Goal: Task Accomplishment & Management: Manage account settings

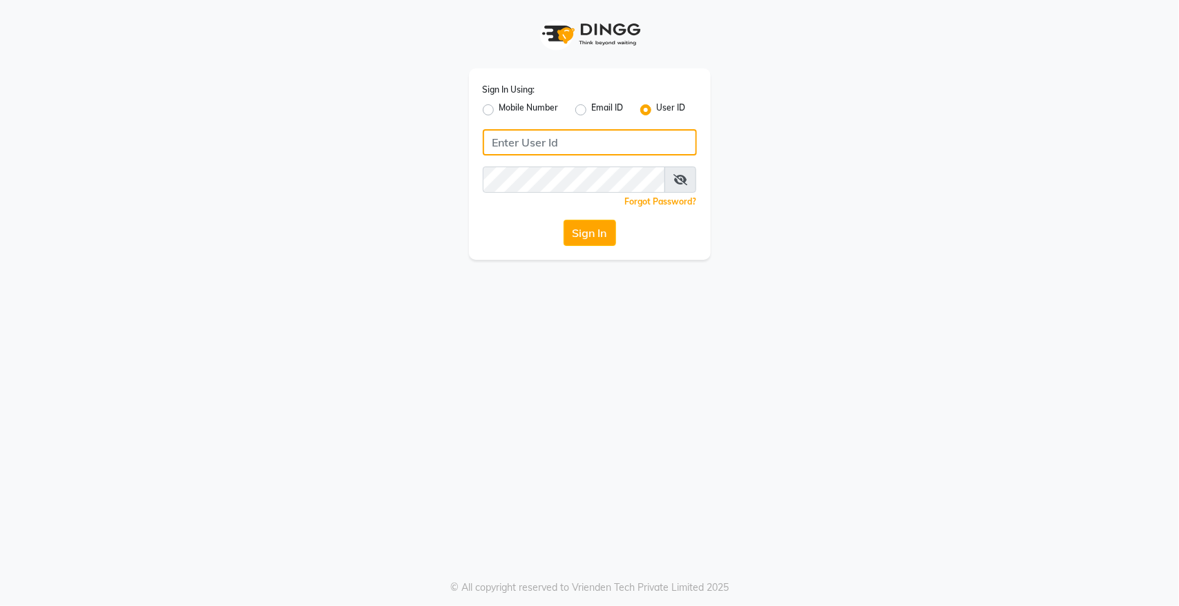
type input "8105279555"
click at [499, 111] on label "Mobile Number" at bounding box center [528, 110] width 59 height 17
click at [499, 110] on input "Mobile Number" at bounding box center [503, 106] width 9 height 9
radio input "true"
radio input "false"
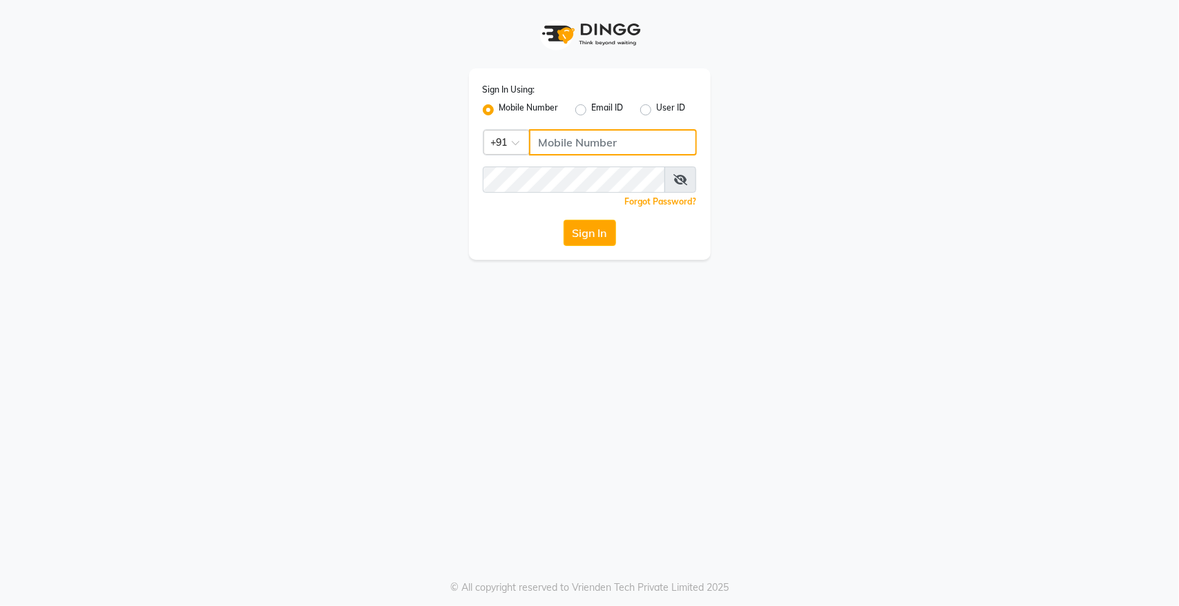
click at [577, 142] on input "Username" at bounding box center [613, 142] width 168 height 26
type input "8105279555"
click at [585, 235] on button "Sign In" at bounding box center [589, 233] width 52 height 26
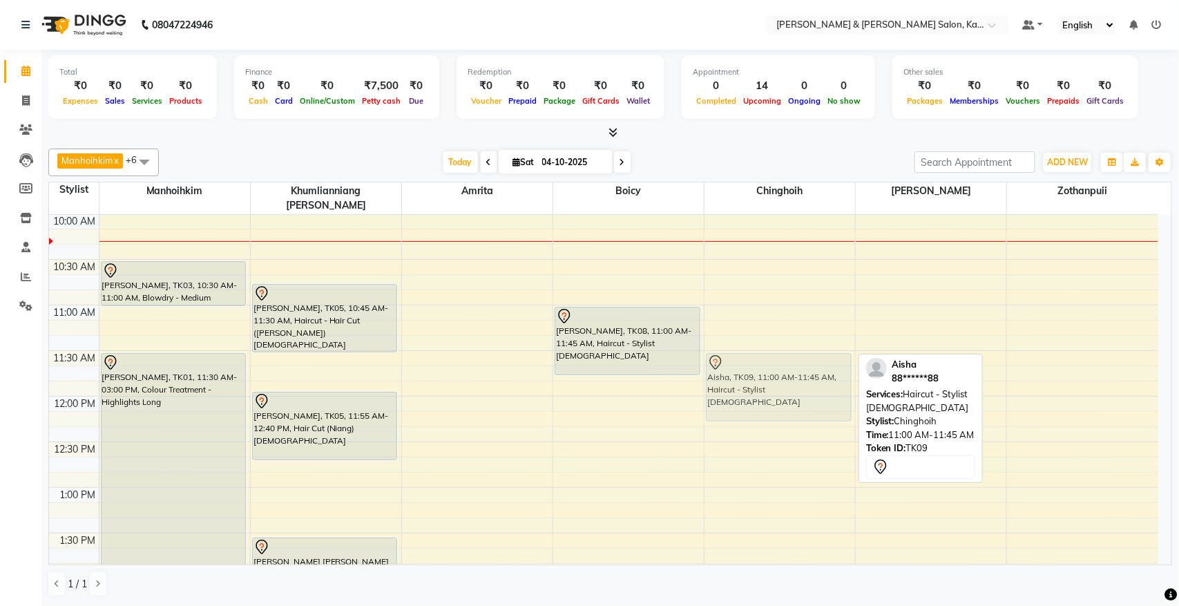
drag, startPoint x: 787, startPoint y: 330, endPoint x: 791, endPoint y: 377, distance: 47.1
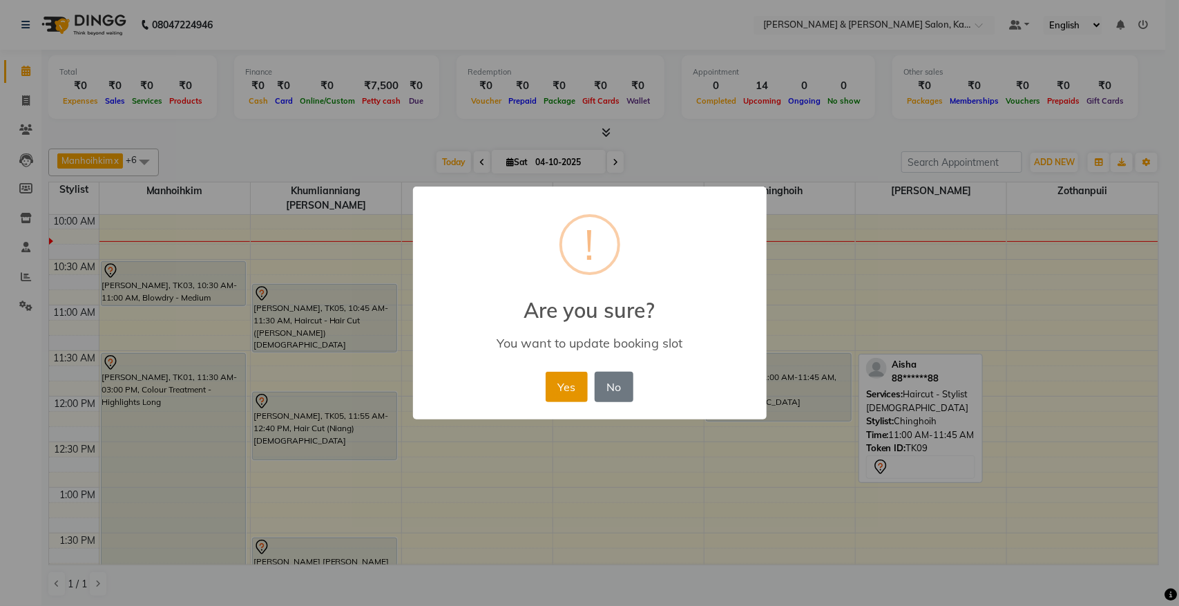
click at [559, 394] on button "Yes" at bounding box center [567, 387] width 42 height 30
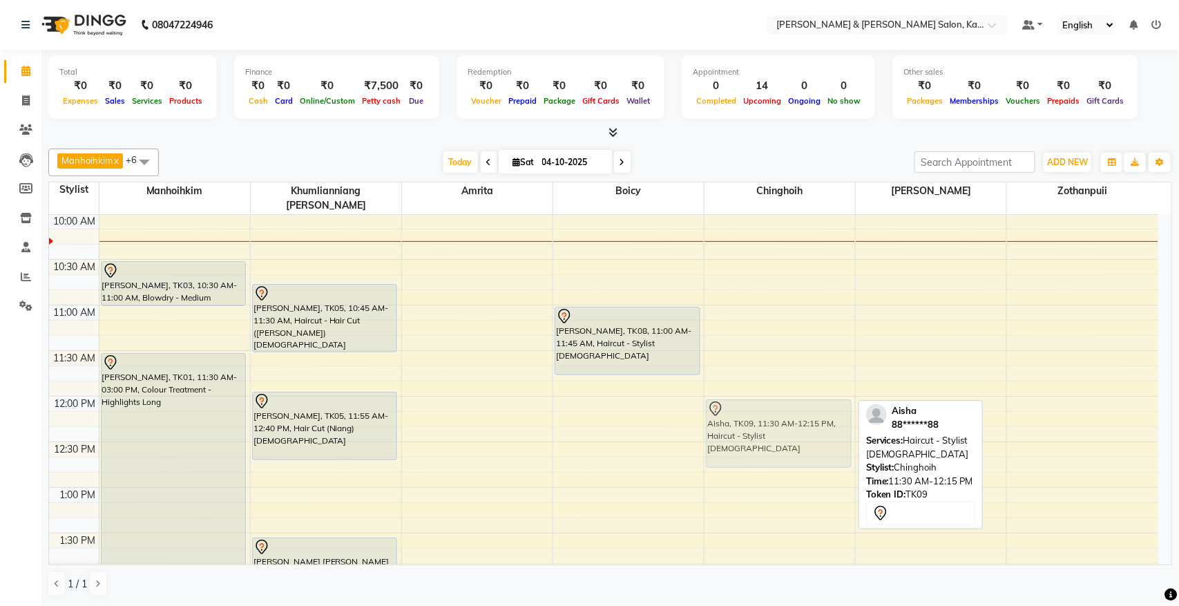
drag, startPoint x: 786, startPoint y: 366, endPoint x: 792, endPoint y: 409, distance: 43.3
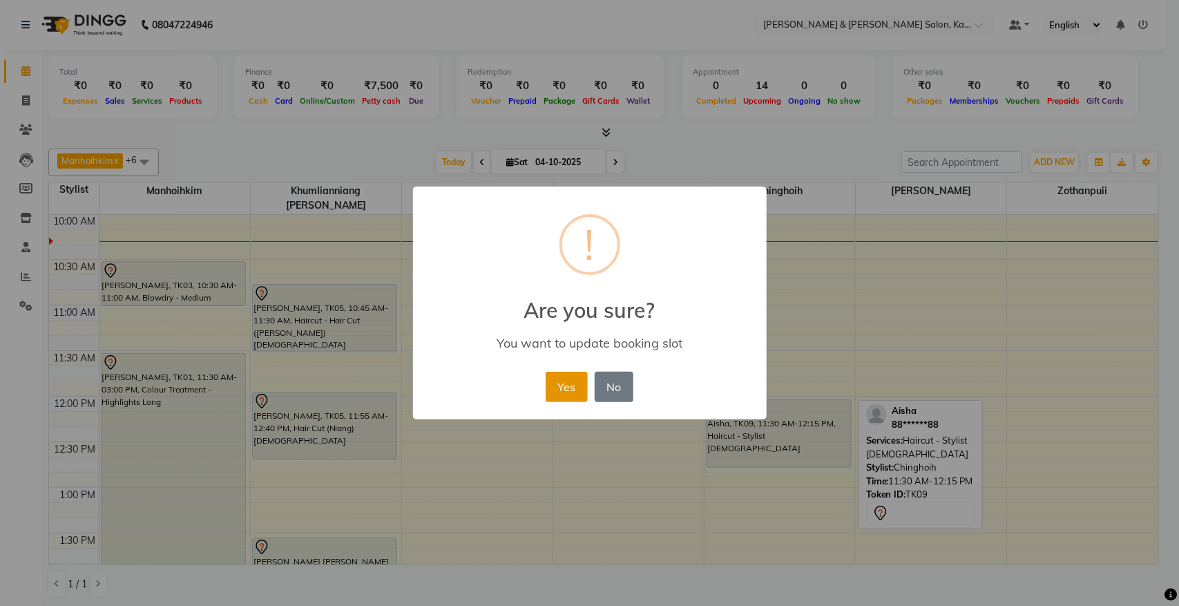
click at [565, 382] on button "Yes" at bounding box center [567, 387] width 42 height 30
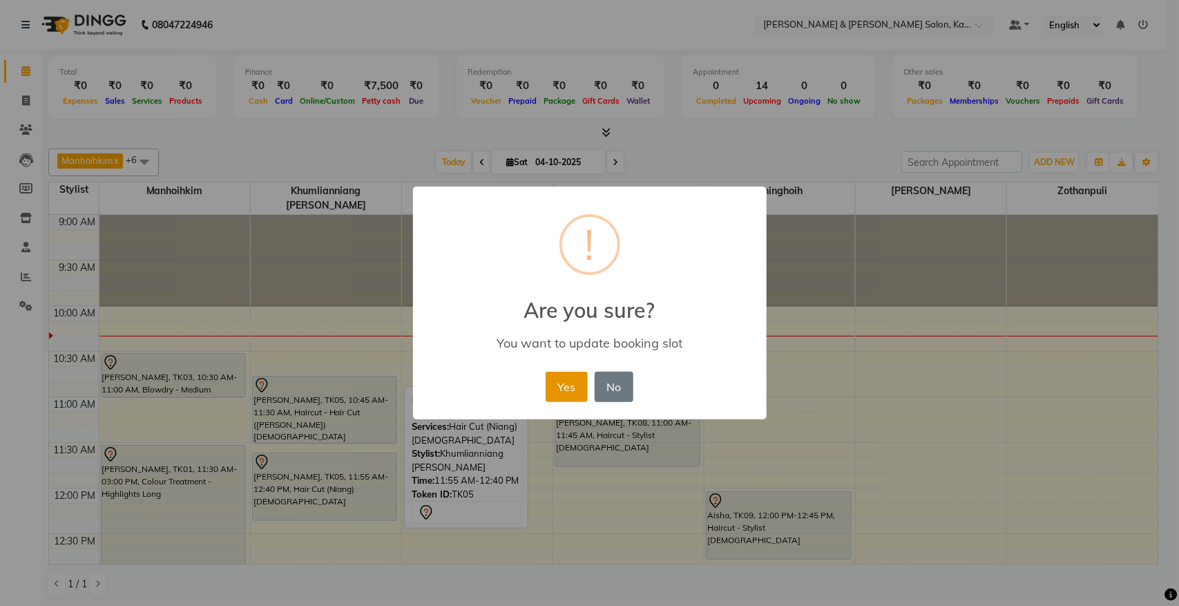
click at [578, 384] on button "Yes" at bounding box center [567, 387] width 42 height 30
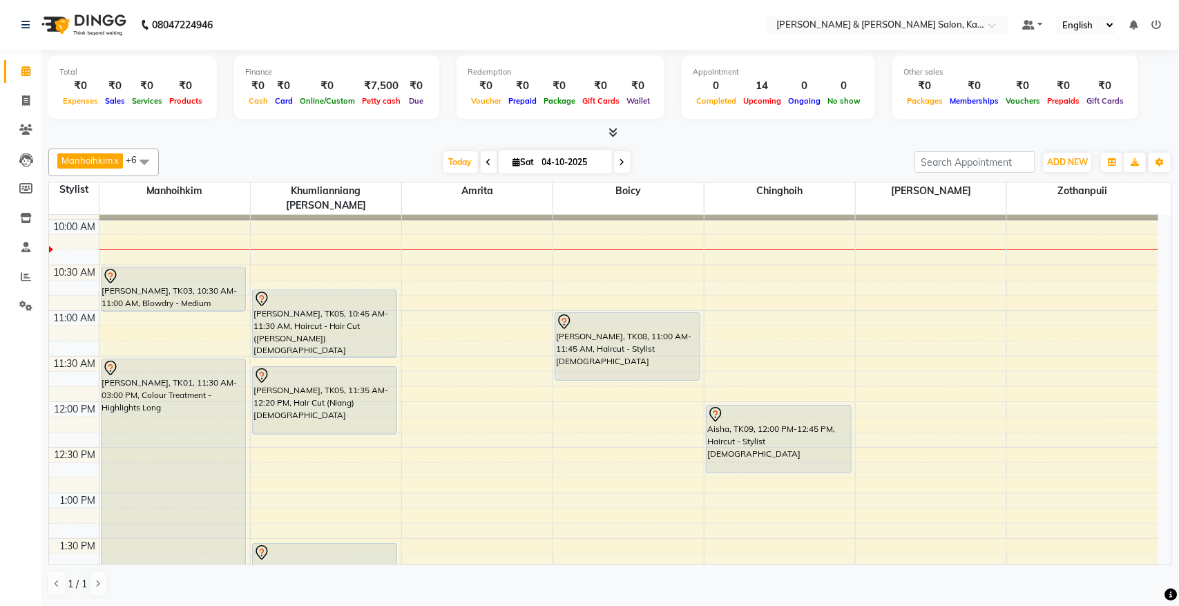
scroll to position [173, 0]
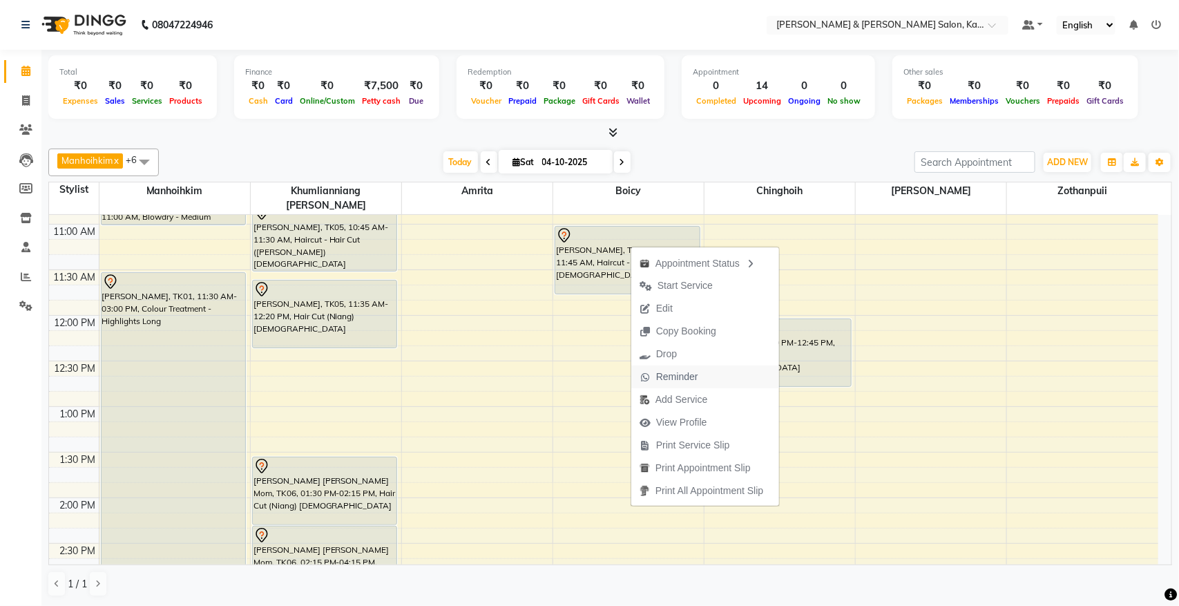
click at [677, 374] on span "Reminder" at bounding box center [677, 376] width 42 height 15
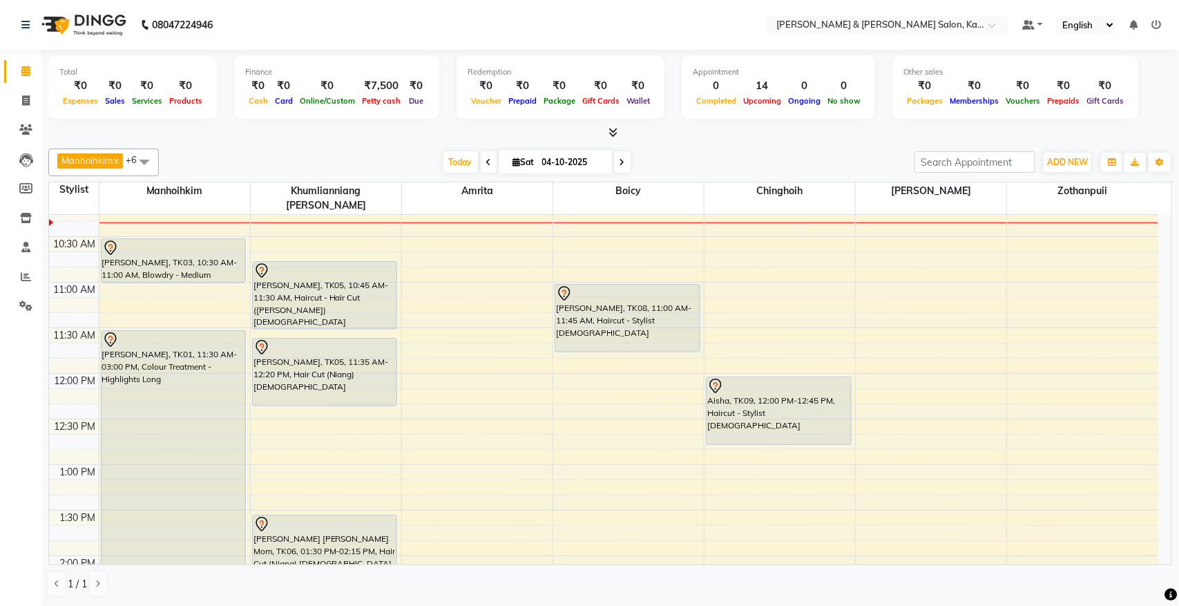
scroll to position [86, 0]
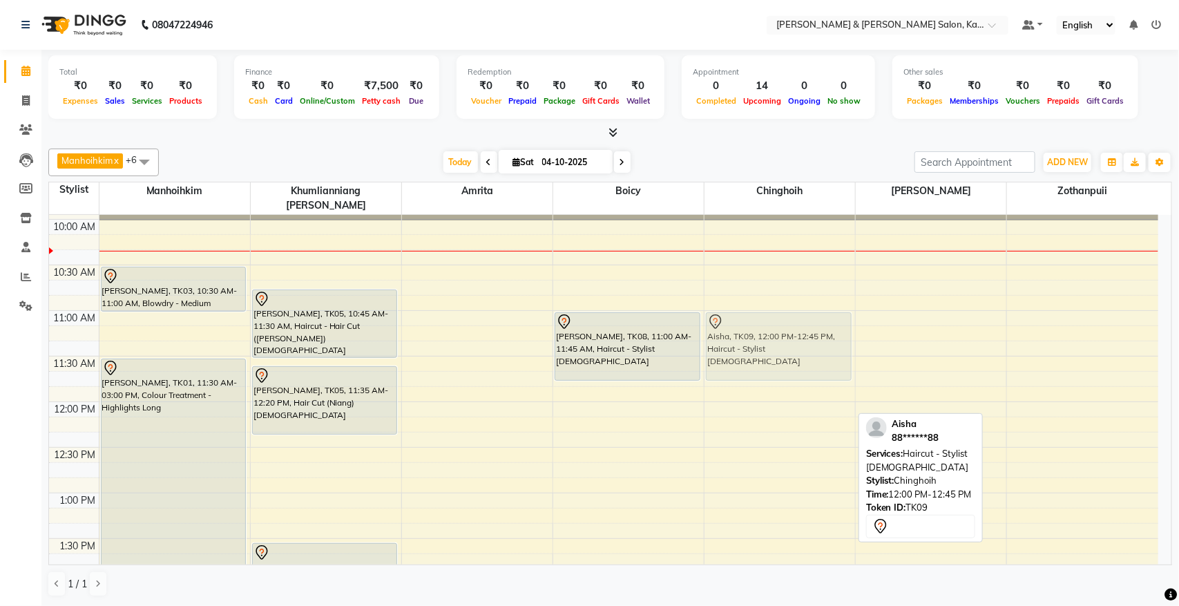
drag, startPoint x: 780, startPoint y: 430, endPoint x: 778, endPoint y: 336, distance: 94.6
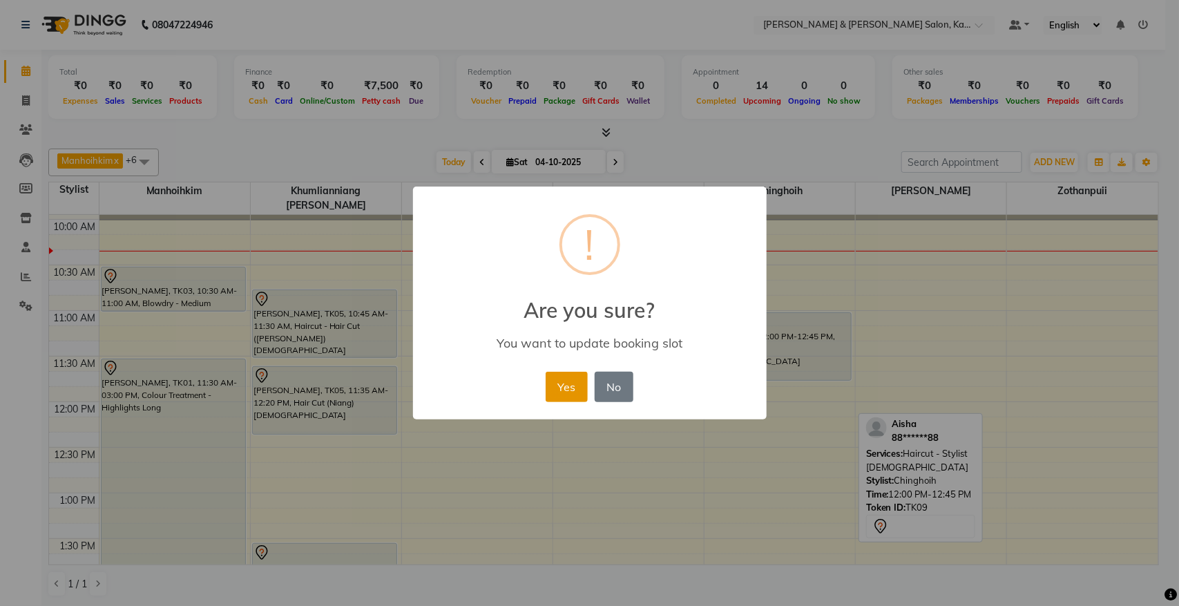
click at [546, 388] on button "Yes" at bounding box center [567, 387] width 42 height 30
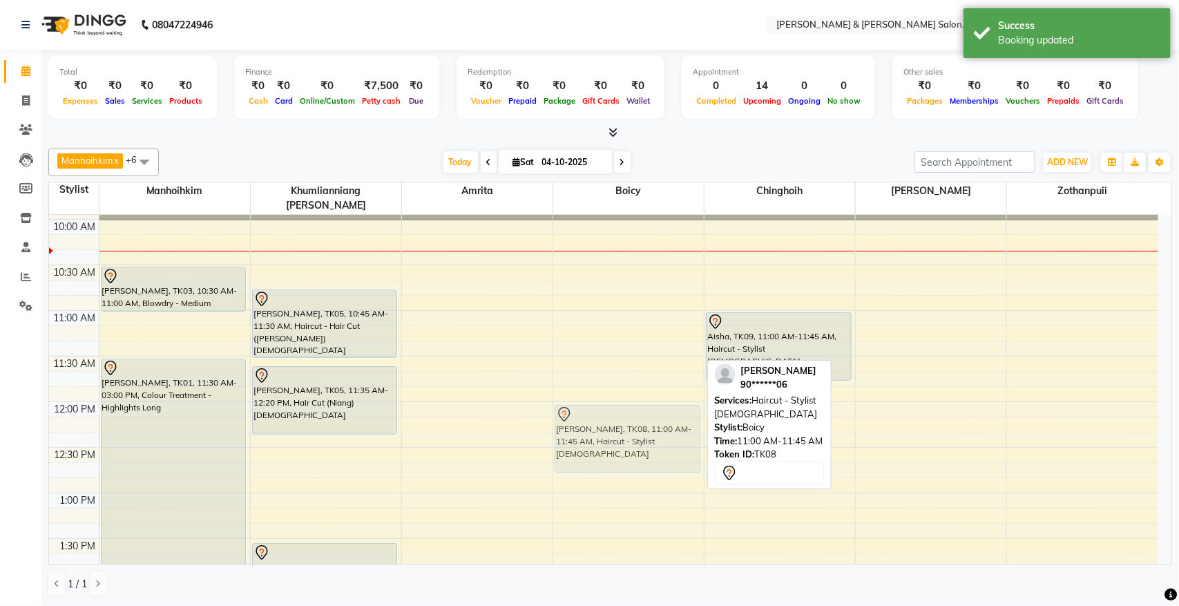
drag, startPoint x: 594, startPoint y: 322, endPoint x: 605, endPoint y: 416, distance: 94.6
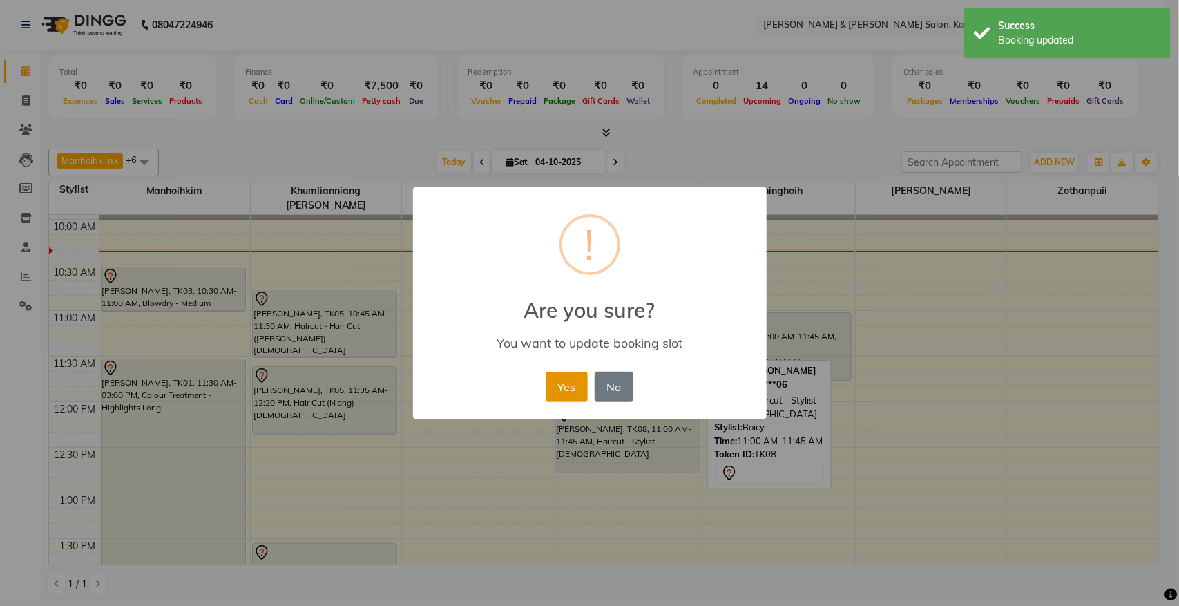
click at [566, 375] on button "Yes" at bounding box center [567, 387] width 42 height 30
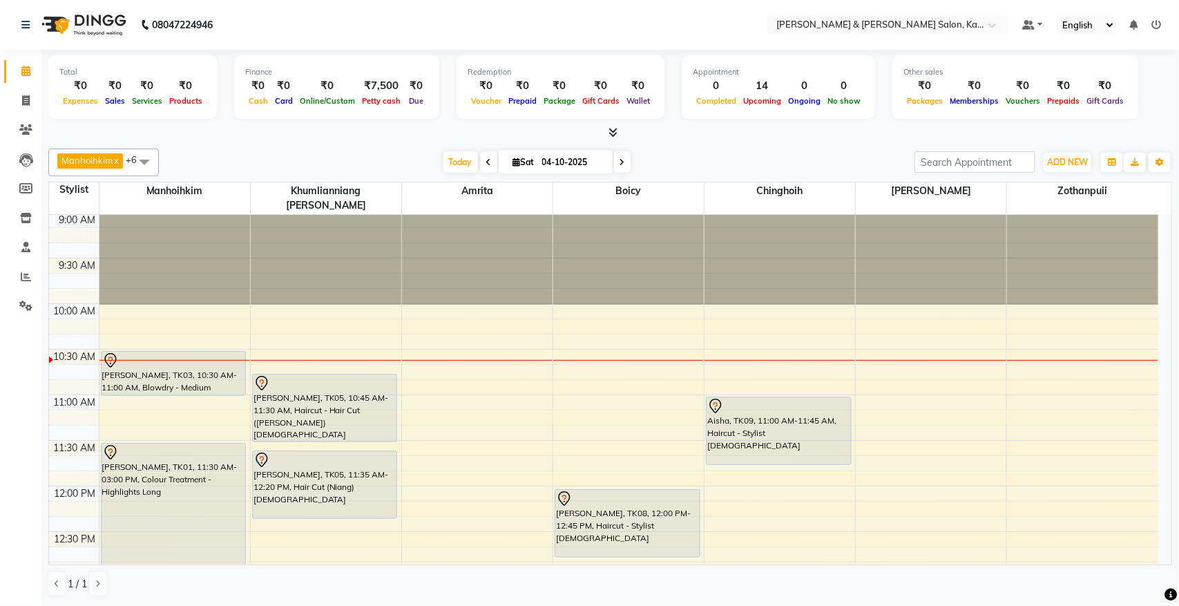
scroll to position [0, 0]
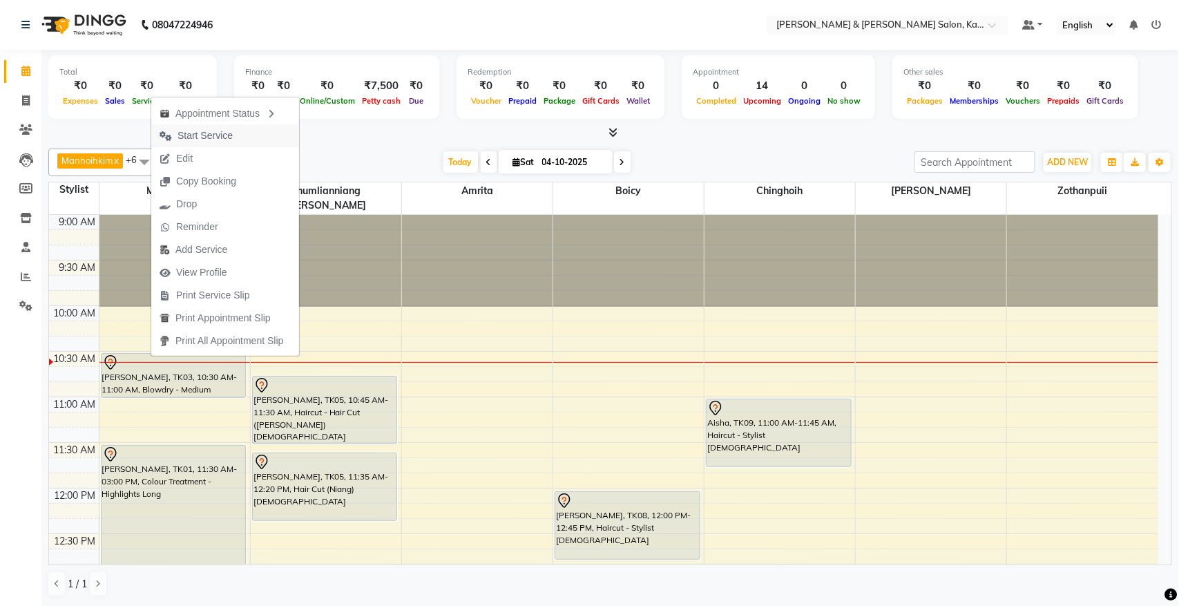
click at [194, 135] on span "Start Service" at bounding box center [204, 135] width 55 height 15
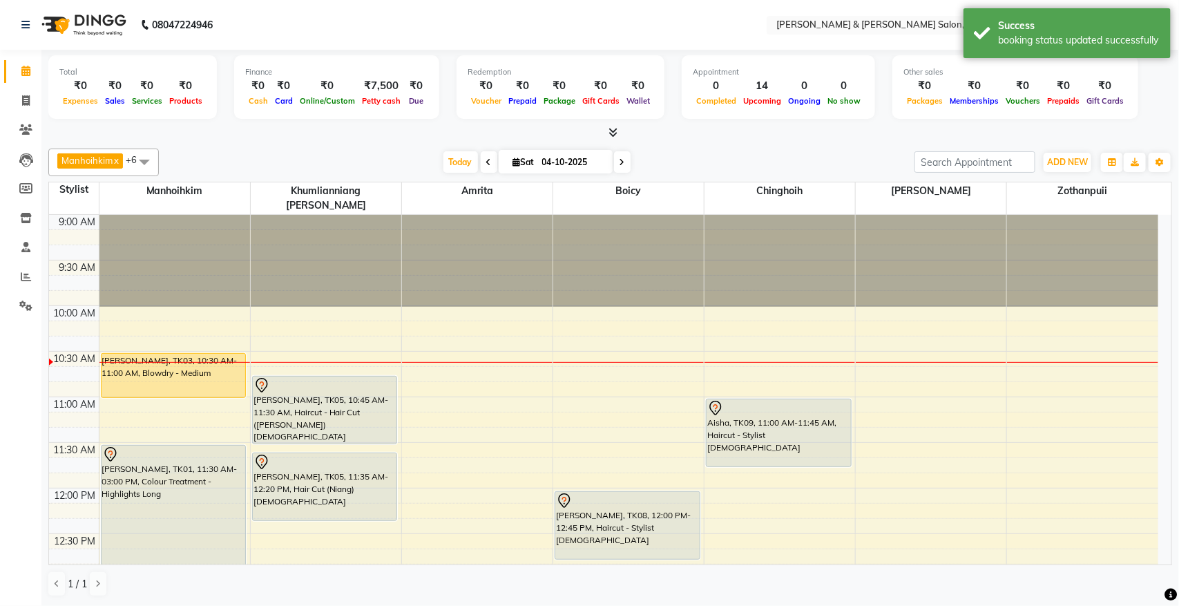
scroll to position [86, 0]
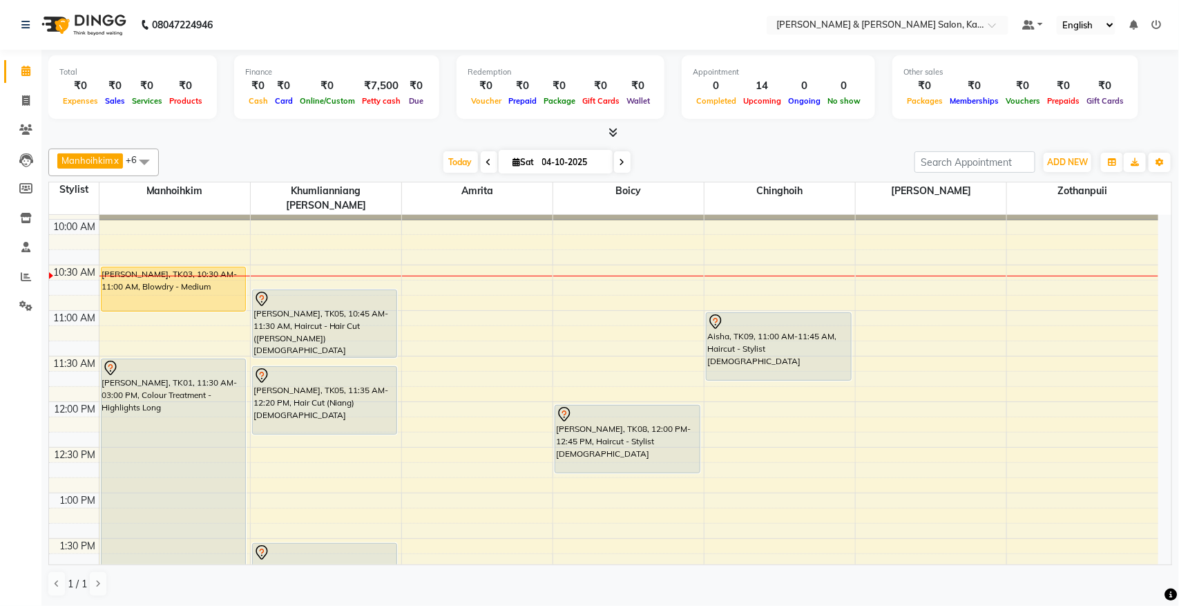
click at [720, 150] on div "Manhoihkim x Amrita x Sonia vaiphei x Khumlianniang Guite x Zothanpuii x Boicy …" at bounding box center [610, 162] width 1124 height 28
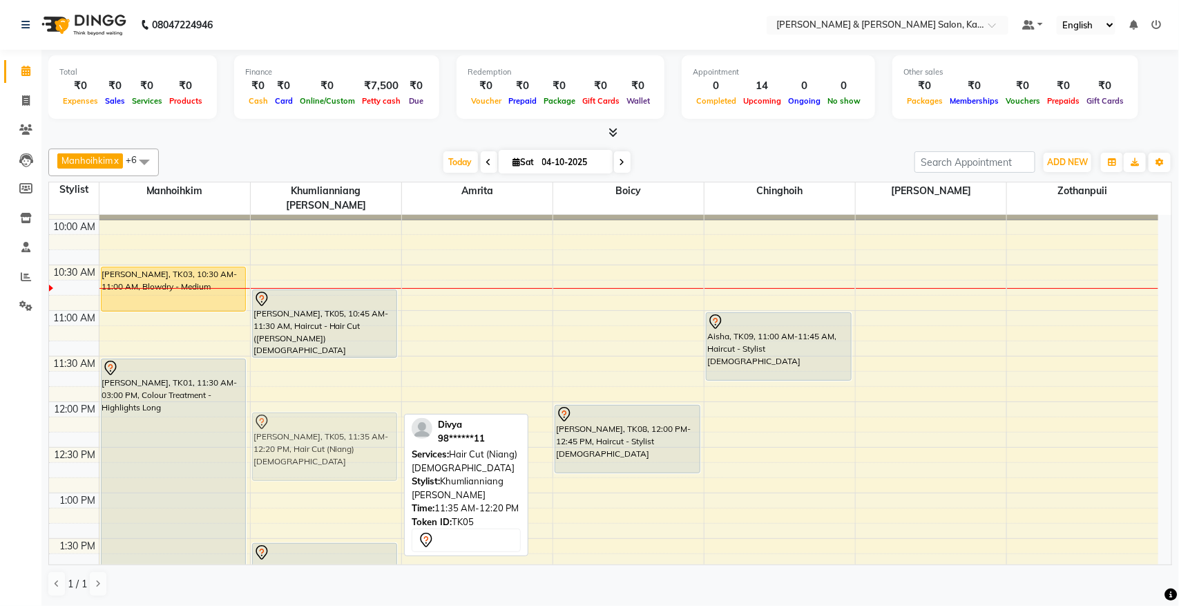
drag, startPoint x: 305, startPoint y: 383, endPoint x: 299, endPoint y: 426, distance: 43.3
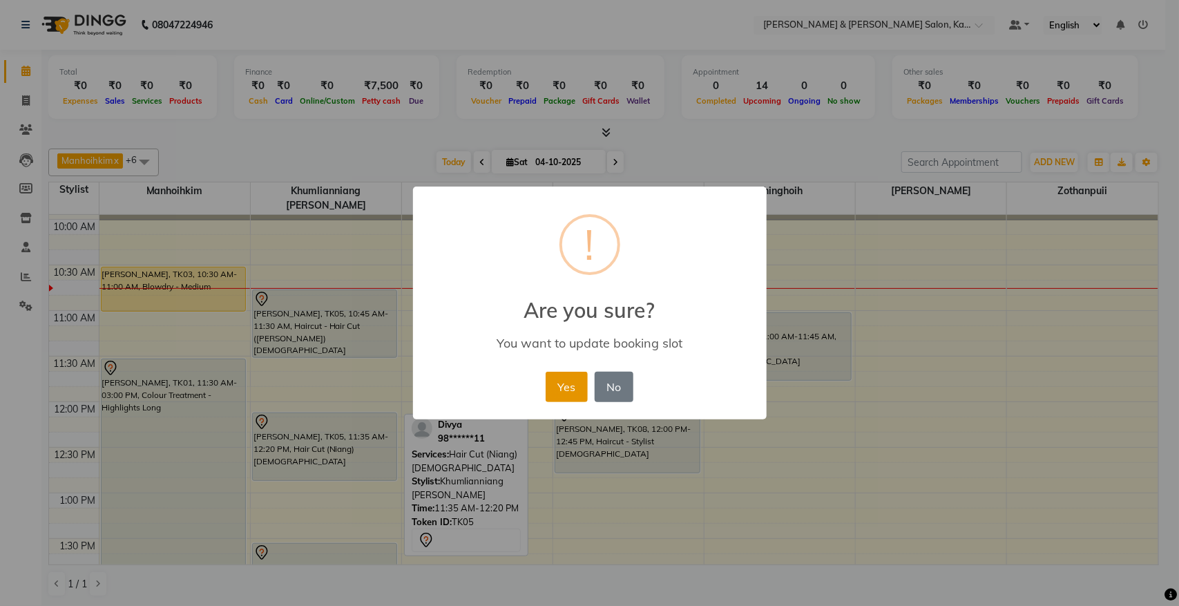
click at [561, 394] on button "Yes" at bounding box center [567, 387] width 42 height 30
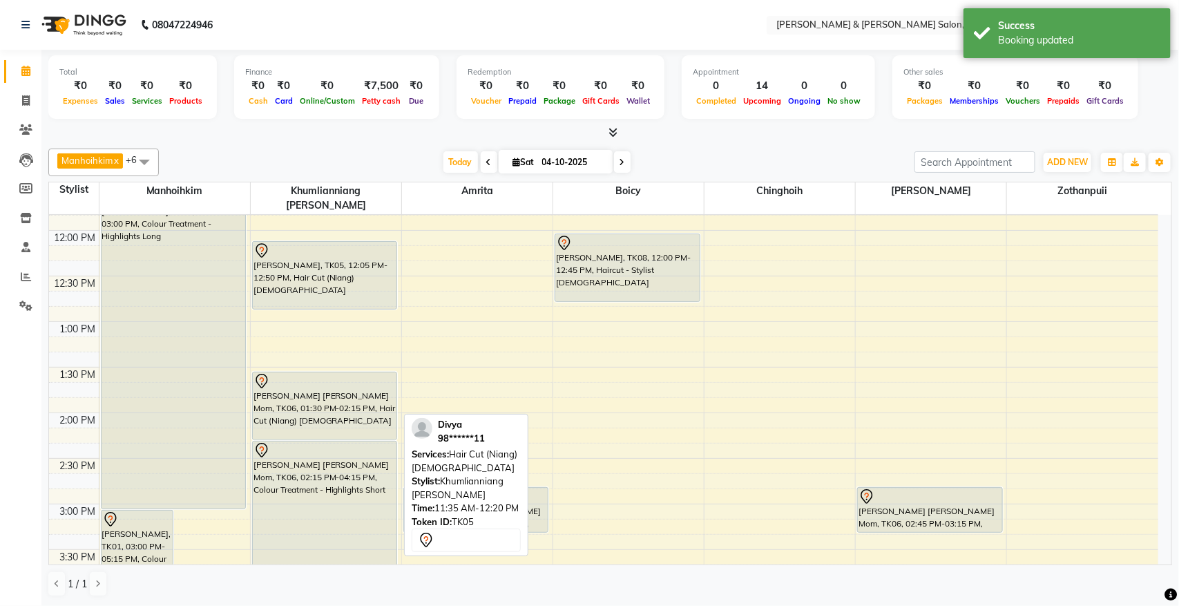
scroll to position [259, 0]
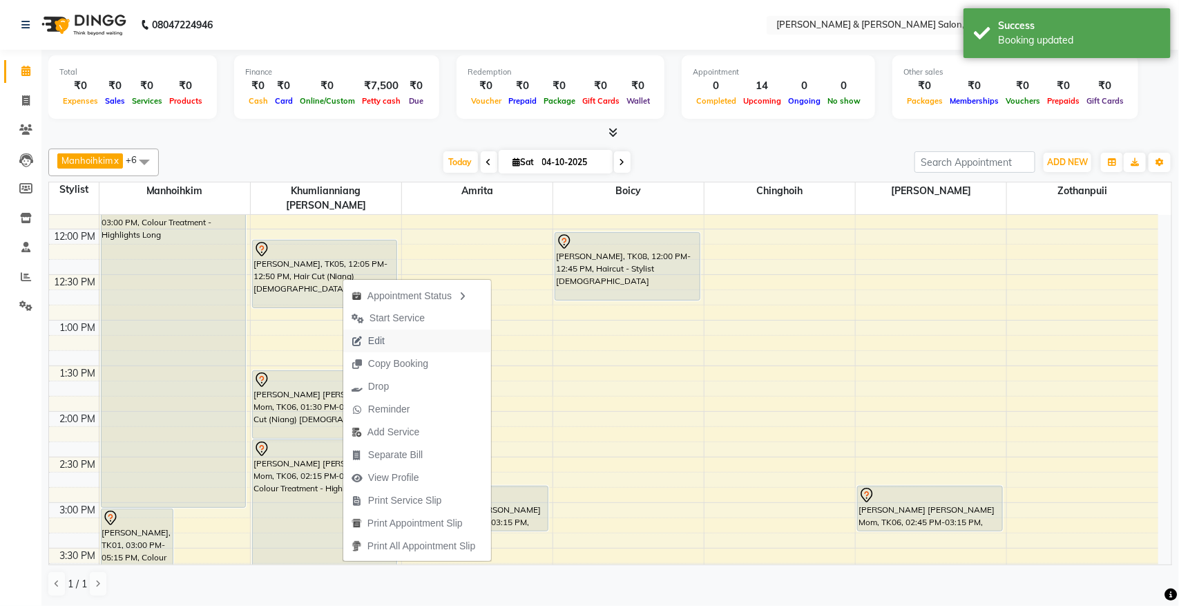
click at [392, 345] on span "Edit" at bounding box center [368, 340] width 50 height 23
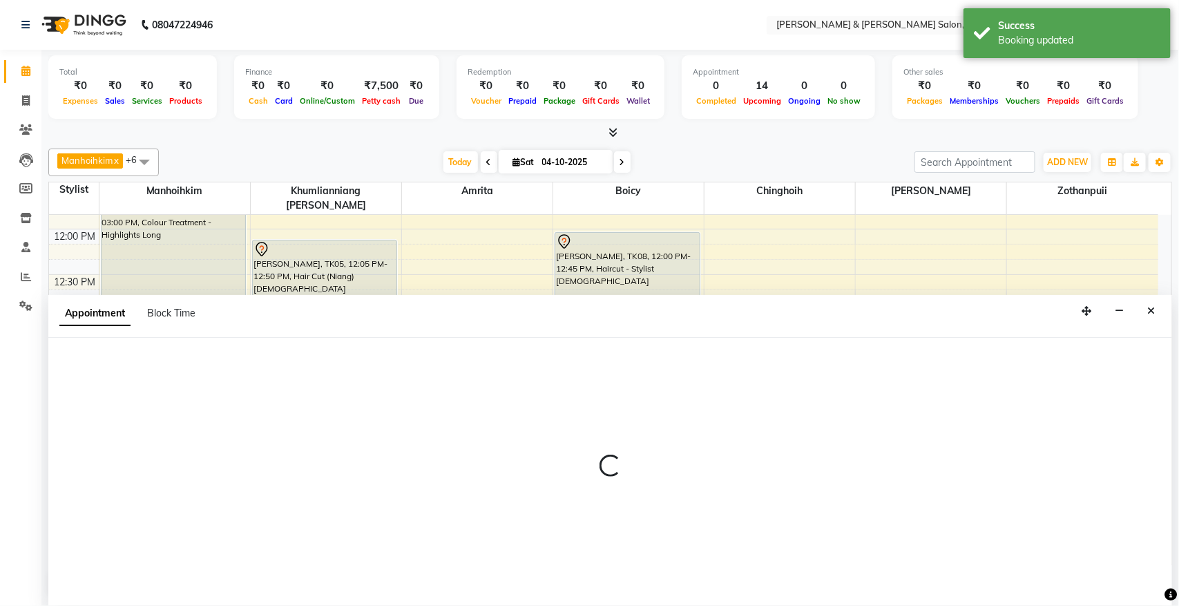
select select "tentative"
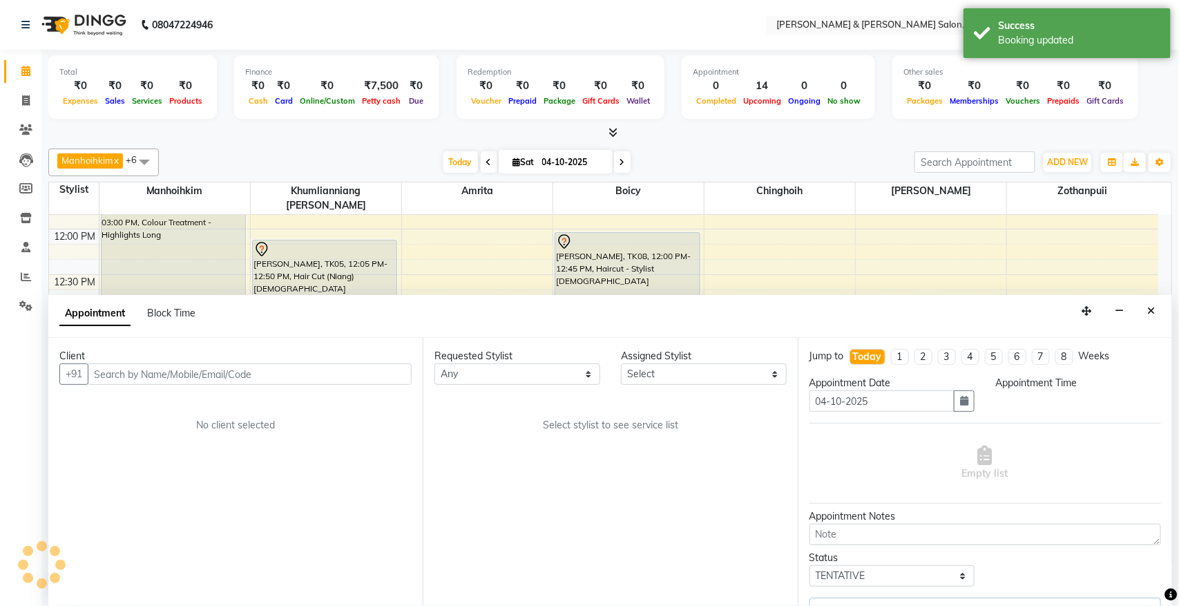
select select "70737"
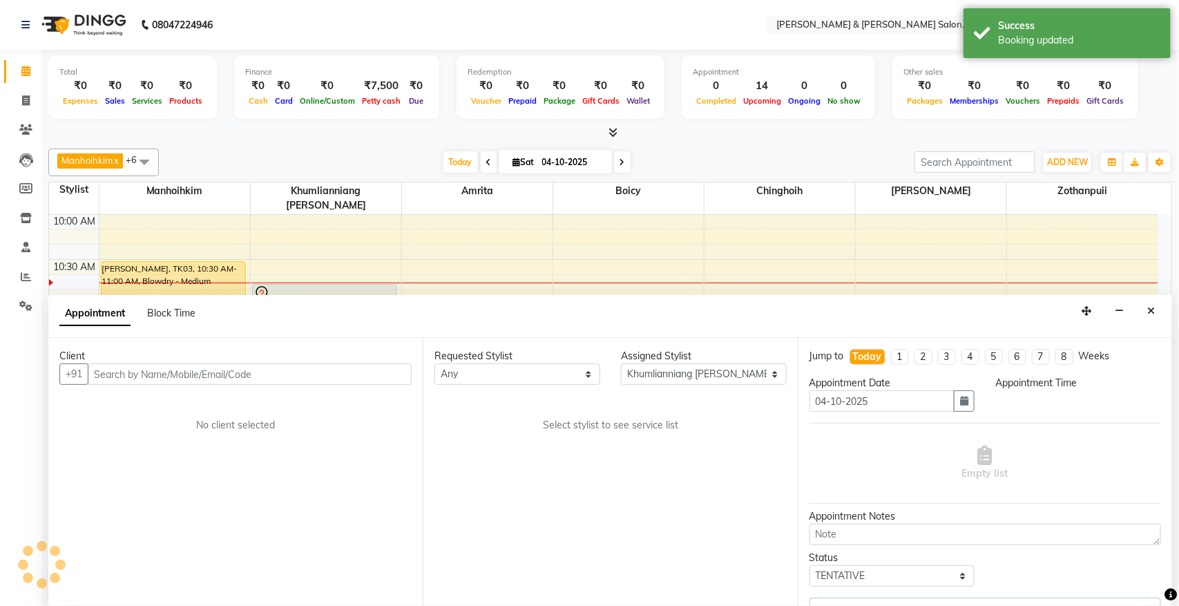
select select "645"
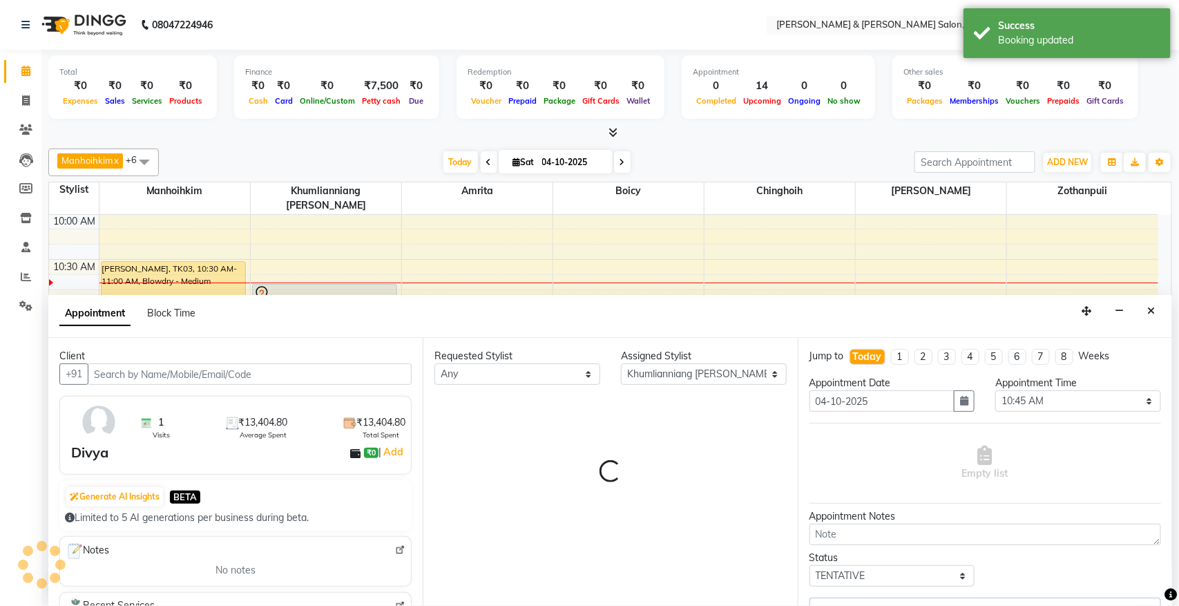
select select "3938"
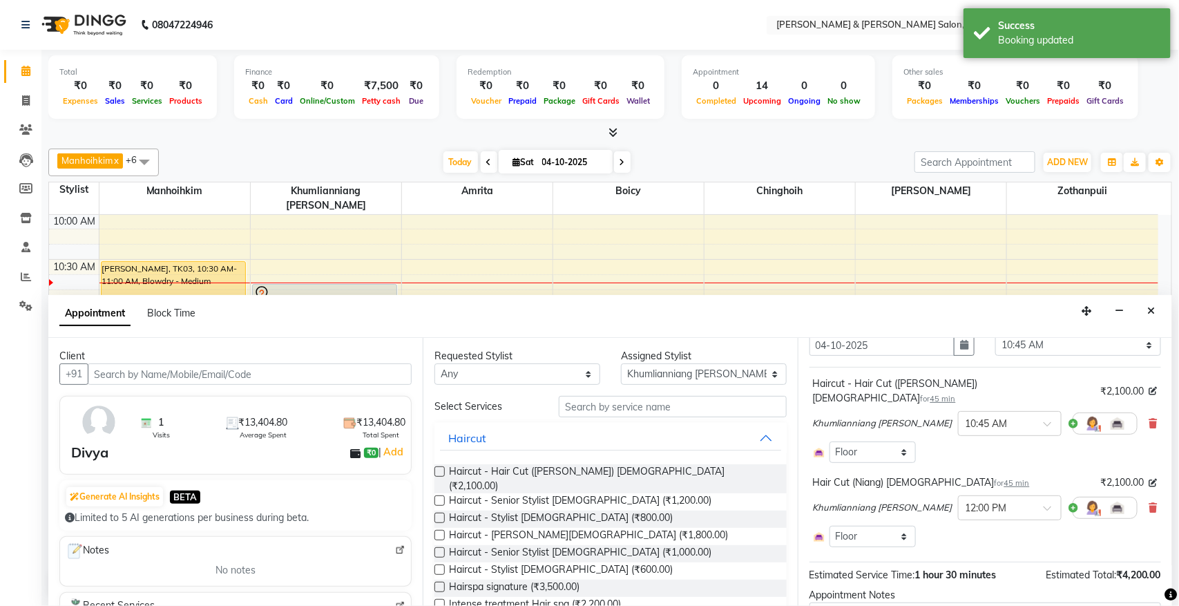
scroll to position [86, 0]
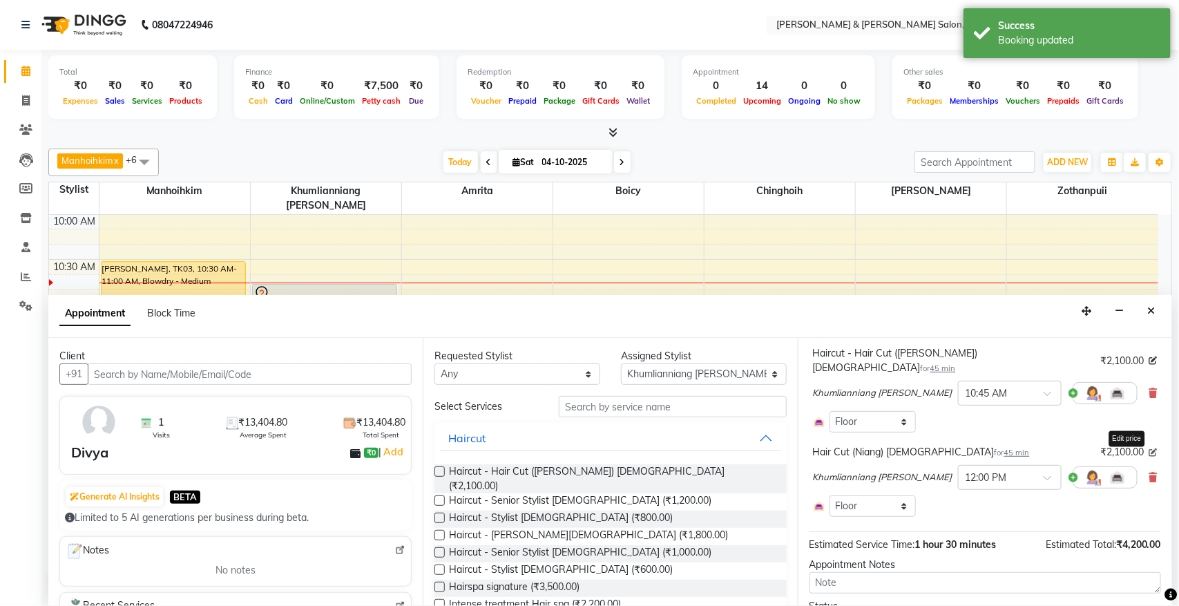
click at [1149, 448] on icon at bounding box center [1153, 452] width 8 height 8
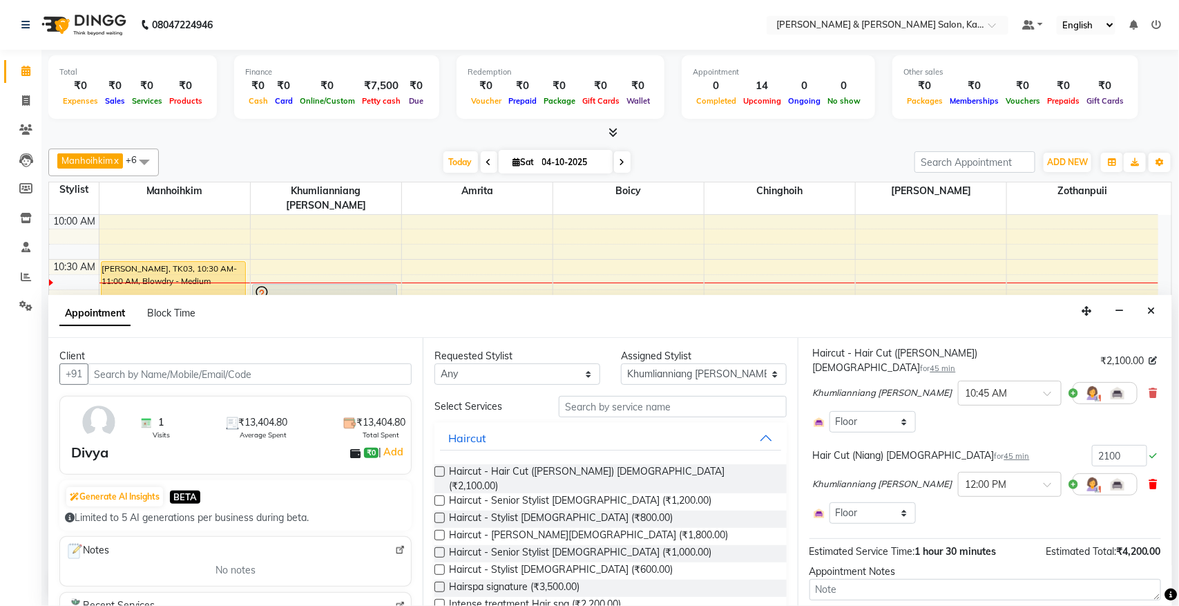
click at [1149, 479] on icon at bounding box center [1153, 484] width 8 height 10
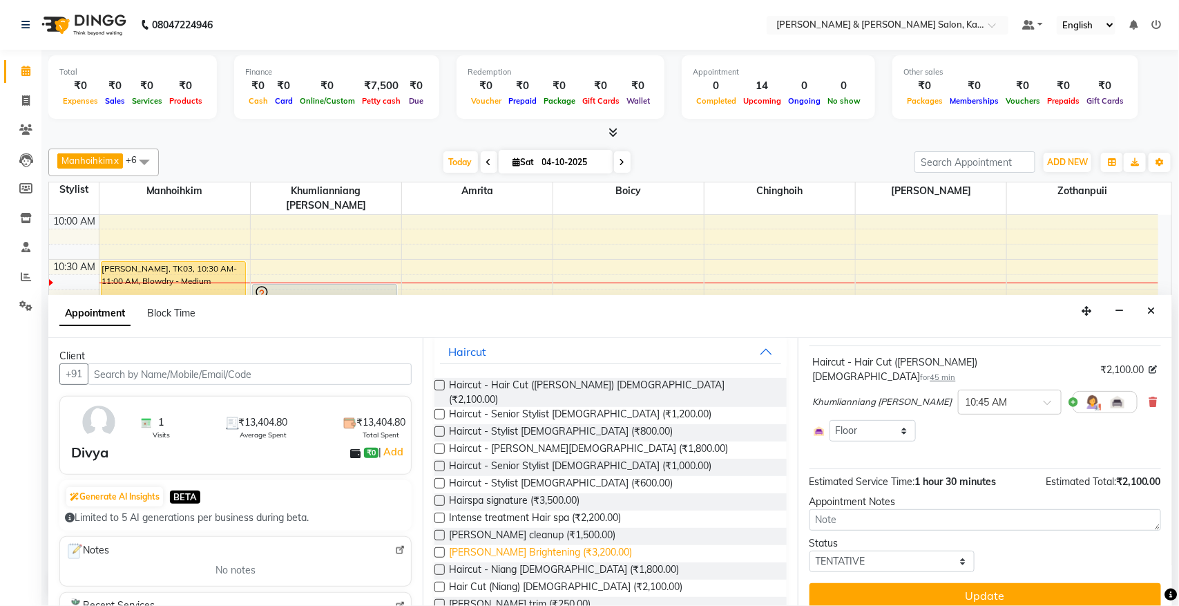
scroll to position [173, 0]
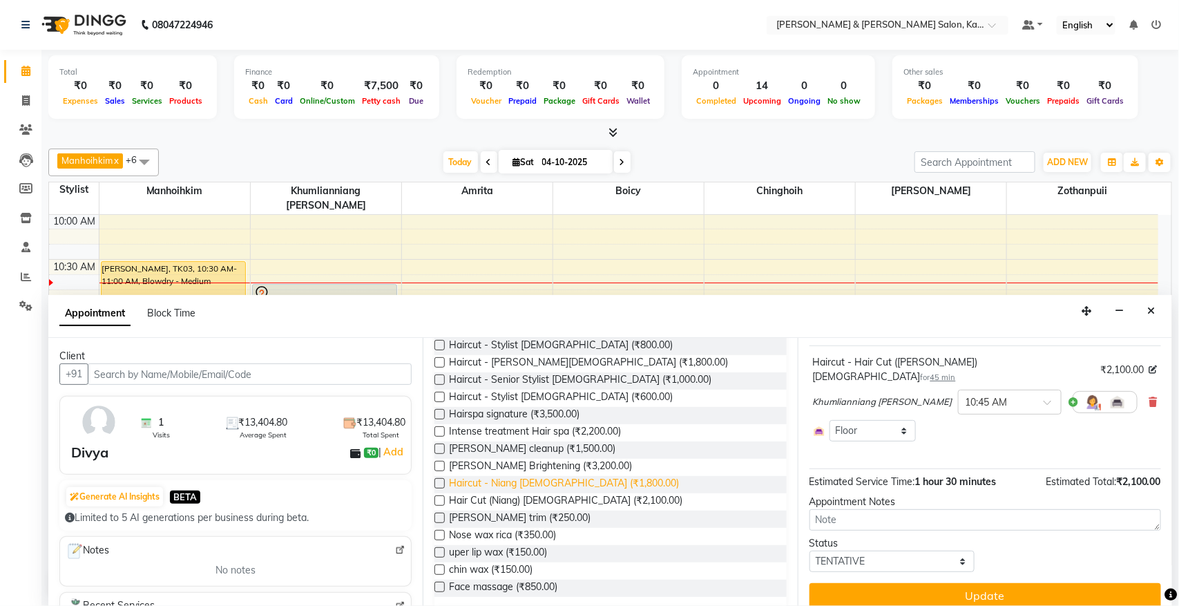
click at [574, 476] on span "Haircut - Niang [DEMOGRAPHIC_DATA] (₹1,800.00)" at bounding box center [564, 484] width 230 height 17
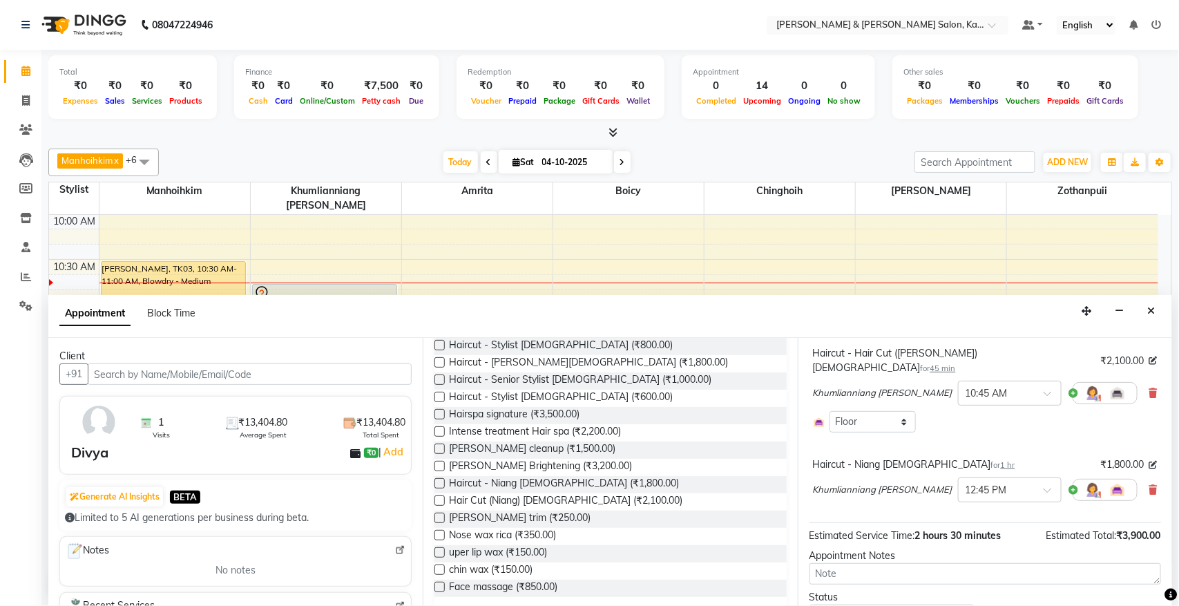
checkbox input "false"
click at [965, 481] on input "text" at bounding box center [995, 488] width 61 height 15
click at [958, 512] on div "12:00 PM" at bounding box center [1009, 525] width 102 height 26
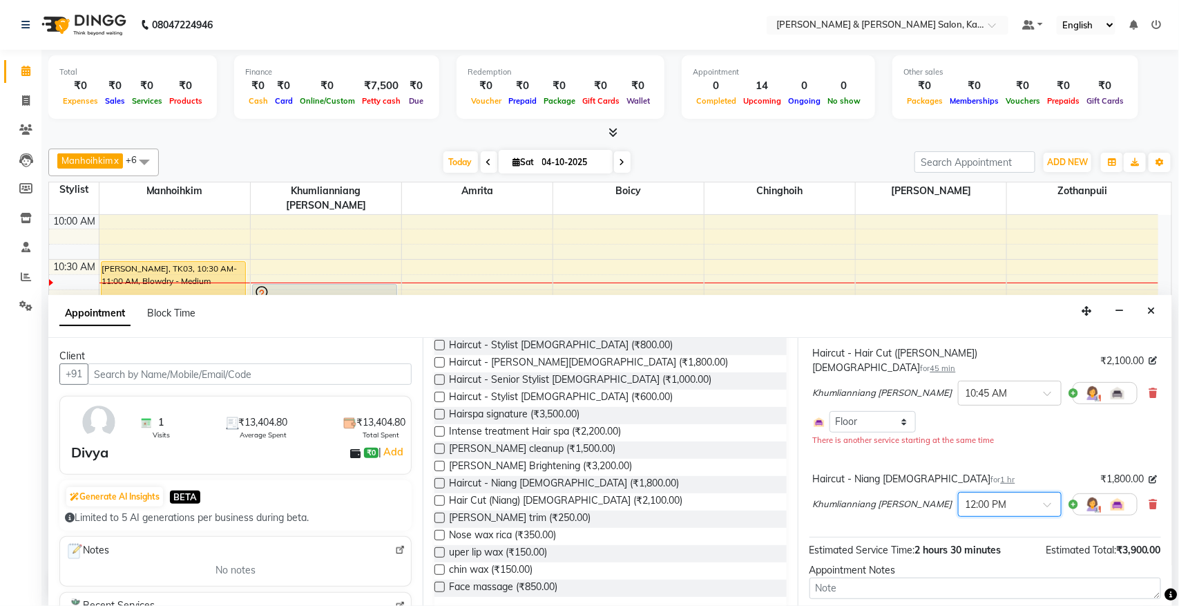
scroll to position [154, 0]
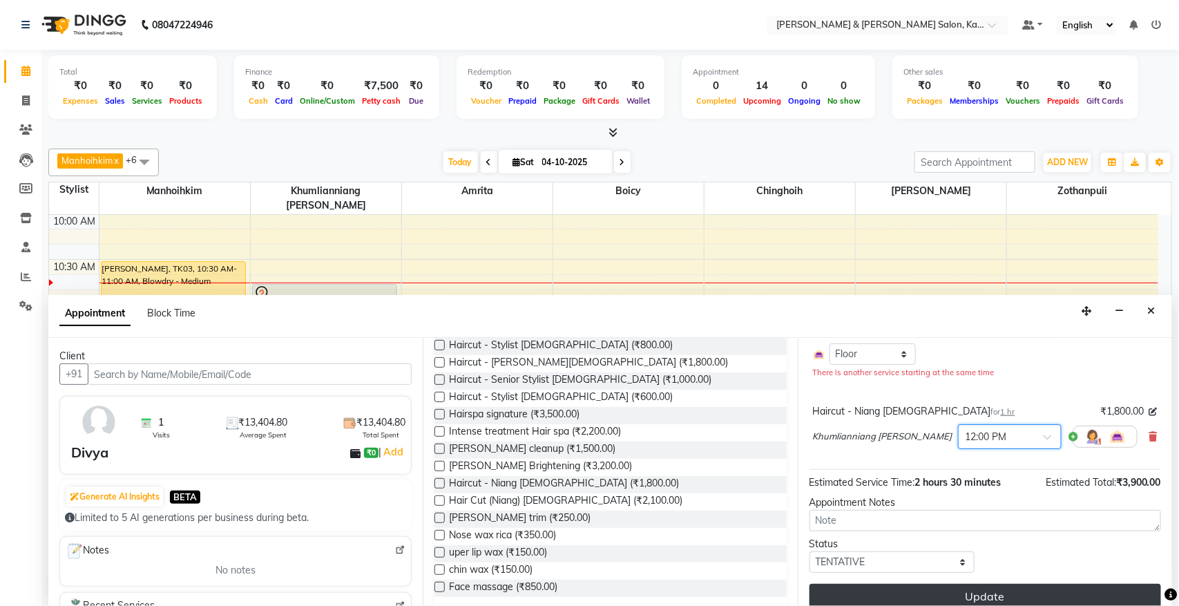
click at [1028, 587] on button "Update" at bounding box center [984, 596] width 351 height 25
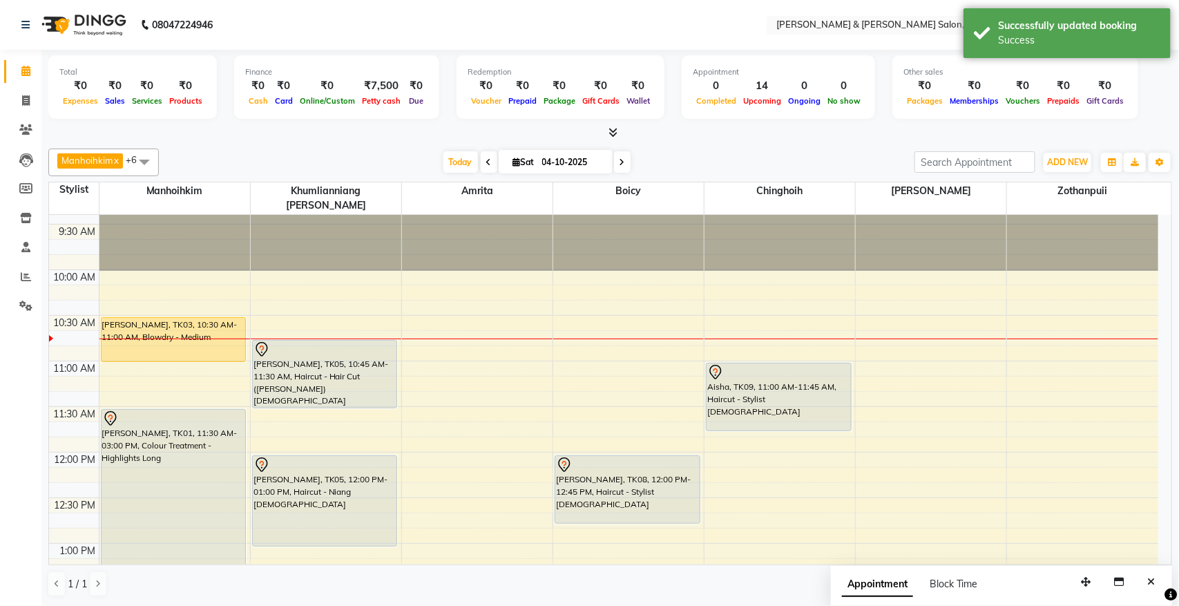
scroll to position [6, 0]
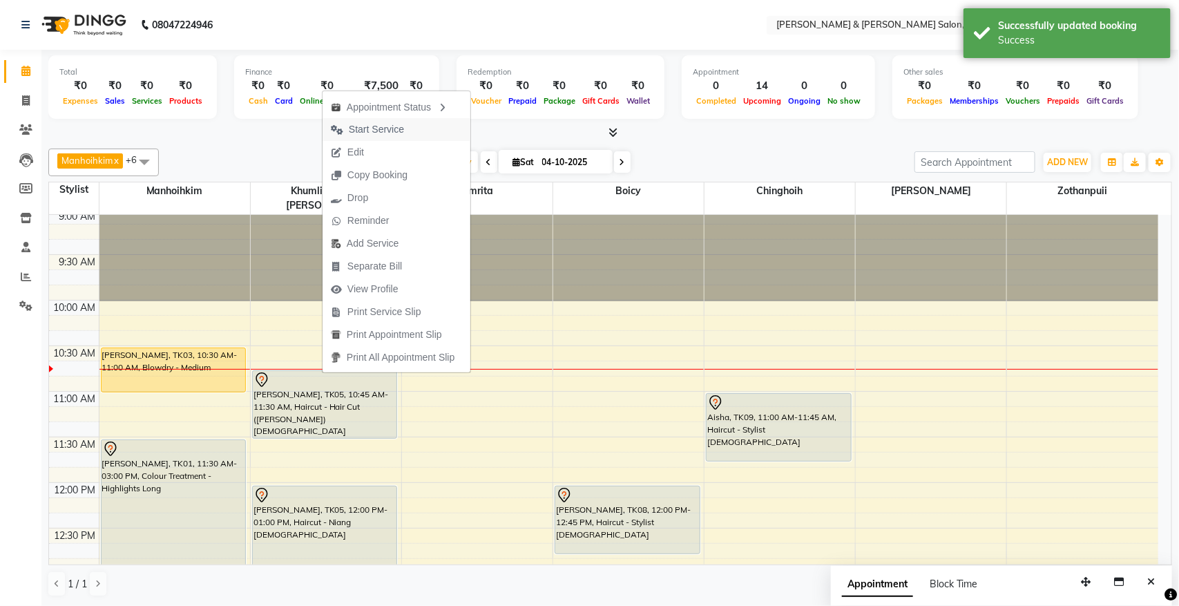
click at [380, 122] on span "Start Service" at bounding box center [376, 129] width 55 height 15
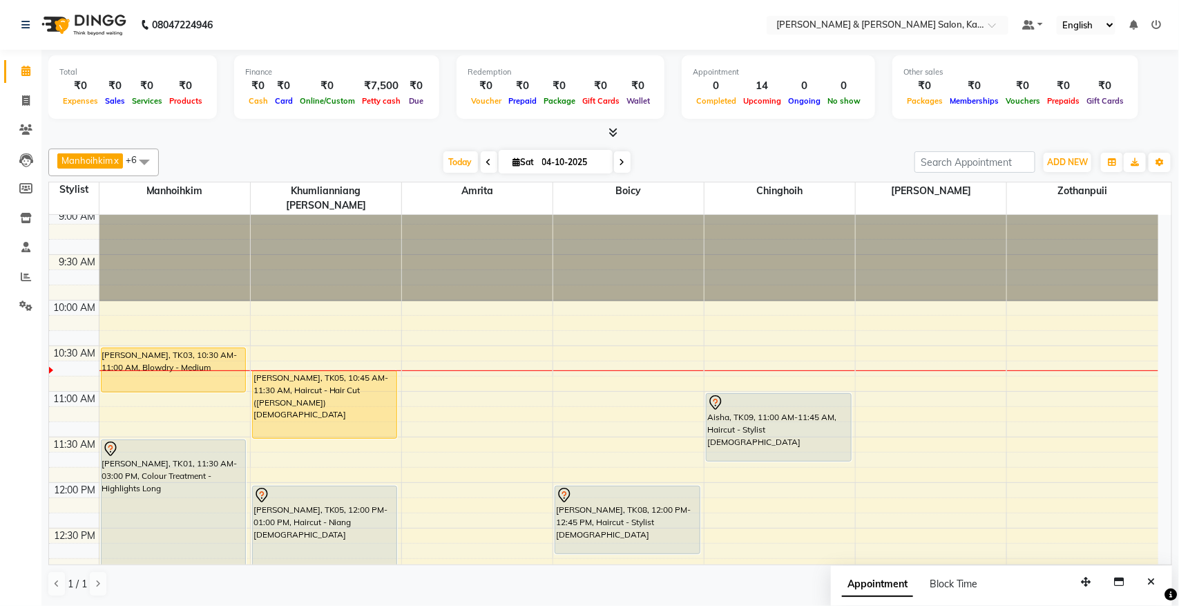
click at [711, 146] on div "Manhoihkim x Amrita x Sonia vaiphei x Khumlianniang Guite x Zothanpuii x Boicy …" at bounding box center [610, 372] width 1124 height 459
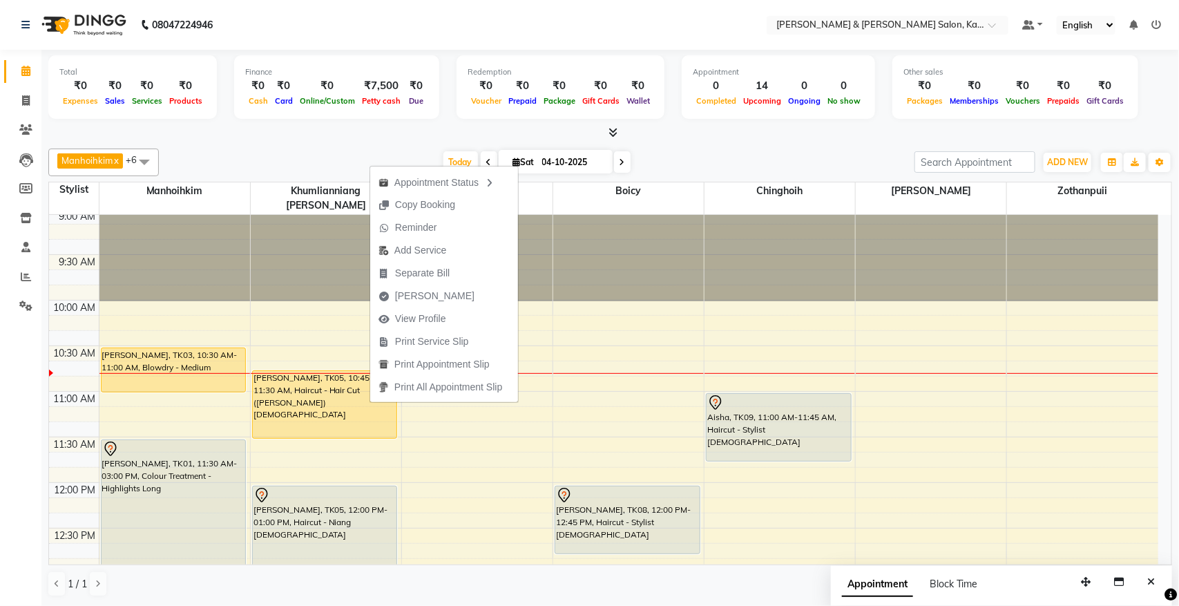
click at [637, 156] on div "[DATE] [DATE]" at bounding box center [537, 162] width 742 height 21
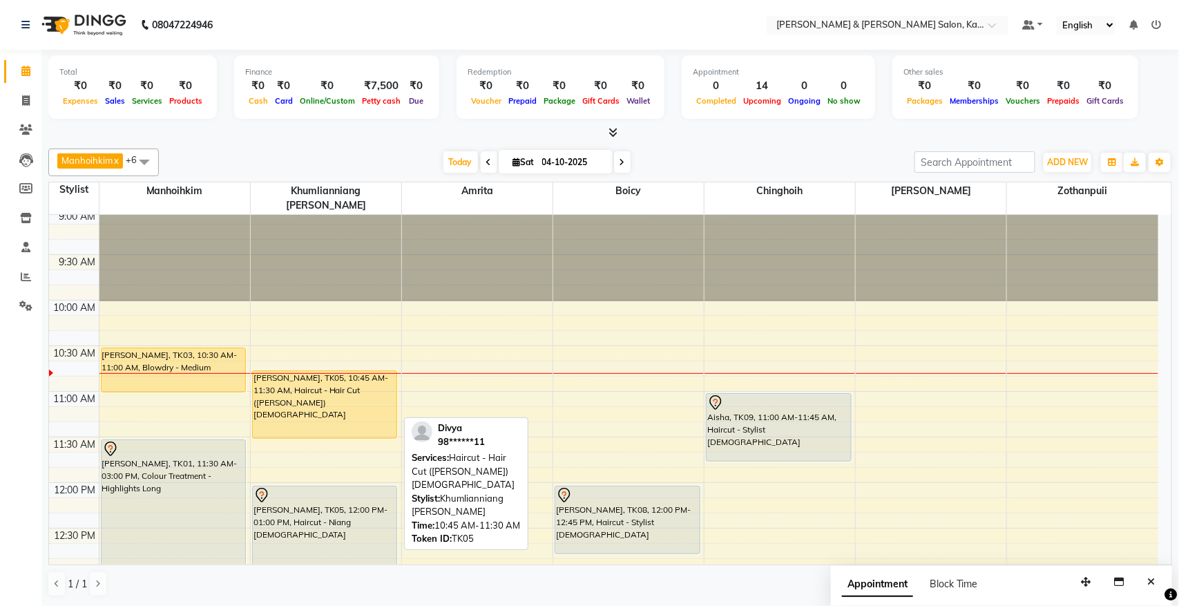
click at [313, 380] on div "[PERSON_NAME], TK05, 10:45 AM-11:30 AM, Haircut - Hair Cut ([PERSON_NAME]) [DEM…" at bounding box center [325, 404] width 144 height 67
click at [334, 371] on div "[PERSON_NAME], TK05, 10:45 AM-11:30 AM, Haircut - Hair Cut ([PERSON_NAME]) [DEM…" at bounding box center [325, 404] width 144 height 67
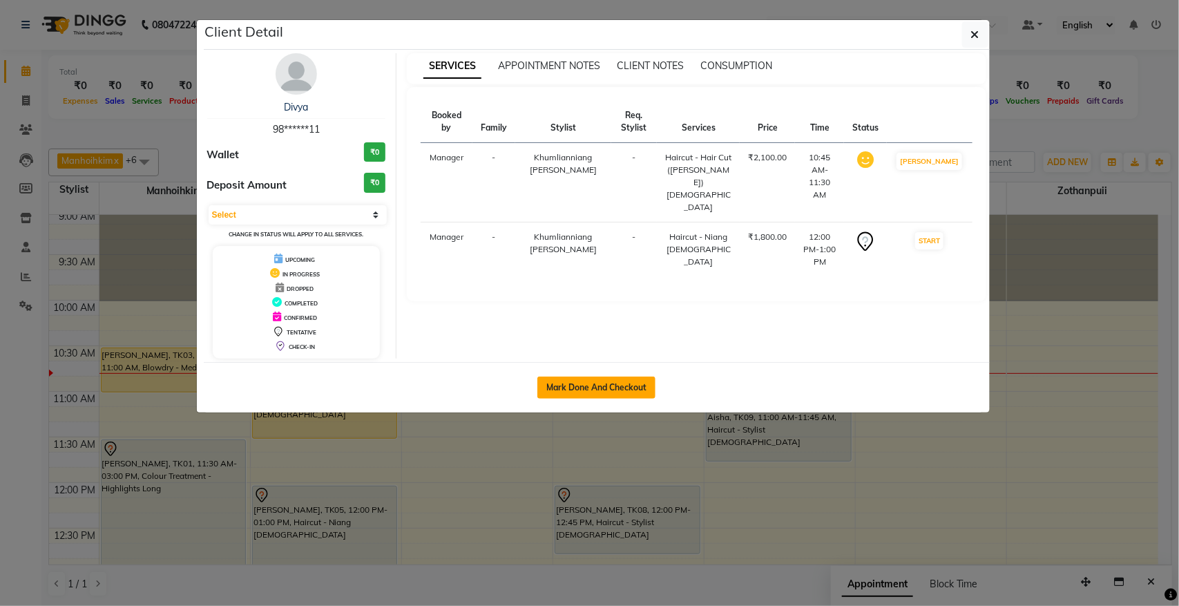
click at [633, 384] on button "Mark Done And Checkout" at bounding box center [596, 387] width 118 height 22
select select "service"
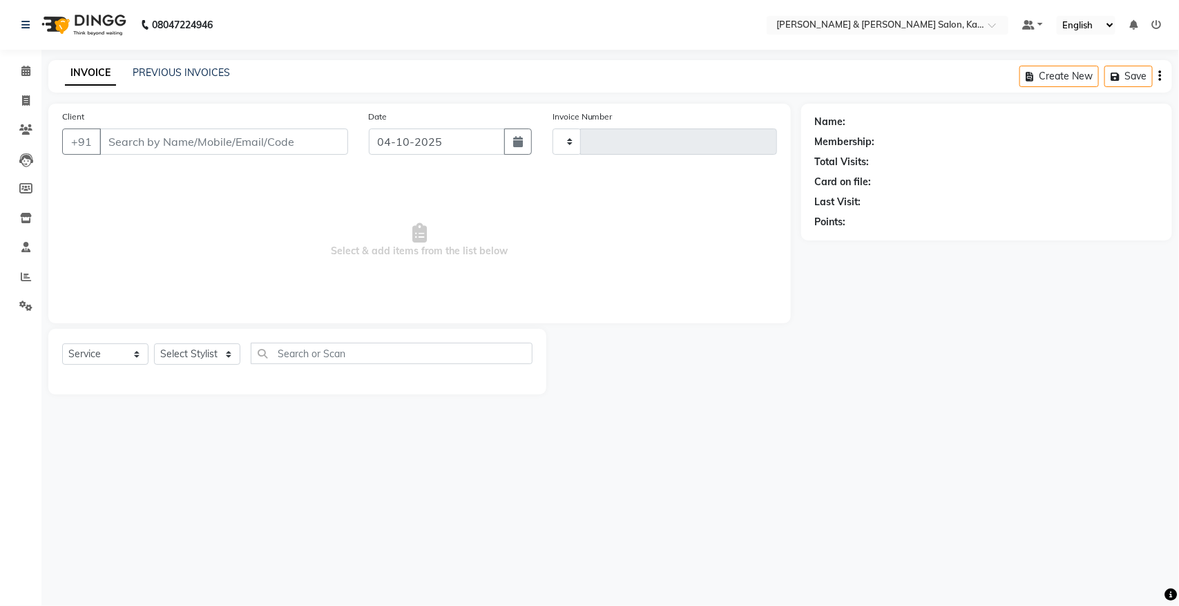
type input "1535"
select select "7750"
type input "98******11"
select select "70737"
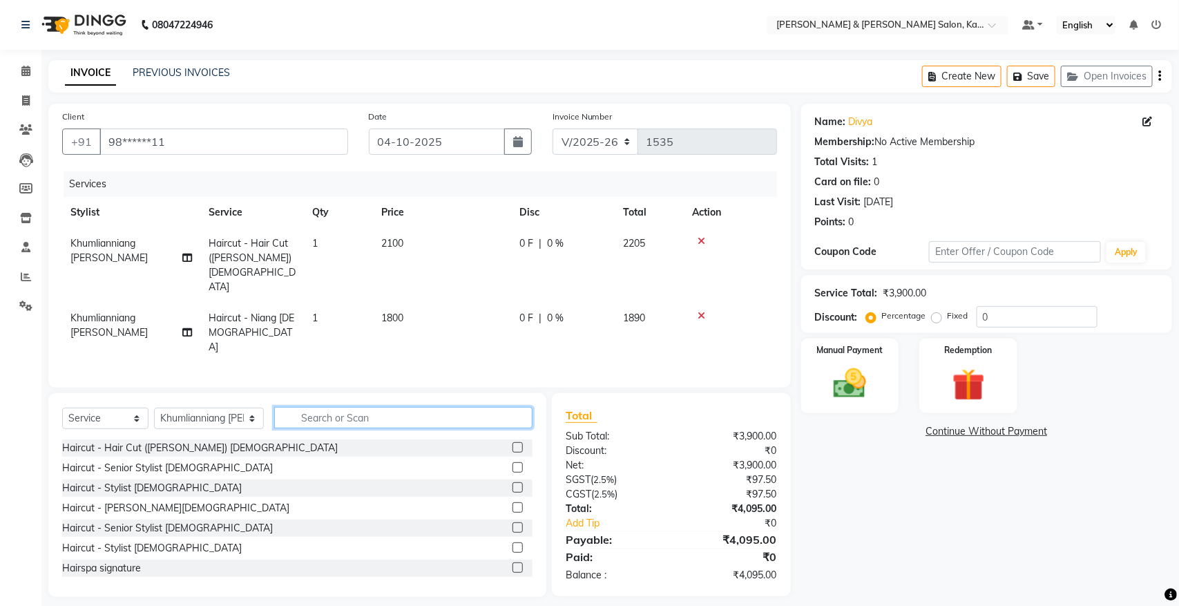
click at [302, 407] on input "text" at bounding box center [403, 417] width 258 height 21
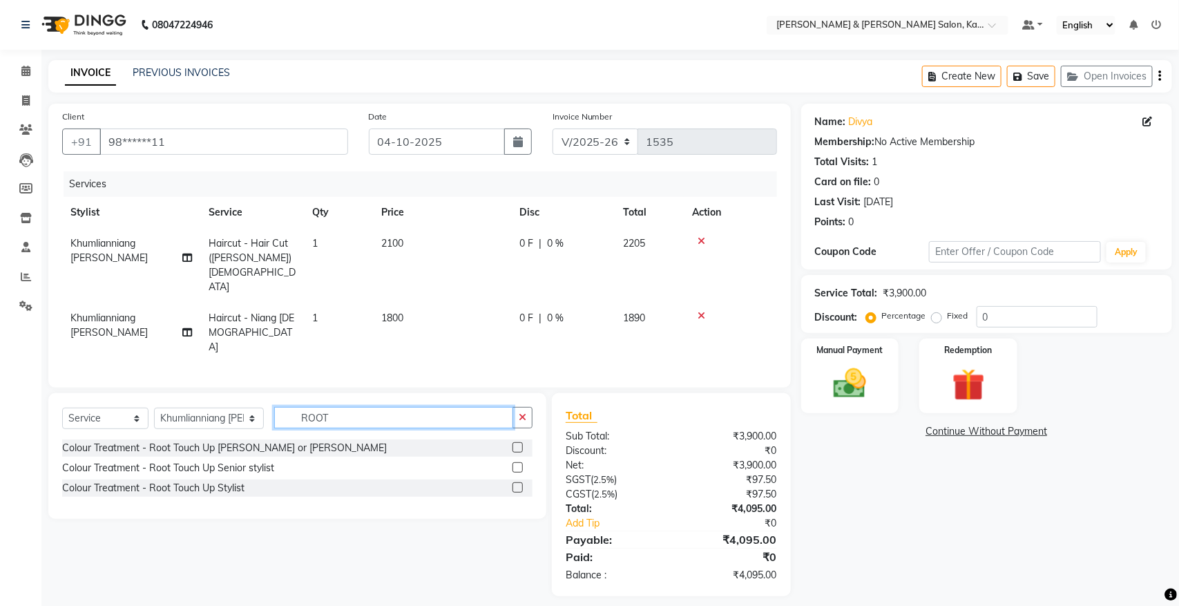
type input "ROOT"
click at [518, 442] on label at bounding box center [517, 447] width 10 height 10
click at [518, 443] on input "checkbox" at bounding box center [516, 447] width 9 height 9
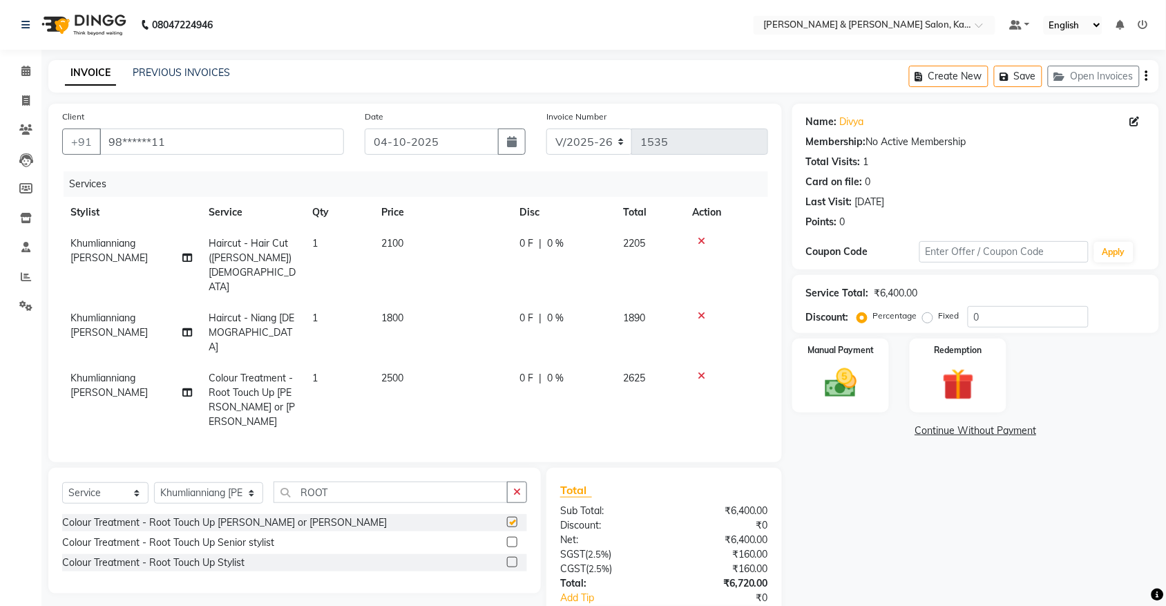
checkbox input "false"
click at [514, 481] on button "button" at bounding box center [517, 491] width 20 height 21
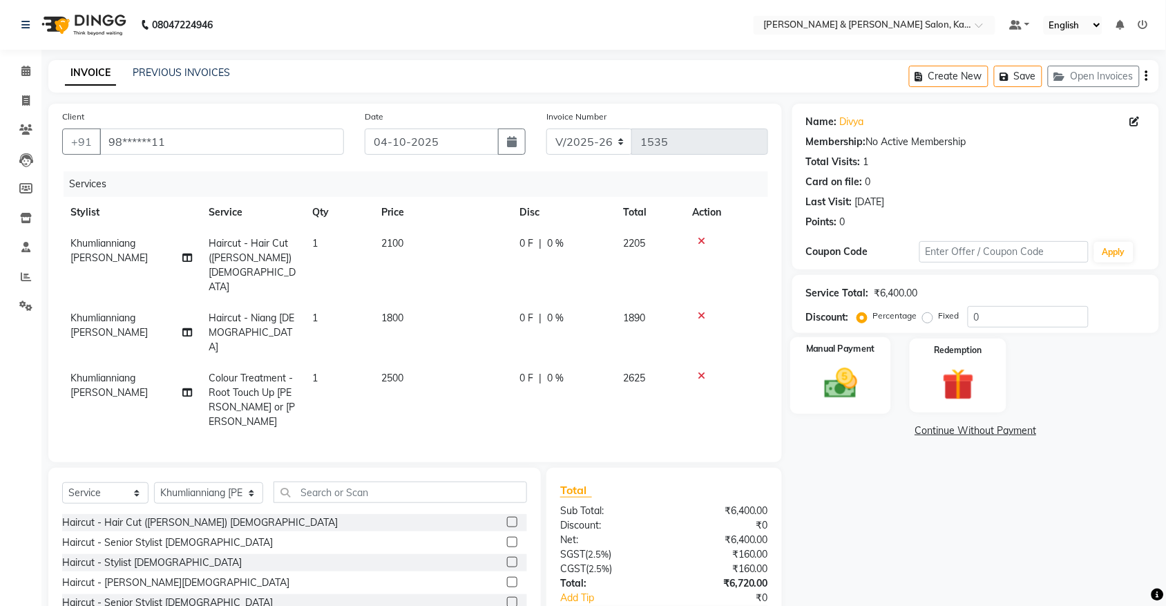
click at [817, 376] on img at bounding box center [840, 383] width 54 height 38
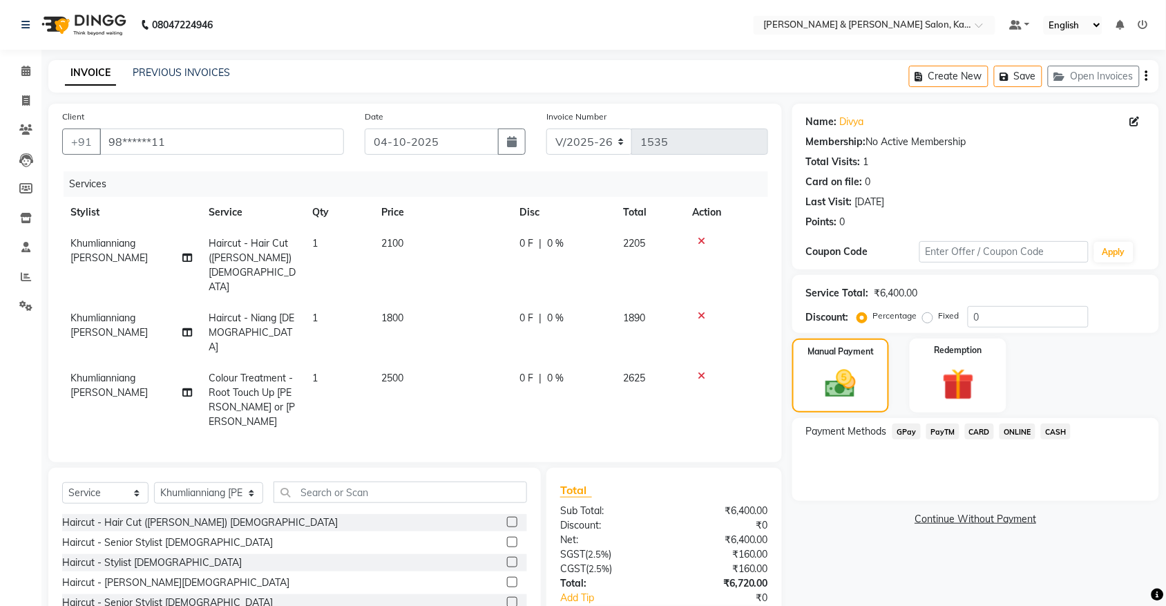
click at [918, 428] on span "GPay" at bounding box center [906, 431] width 28 height 16
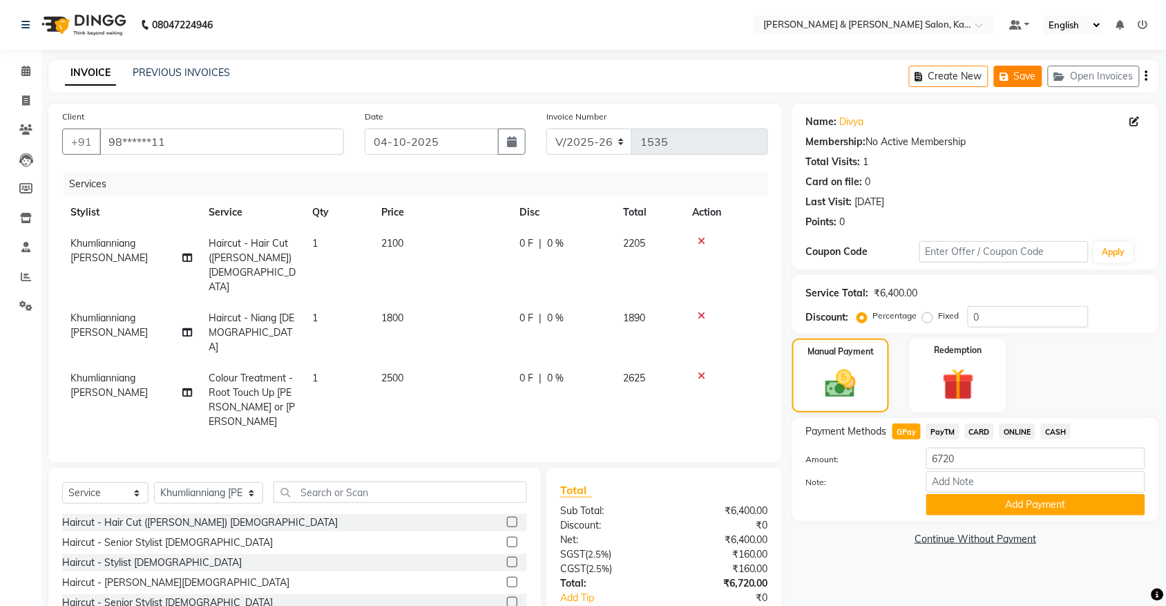
click at [1002, 66] on button "Save" at bounding box center [1018, 76] width 48 height 21
click at [1034, 64] on div "Create New Save Open Invoices" at bounding box center [1034, 76] width 250 height 32
click at [1031, 70] on button "Save" at bounding box center [1018, 76] width 48 height 21
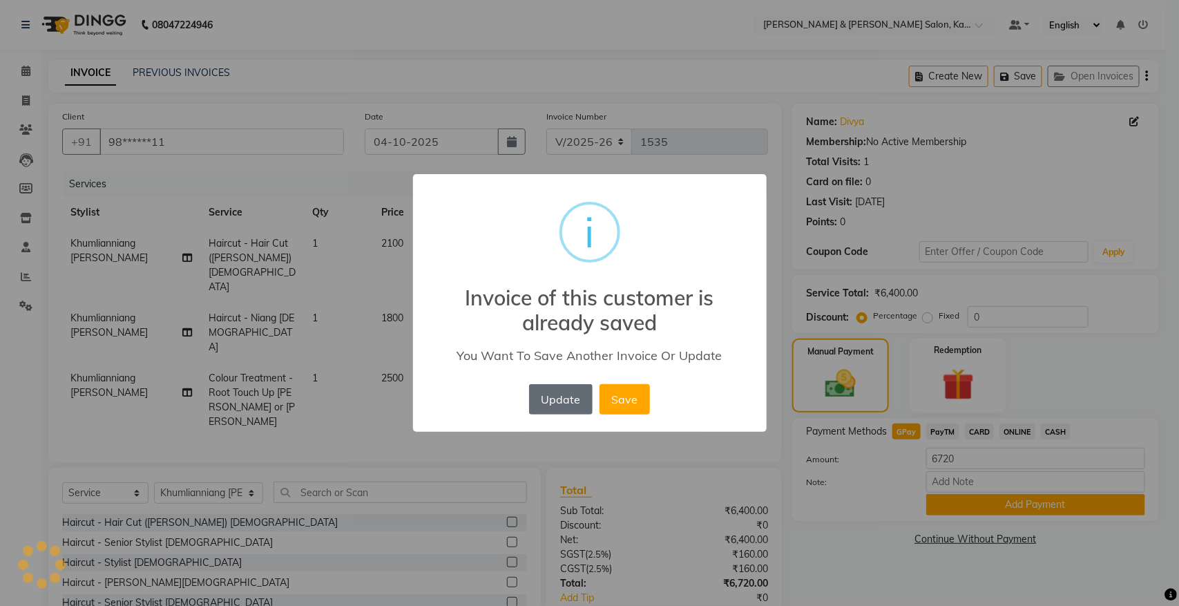
drag, startPoint x: 565, startPoint y: 392, endPoint x: 521, endPoint y: 347, distance: 62.5
click at [564, 392] on button "Update" at bounding box center [561, 399] width 64 height 30
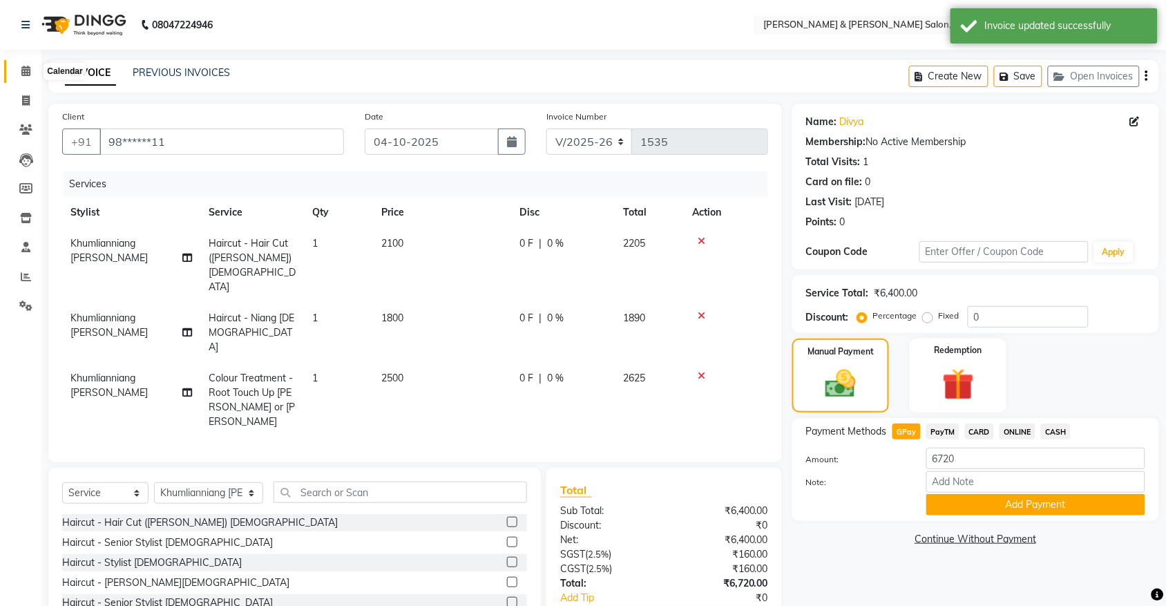
click at [25, 70] on icon at bounding box center [25, 71] width 9 height 10
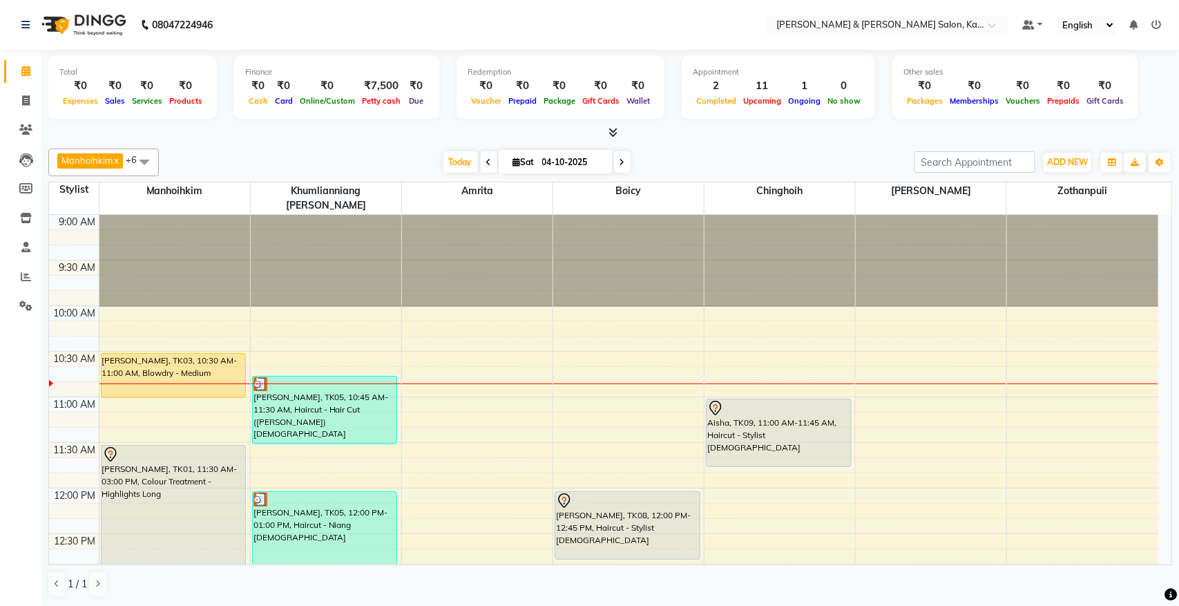
drag, startPoint x: 150, startPoint y: 0, endPoint x: 715, endPoint y: 160, distance: 587.2
click at [715, 160] on div "[DATE] [DATE]" at bounding box center [537, 162] width 742 height 21
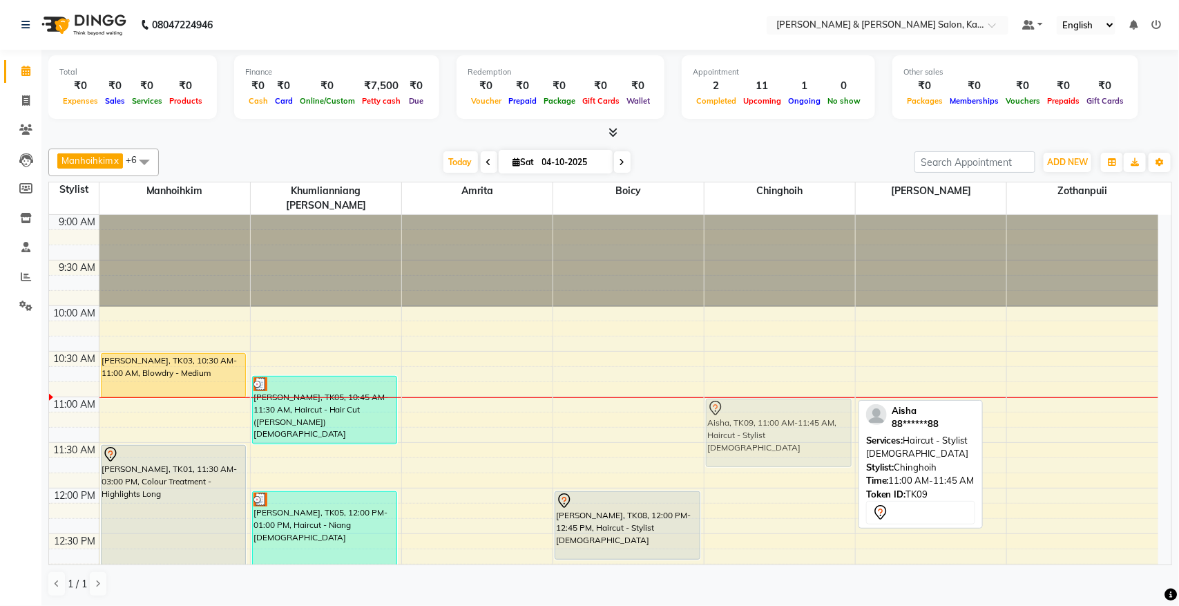
drag, startPoint x: 791, startPoint y: 403, endPoint x: 769, endPoint y: 409, distance: 23.0
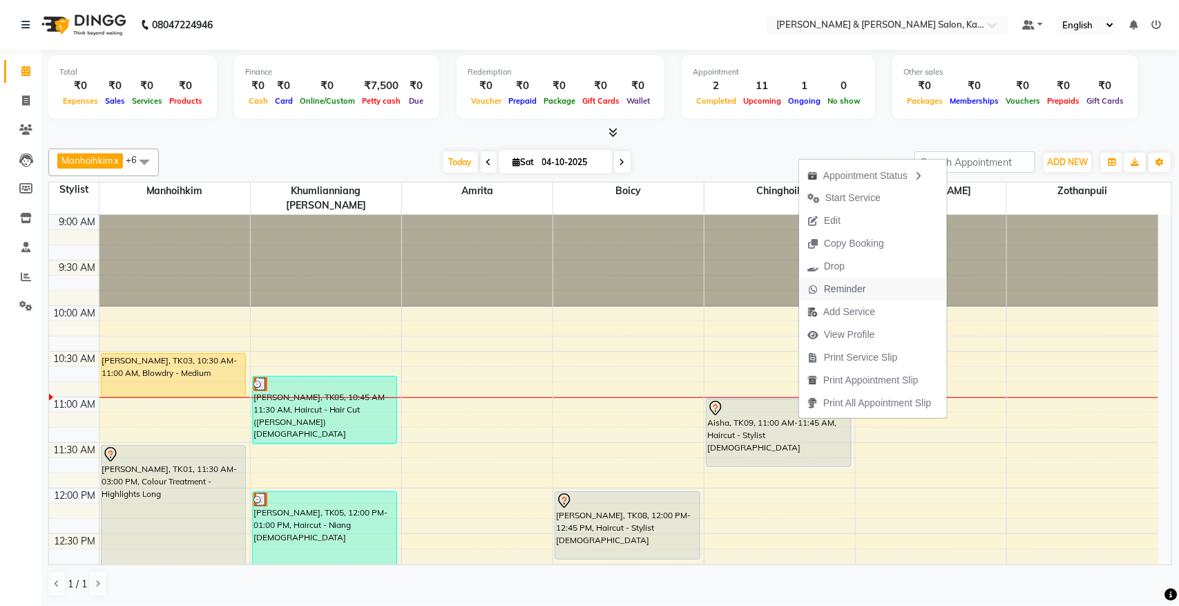
click at [860, 288] on span "Reminder" at bounding box center [845, 289] width 42 height 15
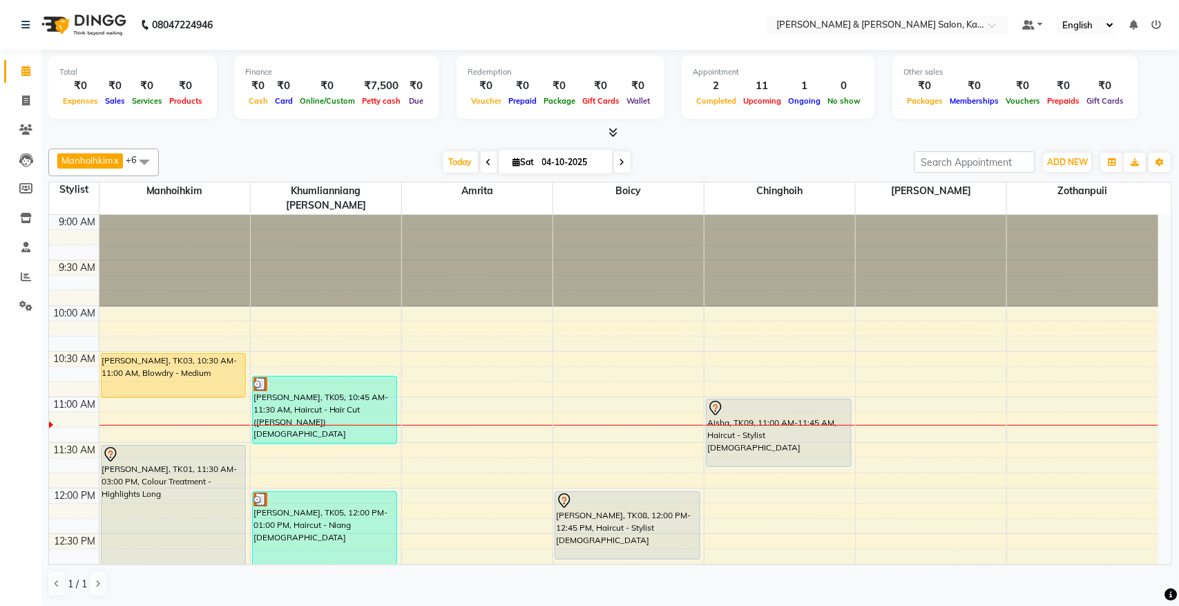
scroll to position [86, 0]
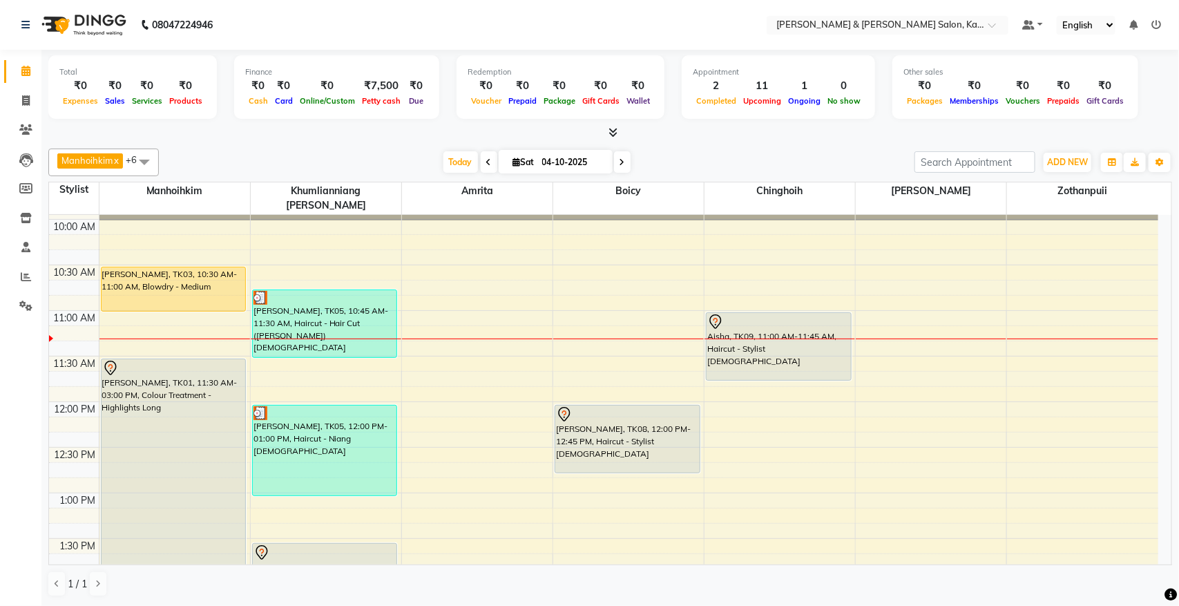
click at [486, 163] on icon at bounding box center [489, 162] width 6 height 8
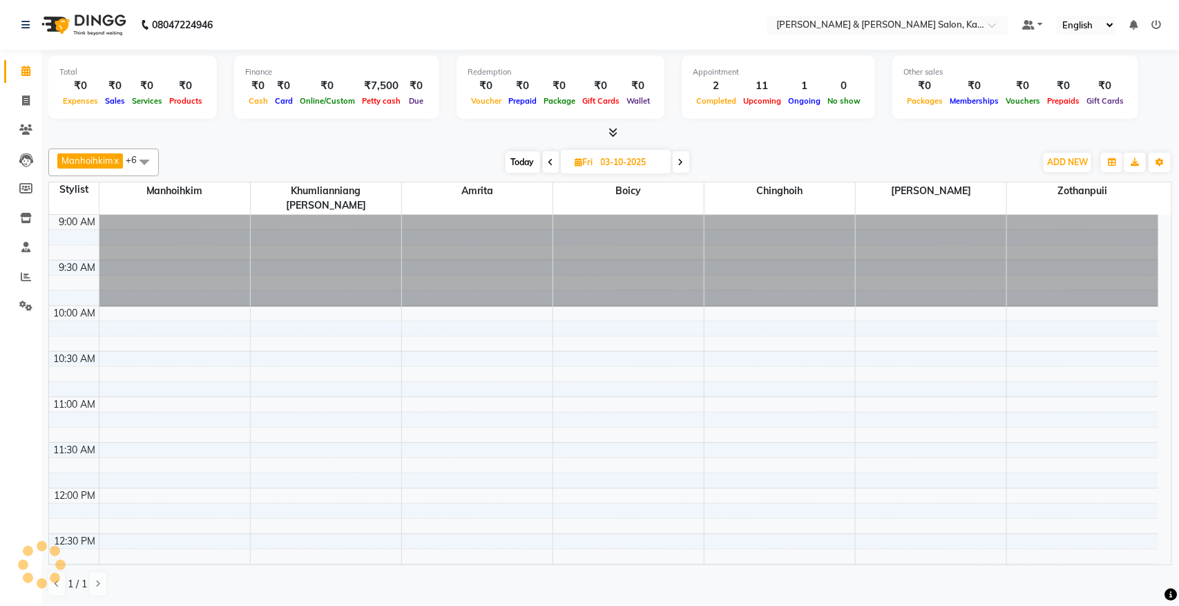
scroll to position [184, 0]
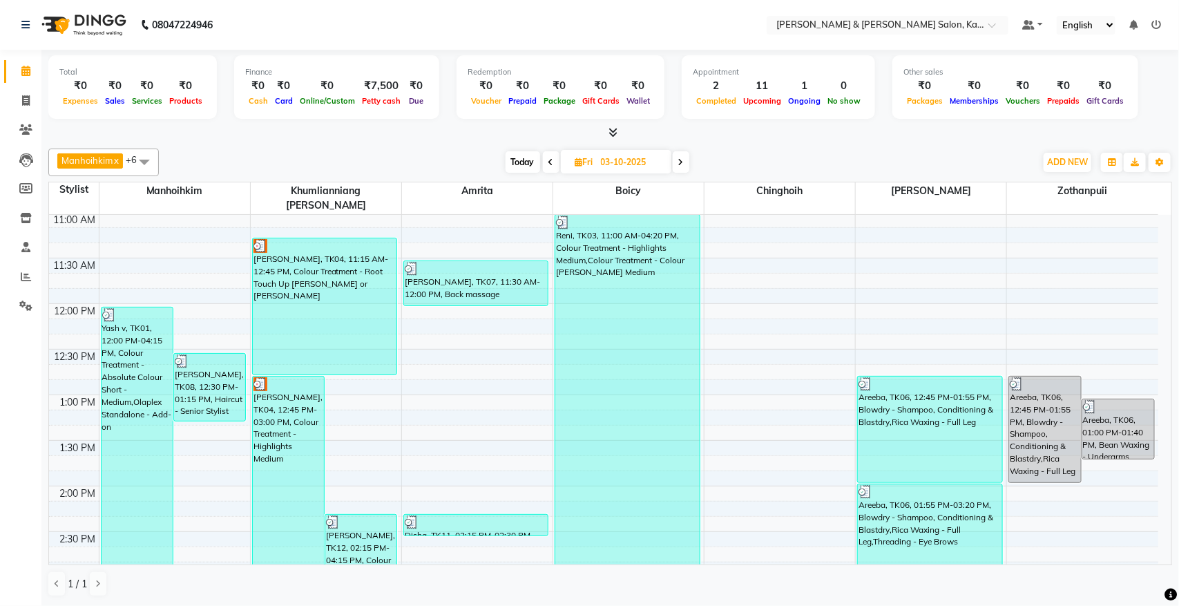
click at [551, 158] on icon at bounding box center [551, 162] width 6 height 8
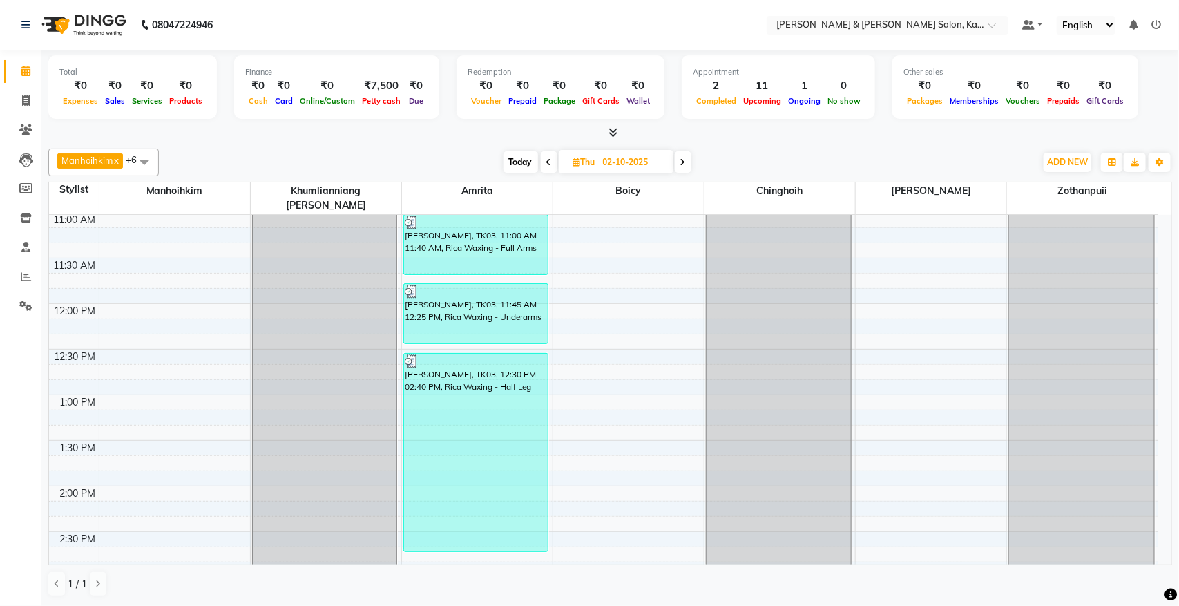
click at [523, 159] on span "Today" at bounding box center [520, 161] width 35 height 21
type input "04-10-2025"
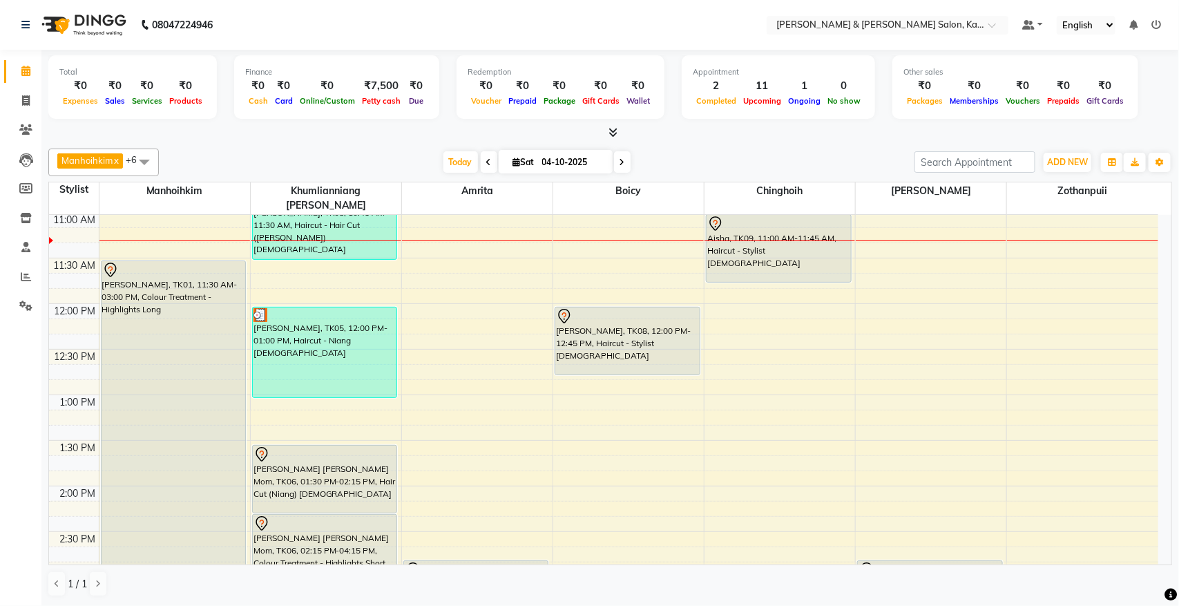
click at [532, 164] on span "Sat" at bounding box center [524, 162] width 28 height 10
select select "10"
select select "2025"
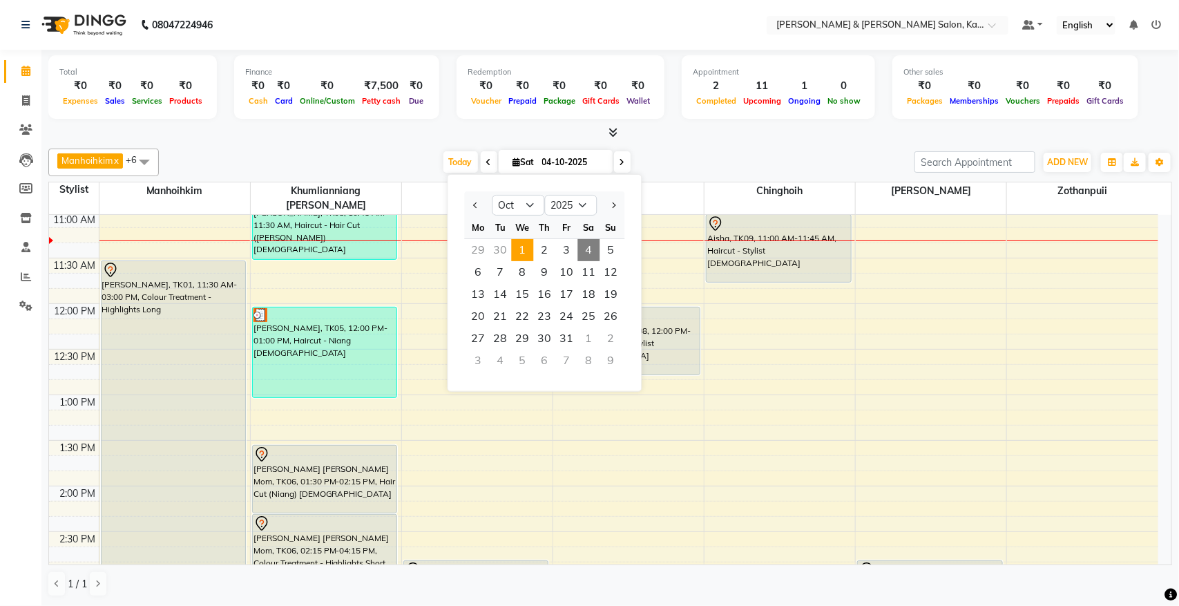
click at [526, 252] on span "1" at bounding box center [523, 250] width 22 height 22
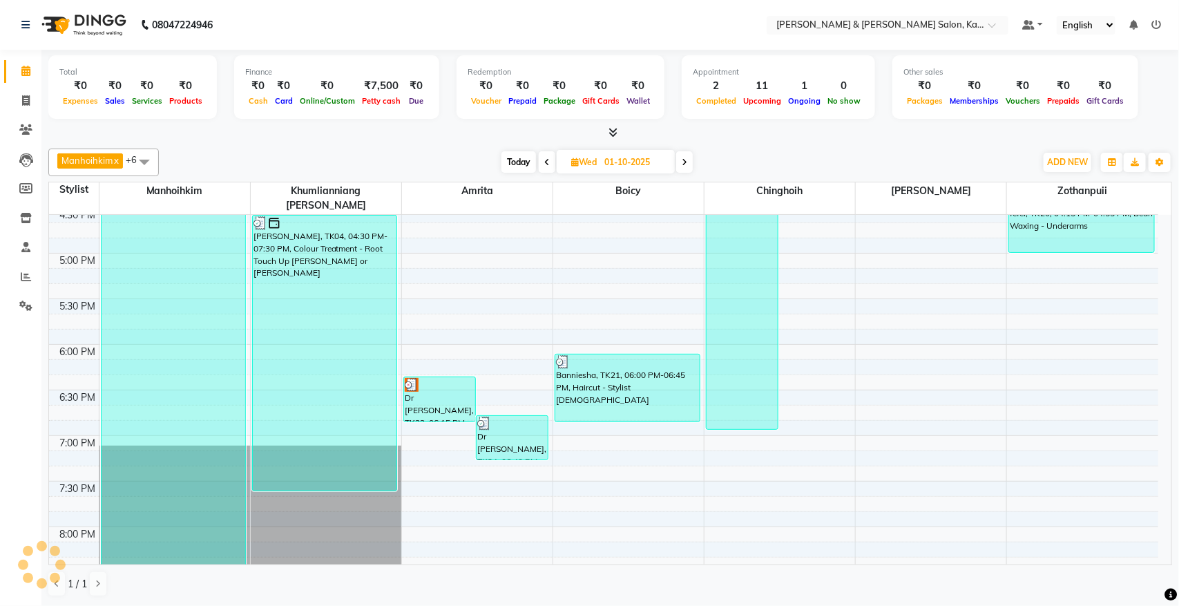
scroll to position [833, 0]
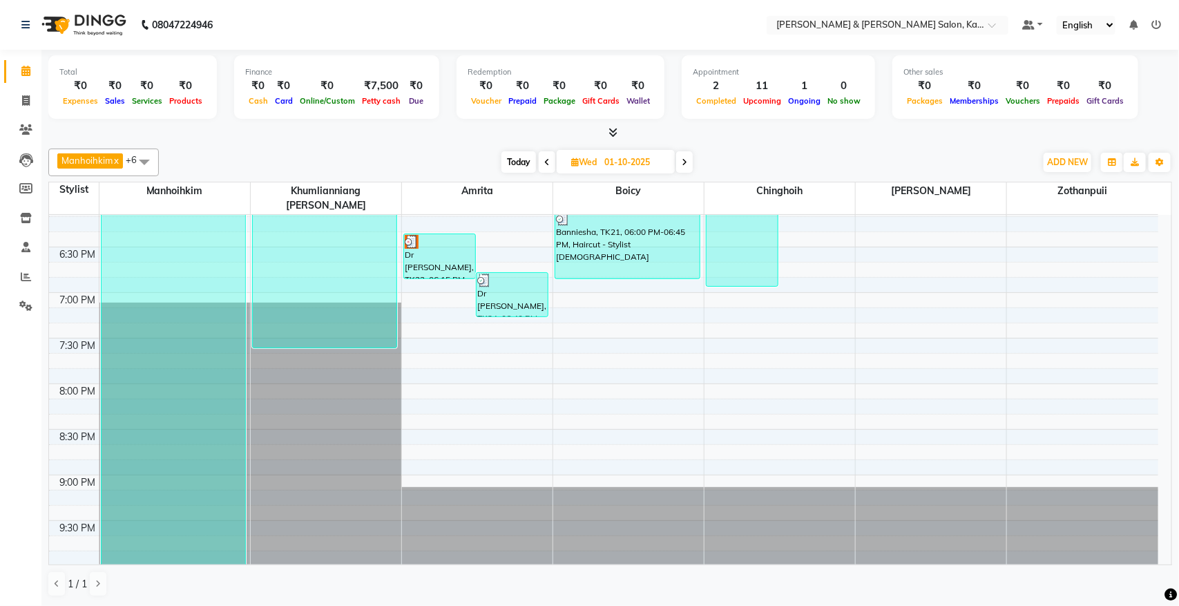
click at [511, 162] on span "Today" at bounding box center [518, 161] width 35 height 21
type input "04-10-2025"
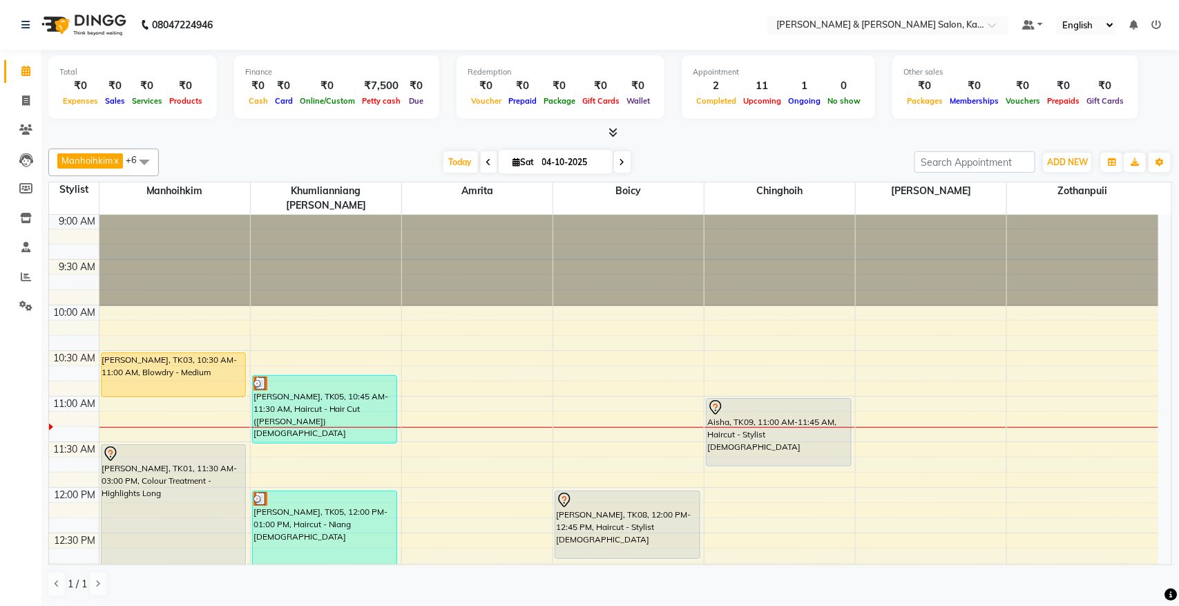
scroll to position [0, 0]
click at [457, 160] on span "Today" at bounding box center [460, 161] width 35 height 21
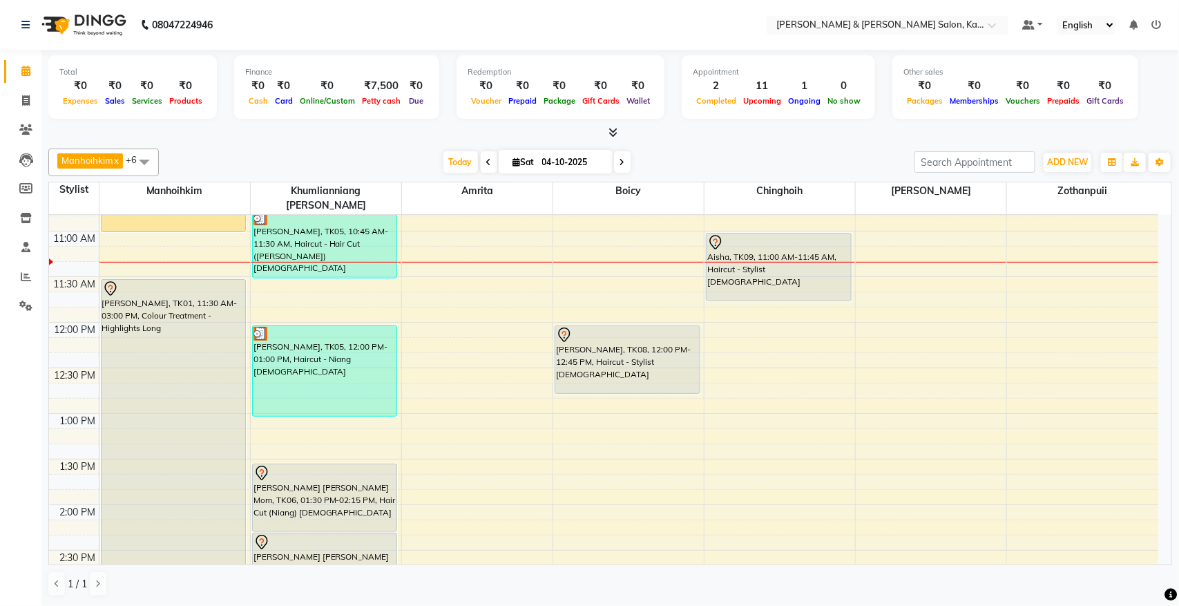
scroll to position [98, 0]
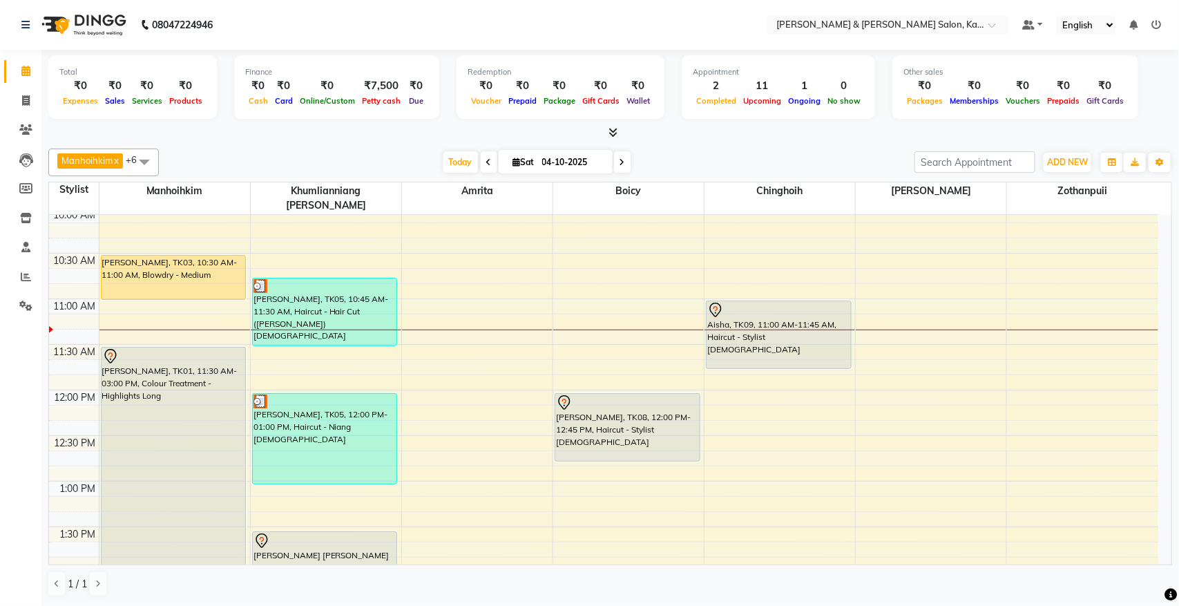
drag, startPoint x: 788, startPoint y: 315, endPoint x: 708, endPoint y: 137, distance: 195.3
click at [708, 137] on div at bounding box center [610, 133] width 1124 height 15
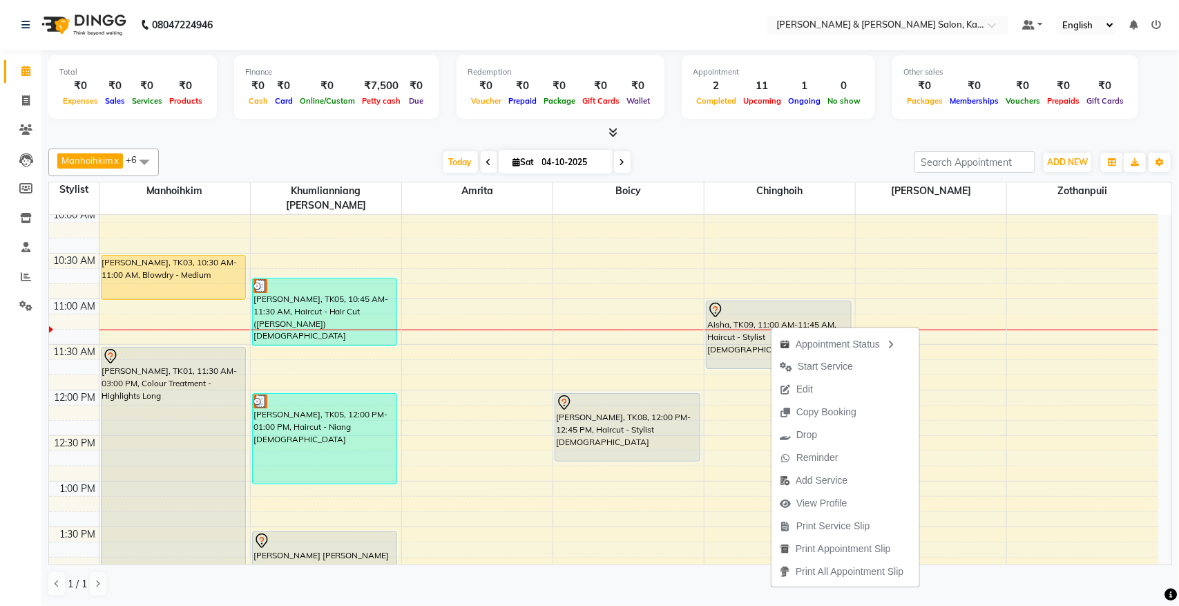
click at [727, 160] on div "[DATE] [DATE]" at bounding box center [537, 162] width 742 height 21
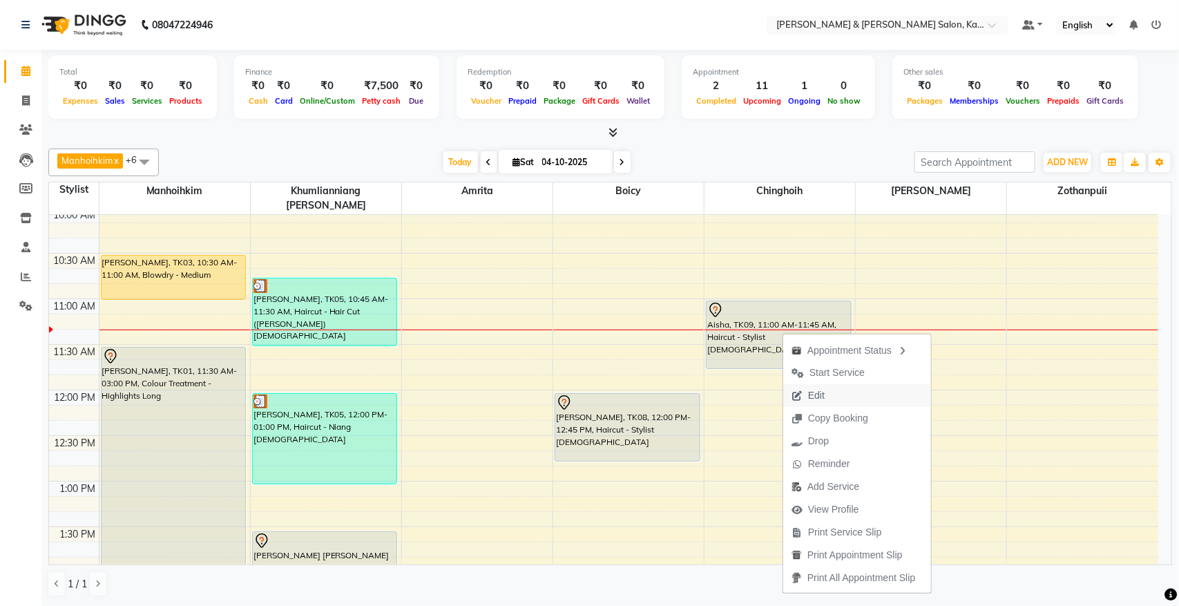
click at [833, 398] on span "Edit" at bounding box center [808, 395] width 50 height 23
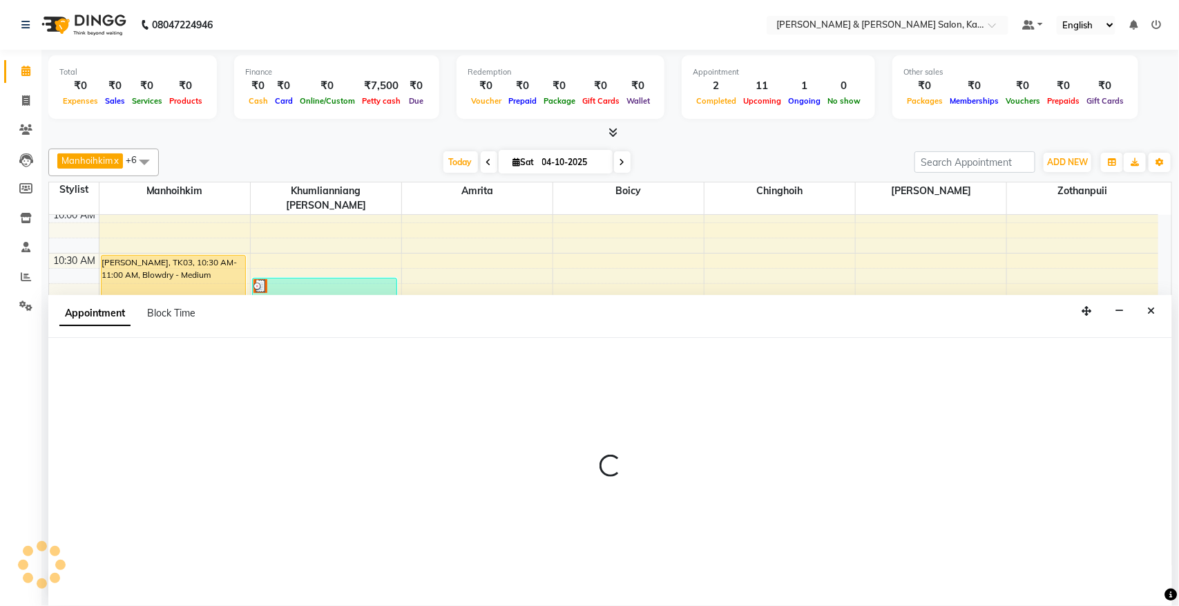
select select "77123"
select select "660"
select select "tentative"
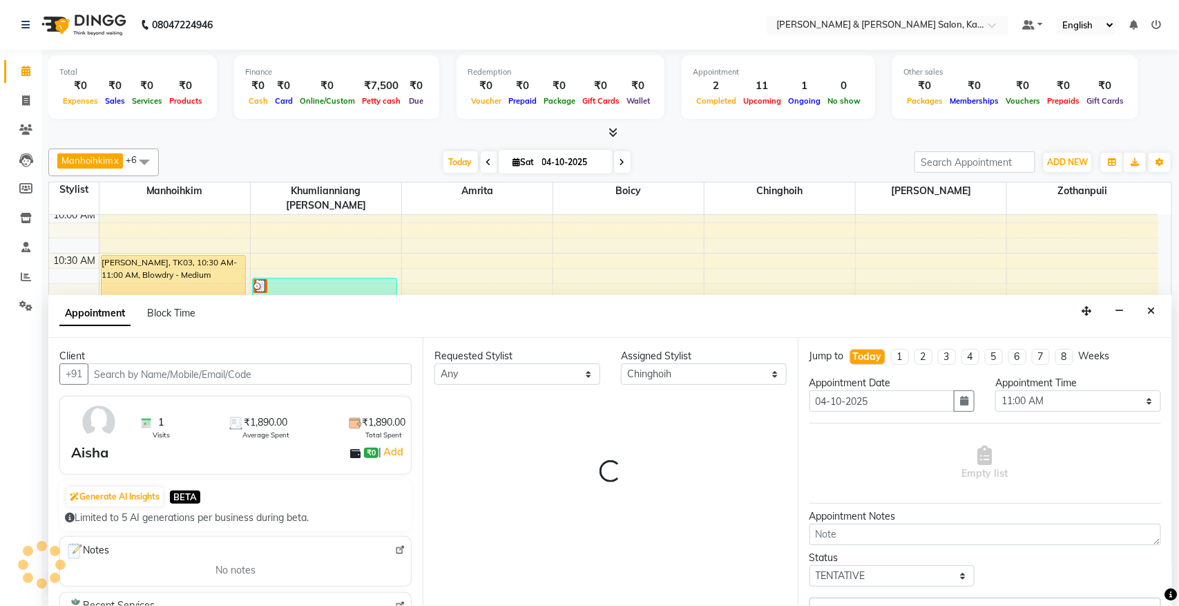
scroll to position [184, 0]
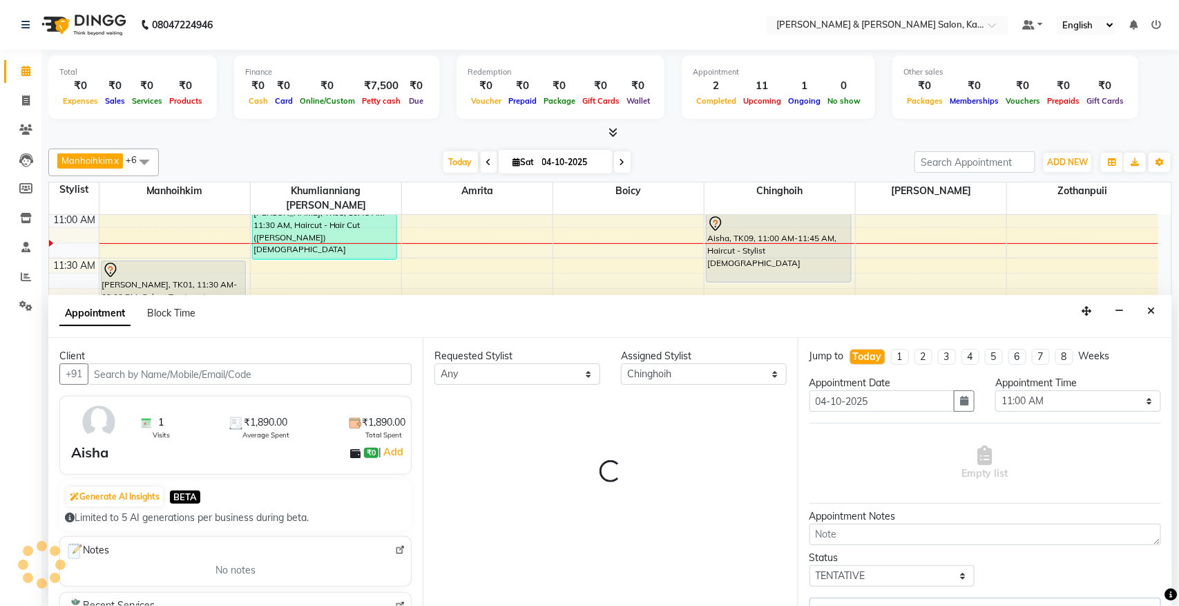
select select "3938"
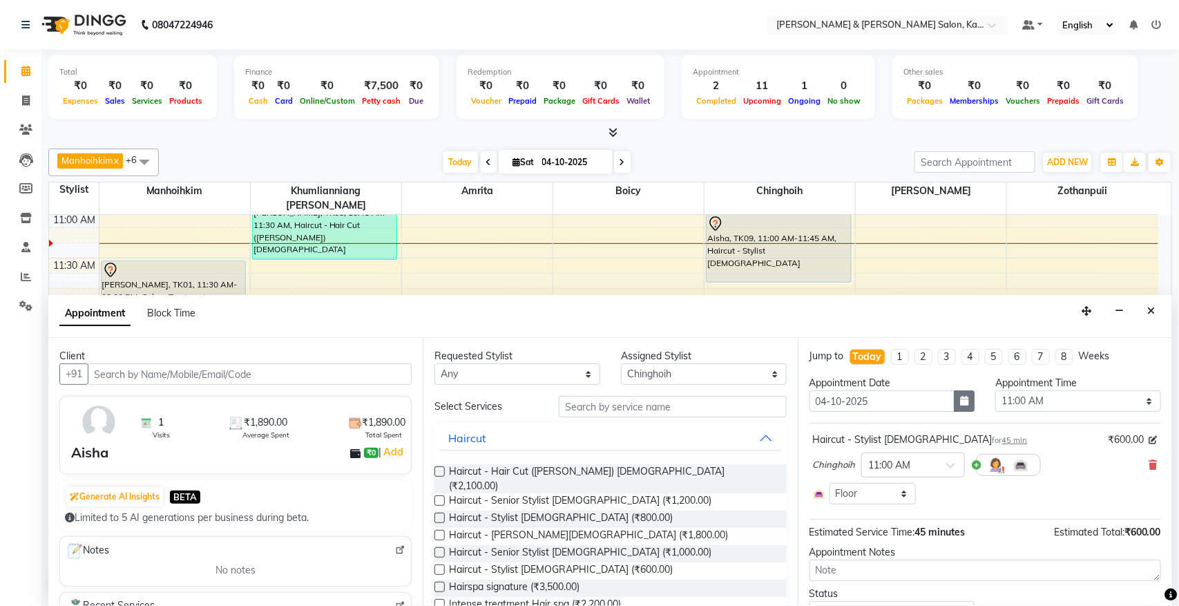
click at [960, 401] on icon "button" at bounding box center [964, 401] width 8 height 10
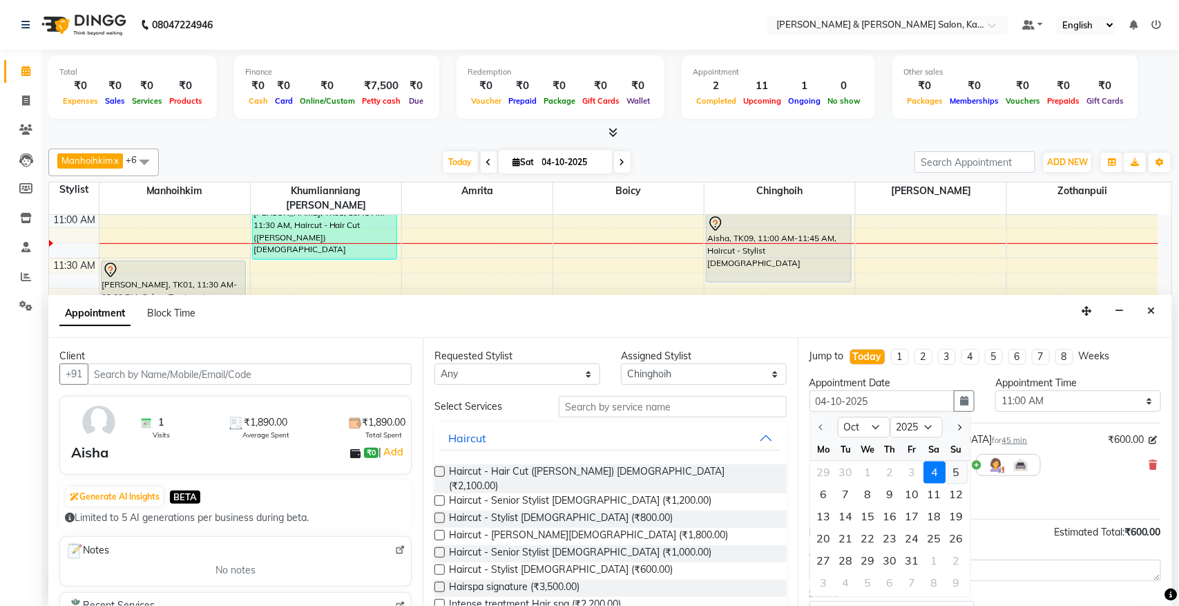
click at [955, 479] on div "5" at bounding box center [956, 472] width 22 height 22
type input "05-10-2025"
select select "660"
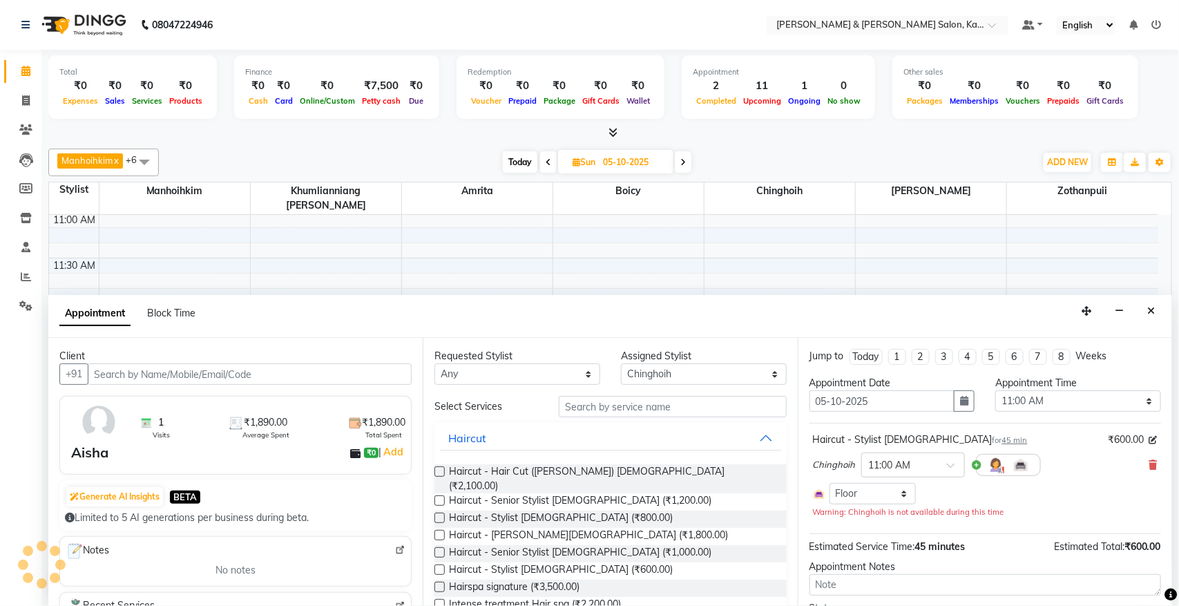
scroll to position [64, 0]
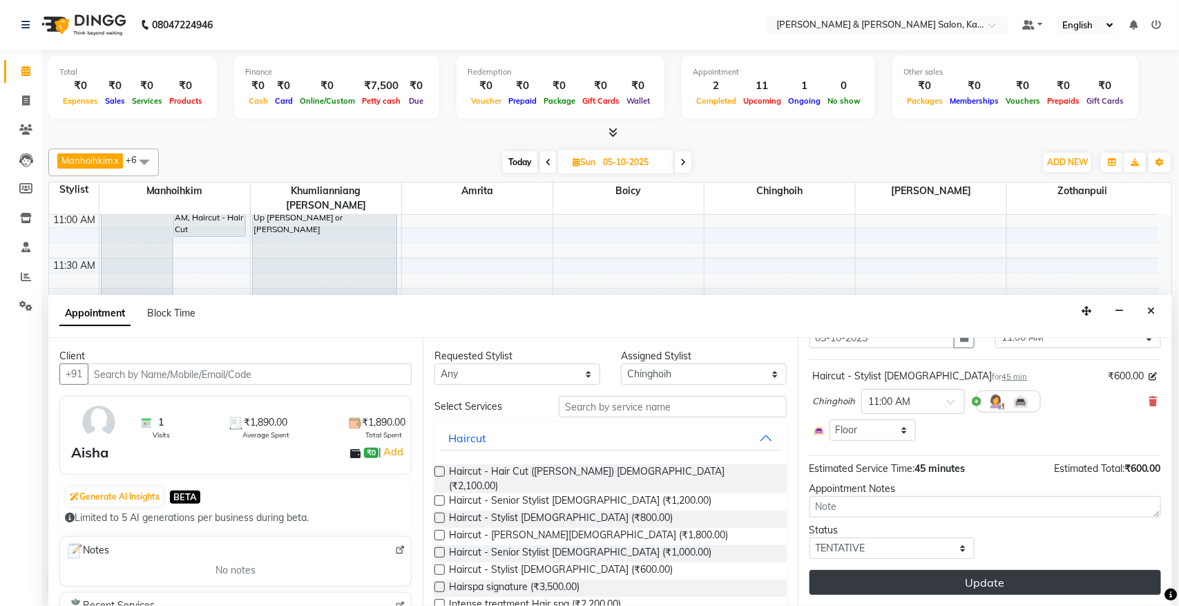
click at [1028, 587] on button "Update" at bounding box center [984, 582] width 351 height 25
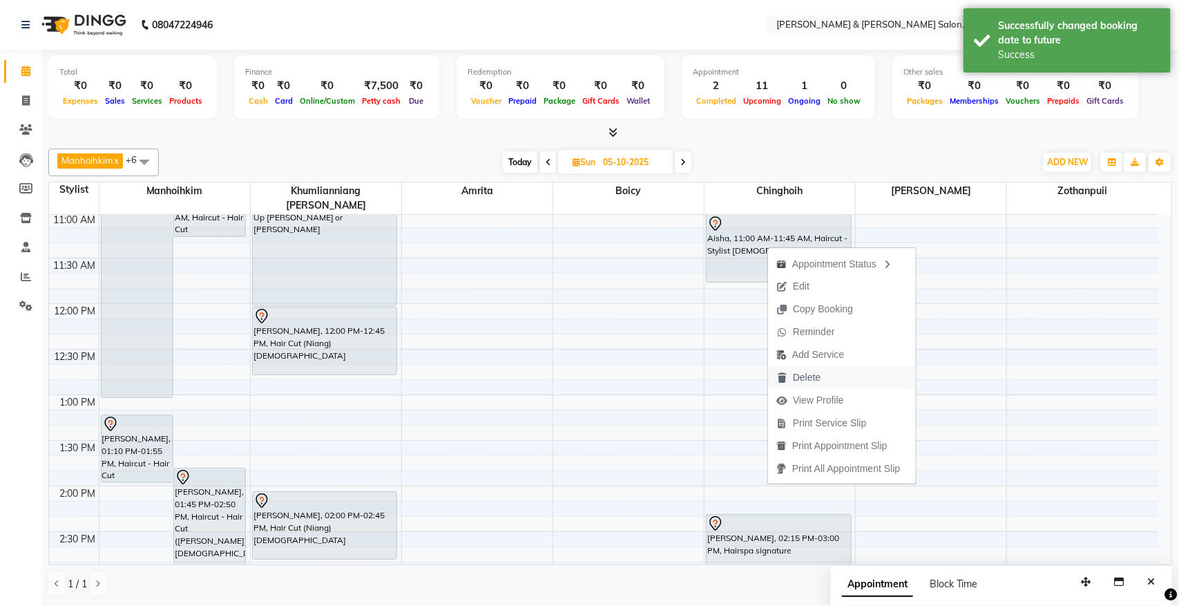
click at [804, 375] on span "Delete" at bounding box center [807, 377] width 28 height 15
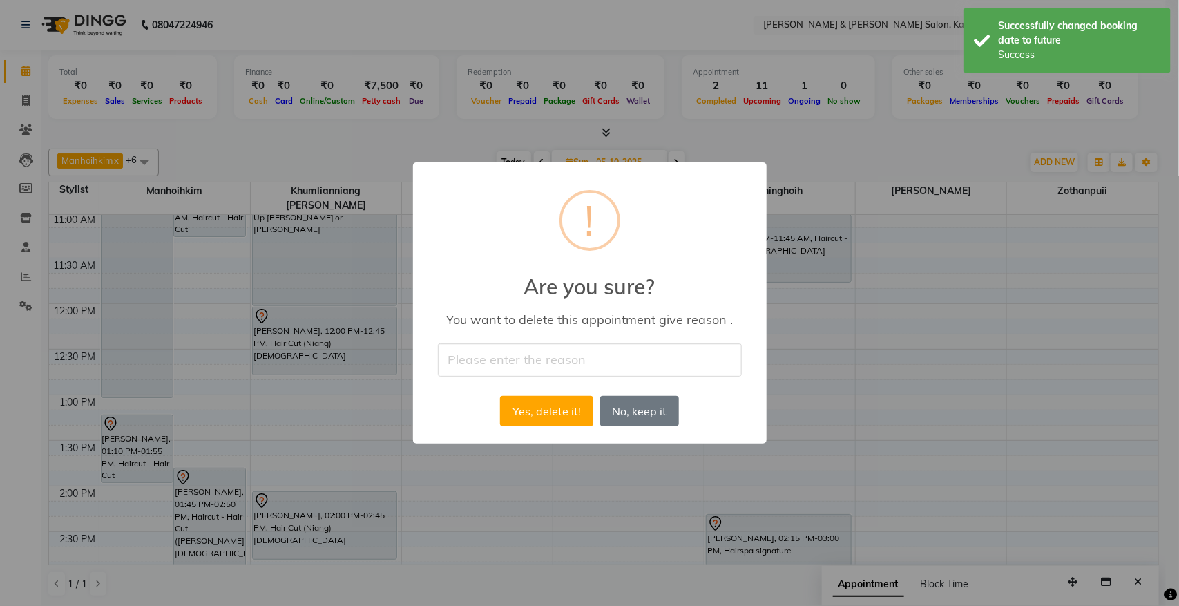
drag, startPoint x: 556, startPoint y: 372, endPoint x: 563, endPoint y: 363, distance: 11.3
click at [556, 372] on input "text" at bounding box center [590, 359] width 304 height 32
type input "cancel"
click at [550, 405] on button "Yes, delete it!" at bounding box center [546, 411] width 93 height 30
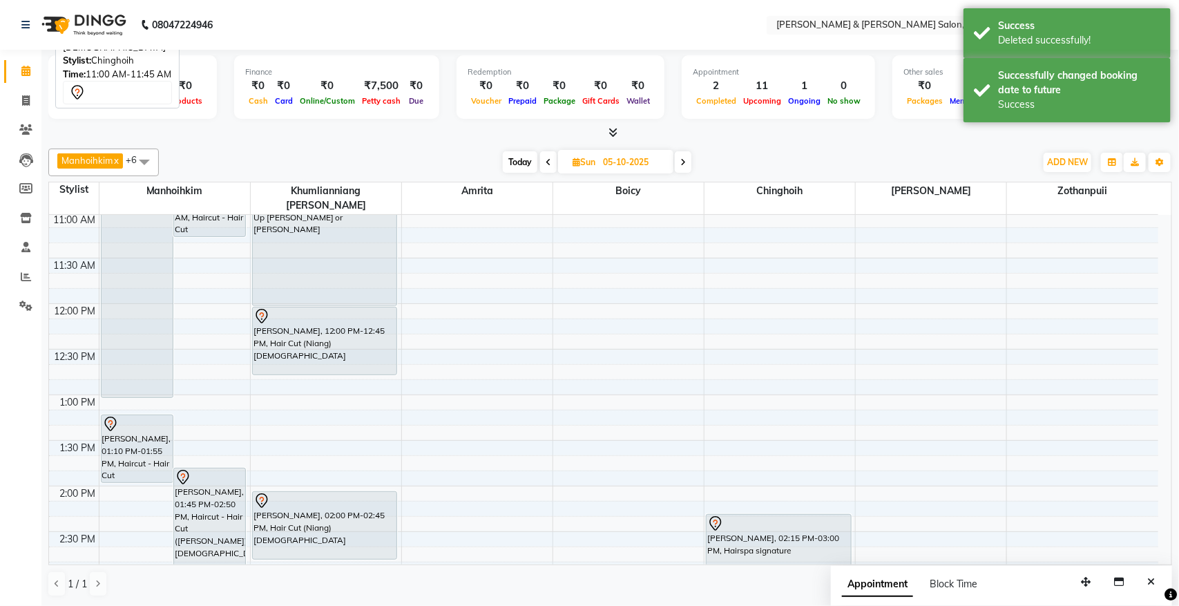
click at [577, 160] on icon at bounding box center [576, 161] width 8 height 9
select select "10"
select select "2025"
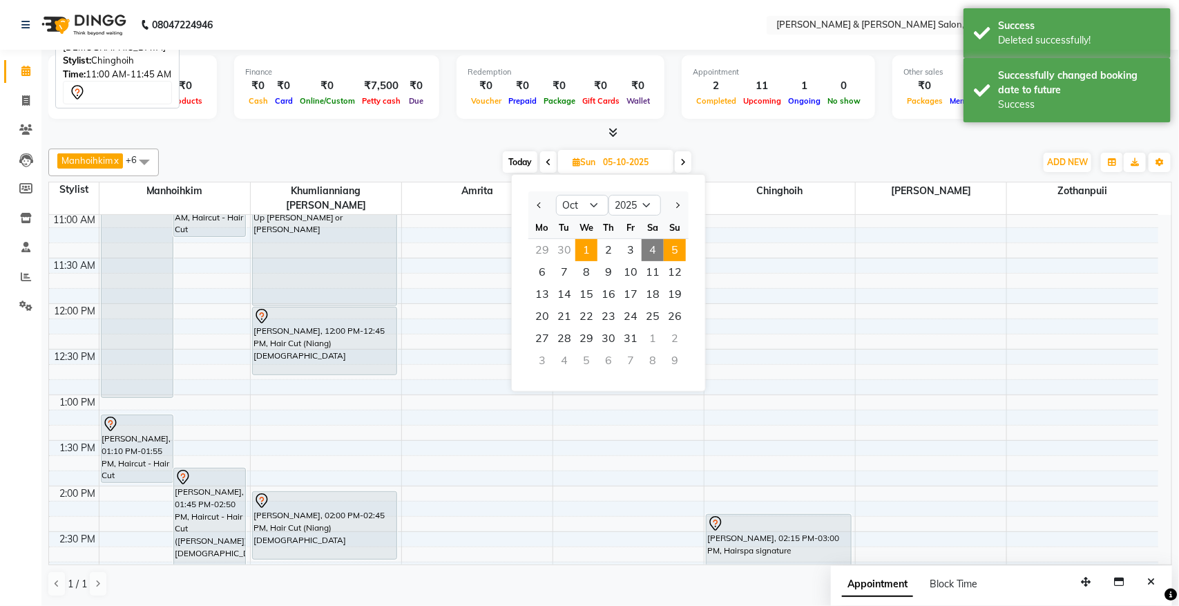
click at [592, 249] on span "1" at bounding box center [586, 250] width 22 height 22
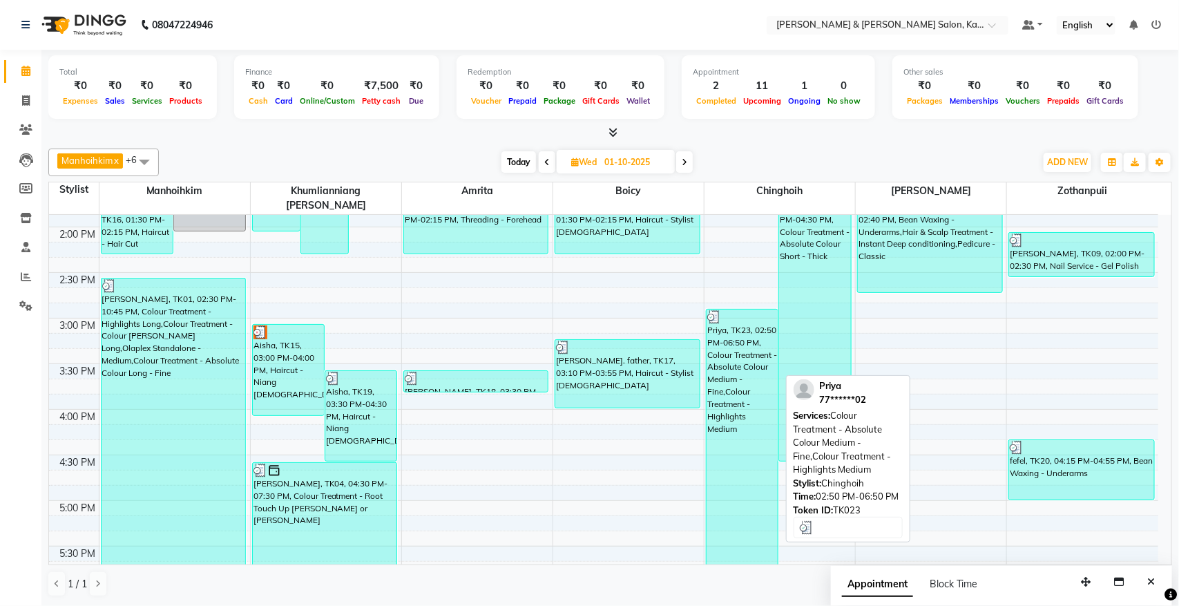
scroll to position [357, 0]
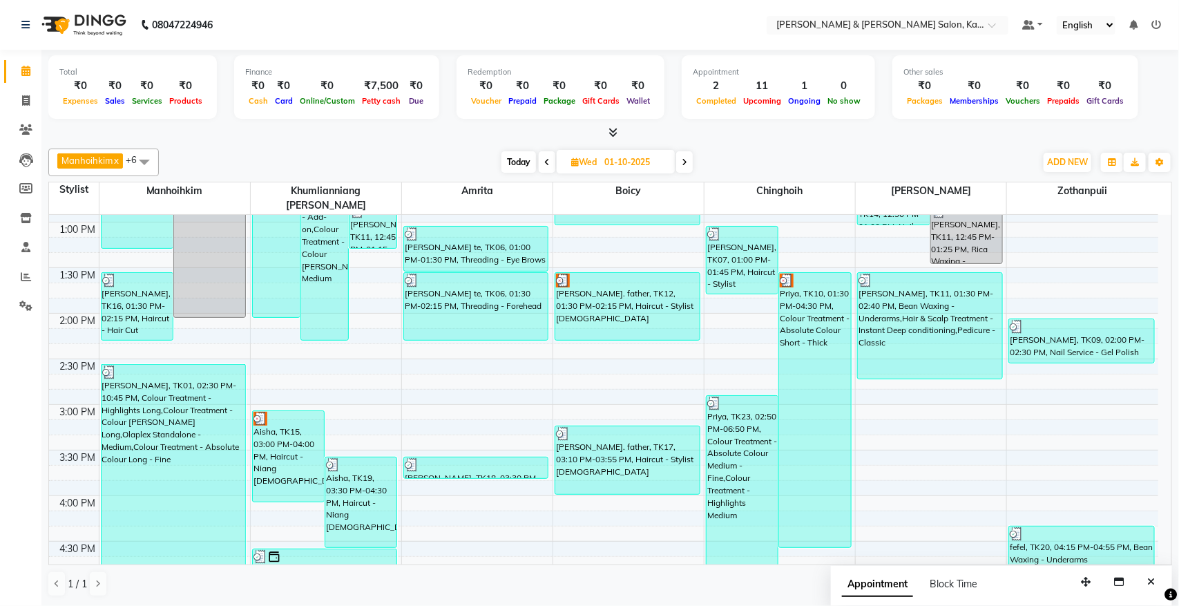
click at [517, 160] on span "Today" at bounding box center [518, 161] width 35 height 21
type input "04-10-2025"
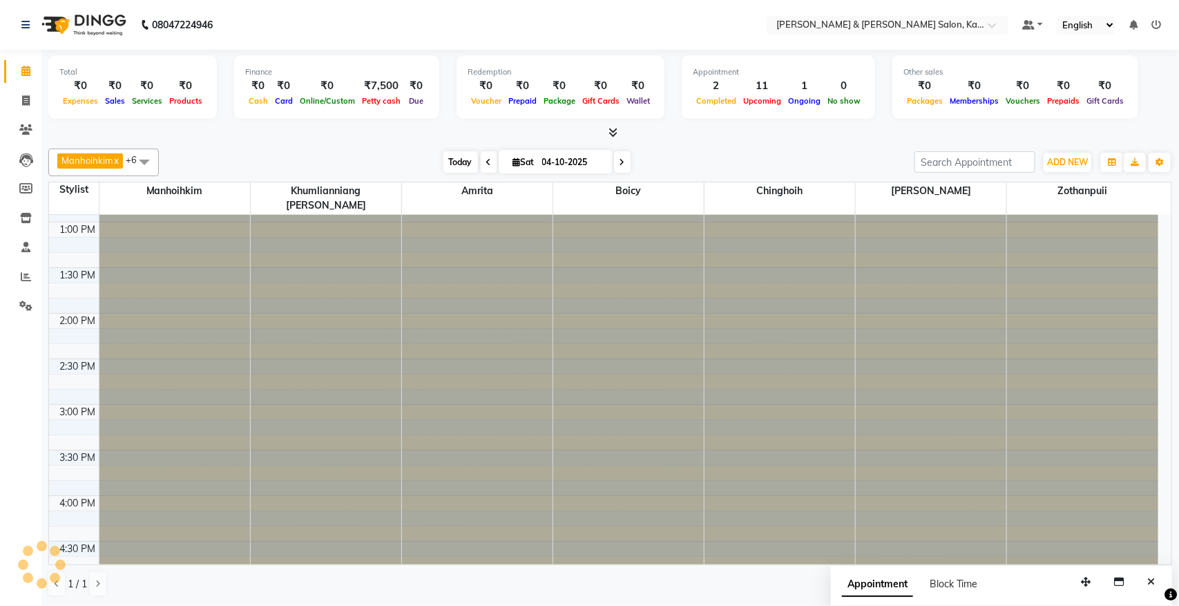
scroll to position [184, 0]
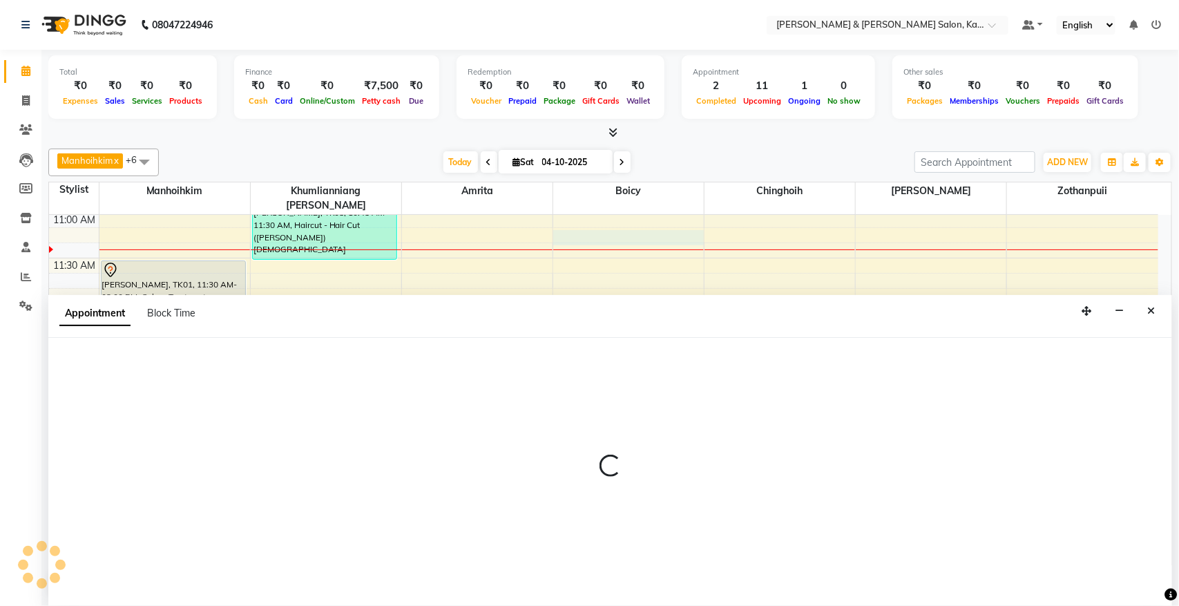
select select "71735"
select select "675"
select select "tentative"
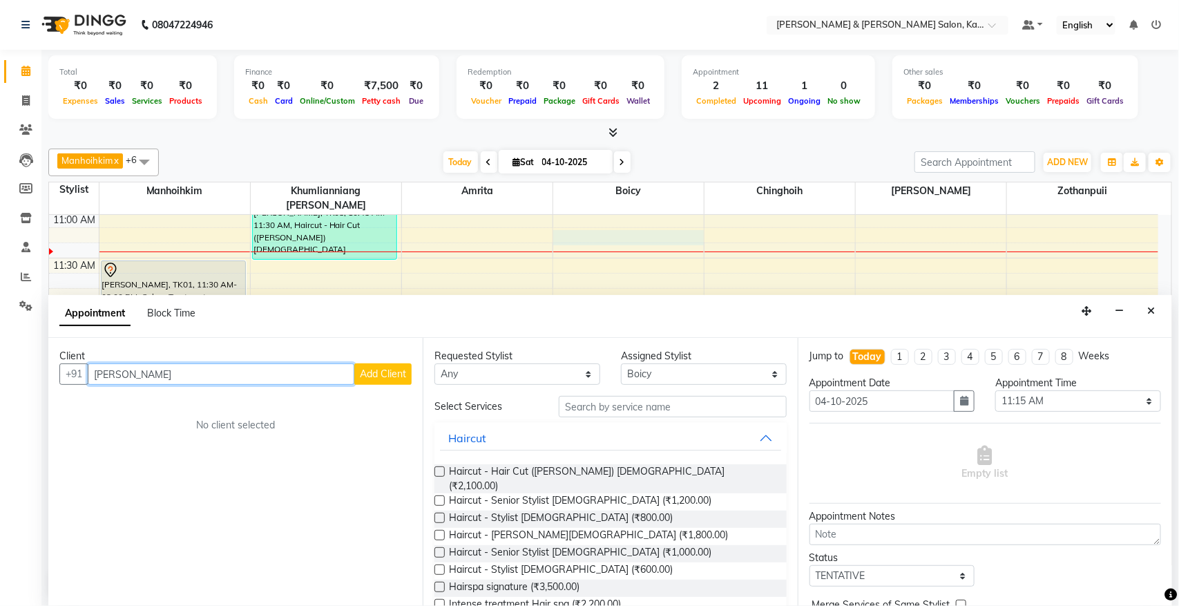
type input "[PERSON_NAME]"
click at [369, 380] on button "Add Client" at bounding box center [382, 373] width 57 height 21
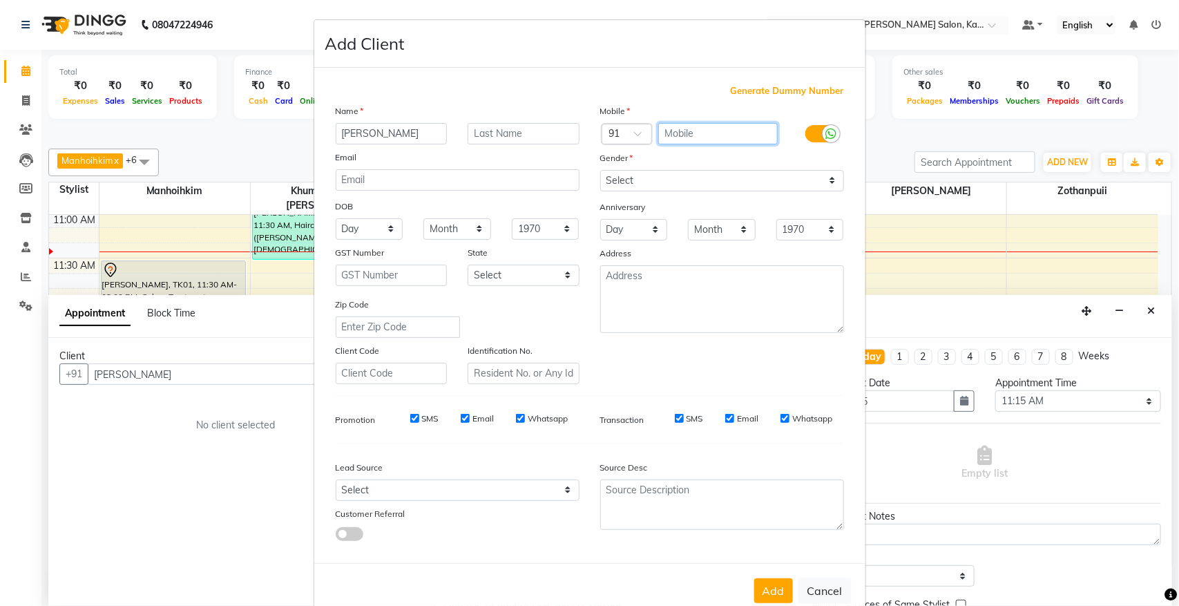
click at [689, 135] on input "text" at bounding box center [717, 133] width 119 height 21
type input "9902133560"
click at [667, 190] on select "Select [DEMOGRAPHIC_DATA] [DEMOGRAPHIC_DATA] Other Prefer Not To Say" at bounding box center [722, 180] width 244 height 21
select select "[DEMOGRAPHIC_DATA]"
click at [600, 170] on select "Select [DEMOGRAPHIC_DATA] [DEMOGRAPHIC_DATA] Other Prefer Not To Say" at bounding box center [722, 180] width 244 height 21
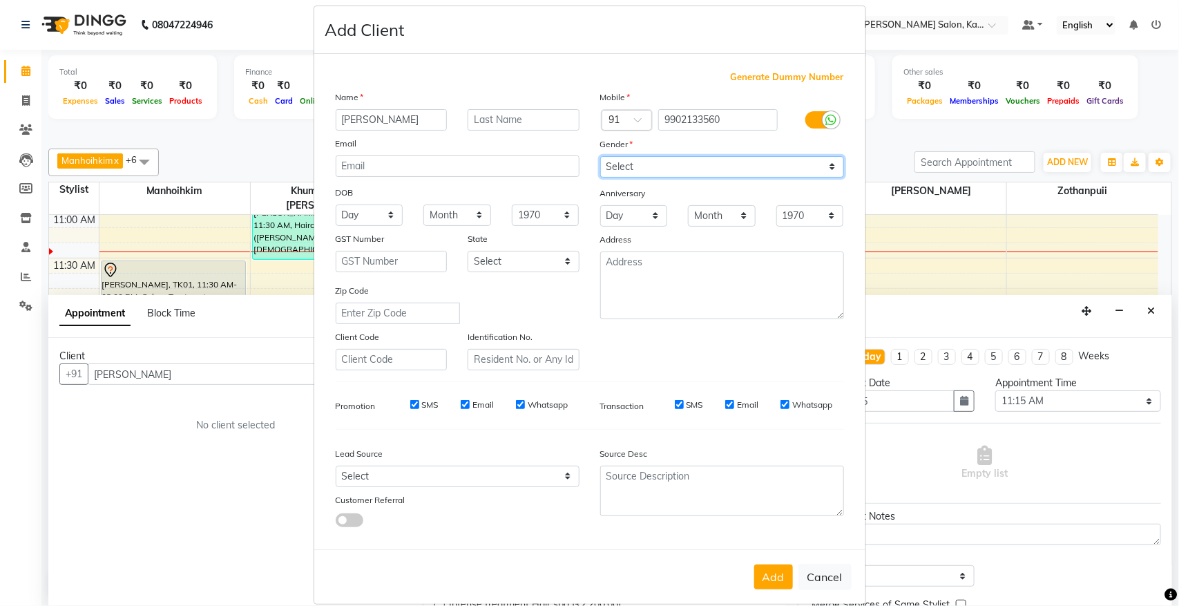
scroll to position [26, 0]
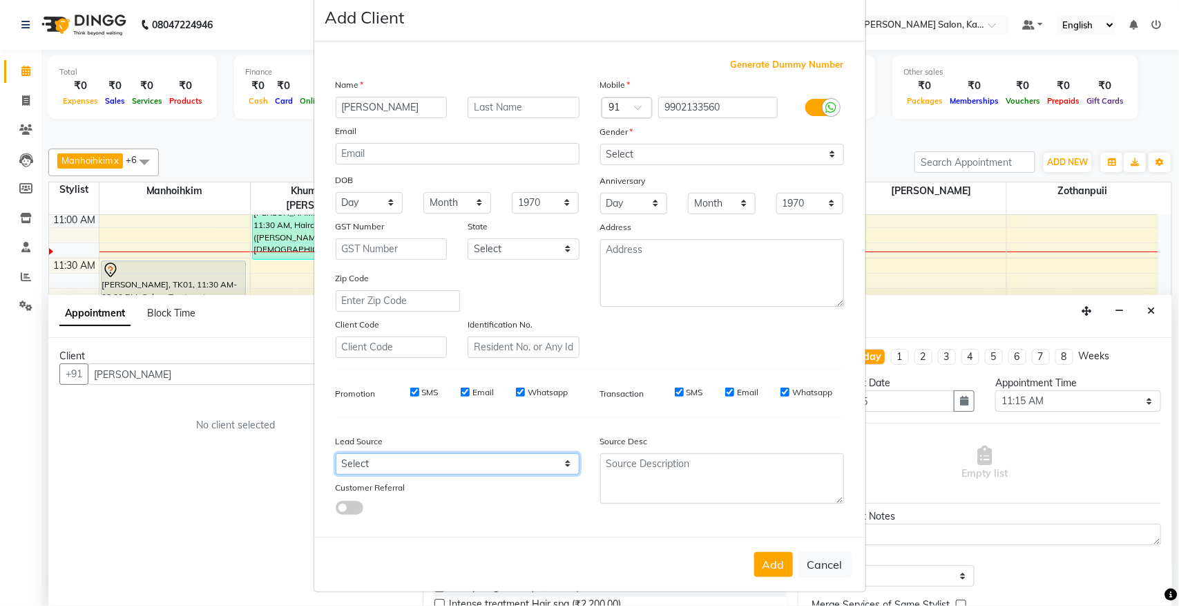
click at [387, 454] on select "Select Walk-in Referral Internet Friend Word of Mouth Advertisement Facebook Ju…" at bounding box center [458, 463] width 244 height 21
click at [336, 453] on select "Select Walk-in Referral Internet Friend Word of Mouth Advertisement Facebook Ju…" at bounding box center [458, 463] width 244 height 21
click at [384, 463] on select "Select Walk-in Referral Internet Friend Word of Mouth Advertisement Facebook Ju…" at bounding box center [458, 463] width 244 height 21
select select "52188"
click at [336, 453] on select "Select Walk-in Referral Internet Friend Word of Mouth Advertisement Facebook Ju…" at bounding box center [458, 463] width 244 height 21
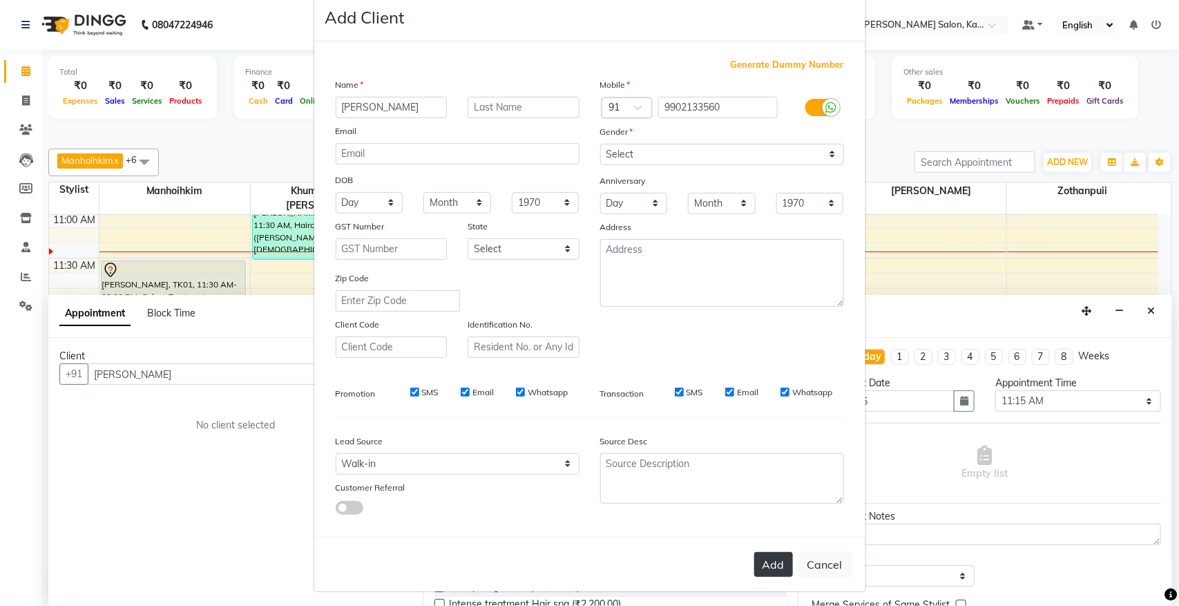
click at [768, 555] on button "Add" at bounding box center [773, 564] width 39 height 25
type input "99******60"
select select
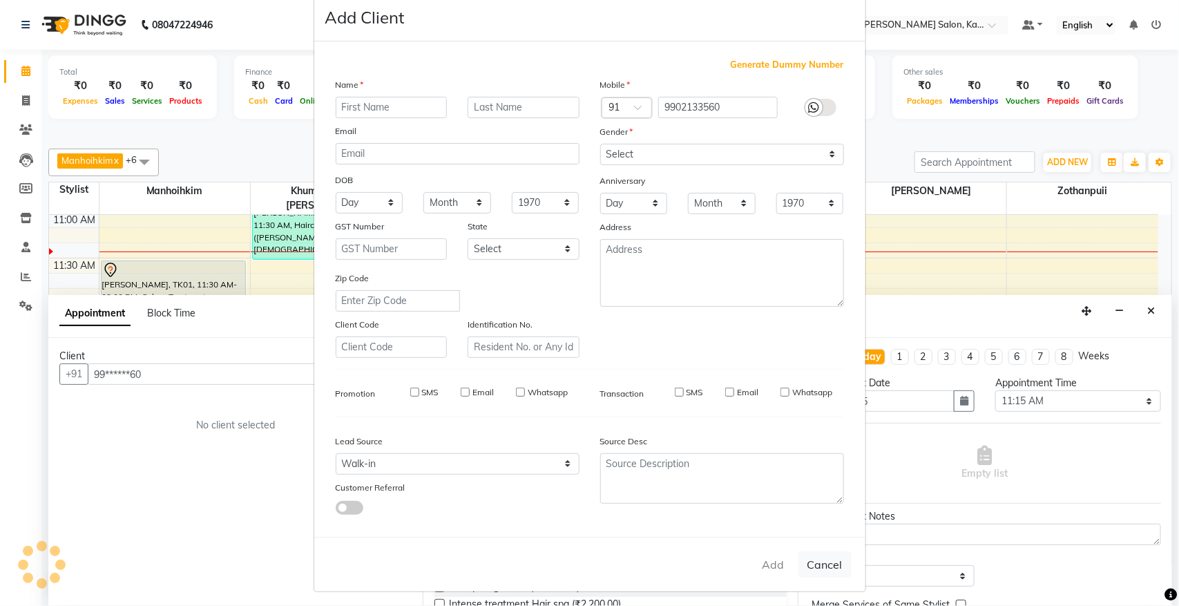
select select
checkbox input "false"
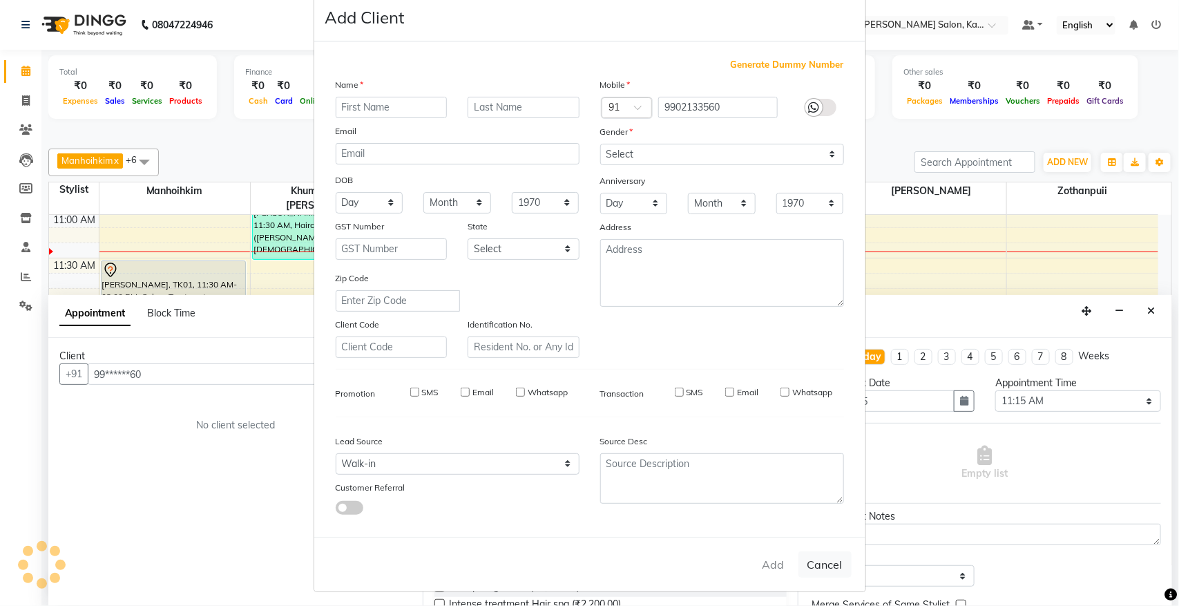
checkbox input "false"
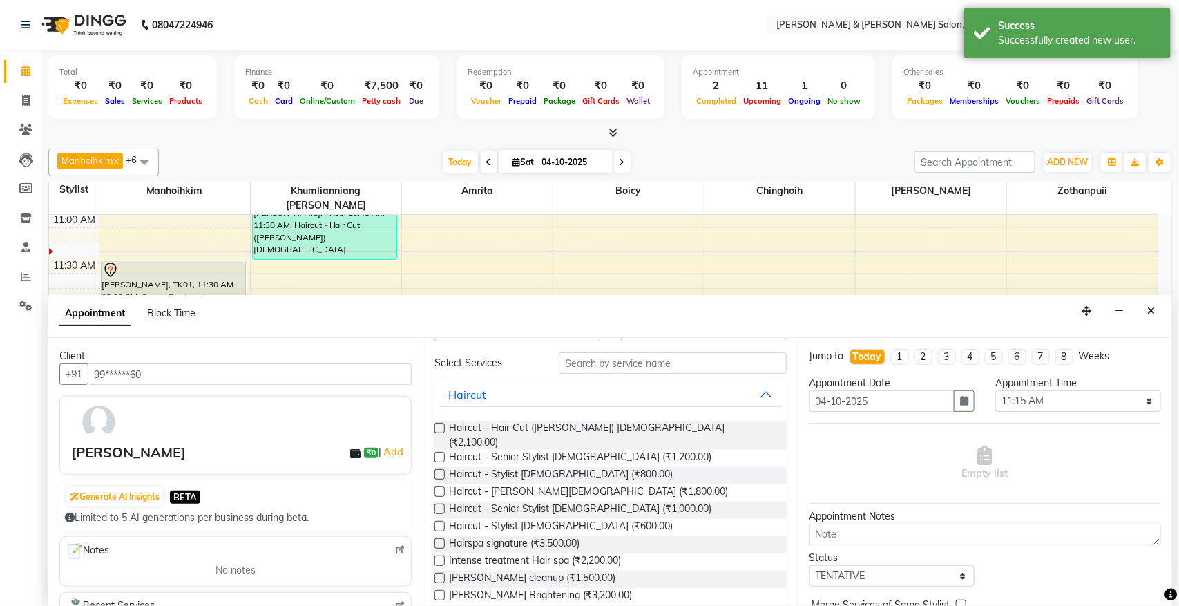
scroll to position [86, 0]
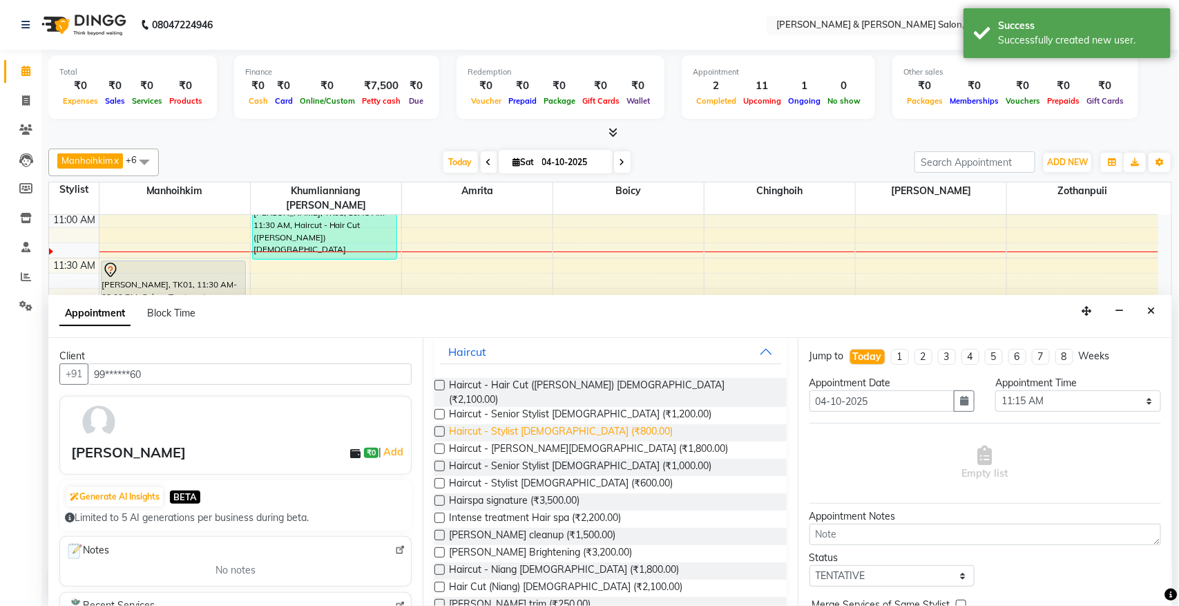
click at [553, 424] on span "Haircut - Stylist [DEMOGRAPHIC_DATA] (₹800.00)" at bounding box center [561, 432] width 224 height 17
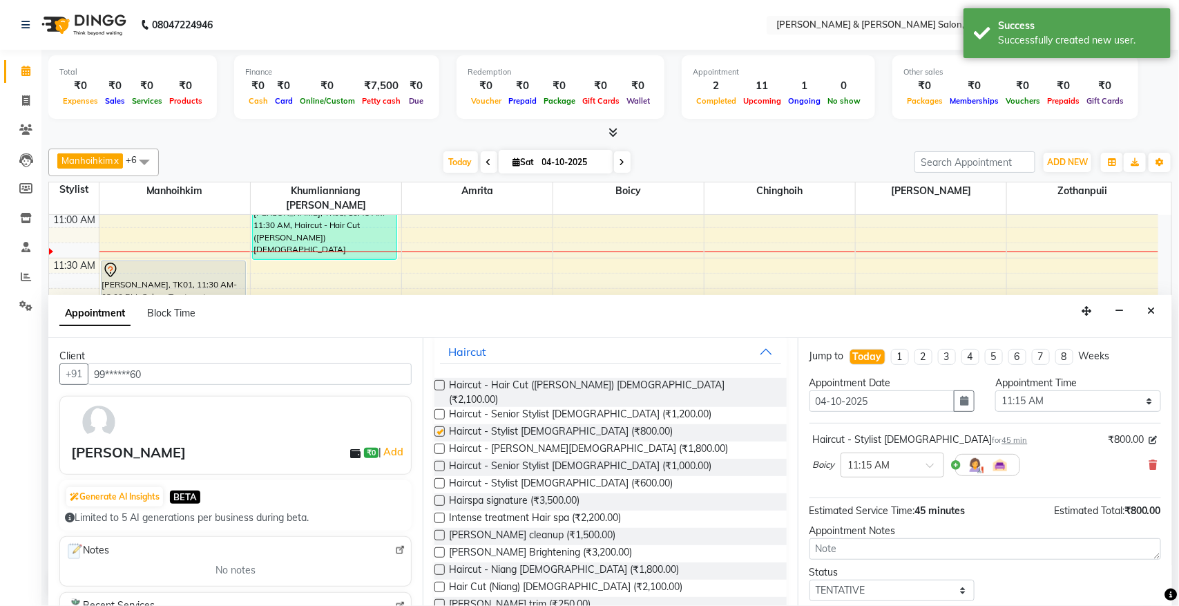
checkbox input "false"
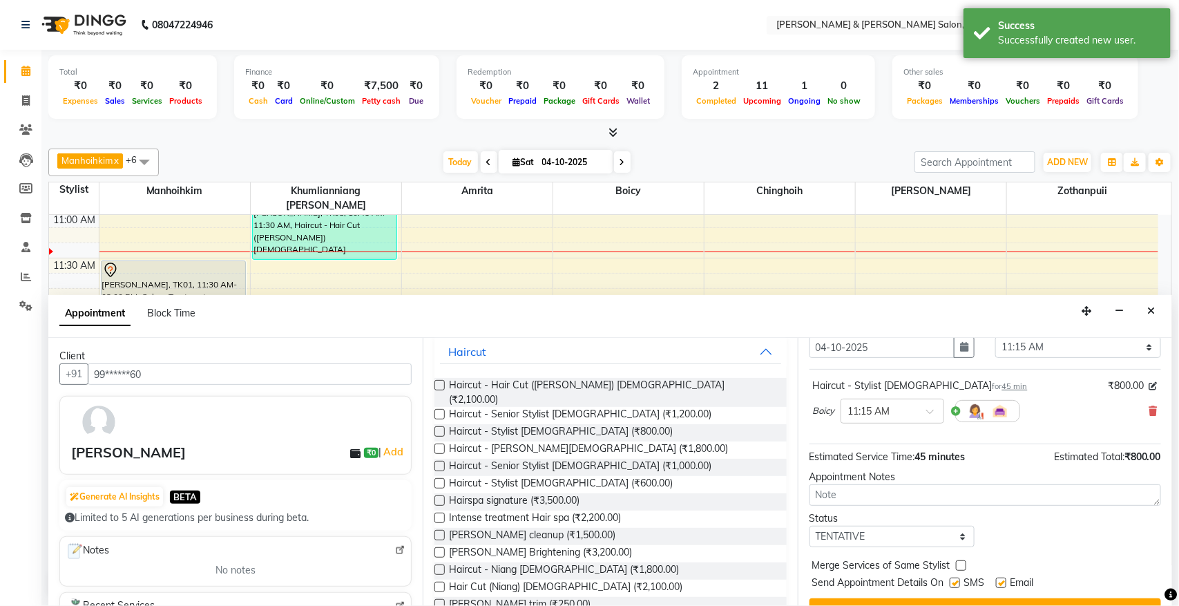
scroll to position [84, 0]
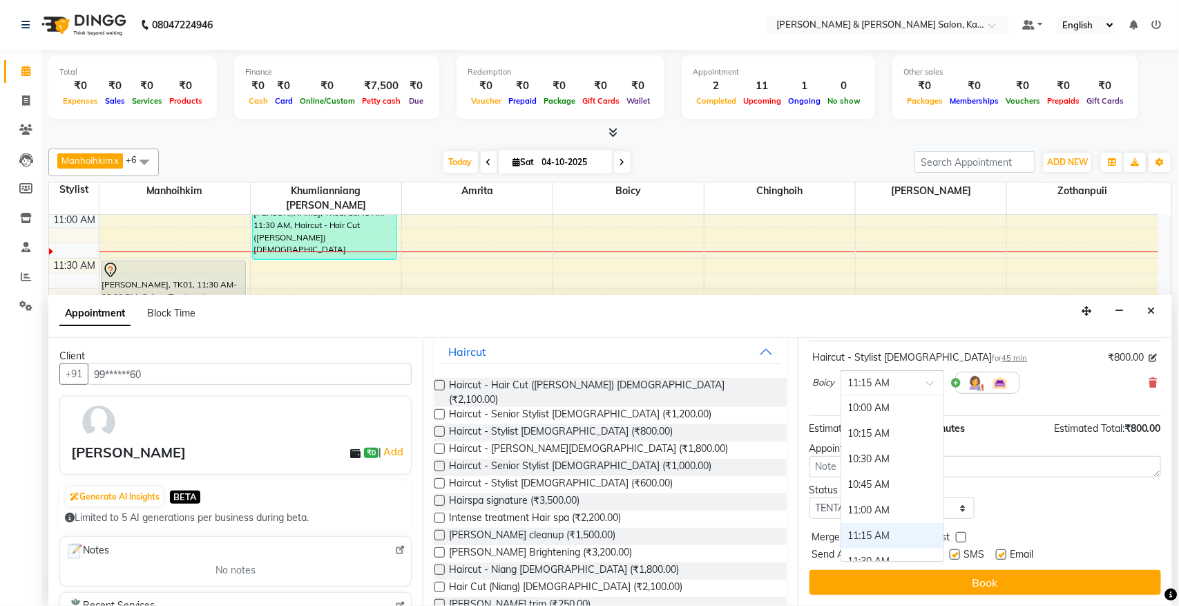
click at [899, 377] on input "text" at bounding box center [878, 381] width 61 height 15
click at [883, 456] on div "10:30 AM" at bounding box center [892, 459] width 102 height 26
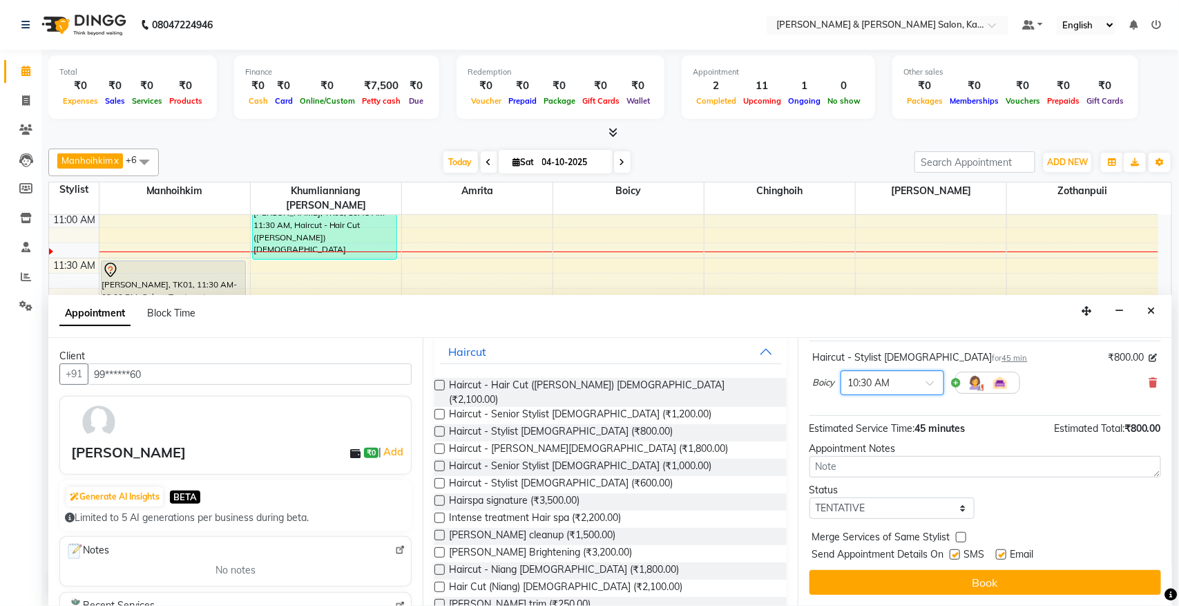
click at [892, 385] on input "text" at bounding box center [878, 381] width 61 height 15
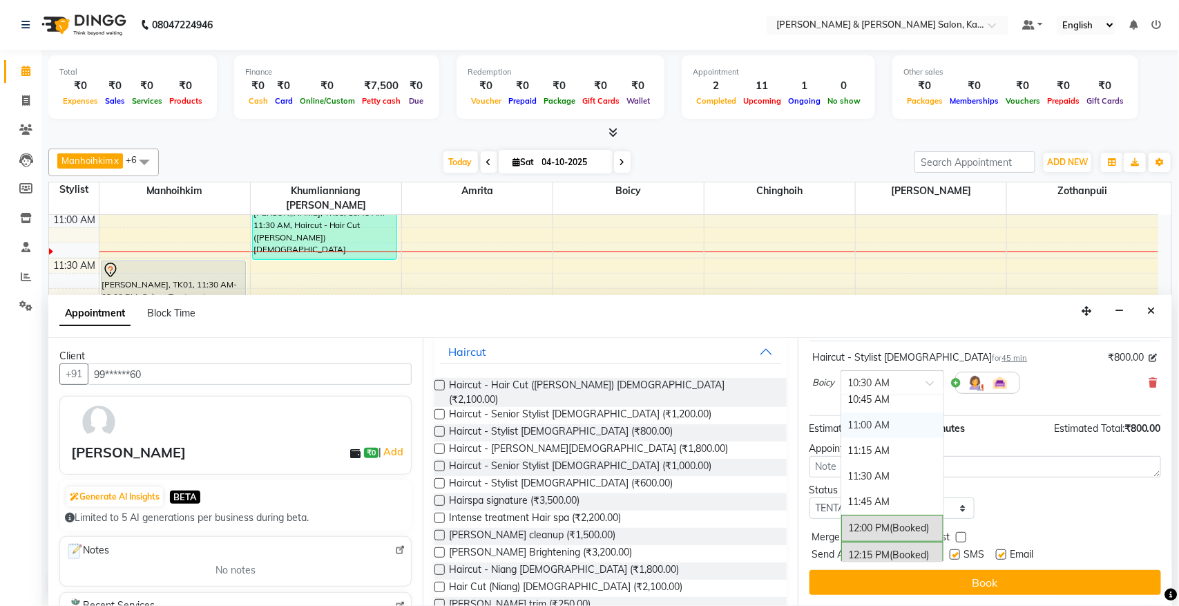
scroll to position [86, 0]
click at [885, 473] on div "11:30 AM" at bounding box center [892, 475] width 102 height 26
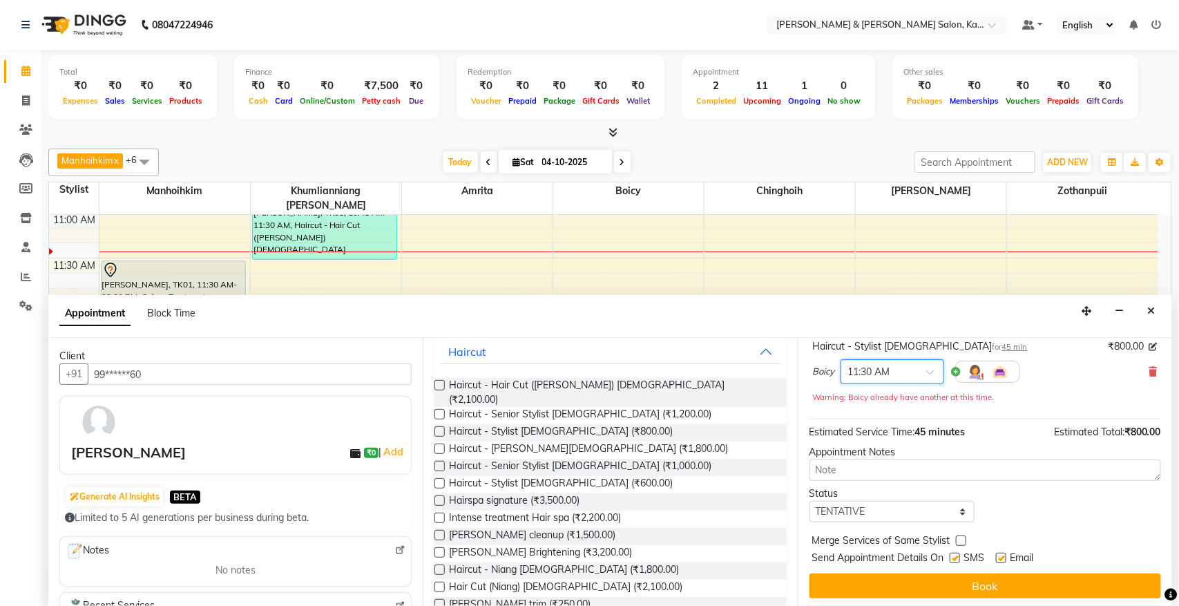
scroll to position [98, 0]
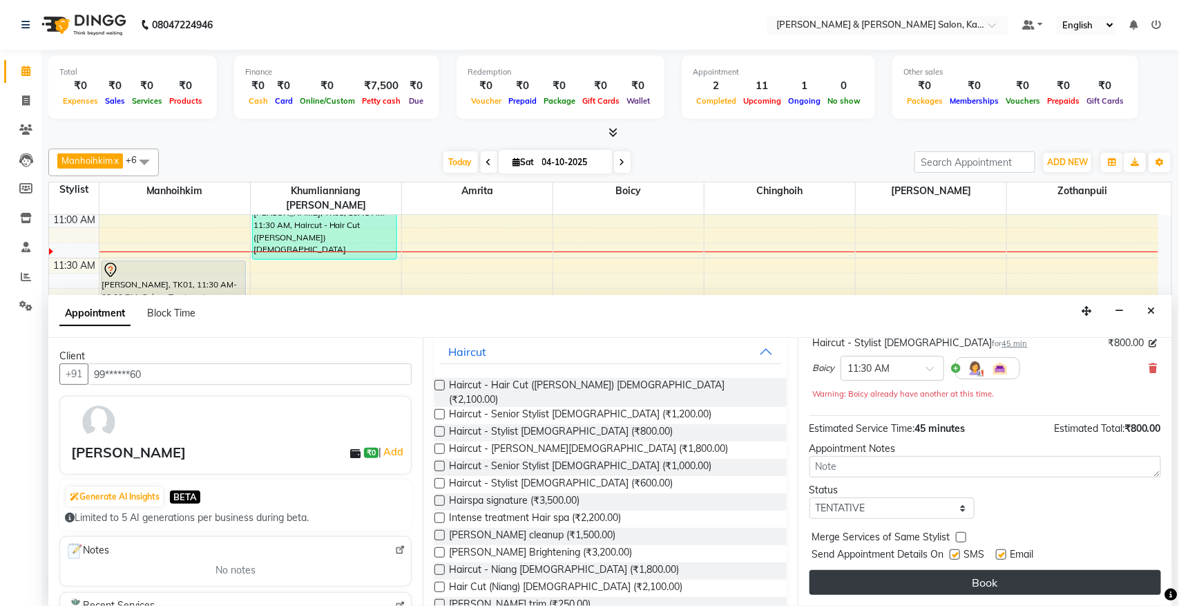
click at [1000, 579] on button "Book" at bounding box center [984, 582] width 351 height 25
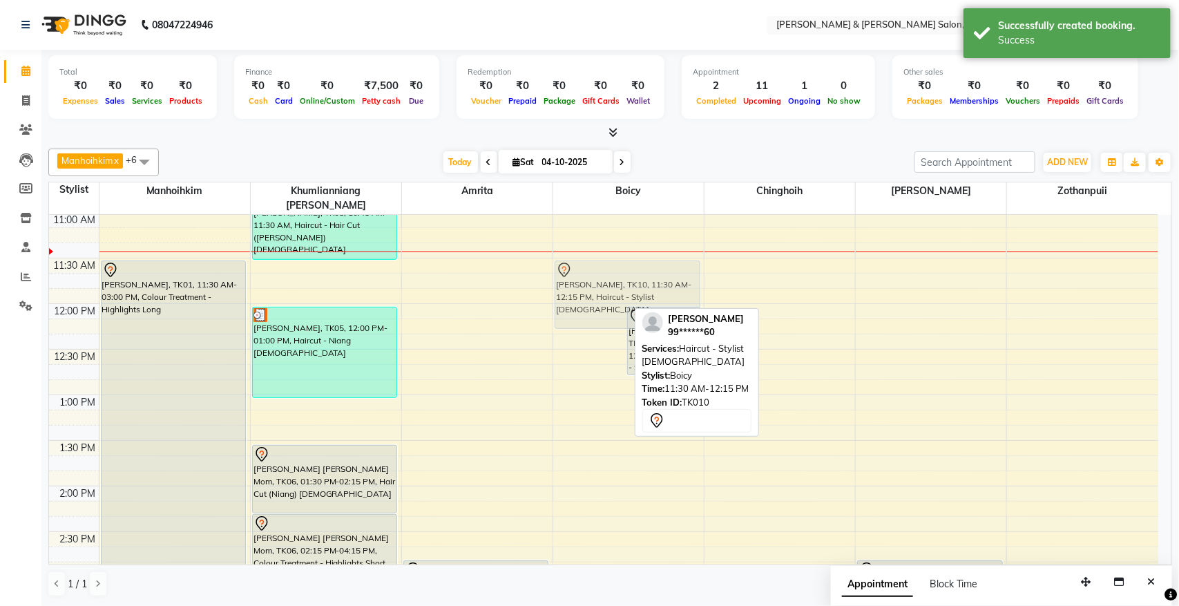
drag, startPoint x: 572, startPoint y: 284, endPoint x: 563, endPoint y: 289, distance: 9.6
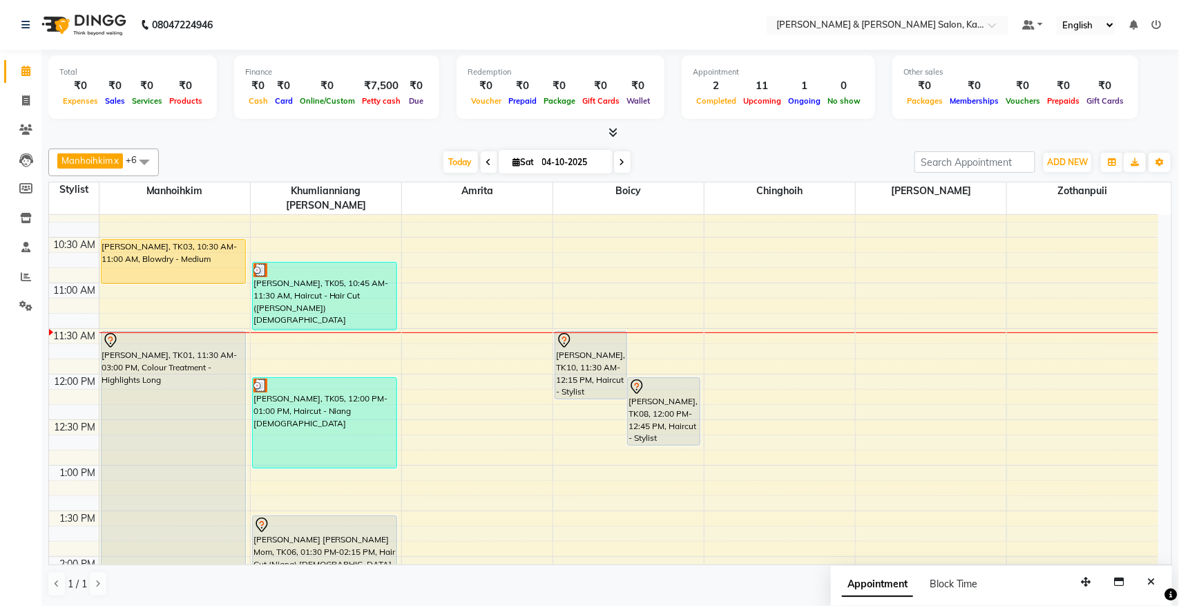
scroll to position [12, 0]
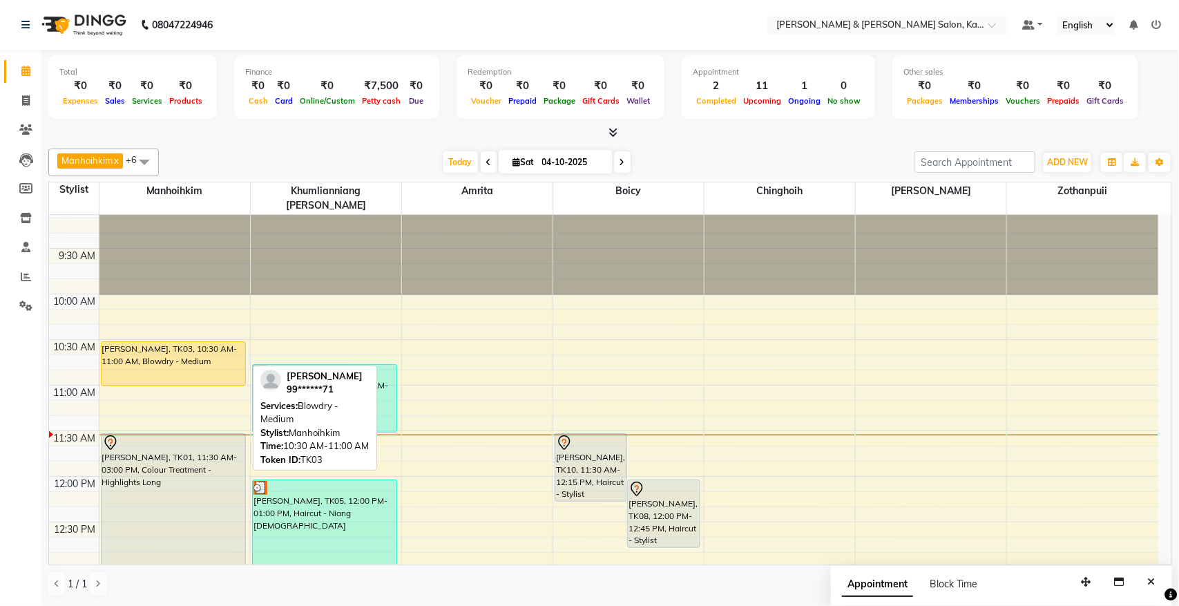
click at [148, 352] on div "[PERSON_NAME], TK03, 10:30 AM-11:00 AM, Blowdry - Medium" at bounding box center [174, 364] width 144 height 44
select select "1"
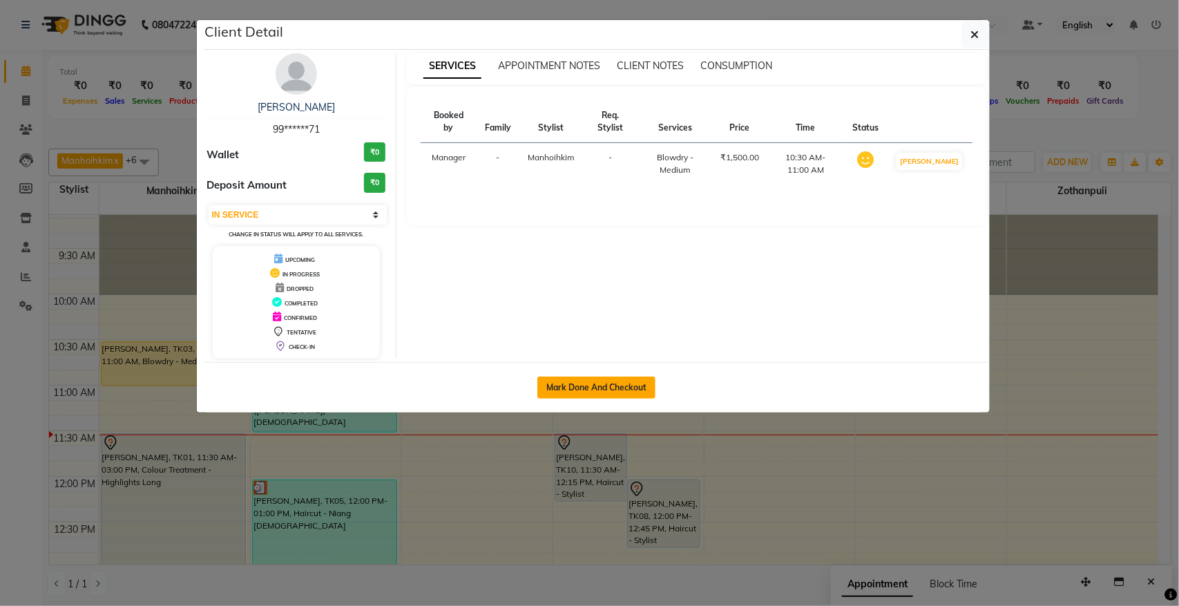
click at [563, 388] on button "Mark Done And Checkout" at bounding box center [596, 387] width 118 height 22
select select "service"
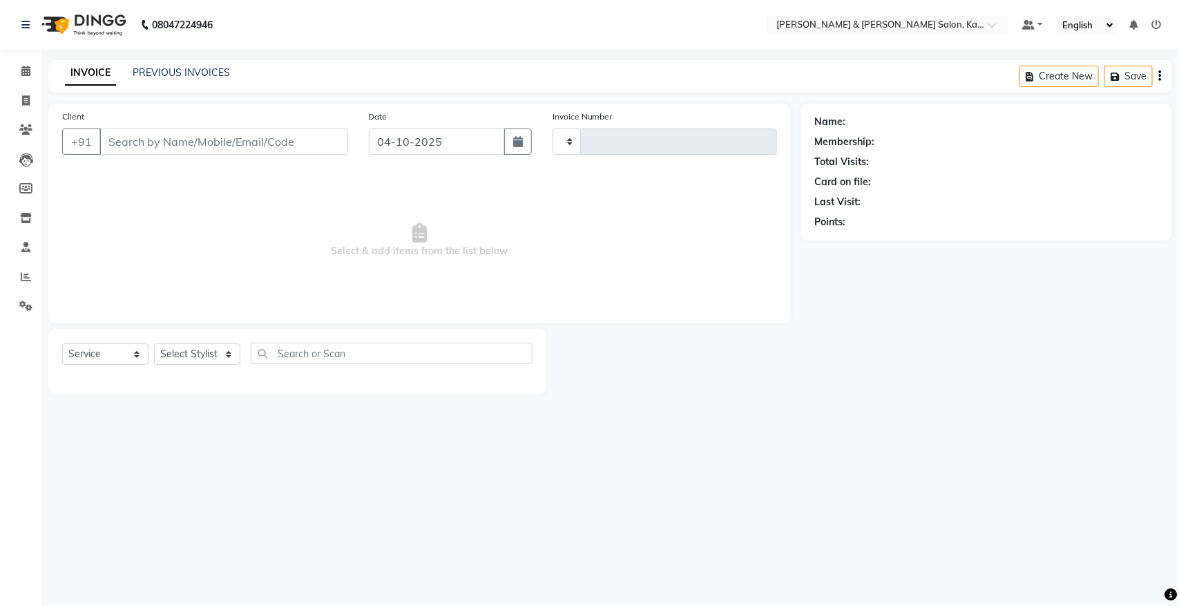
type input "1535"
select select "7750"
type input "99******71"
select select "70736"
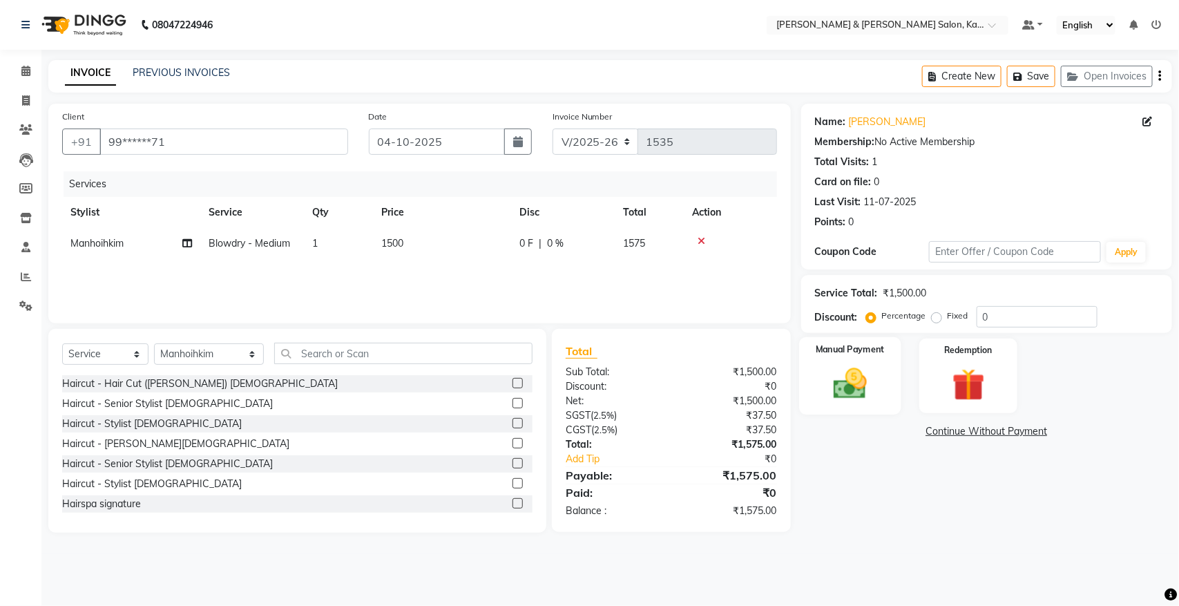
click at [837, 382] on img at bounding box center [849, 383] width 55 height 39
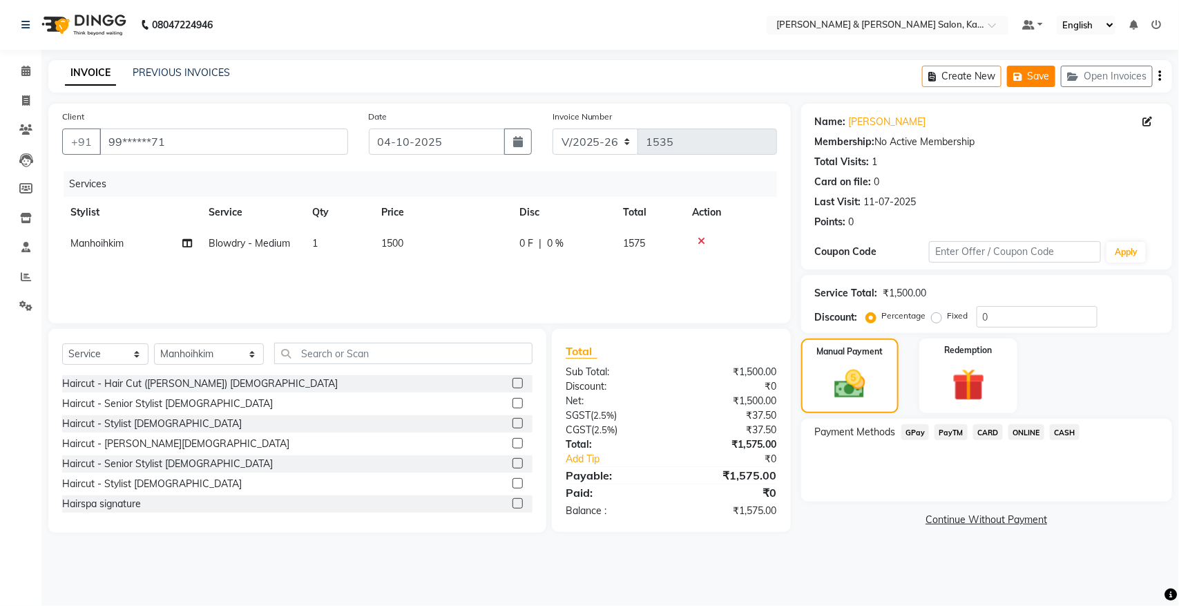
click at [1038, 77] on button "Save" at bounding box center [1031, 76] width 48 height 21
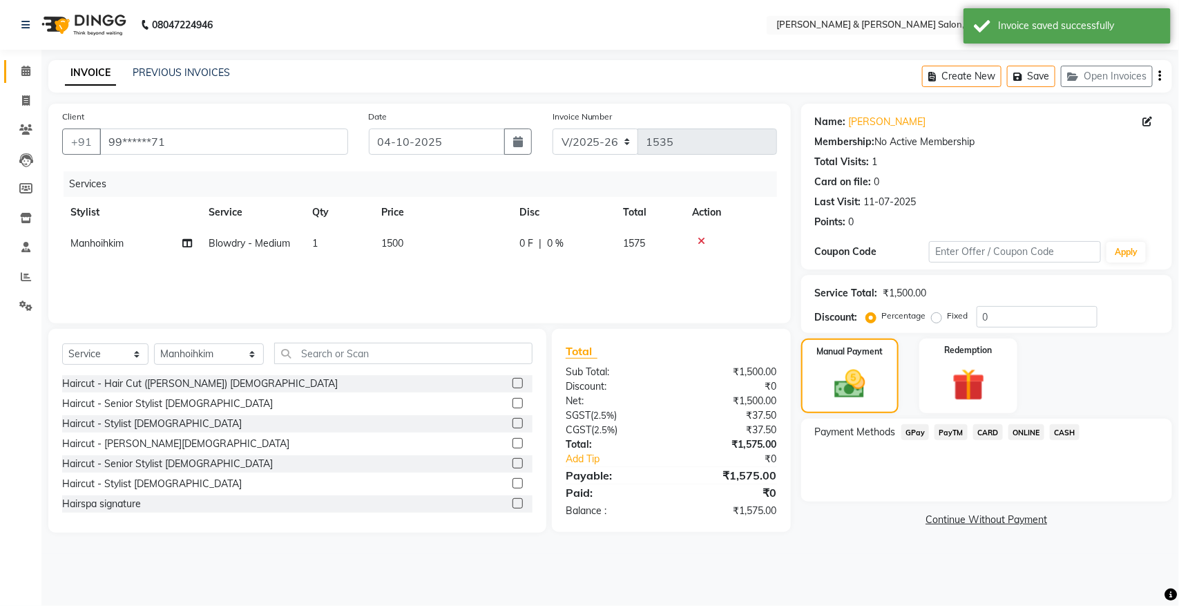
click at [12, 81] on link "Calendar" at bounding box center [20, 71] width 33 height 23
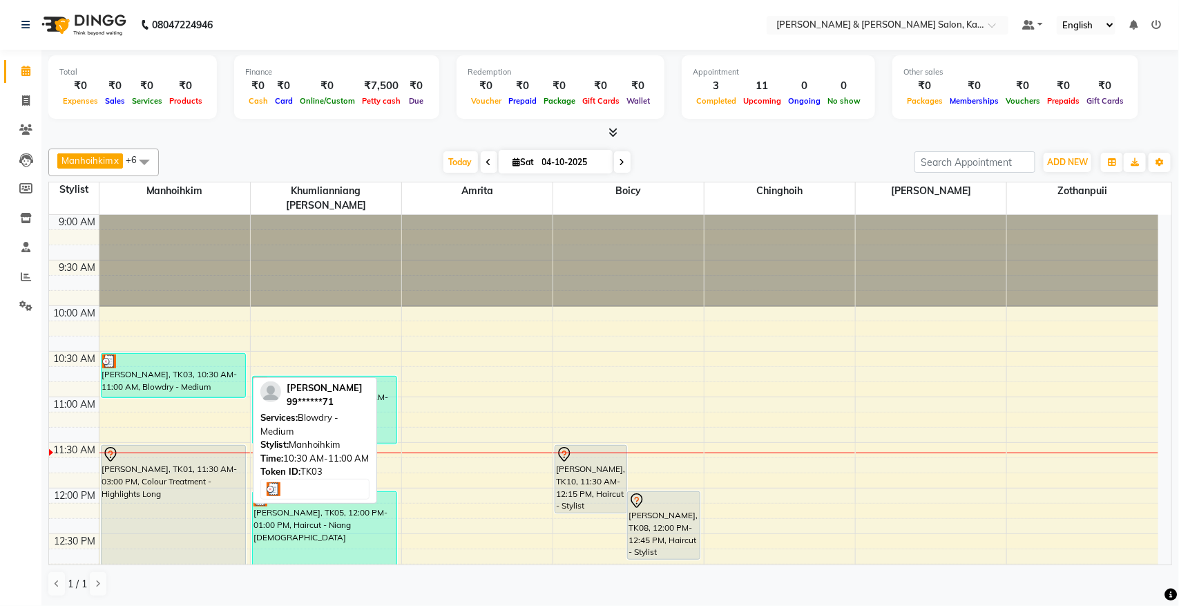
click at [144, 371] on div "[PERSON_NAME], TK03, 10:30 AM-11:00 AM, Blowdry - Medium" at bounding box center [174, 376] width 144 height 44
select select "3"
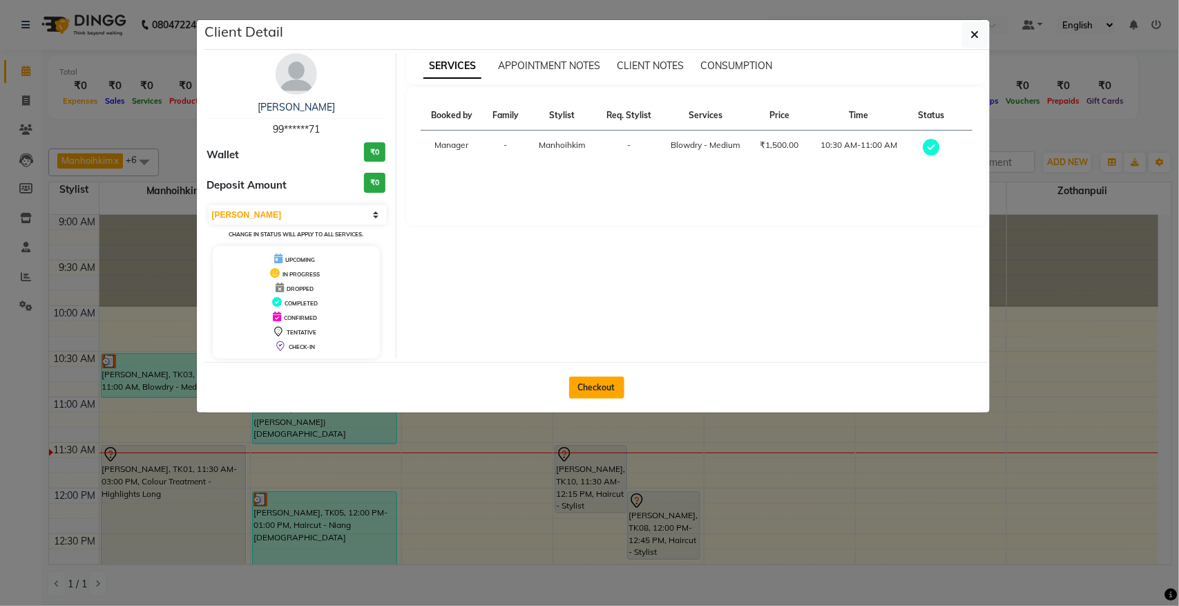
click at [591, 387] on button "Checkout" at bounding box center [596, 387] width 55 height 22
select select "service"
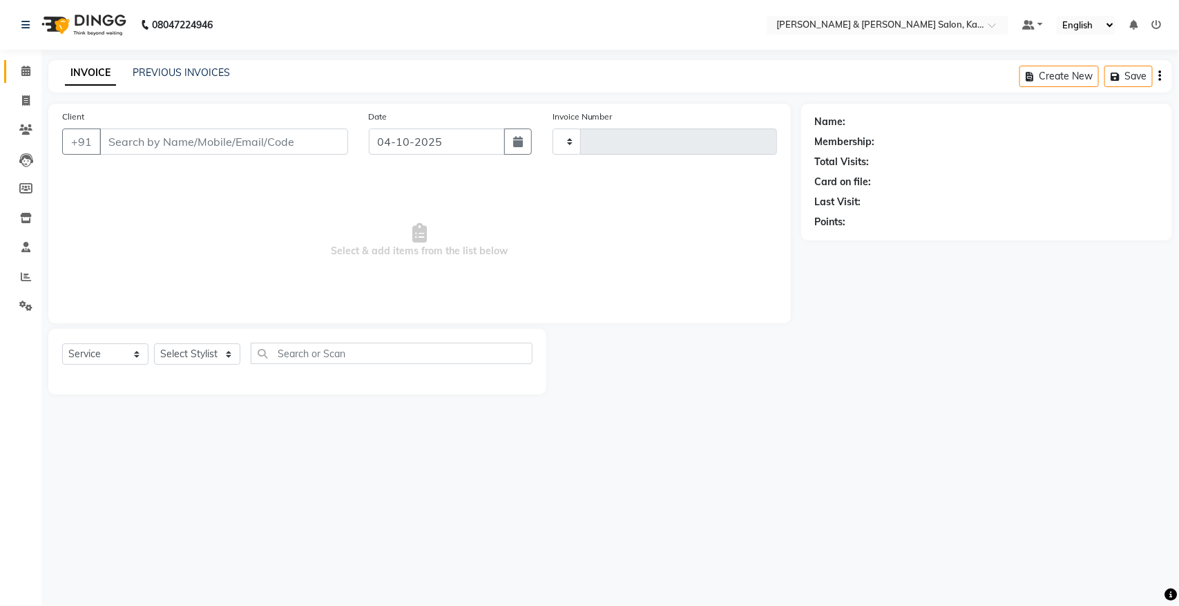
type input "1535"
select select "7750"
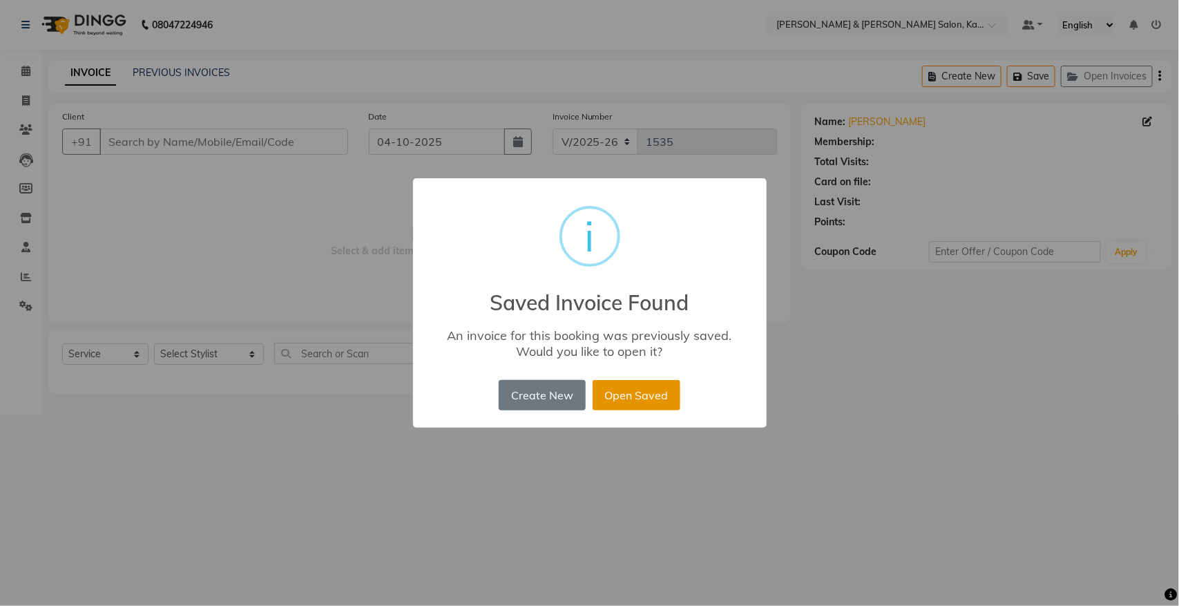
click at [658, 402] on button "Open Saved" at bounding box center [636, 395] width 88 height 30
type input "99******71"
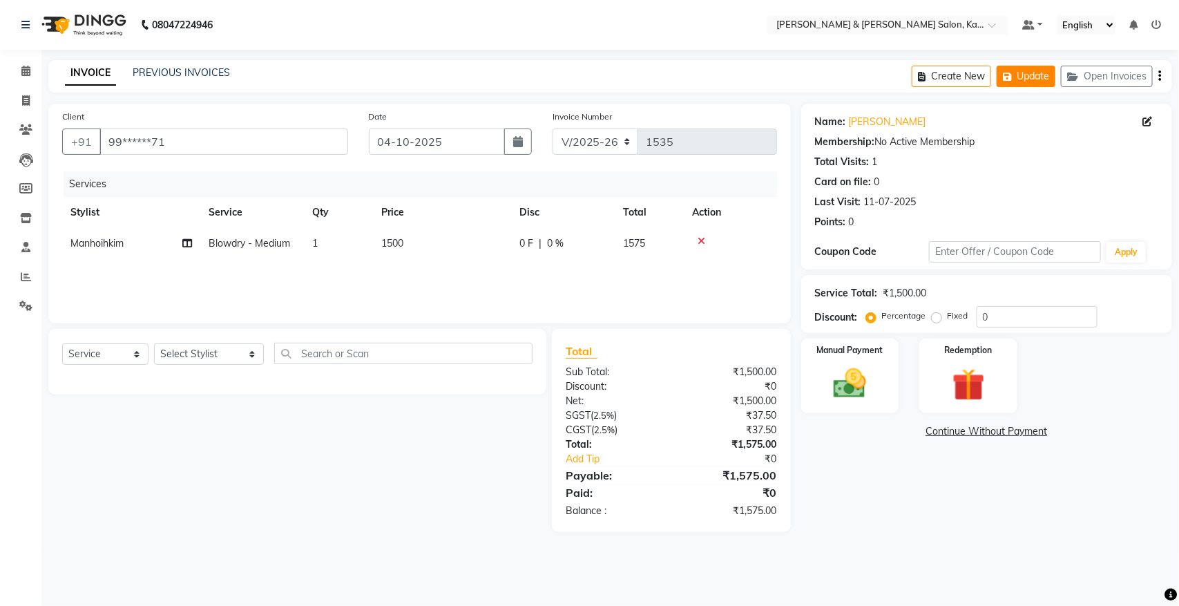
click at [1030, 81] on button "Update" at bounding box center [1025, 76] width 59 height 21
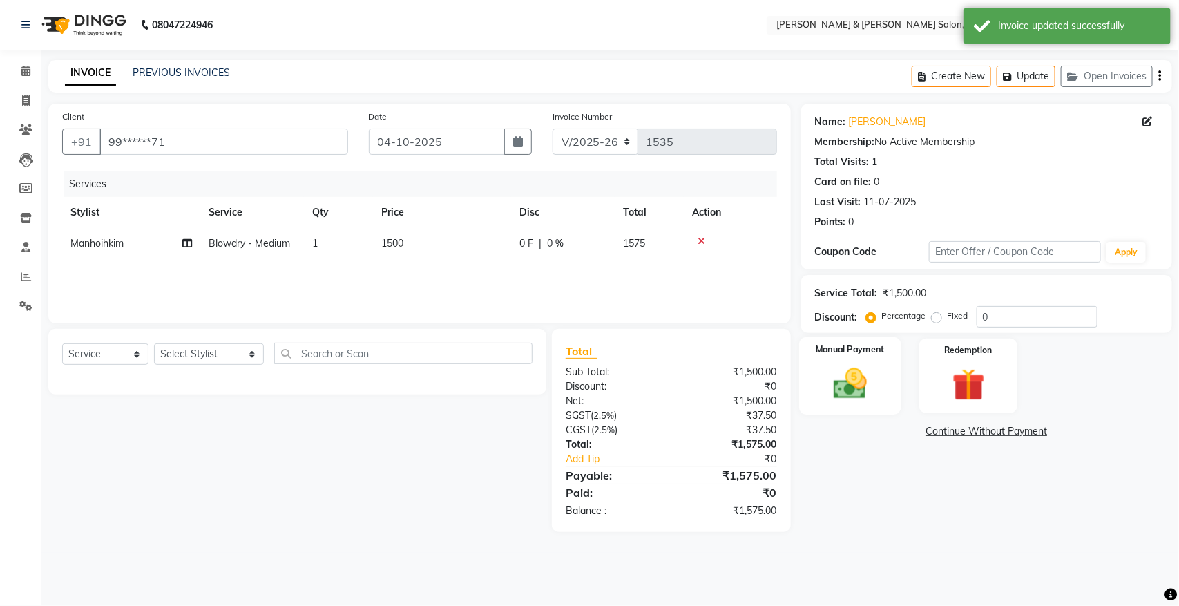
click at [851, 394] on img at bounding box center [849, 383] width 55 height 39
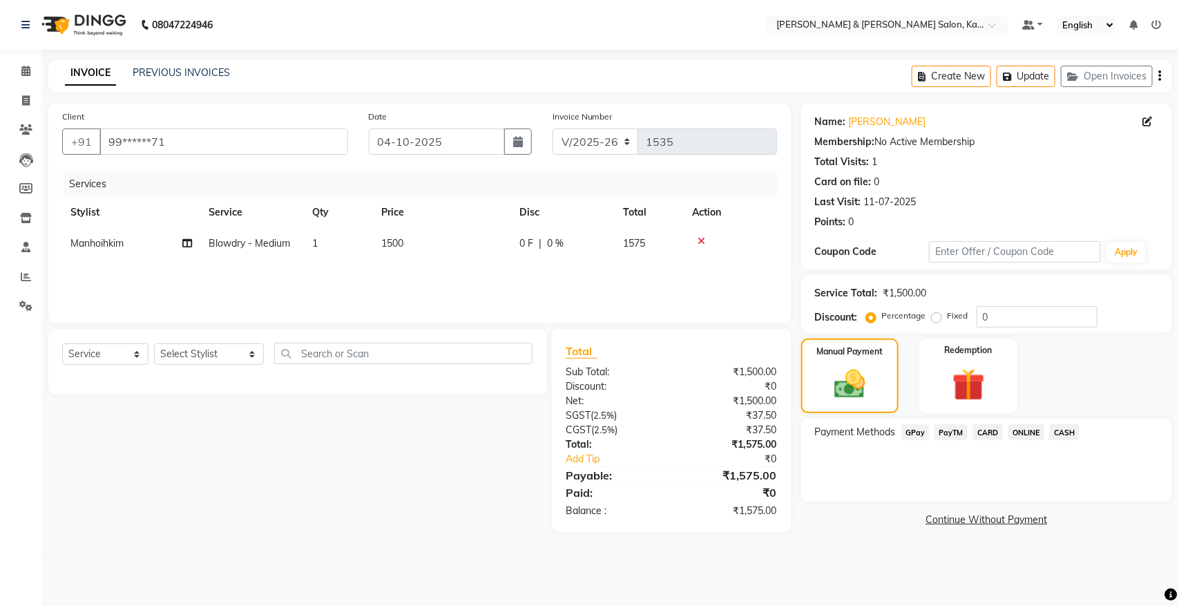
click at [250, 240] on span "Blowdry - Medium" at bounding box center [249, 243] width 81 height 12
select select "70736"
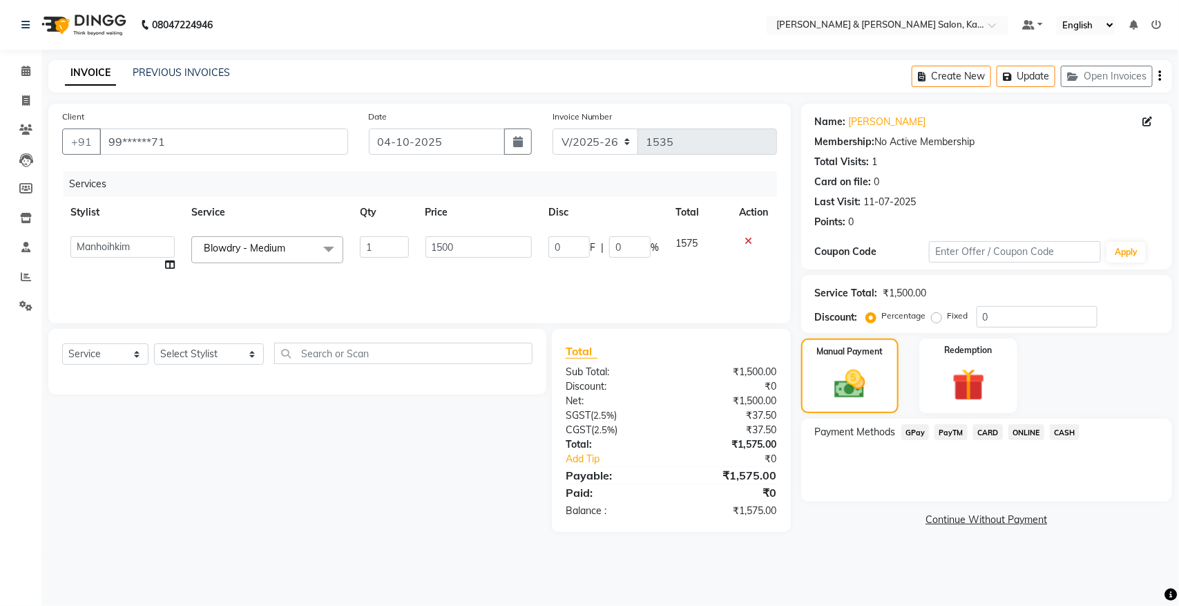
click at [249, 241] on span "Blowdry - Medium x" at bounding box center [247, 248] width 95 height 15
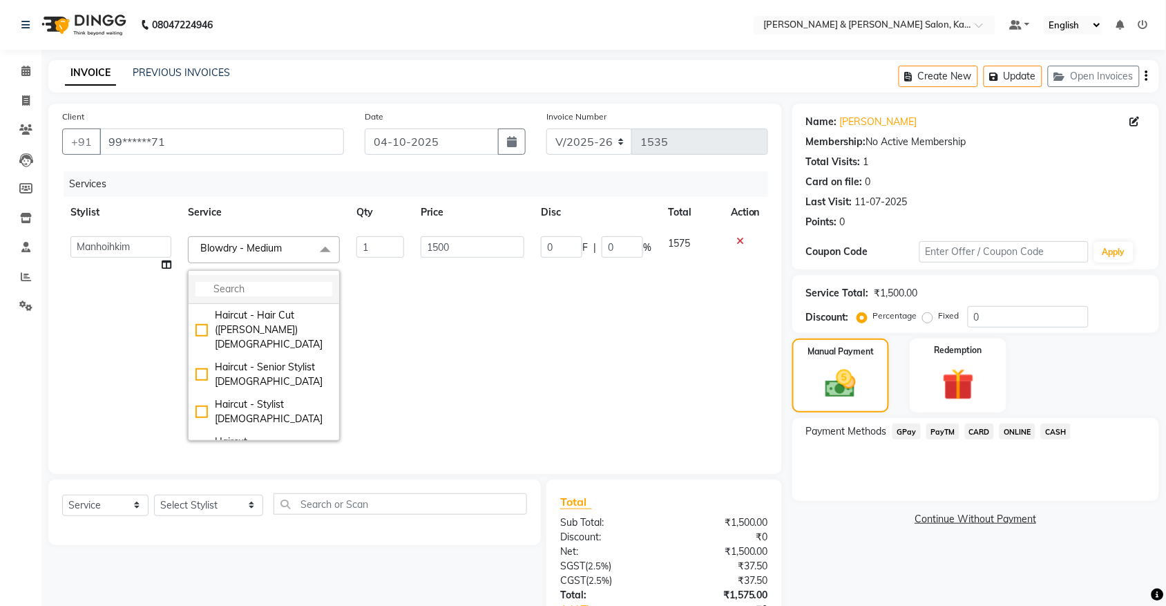
click at [264, 292] on input "multiselect-search" at bounding box center [263, 289] width 137 height 15
type input "blowdry"
click at [204, 338] on div "Blowdry - Short" at bounding box center [263, 338] width 137 height 15
checkbox input "true"
checkbox input "false"
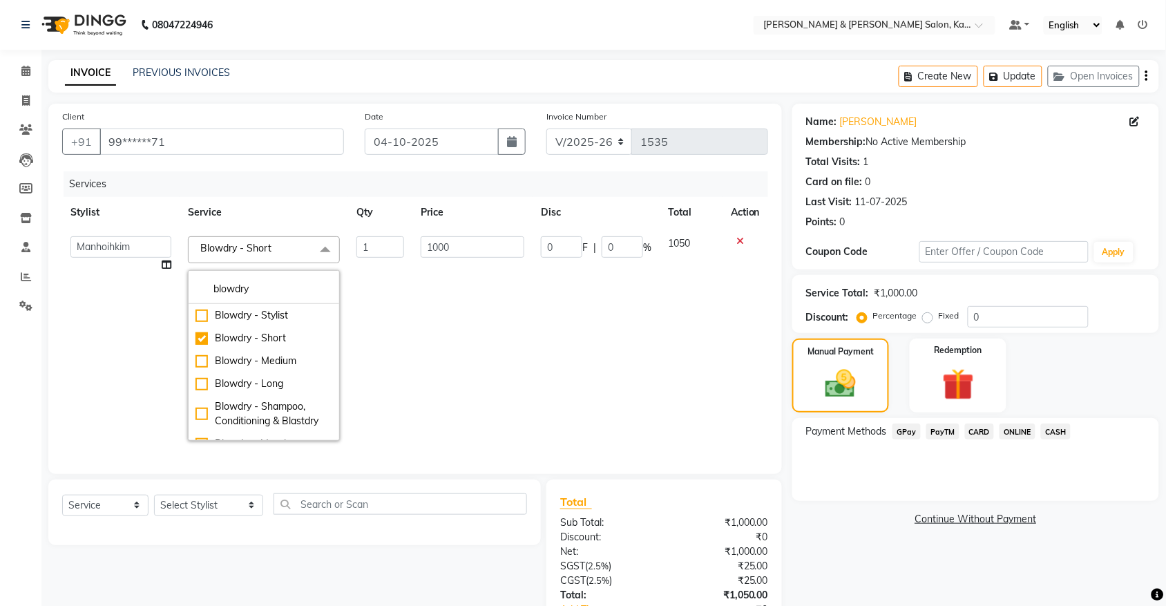
click at [740, 387] on td at bounding box center [745, 338] width 46 height 221
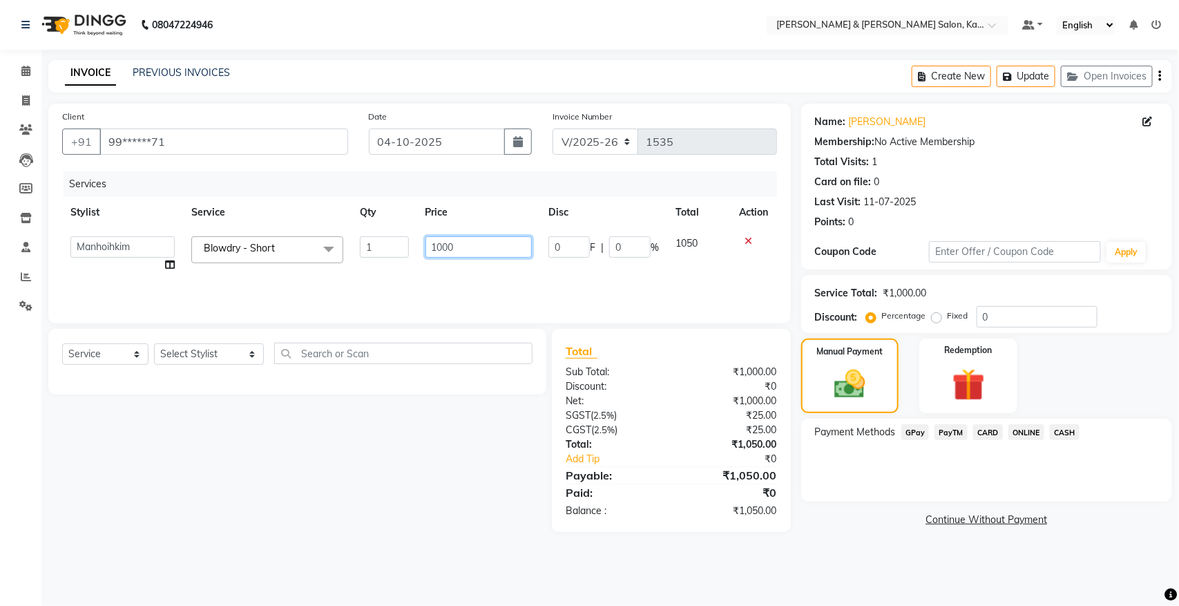
click at [440, 244] on input "1000" at bounding box center [478, 246] width 107 height 21
type input "1500"
click at [753, 345] on div "Total" at bounding box center [671, 351] width 211 height 17
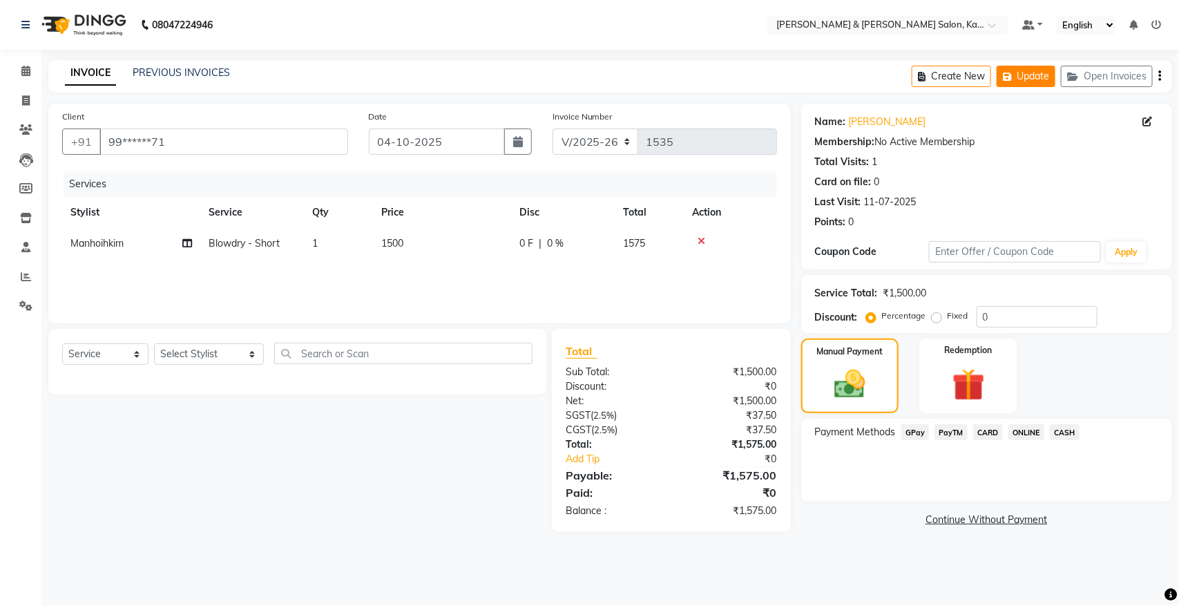
click at [1024, 81] on button "Update" at bounding box center [1025, 76] width 59 height 21
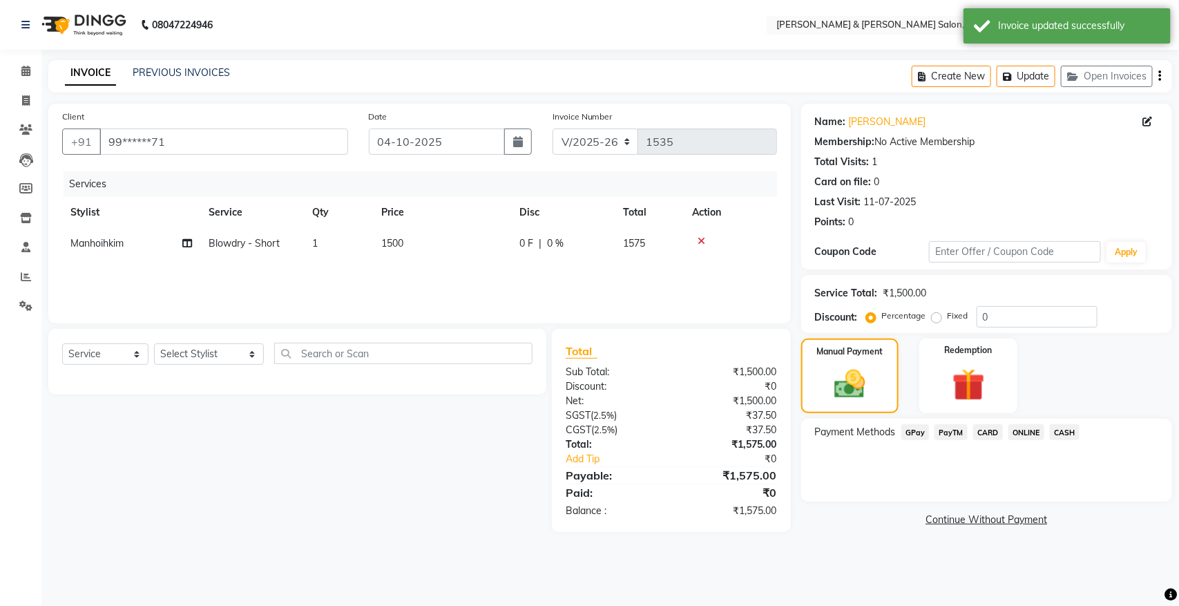
click at [915, 430] on span "GPay" at bounding box center [915, 432] width 28 height 16
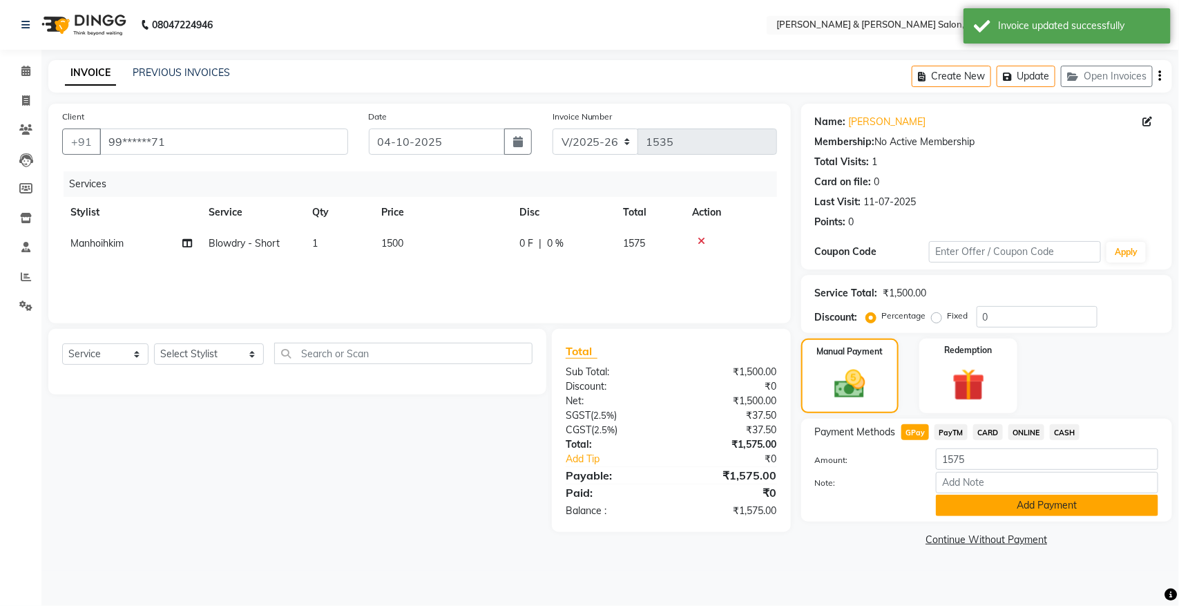
click at [978, 496] on button "Add Payment" at bounding box center [1047, 504] width 222 height 21
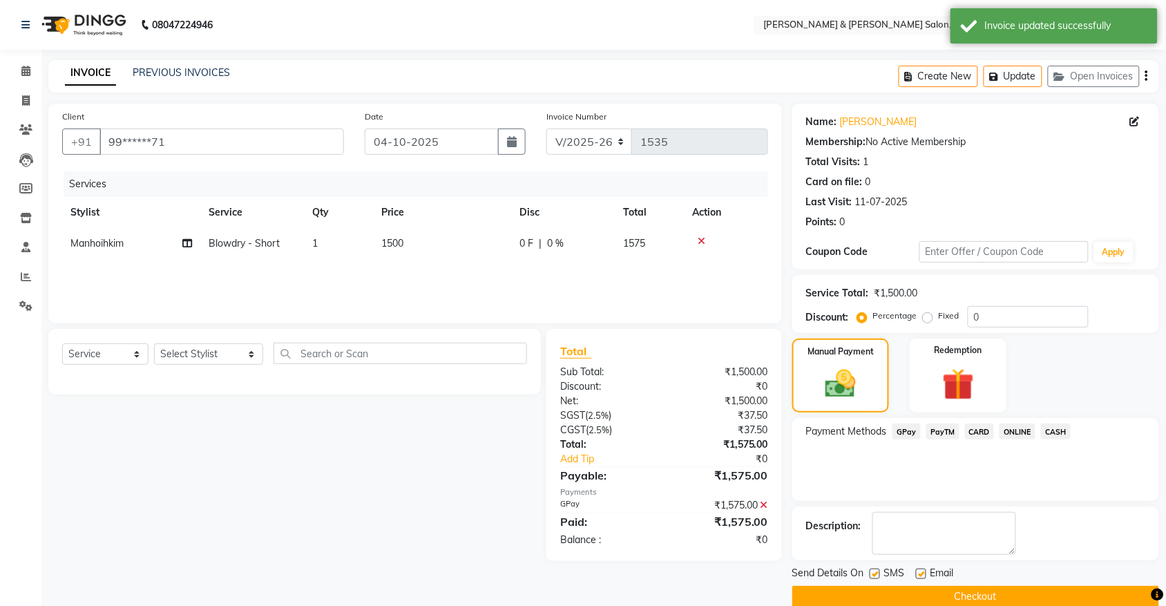
scroll to position [22, 0]
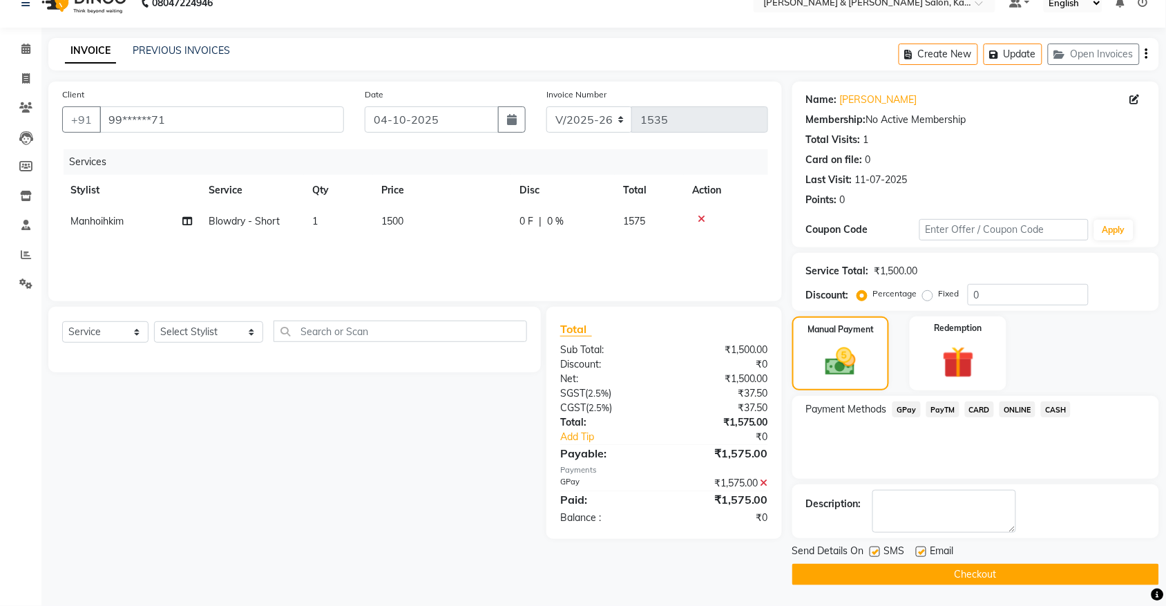
click at [761, 482] on icon at bounding box center [764, 483] width 8 height 10
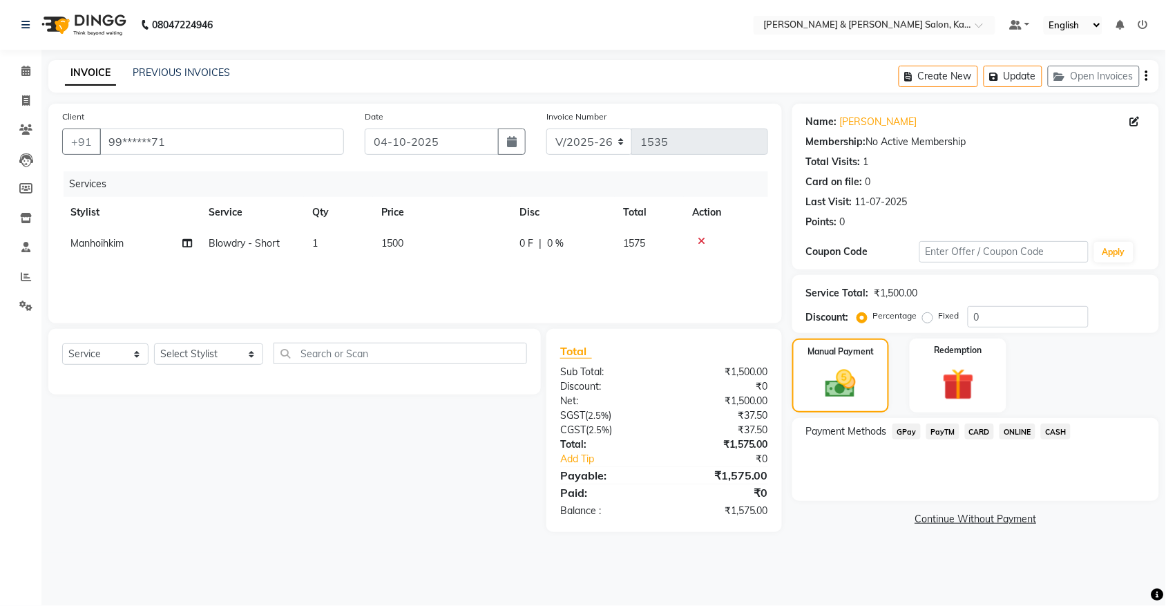
scroll to position [0, 0]
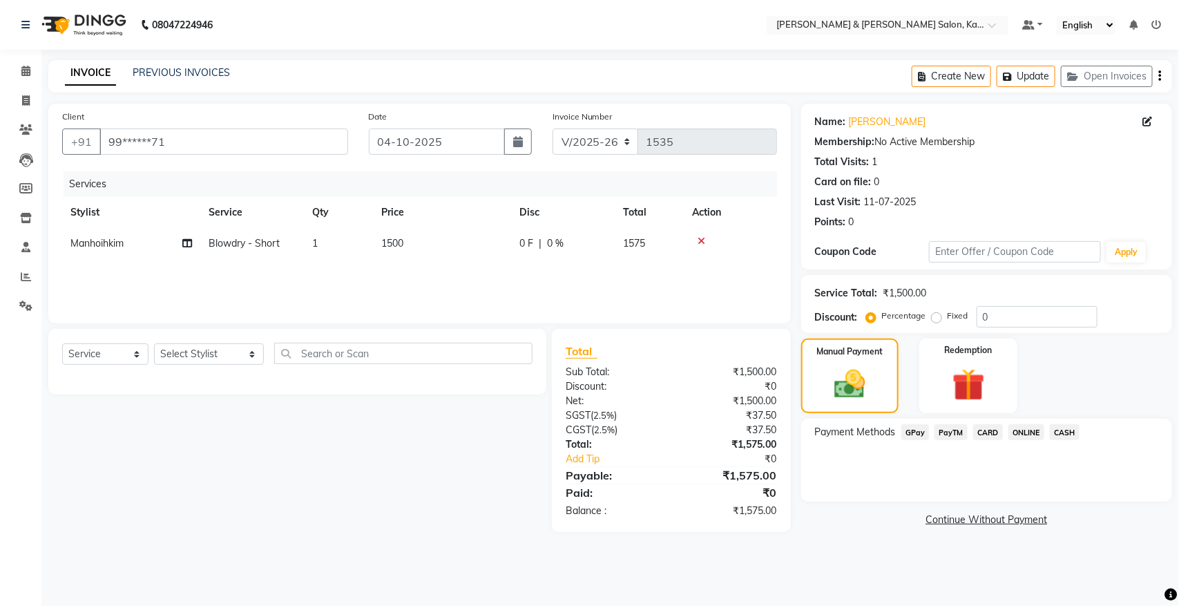
click at [990, 430] on span "CARD" at bounding box center [988, 432] width 30 height 16
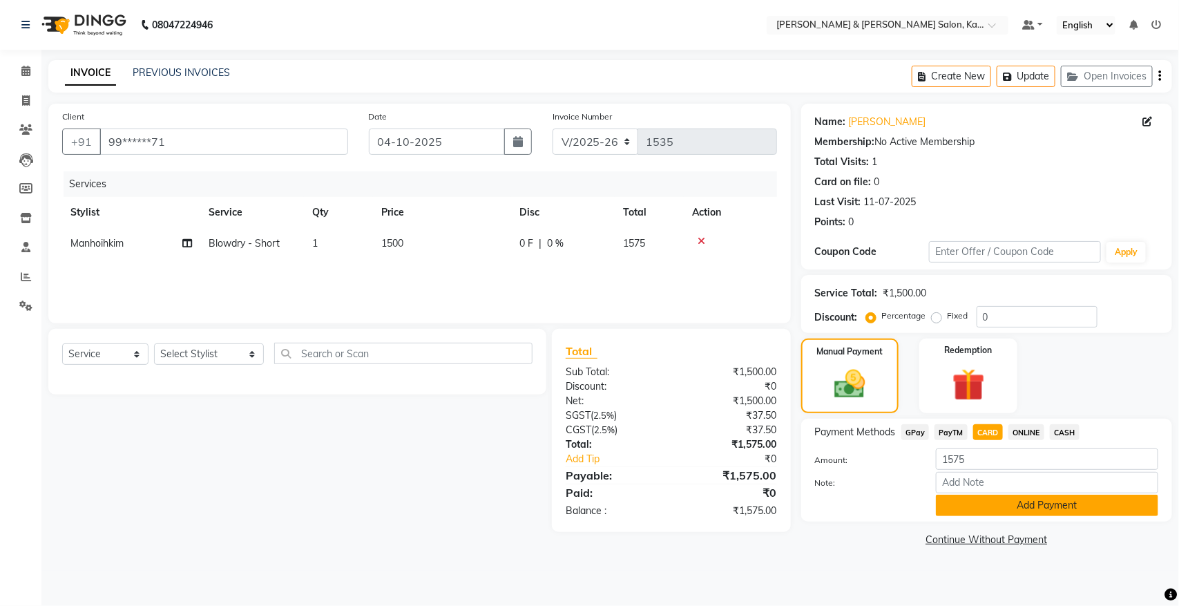
click at [1002, 499] on button "Add Payment" at bounding box center [1047, 504] width 222 height 21
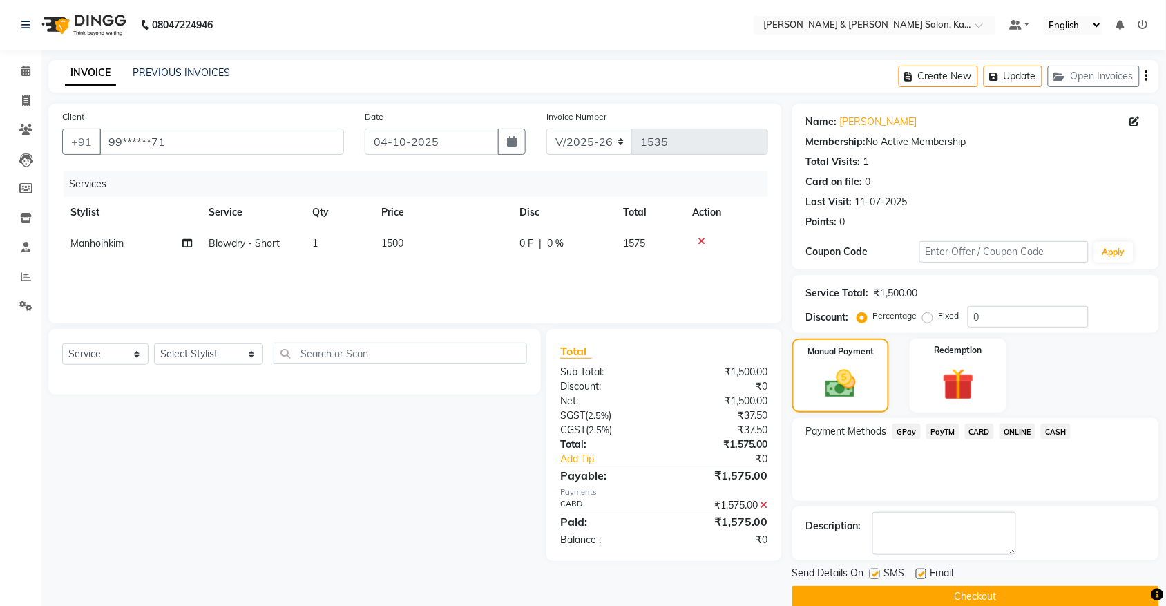
scroll to position [22, 0]
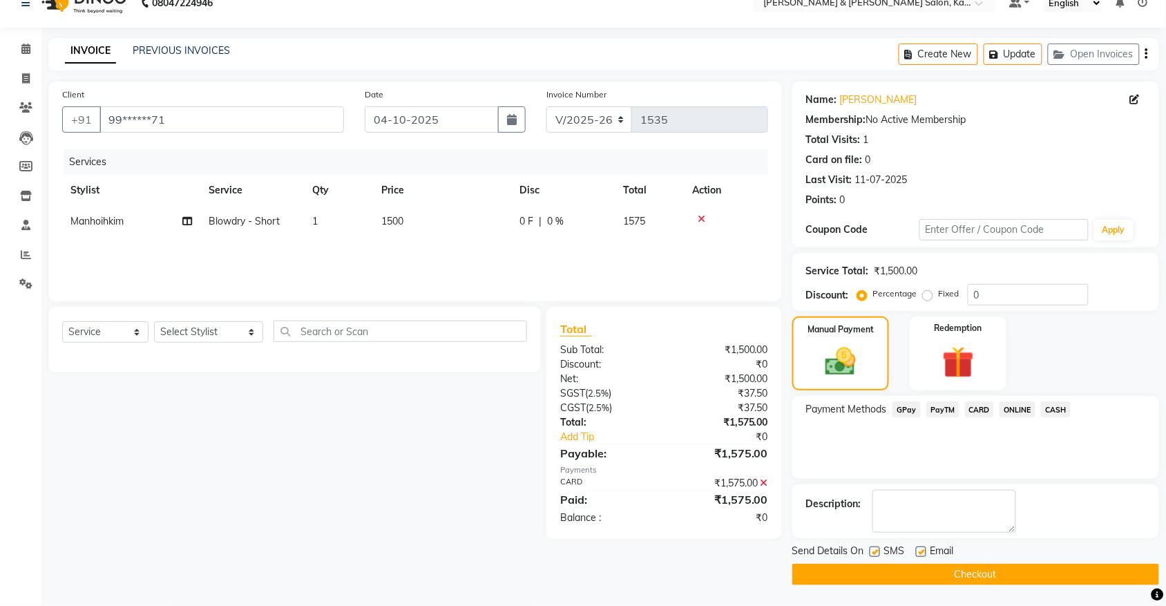
click at [994, 571] on button "Checkout" at bounding box center [975, 573] width 367 height 21
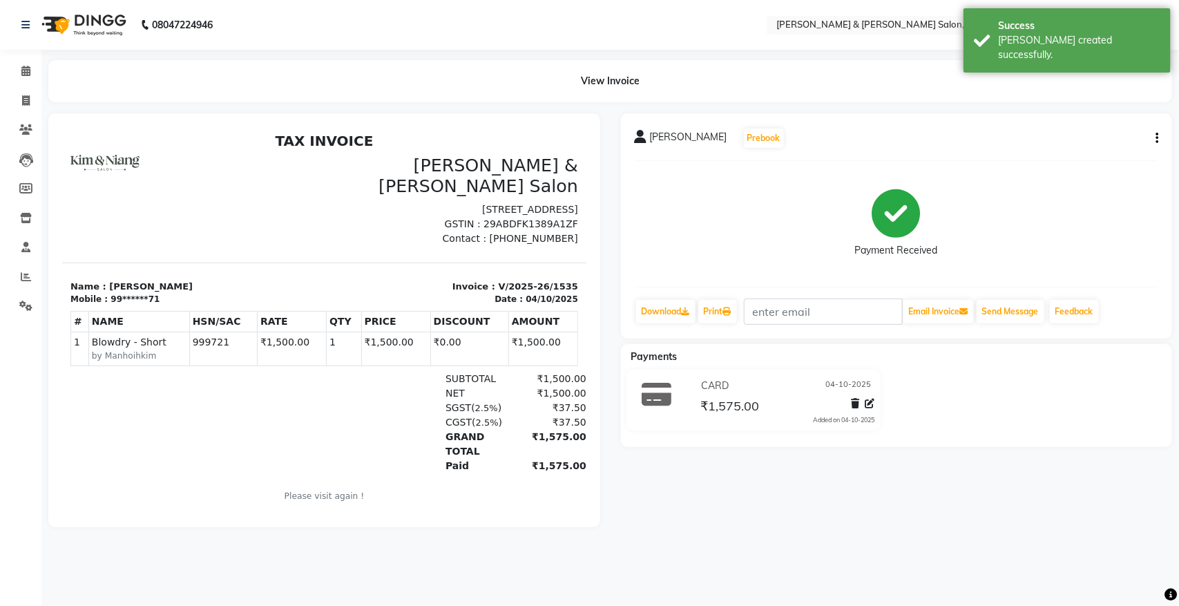
click at [1023, 325] on div "Tracy Prebook Payment Received Download Print Email Invoice Send Message Feedba…" at bounding box center [897, 225] width 552 height 225
click at [1016, 312] on button "Send Message" at bounding box center [1010, 311] width 68 height 23
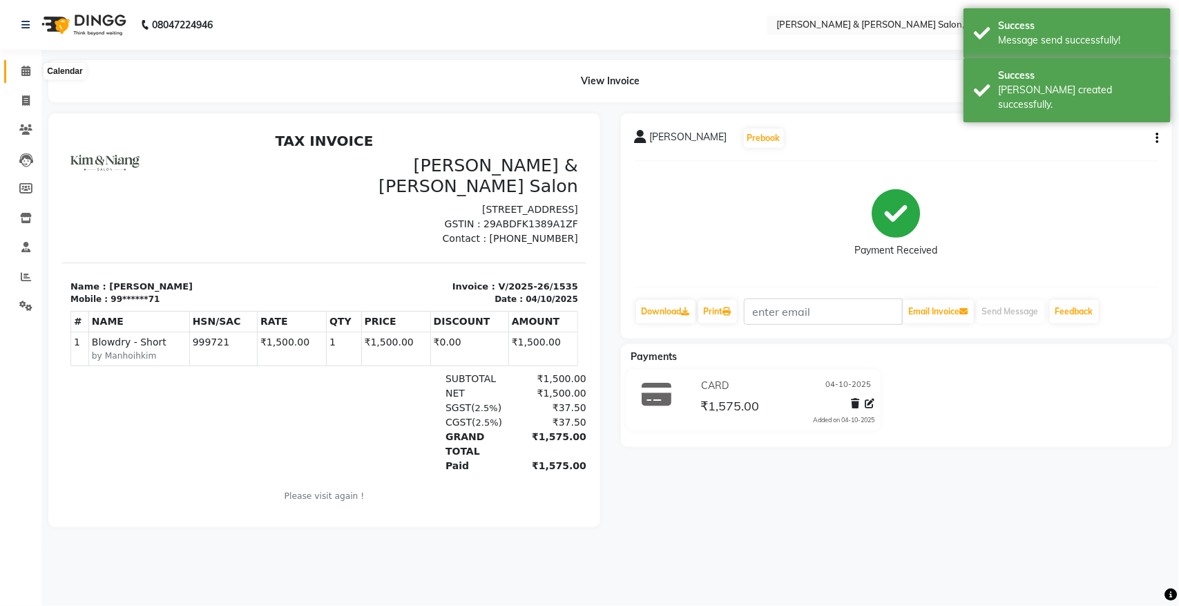
click at [25, 73] on icon at bounding box center [25, 71] width 9 height 10
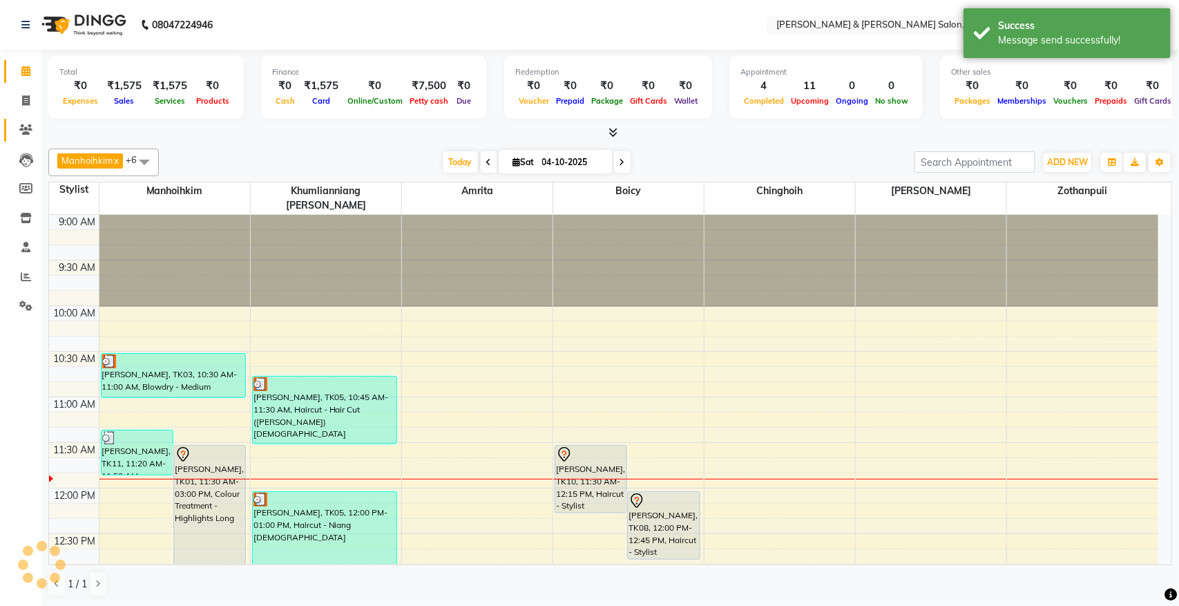
scroll to position [184, 0]
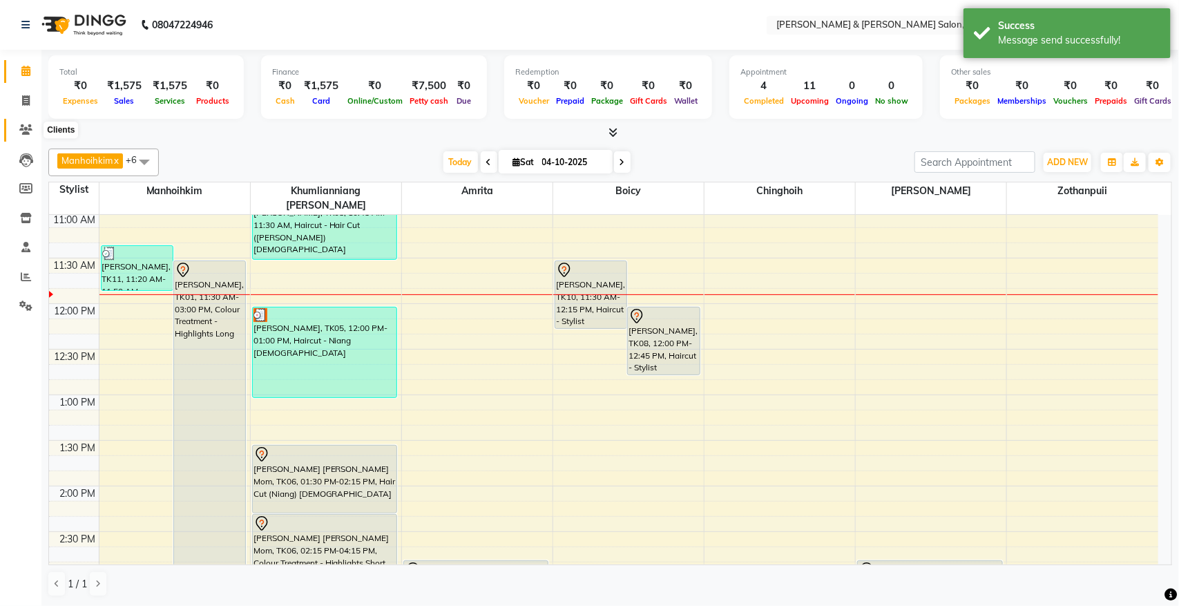
click at [21, 132] on icon at bounding box center [25, 129] width 13 height 10
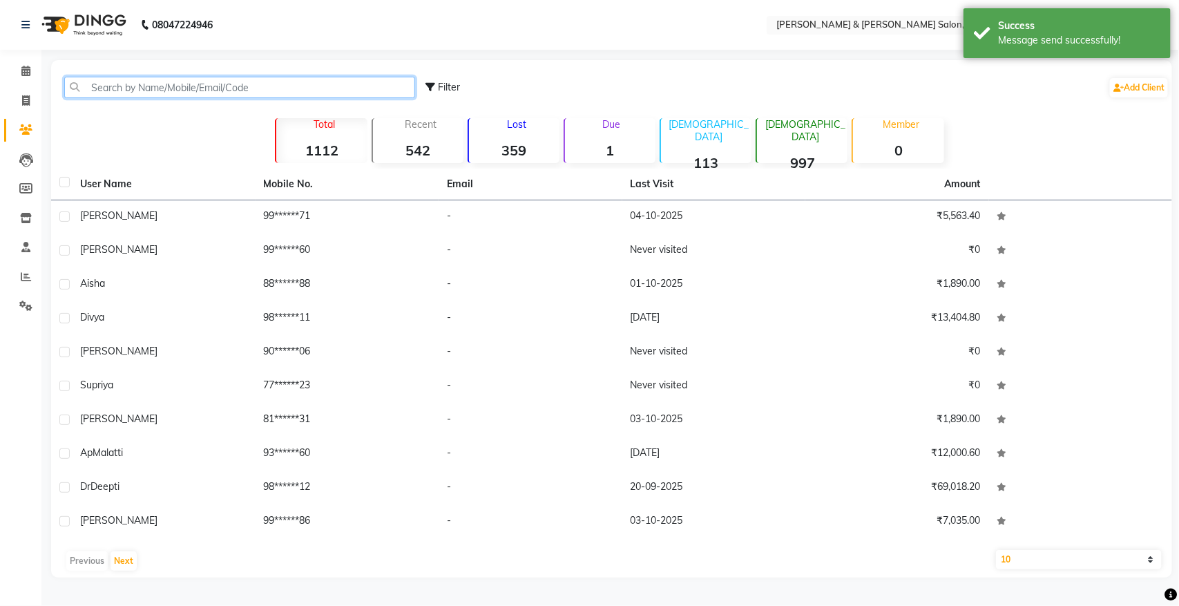
click at [115, 90] on input "text" at bounding box center [239, 87] width 351 height 21
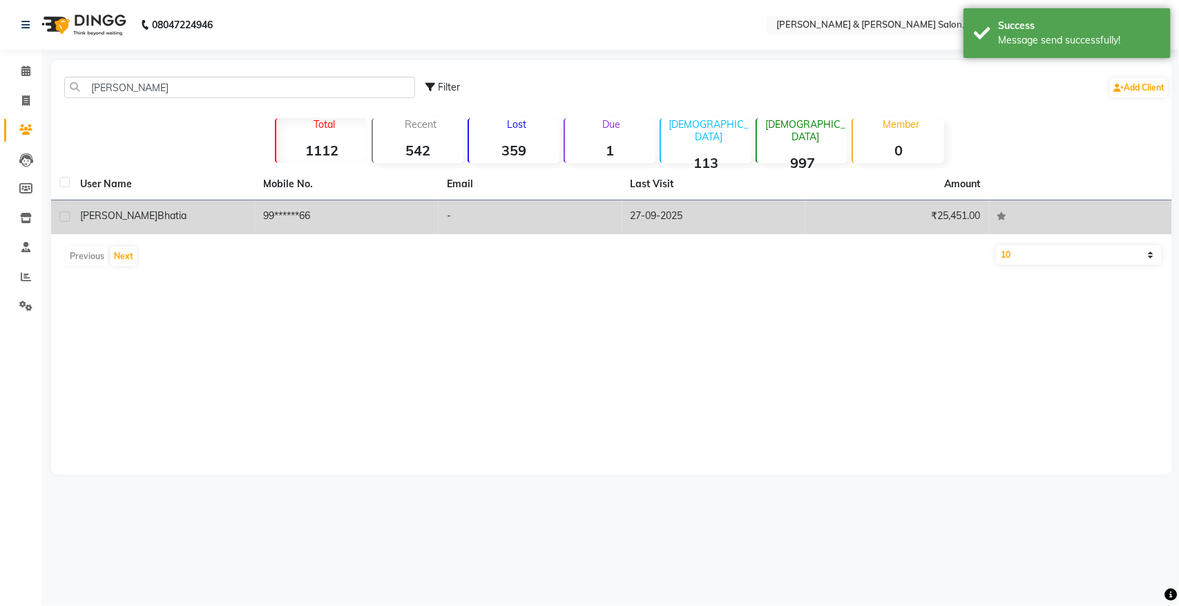
click at [280, 222] on td "99******66" at bounding box center [348, 217] width 184 height 34
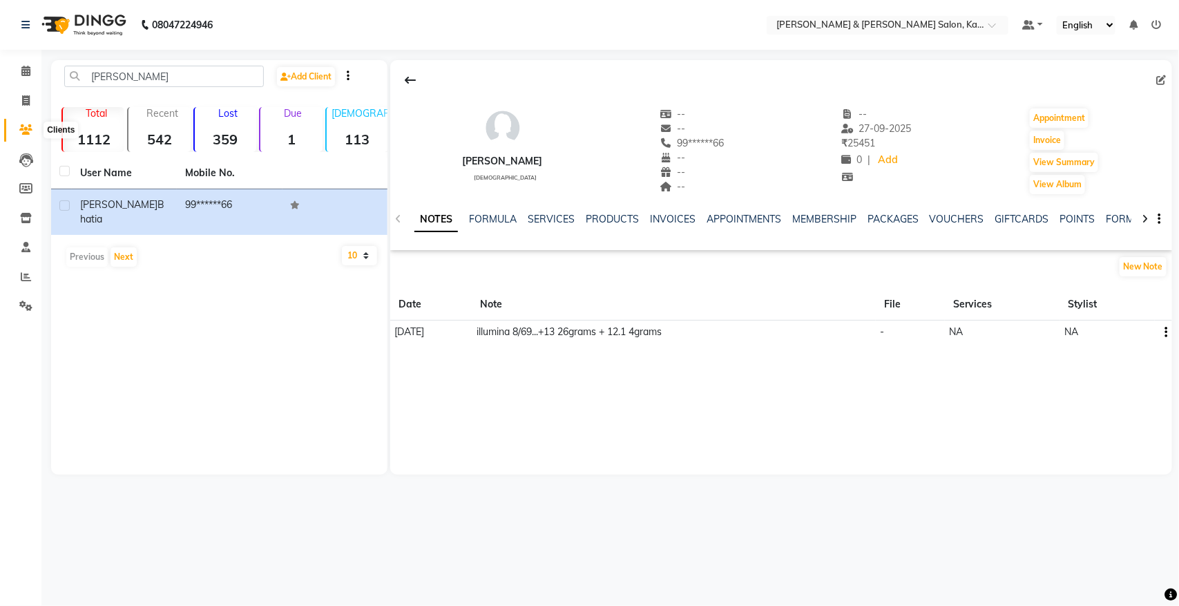
click at [23, 128] on icon at bounding box center [25, 129] width 13 height 10
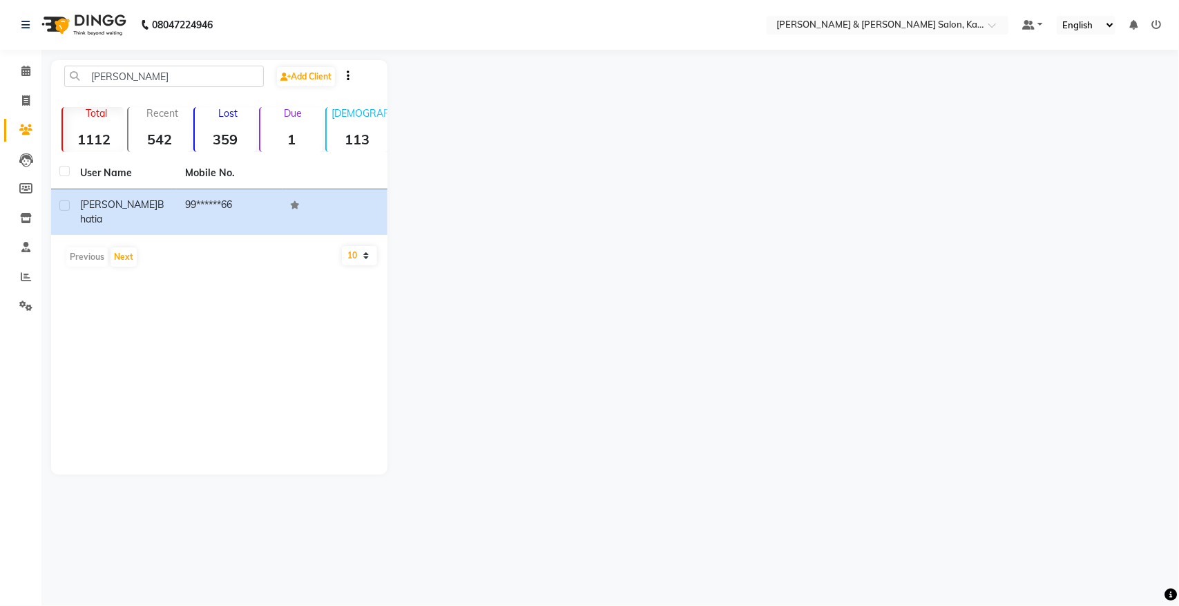
click at [363, 246] on select "10 50 100" at bounding box center [359, 255] width 35 height 19
click at [142, 70] on input "vinita" at bounding box center [164, 76] width 200 height 21
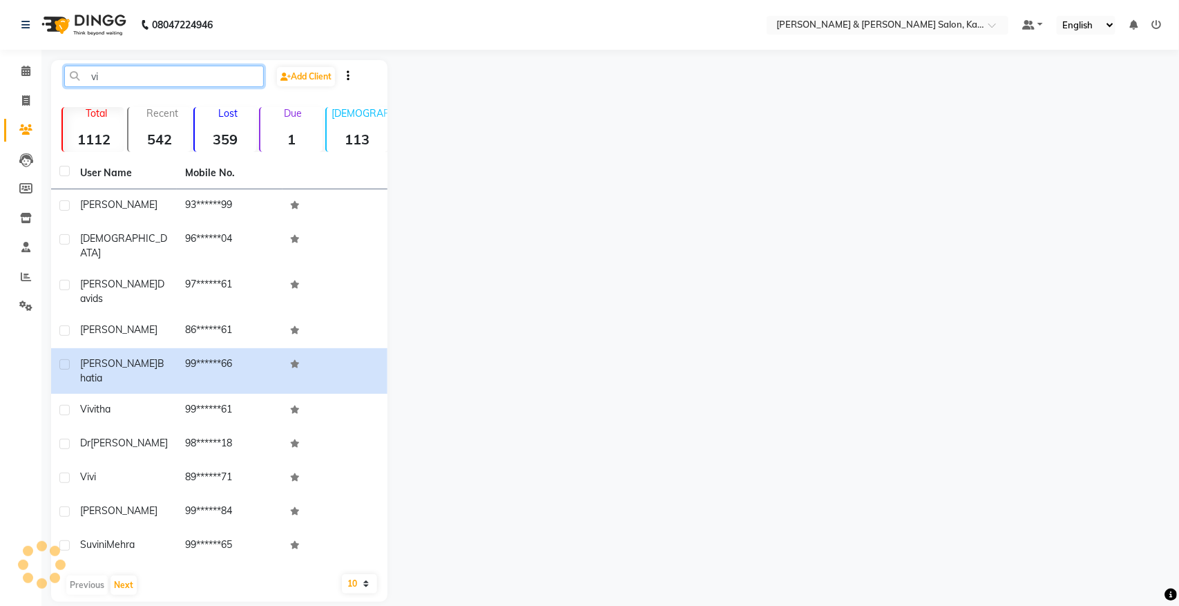
type input "v"
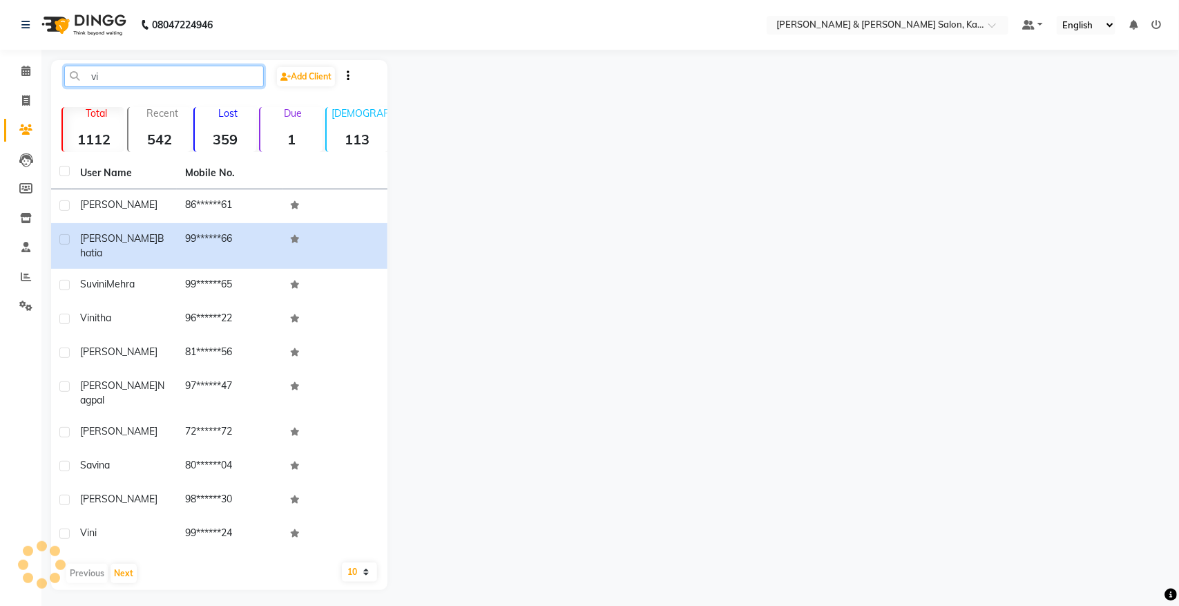
type input "v"
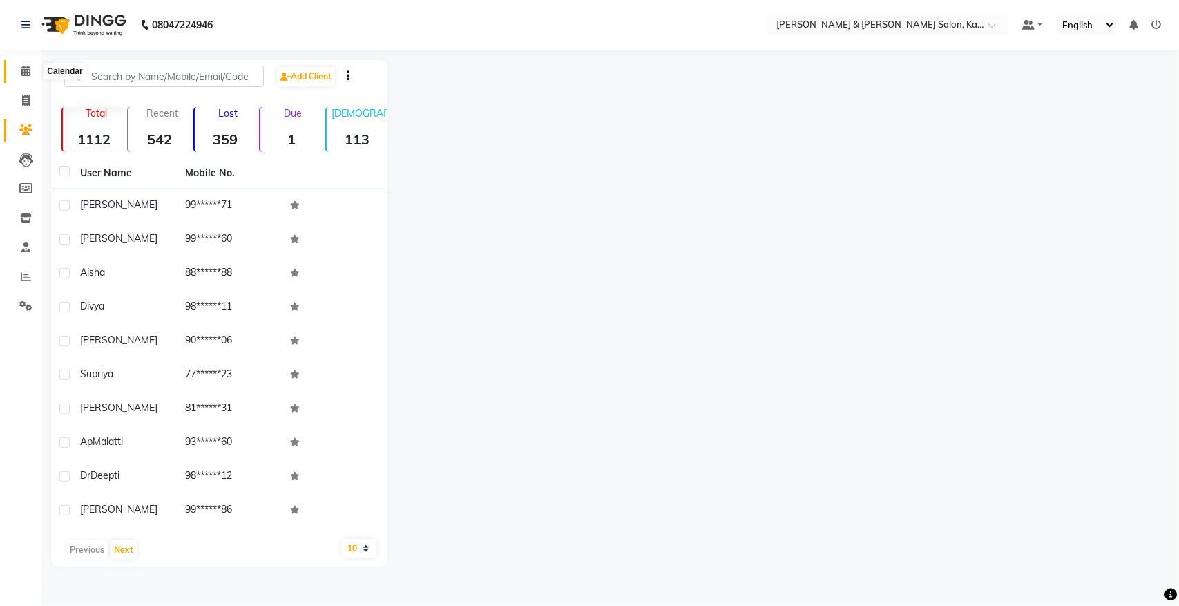
click at [16, 77] on span at bounding box center [26, 72] width 24 height 16
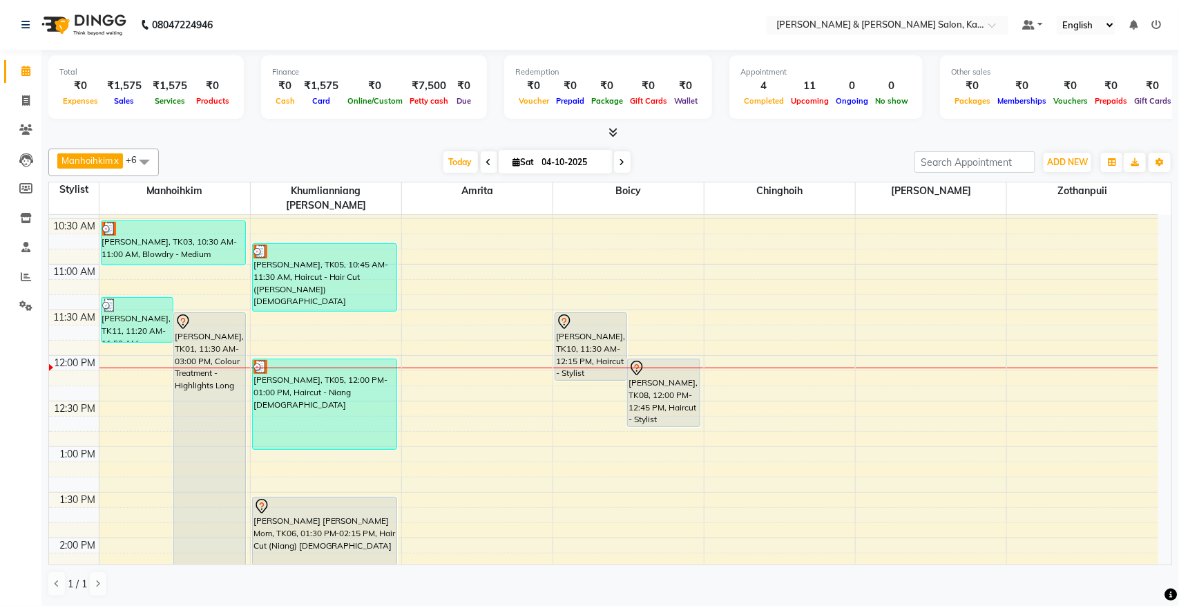
scroll to position [173, 0]
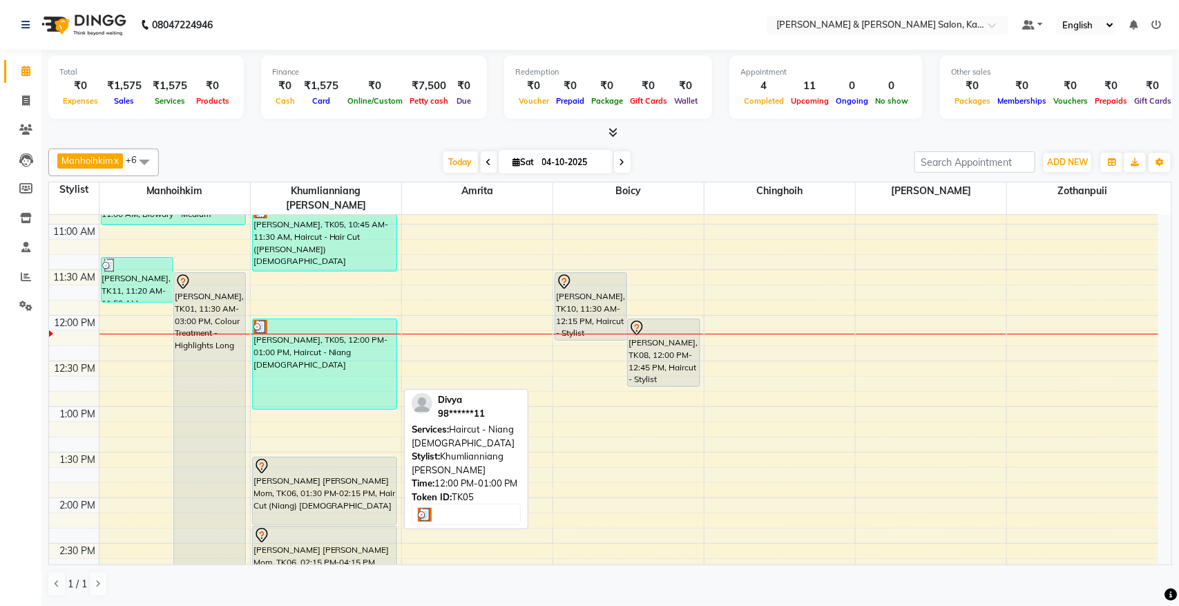
click at [298, 394] on div "[PERSON_NAME], TK05, 12:00 PM-01:00 PM, Haircut - Niang [DEMOGRAPHIC_DATA]" at bounding box center [325, 364] width 144 height 90
select select "3"
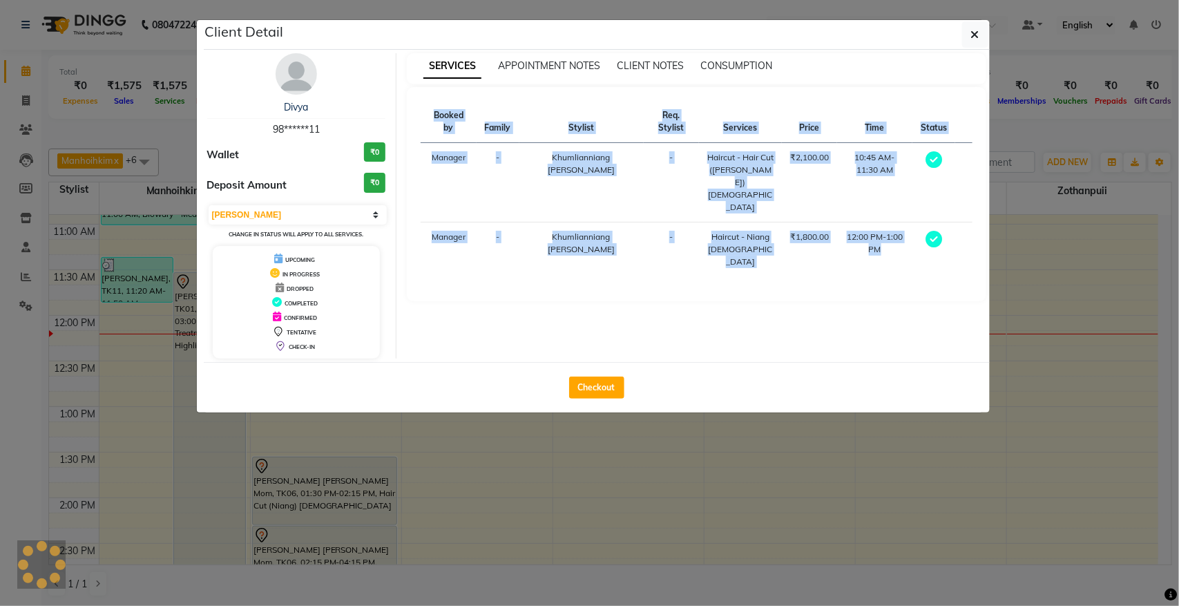
click at [295, 356] on div "Client Detail Divya 98******11 Wallet ₹0 Deposit Amount ₹0 Select MARK DONE UPC…" at bounding box center [589, 216] width 787 height 394
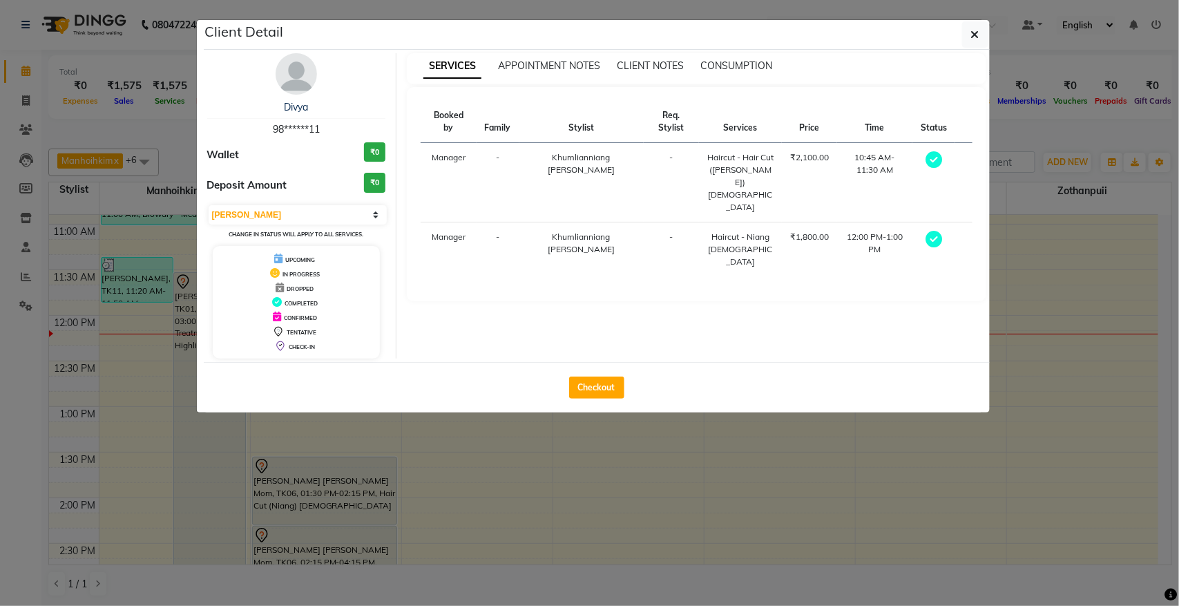
click at [889, 509] on ngb-modal-window "Client Detail Divya 98******11 Wallet ₹0 Deposit Amount ₹0 Select MARK DONE UPC…" at bounding box center [589, 303] width 1179 height 606
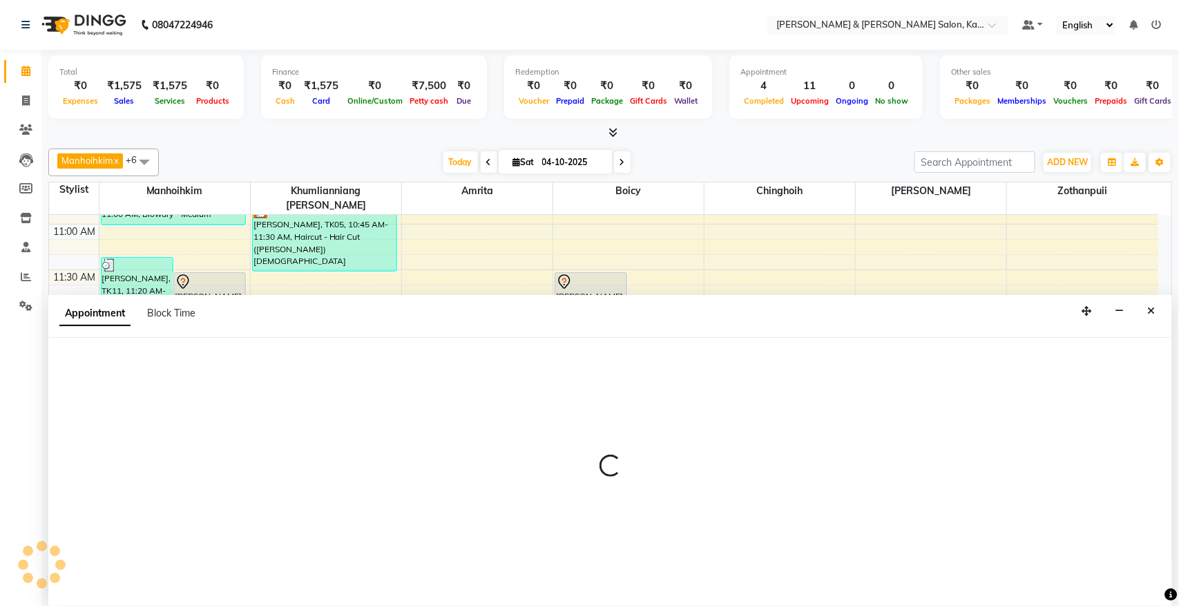
select select "70736"
select select "750"
select select "tentative"
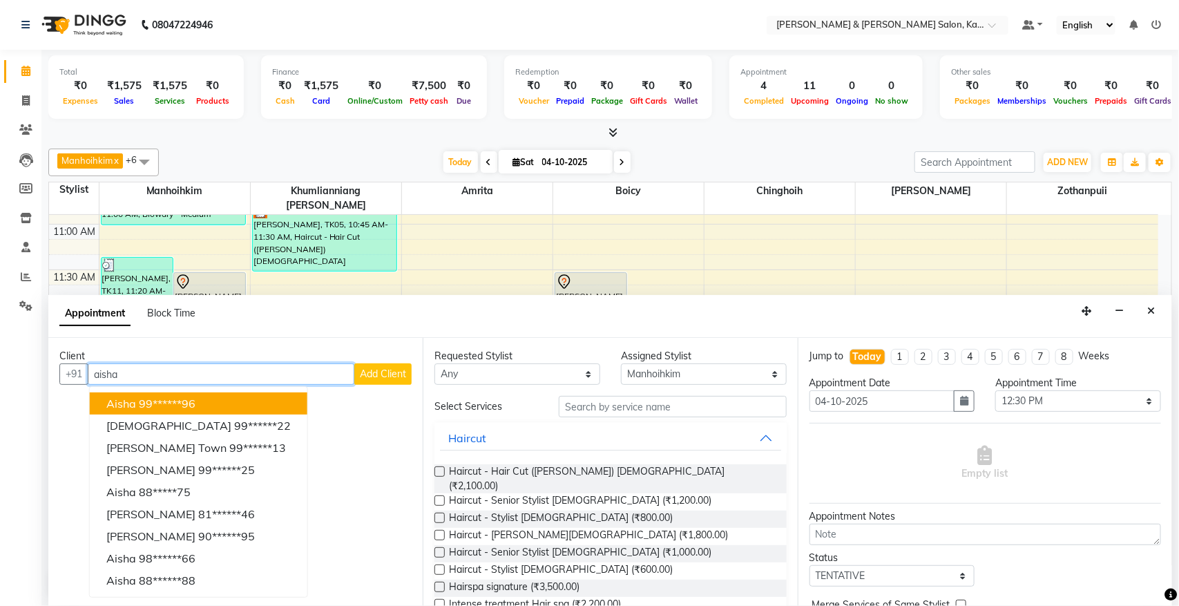
type input "aisha"
click at [384, 383] on button "Add Client" at bounding box center [382, 373] width 57 height 21
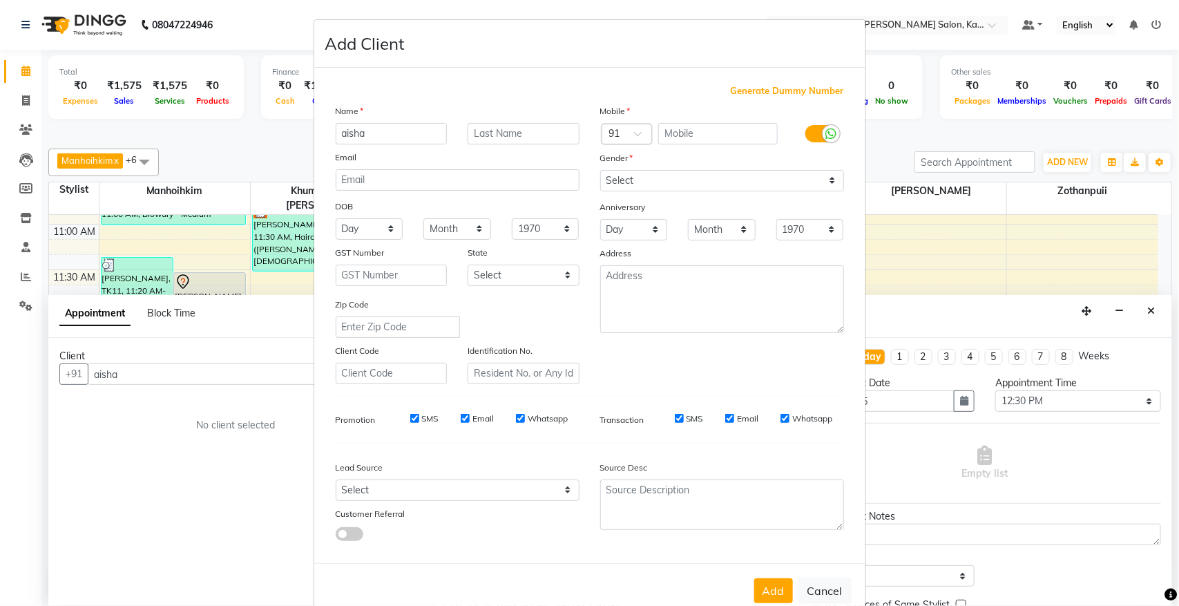
click at [340, 131] on input "aisha" at bounding box center [392, 133] width 112 height 21
type input "Aisha"
click at [665, 185] on select "Select [DEMOGRAPHIC_DATA] [DEMOGRAPHIC_DATA] Other Prefer Not To Say" at bounding box center [722, 180] width 244 height 21
select select "[DEMOGRAPHIC_DATA]"
click at [600, 170] on select "Select [DEMOGRAPHIC_DATA] [DEMOGRAPHIC_DATA] Other Prefer Not To Say" at bounding box center [722, 180] width 244 height 21
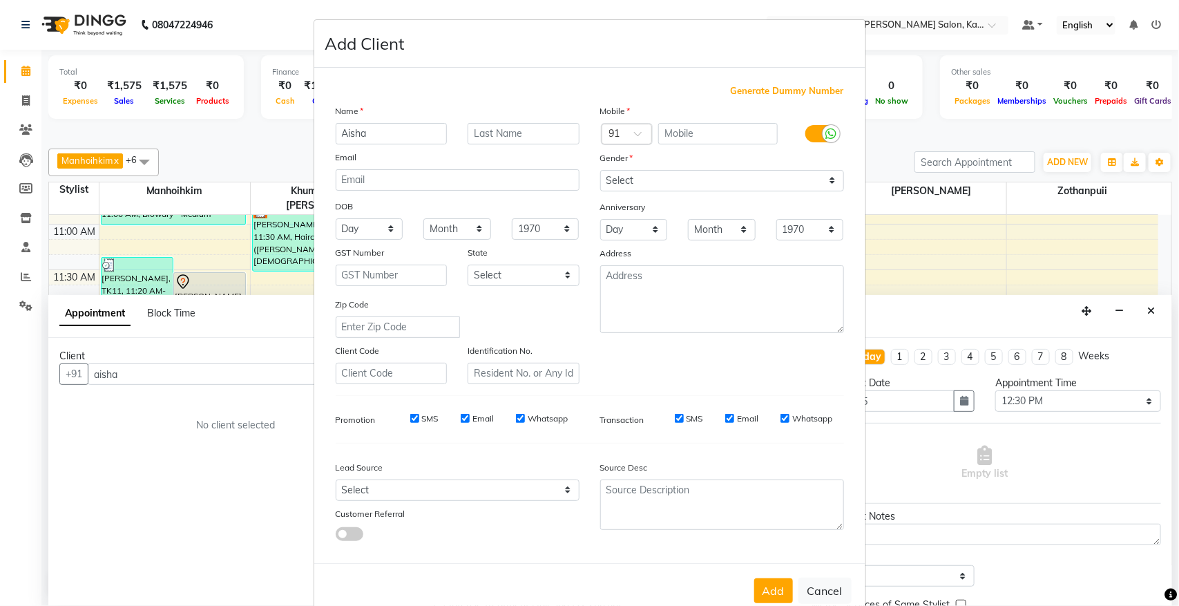
click at [921, 153] on ngb-modal-window "Add Client Generate Dummy Number Name Aisha Email DOB Day 01 02 03 04 05 06 07 …" at bounding box center [589, 303] width 1179 height 606
click at [833, 588] on button "Cancel" at bounding box center [824, 590] width 53 height 26
select select
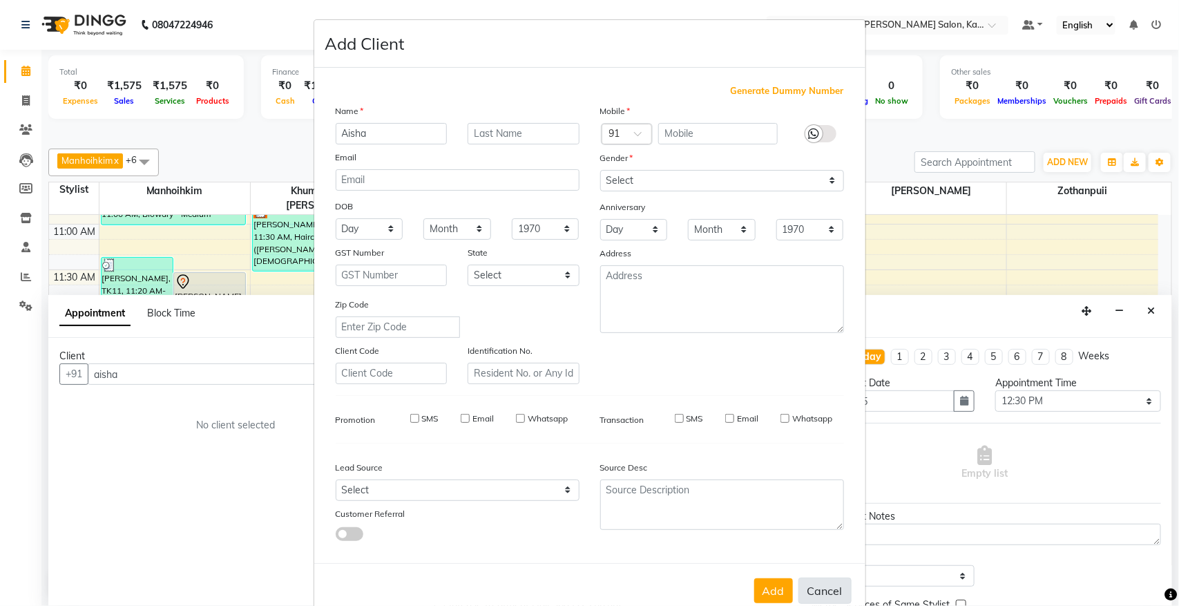
select select
checkbox input "false"
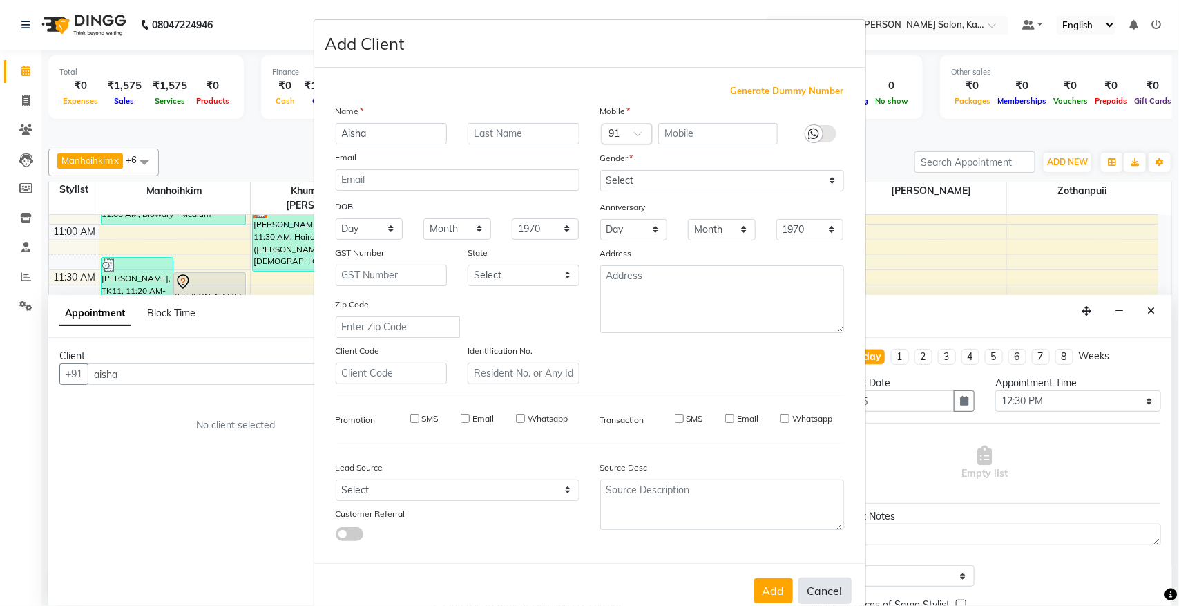
checkbox input "false"
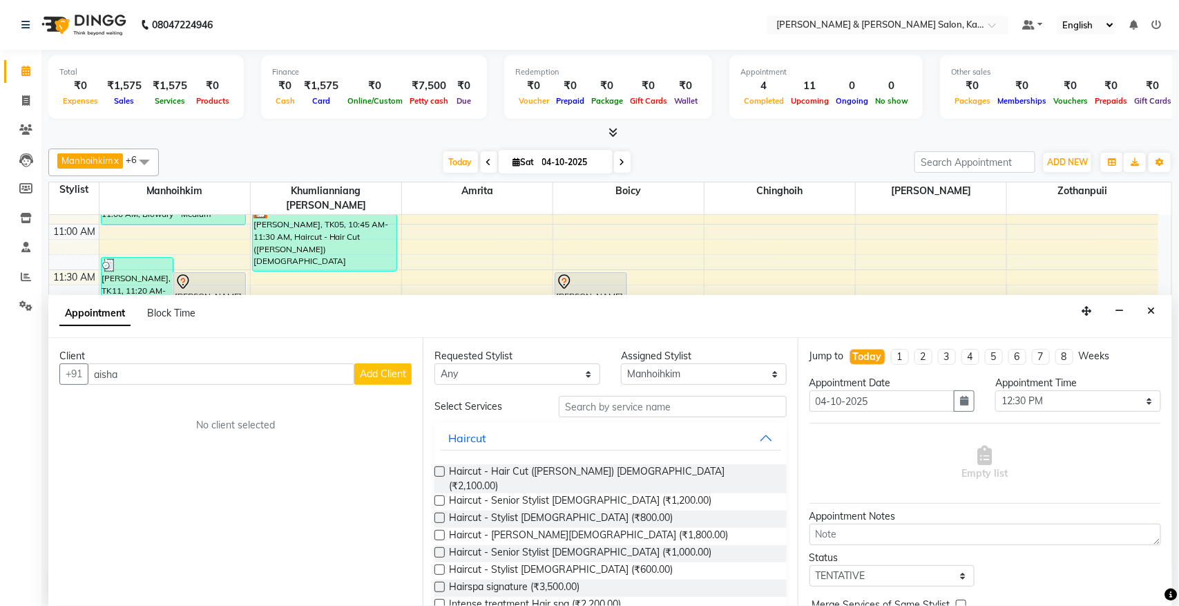
scroll to position [86, 0]
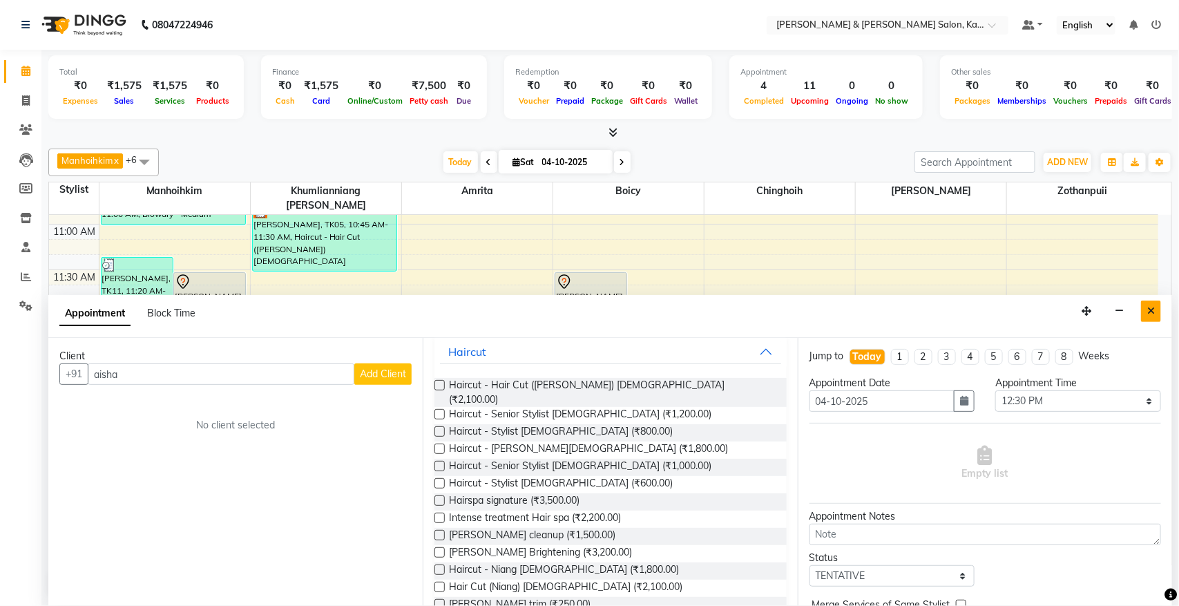
click at [1150, 312] on icon "Close" at bounding box center [1151, 311] width 8 height 10
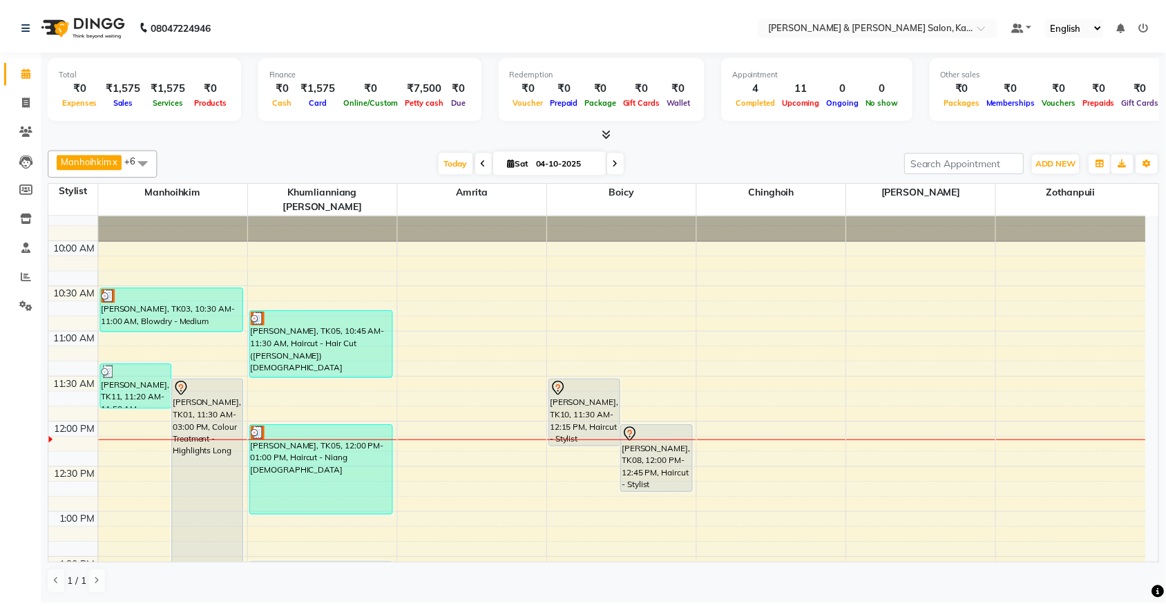
scroll to position [173, 0]
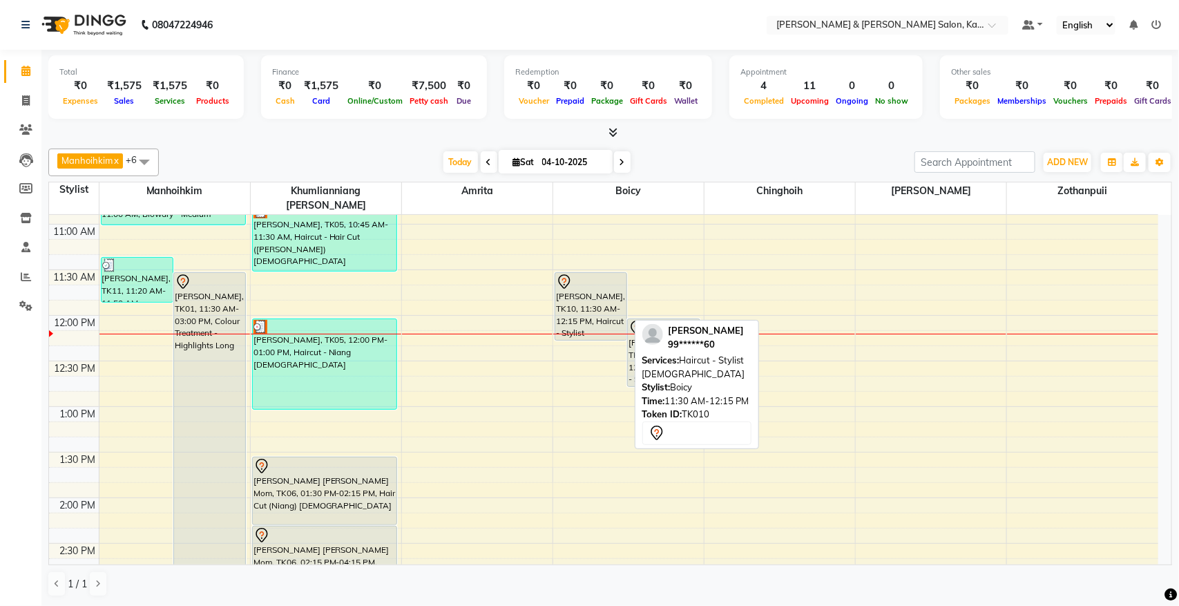
click at [587, 298] on div "[PERSON_NAME], TK10, 11:30 AM-12:15 PM, Haircut - Stylist [DEMOGRAPHIC_DATA]" at bounding box center [590, 306] width 71 height 67
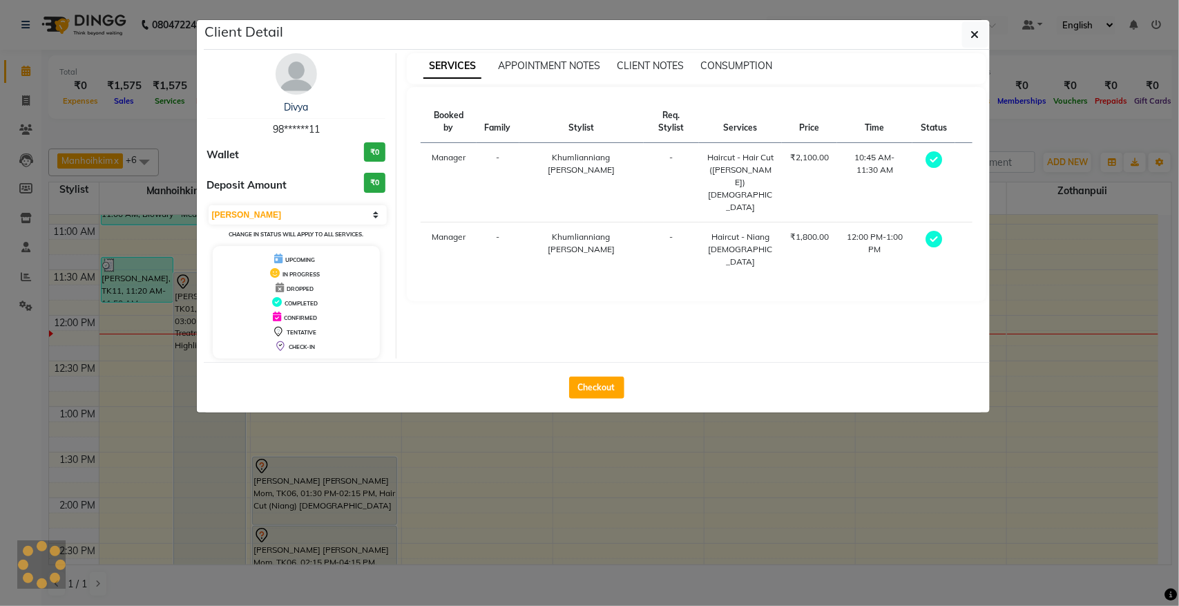
select select "7"
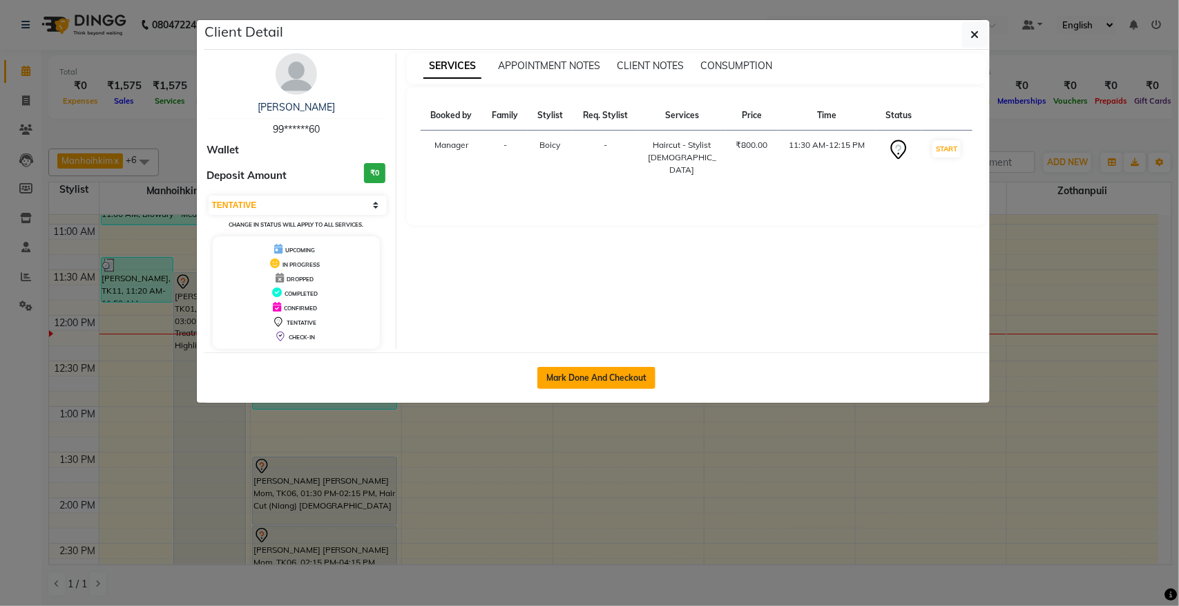
click at [570, 378] on button "Mark Done And Checkout" at bounding box center [596, 378] width 118 height 22
select select "service"
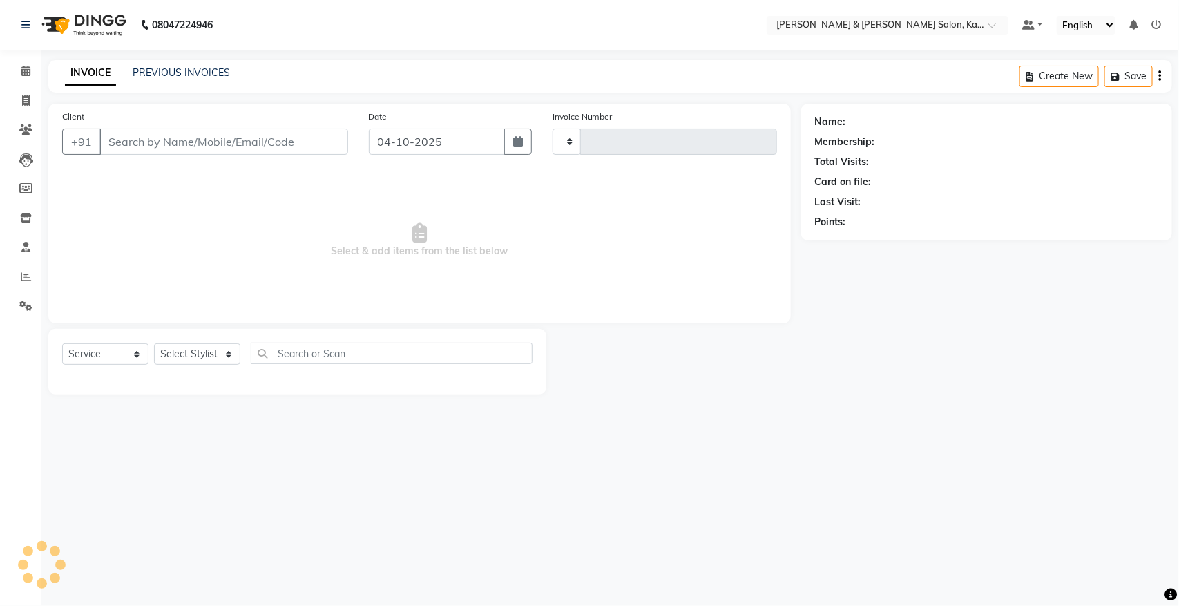
type input "1536"
select select "7750"
type input "99******60"
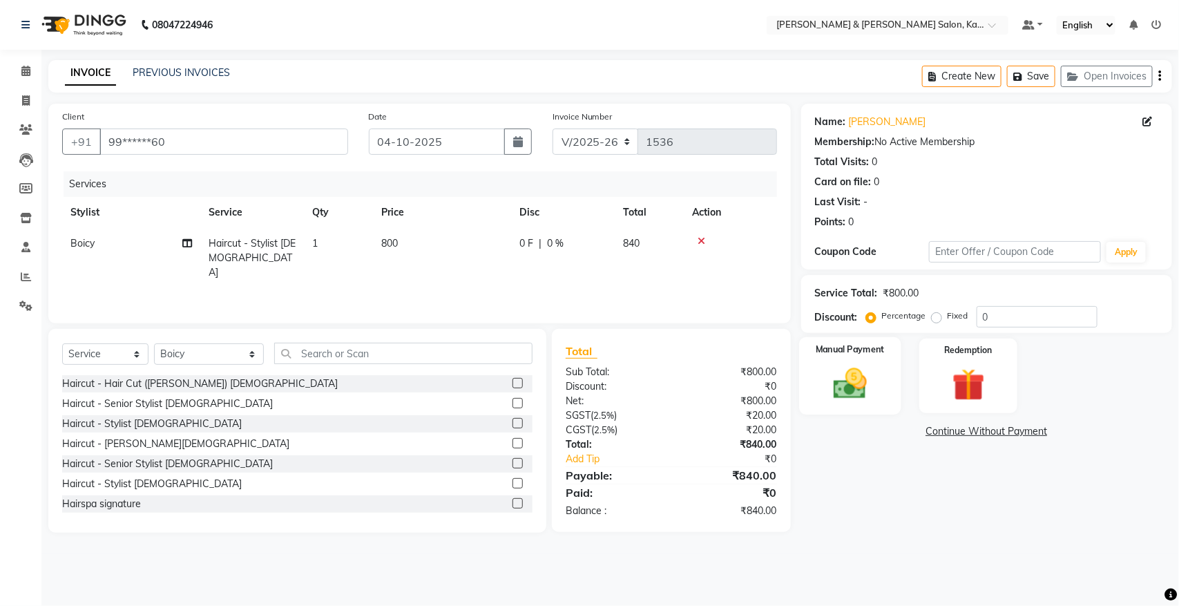
click at [848, 383] on img at bounding box center [849, 383] width 55 height 39
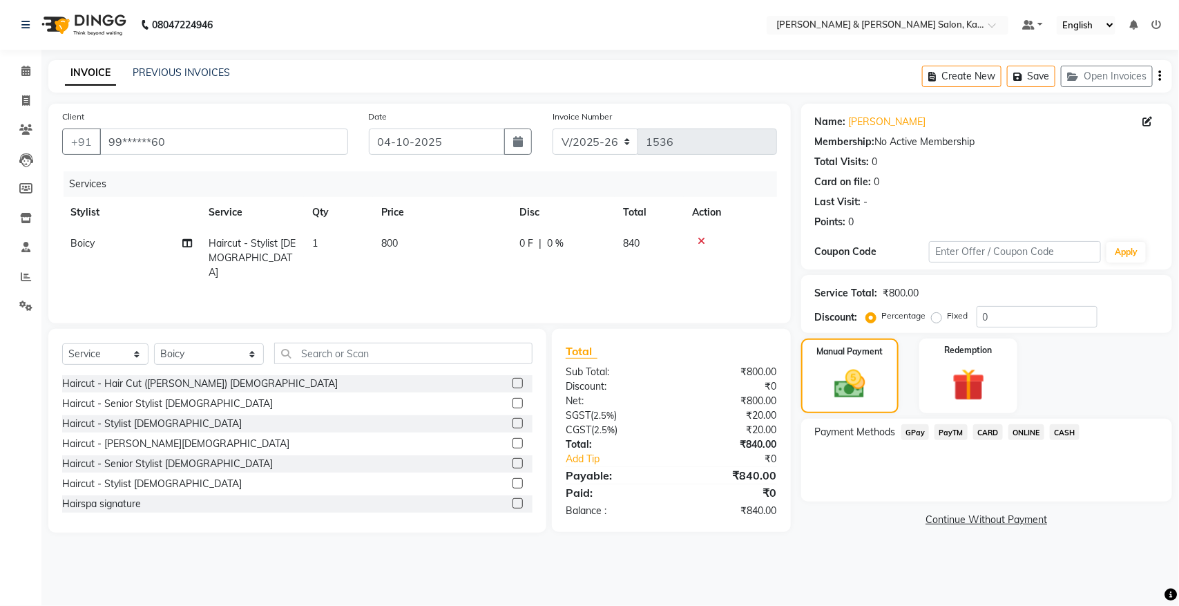
click at [919, 433] on span "GPay" at bounding box center [915, 432] width 28 height 16
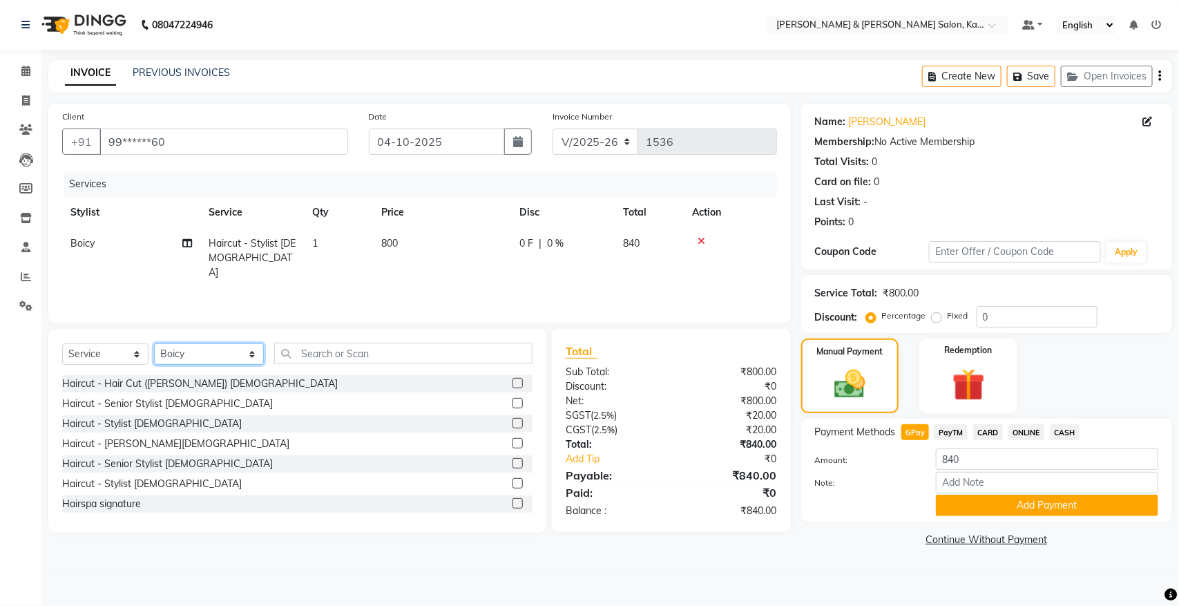
drag, startPoint x: 177, startPoint y: 352, endPoint x: 177, endPoint y: 343, distance: 9.0
click at [177, 352] on select "Select Stylist Amrita Anna Boicy Chinghoih Khumlianniang Guite Manager Manhoihk…" at bounding box center [209, 353] width 110 height 21
click at [154, 343] on select "Select Stylist Amrita Anna Boicy Chinghoih Khumlianniang Guite Manager Manhoihk…" at bounding box center [209, 353] width 110 height 21
click at [197, 360] on select "Select Stylist Amrita Anna Boicy Chinghoih Khumlianniang Guite Manager Manhoihk…" at bounding box center [209, 353] width 110 height 21
select select "70736"
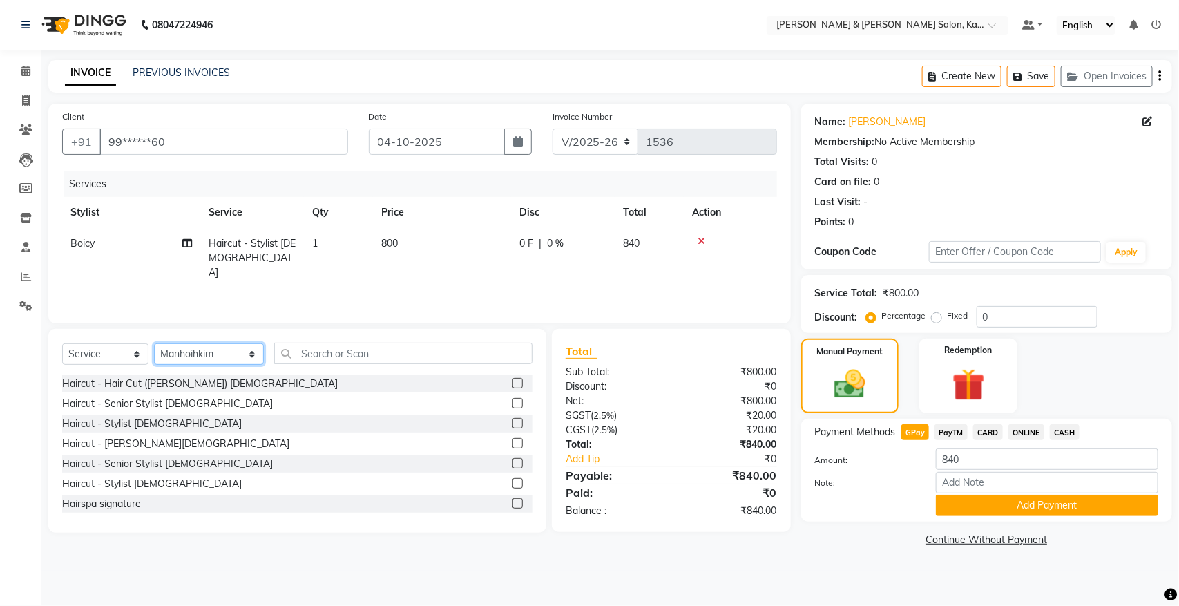
click at [154, 343] on select "Select Stylist Amrita Anna Boicy Chinghoih Khumlianniang Guite Manager Manhoihk…" at bounding box center [209, 353] width 110 height 21
click at [354, 349] on input "text" at bounding box center [403, 353] width 258 height 21
type input "h"
click at [184, 380] on div "Haircut - Hair Cut ([PERSON_NAME]) [DEMOGRAPHIC_DATA]" at bounding box center [200, 383] width 276 height 15
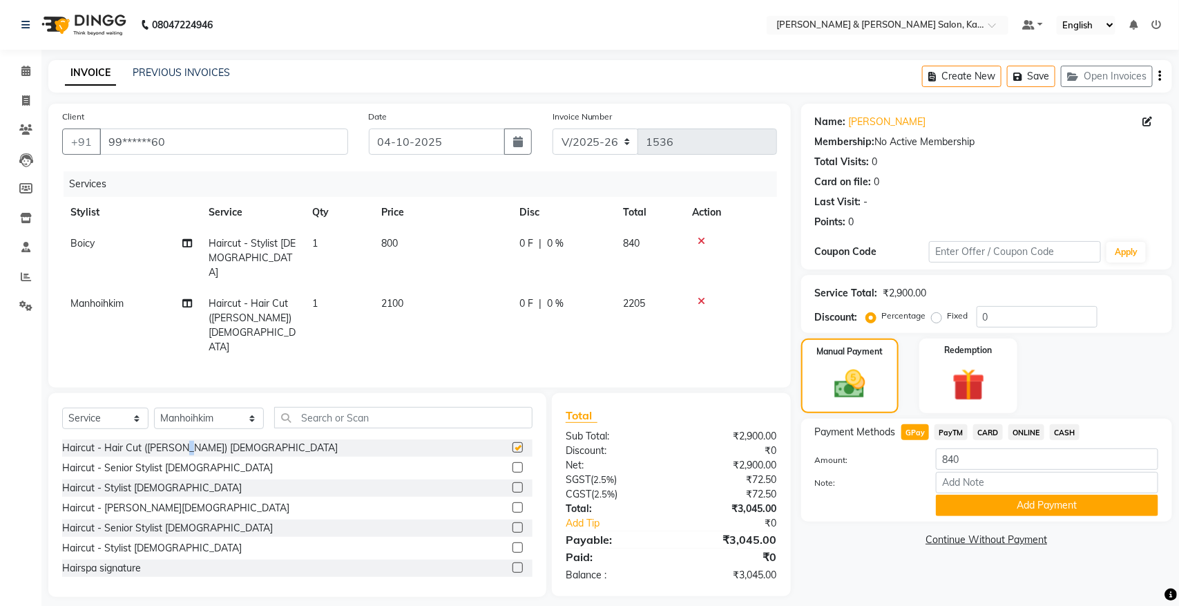
checkbox input "false"
click at [406, 289] on td "2100" at bounding box center [442, 325] width 138 height 75
select select "70736"
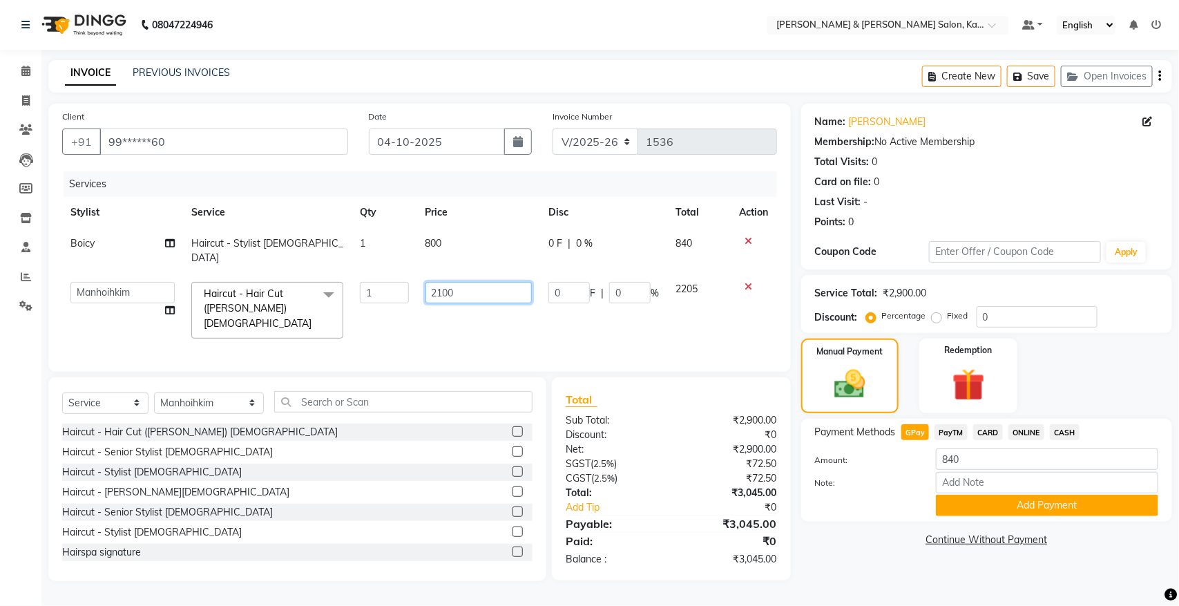
click at [461, 282] on input "2100" at bounding box center [478, 292] width 107 height 21
type input "2"
type input "350"
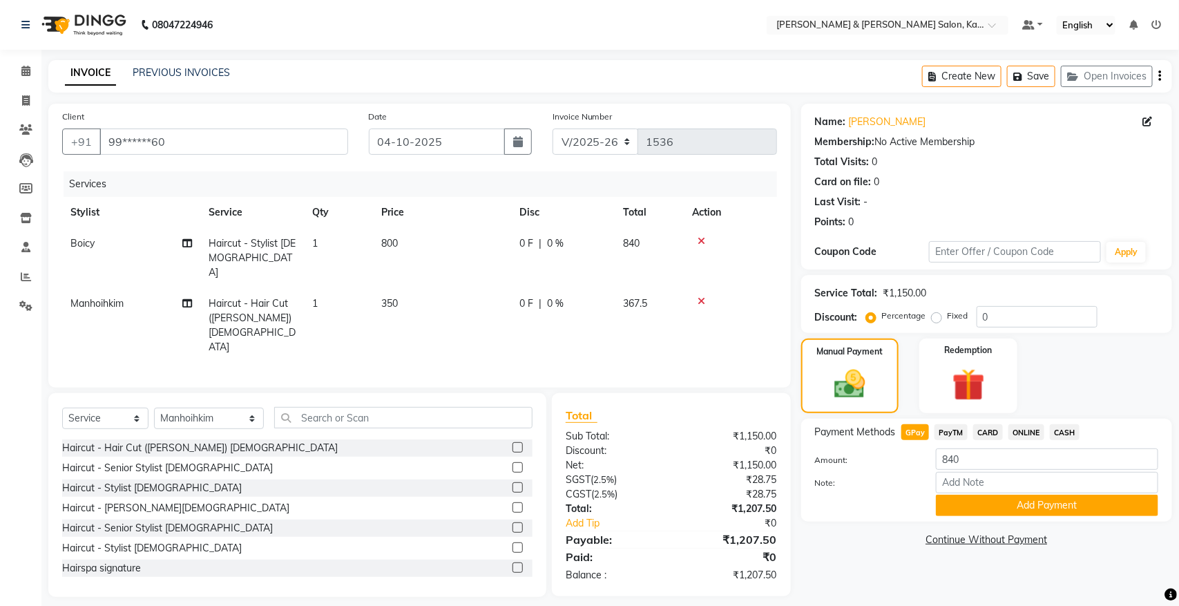
click at [782, 344] on div "Client +91 99******60 Date 04-10-2025 Invoice Number V/2025 V/2025-26 1536 Serv…" at bounding box center [419, 246] width 742 height 284
click at [992, 427] on span "CARD" at bounding box center [988, 432] width 30 height 16
type input "1207.5"
click at [919, 430] on span "GPay" at bounding box center [915, 432] width 28 height 16
click at [993, 502] on button "Add Payment" at bounding box center [1047, 504] width 222 height 21
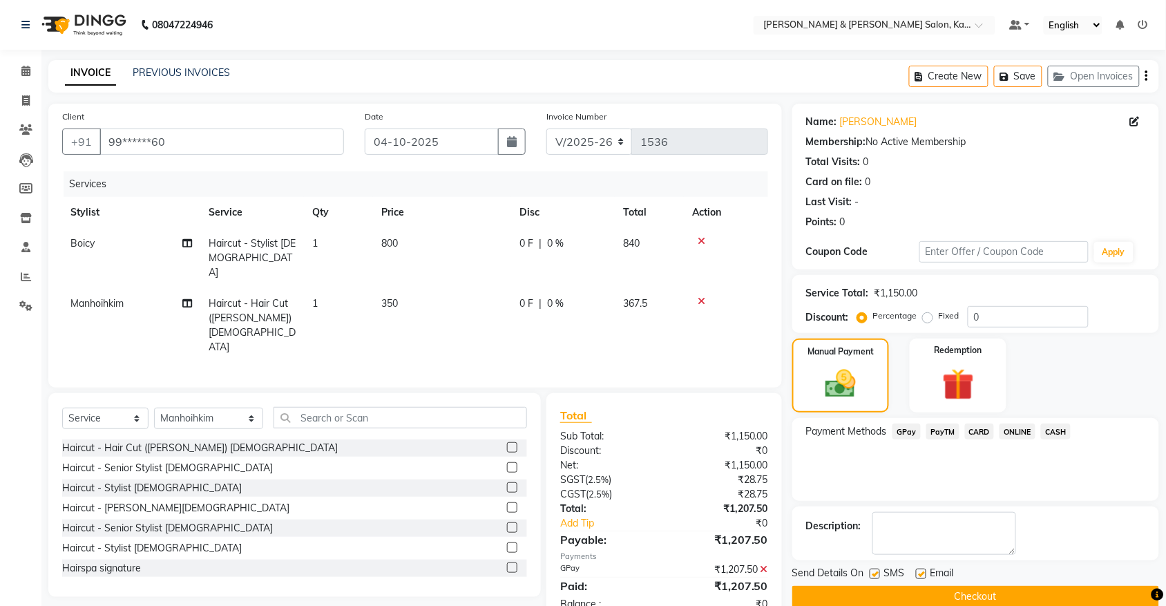
scroll to position [22, 0]
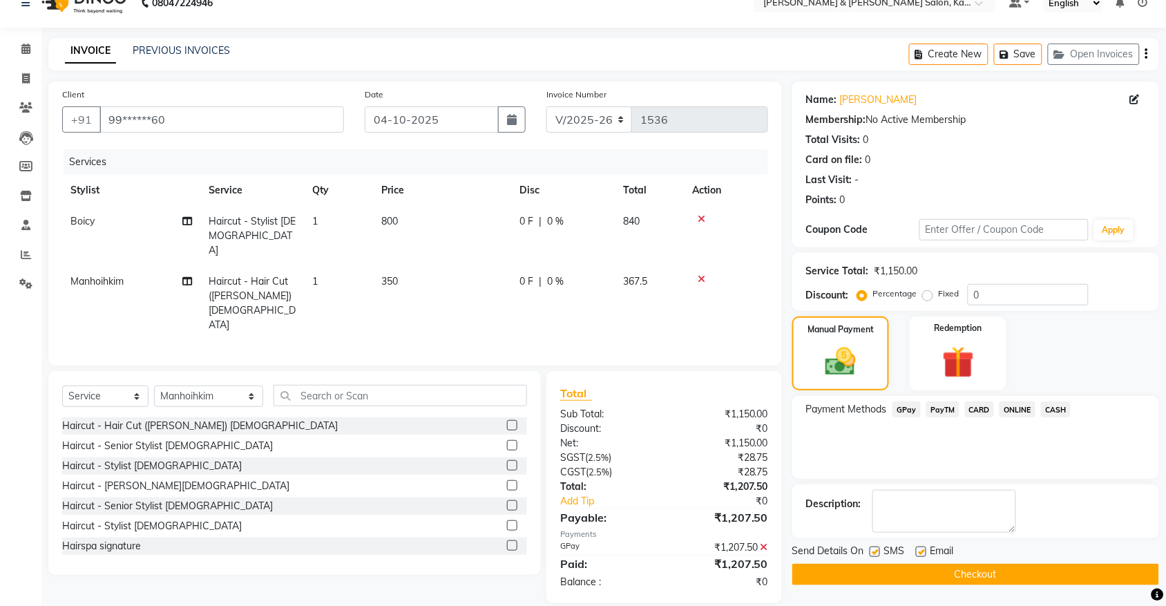
click at [969, 568] on button "Checkout" at bounding box center [975, 573] width 367 height 21
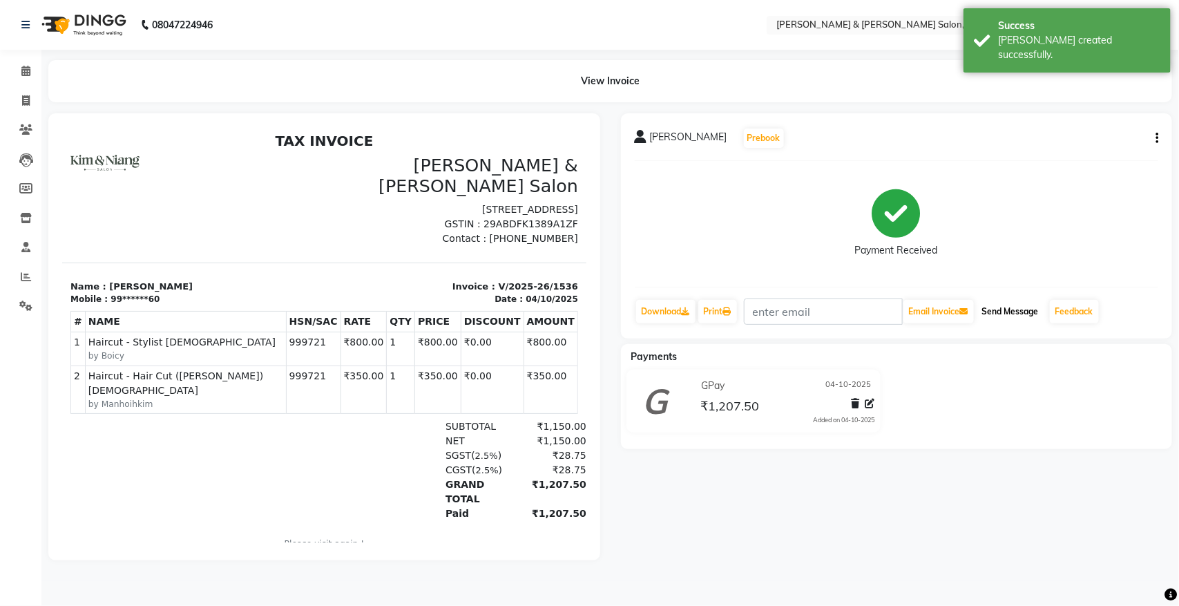
click at [1001, 302] on button "Send Message" at bounding box center [1010, 311] width 68 height 23
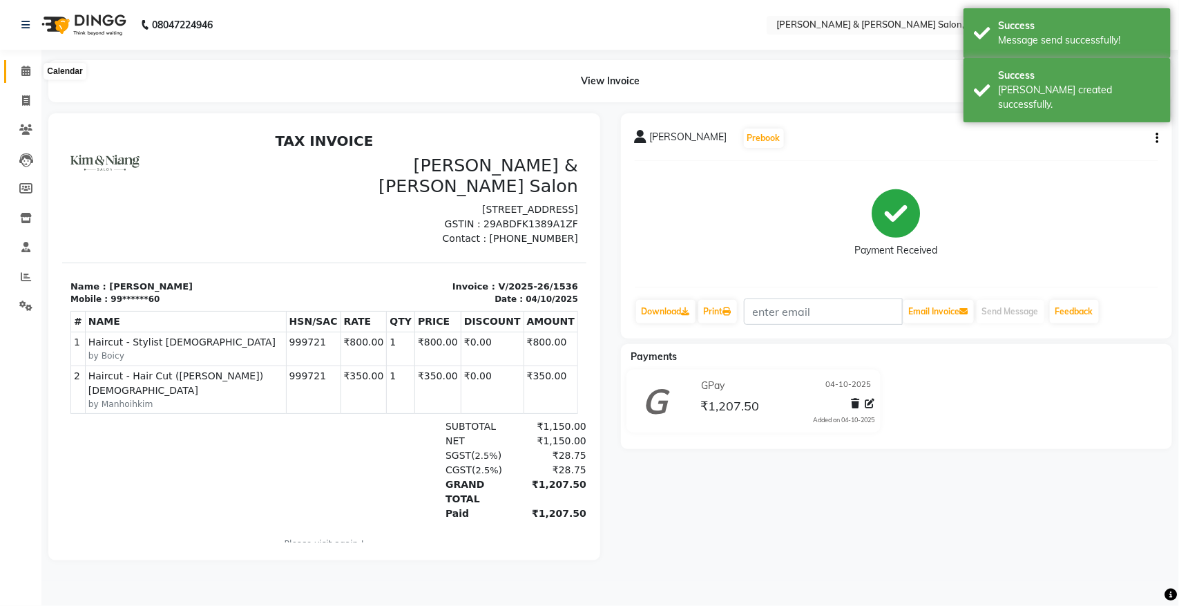
click at [22, 76] on icon at bounding box center [25, 71] width 9 height 10
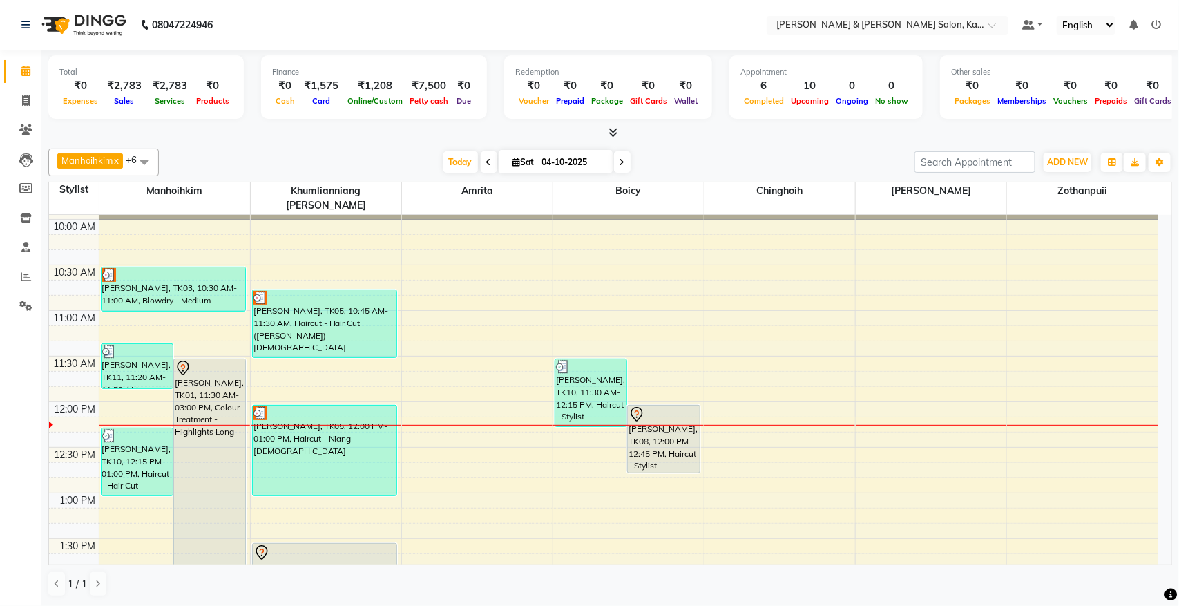
scroll to position [173, 0]
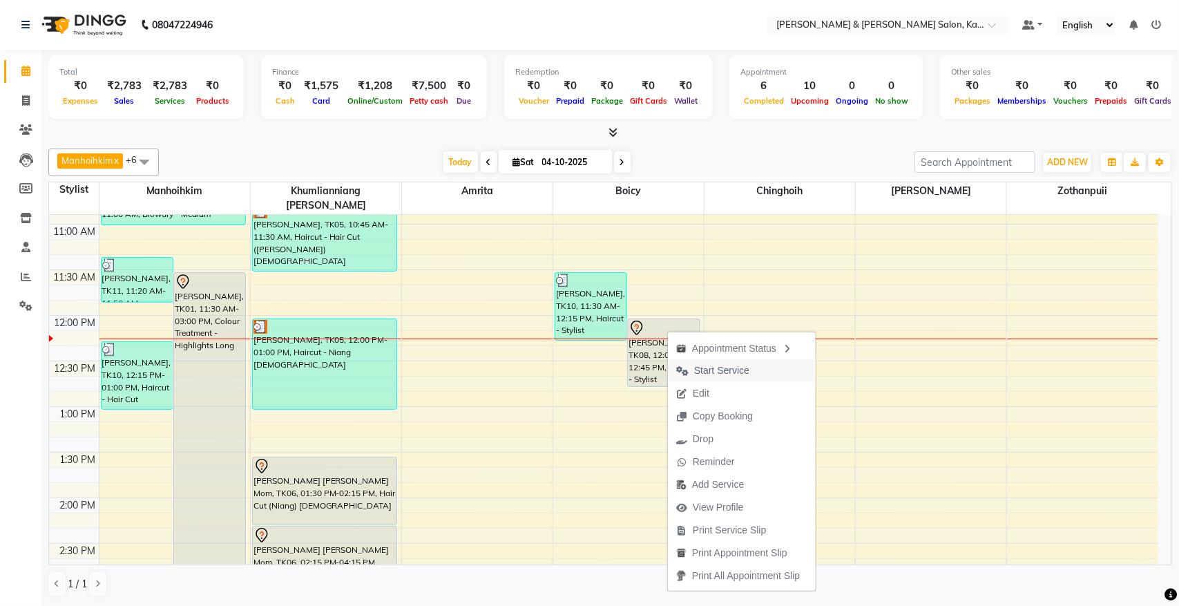
click at [719, 367] on span "Start Service" at bounding box center [721, 370] width 55 height 15
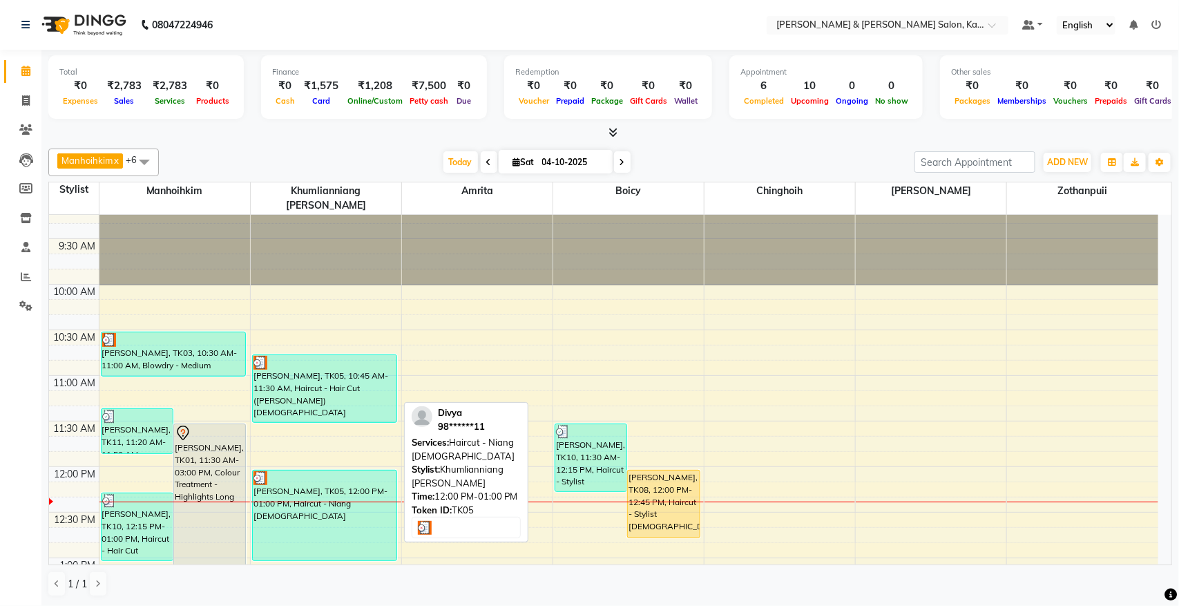
scroll to position [86, 0]
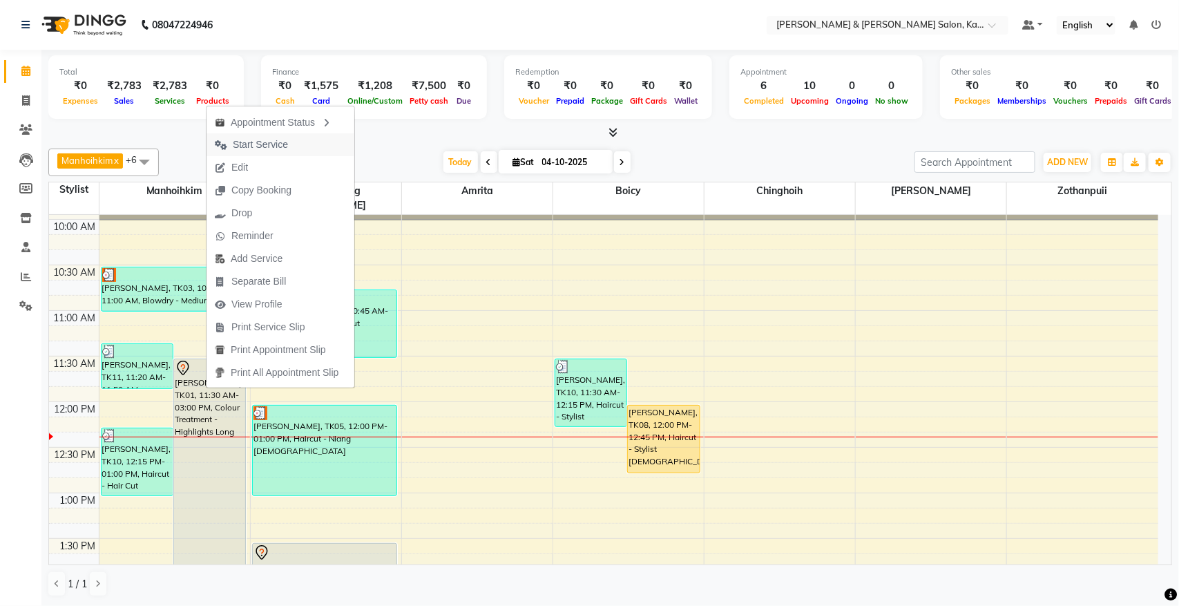
click at [260, 144] on span "Start Service" at bounding box center [260, 144] width 55 height 15
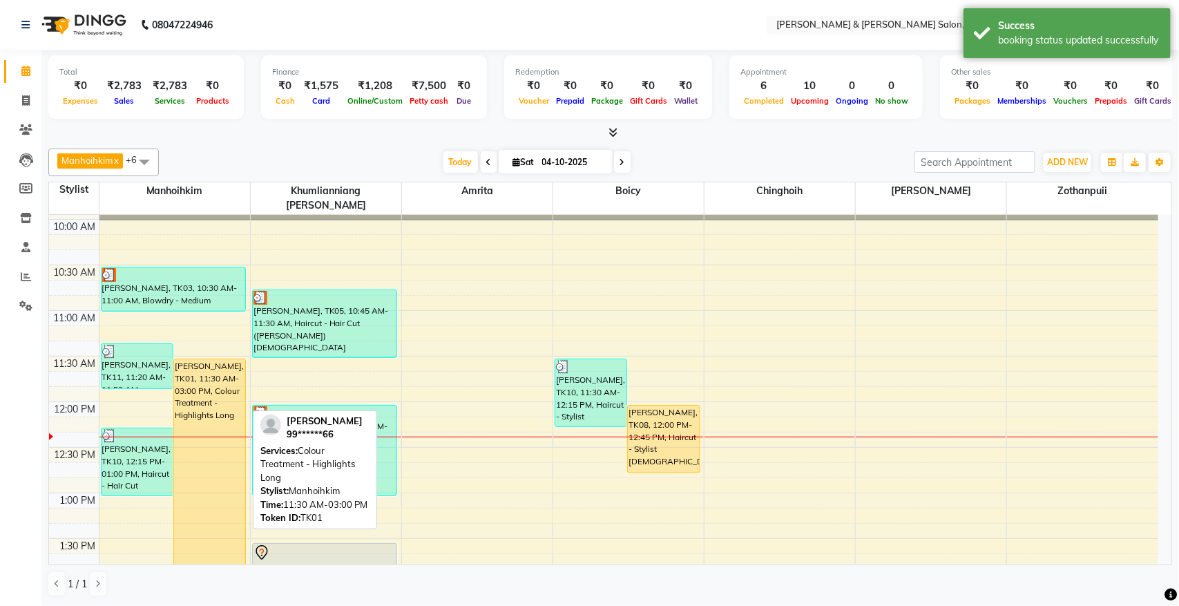
click at [193, 394] on div "[PERSON_NAME], TK01, 11:30 AM-03:00 PM, Colour Treatment - Highlights Long" at bounding box center [209, 519] width 71 height 320
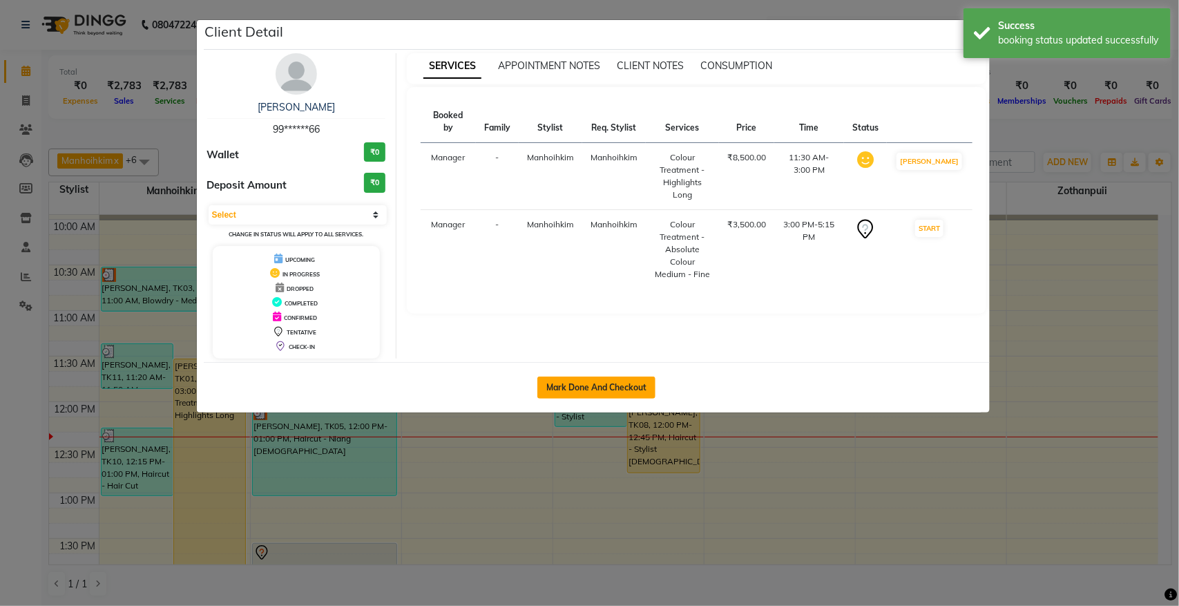
click at [624, 383] on button "Mark Done And Checkout" at bounding box center [596, 387] width 118 height 22
select select "service"
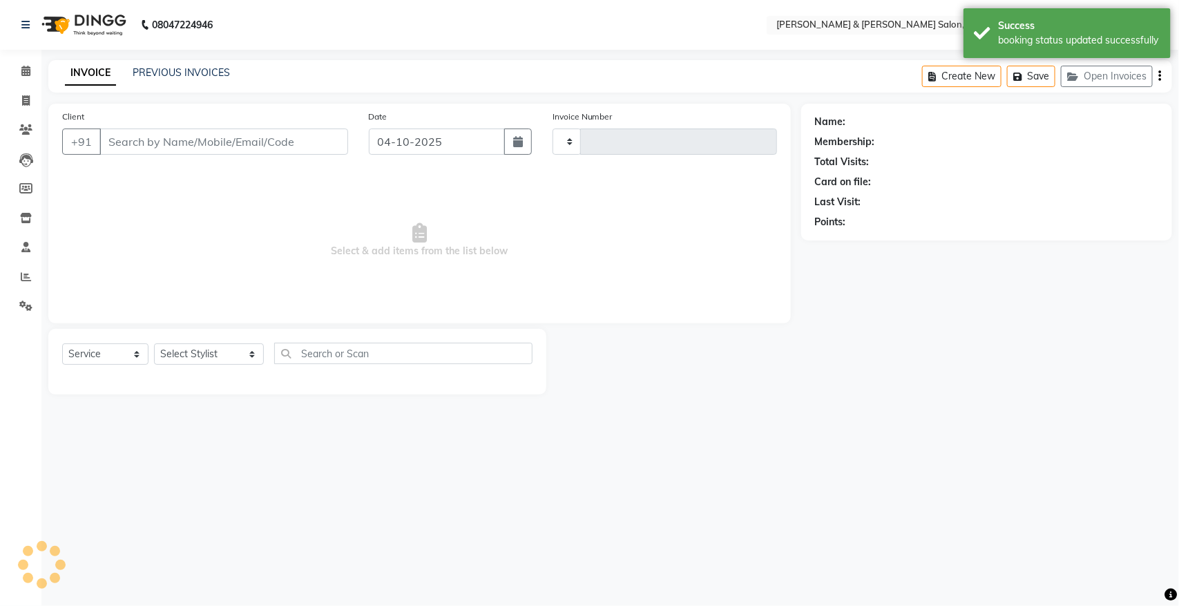
type input "99******66"
select select "70736"
type input "1537"
select select "7750"
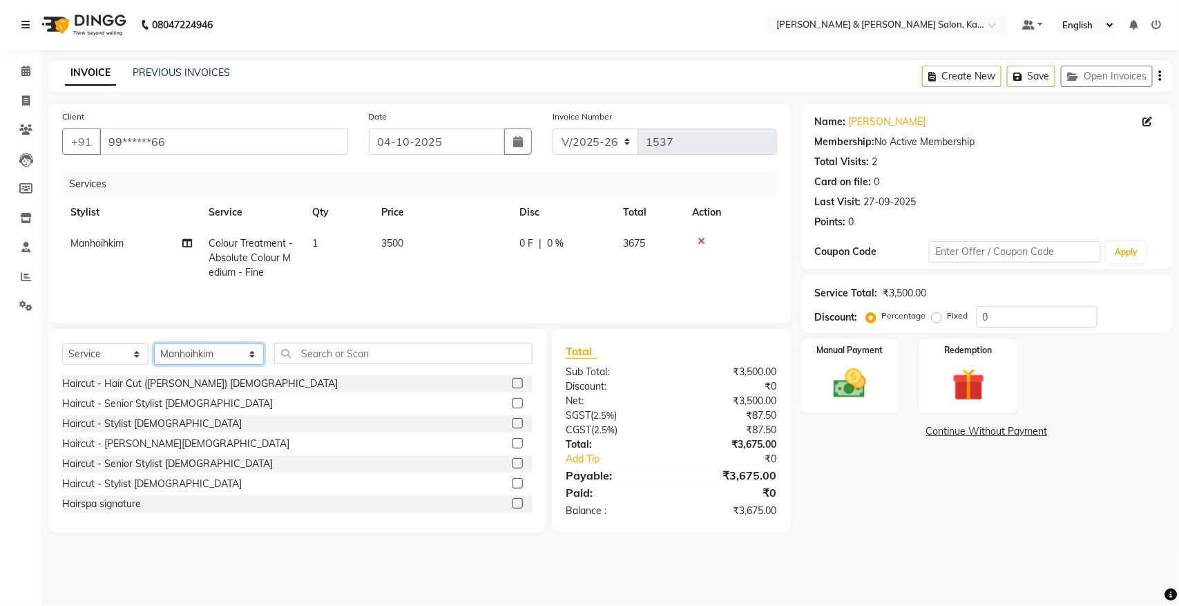
click at [175, 354] on select "Select Stylist Amrita Anna Boicy Chinghoih Khumlianniang Guite Manager Manhoihk…" at bounding box center [209, 353] width 110 height 21
select select "72579"
click at [154, 345] on select "Select Stylist Amrita Anna Boicy Chinghoih Khumlianniang Guite Manager Manhoihk…" at bounding box center [209, 353] width 110 height 21
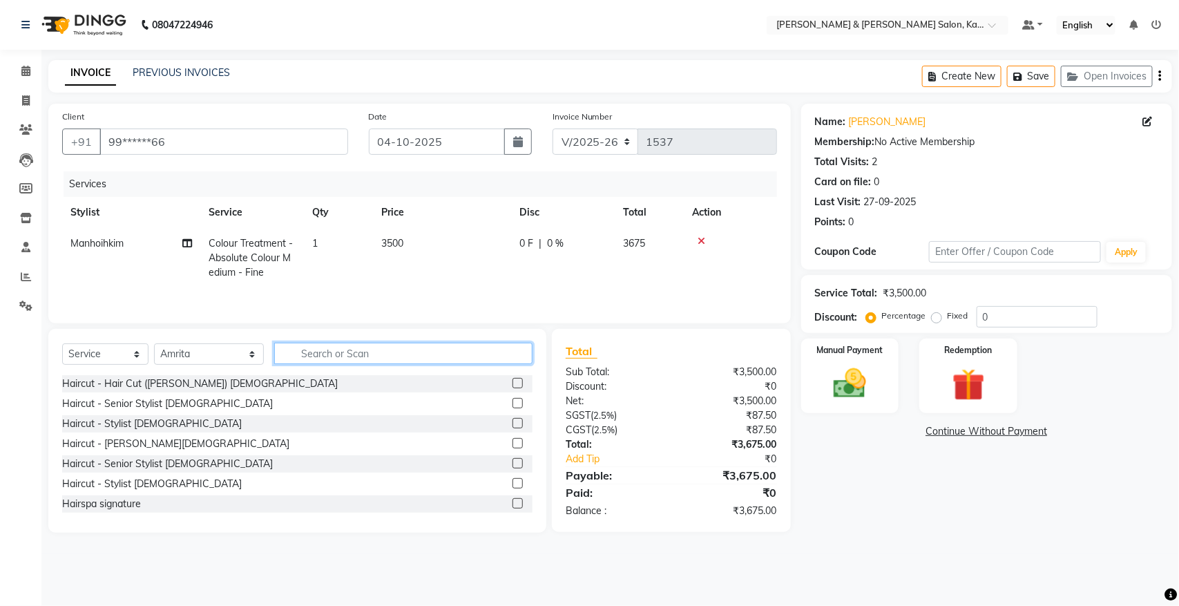
click at [340, 358] on input "text" at bounding box center [403, 353] width 258 height 21
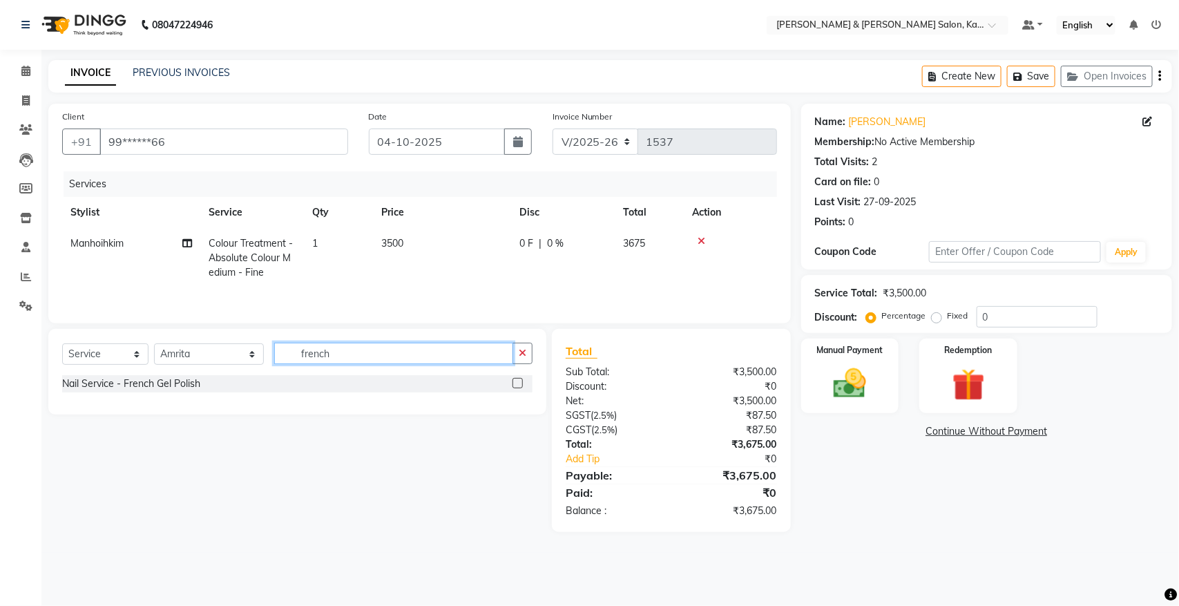
type input "french"
click at [514, 383] on label at bounding box center [517, 383] width 10 height 10
click at [514, 383] on input "checkbox" at bounding box center [516, 383] width 9 height 9
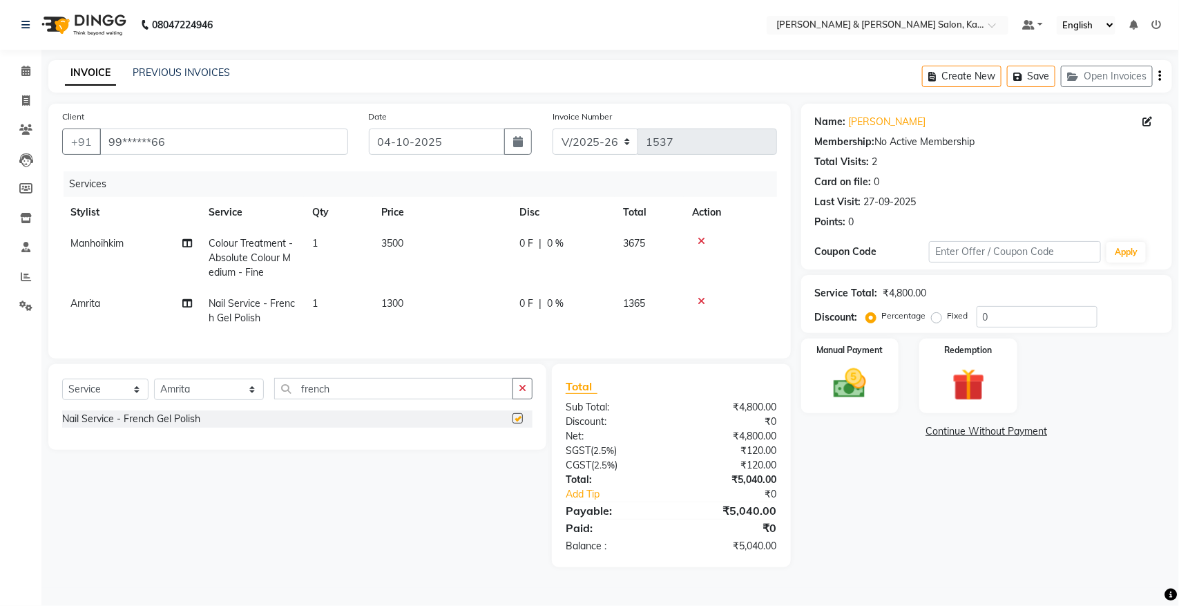
checkbox input "false"
click at [523, 393] on icon "button" at bounding box center [523, 388] width 8 height 10
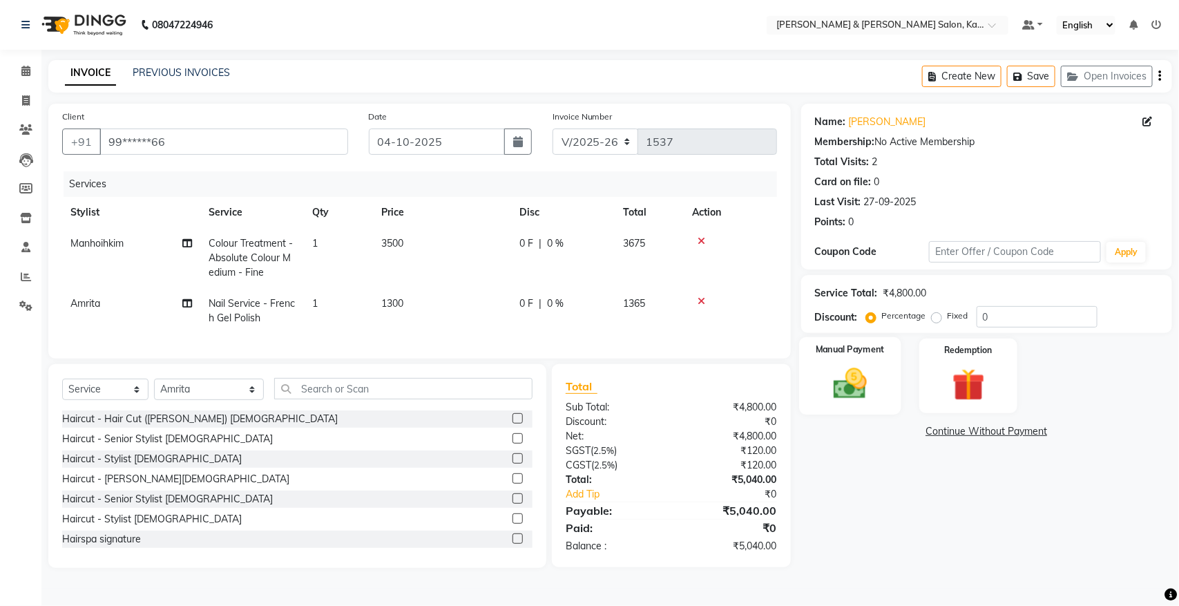
click at [860, 377] on img at bounding box center [849, 383] width 55 height 39
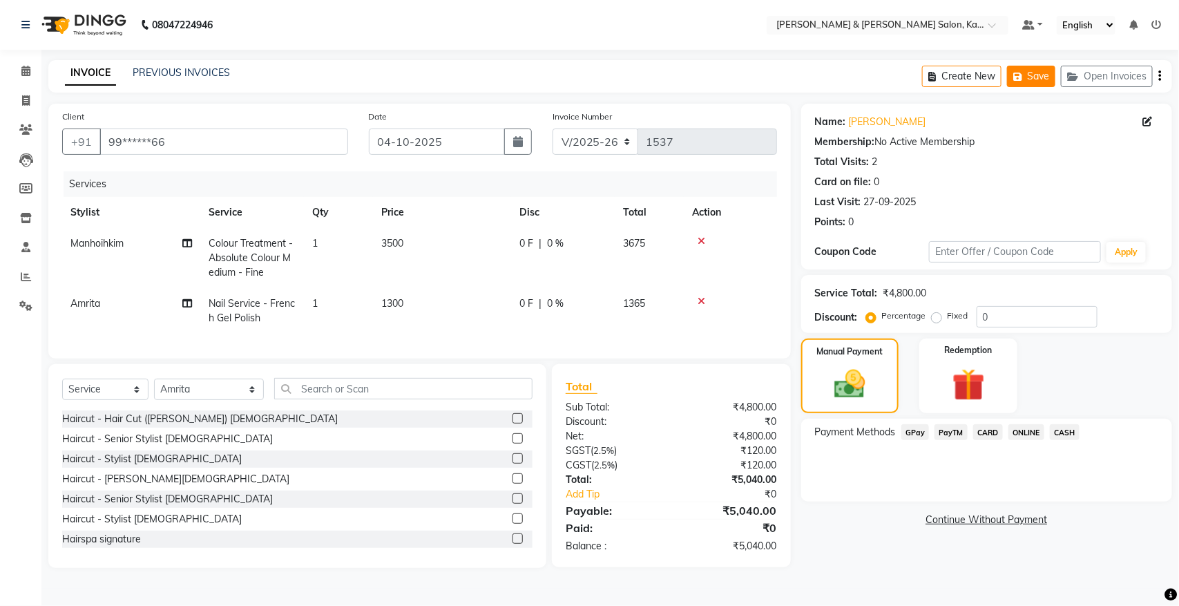
click at [1030, 77] on button "Save" at bounding box center [1031, 76] width 48 height 21
click at [1043, 68] on button "Save" at bounding box center [1031, 76] width 48 height 21
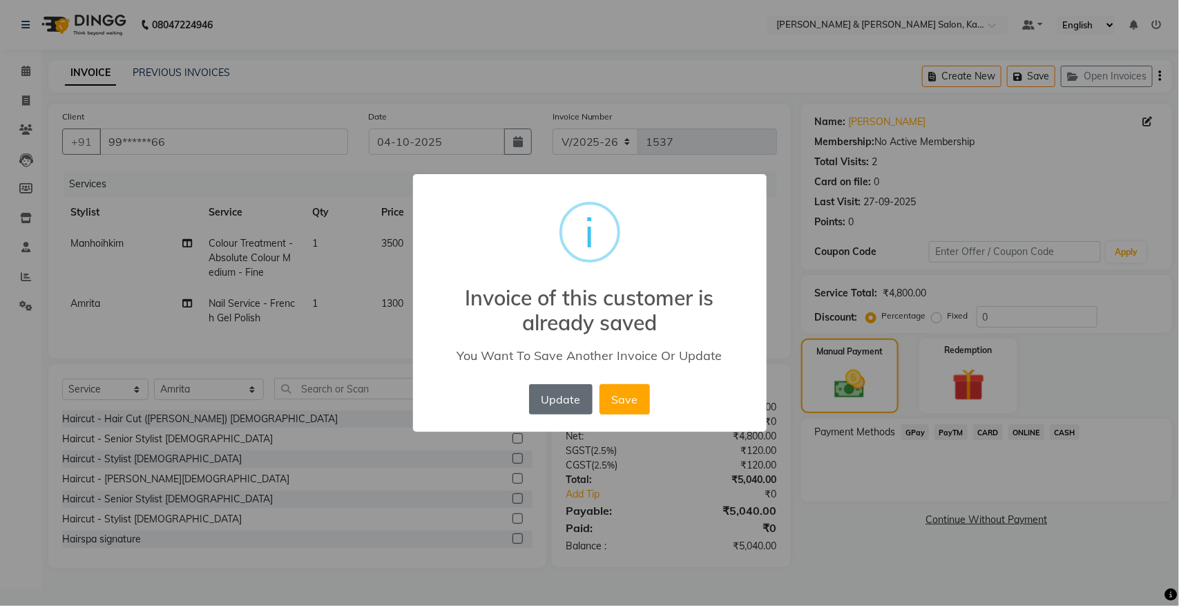
click at [573, 406] on button "Update" at bounding box center [561, 399] width 64 height 30
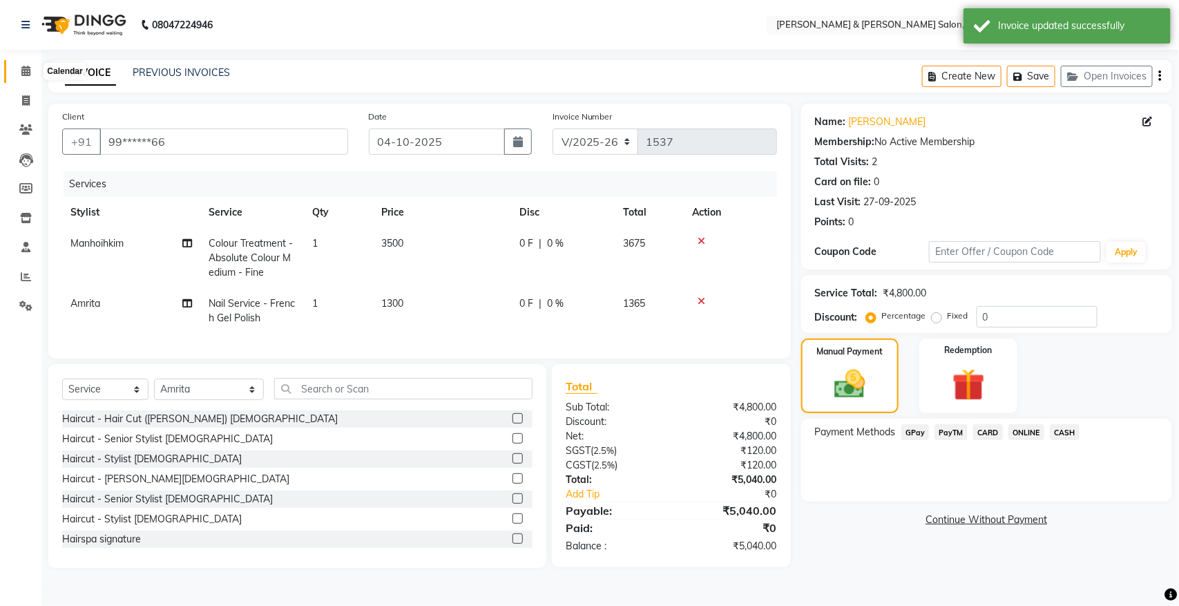
click at [29, 69] on icon at bounding box center [25, 71] width 9 height 10
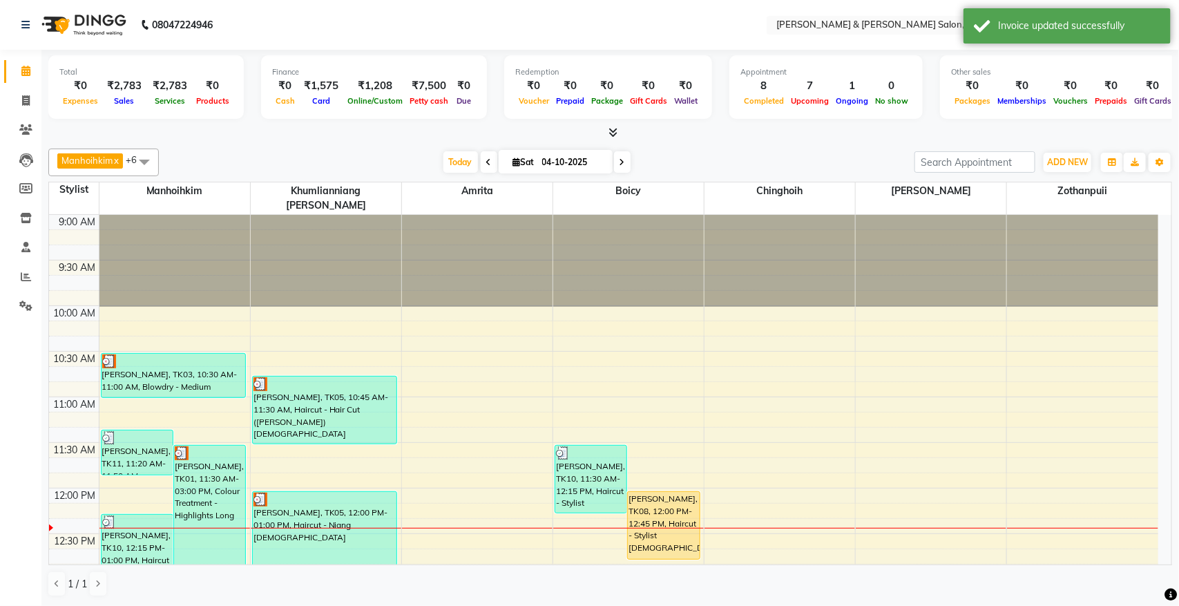
click at [620, 155] on span at bounding box center [622, 161] width 17 height 21
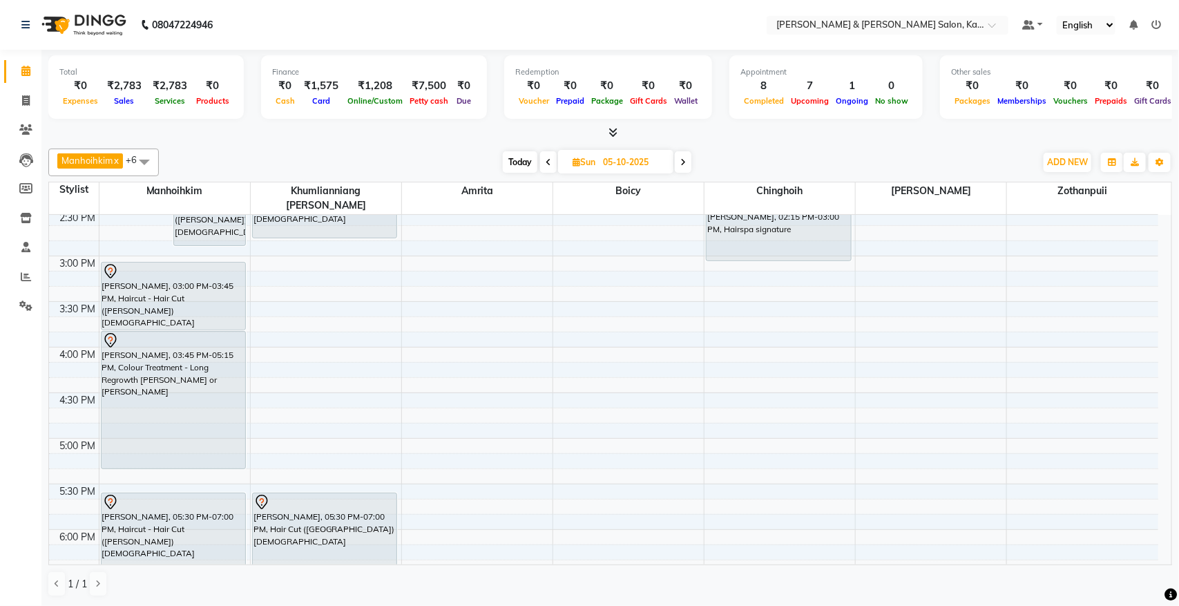
scroll to position [536, 0]
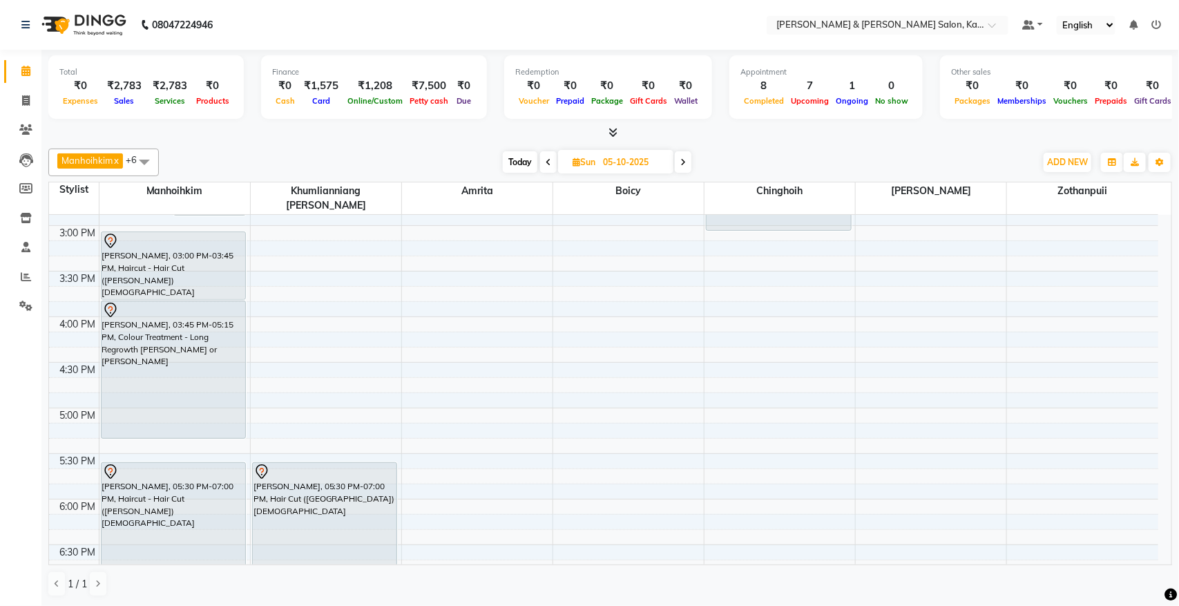
click at [688, 160] on span at bounding box center [683, 161] width 17 height 21
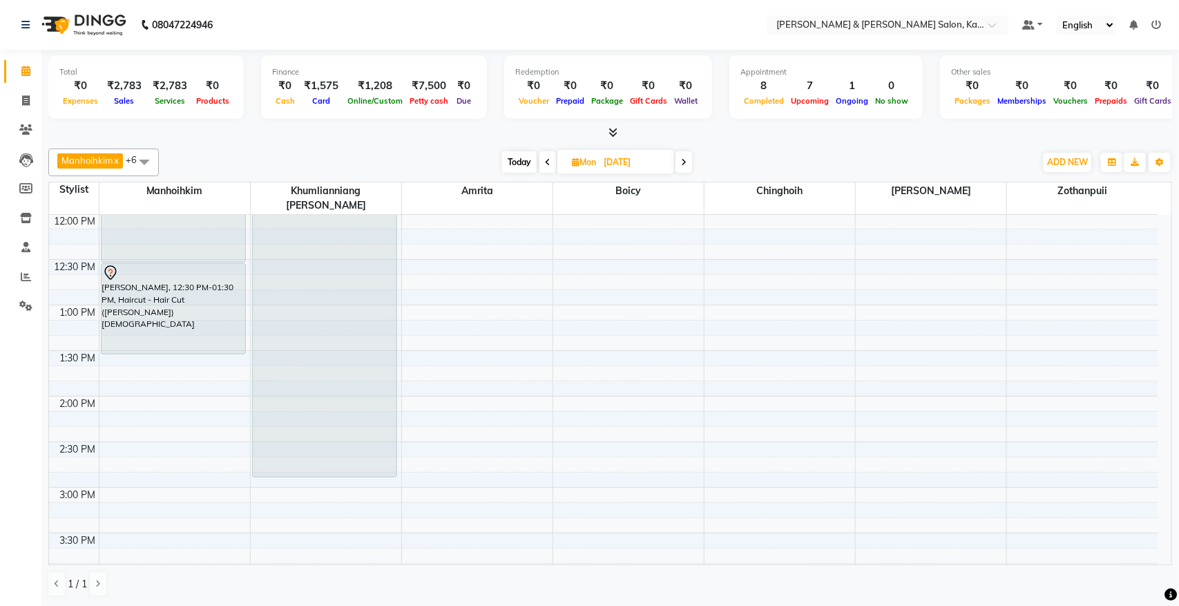
scroll to position [259, 0]
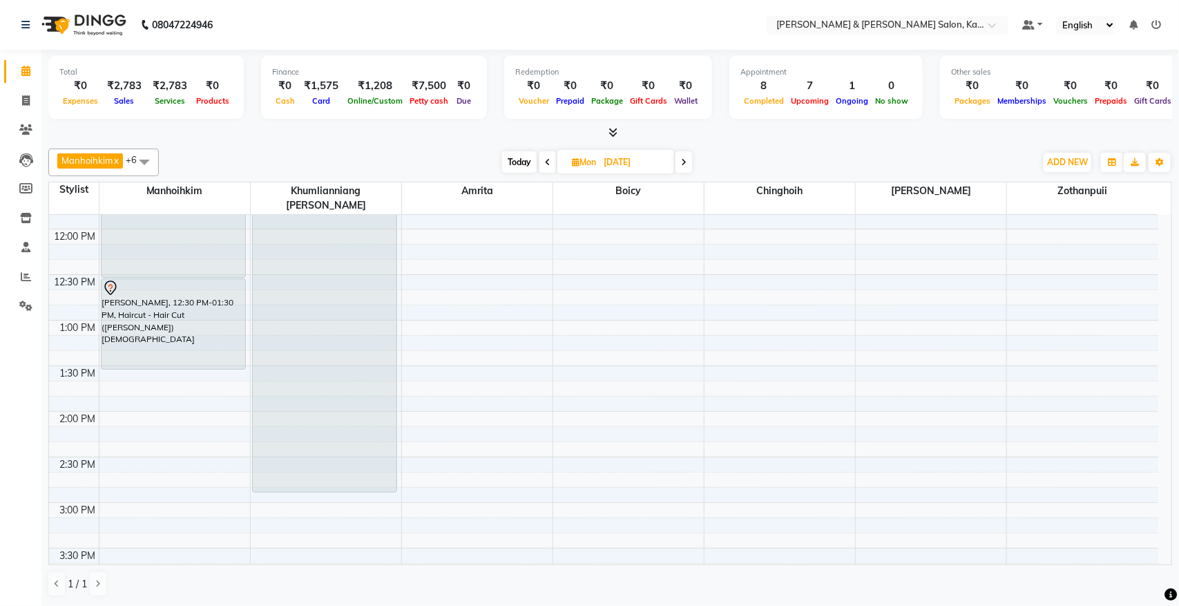
click at [691, 160] on span at bounding box center [683, 161] width 17 height 21
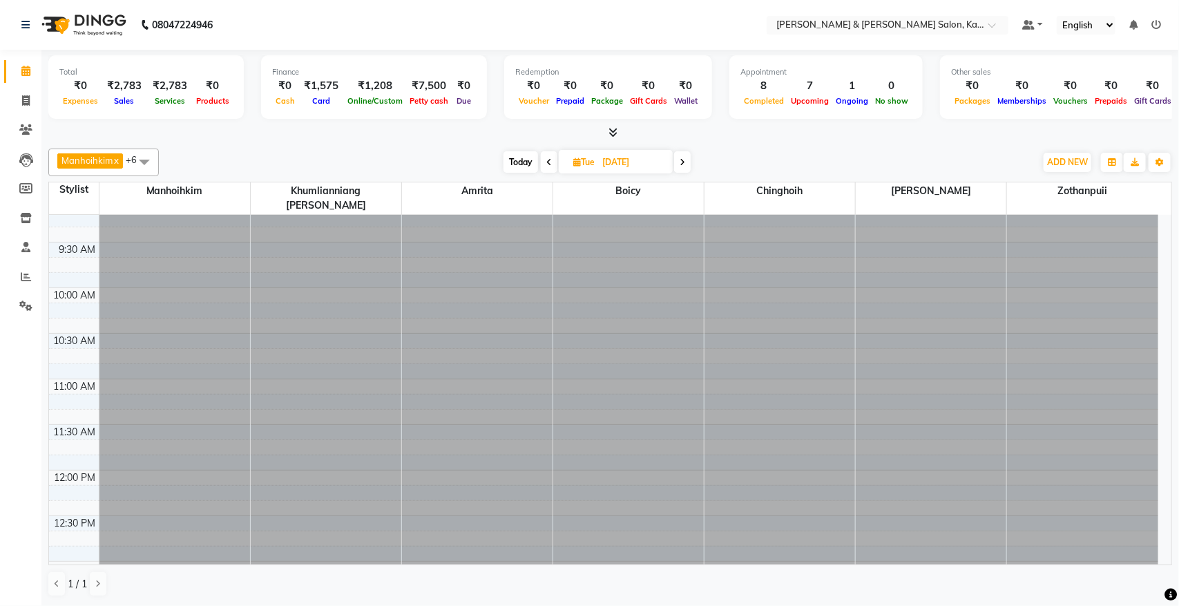
scroll to position [0, 0]
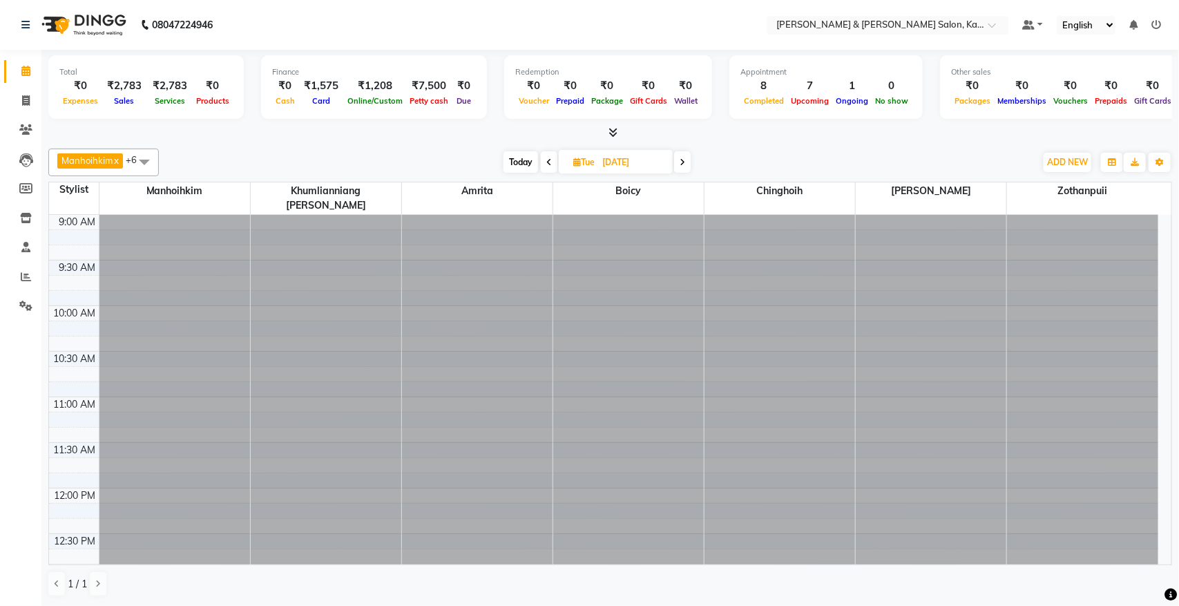
click at [682, 160] on icon at bounding box center [683, 162] width 6 height 8
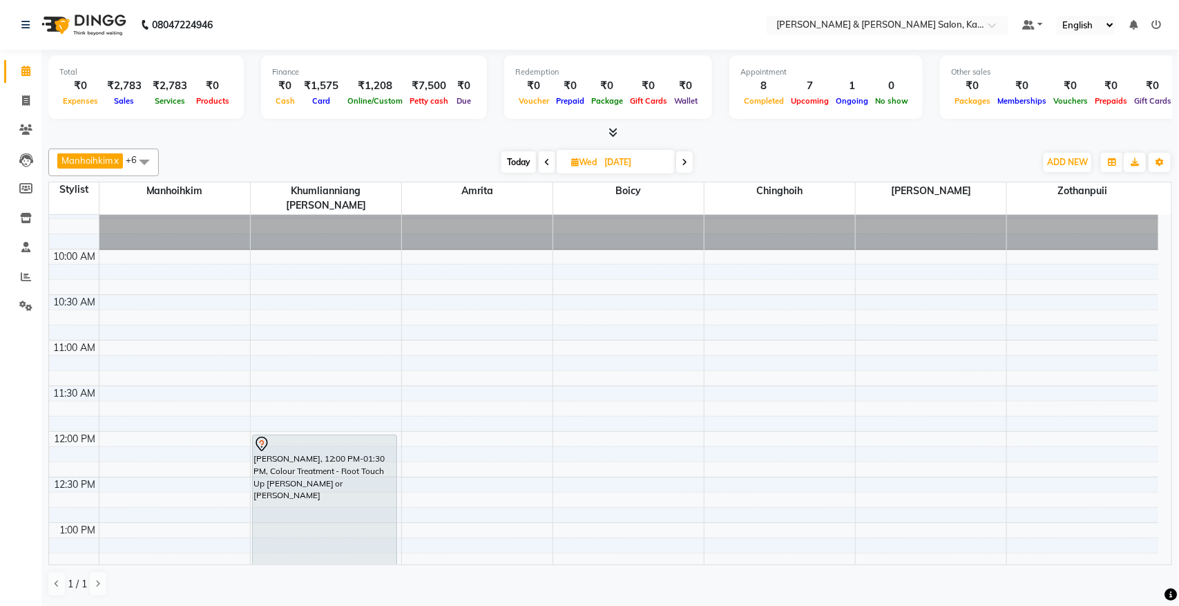
scroll to position [86, 0]
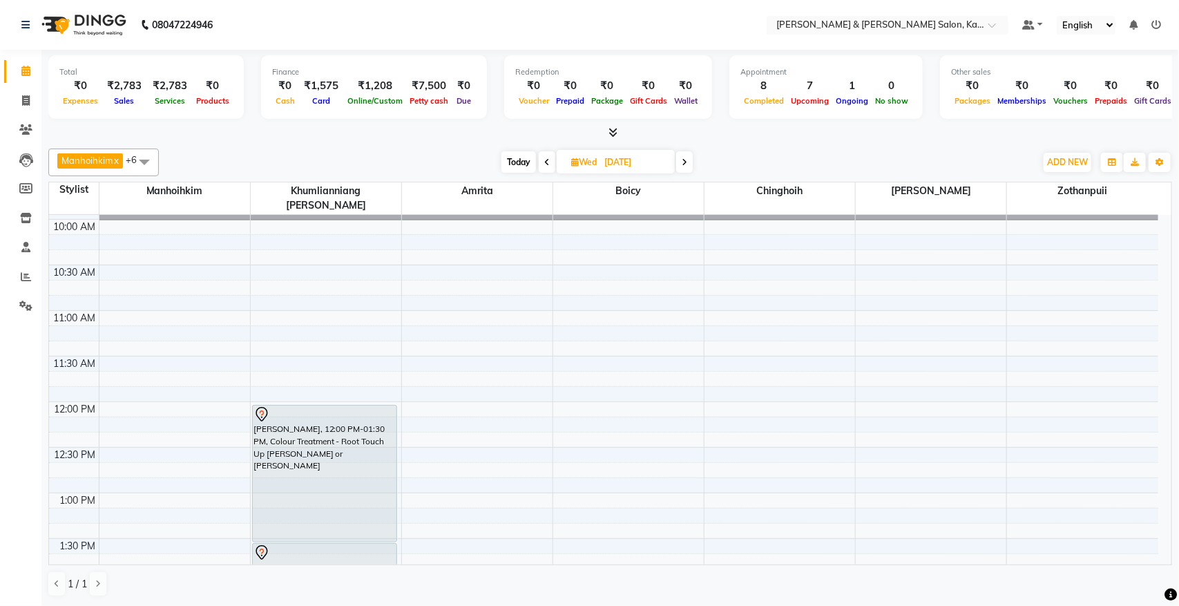
click at [517, 153] on span "Today" at bounding box center [518, 161] width 35 height 21
type input "04-10-2025"
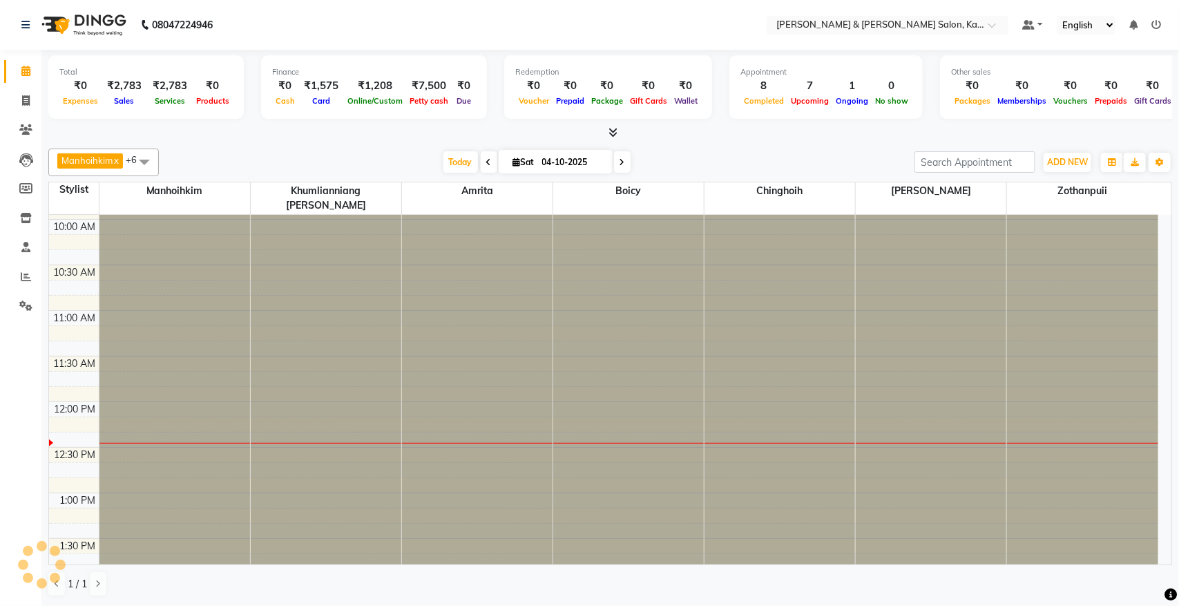
scroll to position [277, 0]
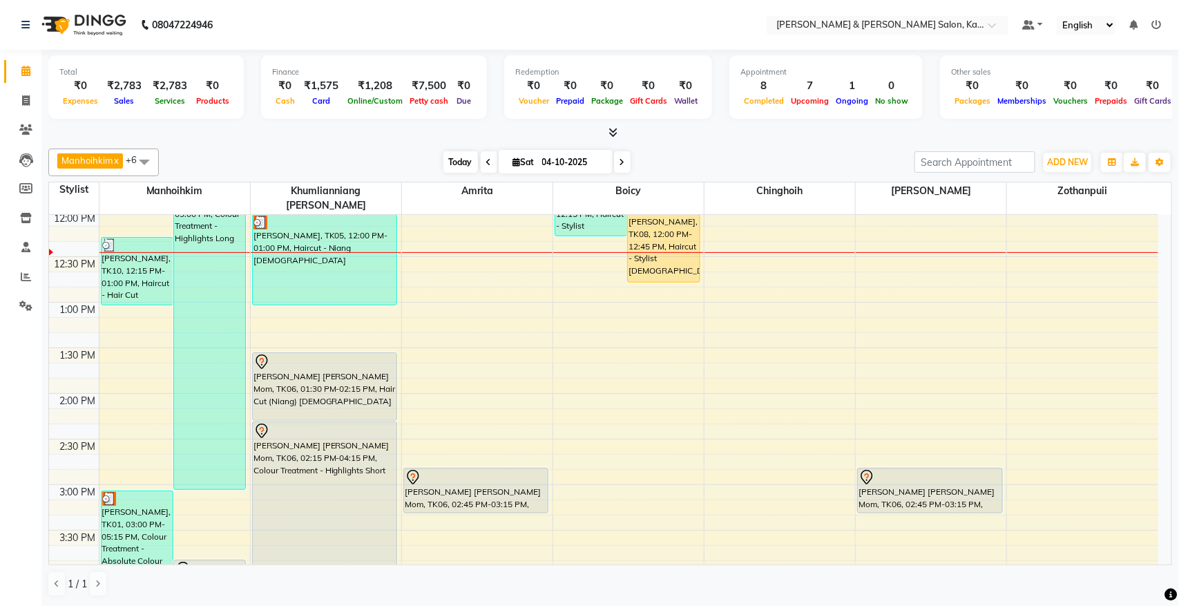
click at [467, 164] on span "Today" at bounding box center [460, 161] width 35 height 21
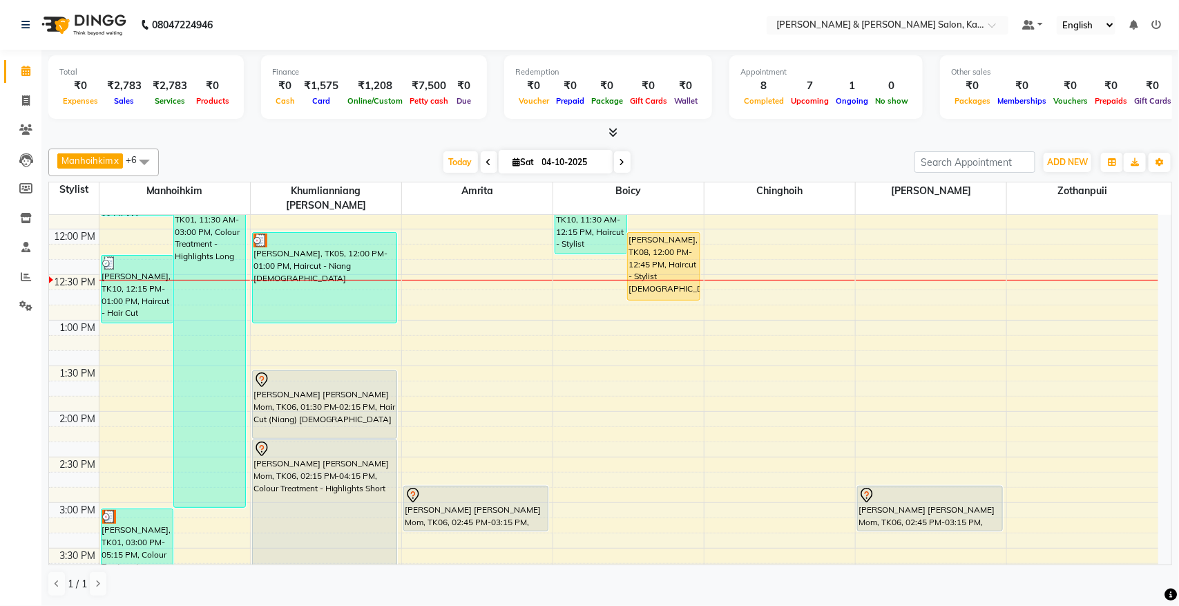
scroll to position [345, 0]
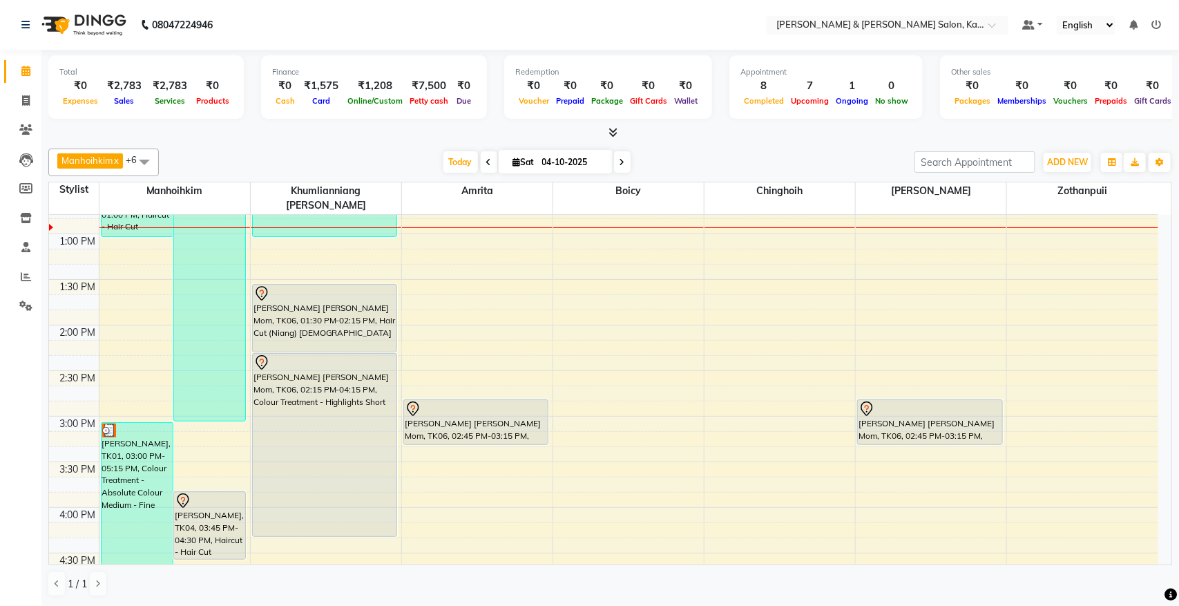
click at [575, 447] on div "9:00 AM 9:30 AM 10:00 AM 10:30 AM 11:00 AM 11:30 AM 12:00 PM 12:30 PM 1:00 PM 1…" at bounding box center [603, 461] width 1109 height 1184
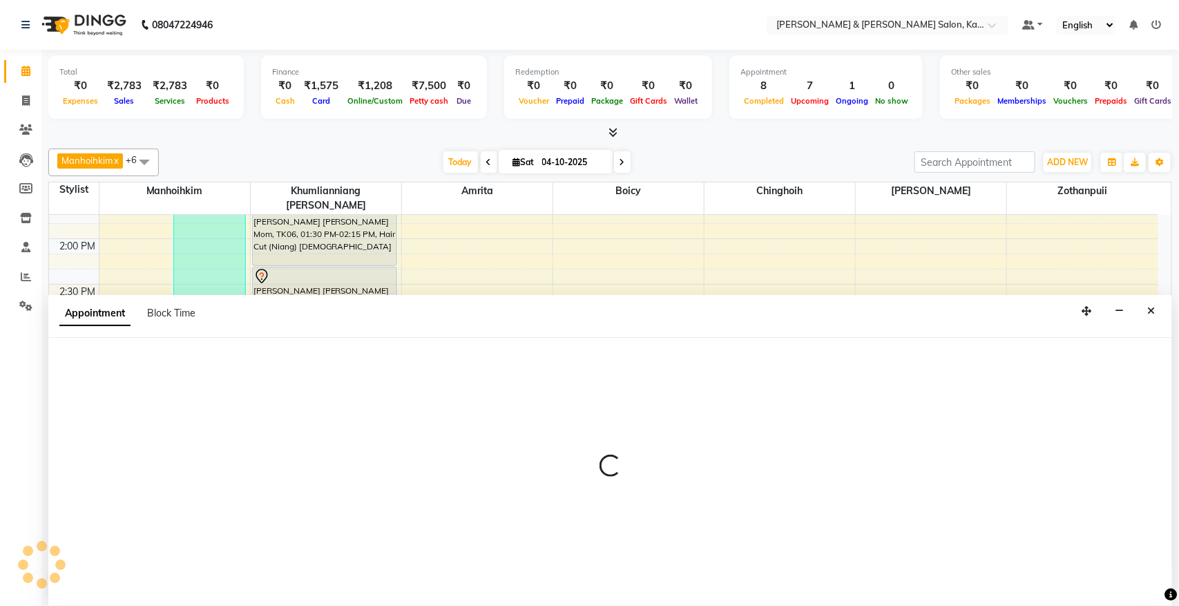
select select "71735"
select select "tentative"
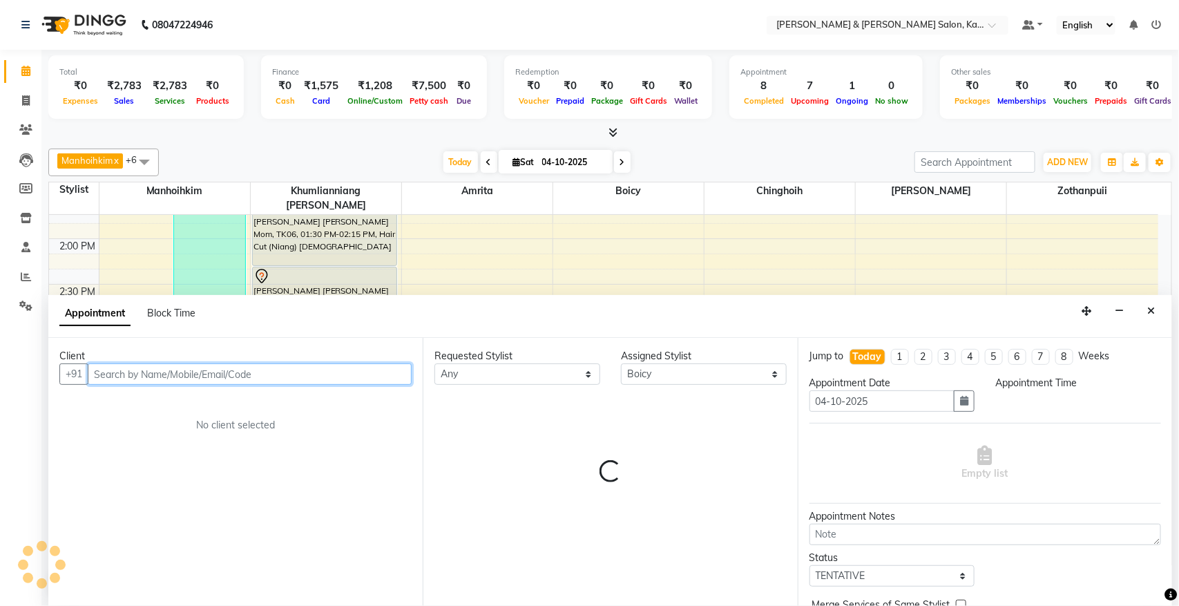
select select "915"
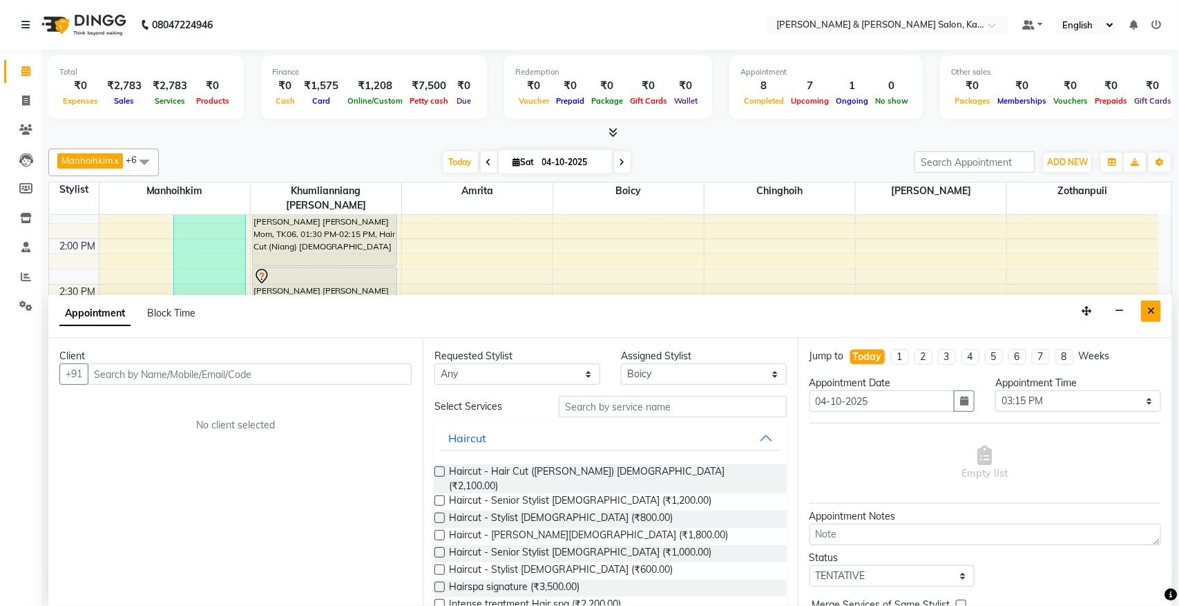
click at [1157, 321] on button "Close" at bounding box center [1151, 310] width 20 height 21
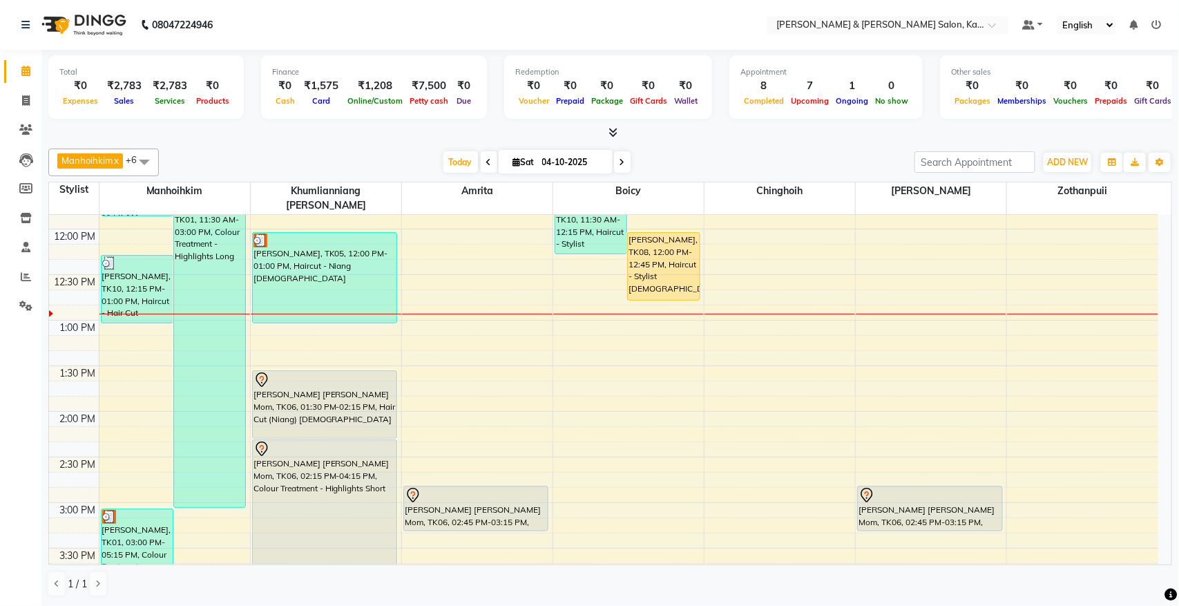
scroll to position [345, 0]
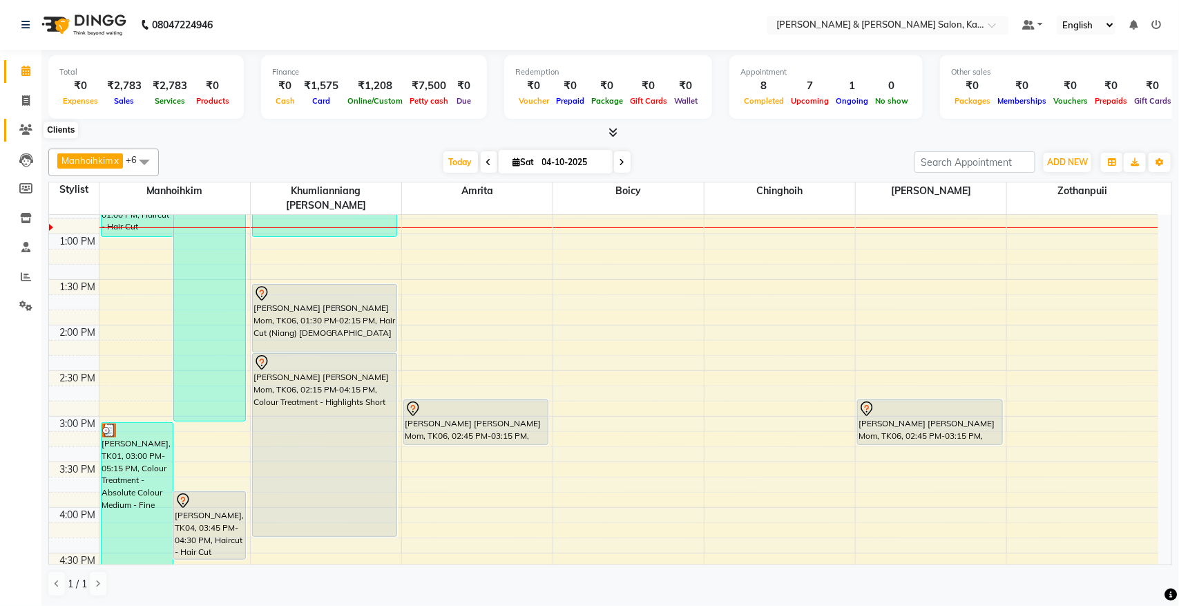
click at [22, 126] on icon at bounding box center [25, 129] width 13 height 10
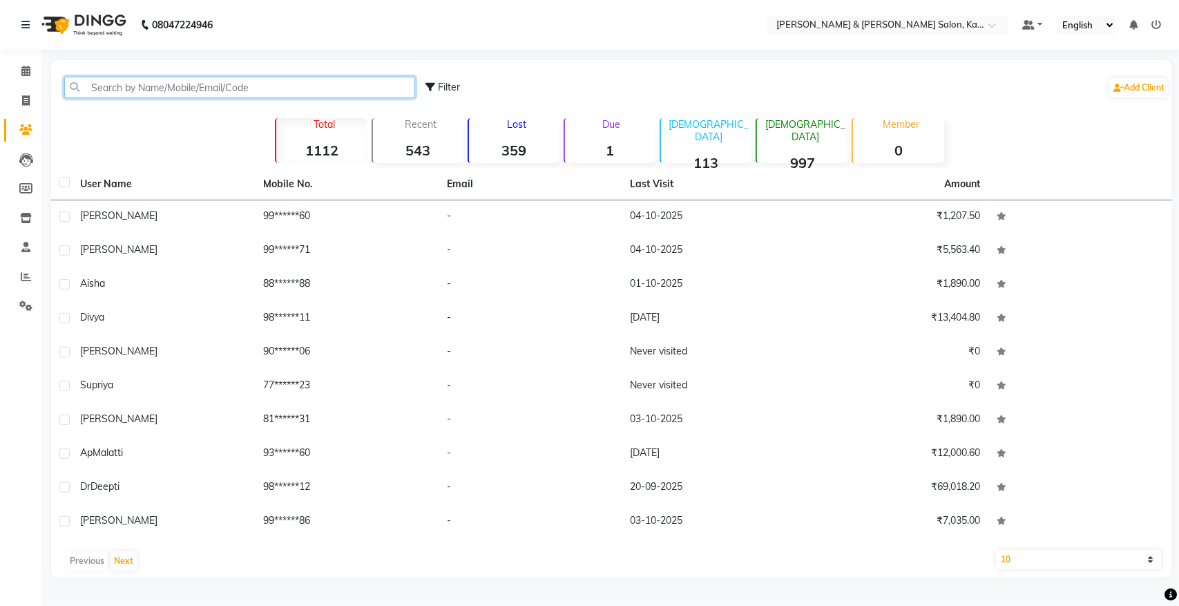
click at [219, 85] on input "text" at bounding box center [239, 87] width 351 height 21
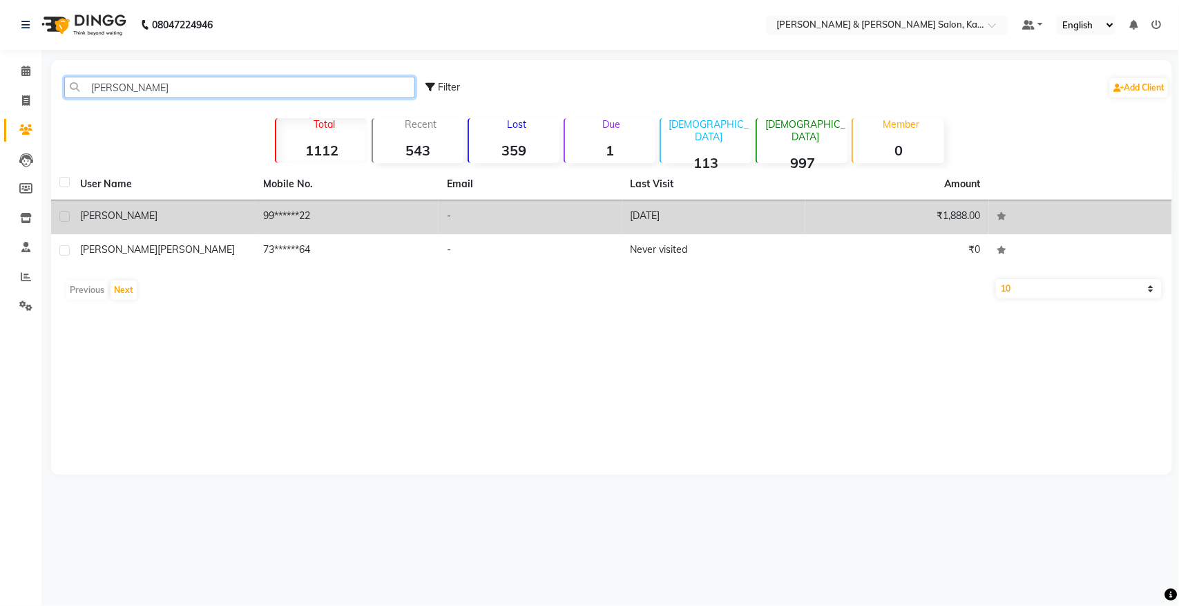
type input "eliza"
click at [276, 208] on td "99******22" at bounding box center [348, 217] width 184 height 34
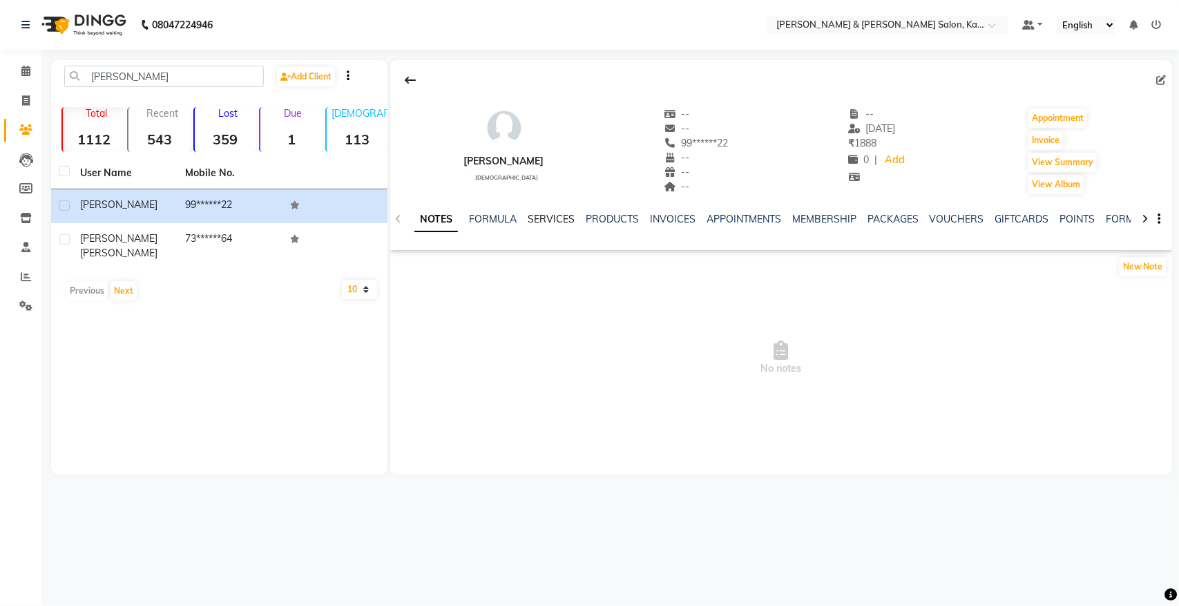
click at [546, 221] on link "SERVICES" at bounding box center [551, 219] width 47 height 12
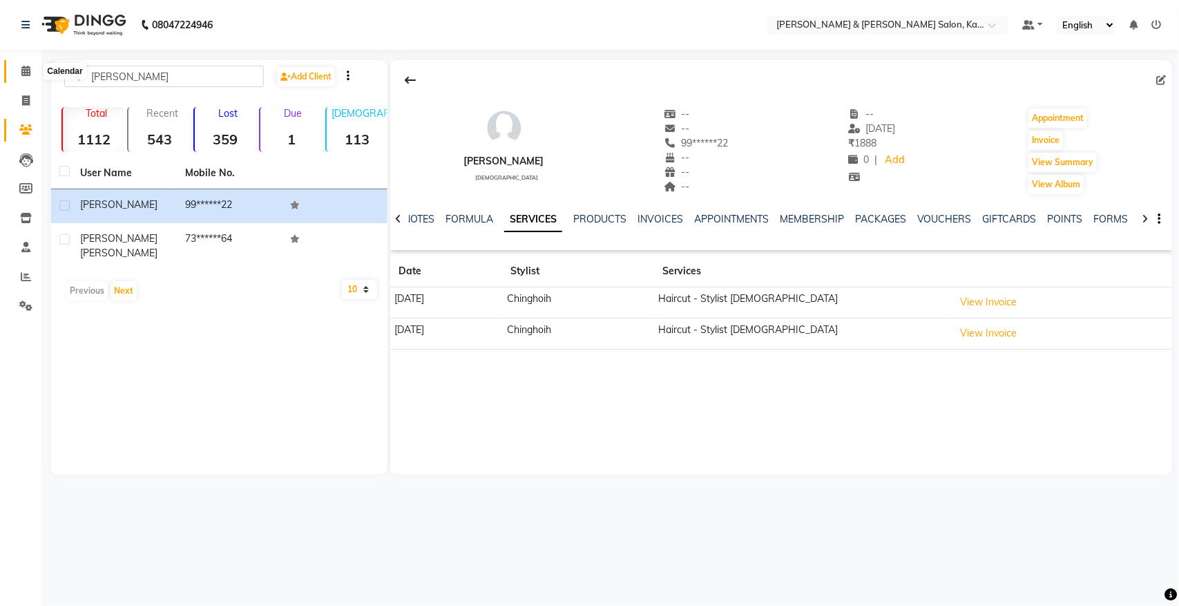
click at [24, 77] on span at bounding box center [26, 72] width 24 height 16
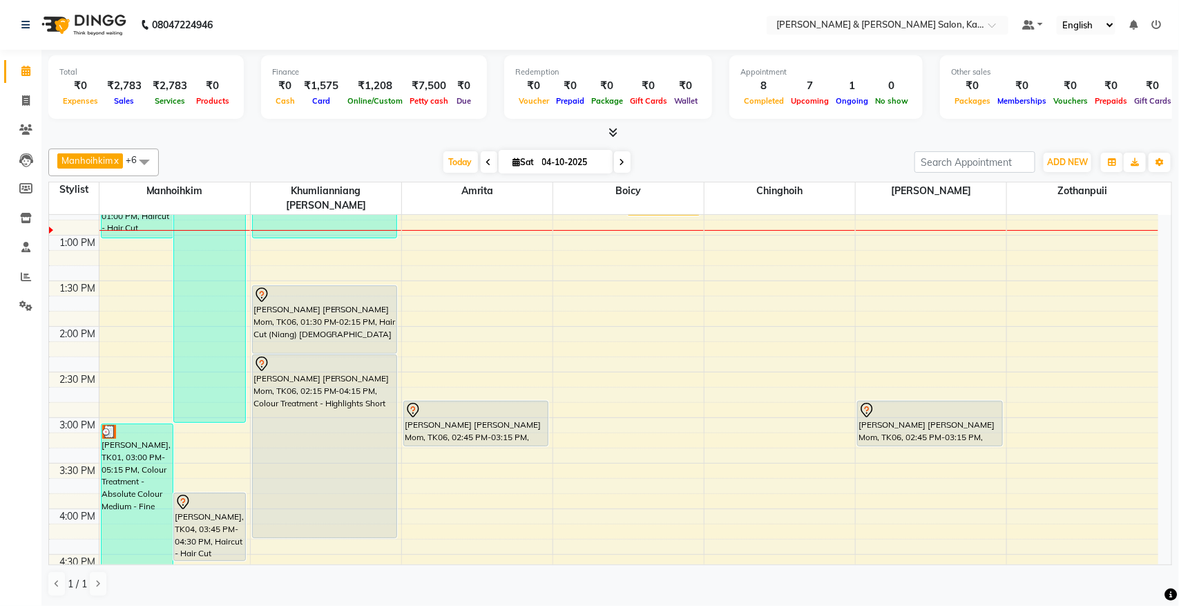
scroll to position [345, 0]
click at [588, 365] on div "9:00 AM 9:30 AM 10:00 AM 10:30 AM 11:00 AM 11:30 AM 12:00 PM 12:30 PM 1:00 PM 1…" at bounding box center [603, 461] width 1109 height 1184
select select "71735"
select select "tentative"
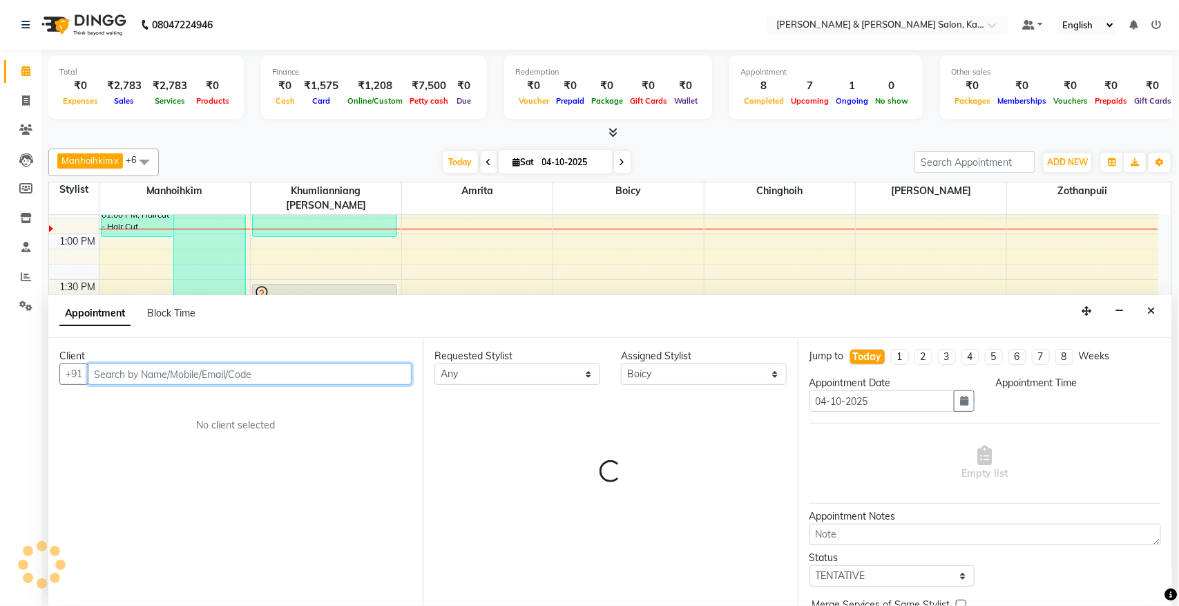
select select "870"
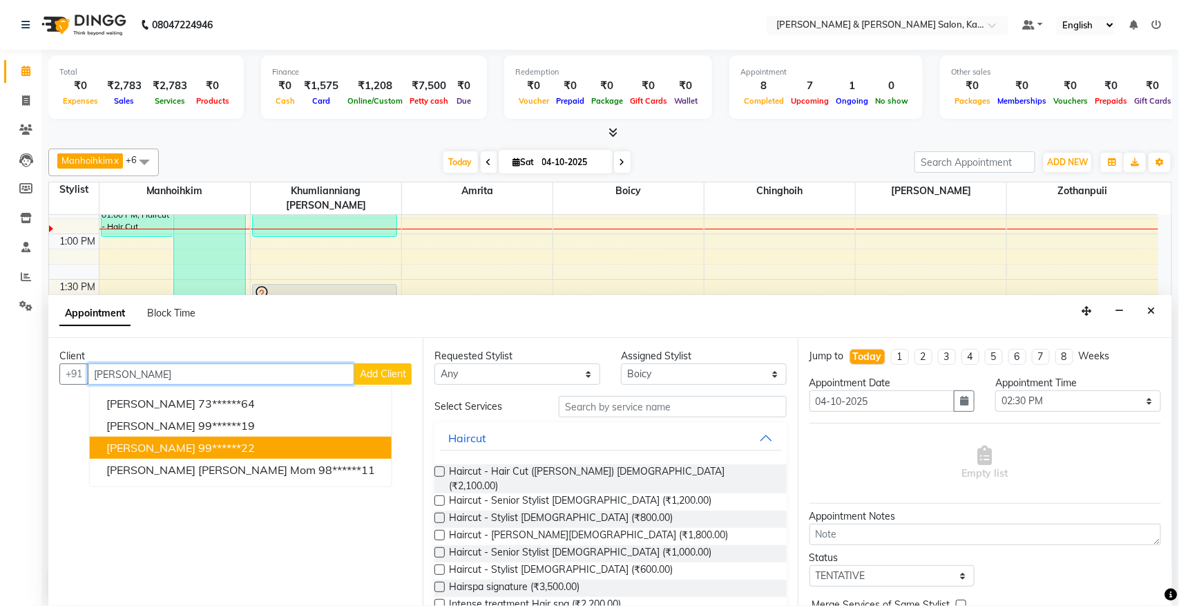
click at [213, 452] on ngb-highlight "99******22" at bounding box center [226, 448] width 57 height 14
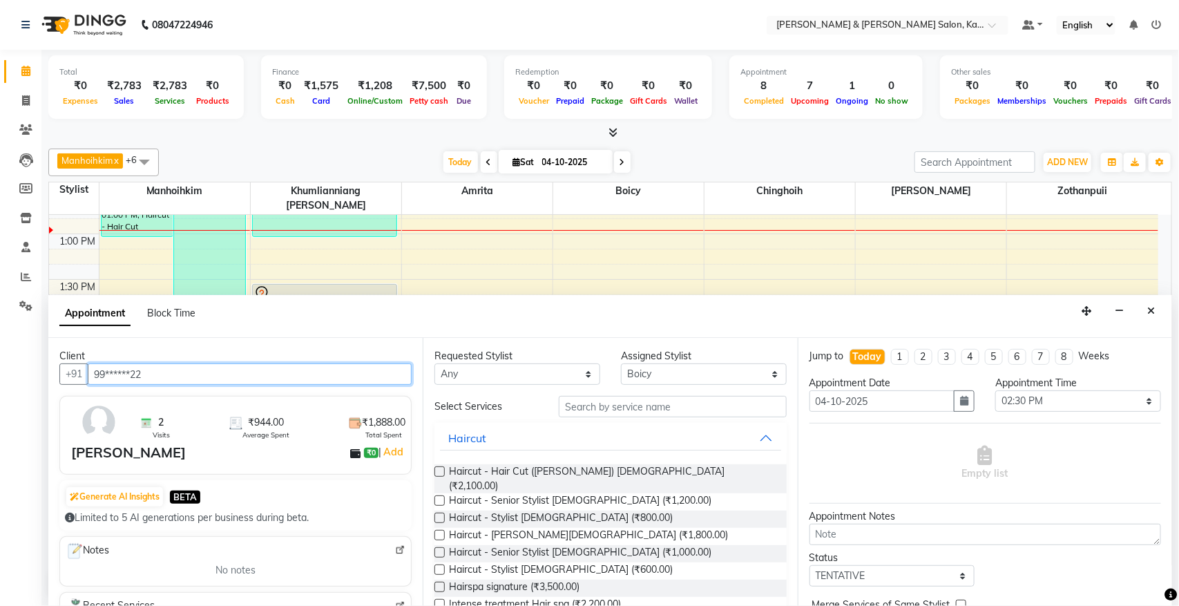
type input "99******22"
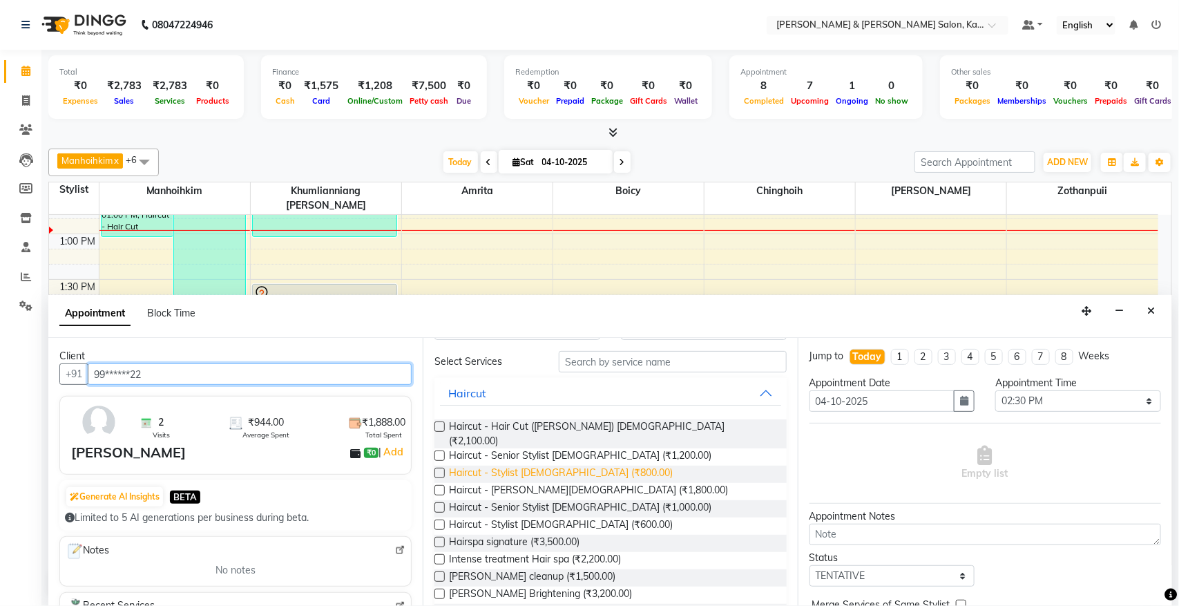
scroll to position [86, 0]
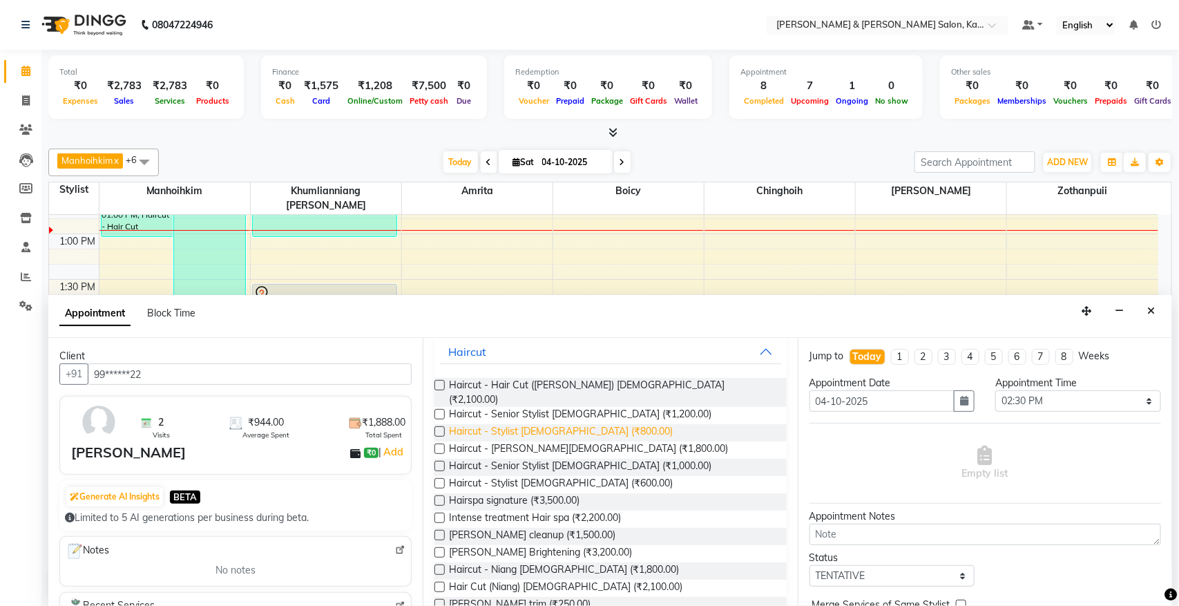
click at [568, 424] on span "Haircut - Stylist [DEMOGRAPHIC_DATA] (₹800.00)" at bounding box center [561, 432] width 224 height 17
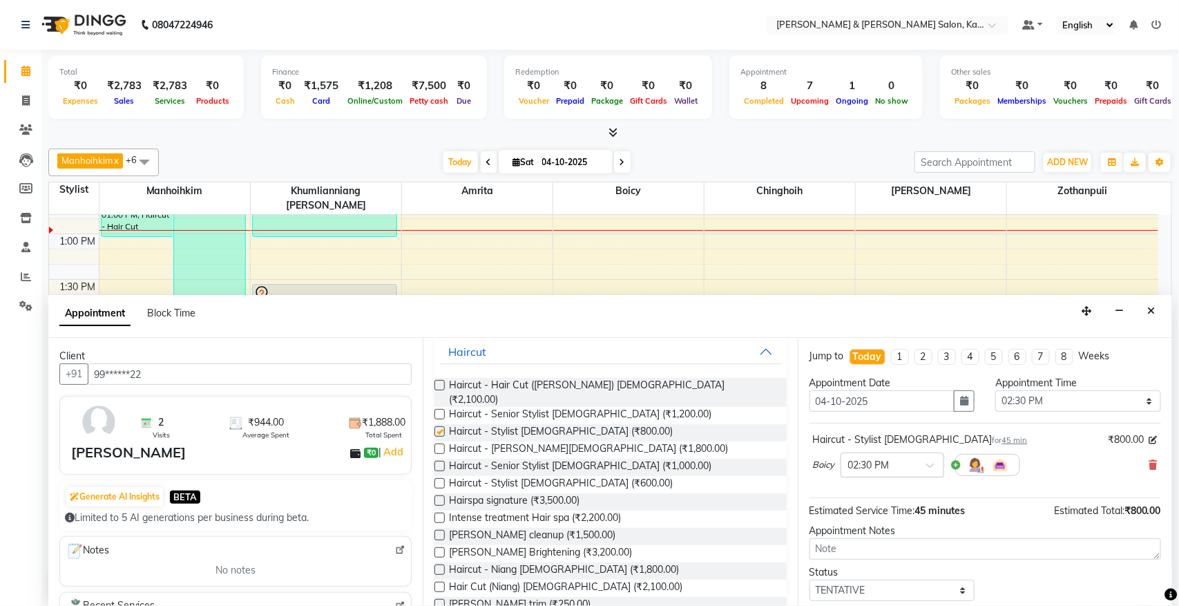
checkbox input "false"
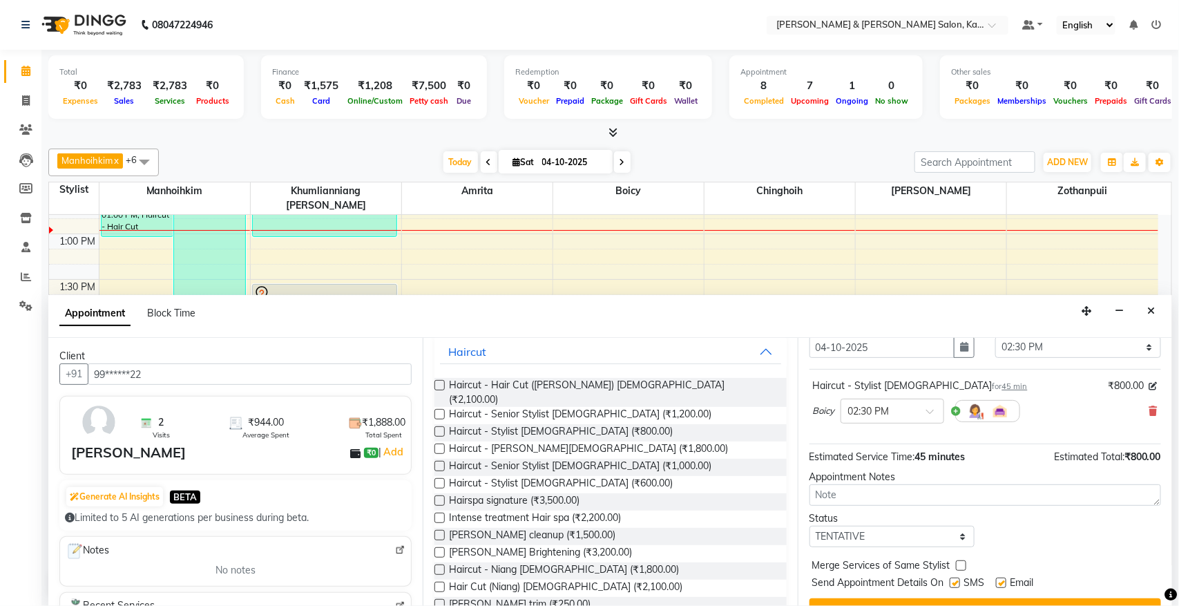
scroll to position [84, 0]
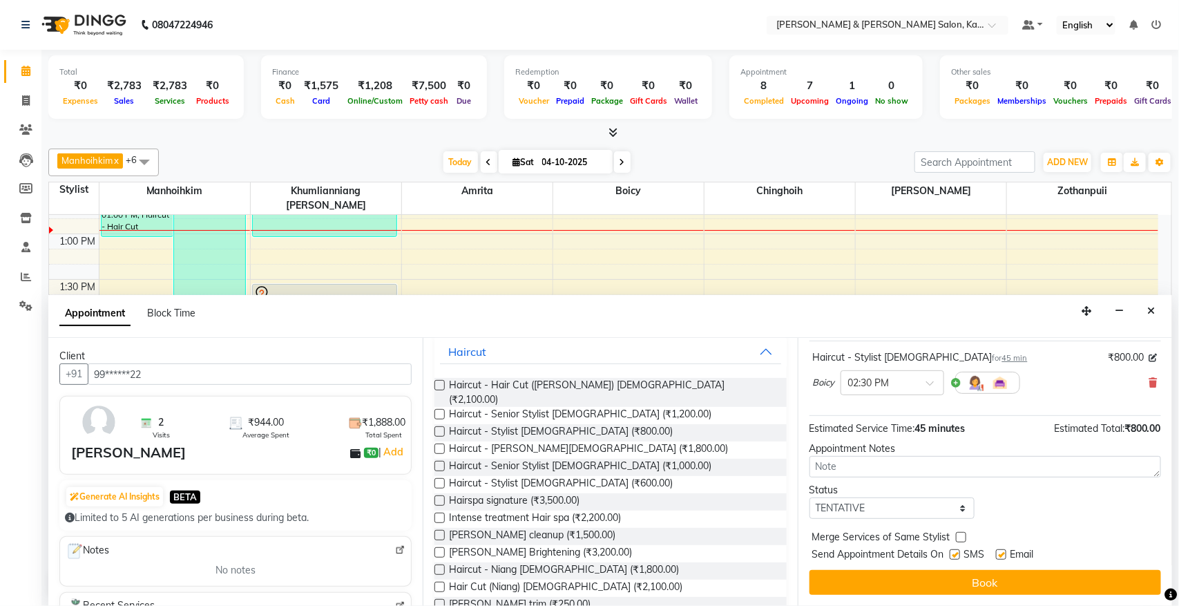
click at [920, 585] on button "Book" at bounding box center [984, 582] width 351 height 25
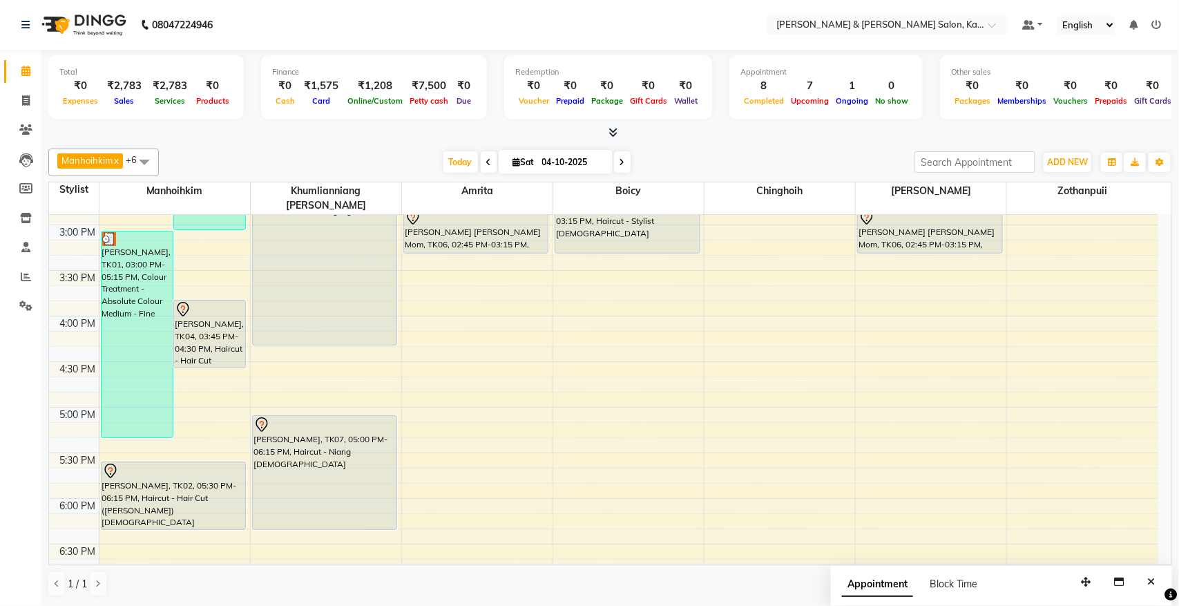
scroll to position [604, 0]
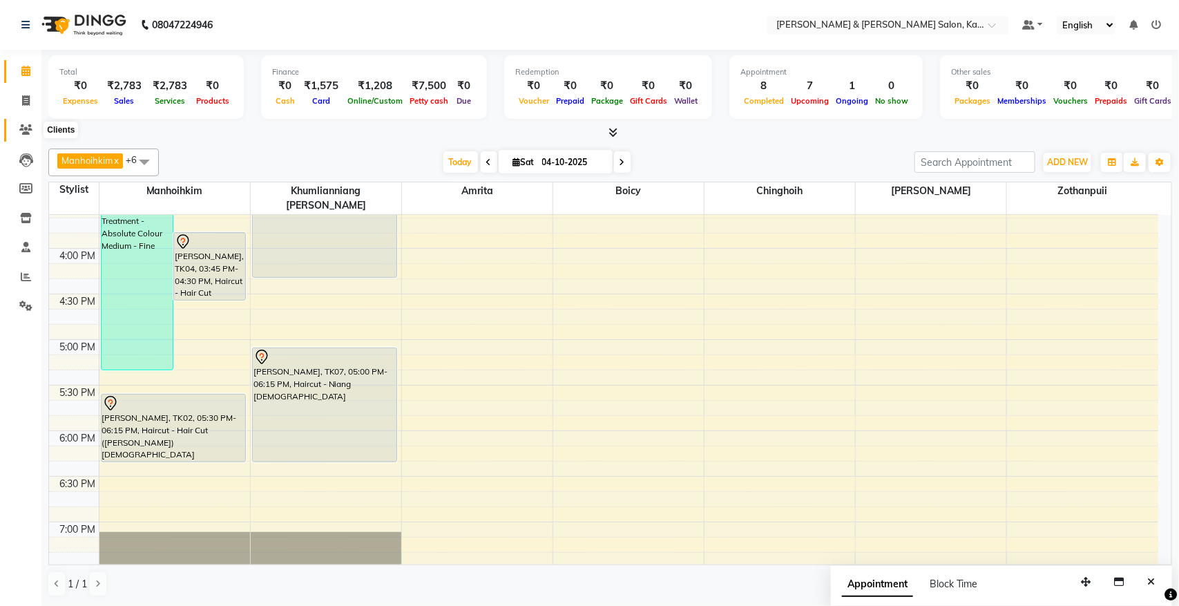
click at [24, 129] on icon at bounding box center [25, 129] width 13 height 10
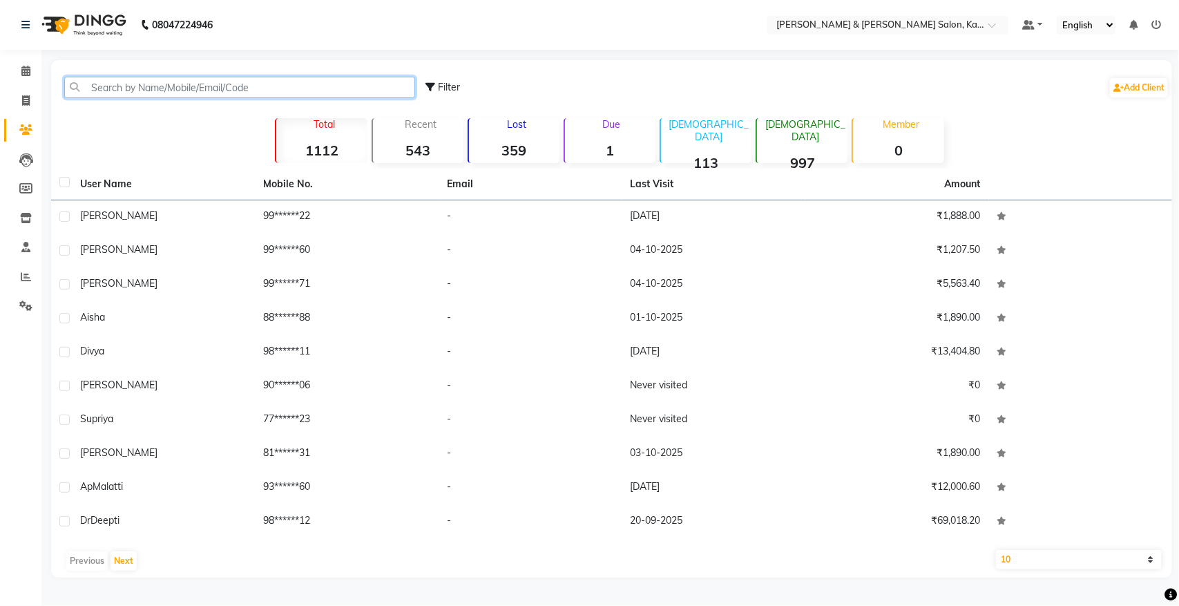
click at [153, 77] on input "text" at bounding box center [239, 87] width 351 height 21
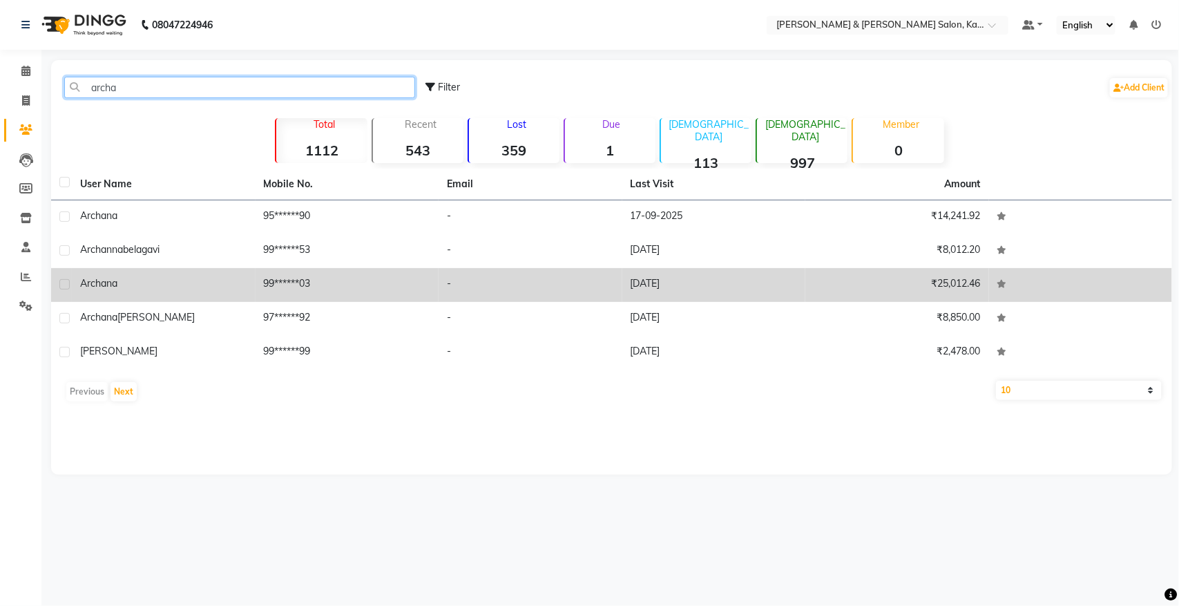
type input "archa"
click at [239, 287] on div "Archana" at bounding box center [163, 283] width 167 height 15
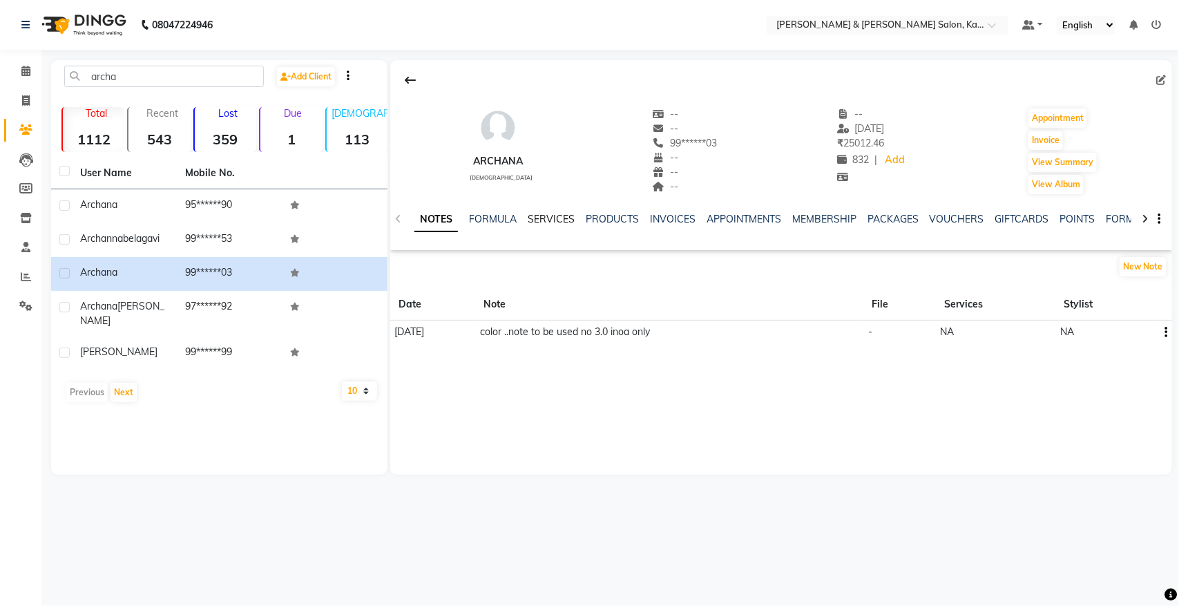
click at [561, 215] on link "SERVICES" at bounding box center [551, 219] width 47 height 12
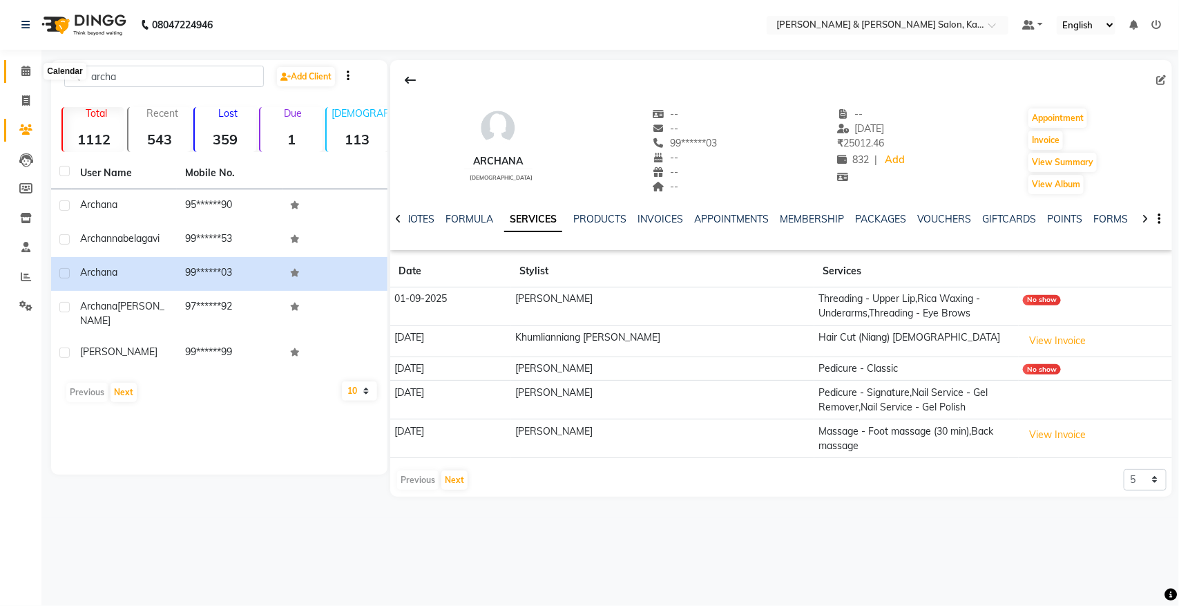
click at [32, 76] on span at bounding box center [26, 72] width 24 height 16
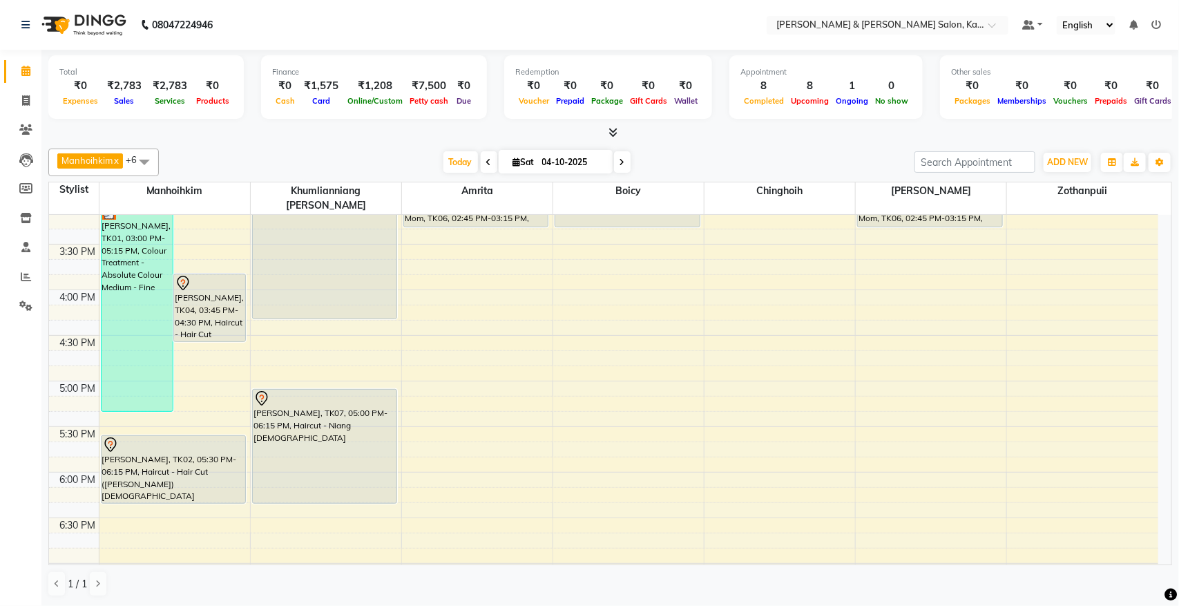
scroll to position [604, 0]
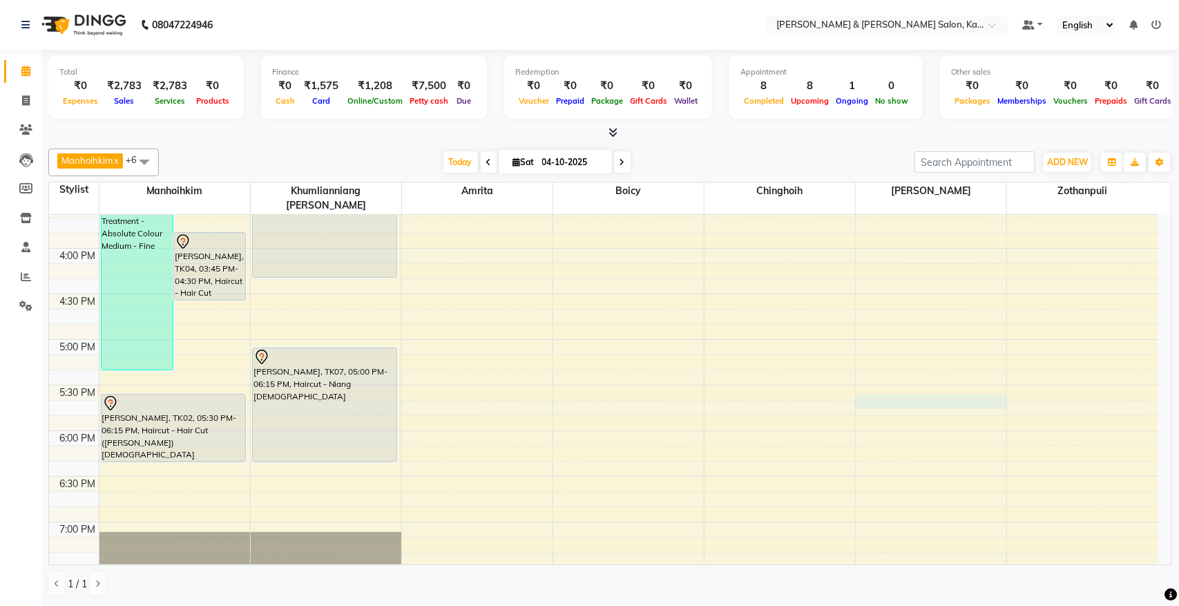
click at [905, 388] on div "9:00 AM 9:30 AM 10:00 AM 10:30 AM 11:00 AM 11:30 AM 12:00 PM 12:30 PM 1:00 PM 1…" at bounding box center [603, 203] width 1109 height 1184
select select "83049"
select select "tentative"
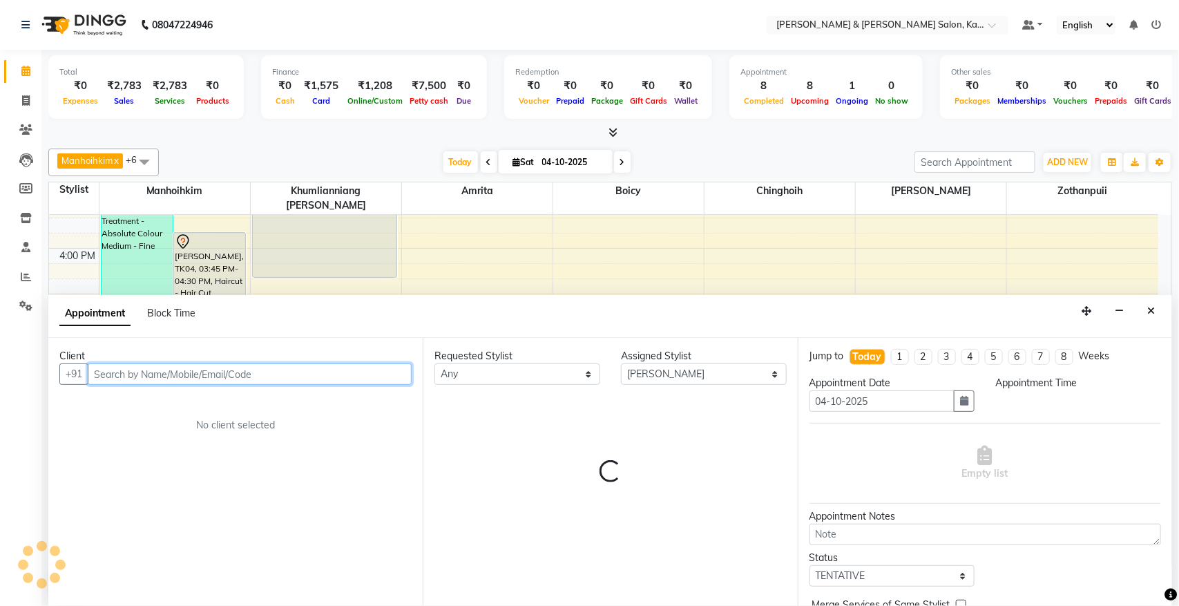
select select "1050"
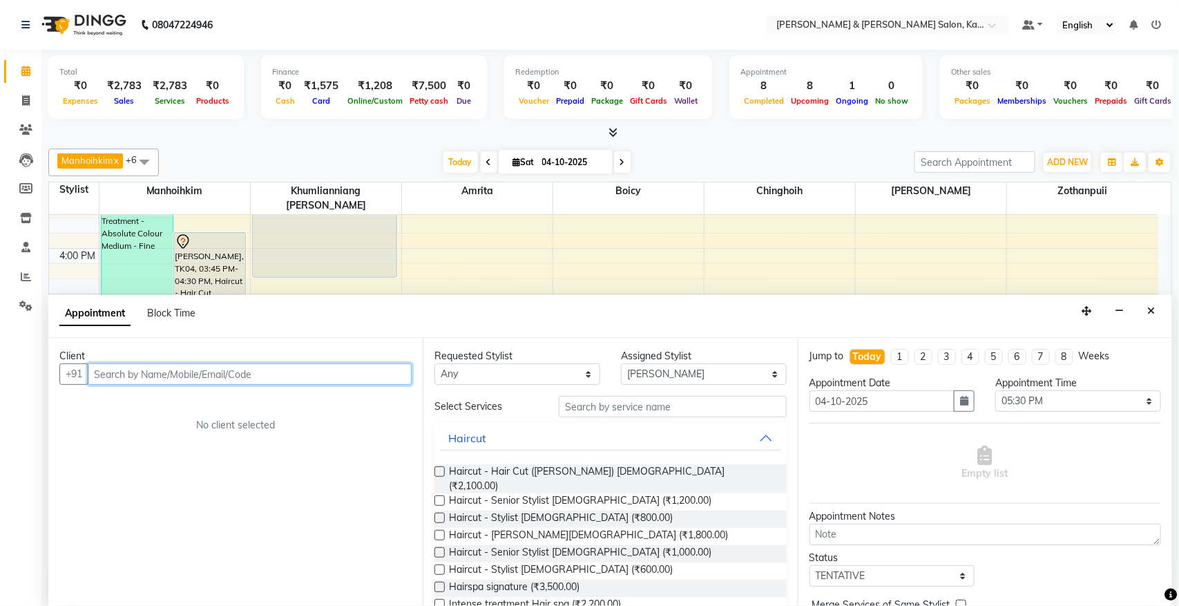
click at [168, 373] on input "text" at bounding box center [250, 373] width 324 height 21
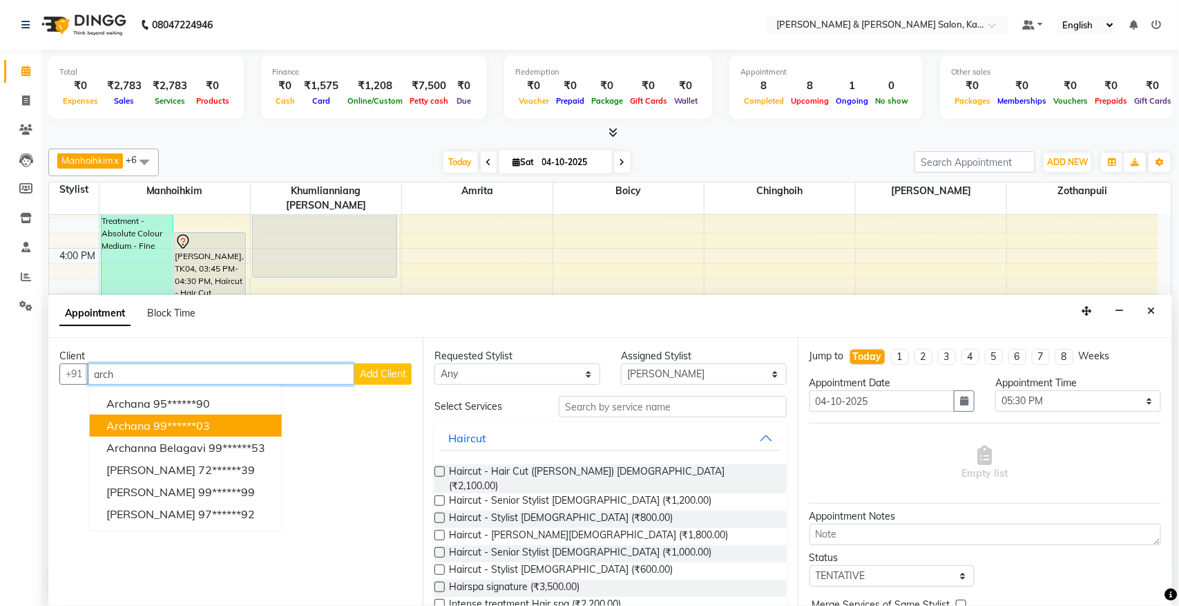
click at [210, 428] on ngb-highlight "99******03" at bounding box center [181, 425] width 57 height 14
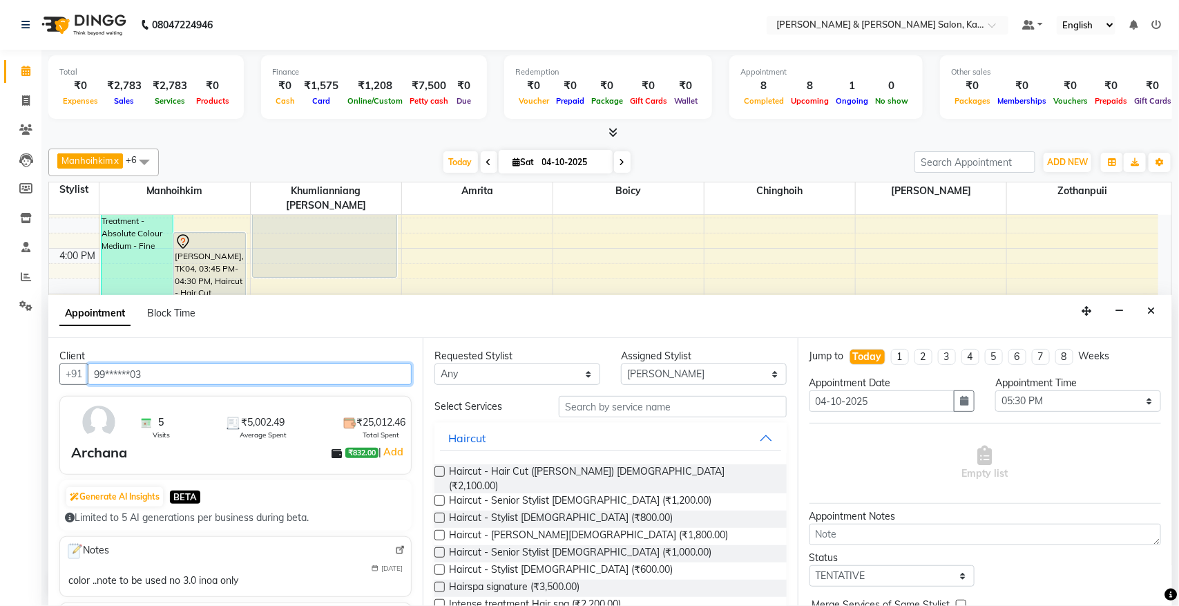
type input "99******03"
click at [656, 398] on input "text" at bounding box center [673, 406] width 228 height 21
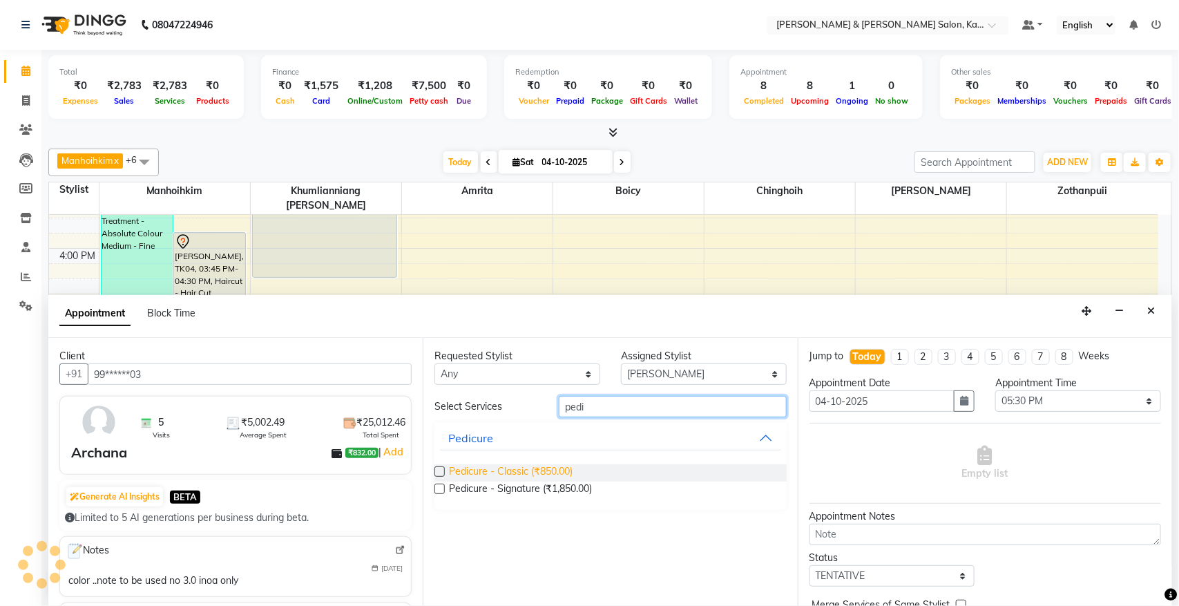
type input "pedi"
click at [539, 474] on span "Pedicure - Classic (₹850.00)" at bounding box center [511, 472] width 124 height 17
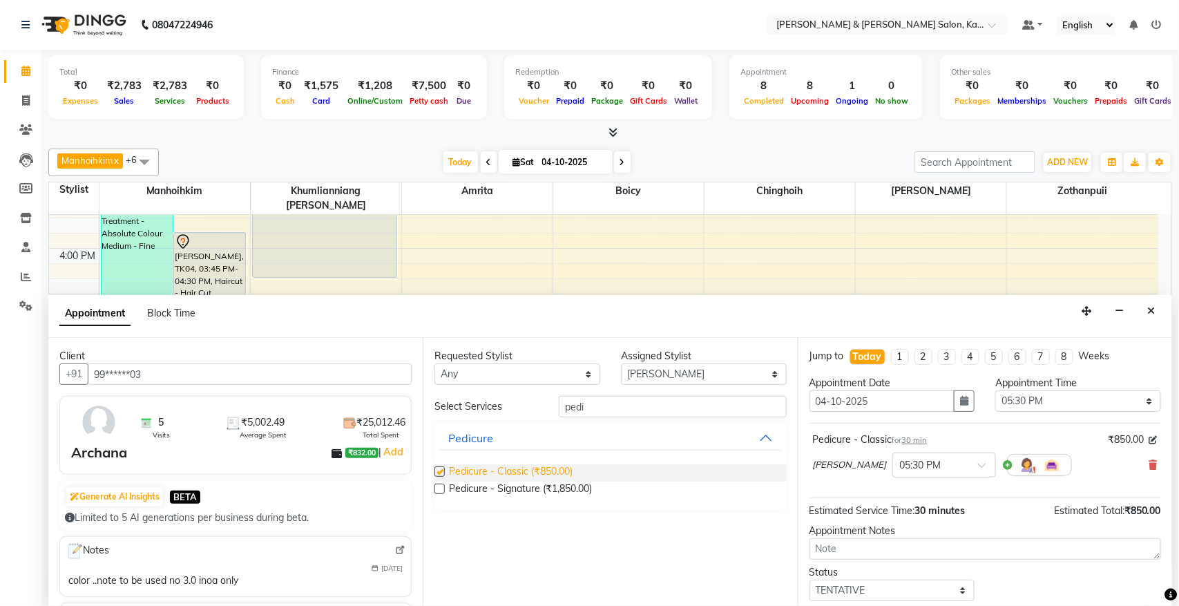
checkbox input "false"
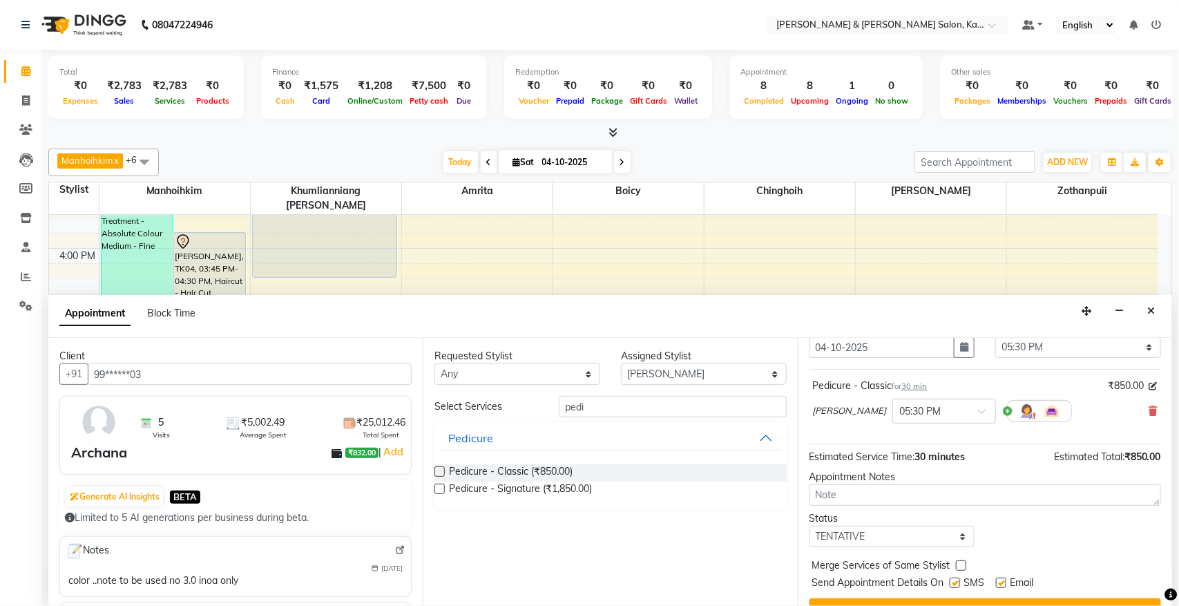
scroll to position [84, 0]
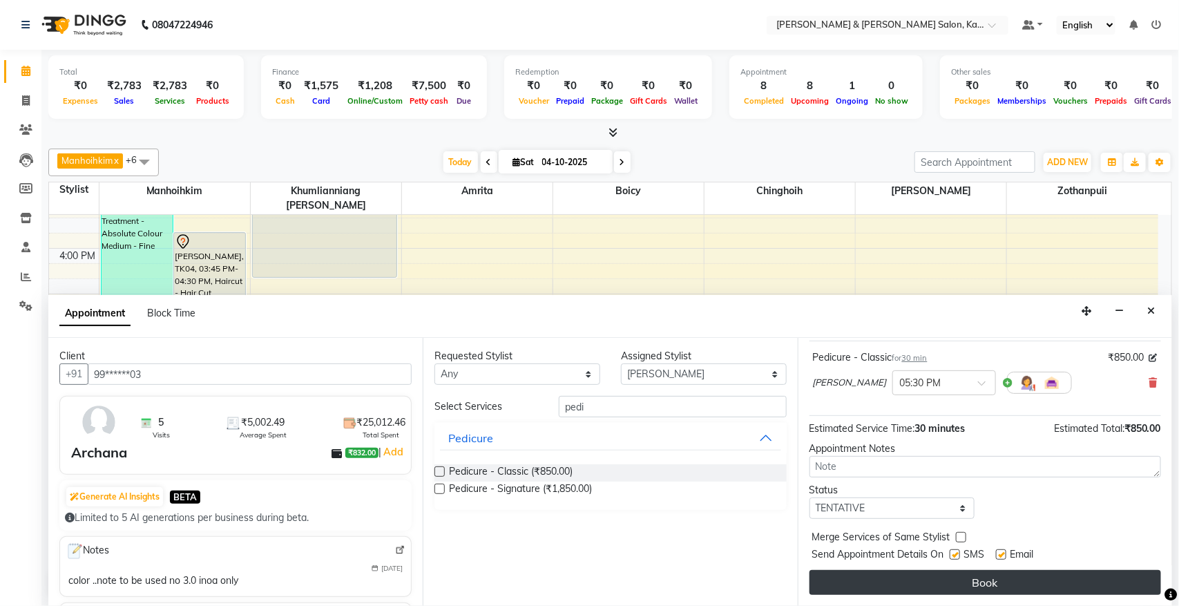
click at [981, 577] on button "Book" at bounding box center [984, 582] width 351 height 25
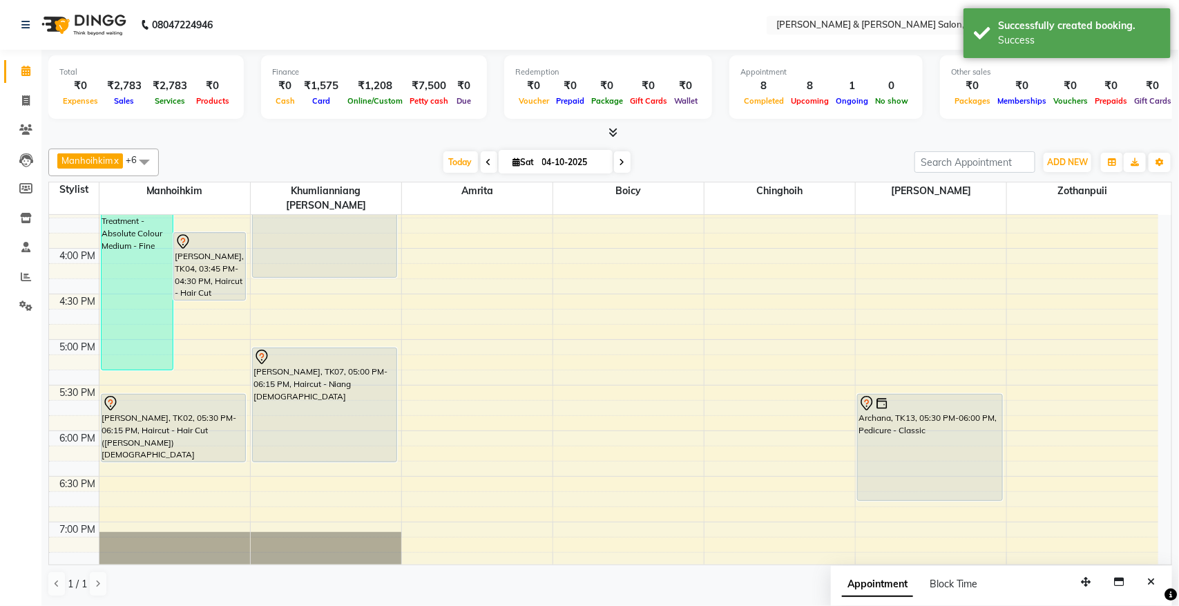
drag, startPoint x: 937, startPoint y: 426, endPoint x: 941, endPoint y: 489, distance: 62.9
click at [941, 489] on div "9:00 AM 9:30 AM 10:00 AM 10:30 AM 11:00 AM 11:30 AM 12:00 PM 12:30 PM 1:00 PM 1…" at bounding box center [603, 203] width 1109 height 1184
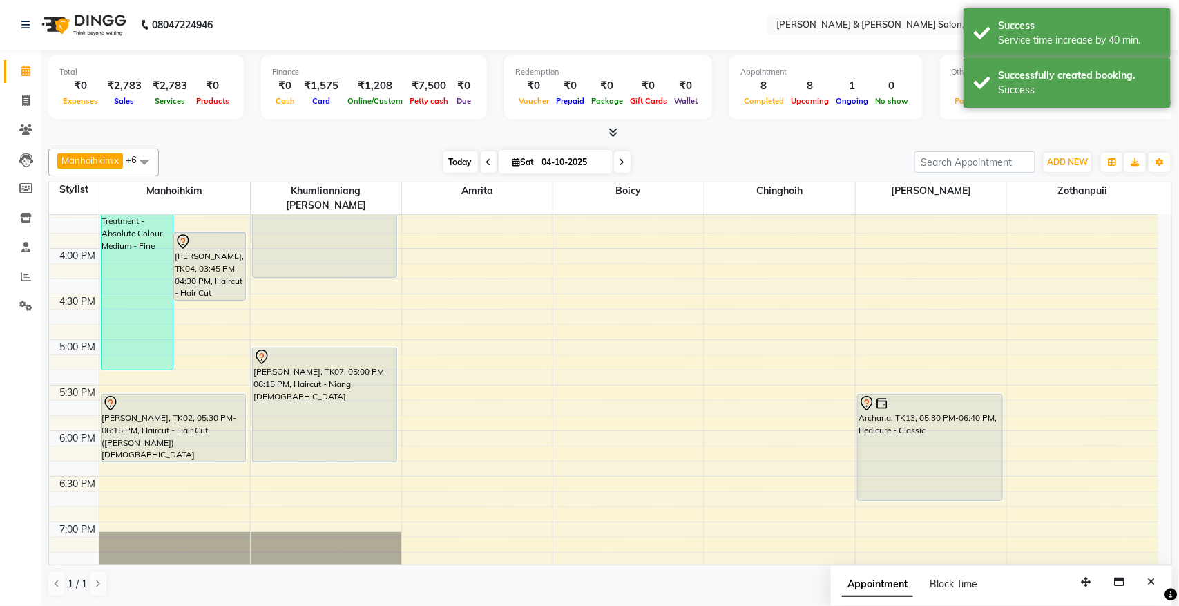
click at [456, 171] on span "Today" at bounding box center [460, 161] width 35 height 21
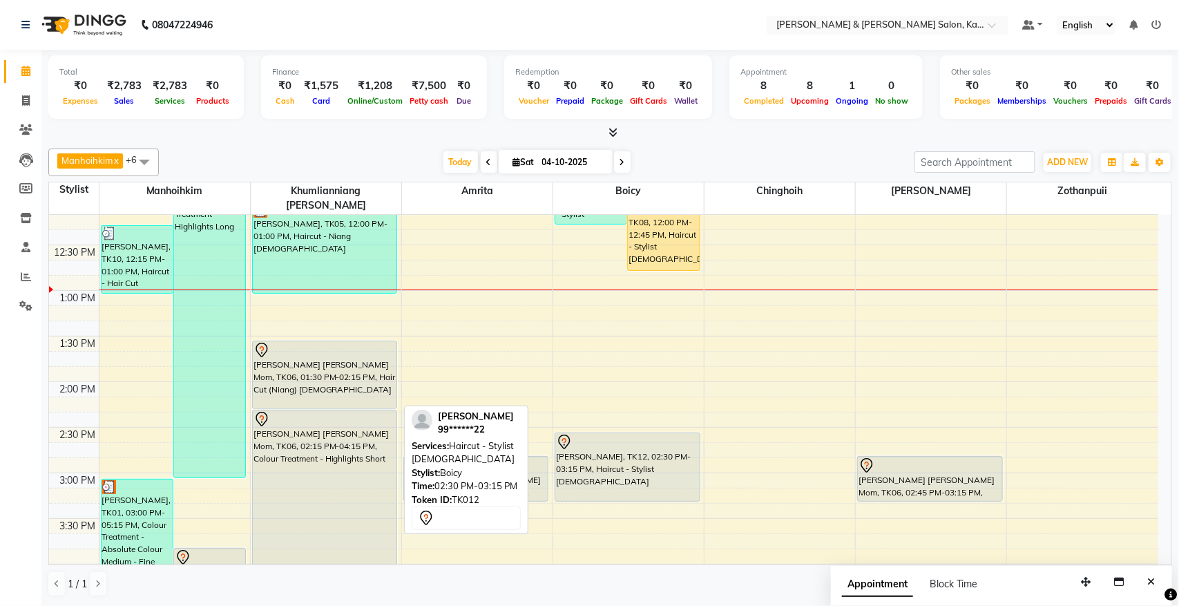
scroll to position [450, 0]
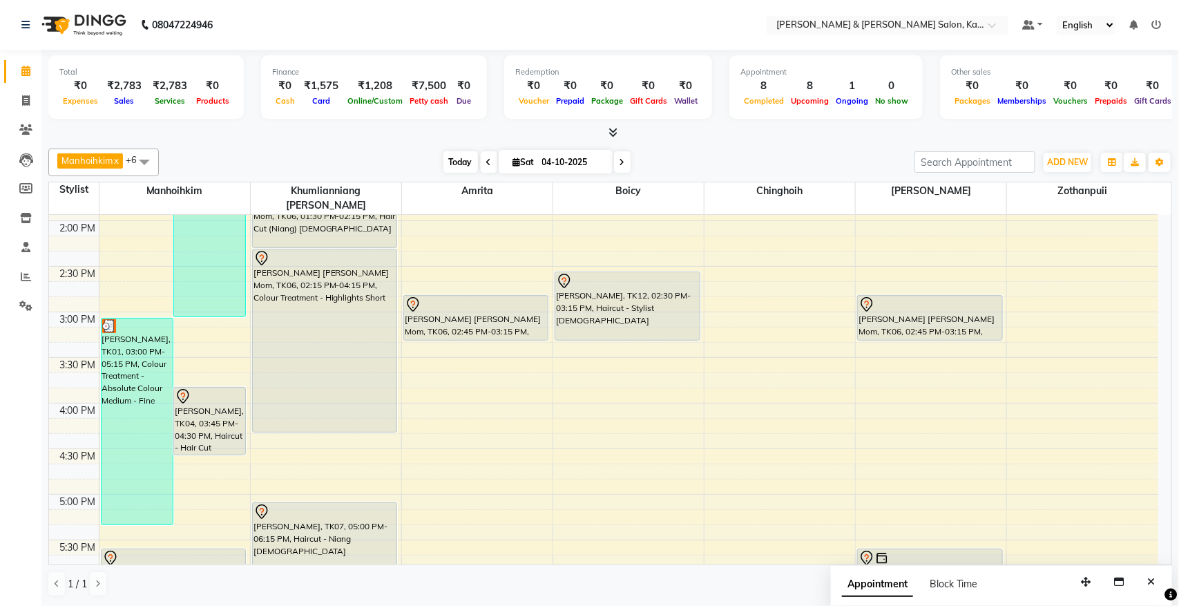
click at [463, 168] on span "Today" at bounding box center [460, 161] width 35 height 21
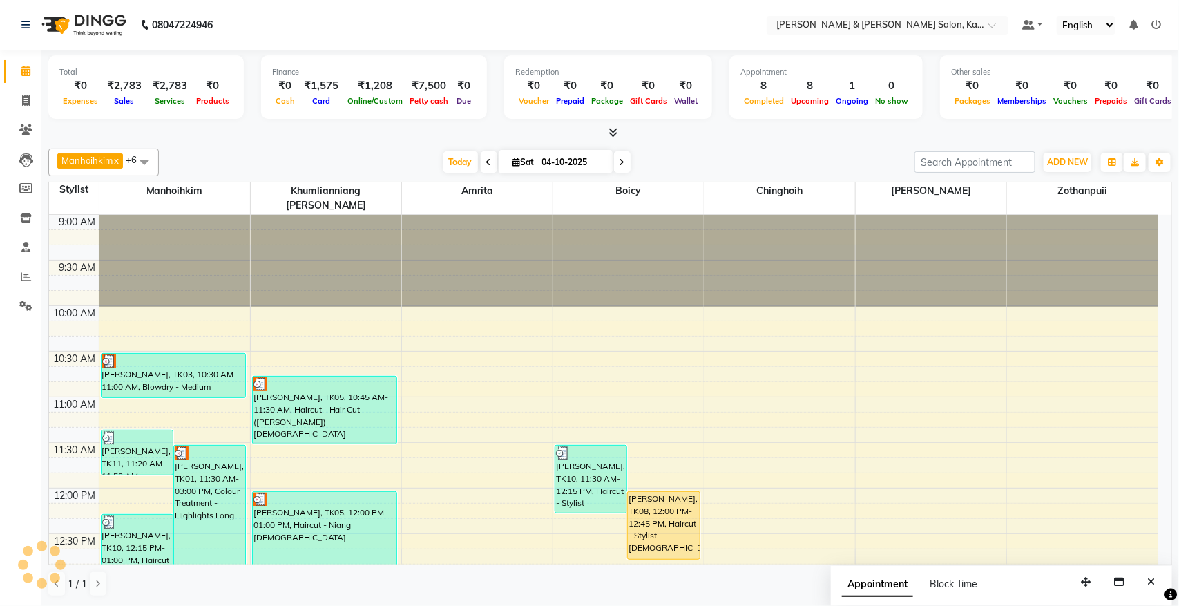
scroll to position [277, 0]
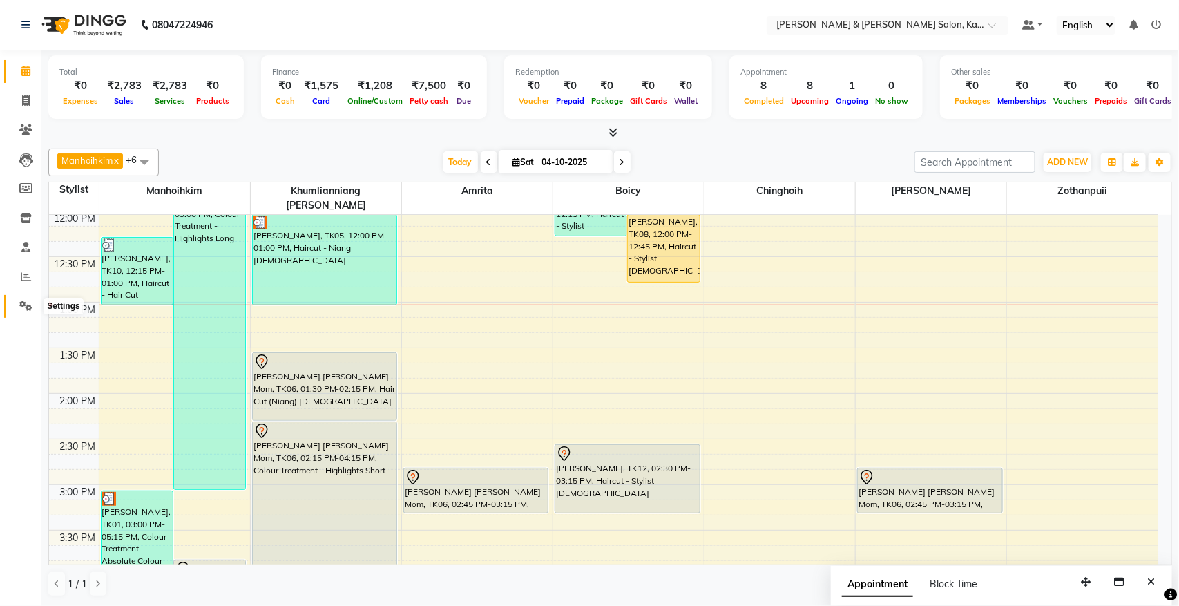
click at [26, 305] on icon at bounding box center [25, 305] width 13 height 10
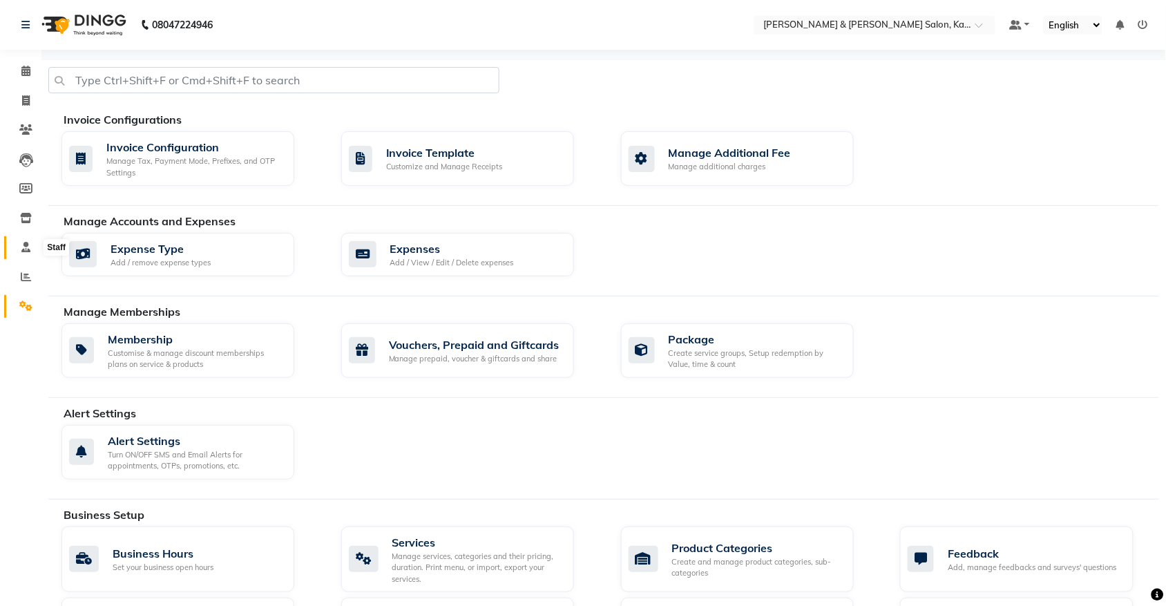
click at [21, 249] on icon at bounding box center [25, 247] width 9 height 10
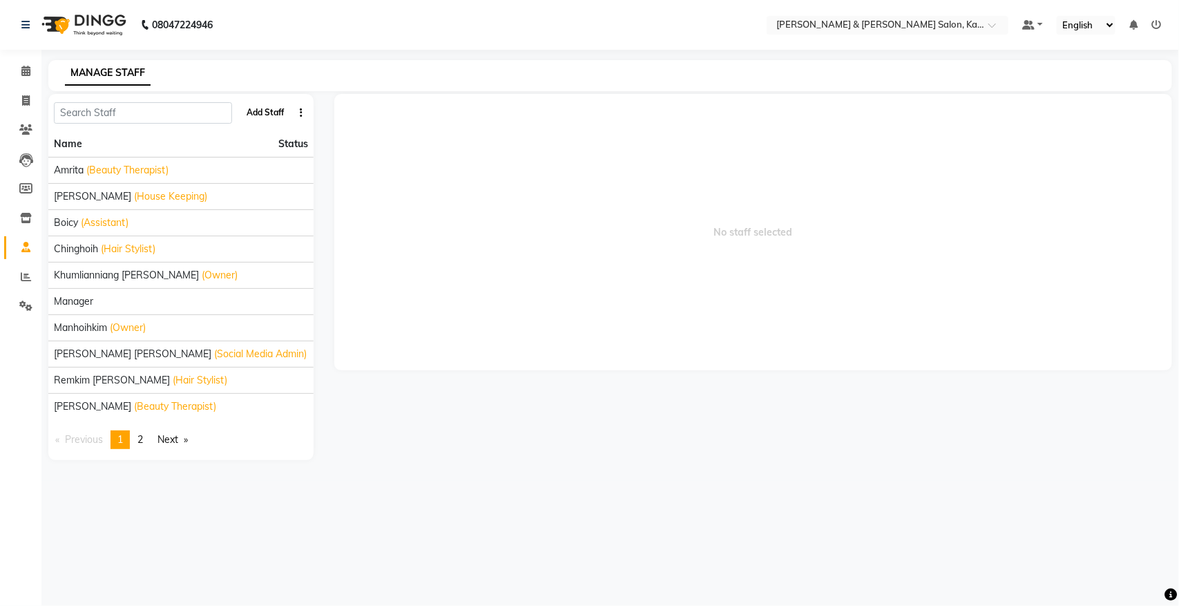
click at [267, 111] on button "Add Staff" at bounding box center [265, 112] width 48 height 23
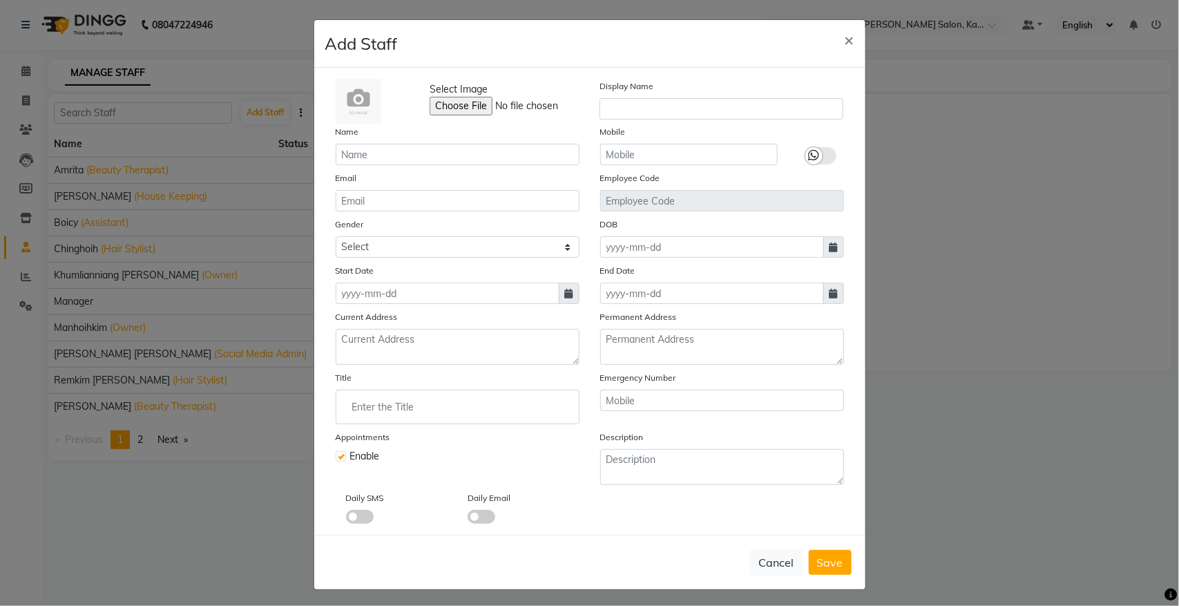
click at [439, 140] on div "Name" at bounding box center [457, 144] width 264 height 41
click at [442, 144] on input "text" at bounding box center [458, 154] width 244 height 21
type input "Goumuan"
click at [655, 108] on input "text" at bounding box center [721, 108] width 244 height 21
type input "GOGOU"
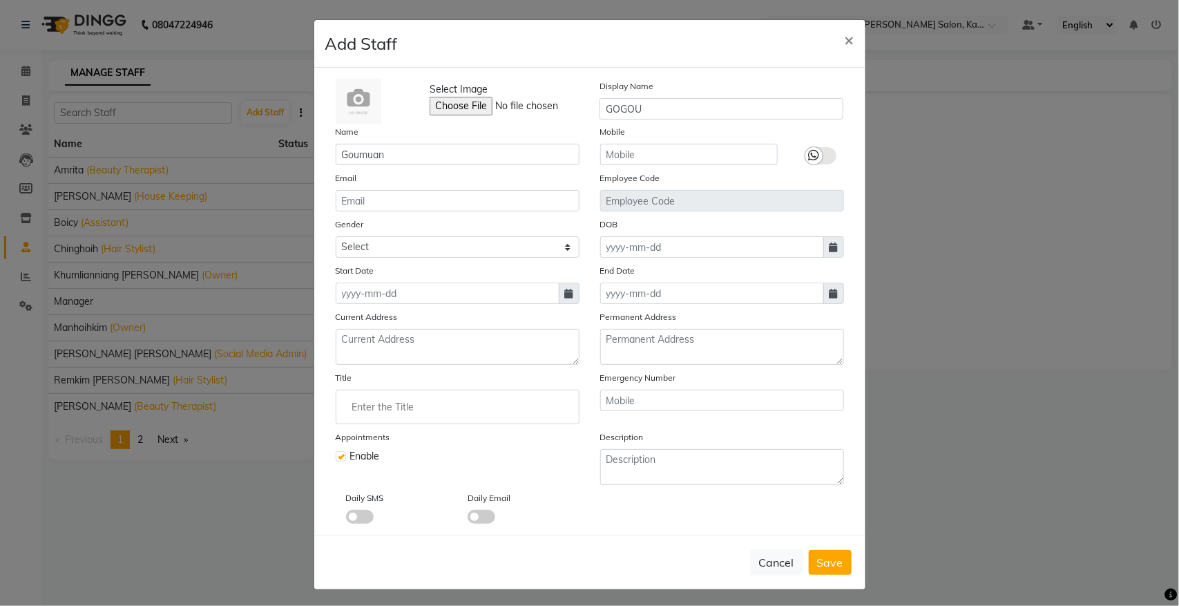
click at [565, 289] on icon at bounding box center [569, 294] width 8 height 10
select select "10"
select select "2025"
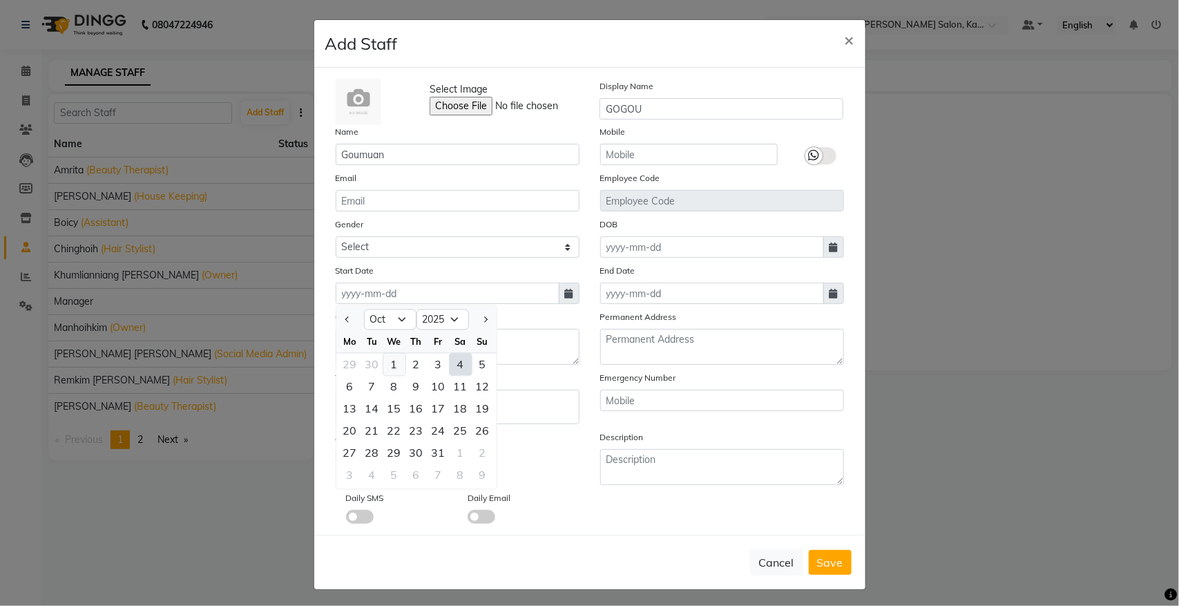
click at [388, 365] on div "1" at bounding box center [394, 365] width 22 height 22
type input "01-10-2025"
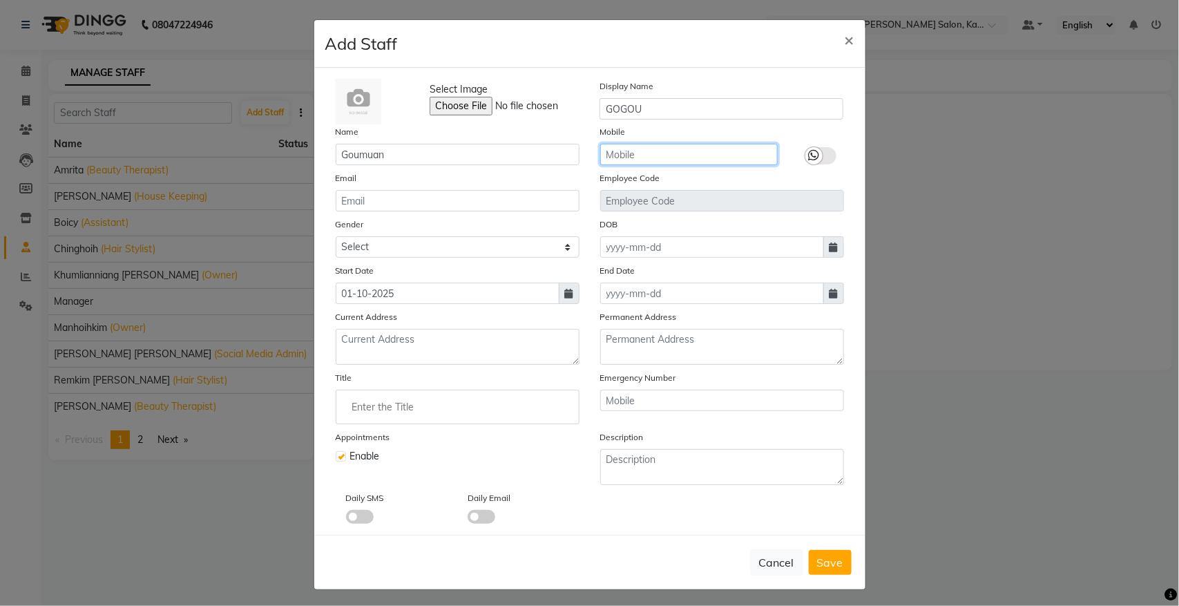
click at [699, 157] on input "text" at bounding box center [688, 154] width 177 height 21
type input "8414005075"
click at [822, 555] on span "Save" at bounding box center [830, 562] width 26 height 14
checkbox input "false"
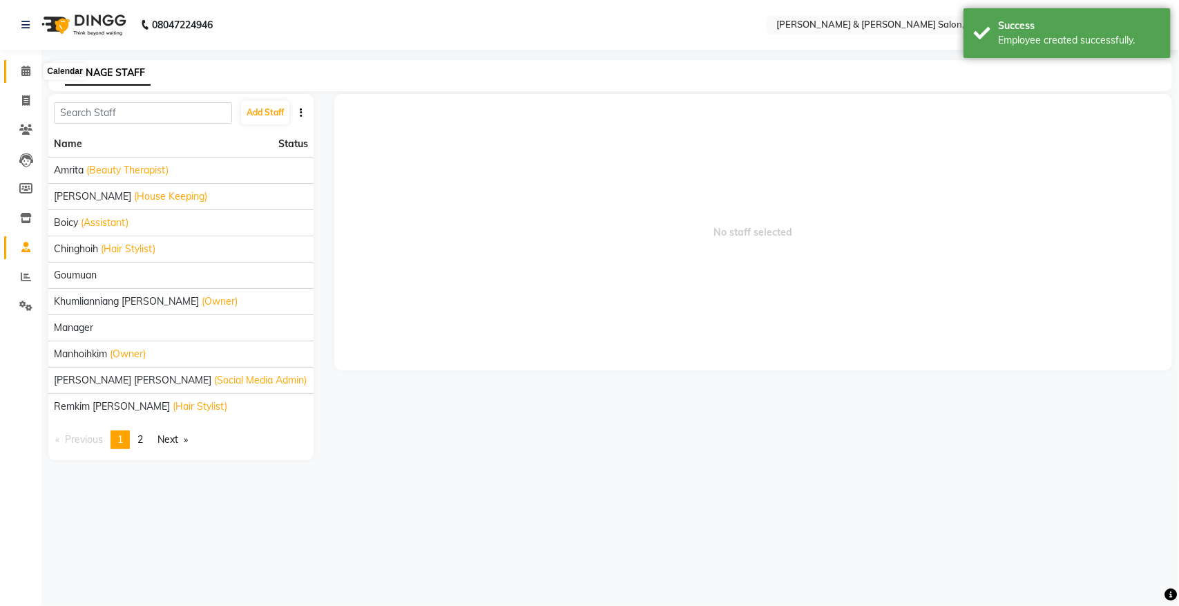
click at [32, 76] on span at bounding box center [26, 72] width 24 height 16
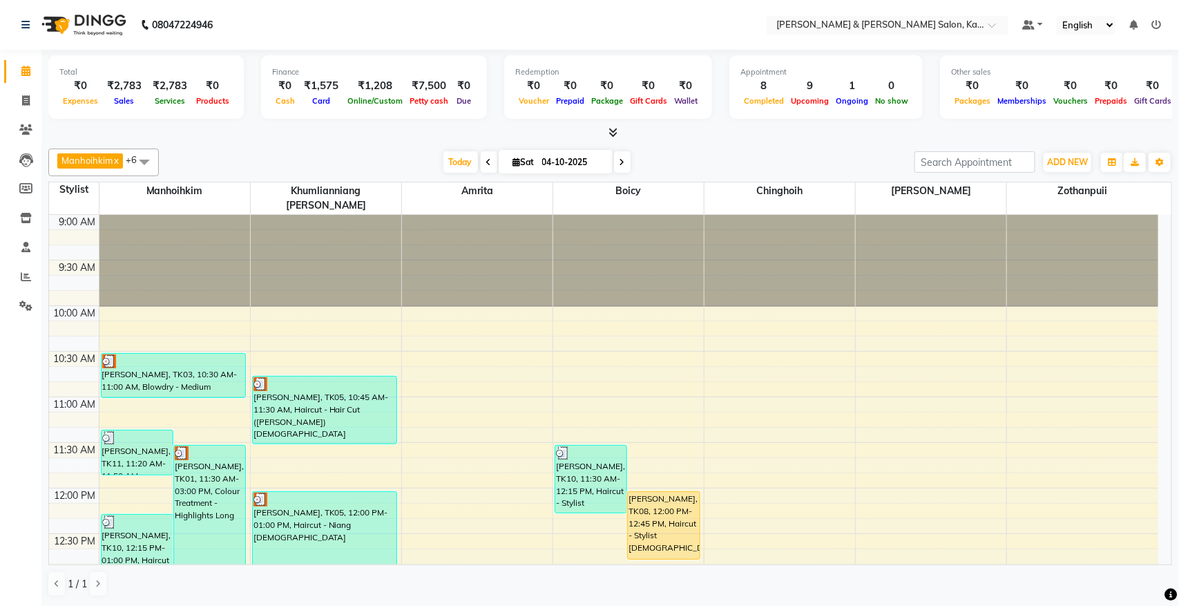
click at [679, 160] on div "[DATE] [DATE]" at bounding box center [537, 162] width 742 height 21
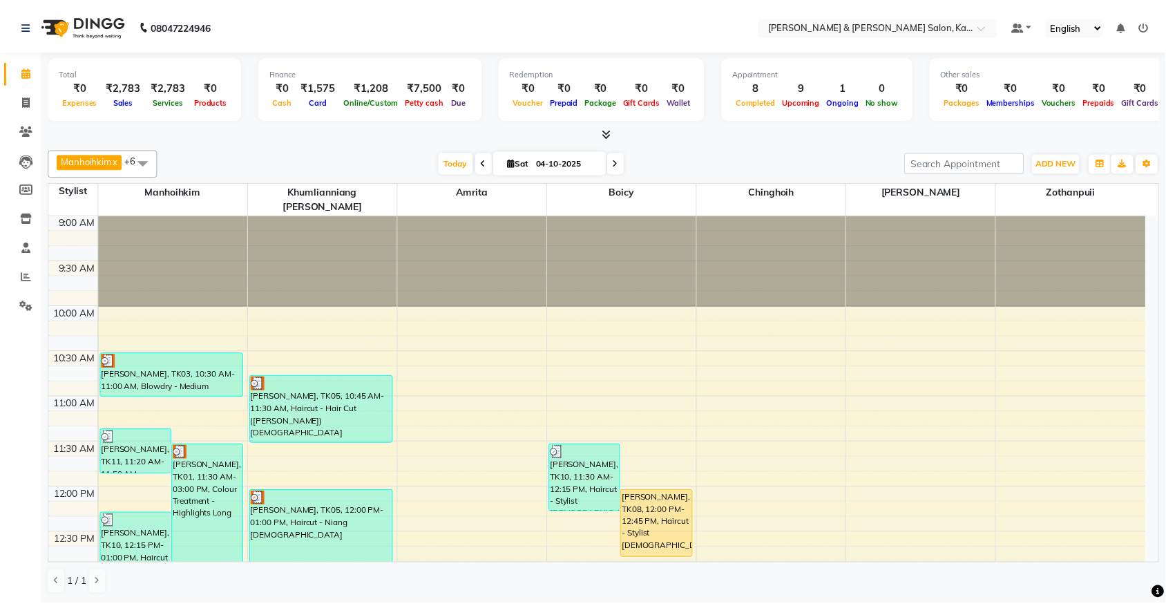
scroll to position [86, 0]
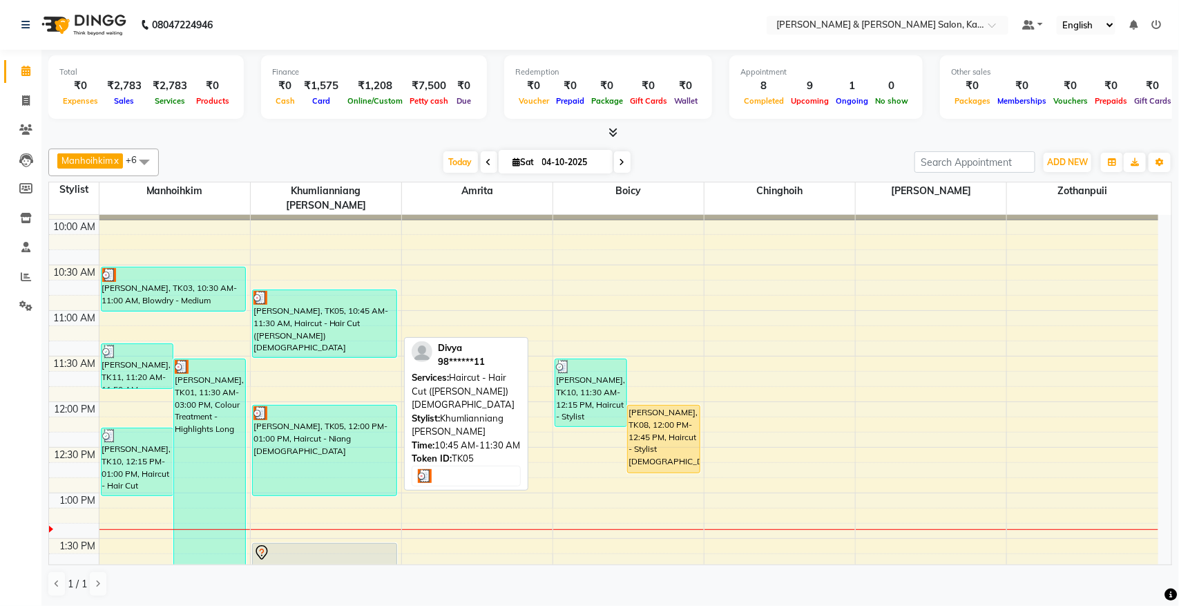
click at [322, 318] on div "[PERSON_NAME], TK05, 10:45 AM-11:30 AM, Haircut - Hair Cut ([PERSON_NAME]) [DEM…" at bounding box center [325, 323] width 144 height 67
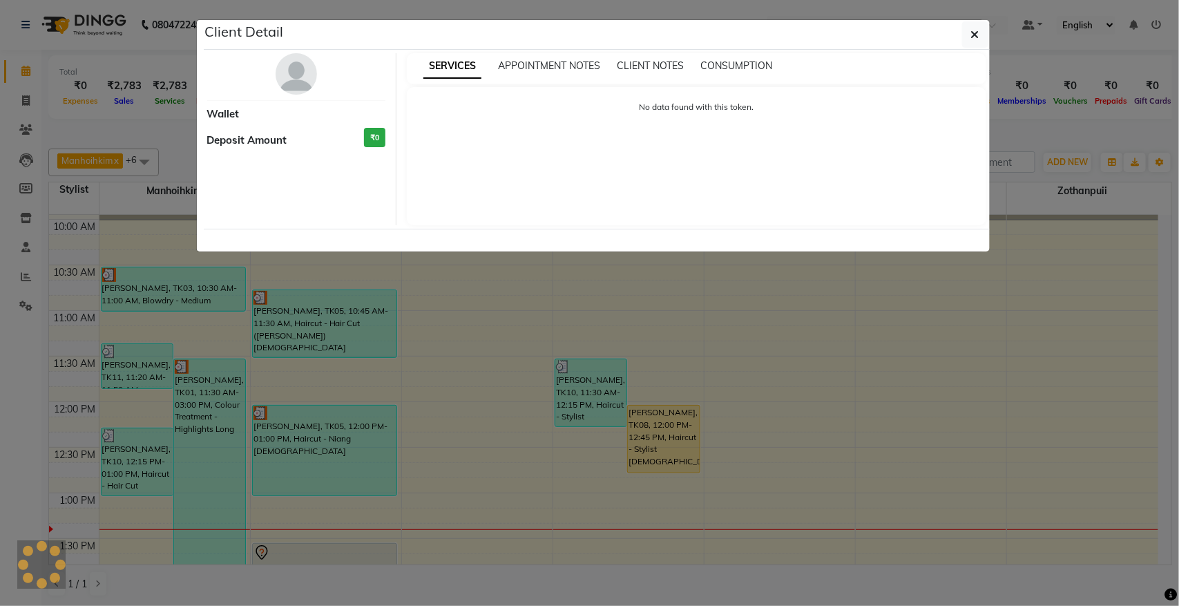
select select "3"
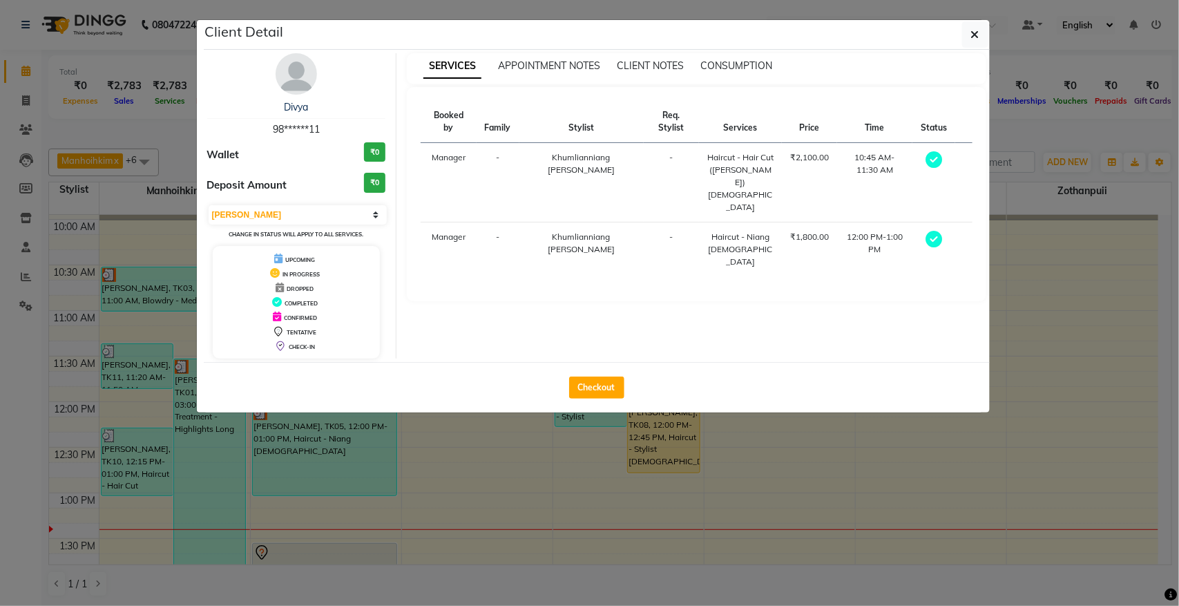
click at [568, 395] on div "Checkout" at bounding box center [597, 387] width 786 height 50
click at [575, 390] on button "Checkout" at bounding box center [596, 387] width 55 height 22
select select "service"
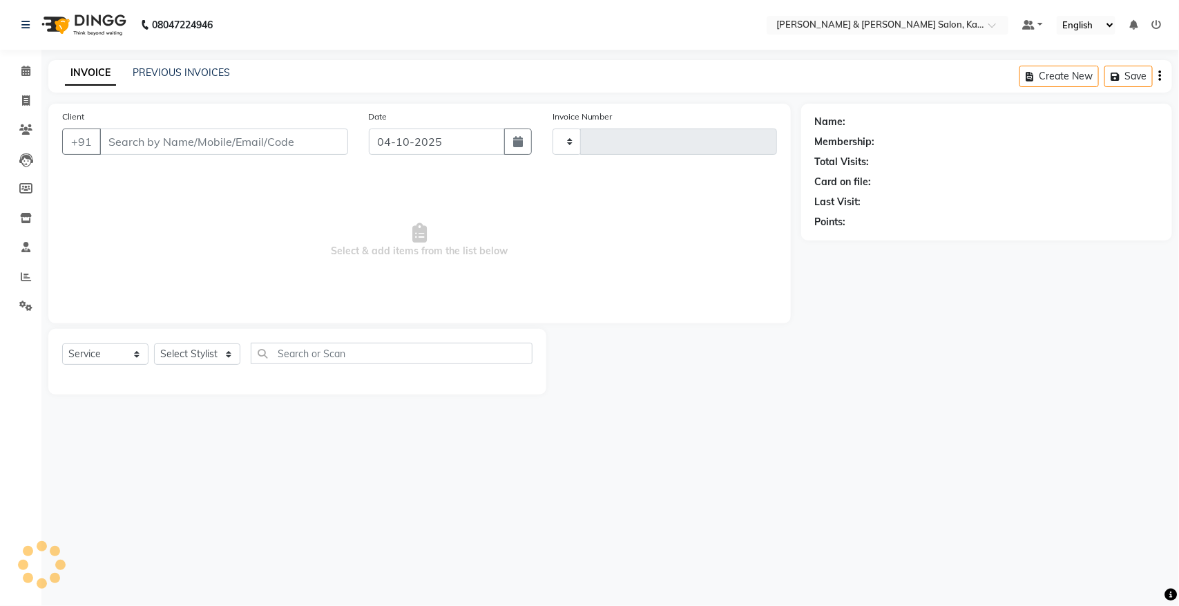
type input "1537"
select select "7750"
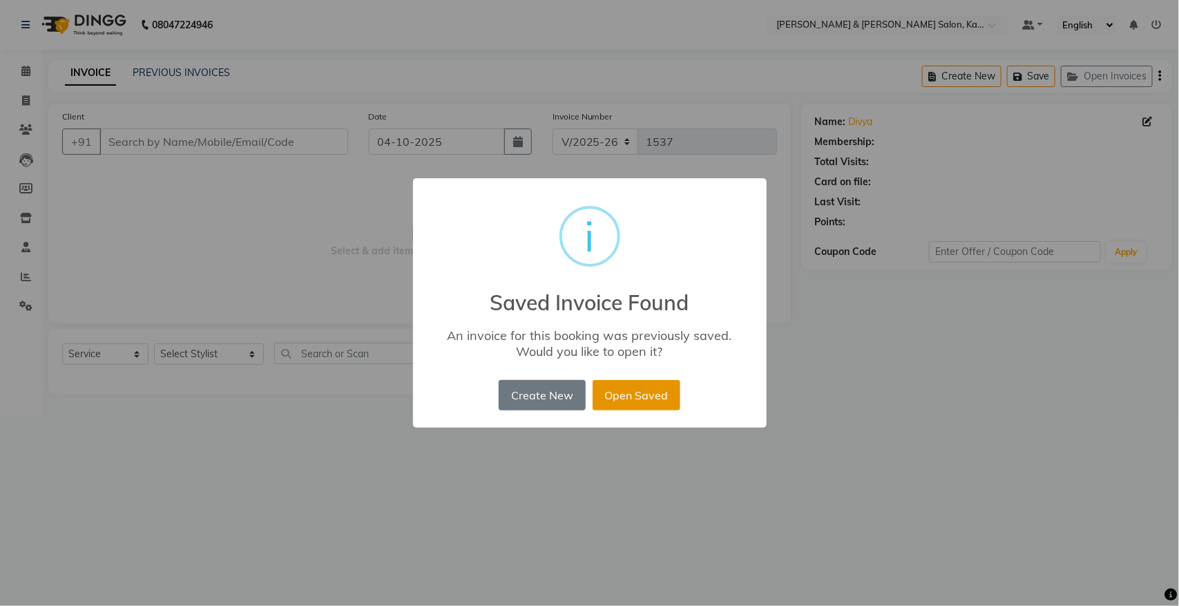
click at [634, 397] on button "Open Saved" at bounding box center [636, 395] width 88 height 30
type input "98******11"
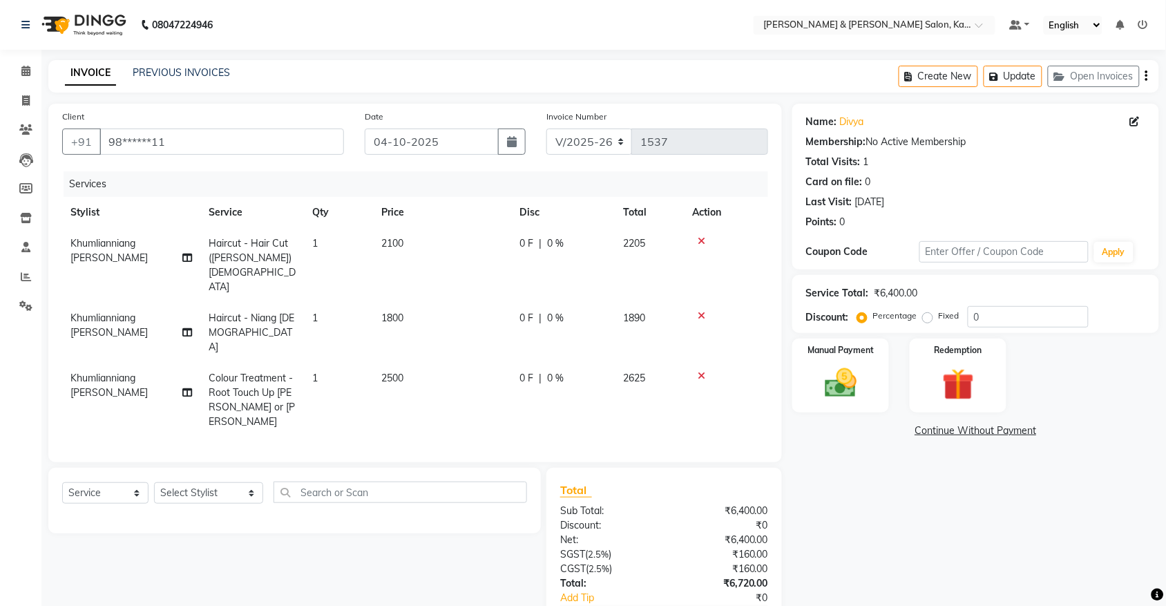
click at [701, 311] on icon at bounding box center [701, 316] width 8 height 10
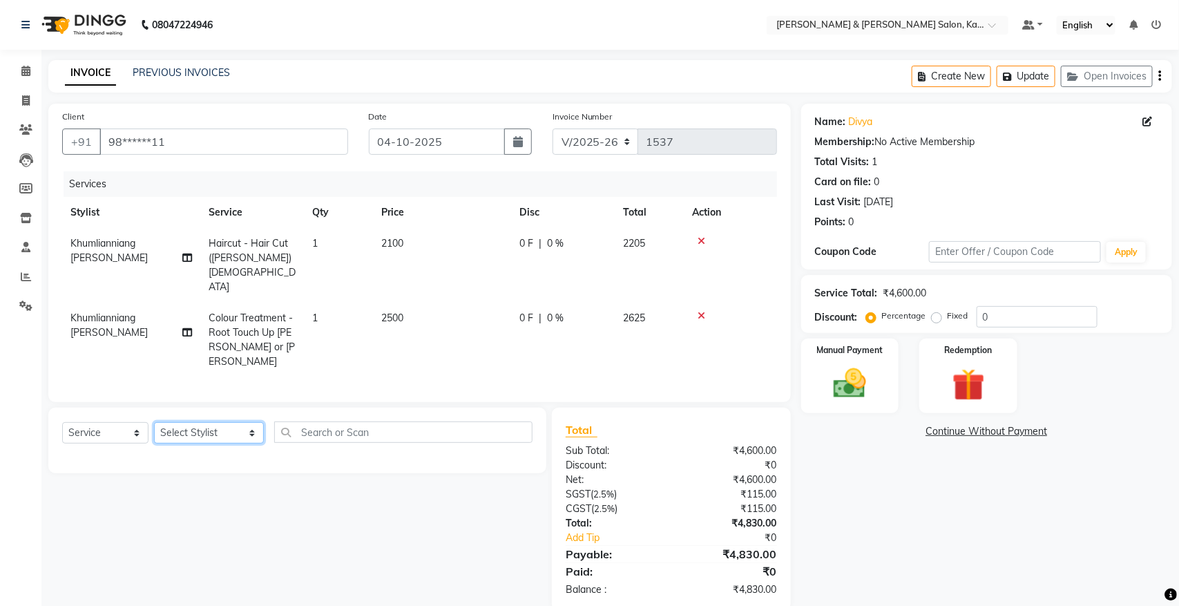
click at [189, 422] on select "Select Stylist Amrita [PERSON_NAME] [PERSON_NAME] [PERSON_NAME] Manager Manhoih…" at bounding box center [209, 432] width 110 height 21
select select "93722"
click at [154, 422] on select "Select Stylist Amrita [PERSON_NAME] [PERSON_NAME] [PERSON_NAME] Manager Manhoih…" at bounding box center [209, 432] width 110 height 21
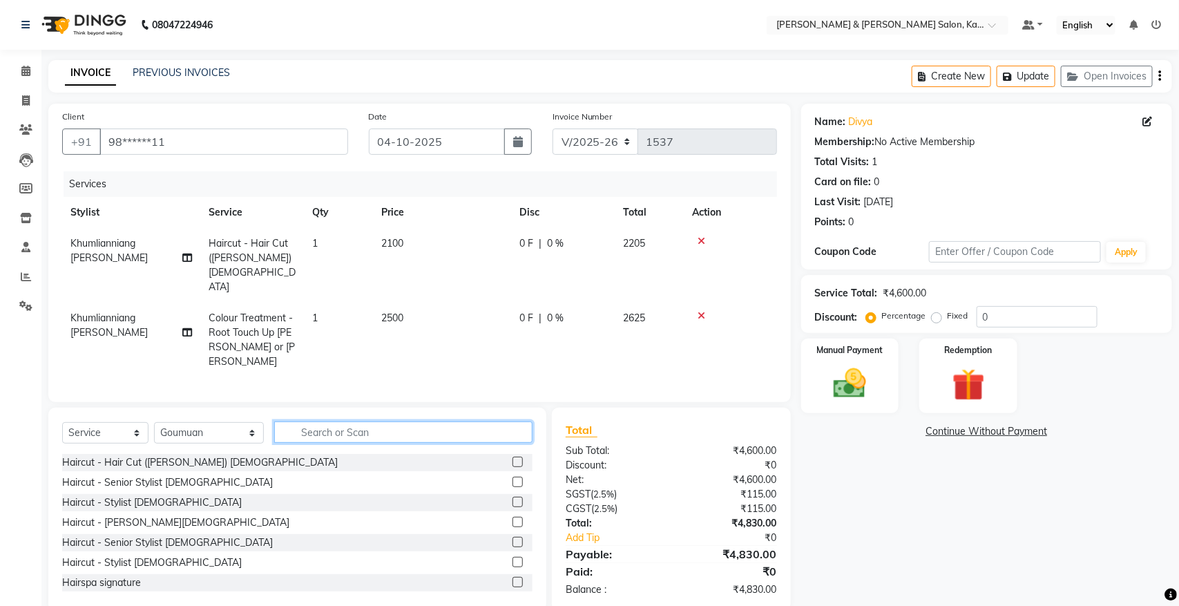
click at [349, 421] on input "text" at bounding box center [403, 431] width 258 height 21
type input "HAIR"
click at [512, 557] on label at bounding box center [517, 562] width 10 height 10
click at [512, 558] on input "checkbox" at bounding box center [516, 562] width 9 height 9
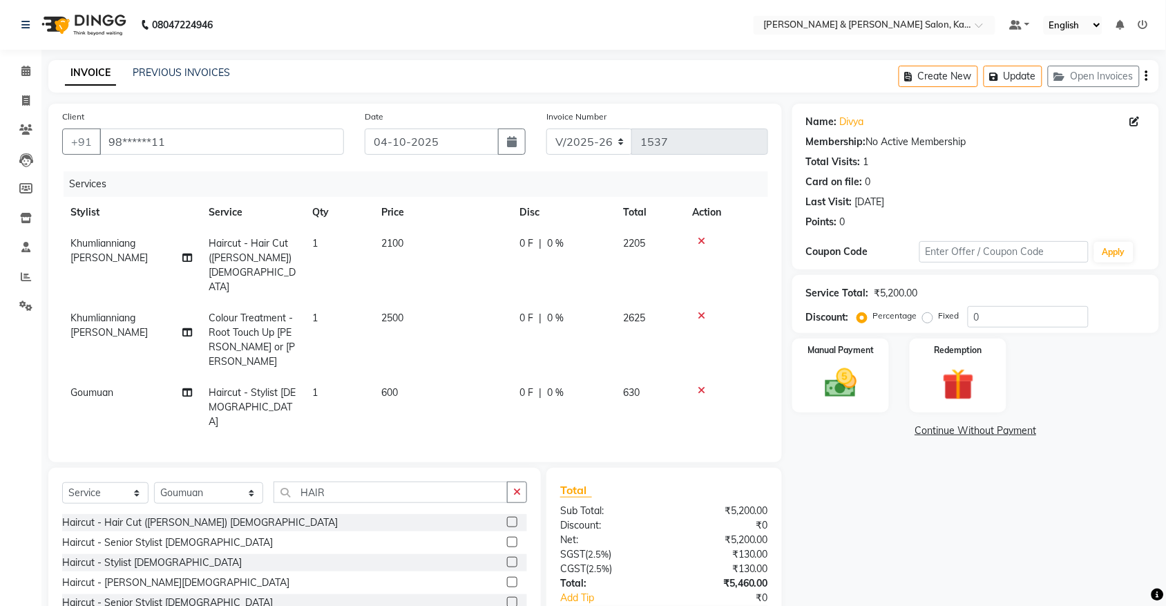
checkbox input "false"
click at [833, 387] on img at bounding box center [840, 383] width 54 height 38
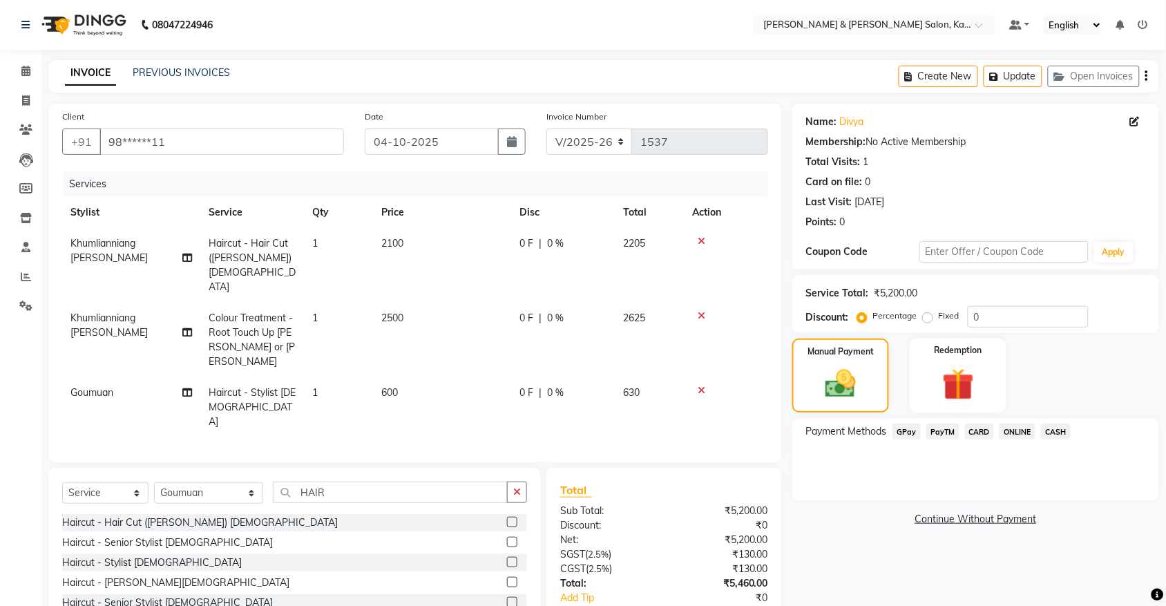
click at [908, 434] on span "GPay" at bounding box center [906, 431] width 28 height 16
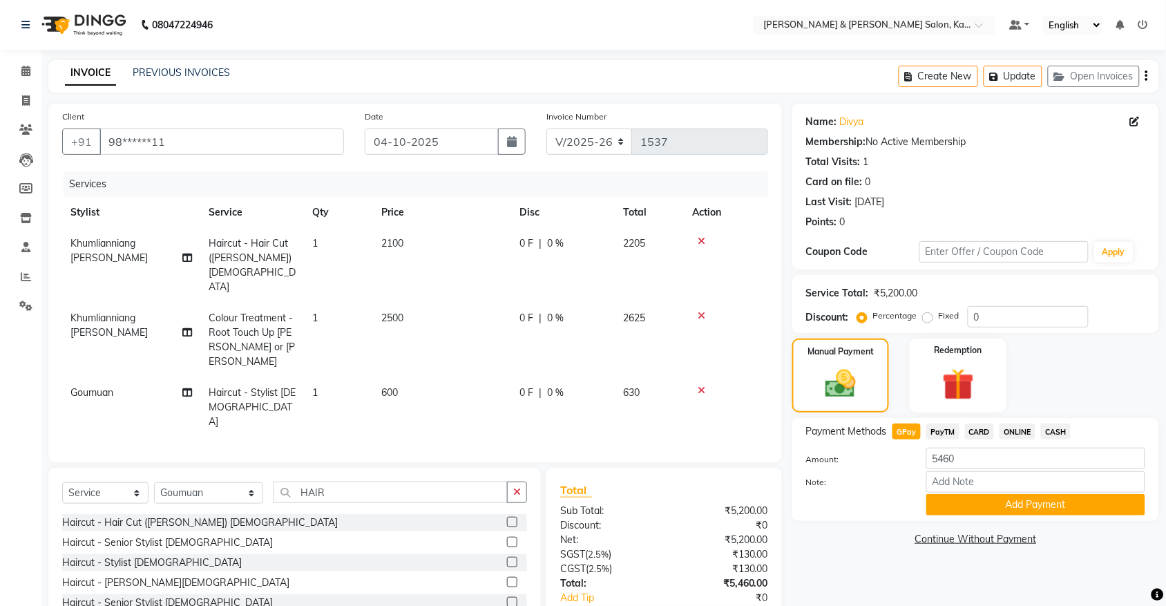
scroll to position [40, 0]
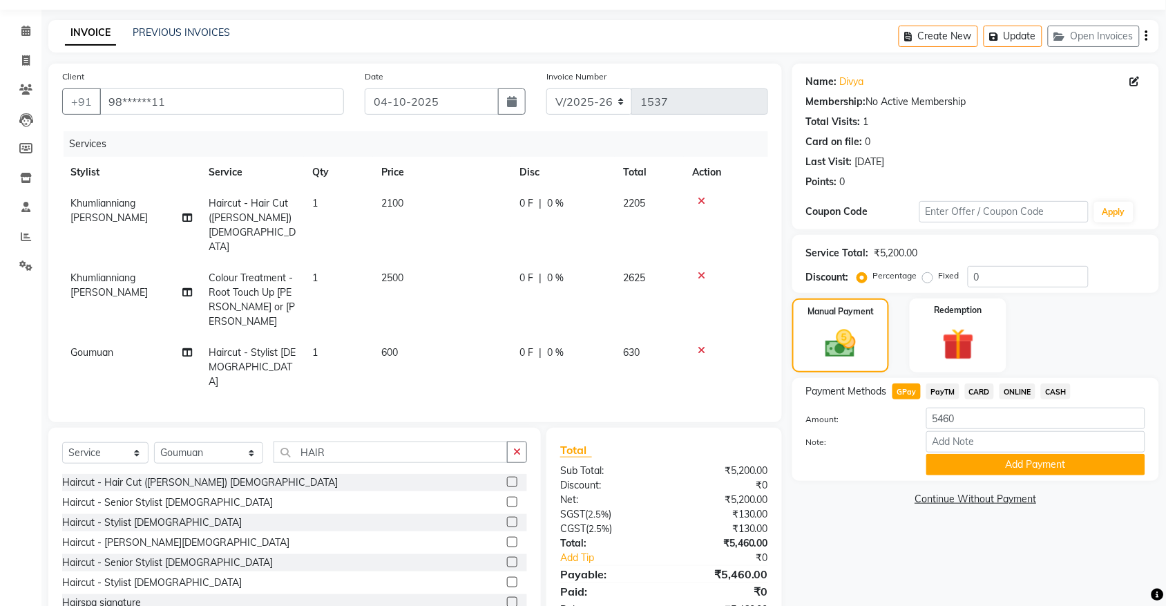
click at [936, 385] on span "PayTM" at bounding box center [942, 391] width 33 height 16
click at [976, 390] on span "CARD" at bounding box center [980, 391] width 30 height 16
click at [938, 396] on span "PayTM" at bounding box center [942, 391] width 33 height 16
click at [914, 392] on span "GPay" at bounding box center [906, 391] width 28 height 16
click at [1023, 456] on button "Add Payment" at bounding box center [1035, 464] width 219 height 21
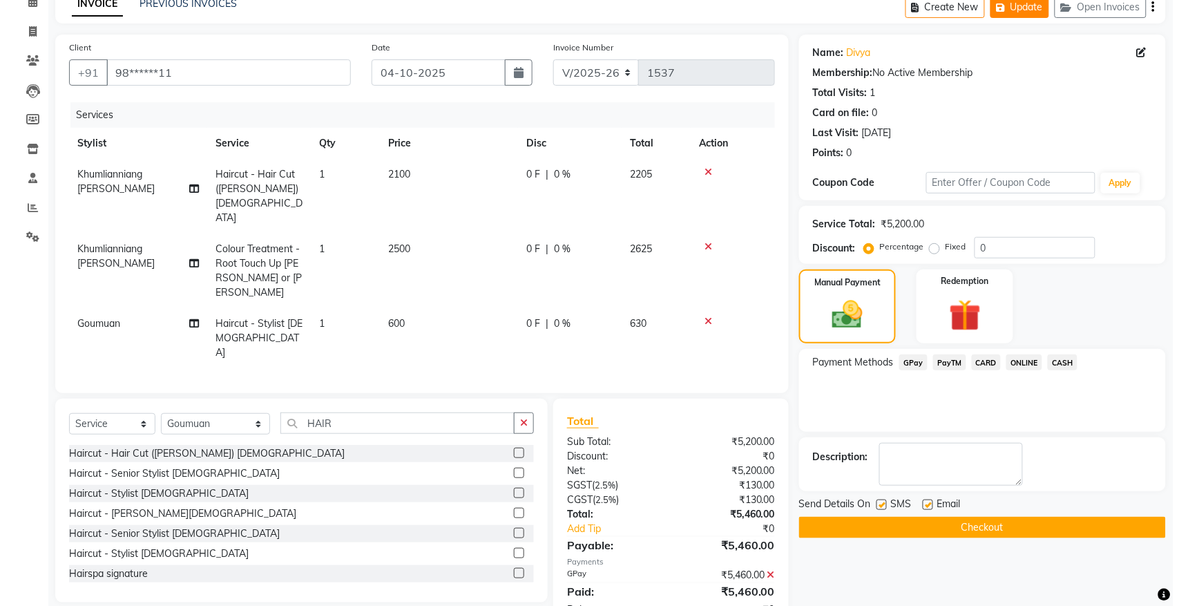
scroll to position [0, 0]
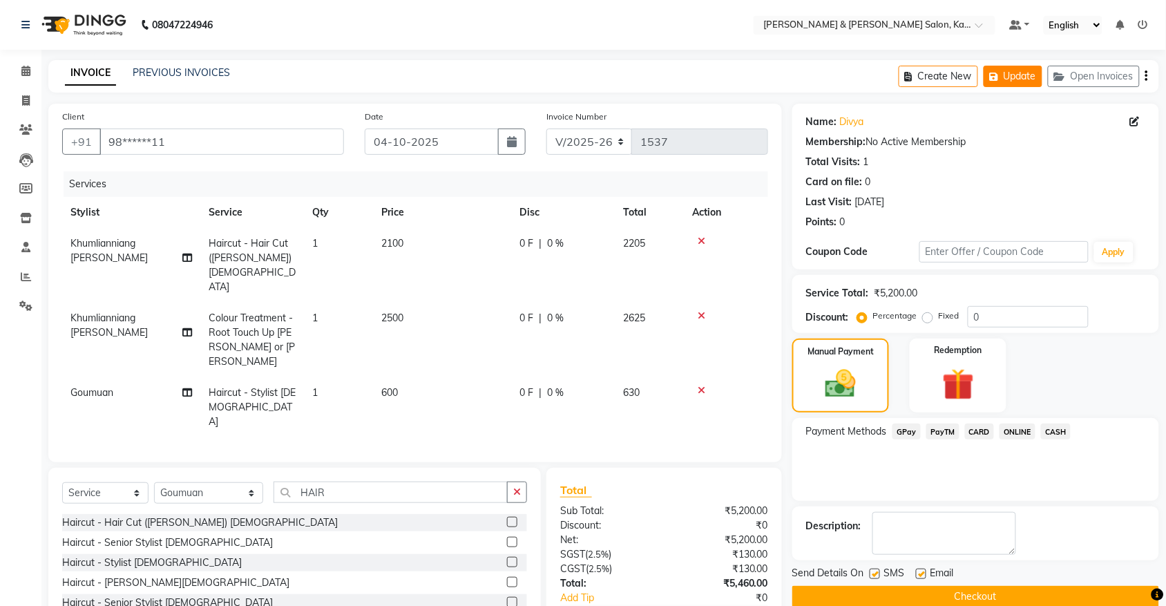
click at [1028, 73] on button "Update" at bounding box center [1012, 76] width 59 height 21
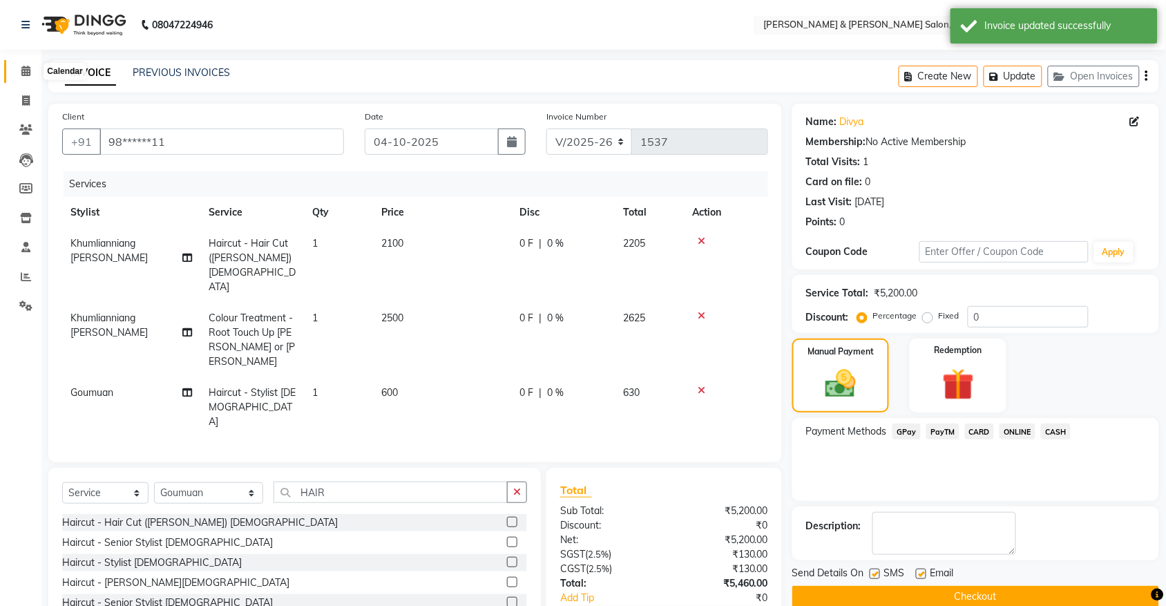
click at [33, 71] on span at bounding box center [26, 72] width 24 height 16
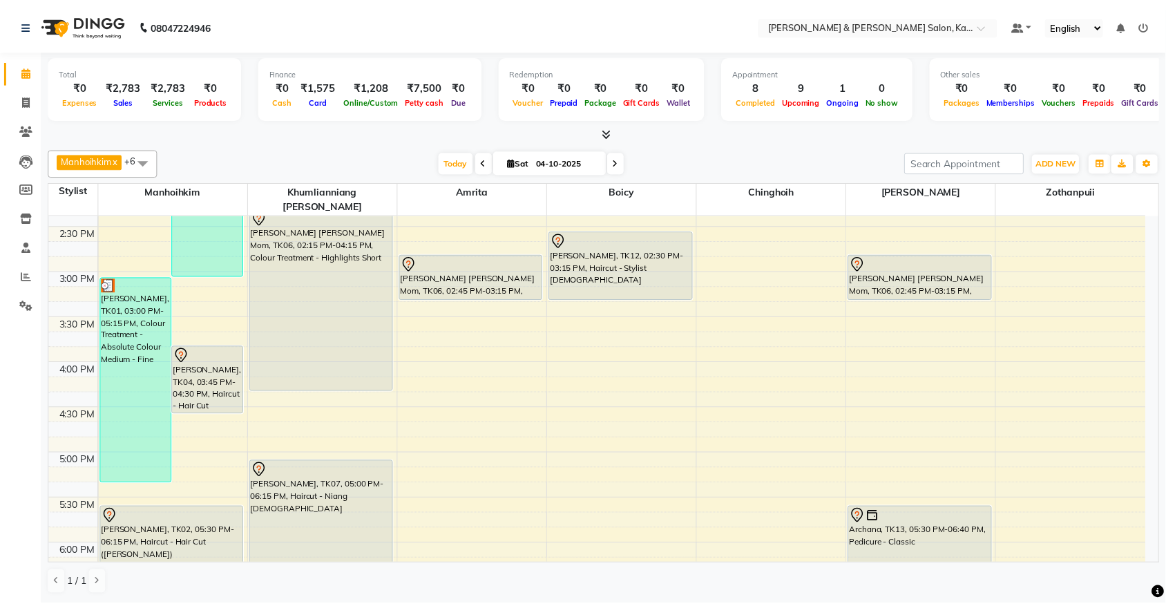
scroll to position [518, 0]
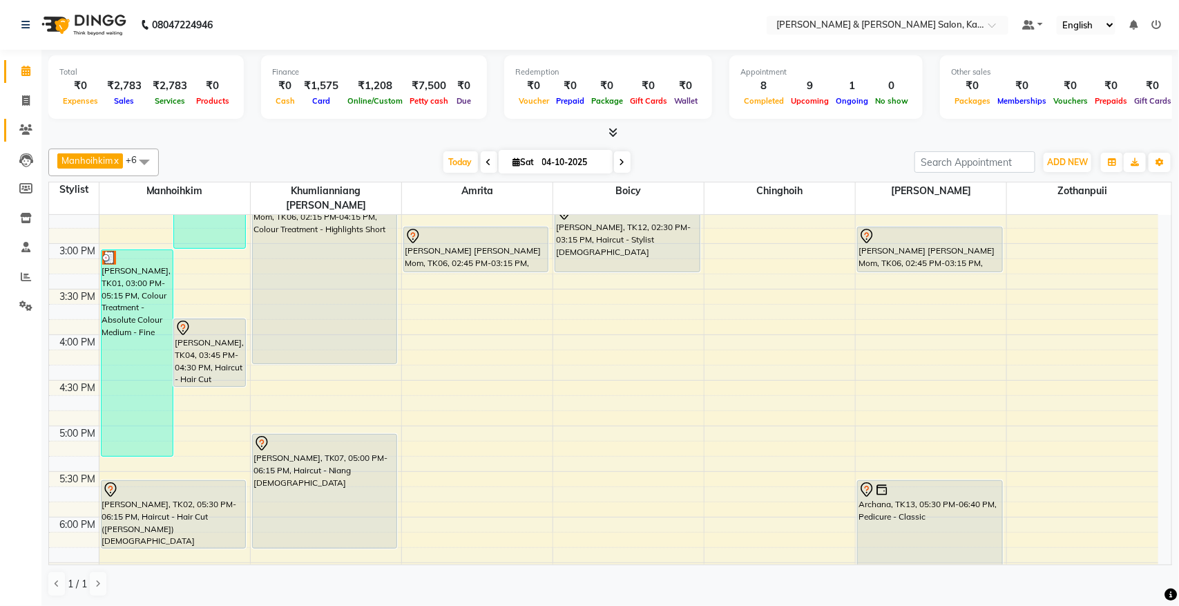
click at [8, 119] on link "Clients" at bounding box center [20, 130] width 33 height 23
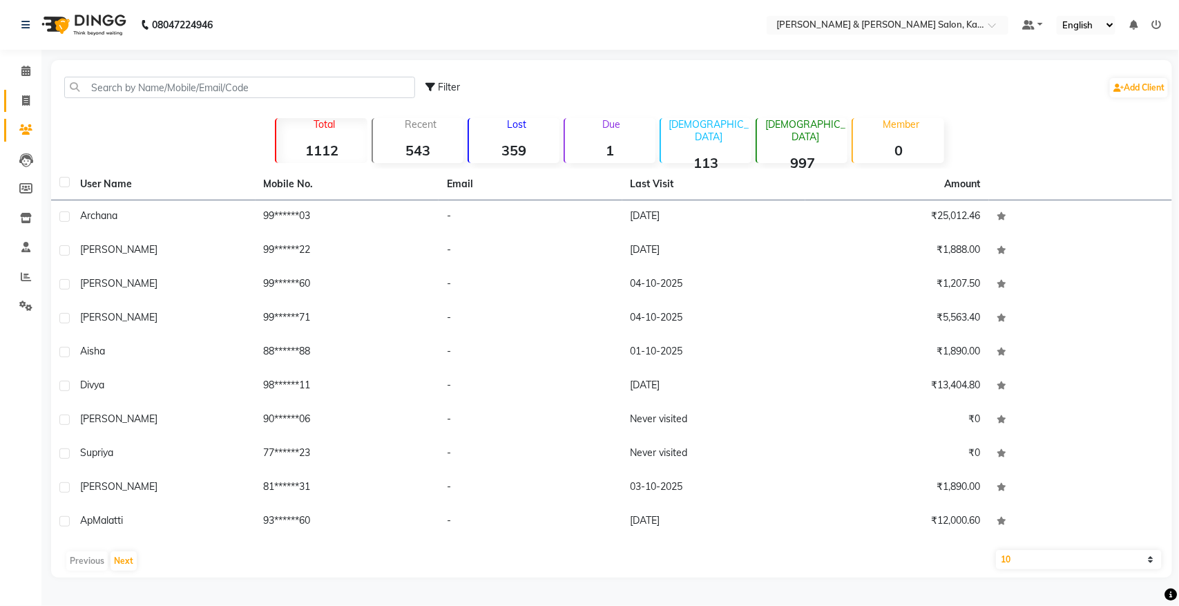
click at [8, 99] on link "Invoice" at bounding box center [20, 101] width 33 height 23
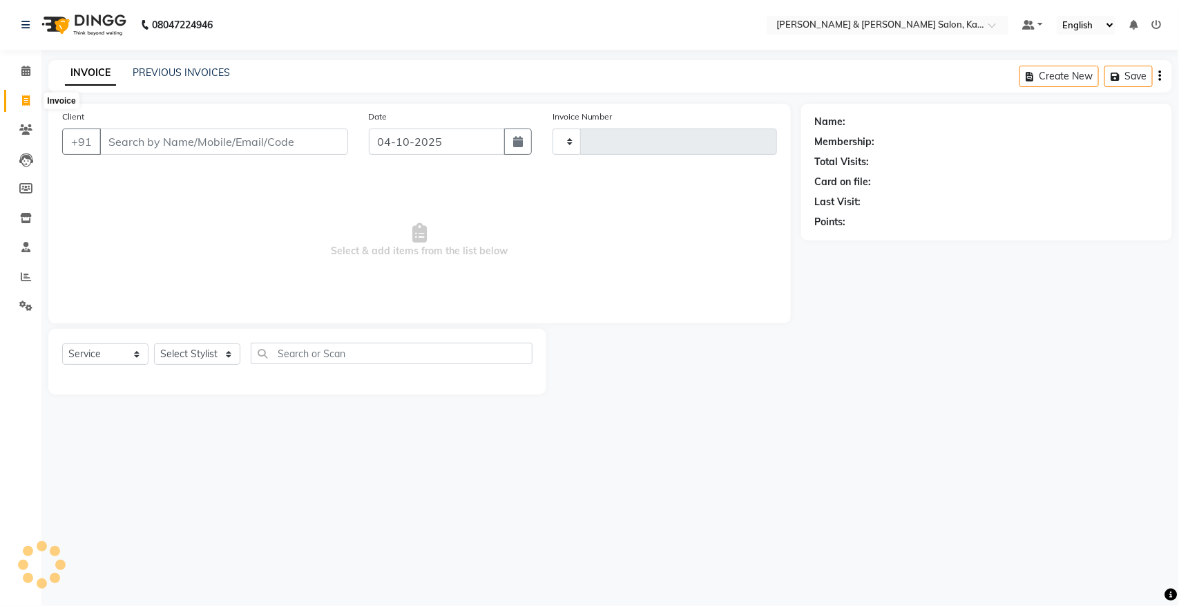
click at [16, 95] on span at bounding box center [26, 101] width 24 height 16
select select "service"
type input "1537"
select select "7750"
click at [1099, 74] on button "Open Invoices" at bounding box center [1107, 76] width 92 height 21
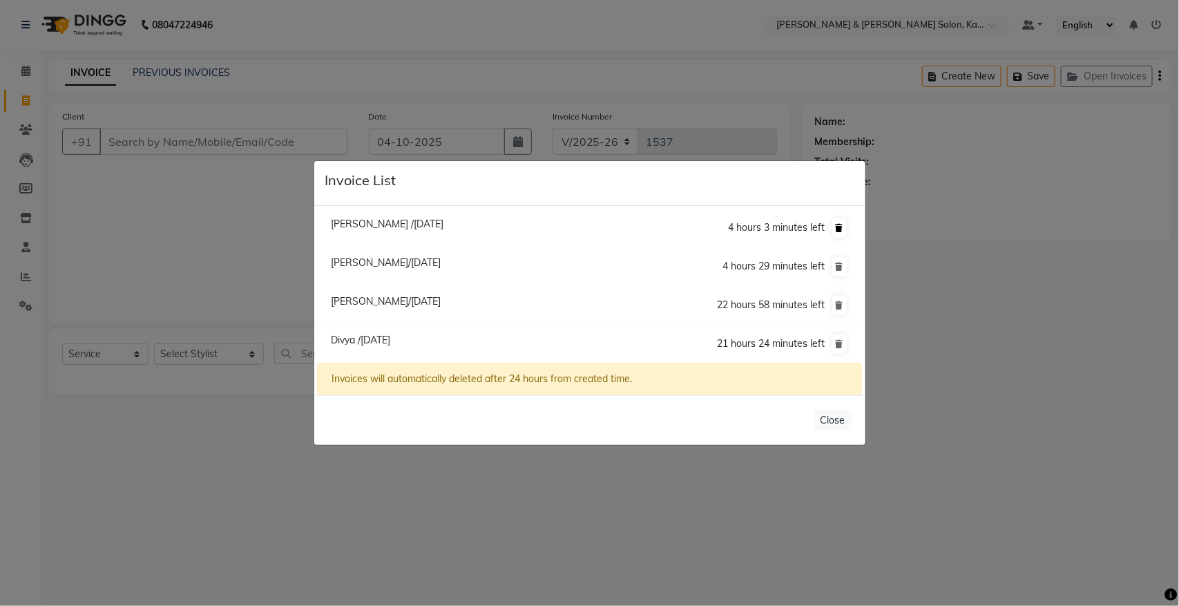
click at [841, 225] on icon at bounding box center [840, 228] width 8 height 8
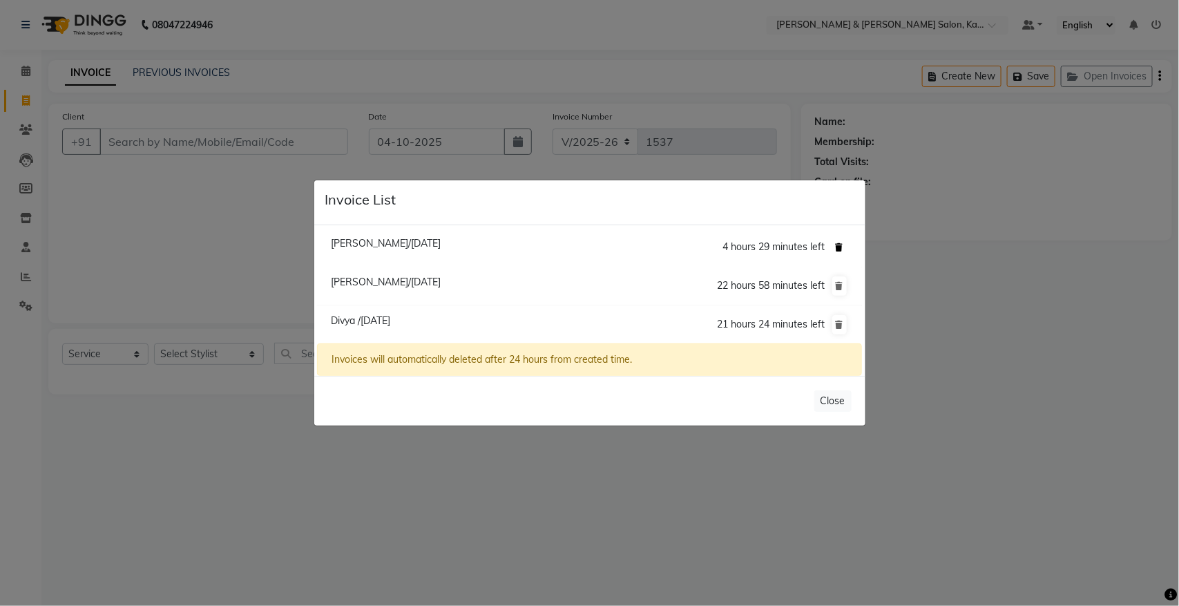
click at [836, 244] on icon at bounding box center [840, 247] width 8 height 8
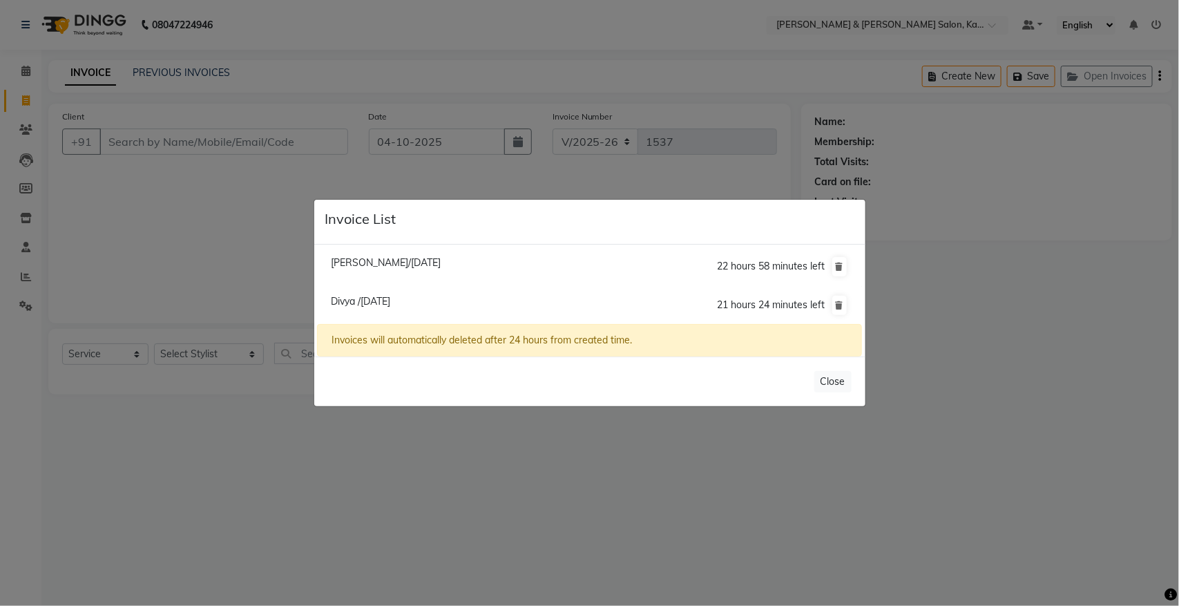
click at [390, 295] on span "Divya /[DATE]" at bounding box center [360, 301] width 59 height 12
type input "98******11"
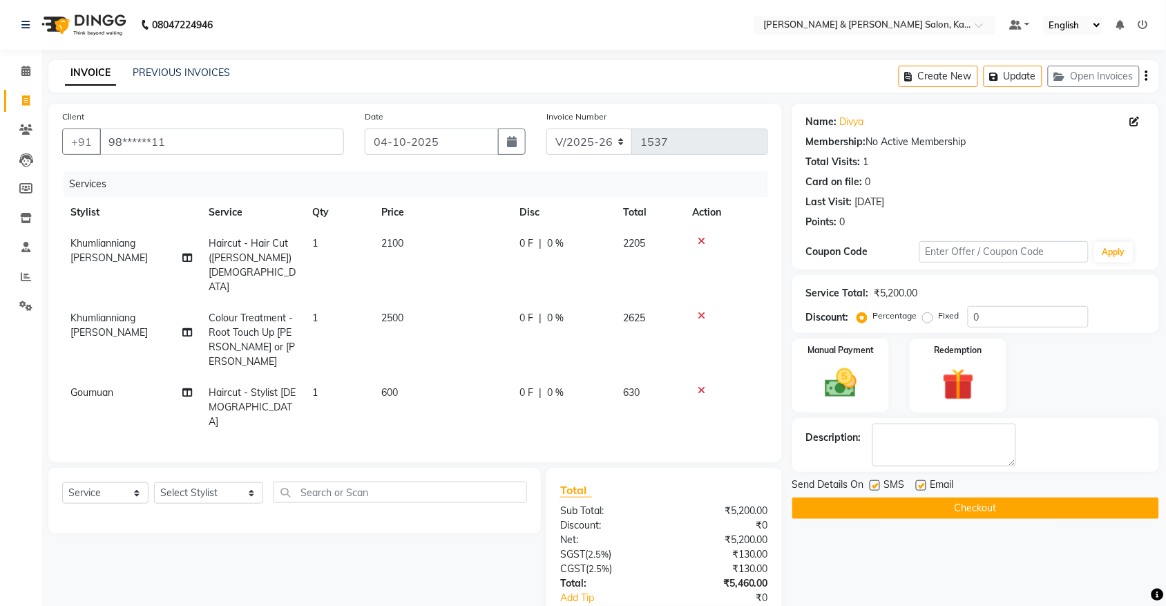
click at [238, 311] on span "Colour Treatment - Root Touch Up [PERSON_NAME] or [PERSON_NAME]" at bounding box center [252, 339] width 86 height 56
select select "70737"
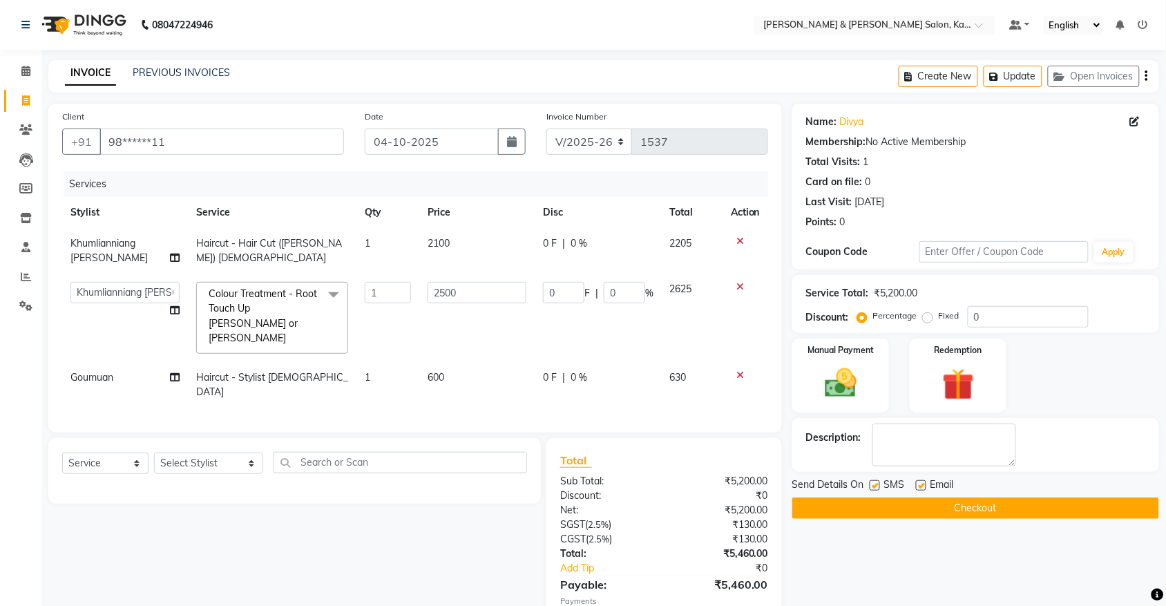
click at [254, 287] on span "Colour Treatment - Root Touch Up [PERSON_NAME] or [PERSON_NAME]" at bounding box center [263, 315] width 108 height 57
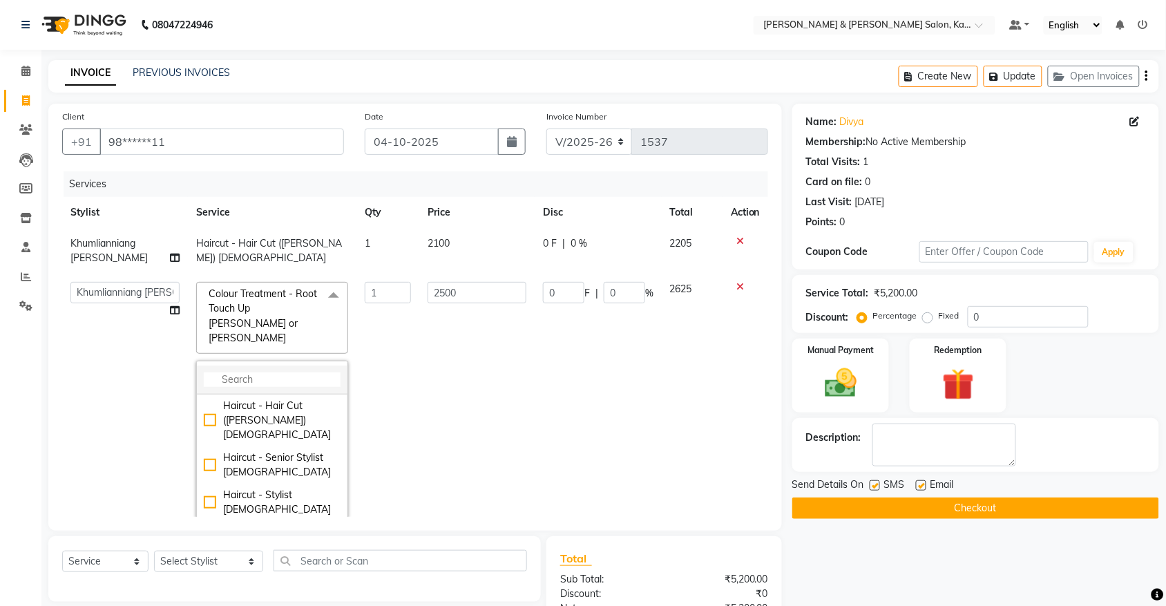
click at [276, 372] on input "multiselect-search" at bounding box center [272, 379] width 137 height 15
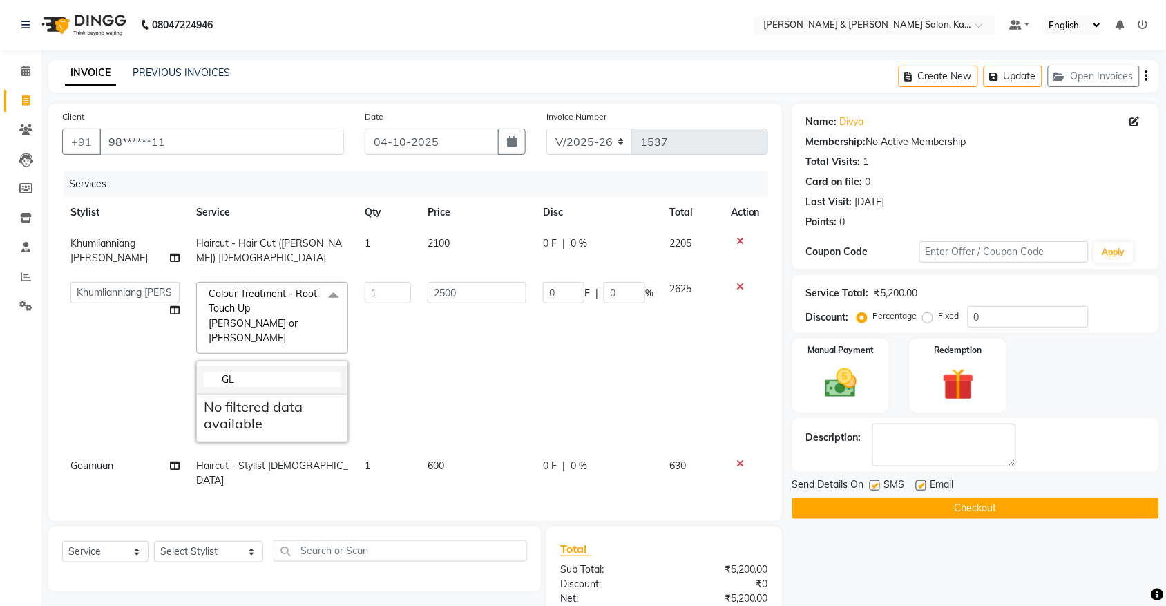
type input "G"
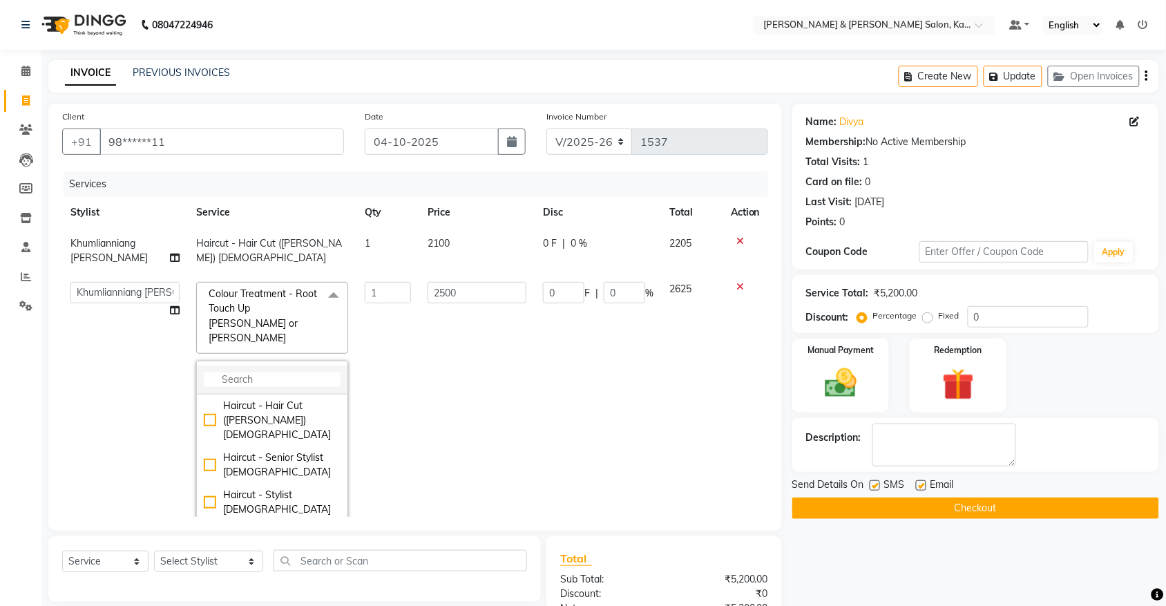
type input "G"
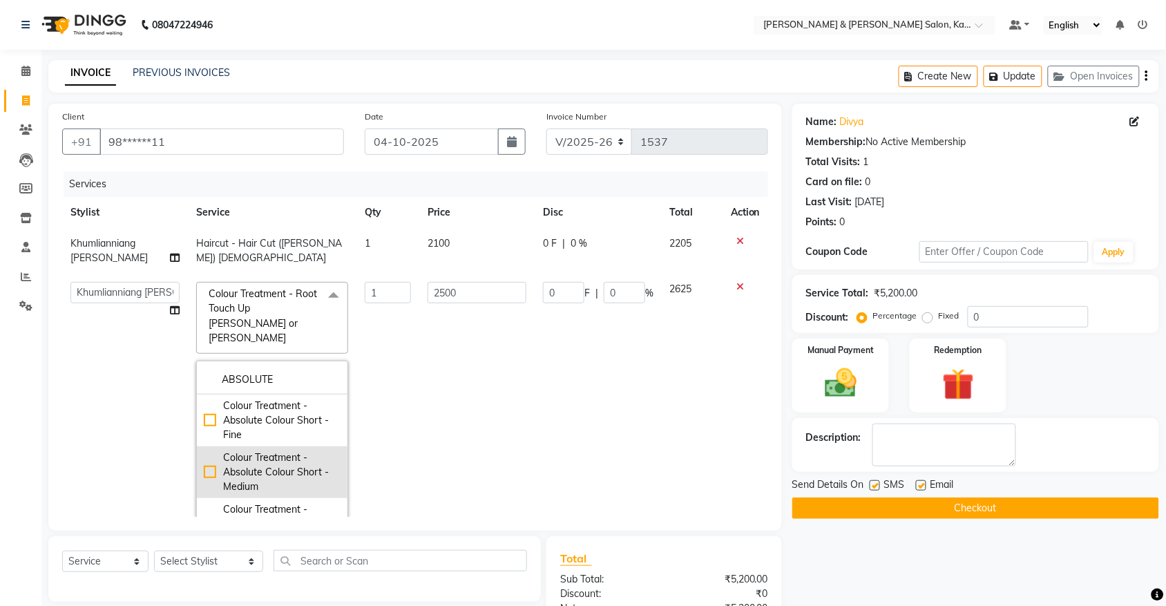
type input "ABSOLUTE"
click at [280, 450] on div "Colour Treatment - Absolute Colour Short - Medium" at bounding box center [272, 472] width 137 height 44
type input "3200"
checkbox input "true"
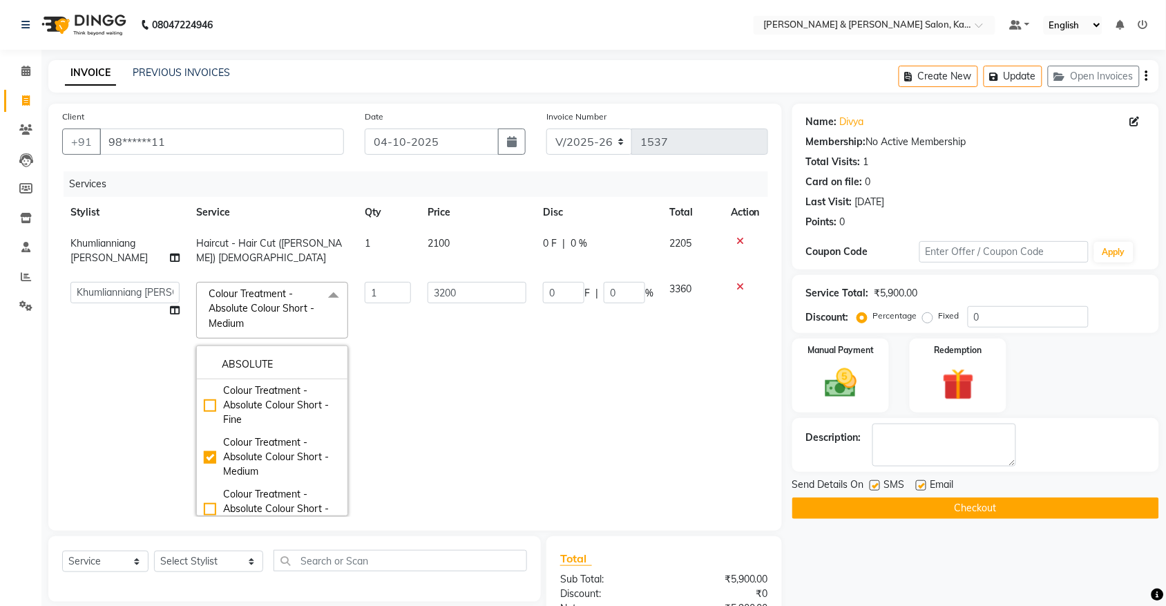
click at [699, 409] on td "3360" at bounding box center [692, 398] width 61 height 251
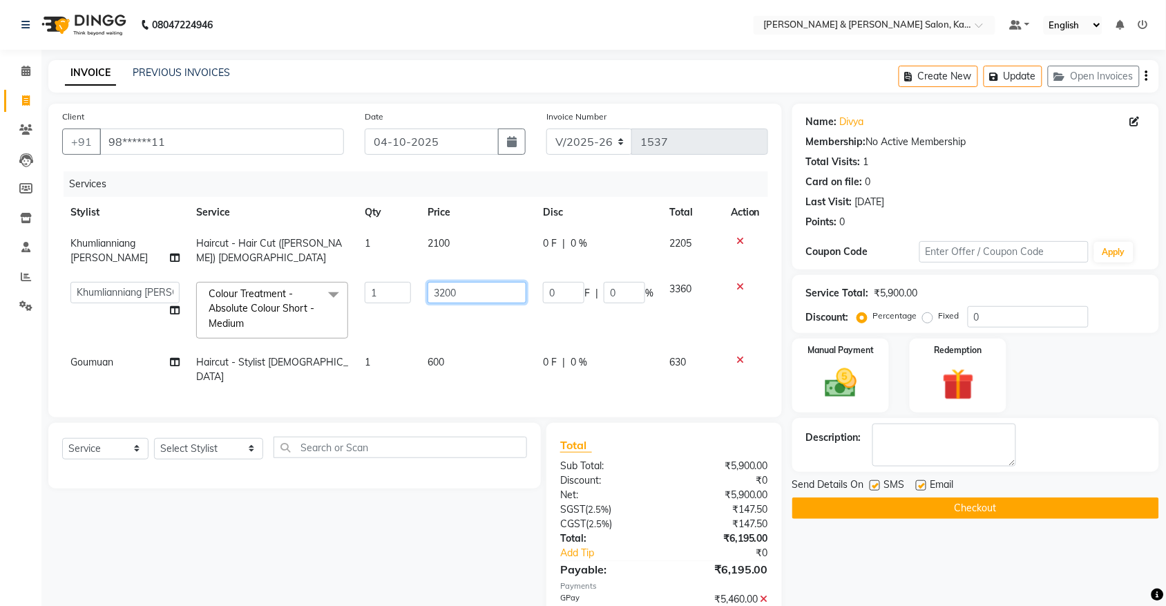
click at [445, 282] on input "3200" at bounding box center [476, 292] width 99 height 21
type input "3900"
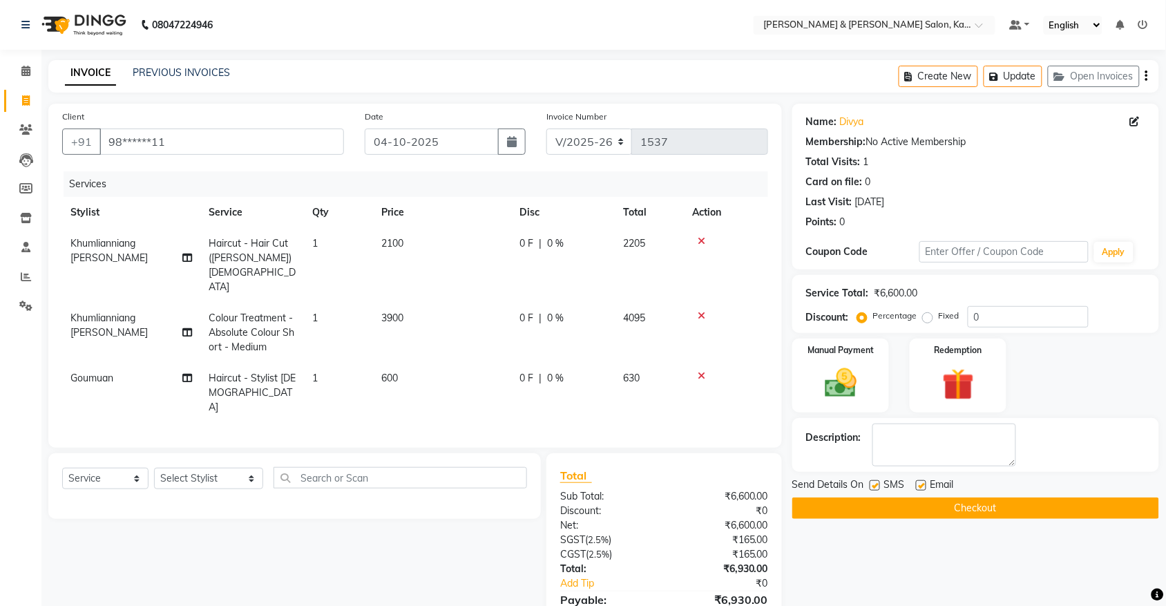
click at [785, 413] on div "Client +91 98******11 Date 04-10-2025 Invoice Number V/2025 V/2025-26 1537 Serv…" at bounding box center [415, 394] width 754 height 581
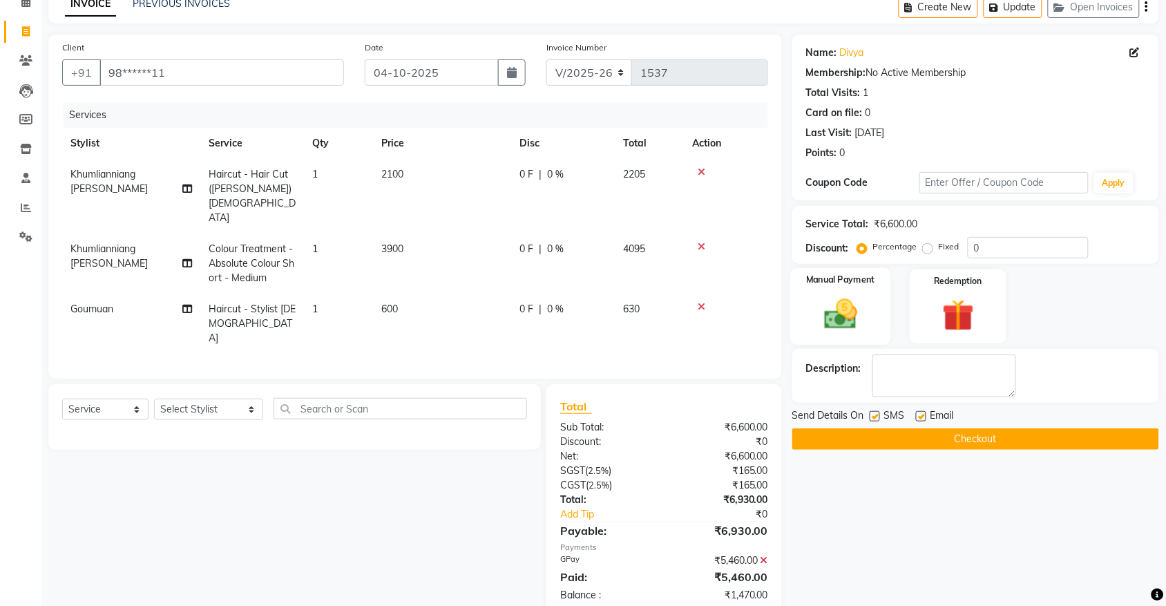
click at [846, 305] on img at bounding box center [840, 314] width 54 height 38
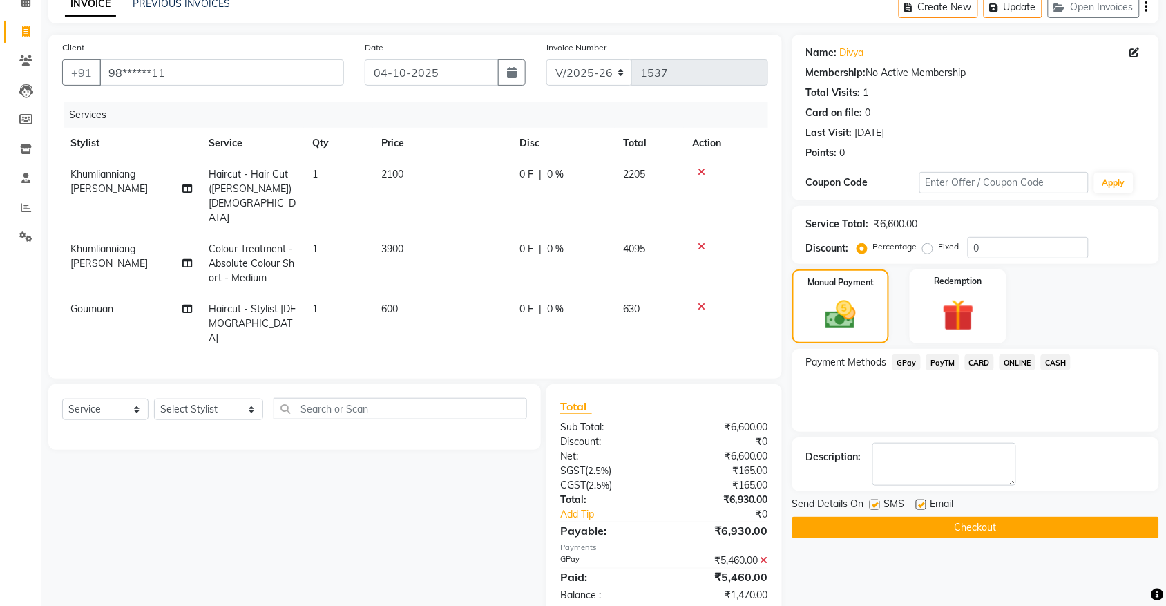
click at [974, 352] on div "Payment Methods GPay PayTM CARD ONLINE CASH" at bounding box center [975, 390] width 367 height 83
click at [965, 358] on span "CARD" at bounding box center [980, 362] width 30 height 16
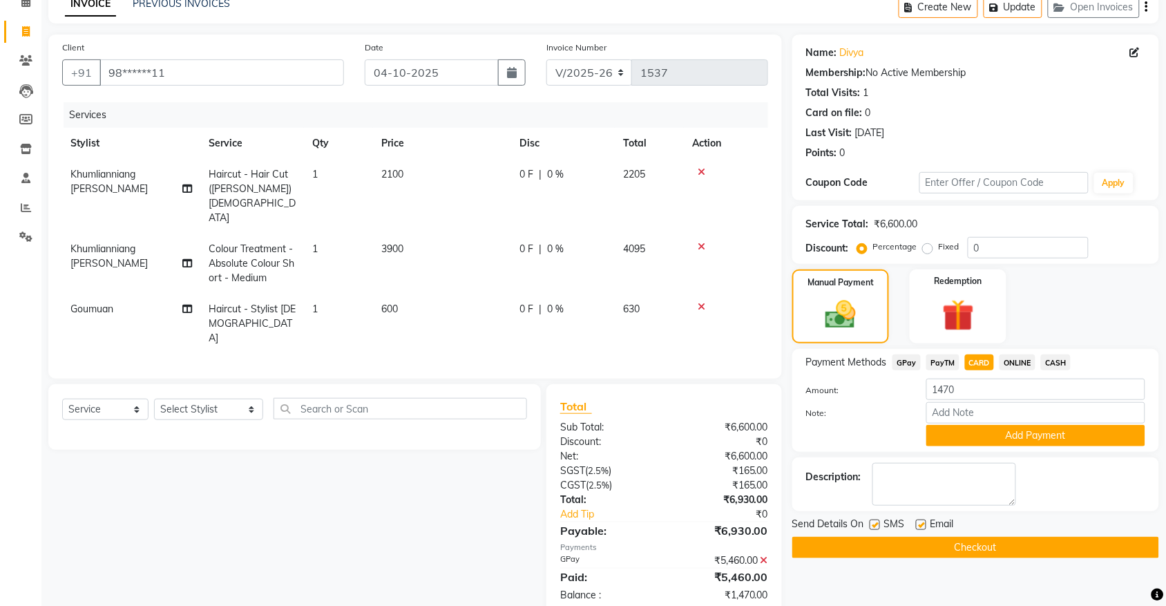
click at [764, 555] on icon at bounding box center [764, 560] width 8 height 10
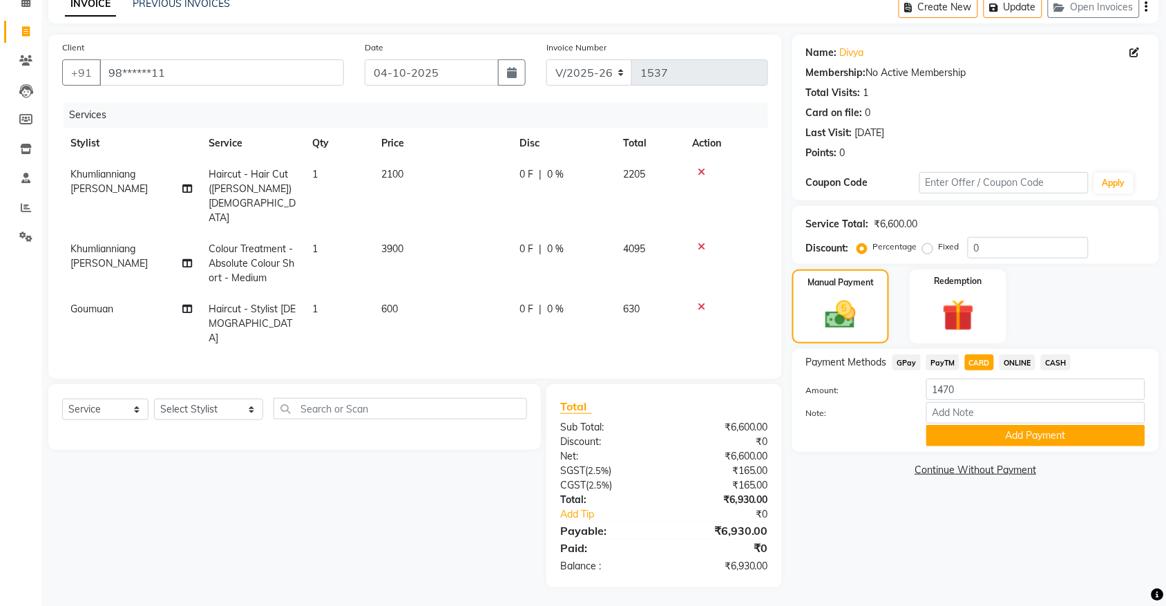
scroll to position [39, 0]
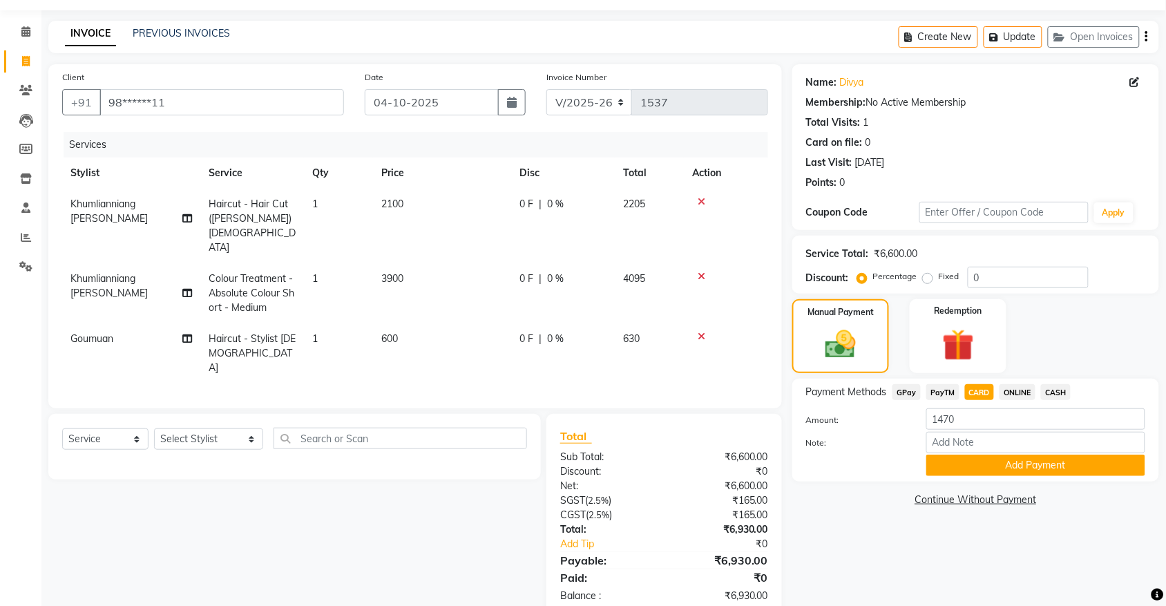
click at [943, 395] on span "PayTM" at bounding box center [942, 392] width 33 height 16
type input "6930"
click at [977, 397] on span "CARD" at bounding box center [980, 392] width 30 height 16
click at [988, 461] on button "Add Payment" at bounding box center [1035, 464] width 219 height 21
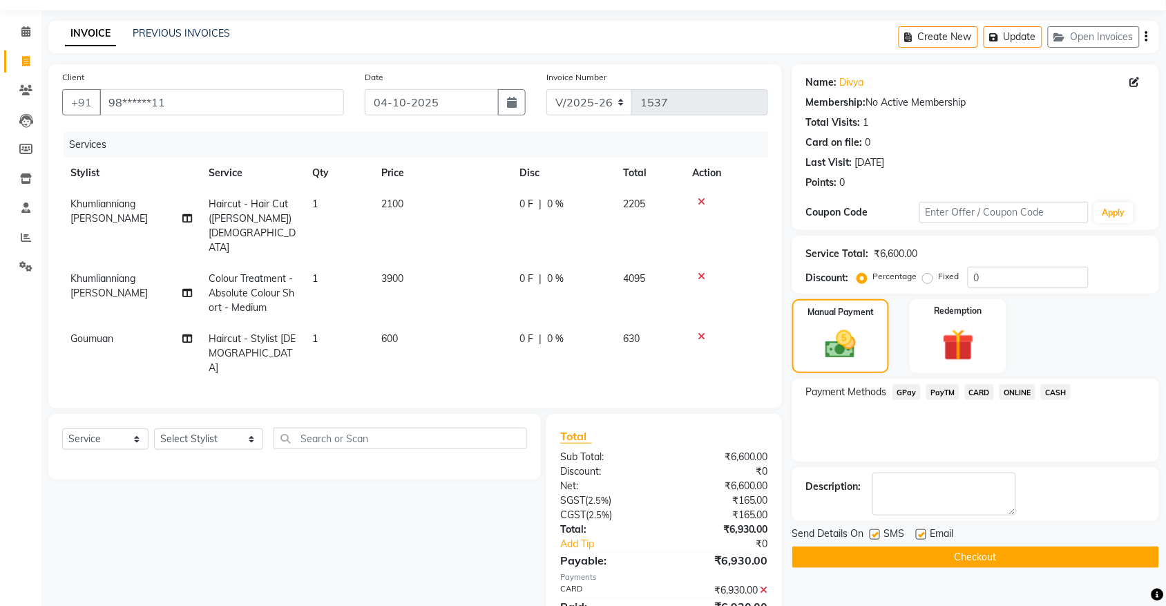
scroll to position [69, 0]
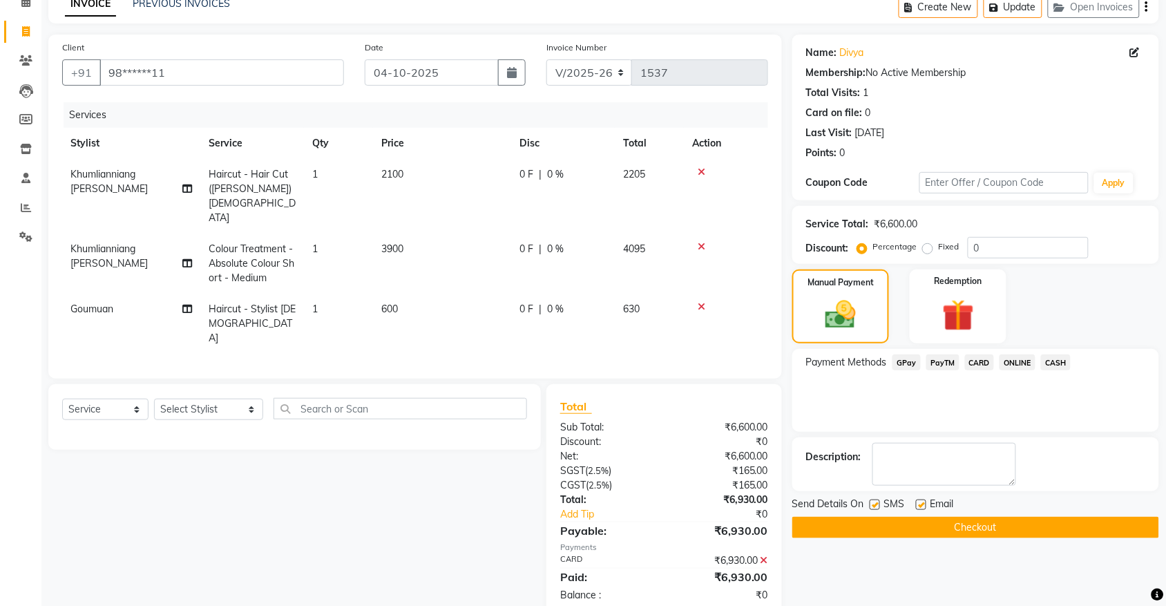
click at [879, 532] on button "Checkout" at bounding box center [975, 527] width 367 height 21
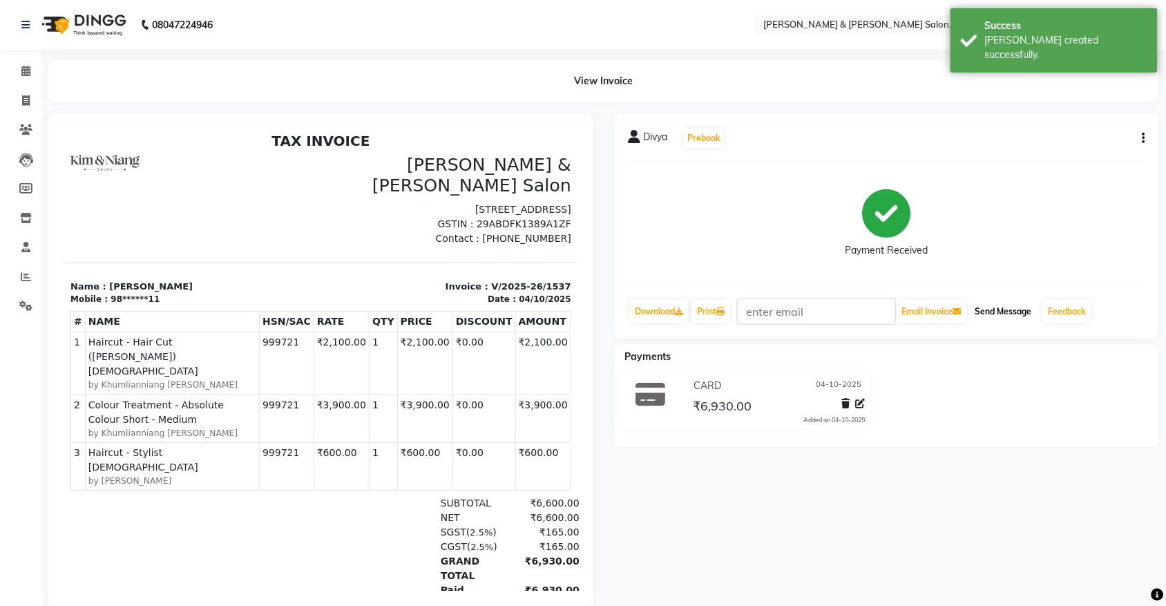
click at [1012, 314] on button "Send Message" at bounding box center [1004, 311] width 68 height 23
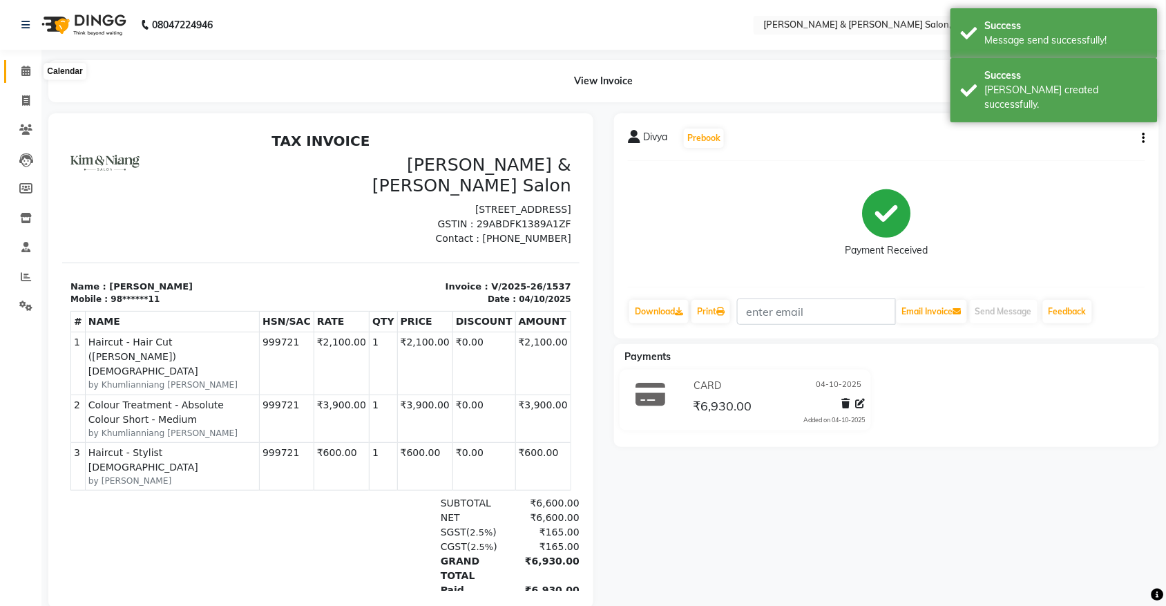
click at [16, 71] on span at bounding box center [26, 72] width 24 height 16
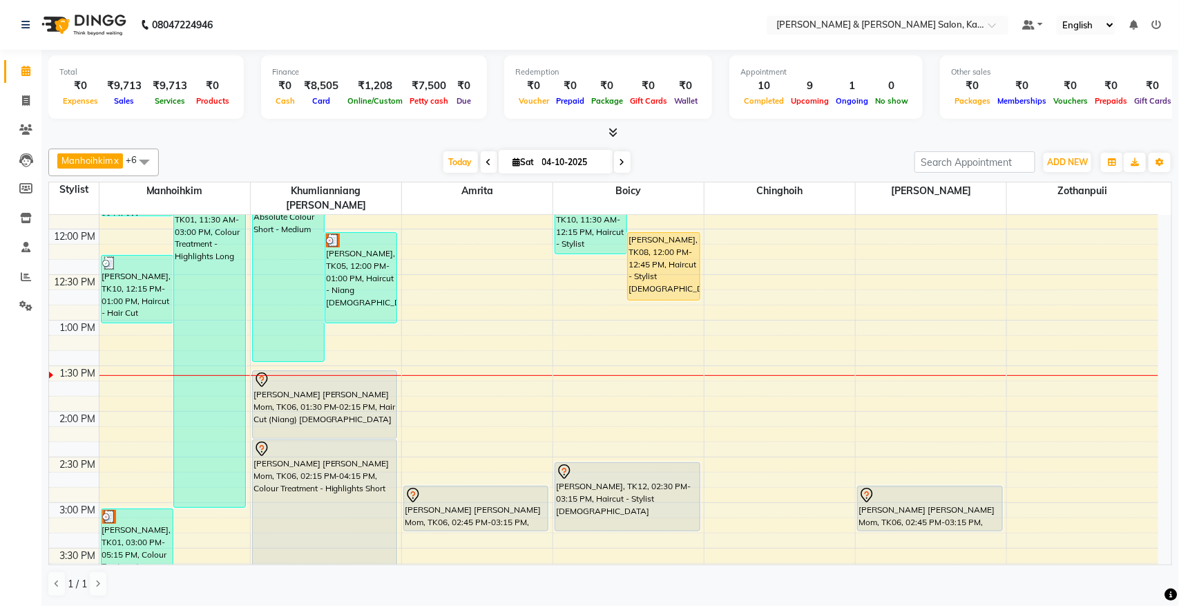
scroll to position [432, 0]
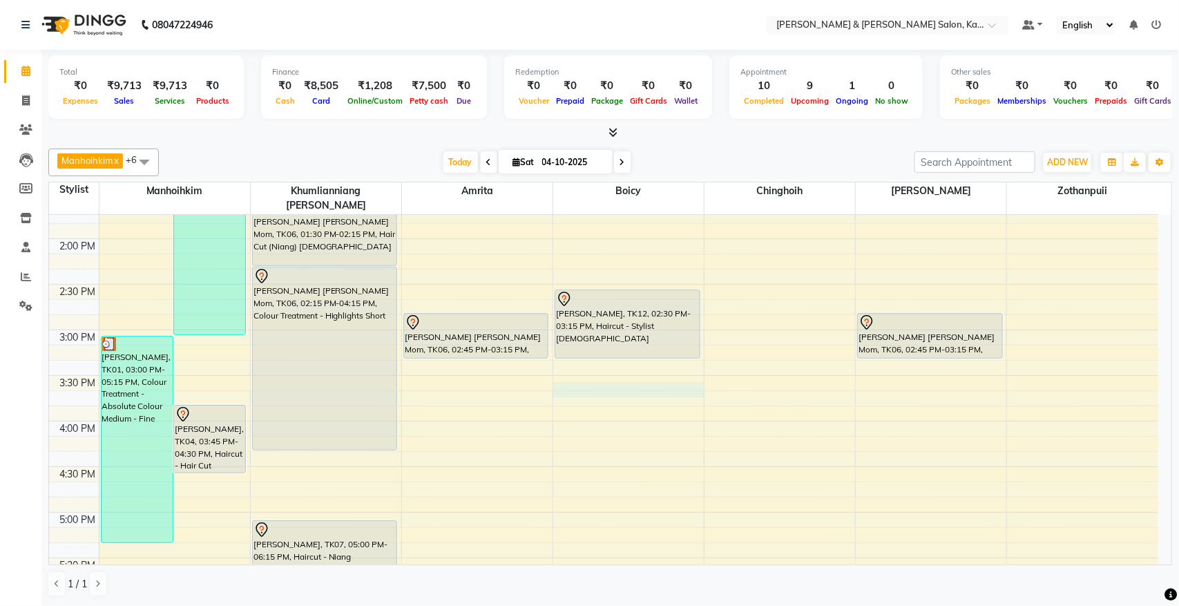
click at [573, 374] on div "9:00 AM 9:30 AM 10:00 AM 10:30 AM 11:00 AM 11:30 AM 12:00 PM 12:30 PM 1:00 PM 1…" at bounding box center [603, 375] width 1109 height 1184
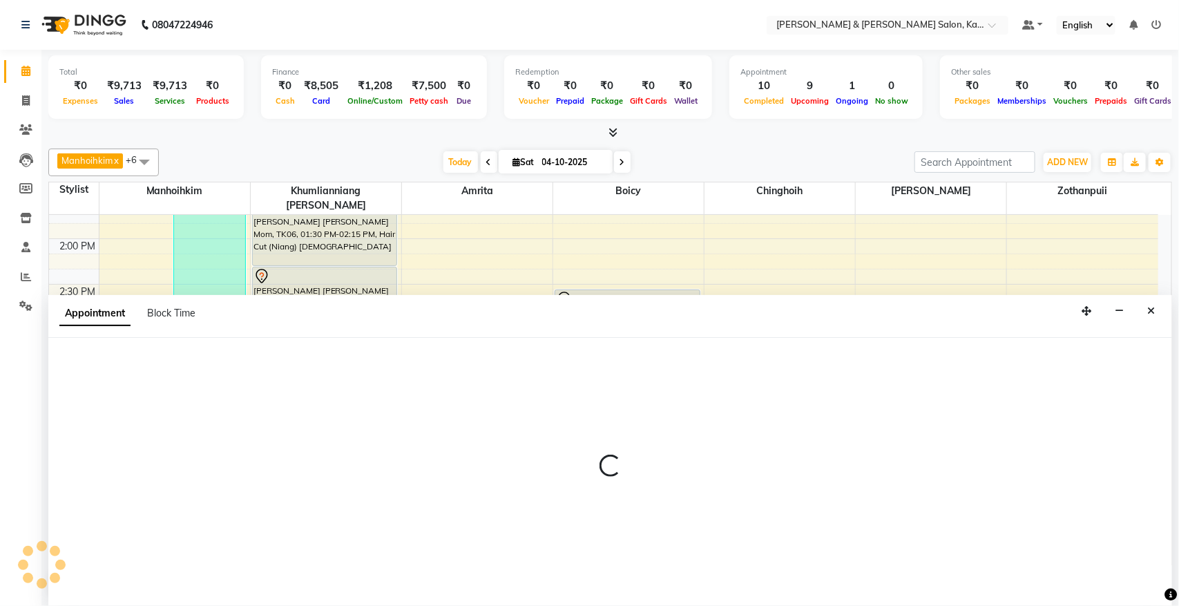
select select "71735"
select select "tentative"
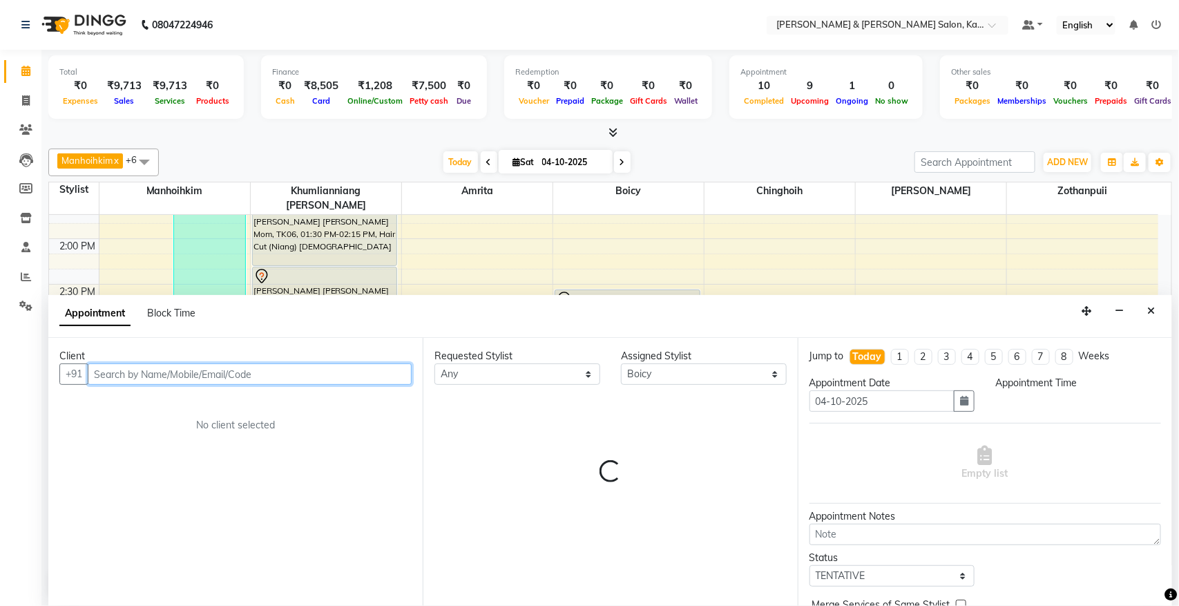
select select "930"
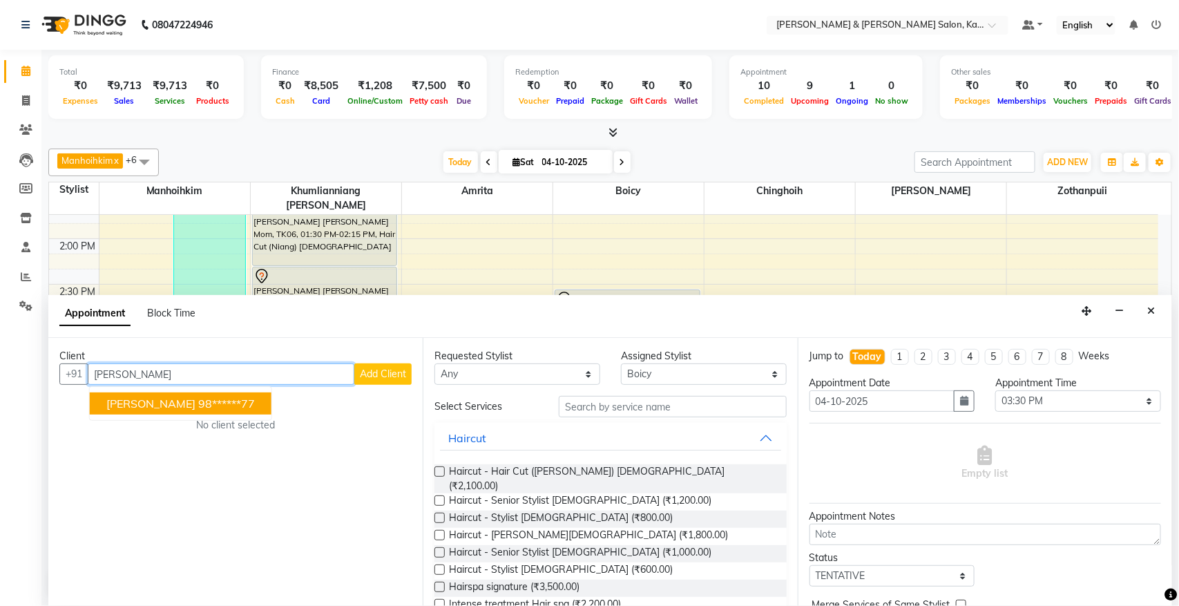
click at [198, 397] on ngb-highlight "98******77" at bounding box center [226, 403] width 57 height 14
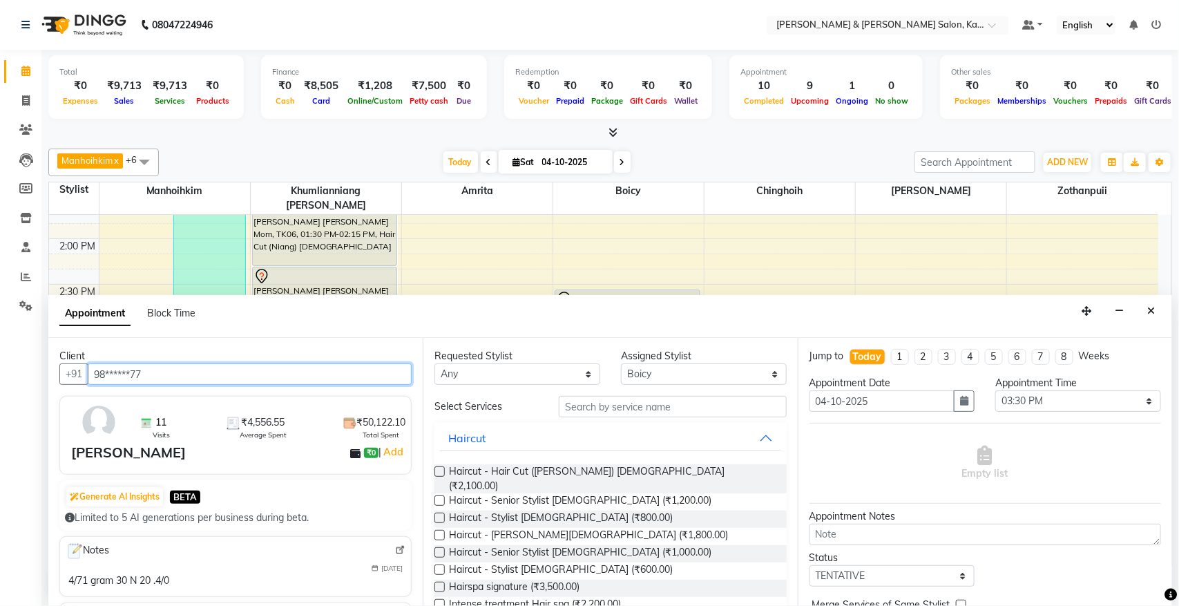
type input "98******77"
click at [640, 412] on input "text" at bounding box center [673, 406] width 228 height 21
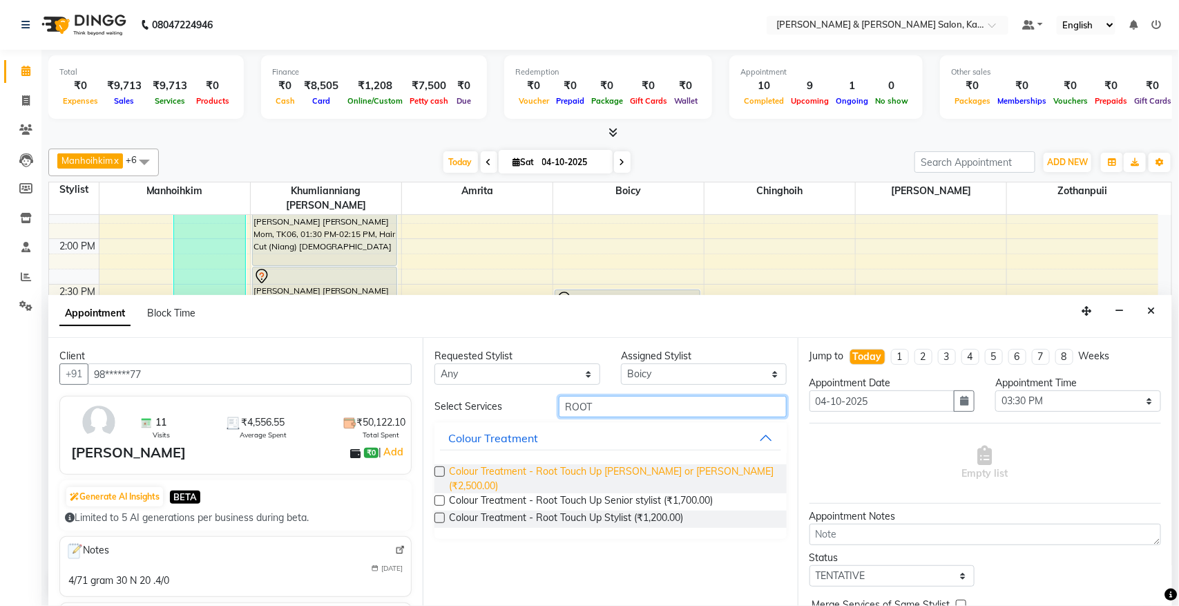
type input "ROOT"
click at [588, 476] on span "Colour Treatment - Root Touch Up [PERSON_NAME] or [PERSON_NAME] (₹2,500.00)" at bounding box center [612, 478] width 326 height 29
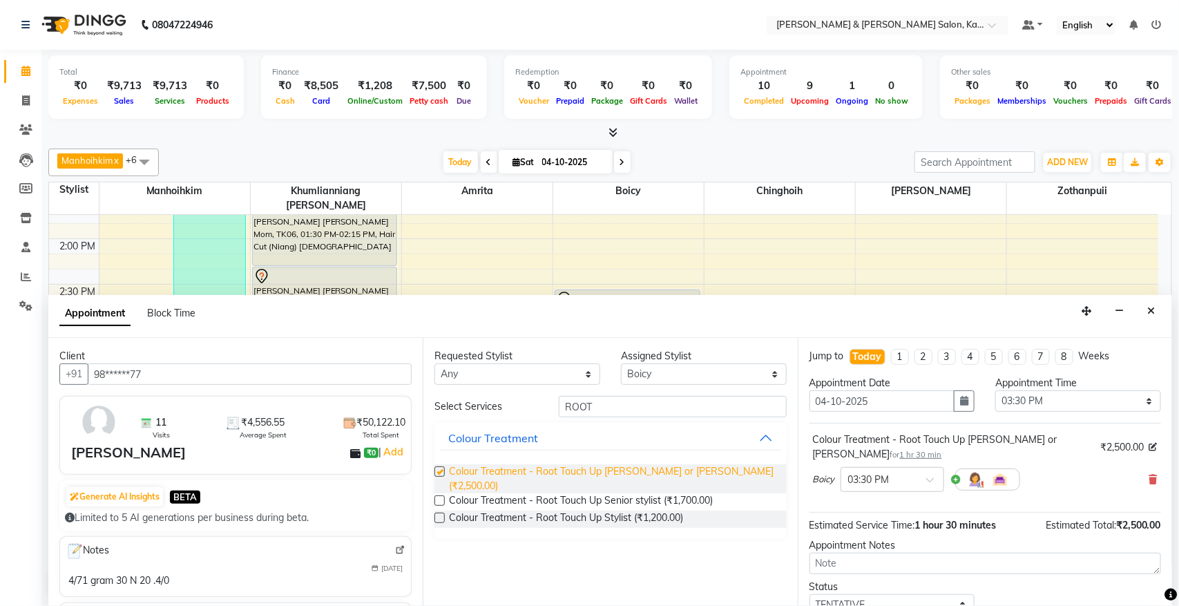
checkbox input "false"
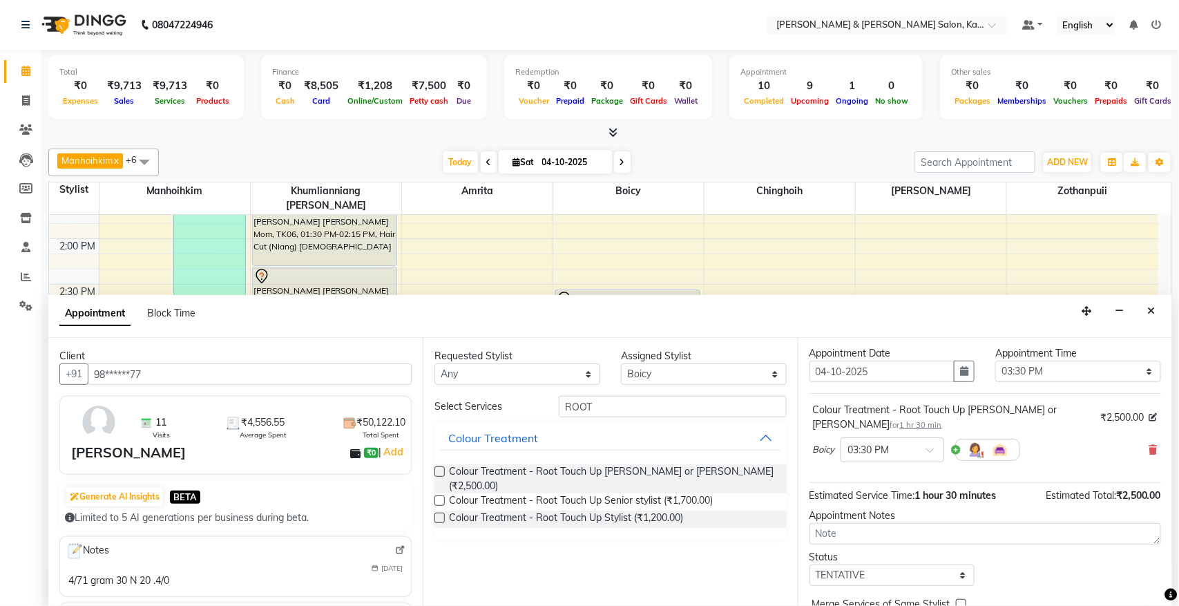
scroll to position [84, 0]
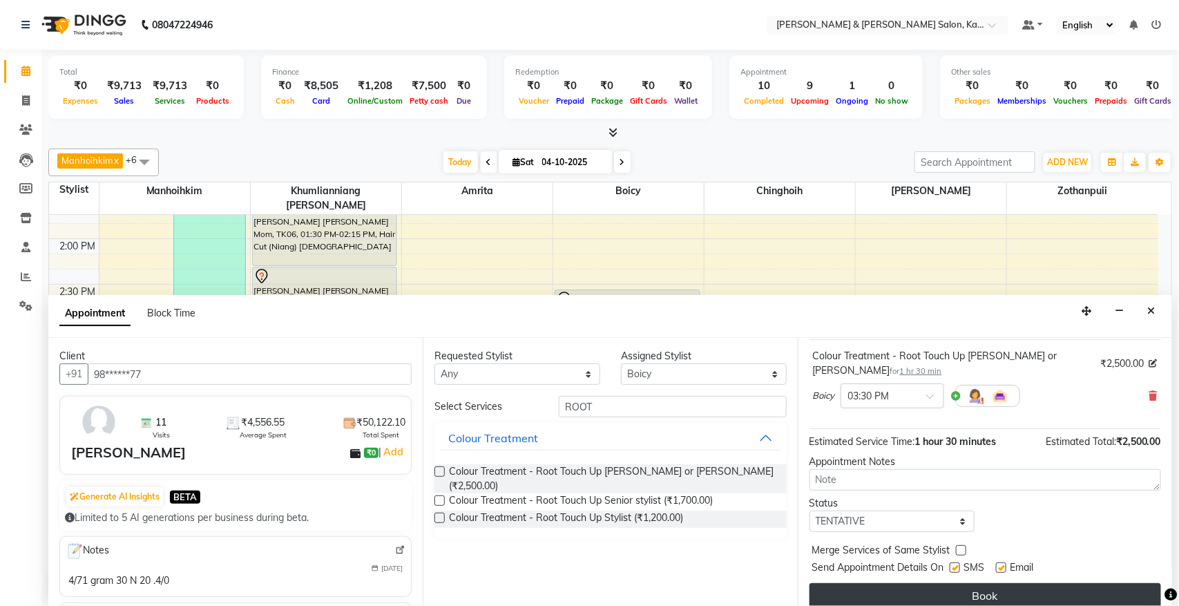
click at [945, 583] on button "Book" at bounding box center [984, 595] width 351 height 25
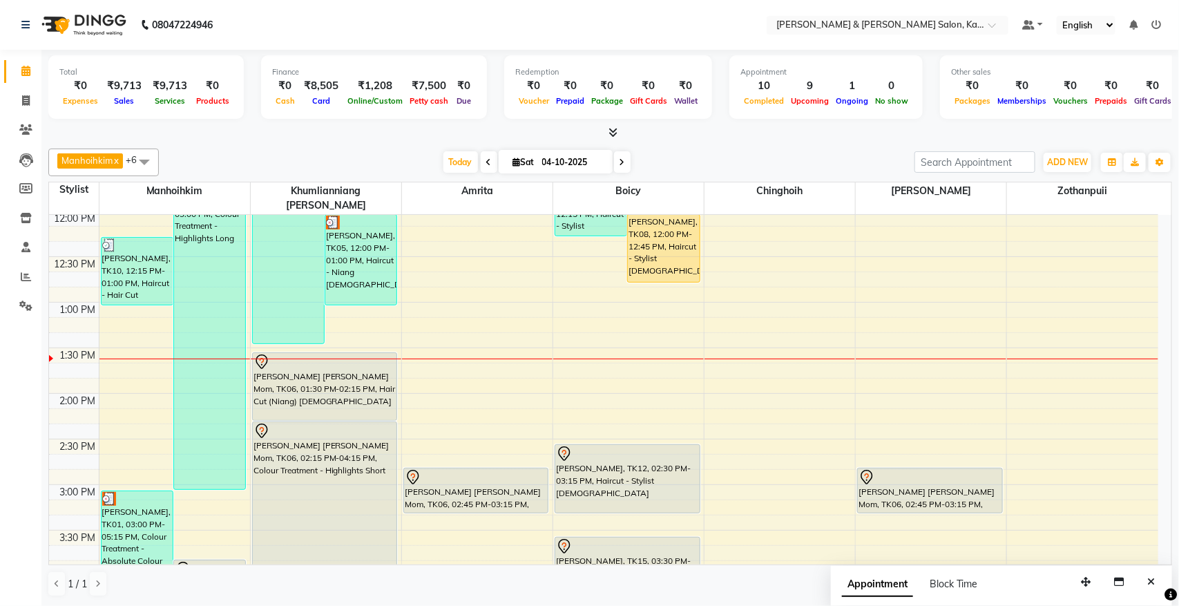
scroll to position [259, 0]
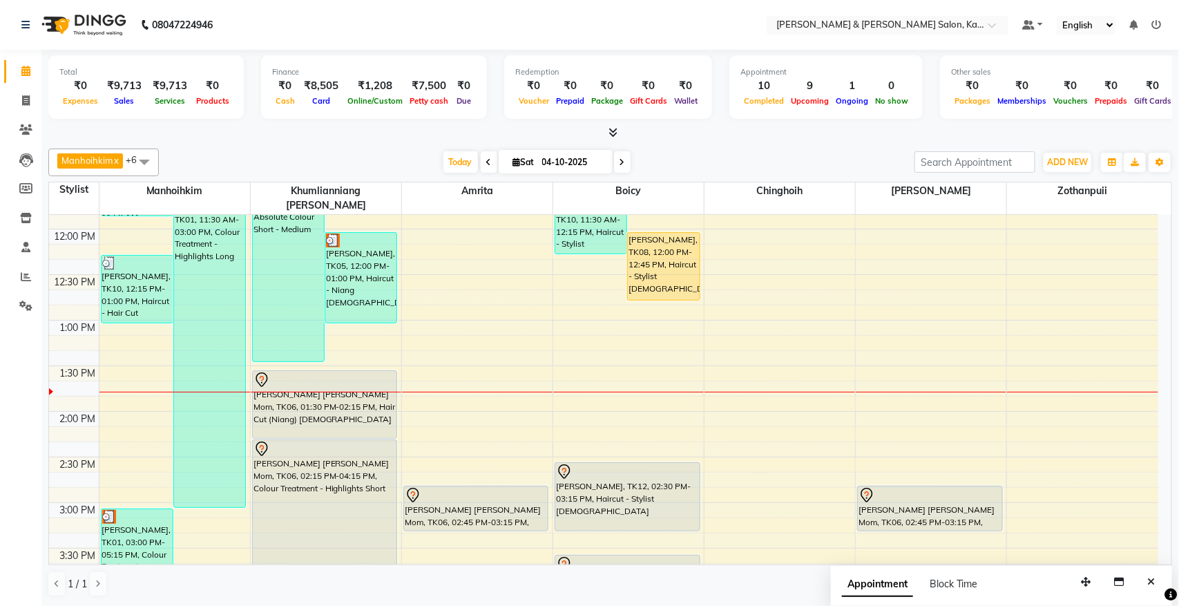
click at [668, 392] on div at bounding box center [628, 392] width 151 height 1
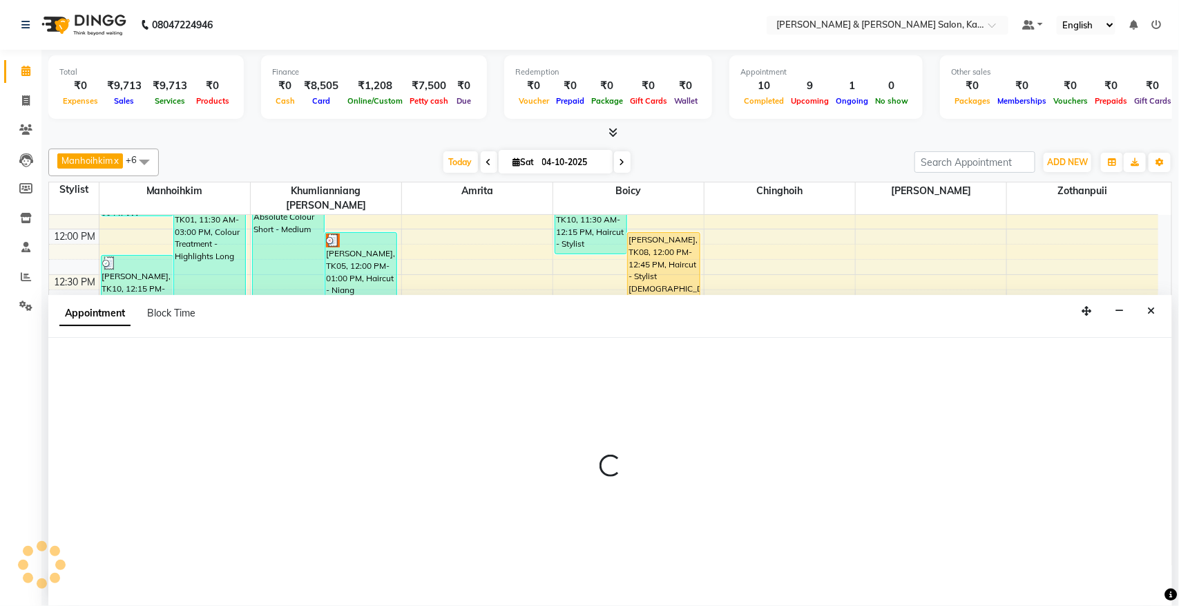
select select "71735"
select select "tentative"
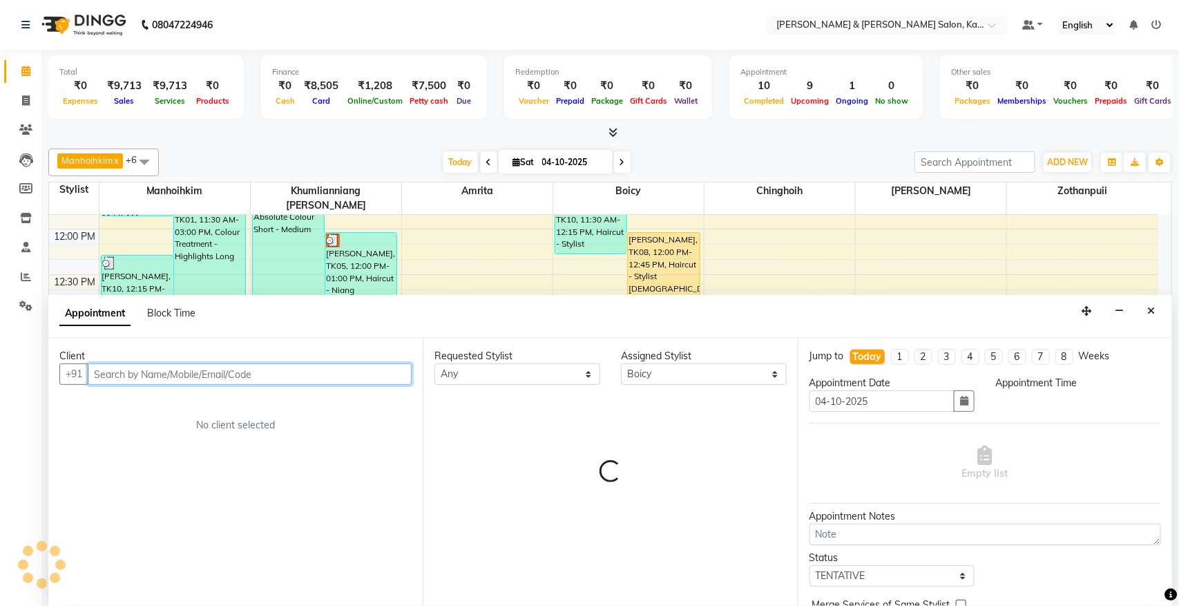
select select "825"
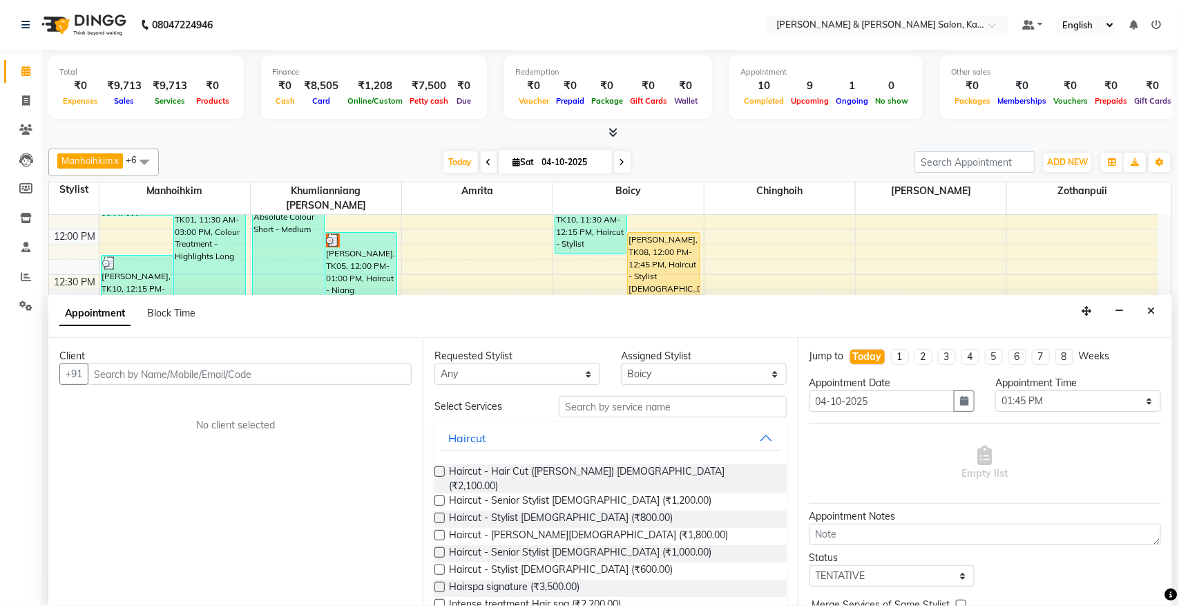
drag, startPoint x: 668, startPoint y: 377, endPoint x: 1144, endPoint y: 311, distance: 479.7
click at [1141, 309] on button "Close" at bounding box center [1151, 310] width 20 height 21
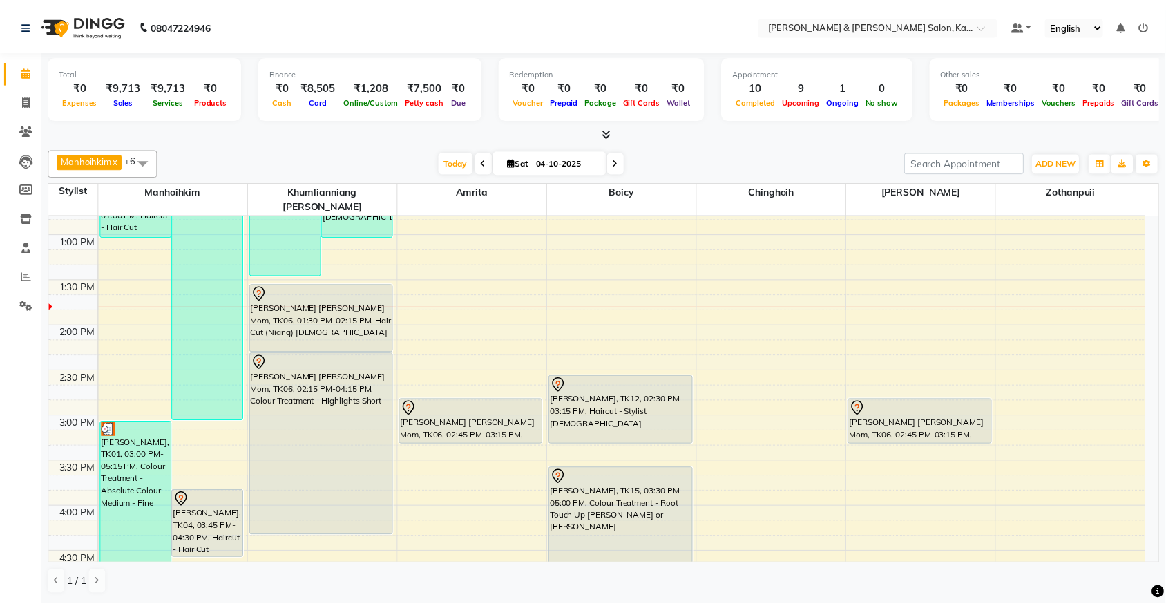
scroll to position [173, 0]
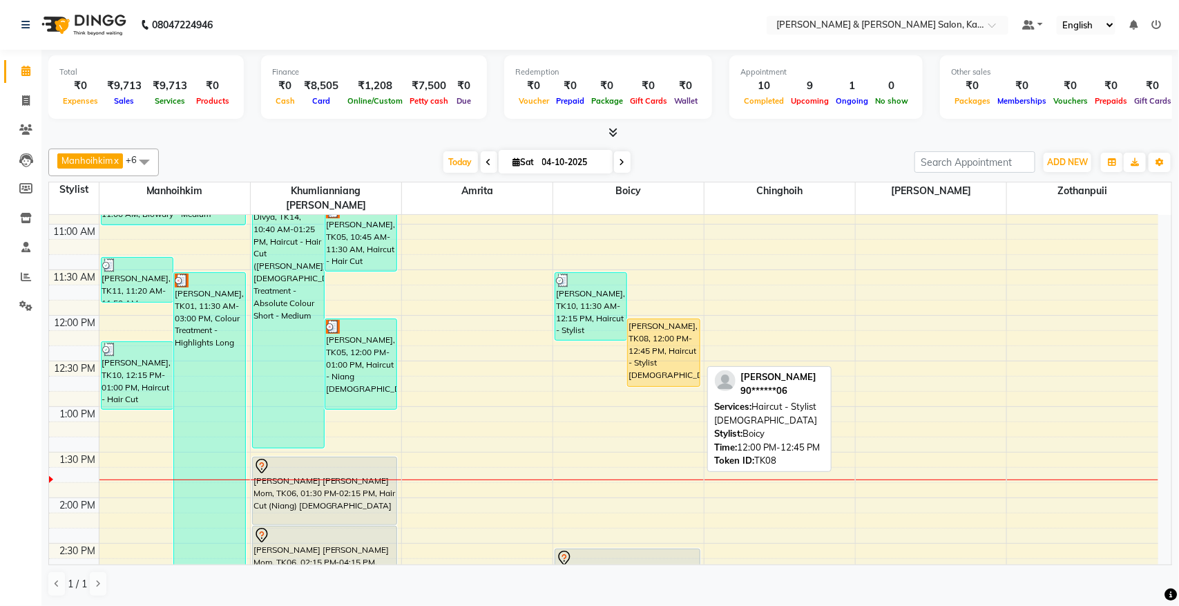
click at [662, 333] on div "[PERSON_NAME], TK08, 12:00 PM-12:45 PM, Haircut - Stylist [DEMOGRAPHIC_DATA]" at bounding box center [663, 352] width 71 height 67
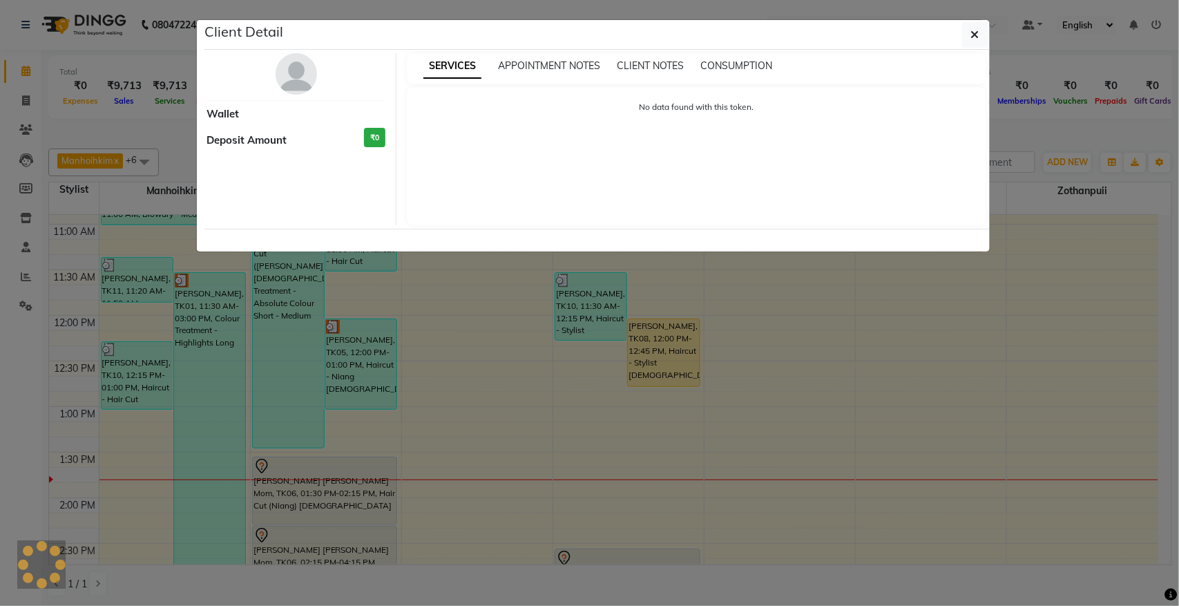
select select "1"
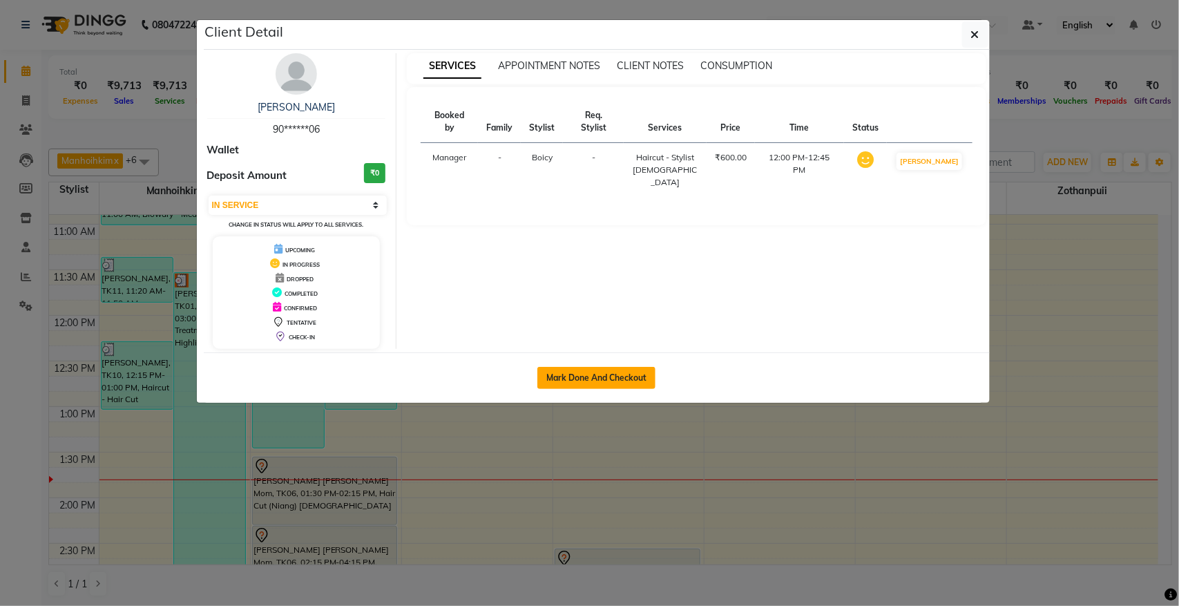
click at [609, 380] on button "Mark Done And Checkout" at bounding box center [596, 378] width 118 height 22
select select "service"
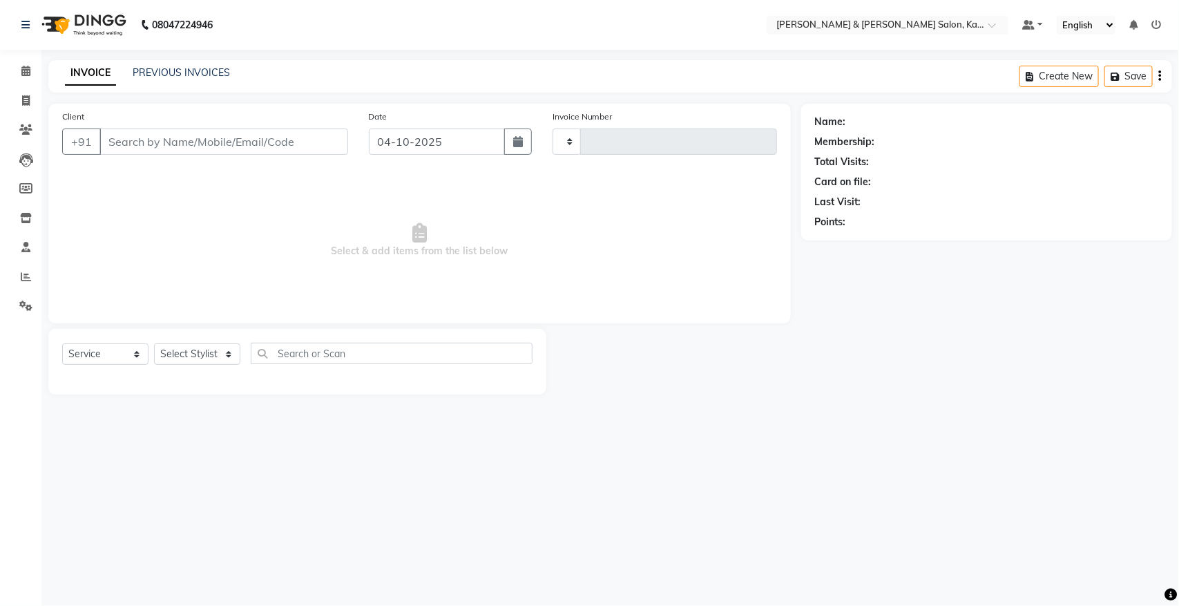
type input "1538"
select select "7750"
type input "90******06"
select select "71735"
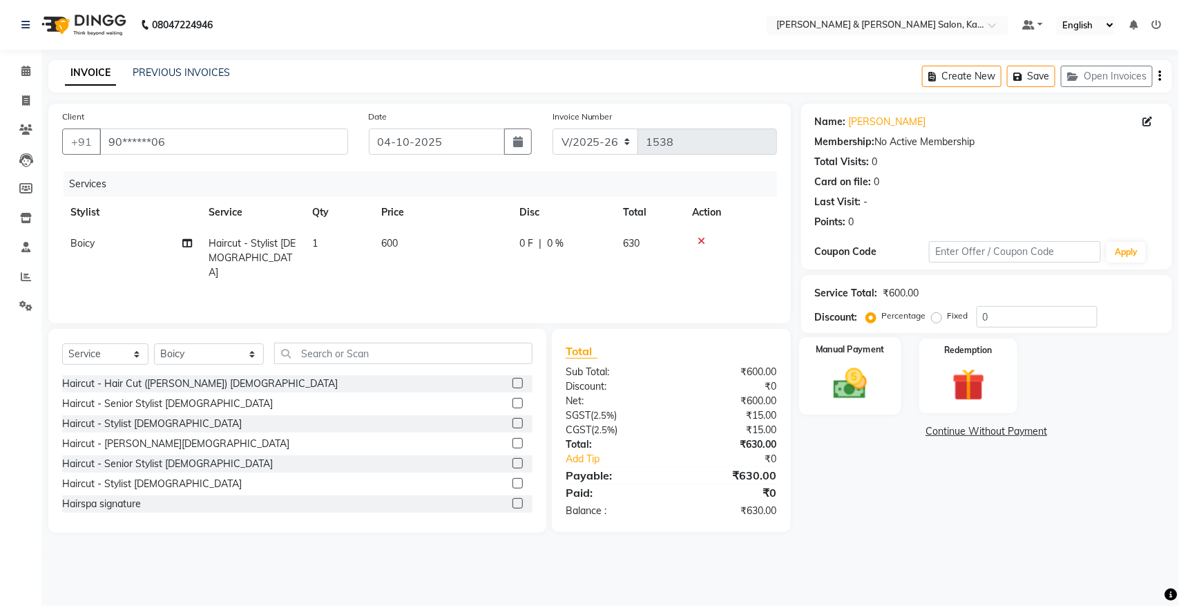
click at [854, 387] on img at bounding box center [849, 383] width 55 height 39
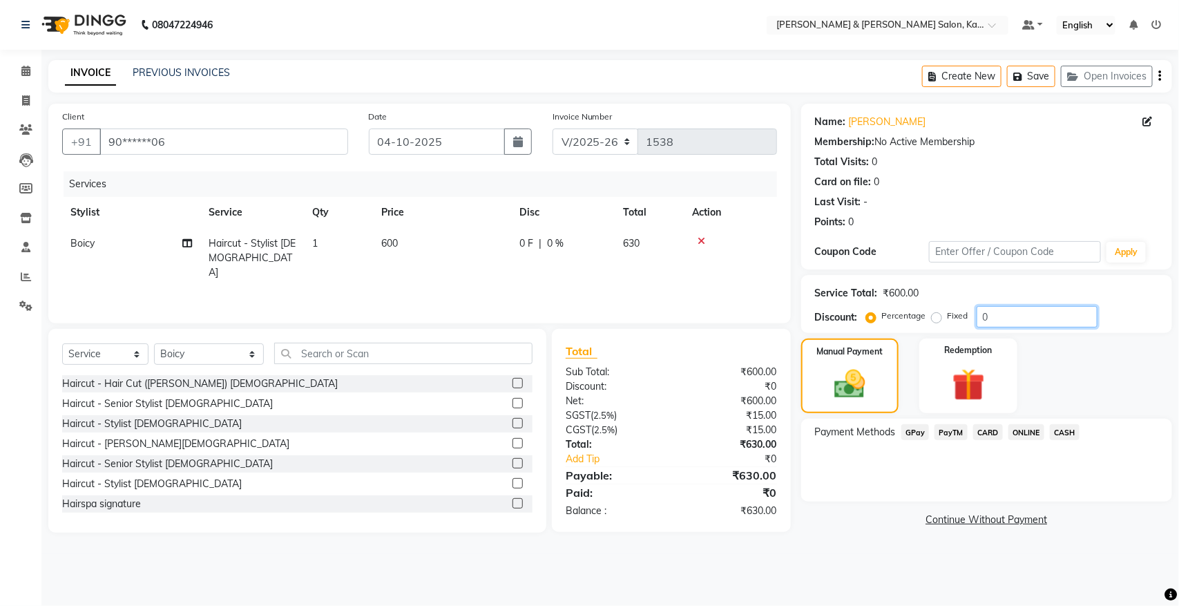
click at [1048, 318] on input "0" at bounding box center [1036, 316] width 121 height 21
type input "10"
click at [919, 429] on span "GPay" at bounding box center [915, 432] width 28 height 16
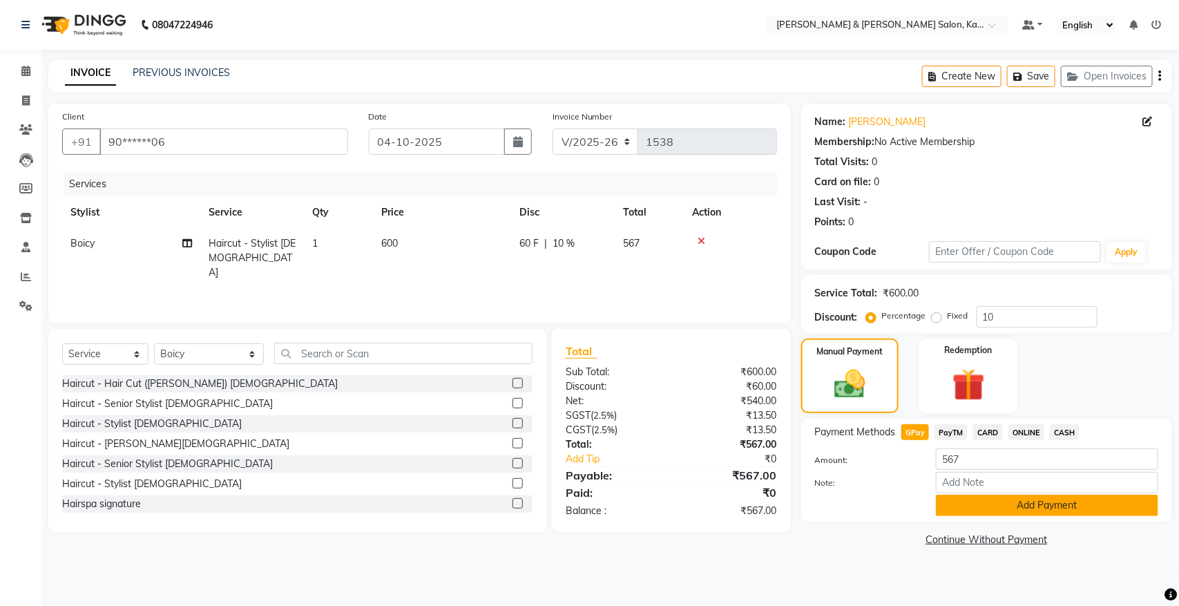
click at [979, 501] on button "Add Payment" at bounding box center [1047, 504] width 222 height 21
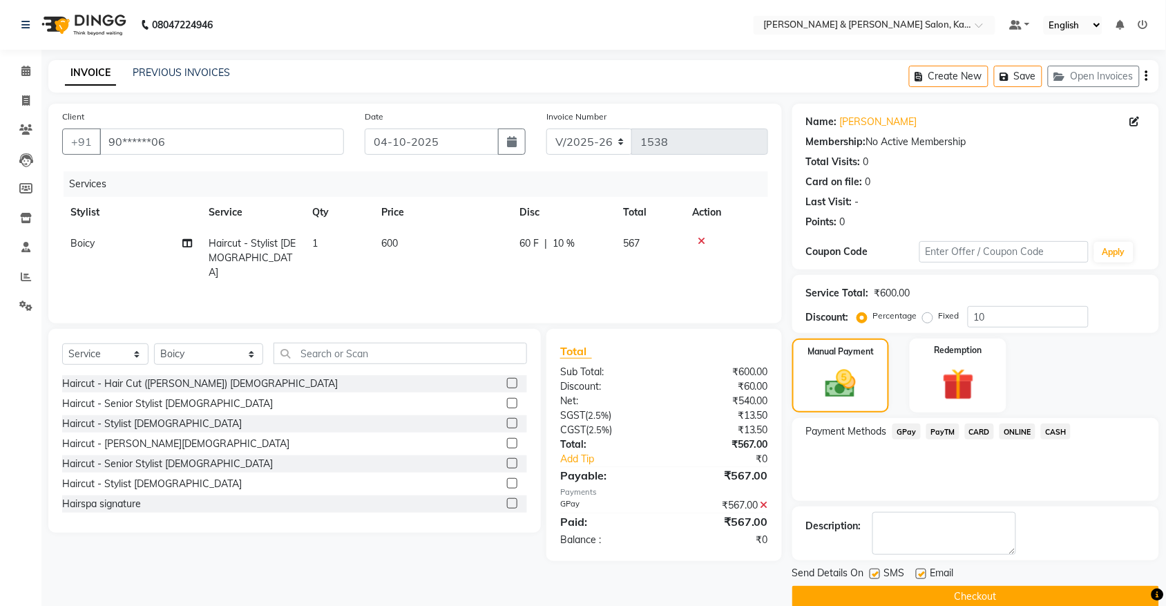
click at [961, 586] on button "Checkout" at bounding box center [975, 596] width 367 height 21
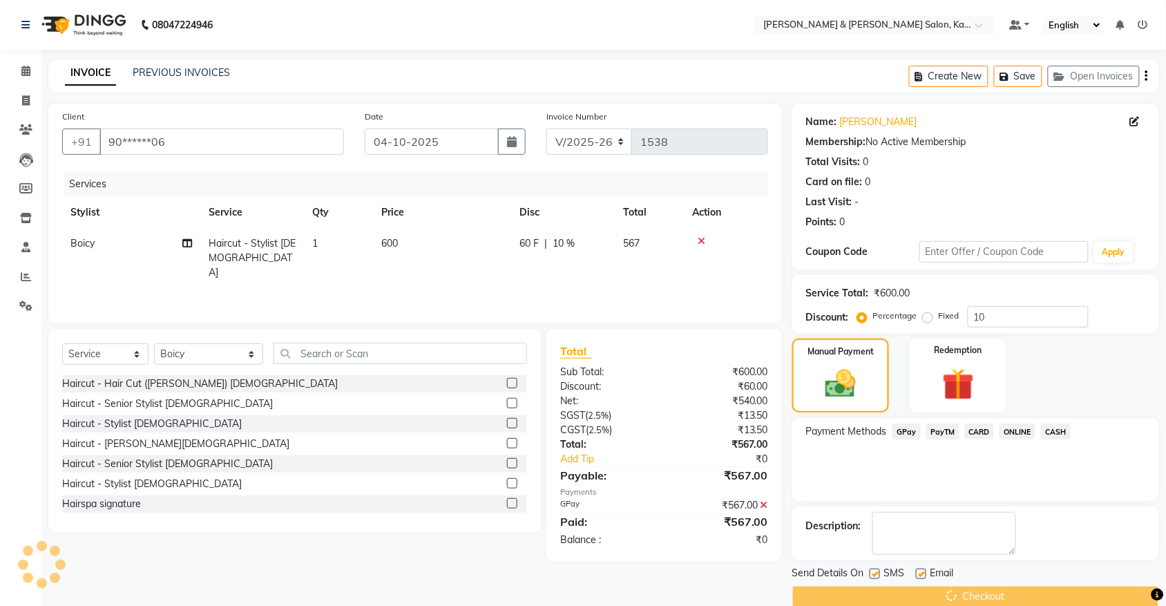
scroll to position [22, 0]
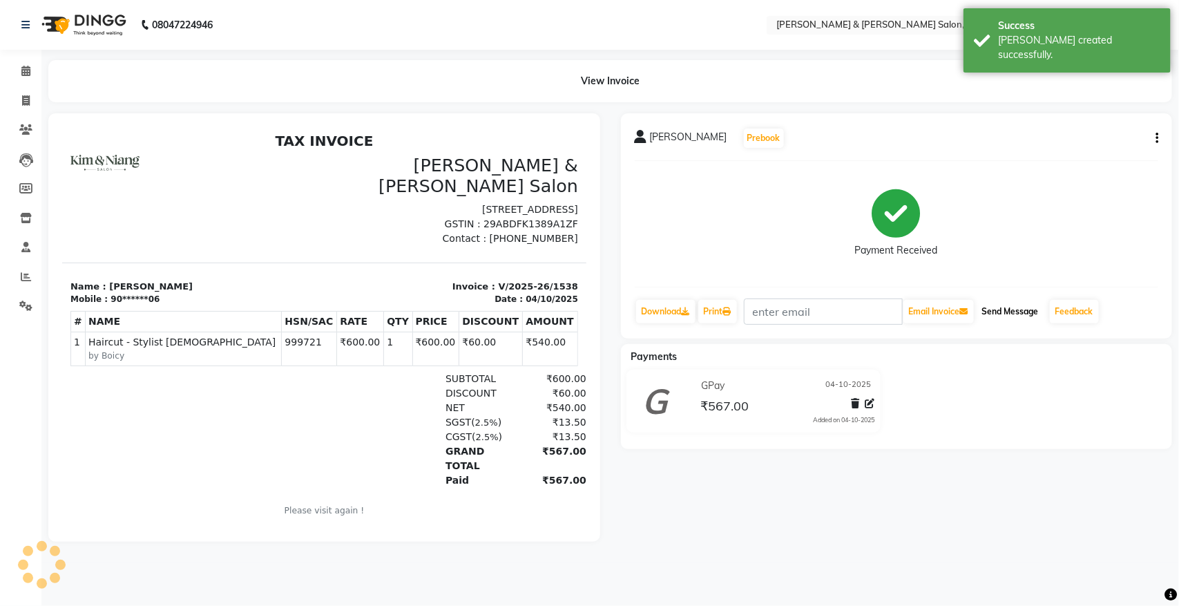
click at [1023, 309] on button "Send Message" at bounding box center [1010, 311] width 68 height 23
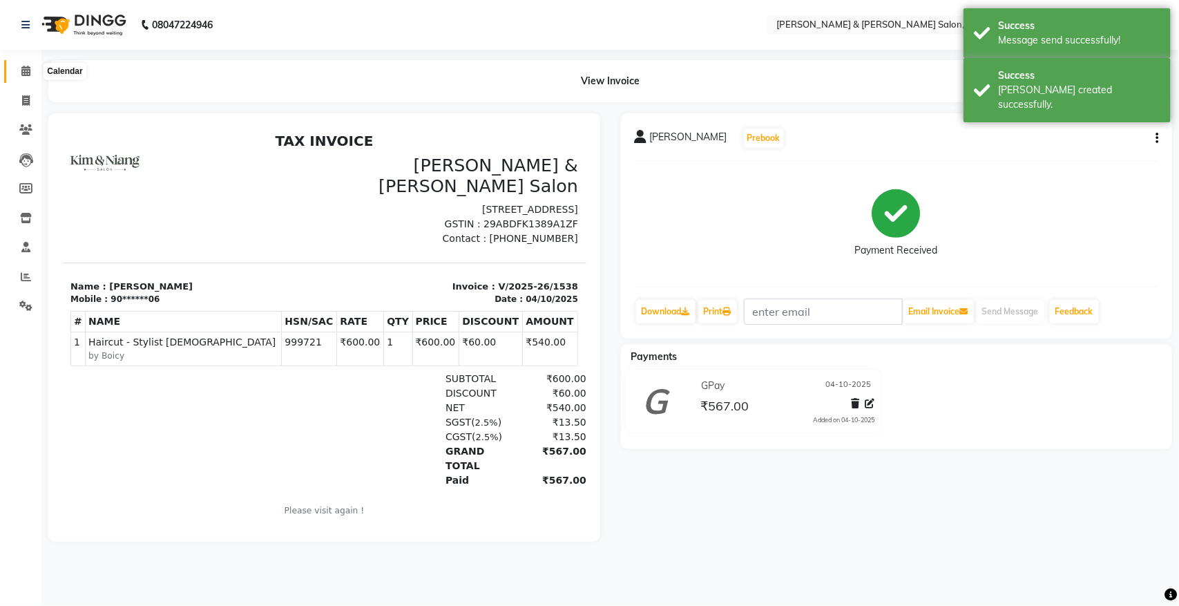
click at [30, 71] on span at bounding box center [26, 72] width 24 height 16
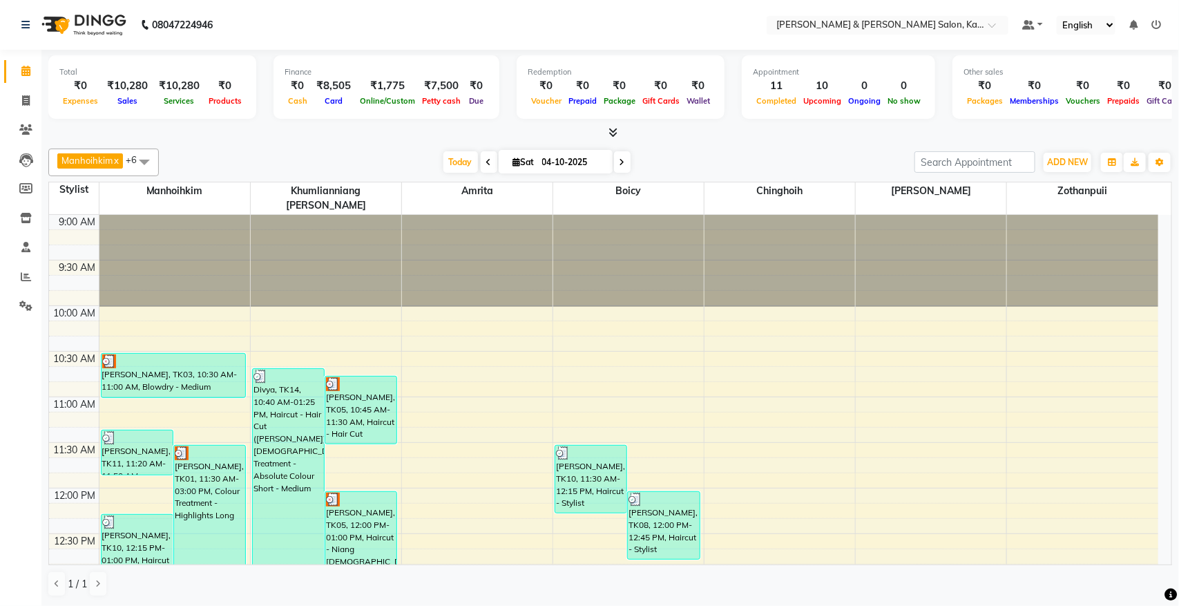
drag, startPoint x: 30, startPoint y: 71, endPoint x: 681, endPoint y: 135, distance: 654.3
click at [681, 135] on div at bounding box center [610, 133] width 1124 height 15
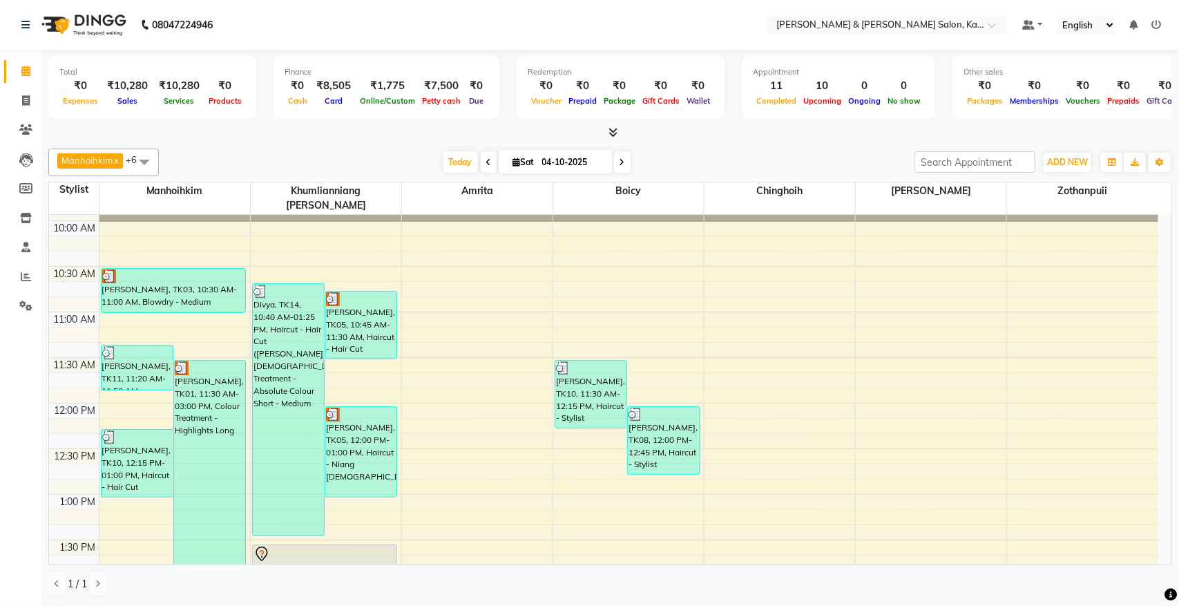
scroll to position [259, 0]
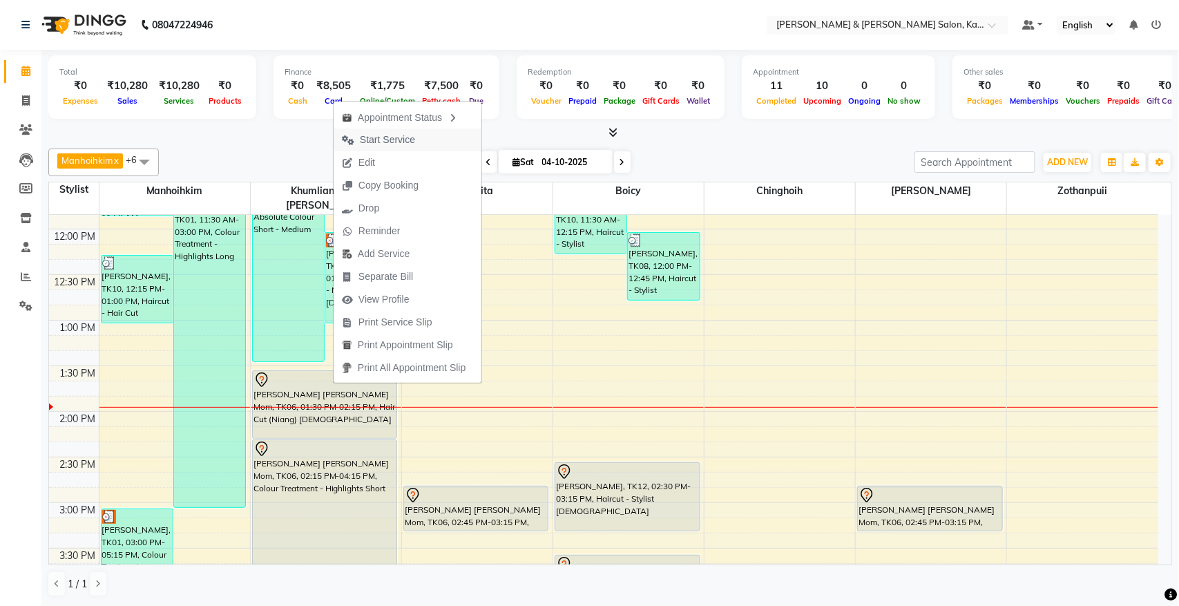
click at [372, 139] on span "Start Service" at bounding box center [387, 140] width 55 height 15
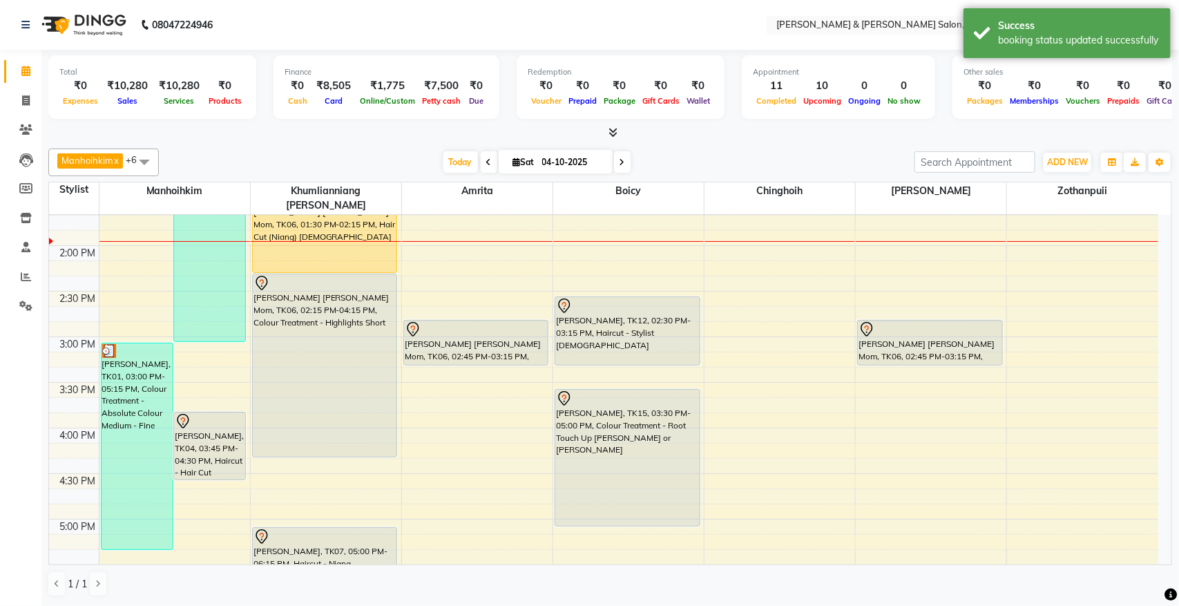
scroll to position [432, 0]
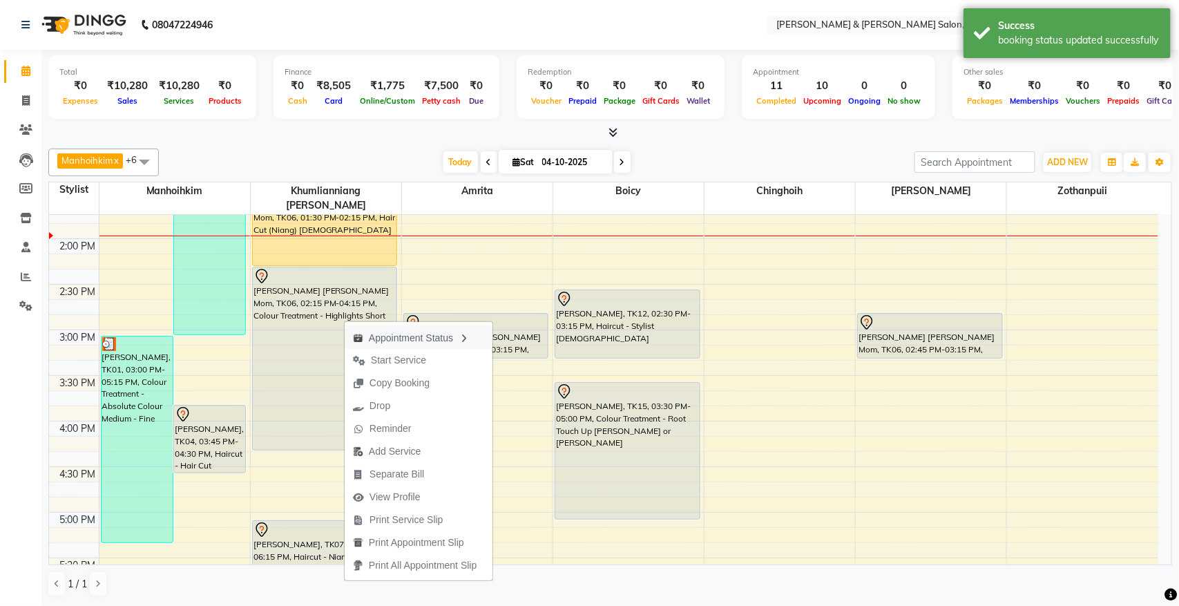
click at [392, 347] on div "Appointment Status" at bounding box center [419, 336] width 148 height 23
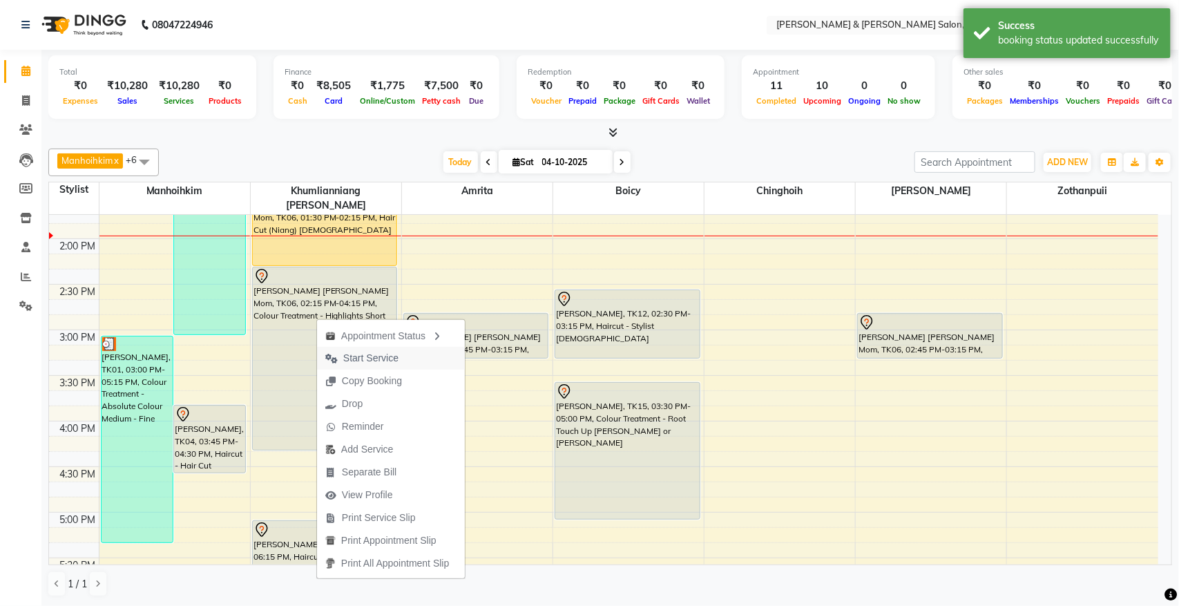
click at [373, 360] on span "Start Service" at bounding box center [370, 358] width 55 height 15
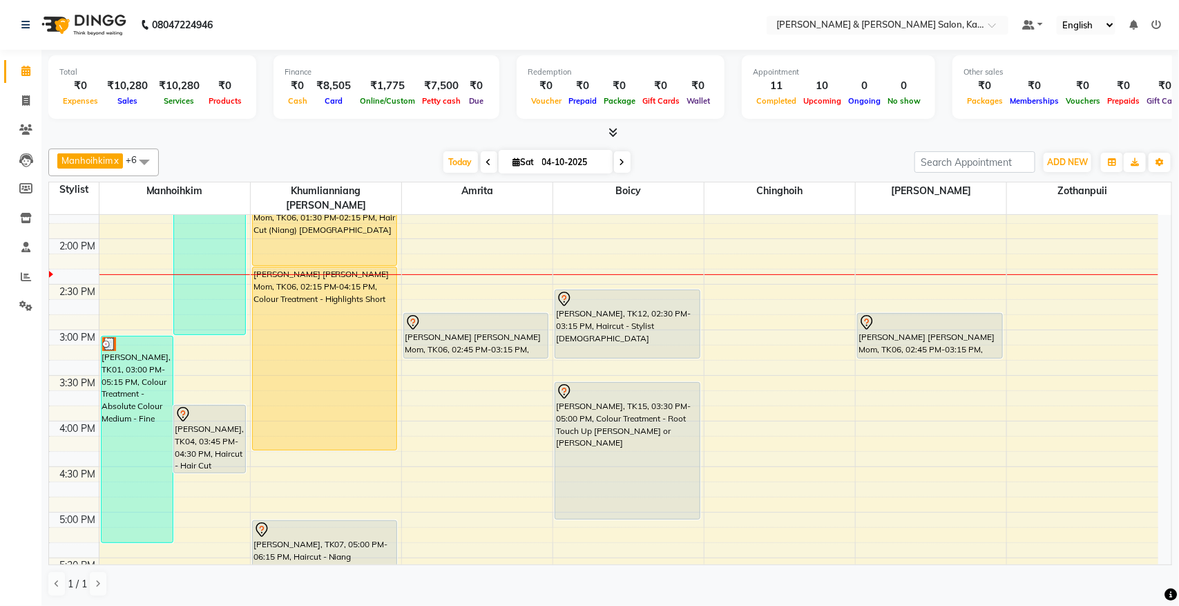
drag, startPoint x: 609, startPoint y: 233, endPoint x: 704, endPoint y: 363, distance: 161.0
click at [700, 162] on div "[DATE] [DATE]" at bounding box center [537, 162] width 742 height 21
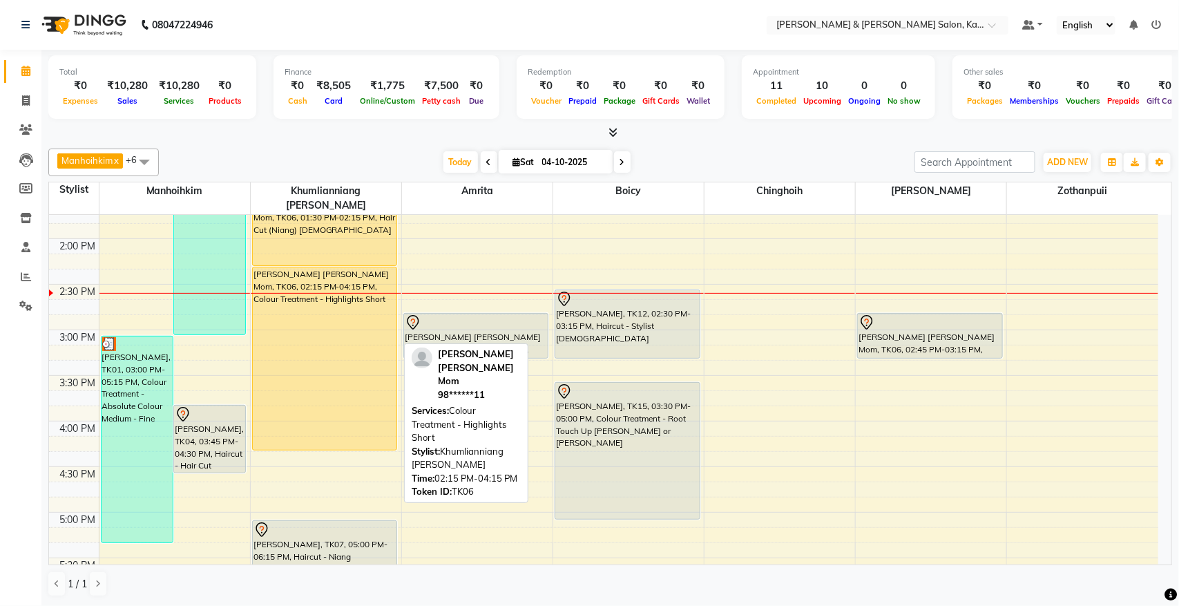
click at [357, 322] on div "[PERSON_NAME] [PERSON_NAME] Mom, TK06, 02:15 PM-04:15 PM, Colour Treatment - Hi…" at bounding box center [325, 358] width 144 height 182
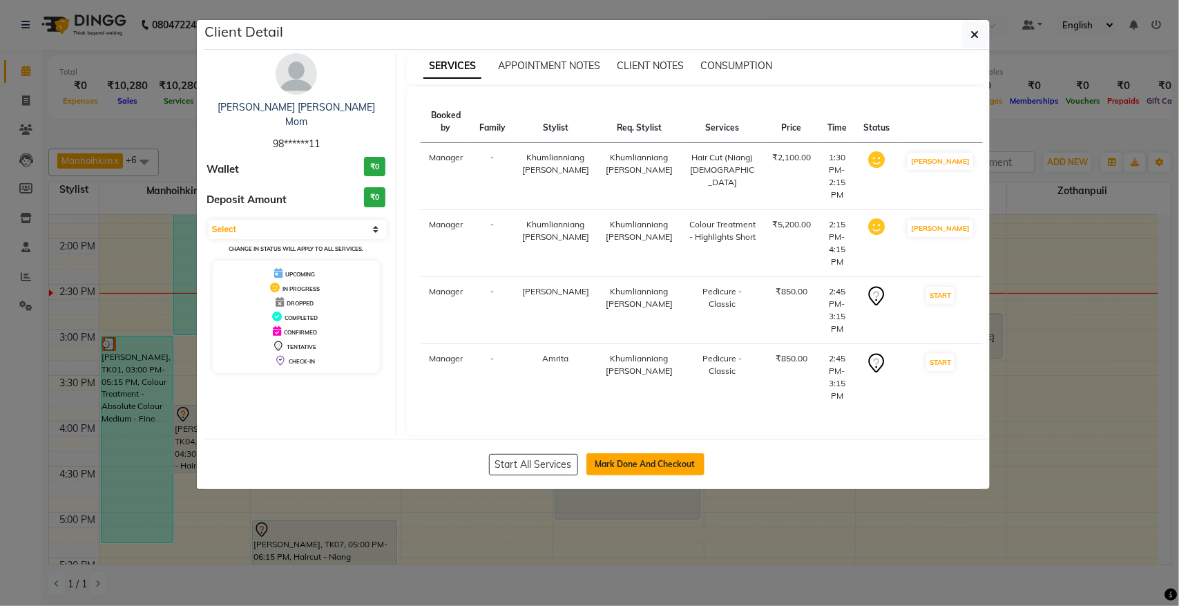
click at [620, 453] on button "Mark Done And Checkout" at bounding box center [645, 464] width 118 height 22
select select "service"
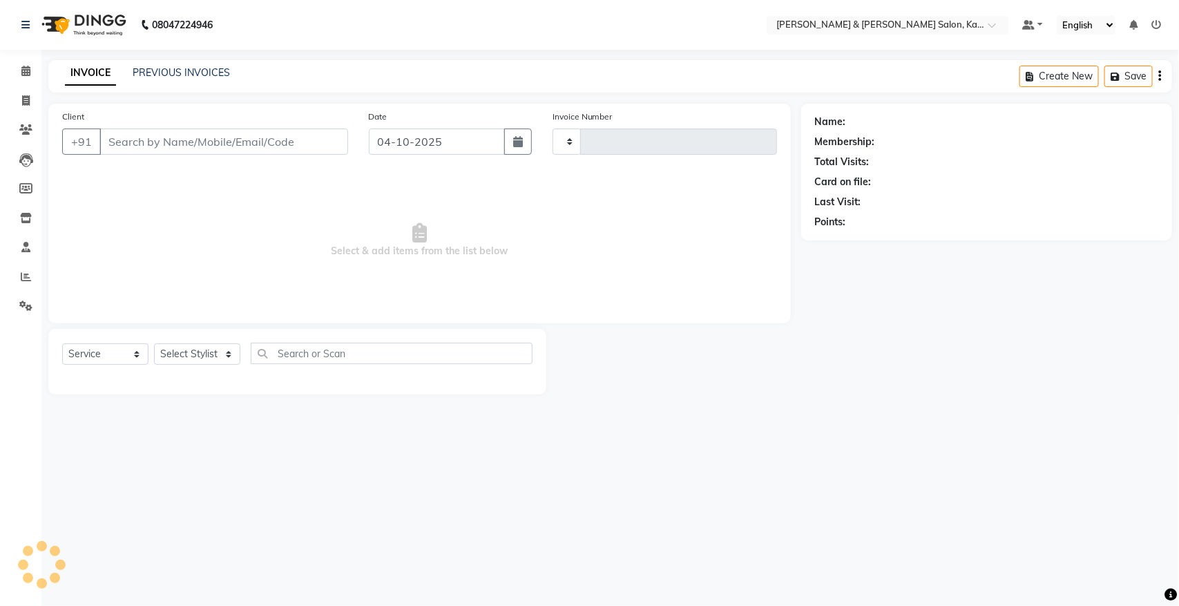
type input "1539"
select select "7750"
type input "98******11"
select select "83049"
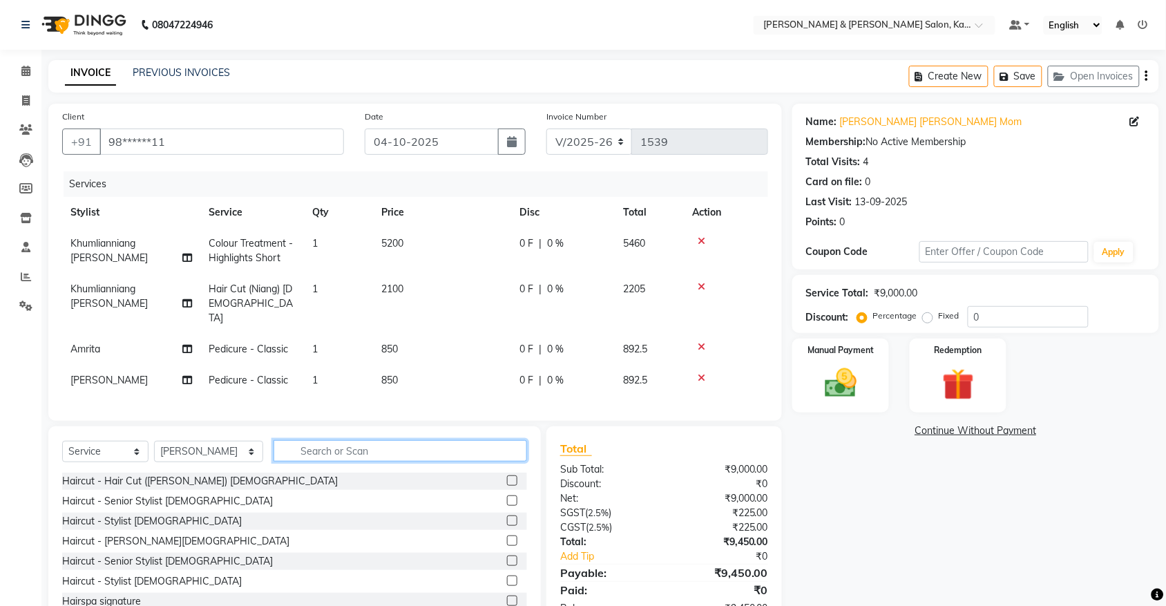
click at [340, 450] on input "text" at bounding box center [399, 450] width 253 height 21
click at [405, 365] on td "850" at bounding box center [442, 380] width 138 height 31
select select "83049"
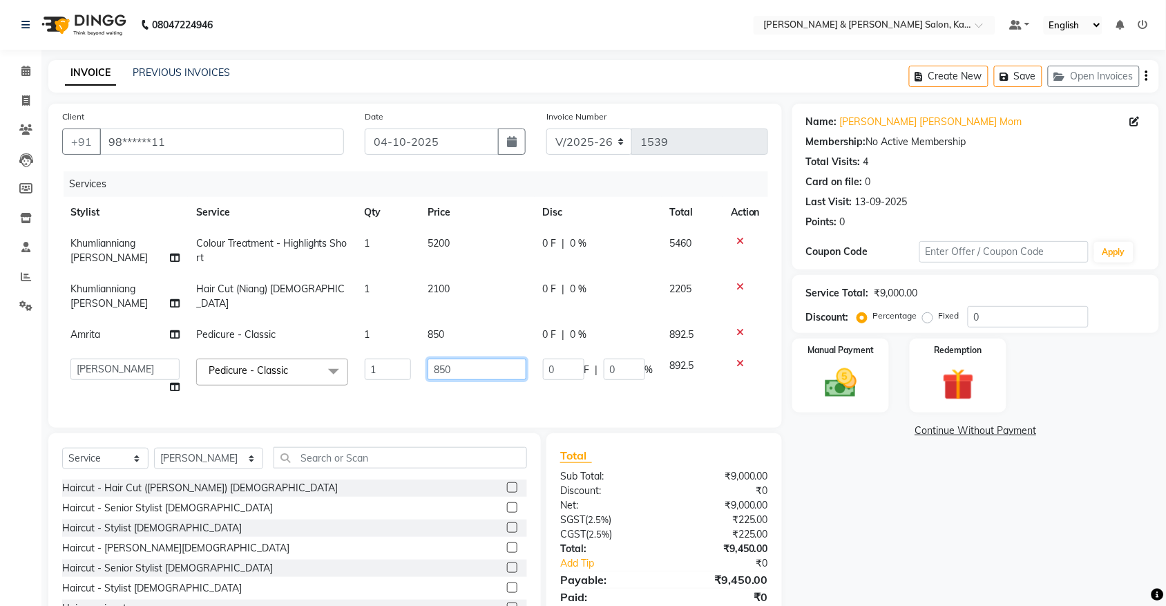
click at [456, 358] on input "850" at bounding box center [476, 368] width 99 height 21
type input "8"
type input "6500"
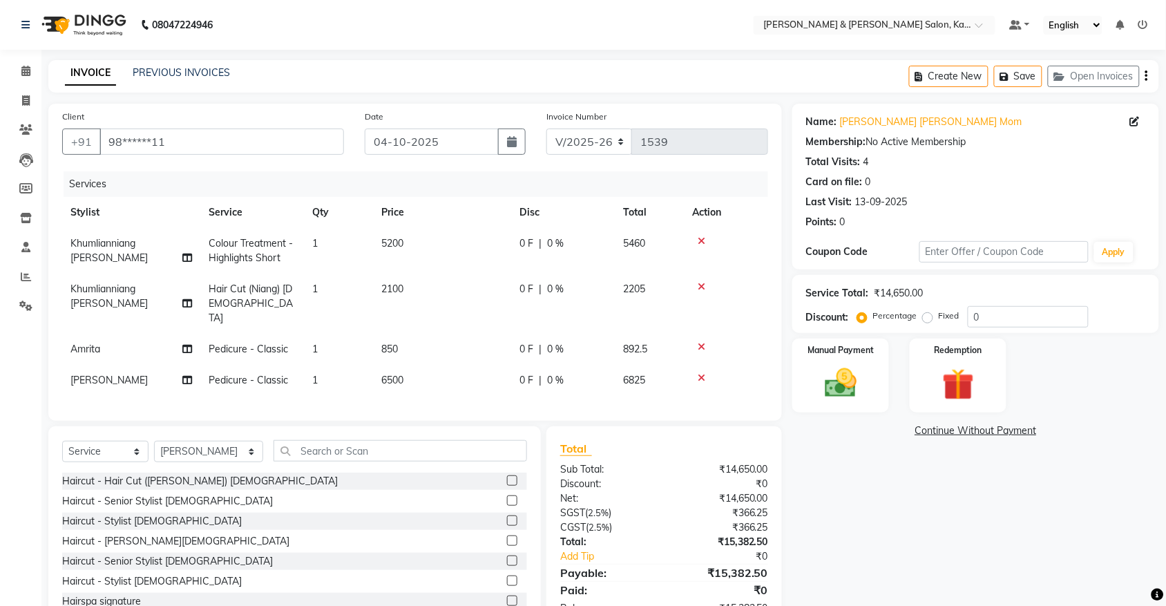
click at [775, 442] on div "Total Sub Total: ₹14,650.00 Discount: ₹0 Net: ₹14,650.00 SGST ( 2.5% ) ₹366.25 …" at bounding box center [663, 527] width 235 height 203
click at [552, 373] on span "0 %" at bounding box center [555, 380] width 17 height 15
select select "83049"
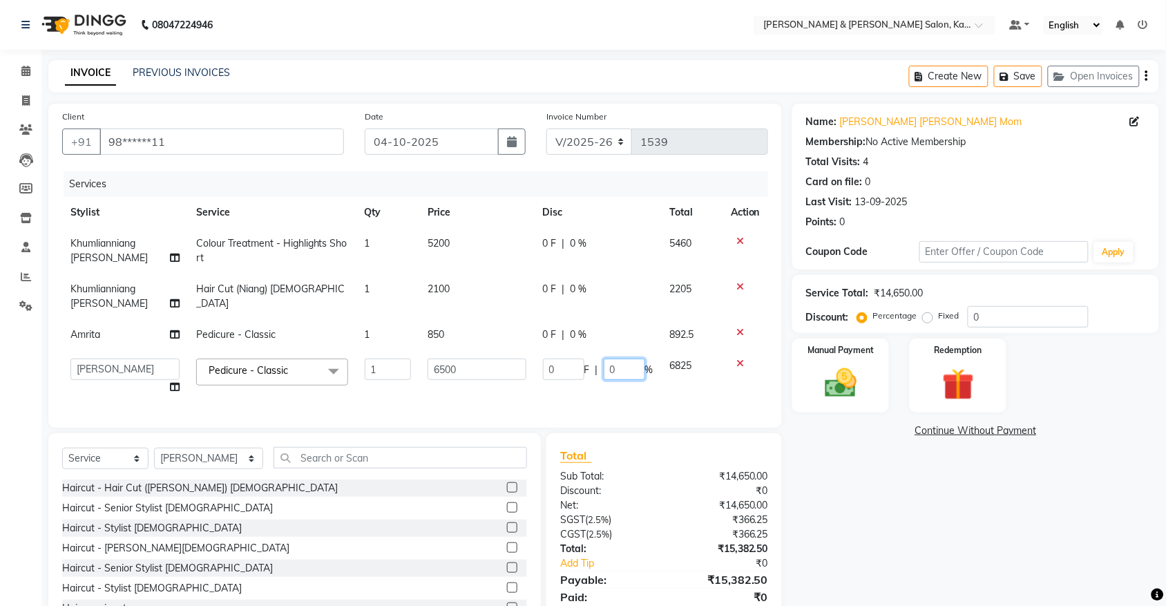
click at [618, 358] on input "0" at bounding box center [624, 368] width 41 height 21
type input "20"
click at [810, 463] on div "Name: Sujata Elisha Mom Membership: No Active Membership Total Visits: 4 Card o…" at bounding box center [980, 370] width 377 height 533
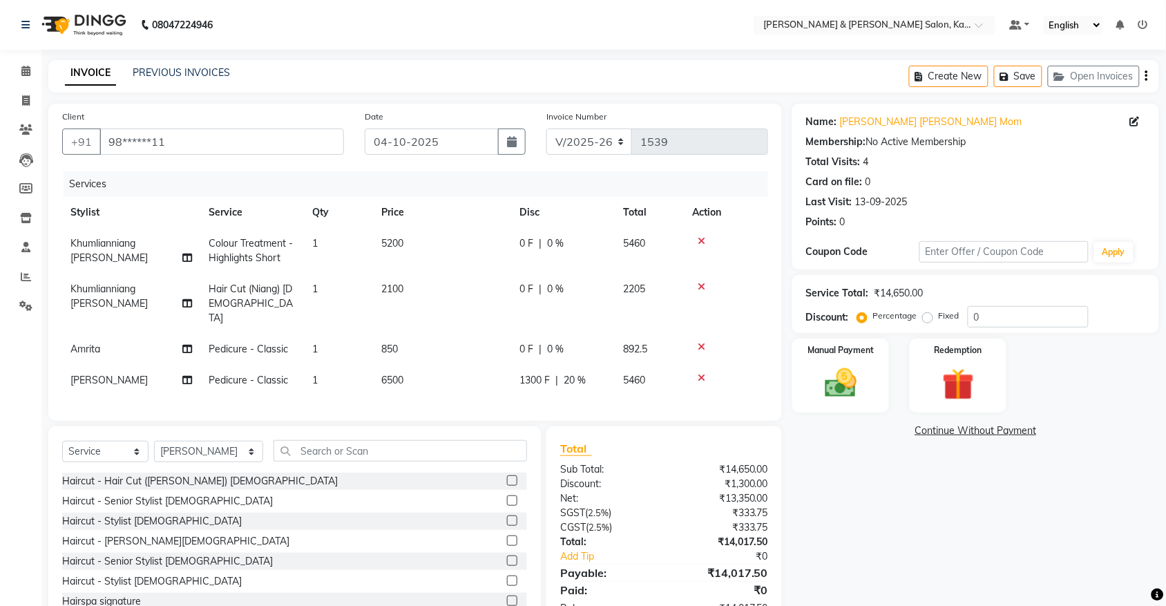
click at [409, 365] on td "6500" at bounding box center [442, 380] width 138 height 31
select select "83049"
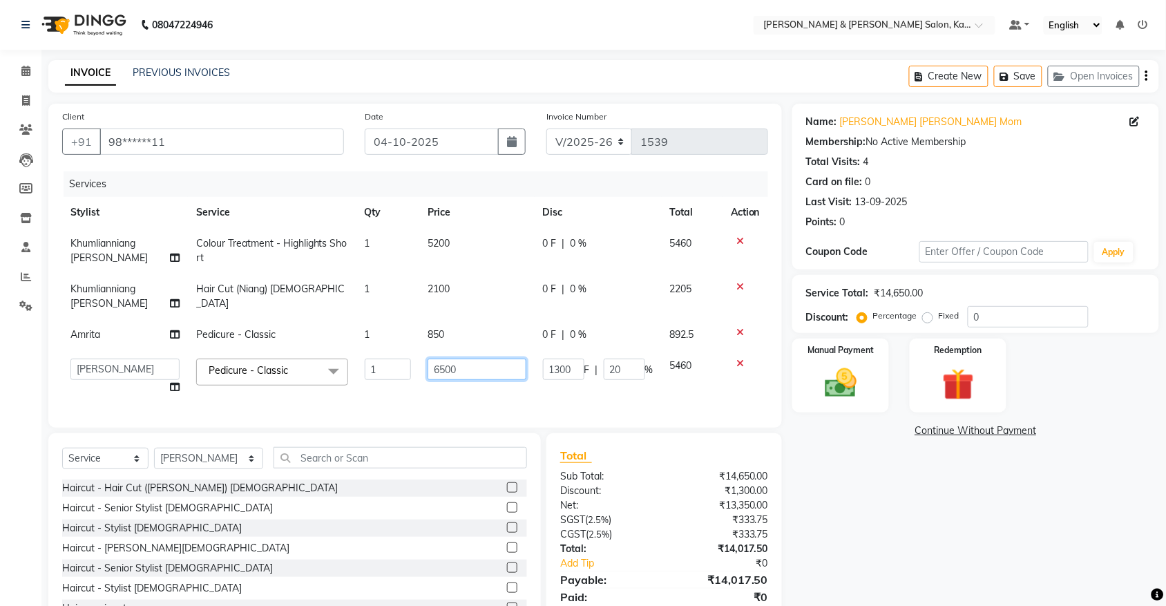
click at [454, 358] on input "6500" at bounding box center [476, 368] width 99 height 21
type input "6"
type input "850"
click at [881, 512] on div "Name: Sujata Elisha Mom Membership: No Active Membership Total Visits: 4 Card o…" at bounding box center [980, 370] width 377 height 533
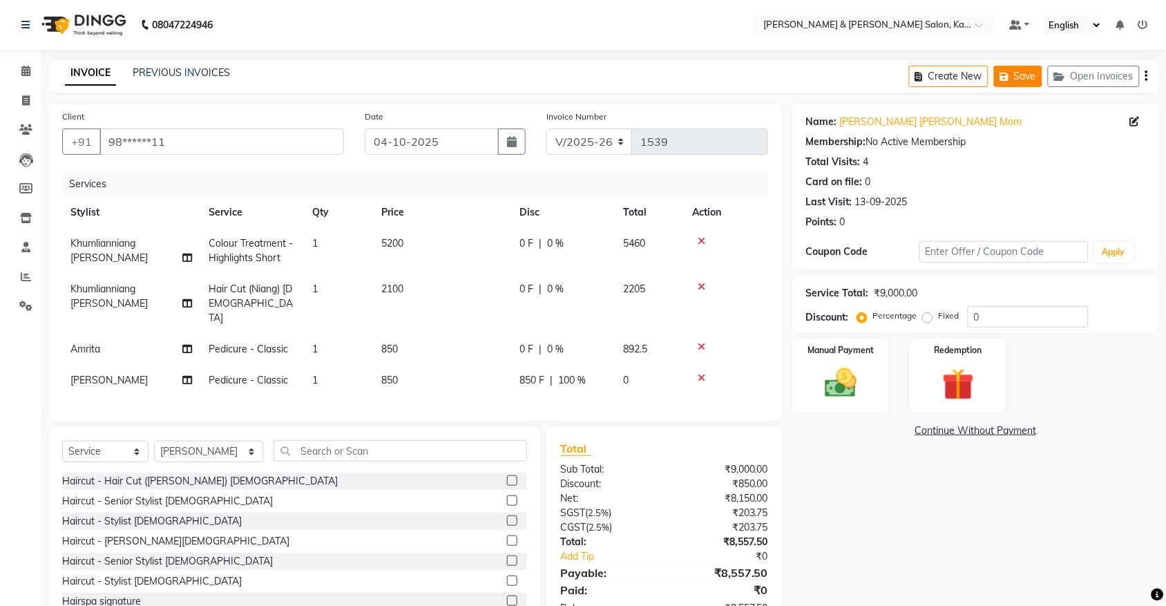
click at [1017, 70] on button "Save" at bounding box center [1018, 76] width 48 height 21
click at [1010, 77] on icon "button" at bounding box center [1007, 77] width 14 height 10
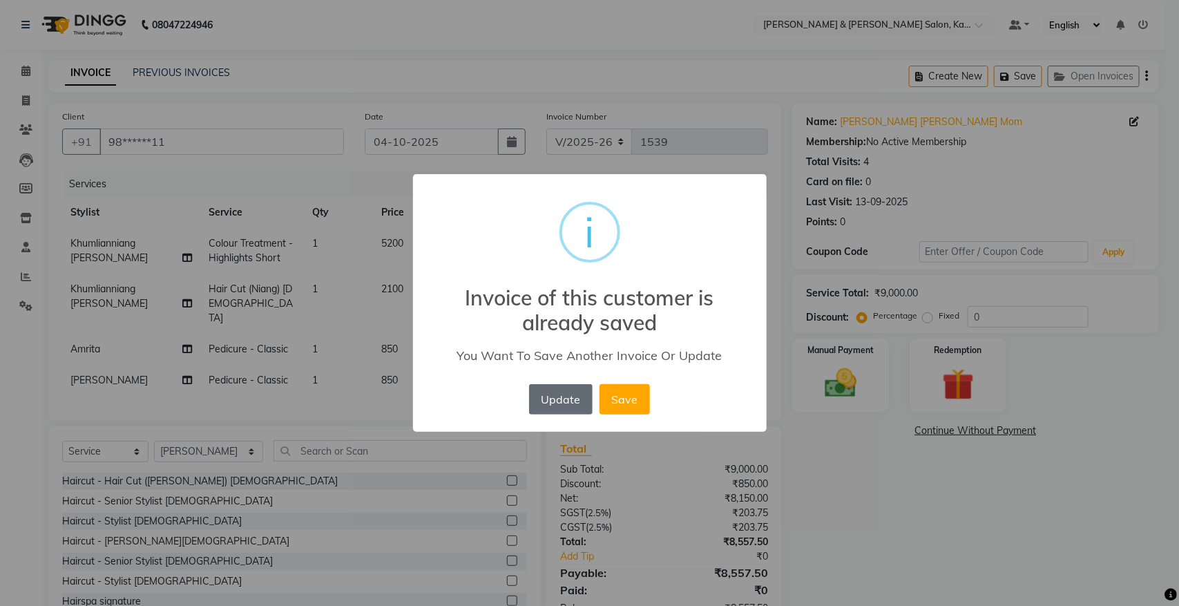
click at [557, 401] on button "Update" at bounding box center [561, 399] width 64 height 30
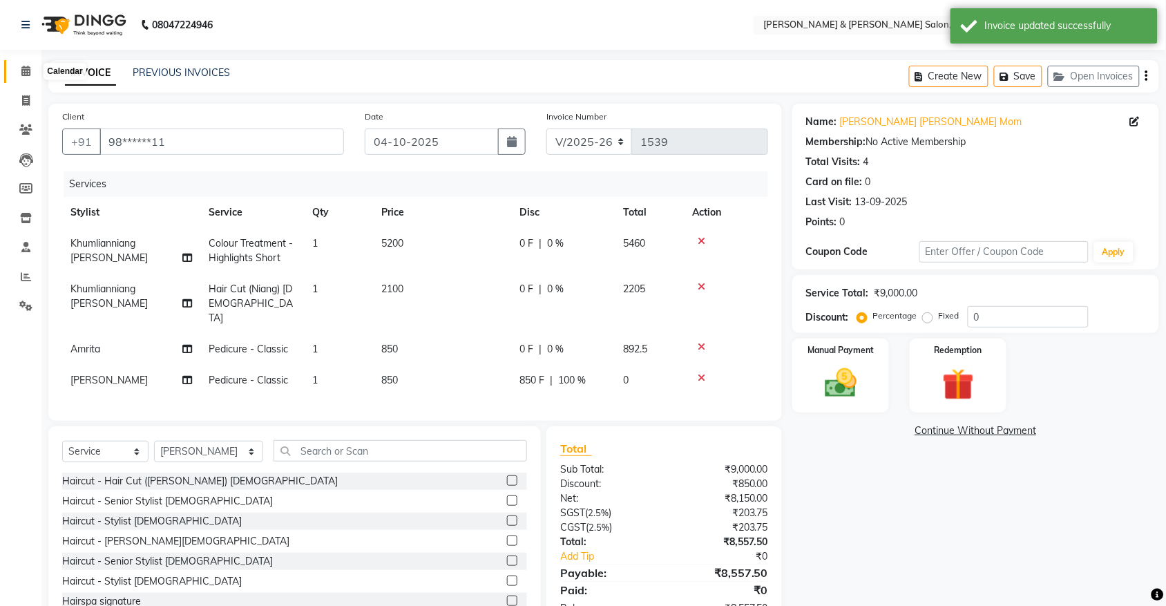
click at [15, 73] on span at bounding box center [26, 72] width 24 height 16
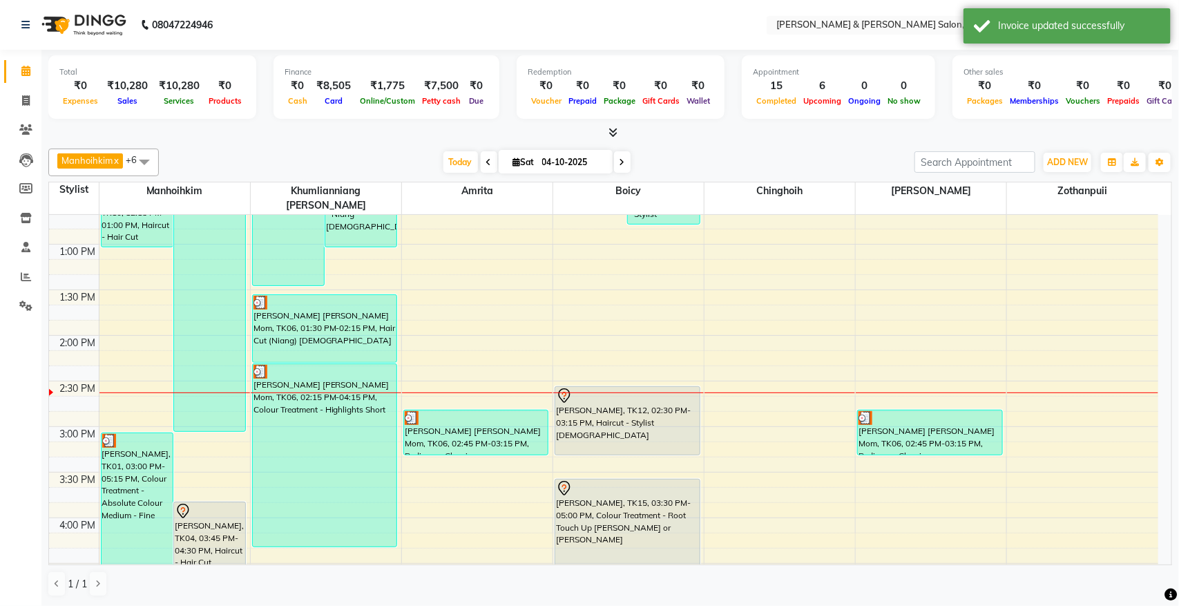
scroll to position [345, 0]
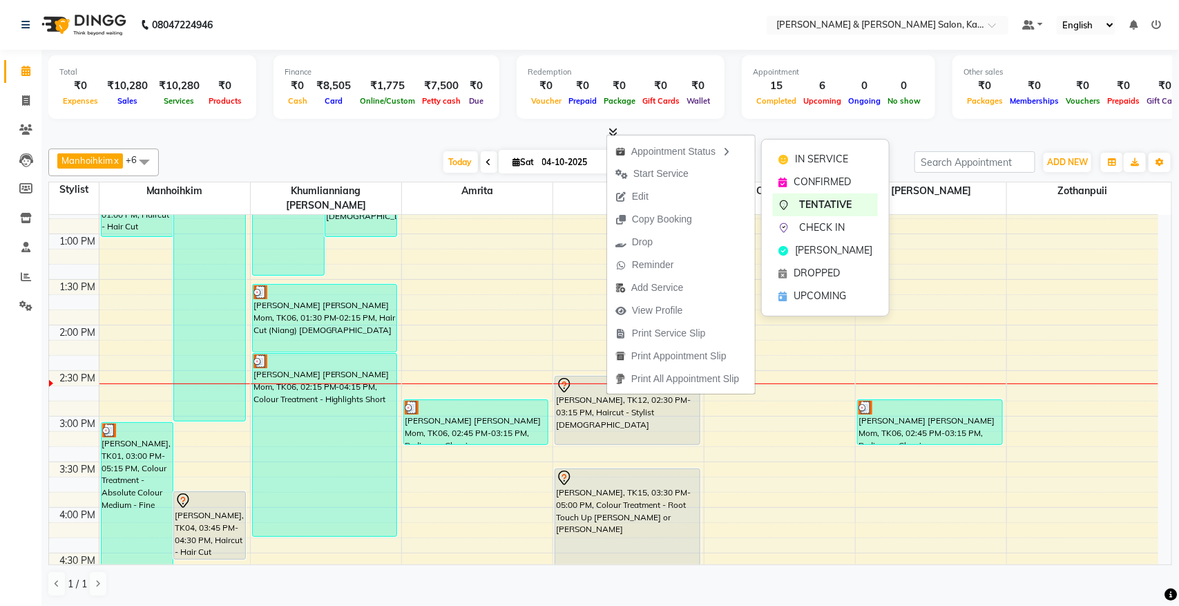
click at [839, 143] on div "IN SERVICE CONFIRMED TENTATIVE CHECK IN MARK DONE DROPPED UPCOMING" at bounding box center [825, 227] width 128 height 177
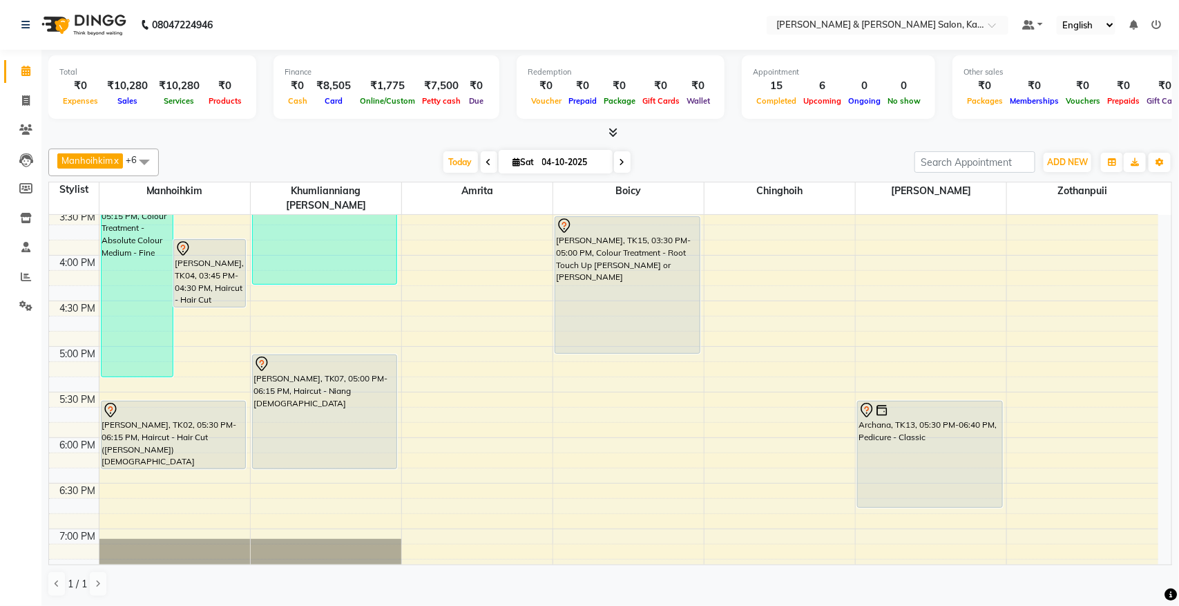
scroll to position [518, 0]
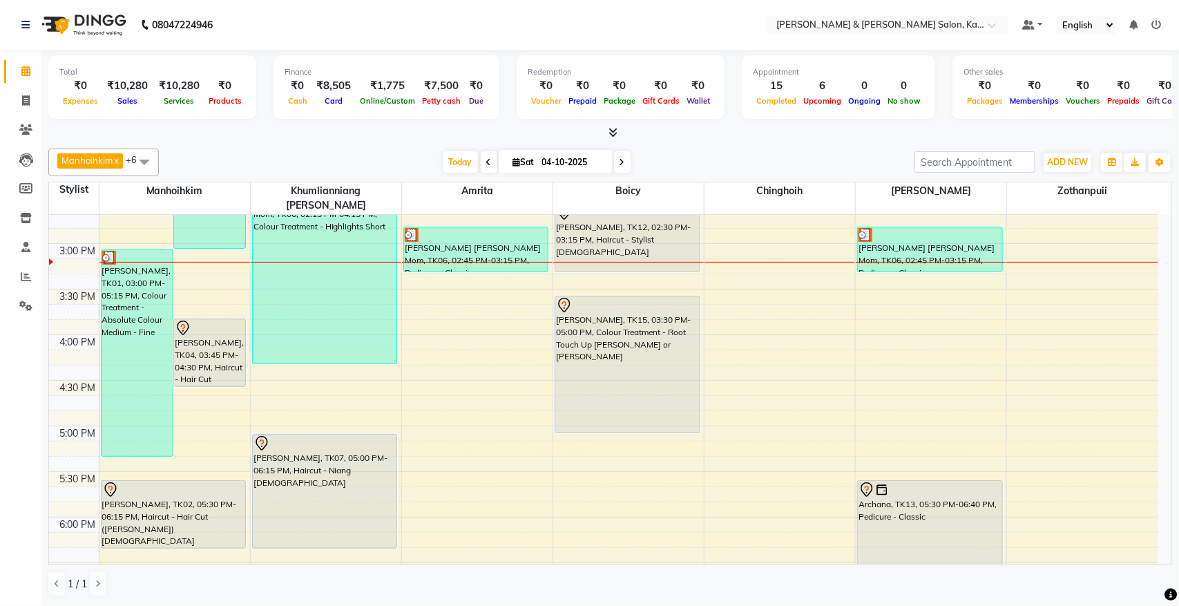
click at [563, 263] on div "9:00 AM 9:30 AM 10:00 AM 10:30 AM 11:00 AM 11:30 AM 12:00 PM 12:30 PM 1:00 PM 1…" at bounding box center [603, 289] width 1109 height 1184
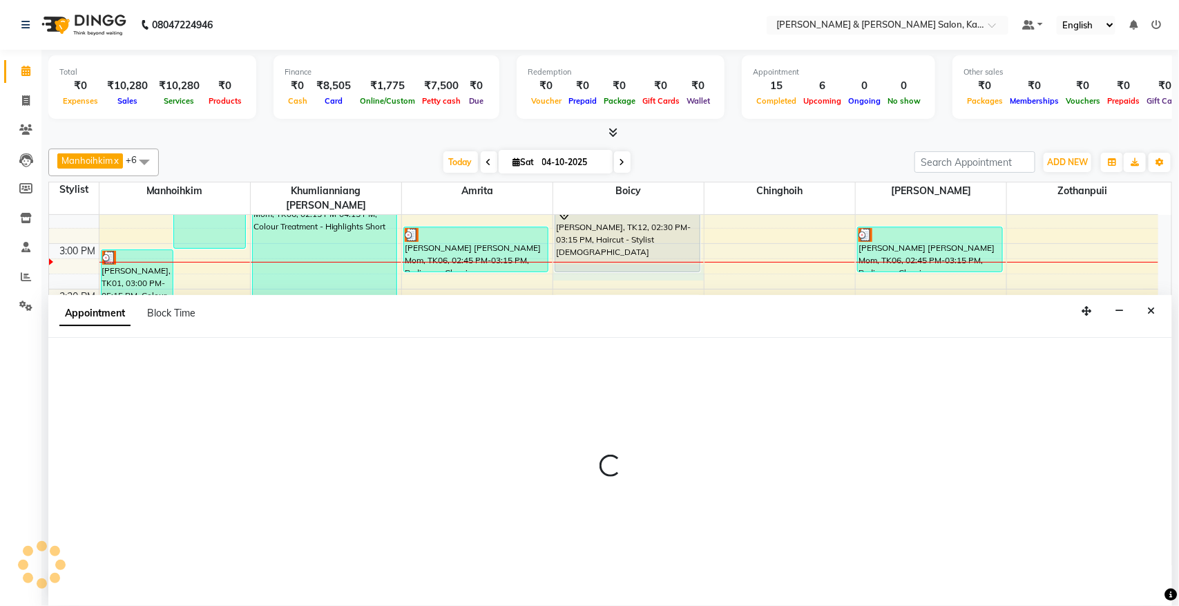
select select "71735"
select select "tentative"
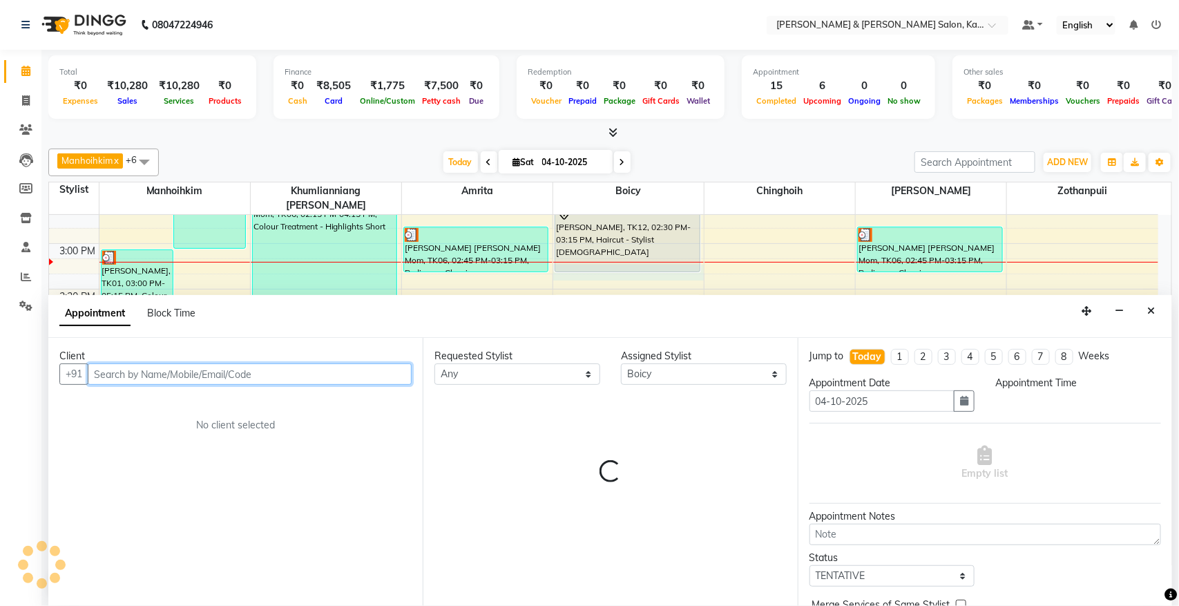
select select "915"
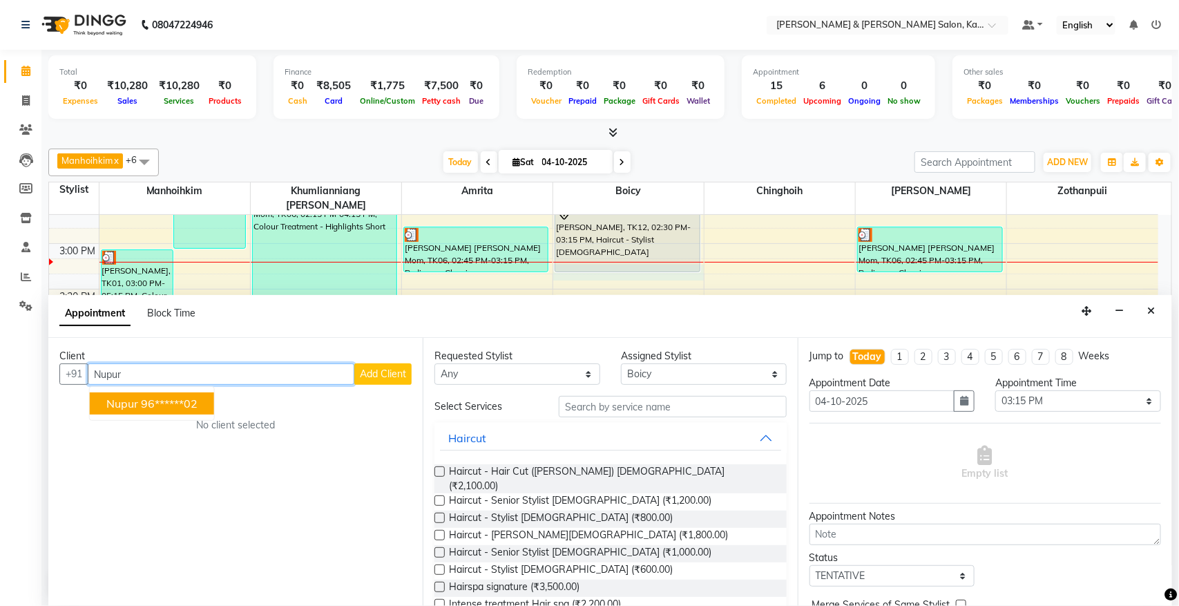
click at [153, 410] on ngb-highlight "96******02" at bounding box center [169, 403] width 57 height 14
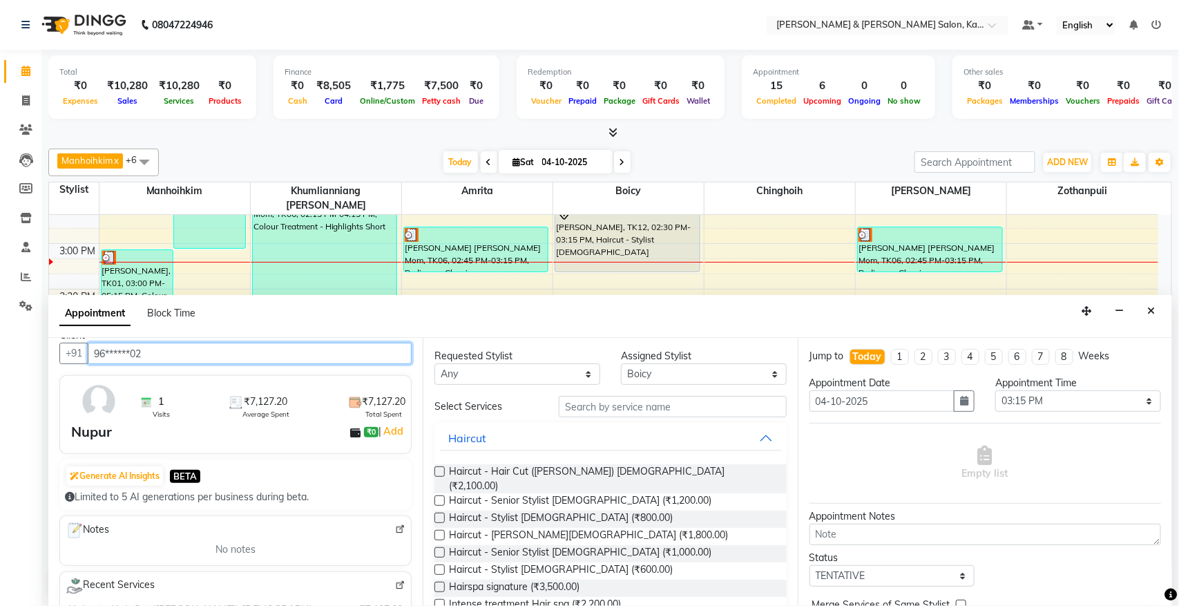
scroll to position [0, 0]
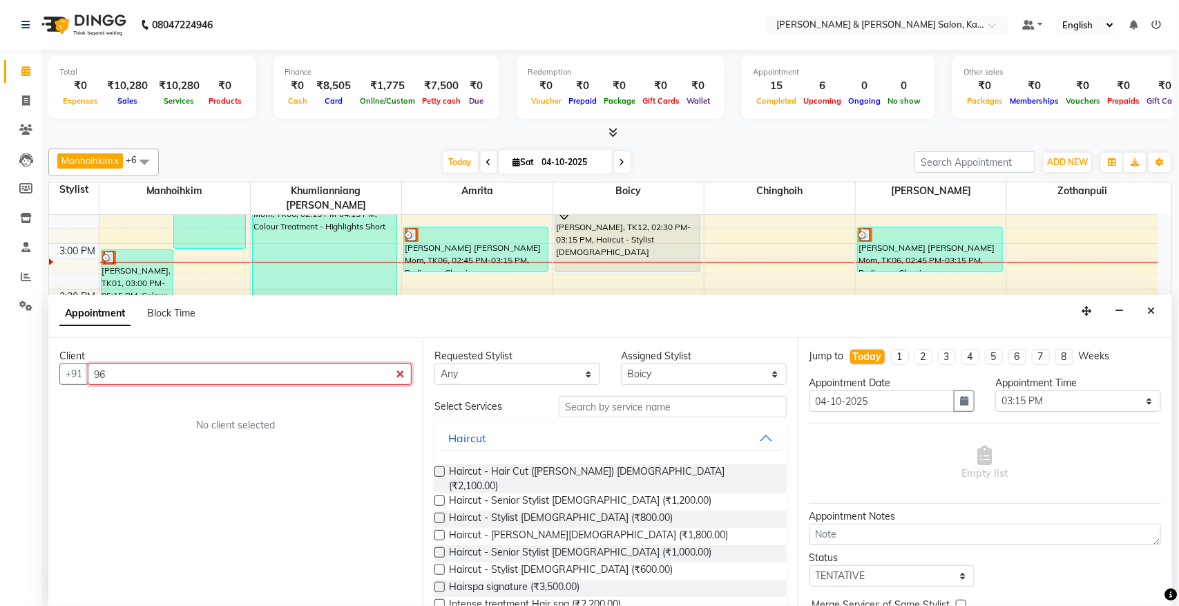
type input "9"
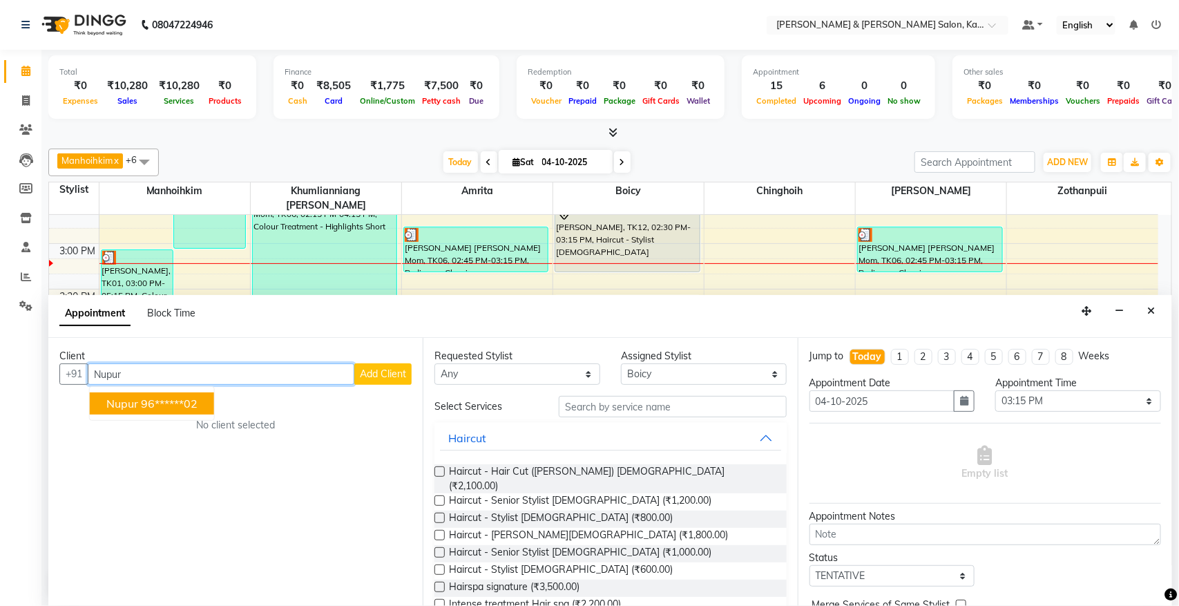
type input "Nupur"
click at [378, 375] on span "Add Client" at bounding box center [383, 373] width 46 height 12
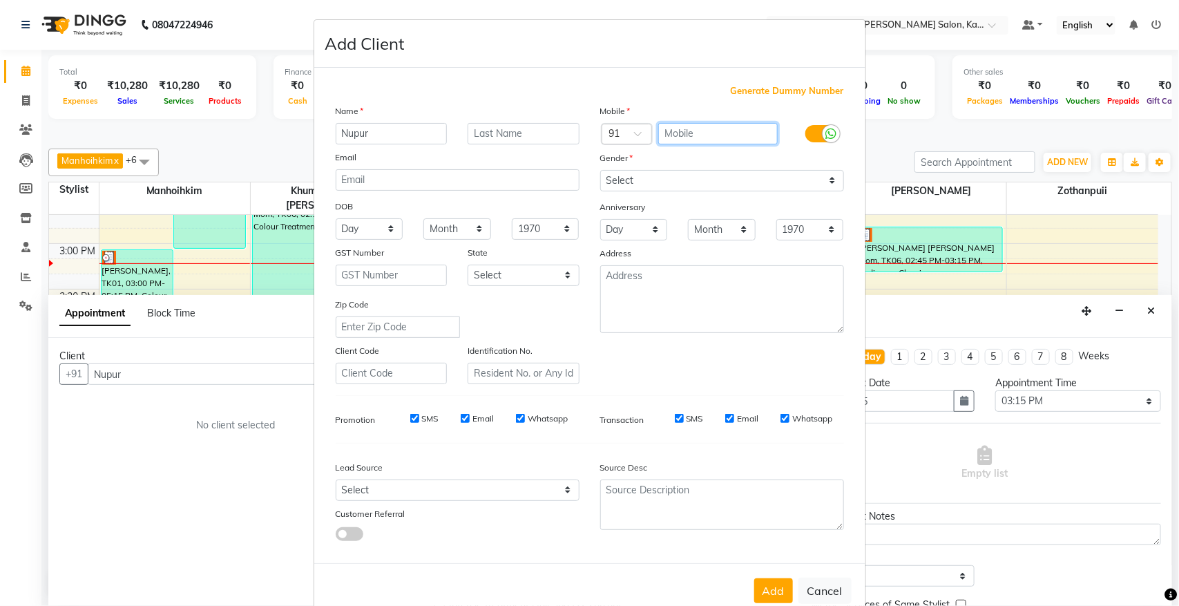
click at [709, 125] on input "text" at bounding box center [717, 133] width 119 height 21
type input "9711520321"
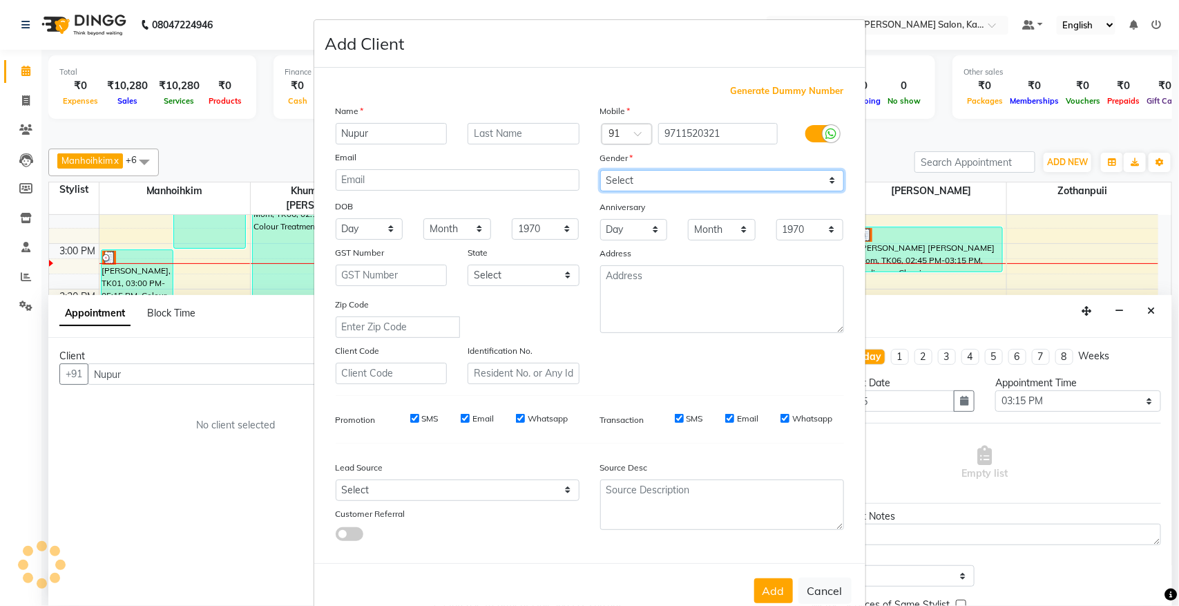
drag, startPoint x: 681, startPoint y: 175, endPoint x: 675, endPoint y: 180, distance: 7.8
click at [681, 175] on select "Select [DEMOGRAPHIC_DATA] [DEMOGRAPHIC_DATA] Other Prefer Not To Say" at bounding box center [722, 180] width 244 height 21
select select "[DEMOGRAPHIC_DATA]"
click at [600, 170] on select "Select [DEMOGRAPHIC_DATA] [DEMOGRAPHIC_DATA] Other Prefer Not To Say" at bounding box center [722, 180] width 244 height 21
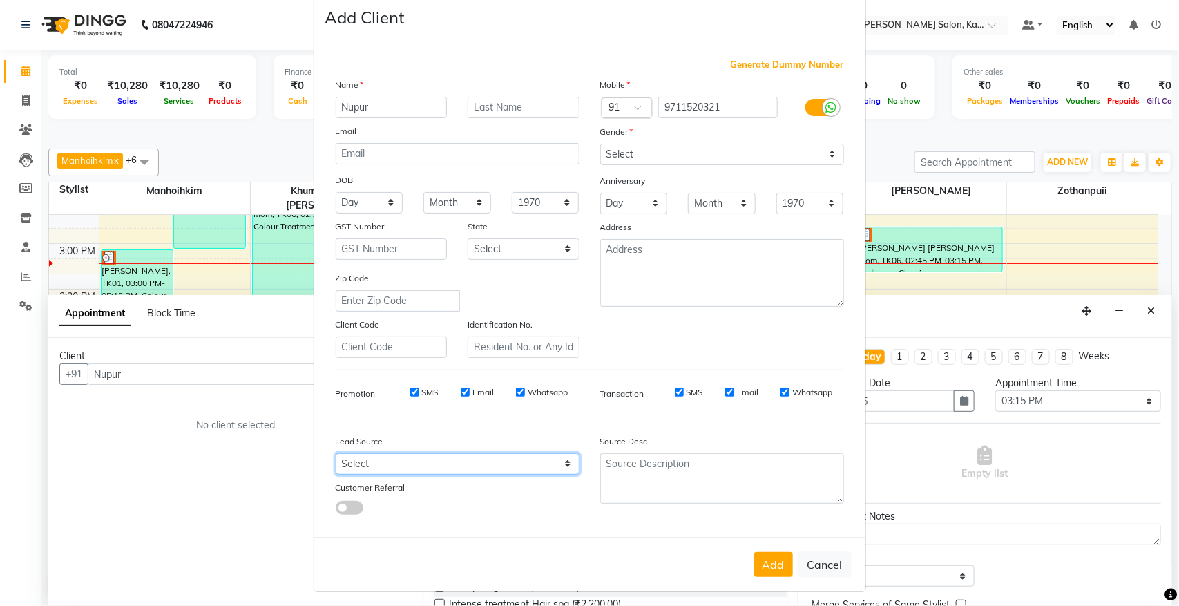
drag, startPoint x: 429, startPoint y: 457, endPoint x: 416, endPoint y: 409, distance: 49.2
click at [429, 457] on select "Select Walk-in Referral Internet Friend Word of Mouth Advertisement Facebook Ju…" at bounding box center [458, 463] width 244 height 21
click at [411, 454] on select "Select Walk-in Referral Internet Friend Word of Mouth Advertisement Facebook Ju…" at bounding box center [458, 463] width 244 height 21
select select "52188"
click at [336, 453] on select "Select Walk-in Referral Internet Friend Word of Mouth Advertisement Facebook Ju…" at bounding box center [458, 463] width 244 height 21
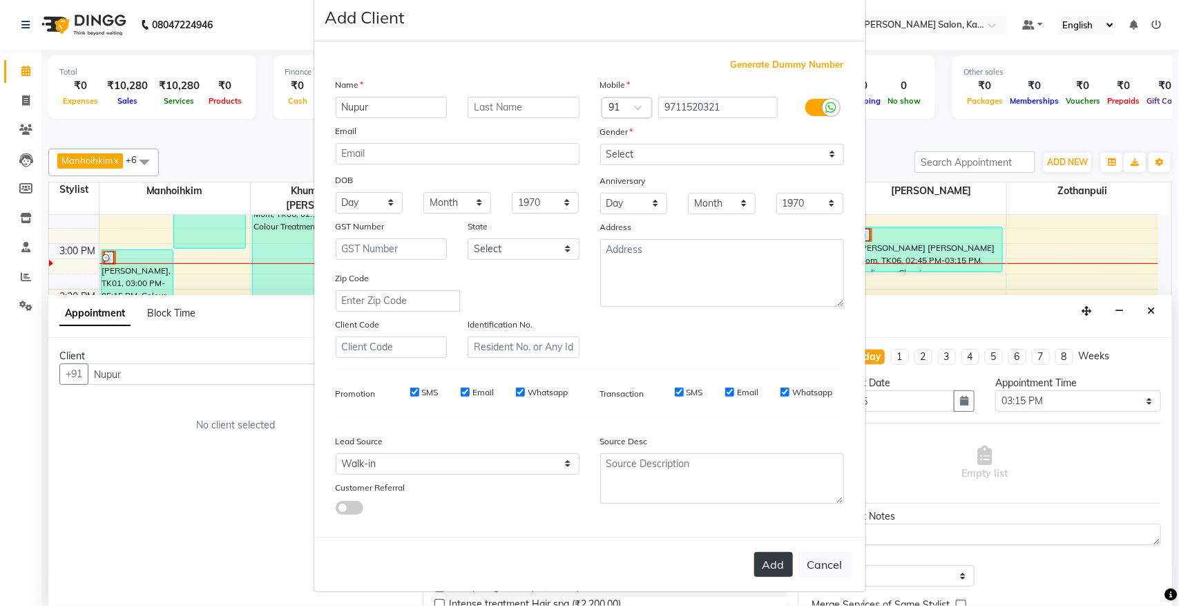
click at [768, 553] on button "Add" at bounding box center [773, 564] width 39 height 25
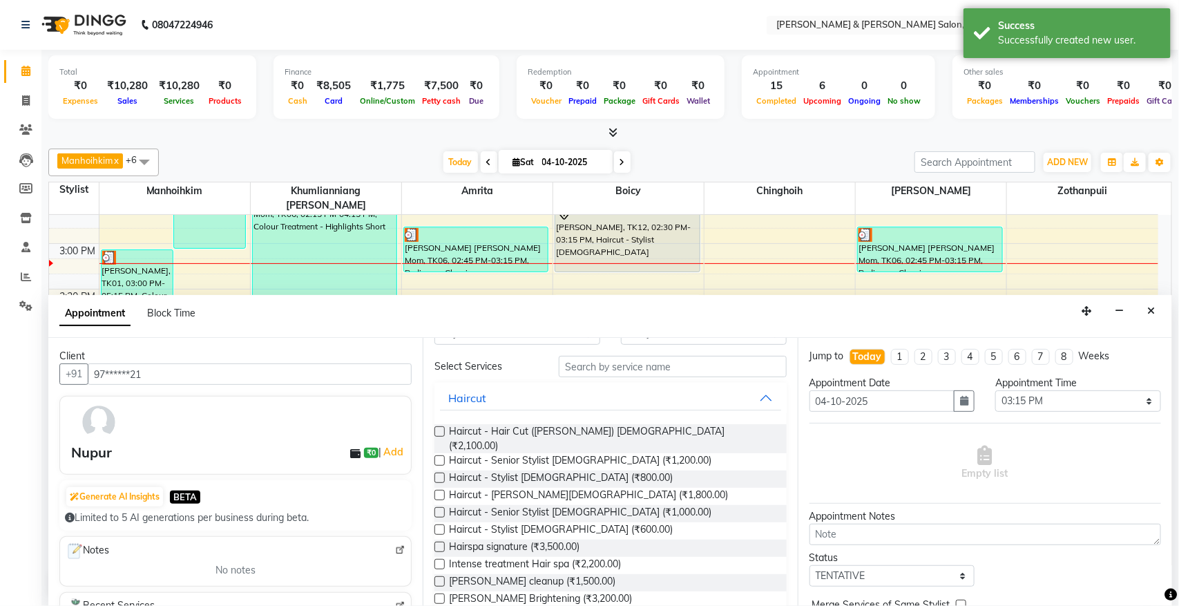
scroll to position [0, 0]
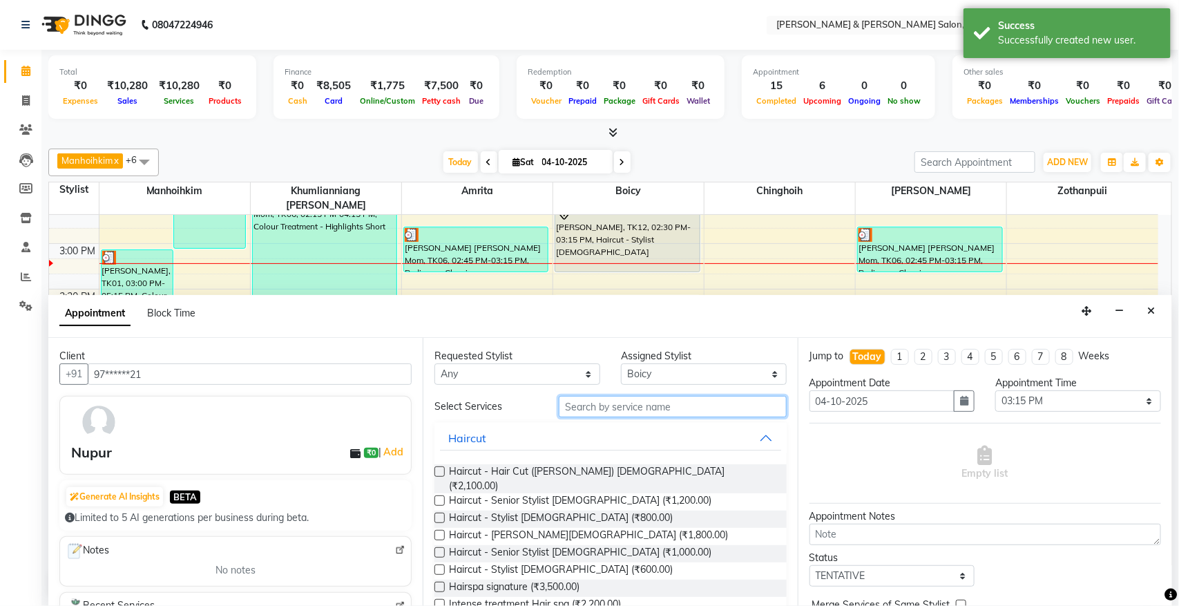
click at [637, 404] on input "text" at bounding box center [673, 406] width 228 height 21
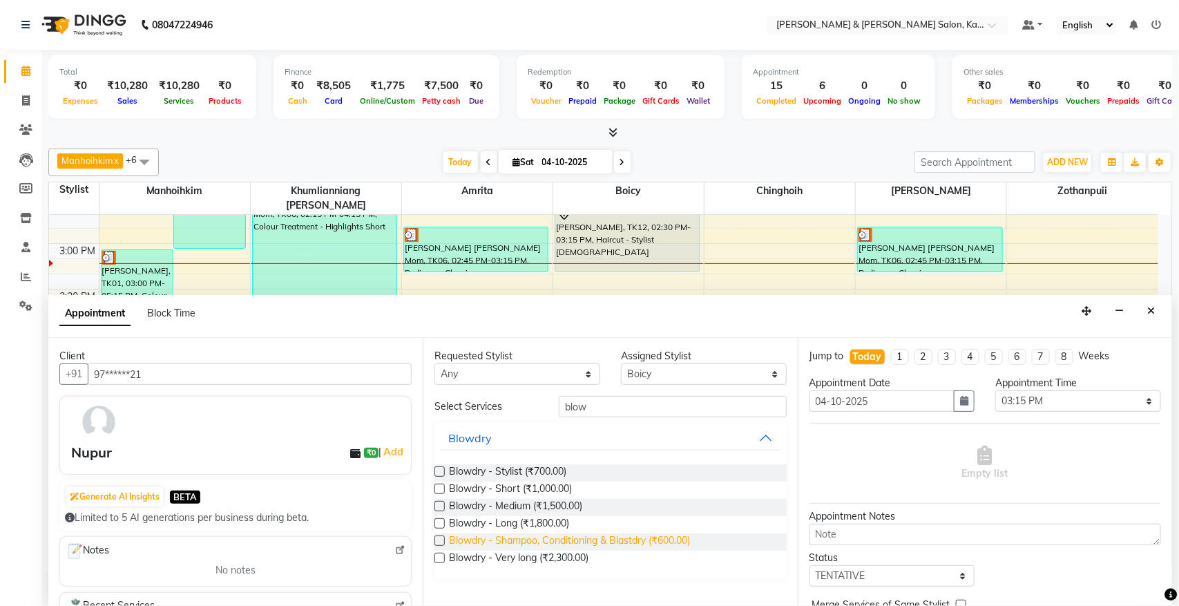
click at [554, 539] on span "Blowdry - Shampoo, Conditioning & Blastdry (₹600.00)" at bounding box center [569, 541] width 241 height 17
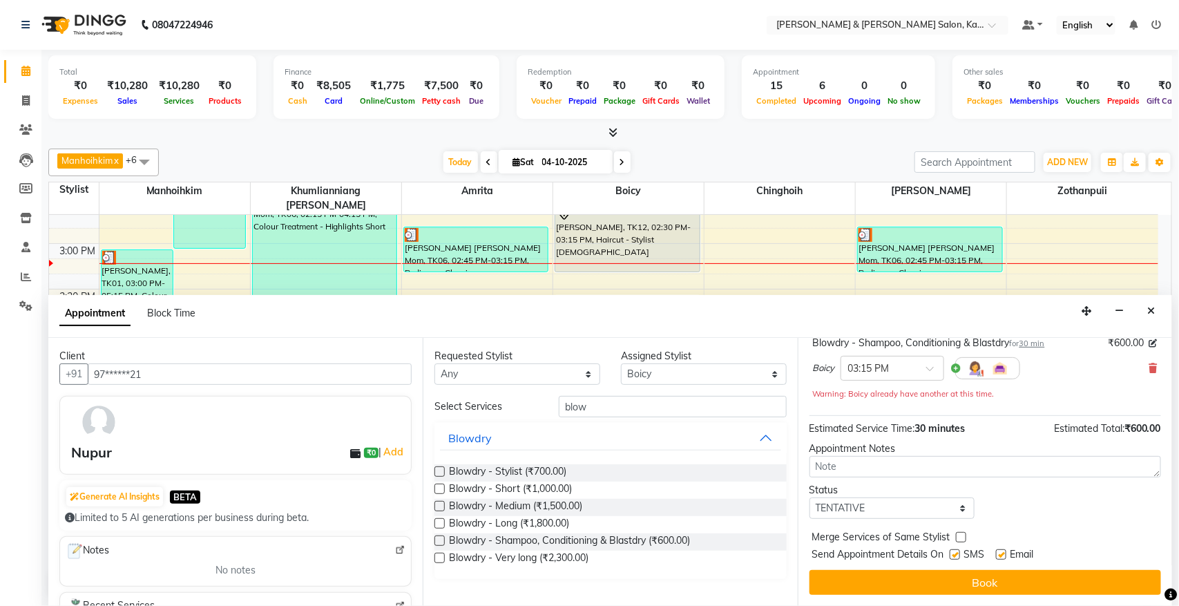
scroll to position [98, 0]
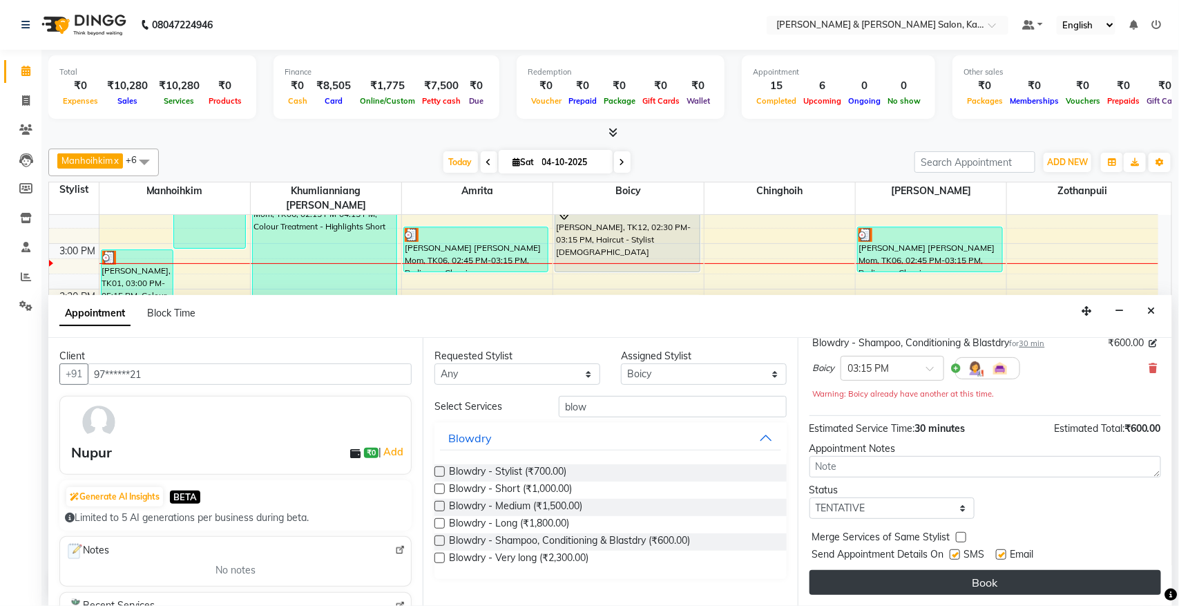
click at [1006, 582] on button "Book" at bounding box center [984, 582] width 351 height 25
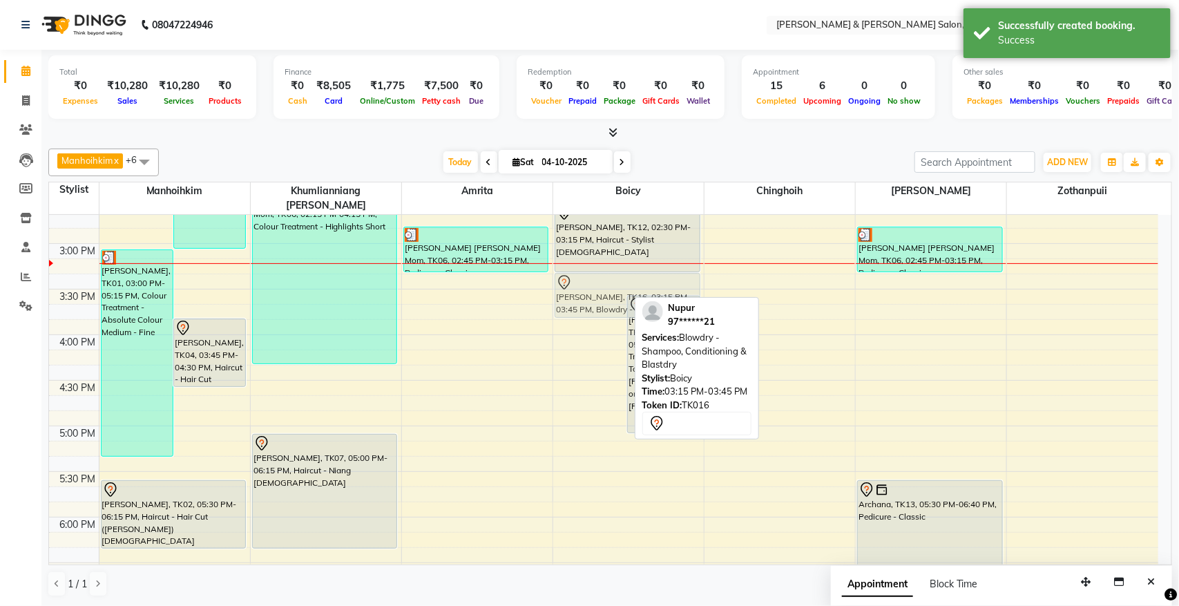
drag, startPoint x: 588, startPoint y: 287, endPoint x: 657, endPoint y: 287, distance: 69.1
click at [657, 287] on div "Ayesha, TK10, 11:30 AM-12:15 PM, Haircut - Stylist Female Abhisek, TK08, 12:00 …" at bounding box center [628, 289] width 151 height 1184
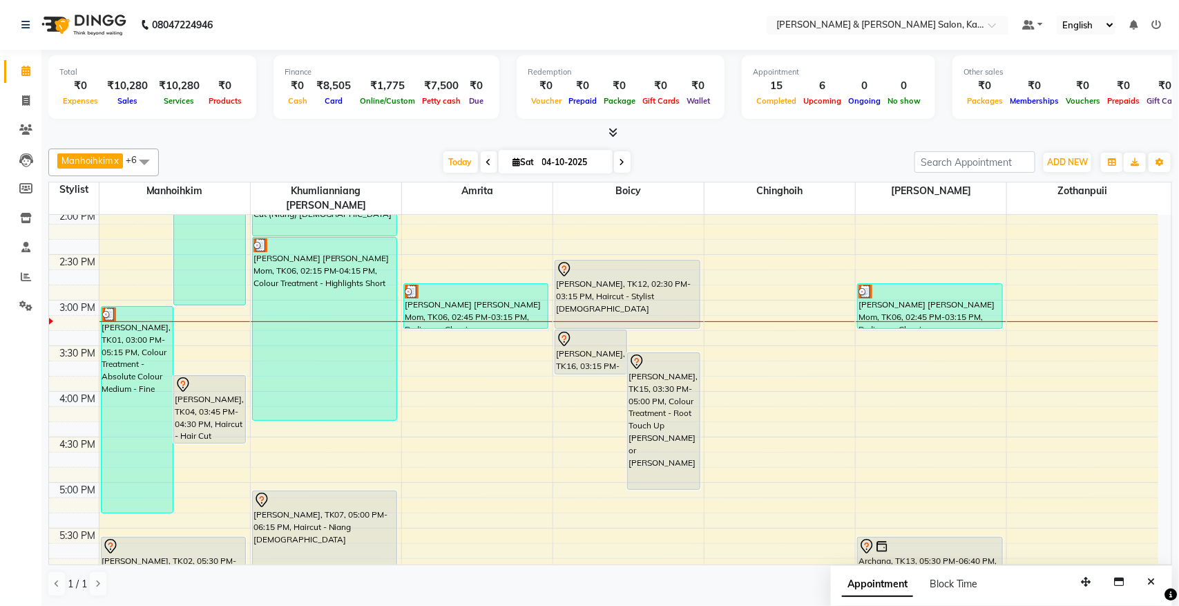
scroll to position [432, 0]
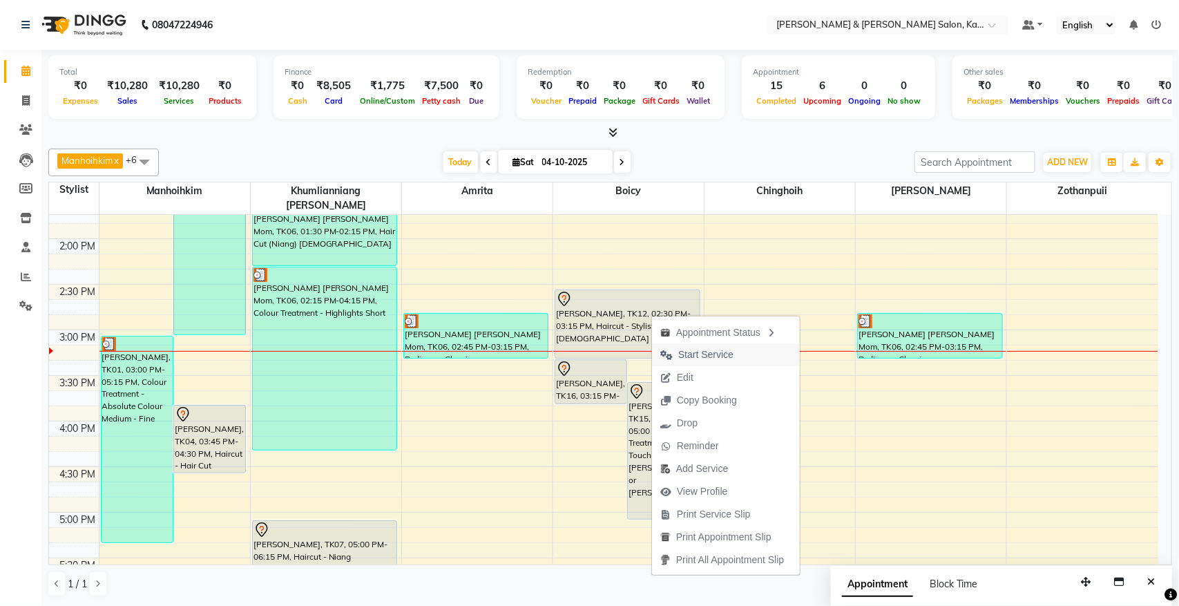
click at [711, 359] on span "Start Service" at bounding box center [705, 354] width 55 height 15
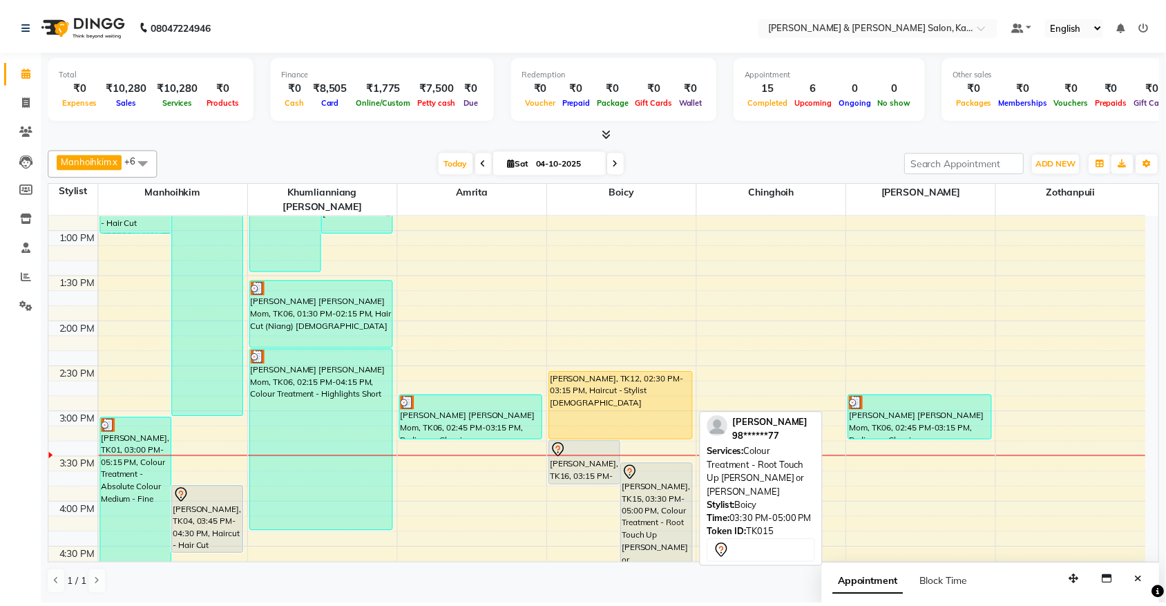
scroll to position [345, 0]
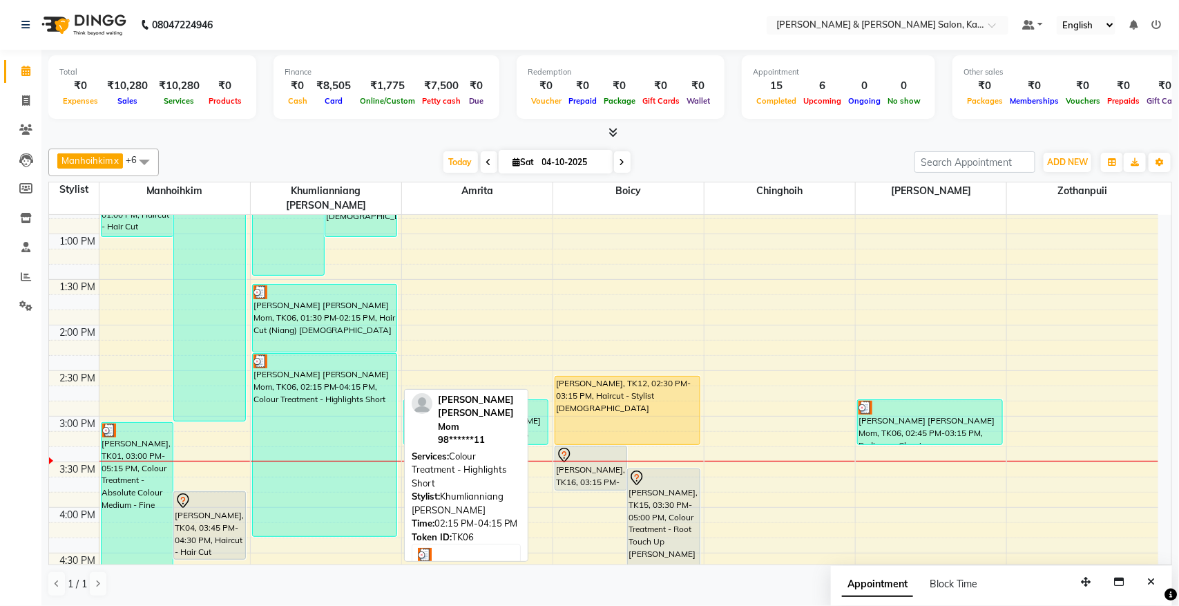
click at [311, 389] on div "[PERSON_NAME] [PERSON_NAME] Mom, TK06, 02:15 PM-04:15 PM, Colour Treatment - Hi…" at bounding box center [325, 445] width 144 height 182
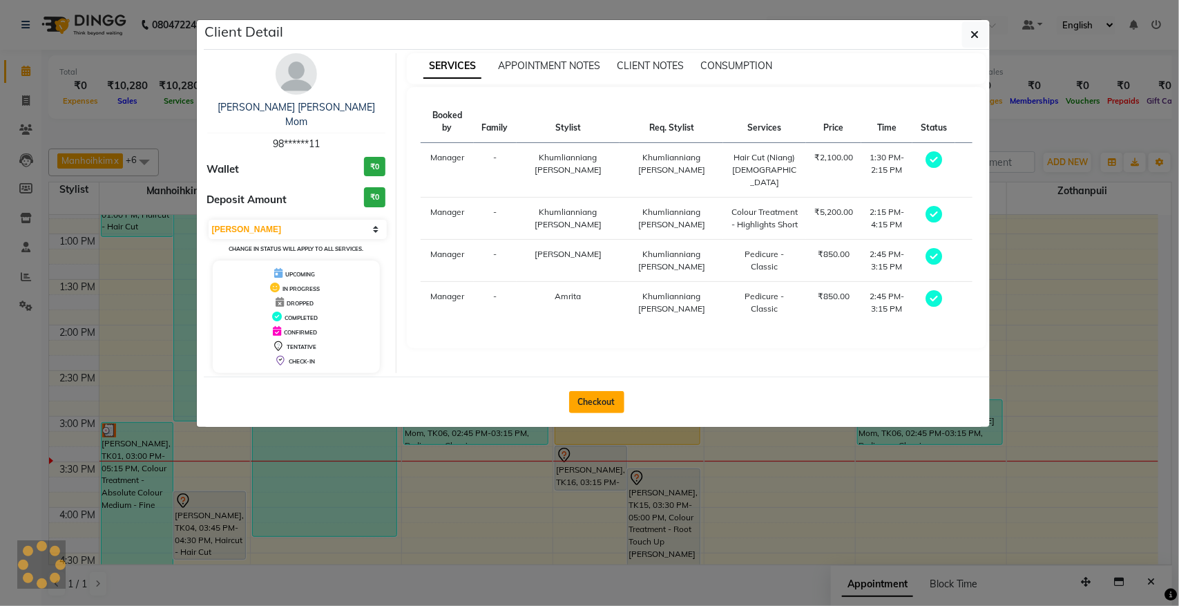
click at [608, 391] on button "Checkout" at bounding box center [596, 402] width 55 height 22
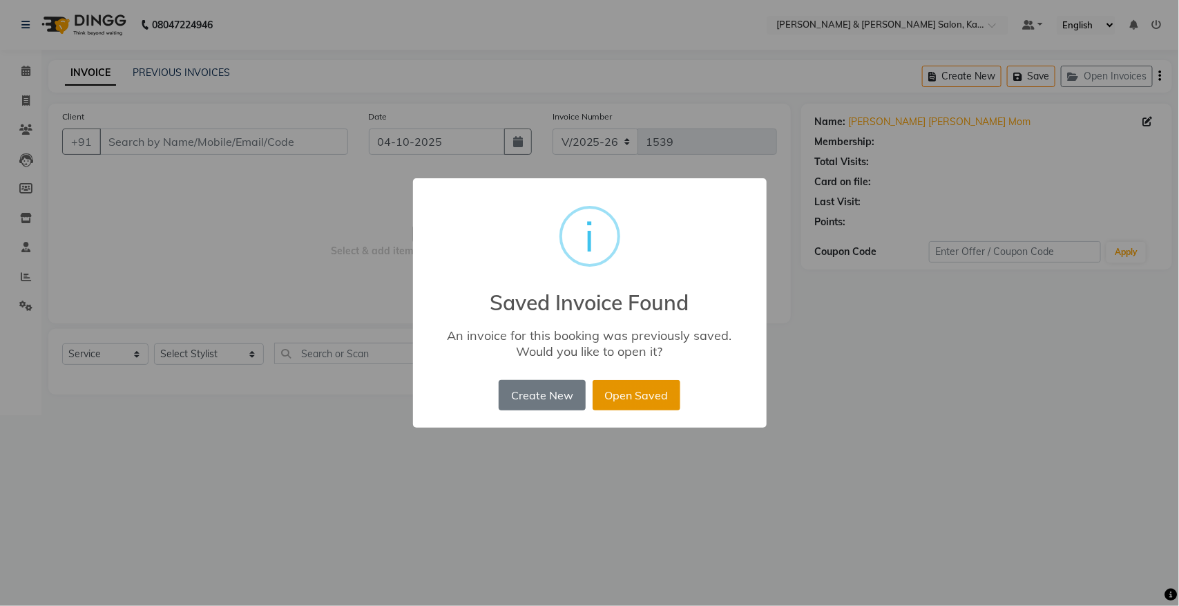
click at [636, 398] on button "Open Saved" at bounding box center [636, 395] width 88 height 30
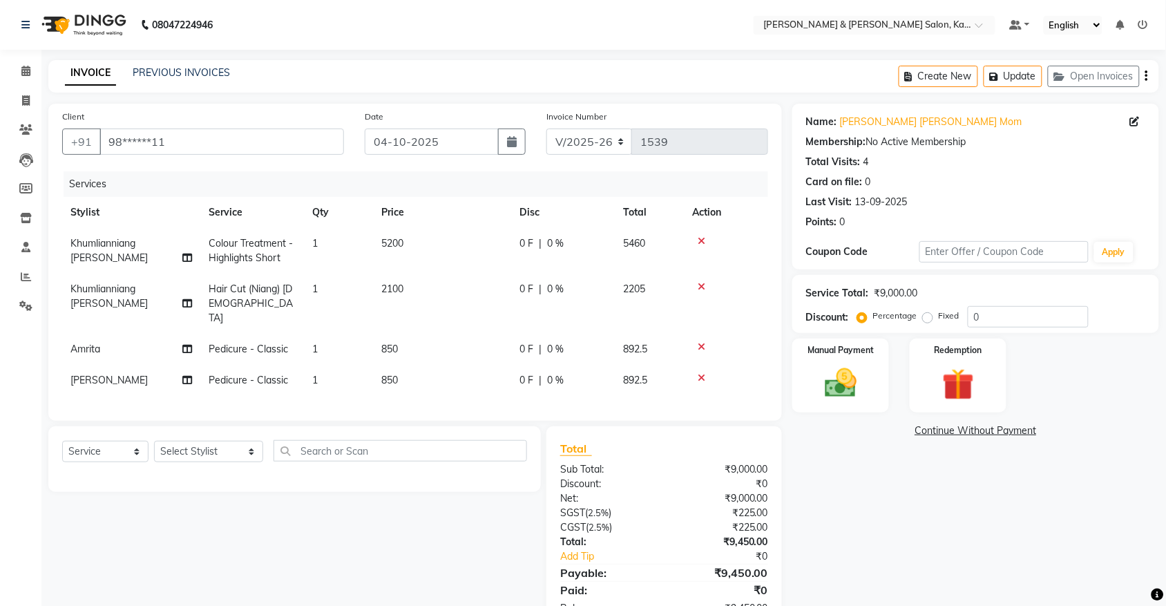
click at [253, 374] on span "Pedicure - Classic" at bounding box center [248, 380] width 79 height 12
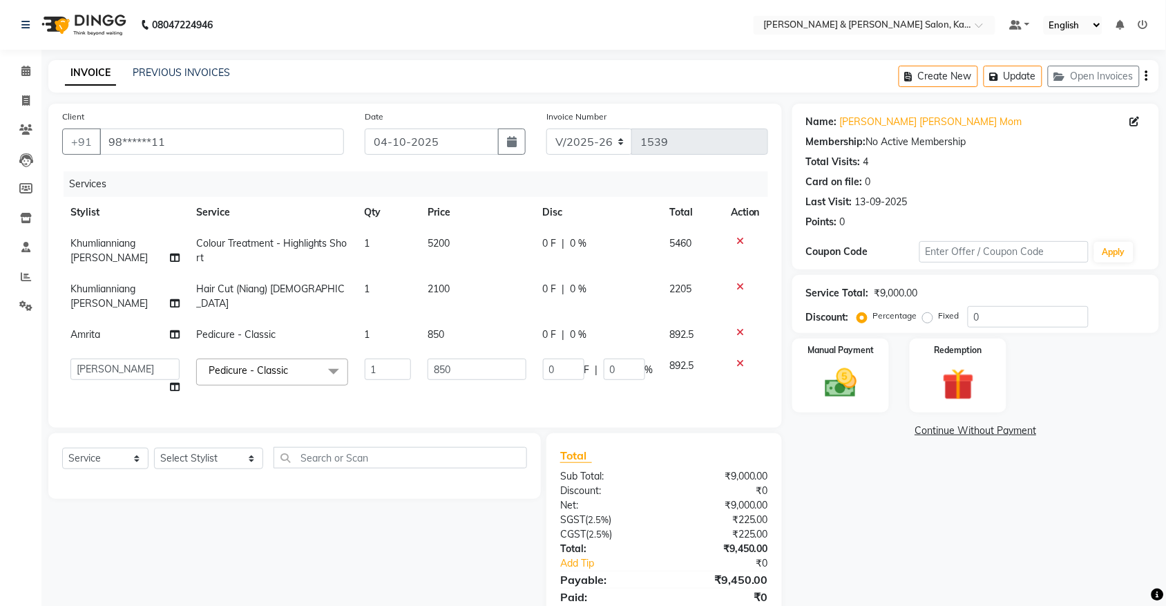
click at [261, 364] on span "Pedicure - Classic" at bounding box center [248, 370] width 79 height 12
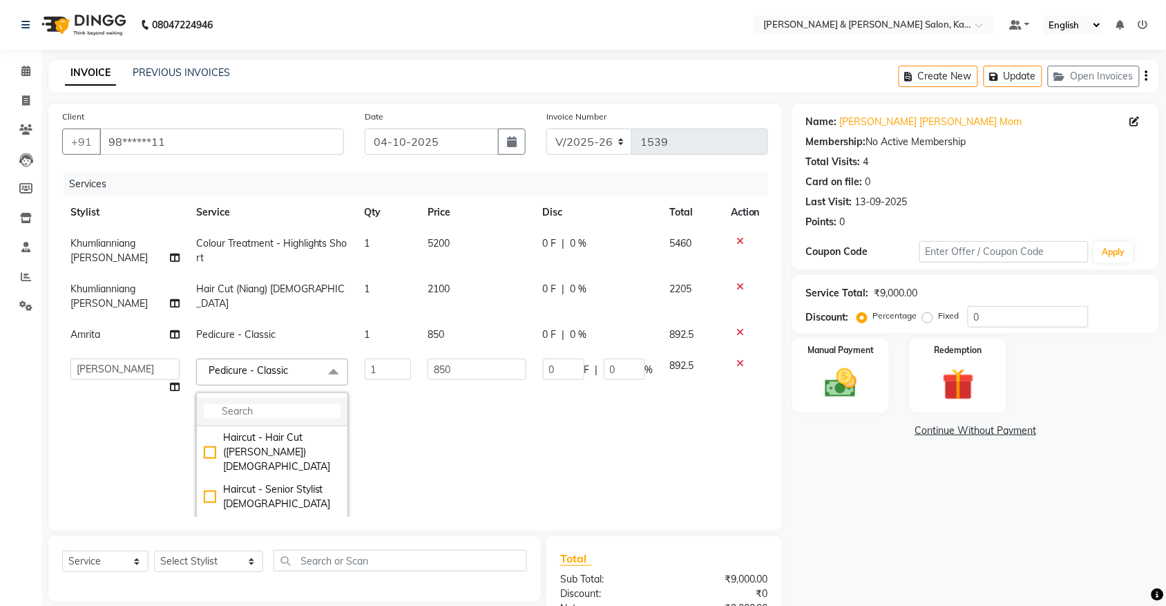
click at [258, 413] on input "multiselect-search" at bounding box center [272, 411] width 137 height 15
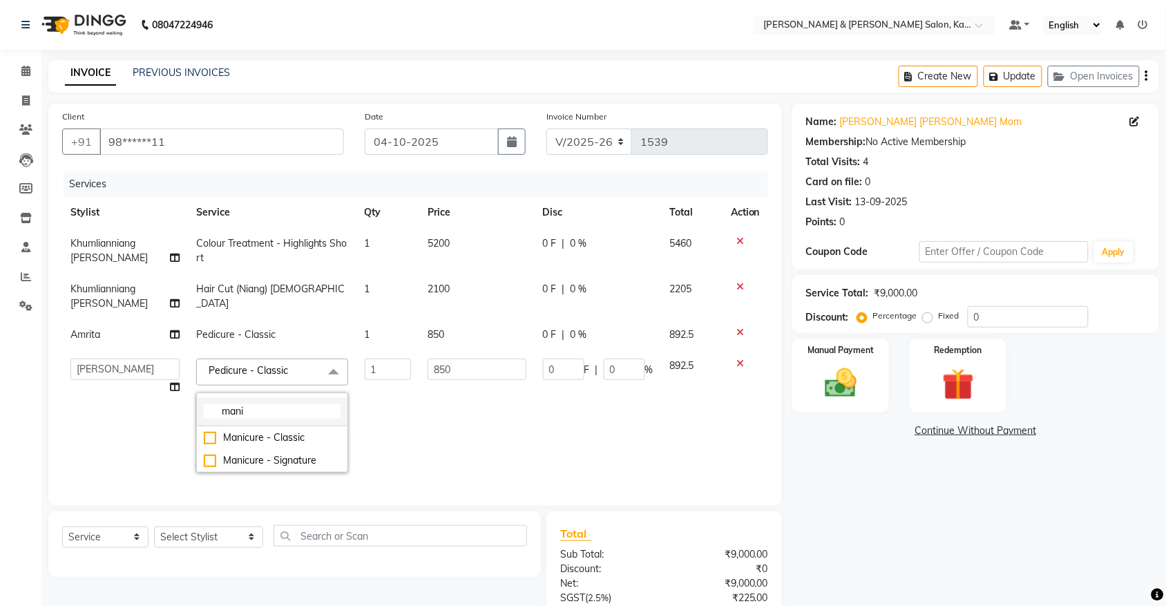
click at [258, 426] on li "Manicure - Classic" at bounding box center [272, 437] width 151 height 23
click at [564, 432] on td "0 F | 0 %" at bounding box center [597, 415] width 127 height 131
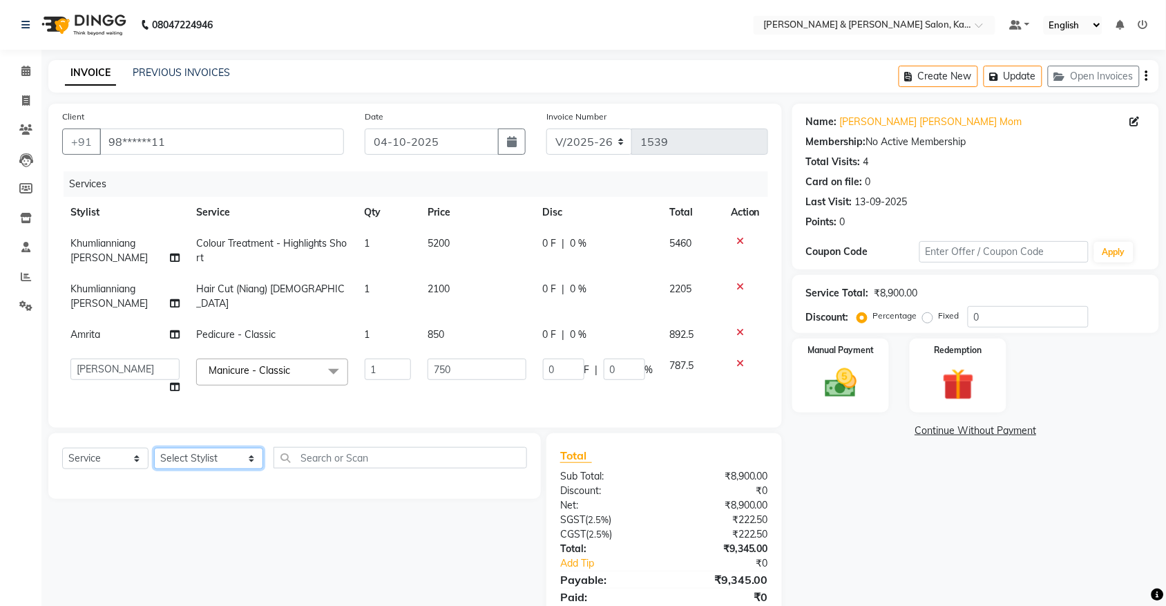
click at [193, 454] on select "Select Stylist Amrita [PERSON_NAME] [PERSON_NAME] [PERSON_NAME] Manager Manhoih…" at bounding box center [208, 457] width 109 height 21
click at [154, 447] on select "Select Stylist Amrita [PERSON_NAME] [PERSON_NAME] [PERSON_NAME] Manager Manhoih…" at bounding box center [208, 457] width 109 height 21
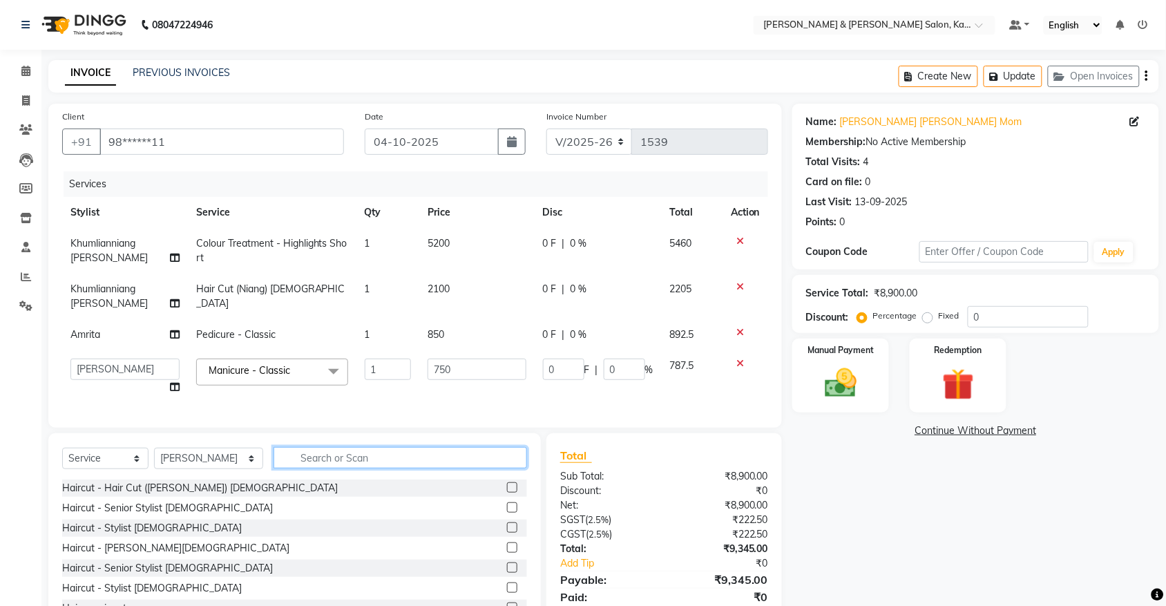
click at [331, 450] on input "text" at bounding box center [399, 457] width 253 height 21
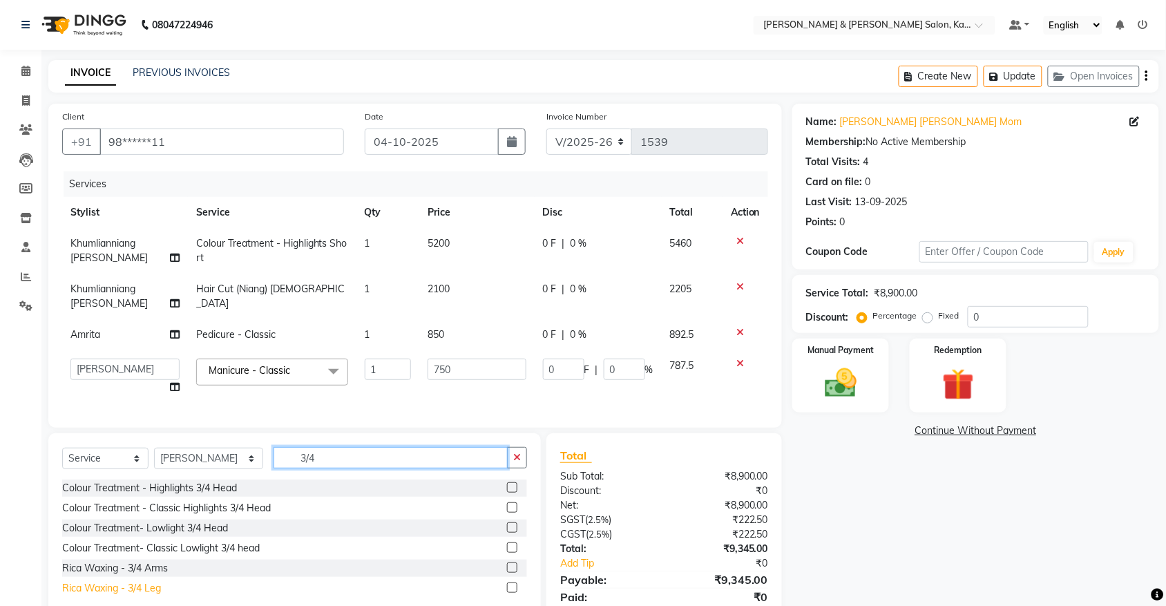
scroll to position [49, 0]
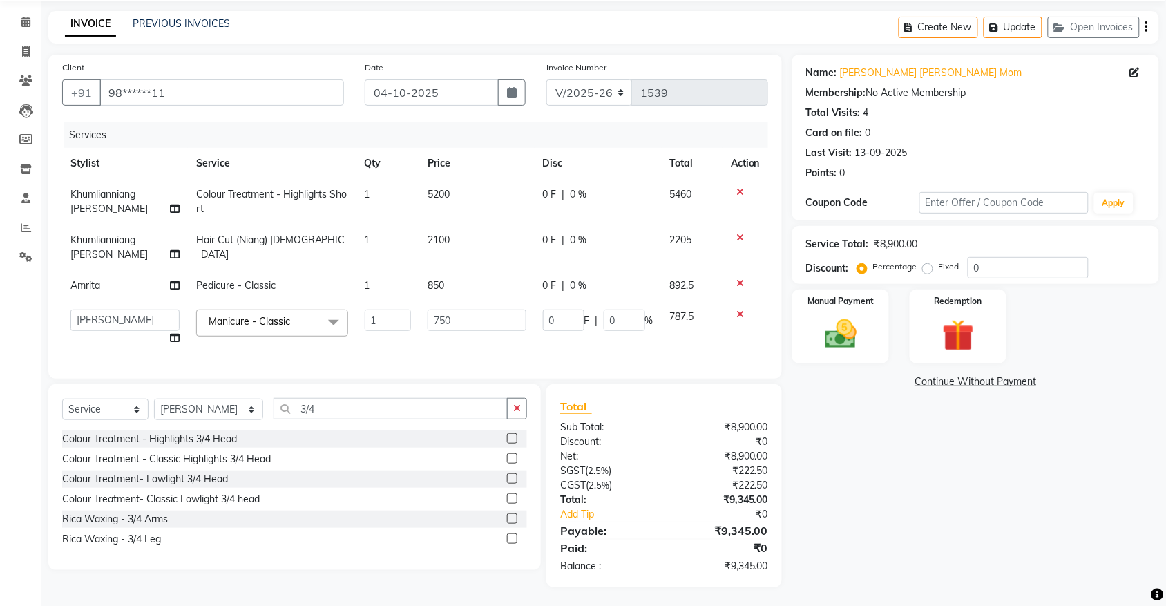
click at [512, 517] on label at bounding box center [512, 518] width 10 height 10
click at [512, 517] on input "checkbox" at bounding box center [511, 518] width 9 height 9
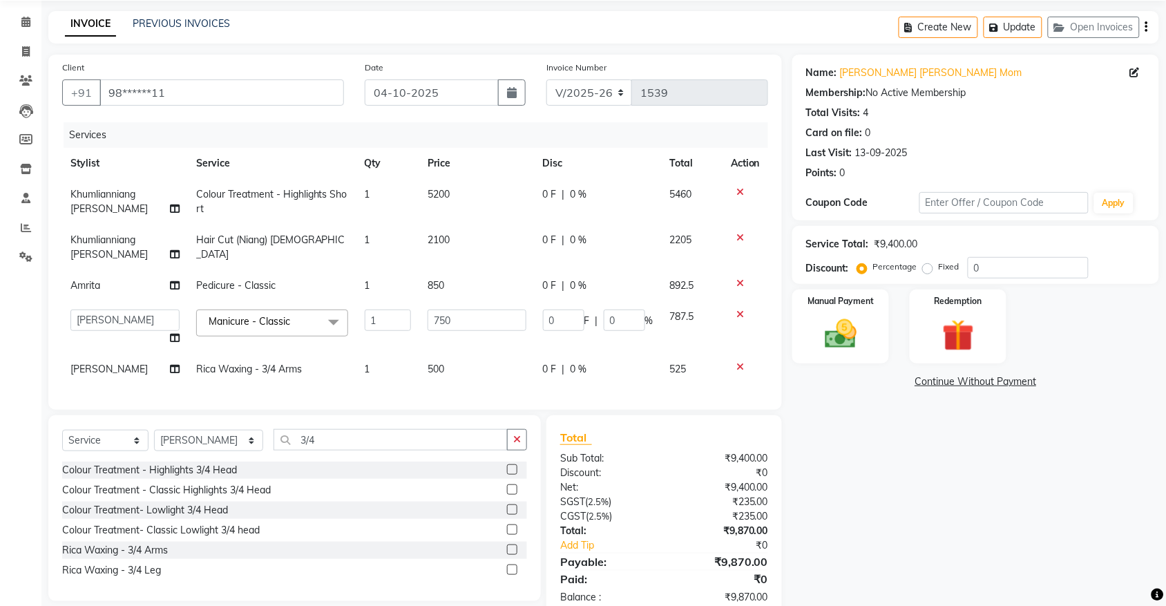
click at [829, 473] on div "Name: Sujata Elisha Mom Membership: No Active Membership Total Visits: 4 Card o…" at bounding box center [980, 336] width 377 height 563
click at [840, 325] on img at bounding box center [840, 334] width 54 height 38
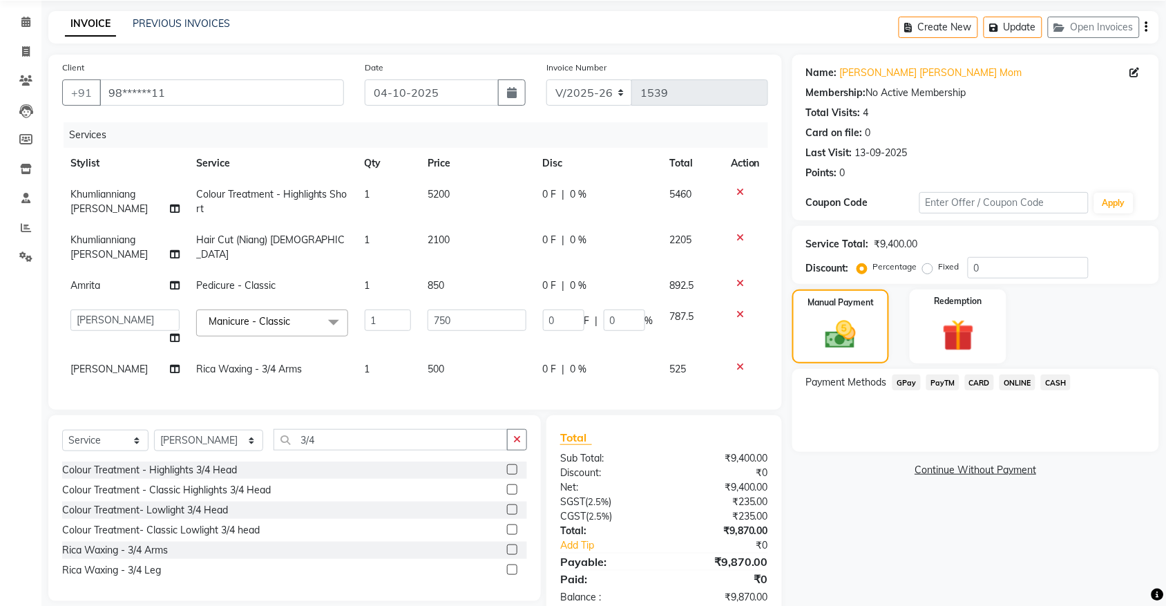
click at [921, 385] on div "PayTM" at bounding box center [940, 383] width 39 height 19
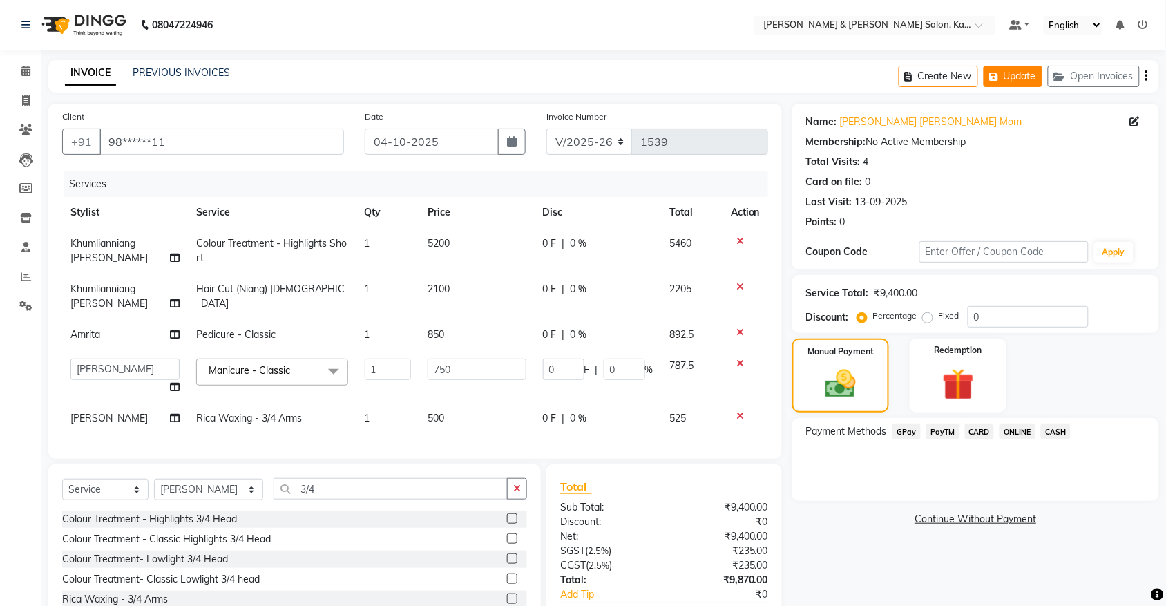
click at [1012, 73] on button "Update" at bounding box center [1012, 76] width 59 height 21
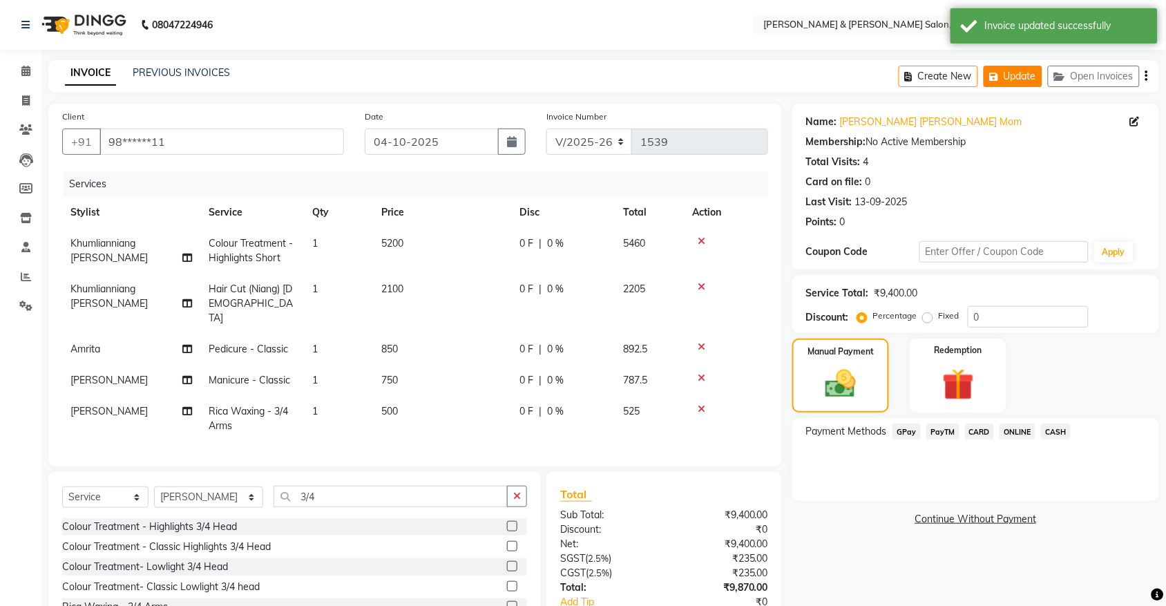
click at [1021, 74] on button "Update" at bounding box center [1012, 76] width 59 height 21
click at [1104, 79] on button "Open Invoices" at bounding box center [1094, 76] width 92 height 21
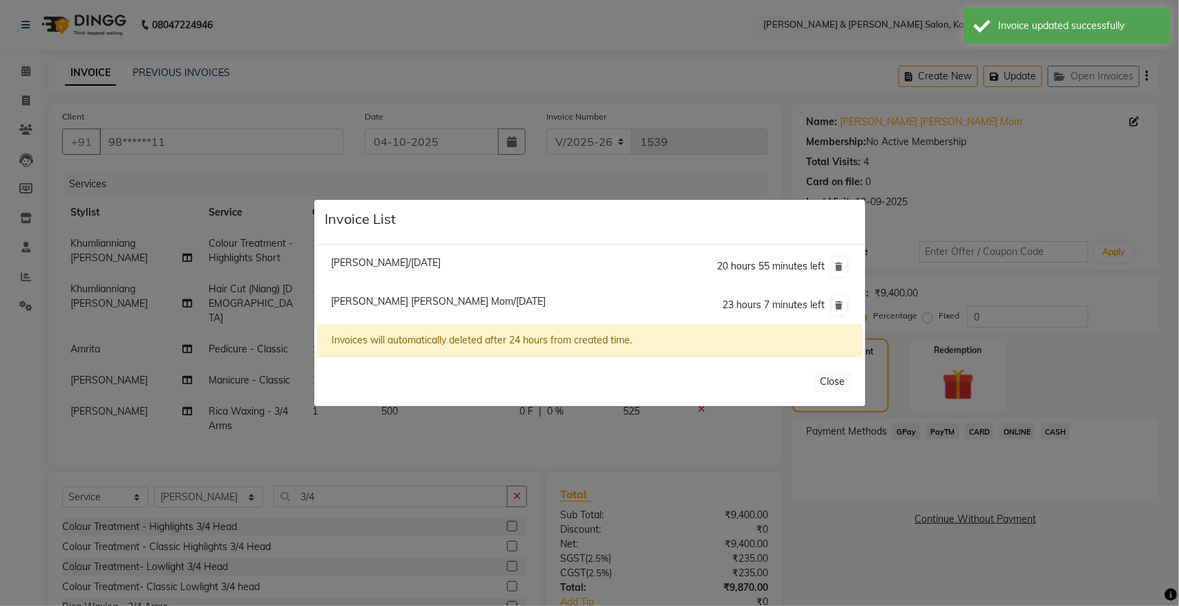
click at [501, 70] on ngb-modal-window "Invoice List Vinita Bhatia/04 October 2025 20 hours 55 minutes left Sujata Elis…" at bounding box center [589, 303] width 1179 height 606
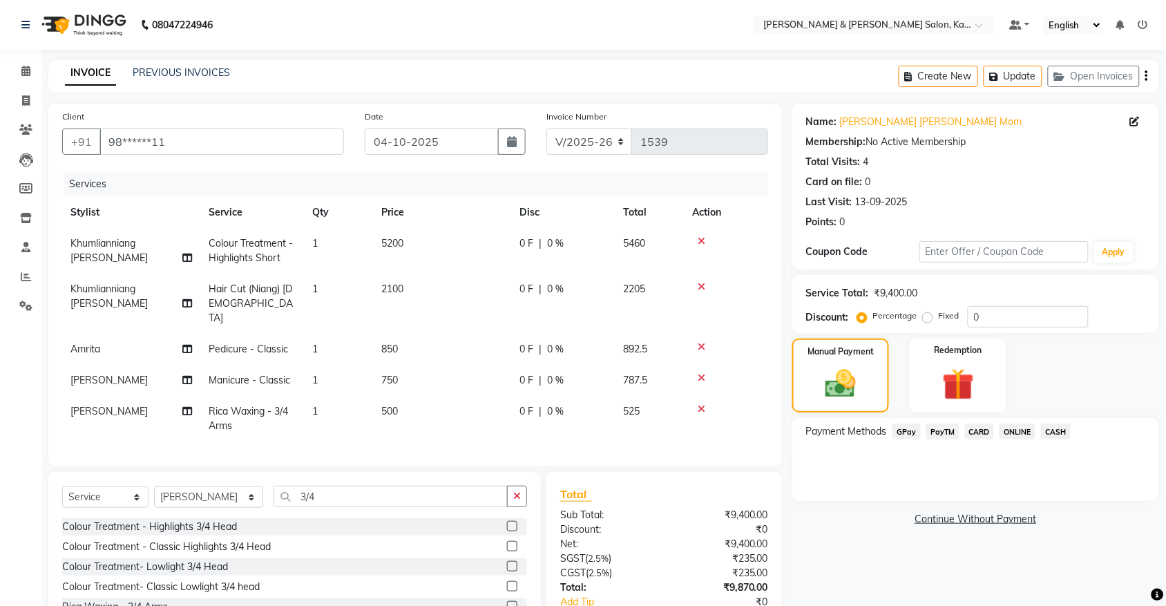
scroll to position [86, 0]
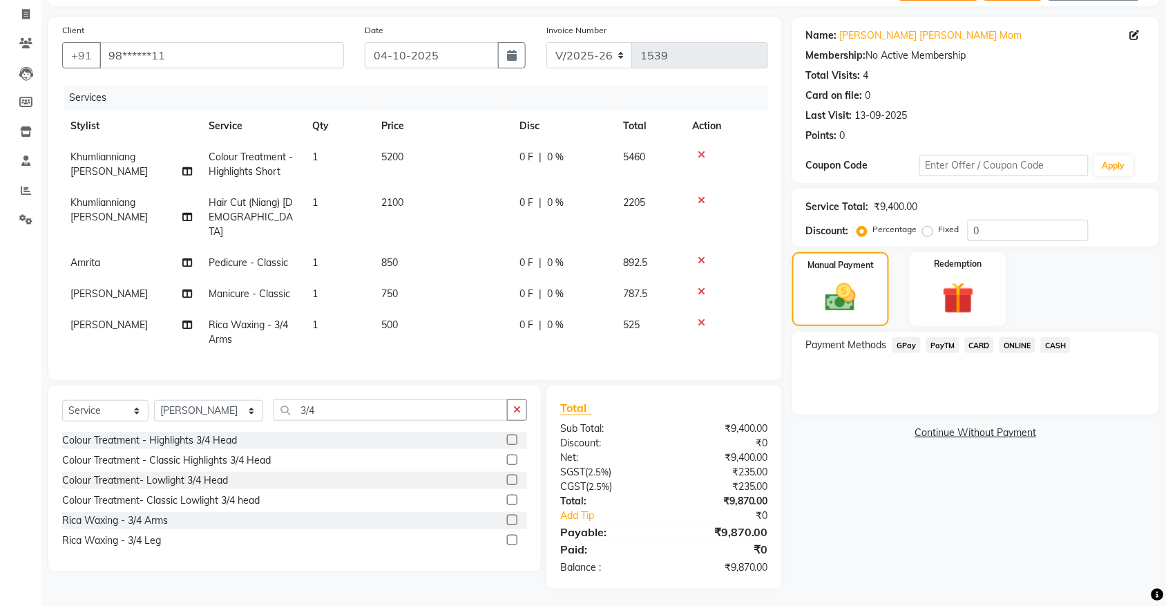
click at [260, 256] on span "Pedicure - Classic" at bounding box center [248, 262] width 79 height 12
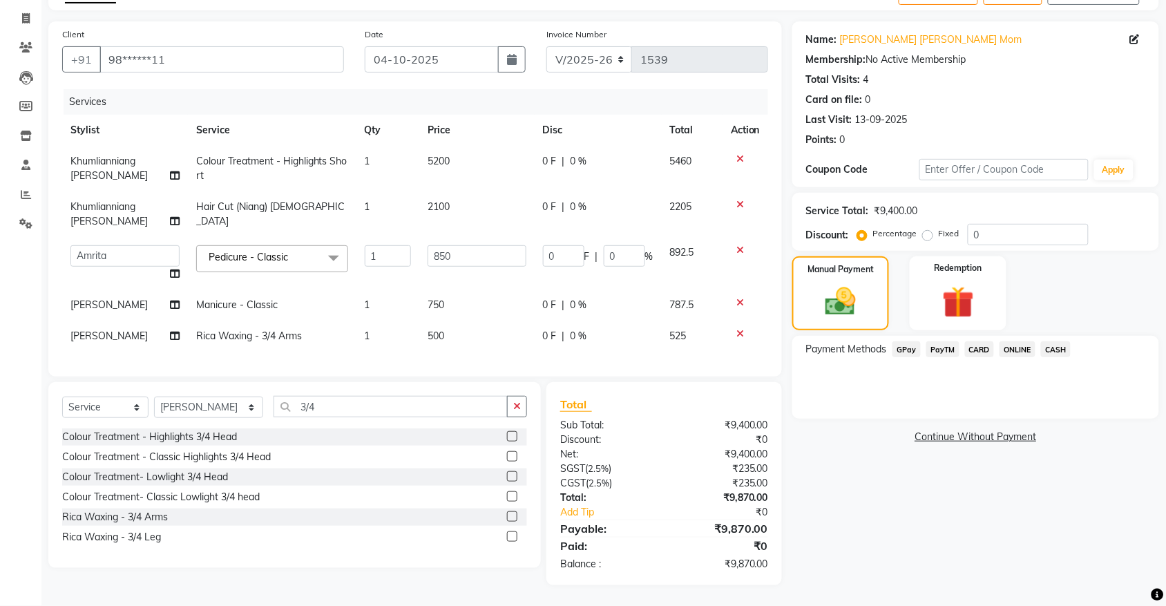
scroll to position [80, 0]
click at [278, 253] on span "Pedicure - Classic" at bounding box center [248, 259] width 79 height 12
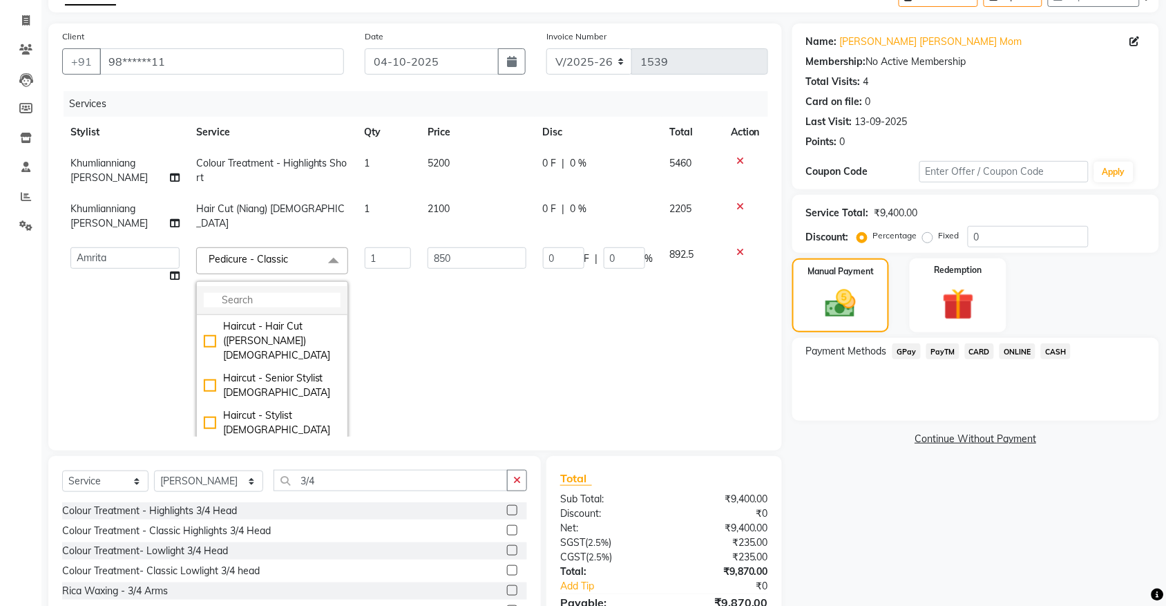
click at [259, 296] on input "multiselect-search" at bounding box center [272, 300] width 137 height 15
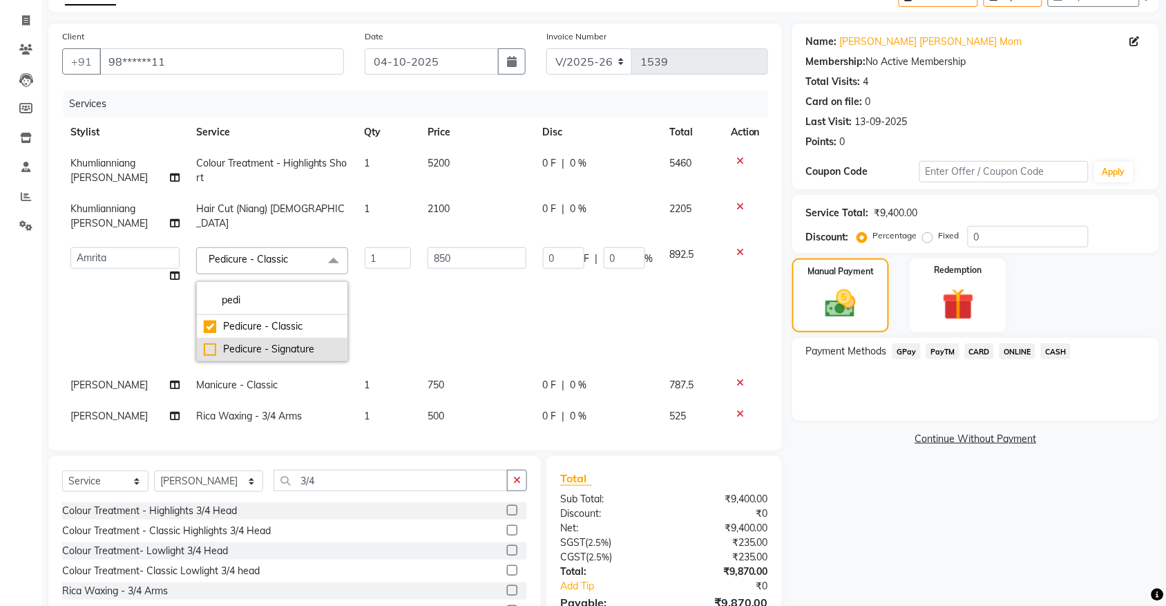
click at [247, 344] on div "Pedicure - Signature" at bounding box center [272, 349] width 137 height 15
click at [826, 433] on link "Continue Without Payment" at bounding box center [975, 439] width 361 height 15
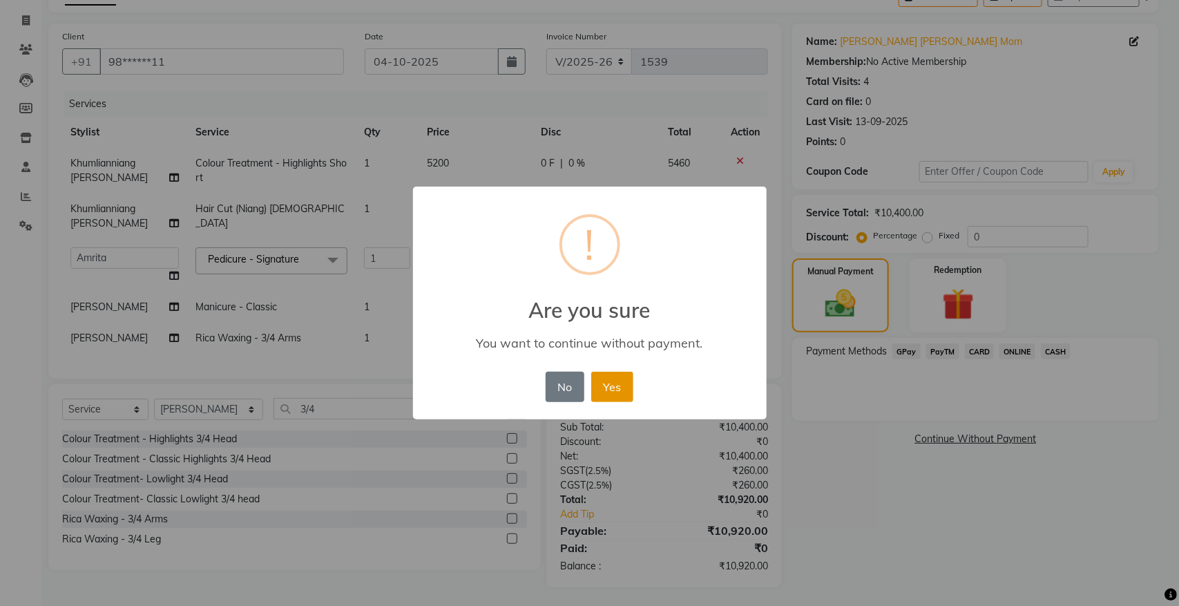
click at [615, 374] on button "Yes" at bounding box center [612, 387] width 42 height 30
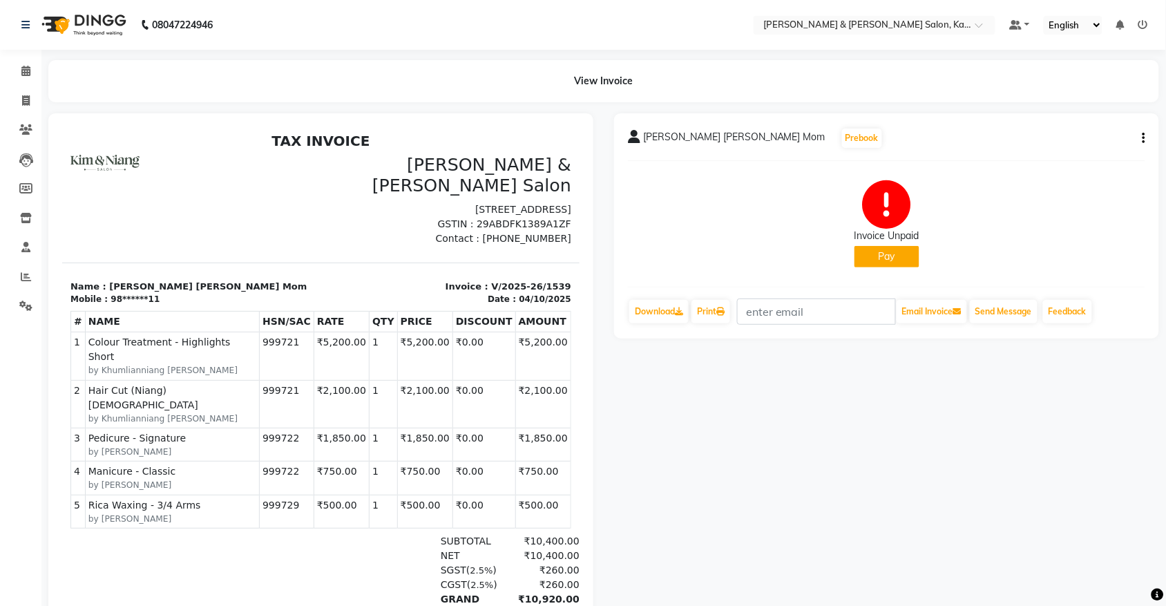
click at [1141, 139] on button "button" at bounding box center [1141, 138] width 8 height 15
click at [1067, 152] on div "Edit Invoice" at bounding box center [1075, 155] width 95 height 17
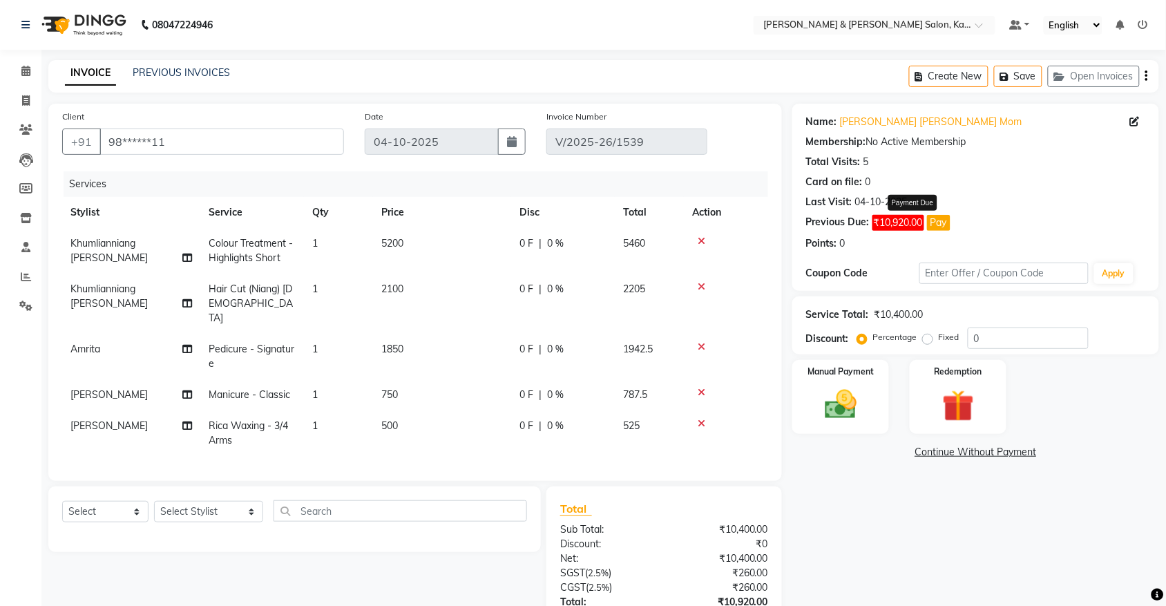
click at [943, 222] on button "Pay" at bounding box center [938, 223] width 23 height 16
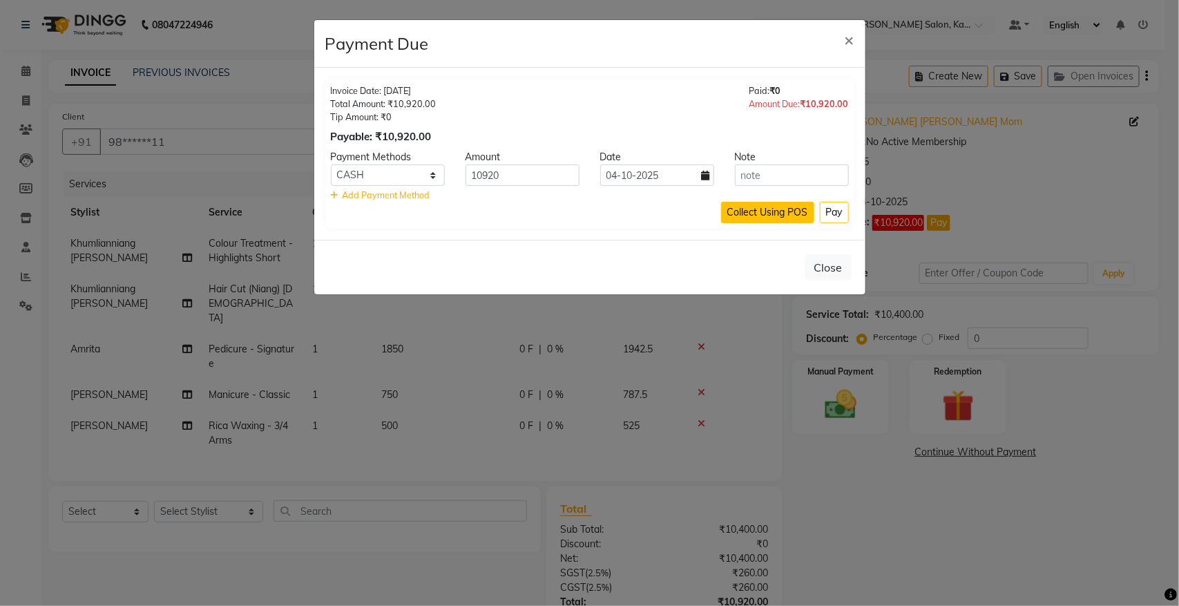
click at [780, 209] on button "Collect Using POS" at bounding box center [767, 212] width 93 height 21
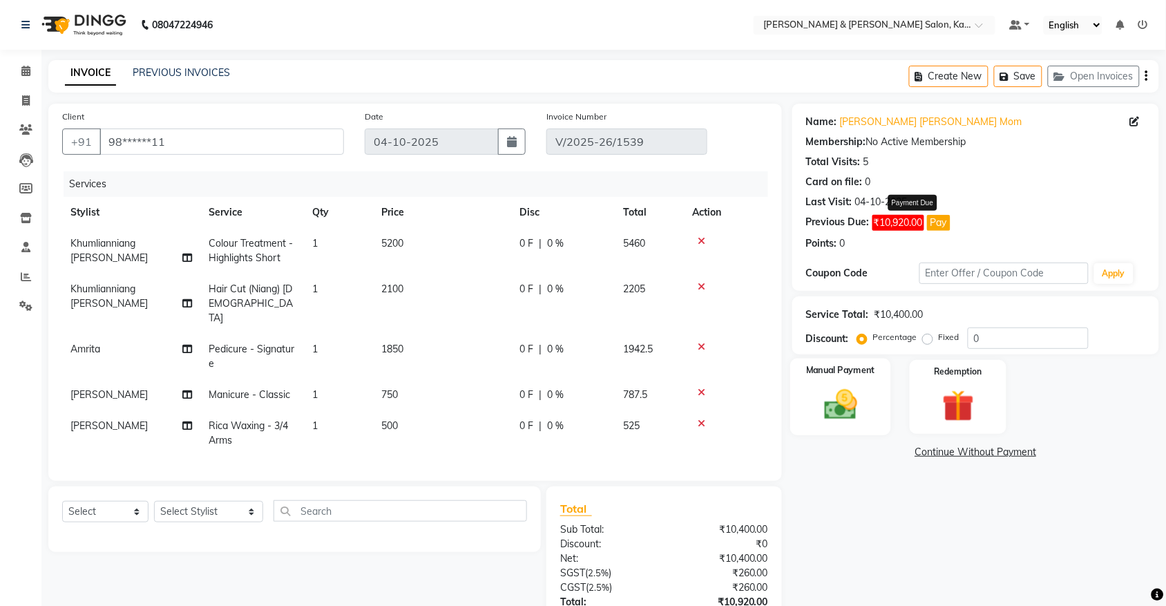
click at [839, 409] on img at bounding box center [840, 404] width 54 height 38
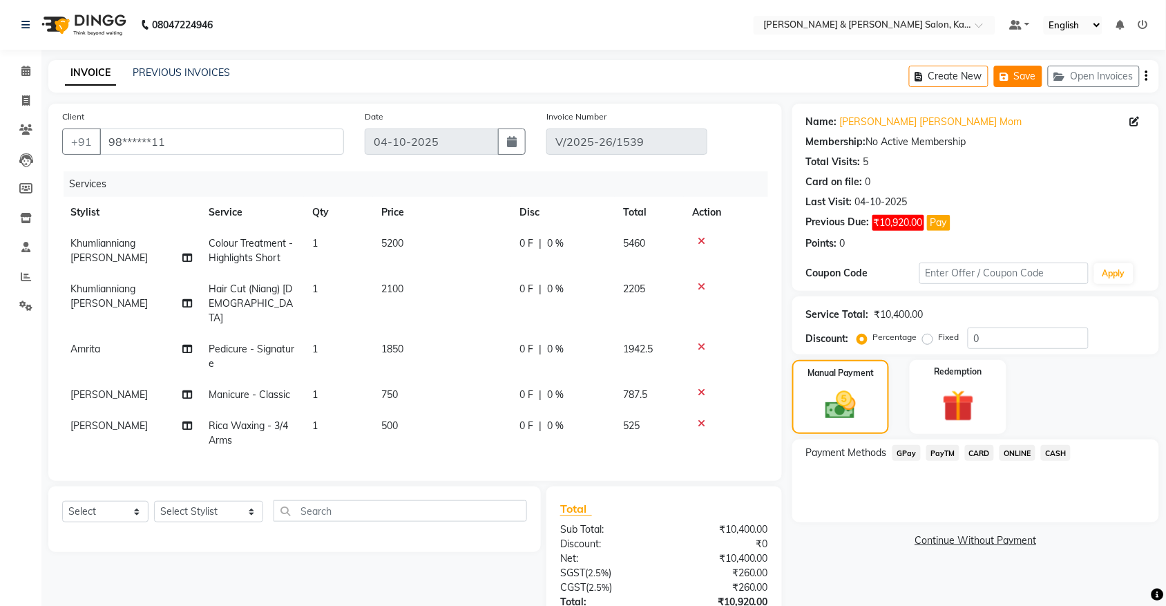
click at [1016, 70] on button "Save" at bounding box center [1018, 76] width 48 height 21
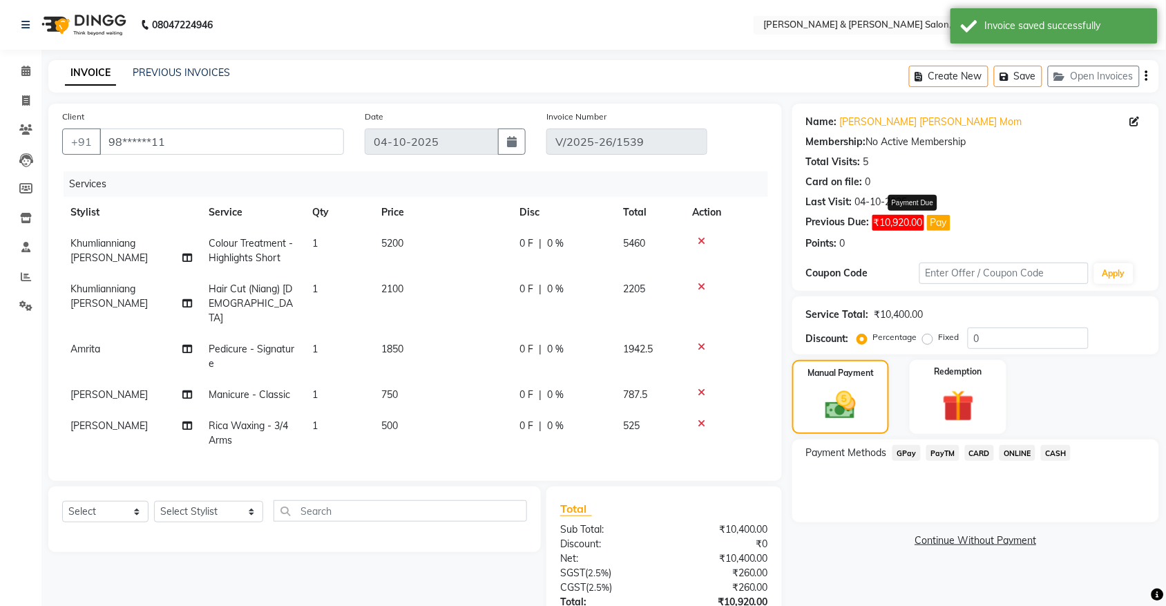
click at [937, 222] on button "Pay" at bounding box center [938, 223] width 23 height 16
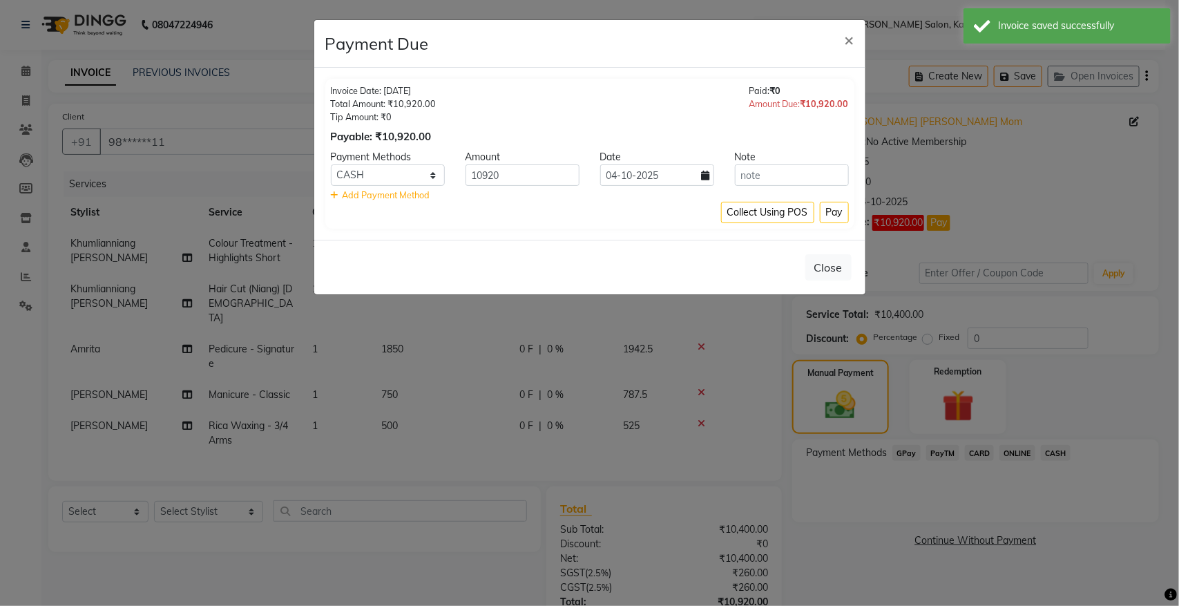
click at [1033, 171] on ngb-modal-window "Payment Due × Invoice Date: 04-10-2025 Total Amount: ₹10,920.00 Tip Amount: ₹0 …" at bounding box center [589, 303] width 1179 height 606
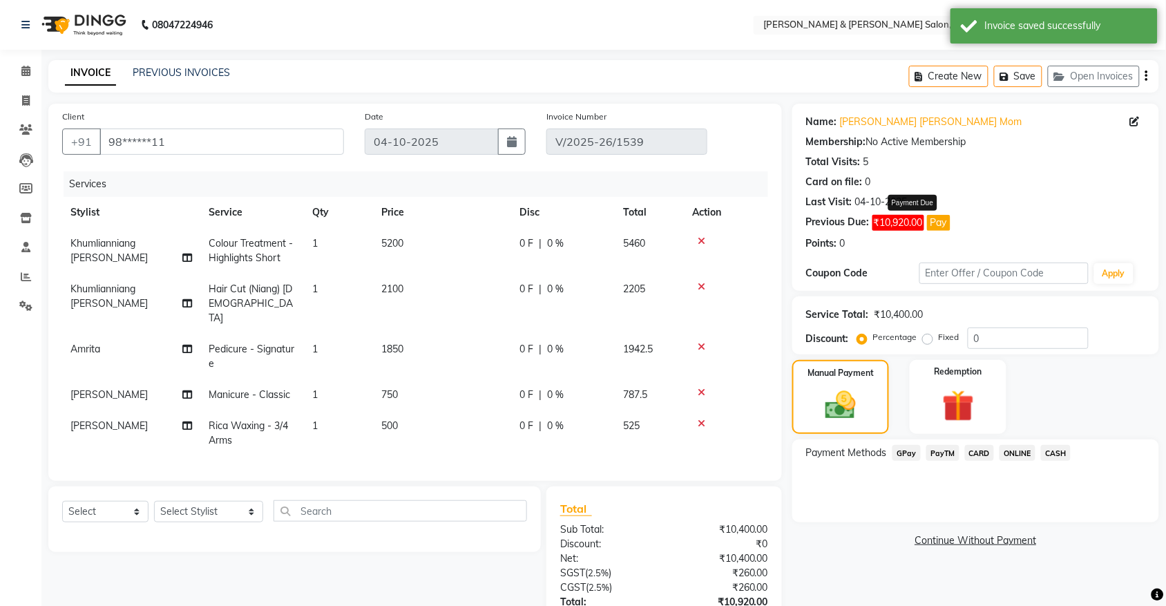
click at [1147, 77] on icon "button" at bounding box center [1146, 76] width 3 height 1
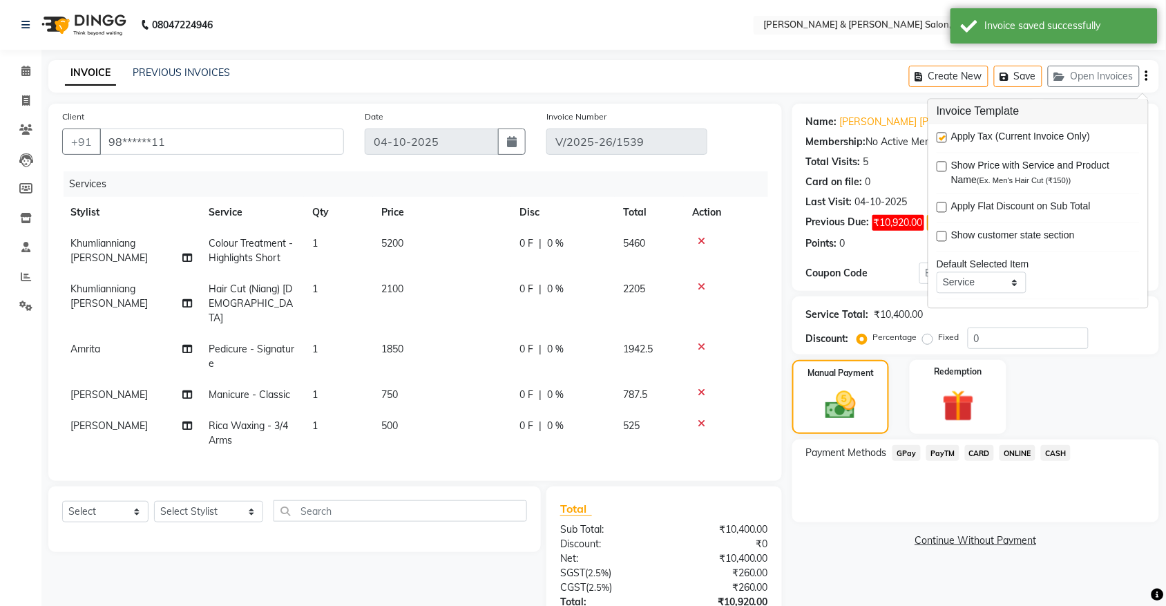
click at [1095, 374] on div "Manual Payment Redemption" at bounding box center [975, 397] width 387 height 74
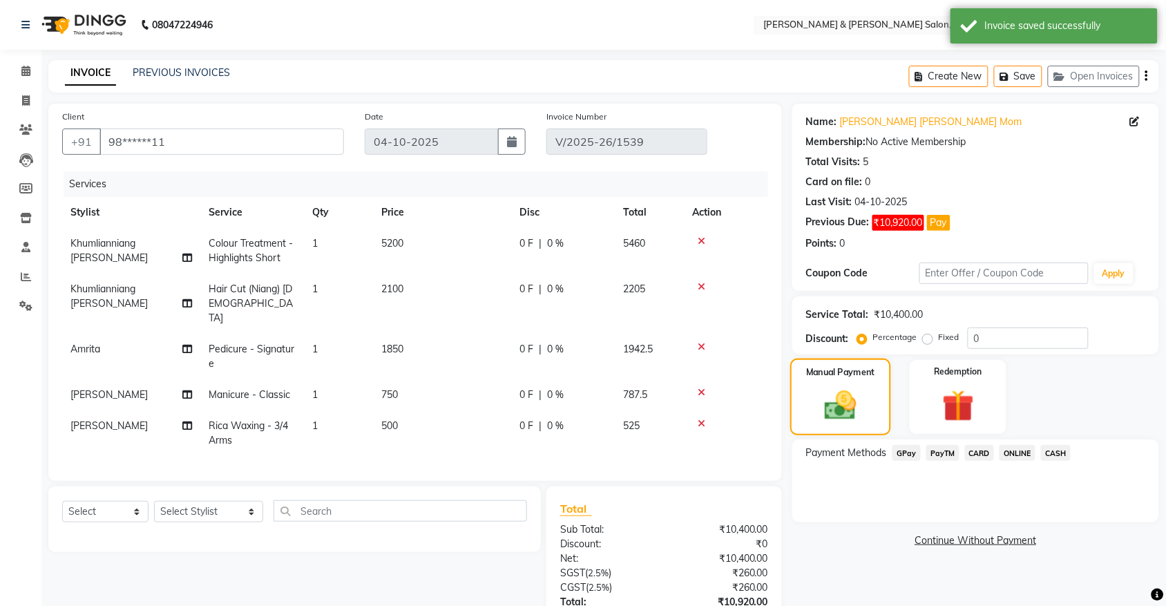
scroll to position [102, 0]
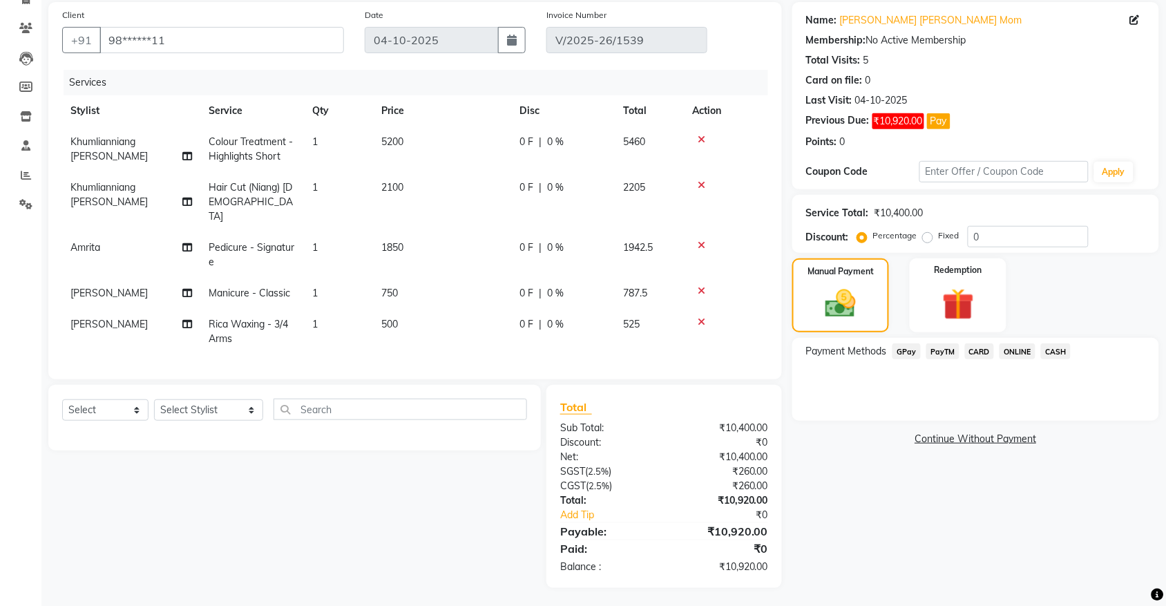
click at [912, 347] on span "GPay" at bounding box center [906, 351] width 28 height 16
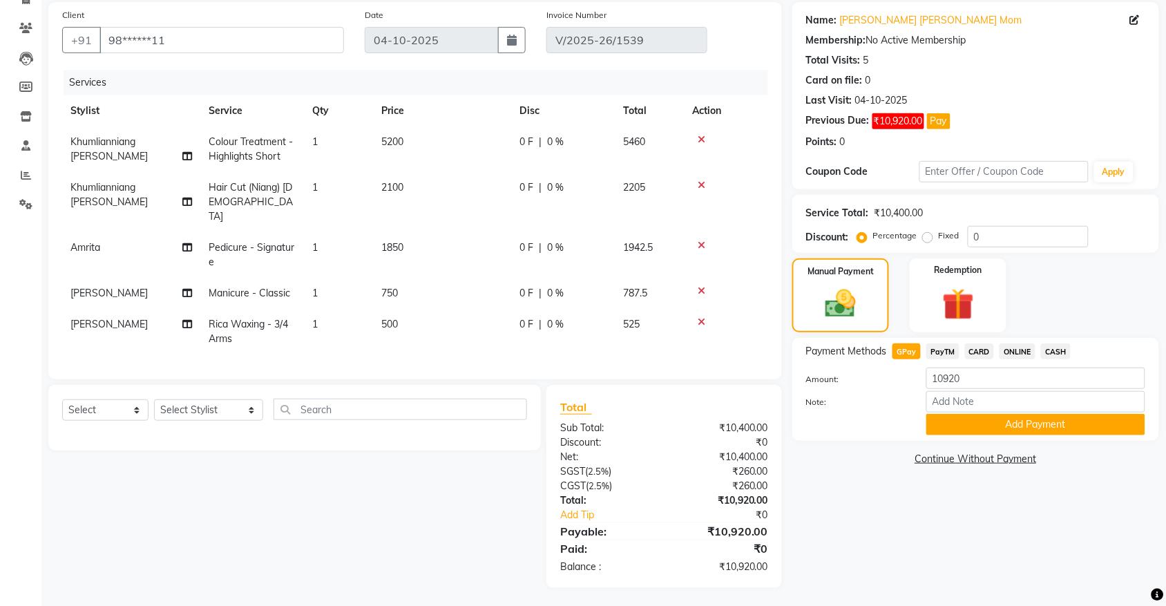
click at [975, 349] on span "CARD" at bounding box center [980, 351] width 30 height 16
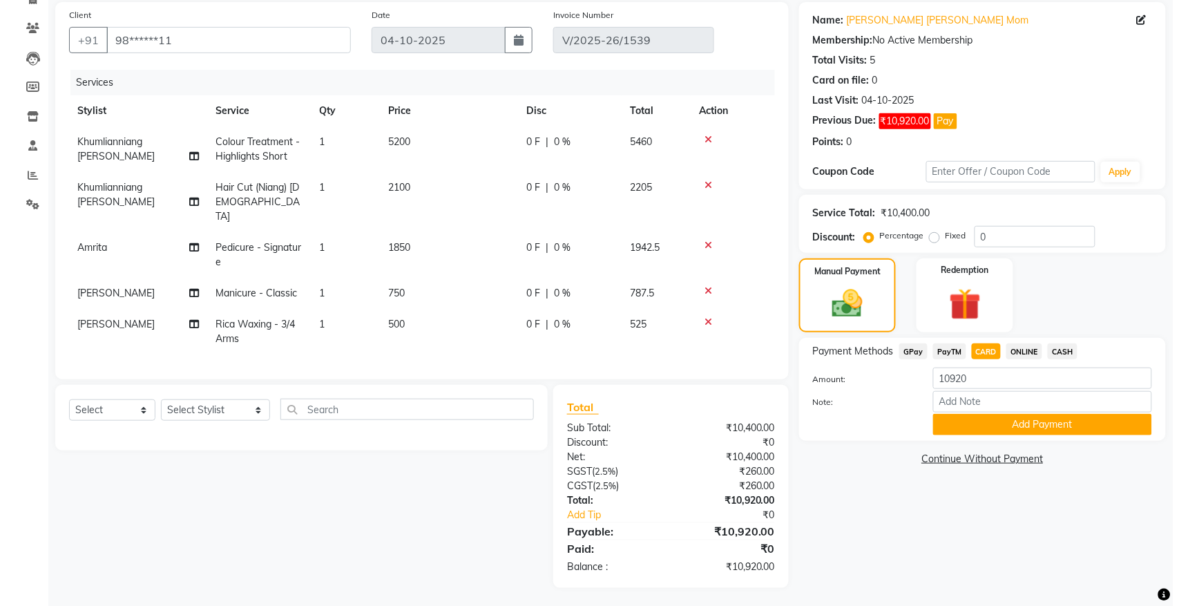
scroll to position [0, 0]
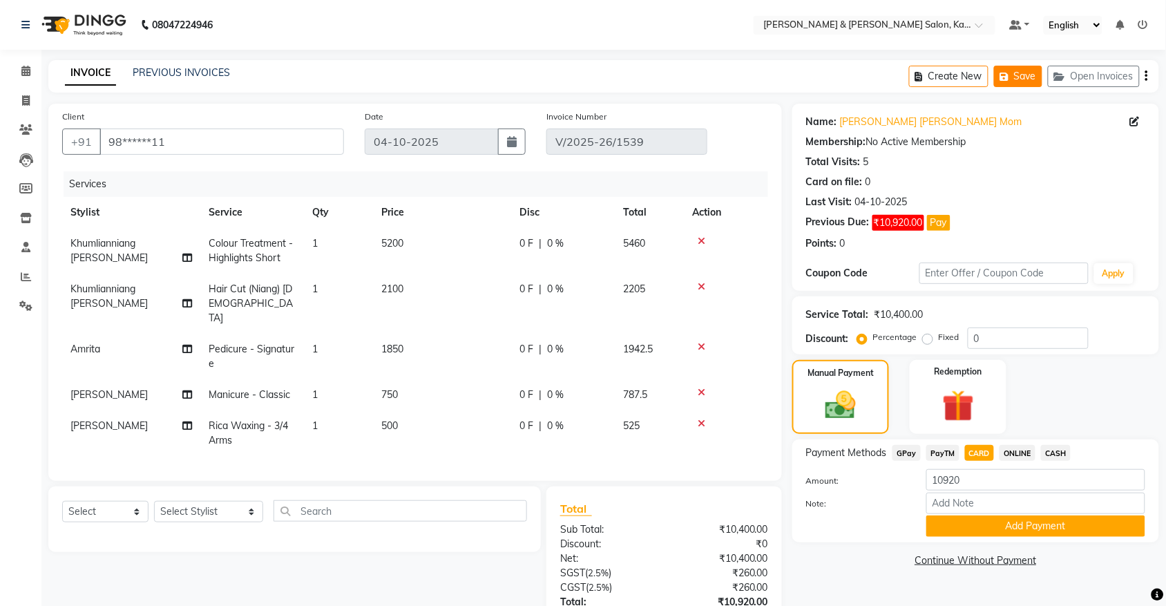
click at [1031, 80] on button "Save" at bounding box center [1018, 76] width 48 height 21
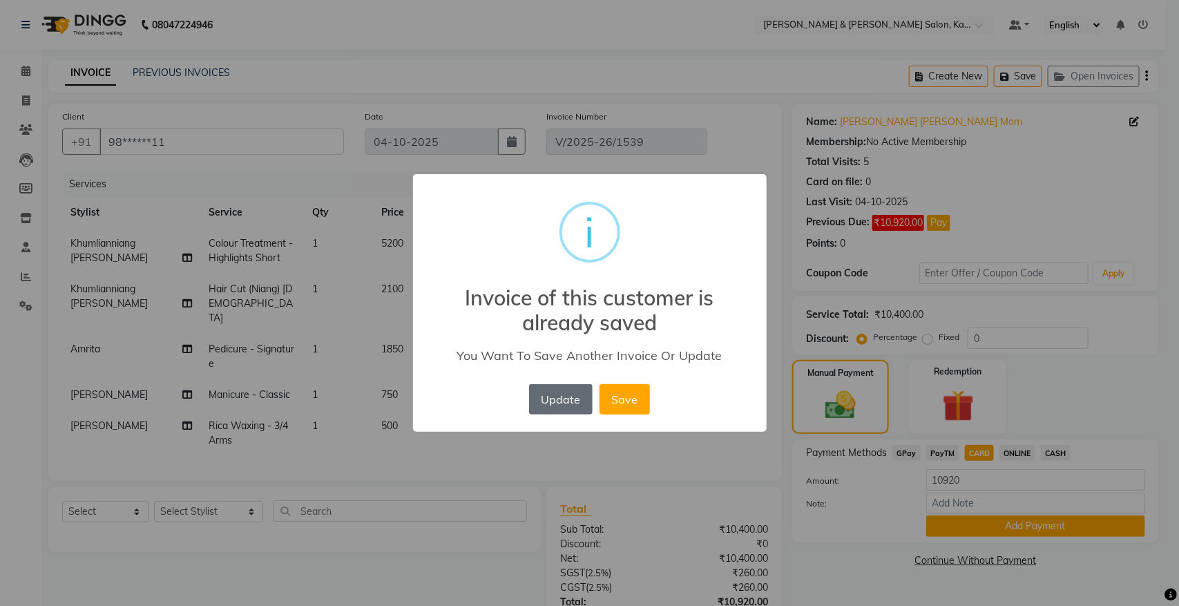
click at [557, 397] on button "Update" at bounding box center [561, 399] width 64 height 30
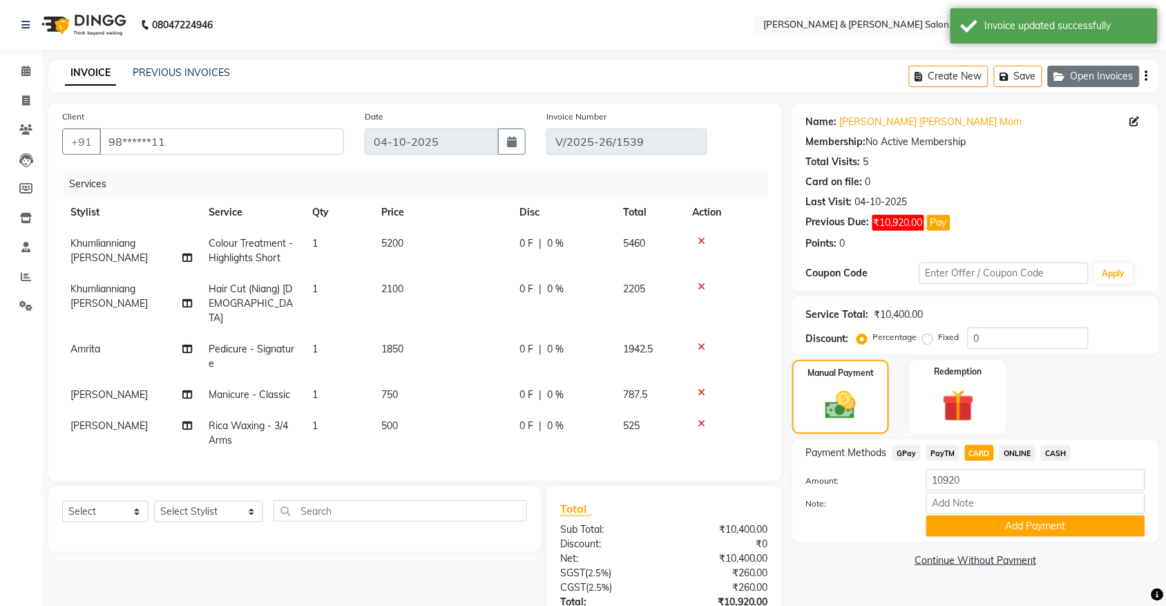
click at [1081, 86] on button "Open Invoices" at bounding box center [1094, 76] width 92 height 21
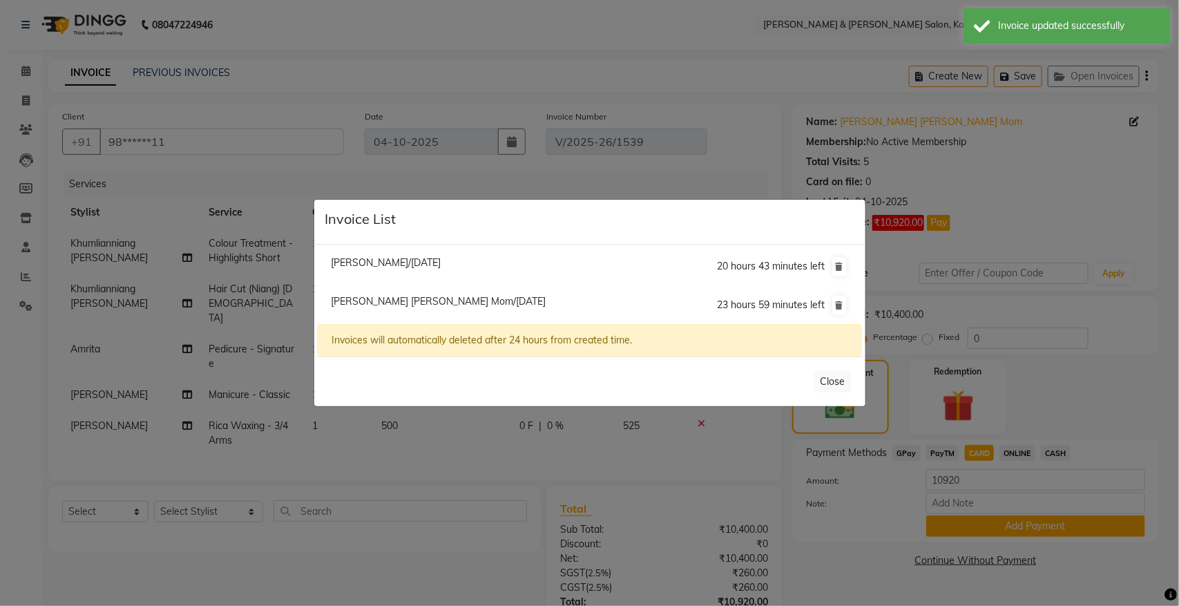
click at [537, 146] on ngb-modal-window "Invoice List Vinita Bhatia/04 October 2025 20 hours 43 minutes left Sujata Elis…" at bounding box center [589, 303] width 1179 height 606
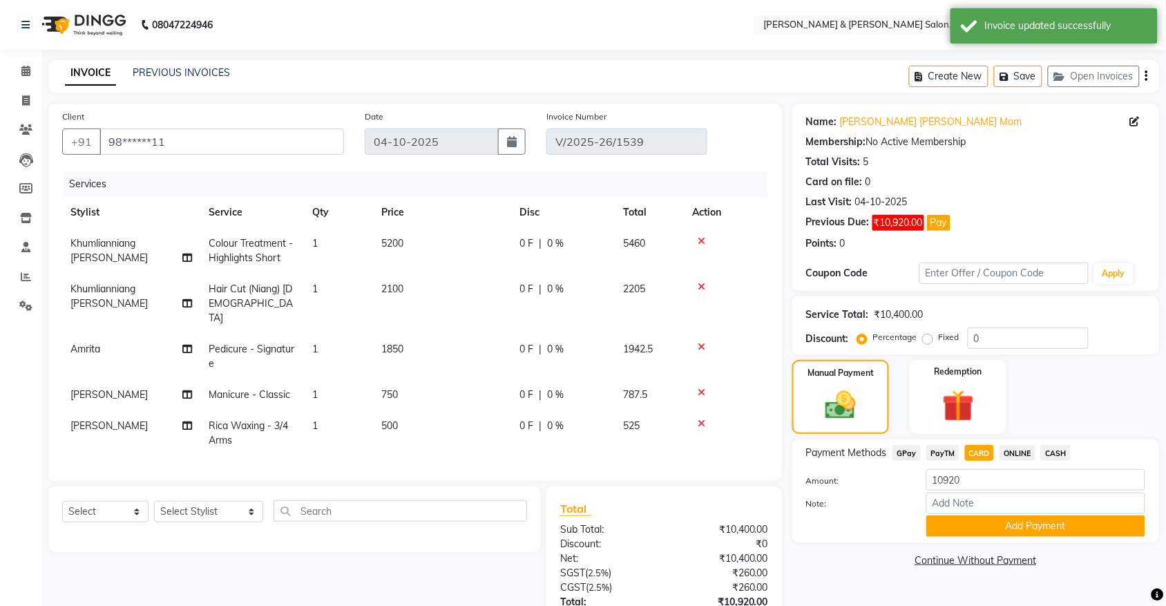
click at [157, 62] on div "INVOICE PREVIOUS INVOICES Create New Save Open Invoices" at bounding box center [603, 76] width 1110 height 32
click at [160, 69] on link "PREVIOUS INVOICES" at bounding box center [181, 72] width 97 height 12
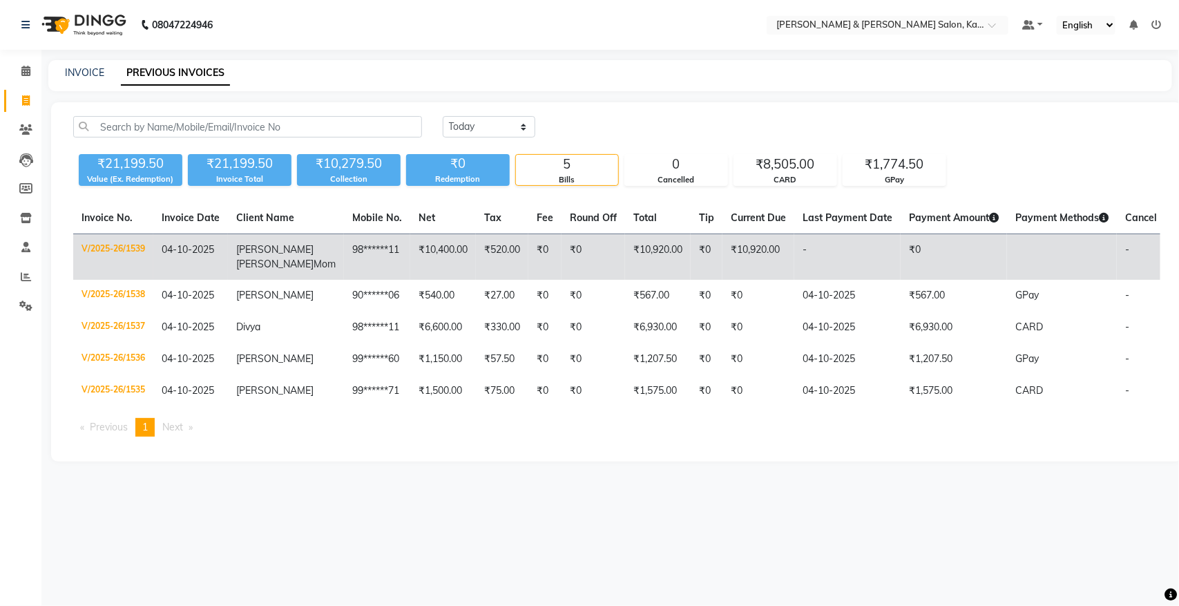
drag, startPoint x: 671, startPoint y: 256, endPoint x: 584, endPoint y: 267, distance: 88.3
click at [584, 267] on td "₹0" at bounding box center [593, 257] width 64 height 46
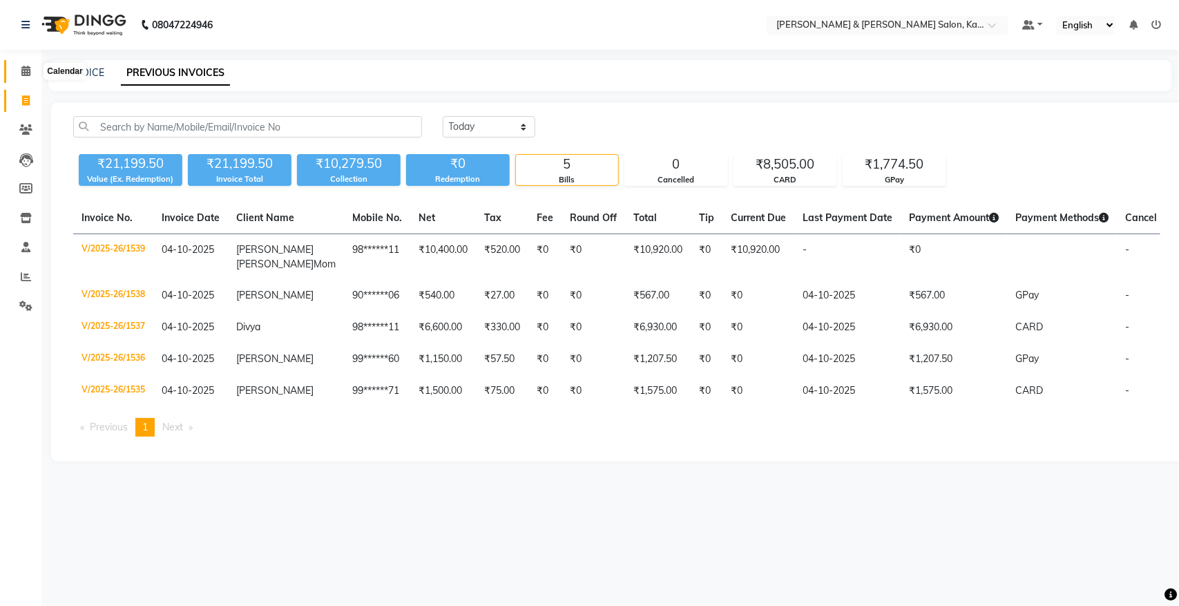
click at [22, 71] on icon at bounding box center [25, 71] width 9 height 10
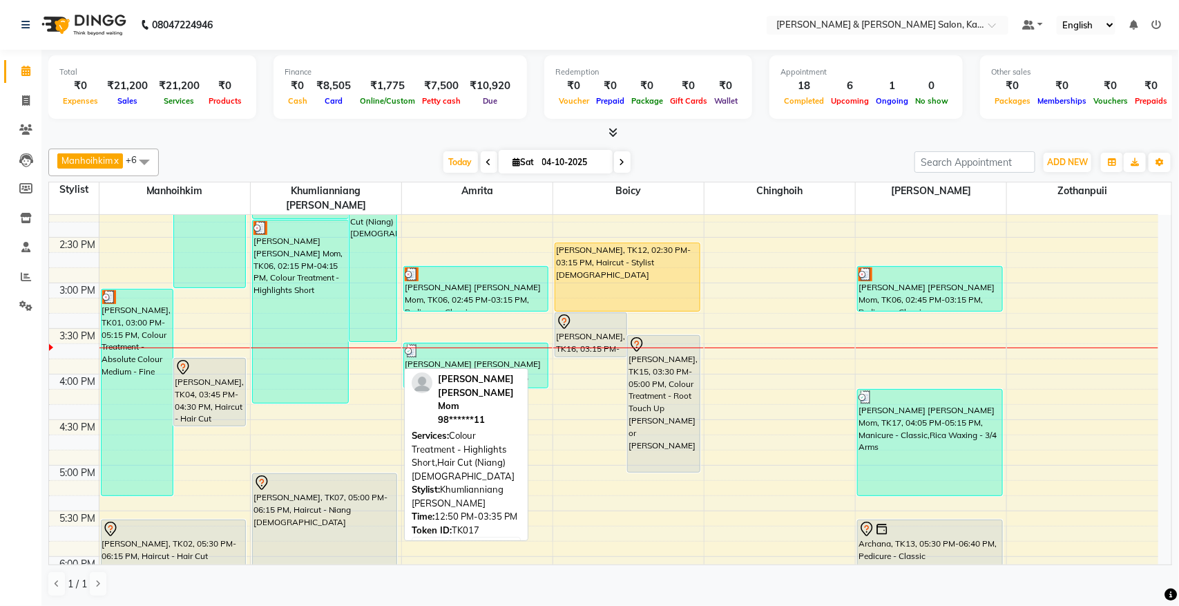
scroll to position [518, 0]
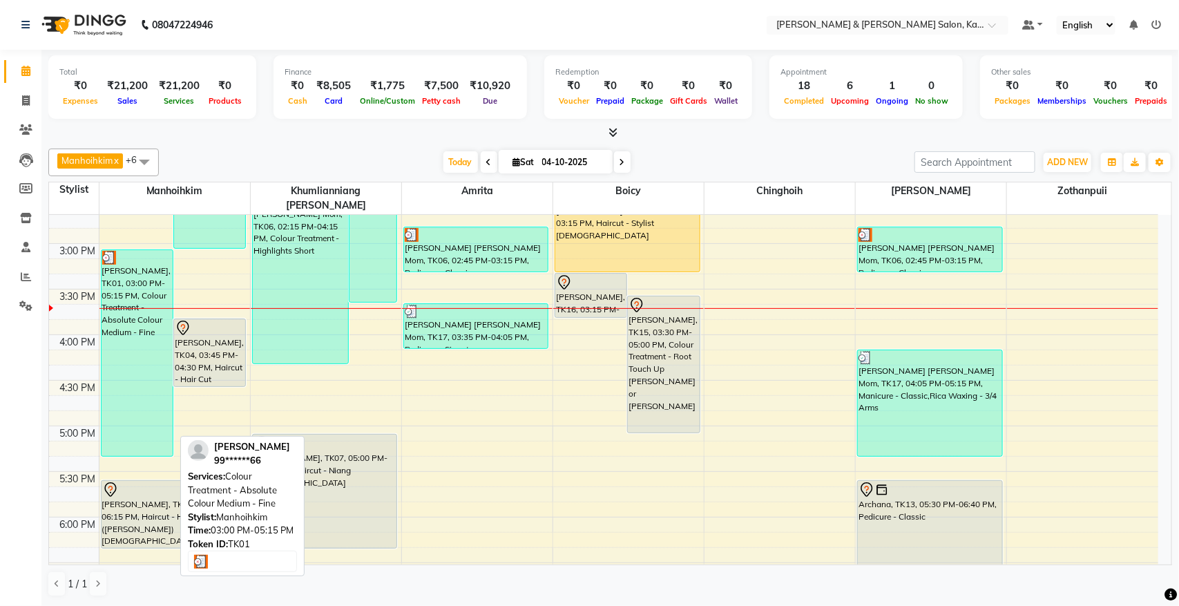
click at [126, 302] on div "[PERSON_NAME], TK01, 03:00 PM-05:15 PM, Colour Treatment - Absolute Colour Medi…" at bounding box center [137, 353] width 71 height 206
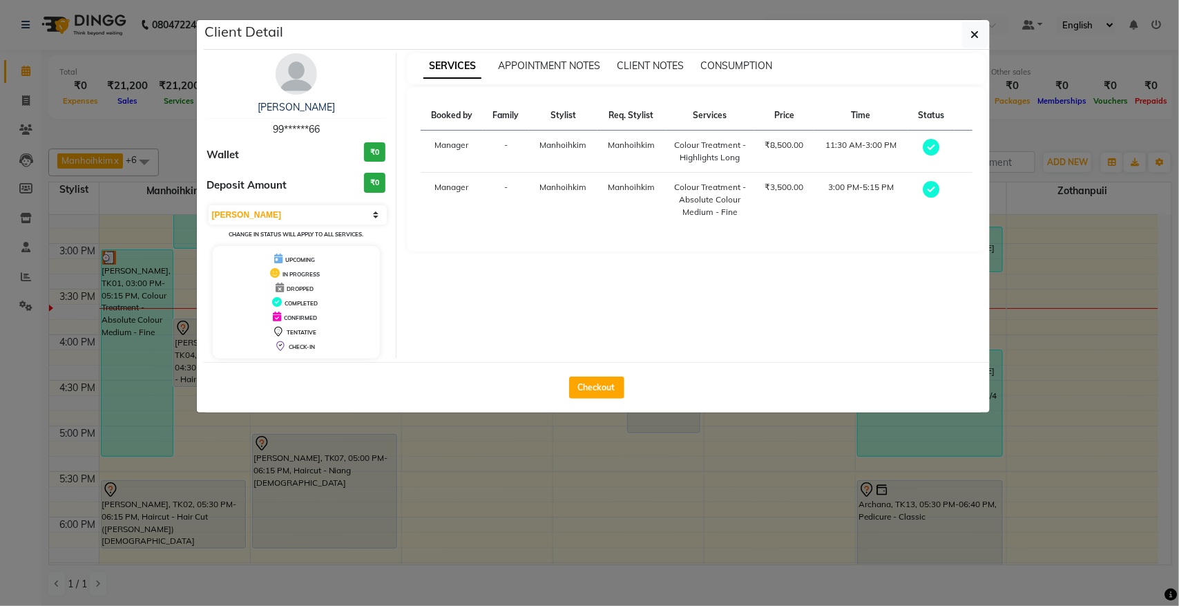
click at [654, 529] on ngb-modal-window "Client Detail [PERSON_NAME] 99******66 Wallet ₹0 Deposit Amount ₹0 Select MARK …" at bounding box center [589, 303] width 1179 height 606
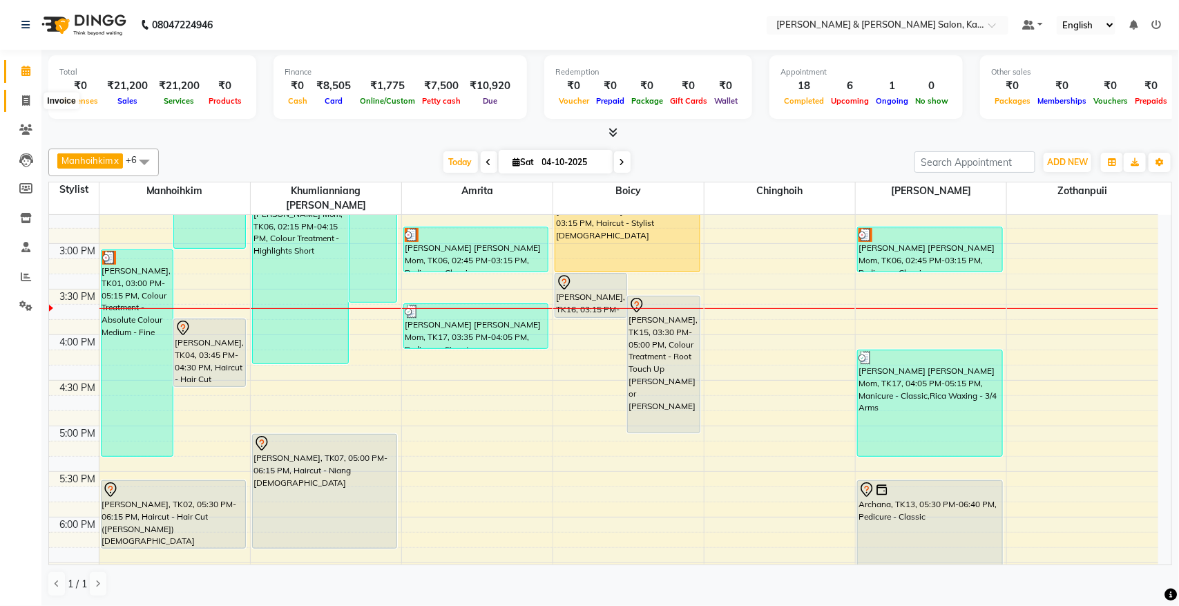
click at [22, 97] on icon at bounding box center [26, 100] width 8 height 10
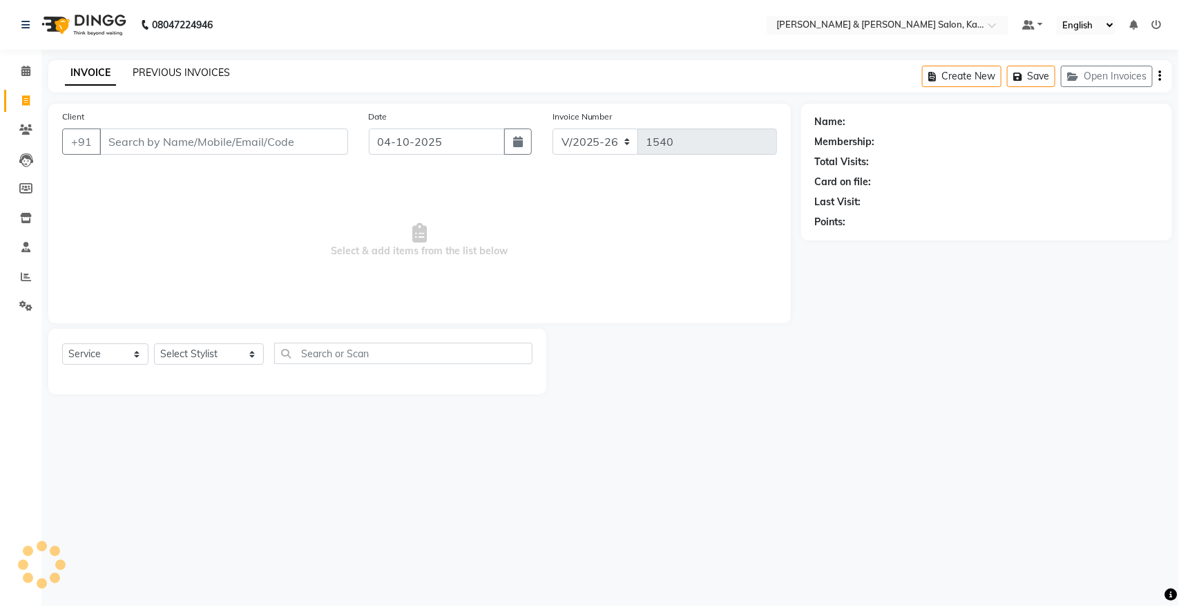
click at [177, 74] on link "PREVIOUS INVOICES" at bounding box center [181, 72] width 97 height 12
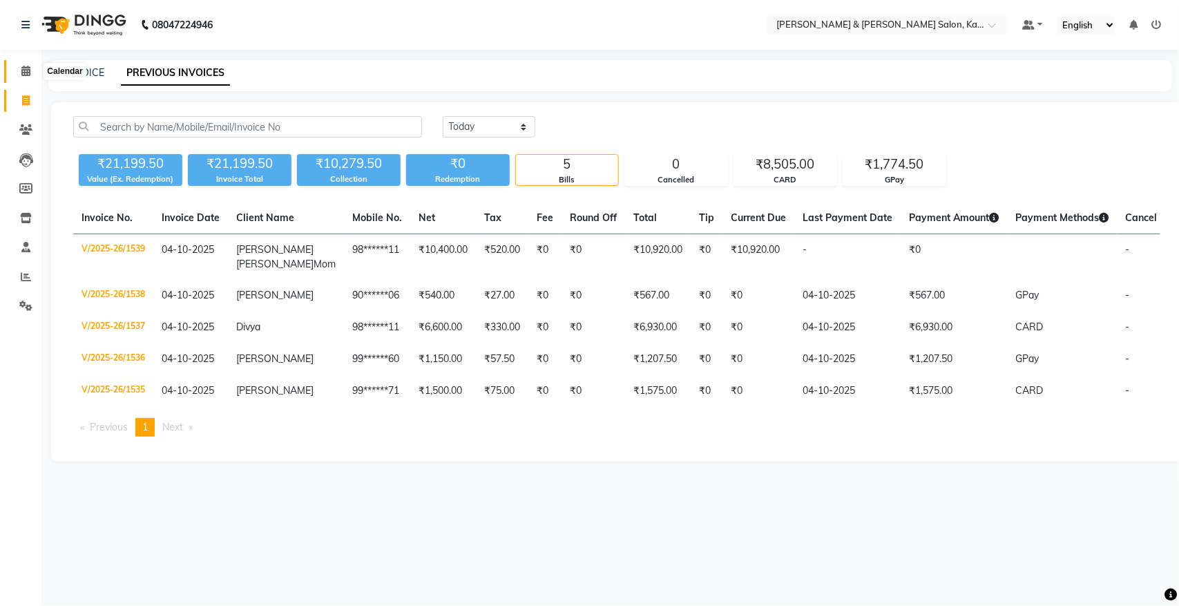
click at [18, 66] on span at bounding box center [26, 72] width 24 height 16
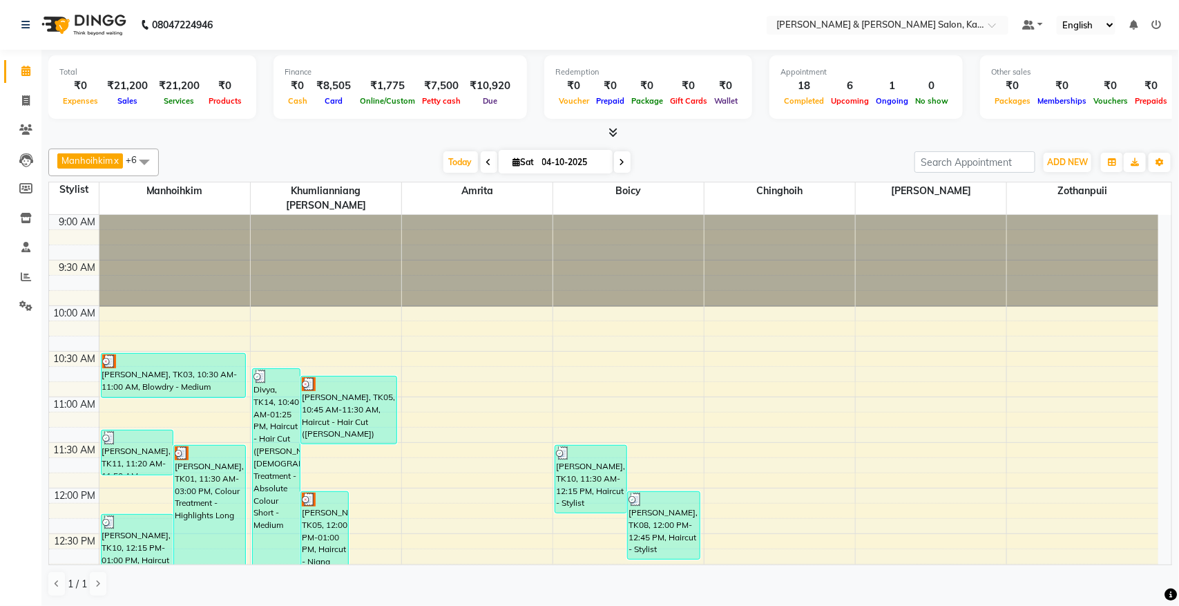
drag, startPoint x: 518, startPoint y: 326, endPoint x: 388, endPoint y: 161, distance: 210.0
click at [380, 140] on div "Total ₹0 Expenses ₹21,200 Sales ₹21,200 Services ₹0 Products Finance ₹0 Cash ₹8…" at bounding box center [609, 328] width 1137 height 556
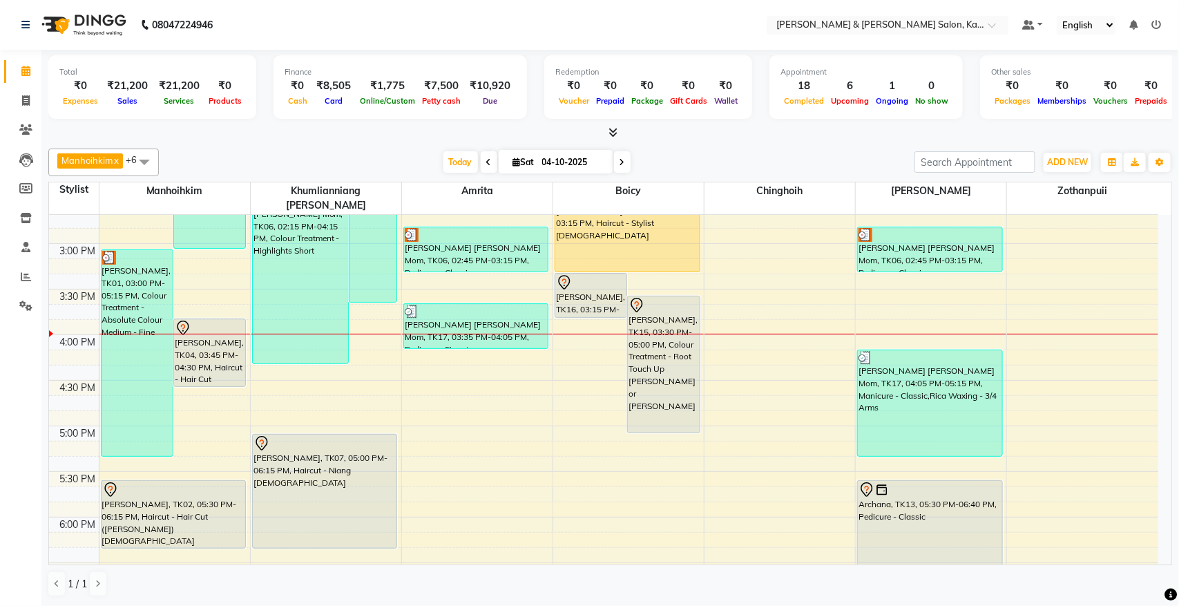
scroll to position [432, 0]
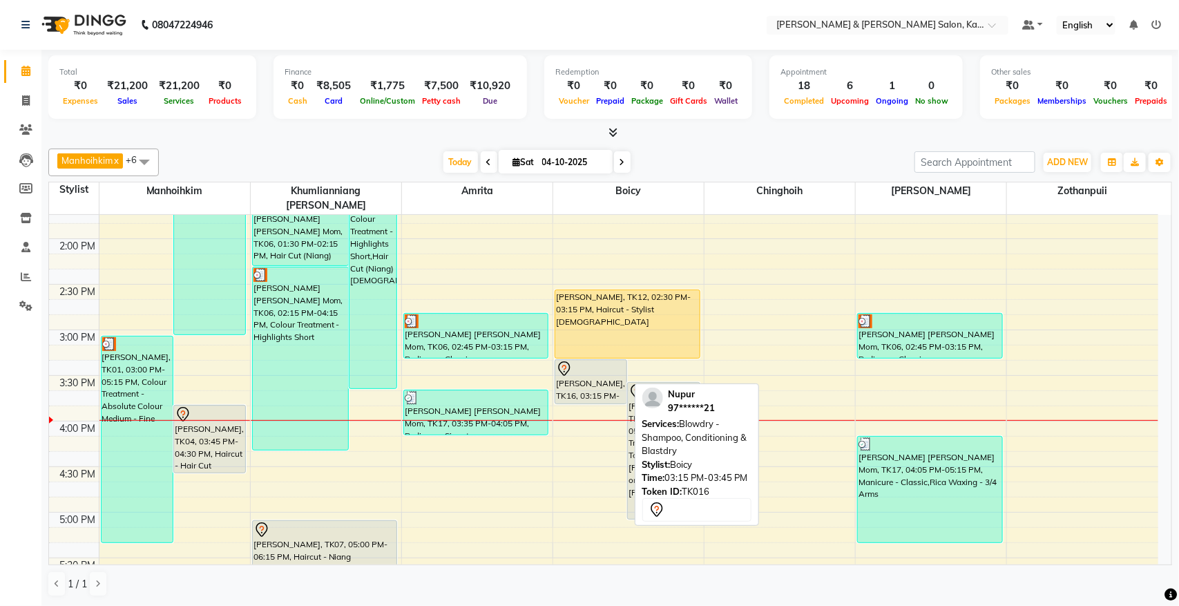
click at [582, 368] on div "[PERSON_NAME], TK16, 03:15 PM-03:45 PM, Blowdry - Shampoo, Conditioning & Blast…" at bounding box center [590, 382] width 71 height 44
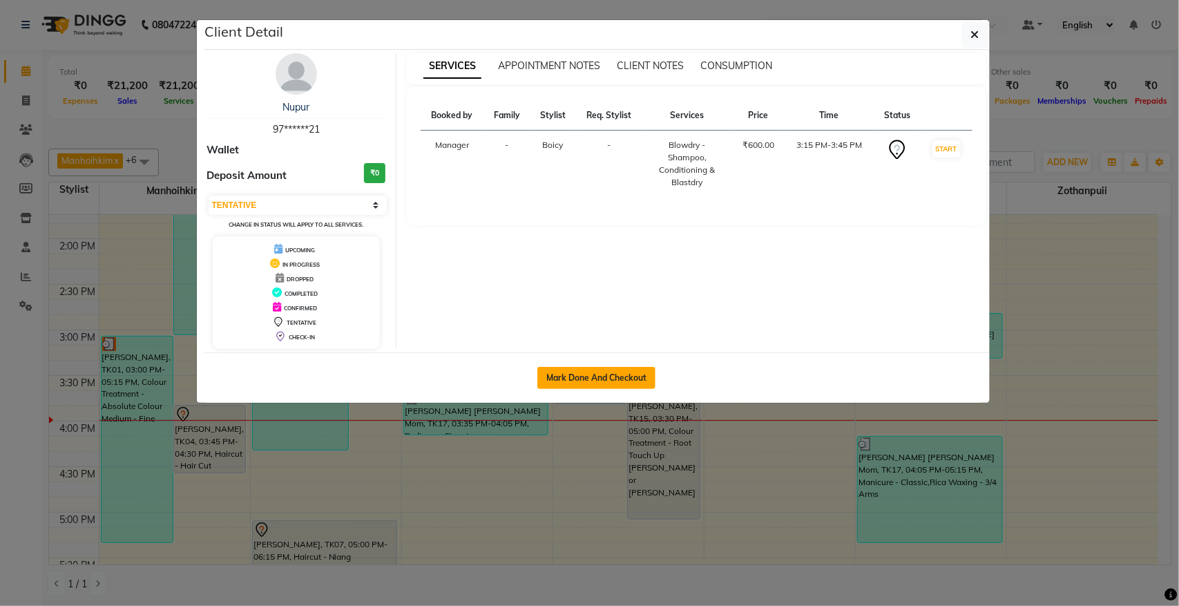
click at [589, 388] on button "Mark Done And Checkout" at bounding box center [596, 378] width 118 height 22
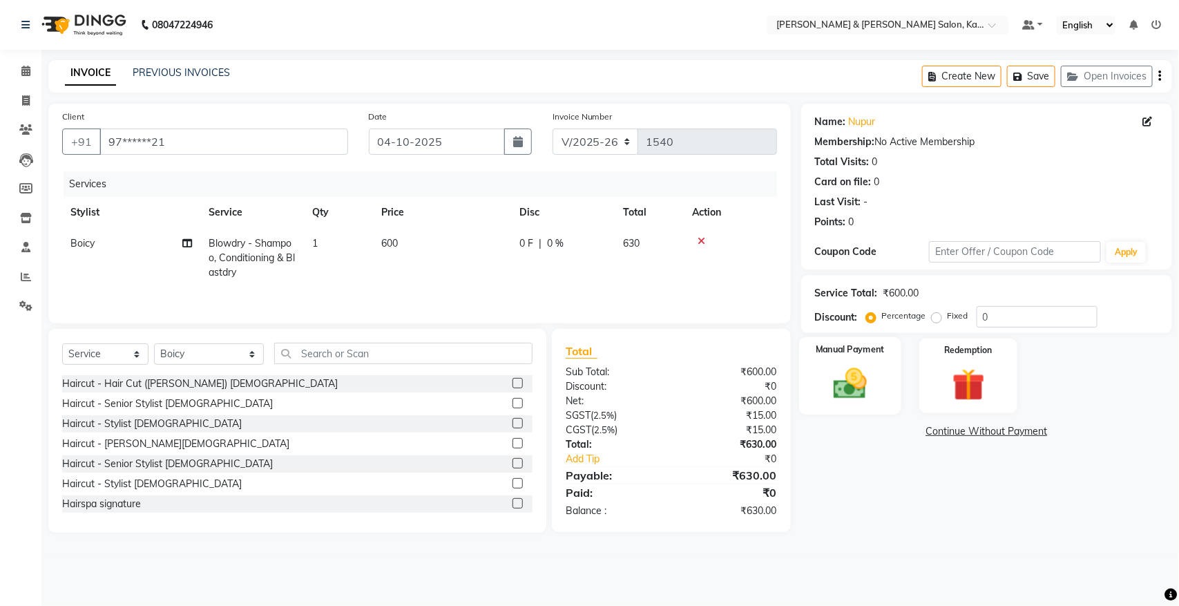
click at [811, 391] on div "Manual Payment" at bounding box center [850, 376] width 102 height 78
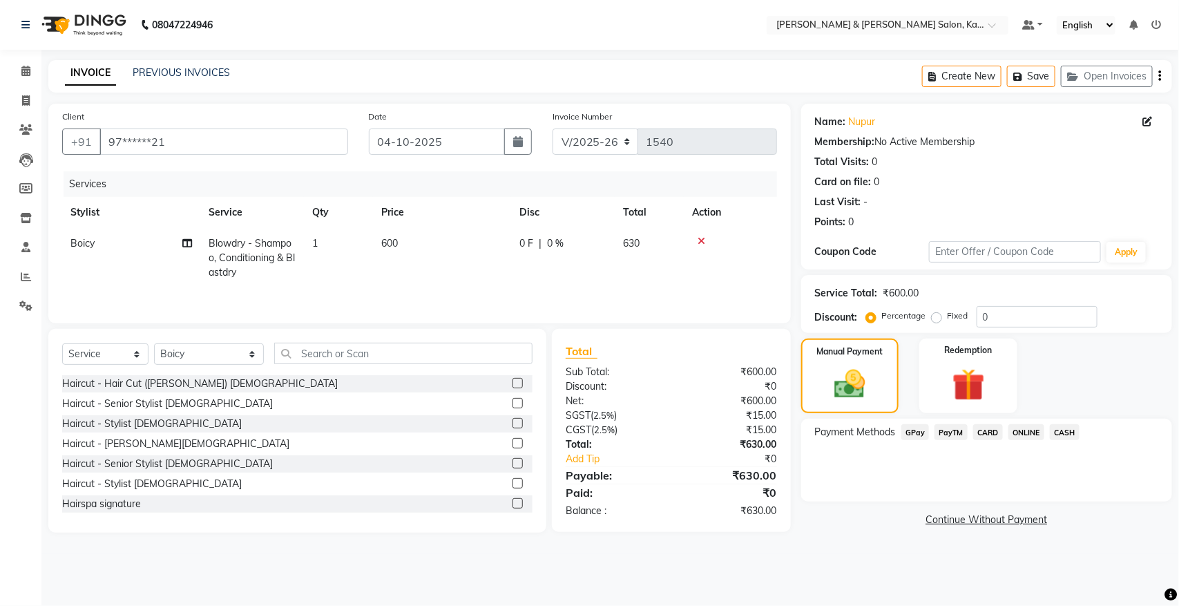
click at [913, 428] on span "GPay" at bounding box center [915, 432] width 28 height 16
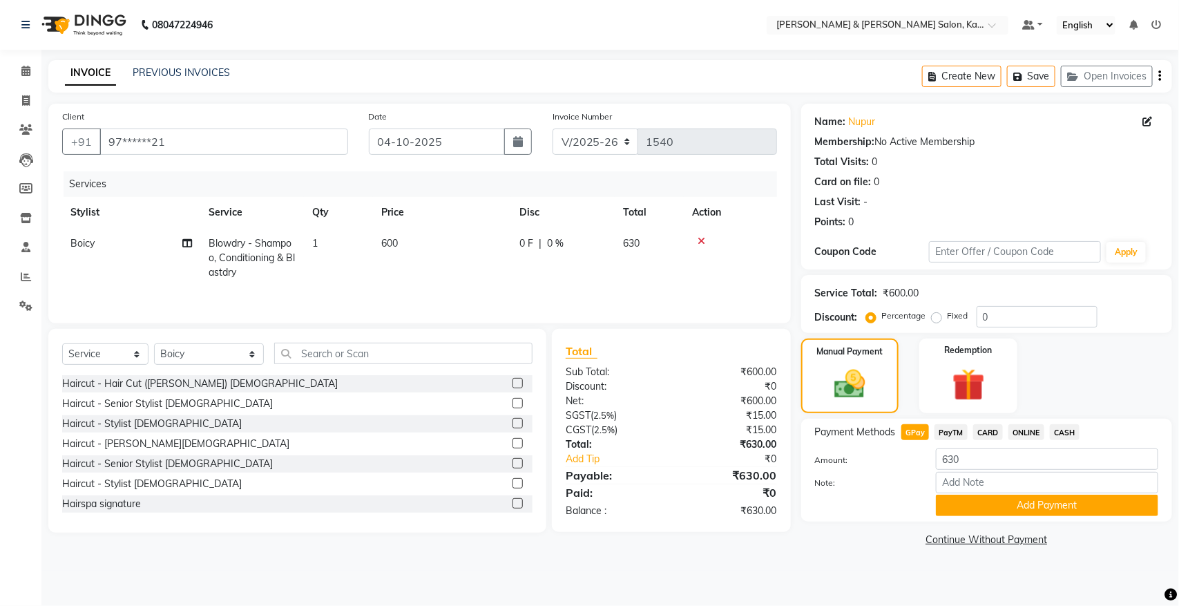
drag, startPoint x: 913, startPoint y: 428, endPoint x: 474, endPoint y: 326, distance: 450.3
click at [474, 326] on div "Client +91 97******21 Date 04-10-2025 Invoice Number V/2025 V/2025-26 1540 Serv…" at bounding box center [419, 327] width 763 height 446
click at [1032, 69] on button "Save" at bounding box center [1031, 76] width 48 height 21
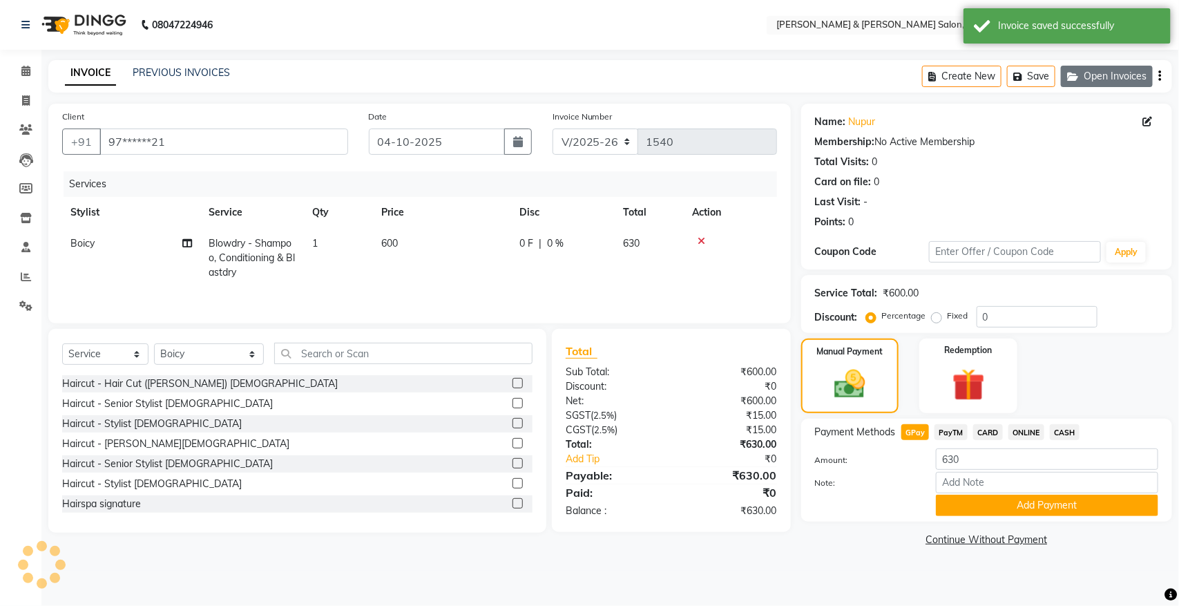
click at [1122, 77] on button "Open Invoices" at bounding box center [1107, 76] width 92 height 21
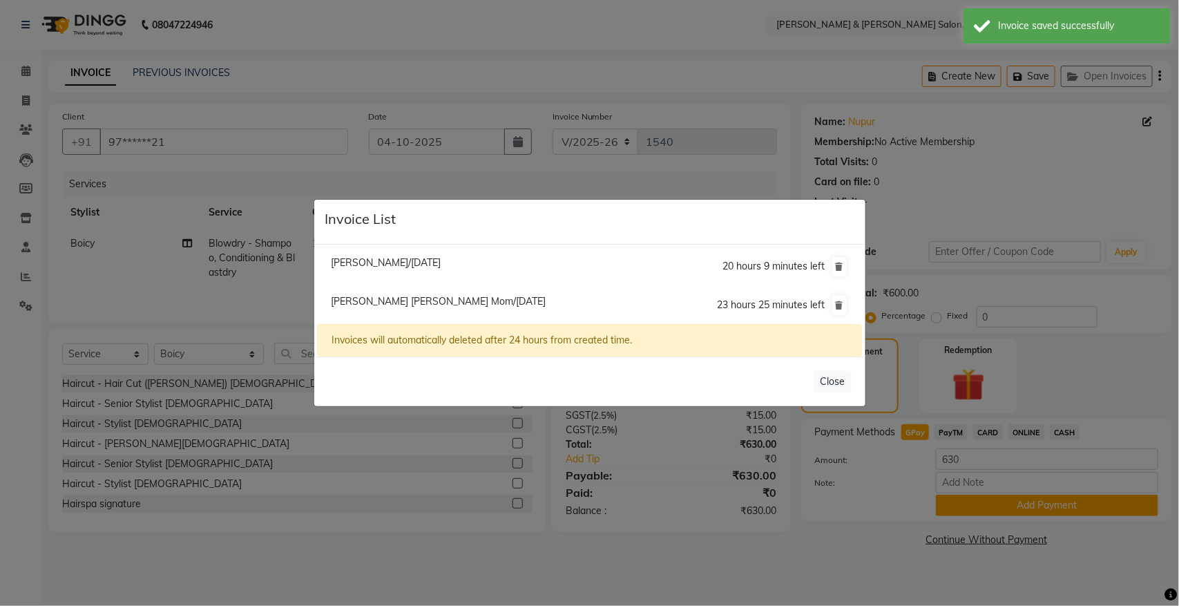
click at [412, 264] on span "[PERSON_NAME]/[DATE]" at bounding box center [386, 262] width 110 height 12
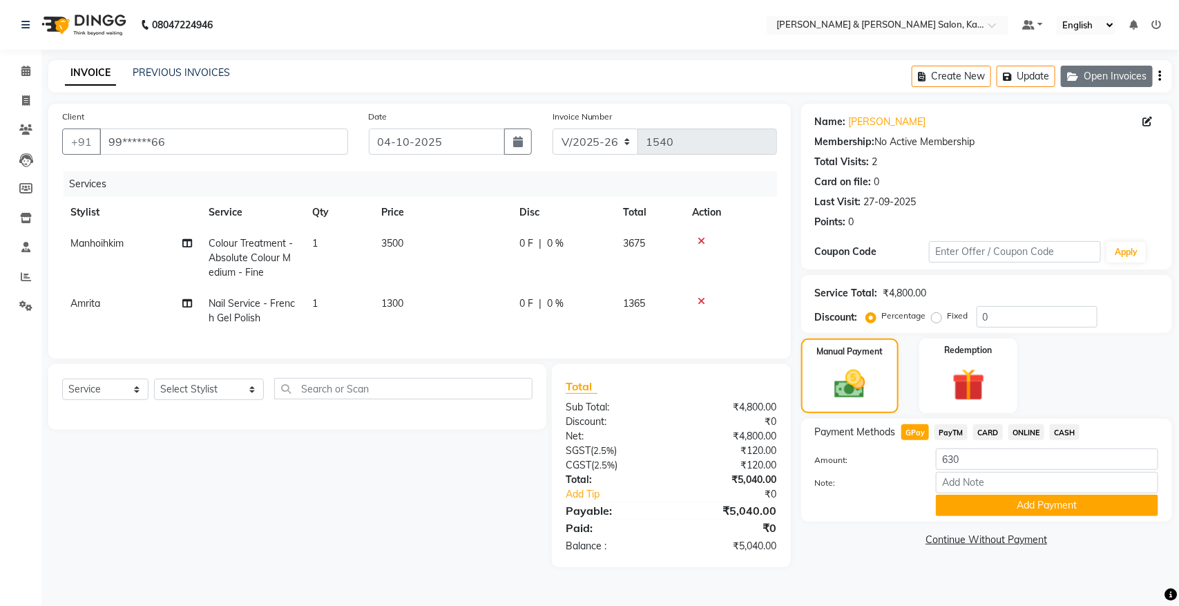
click at [1124, 73] on button "Open Invoices" at bounding box center [1107, 76] width 92 height 21
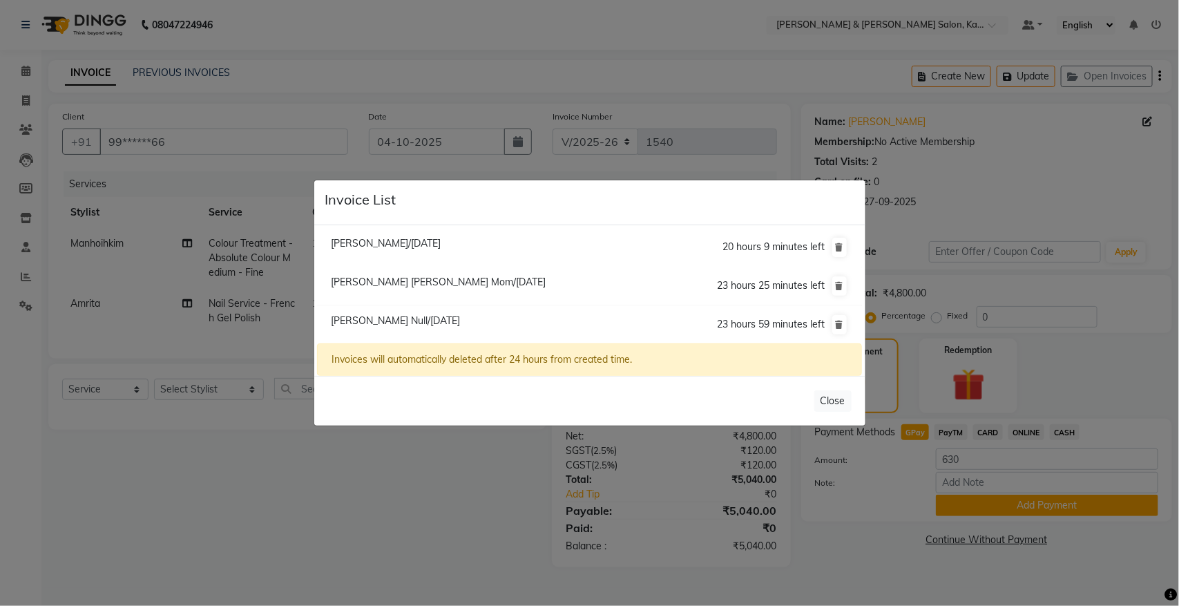
click at [293, 446] on ngb-modal-window "Invoice List Vinita Bhatia/04 October 2025 20 hours 9 minutes left Sujata Elish…" at bounding box center [589, 303] width 1179 height 606
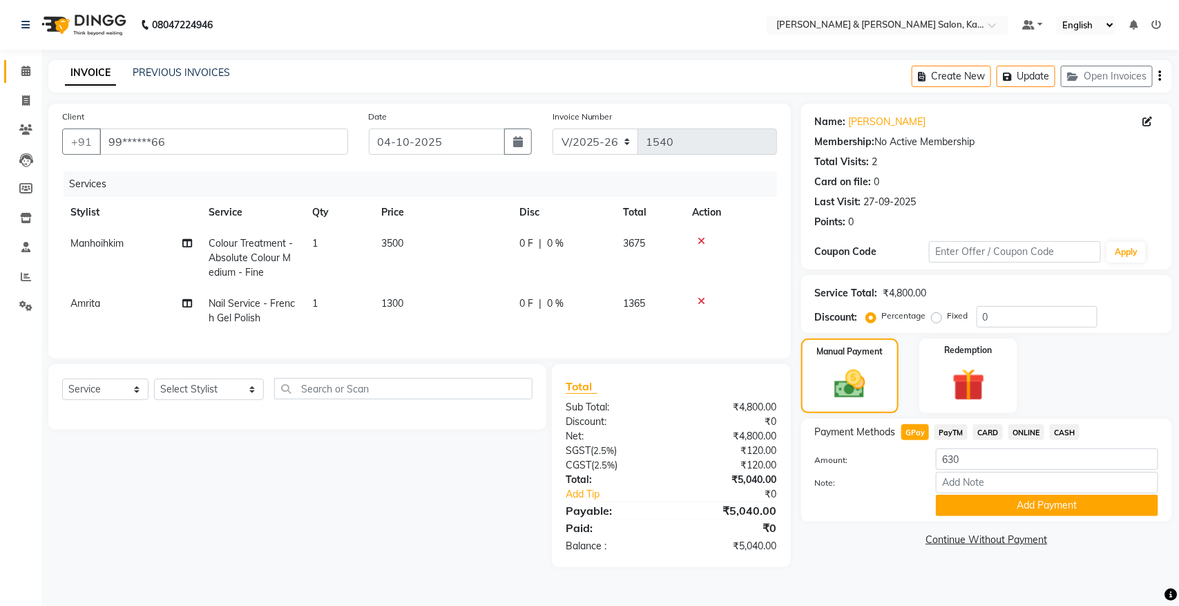
click at [25, 78] on span at bounding box center [26, 72] width 24 height 16
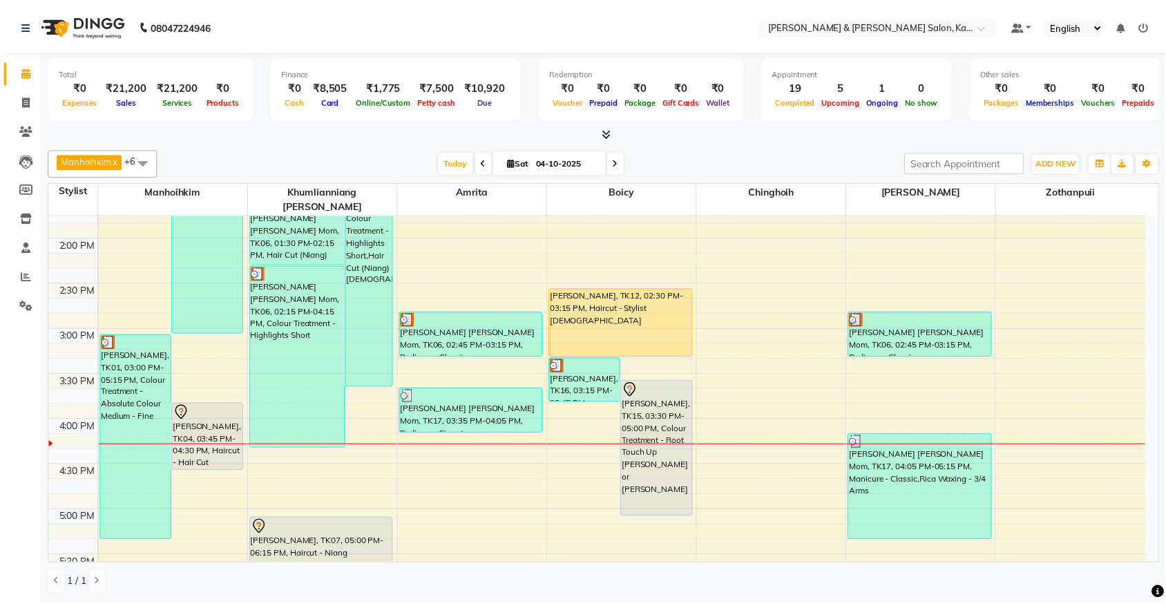
scroll to position [432, 0]
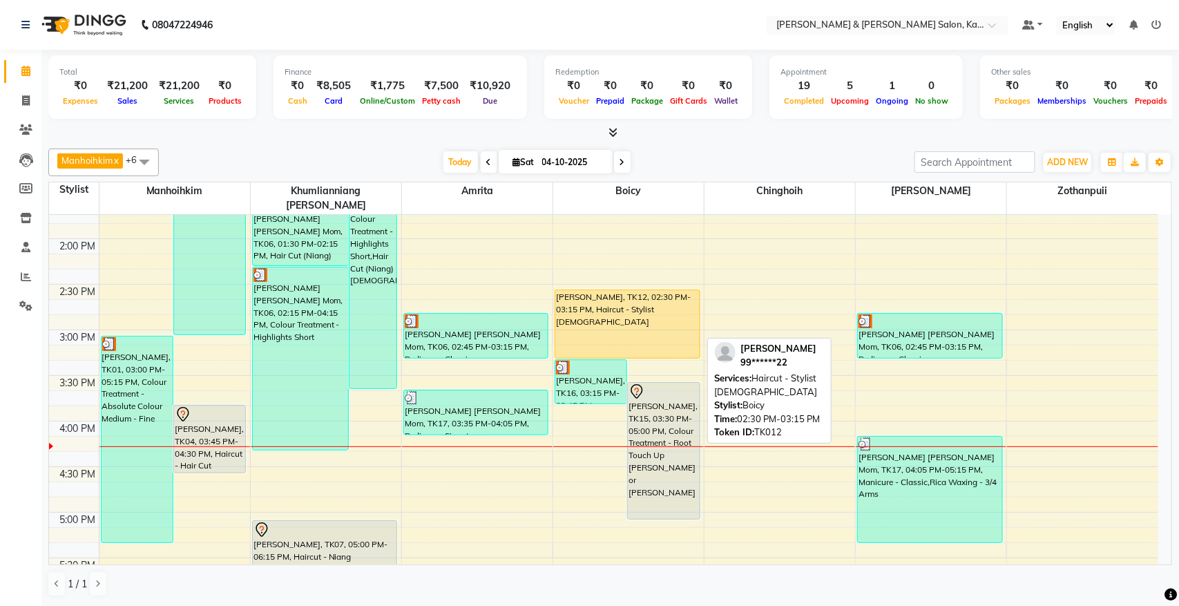
click at [604, 313] on div "[PERSON_NAME], TK12, 02:30 PM-03:15 PM, Haircut - Stylist [DEMOGRAPHIC_DATA]" at bounding box center [627, 324] width 144 height 68
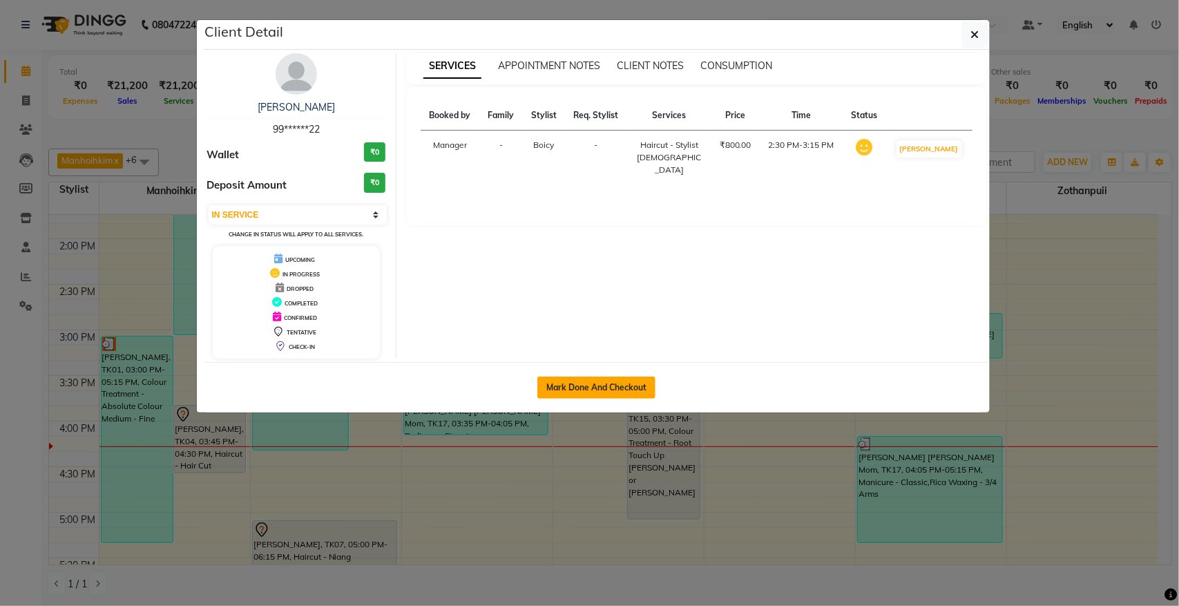
click at [570, 394] on button "Mark Done And Checkout" at bounding box center [596, 387] width 118 height 22
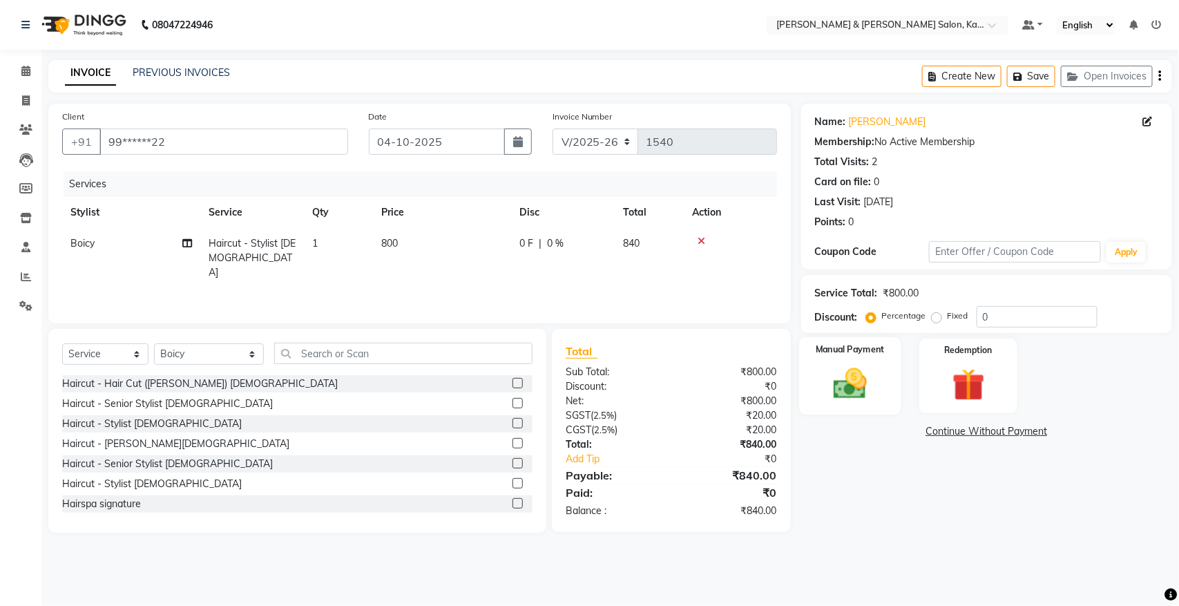
click at [851, 391] on img at bounding box center [849, 383] width 55 height 39
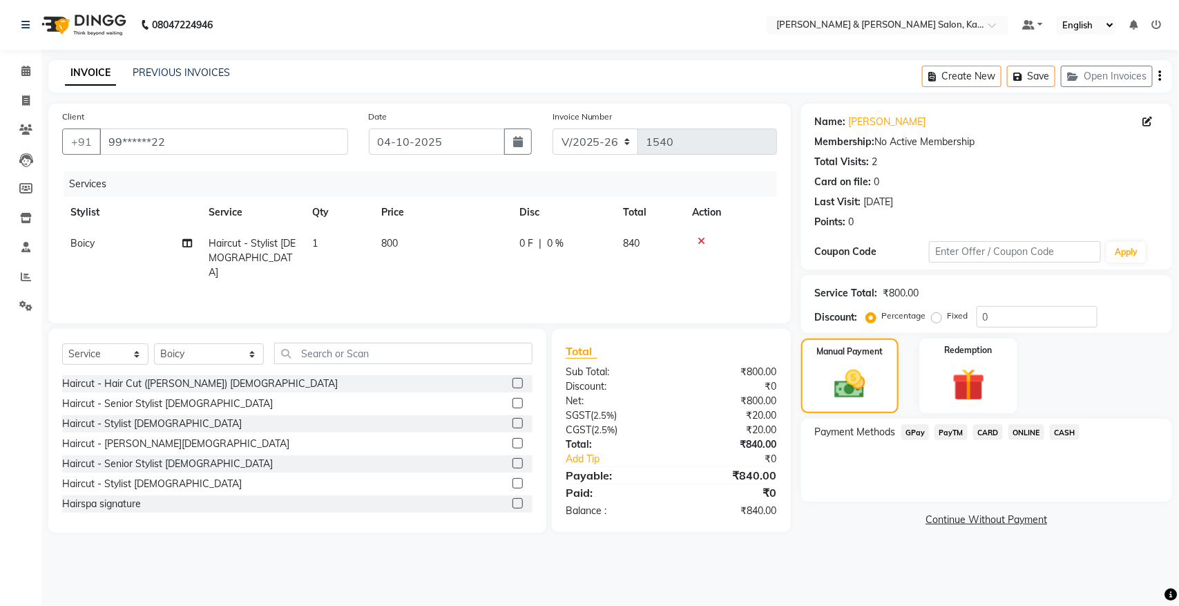
click at [985, 430] on span "CARD" at bounding box center [988, 432] width 30 height 16
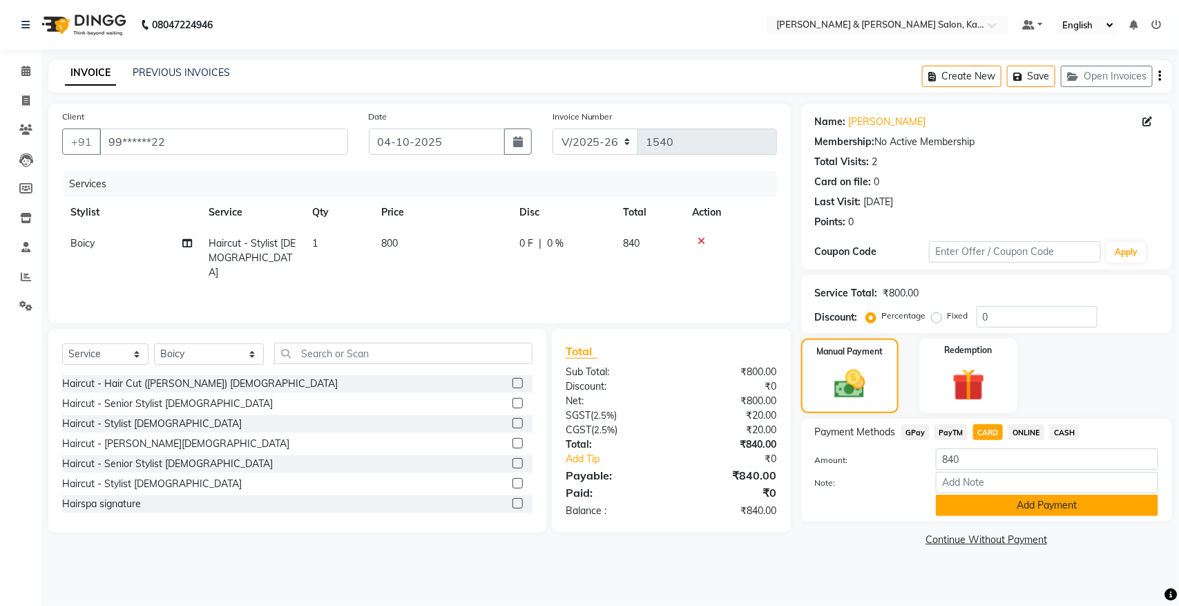
click at [1025, 504] on button "Add Payment" at bounding box center [1047, 504] width 222 height 21
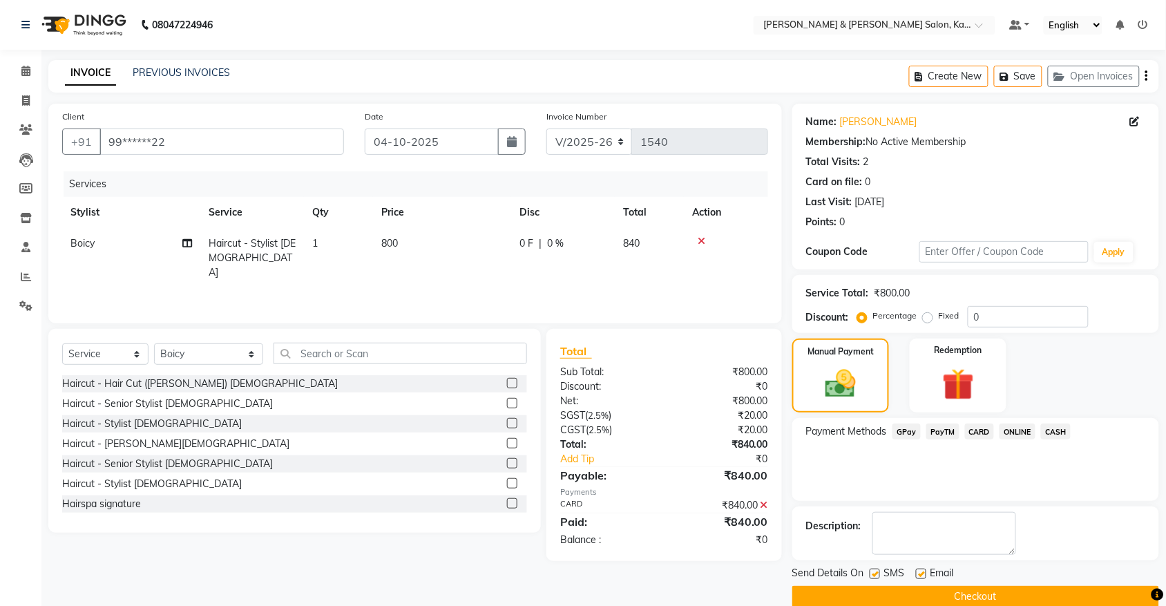
scroll to position [22, 0]
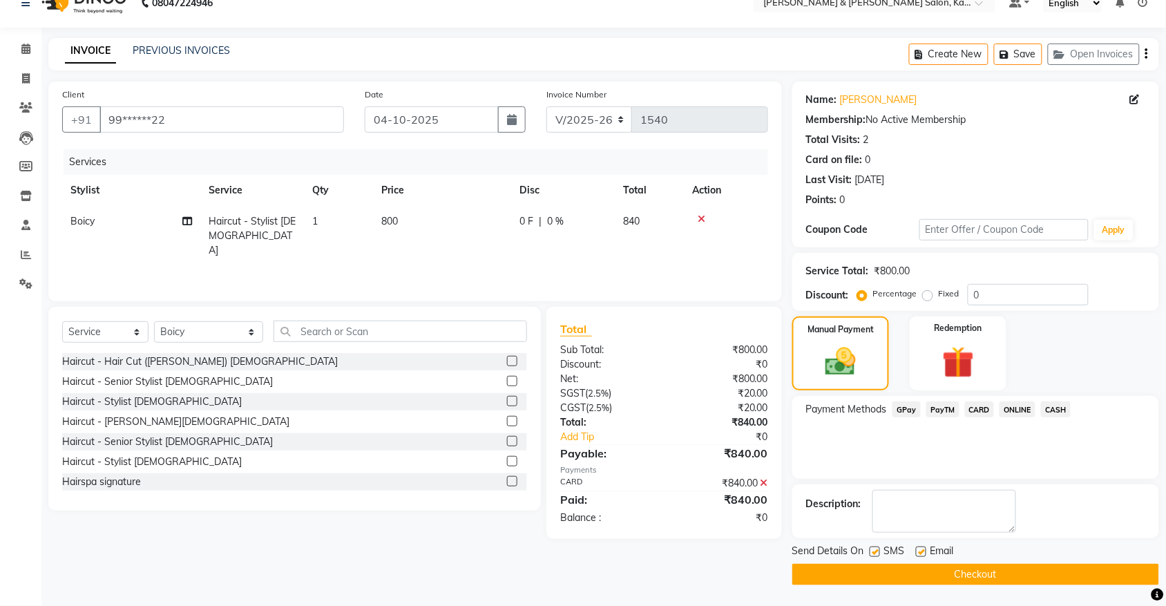
click at [925, 579] on button "Checkout" at bounding box center [975, 573] width 367 height 21
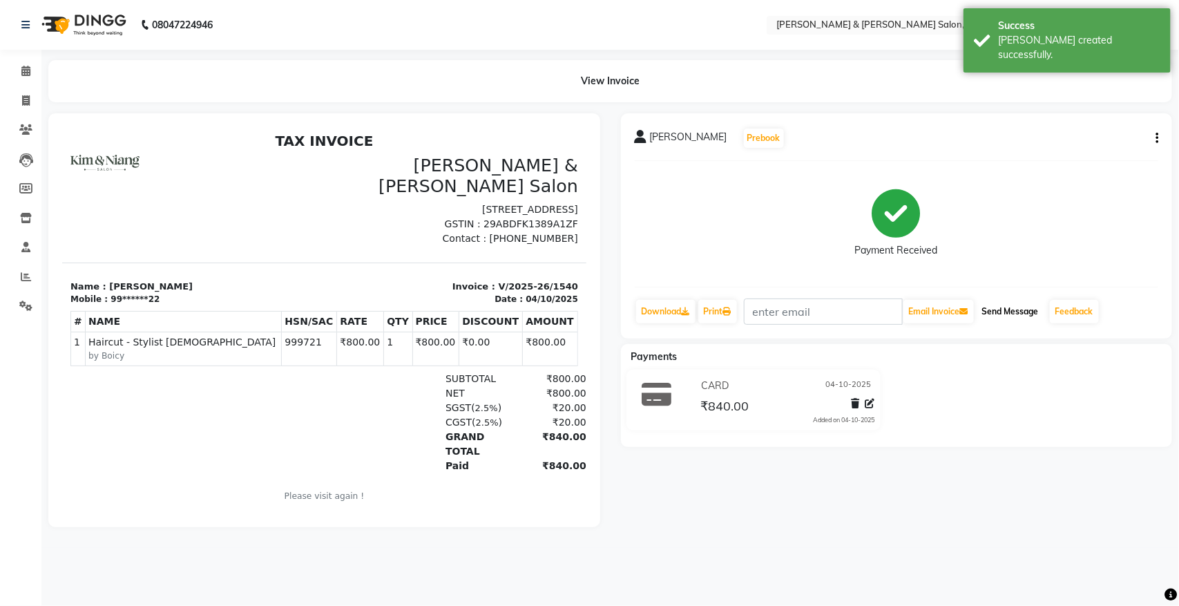
click at [1012, 315] on button "Send Message" at bounding box center [1010, 311] width 68 height 23
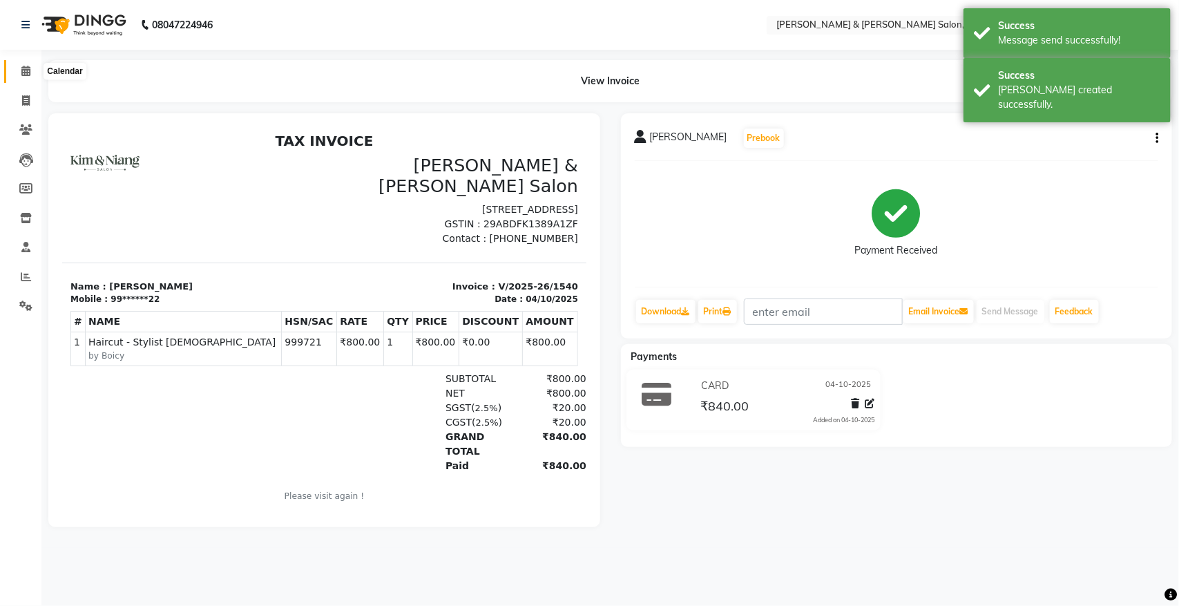
click at [28, 76] on icon at bounding box center [25, 71] width 9 height 10
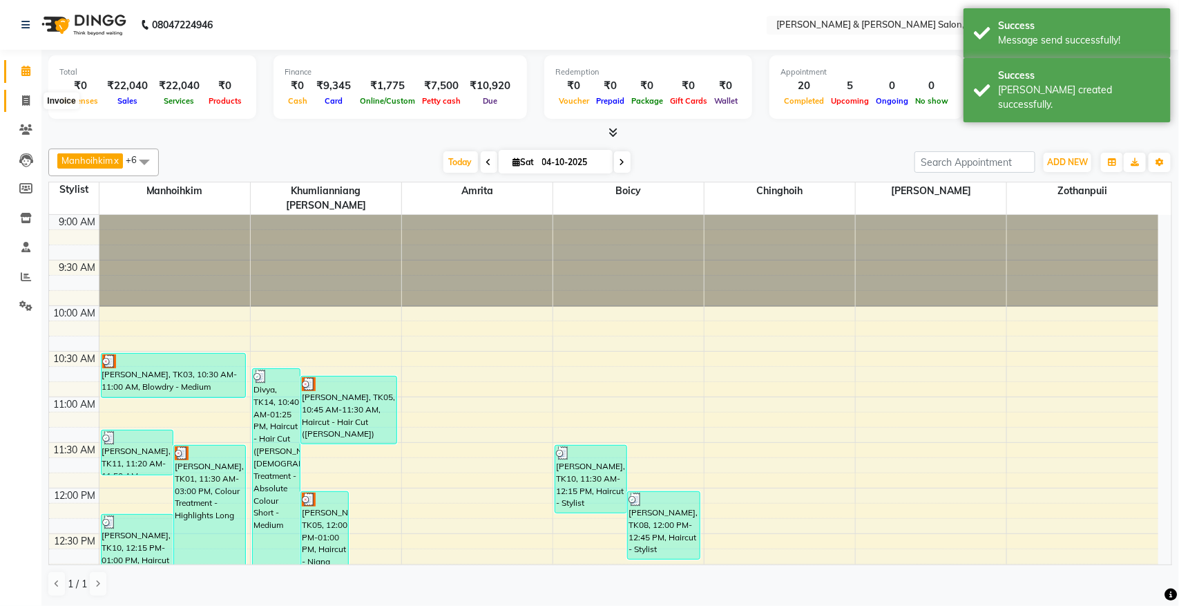
click at [25, 94] on span at bounding box center [26, 101] width 24 height 16
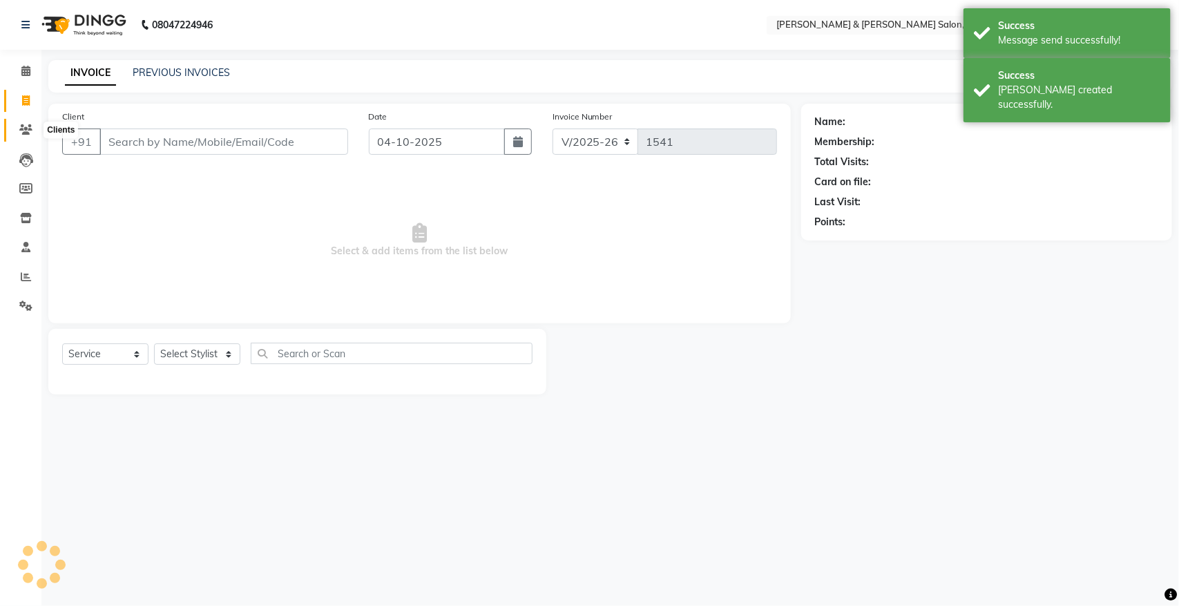
click at [28, 135] on icon at bounding box center [25, 129] width 13 height 10
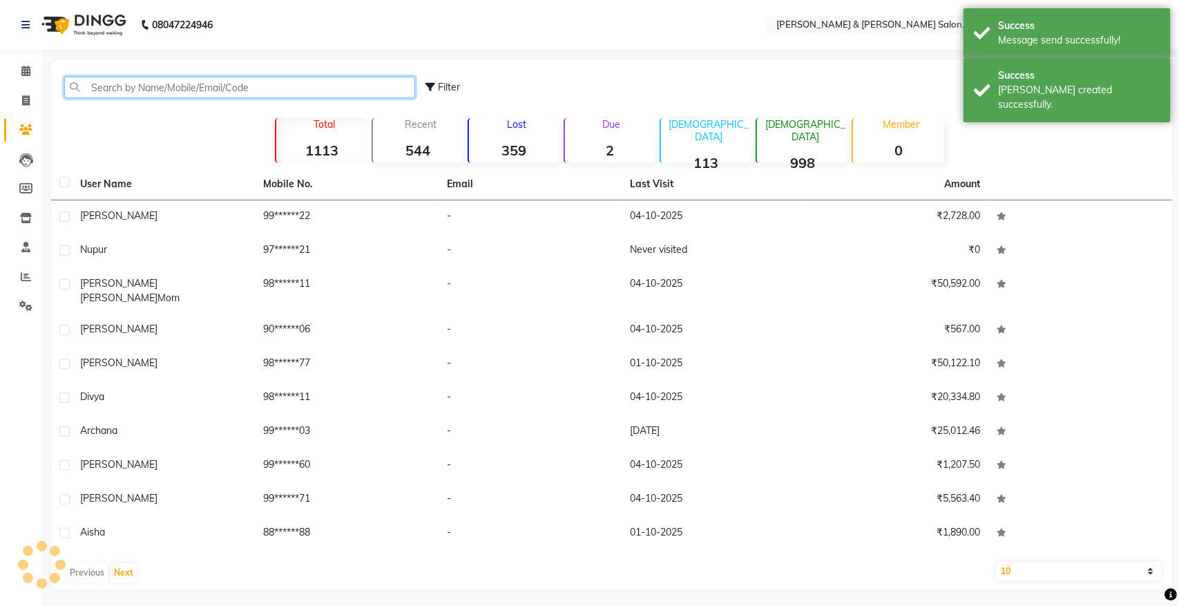
click at [213, 91] on input "text" at bounding box center [239, 87] width 351 height 21
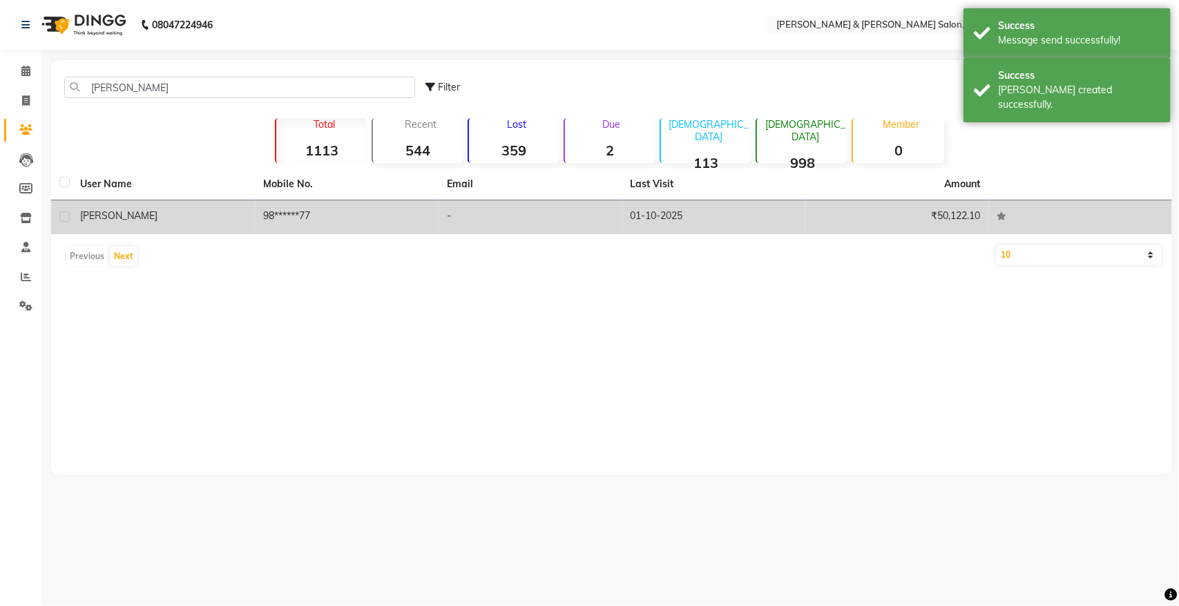
click at [330, 201] on td "98******77" at bounding box center [348, 217] width 184 height 34
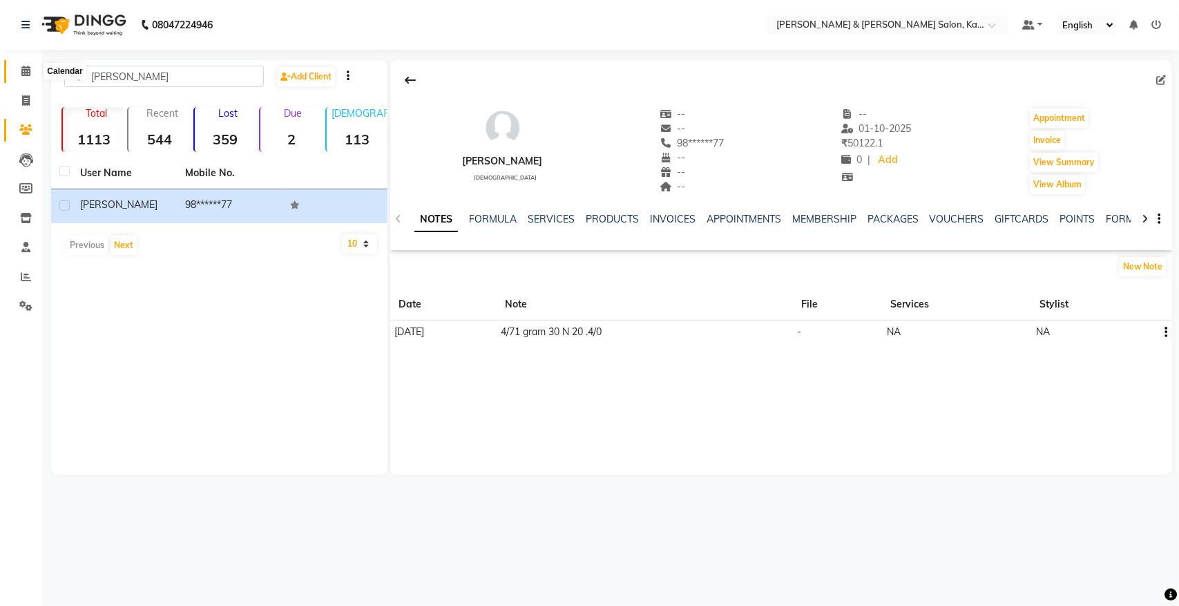
click at [24, 74] on icon at bounding box center [25, 71] width 9 height 10
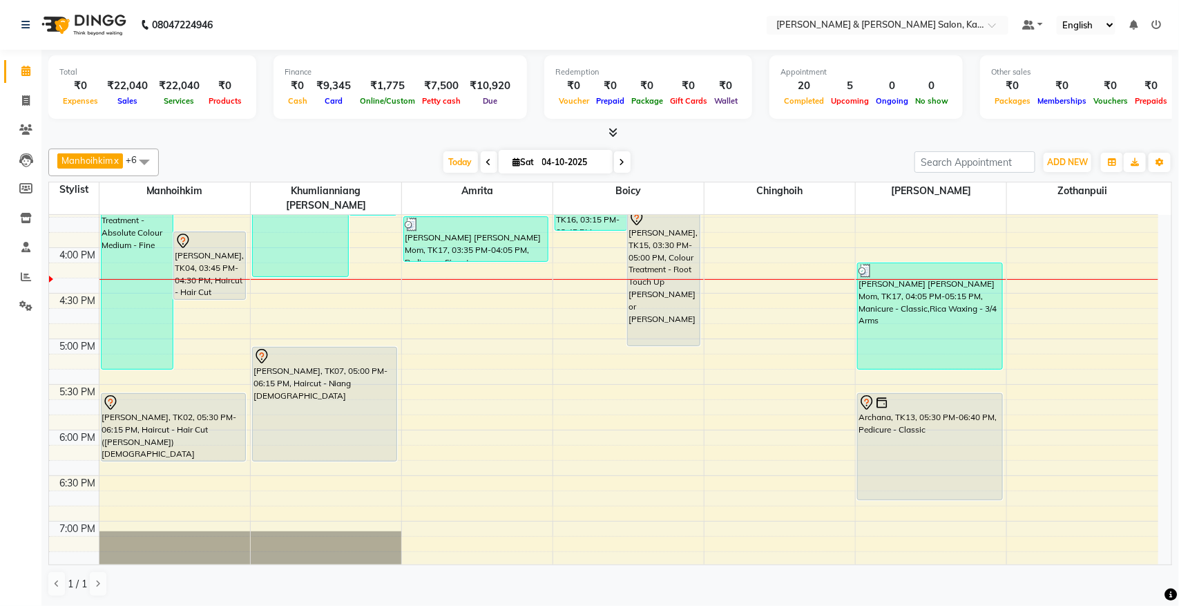
scroll to position [604, 0]
click at [624, 161] on span at bounding box center [622, 161] width 17 height 21
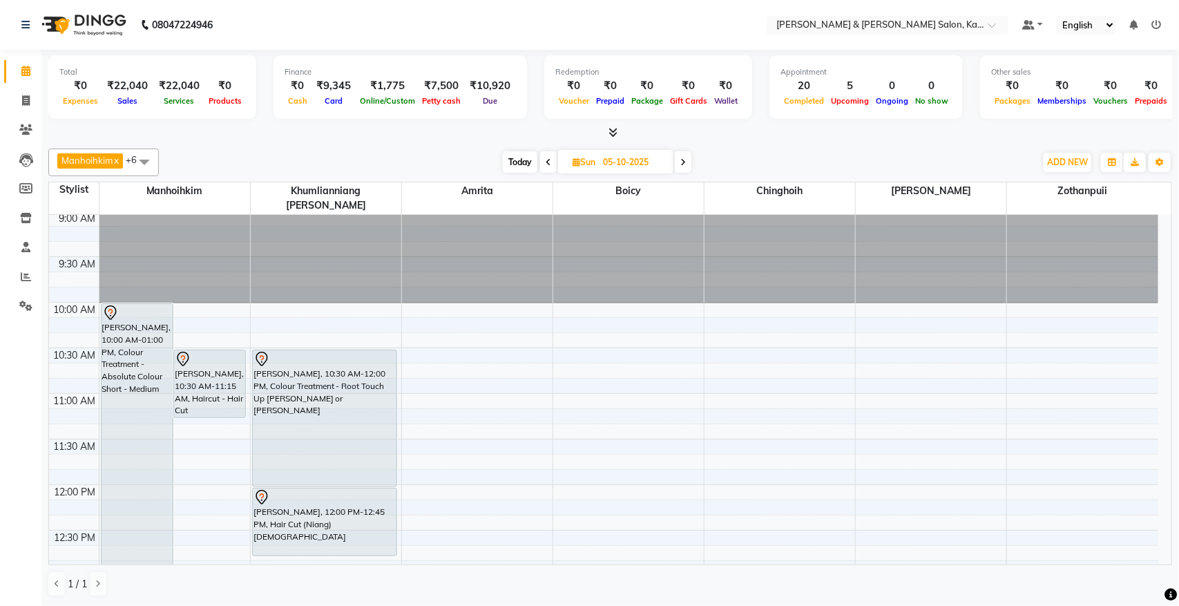
scroll to position [0, 0]
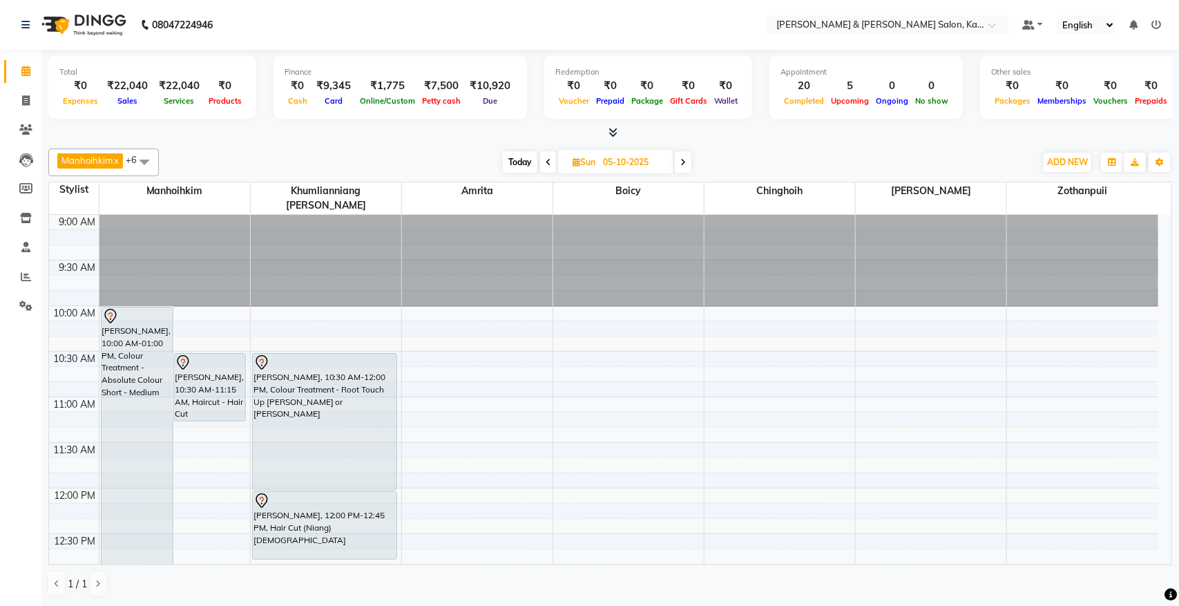
click at [543, 159] on span at bounding box center [548, 161] width 17 height 21
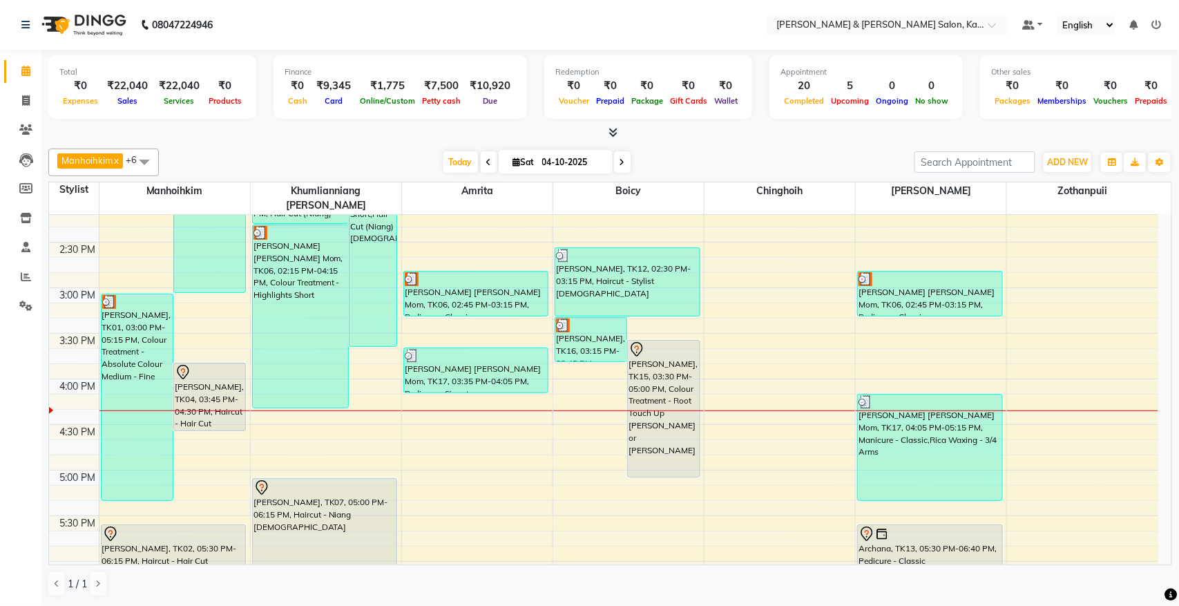
scroll to position [473, 0]
click at [22, 98] on icon at bounding box center [26, 100] width 8 height 10
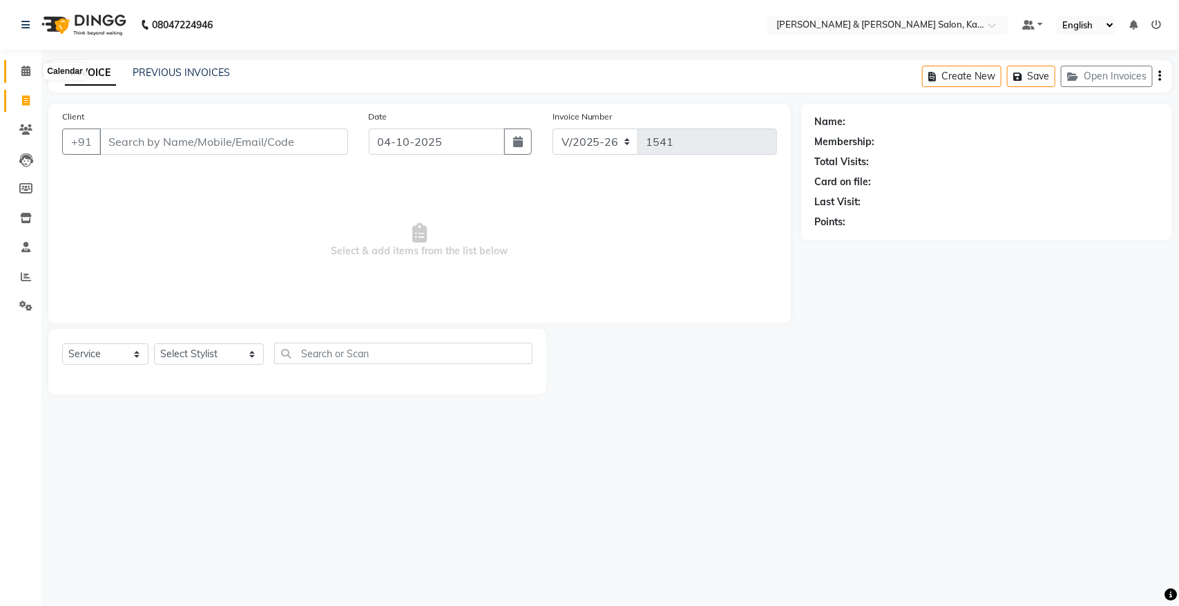
click at [30, 69] on span at bounding box center [26, 72] width 24 height 16
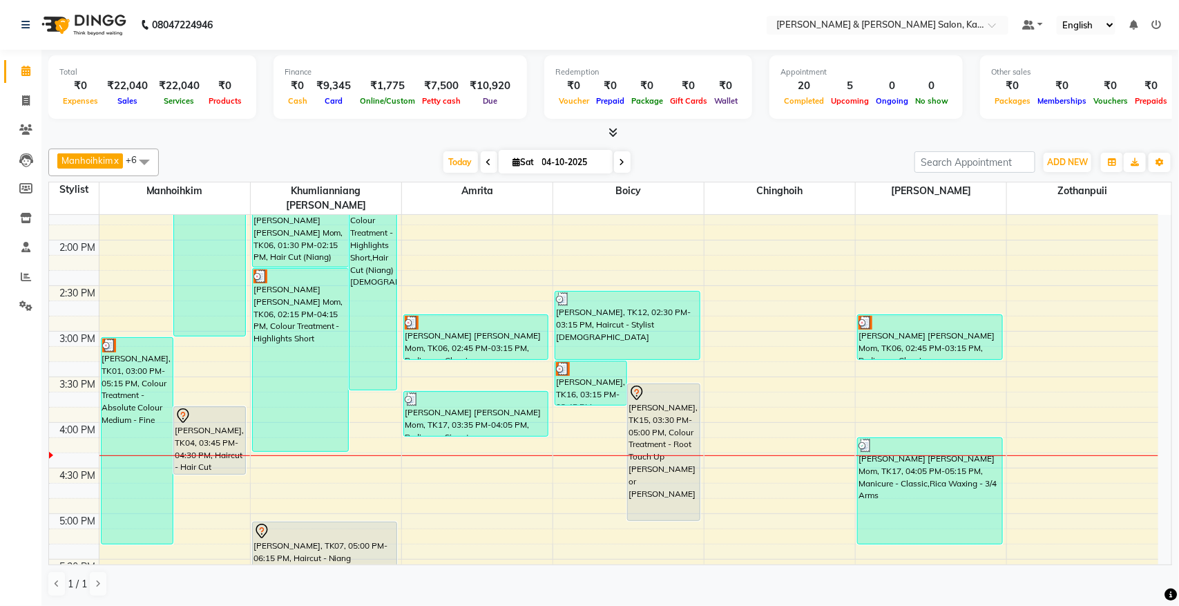
scroll to position [432, 0]
click at [21, 125] on icon at bounding box center [25, 129] width 13 height 10
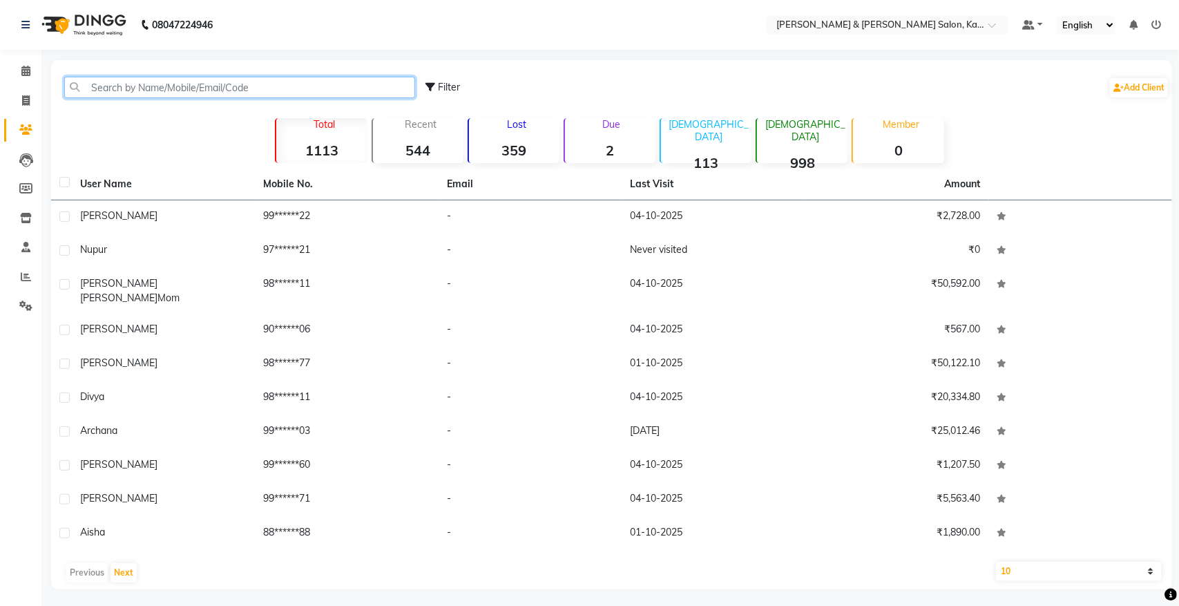
click at [173, 90] on input "text" at bounding box center [239, 87] width 351 height 21
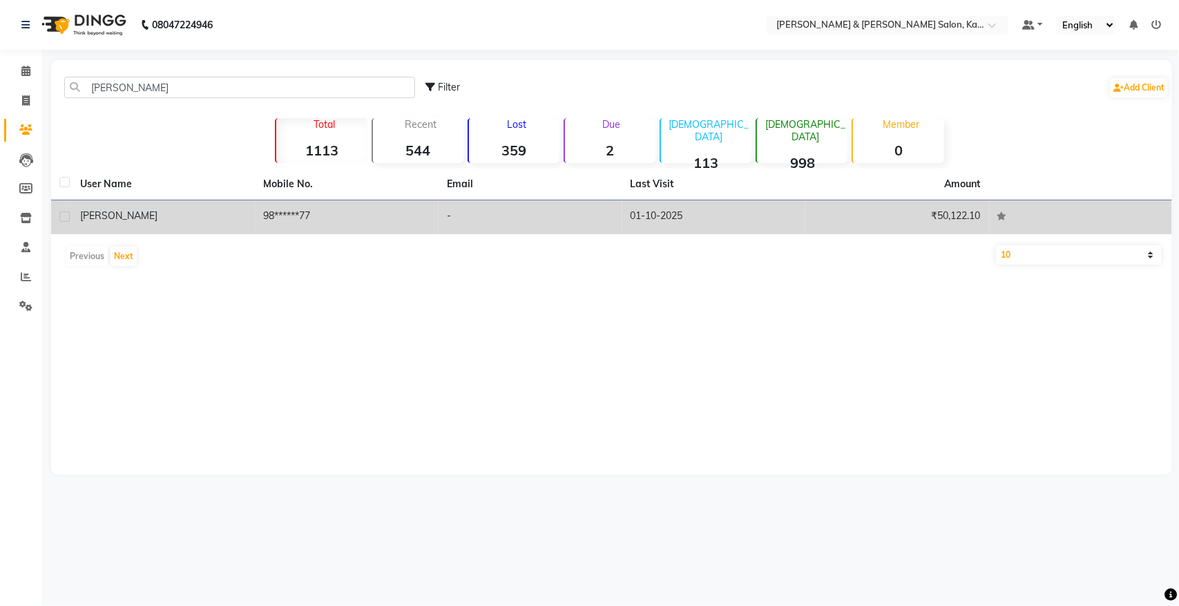
click at [340, 209] on td "98******77" at bounding box center [348, 217] width 184 height 34
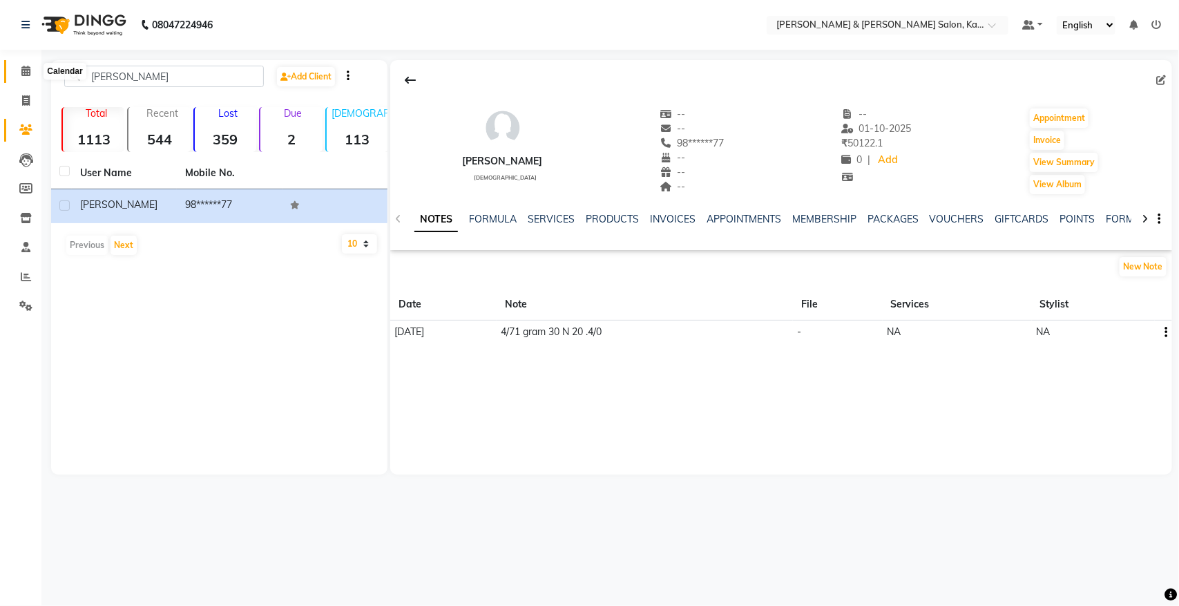
click at [17, 64] on span at bounding box center [26, 72] width 24 height 16
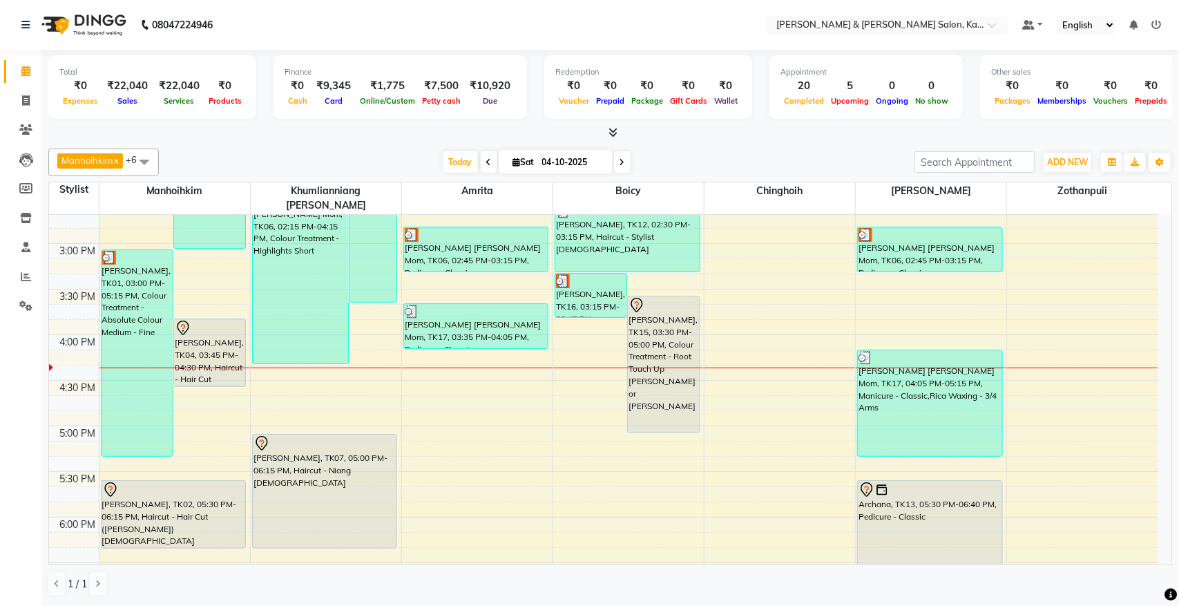
scroll to position [432, 0]
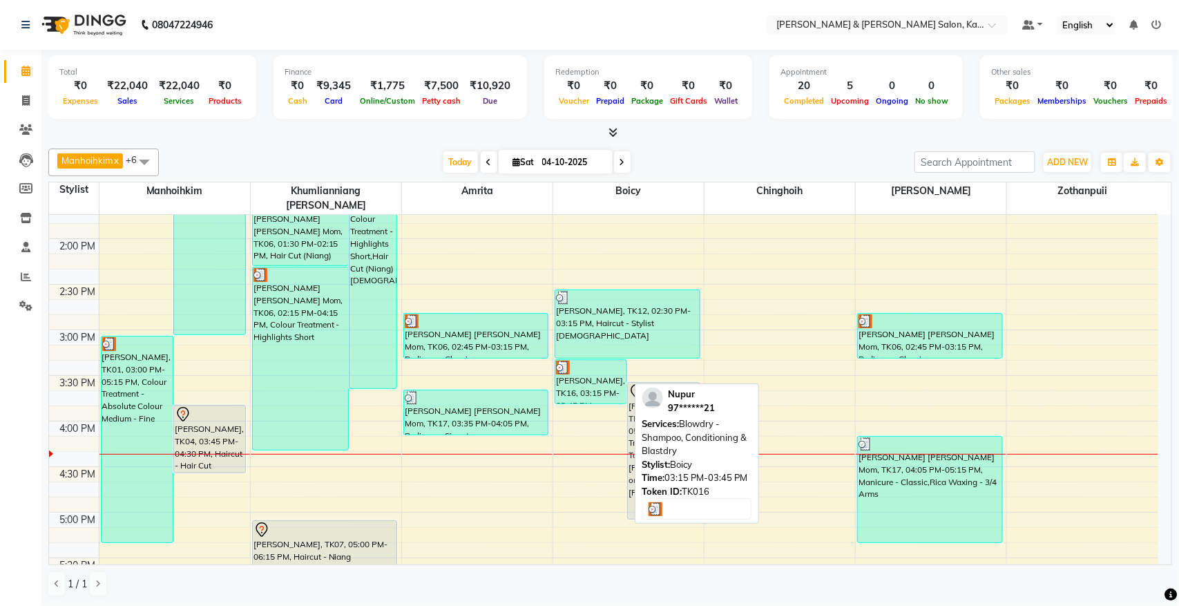
click at [564, 367] on div "[PERSON_NAME], TK16, 03:15 PM-03:45 PM, Blowdry - Shampoo, Conditioning & Blast…" at bounding box center [590, 382] width 71 height 44
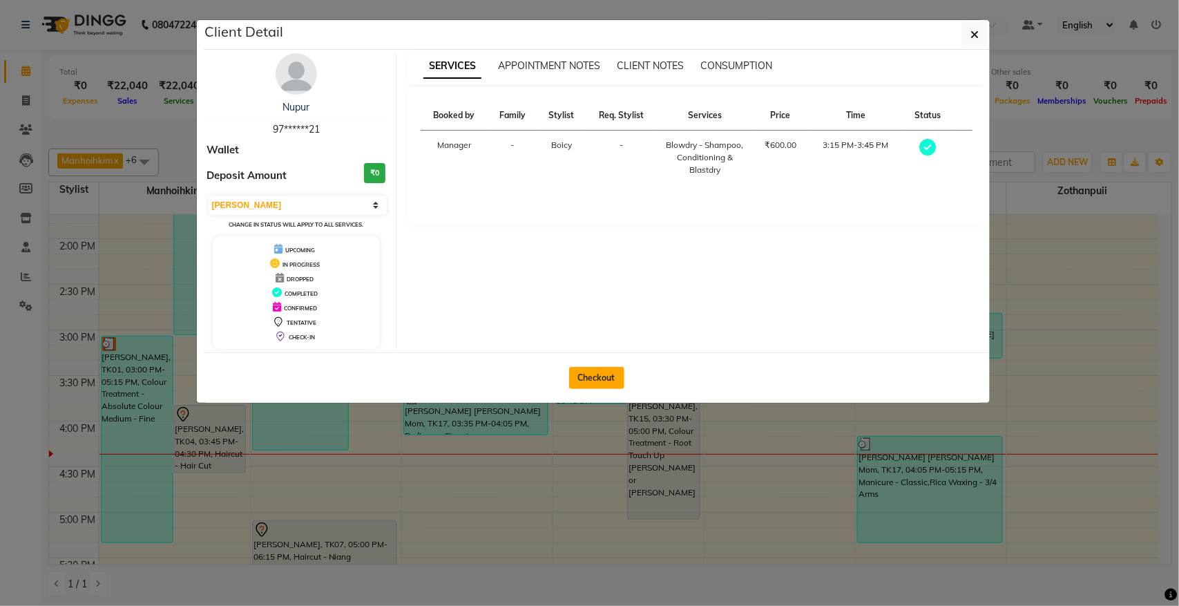
click at [610, 370] on button "Checkout" at bounding box center [596, 378] width 55 height 22
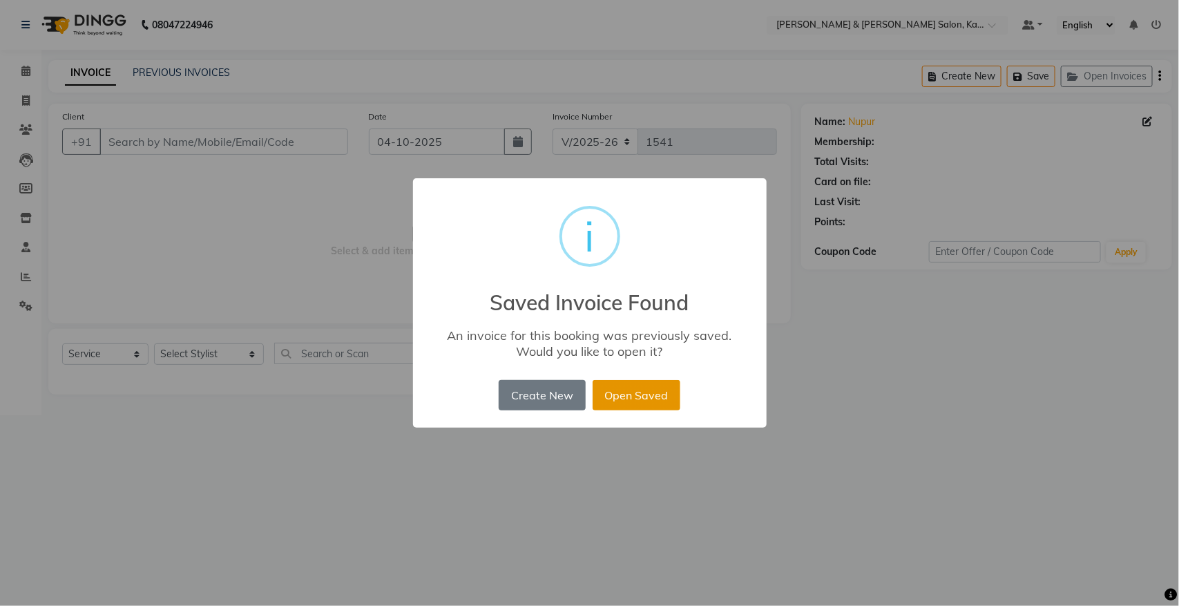
click at [653, 388] on button "Open Saved" at bounding box center [636, 395] width 88 height 30
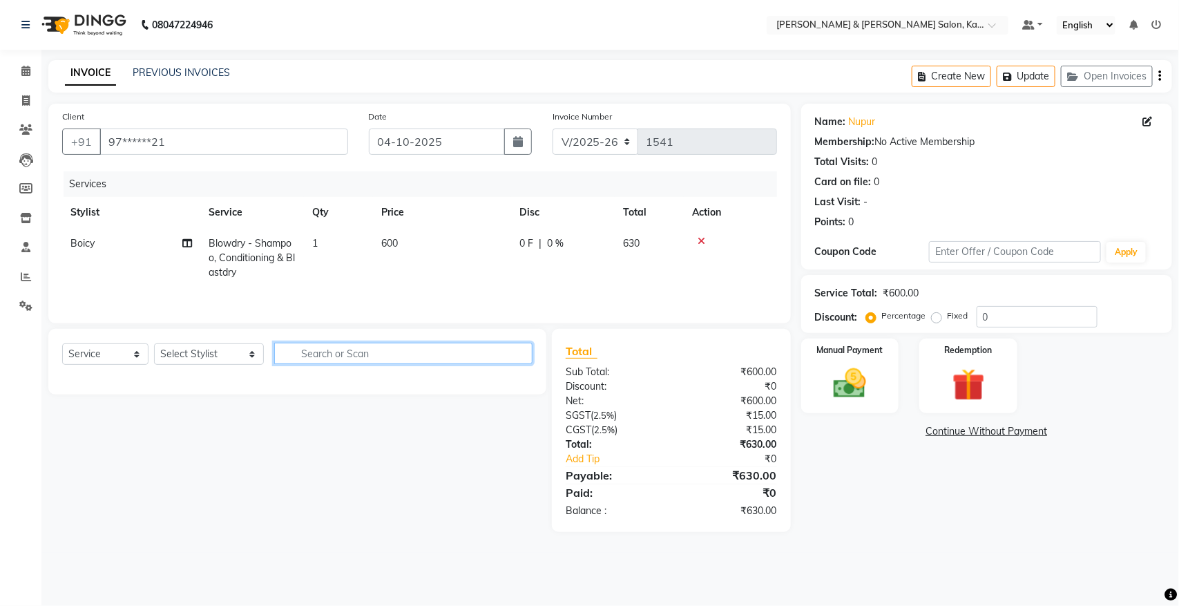
click at [392, 354] on input "text" at bounding box center [403, 353] width 258 height 21
click at [169, 349] on select "Select Stylist Amrita [PERSON_NAME] [PERSON_NAME] [PERSON_NAME] Manager Manhoih…" at bounding box center [209, 353] width 110 height 21
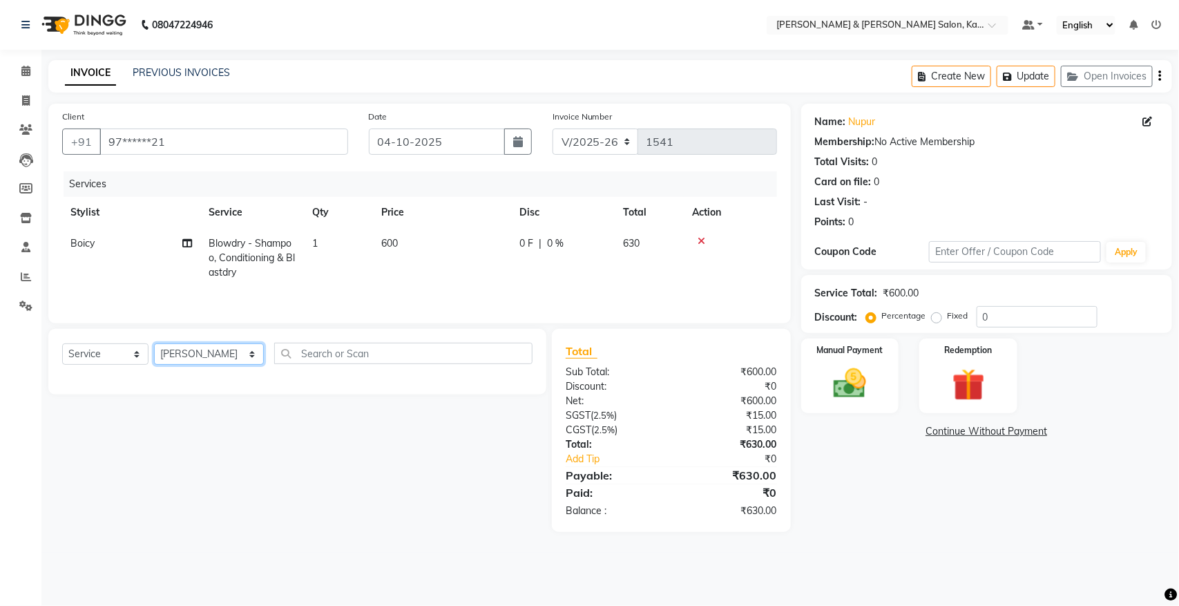
click at [154, 345] on select "Select Stylist Amrita [PERSON_NAME] [PERSON_NAME] [PERSON_NAME] Manager Manhoih…" at bounding box center [209, 353] width 110 height 21
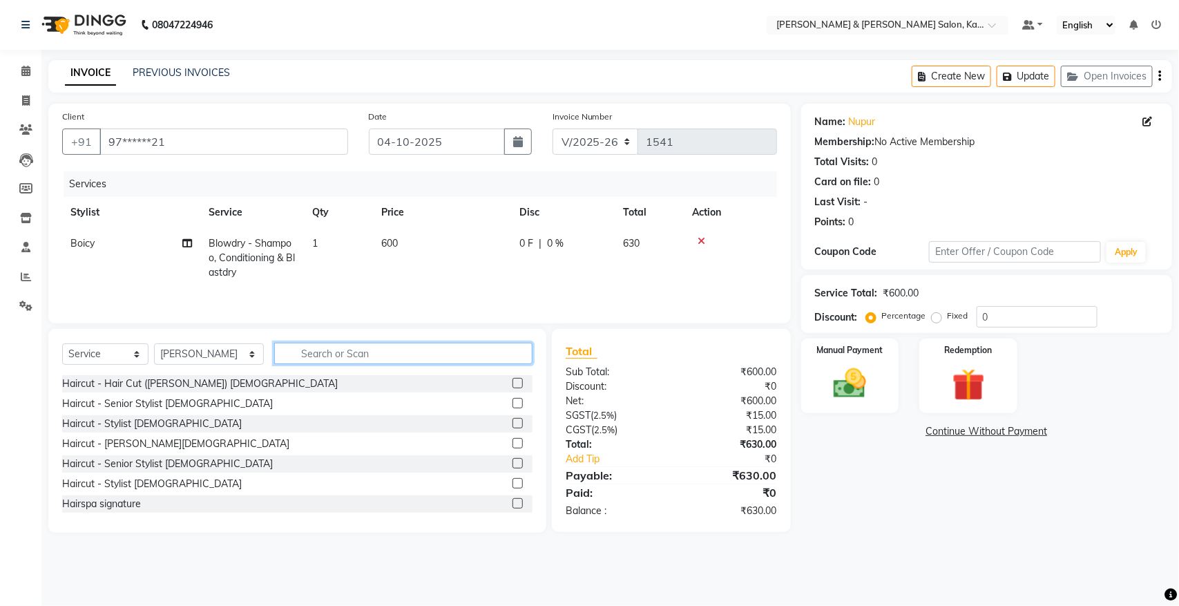
click at [347, 354] on input "text" at bounding box center [403, 353] width 258 height 21
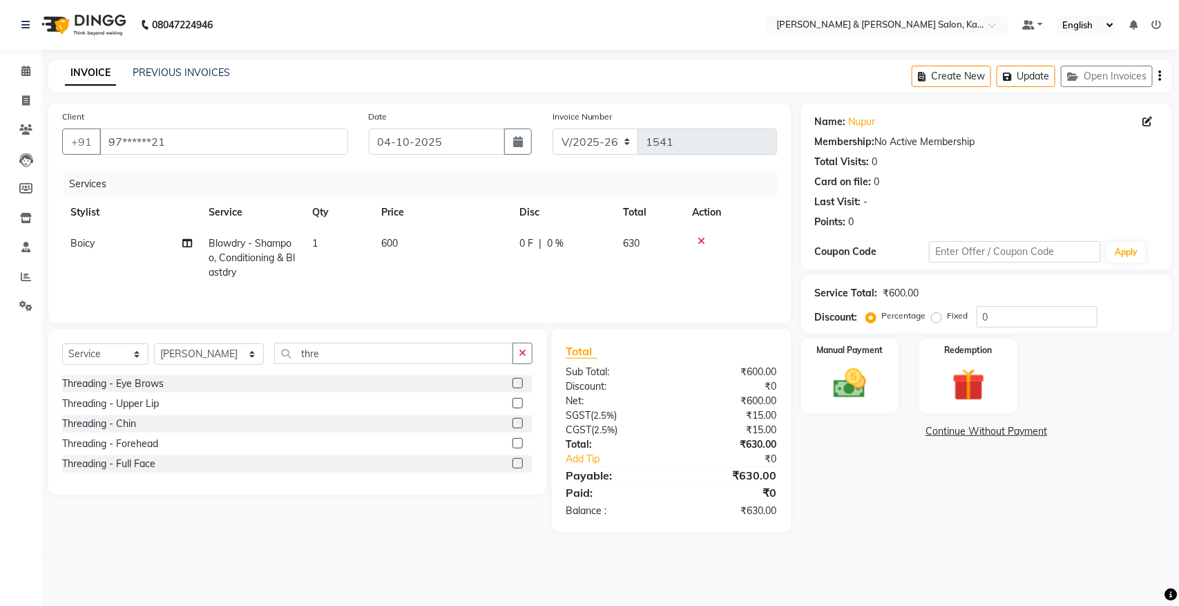
click at [519, 387] on label at bounding box center [517, 383] width 10 height 10
click at [519, 387] on input "checkbox" at bounding box center [516, 383] width 9 height 9
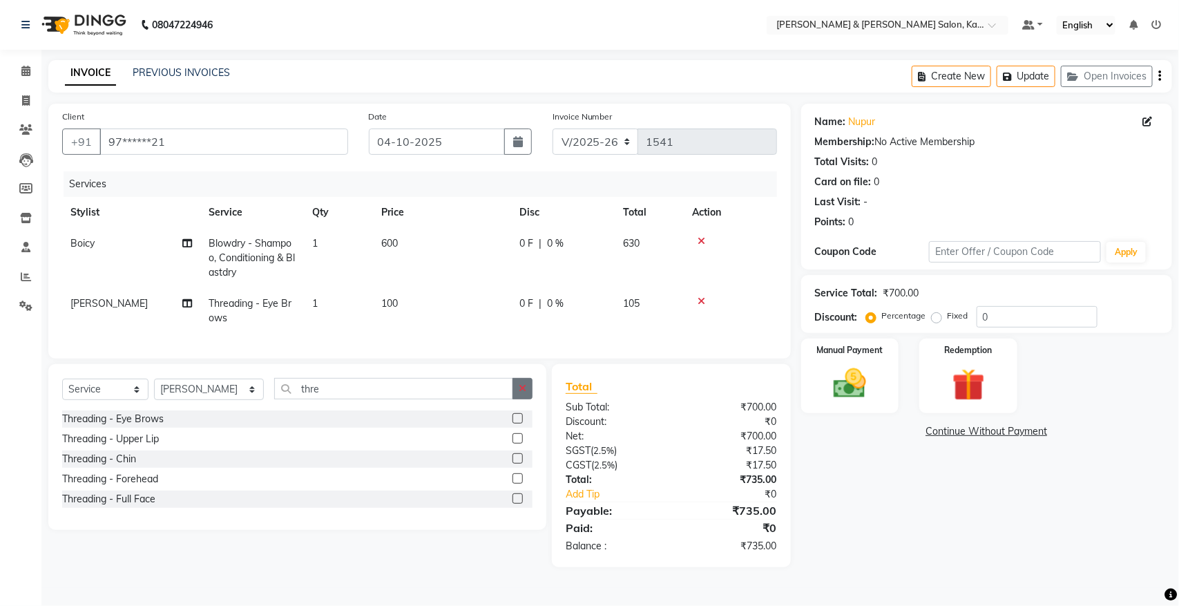
click at [521, 393] on icon "button" at bounding box center [523, 388] width 8 height 10
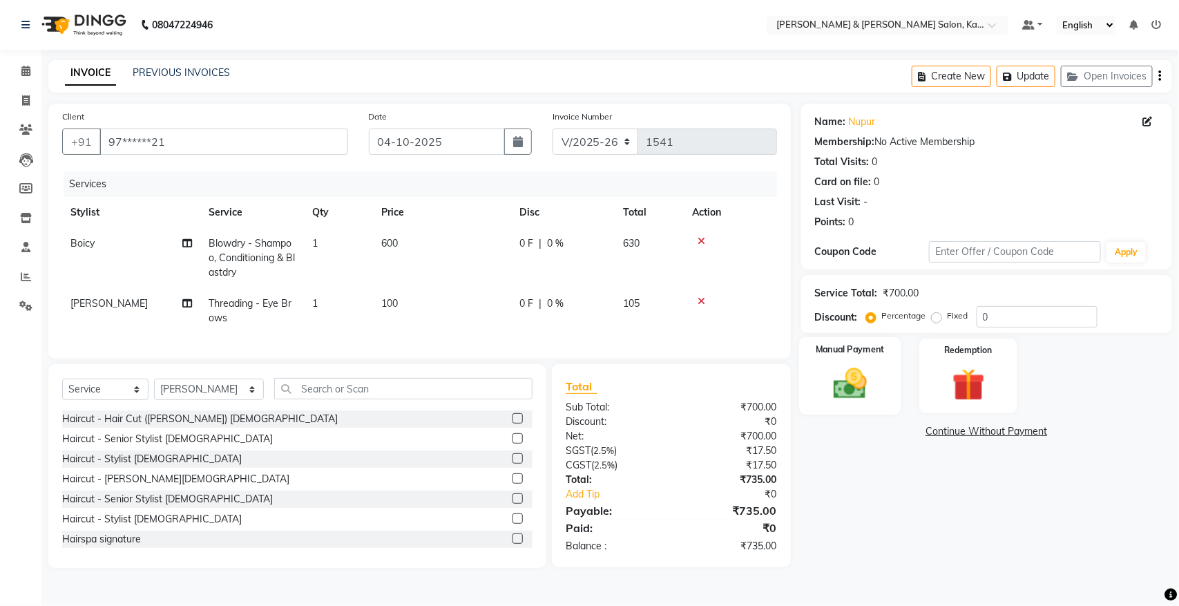
click at [851, 392] on img at bounding box center [849, 383] width 55 height 39
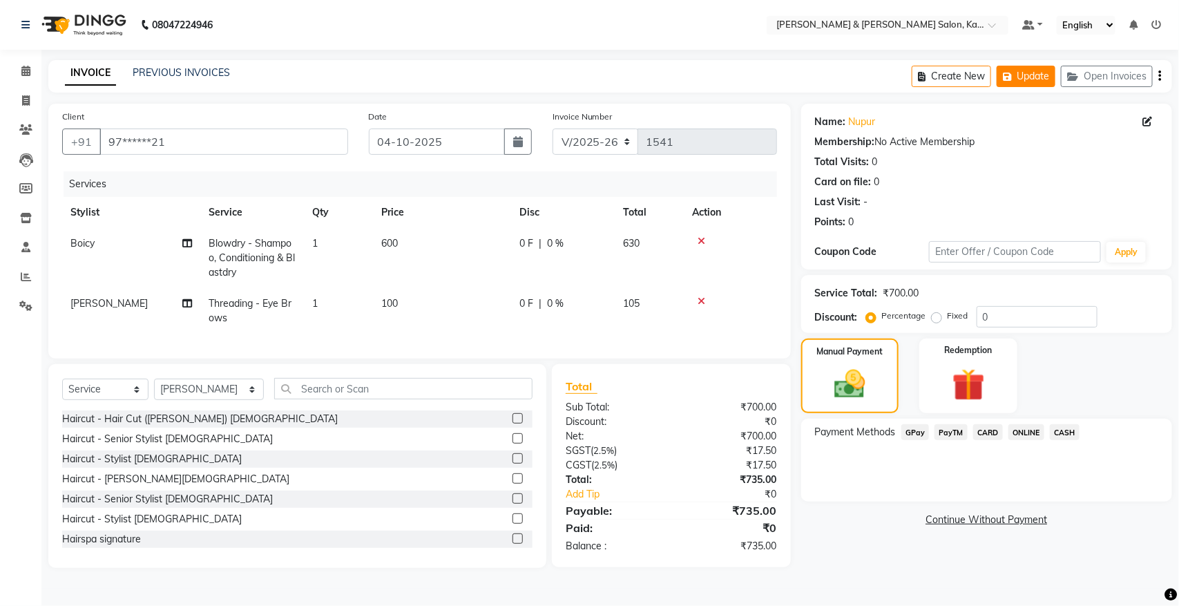
click at [1014, 66] on button "Update" at bounding box center [1025, 76] width 59 height 21
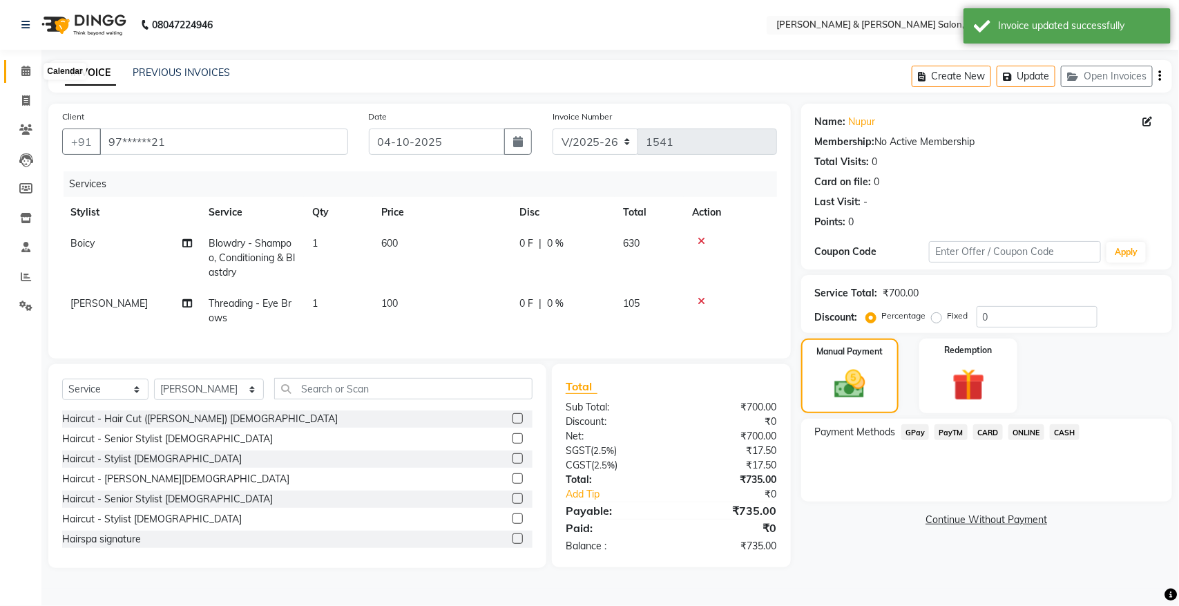
click at [31, 64] on span at bounding box center [26, 72] width 24 height 16
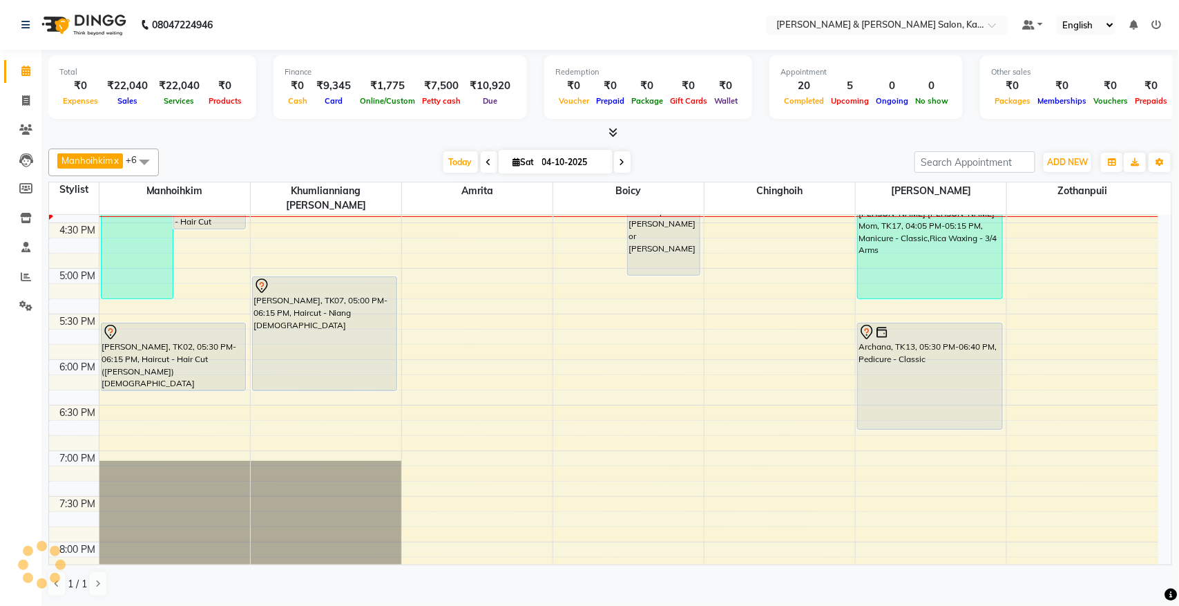
scroll to position [691, 0]
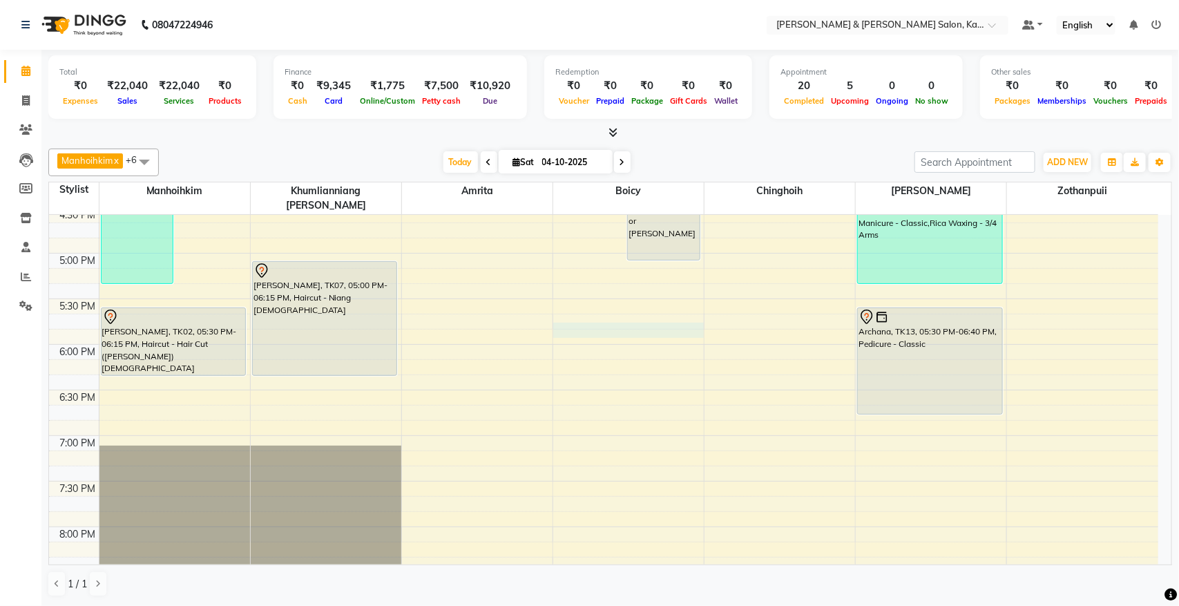
click at [574, 314] on div "9:00 AM 9:30 AM 10:00 AM 10:30 AM 11:00 AM 11:30 AM 12:00 PM 12:30 PM 1:00 PM 1…" at bounding box center [603, 116] width 1109 height 1184
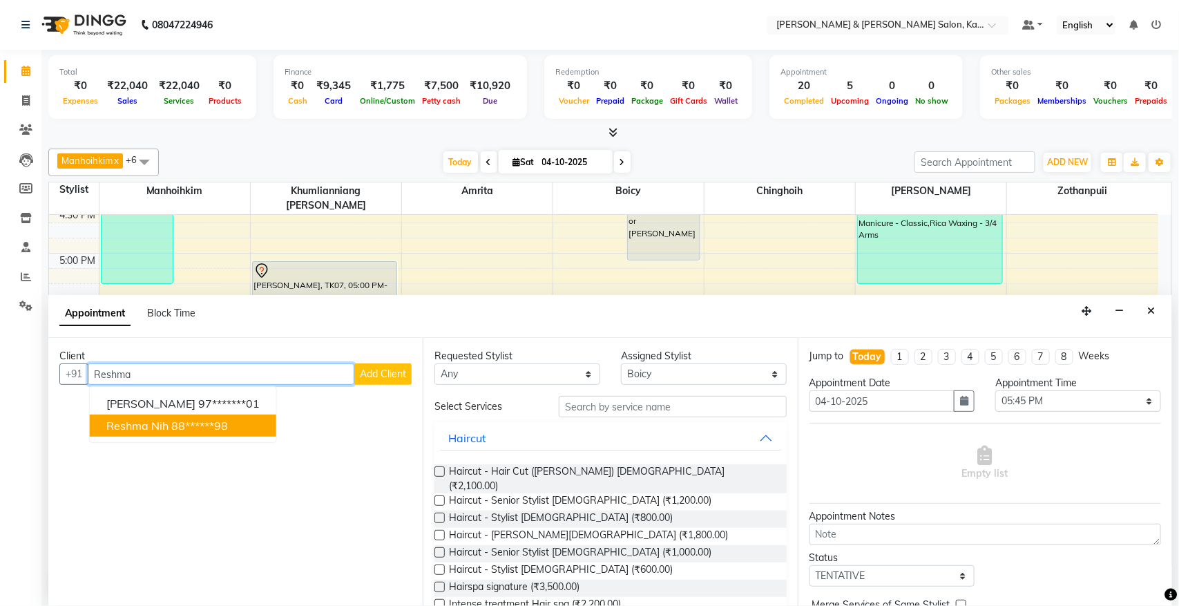
click at [214, 428] on ngb-highlight "88******98" at bounding box center [199, 425] width 57 height 14
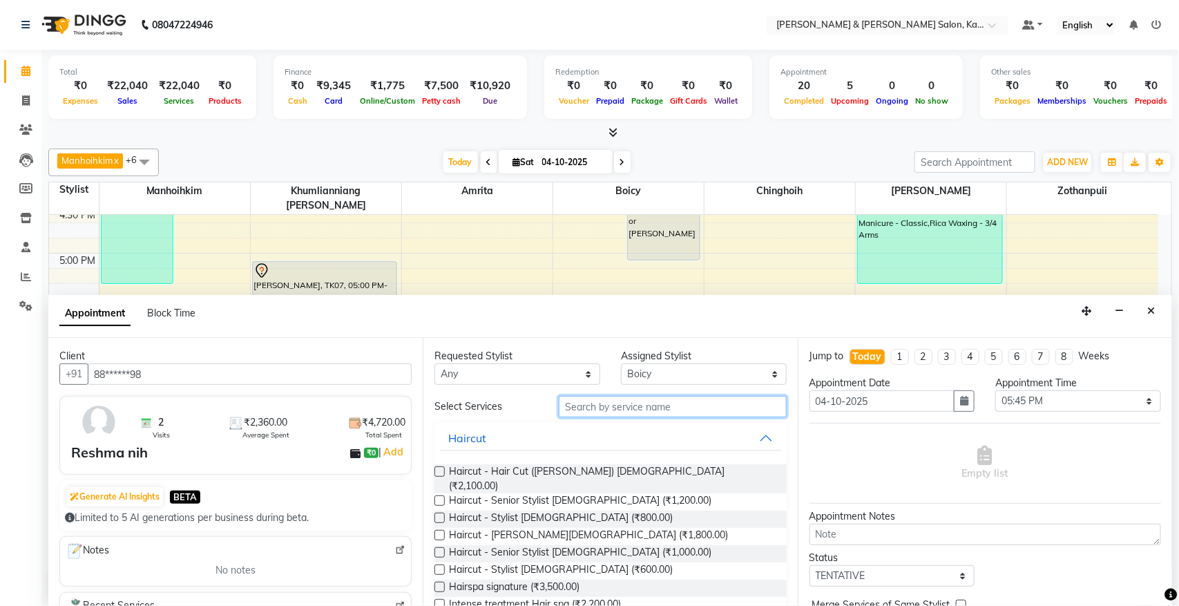
click at [659, 405] on input "text" at bounding box center [673, 406] width 228 height 21
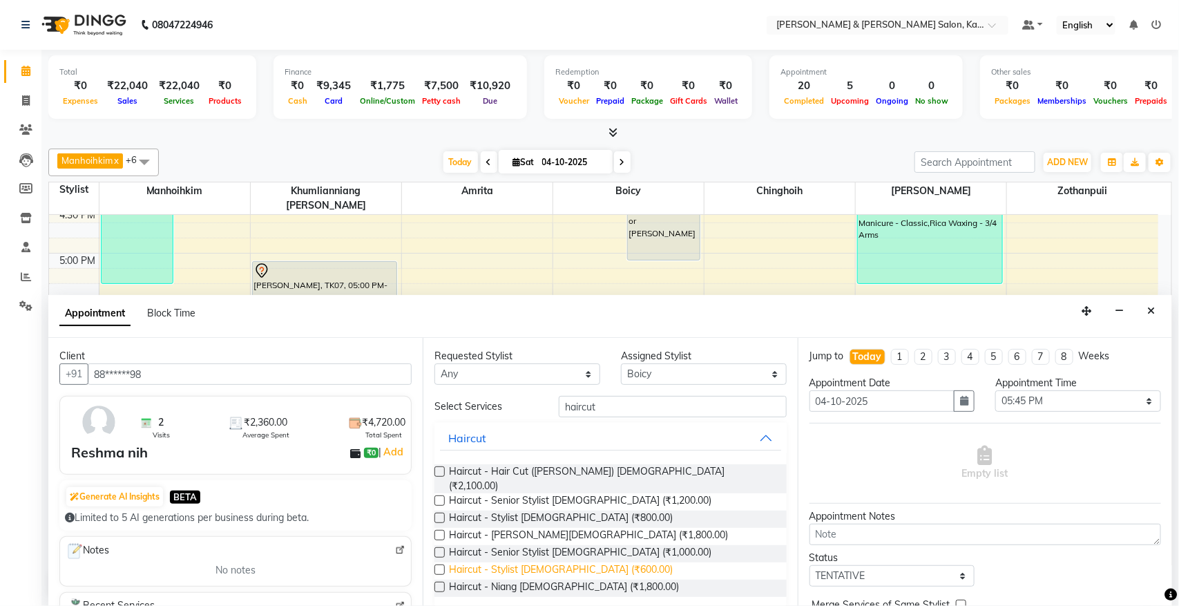
click at [573, 562] on span "Haircut - Stylist [DEMOGRAPHIC_DATA] (₹600.00)" at bounding box center [561, 570] width 224 height 17
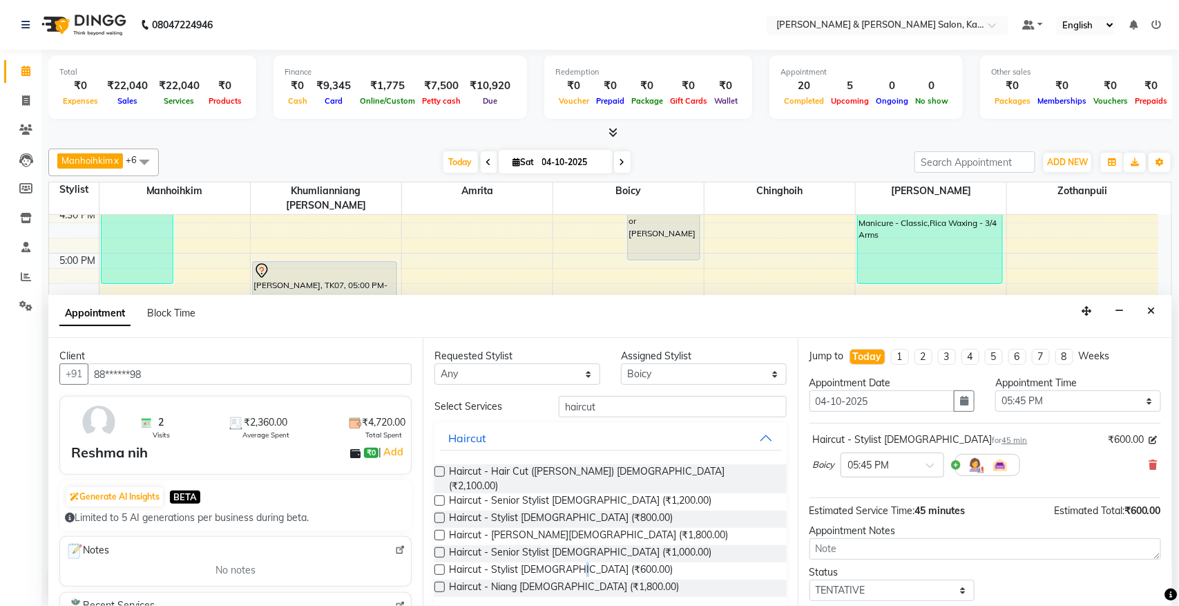
scroll to position [84, 0]
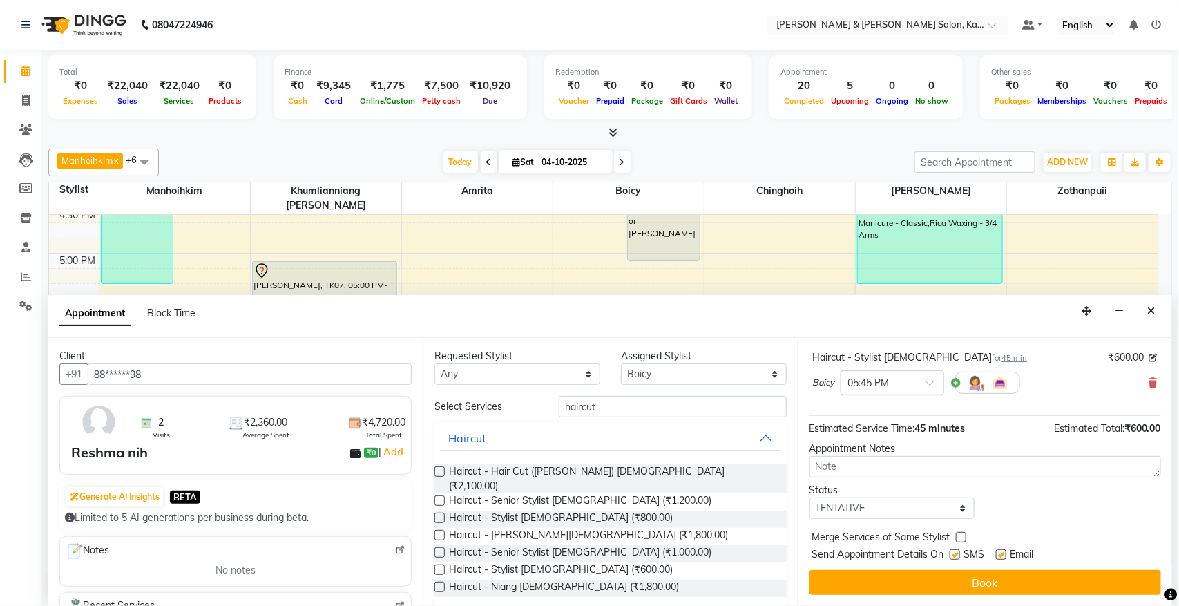
click at [906, 391] on div "× 05:45 PM" at bounding box center [892, 382] width 104 height 25
click at [887, 406] on div "05:45 PM" at bounding box center [892, 404] width 102 height 26
click at [918, 564] on span "Send Appointment Details On" at bounding box center [878, 555] width 132 height 17
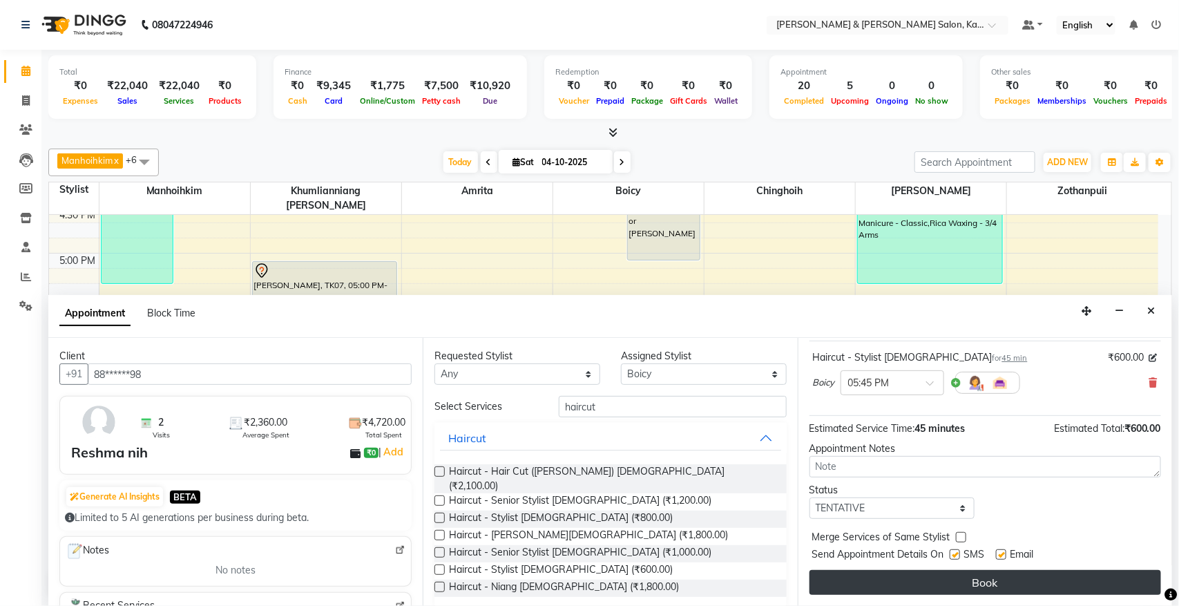
click at [918, 572] on button "Book" at bounding box center [984, 582] width 351 height 25
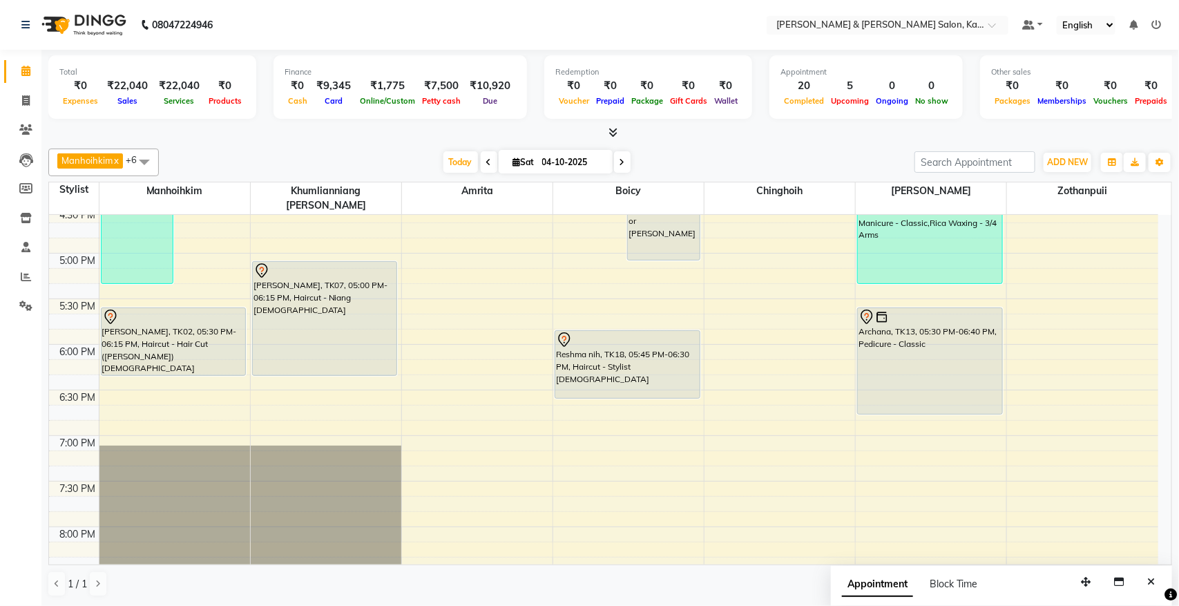
drag, startPoint x: 512, startPoint y: 595, endPoint x: 824, endPoint y: 145, distance: 546.9
click at [824, 145] on div "Manhoihkim x Amrita x Sonia vaiphei x Khumlianniang Guite x Zothanpuii x Boicy …" at bounding box center [610, 372] width 1124 height 459
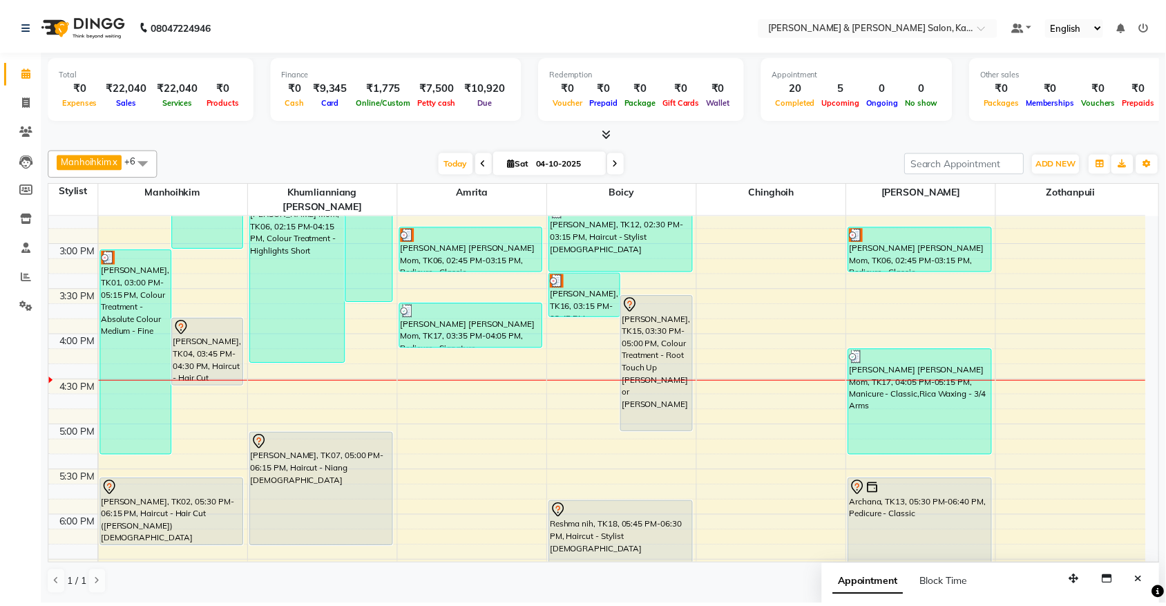
scroll to position [518, 0]
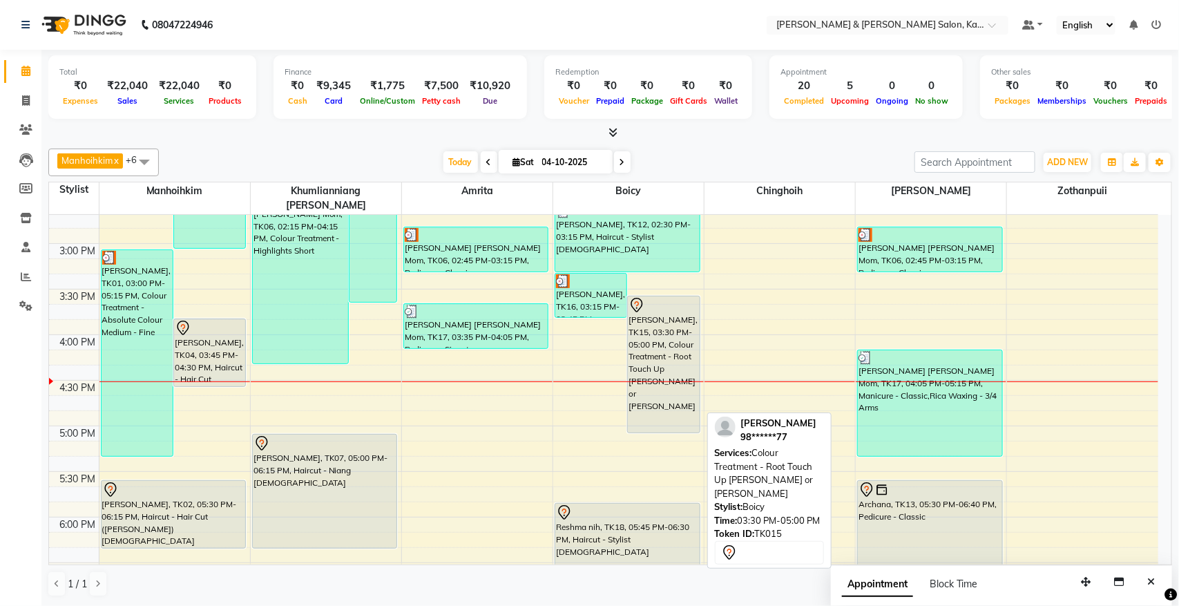
click at [666, 321] on div "[PERSON_NAME], TK15, 03:30 PM-05:00 PM, Colour Treatment - Root Touch Up [PERSO…" at bounding box center [663, 364] width 71 height 136
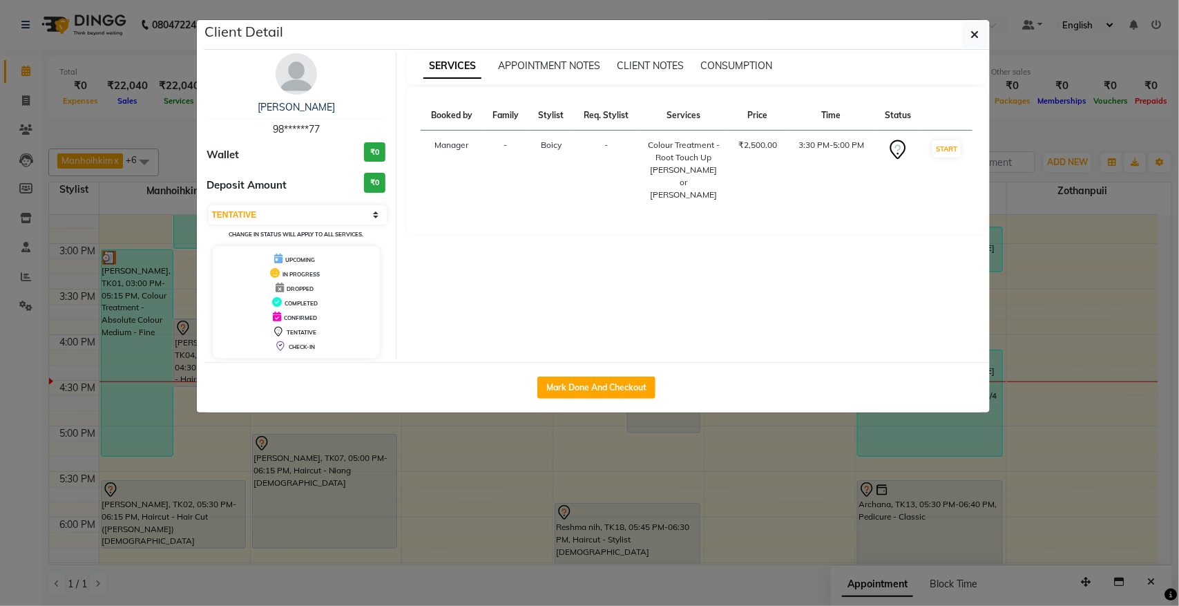
click at [447, 457] on ngb-modal-window "Client Detail Charita 98******77 Wallet ₹0 Deposit Amount ₹0 Select IN SERVICE …" at bounding box center [589, 303] width 1179 height 606
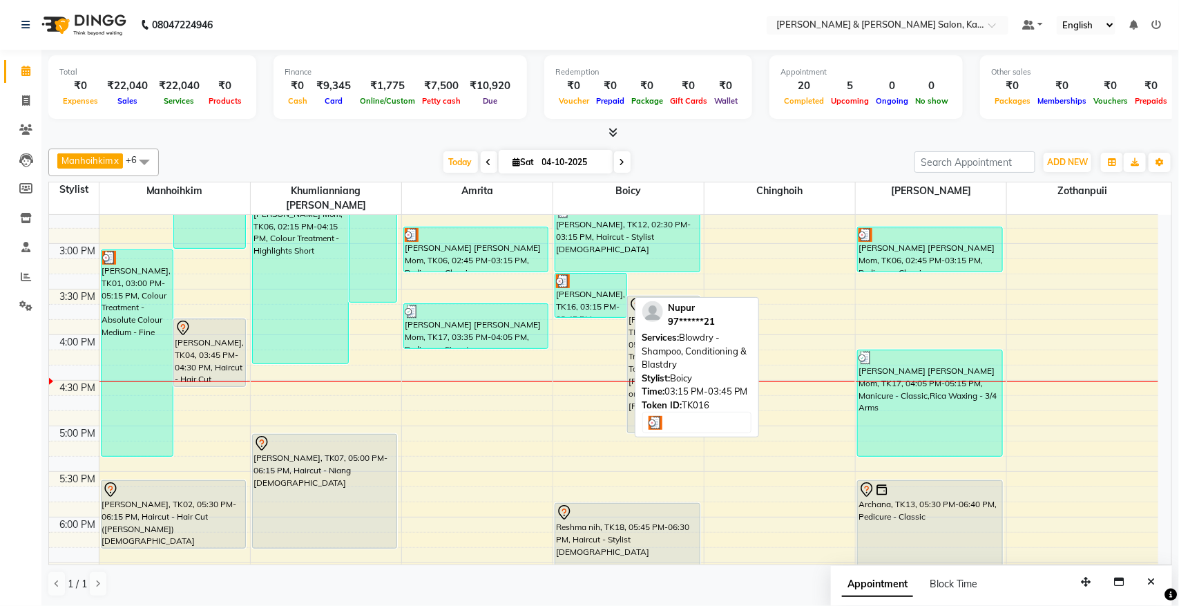
click at [596, 284] on div "[PERSON_NAME], TK16, 03:15 PM-03:45 PM, Blowdry - Shampoo, Conditioning & Blast…" at bounding box center [590, 295] width 71 height 44
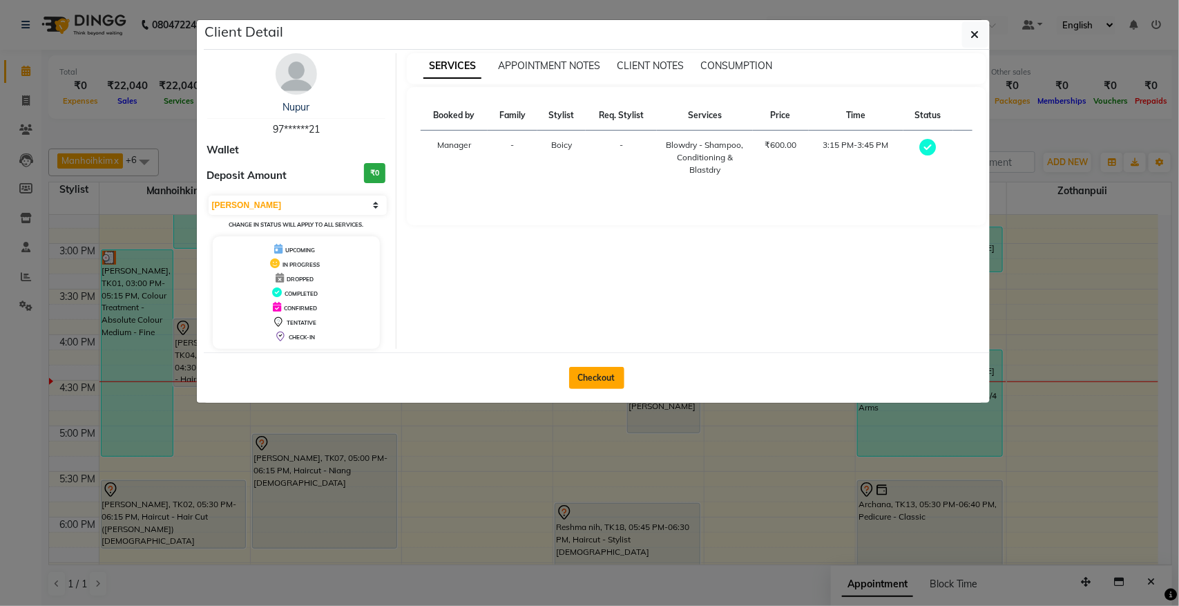
click at [595, 375] on button "Checkout" at bounding box center [596, 378] width 55 height 22
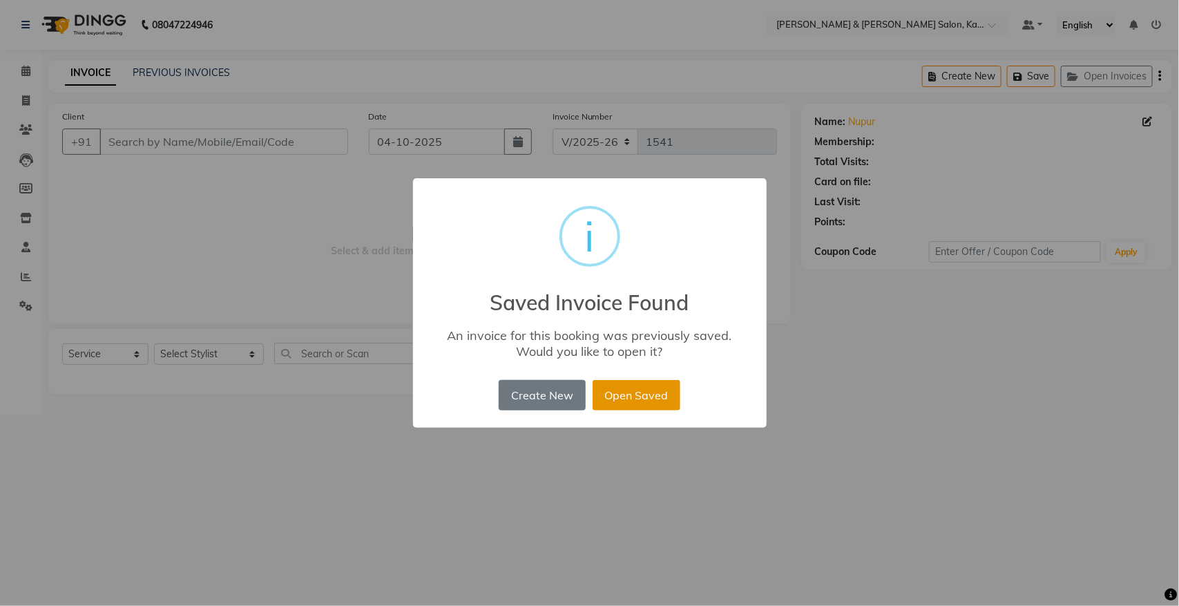
click at [632, 387] on button "Open Saved" at bounding box center [636, 395] width 88 height 30
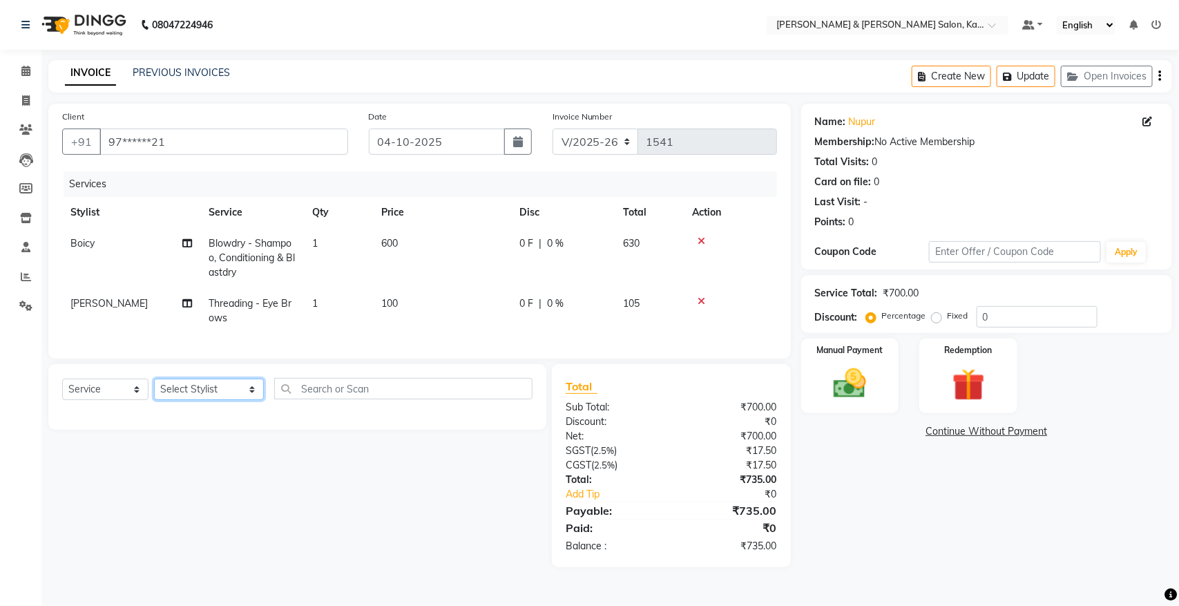
click at [183, 396] on select "Select Stylist Amrita [PERSON_NAME] [PERSON_NAME] [PERSON_NAME] Manager Manhoih…" at bounding box center [209, 388] width 110 height 21
click at [154, 391] on select "Select Stylist Amrita [PERSON_NAME] [PERSON_NAME] [PERSON_NAME] Manager Manhoih…" at bounding box center [209, 388] width 110 height 21
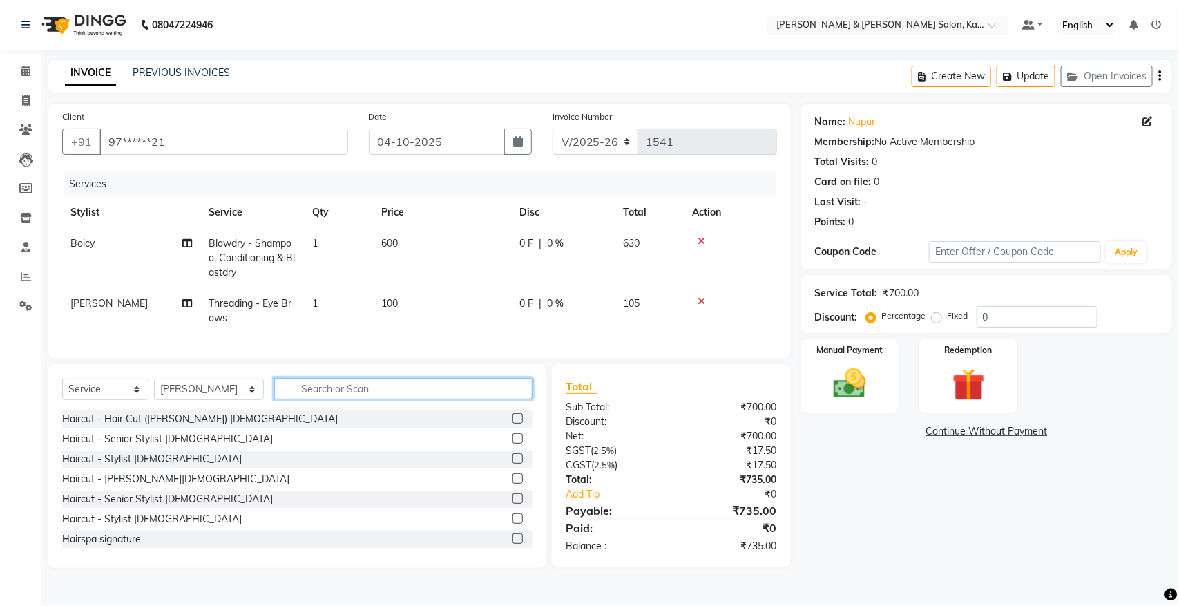
click at [336, 399] on input "text" at bounding box center [403, 388] width 258 height 21
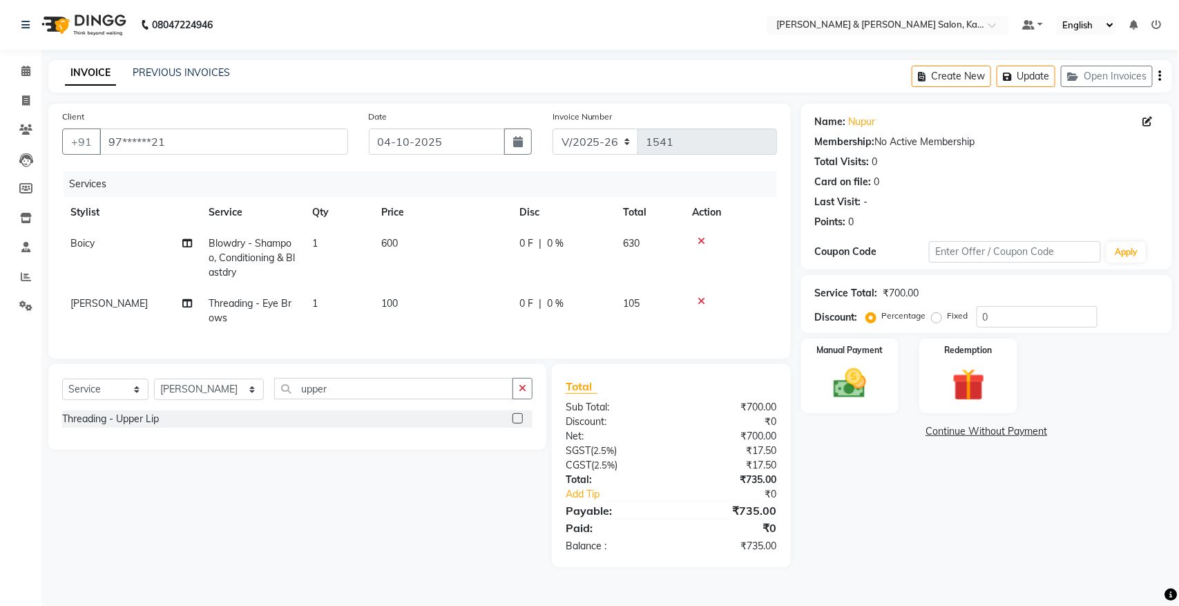
click at [519, 423] on label at bounding box center [517, 418] width 10 height 10
click at [519, 423] on input "checkbox" at bounding box center [516, 418] width 9 height 9
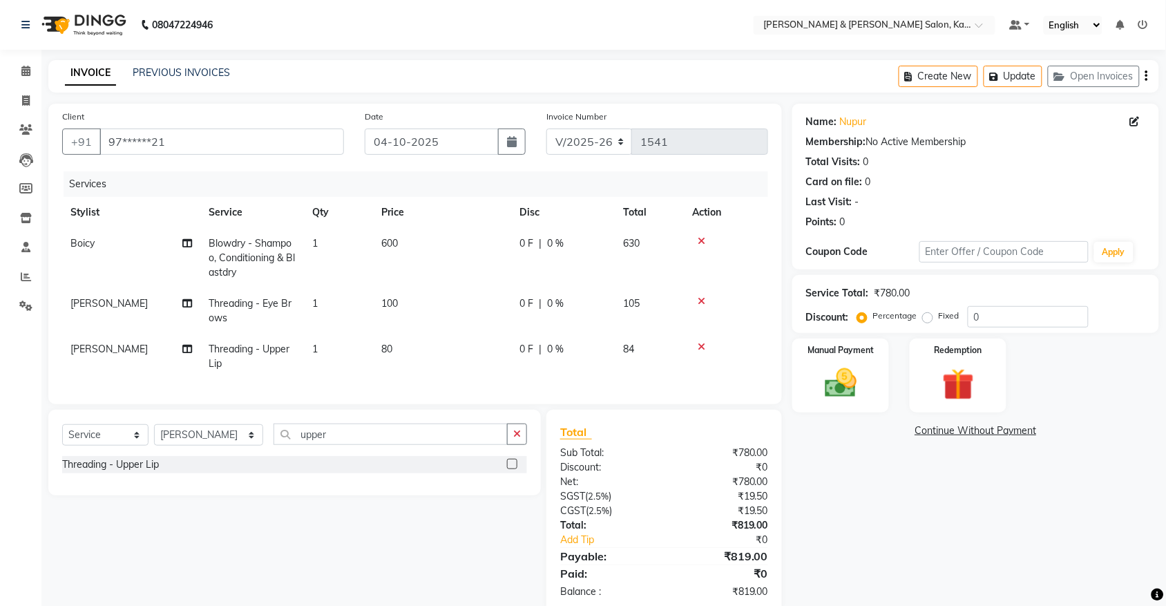
click at [76, 246] on span "Boicy" at bounding box center [82, 243] width 24 height 12
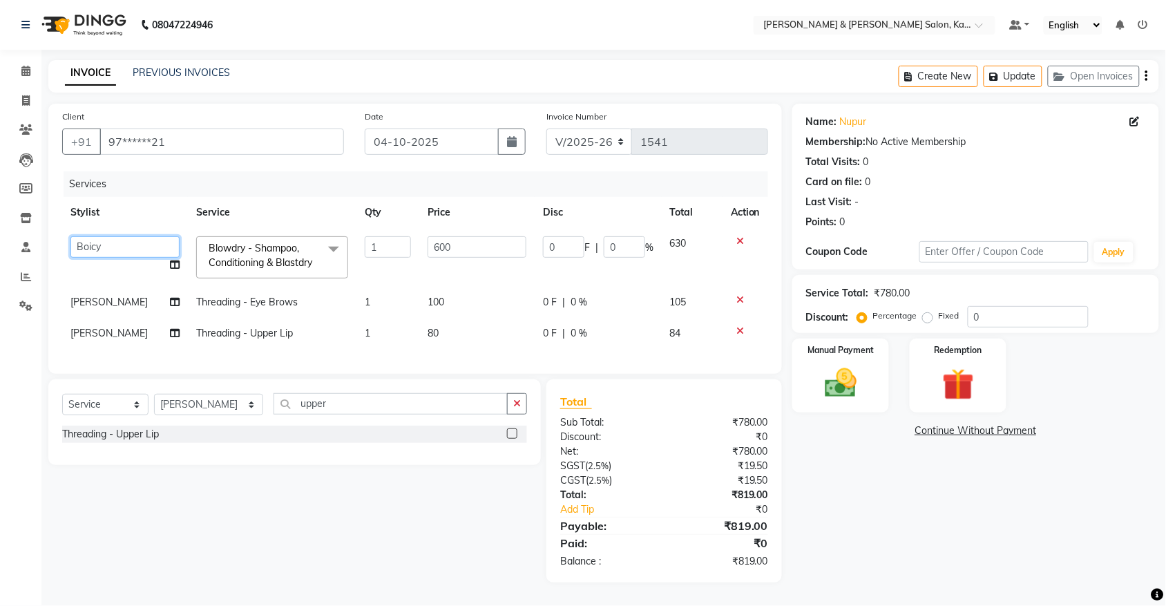
click at [84, 240] on select "Amrita Anna Boicy Chinghoih Goumuan Khumlianniang Guite Manager Manhoihkim Prot…" at bounding box center [124, 246] width 109 height 21
click at [499, 512] on div "Select Service Product Membership Package Voucher Prepaid Gift Card Select Styl…" at bounding box center [289, 480] width 503 height 203
click at [347, 516] on div "Select Service Product Membership Package Voucher Prepaid Gift Card Select Styl…" at bounding box center [289, 480] width 503 height 203
click at [357, 413] on input "upper" at bounding box center [390, 403] width 234 height 21
click at [511, 459] on label at bounding box center [512, 453] width 10 height 10
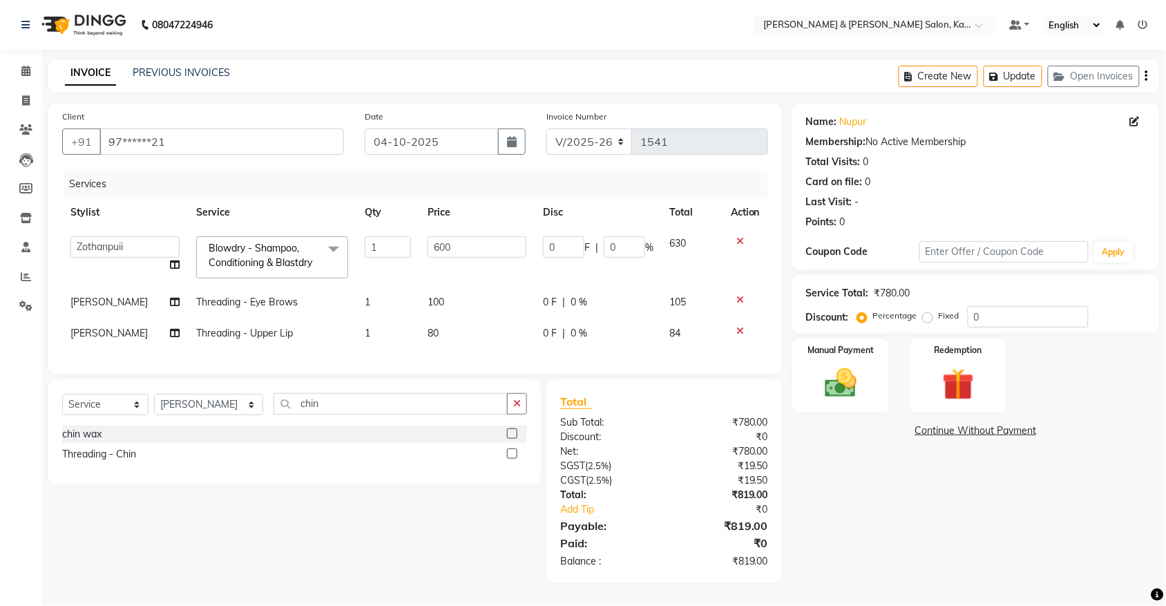
click at [511, 459] on input "checkbox" at bounding box center [511, 454] width 9 height 9
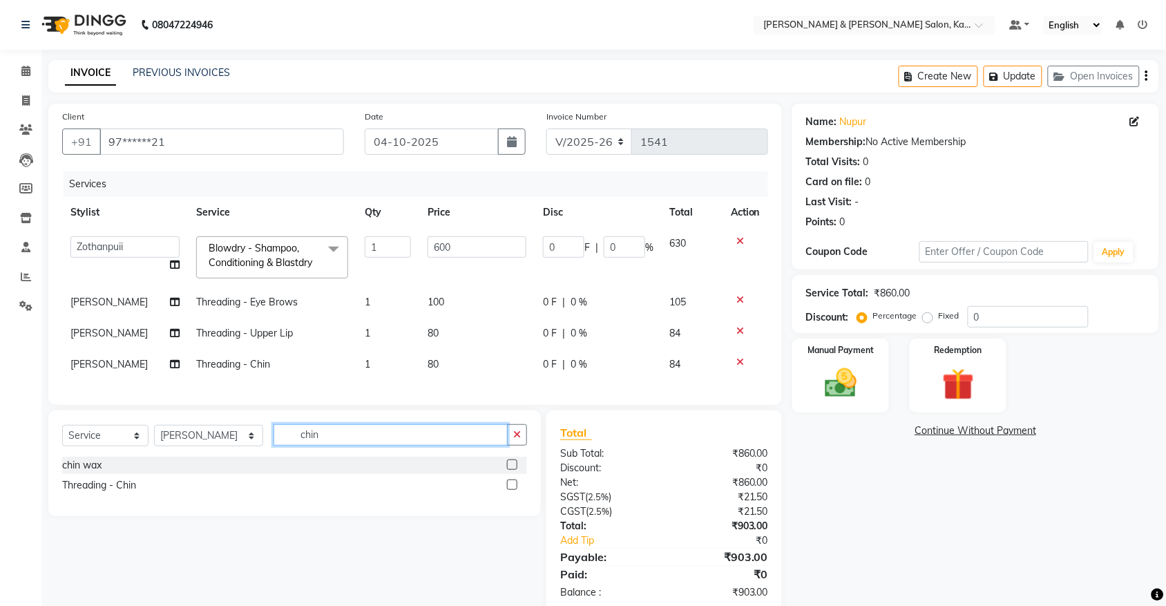
click at [413, 445] on input "chin" at bounding box center [390, 434] width 234 height 21
click at [510, 470] on label at bounding box center [512, 464] width 10 height 10
click at [510, 470] on input "checkbox" at bounding box center [511, 465] width 9 height 9
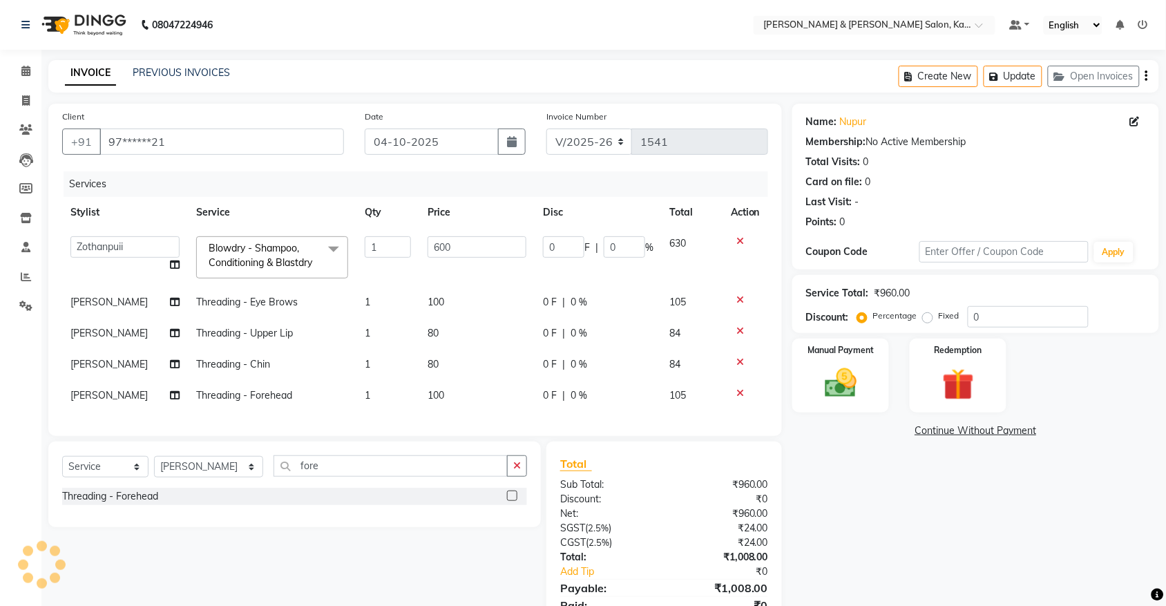
click at [420, 561] on div "Select Service Product Membership Package Voucher Prepaid Gift Card Select Styl…" at bounding box center [289, 542] width 503 height 203
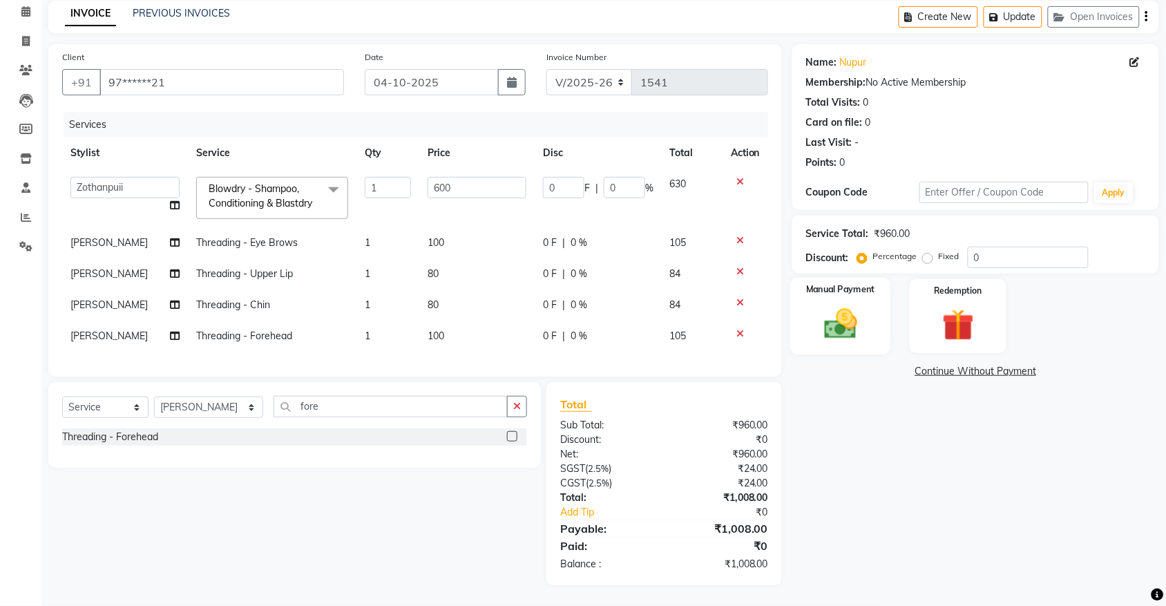
click at [848, 305] on img at bounding box center [840, 324] width 54 height 38
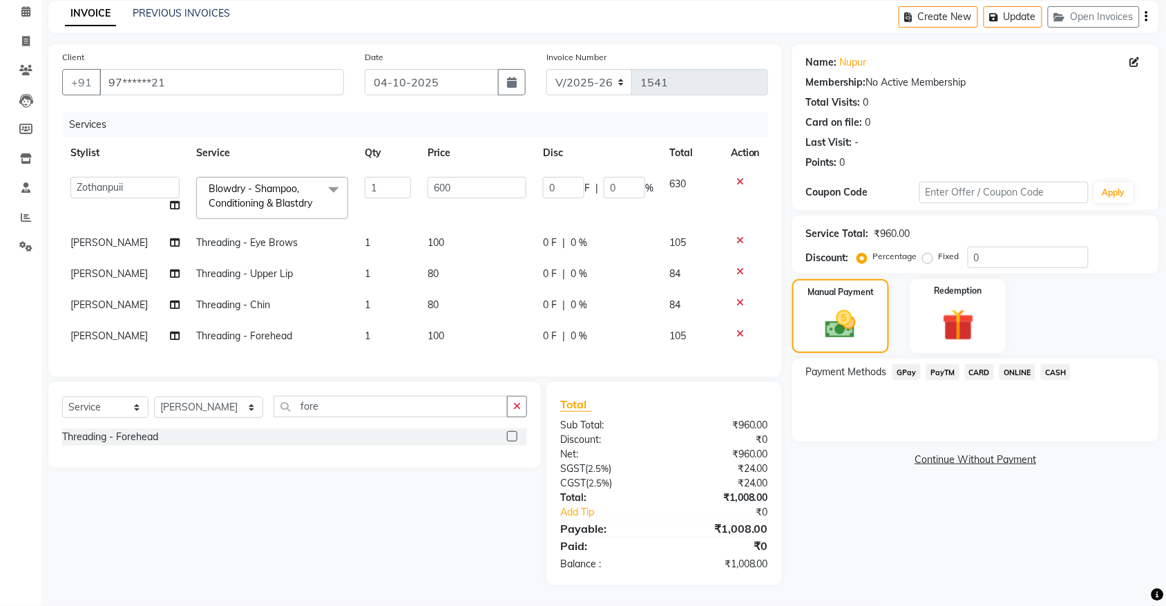
click at [917, 364] on span "GPay" at bounding box center [906, 372] width 28 height 16
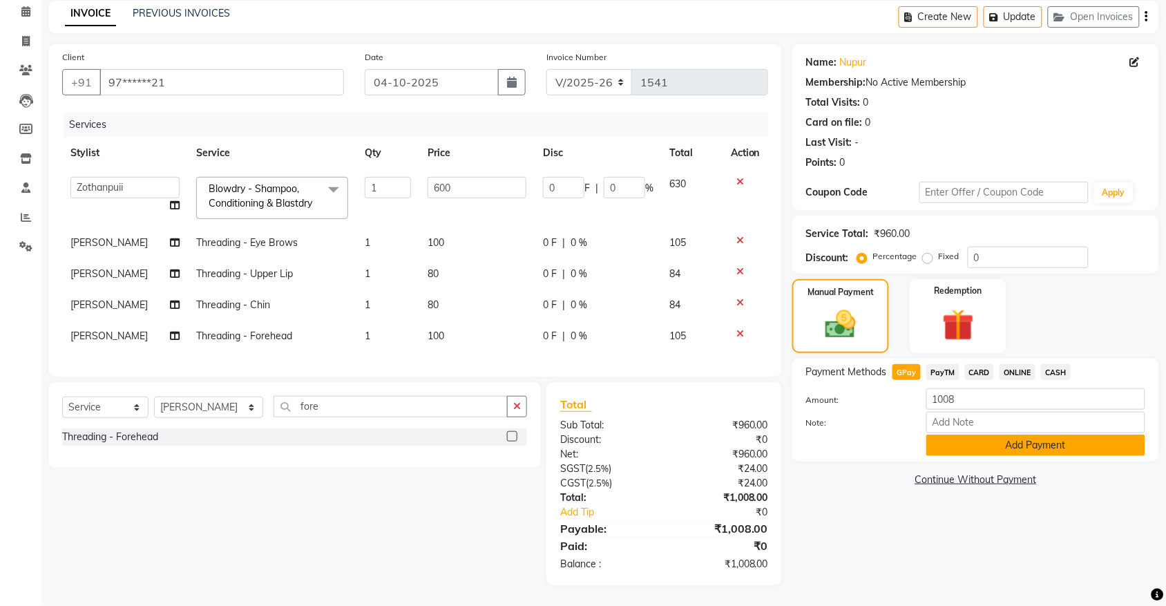
click at [954, 434] on button "Add Payment" at bounding box center [1035, 444] width 219 height 21
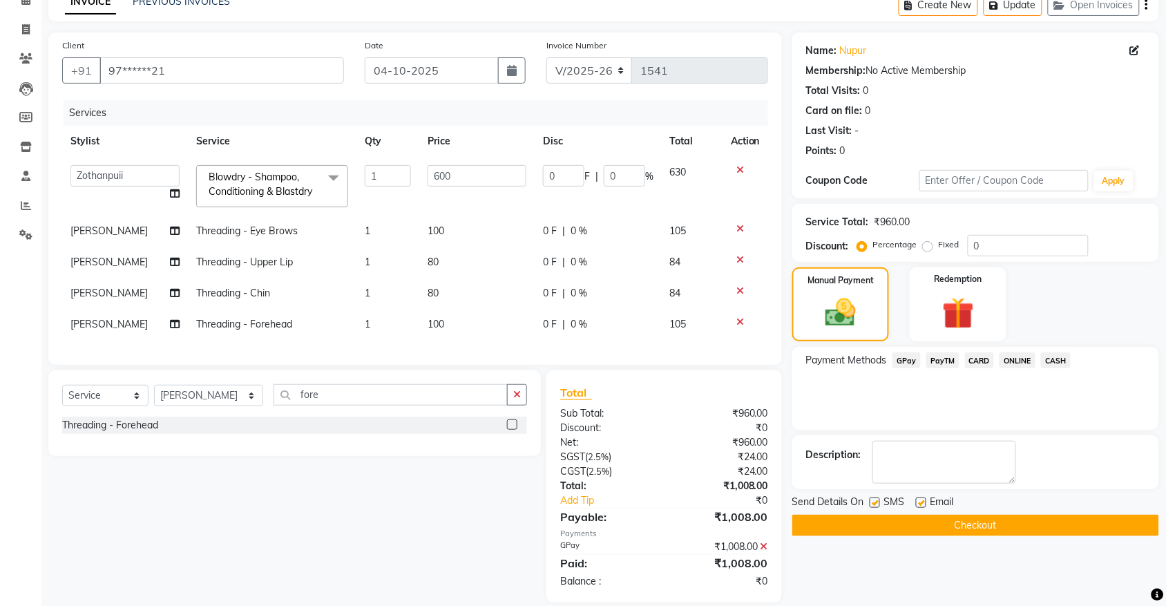
click at [858, 514] on button "Checkout" at bounding box center [975, 524] width 367 height 21
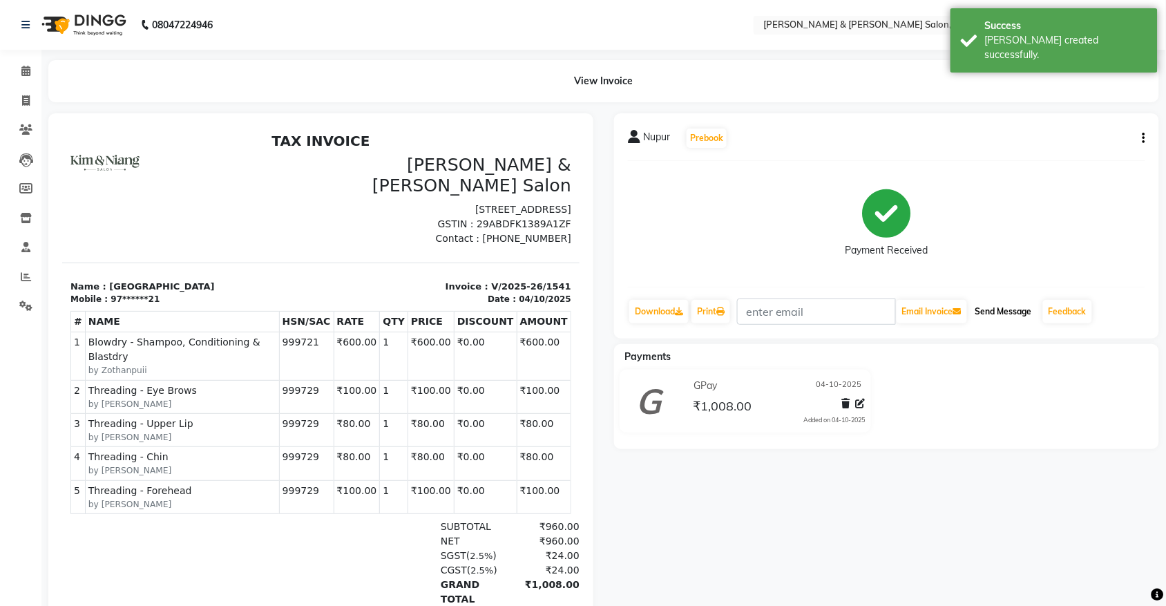
click at [1013, 307] on button "Send Message" at bounding box center [1004, 311] width 68 height 23
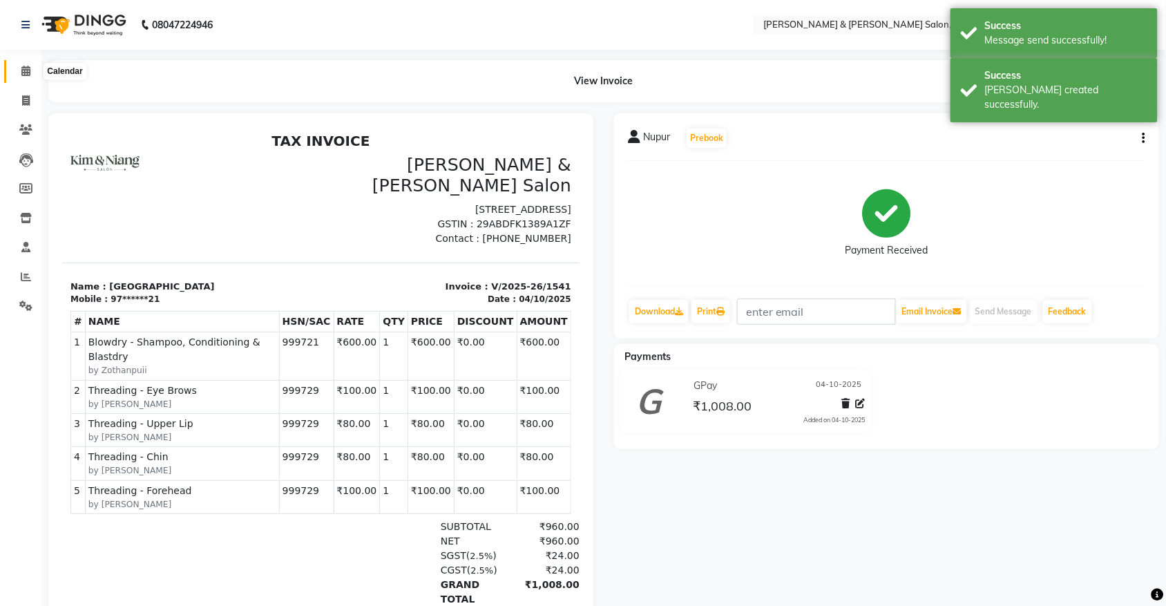
click at [24, 67] on icon at bounding box center [25, 71] width 9 height 10
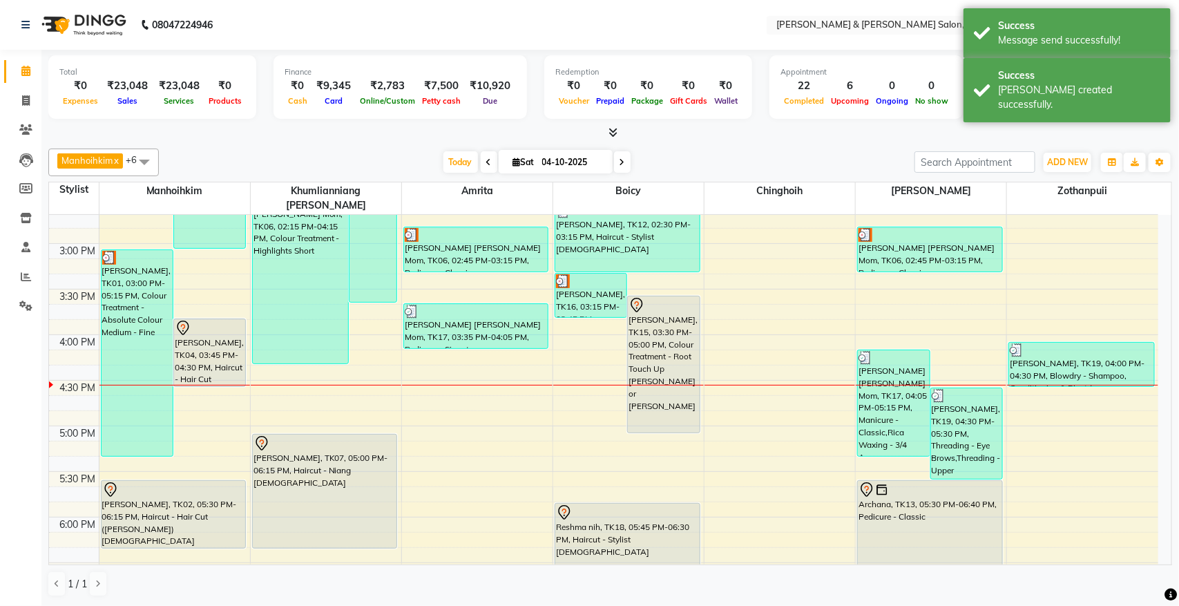
scroll to position [604, 0]
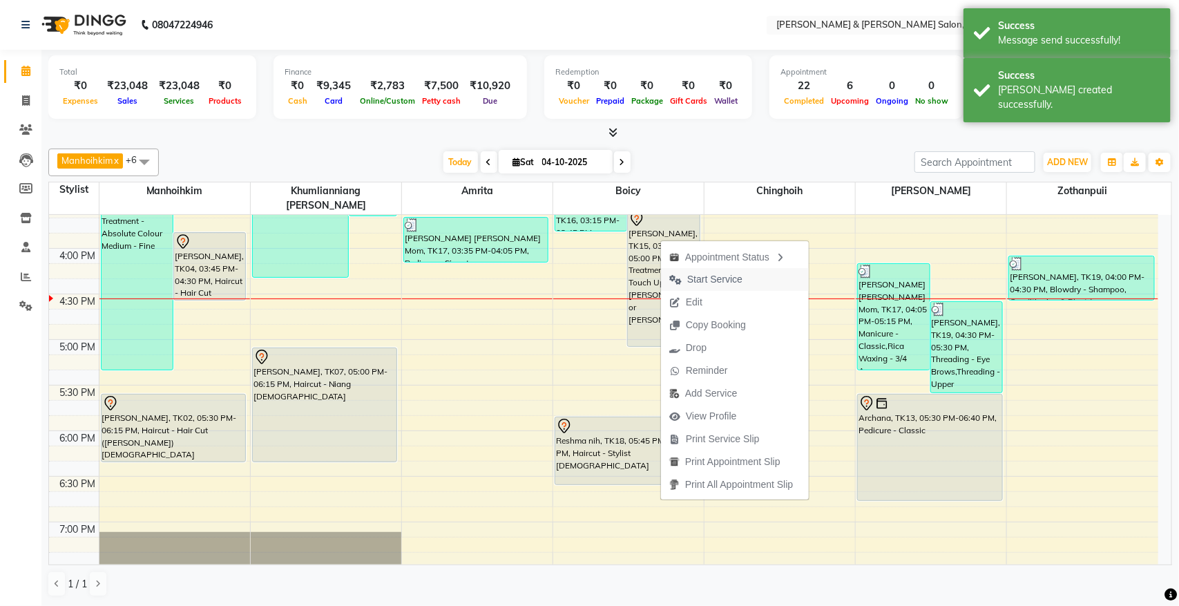
click at [720, 280] on span "Start Service" at bounding box center [714, 279] width 55 height 15
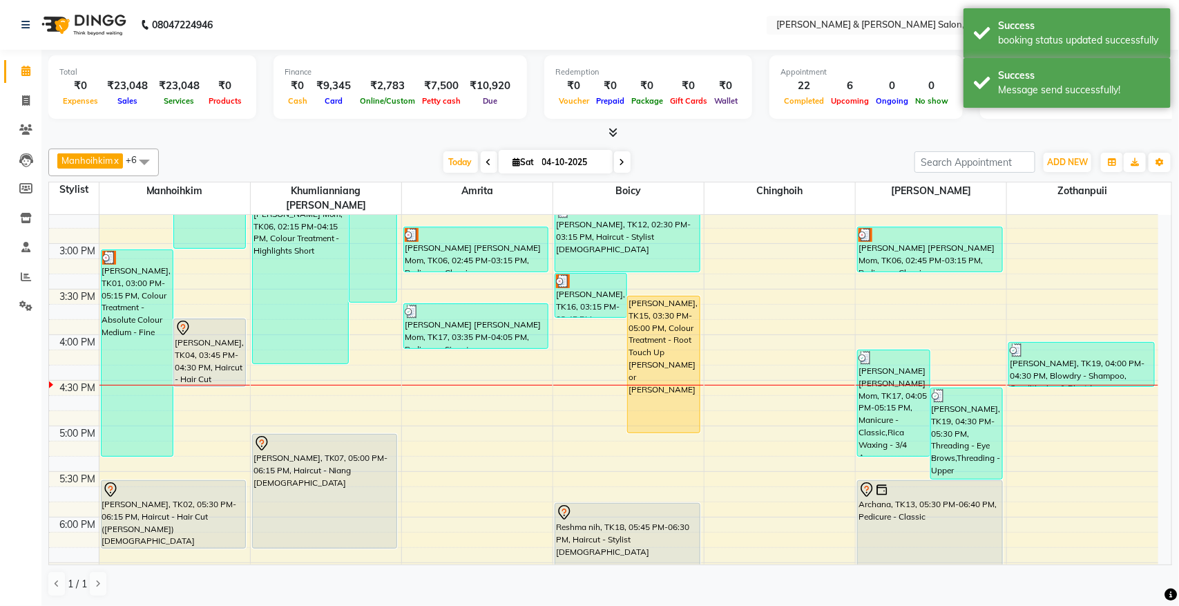
scroll to position [432, 0]
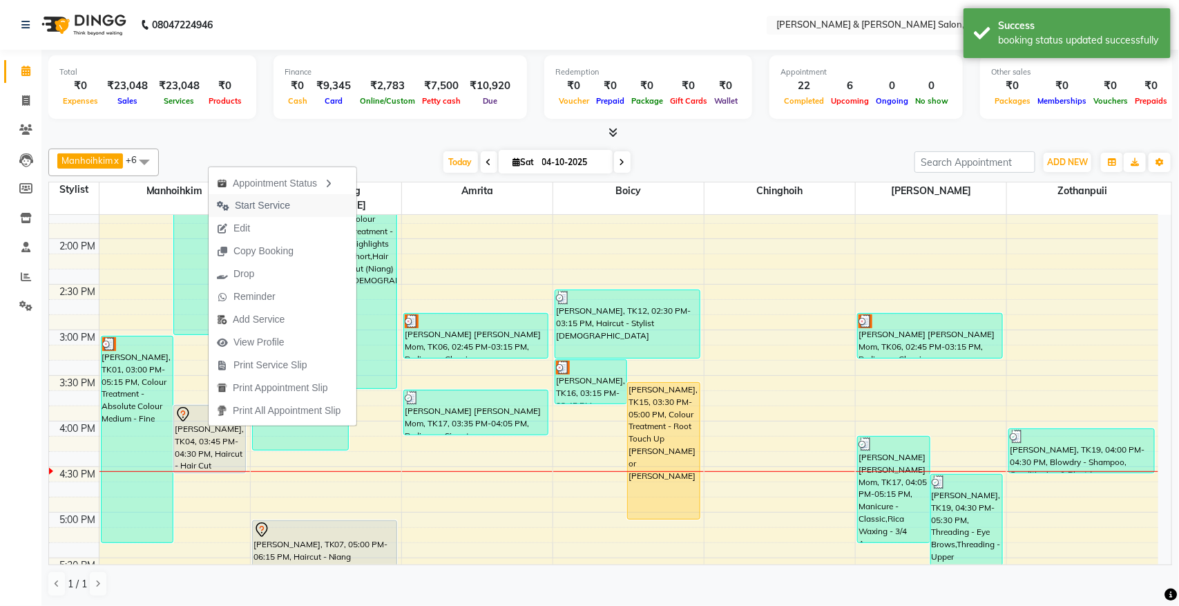
click at [260, 206] on span "Start Service" at bounding box center [262, 205] width 55 height 15
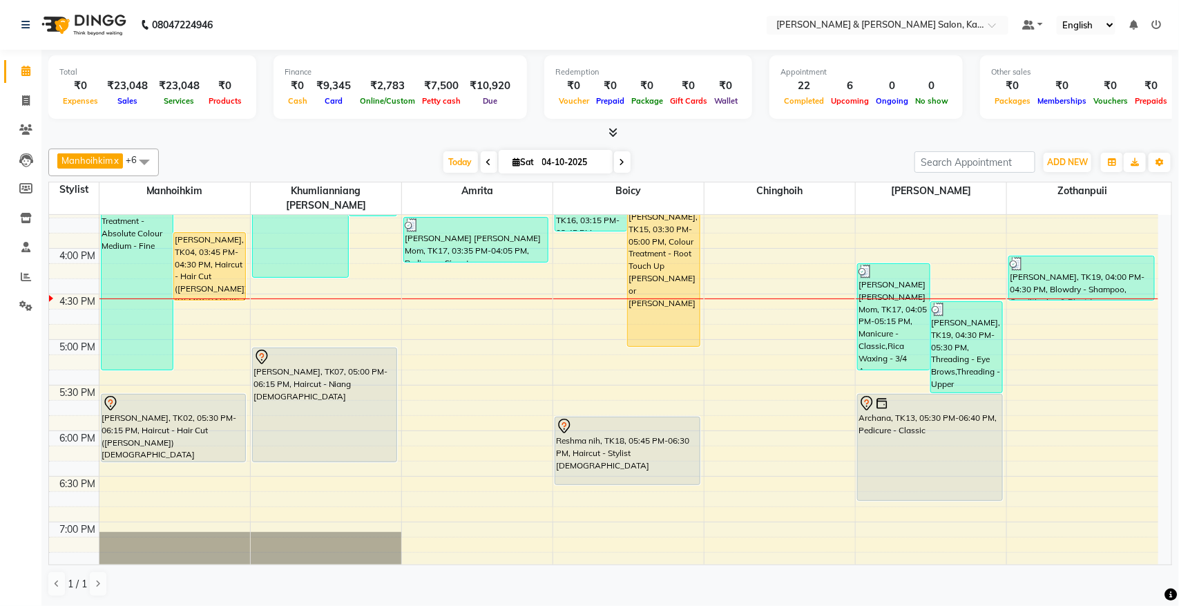
scroll to position [518, 0]
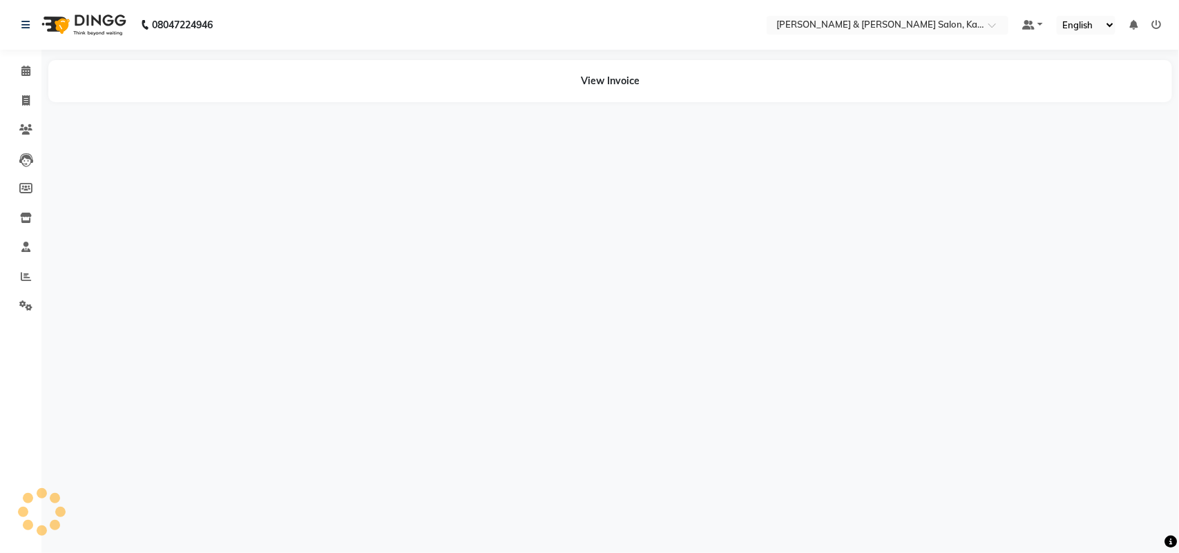
select select "1"
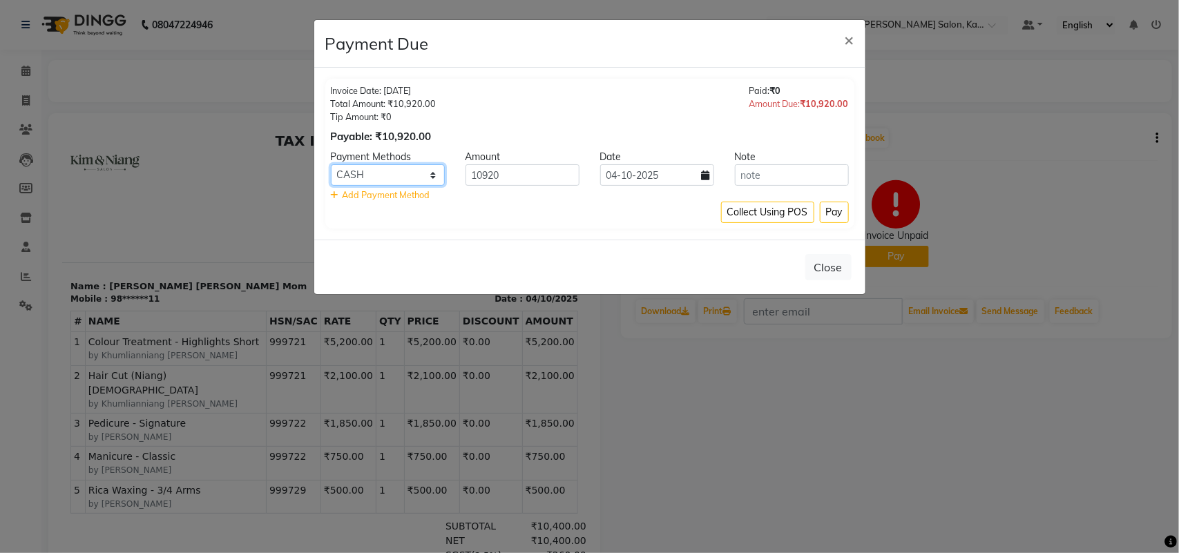
click at [411, 175] on select "GPay PayTM CARD ONLINE CASH" at bounding box center [388, 174] width 114 height 21
click at [550, 254] on div "Close" at bounding box center [589, 267] width 551 height 55
click at [851, 45] on span "×" at bounding box center [850, 39] width 10 height 21
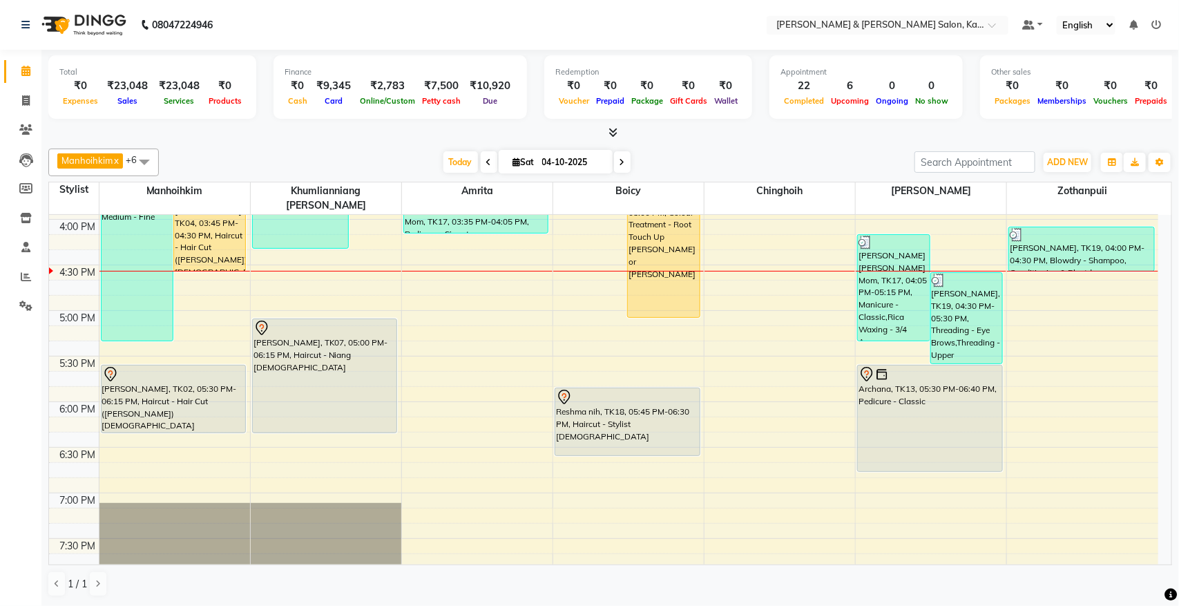
scroll to position [604, 0]
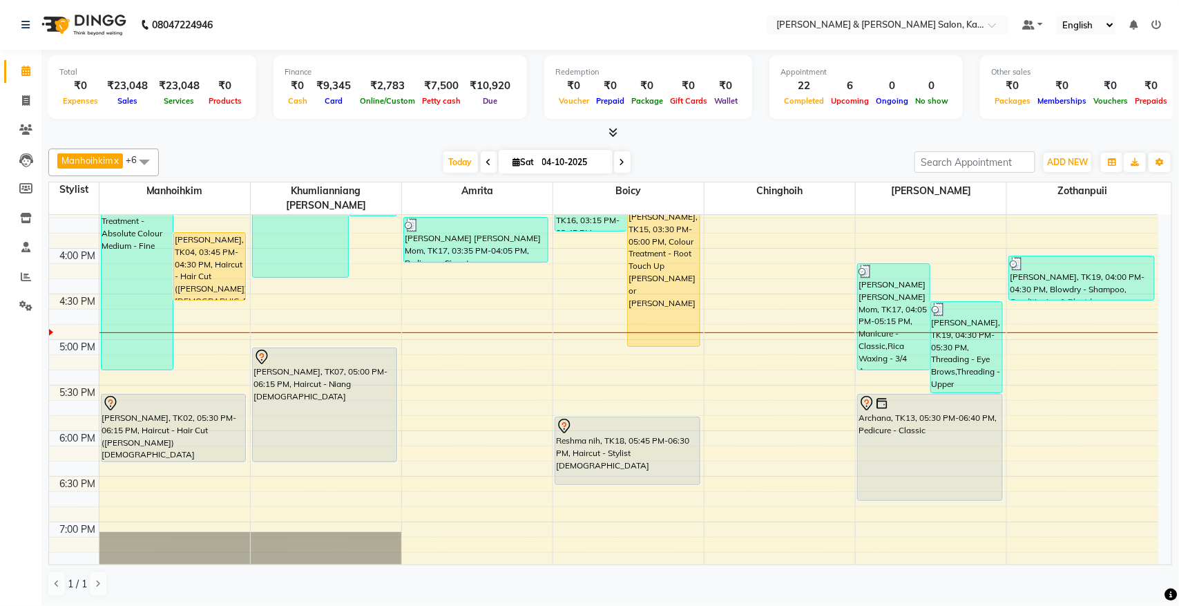
drag, startPoint x: 1010, startPoint y: 494, endPoint x: 678, endPoint y: 153, distance: 475.6
click at [678, 153] on div "[DATE] [DATE]" at bounding box center [537, 162] width 742 height 21
click at [871, 368] on div "9:00 AM 9:30 AM 10:00 AM 10:30 AM 11:00 AM 11:30 AM 12:00 PM 12:30 PM 1:00 PM 1…" at bounding box center [603, 203] width 1109 height 1184
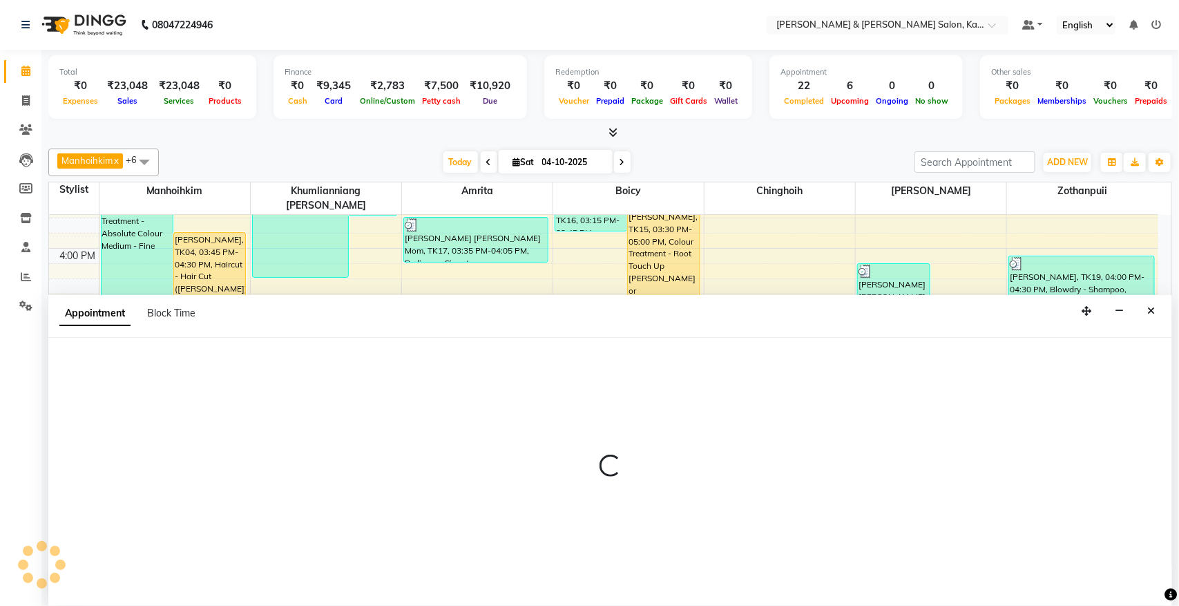
select select "83049"
select select "1035"
select select "tentative"
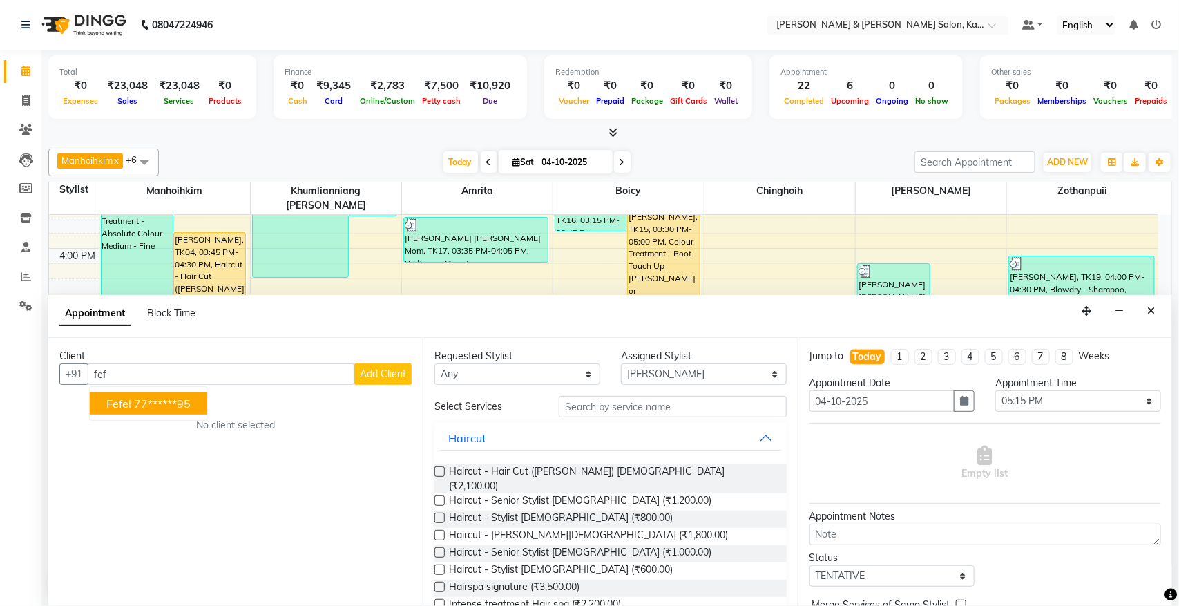
click at [125, 416] on ngb-typeahead-window "fefel 77******95" at bounding box center [148, 403] width 119 height 35
click at [129, 409] on span "fefel" at bounding box center [118, 403] width 25 height 14
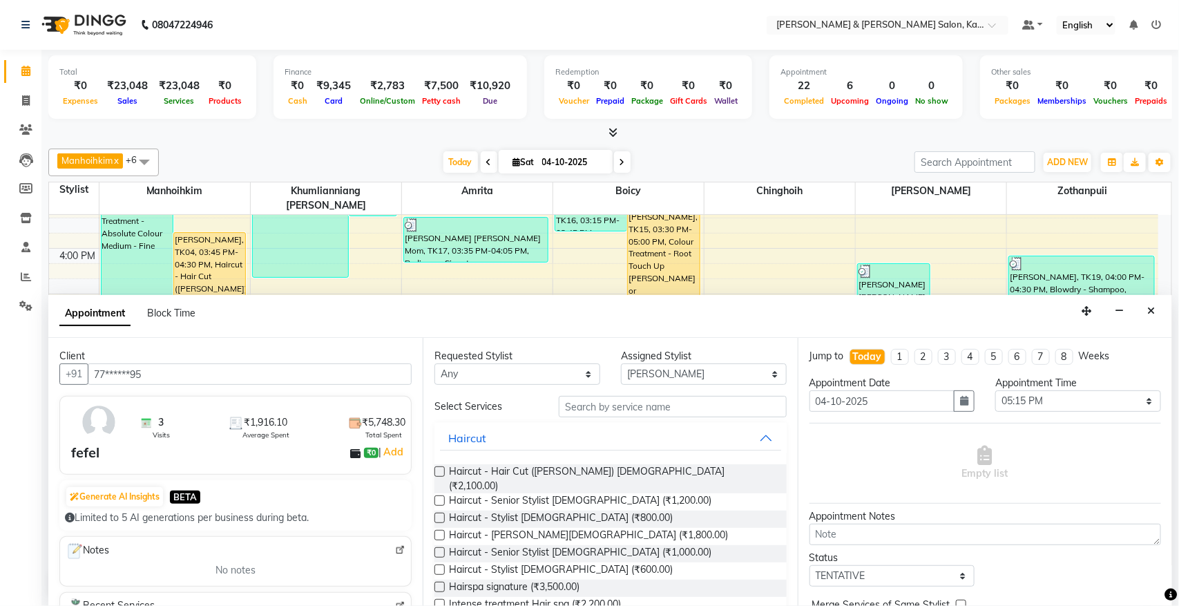
type input "77******95"
click at [630, 409] on input "text" at bounding box center [673, 406] width 228 height 21
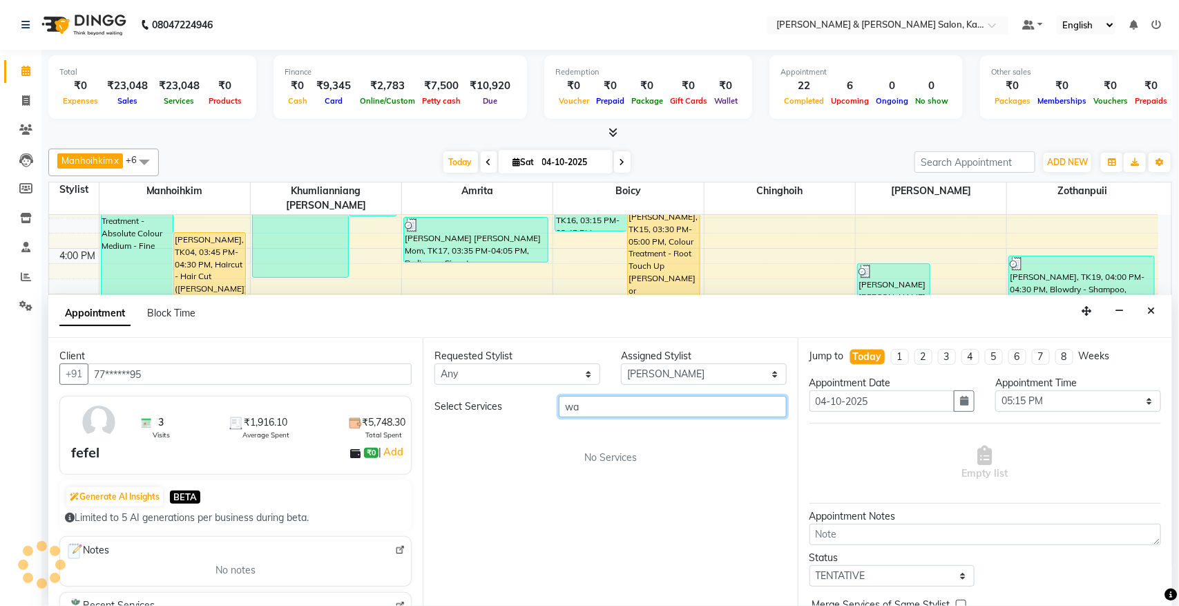
type input "w"
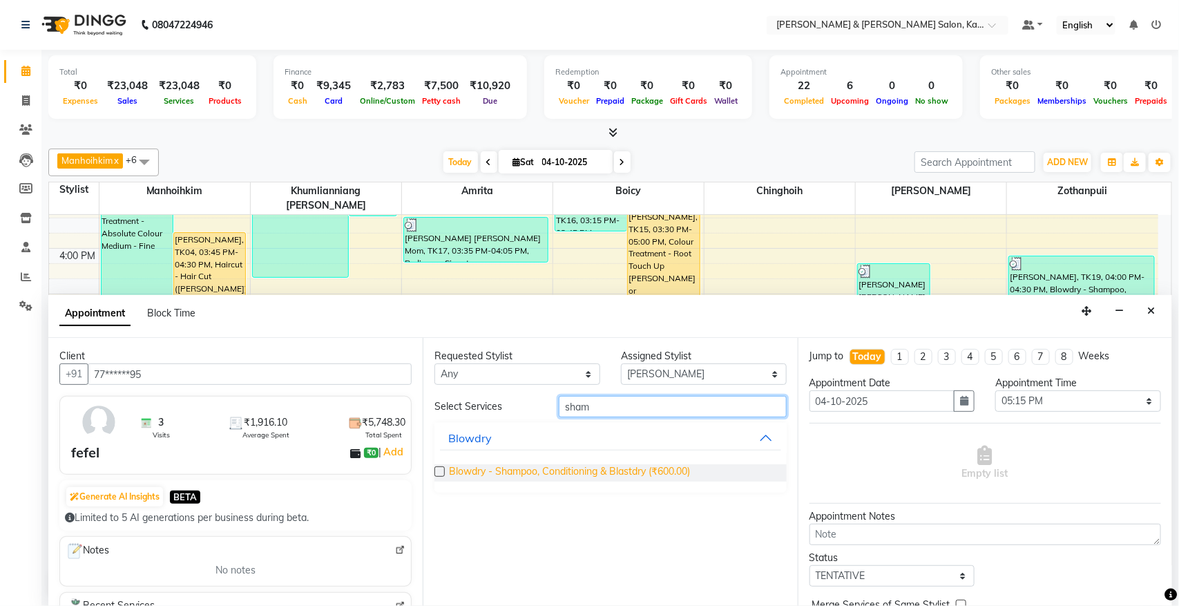
type input "sham"
click at [565, 474] on span "Blowdry - Shampoo, Conditioning & Blastdry (₹600.00)" at bounding box center [569, 472] width 241 height 17
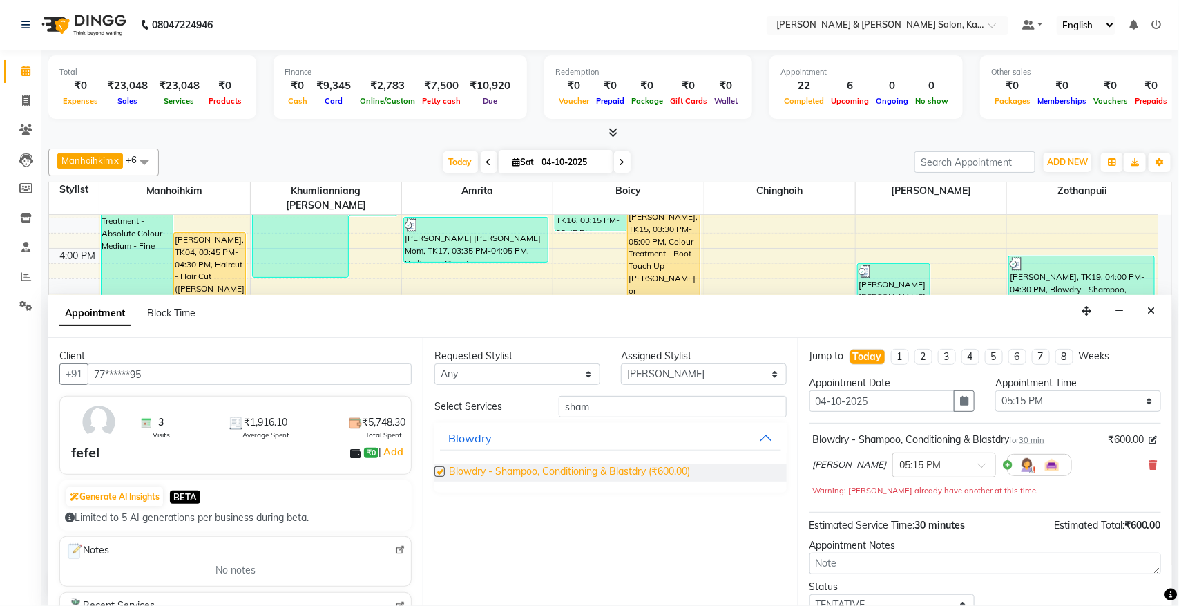
checkbox input "false"
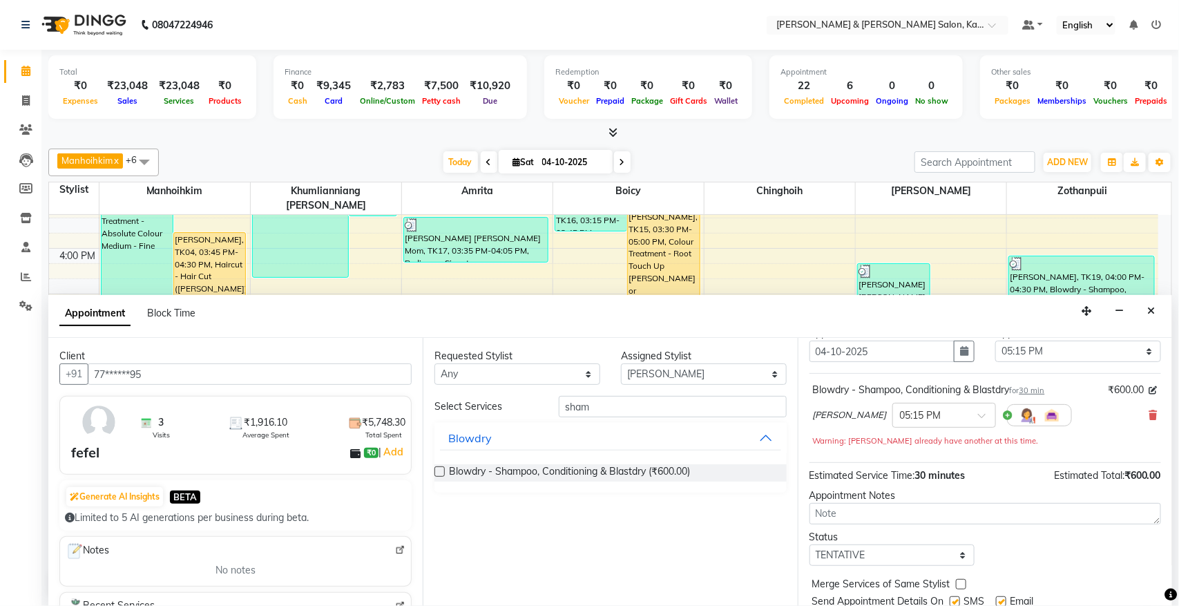
scroll to position [98, 0]
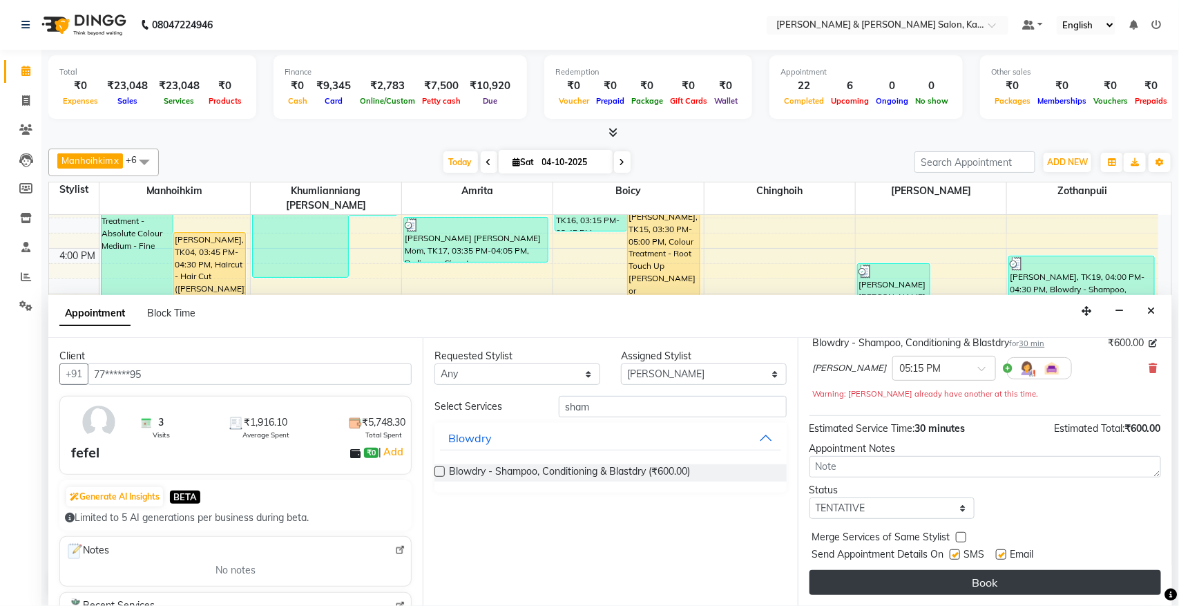
click at [958, 582] on button "Book" at bounding box center [984, 582] width 351 height 25
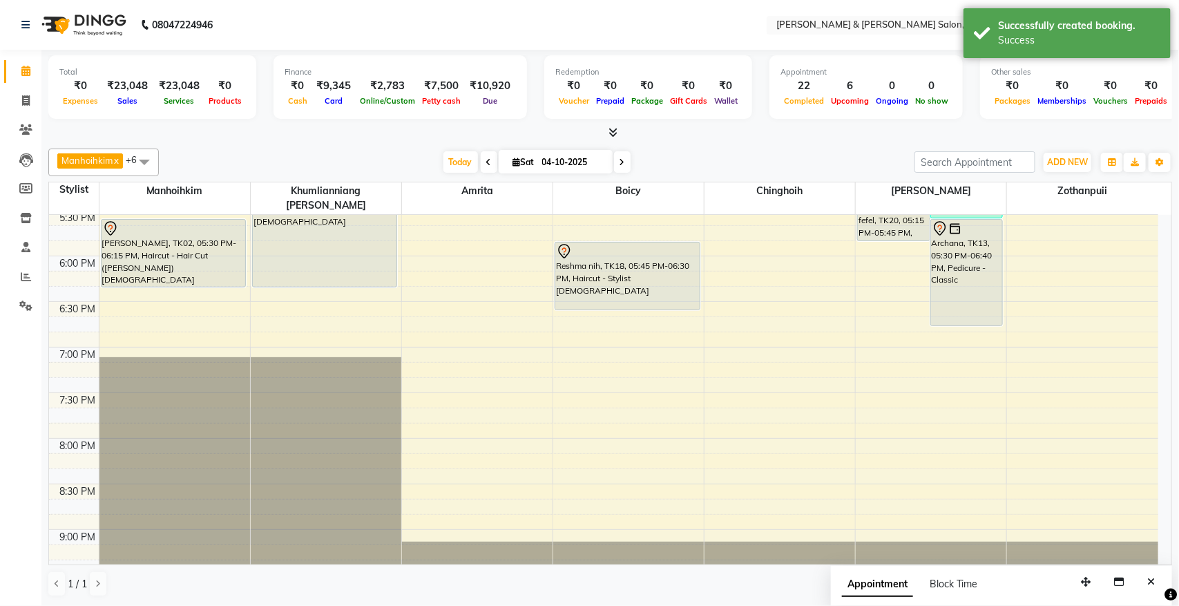
scroll to position [575, 0]
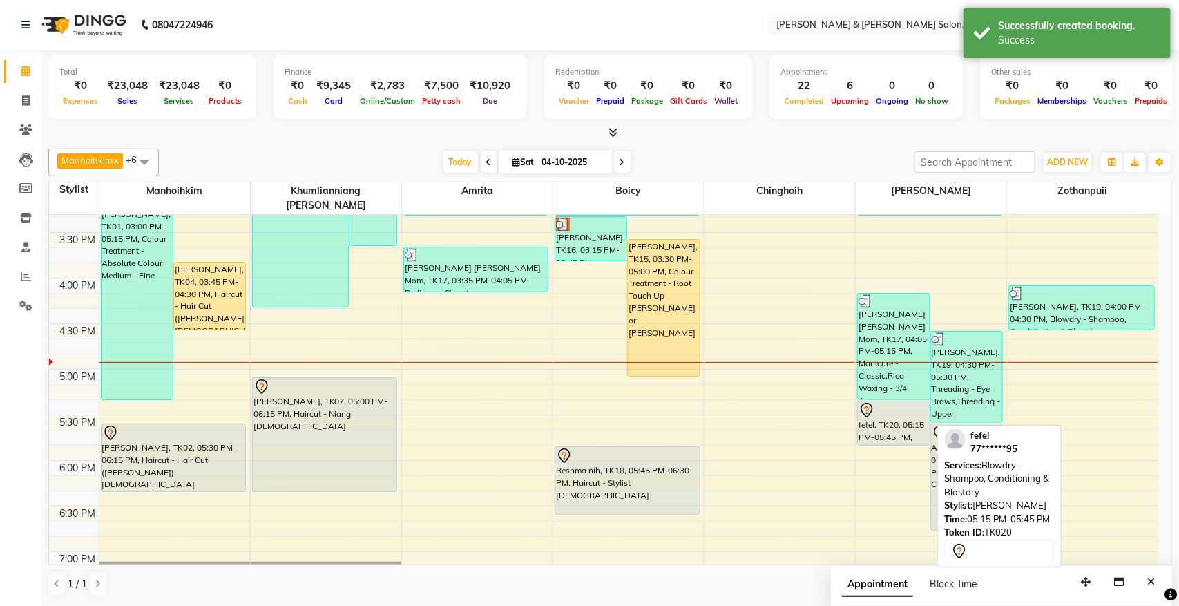
click at [885, 409] on div "fefel, TK20, 05:15 PM-05:45 PM, Blowdry - Shampoo, Conditioning & Blastdry" at bounding box center [893, 423] width 71 height 44
select select "7"
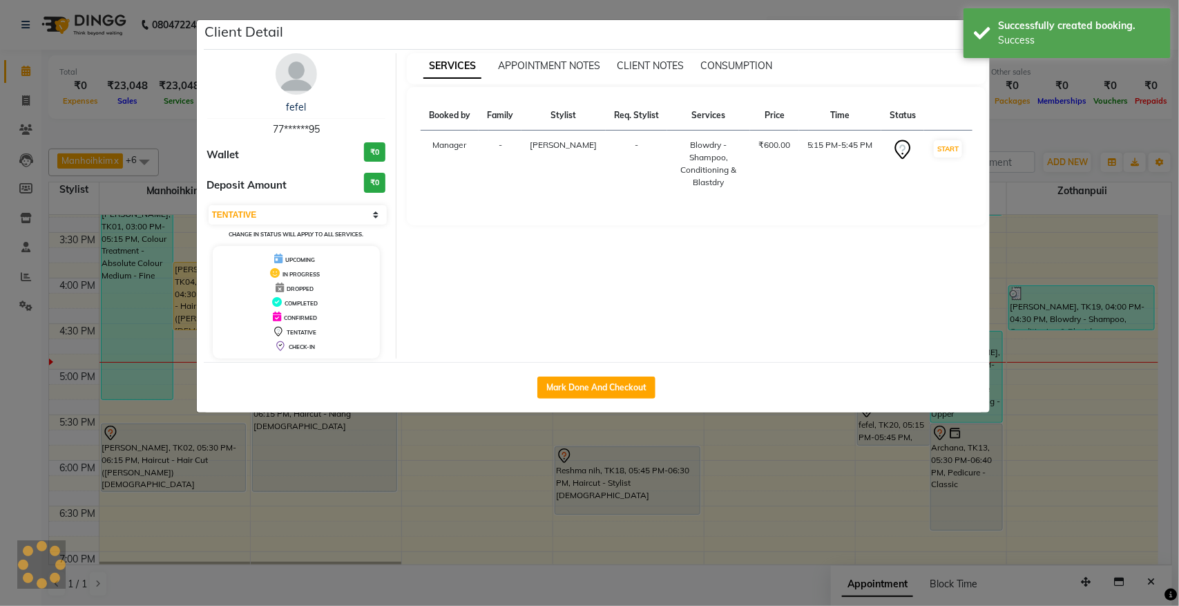
click at [581, 361] on div "fefel 77******95 Wallet ₹0 Deposit Amount ₹0 Select IN SERVICE CONFIRMED TENTAT…" at bounding box center [597, 206] width 786 height 312
click at [578, 383] on button "Mark Done And Checkout" at bounding box center [596, 387] width 118 height 22
select select "service"
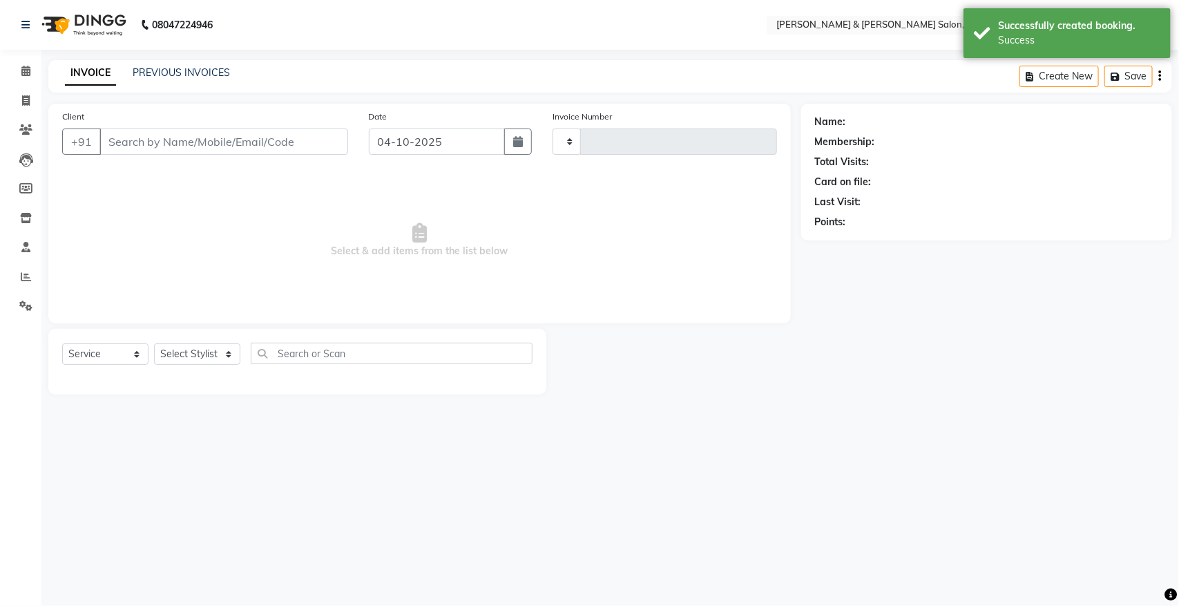
type input "1542"
select select "7750"
type input "77******95"
select select "83049"
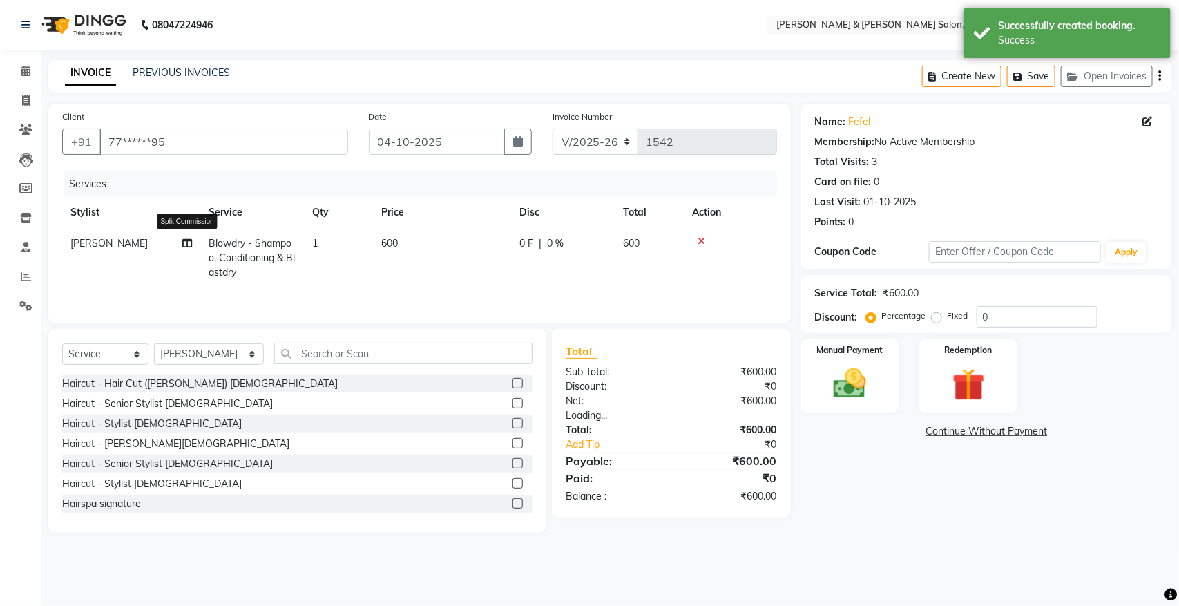
click at [184, 238] on icon at bounding box center [187, 243] width 10 height 10
select select "83049"
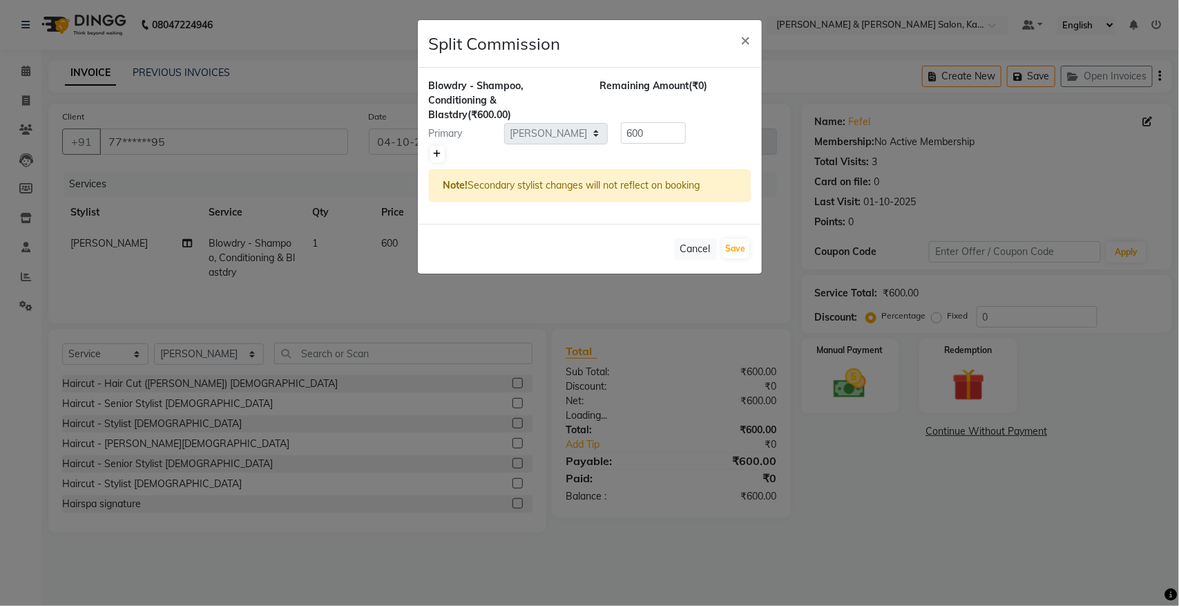
click at [442, 154] on link at bounding box center [437, 154] width 15 height 17
type input "300"
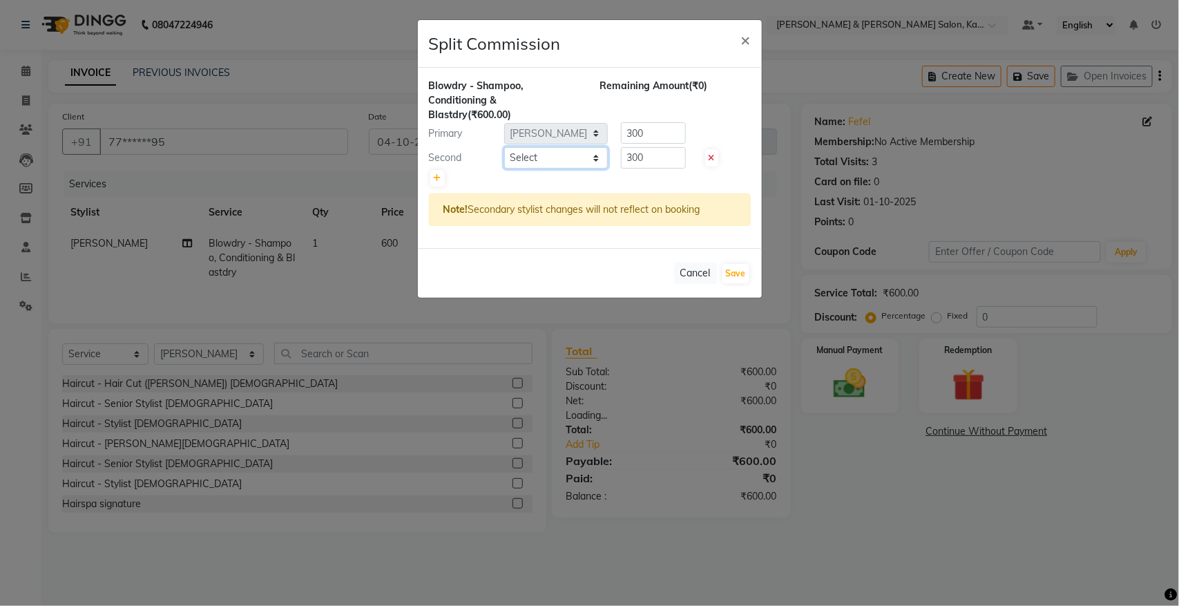
click at [558, 157] on select "Select Amrita [PERSON_NAME] [PERSON_NAME] Khumlianniang [PERSON_NAME] Manager M…" at bounding box center [556, 157] width 104 height 21
select select "93722"
click at [504, 147] on select "Select Amrita [PERSON_NAME] [PERSON_NAME] Khumlianniang [PERSON_NAME] Manager M…" at bounding box center [556, 157] width 104 height 21
click at [743, 271] on button "Save" at bounding box center [735, 273] width 27 height 19
select select "Select"
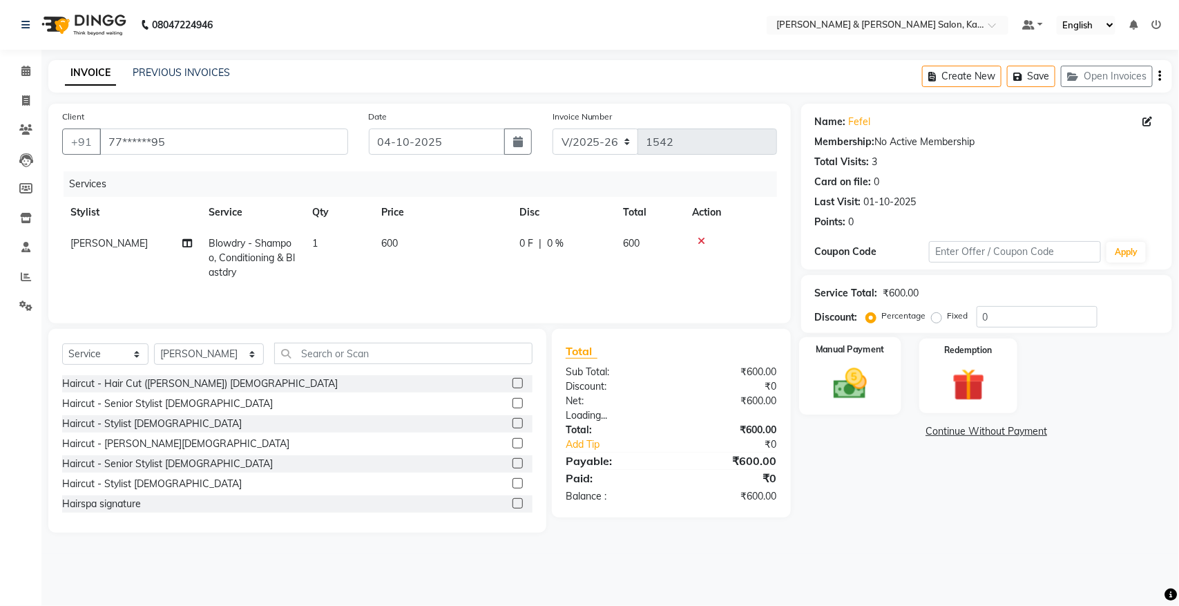
click at [858, 371] on img at bounding box center [849, 383] width 55 height 39
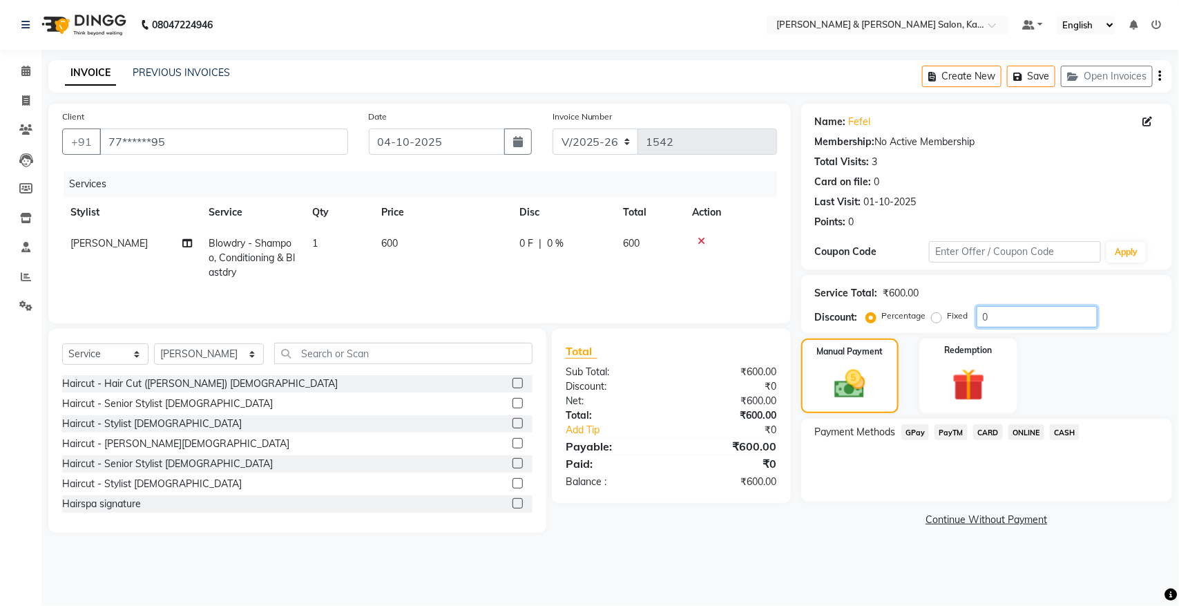
click at [1016, 320] on input "0" at bounding box center [1036, 316] width 121 height 21
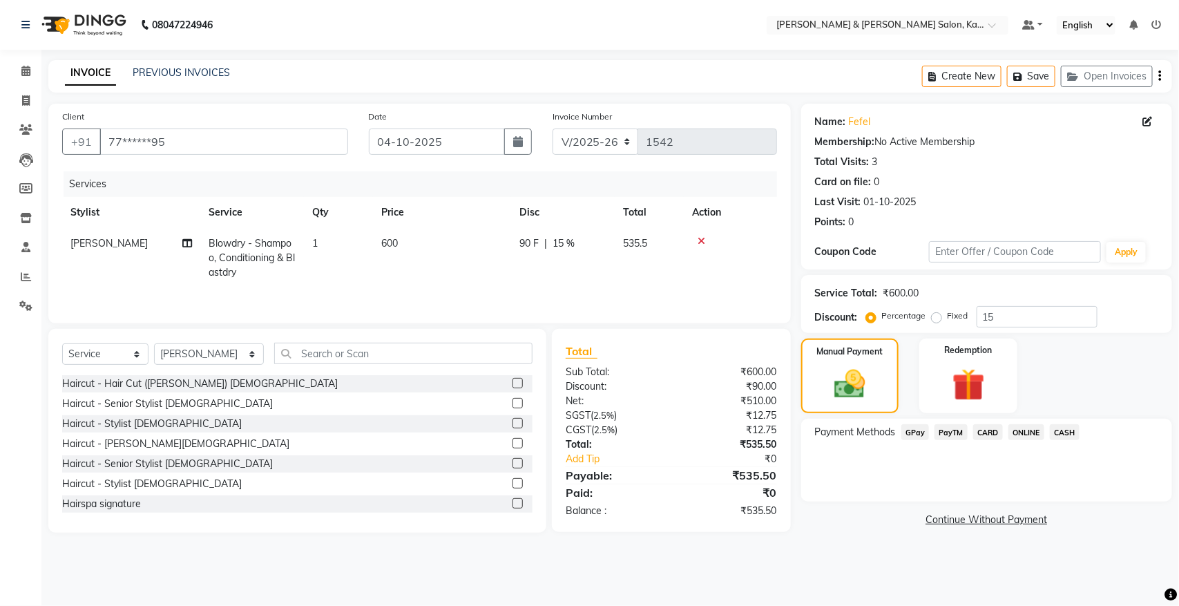
click at [867, 513] on link "Continue Without Payment" at bounding box center [986, 519] width 365 height 15
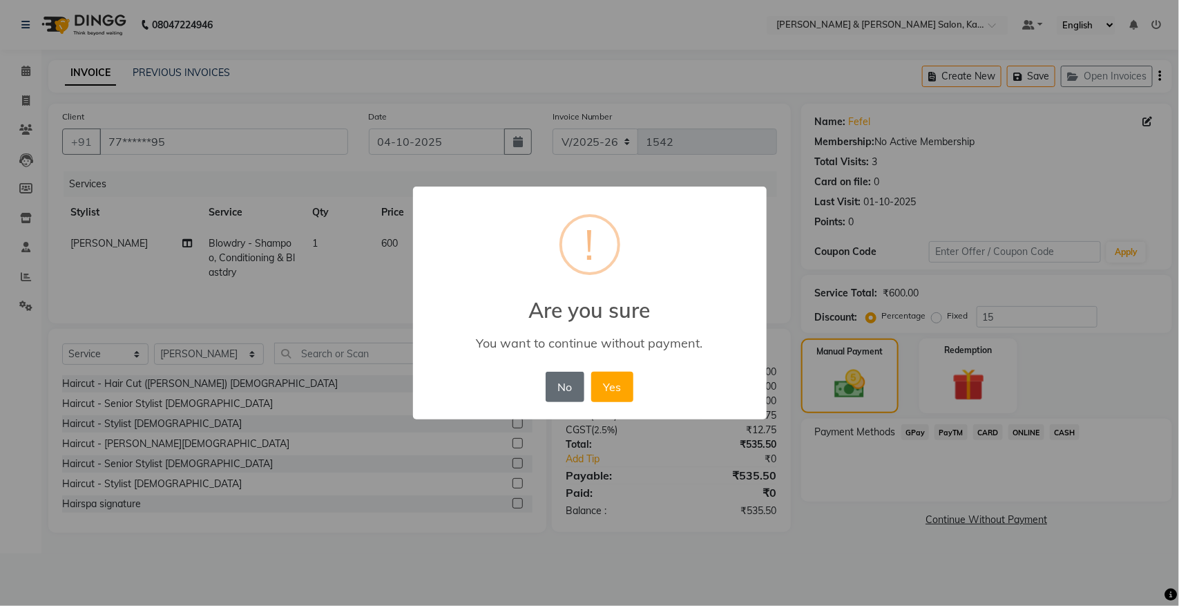
click at [565, 392] on button "No" at bounding box center [565, 387] width 39 height 30
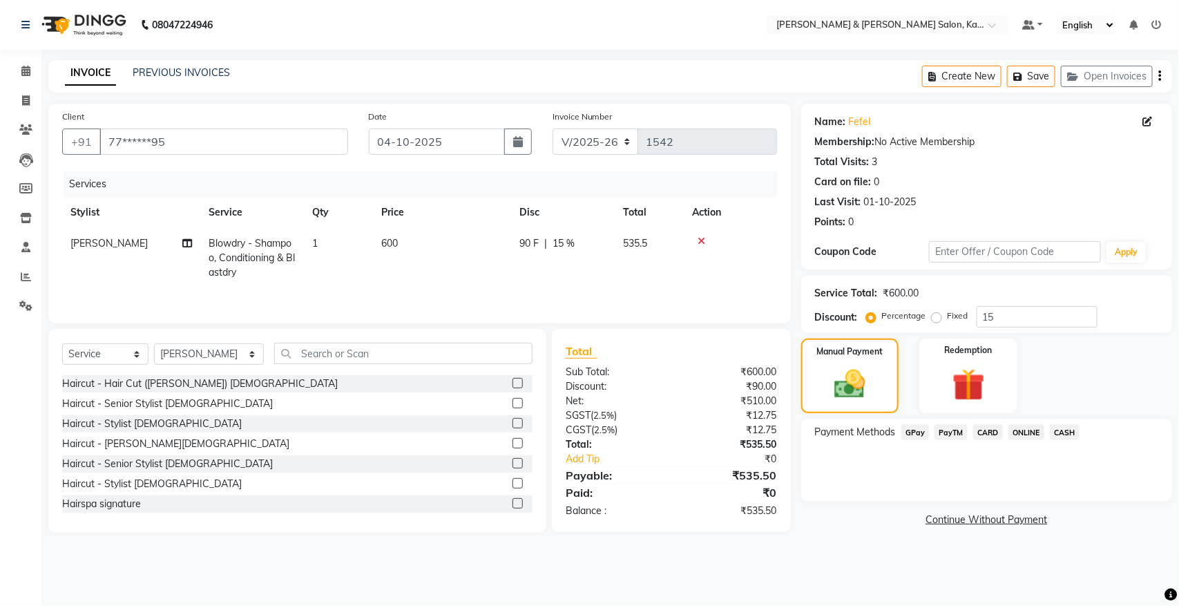
click at [924, 430] on span "GPay" at bounding box center [915, 432] width 28 height 16
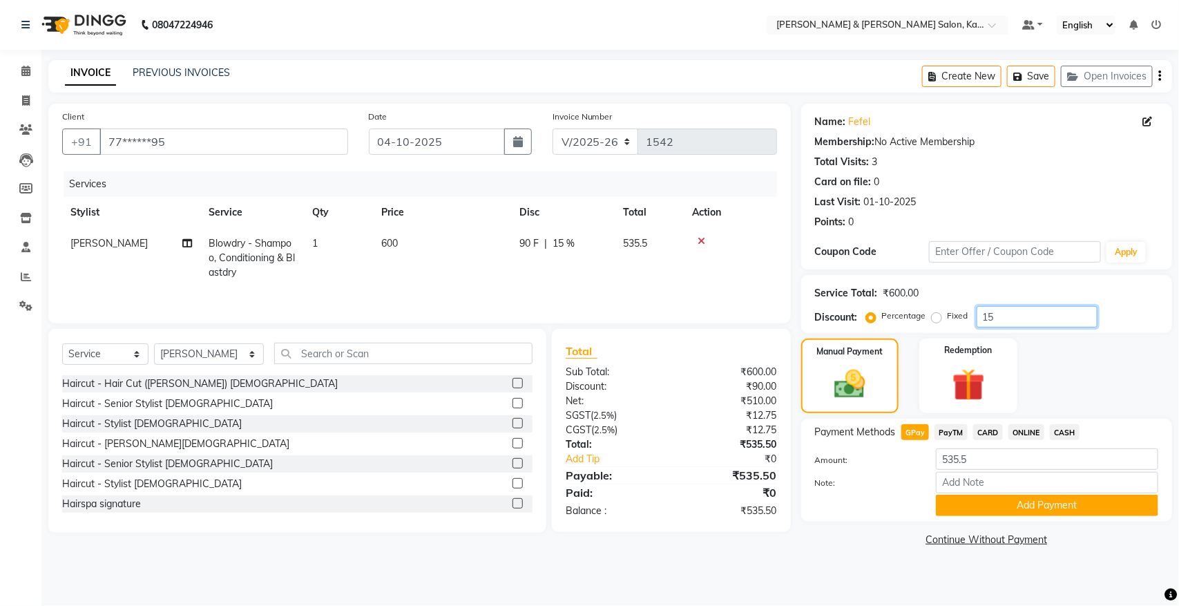
click at [1030, 315] on input "15" at bounding box center [1036, 316] width 121 height 21
type input "1"
type input "20"
click at [1067, 503] on button "Add Payment" at bounding box center [1047, 504] width 222 height 21
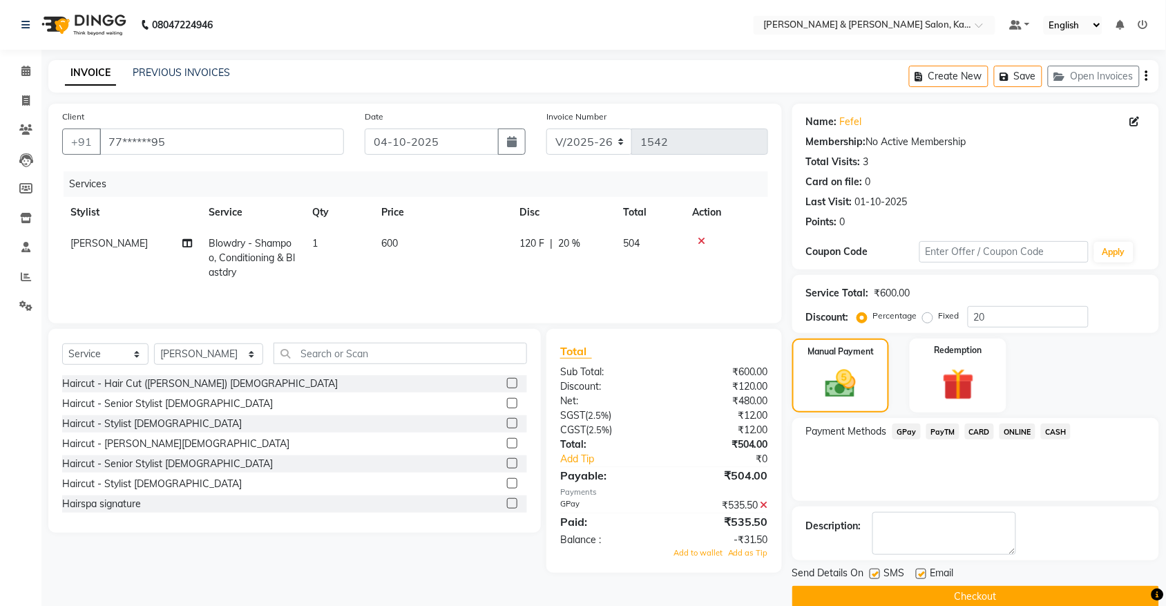
click at [765, 504] on icon at bounding box center [764, 505] width 8 height 10
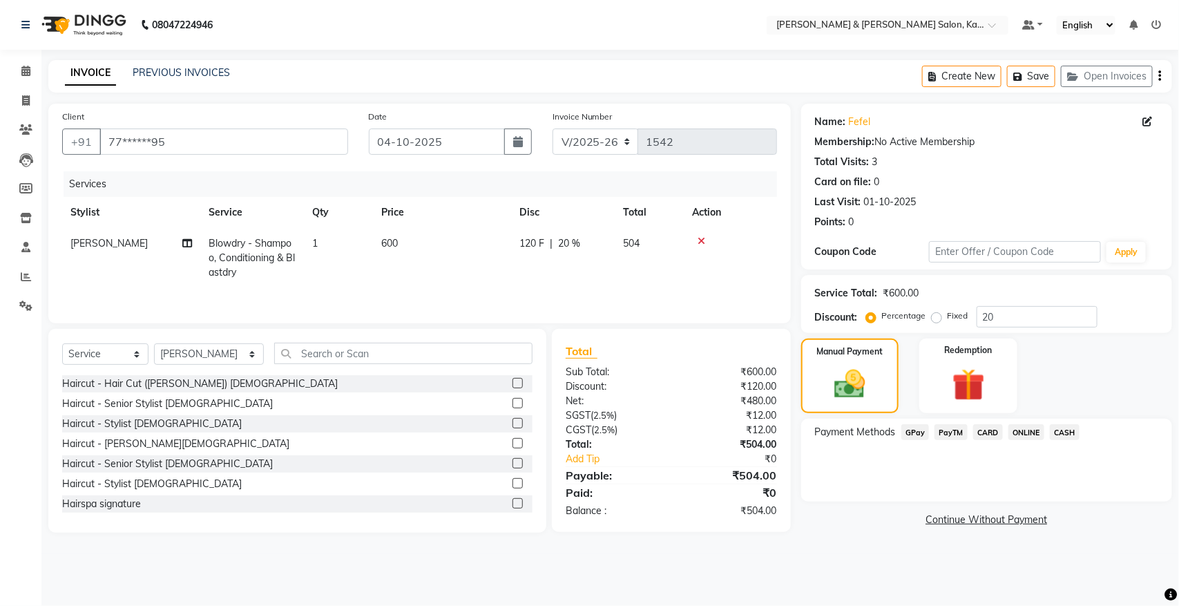
click at [914, 432] on span "GPay" at bounding box center [915, 432] width 28 height 16
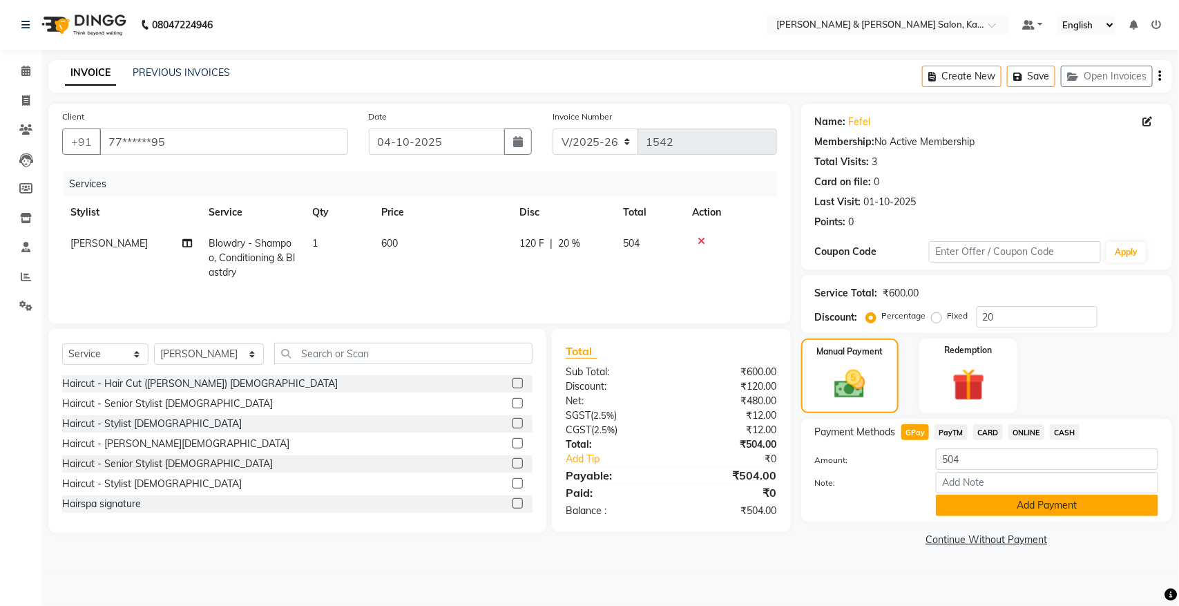
click at [1038, 505] on button "Add Payment" at bounding box center [1047, 504] width 222 height 21
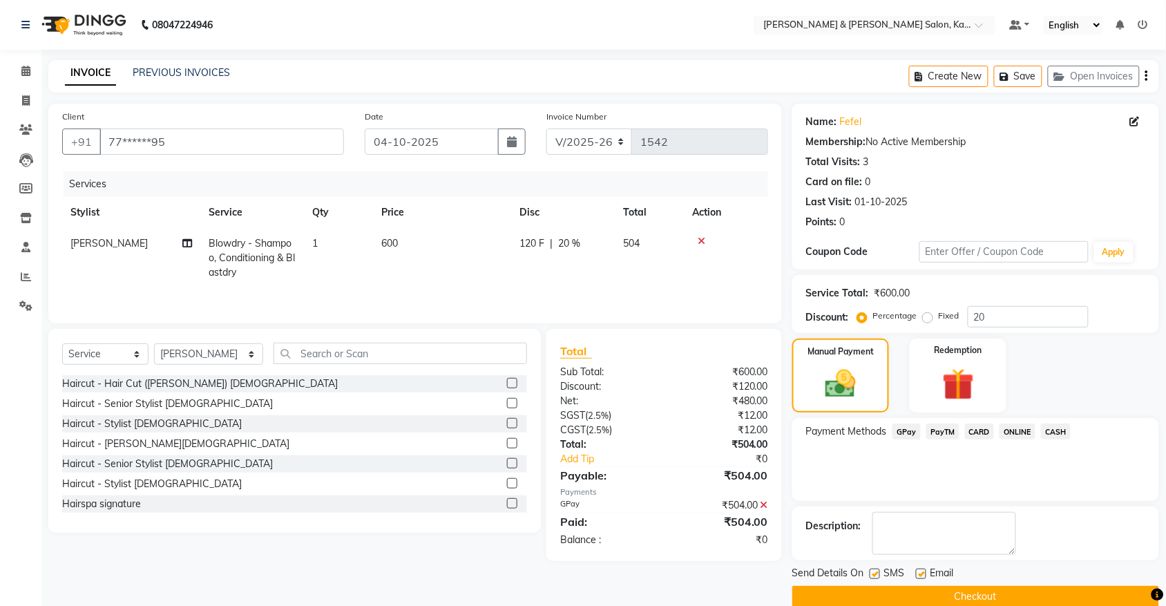
click at [989, 590] on button "Checkout" at bounding box center [975, 596] width 367 height 21
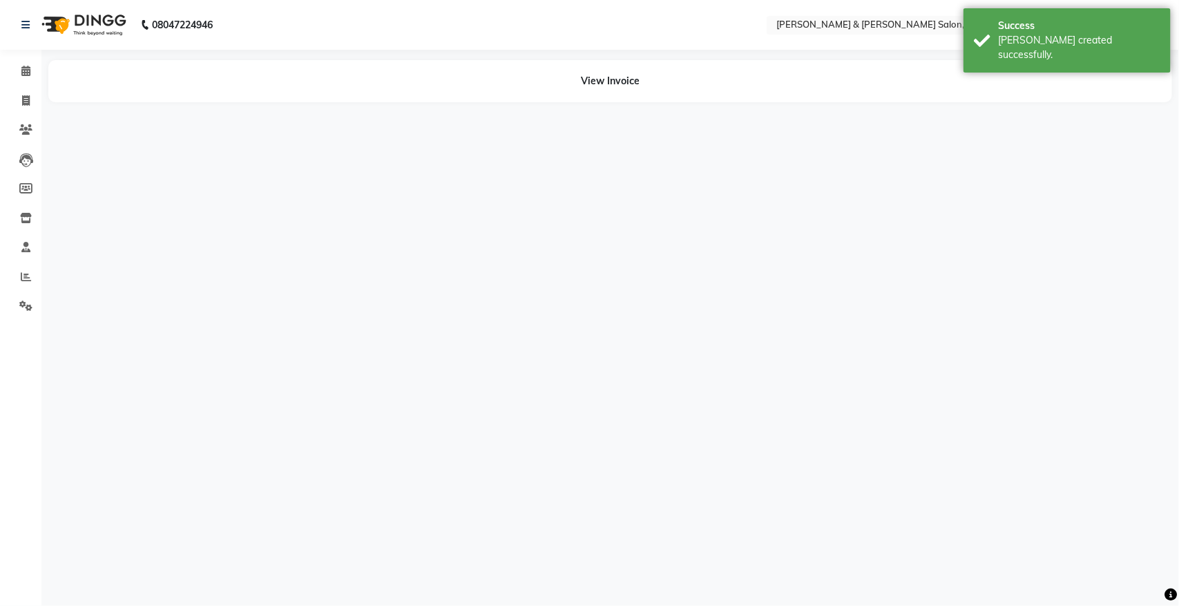
select select "83049"
select select "93722"
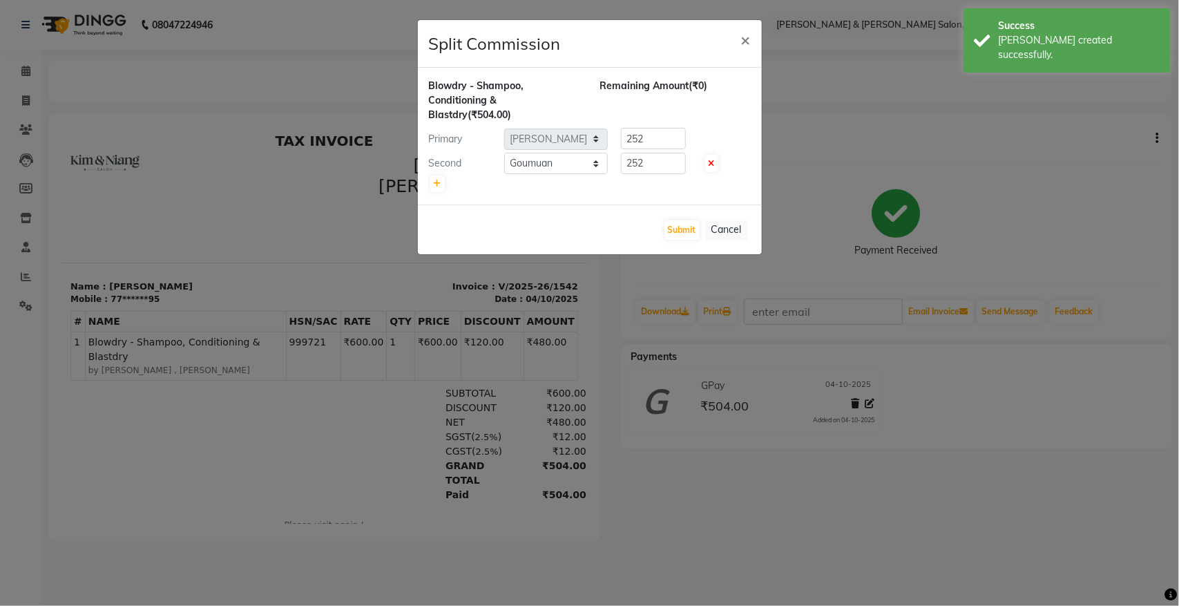
click at [684, 219] on div "Submit Cancel" at bounding box center [590, 229] width 344 height 50
click at [677, 222] on button "Submit" at bounding box center [681, 229] width 35 height 19
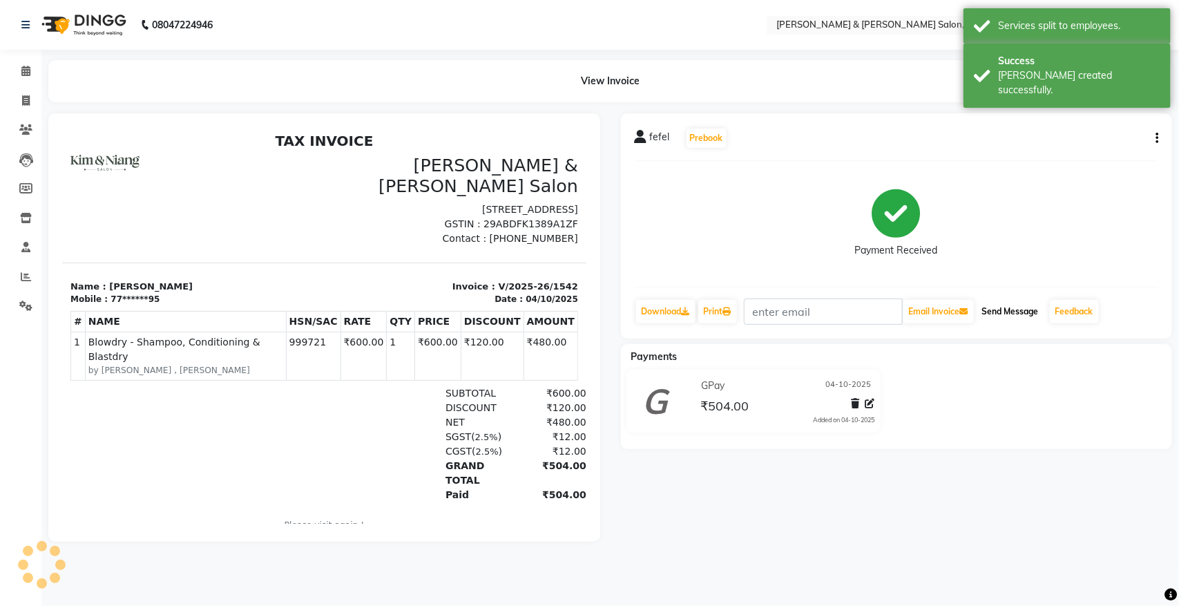
click at [1015, 309] on button "Send Message" at bounding box center [1010, 311] width 68 height 23
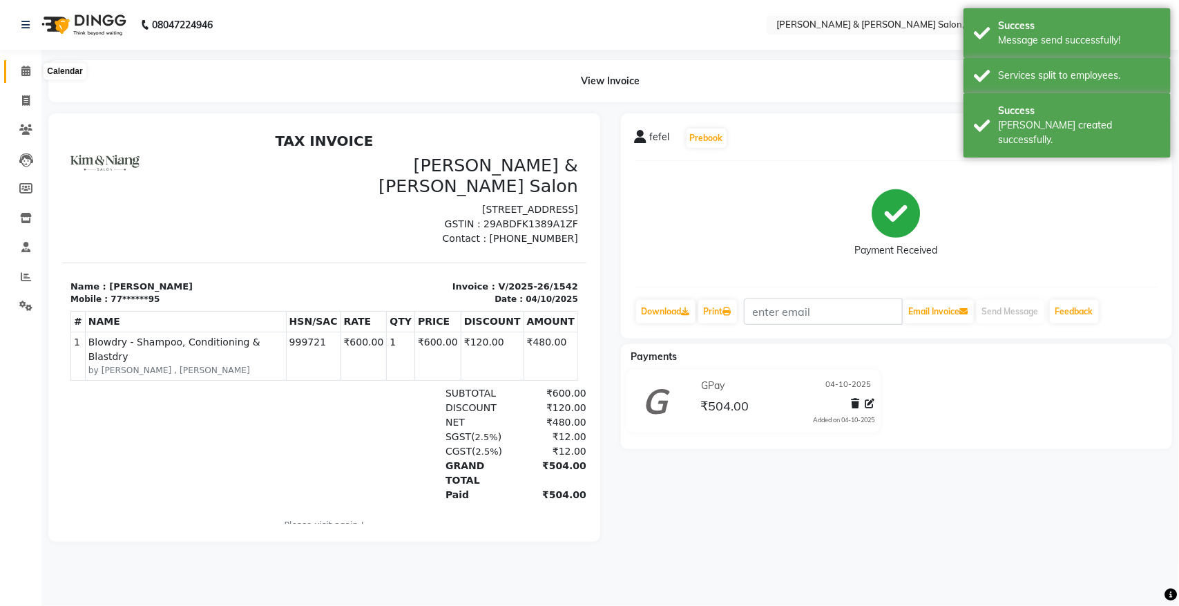
click at [35, 64] on span at bounding box center [26, 72] width 24 height 16
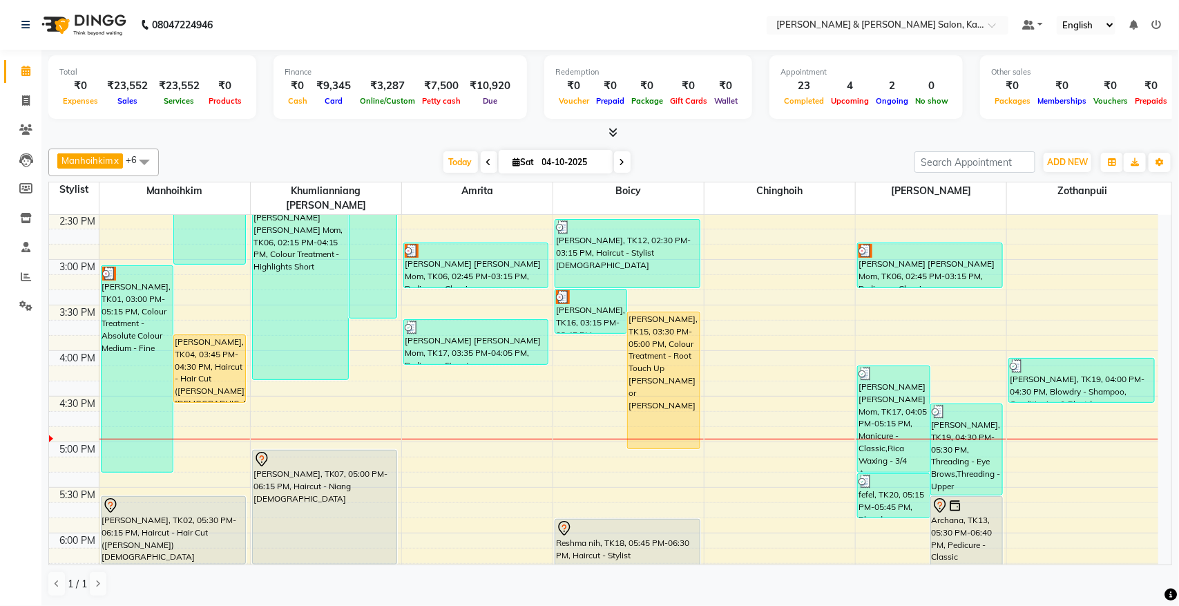
scroll to position [518, 0]
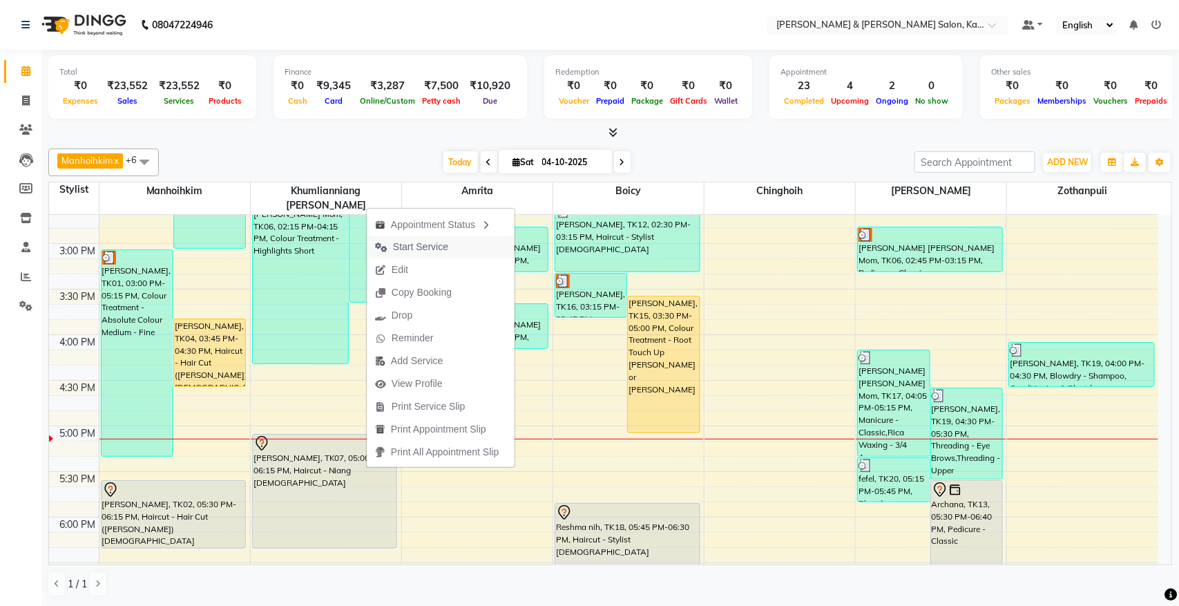
click at [405, 247] on span "Start Service" at bounding box center [420, 247] width 55 height 15
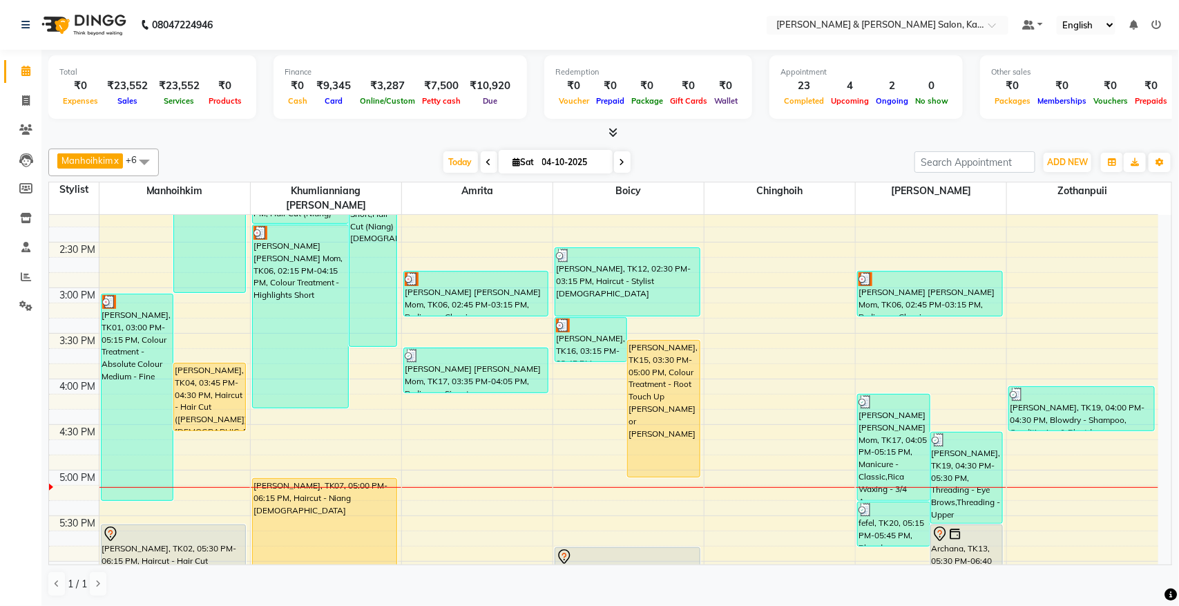
scroll to position [432, 0]
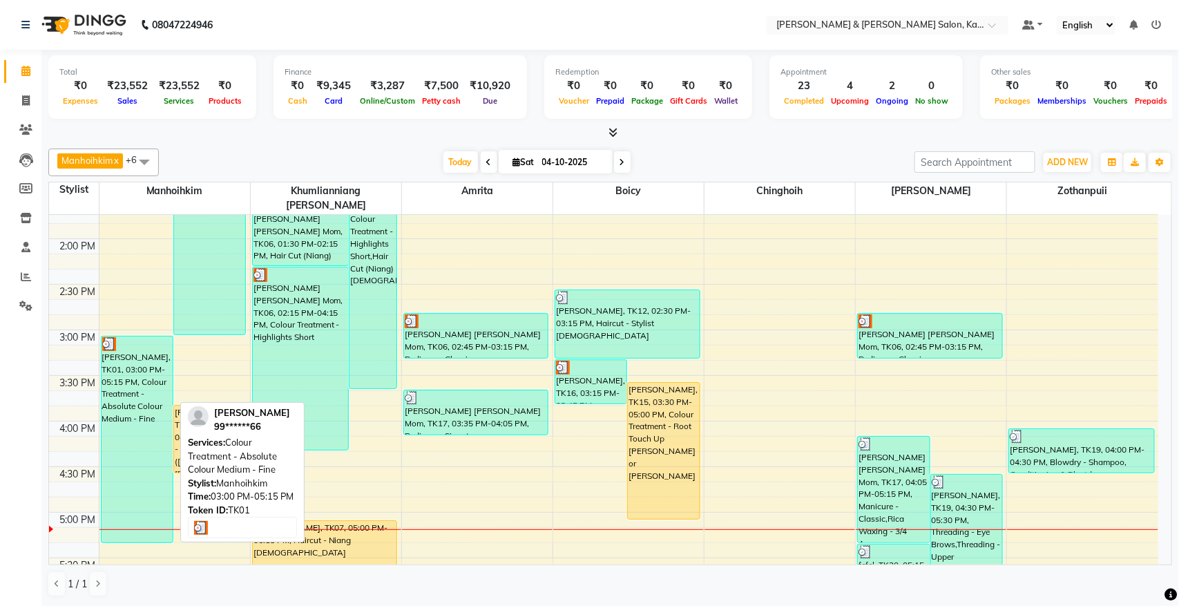
click at [123, 367] on div "[PERSON_NAME], TK01, 03:00 PM-05:15 PM, Colour Treatment - Absolute Colour Medi…" at bounding box center [137, 439] width 71 height 206
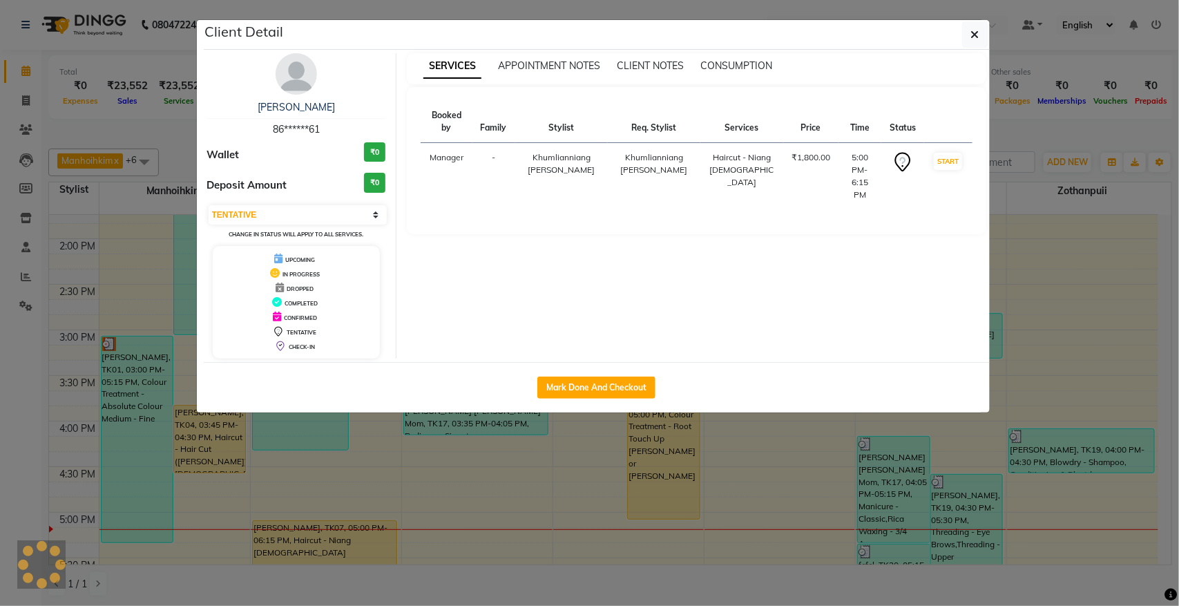
select select "3"
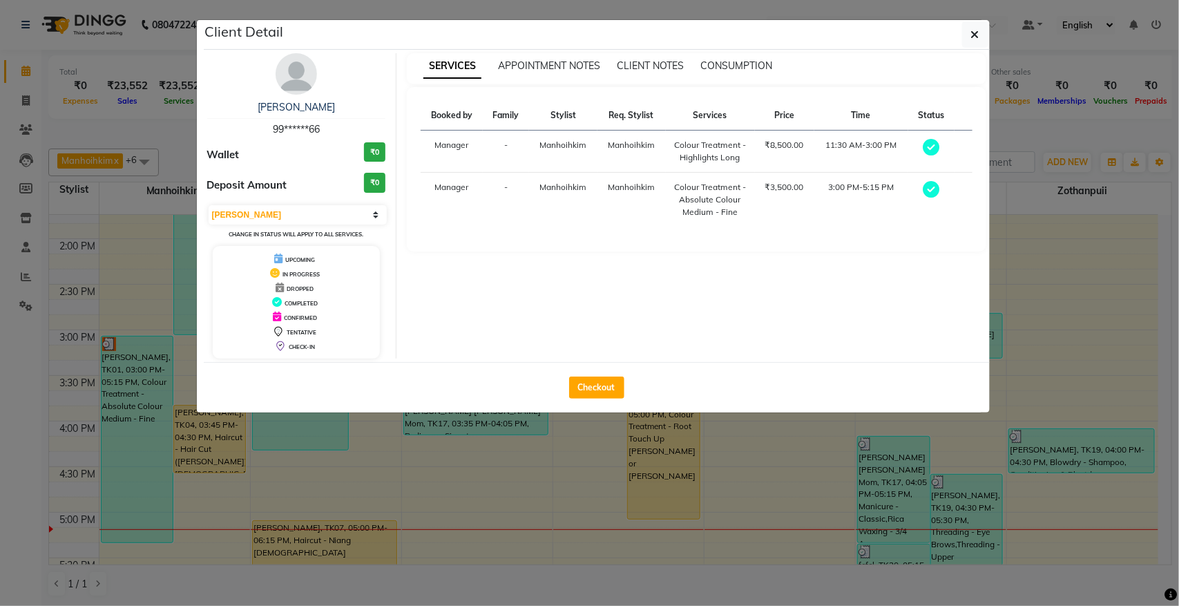
click at [161, 135] on ngb-modal-window "Client Detail [PERSON_NAME] 99******66 Wallet ₹0 Deposit Amount ₹0 Select MARK …" at bounding box center [589, 303] width 1179 height 606
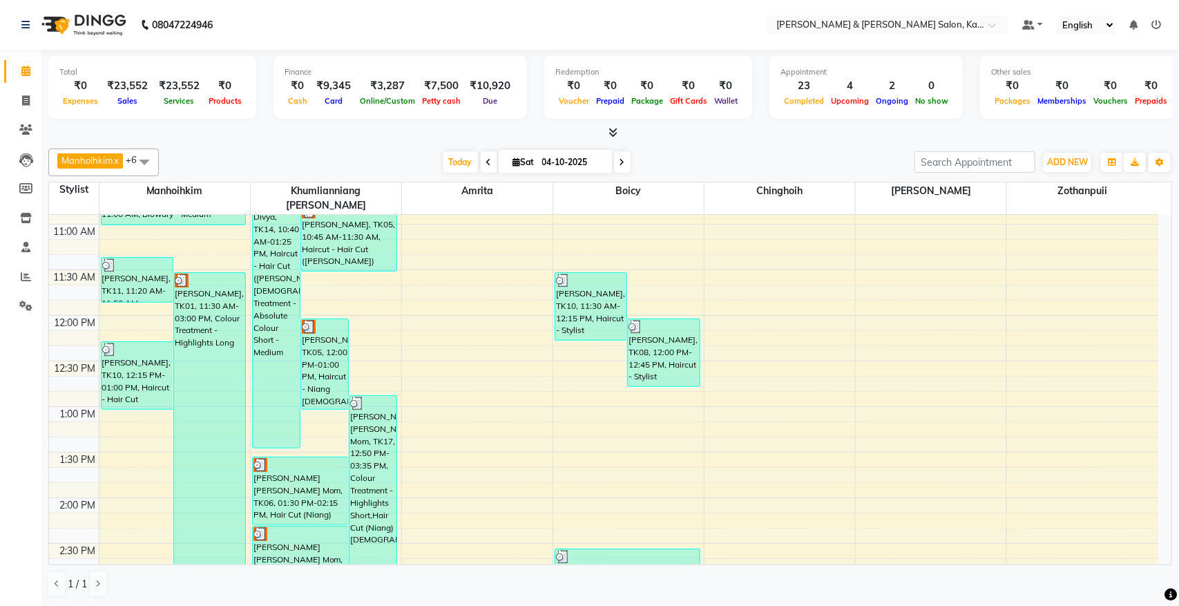
scroll to position [259, 0]
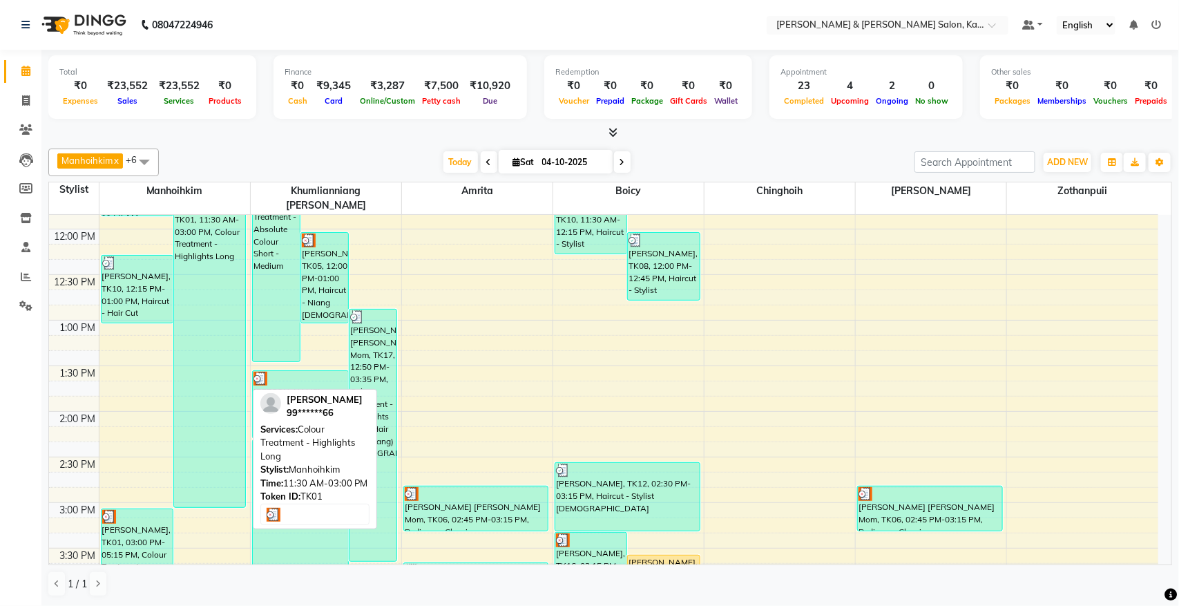
click at [227, 305] on div "[PERSON_NAME], TK01, 11:30 AM-03:00 PM, Colour Treatment - Highlights Long" at bounding box center [209, 346] width 71 height 320
select select "3"
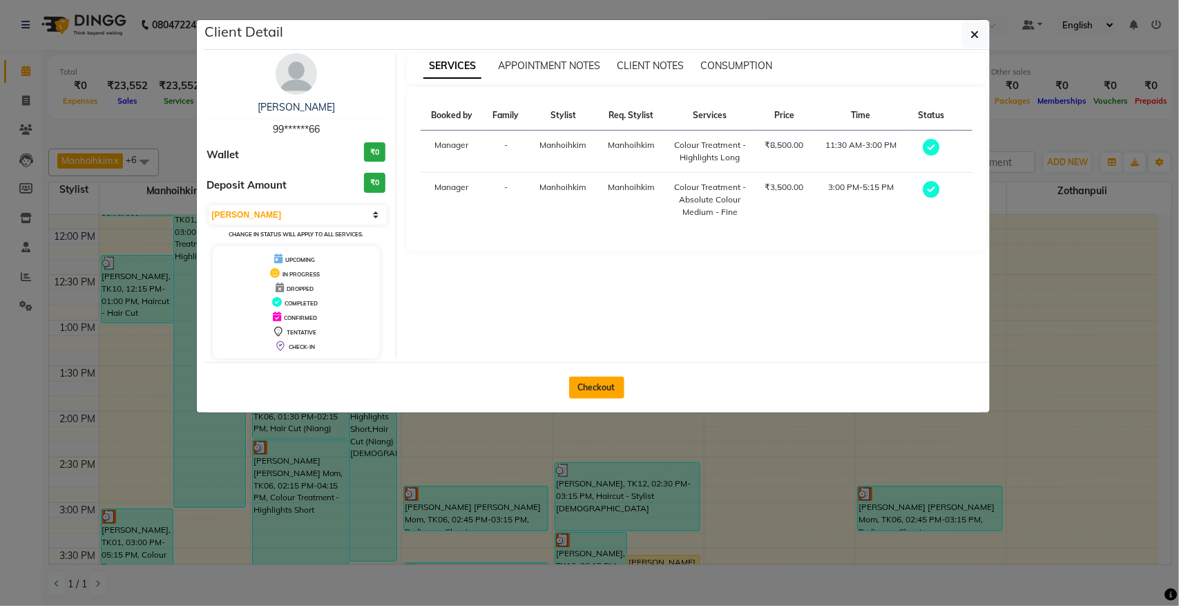
click at [598, 394] on button "Checkout" at bounding box center [596, 387] width 55 height 22
select select "service"
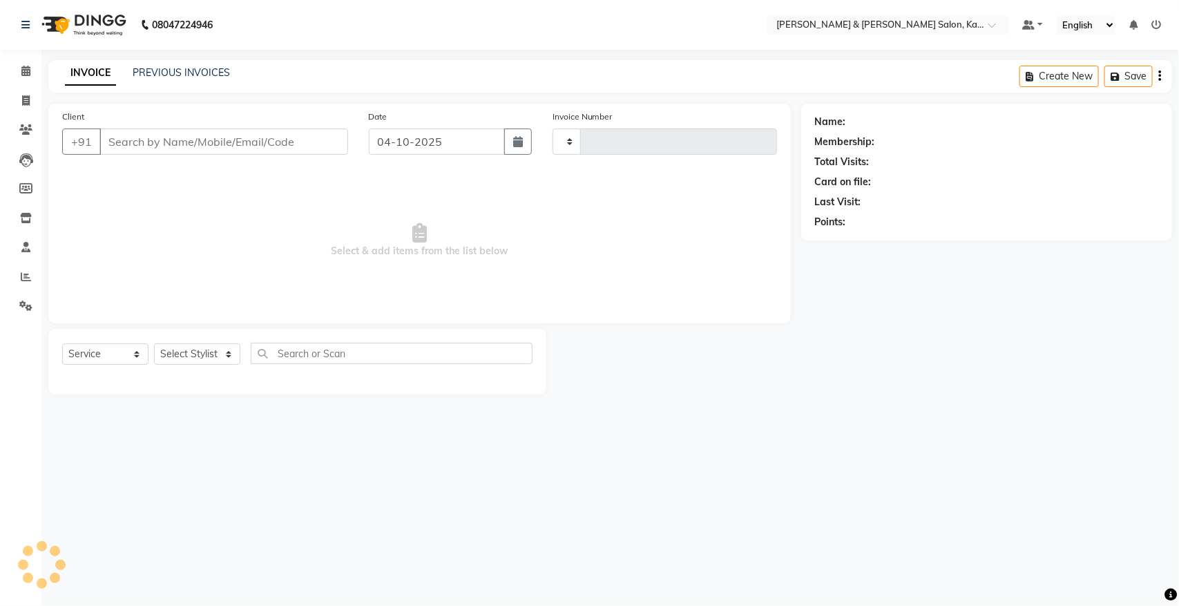
type input "1543"
select select "7750"
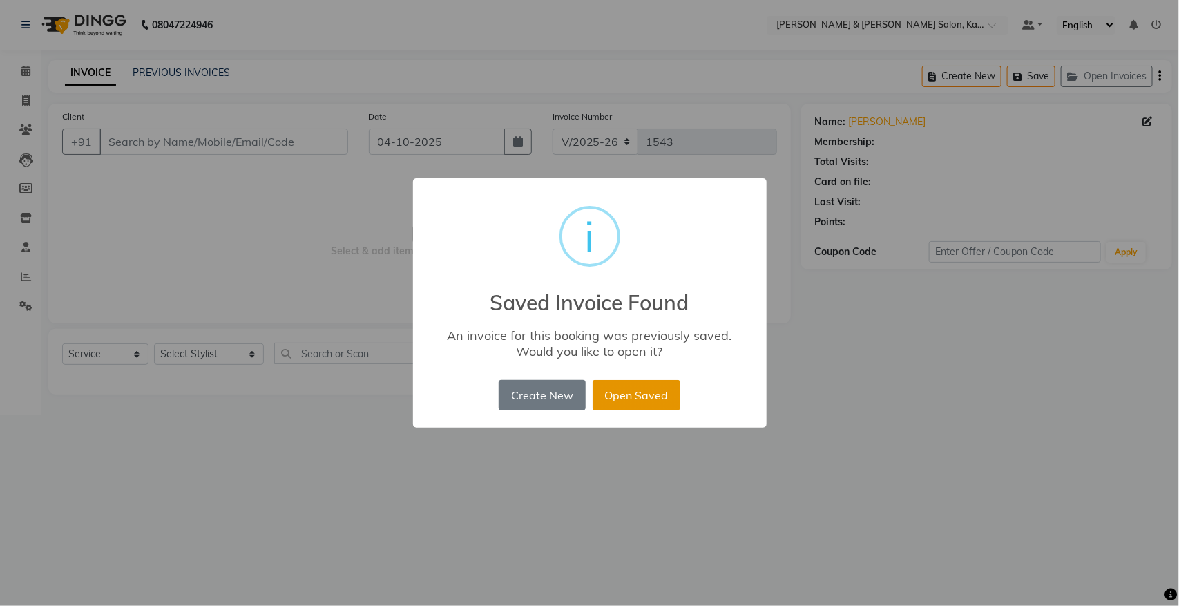
click at [650, 392] on button "Open Saved" at bounding box center [636, 395] width 88 height 30
type input "99******66"
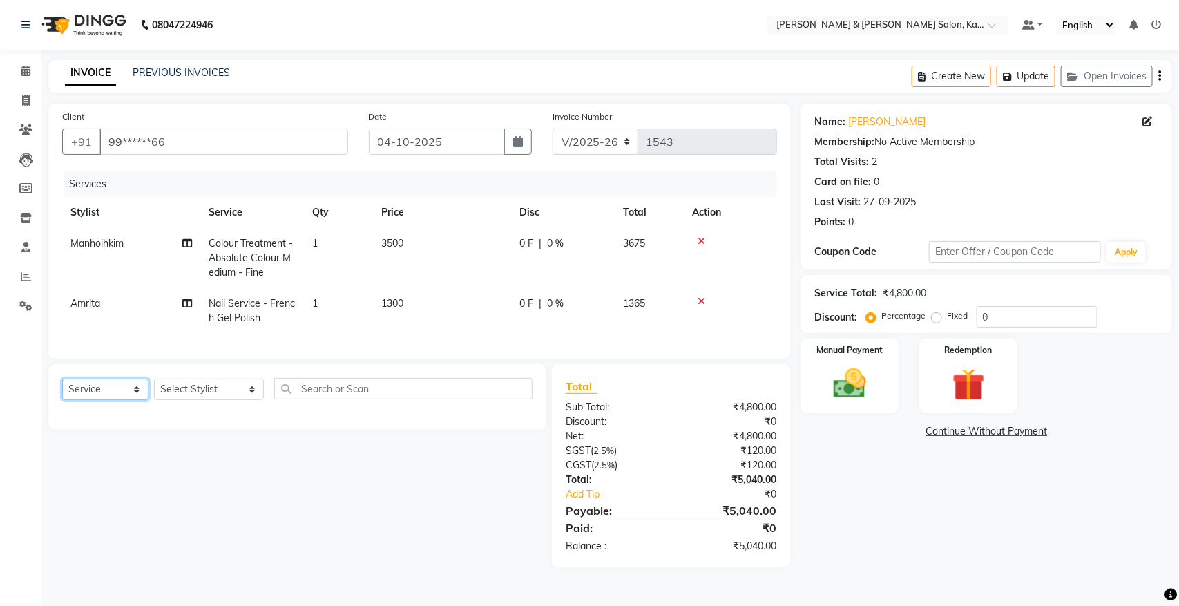
click at [115, 400] on select "Select Service Product Membership Package Voucher Prepaid Gift Card" at bounding box center [105, 388] width 86 height 21
click at [62, 391] on select "Select Service Product Membership Package Voucher Prepaid Gift Card" at bounding box center [105, 388] width 86 height 21
click at [330, 397] on input "text" at bounding box center [403, 388] width 258 height 21
type input "s"
type input "pedi"
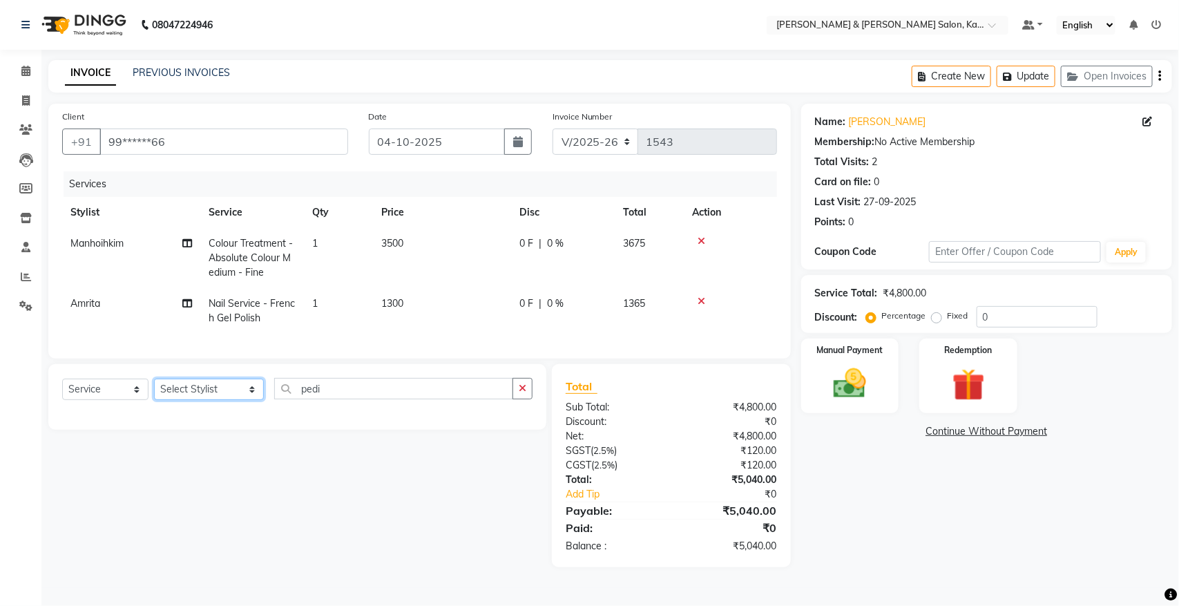
click at [176, 400] on select "Select Stylist Amrita [PERSON_NAME] [PERSON_NAME] [PERSON_NAME] Manager Manhoih…" at bounding box center [209, 388] width 110 height 21
select select "83708"
click at [154, 391] on select "Select Stylist Amrita [PERSON_NAME] [PERSON_NAME] [PERSON_NAME] Manager Manhoih…" at bounding box center [209, 388] width 110 height 21
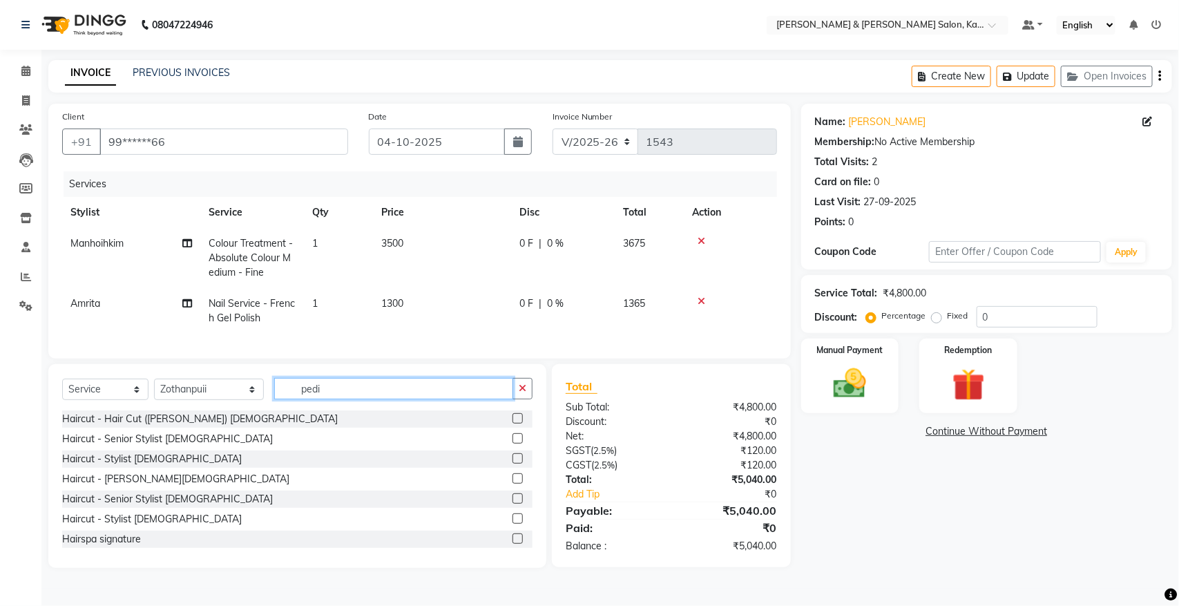
click at [335, 391] on input "pedi" at bounding box center [393, 388] width 239 height 21
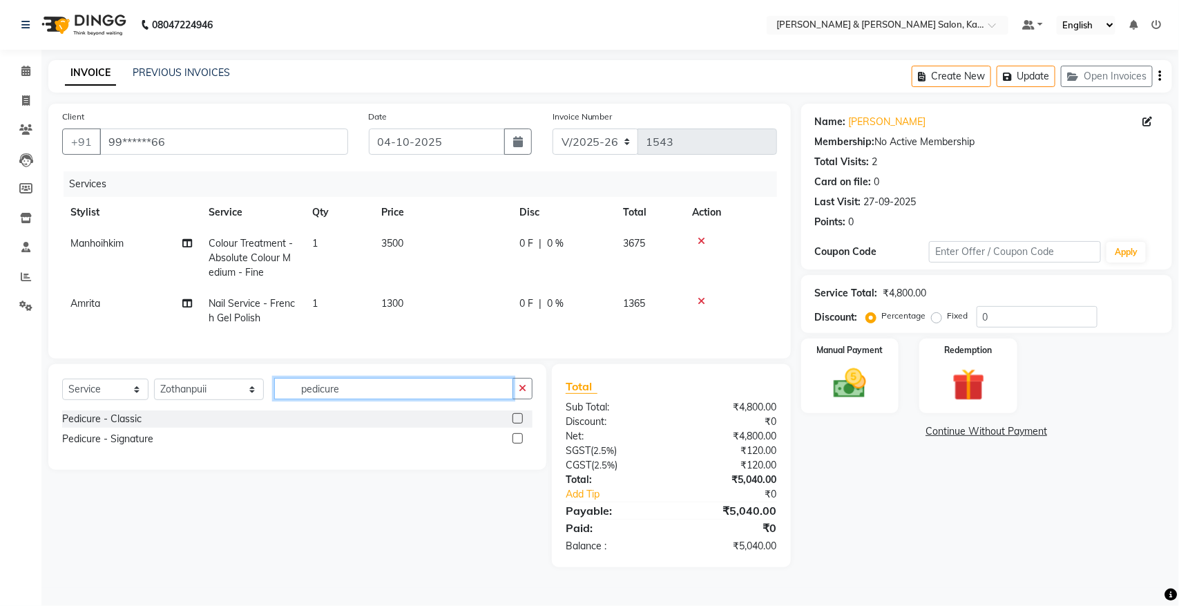
type input "pedicure"
click at [517, 443] on label at bounding box center [517, 438] width 10 height 10
click at [517, 443] on input "checkbox" at bounding box center [516, 438] width 9 height 9
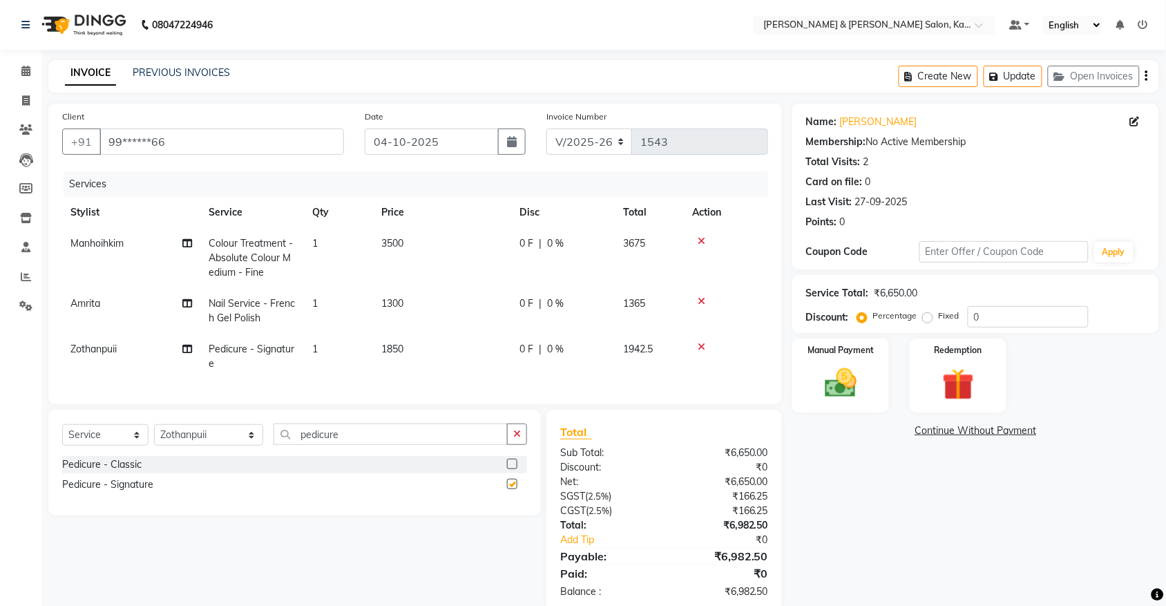
checkbox input "false"
click at [513, 439] on icon "button" at bounding box center [517, 434] width 8 height 10
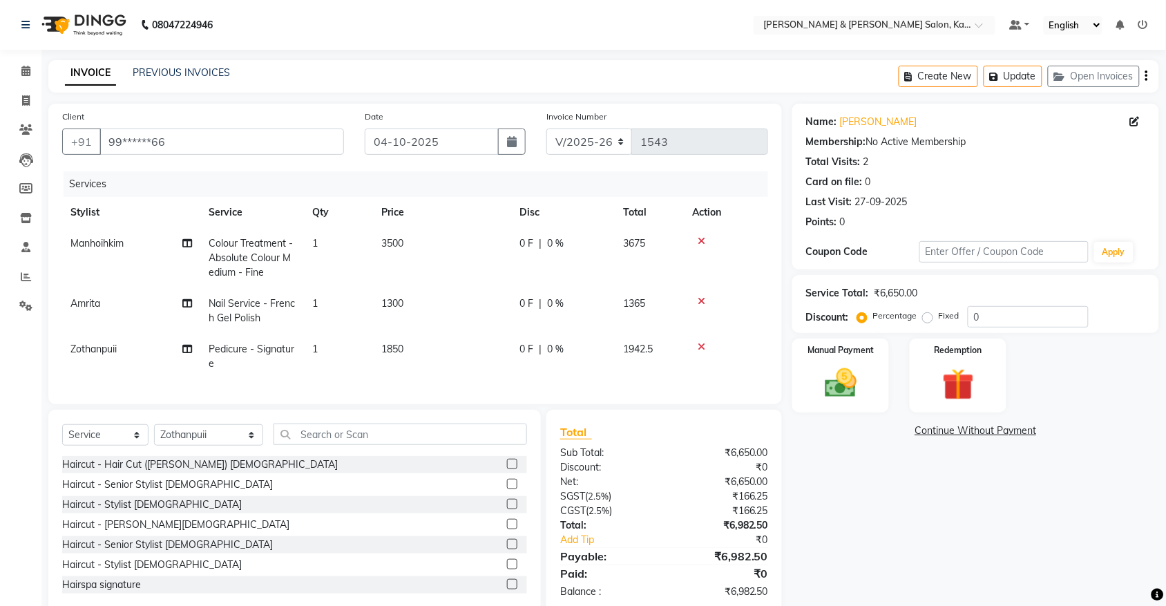
click at [698, 237] on icon at bounding box center [701, 241] width 8 height 10
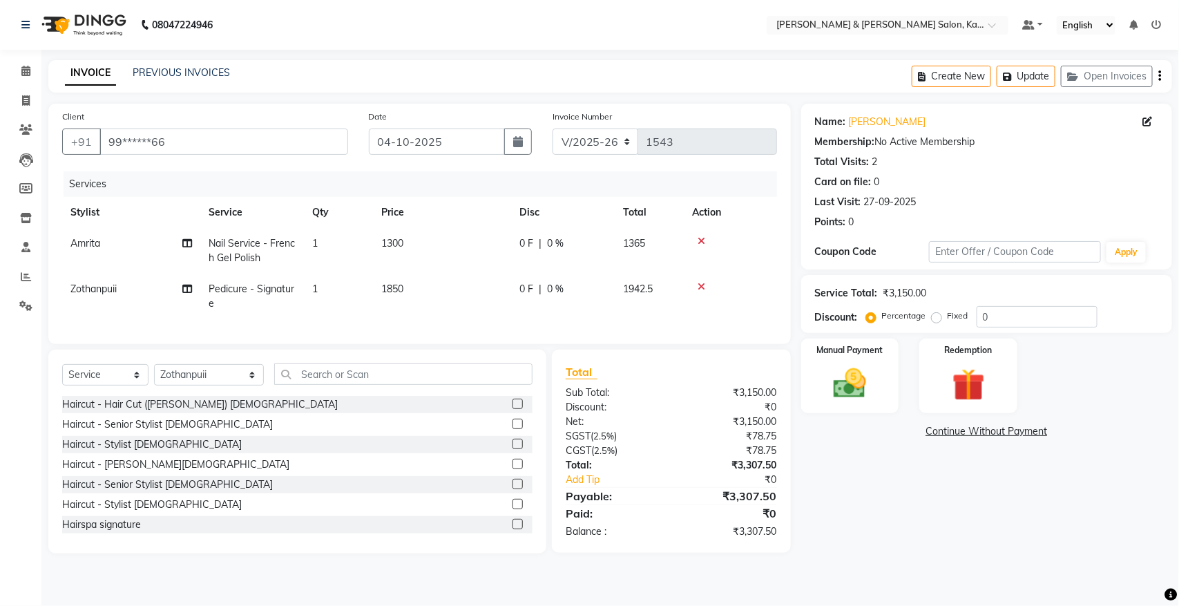
click at [702, 239] on icon at bounding box center [701, 241] width 8 height 10
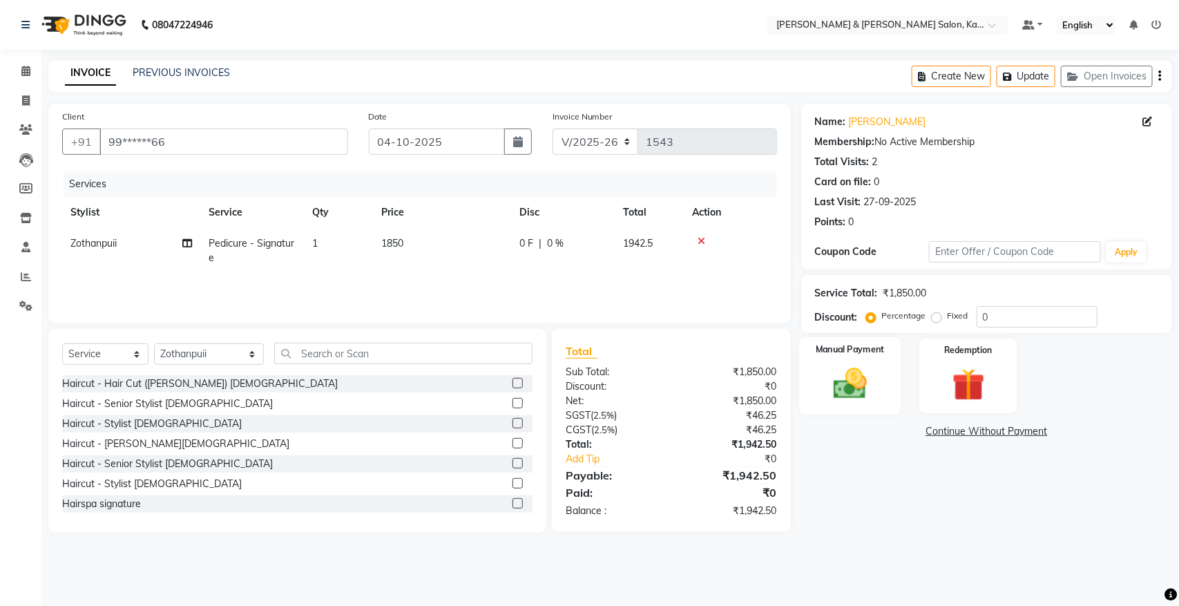
click at [849, 387] on img at bounding box center [849, 383] width 55 height 39
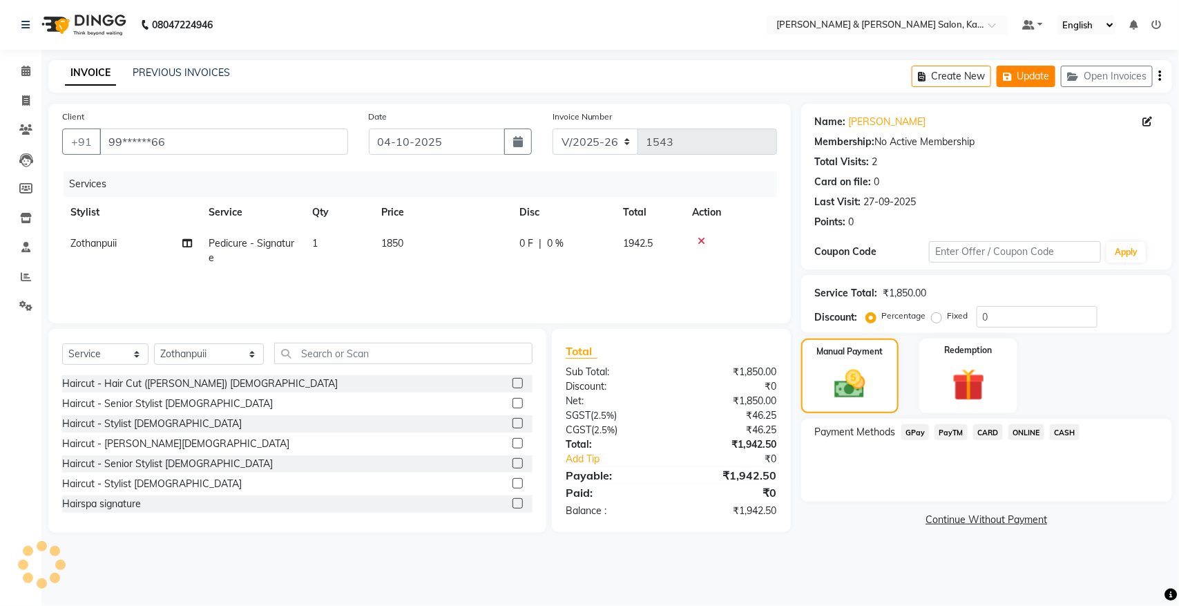
click at [1031, 75] on button "Update" at bounding box center [1025, 76] width 59 height 21
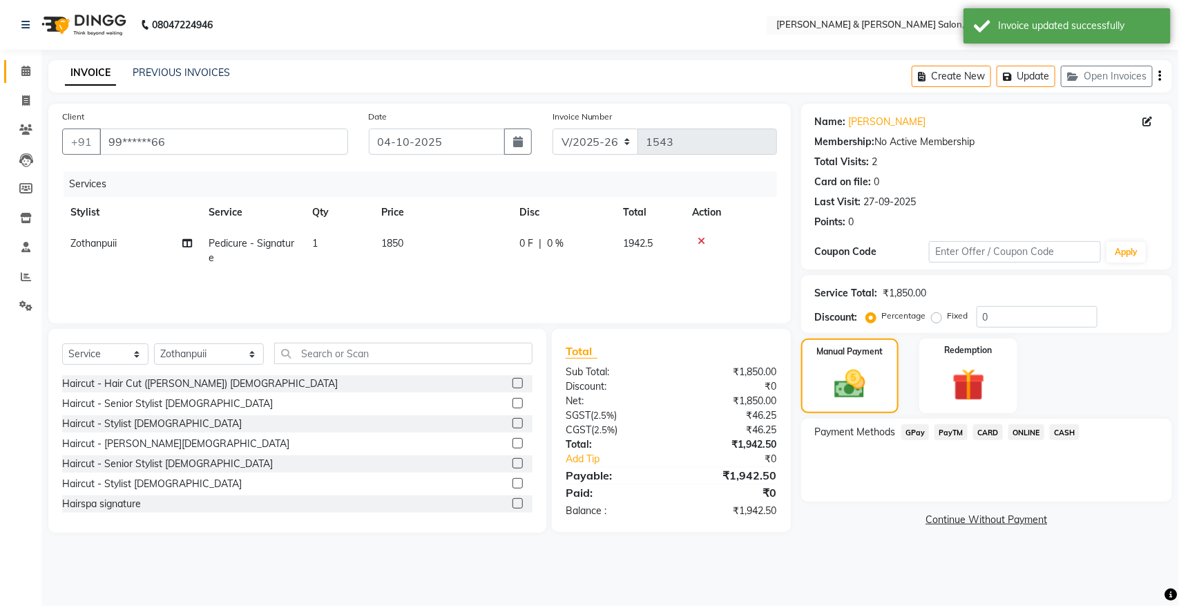
click at [28, 80] on link "Calendar" at bounding box center [20, 71] width 33 height 23
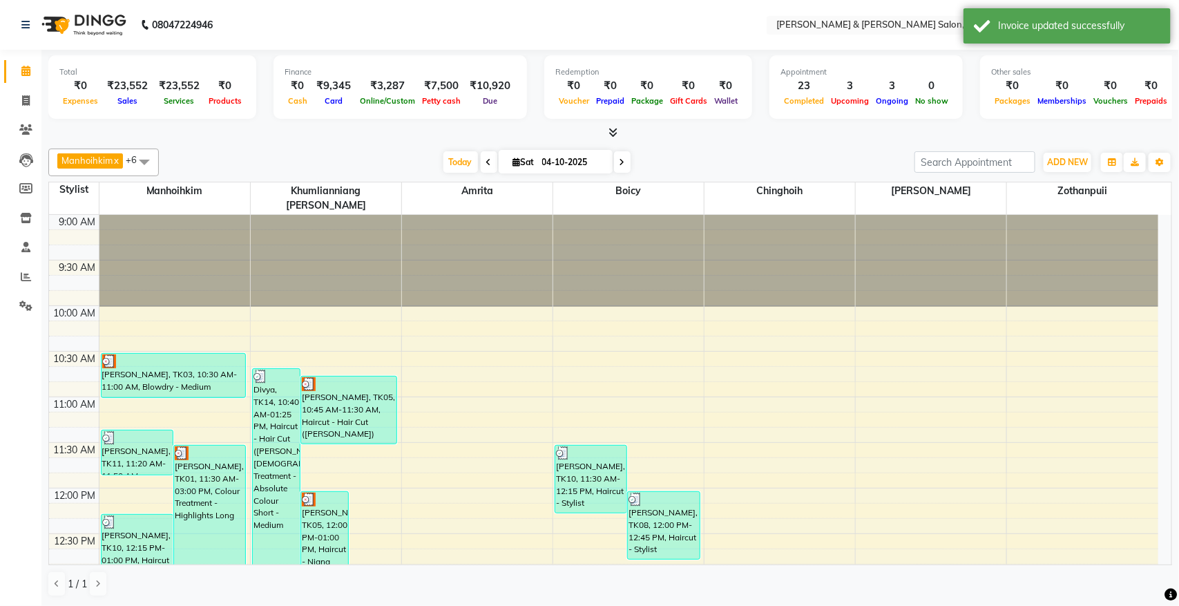
click at [622, 160] on icon at bounding box center [622, 162] width 6 height 8
type input "05-10-2025"
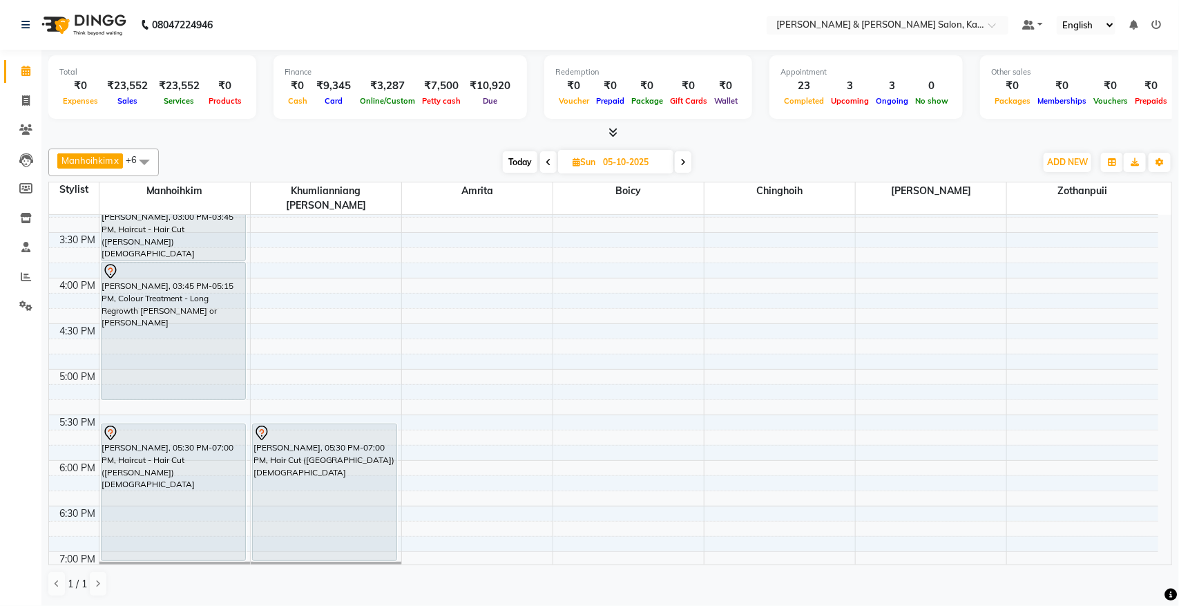
scroll to position [661, 0]
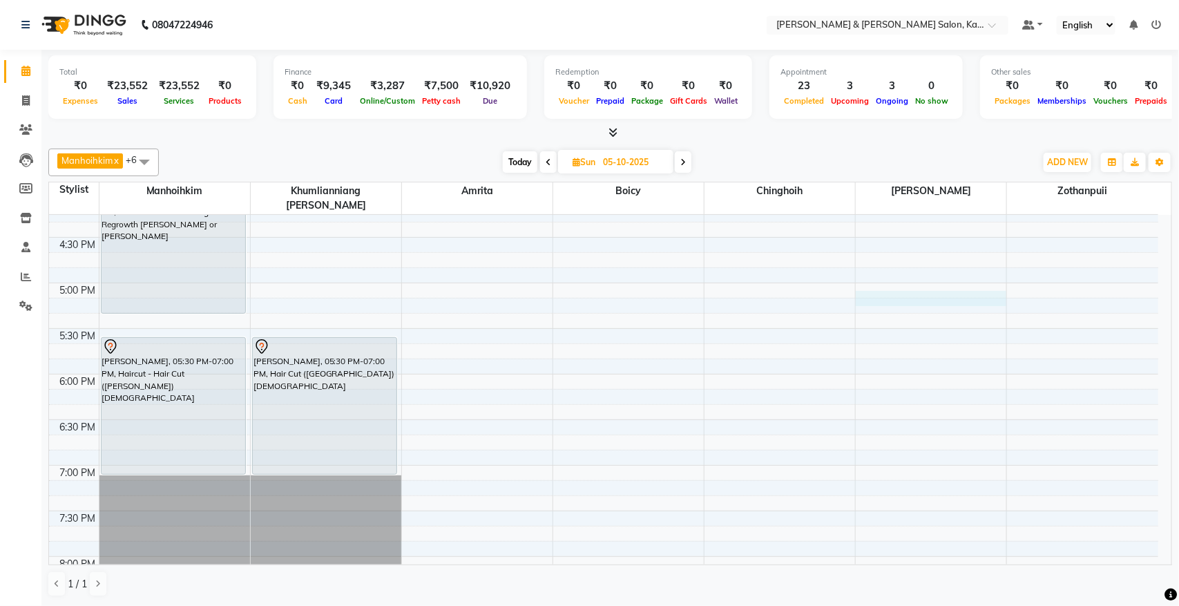
click at [868, 285] on div "9:00 AM 9:30 AM 10:00 AM 10:30 AM 11:00 AM 11:30 AM 12:00 PM 12:30 PM 1:00 PM 1…" at bounding box center [603, 146] width 1109 height 1184
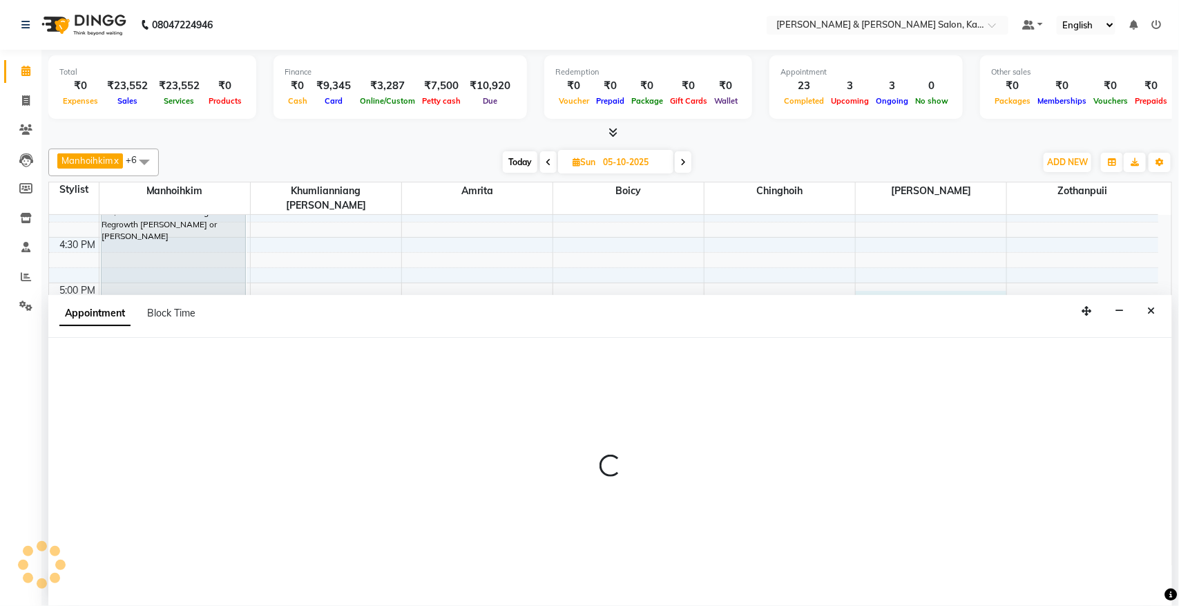
select select "83049"
select select "tentative"
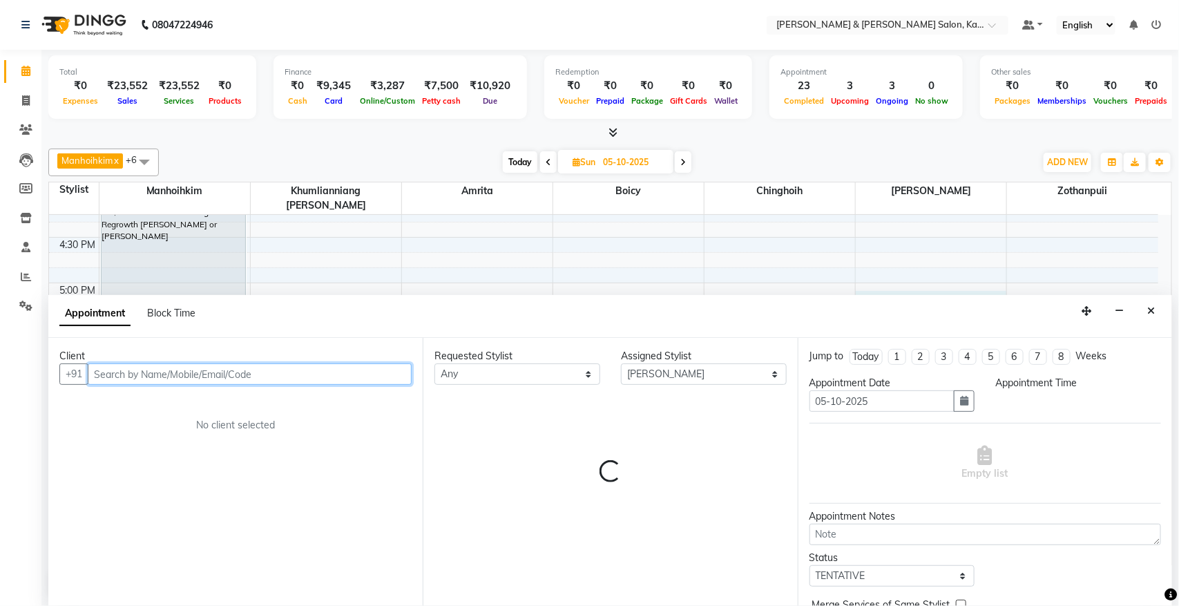
select select "1020"
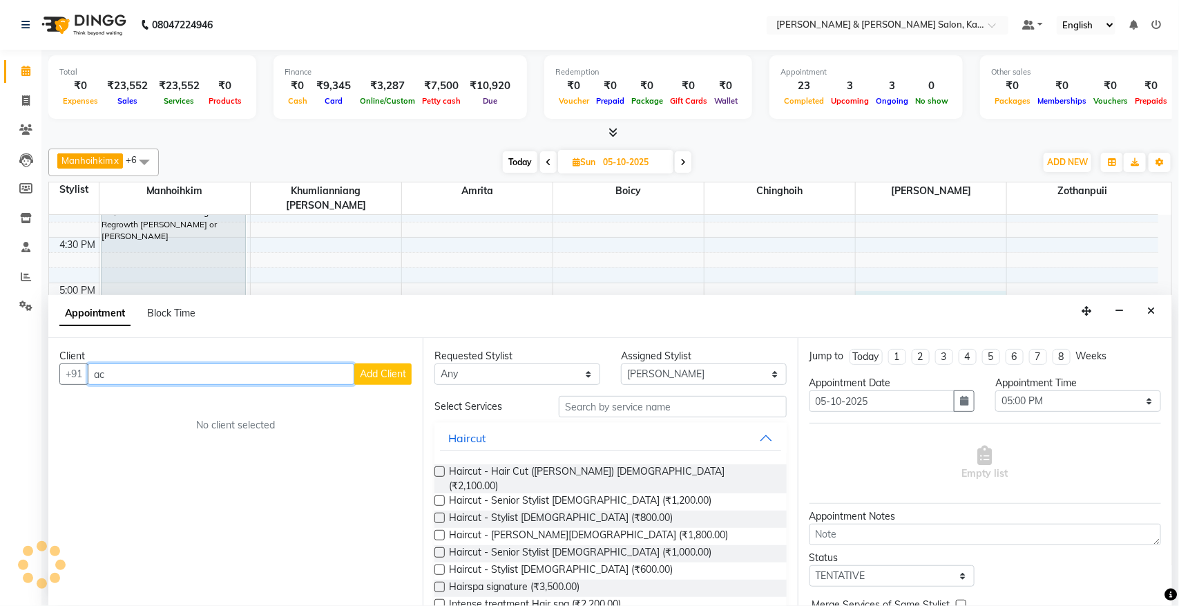
type input "a"
click at [302, 374] on input "[PERSON_NAME]" at bounding box center [221, 373] width 267 height 21
click at [302, 374] on input "[PERSON_NAME] dani" at bounding box center [221, 373] width 267 height 21
type input "[PERSON_NAME]"
click at [377, 376] on span "Add Client" at bounding box center [383, 373] width 46 height 12
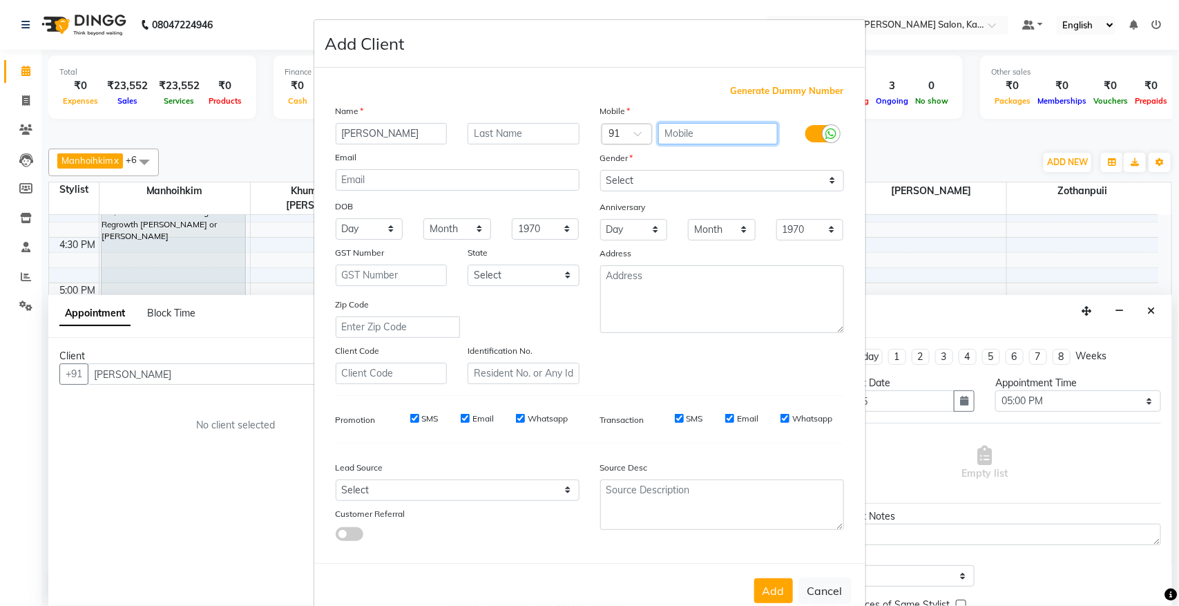
click at [689, 129] on input "text" at bounding box center [717, 133] width 119 height 21
type input "9986080708"
click at [659, 167] on div "Gender" at bounding box center [722, 160] width 264 height 19
click at [648, 180] on select "Select [DEMOGRAPHIC_DATA] [DEMOGRAPHIC_DATA] Other Prefer Not To Say" at bounding box center [722, 180] width 244 height 21
click at [600, 170] on select "Select [DEMOGRAPHIC_DATA] [DEMOGRAPHIC_DATA] Other Prefer Not To Say" at bounding box center [722, 180] width 244 height 21
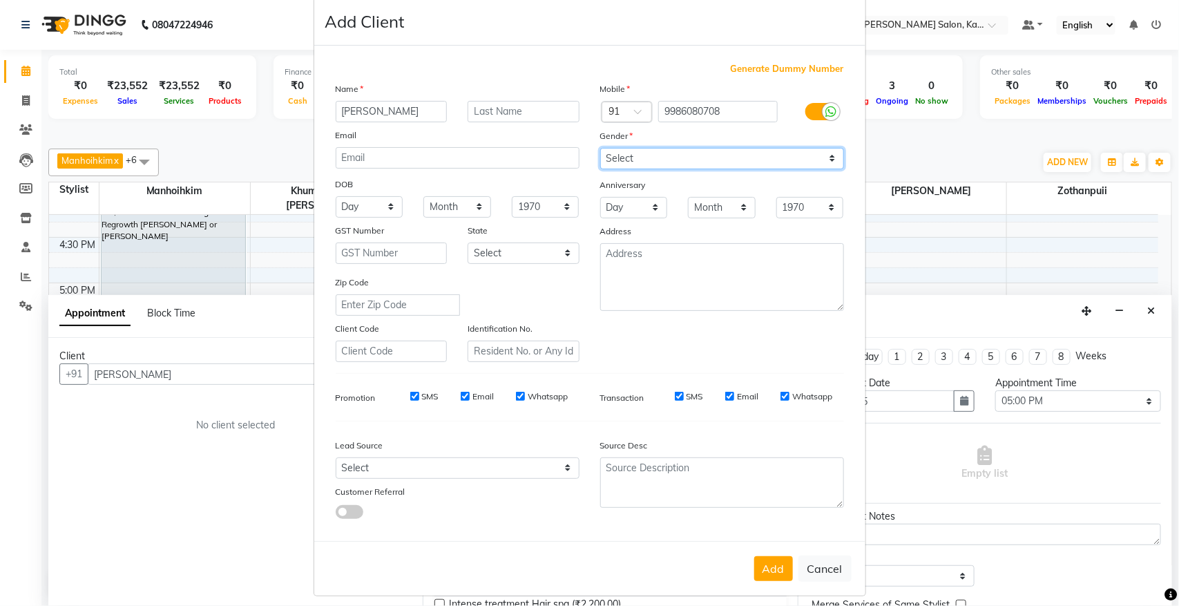
scroll to position [26, 0]
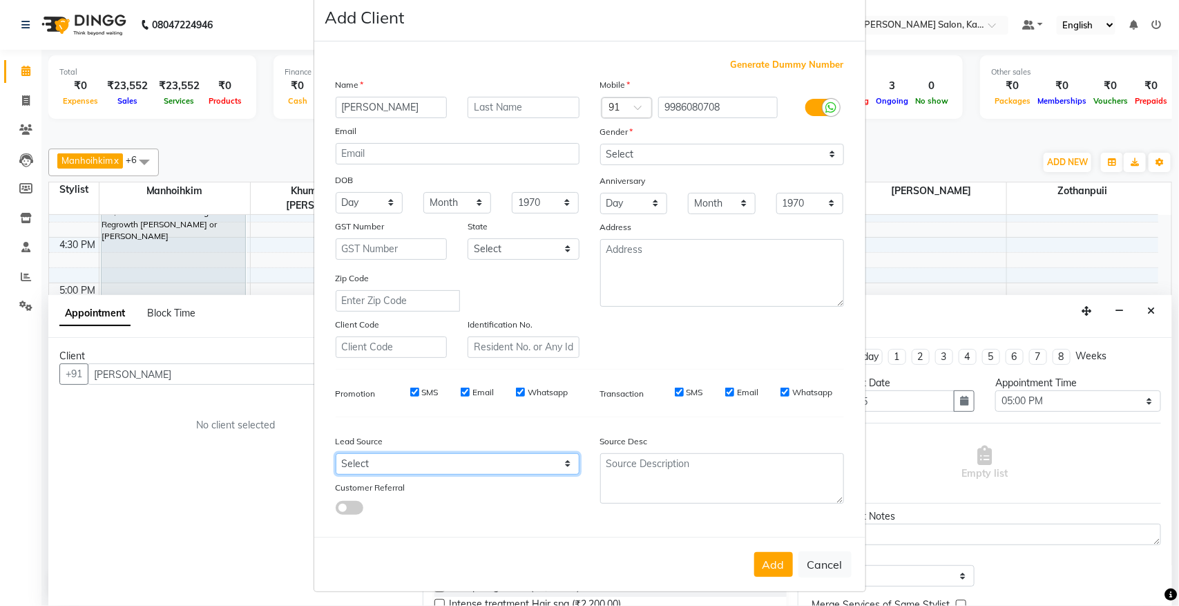
click at [382, 461] on select "Select Walk-in Referral Internet Friend Word of Mouth Advertisement Facebook Ju…" at bounding box center [458, 463] width 244 height 21
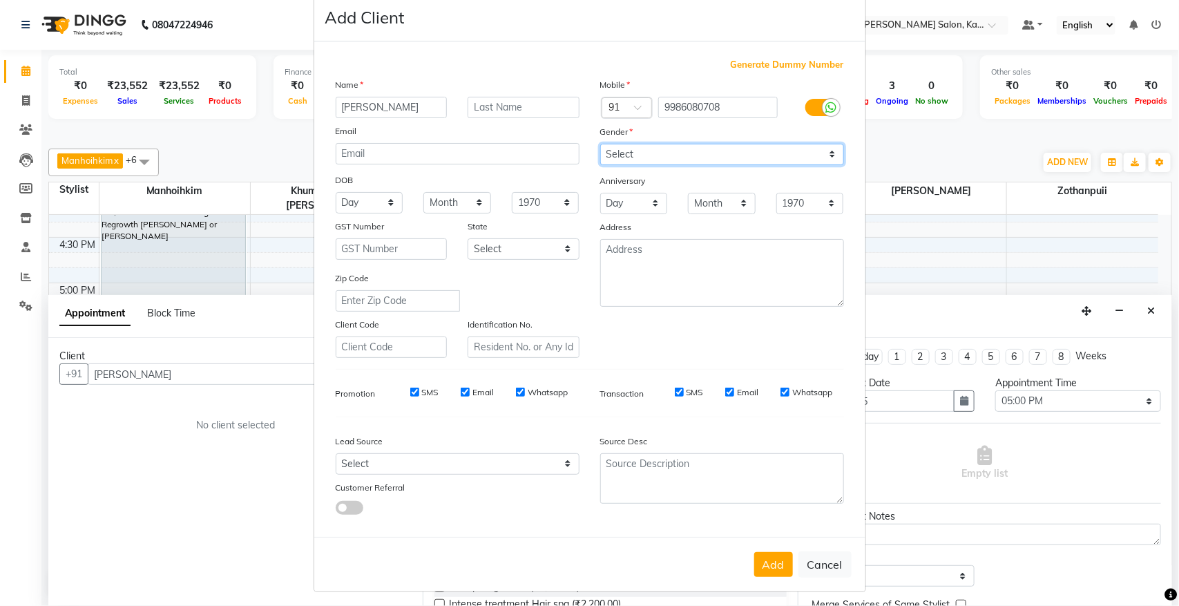
click at [681, 156] on select "Select [DEMOGRAPHIC_DATA] [DEMOGRAPHIC_DATA] Other Prefer Not To Say" at bounding box center [722, 154] width 244 height 21
select select "[DEMOGRAPHIC_DATA]"
click at [600, 144] on select "Select [DEMOGRAPHIC_DATA] [DEMOGRAPHIC_DATA] Other Prefer Not To Say" at bounding box center [722, 154] width 244 height 21
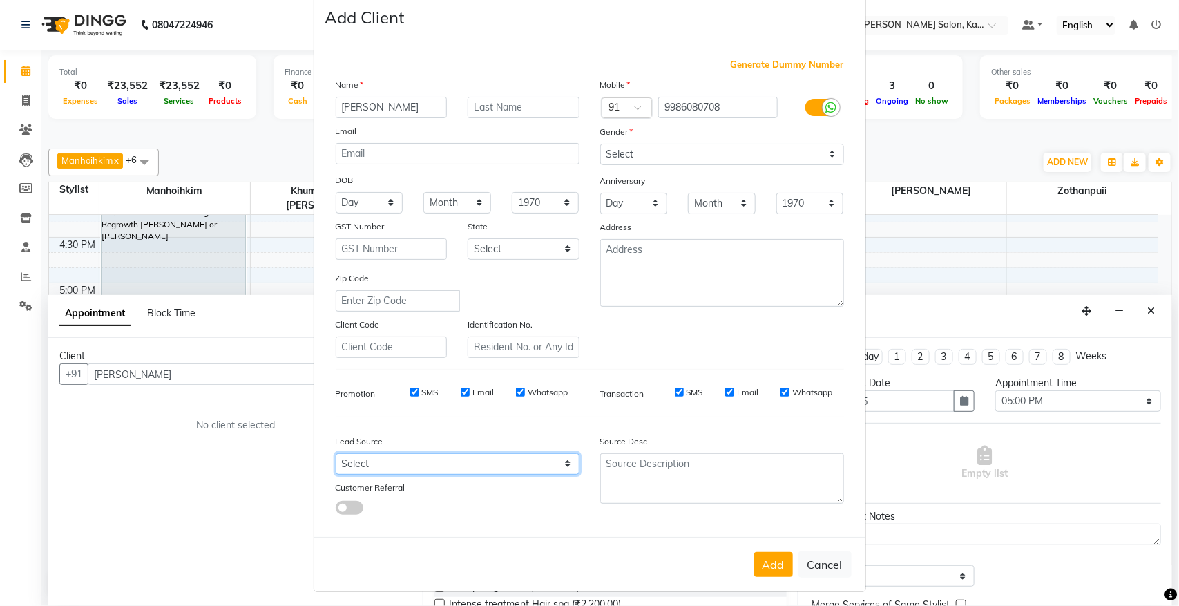
drag, startPoint x: 382, startPoint y: 463, endPoint x: 385, endPoint y: 456, distance: 7.7
click at [382, 463] on select "Select Walk-in Referral Internet Friend Word of Mouth Advertisement Facebook Ju…" at bounding box center [458, 463] width 244 height 21
select select "52188"
click at [336, 453] on select "Select Walk-in Referral Internet Friend Word of Mouth Advertisement Facebook Ju…" at bounding box center [458, 463] width 244 height 21
click at [767, 554] on button "Add" at bounding box center [773, 564] width 39 height 25
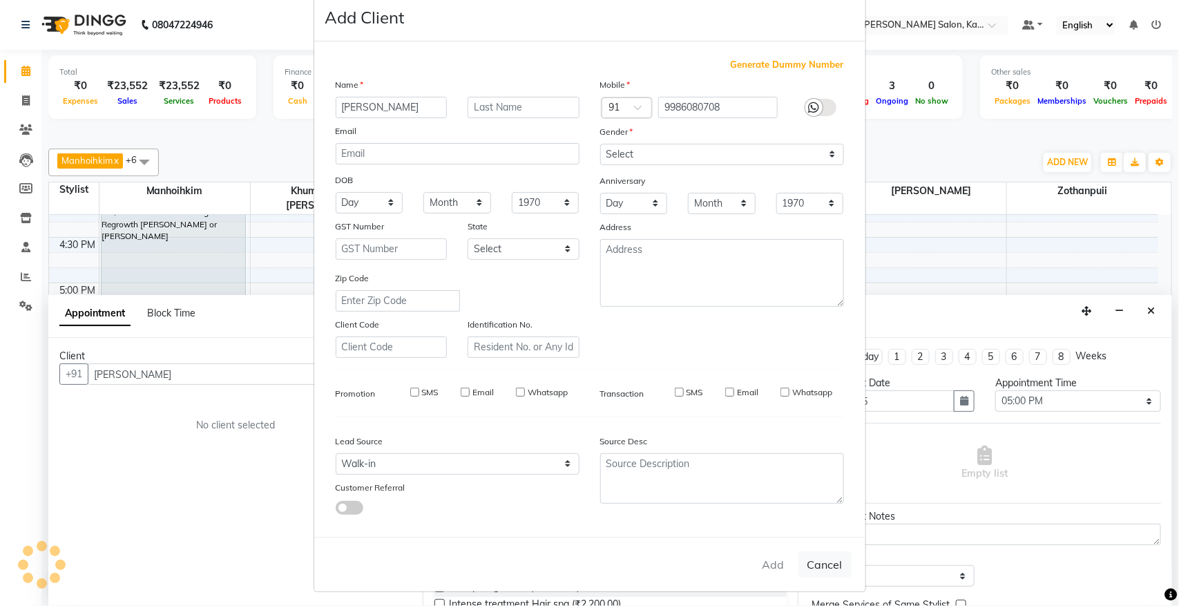
type input "99******08"
select select
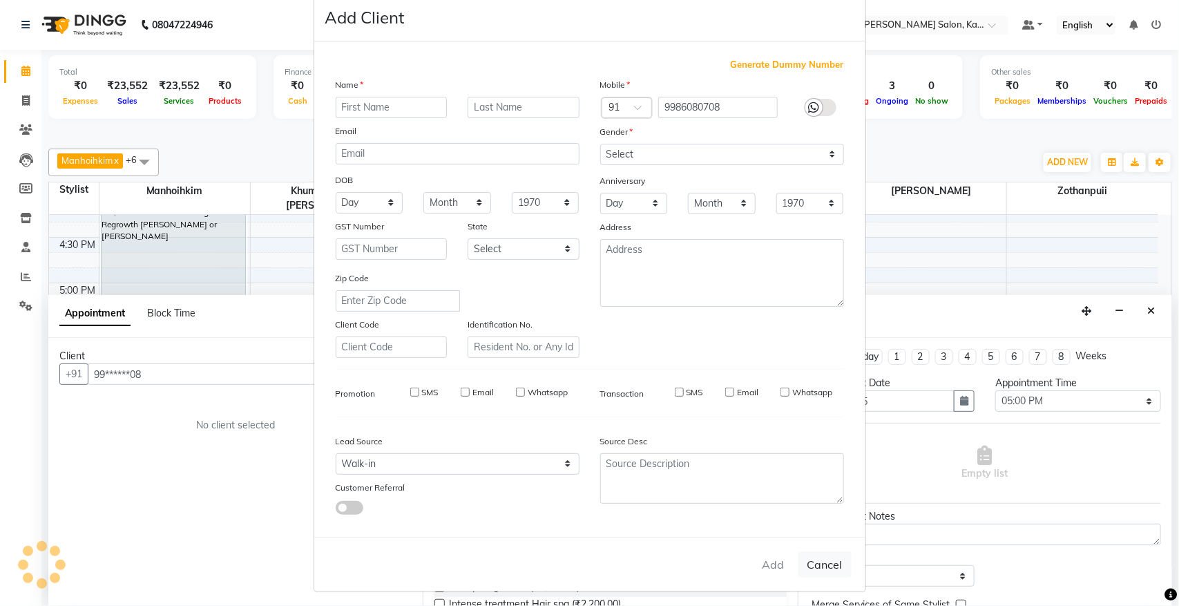
select select
checkbox input "false"
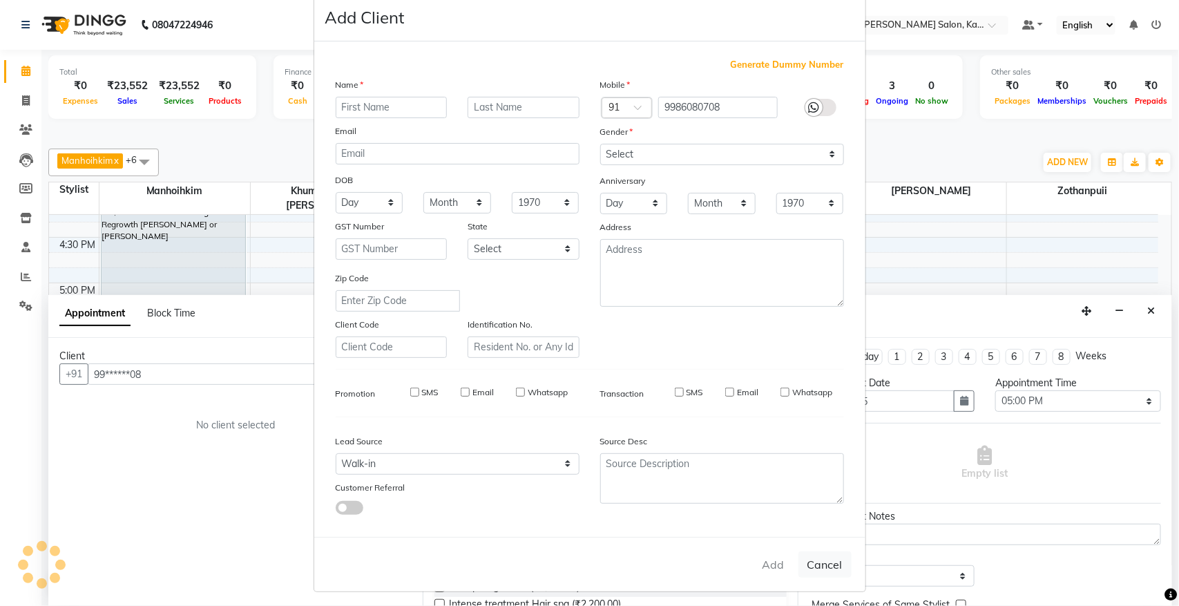
checkbox input "false"
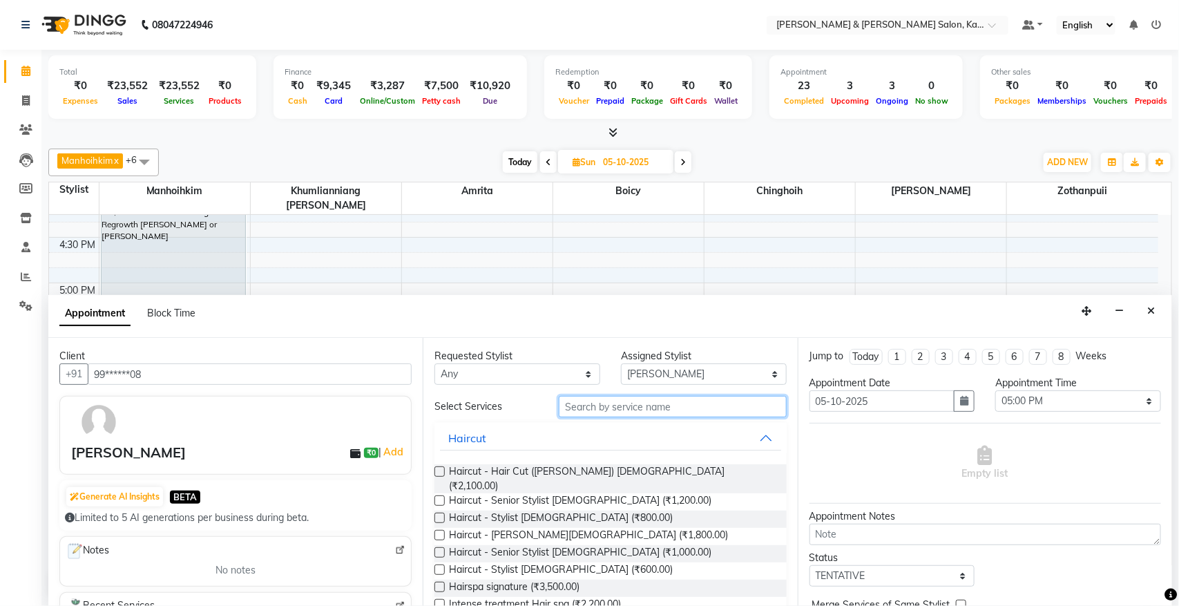
click at [681, 409] on input "text" at bounding box center [673, 406] width 228 height 21
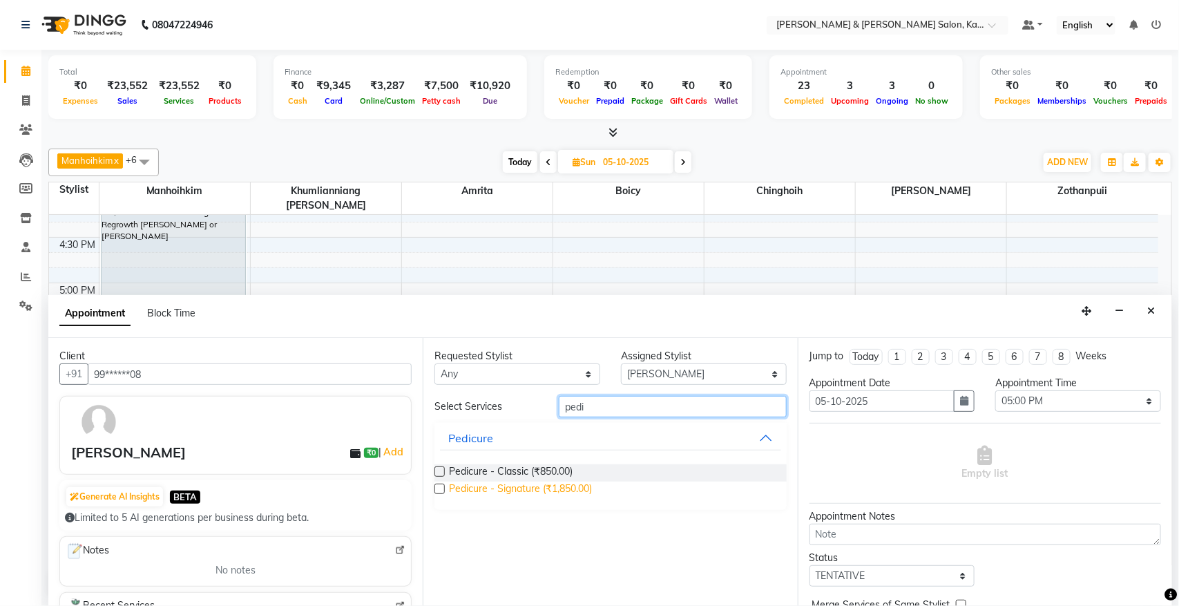
type input "pedi"
click at [572, 494] on span "Pedicure - Signature (₹1,850.00)" at bounding box center [520, 489] width 143 height 17
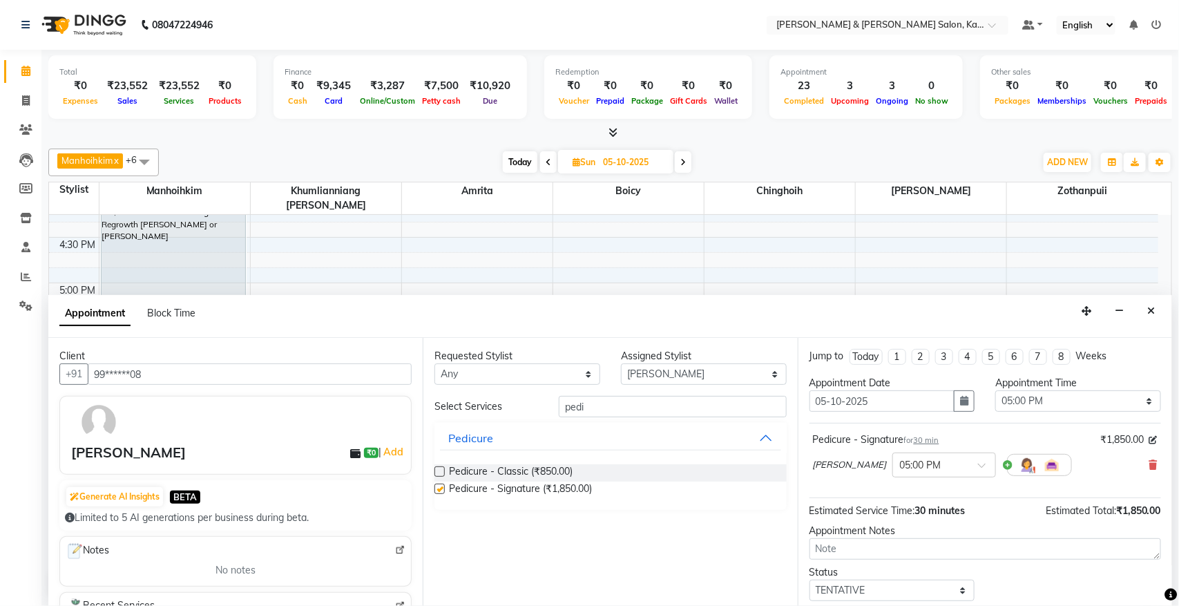
checkbox input "false"
click at [775, 385] on div "Requested Stylist Any Amrita [PERSON_NAME] Khumlianniang [PERSON_NAME] Manhoihk…" at bounding box center [610, 472] width 374 height 268
drag, startPoint x: 740, startPoint y: 375, endPoint x: 730, endPoint y: 380, distance: 10.8
click at [740, 375] on select "Select Amrita [PERSON_NAME] Chinghoih Goumuan Khumlianniang [PERSON_NAME] Manho…" at bounding box center [704, 373] width 166 height 21
select select "83708"
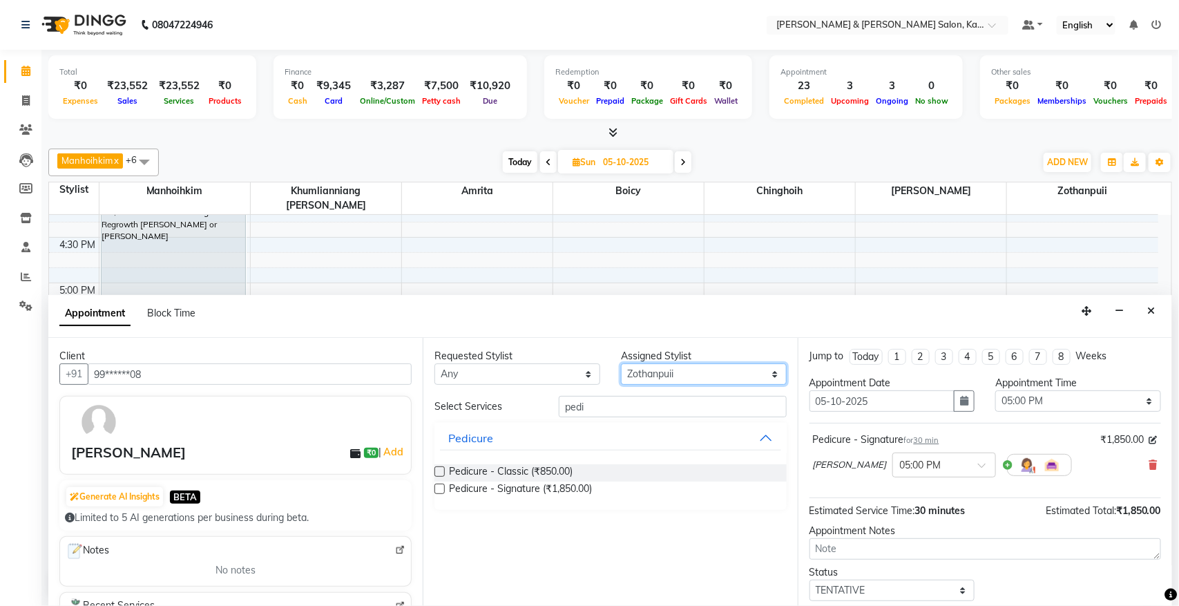
click at [621, 364] on select "Select Amrita [PERSON_NAME] Chinghoih Goumuan Khumlianniang [PERSON_NAME] Manho…" at bounding box center [704, 373] width 166 height 21
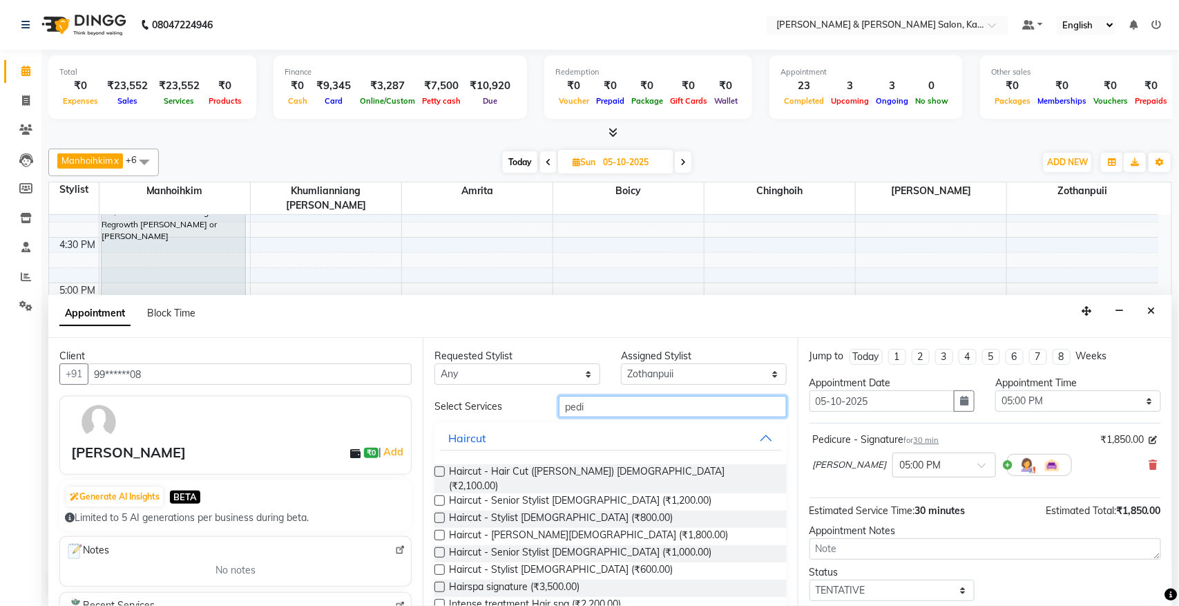
click at [679, 409] on input "pedi" at bounding box center [673, 406] width 228 height 21
type input "p"
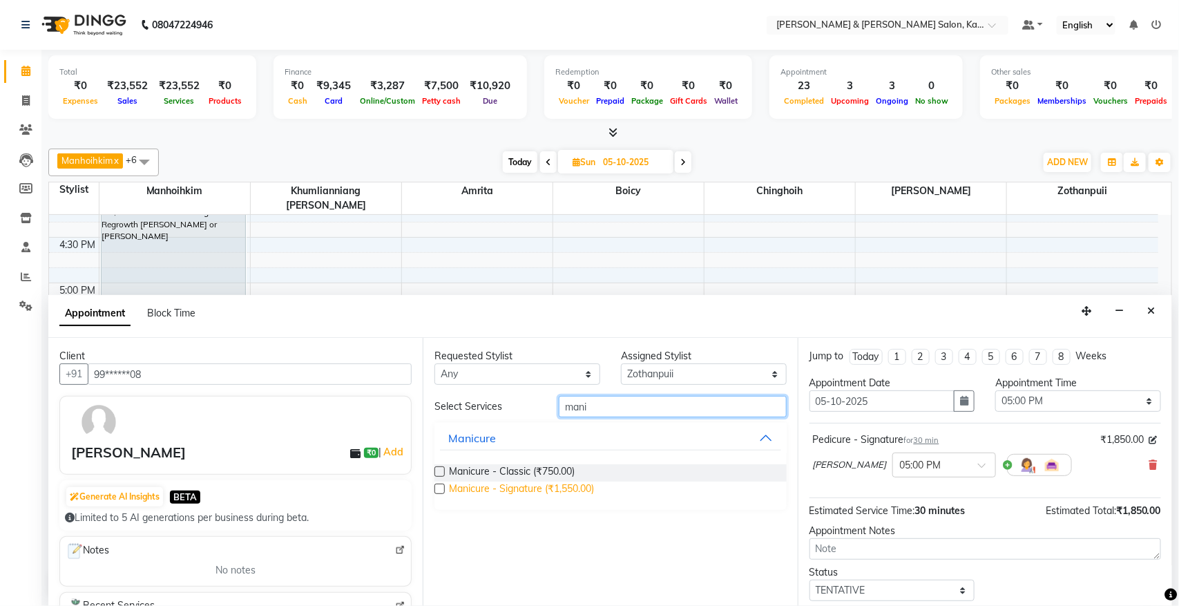
type input "mani"
click at [578, 488] on span "Manicure - Signature (₹1,550.00)" at bounding box center [521, 489] width 145 height 17
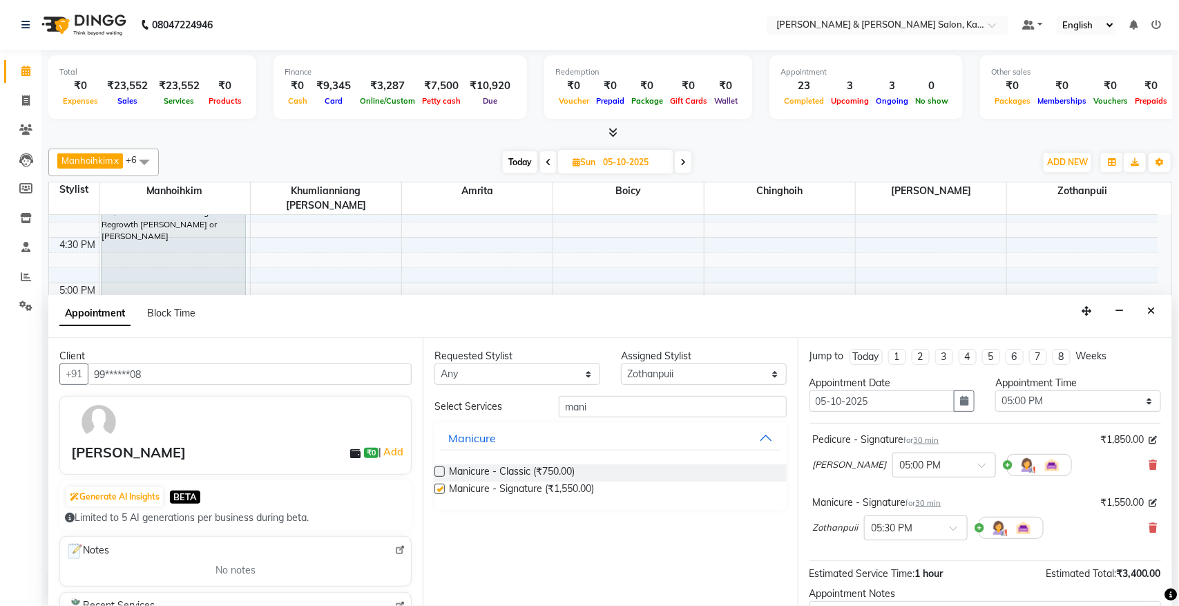
checkbox input "false"
click at [615, 407] on input "mani" at bounding box center [673, 406] width 228 height 21
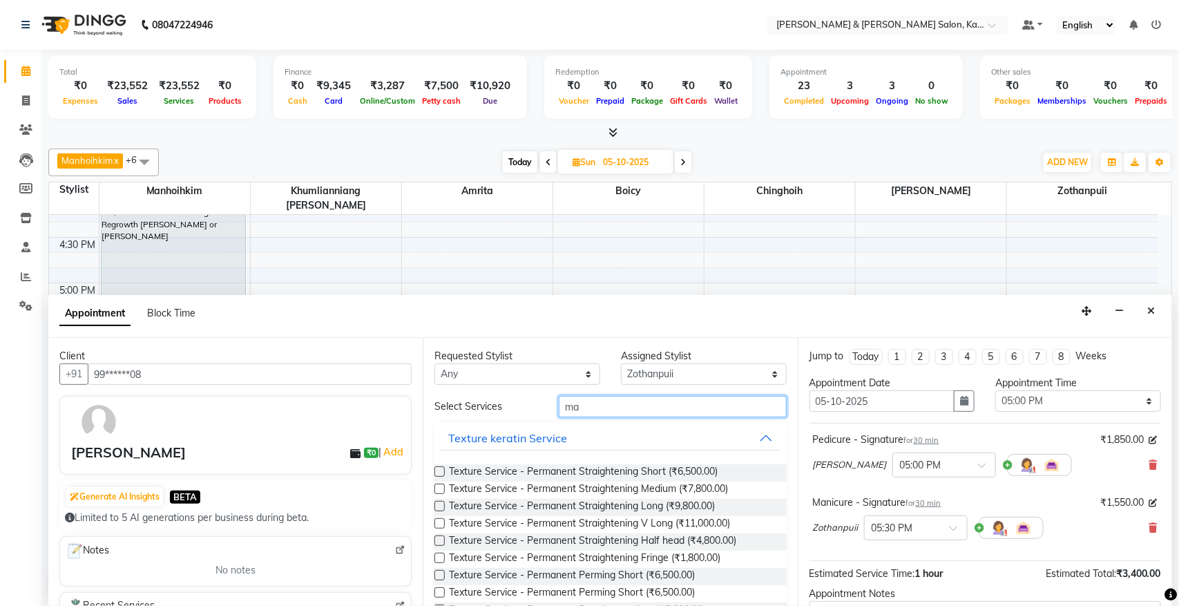
type input "m"
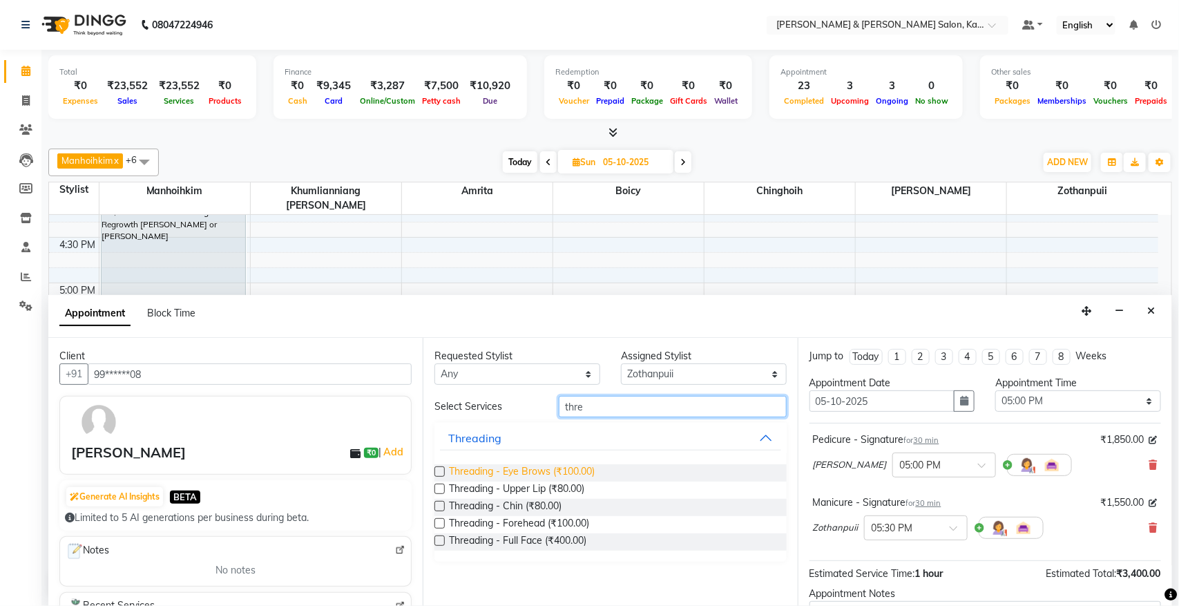
type input "thre"
click at [497, 468] on span "Threading - Eye Brows (₹100.00)" at bounding box center [522, 472] width 146 height 17
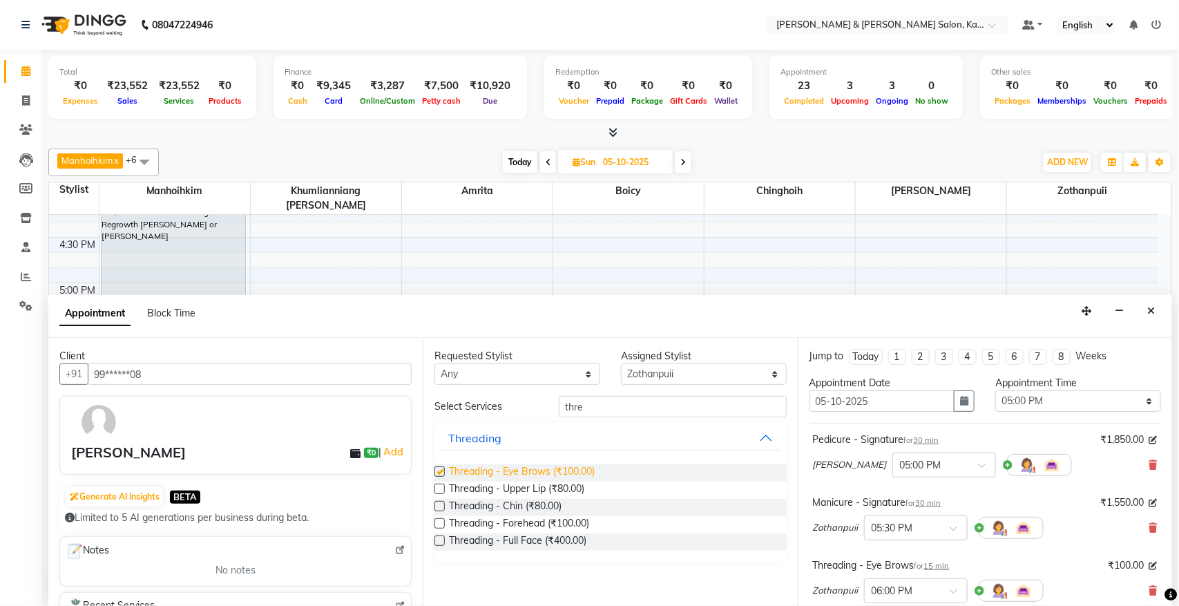
checkbox input "false"
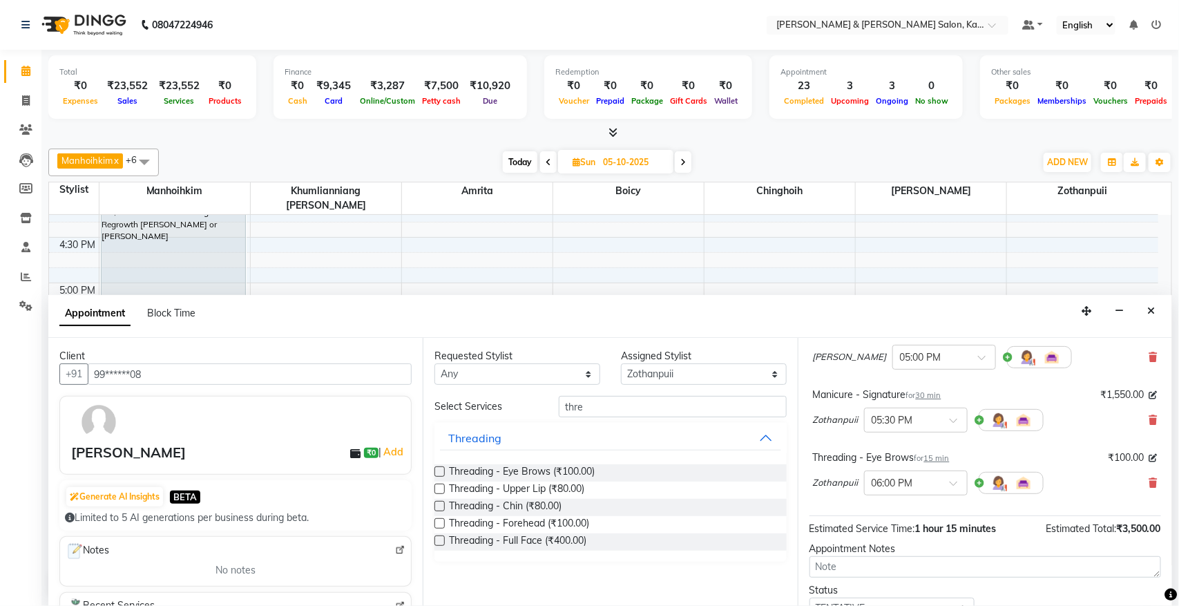
scroll to position [209, 0]
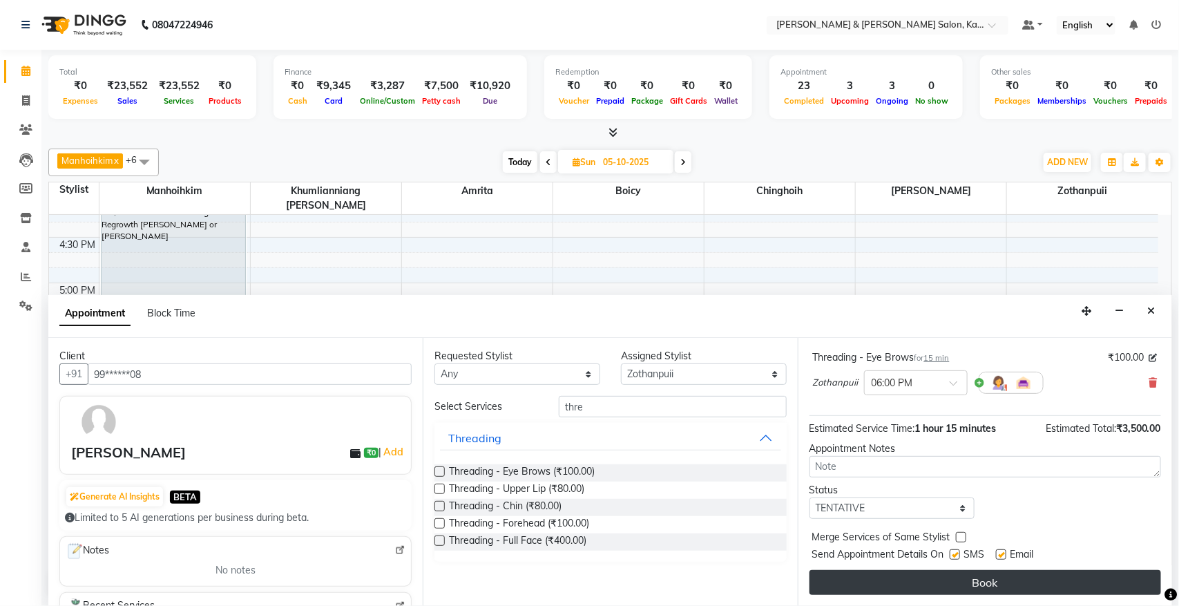
click at [1005, 591] on button "Book" at bounding box center [984, 582] width 351 height 25
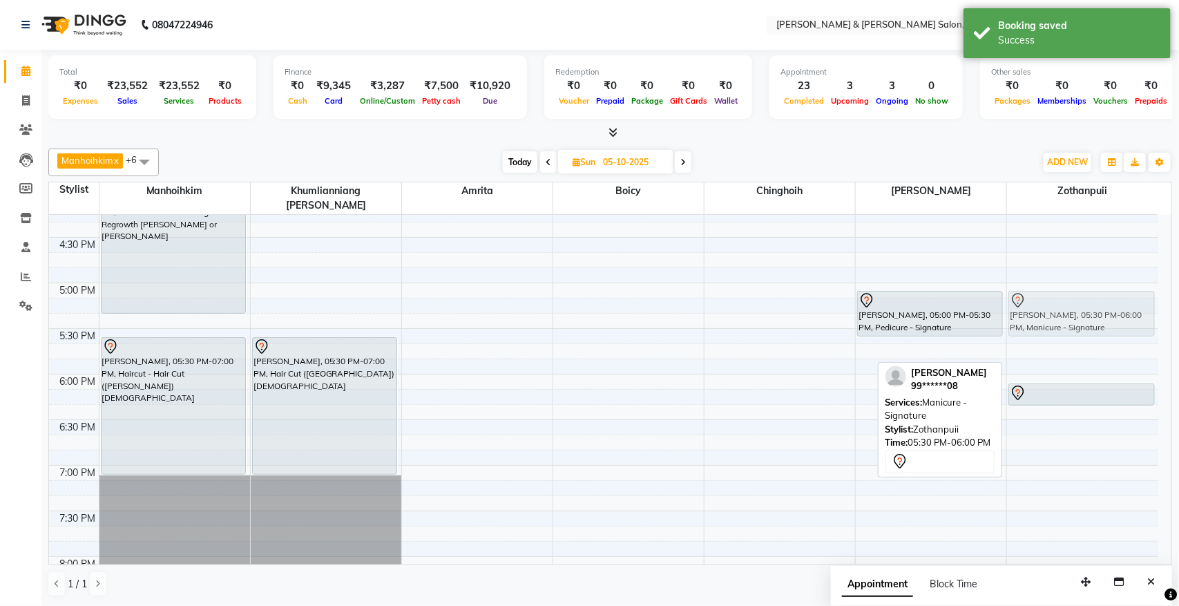
drag, startPoint x: 1070, startPoint y: 349, endPoint x: 1074, endPoint y: 300, distance: 48.5
click at [1074, 300] on div "[PERSON_NAME], 05:30 PM-06:00 PM, Manicure - Signature [PERSON_NAME], 06:00 PM-…" at bounding box center [1082, 146] width 151 height 1184
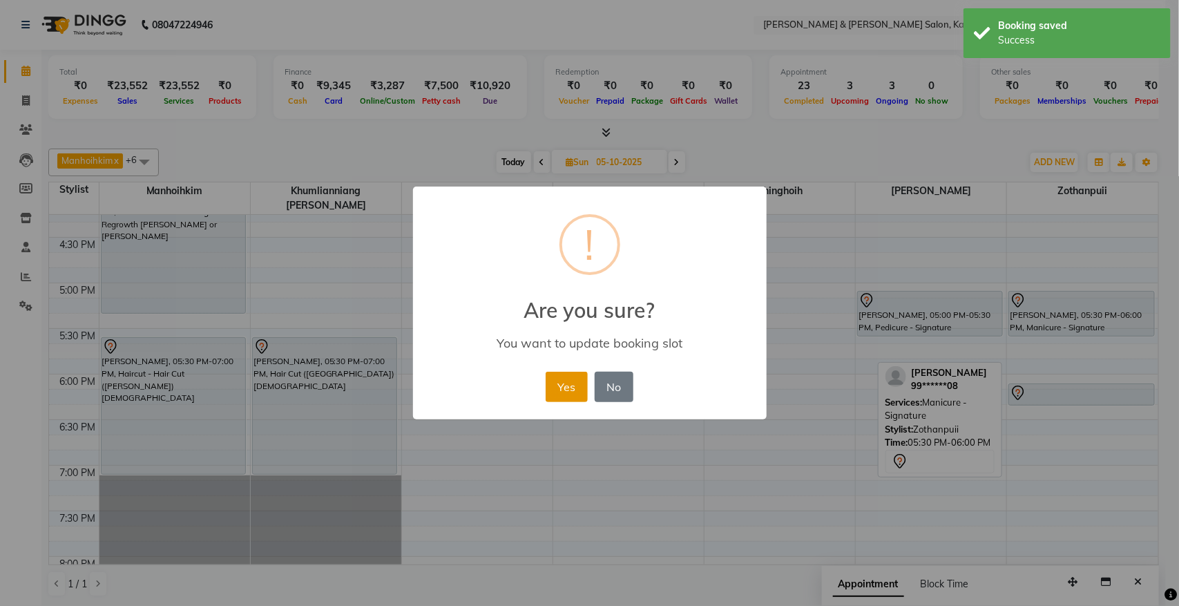
click at [565, 375] on button "Yes" at bounding box center [567, 387] width 42 height 30
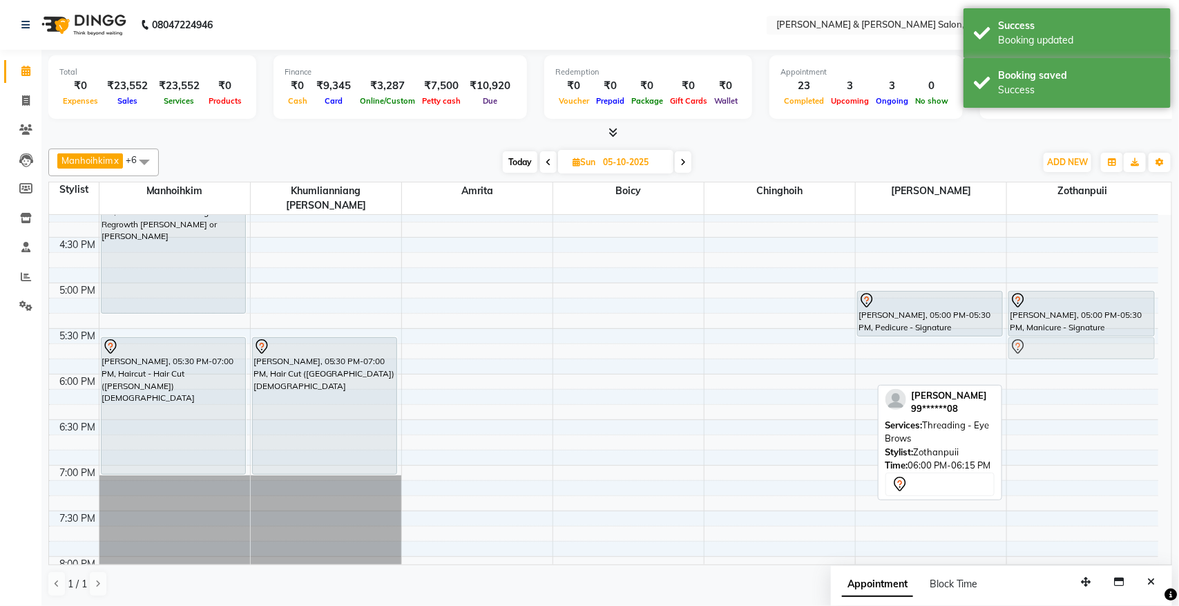
drag, startPoint x: 1093, startPoint y: 374, endPoint x: 1099, endPoint y: 334, distance: 40.4
click at [1099, 334] on div "[PERSON_NAME], 05:00 PM-05:30 PM, Manicure - Signature [PERSON_NAME], 06:00 PM-…" at bounding box center [1082, 146] width 151 height 1184
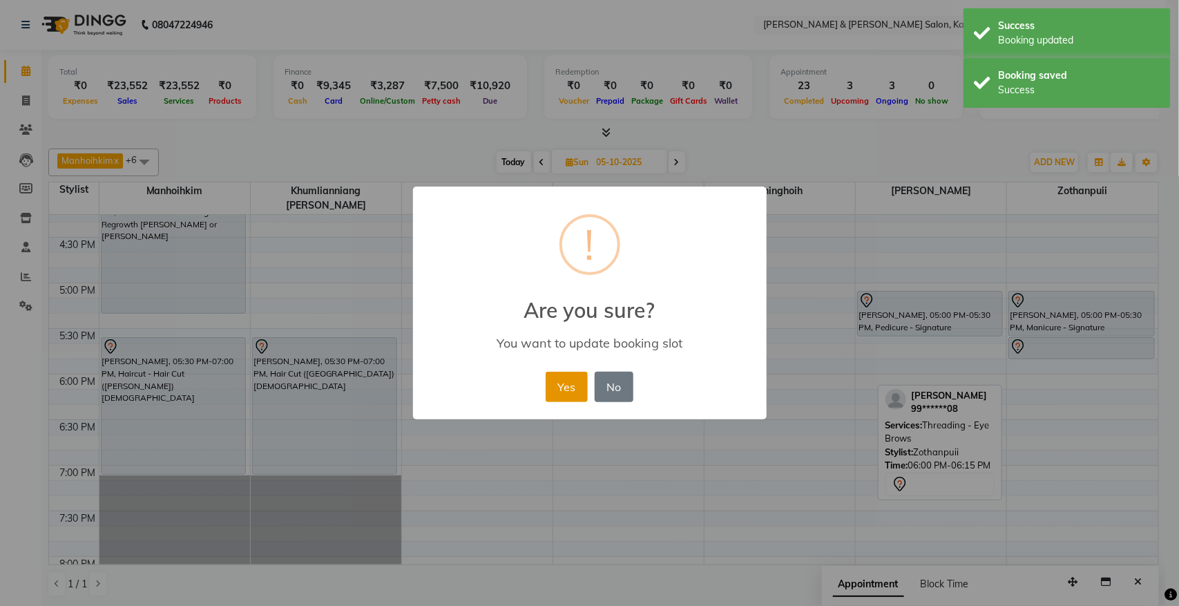
click at [566, 397] on button "Yes" at bounding box center [567, 387] width 42 height 30
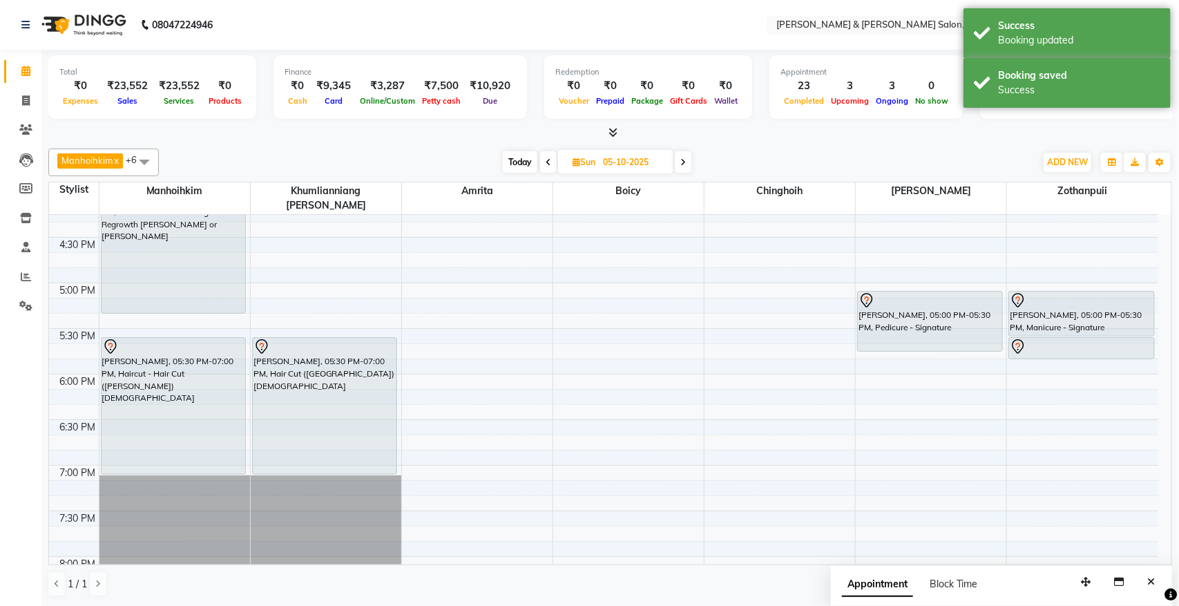
drag, startPoint x: 961, startPoint y: 318, endPoint x: 961, endPoint y: 328, distance: 9.7
click at [961, 337] on div "[PERSON_NAME], 05:00 PM-05:30 PM, Pedicure - Signature [PERSON_NAME], 05:00 PM-…" at bounding box center [931, 146] width 151 height 1184
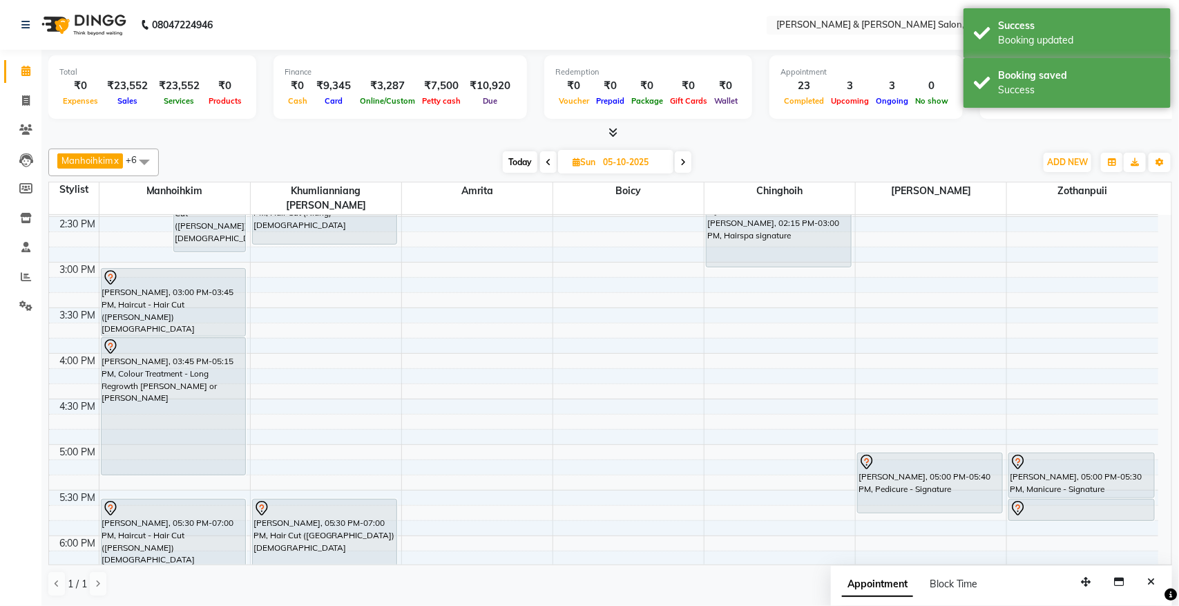
scroll to position [488, 0]
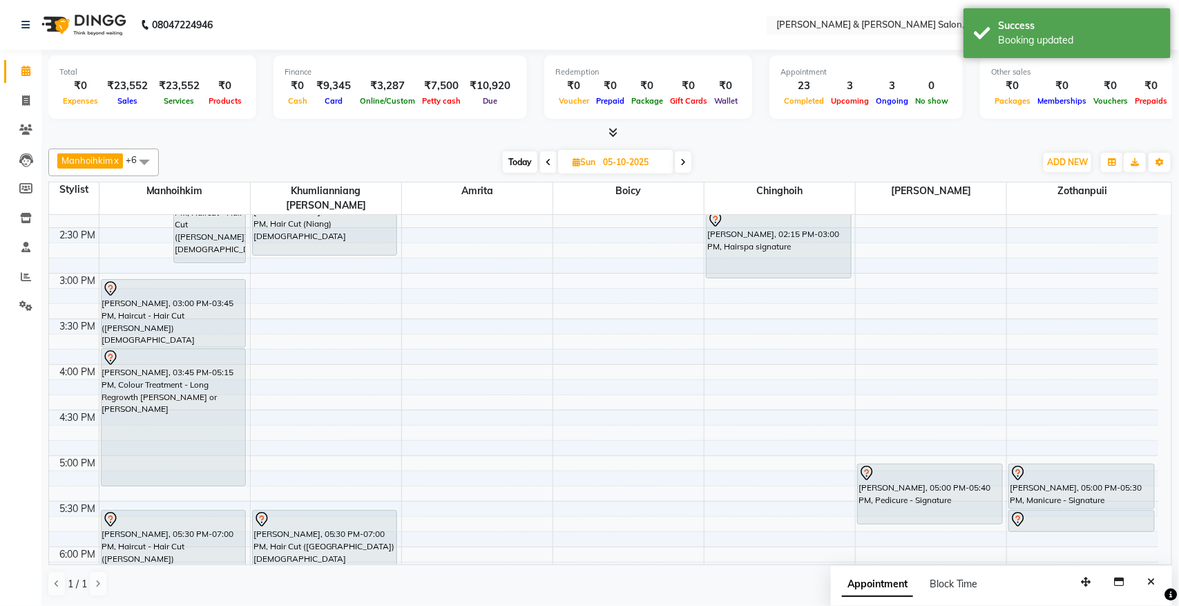
click at [519, 154] on span "Today" at bounding box center [520, 161] width 35 height 21
type input "04-10-2025"
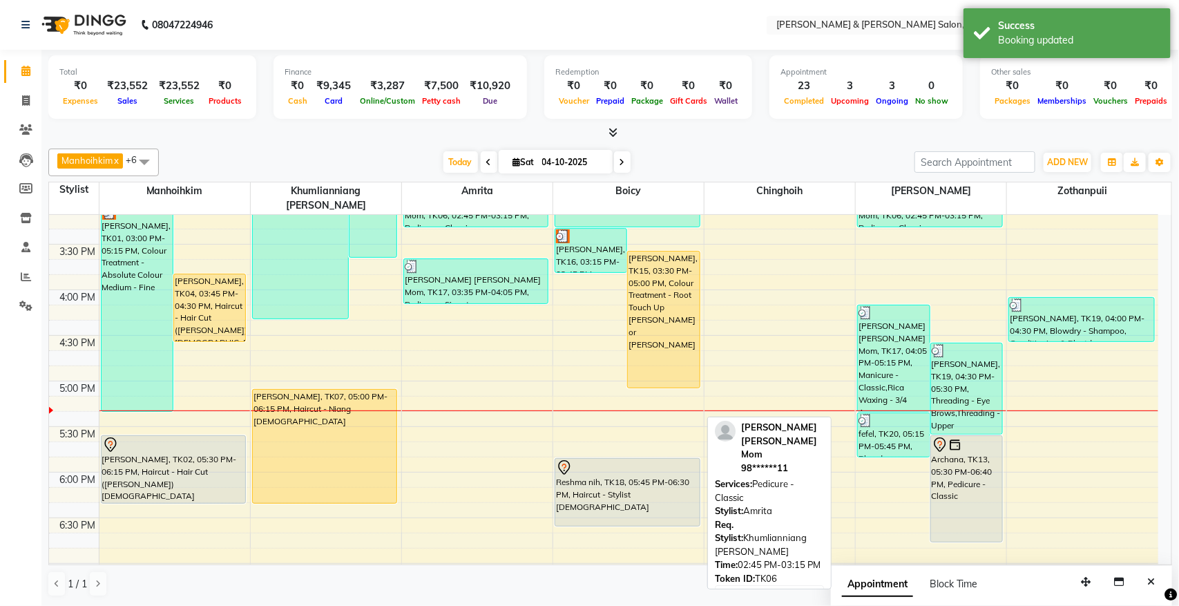
scroll to position [565, 0]
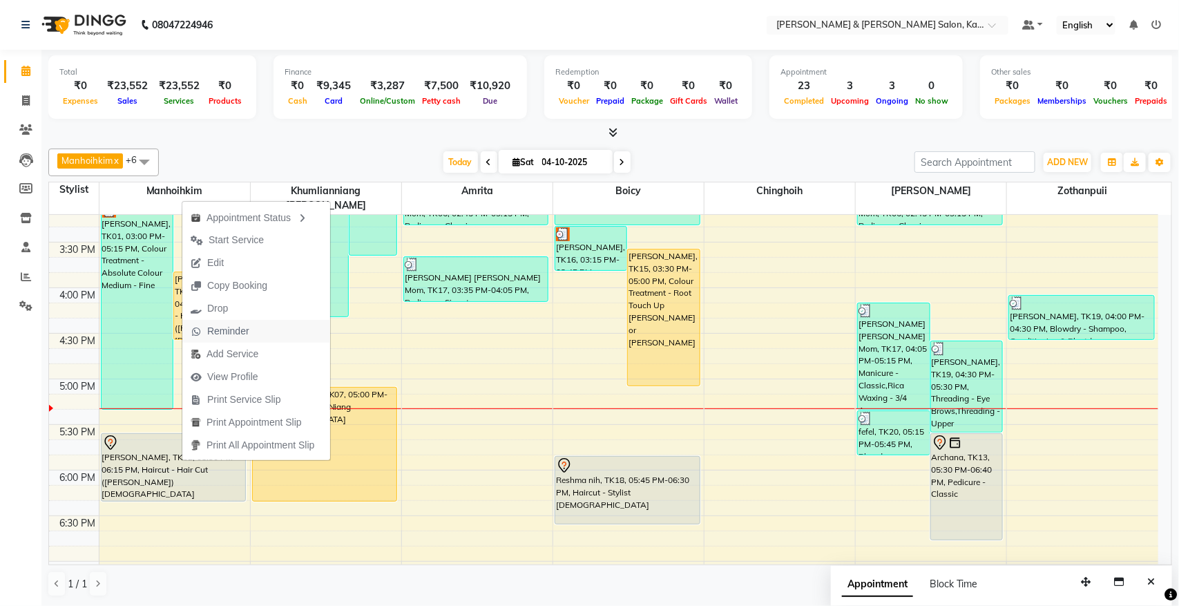
click at [246, 330] on span "Reminder" at bounding box center [228, 331] width 42 height 15
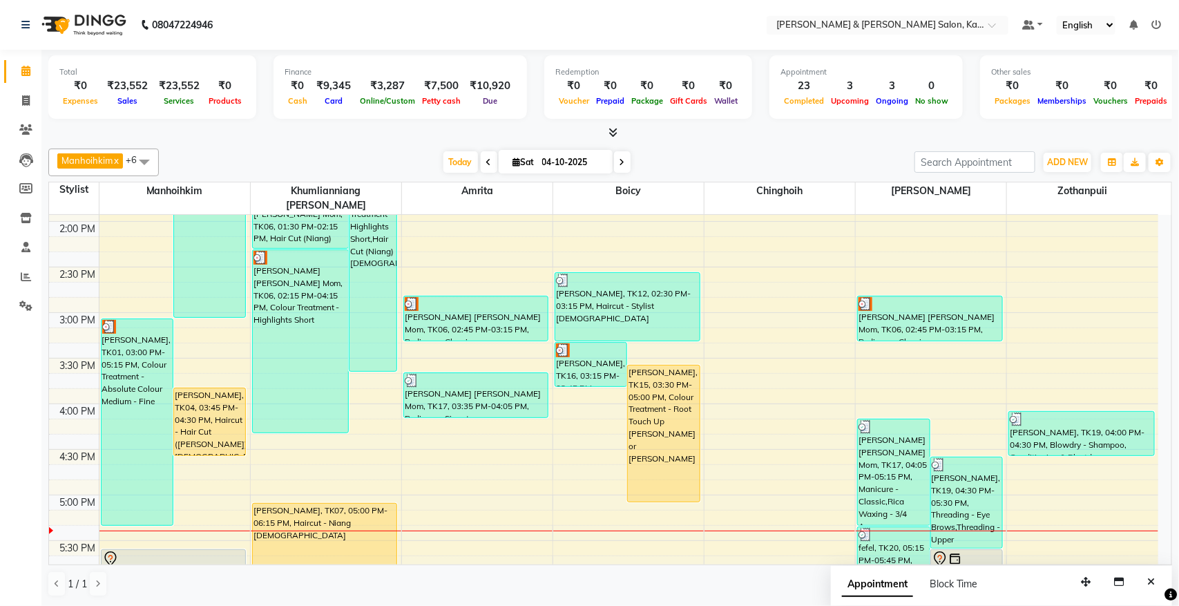
scroll to position [479, 0]
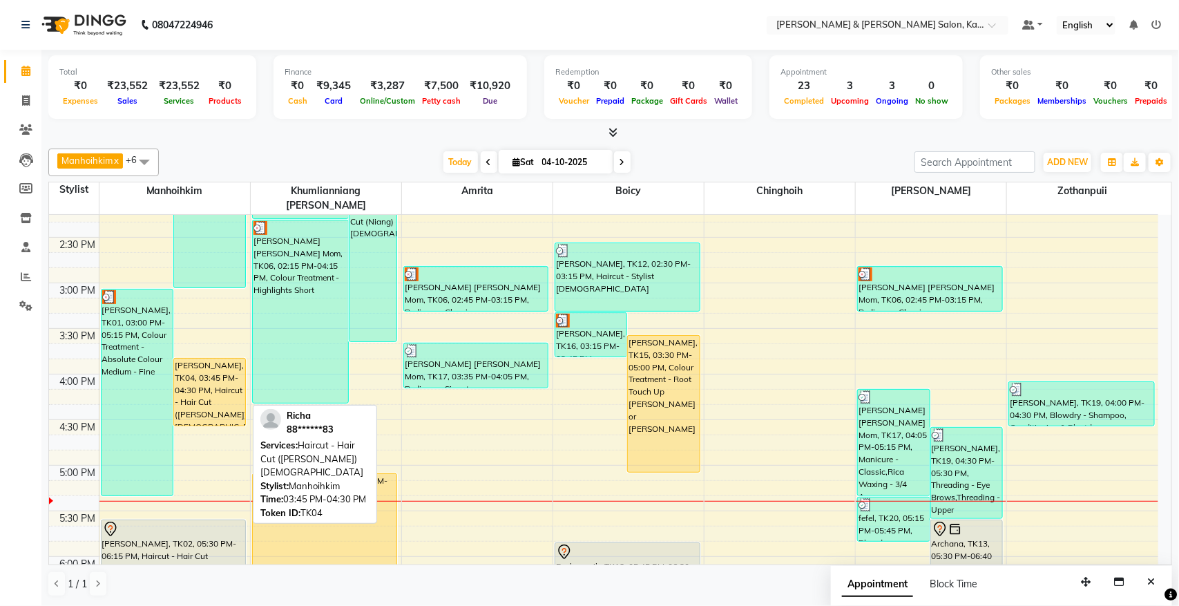
click at [212, 371] on div "[PERSON_NAME], TK04, 03:45 PM-04:30 PM, Haircut - Hair Cut ([PERSON_NAME]) [DEM…" at bounding box center [209, 391] width 71 height 67
click at [222, 382] on div "[PERSON_NAME], TK04, 03:45 PM-04:30 PM, Haircut - Hair Cut ([PERSON_NAME]) [DEM…" at bounding box center [209, 391] width 71 height 67
select select "1"
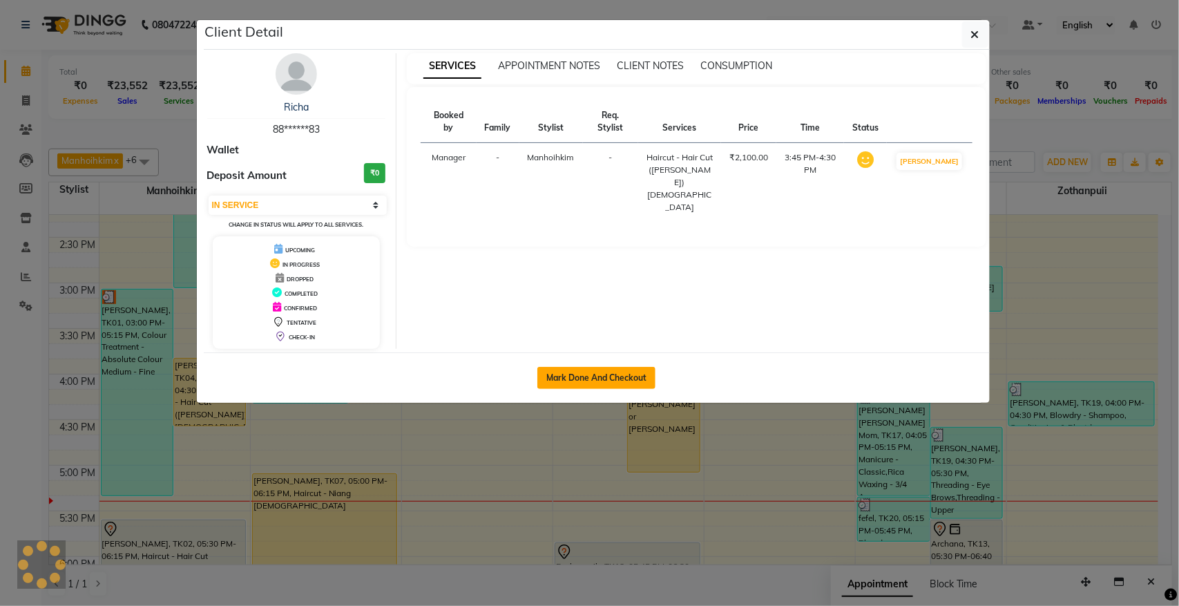
click at [577, 368] on button "Mark Done And Checkout" at bounding box center [596, 378] width 118 height 22
select select "service"
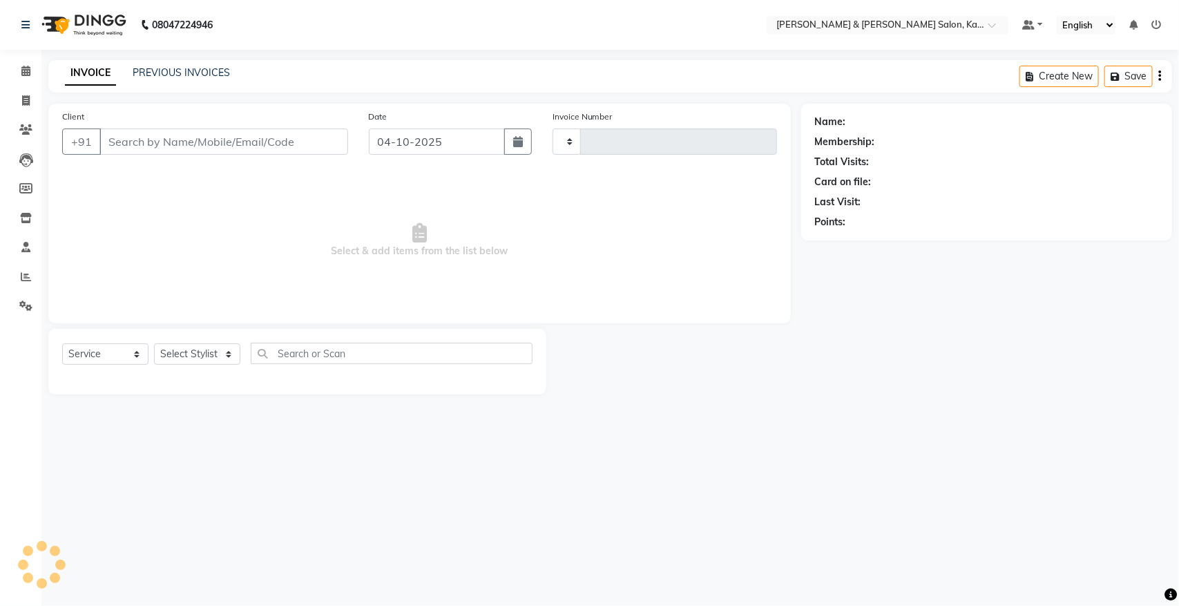
type input "1543"
select select "7750"
type input "88******83"
select select "70736"
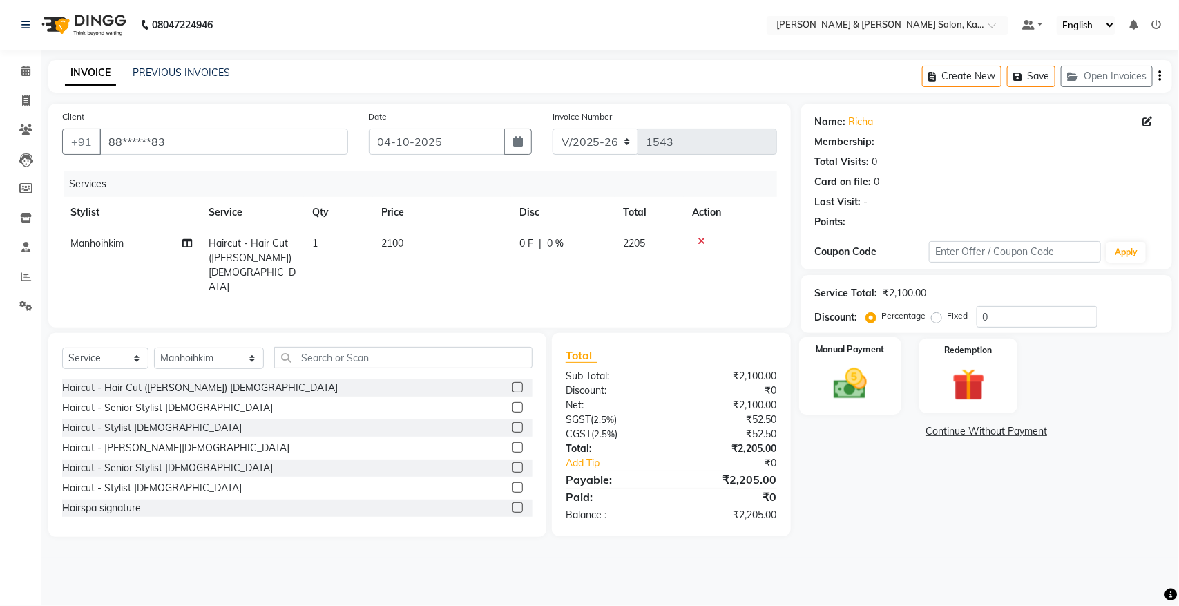
click at [834, 394] on img at bounding box center [849, 383] width 55 height 39
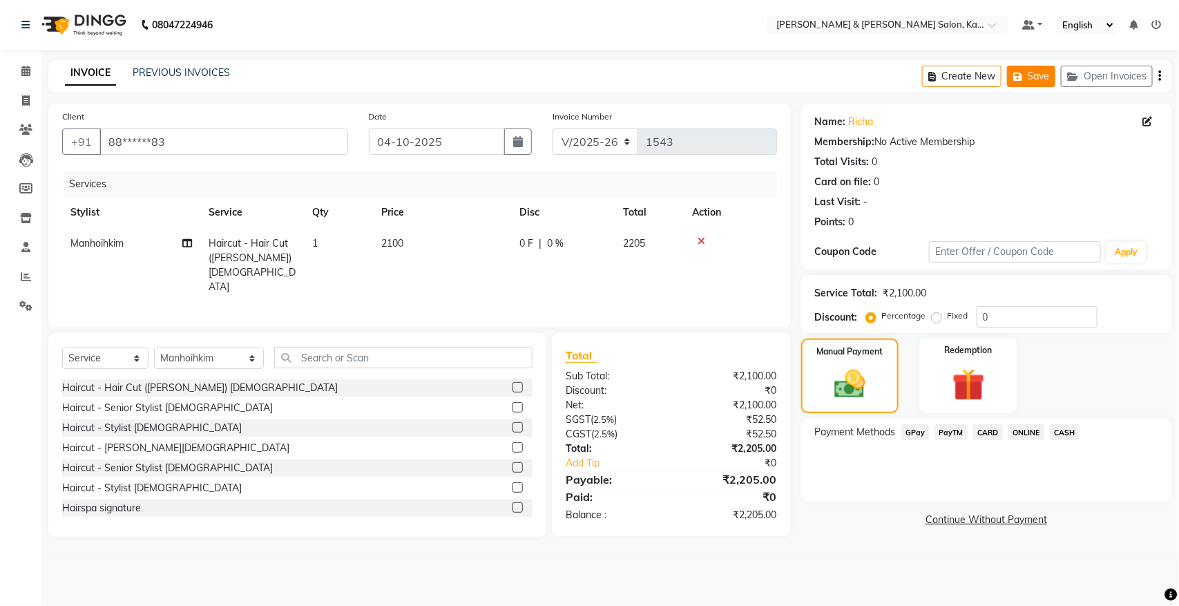
click at [1045, 73] on button "Save" at bounding box center [1031, 76] width 48 height 21
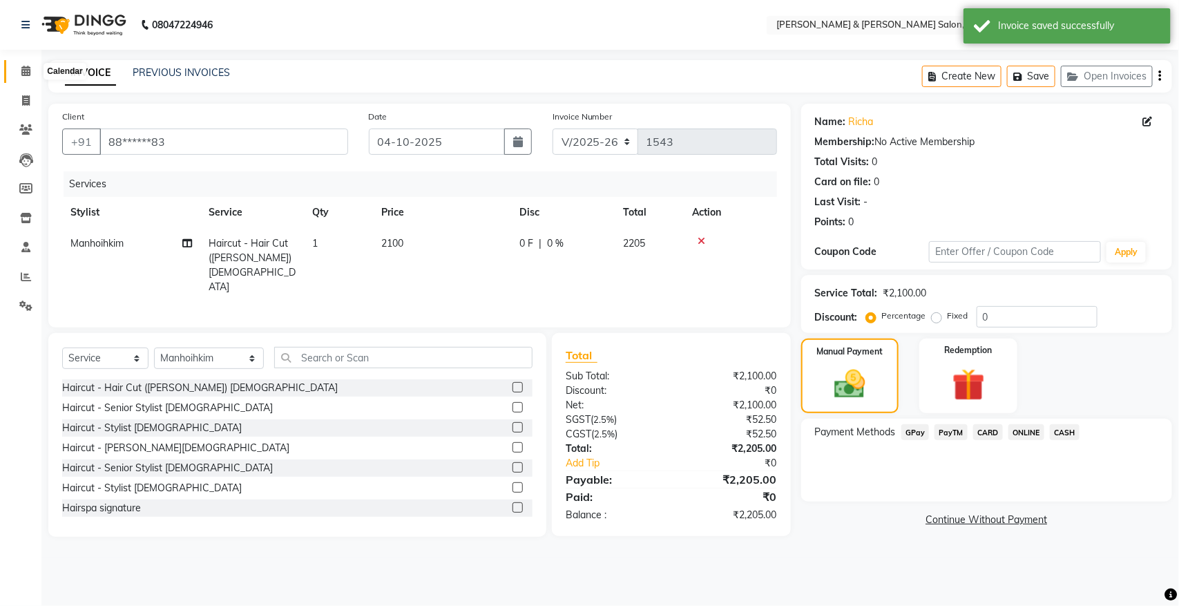
click at [15, 67] on span at bounding box center [26, 72] width 24 height 16
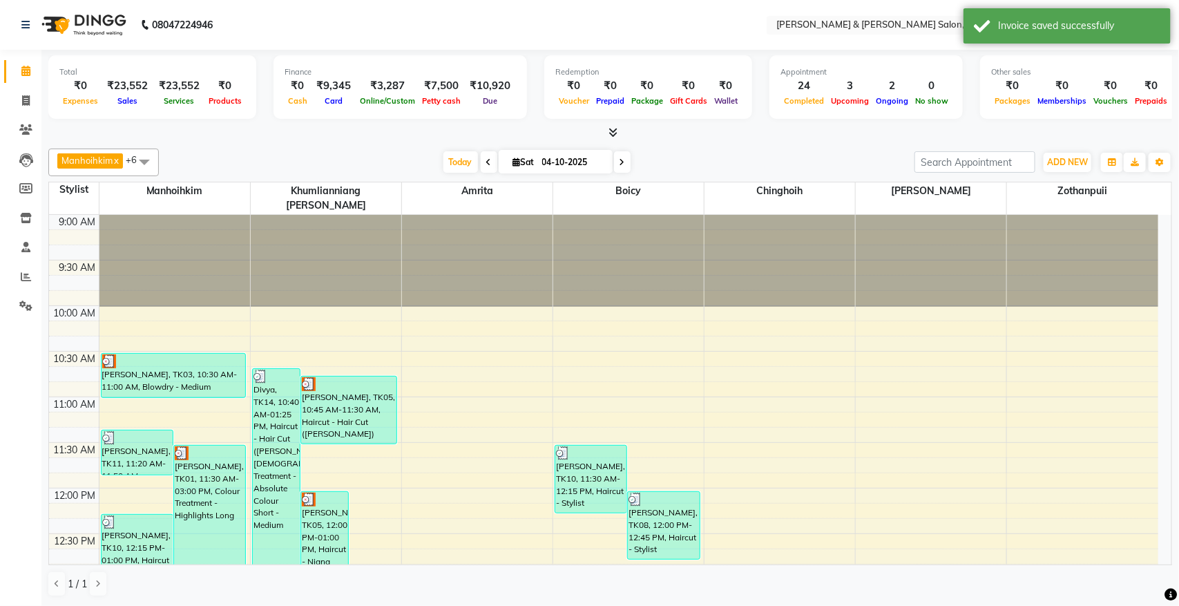
click at [626, 162] on span at bounding box center [622, 161] width 17 height 21
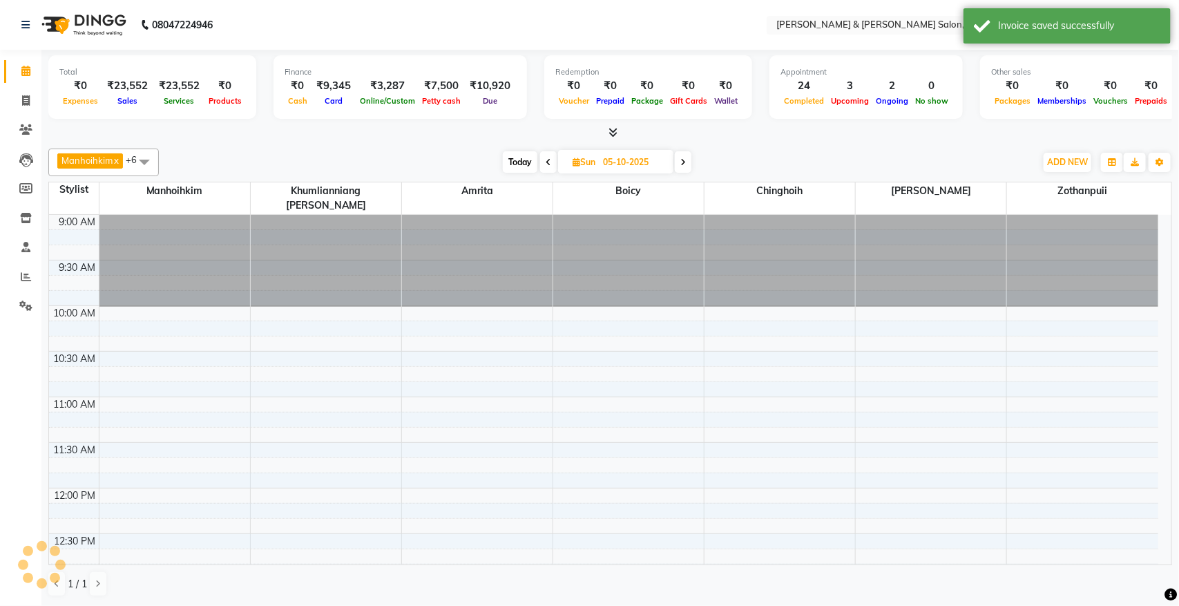
scroll to position [738, 0]
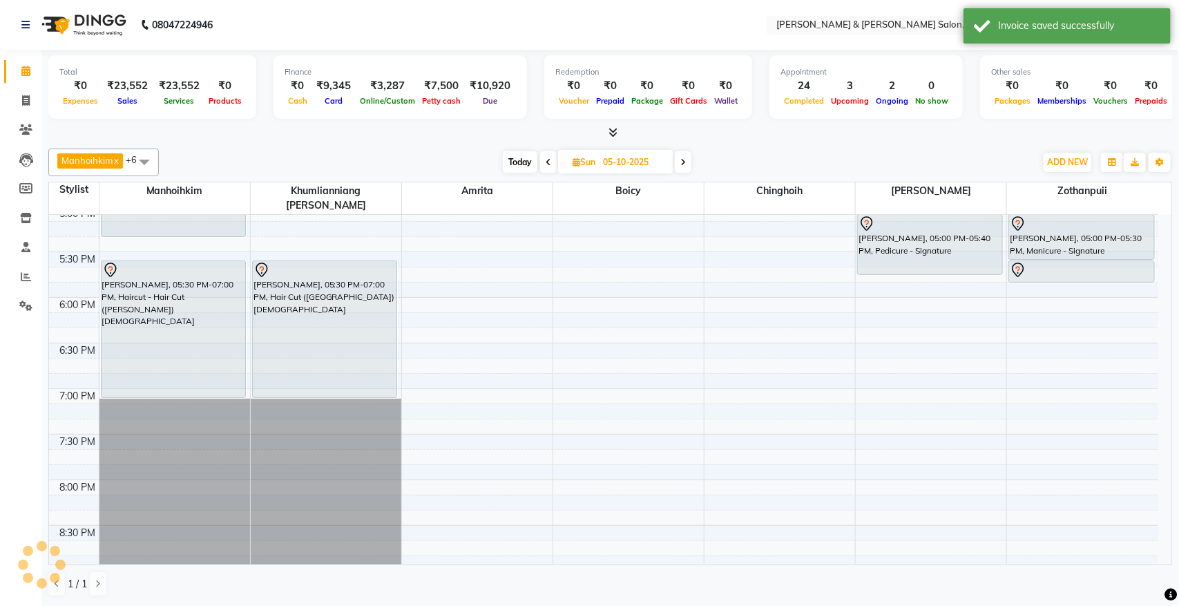
click at [688, 159] on span at bounding box center [683, 161] width 17 height 21
type input "[DATE]"
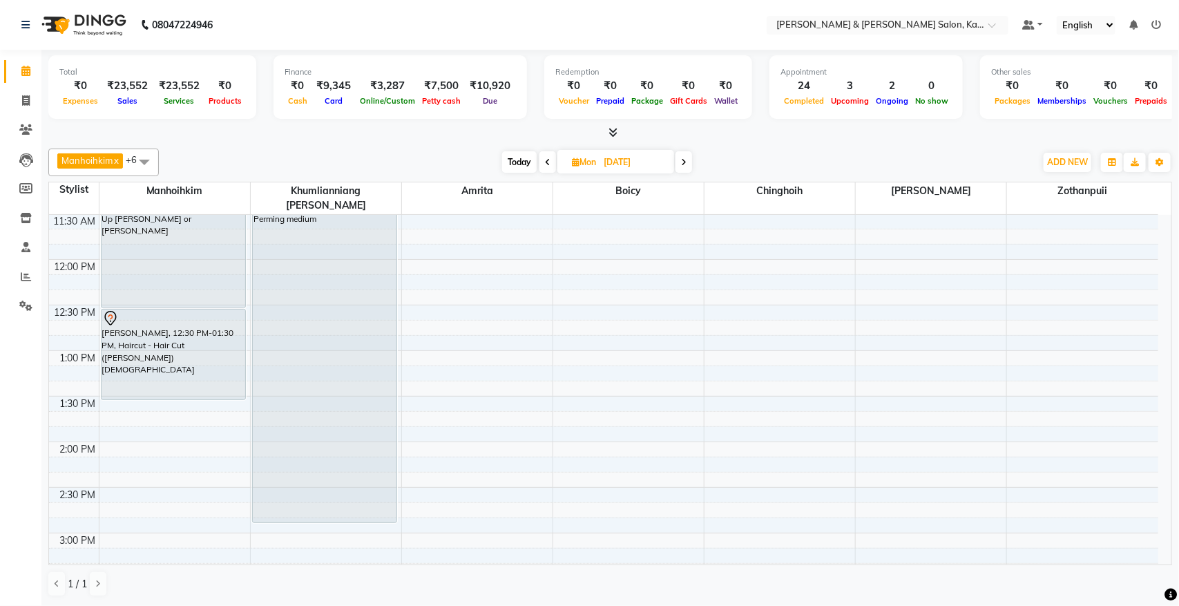
scroll to position [259, 0]
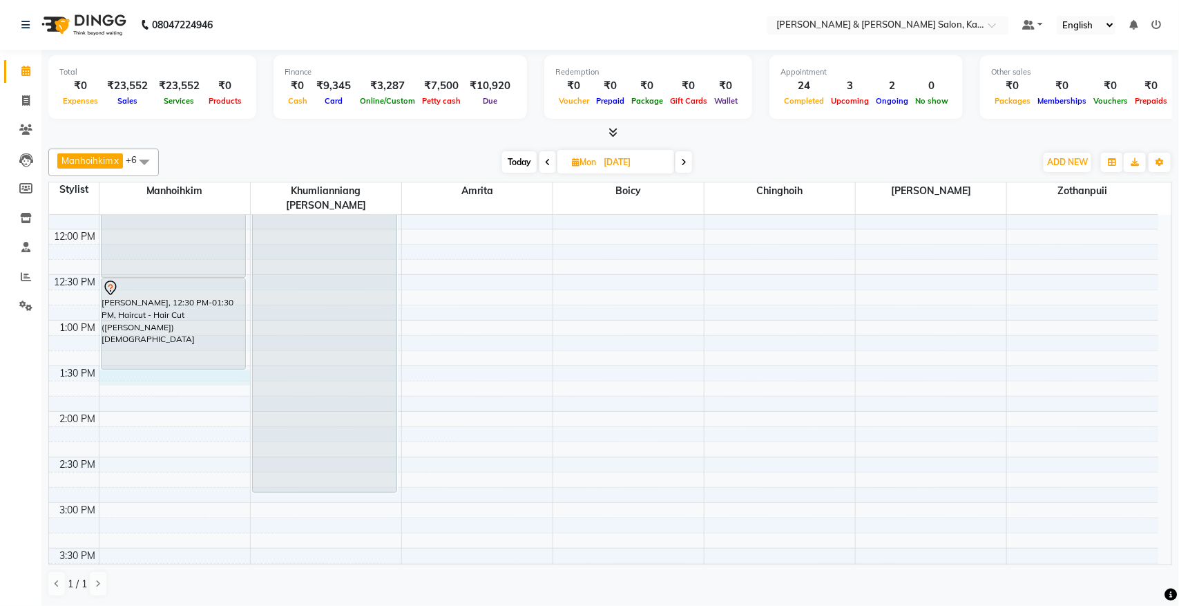
click at [112, 363] on div "9:00 AM 9:30 AM 10:00 AM 10:30 AM 11:00 AM 11:30 AM 12:00 PM 12:30 PM 1:00 PM 1…" at bounding box center [603, 548] width 1109 height 1184
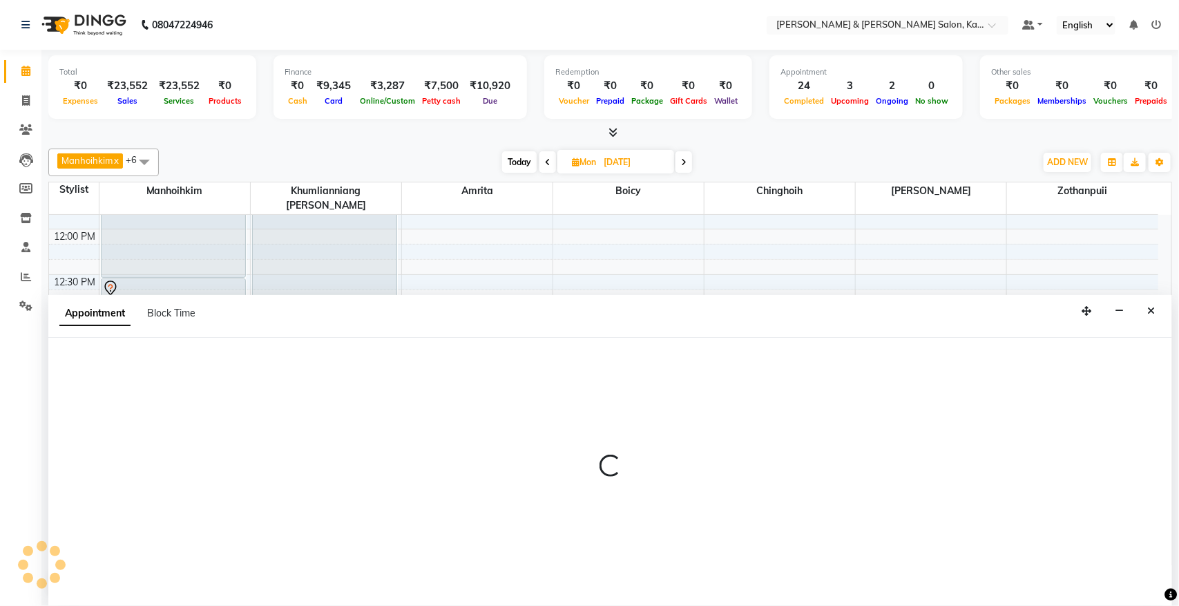
select select "70736"
select select "tentative"
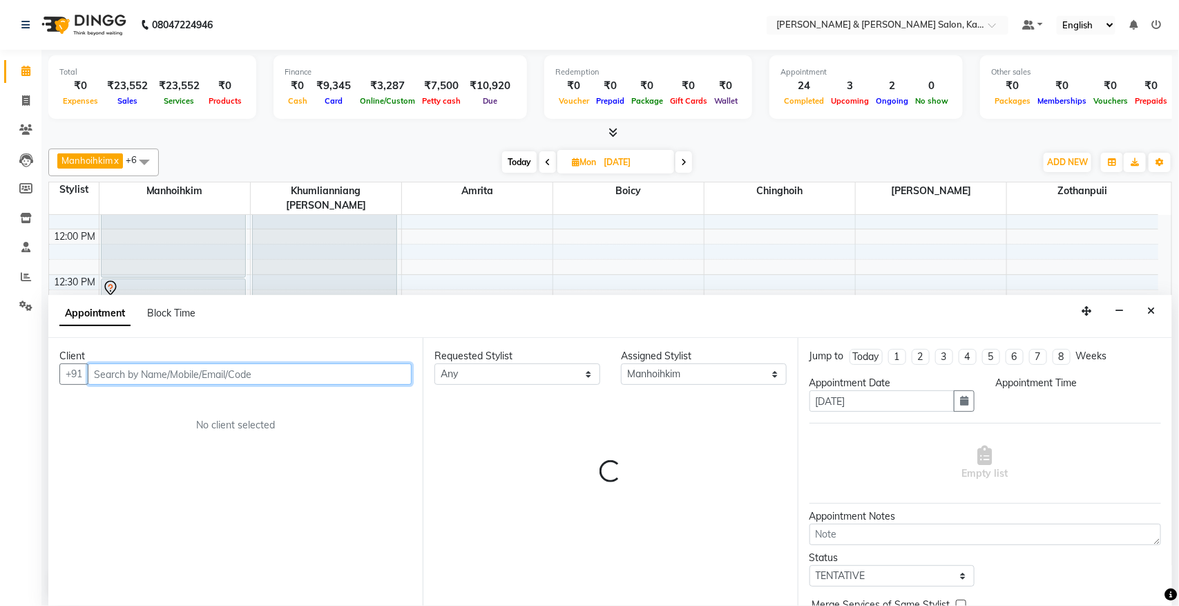
select select "810"
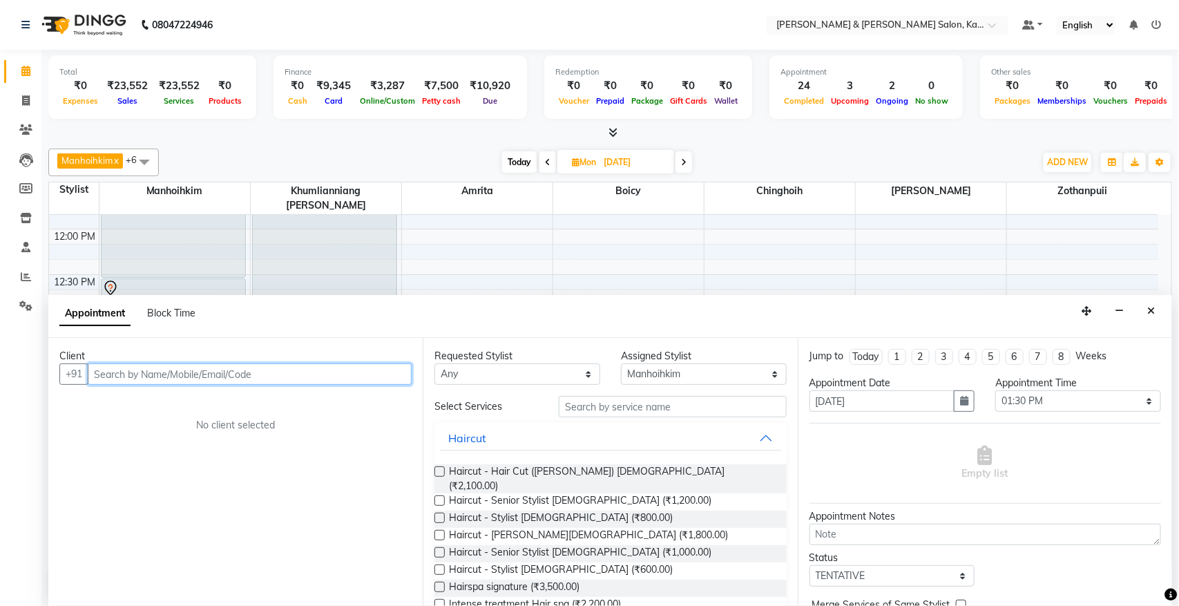
click at [171, 373] on input "text" at bounding box center [250, 373] width 324 height 21
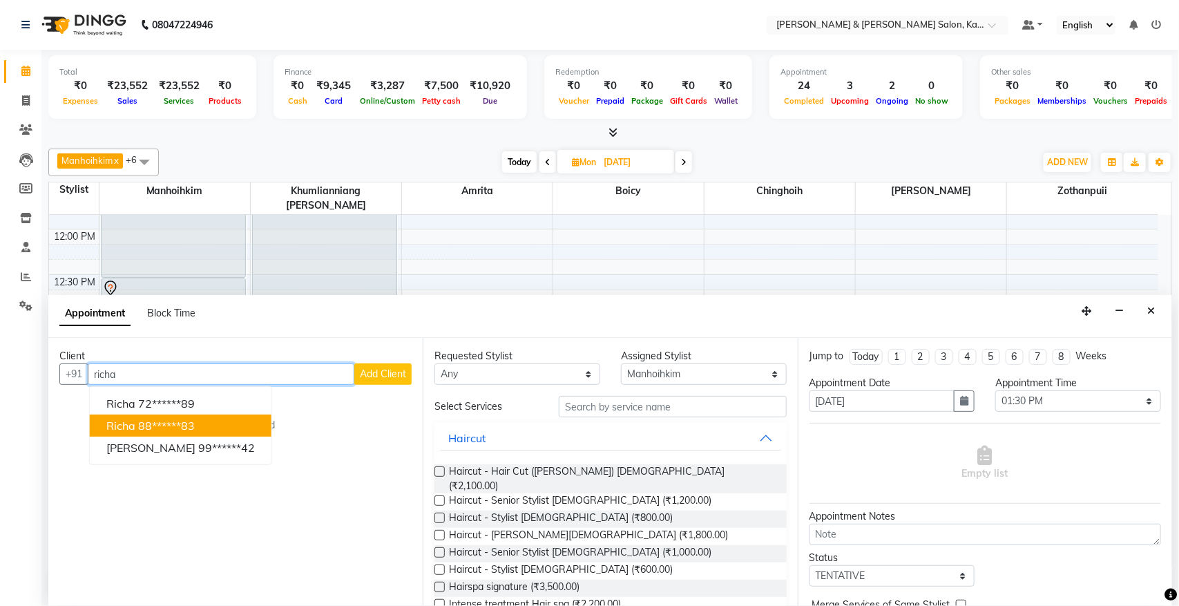
click at [130, 427] on span "Richa" at bounding box center [120, 425] width 29 height 14
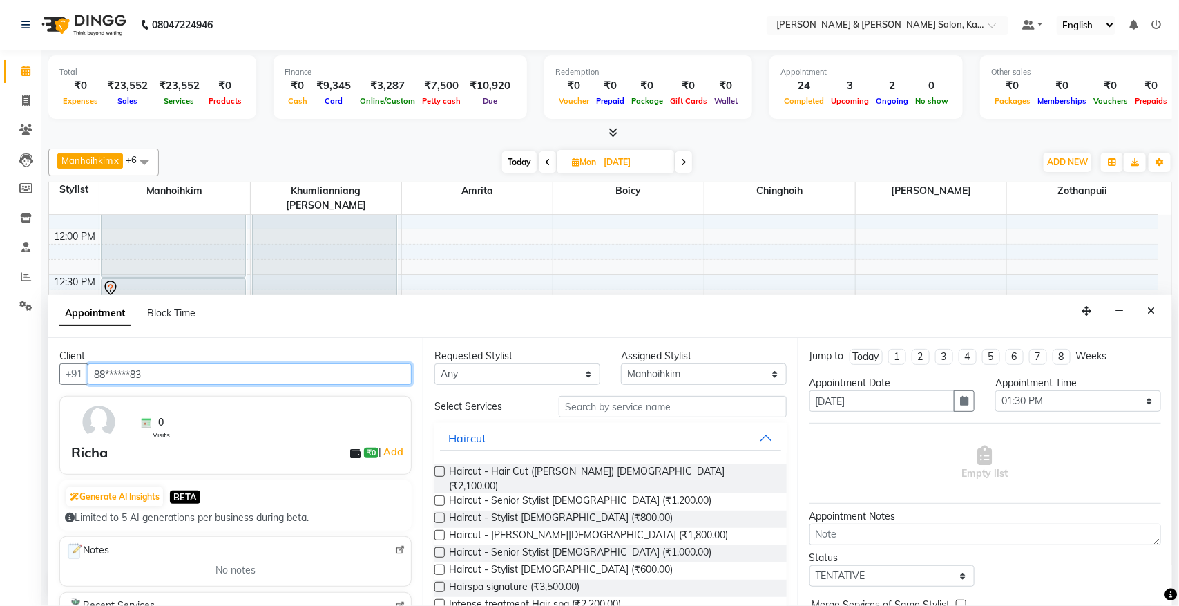
type input "88******83"
click at [662, 403] on input "text" at bounding box center [673, 406] width 228 height 21
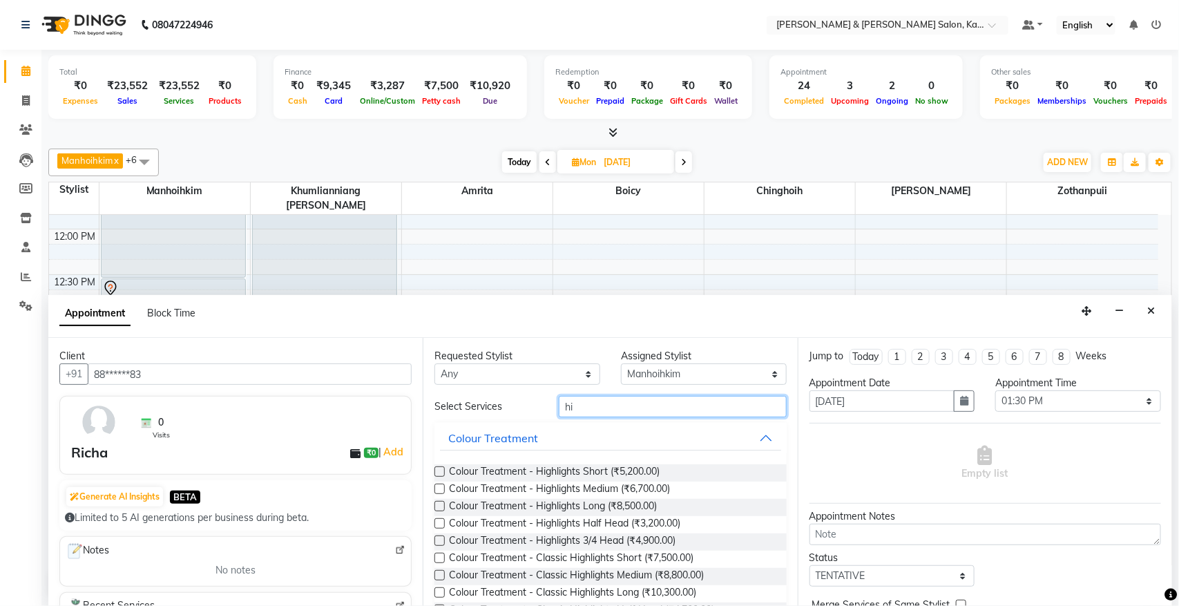
type input "h"
type input "hig"
click at [603, 488] on span "Colour Treatment - Highlights Medium (₹6,700.00)" at bounding box center [559, 489] width 221 height 17
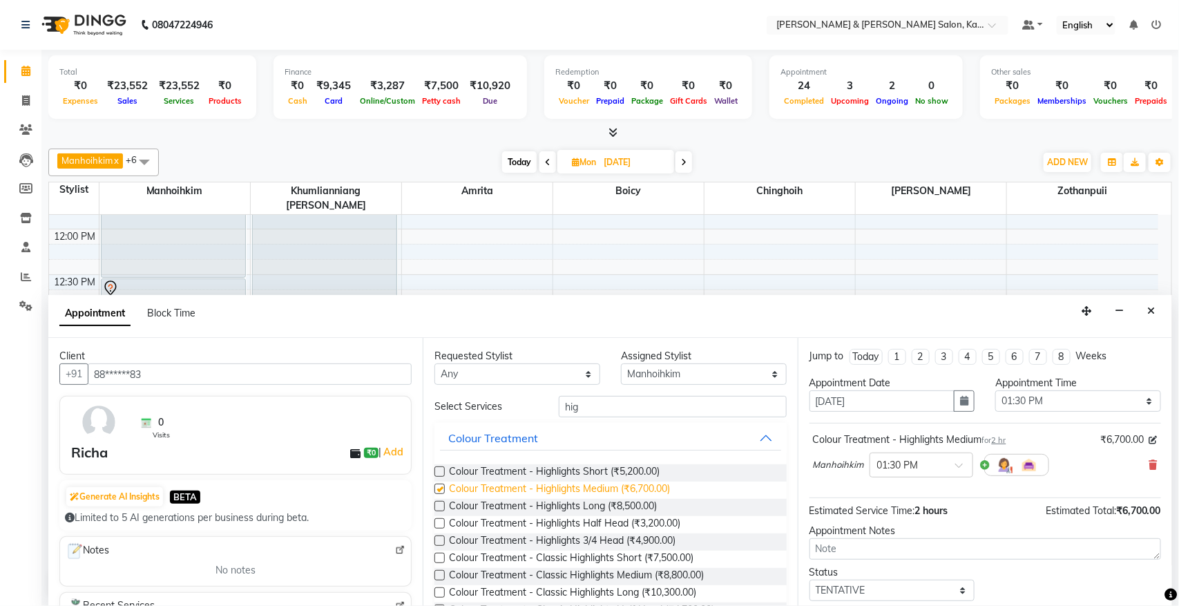
checkbox input "false"
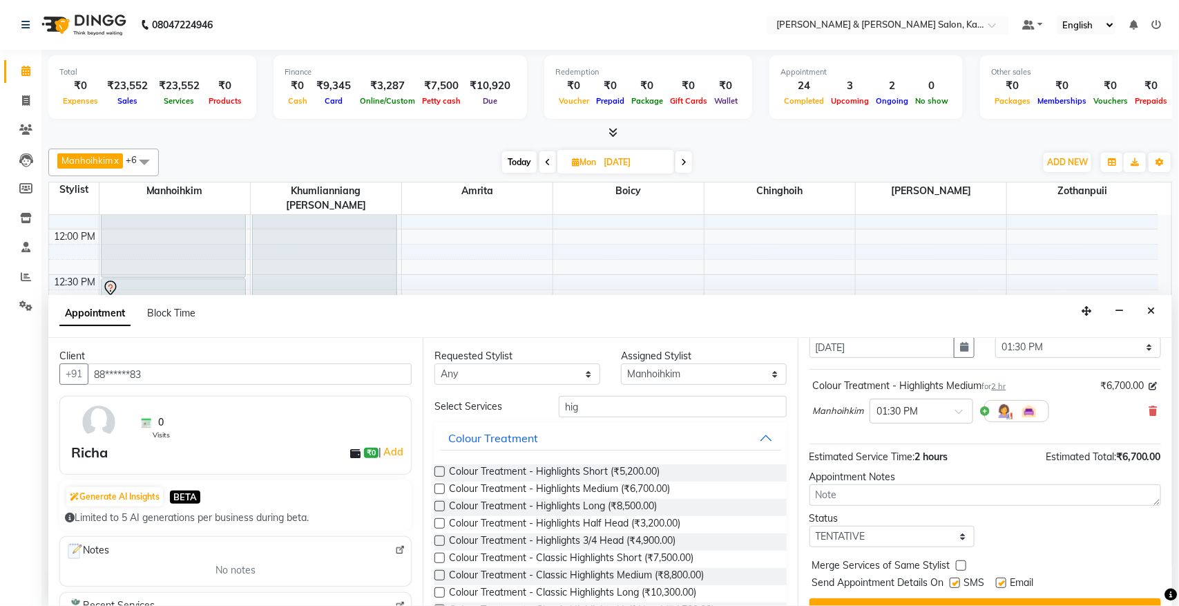
scroll to position [84, 0]
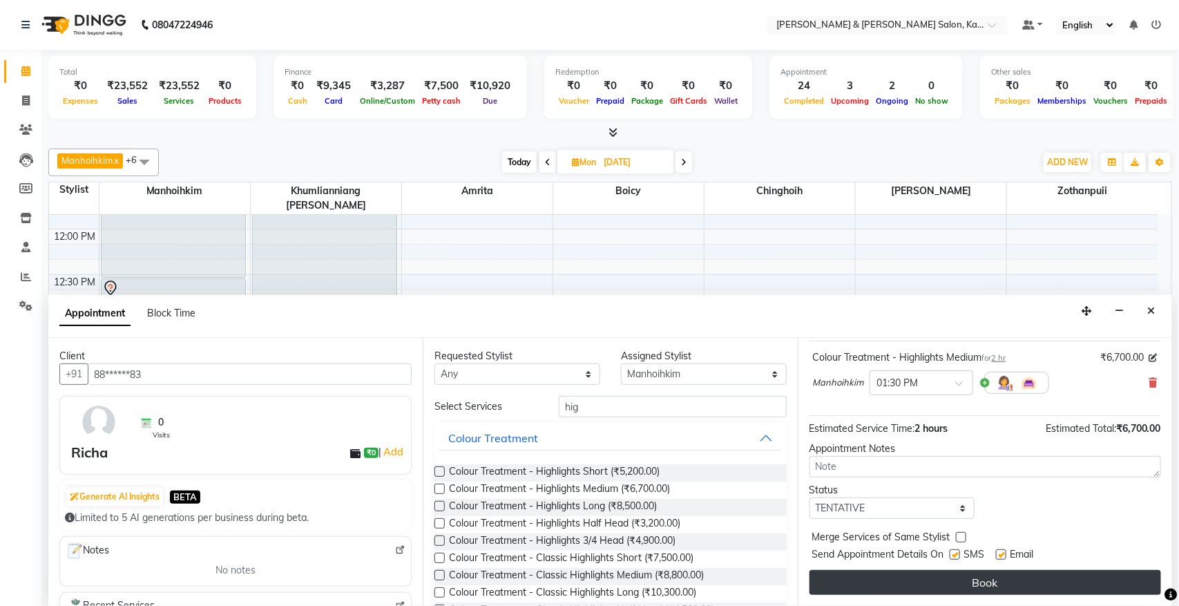
click at [1046, 587] on button "Book" at bounding box center [984, 582] width 351 height 25
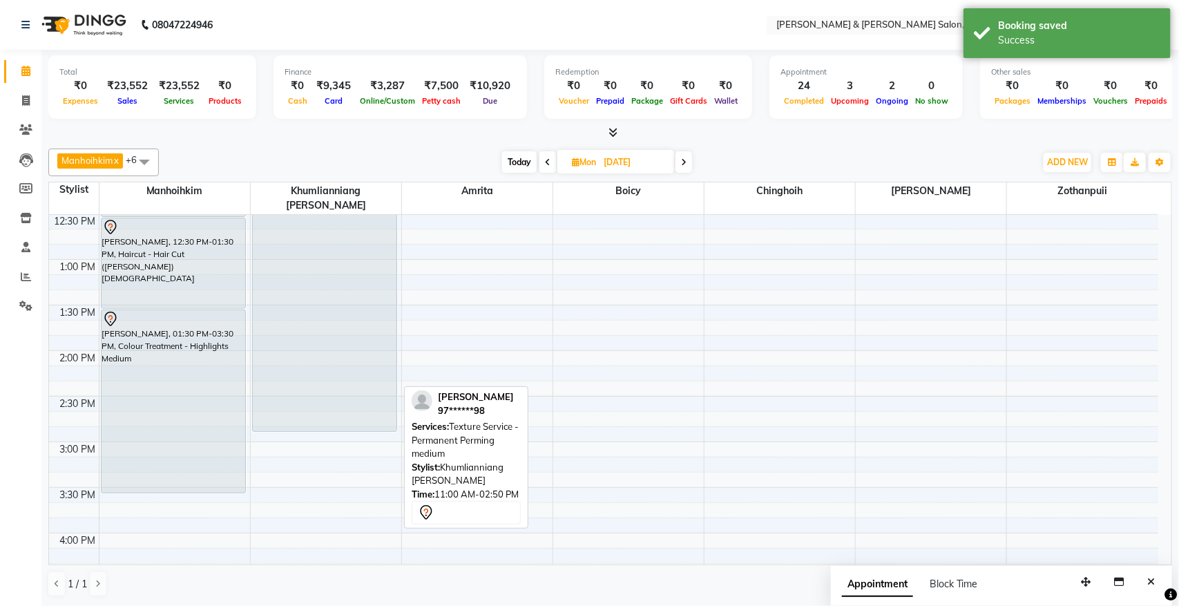
scroll to position [432, 0]
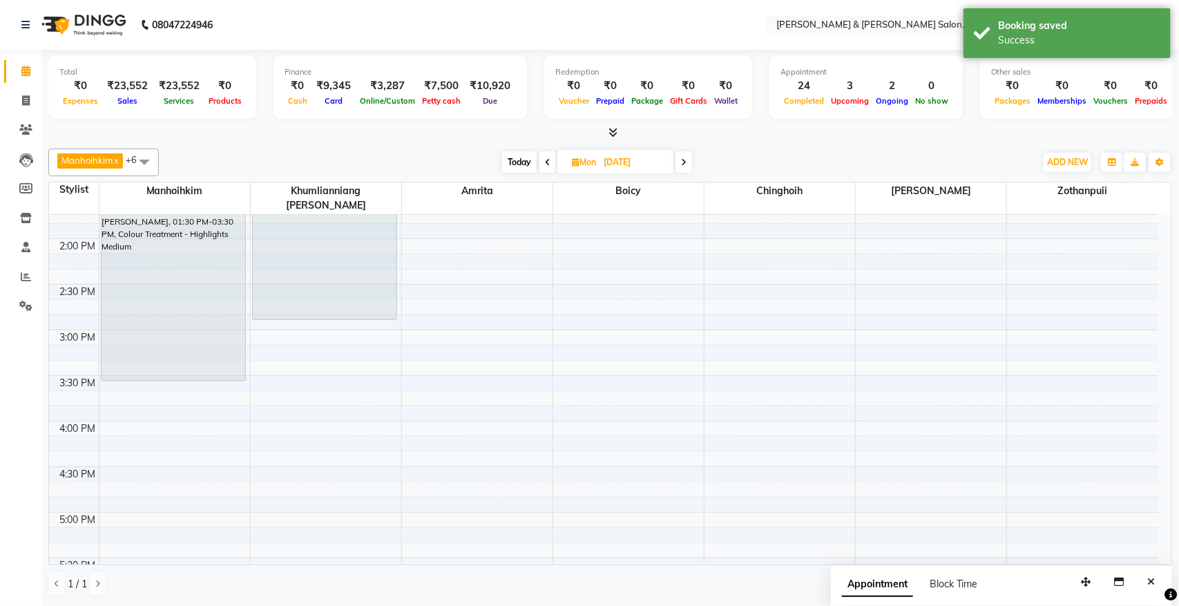
click at [520, 153] on span "Today" at bounding box center [519, 161] width 35 height 21
type input "04-10-2025"
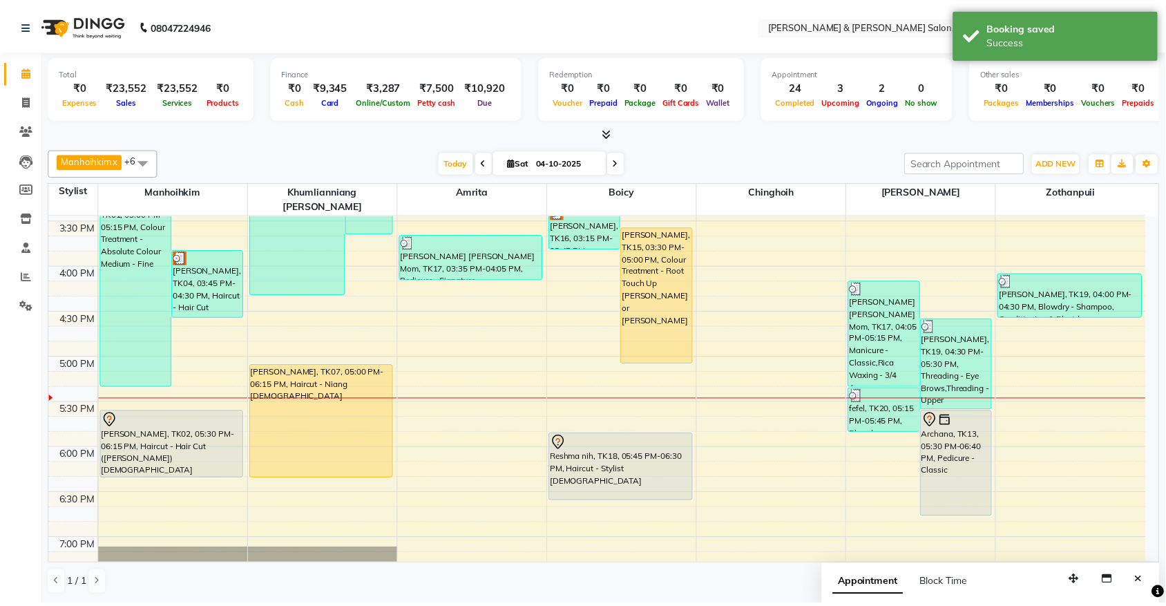
scroll to position [565, 0]
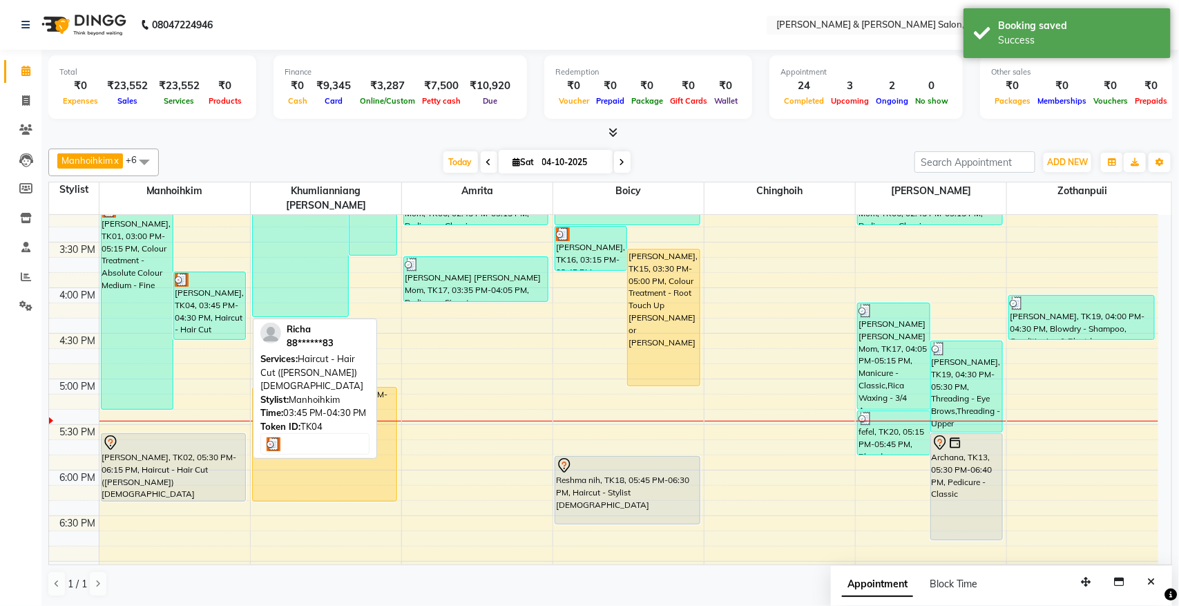
click at [207, 291] on div "[PERSON_NAME], TK04, 03:45 PM-04:30 PM, Haircut - Hair Cut ([PERSON_NAME]) [DEM…" at bounding box center [209, 305] width 71 height 67
select select "3"
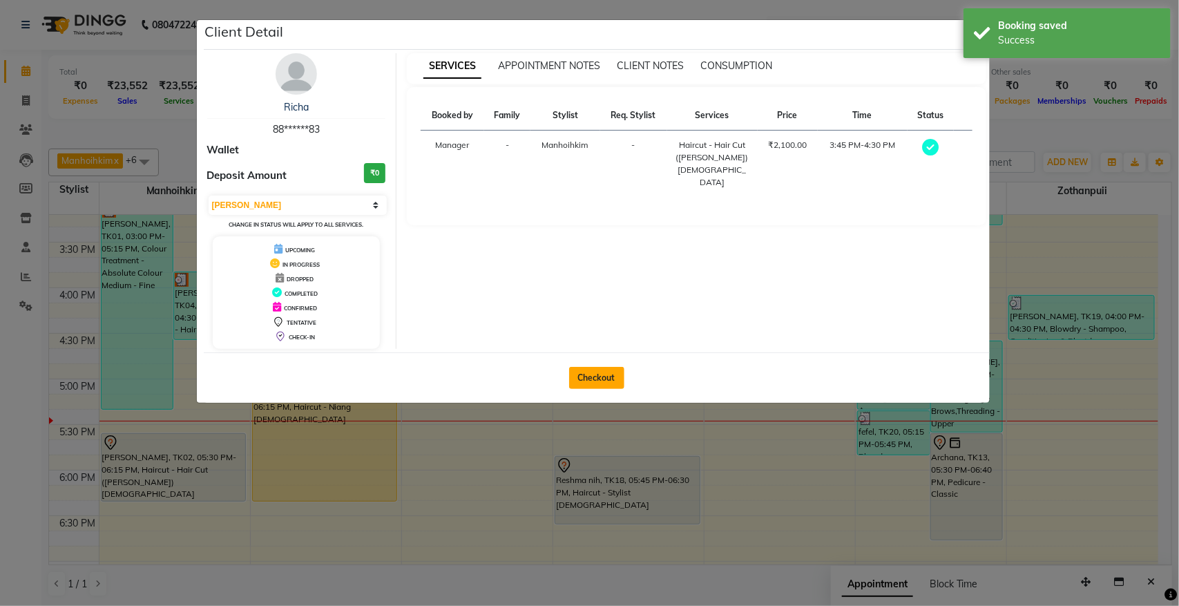
click at [585, 377] on button "Checkout" at bounding box center [596, 378] width 55 height 22
select select "service"
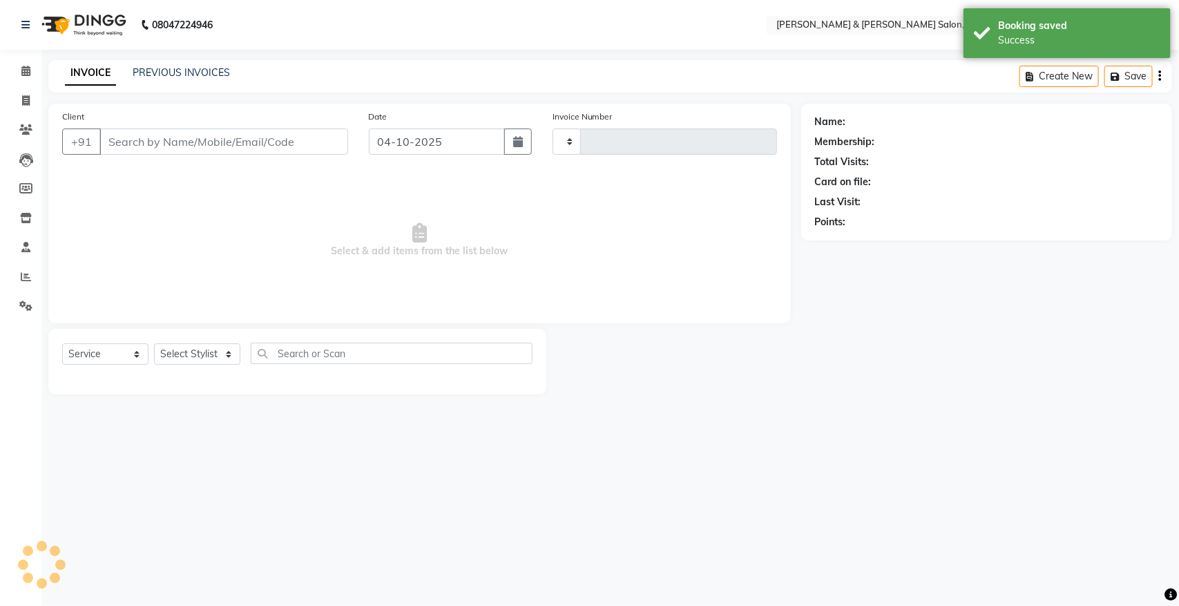
type input "1543"
select select "7750"
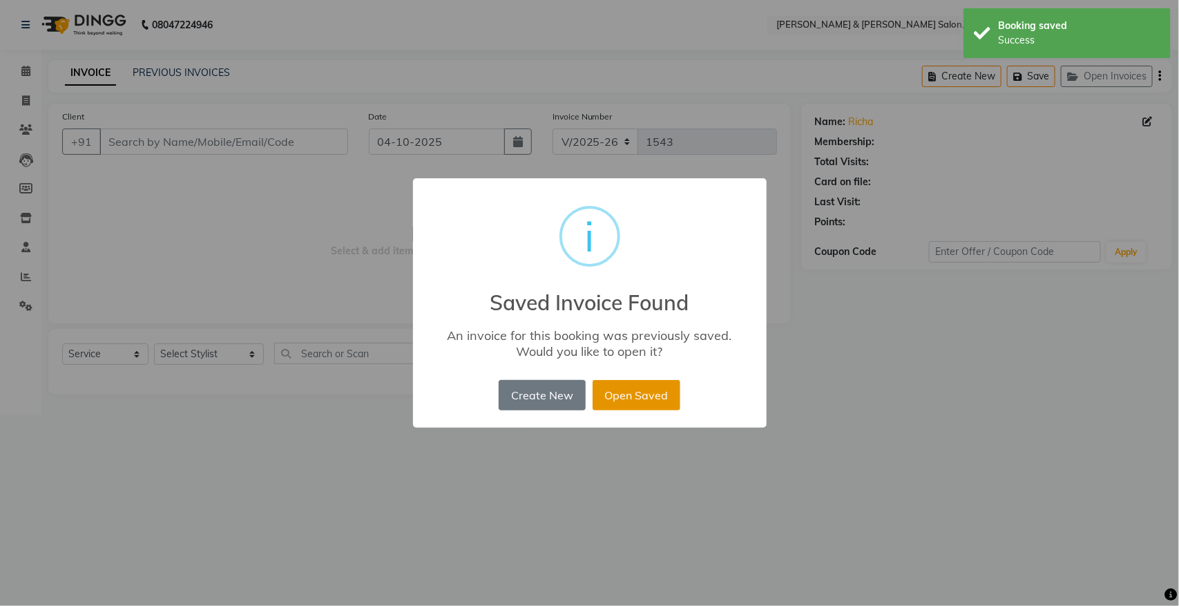
click at [657, 380] on button "Open Saved" at bounding box center [636, 395] width 88 height 30
type input "88******83"
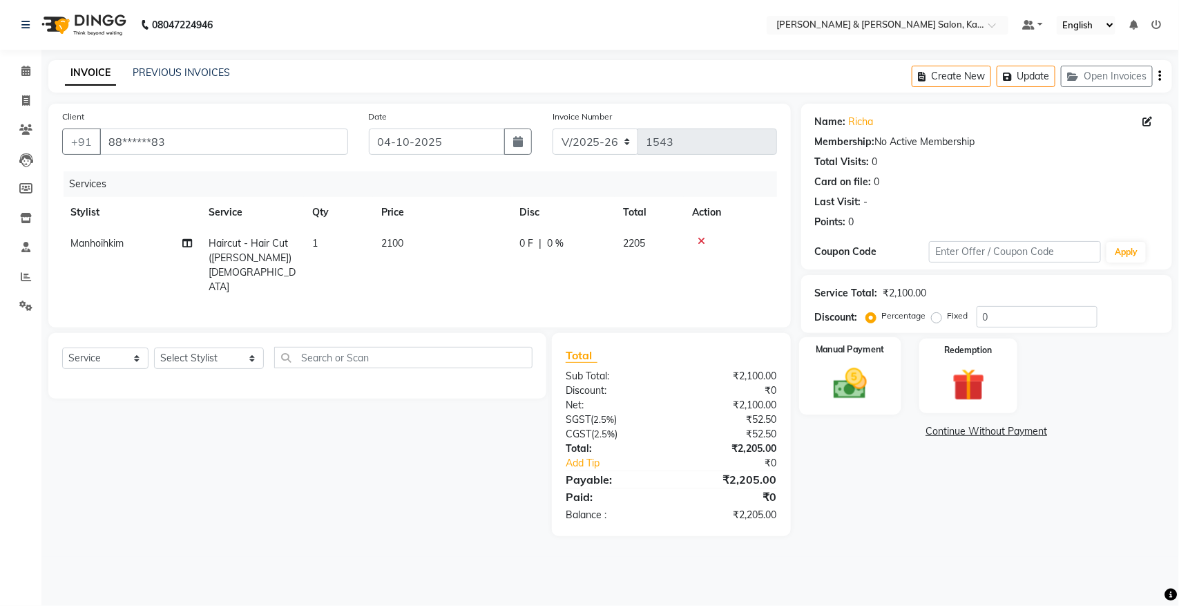
click at [854, 378] on img at bounding box center [849, 383] width 55 height 39
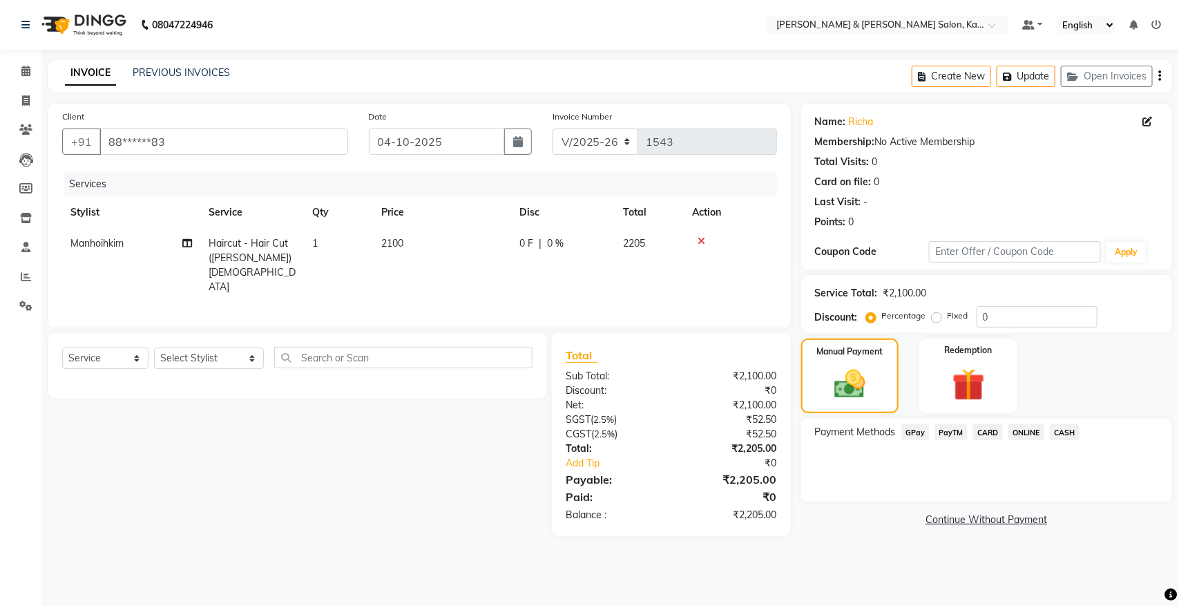
click at [1000, 430] on span "CARD" at bounding box center [988, 432] width 30 height 16
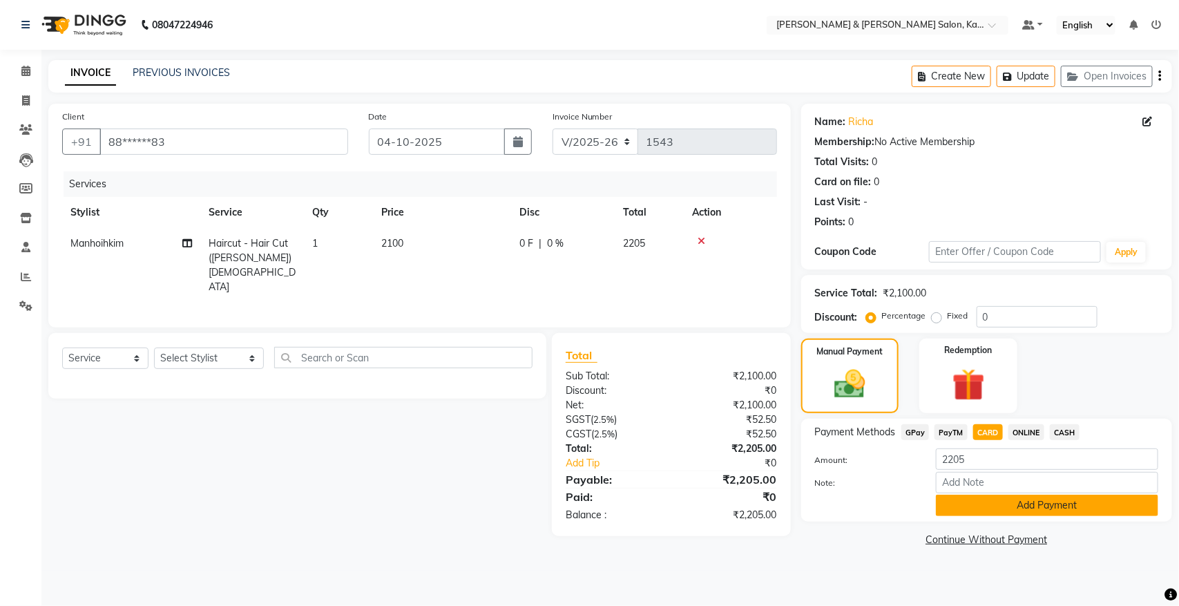
click at [995, 508] on button "Add Payment" at bounding box center [1047, 504] width 222 height 21
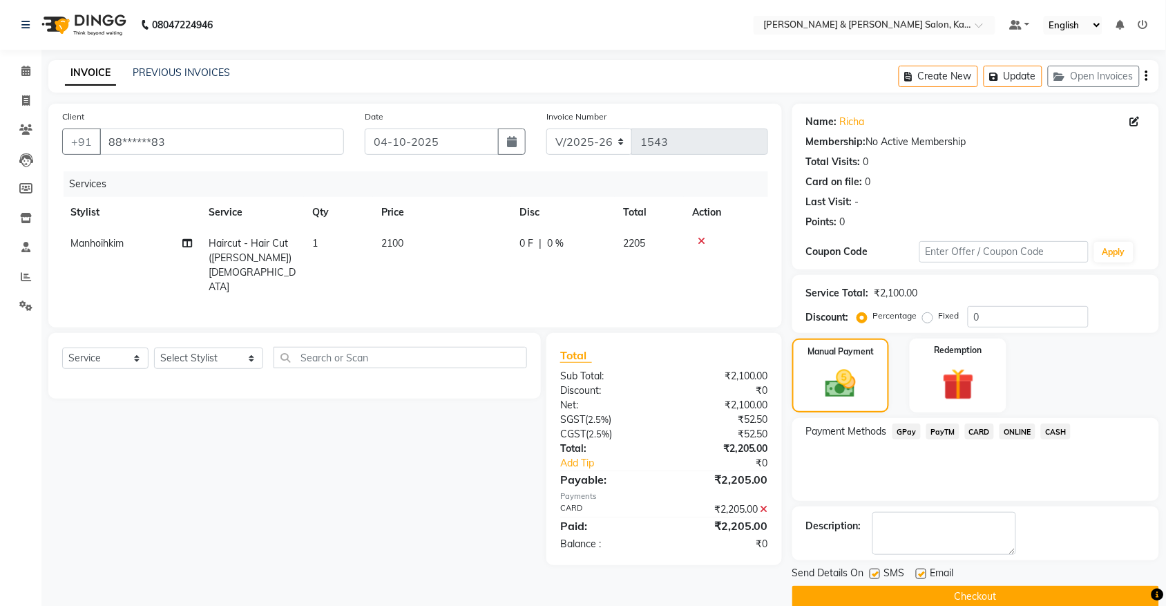
click at [906, 436] on span "GPay" at bounding box center [906, 431] width 28 height 16
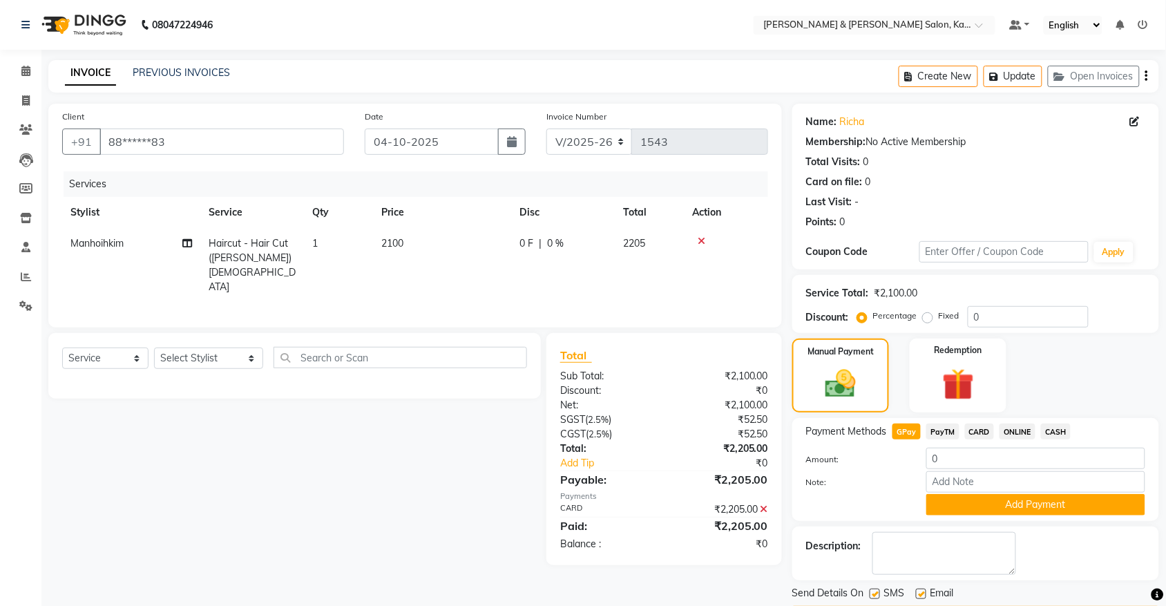
click at [932, 605] on button "Checkout" at bounding box center [975, 616] width 367 height 21
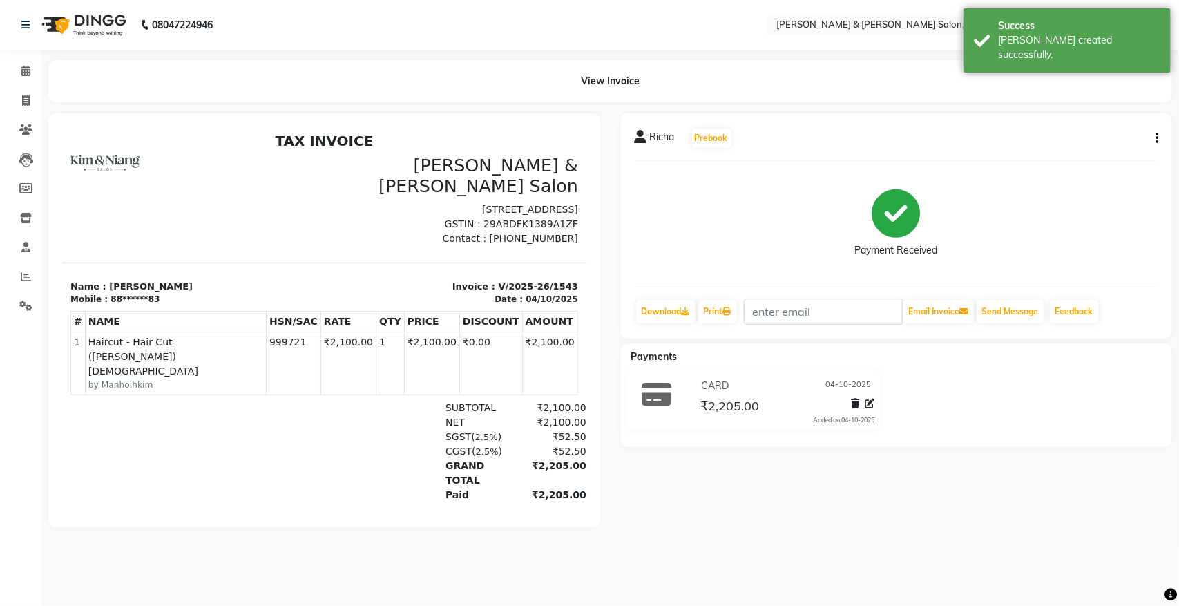
click at [1016, 298] on div "Send Message" at bounding box center [1010, 311] width 70 height 26
click at [1019, 320] on button "Send Message" at bounding box center [1010, 311] width 68 height 23
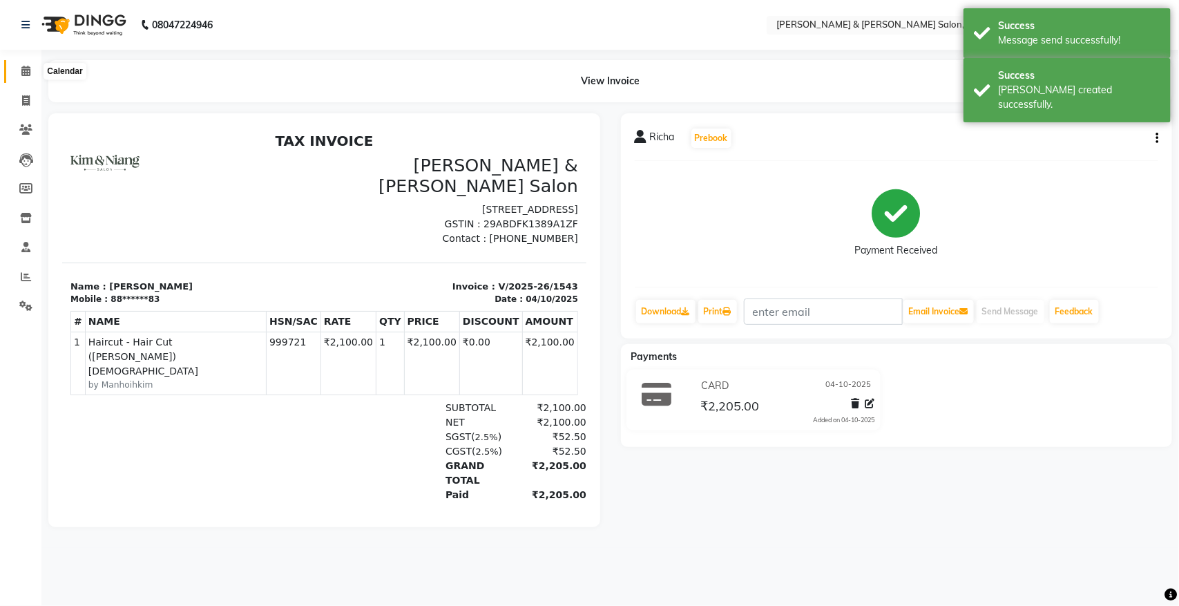
click at [26, 77] on span at bounding box center [26, 72] width 24 height 16
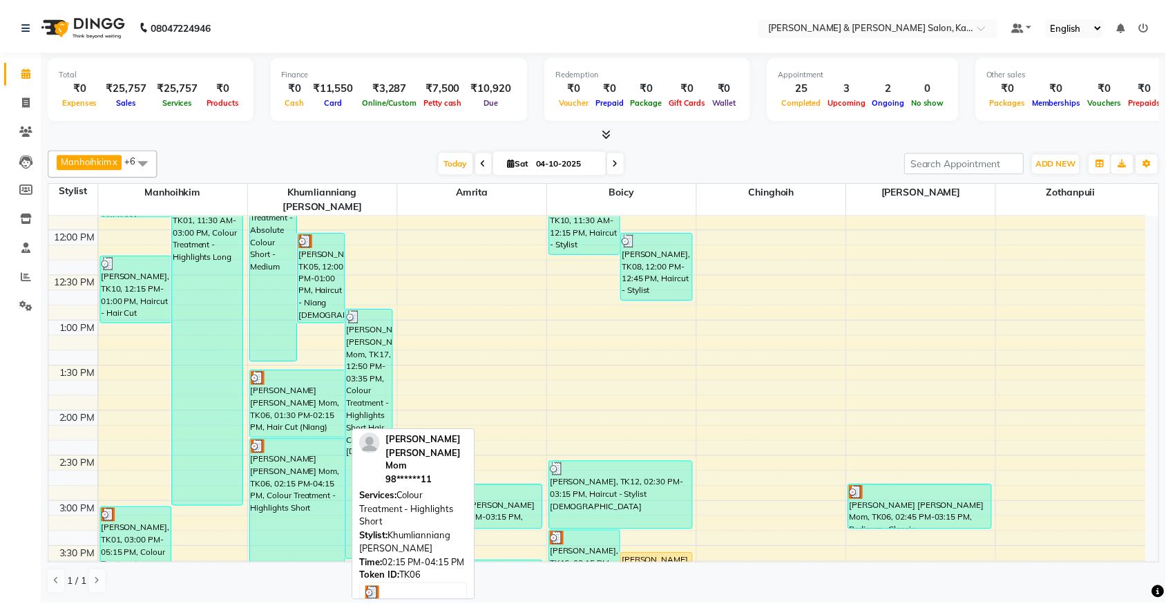
scroll to position [173, 0]
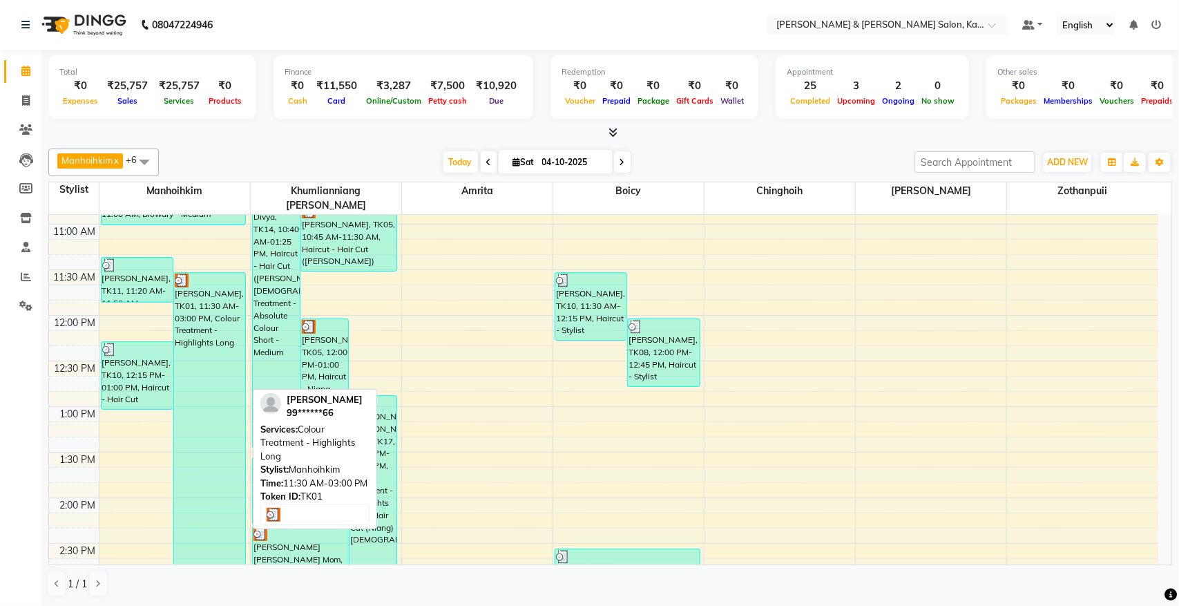
click at [208, 332] on div "[PERSON_NAME], TK01, 11:30 AM-03:00 PM, Colour Treatment - Highlights Long" at bounding box center [209, 433] width 71 height 320
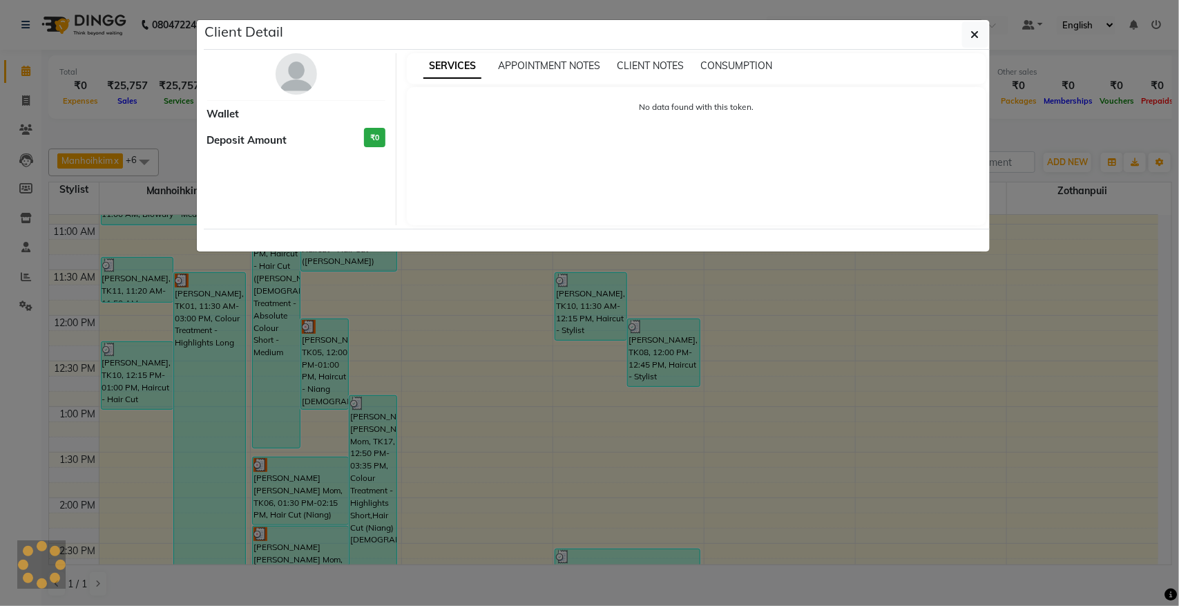
select select "3"
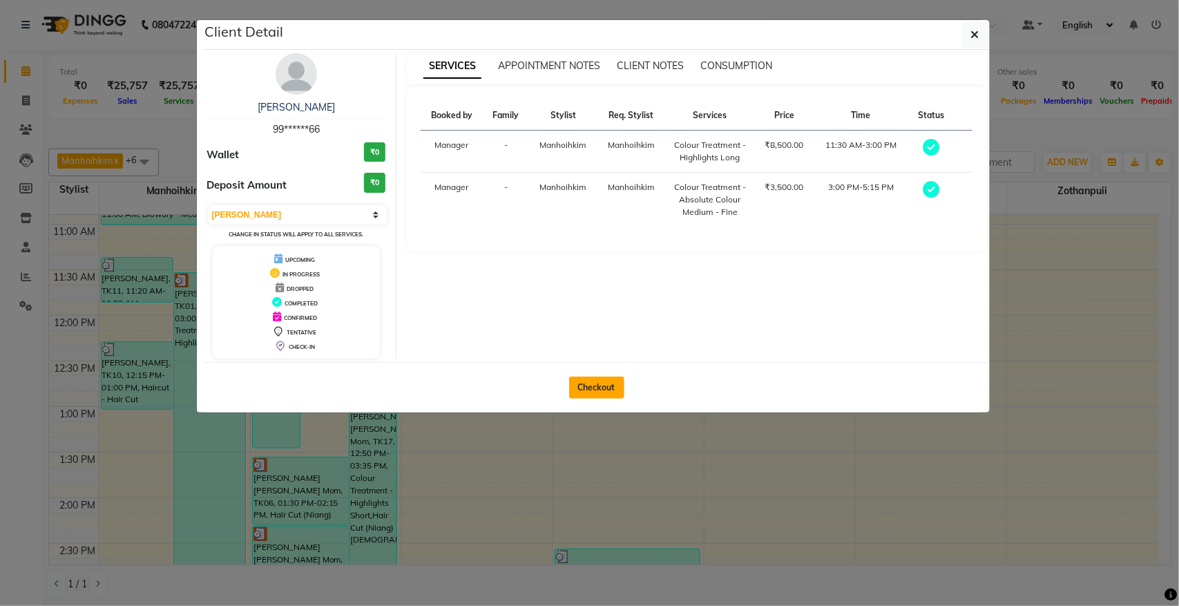
click at [608, 387] on button "Checkout" at bounding box center [596, 387] width 55 height 22
select select "service"
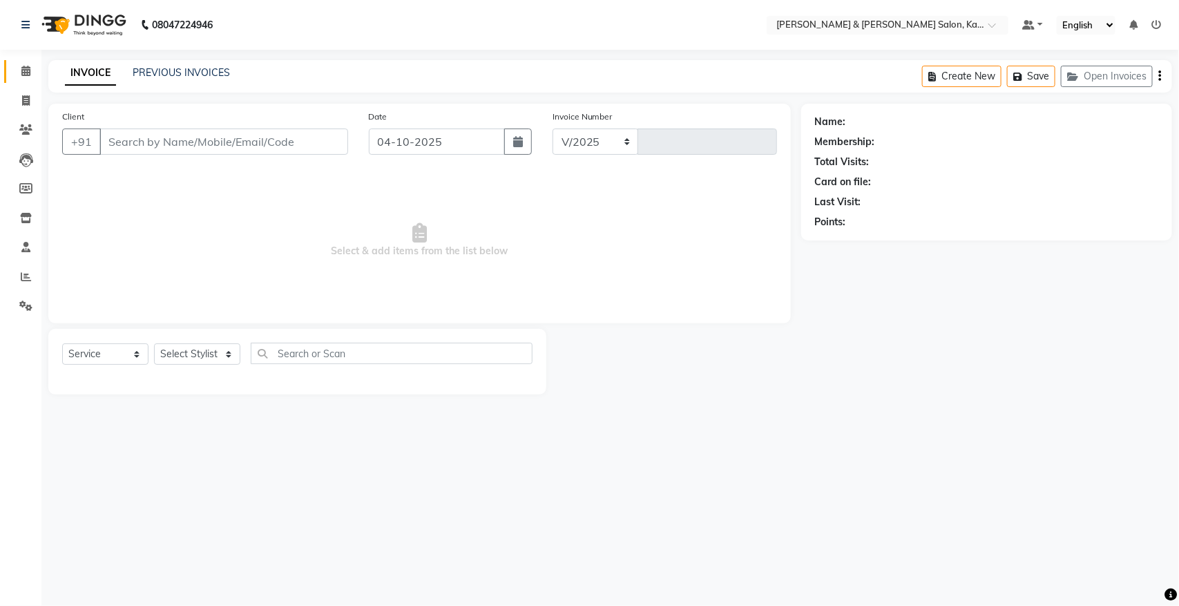
select select "7750"
type input "1544"
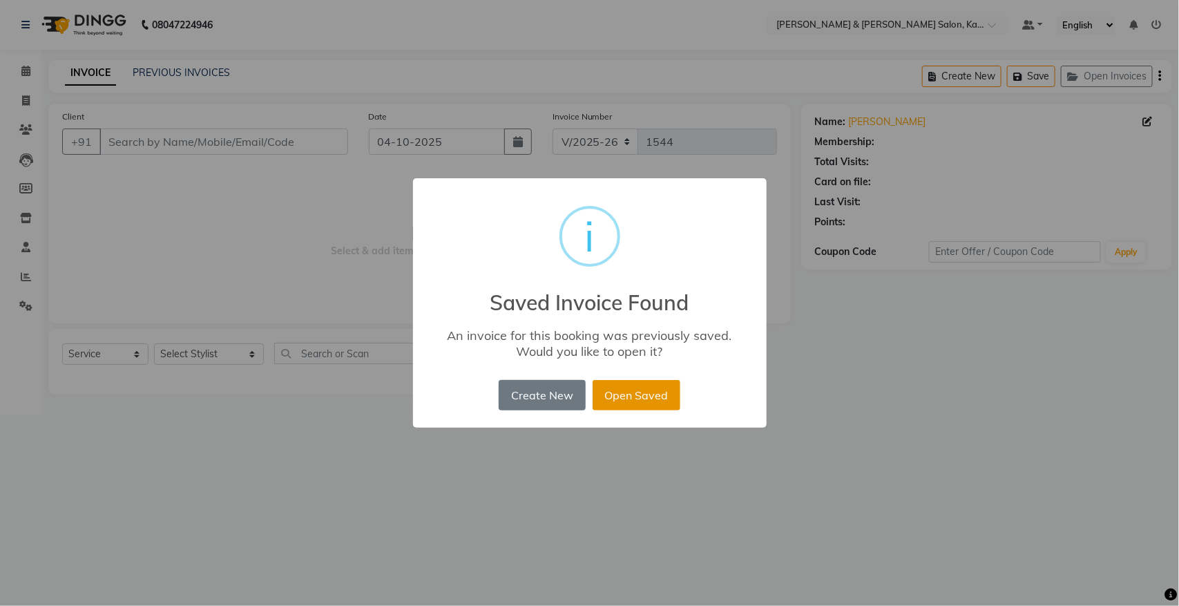
click at [641, 381] on button "Open Saved" at bounding box center [636, 395] width 88 height 30
type input "99******66"
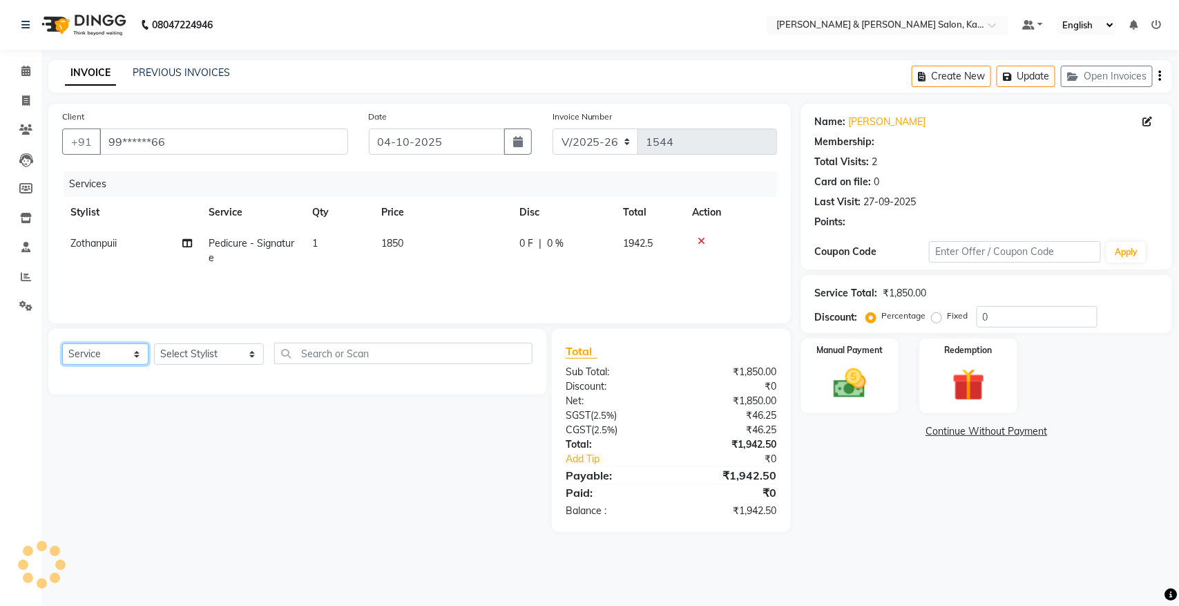
click at [129, 347] on select "Select Service Product Membership Package Voucher Prepaid Gift Card" at bounding box center [105, 353] width 86 height 21
click at [140, 349] on select "Select Service Product Membership Package Voucher Prepaid Gift Card" at bounding box center [105, 353] width 86 height 21
click at [212, 359] on select "Select Stylist Amrita [PERSON_NAME] [PERSON_NAME] [PERSON_NAME] Manager Manhoih…" at bounding box center [209, 353] width 110 height 21
select select "70736"
click at [154, 343] on select "Select Stylist Amrita [PERSON_NAME] [PERSON_NAME] [PERSON_NAME] Manager Manhoih…" at bounding box center [209, 353] width 110 height 21
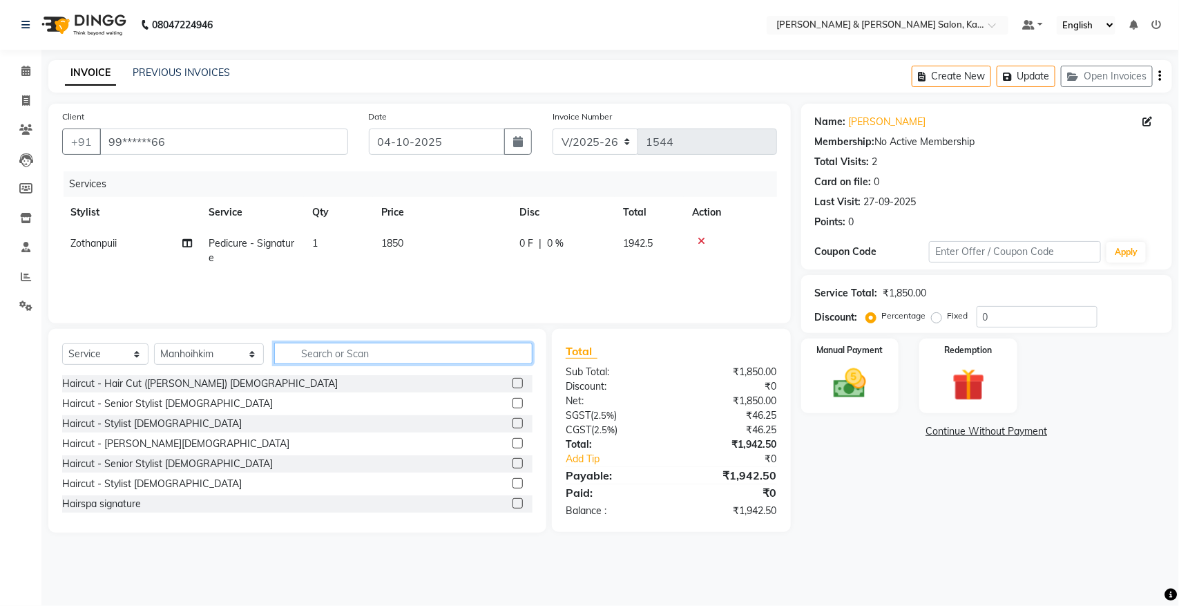
click at [342, 349] on input "text" at bounding box center [403, 353] width 258 height 21
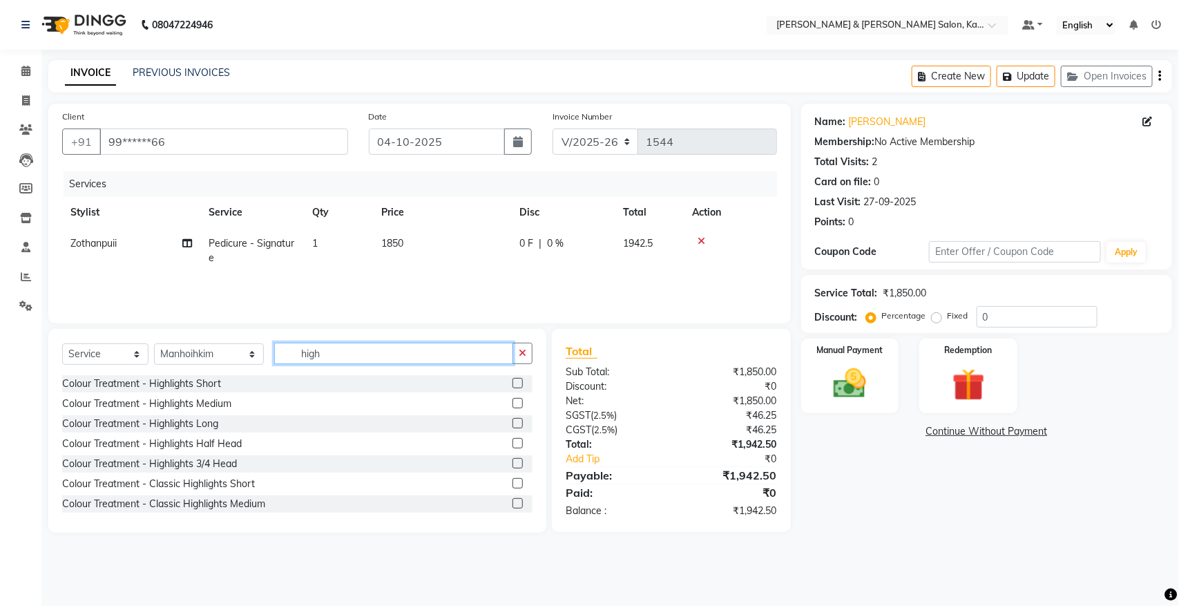
type input "high"
click at [496, 401] on div "Colour Treatment - Highlights Medium" at bounding box center [297, 403] width 470 height 17
click at [512, 399] on label at bounding box center [517, 403] width 10 height 10
click at [512, 399] on input "checkbox" at bounding box center [516, 403] width 9 height 9
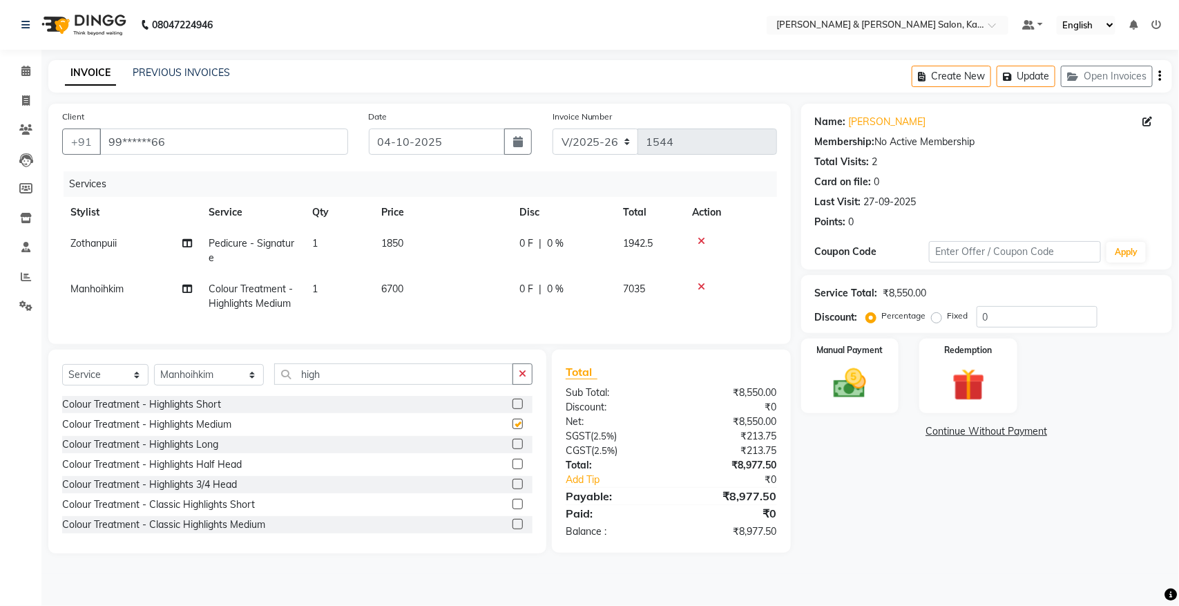
checkbox input "false"
click at [390, 283] on span "6700" at bounding box center [392, 288] width 22 height 12
select select "70736"
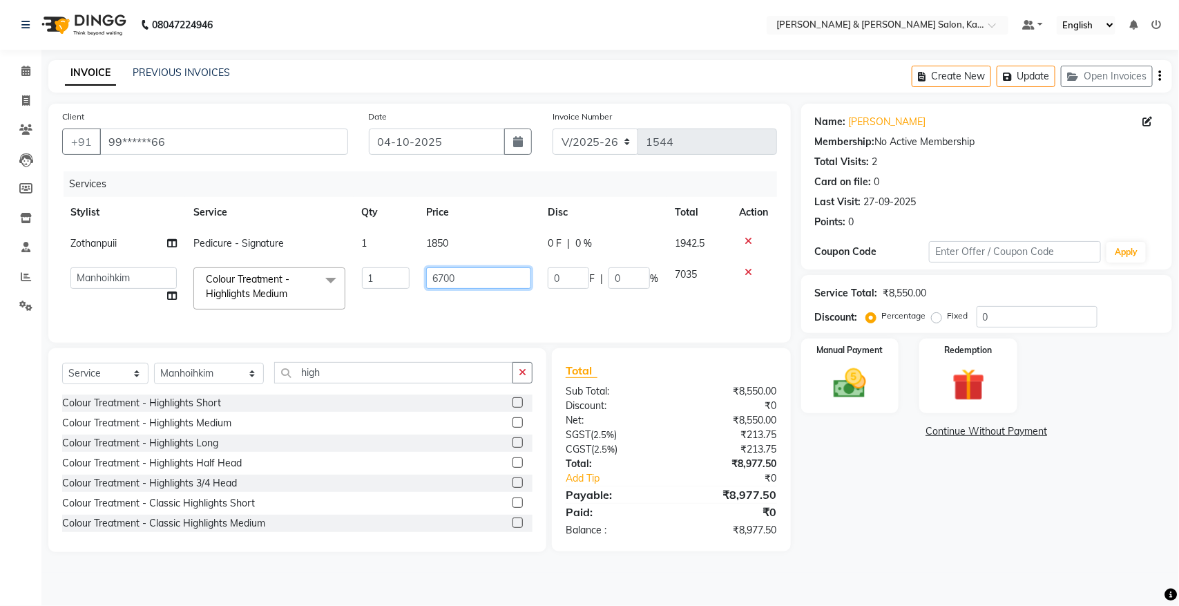
click at [443, 276] on input "6700" at bounding box center [478, 277] width 105 height 21
type input "6500"
click at [729, 325] on div "Services Stylist Service Qty Price Disc Total Action Zothanpuii Pedicure - Sign…" at bounding box center [419, 249] width 715 height 157
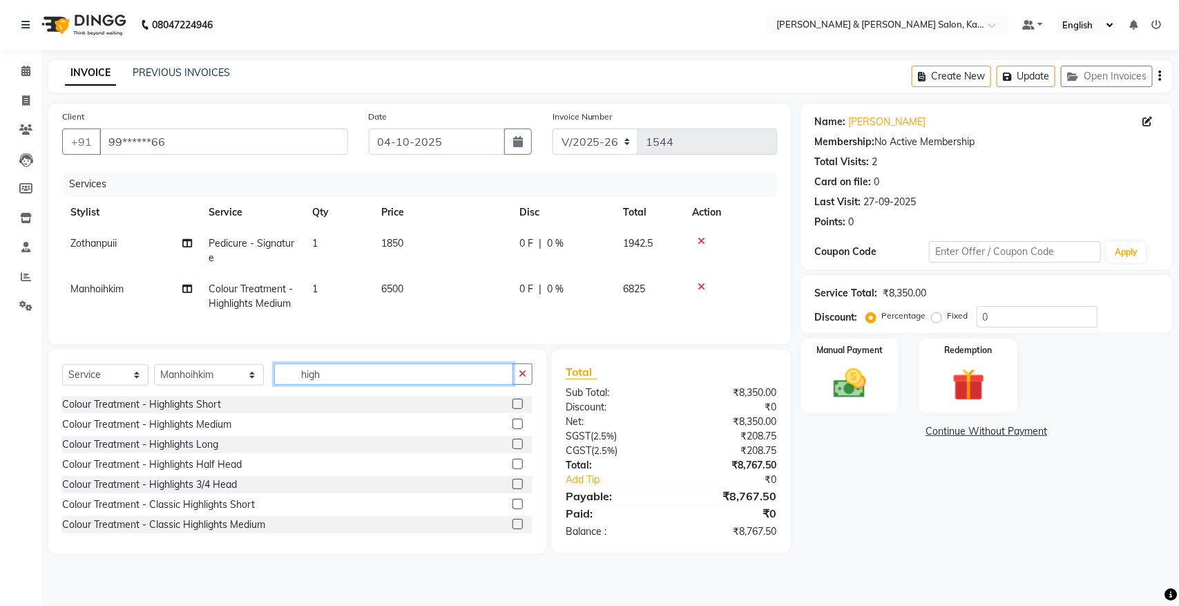
click at [319, 385] on input "high" at bounding box center [393, 373] width 239 height 21
type input "h"
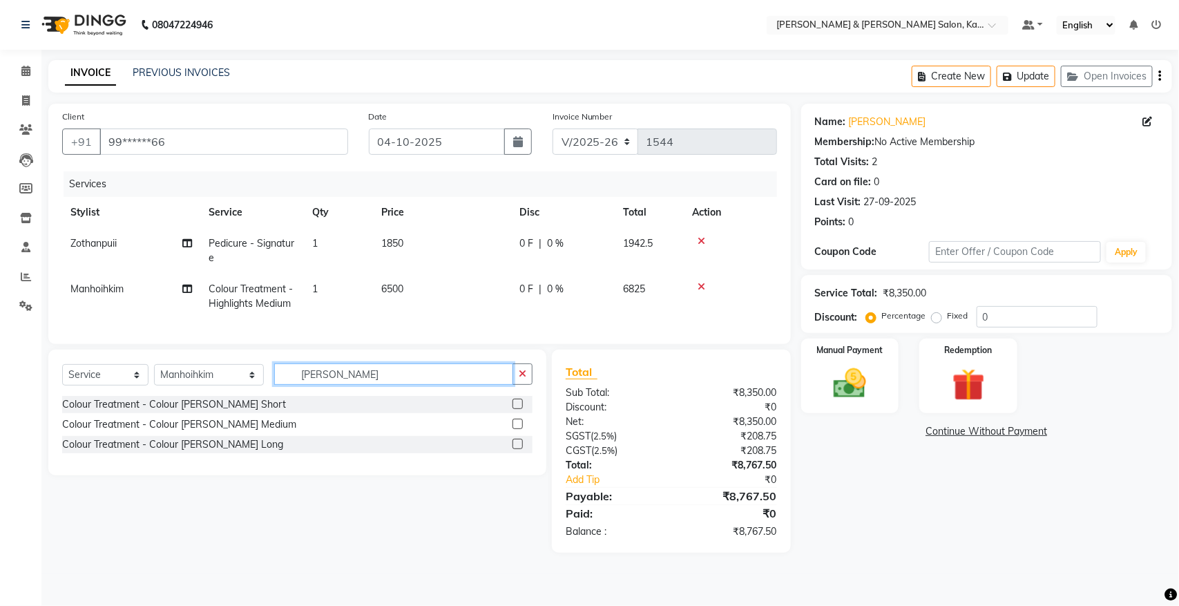
type input "[PERSON_NAME]"
click at [513, 409] on label at bounding box center [517, 403] width 10 height 10
click at [513, 409] on input "checkbox" at bounding box center [516, 404] width 9 height 9
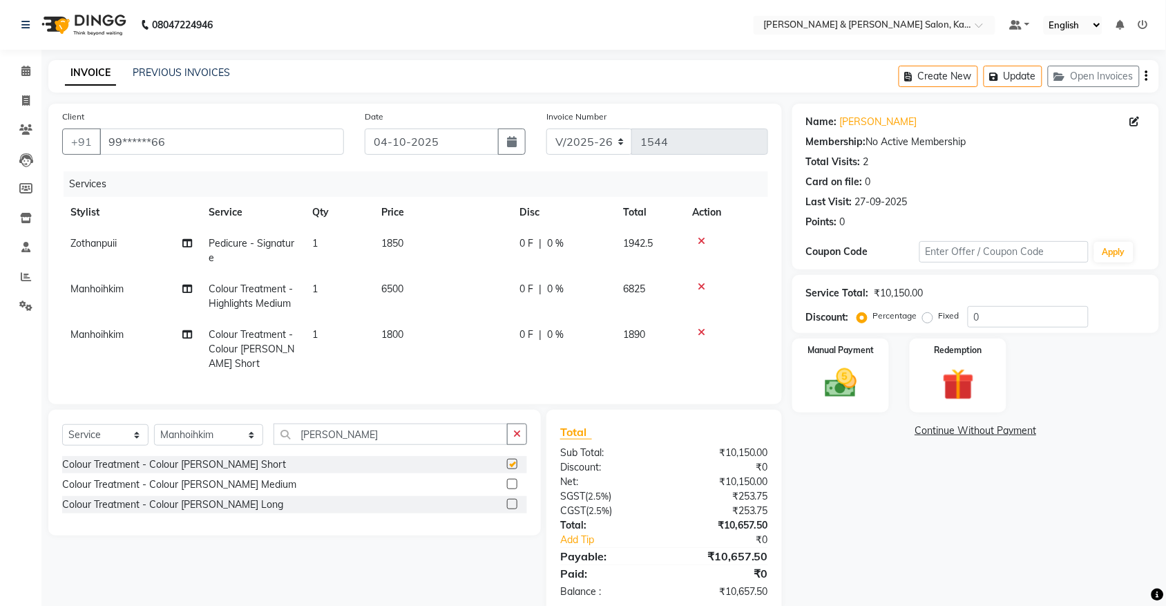
checkbox input "false"
click at [242, 492] on div "Colour Treatment - Colour [PERSON_NAME] Medium" at bounding box center [179, 484] width 234 height 15
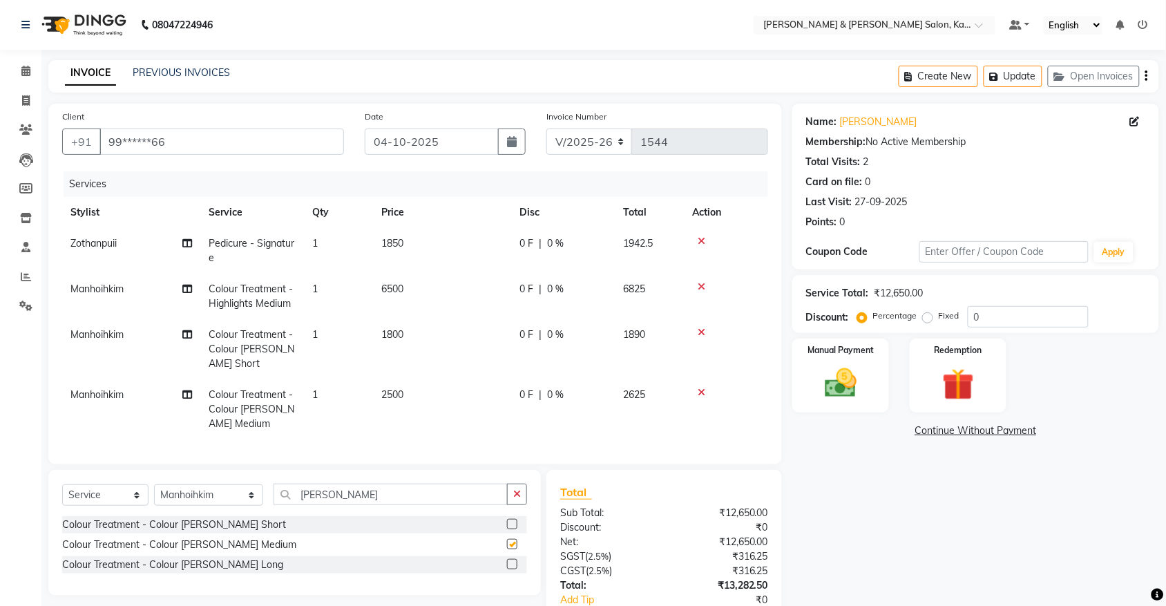
checkbox input "false"
click at [701, 332] on icon at bounding box center [701, 332] width 8 height 10
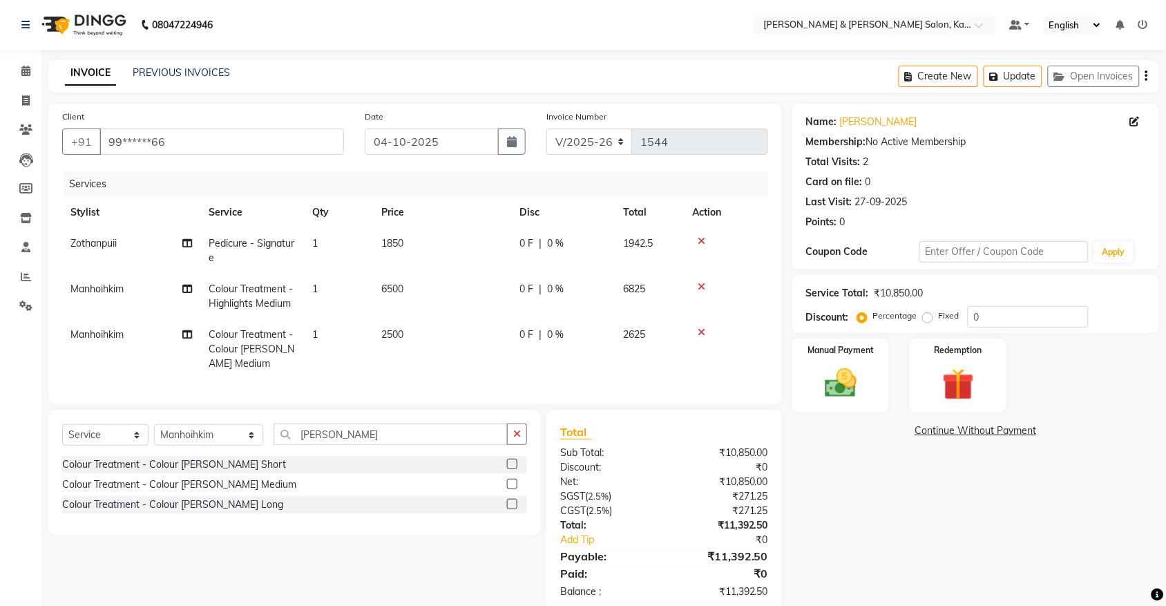
click at [394, 333] on span "2500" at bounding box center [392, 334] width 22 height 12
select select "70736"
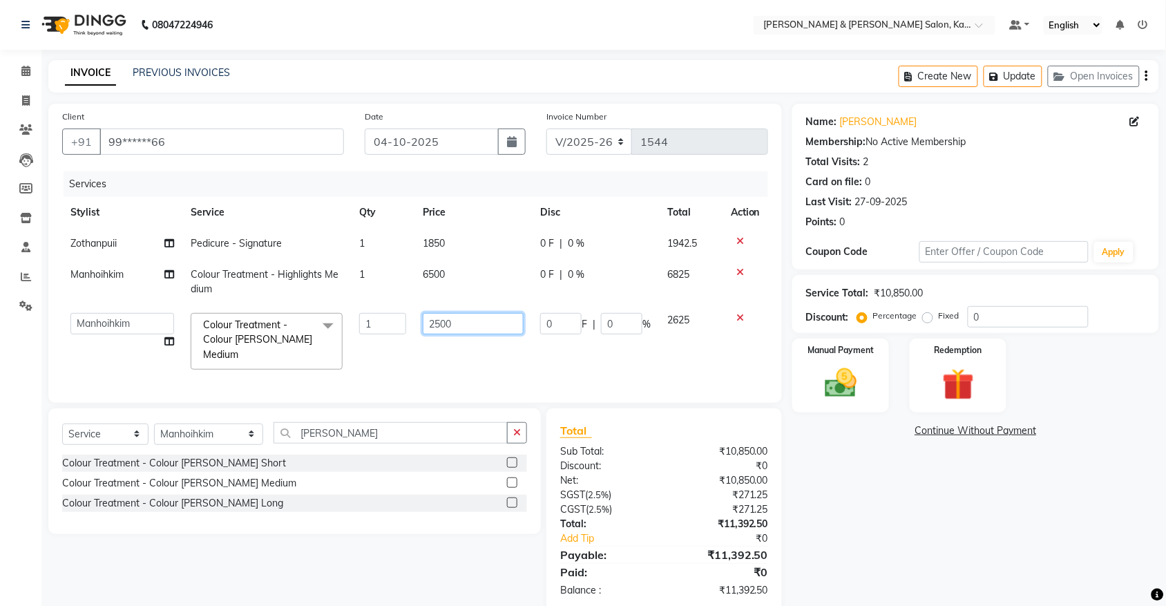
click at [443, 322] on input "2500" at bounding box center [473, 323] width 101 height 21
type input "2100"
drag, startPoint x: 758, startPoint y: 405, endPoint x: 767, endPoint y: 405, distance: 9.0
click at [767, 405] on div "Client +91 99******66 Date [DATE] Invoice Number V/2025 V/[PHONE_NUMBER] Servic…" at bounding box center [415, 358] width 754 height 508
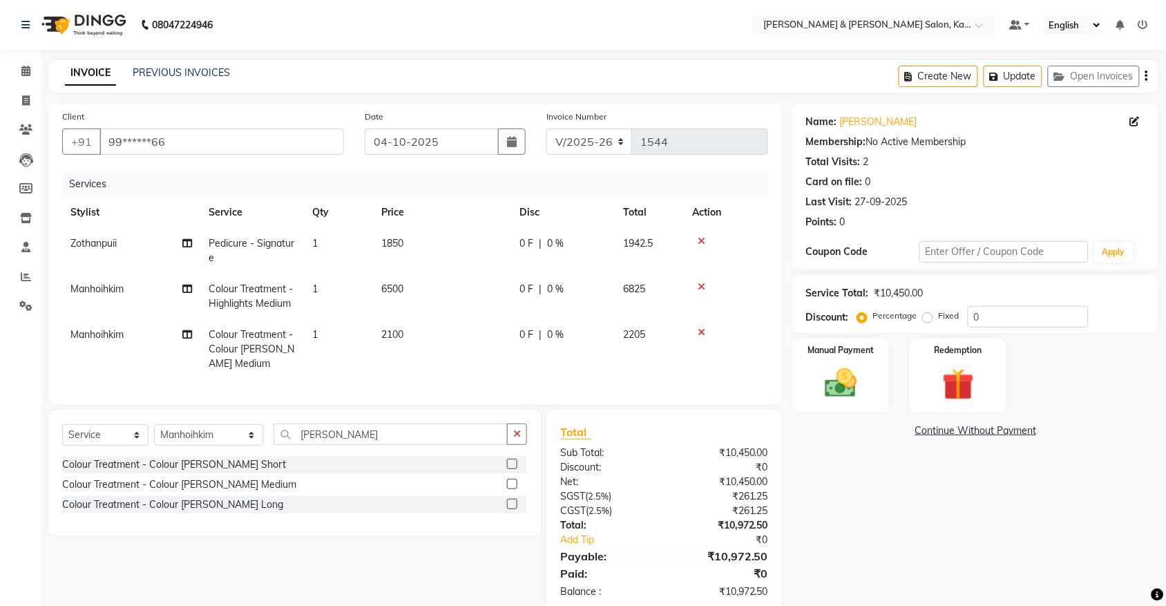
scroll to position [39, 0]
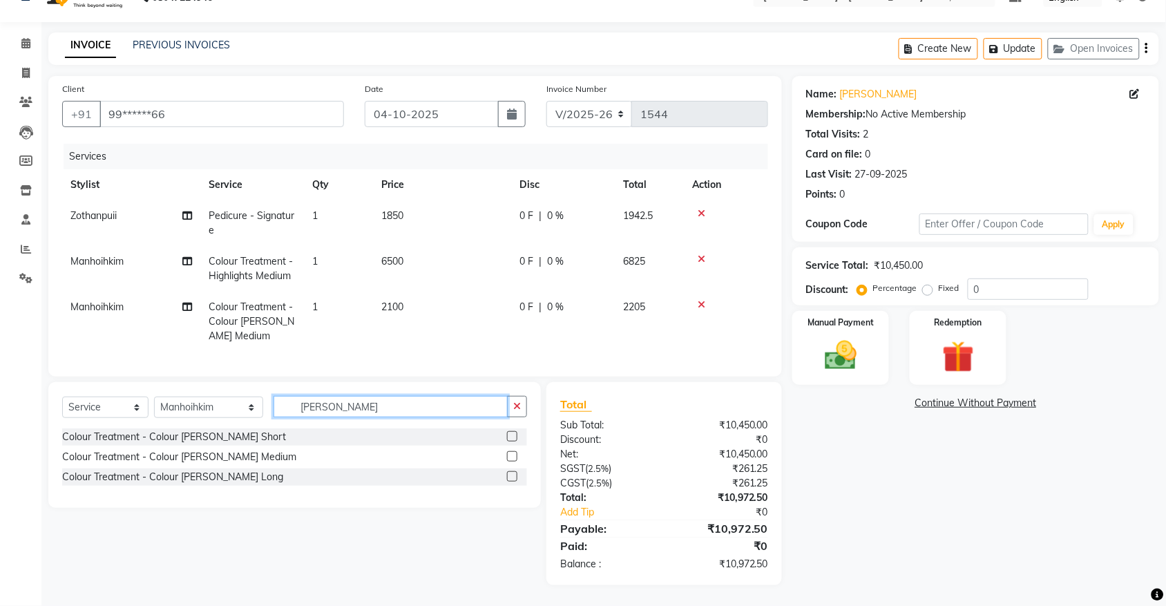
click at [340, 411] on input "[PERSON_NAME]" at bounding box center [390, 406] width 234 height 21
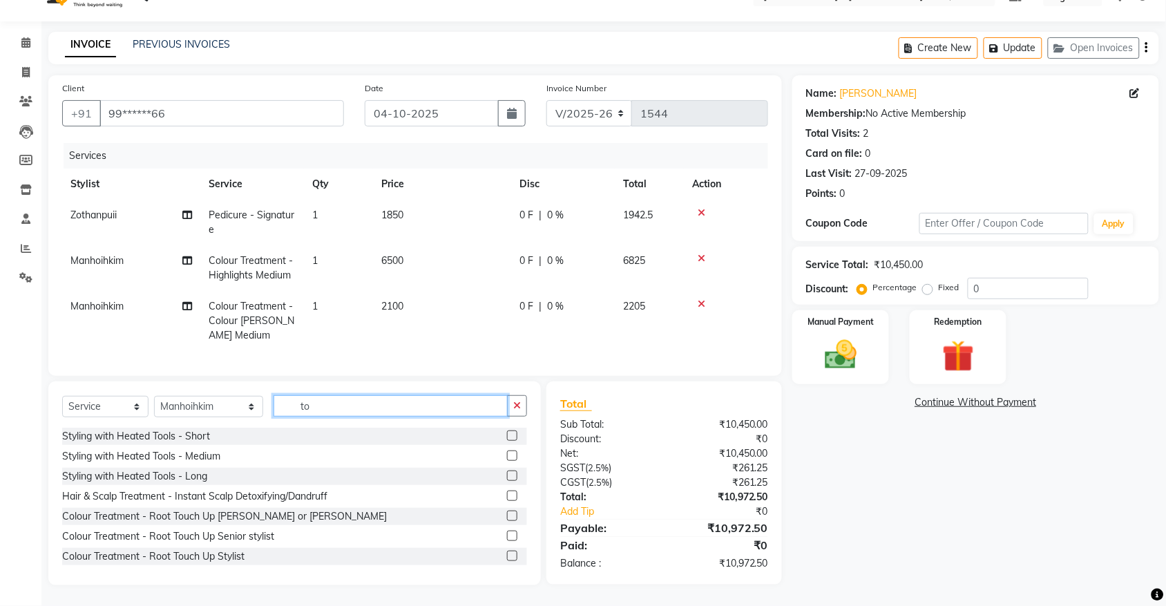
type input "t"
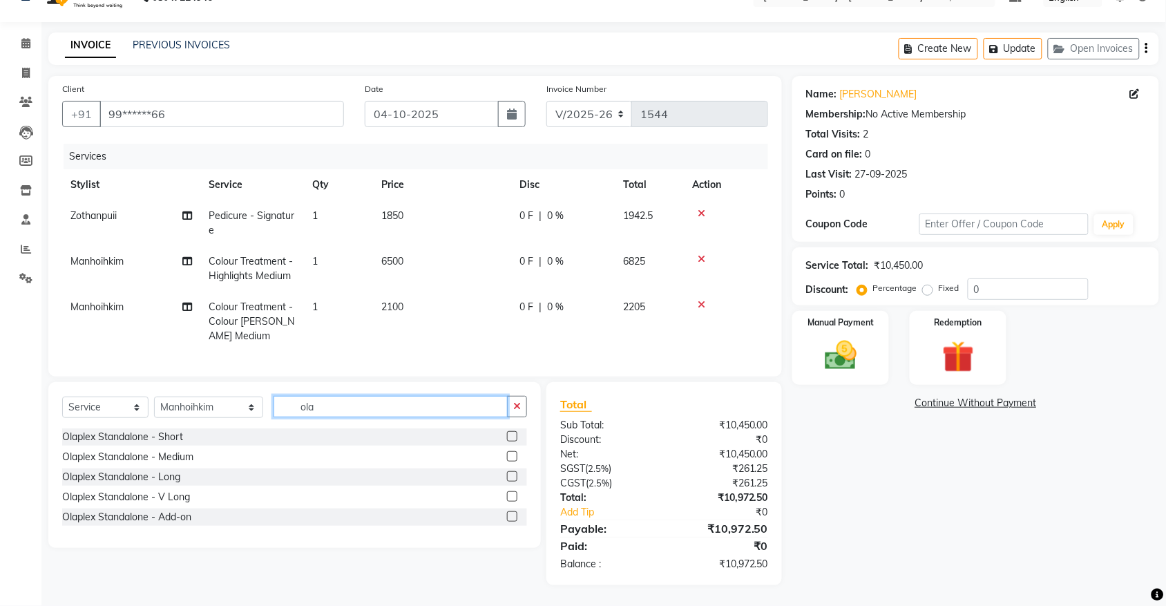
type input "ola"
click at [511, 512] on label at bounding box center [512, 516] width 10 height 10
click at [511, 512] on input "checkbox" at bounding box center [511, 516] width 9 height 9
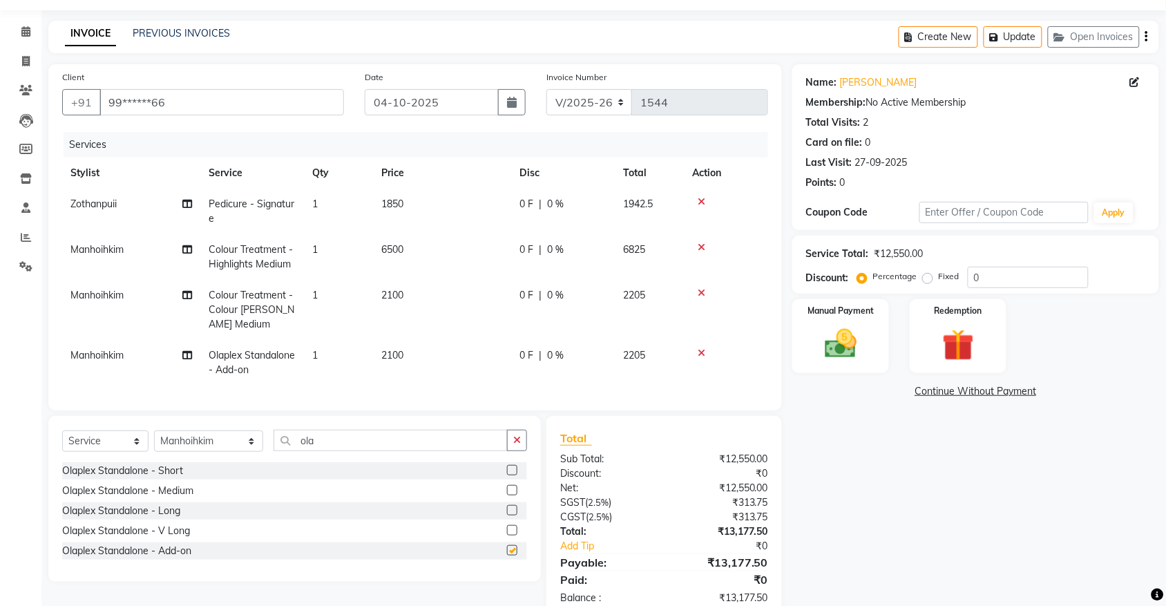
checkbox input "false"
click at [1020, 28] on button "Update" at bounding box center [1012, 36] width 59 height 21
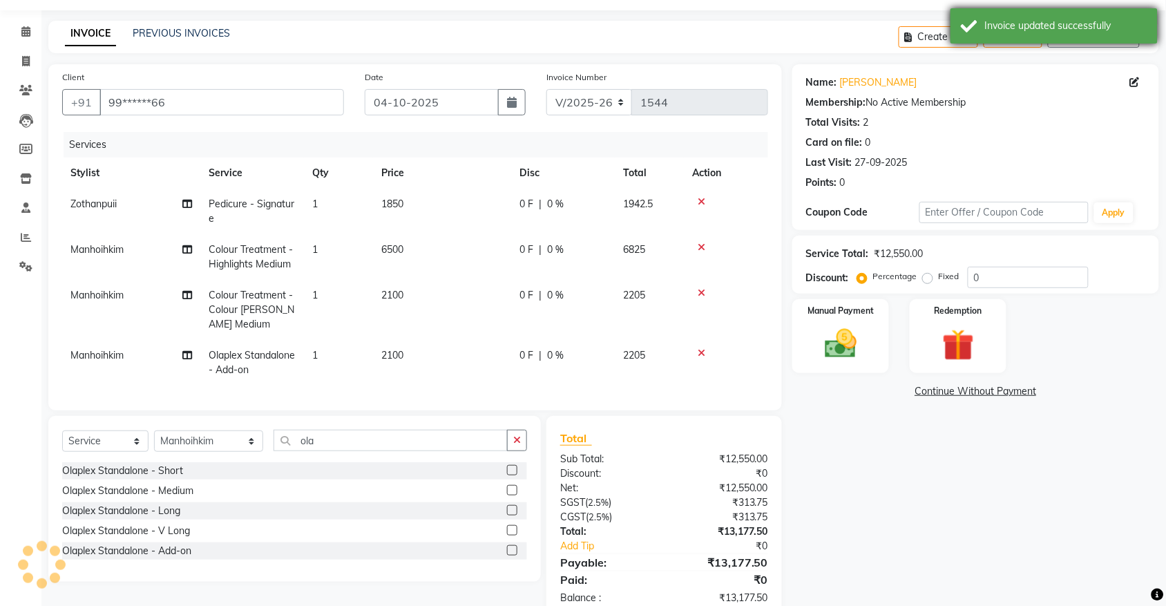
click at [1090, 30] on div "Invoice updated successfully" at bounding box center [1066, 26] width 162 height 15
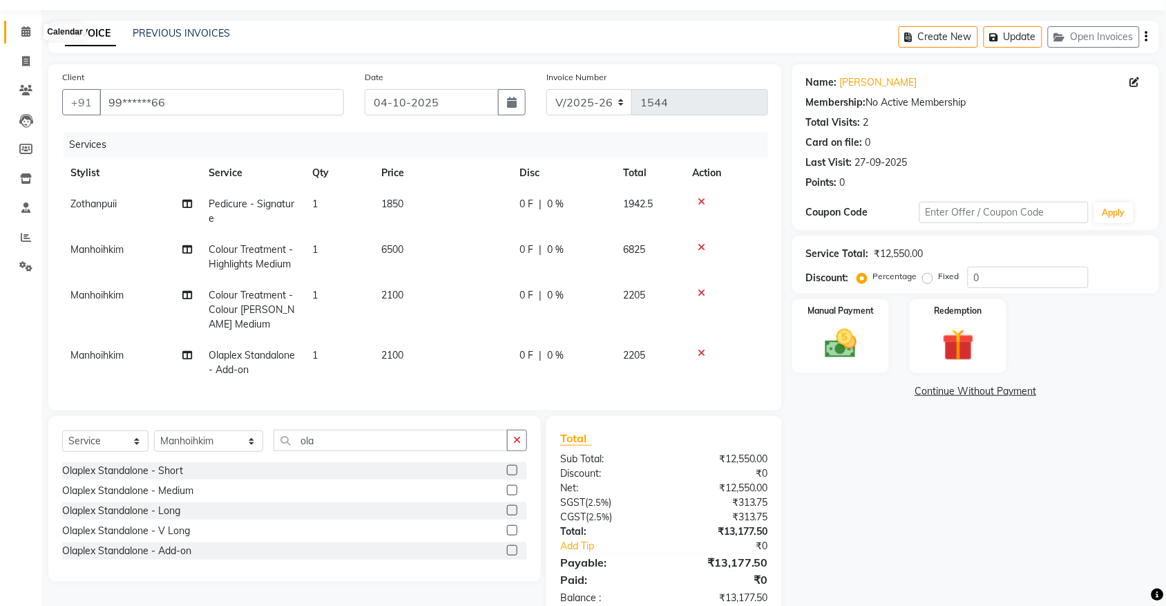
click at [25, 31] on icon at bounding box center [25, 31] width 9 height 10
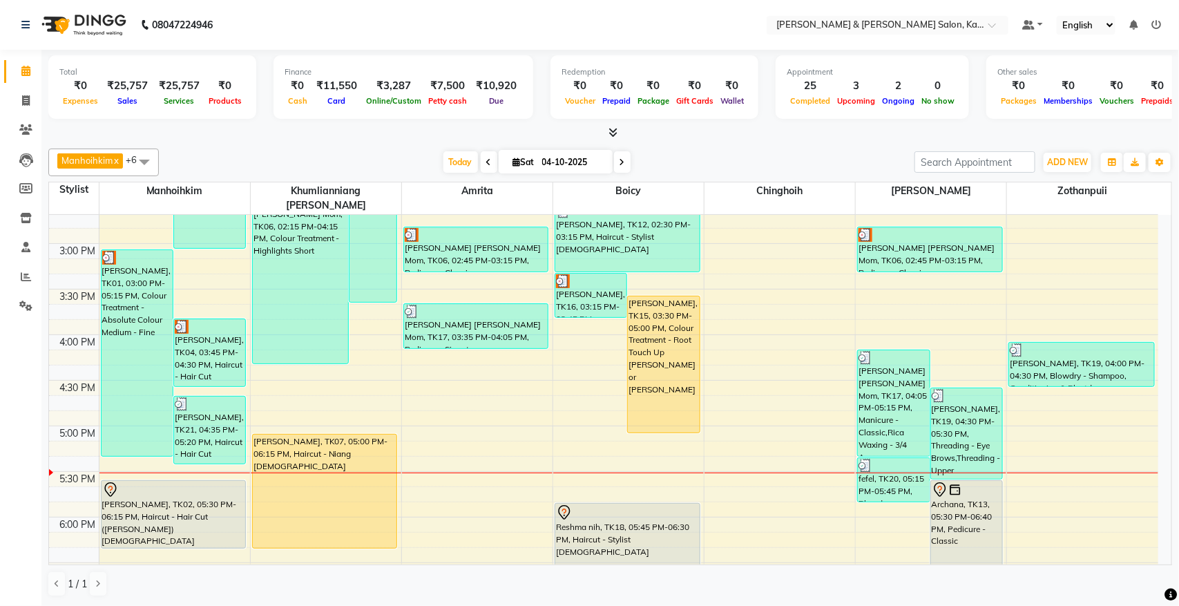
scroll to position [604, 0]
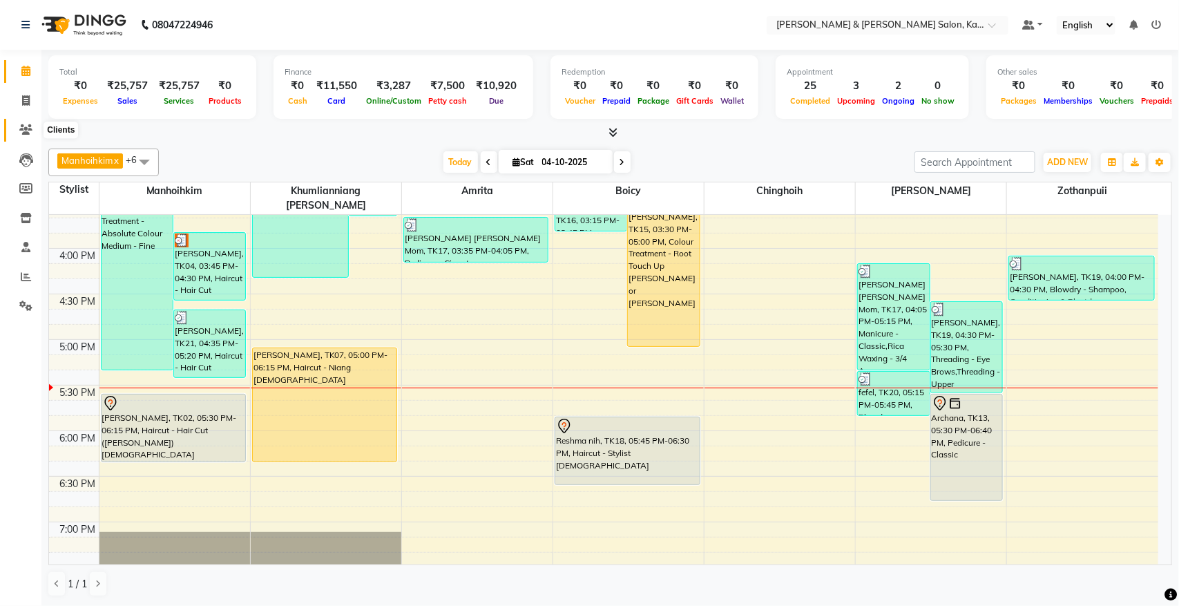
click at [16, 122] on span at bounding box center [26, 130] width 24 height 16
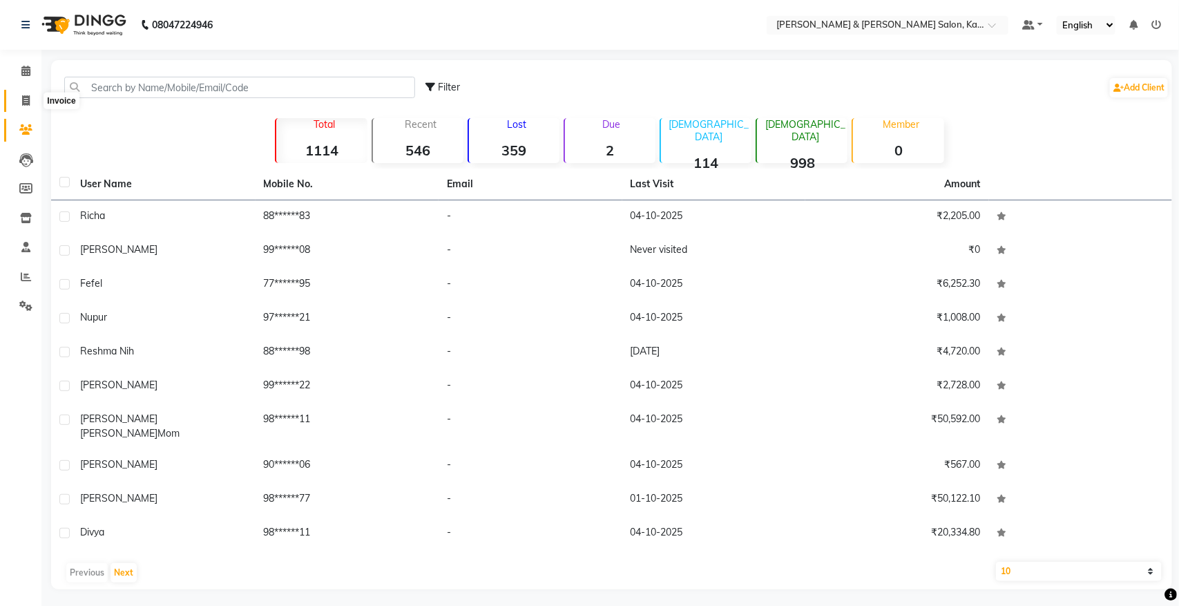
click at [26, 100] on icon at bounding box center [26, 100] width 8 height 10
select select "7750"
select select "service"
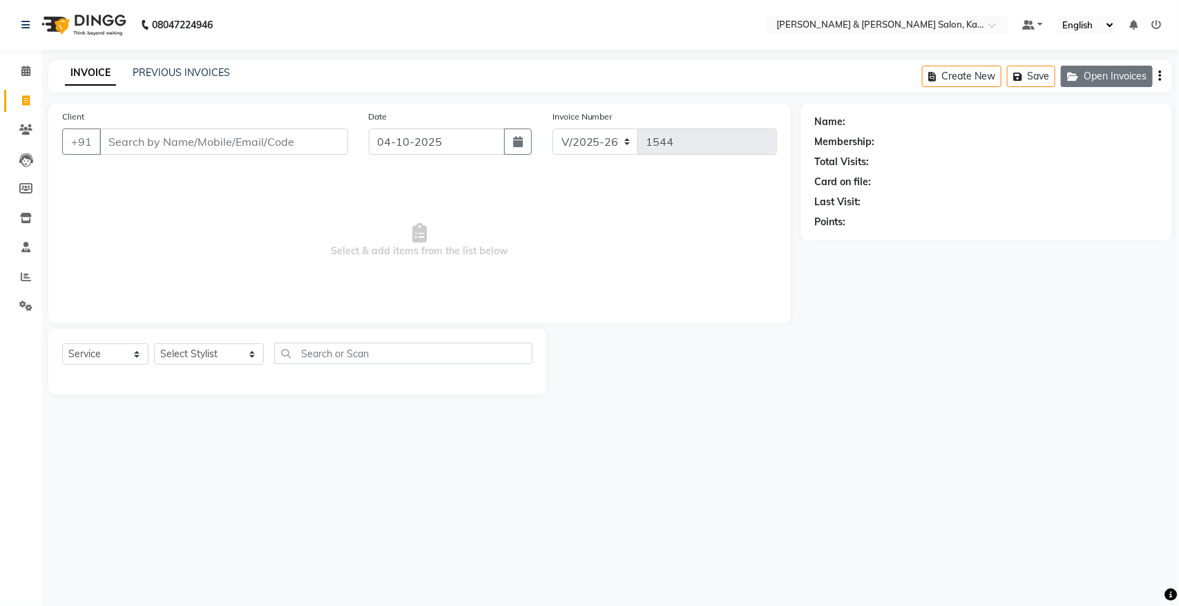
click at [1113, 78] on button "Open Invoices" at bounding box center [1107, 76] width 92 height 21
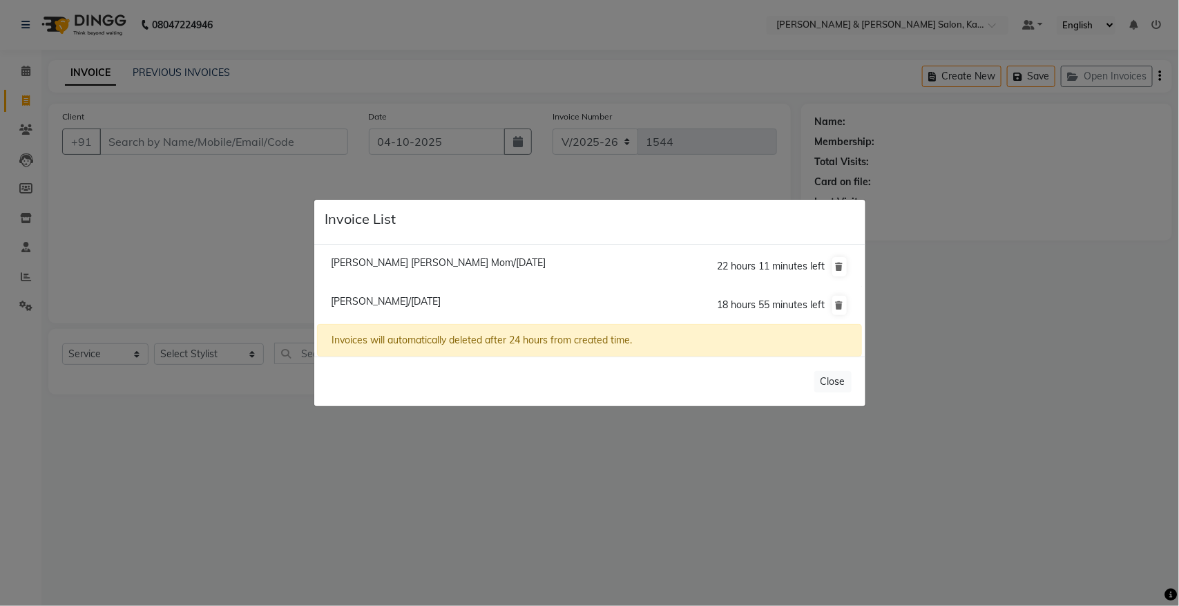
click at [389, 298] on span "[PERSON_NAME]/[DATE]" at bounding box center [386, 301] width 110 height 12
type input "99******66"
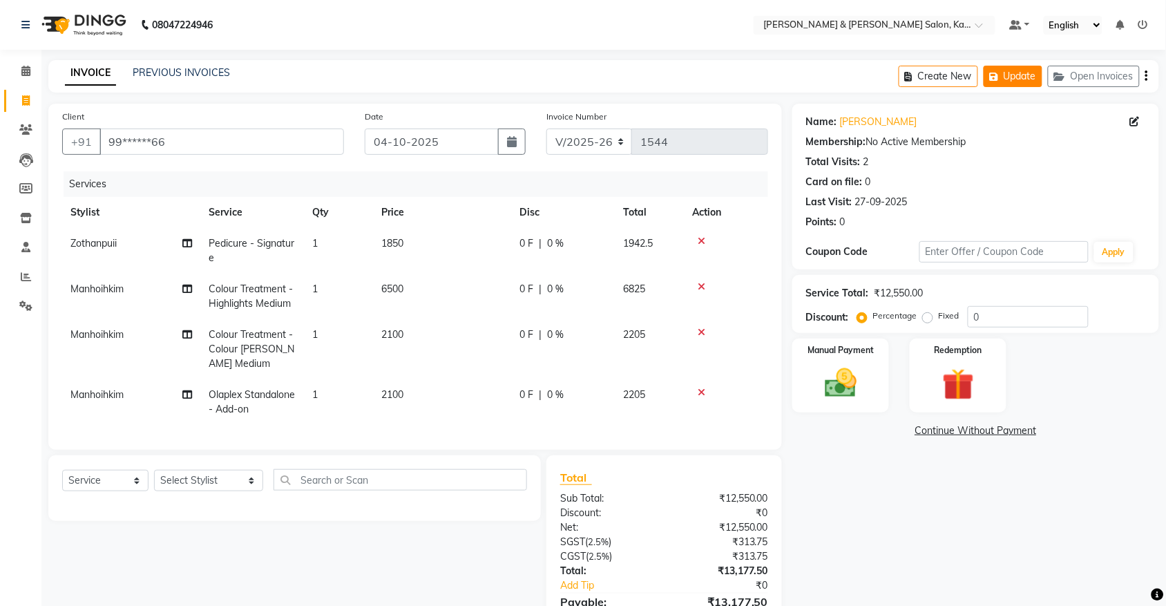
click at [1010, 77] on button "Update" at bounding box center [1012, 76] width 59 height 21
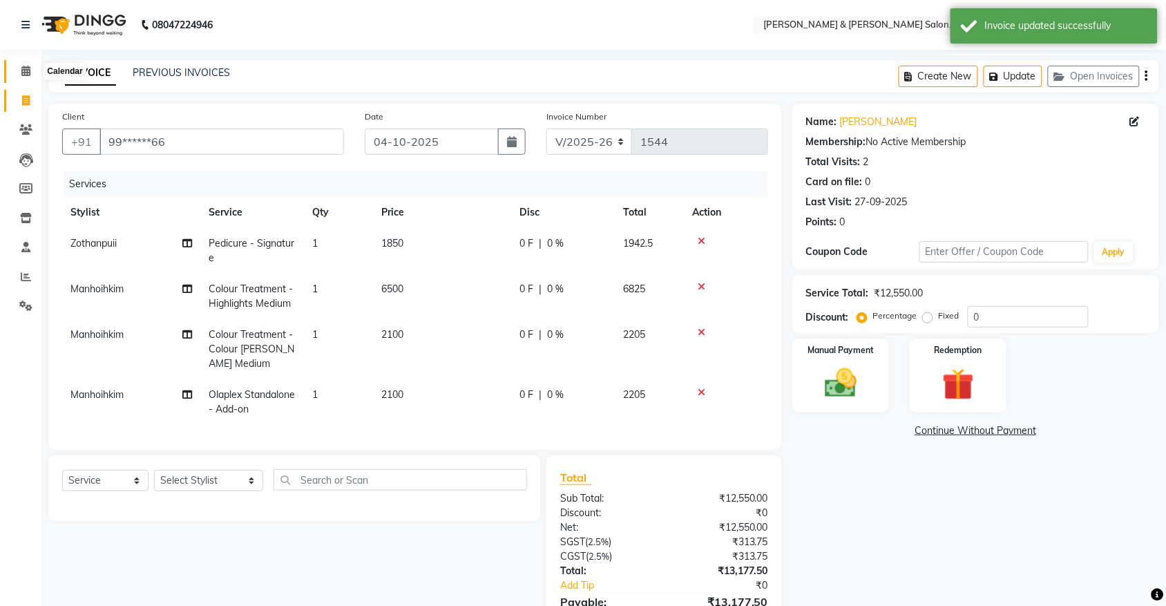
click at [26, 71] on icon at bounding box center [25, 71] width 9 height 10
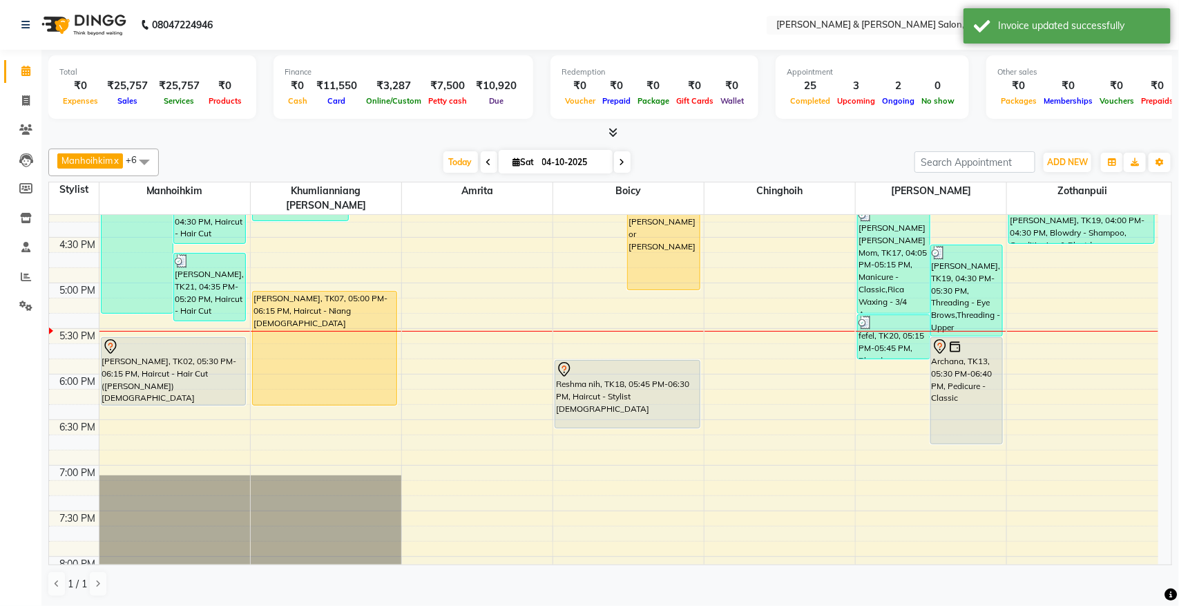
scroll to position [691, 0]
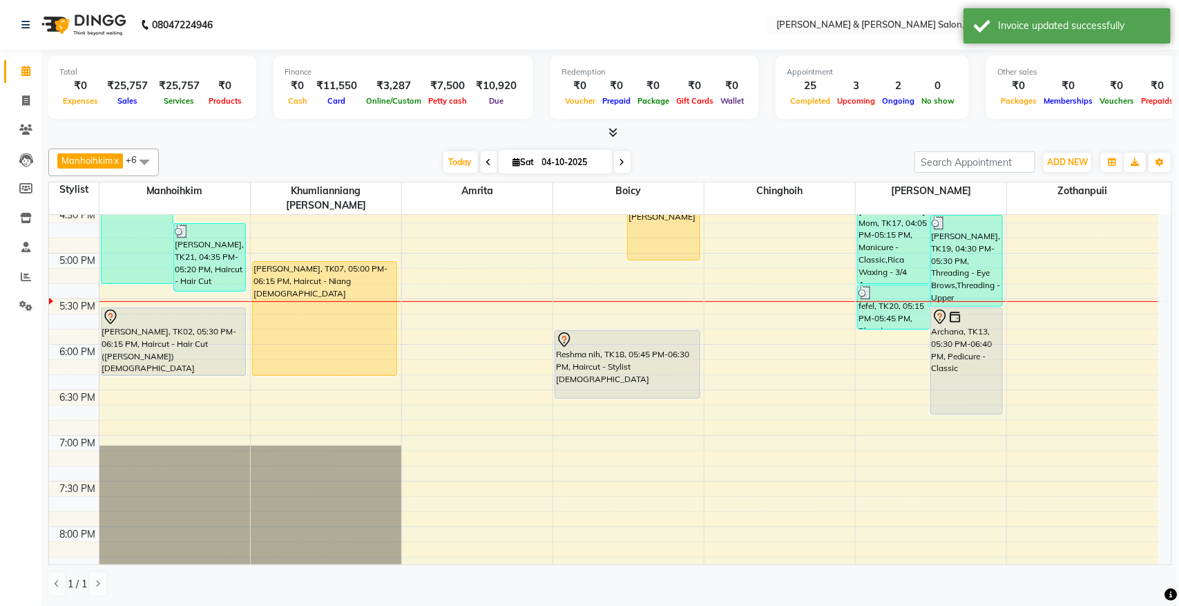
click at [620, 163] on icon at bounding box center [622, 162] width 6 height 8
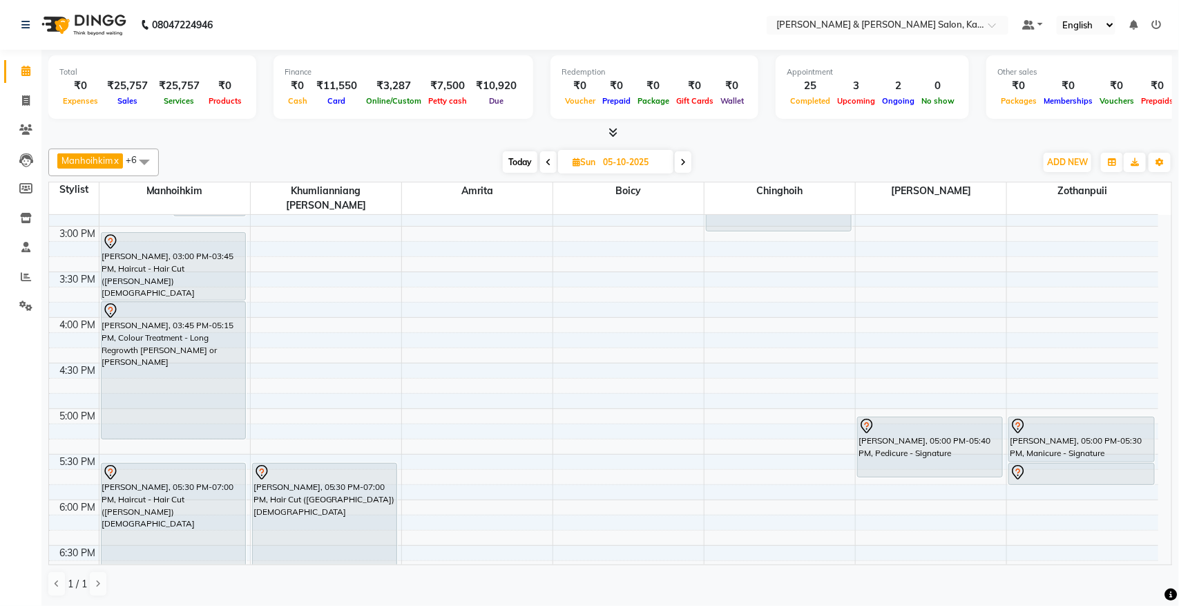
scroll to position [565, 0]
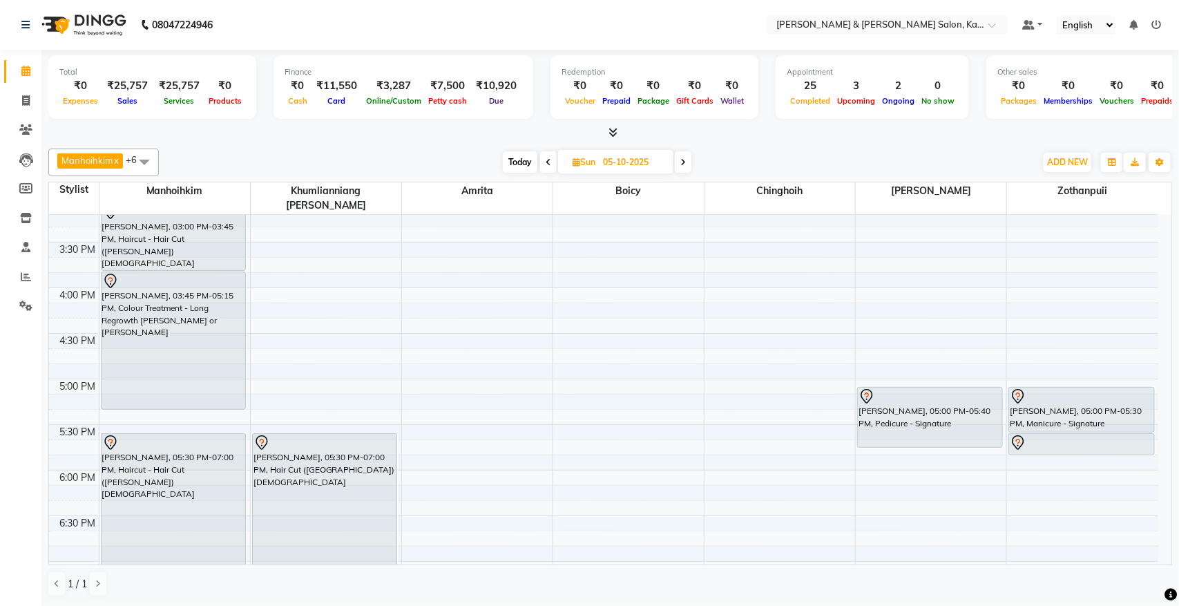
click at [547, 160] on icon at bounding box center [549, 162] width 6 height 8
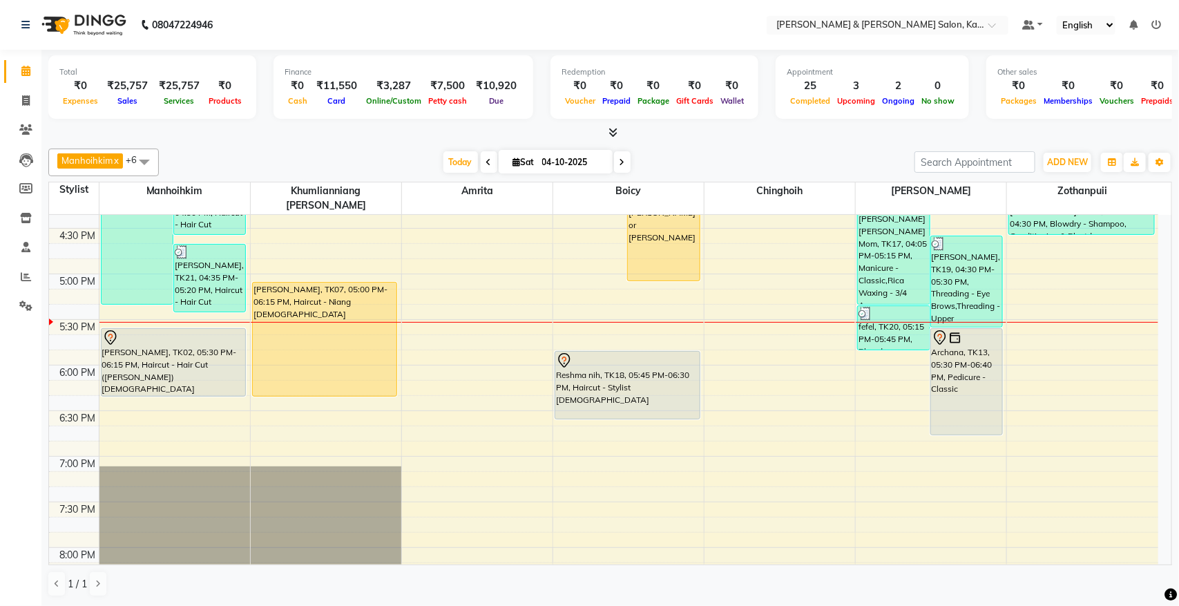
scroll to position [651, 0]
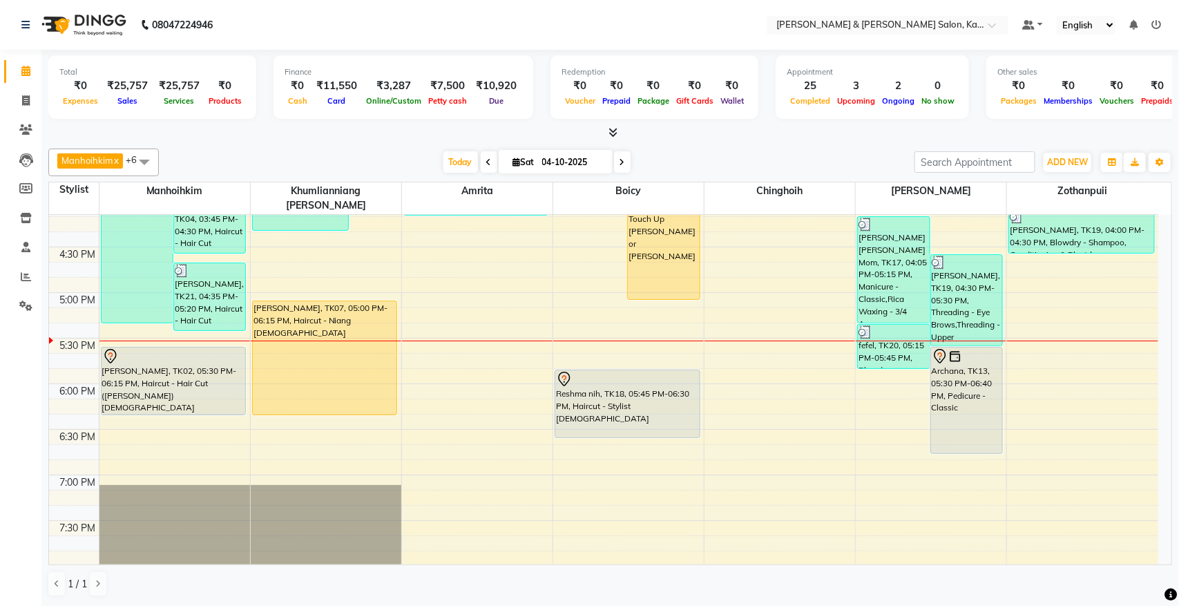
click at [626, 160] on span at bounding box center [622, 161] width 17 height 21
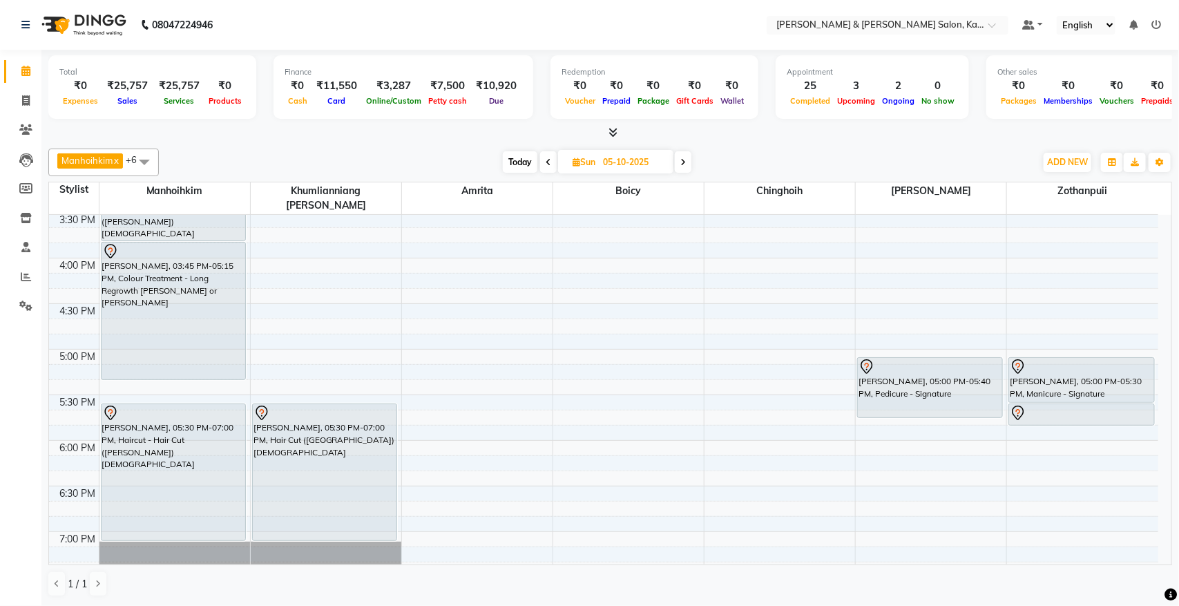
scroll to position [565, 0]
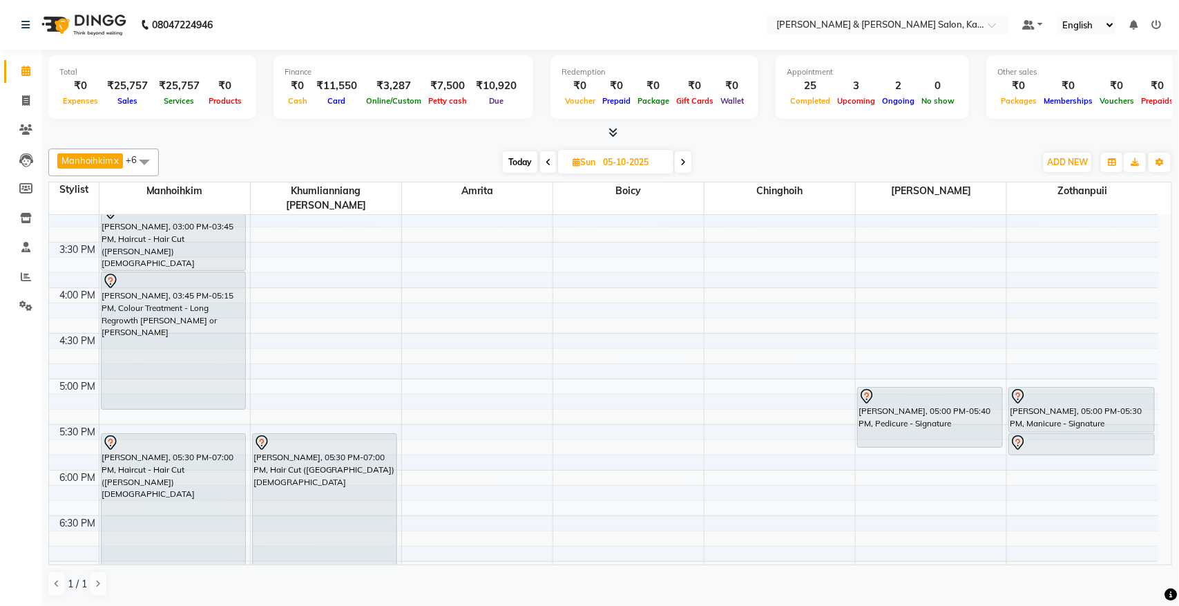
click at [509, 157] on span "Today" at bounding box center [520, 161] width 35 height 21
type input "04-10-2025"
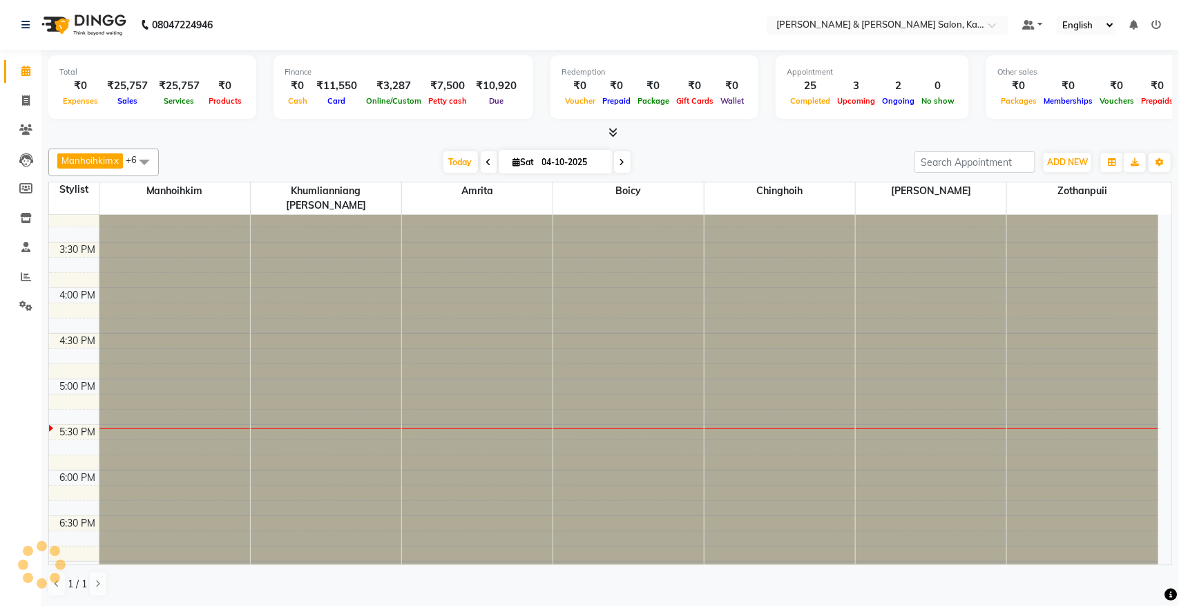
scroll to position [738, 0]
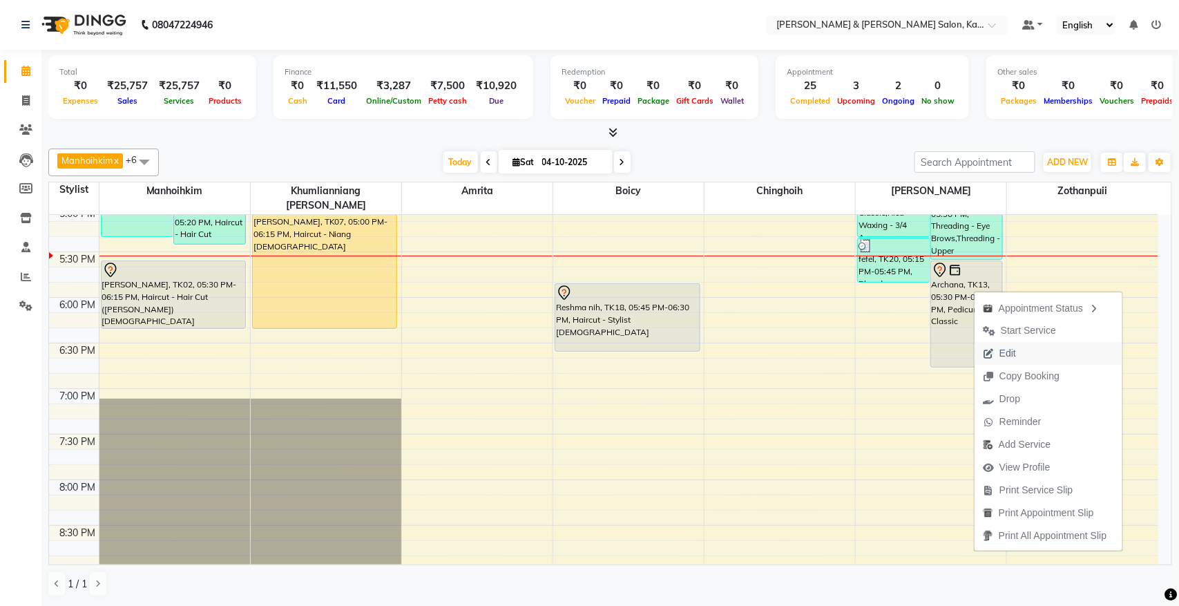
click at [1019, 356] on span "Edit" at bounding box center [999, 353] width 50 height 23
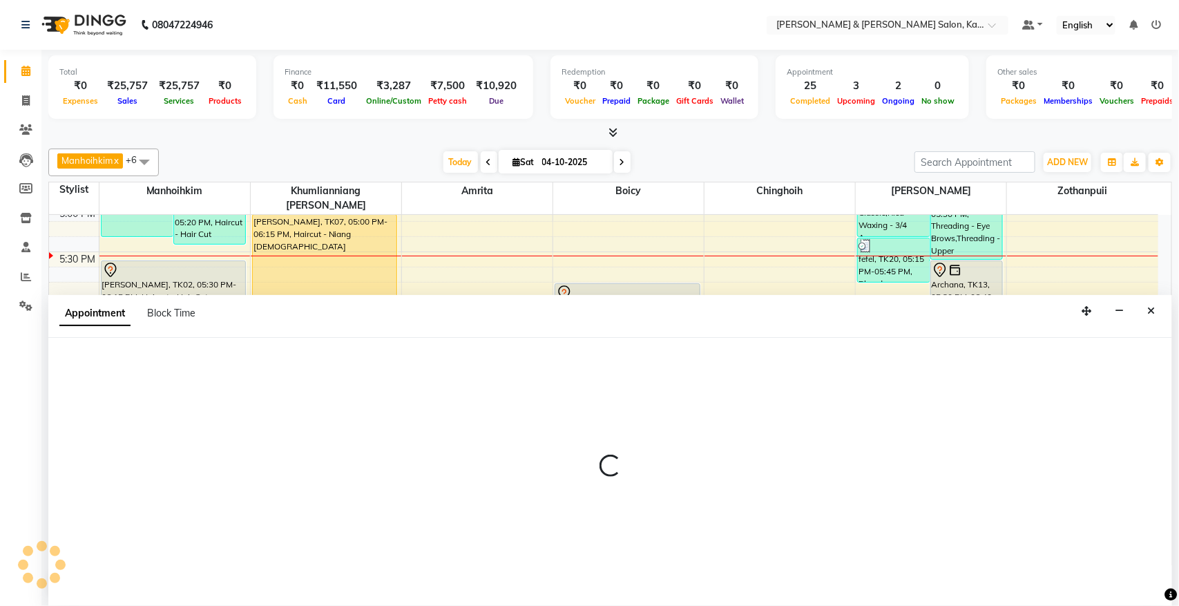
select select "tentative"
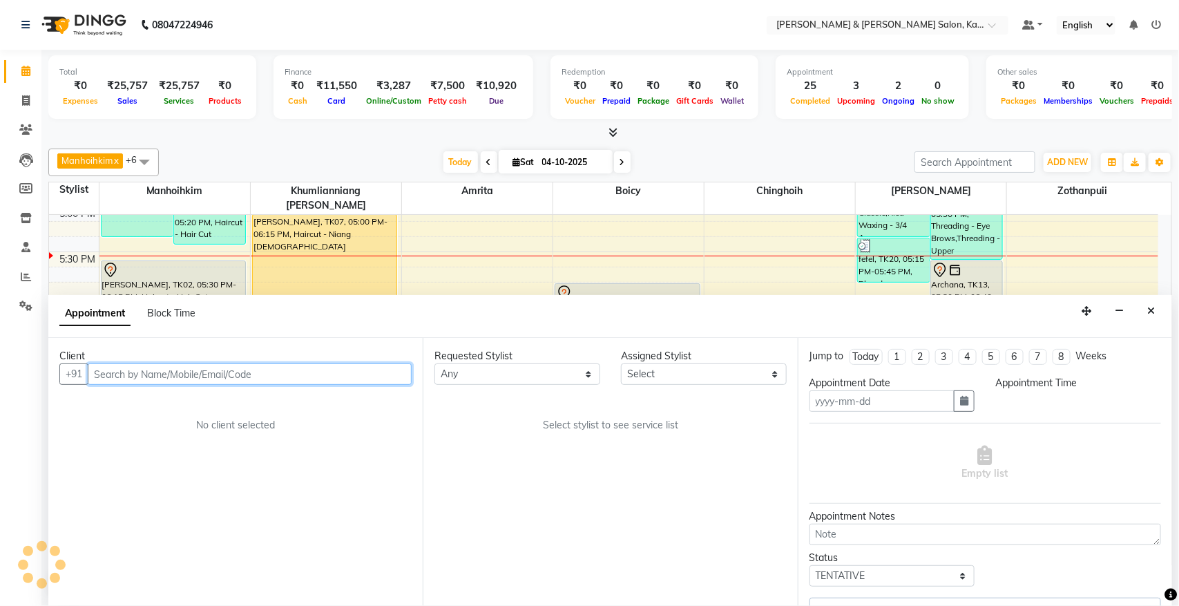
type input "04-10-2025"
select select "1050"
select select "83049"
select select "3938"
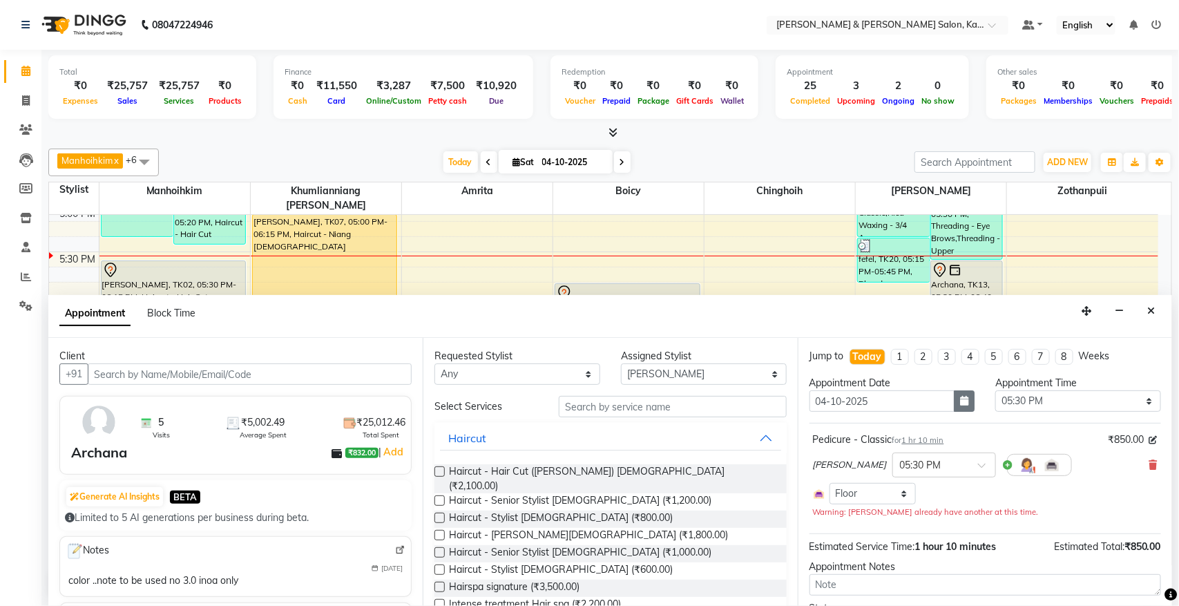
click at [954, 401] on button "button" at bounding box center [964, 400] width 21 height 21
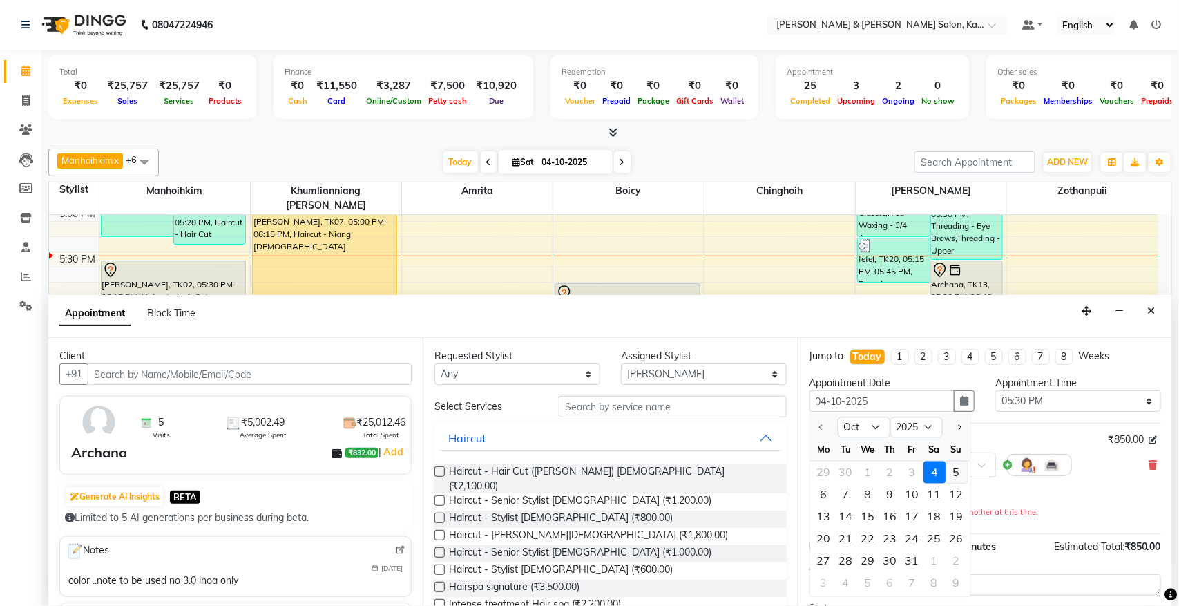
click at [955, 472] on div "5" at bounding box center [956, 472] width 22 height 22
type input "05-10-2025"
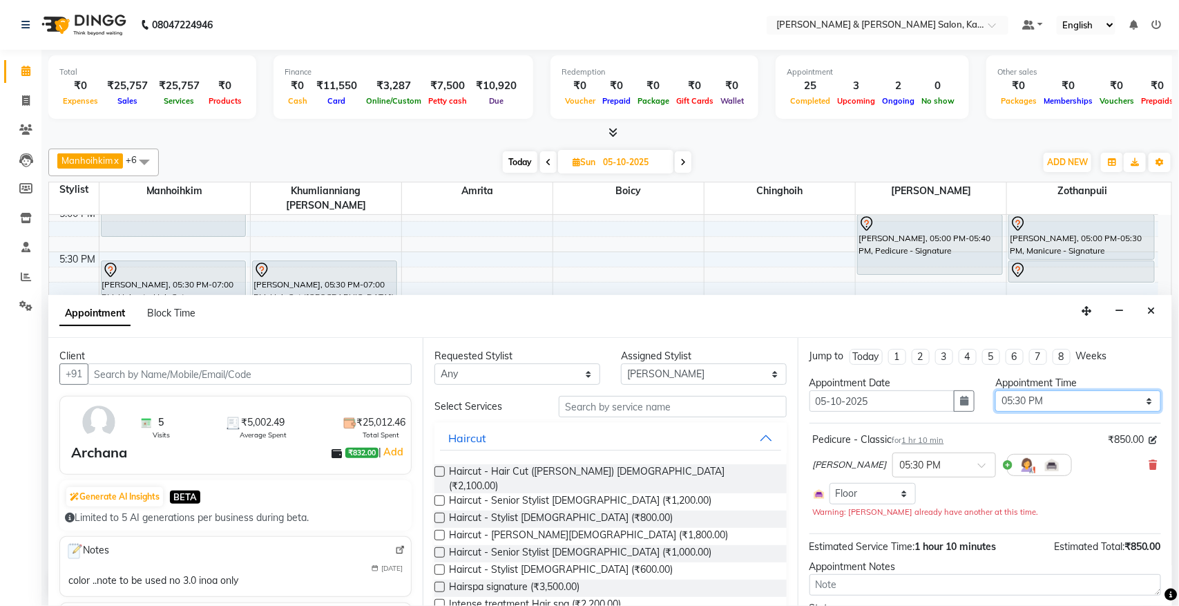
drag, startPoint x: 1086, startPoint y: 397, endPoint x: 1086, endPoint y: 412, distance: 15.2
click at [1086, 397] on select "Select 10:00 AM 10:15 AM 10:30 AM 10:45 AM 11:00 AM 11:15 AM 11:30 AM 11:45 AM …" at bounding box center [1078, 400] width 166 height 21
select select "990"
click at [995, 391] on select "Select 10:00 AM 10:15 AM 10:30 AM 10:45 AM 11:00 AM 11:15 AM 11:30 AM 11:45 AM …" at bounding box center [1078, 400] width 166 height 21
click at [1149, 465] on icon at bounding box center [1153, 465] width 8 height 10
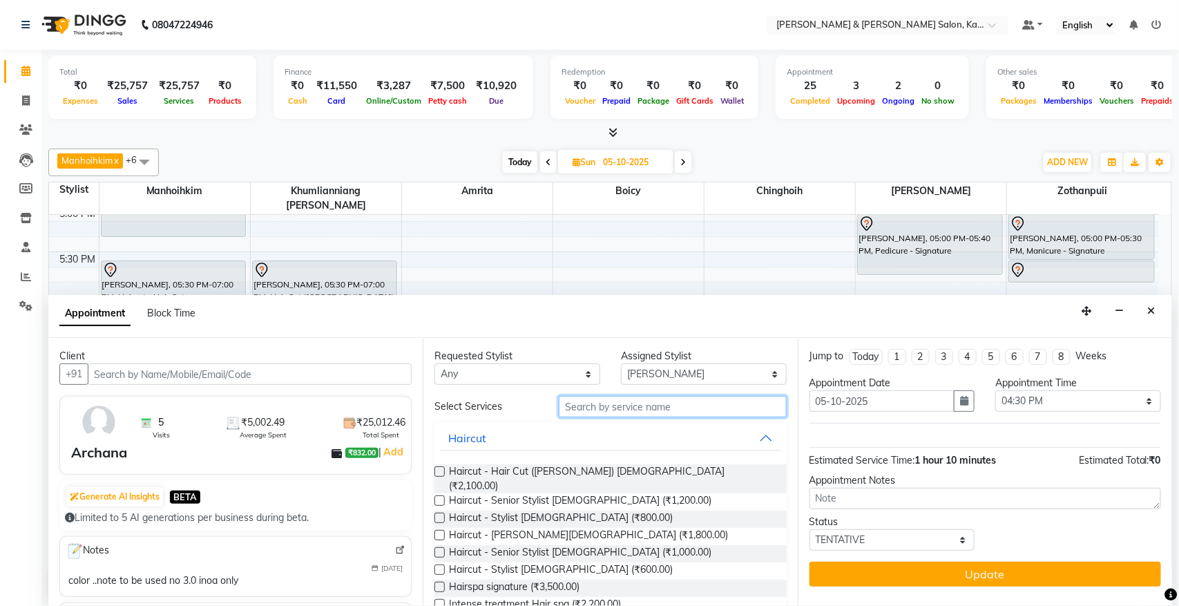
click at [613, 401] on input "text" at bounding box center [673, 406] width 228 height 21
click at [678, 378] on select "Select Amrita [PERSON_NAME] Chinghoih Goumuan Khumlianniang [PERSON_NAME] Manho…" at bounding box center [704, 373] width 166 height 21
select select "72579"
click at [621, 364] on select "Select Amrita [PERSON_NAME] Chinghoih Goumuan Khumlianniang [PERSON_NAME] Manho…" at bounding box center [704, 373] width 166 height 21
click at [622, 409] on input "text" at bounding box center [673, 406] width 228 height 21
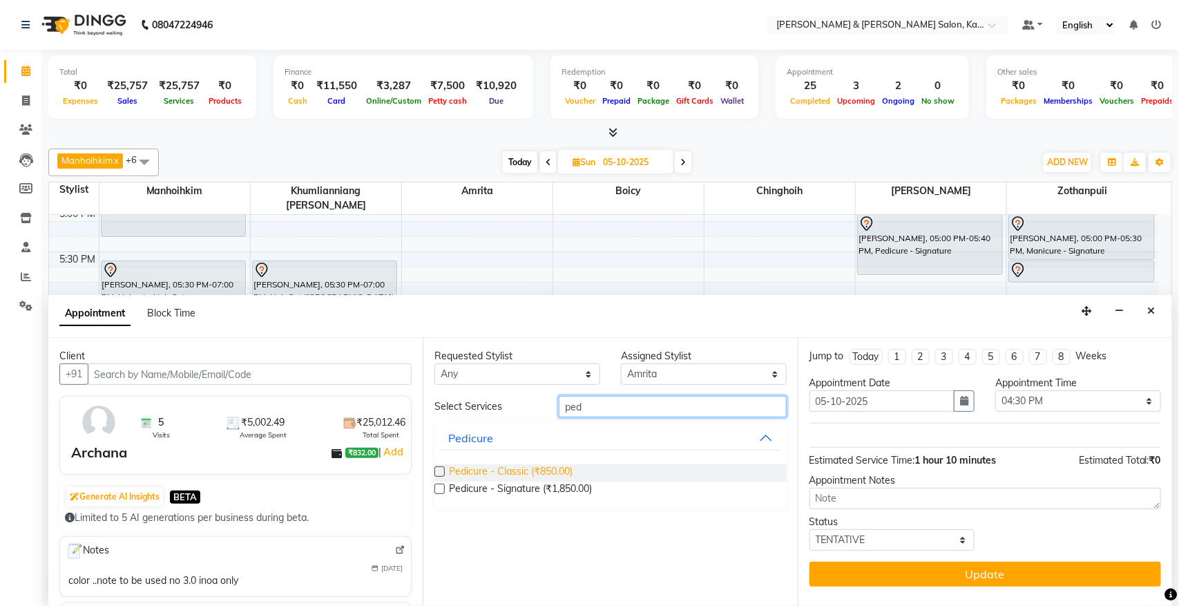
type input "ped"
click at [566, 466] on span "Pedicure - Classic (₹850.00)" at bounding box center [511, 472] width 124 height 17
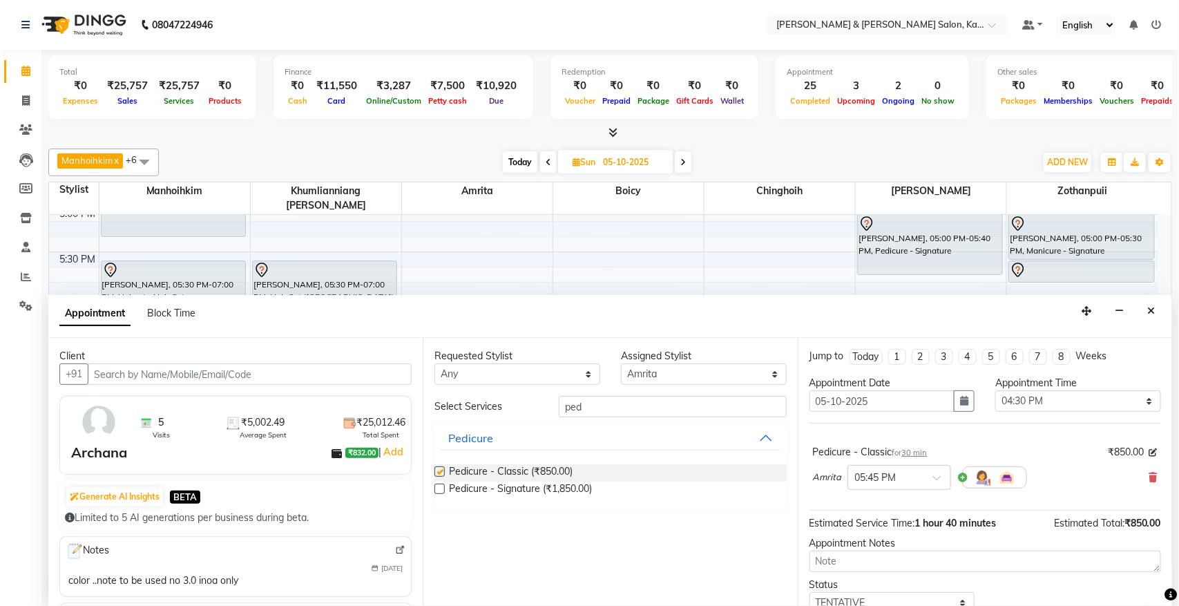
checkbox input "false"
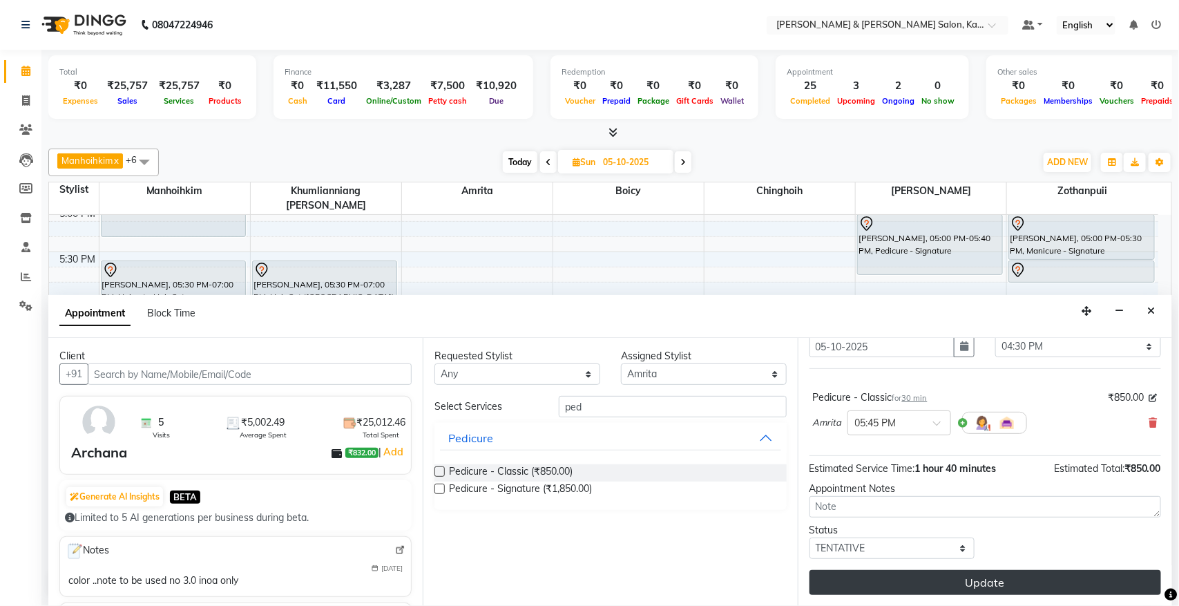
click at [1061, 588] on button "Update" at bounding box center [984, 582] width 351 height 25
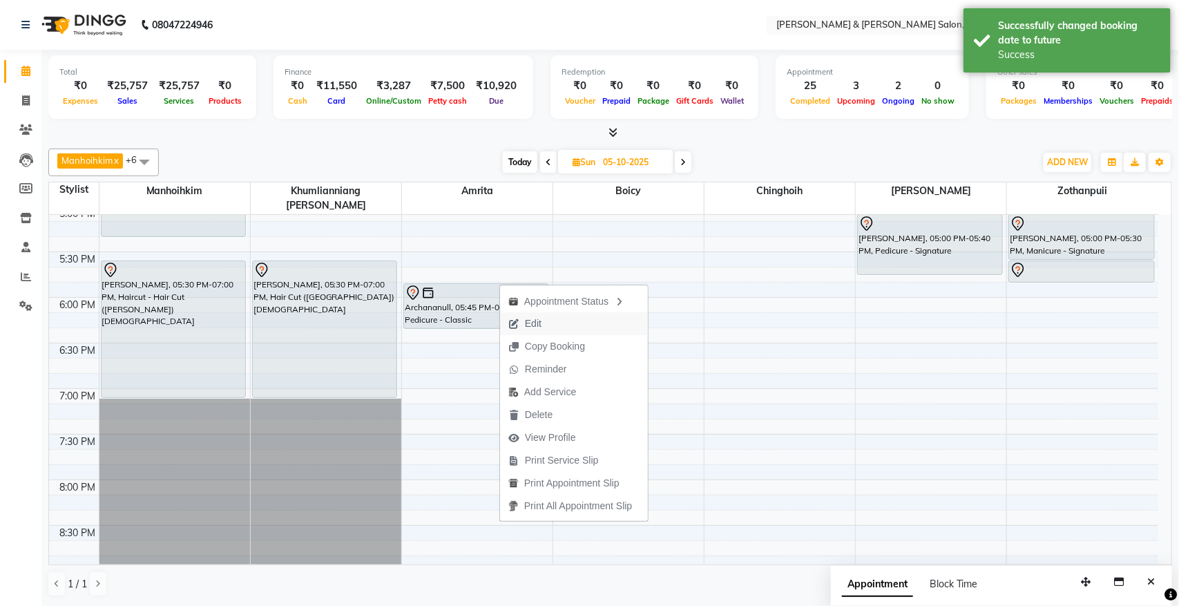
click at [563, 328] on button "Edit" at bounding box center [574, 323] width 148 height 23
select select "tentative"
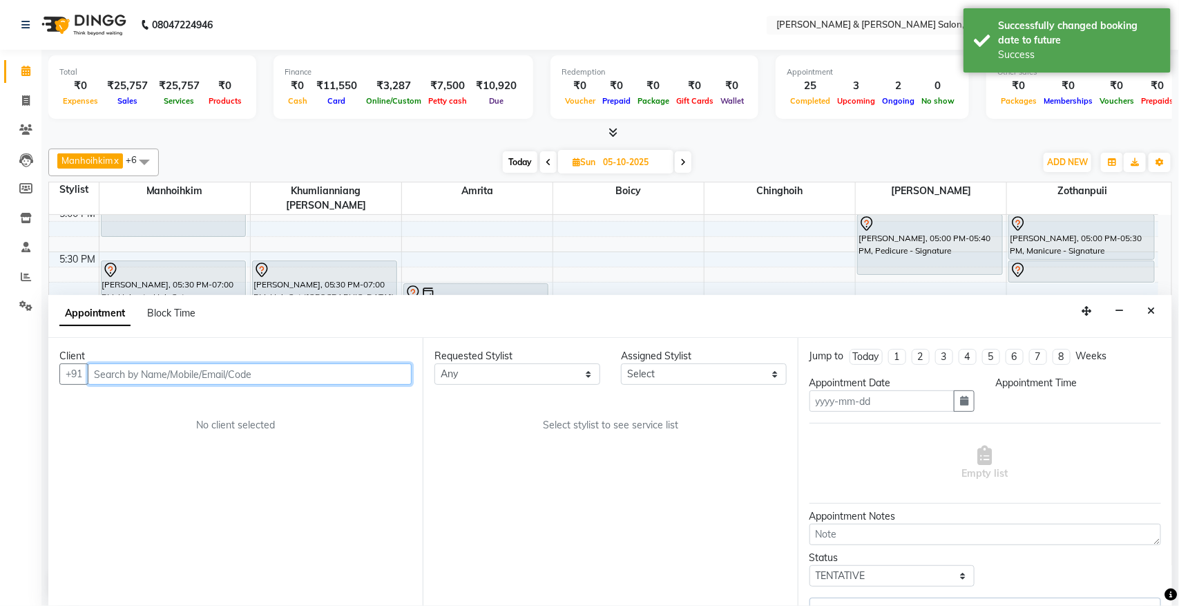
type input "05-10-2025"
select select "1065"
select select "72579"
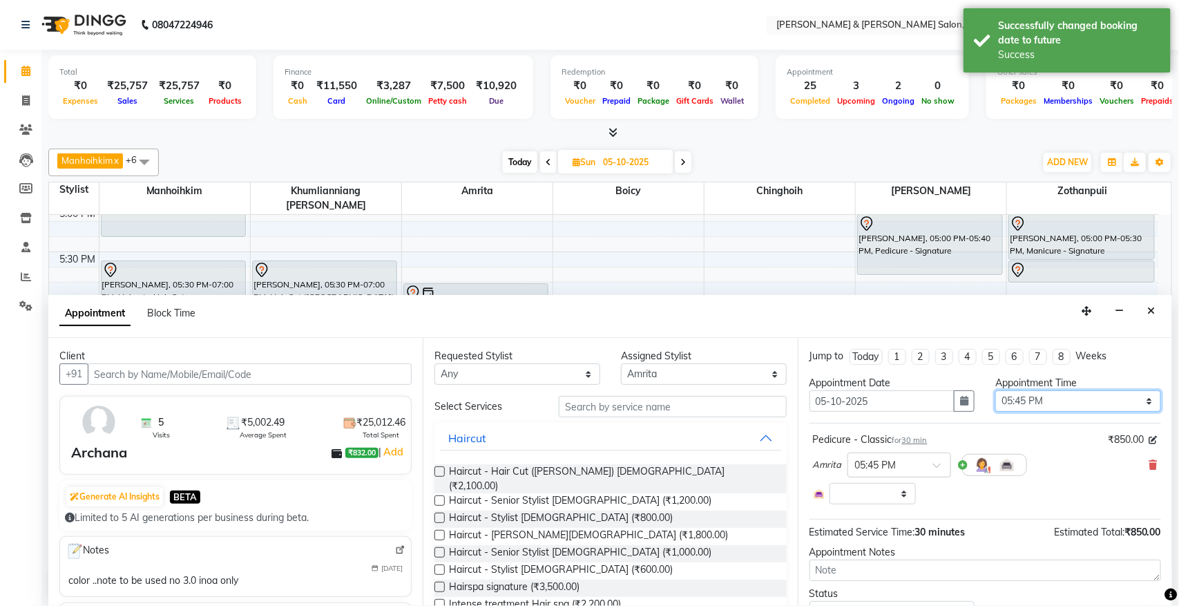
click at [1050, 395] on select "Select 10:00 AM 10:15 AM 10:30 AM 10:45 AM 11:00 AM 11:15 AM 11:30 AM 11:45 AM …" at bounding box center [1078, 400] width 166 height 21
select select "3938"
select select "990"
click at [995, 391] on select "Select 10:00 AM 10:15 AM 10:30 AM 10:45 AM 11:00 AM 11:15 AM 11:30 AM 11:45 AM …" at bounding box center [1078, 400] width 166 height 21
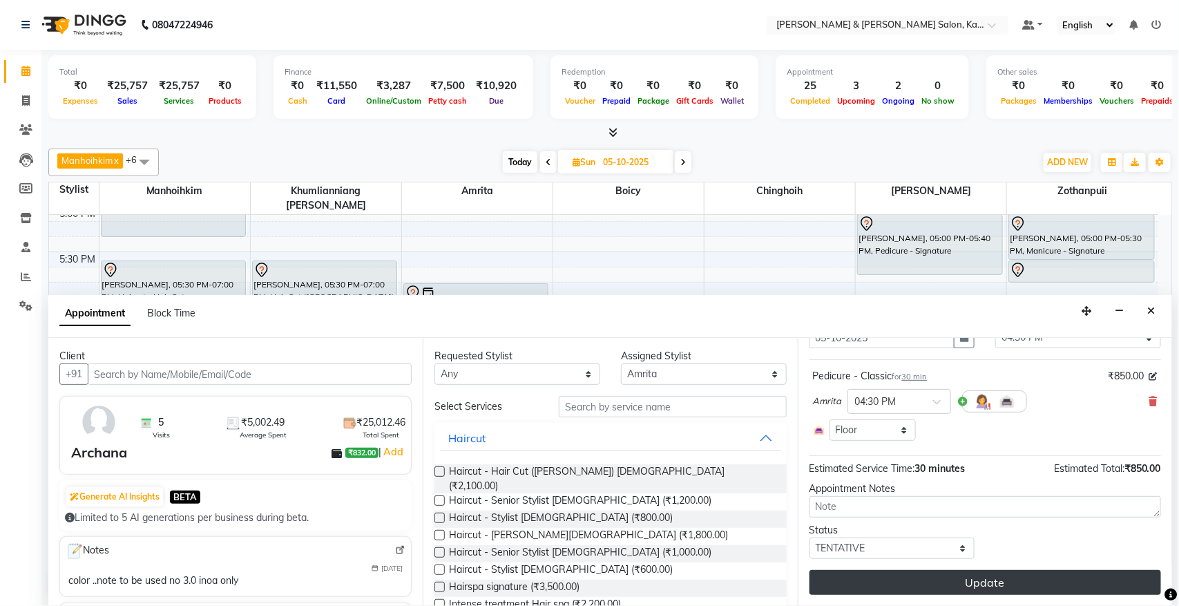
click at [1029, 577] on button "Update" at bounding box center [984, 582] width 351 height 25
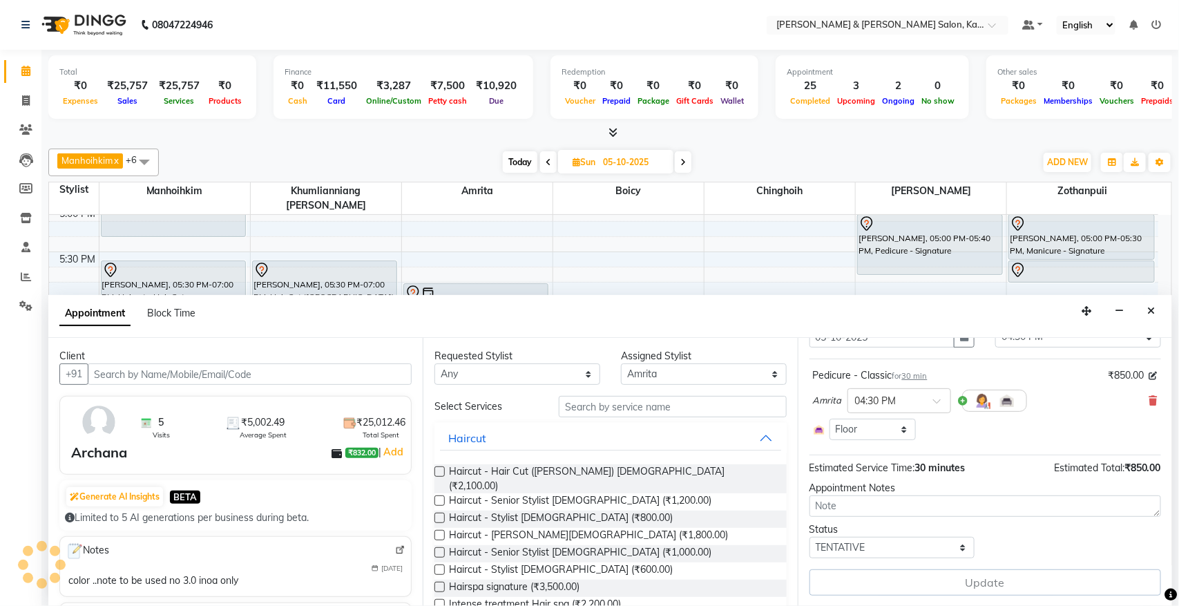
scroll to position [66, 0]
click at [735, 266] on div "9:00 AM 9:30 AM 10:00 AM 10:30 AM 11:00 AM 11:30 AM 12:00 PM 12:30 PM 1:00 PM 1…" at bounding box center [603, 69] width 1109 height 1184
click at [792, 146] on div "Manhoihkim x Amrita x [PERSON_NAME] x Khumlianniang [PERSON_NAME] x Zothanpuii …" at bounding box center [610, 372] width 1124 height 459
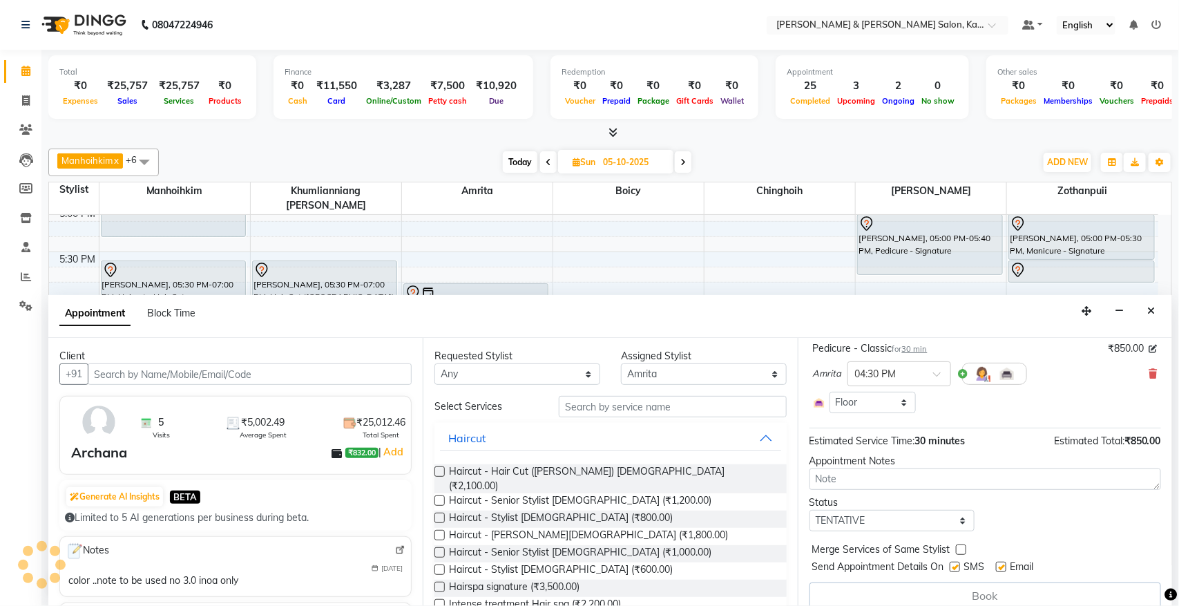
scroll to position [0, 0]
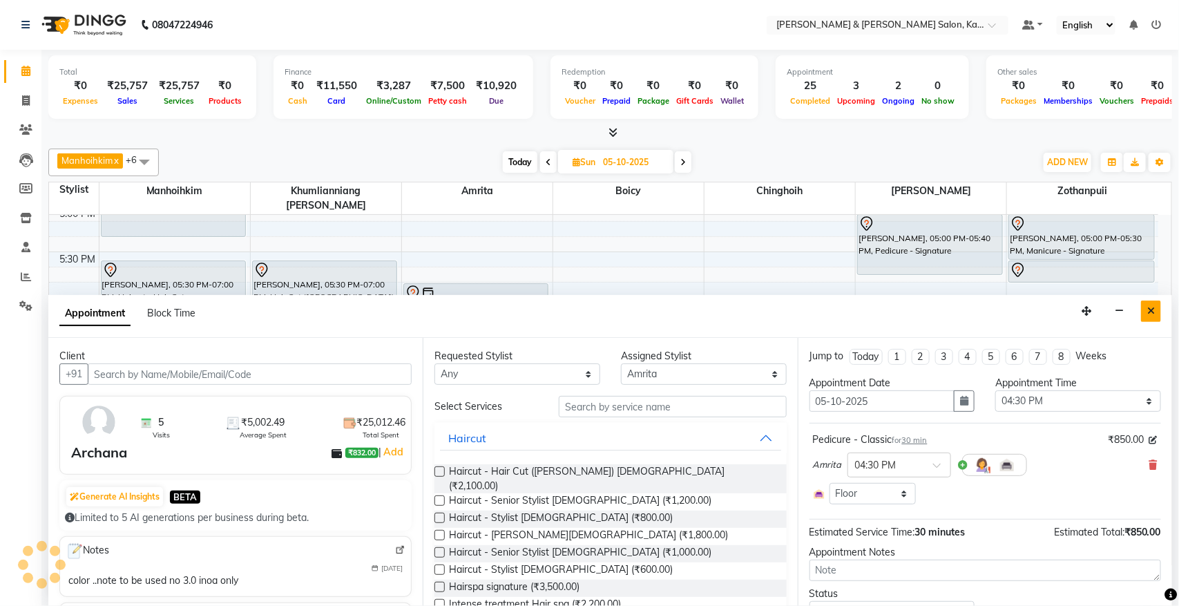
click at [1147, 315] on icon "Close" at bounding box center [1151, 311] width 8 height 10
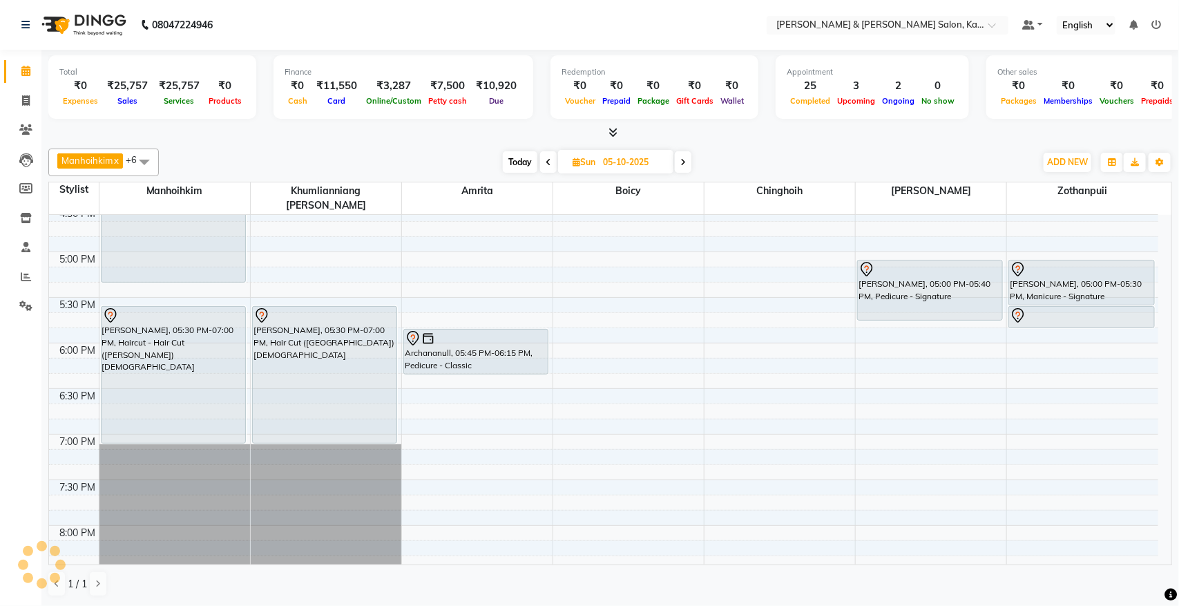
scroll to position [651, 0]
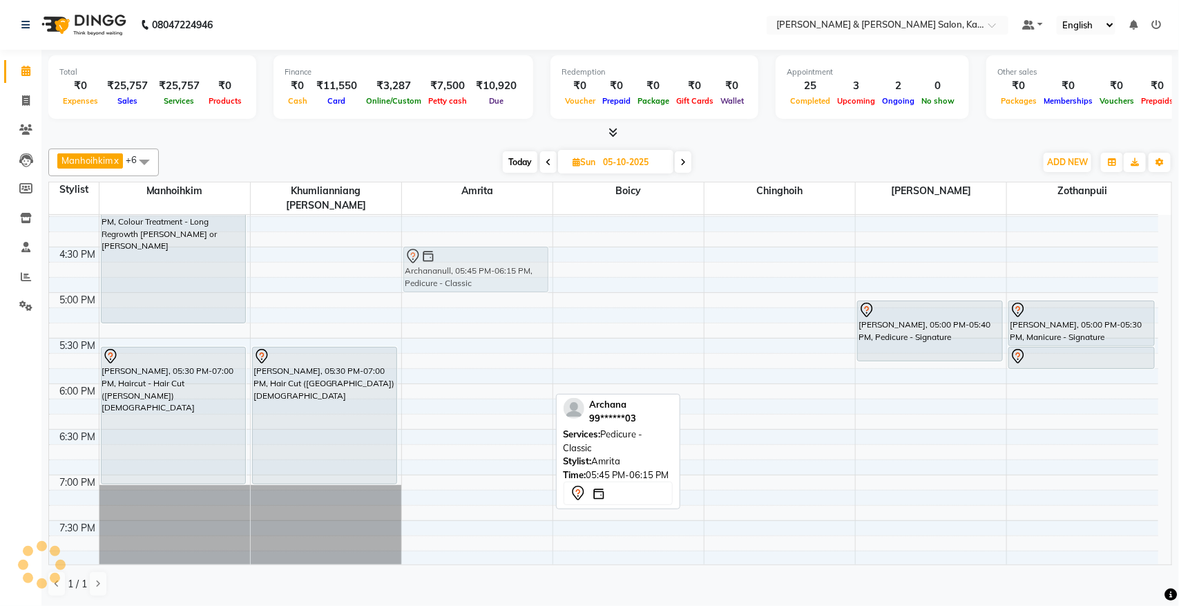
drag, startPoint x: 436, startPoint y: 380, endPoint x: 432, endPoint y: 264, distance: 116.8
click at [432, 264] on div "Archananull, 05:45 PM-06:15 PM, Pedicure - Classic Archananull, 05:45 PM-06:15 …" at bounding box center [477, 156] width 151 height 1184
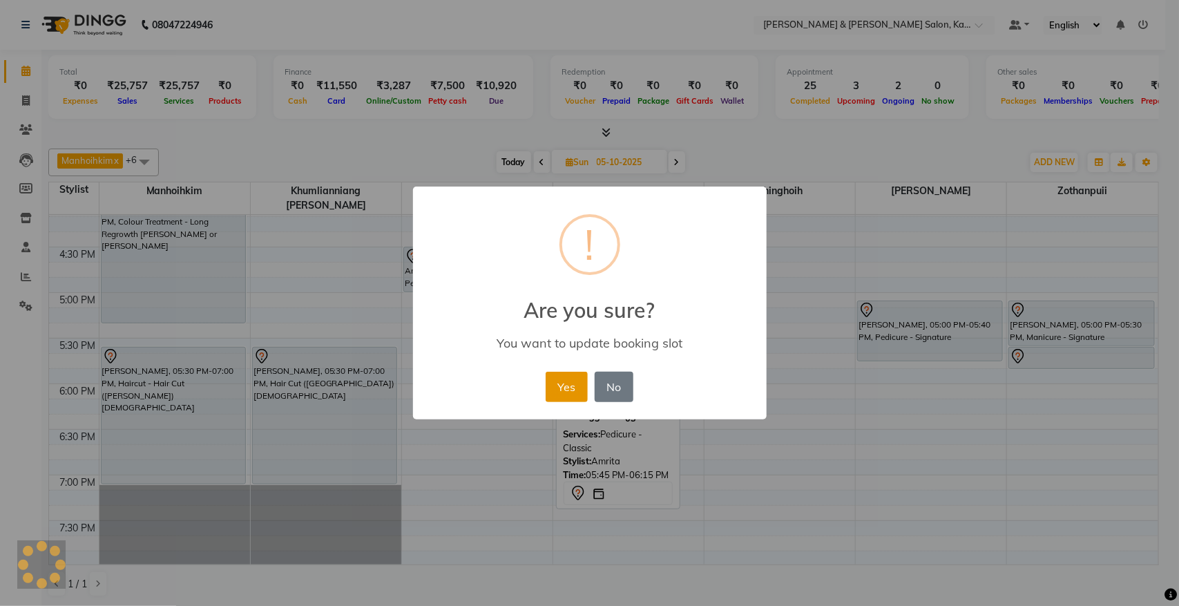
click at [570, 388] on button "Yes" at bounding box center [567, 387] width 42 height 30
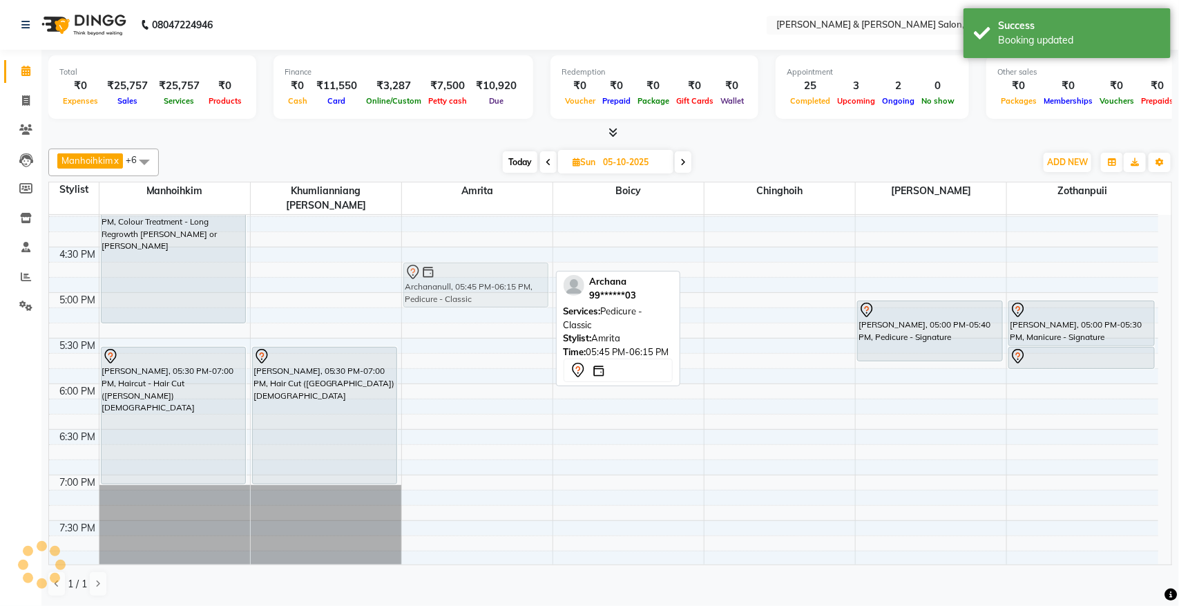
drag, startPoint x: 464, startPoint y: 256, endPoint x: 465, endPoint y: 269, distance: 13.8
click at [465, 269] on div "Archananull, 04:25 PM-04:55 PM, Pedicure - Classic Archananull, 05:45 PM-06:15 …" at bounding box center [477, 156] width 151 height 1184
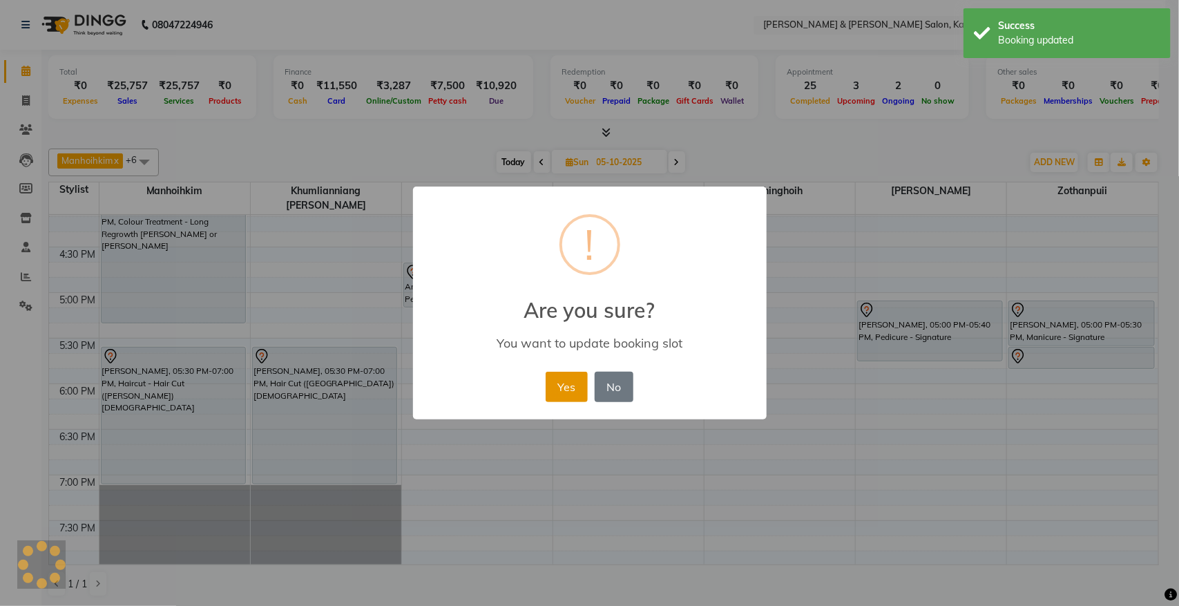
click at [553, 384] on button "Yes" at bounding box center [567, 387] width 42 height 30
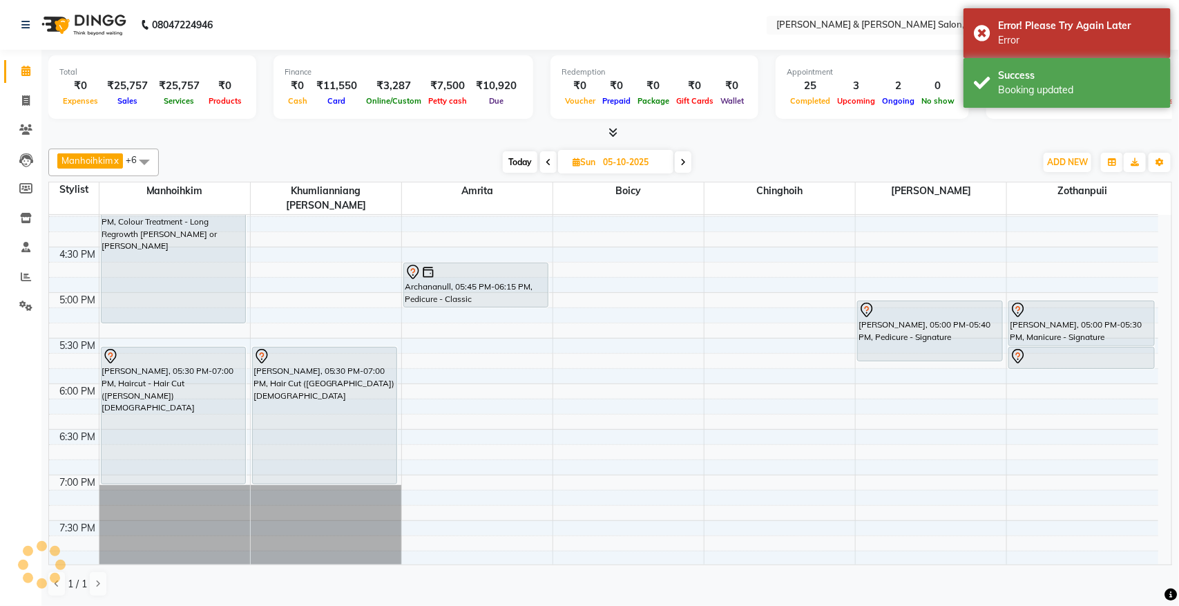
click at [530, 157] on span "Today" at bounding box center [520, 161] width 35 height 21
type input "04-10-2025"
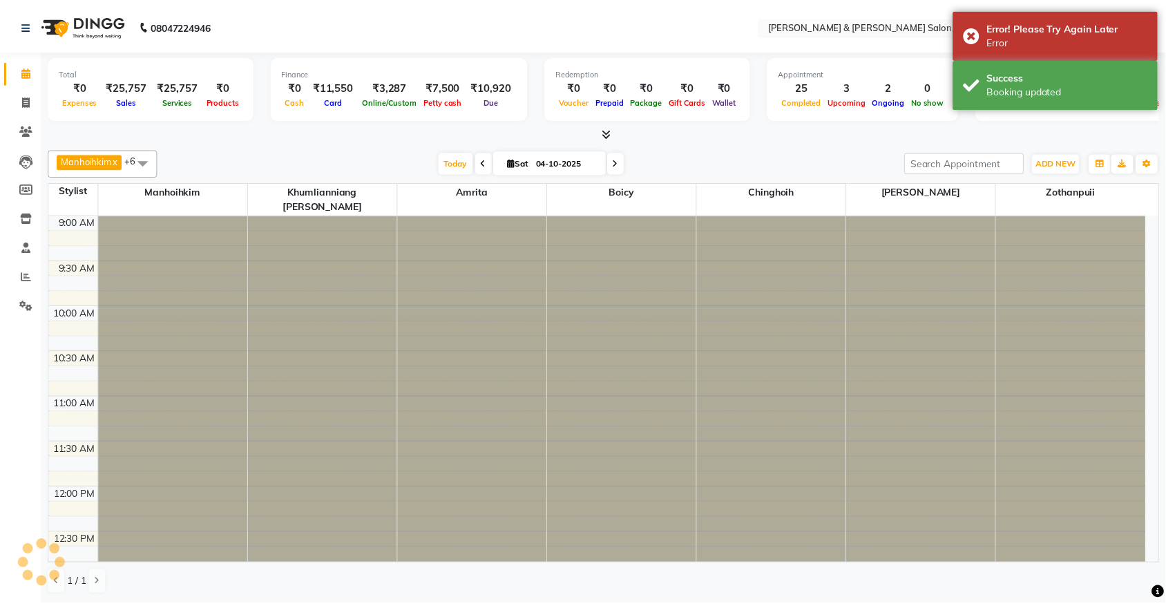
scroll to position [738, 0]
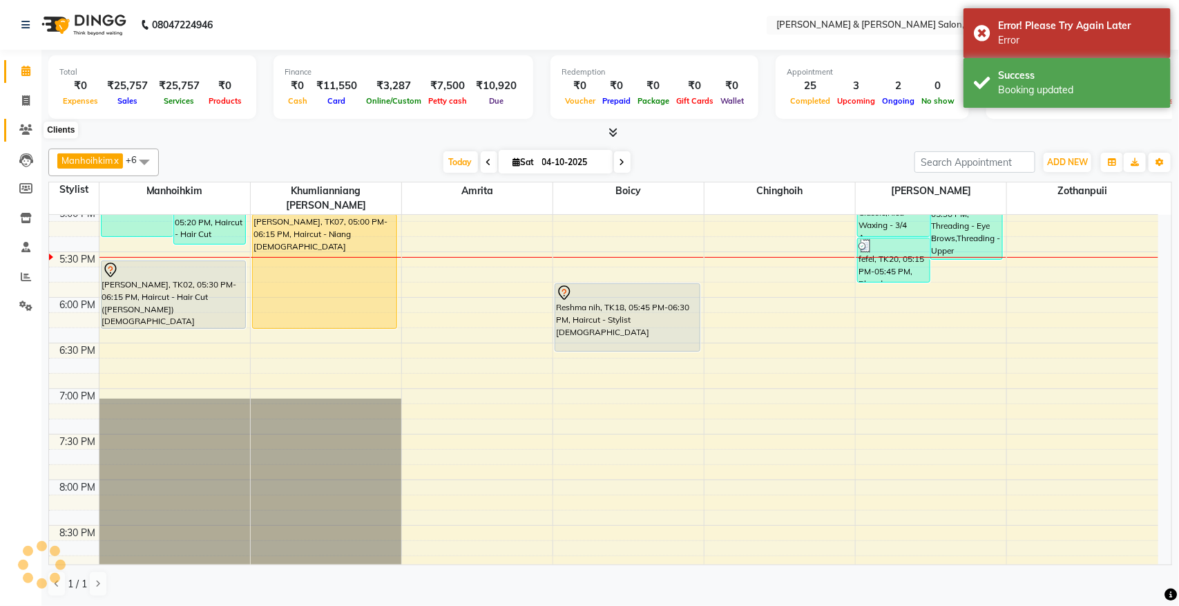
click at [30, 128] on icon at bounding box center [25, 129] width 13 height 10
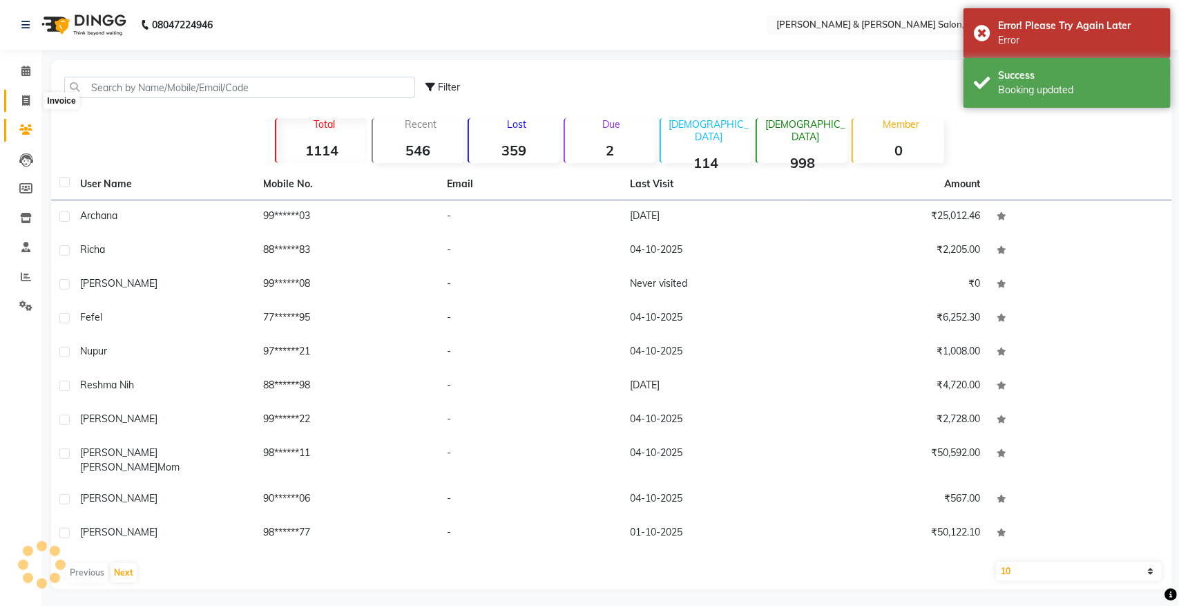
click at [22, 106] on span at bounding box center [26, 101] width 24 height 16
select select "service"
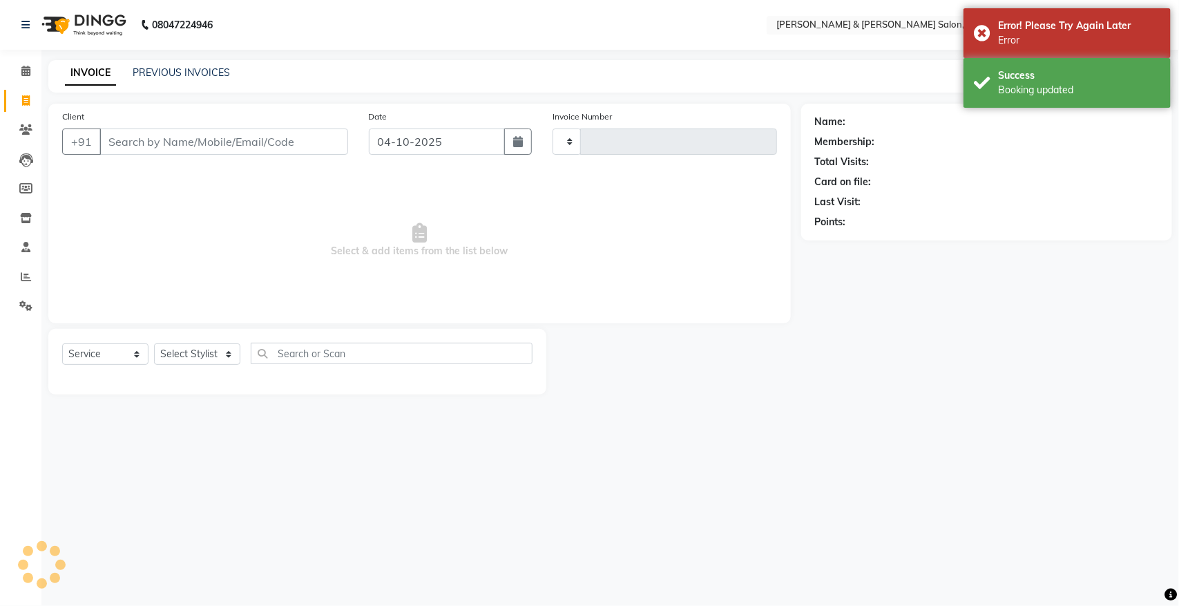
type input "1544"
select select "7750"
click at [659, 3] on nav "08047224946 Select Location × [PERSON_NAME] & [PERSON_NAME] Salon, Kalyan Nagar…" at bounding box center [589, 25] width 1179 height 50
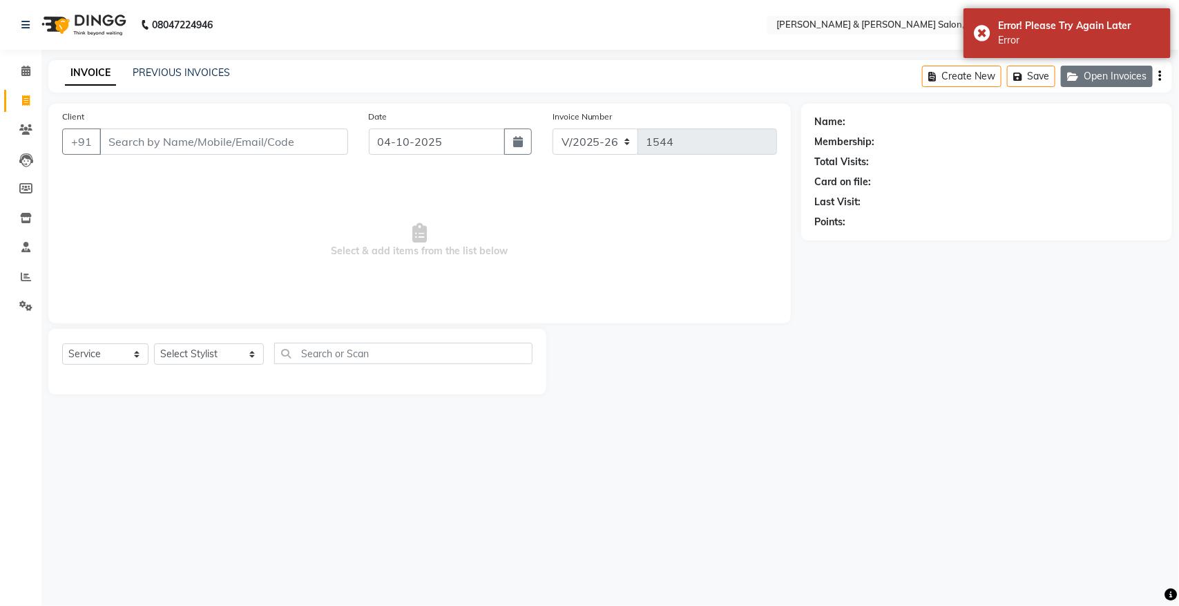
click at [1109, 73] on button "Open Invoices" at bounding box center [1107, 76] width 92 height 21
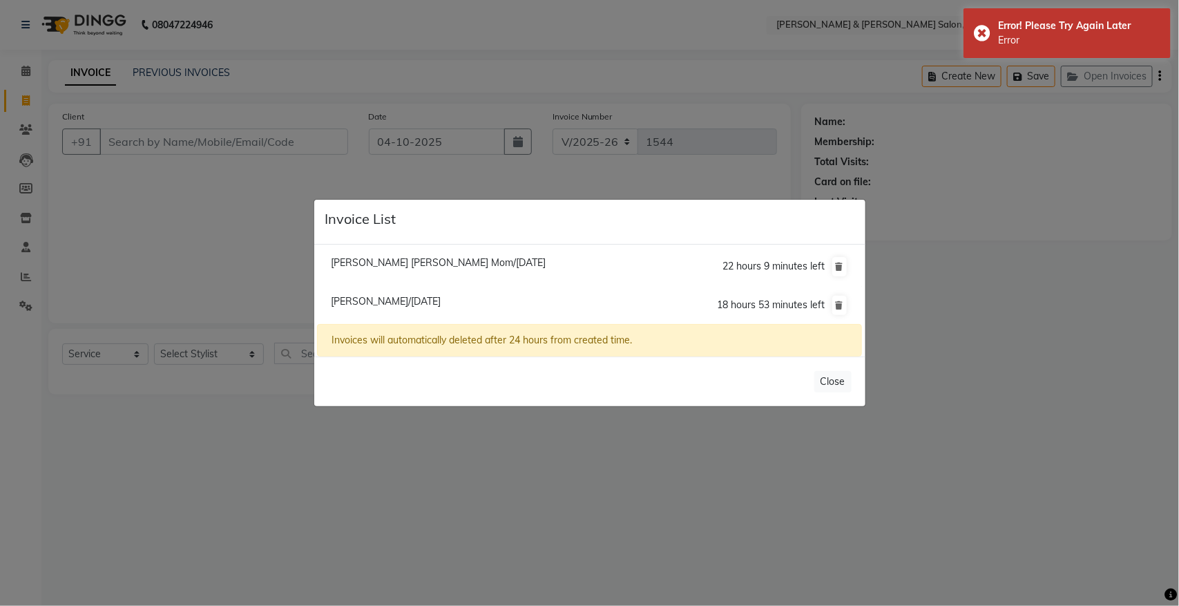
click at [394, 305] on span "[PERSON_NAME]/[DATE]" at bounding box center [386, 301] width 110 height 12
type input "99******66"
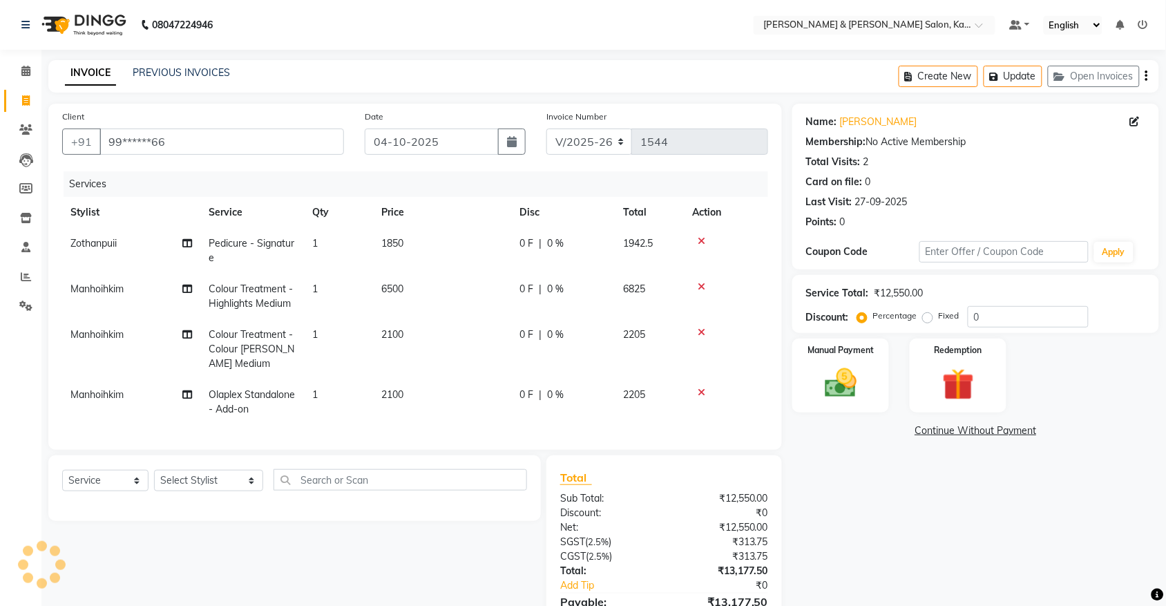
scroll to position [85, 0]
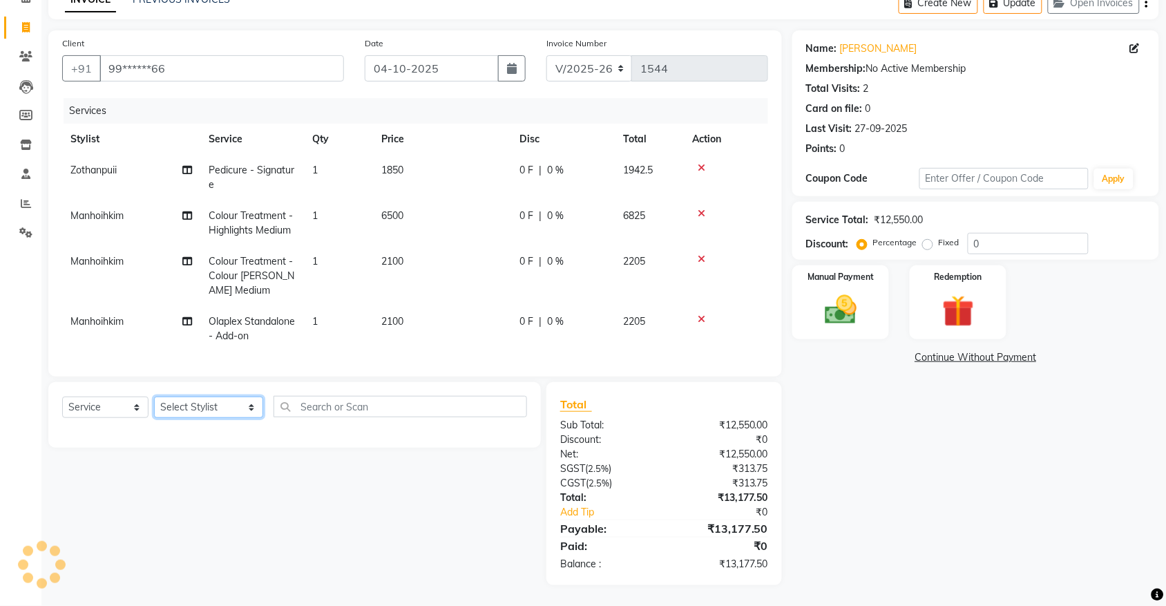
click at [229, 404] on select "Select Stylist Amrita [PERSON_NAME] [PERSON_NAME] [PERSON_NAME] Manager Manhoih…" at bounding box center [208, 406] width 109 height 21
select select "70736"
click at [154, 396] on select "Select Stylist Amrita [PERSON_NAME] [PERSON_NAME] [PERSON_NAME] Manager Manhoih…" at bounding box center [208, 406] width 109 height 21
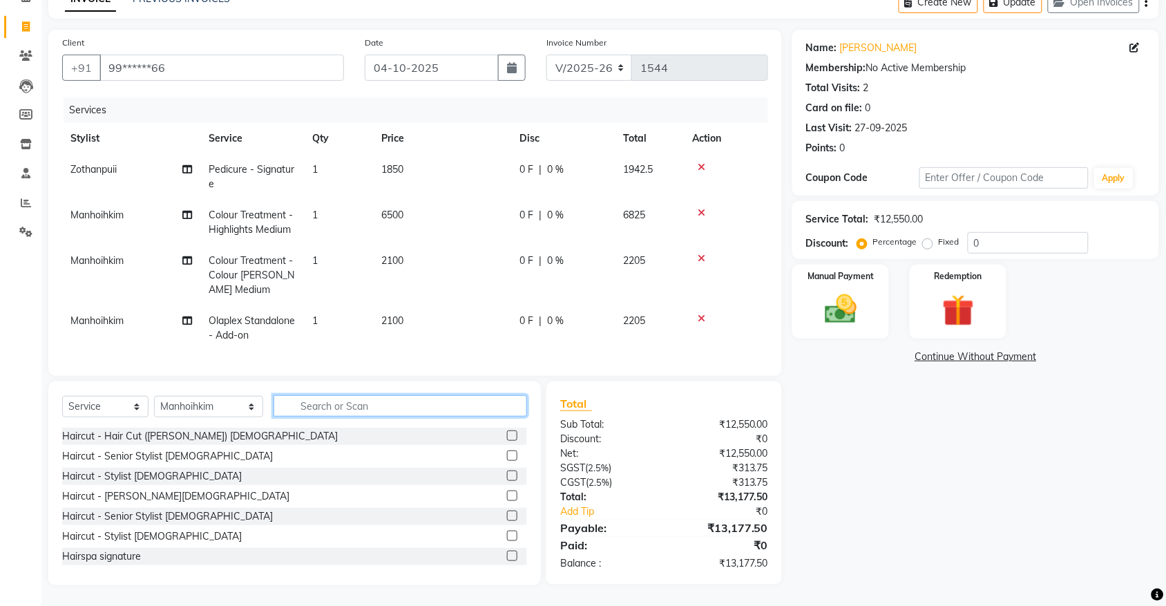
click at [430, 396] on input "text" at bounding box center [399, 405] width 253 height 21
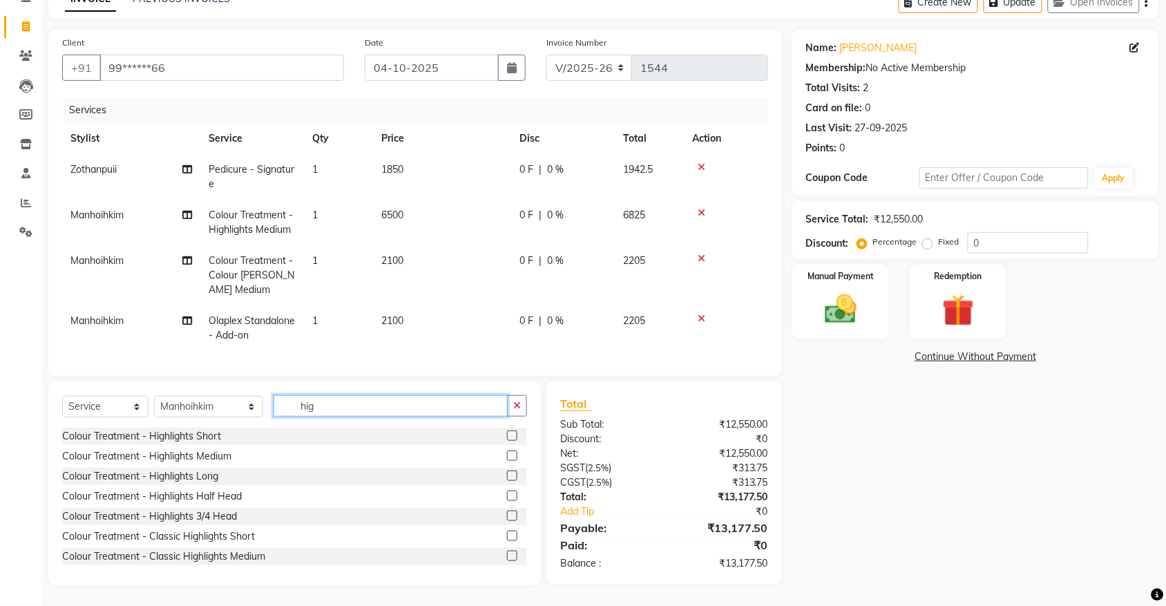
type input "hig"
click at [507, 453] on label at bounding box center [512, 455] width 10 height 10
click at [507, 453] on input "checkbox" at bounding box center [511, 456] width 9 height 9
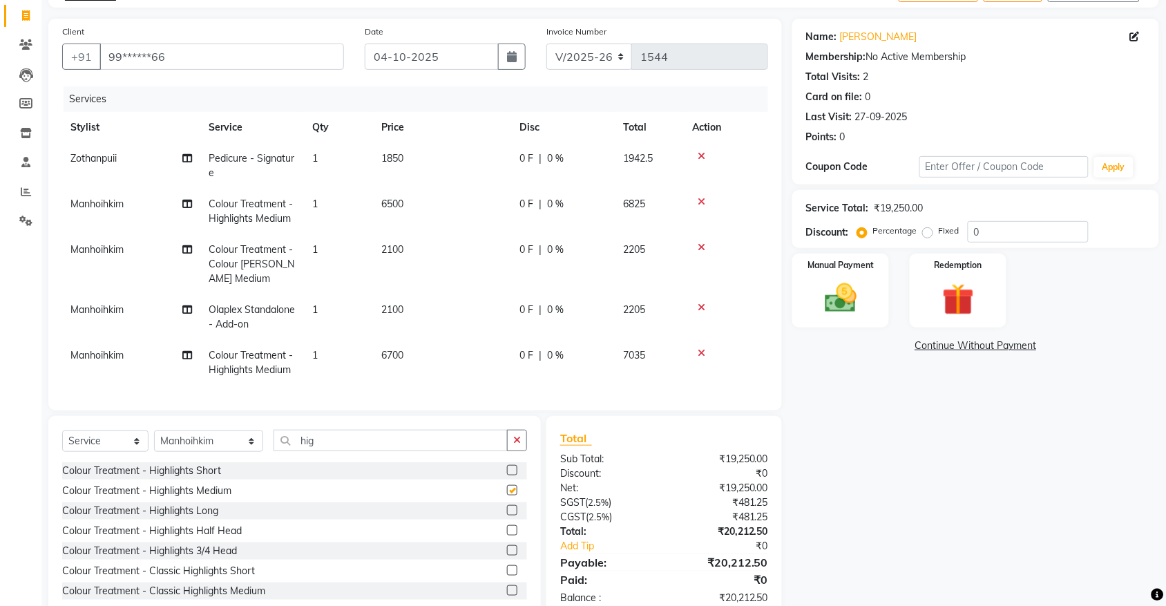
checkbox input "false"
click at [392, 349] on span "6700" at bounding box center [392, 355] width 22 height 12
select select "70736"
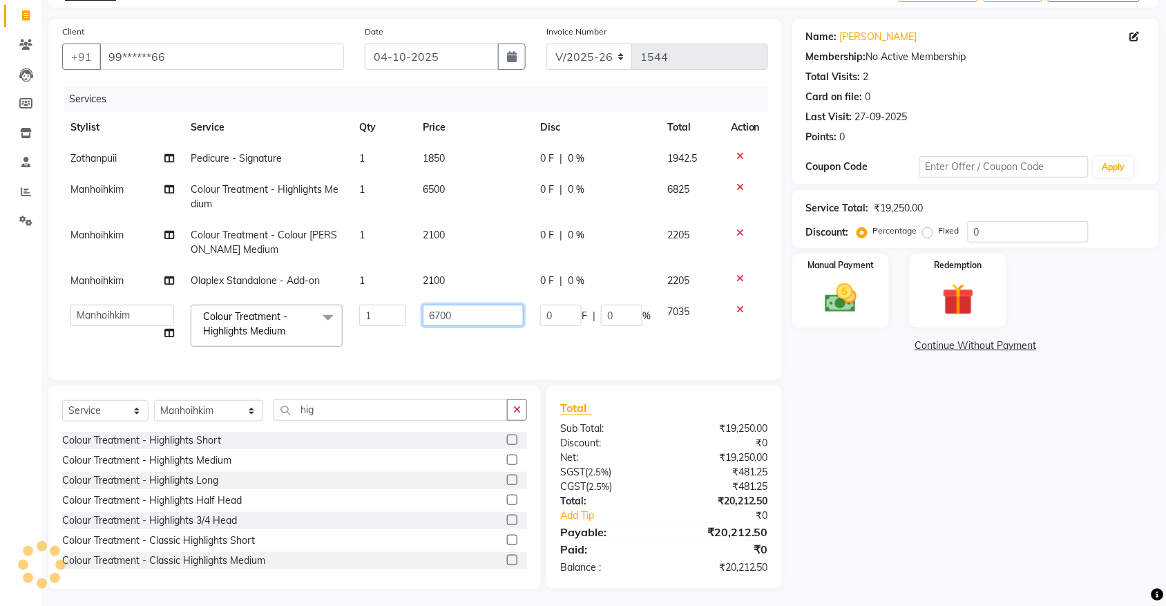
click at [441, 315] on input "6700" at bounding box center [473, 315] width 101 height 21
type input "7800"
click at [385, 405] on div "Client +91 99******66 Date [DATE] Invoice Number V/2025 V/[PHONE_NUMBER] Servic…" at bounding box center [415, 304] width 754 height 570
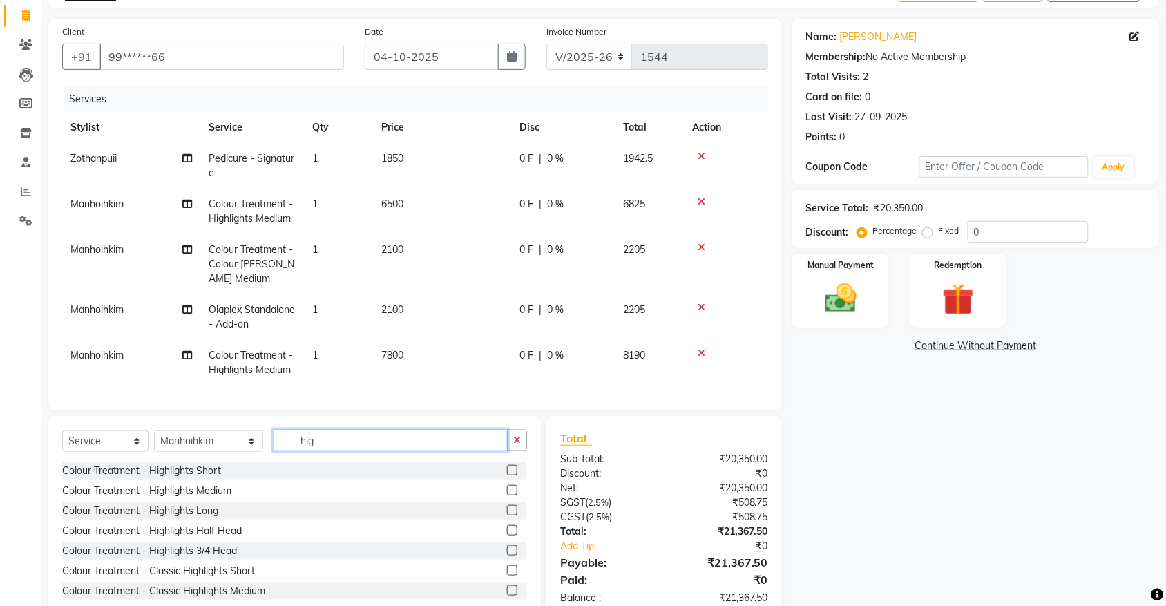
click at [361, 446] on input "hig" at bounding box center [390, 440] width 234 height 21
type input "h"
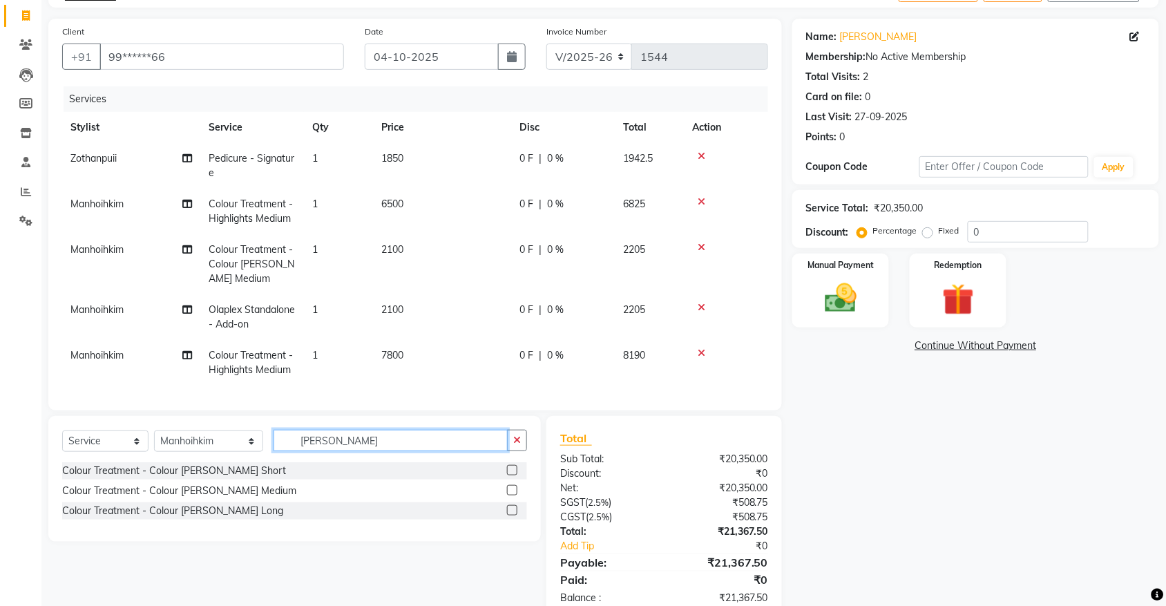
type input "[PERSON_NAME]"
click at [512, 495] on label at bounding box center [512, 490] width 10 height 10
click at [512, 495] on input "checkbox" at bounding box center [511, 490] width 9 height 9
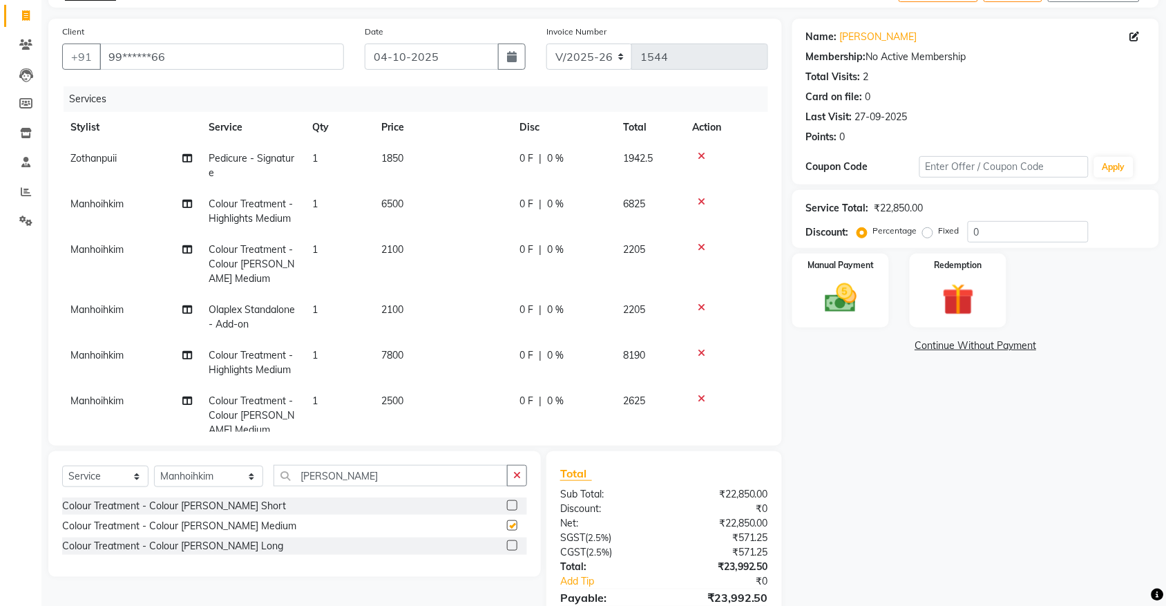
checkbox input "false"
drag, startPoint x: 388, startPoint y: 401, endPoint x: 396, endPoint y: 425, distance: 25.3
click at [388, 402] on span "2500" at bounding box center [392, 400] width 22 height 12
select select "70736"
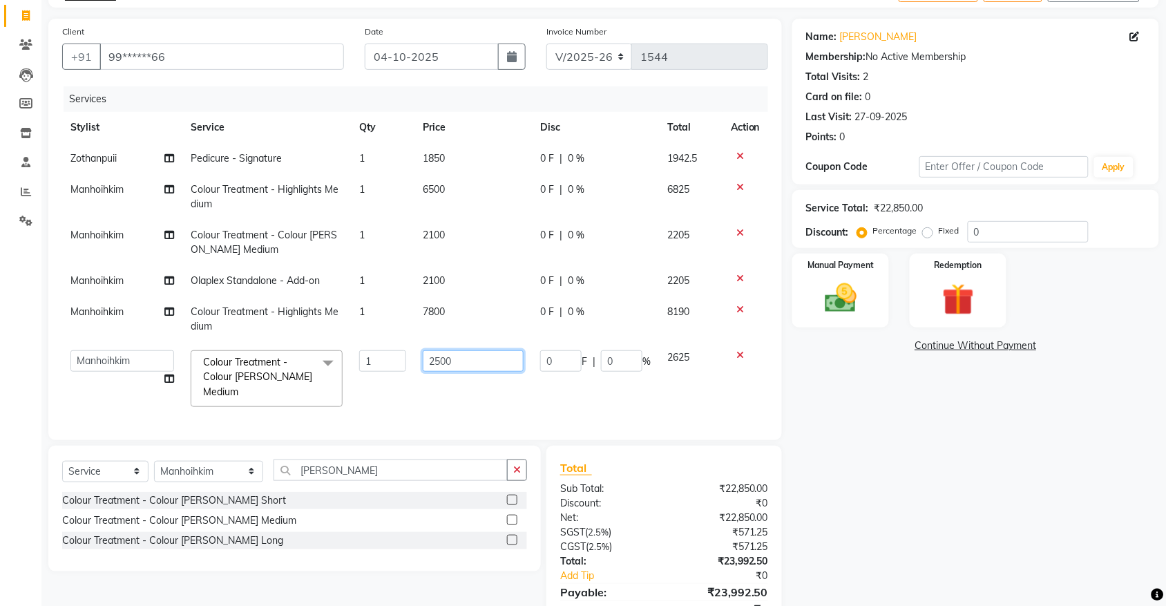
click at [436, 359] on input "2500" at bounding box center [473, 360] width 101 height 21
type input "3500"
click at [856, 432] on div "Name: [PERSON_NAME] Membership: No Active Membership Total Visits: 2 Card on fi…" at bounding box center [980, 334] width 377 height 630
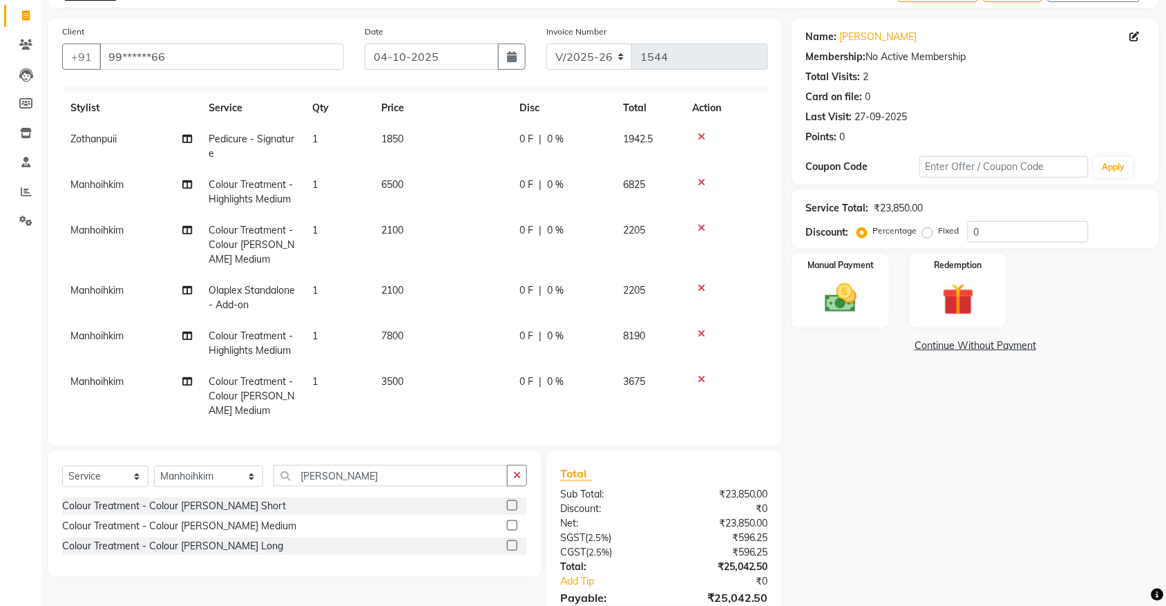
scroll to position [38, 0]
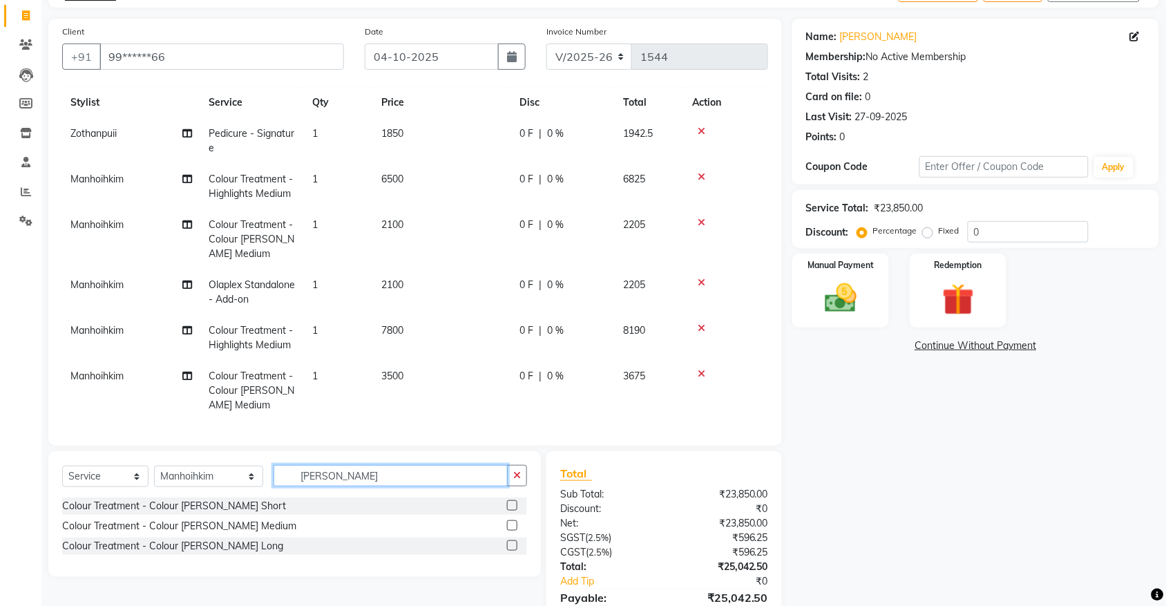
click at [364, 475] on input "[PERSON_NAME]" at bounding box center [390, 475] width 234 height 21
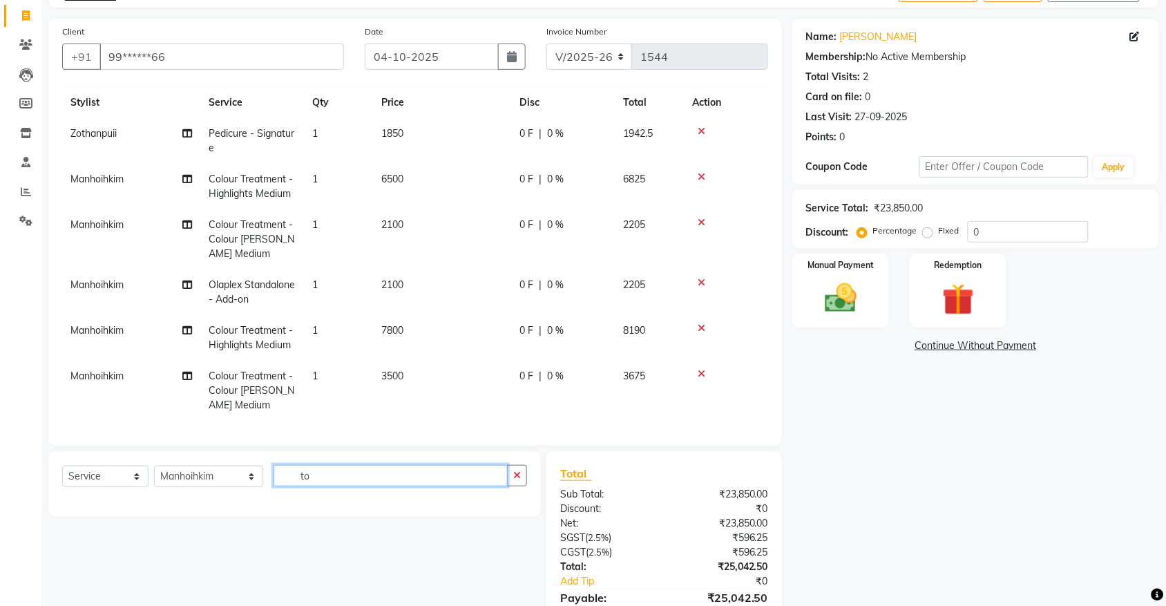
type input "t"
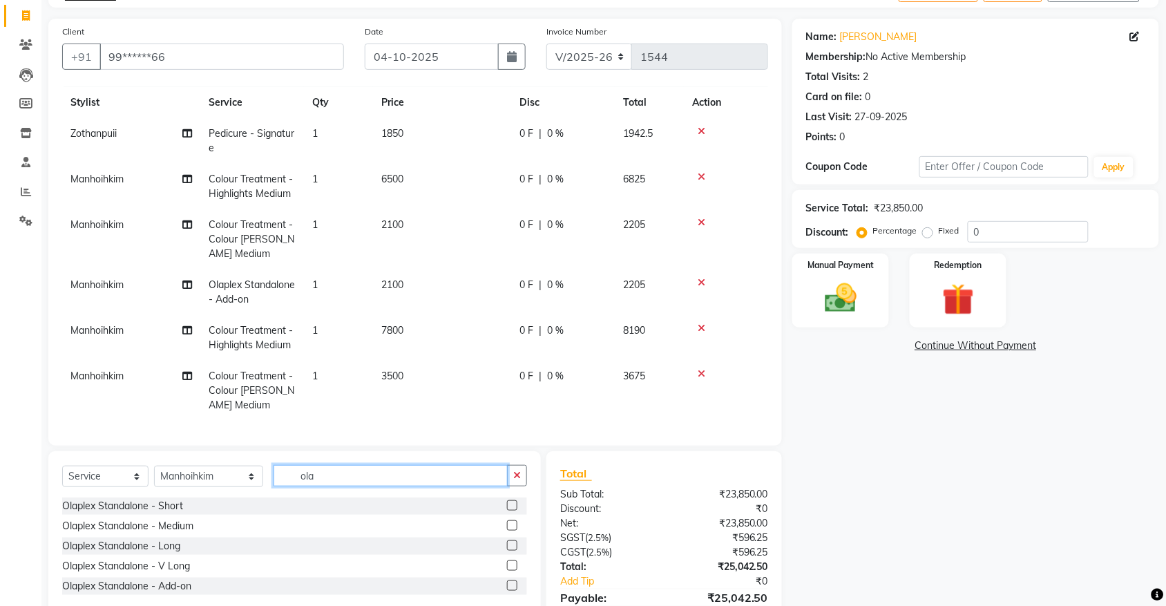
type input "ola"
click at [508, 585] on label at bounding box center [512, 585] width 10 height 10
click at [508, 585] on input "checkbox" at bounding box center [511, 585] width 9 height 9
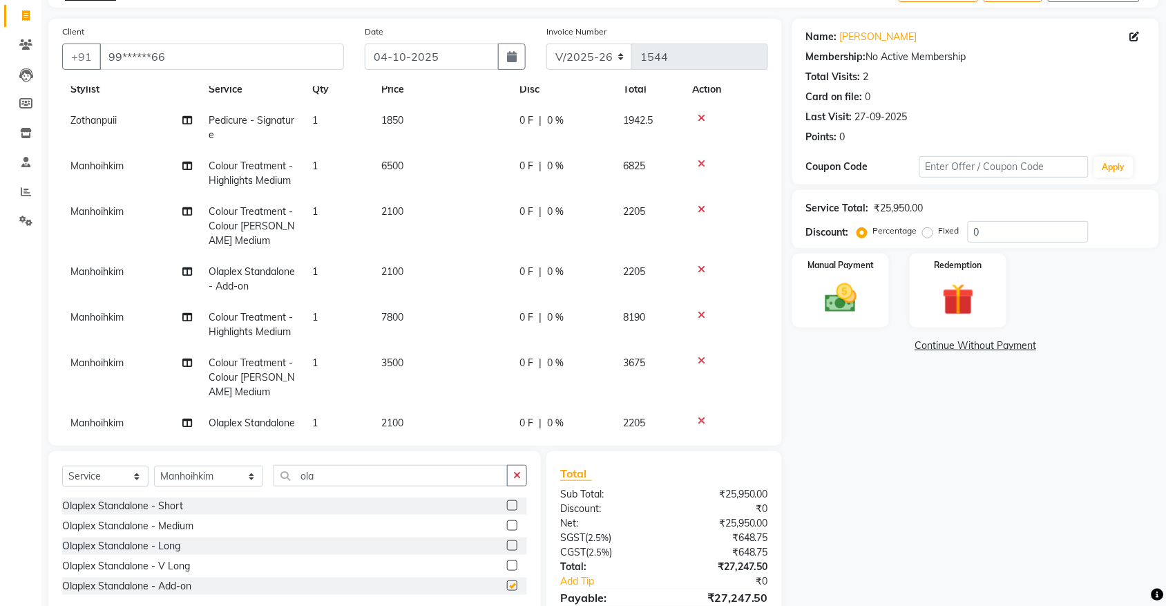
checkbox input "false"
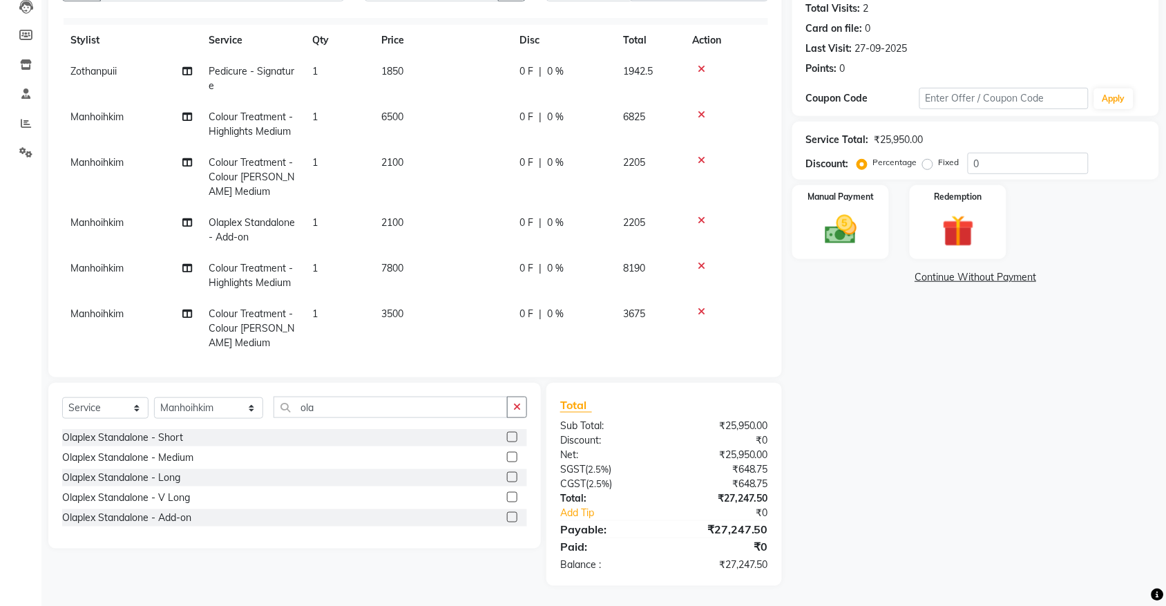
scroll to position [0, 0]
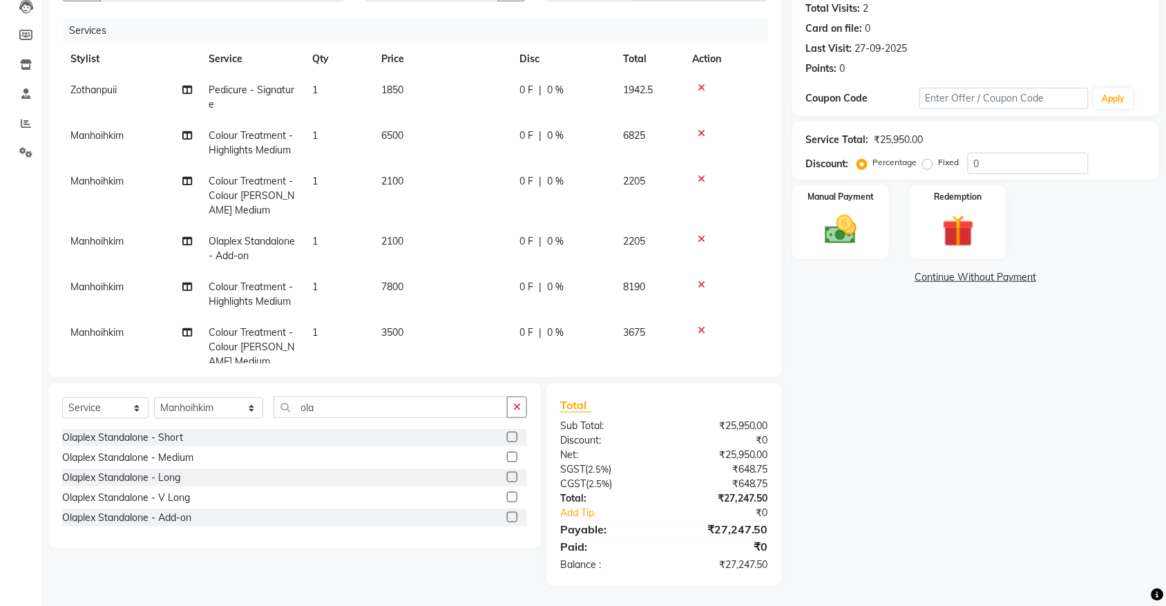
click at [258, 94] on span "Pedicure - Signature" at bounding box center [252, 97] width 86 height 27
select select "83708"
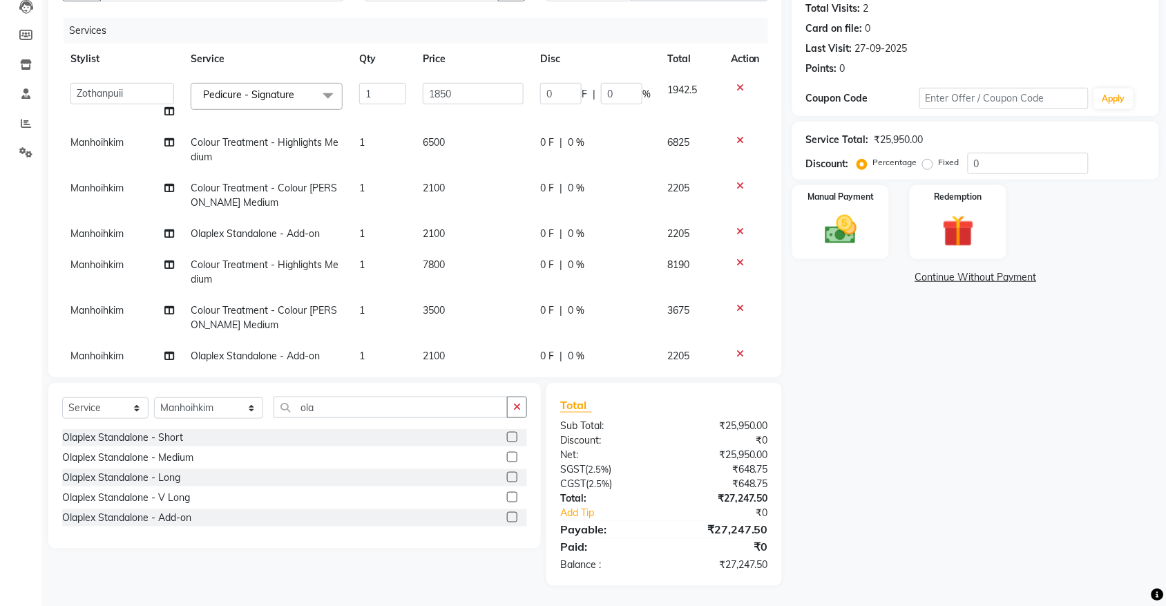
click at [262, 98] on span "Pedicure - Signature" at bounding box center [248, 94] width 91 height 12
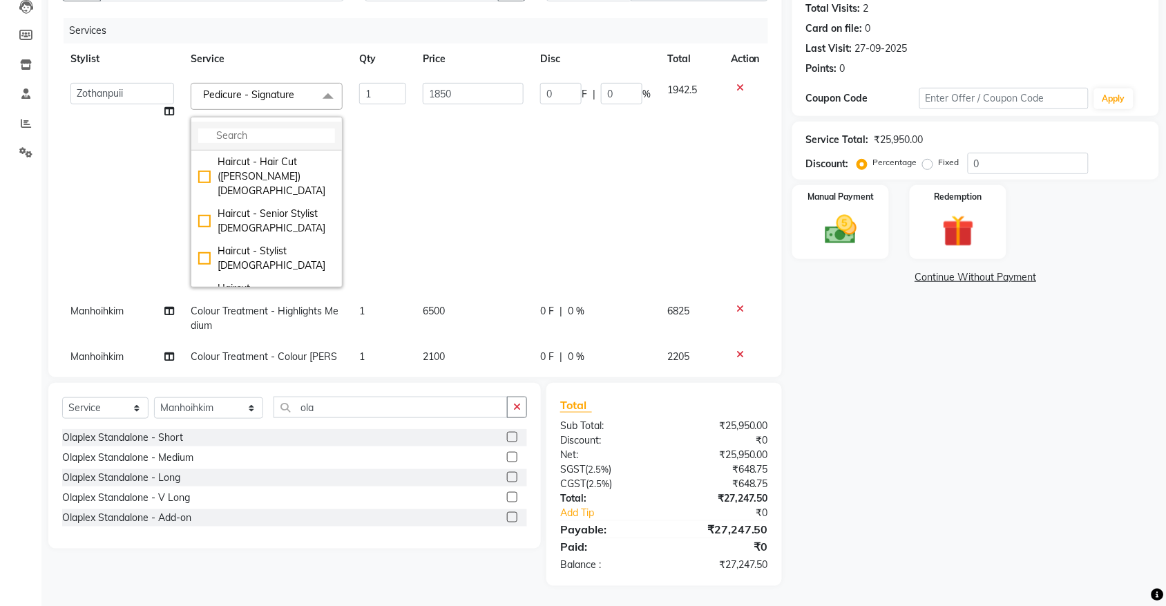
click at [242, 130] on input "multiselect-search" at bounding box center [266, 135] width 137 height 15
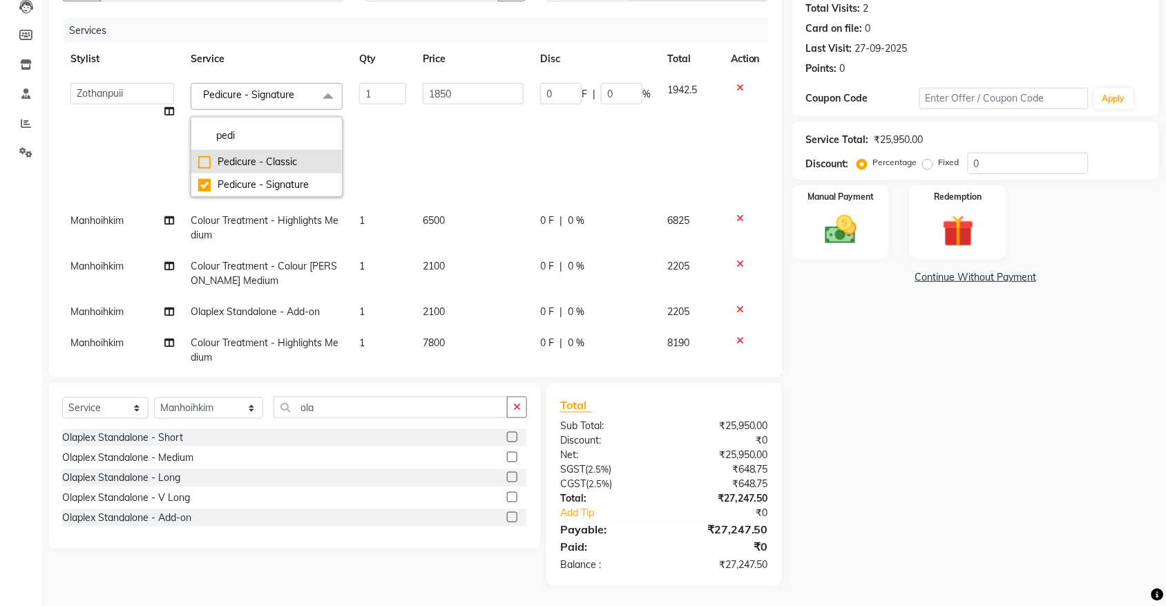
type input "pedi"
click at [198, 161] on div "Pedicure - Classic" at bounding box center [266, 162] width 137 height 15
checkbox input "true"
checkbox input "false"
type input "850"
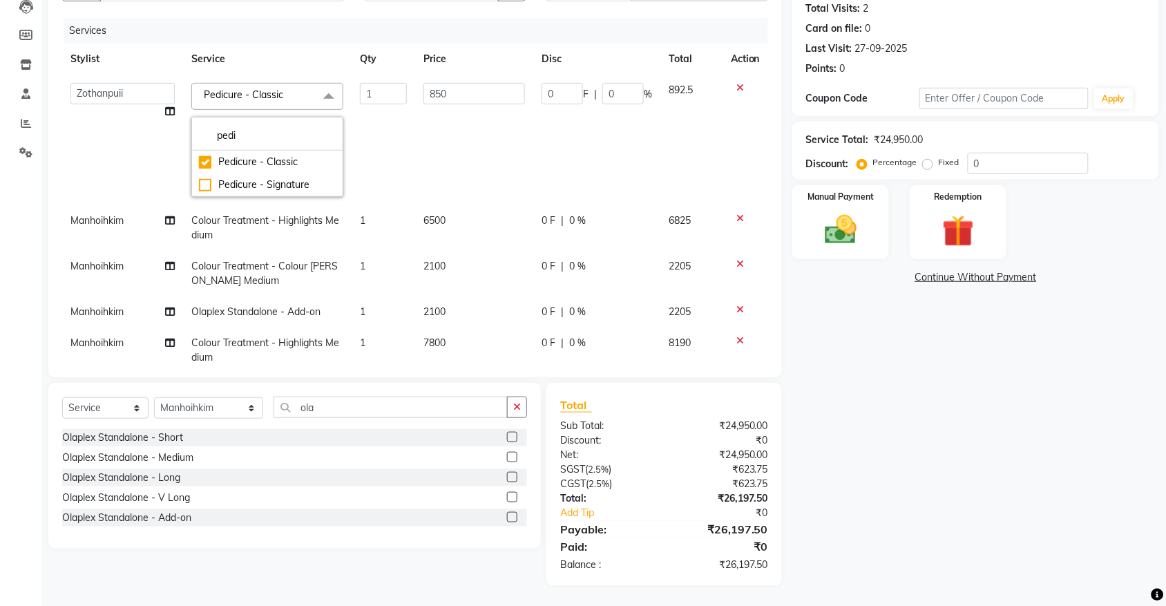
click at [972, 477] on div "Name: [PERSON_NAME] Membership: No Active Membership Total Visits: 2 Card on fi…" at bounding box center [980, 267] width 377 height 635
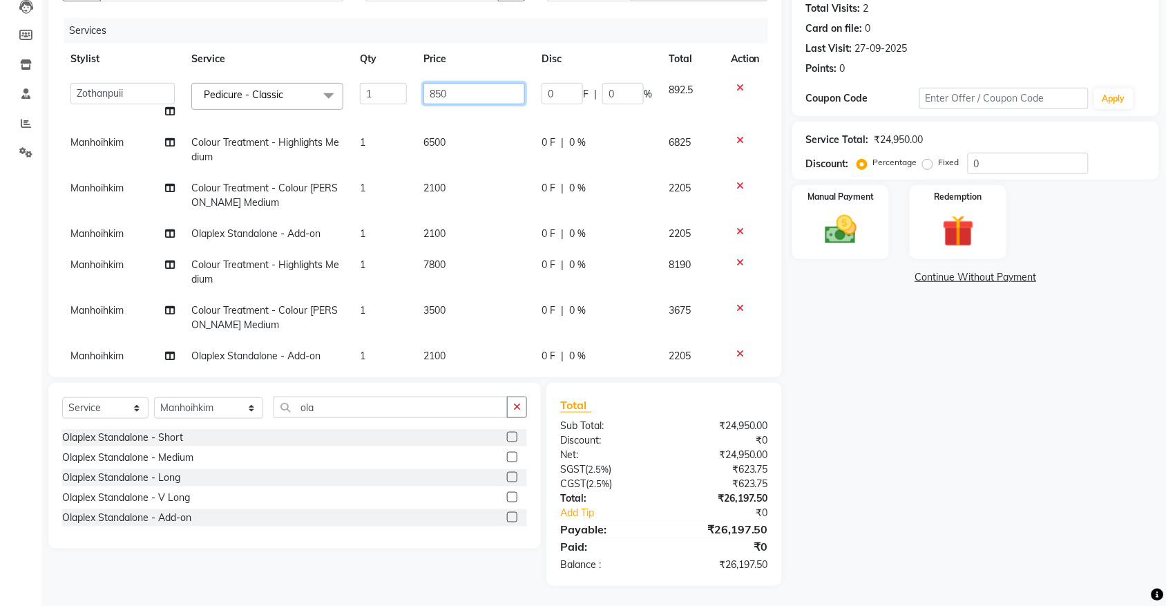
click at [479, 92] on input "850" at bounding box center [474, 93] width 102 height 21
click at [854, 407] on div "Name: [PERSON_NAME] Membership: No Active Membership Total Visits: 2 Card on fi…" at bounding box center [980, 267] width 377 height 635
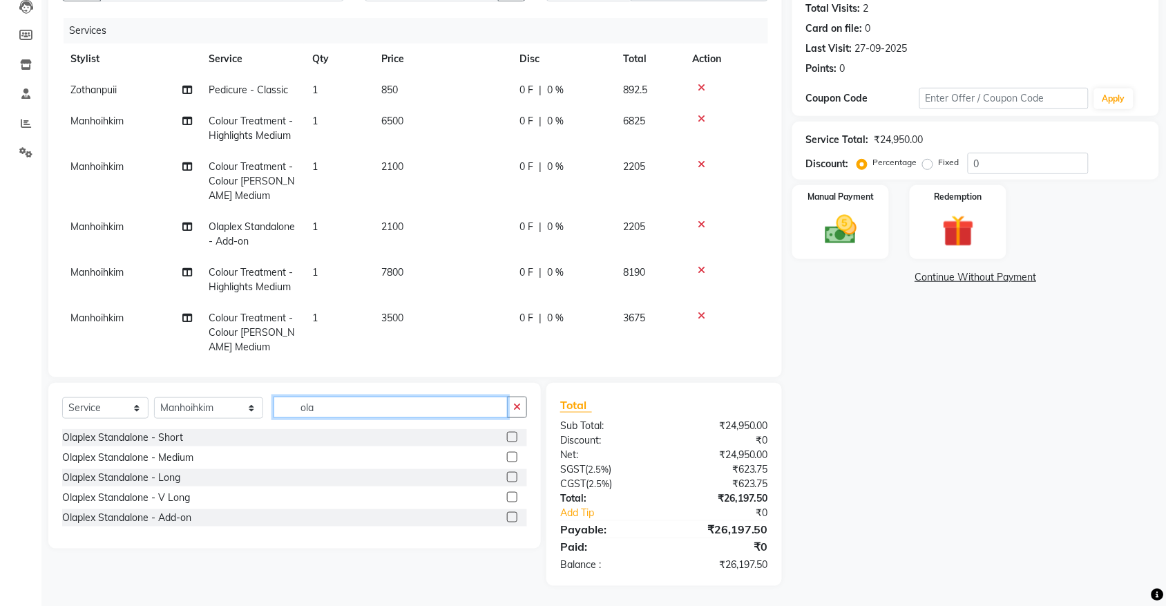
click at [363, 398] on input "ola" at bounding box center [390, 406] width 234 height 21
type input "o"
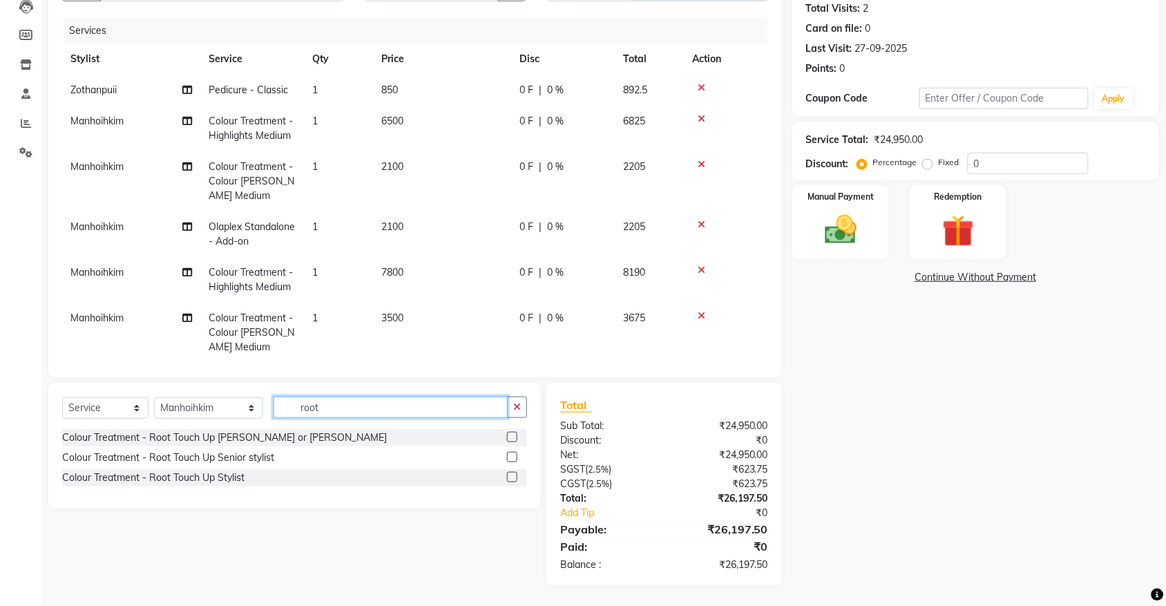
type input "root"
click at [511, 439] on label at bounding box center [512, 437] width 10 height 10
click at [511, 439] on input "checkbox" at bounding box center [511, 437] width 9 height 9
checkbox input "false"
click at [889, 428] on div "Name: [PERSON_NAME] Membership: No Active Membership Total Visits: 2 Card on fi…" at bounding box center [980, 267] width 377 height 635
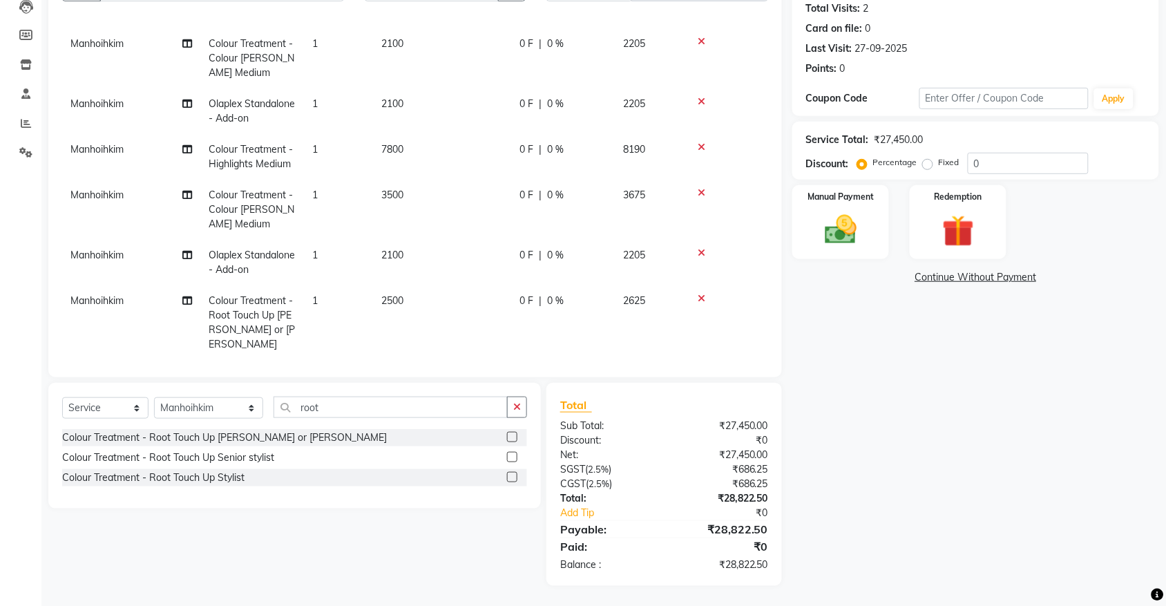
scroll to position [128, 0]
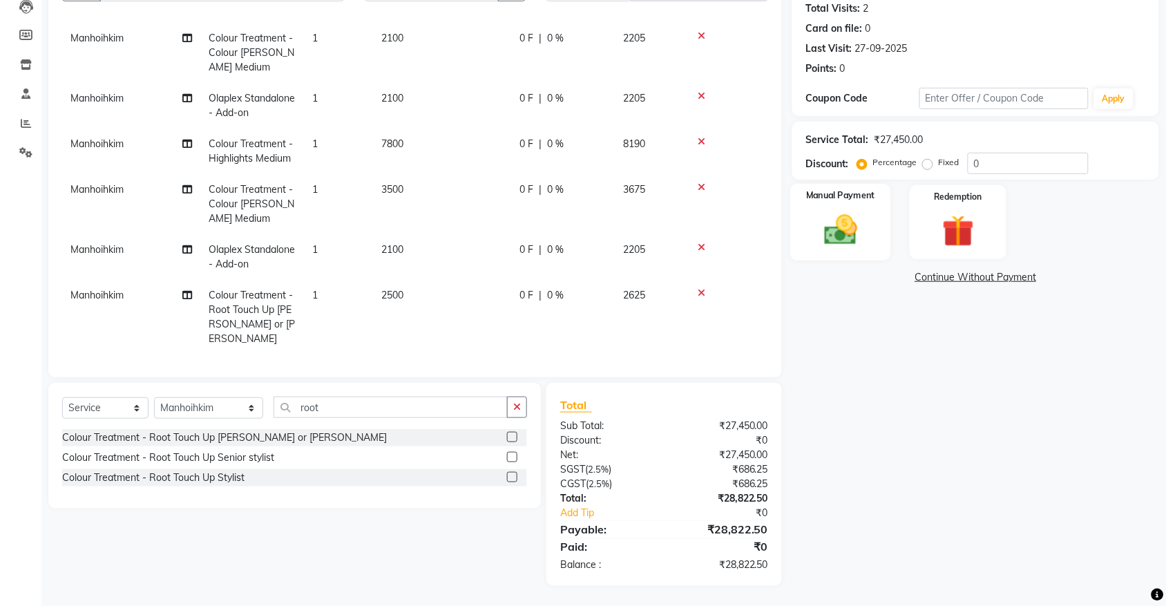
click at [827, 235] on img at bounding box center [840, 230] width 54 height 38
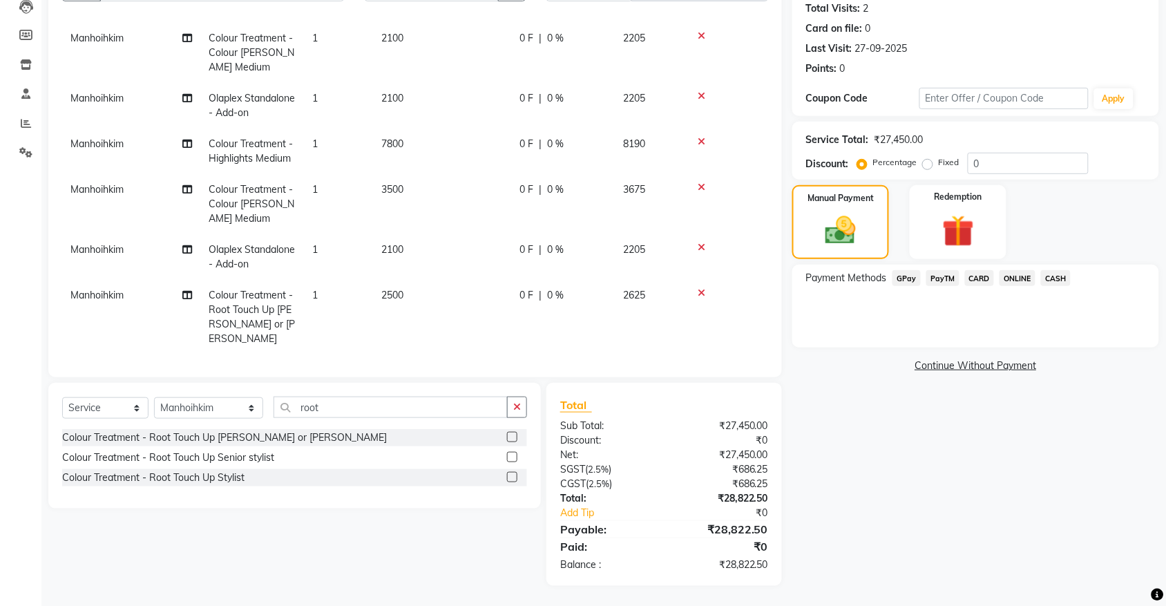
scroll to position [0, 0]
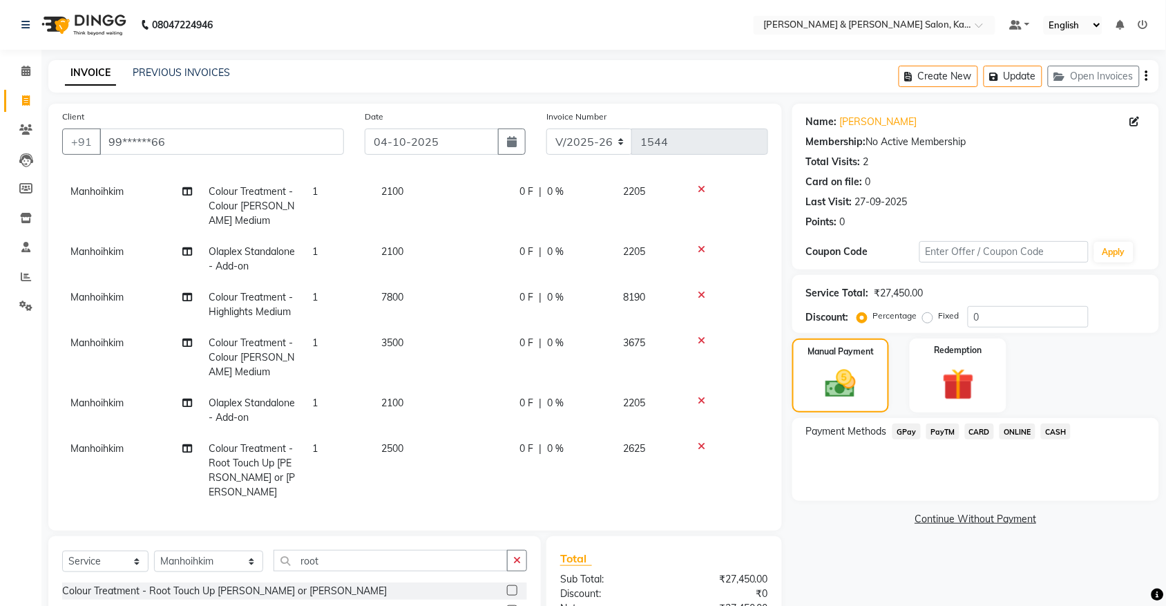
click at [1051, 432] on span "CASH" at bounding box center [1056, 431] width 30 height 16
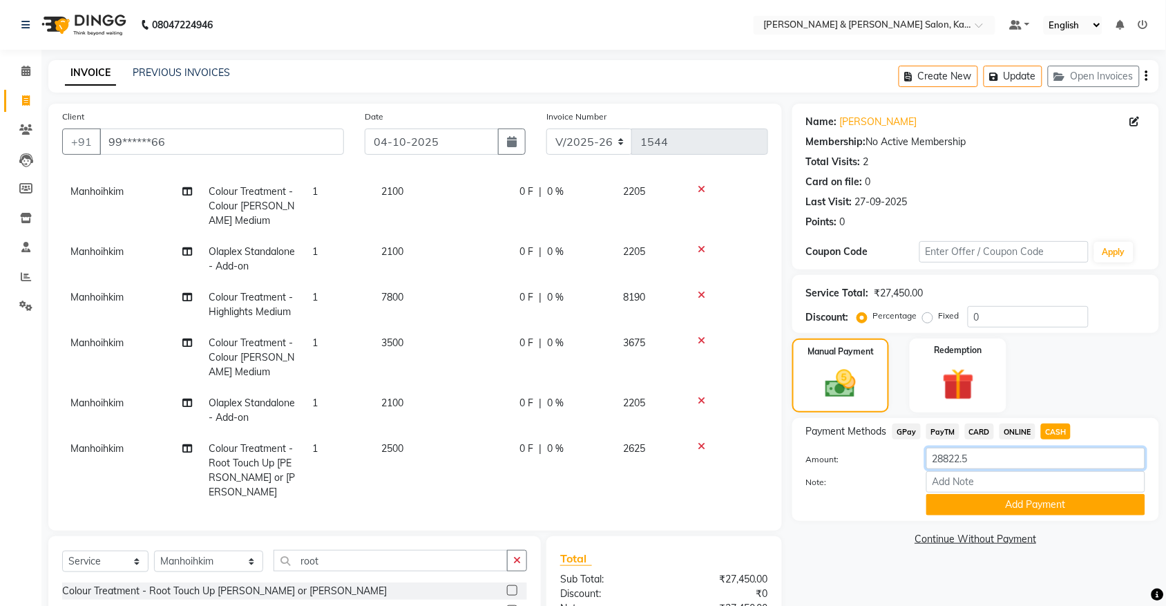
click at [993, 460] on input "28822.5" at bounding box center [1035, 457] width 219 height 21
type input "20000"
click at [1006, 508] on button "Add Payment" at bounding box center [1035, 504] width 219 height 21
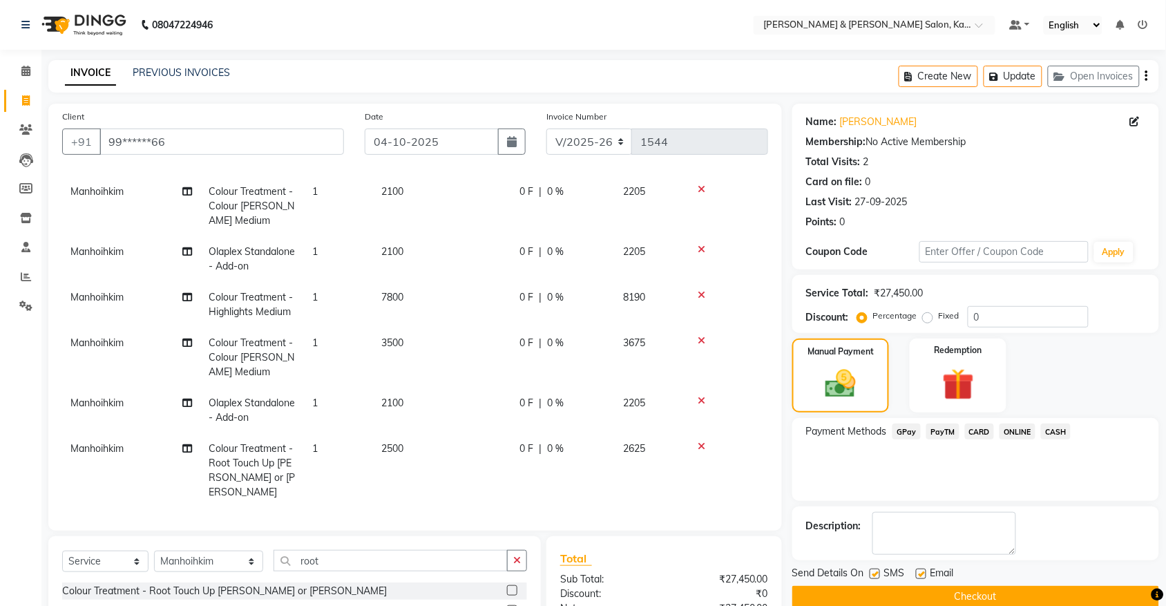
click at [975, 432] on span "CARD" at bounding box center [980, 431] width 30 height 16
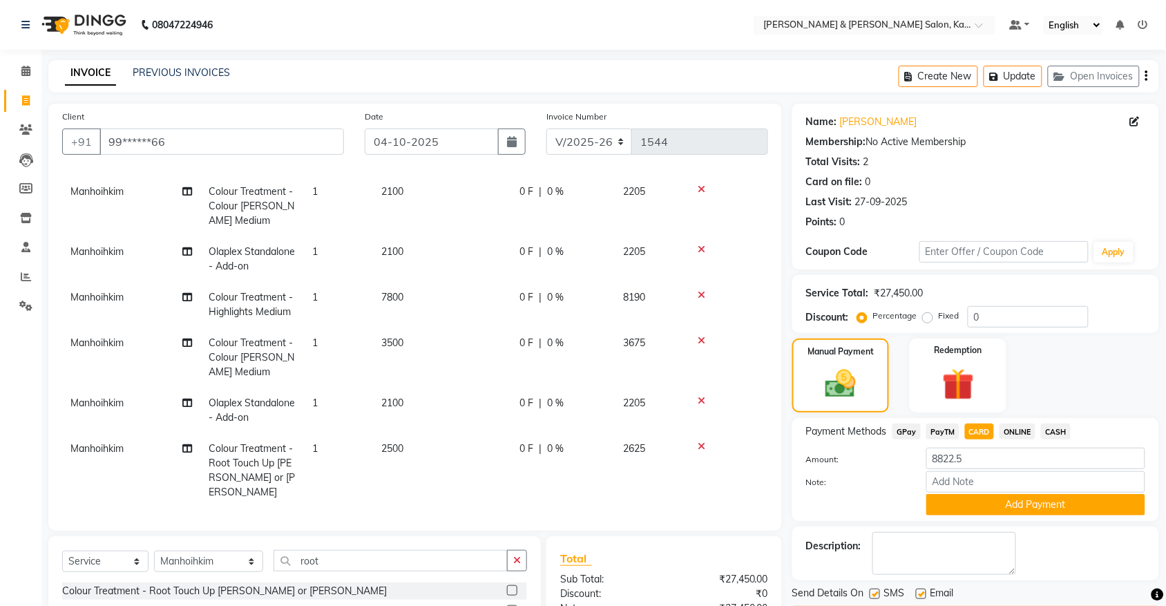
scroll to position [202, 0]
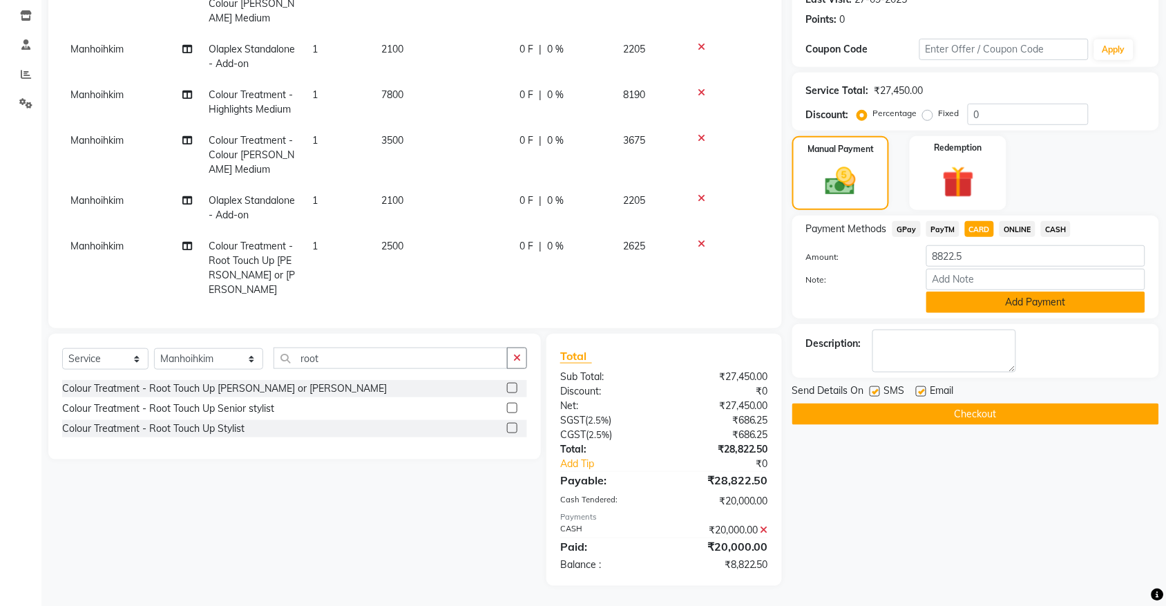
click at [1016, 301] on button "Add Payment" at bounding box center [1035, 301] width 219 height 21
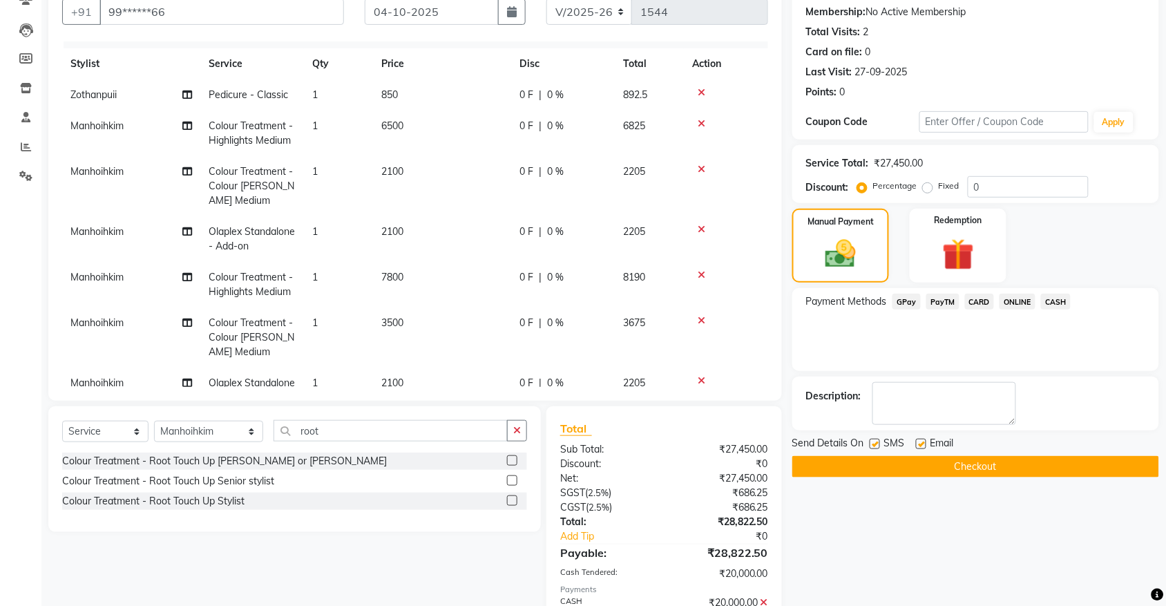
scroll to position [0, 0]
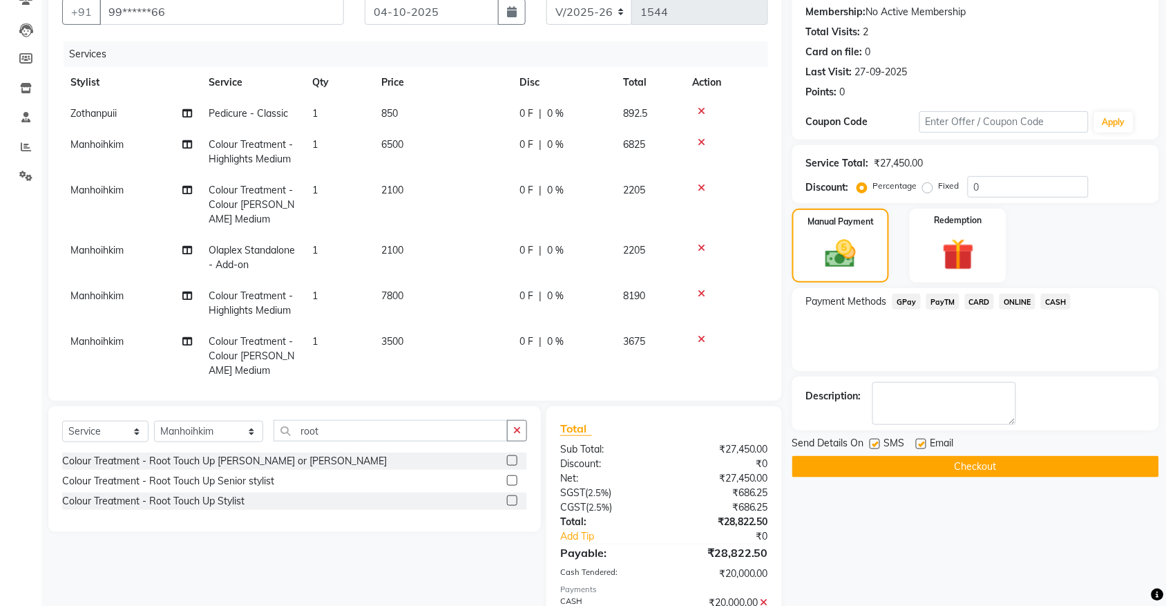
click at [1043, 472] on button "Checkout" at bounding box center [975, 466] width 367 height 21
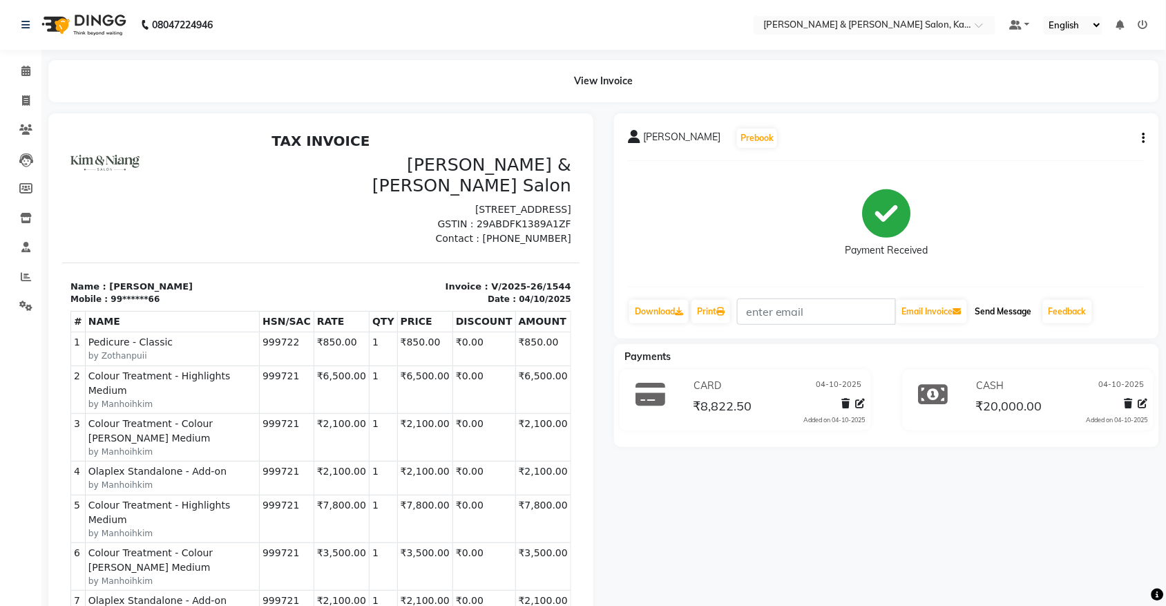
click at [1007, 313] on button "Send Message" at bounding box center [1004, 311] width 68 height 23
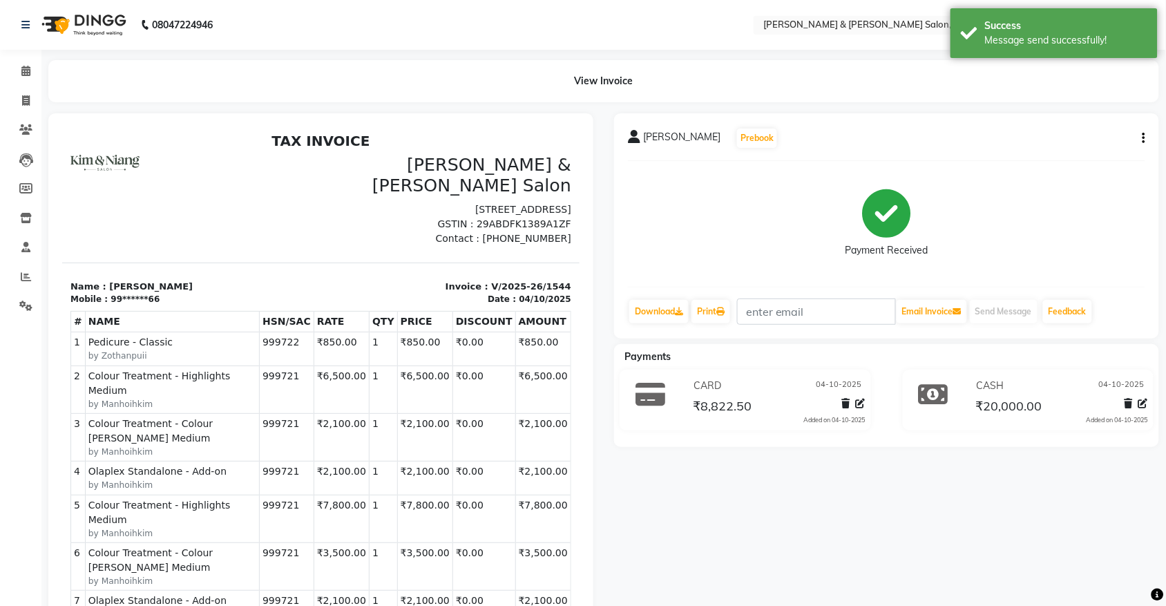
click at [19, 83] on li "Calendar" at bounding box center [20, 72] width 41 height 30
click at [24, 75] on icon at bounding box center [25, 71] width 9 height 10
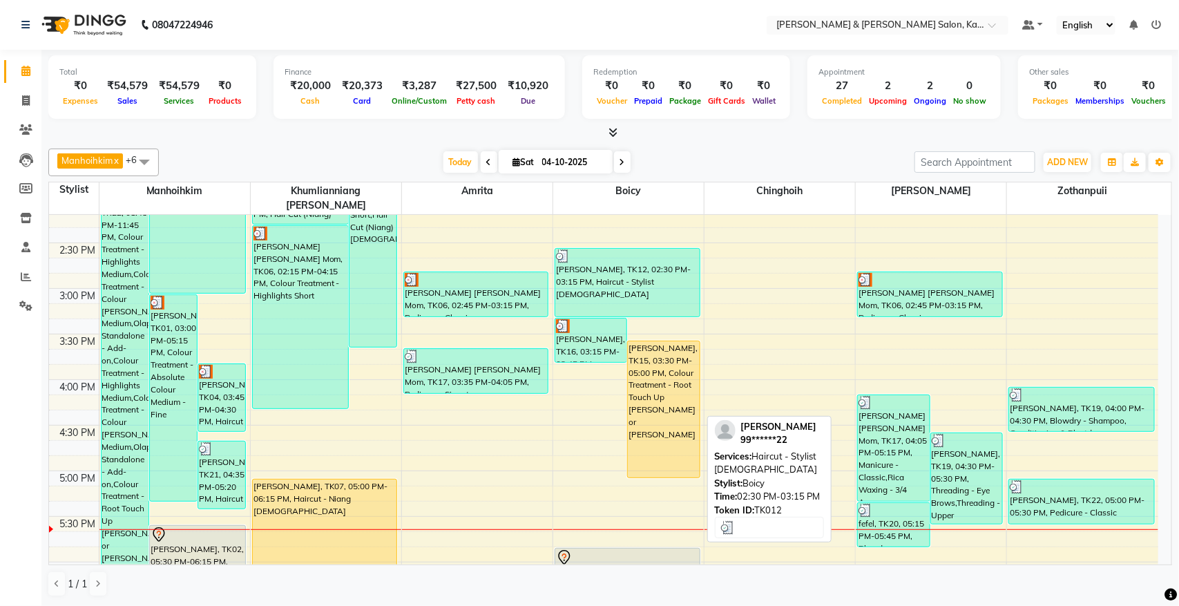
scroll to position [518, 0]
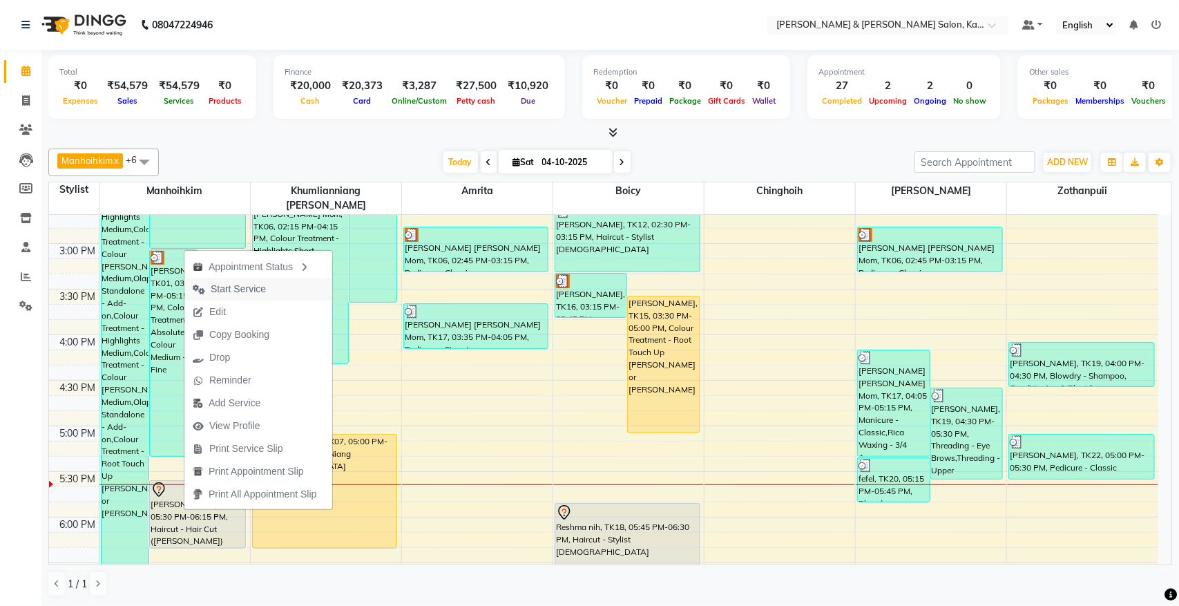
click at [247, 288] on span "Start Service" at bounding box center [238, 289] width 55 height 15
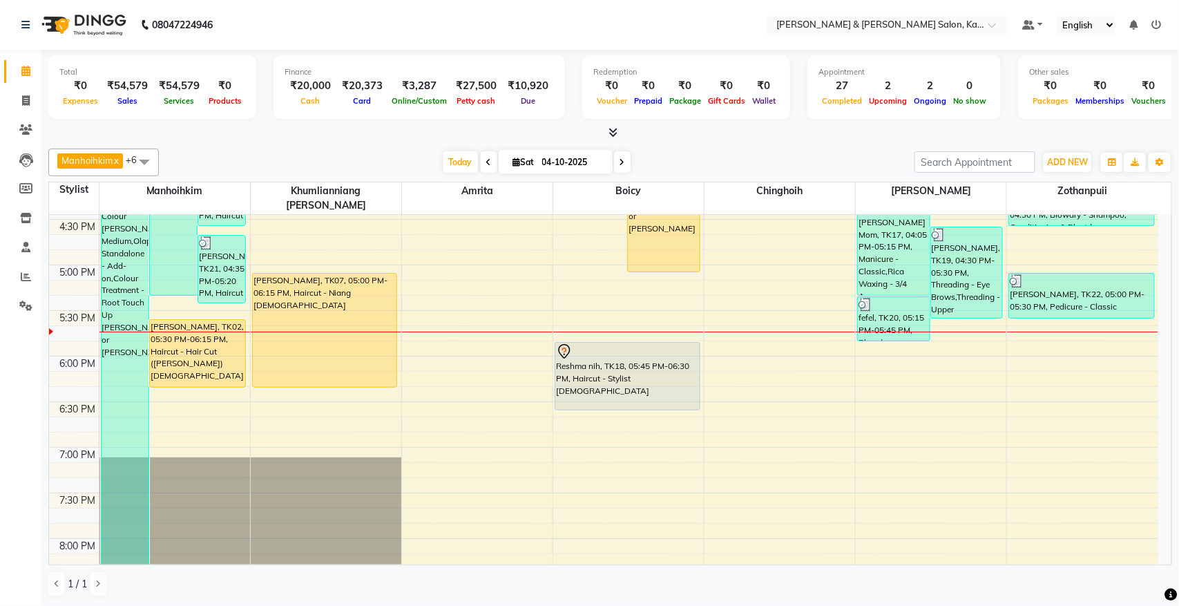
scroll to position [661, 0]
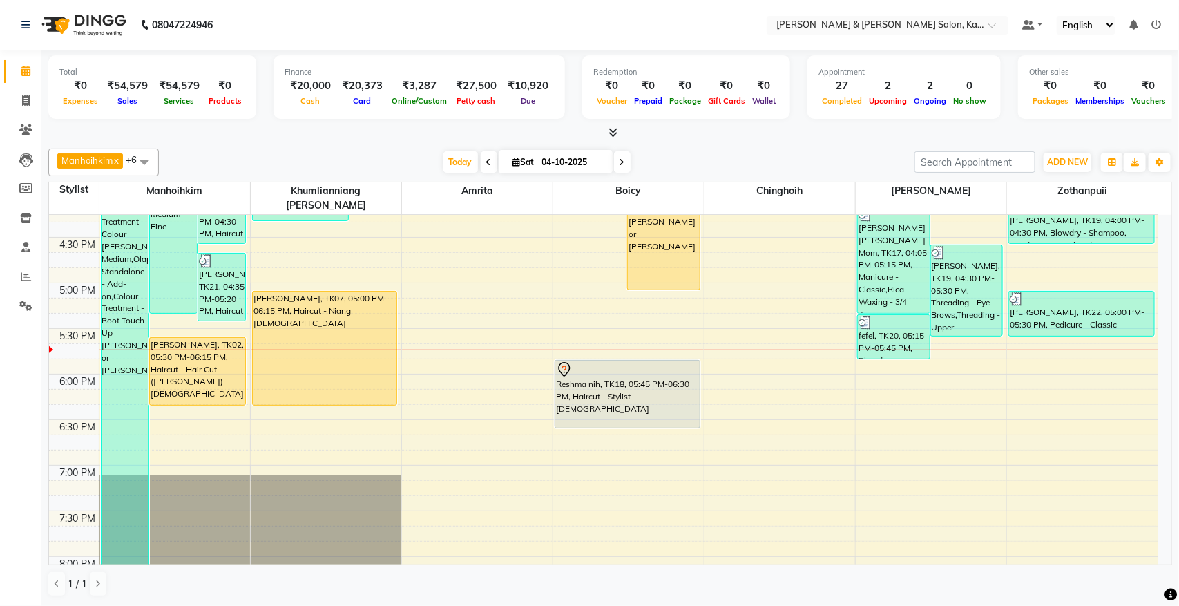
click at [619, 166] on icon at bounding box center [622, 162] width 6 height 8
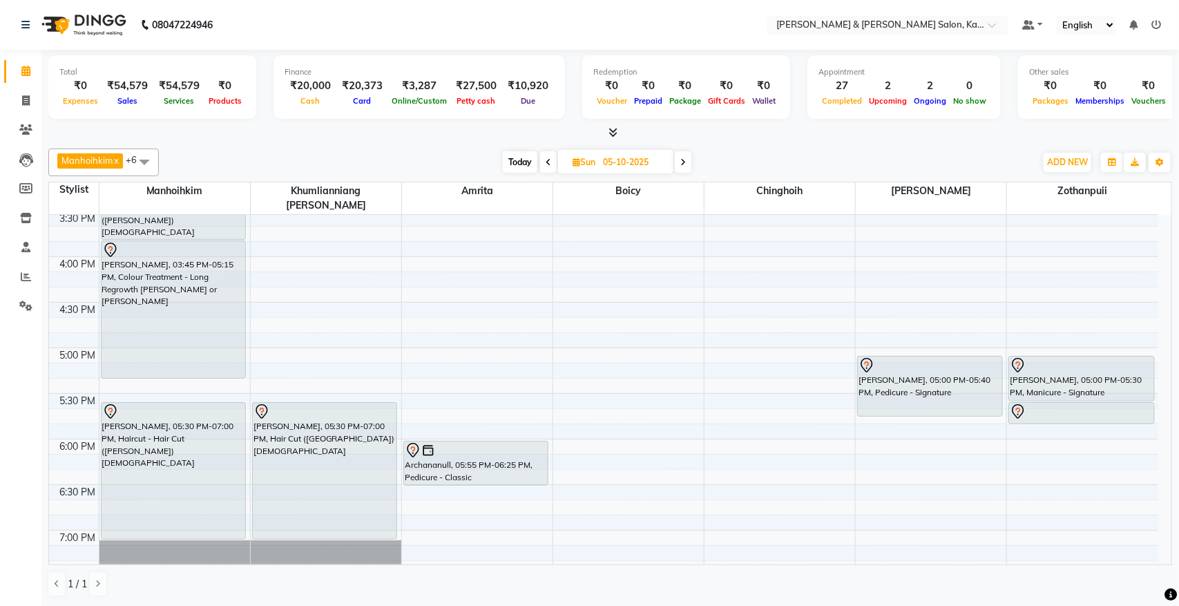
scroll to position [651, 0]
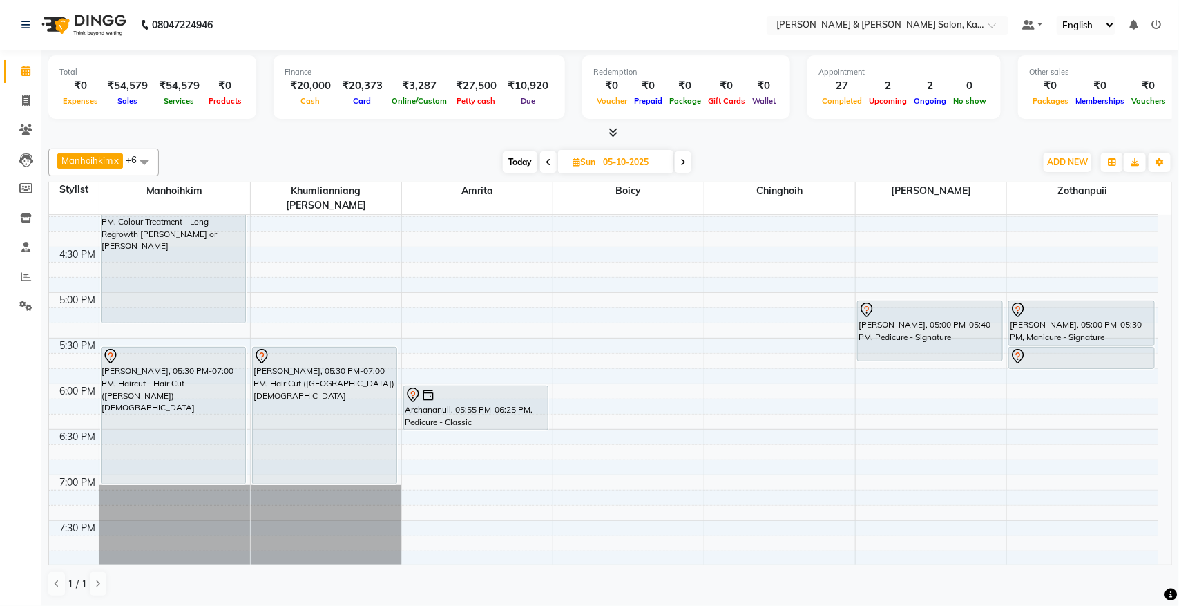
click at [512, 154] on span "Today" at bounding box center [520, 161] width 35 height 21
type input "04-10-2025"
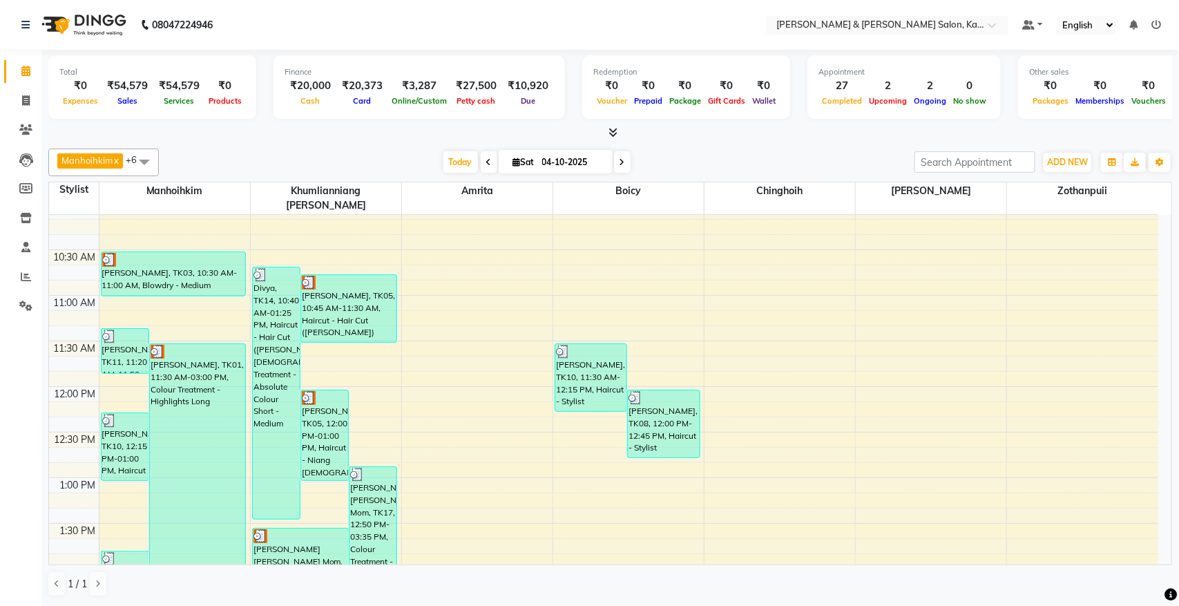
scroll to position [143, 0]
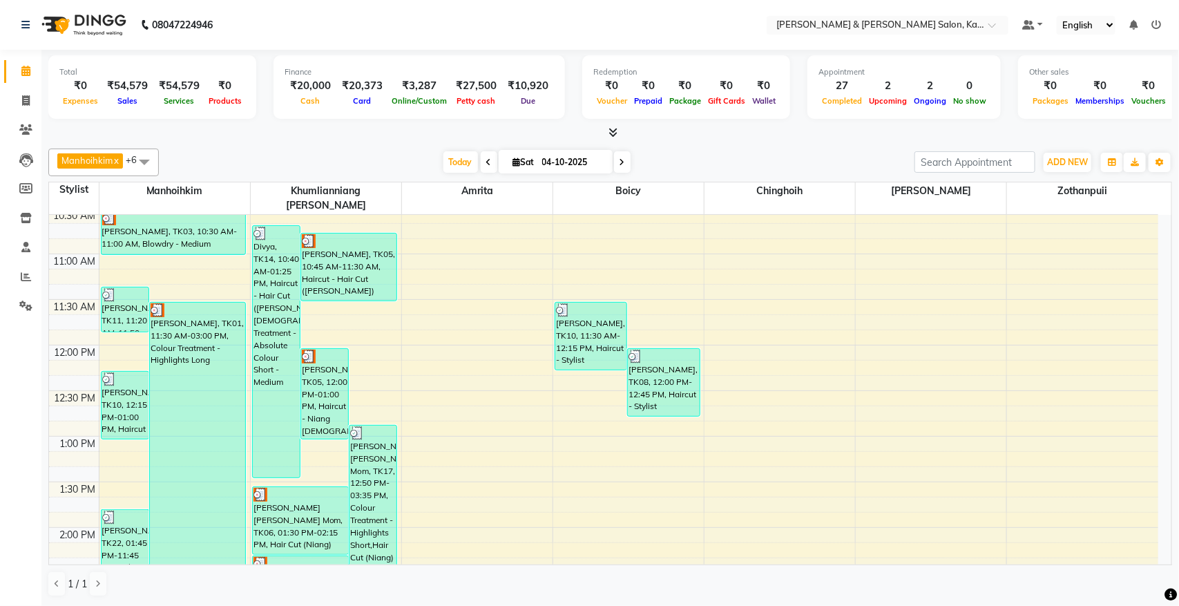
click at [775, 135] on div at bounding box center [610, 133] width 1124 height 15
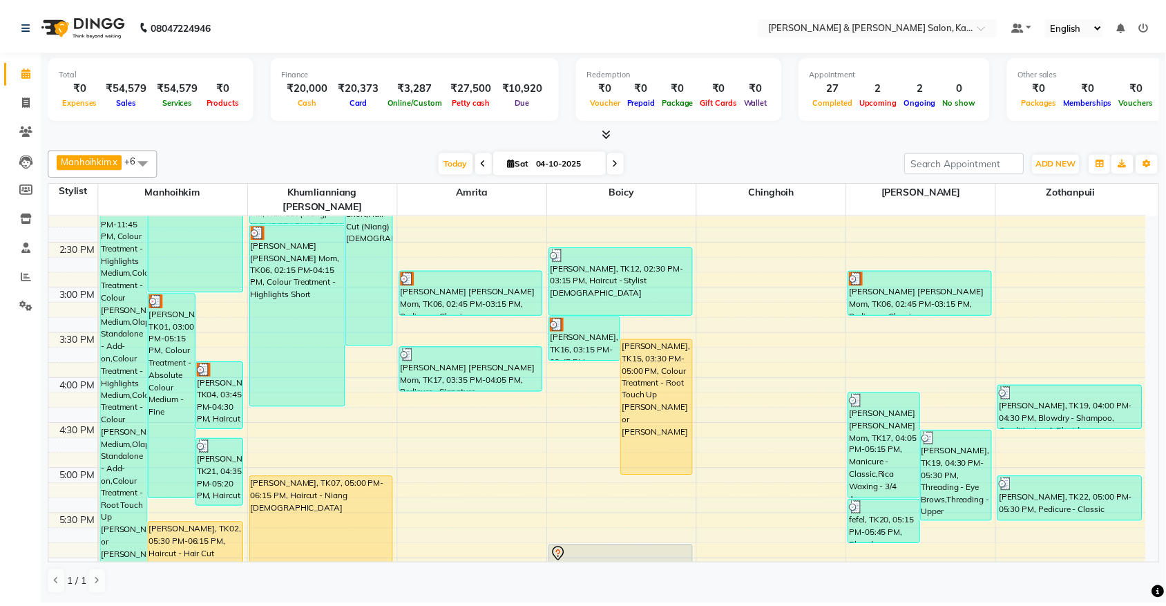
scroll to position [575, 0]
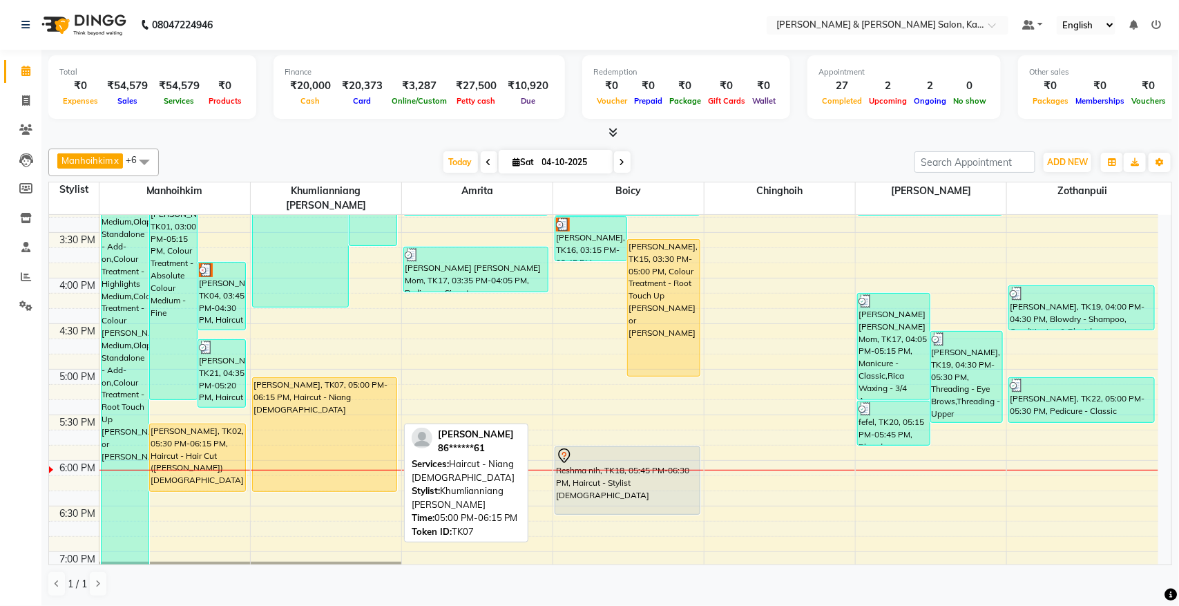
click at [336, 407] on div "[PERSON_NAME], TK07, 05:00 PM-06:15 PM, Haircut - Niang [DEMOGRAPHIC_DATA]" at bounding box center [325, 434] width 144 height 113
select select "1"
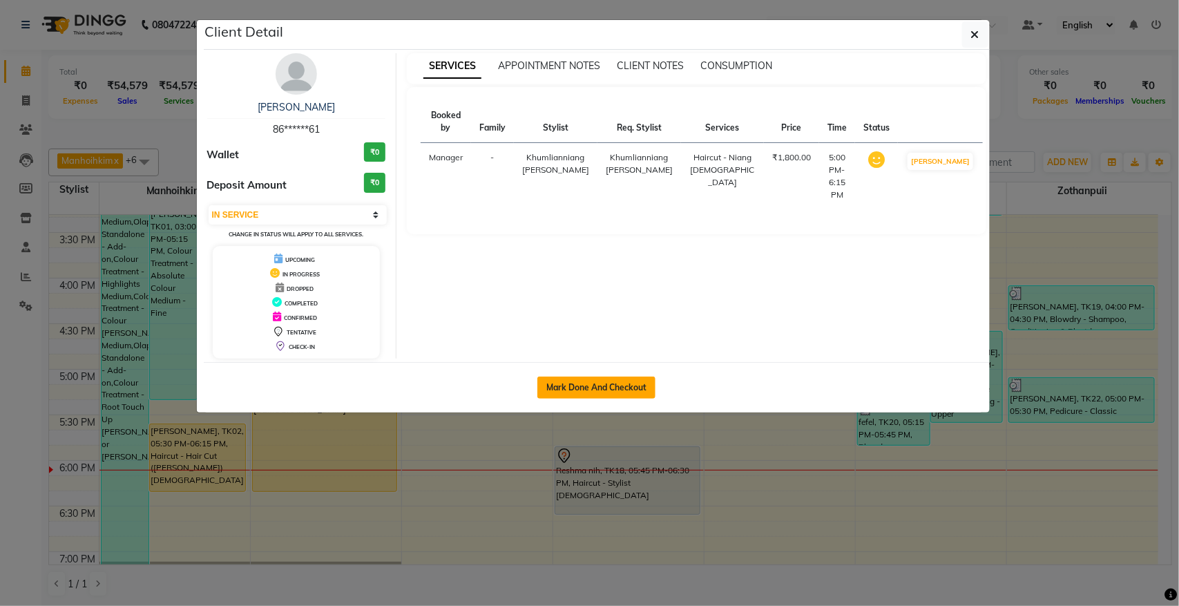
click at [609, 395] on button "Mark Done And Checkout" at bounding box center [596, 387] width 118 height 22
select select "7750"
select select "service"
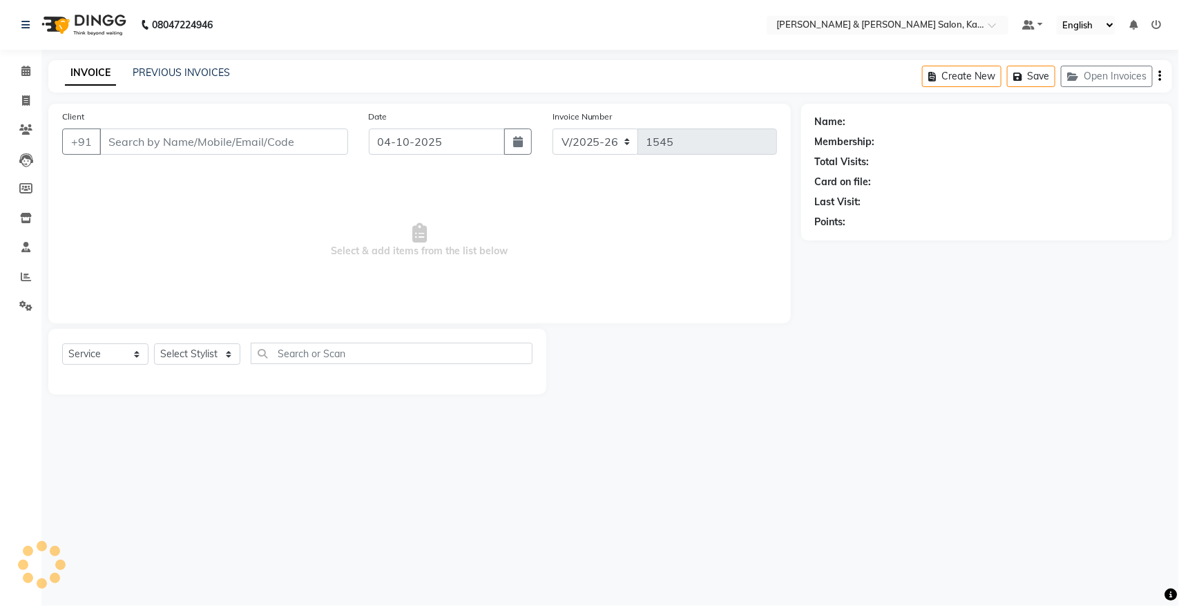
type input "86******61"
select select "70737"
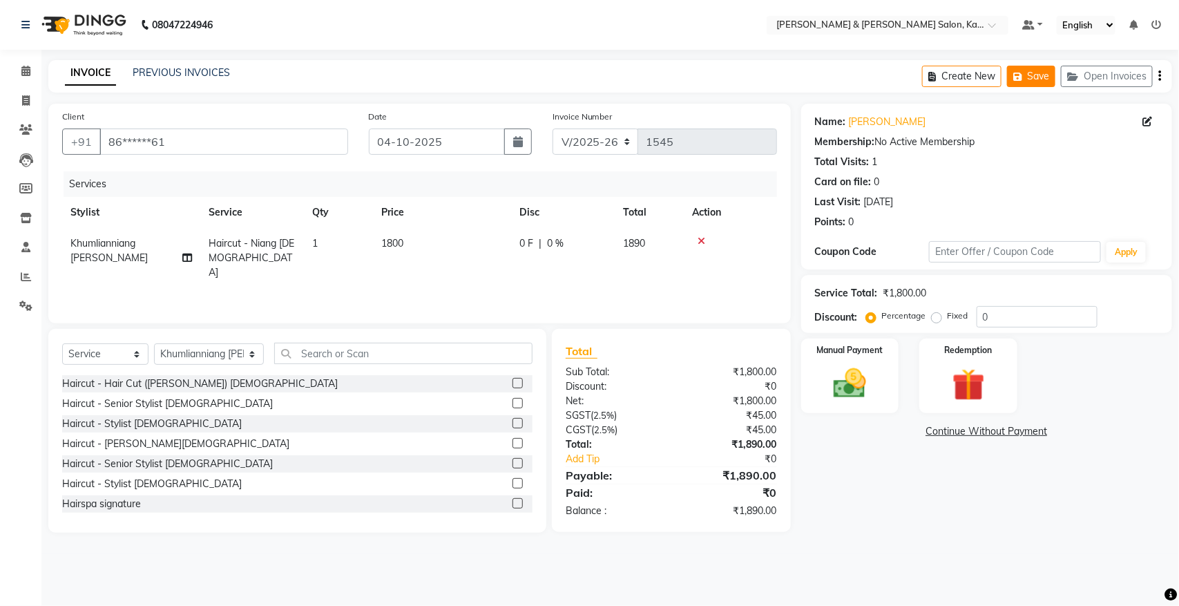
click at [1047, 73] on button "Save" at bounding box center [1031, 76] width 48 height 21
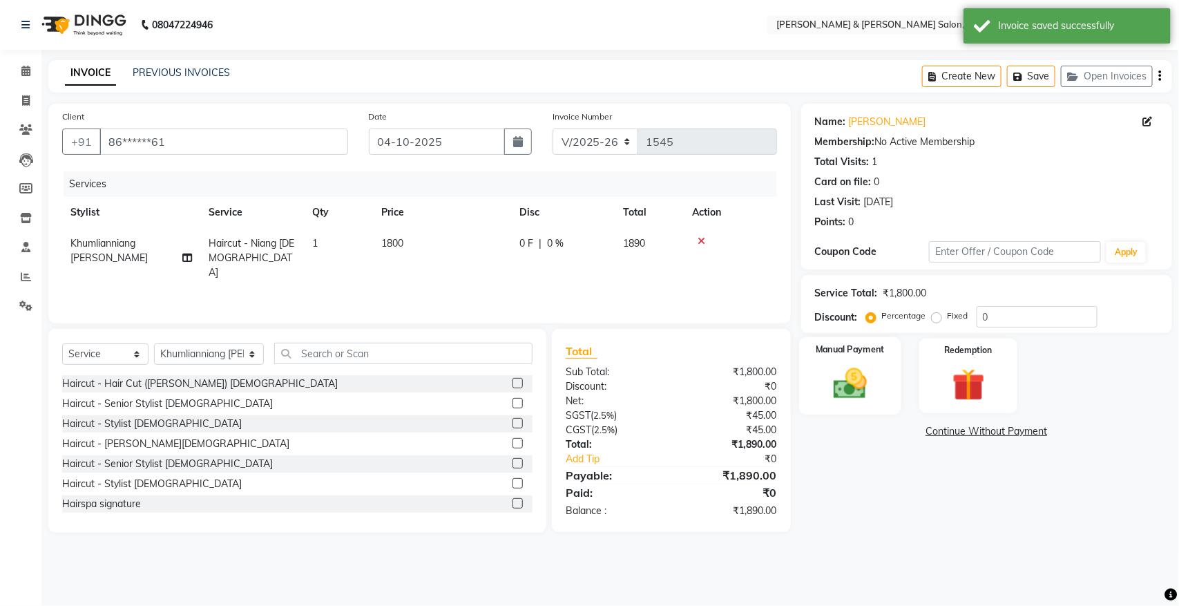
click at [851, 384] on img at bounding box center [849, 383] width 55 height 39
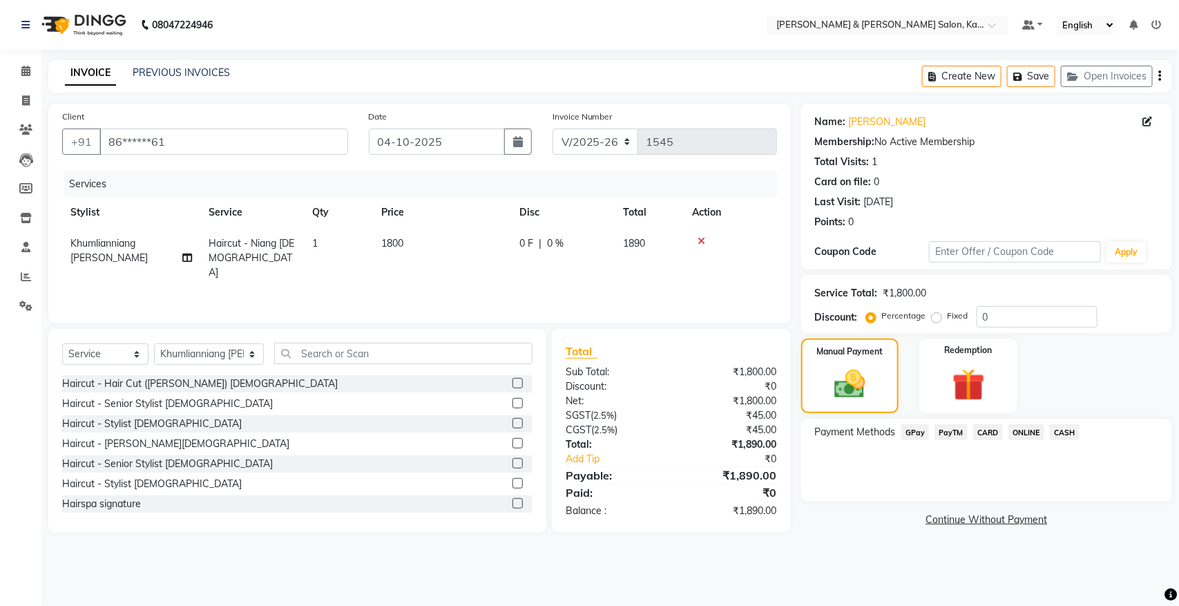
click at [916, 425] on span "GPay" at bounding box center [915, 432] width 28 height 16
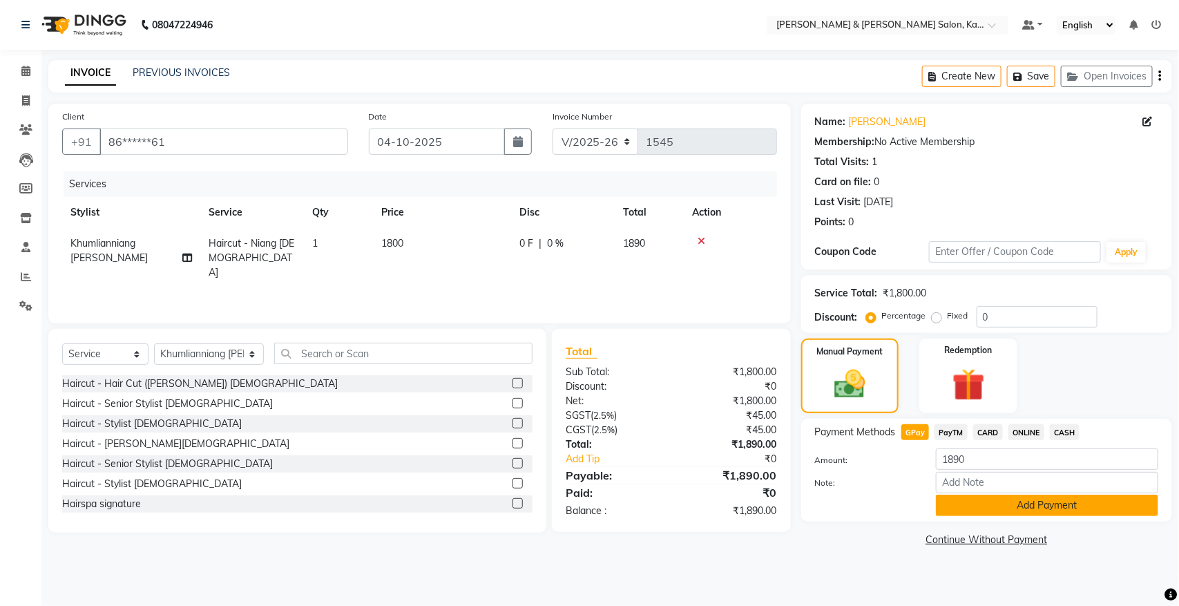
click at [1002, 499] on button "Add Payment" at bounding box center [1047, 504] width 222 height 21
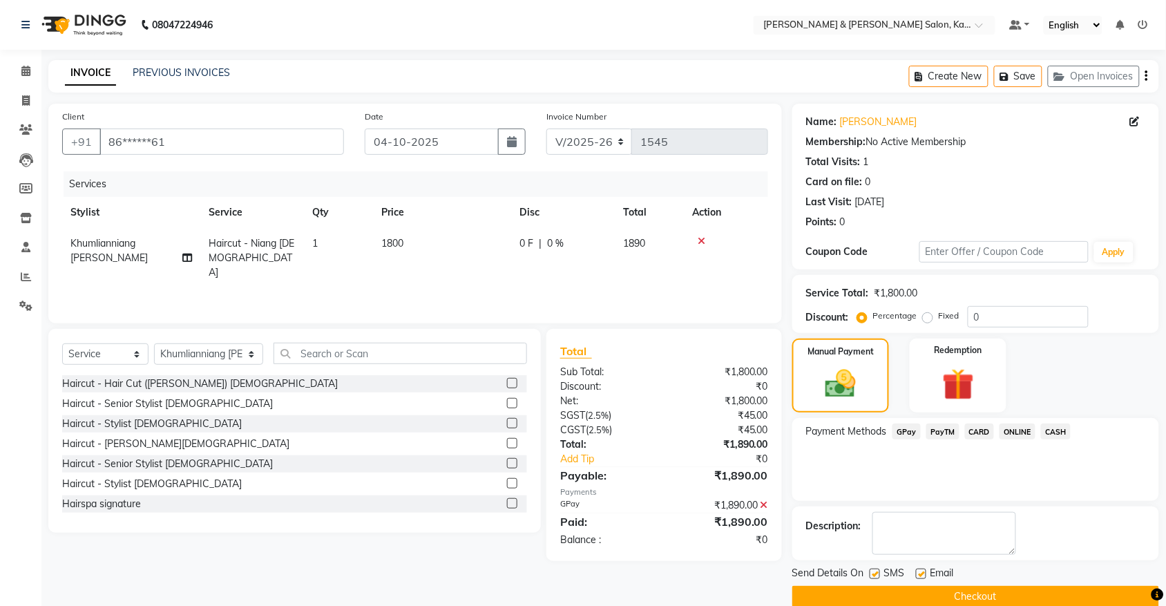
click at [953, 586] on button "Checkout" at bounding box center [975, 596] width 367 height 21
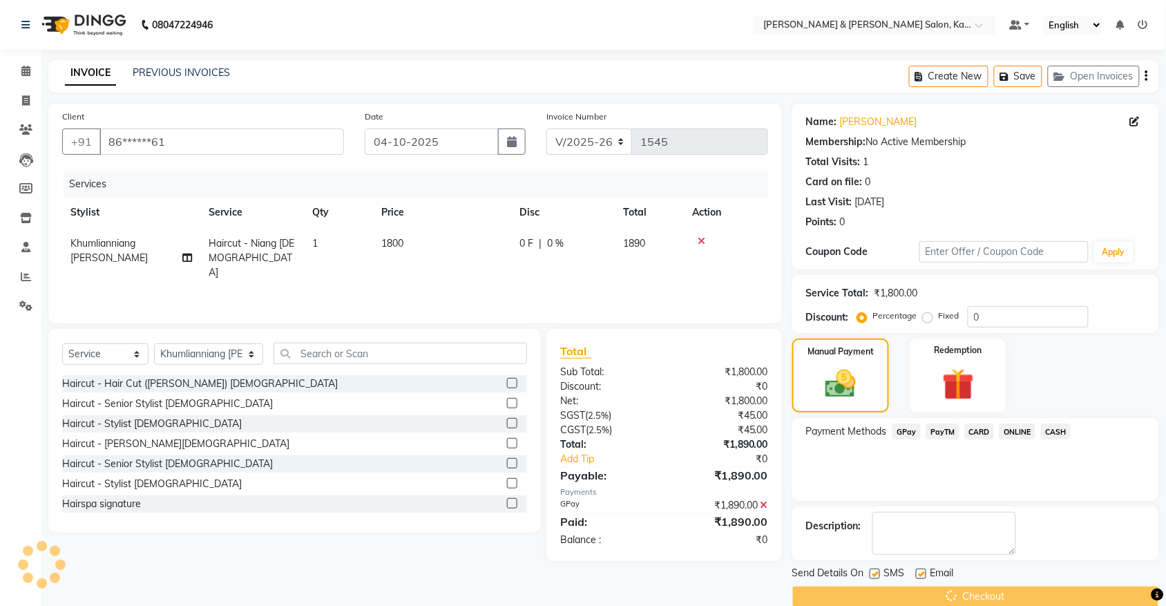
scroll to position [22, 0]
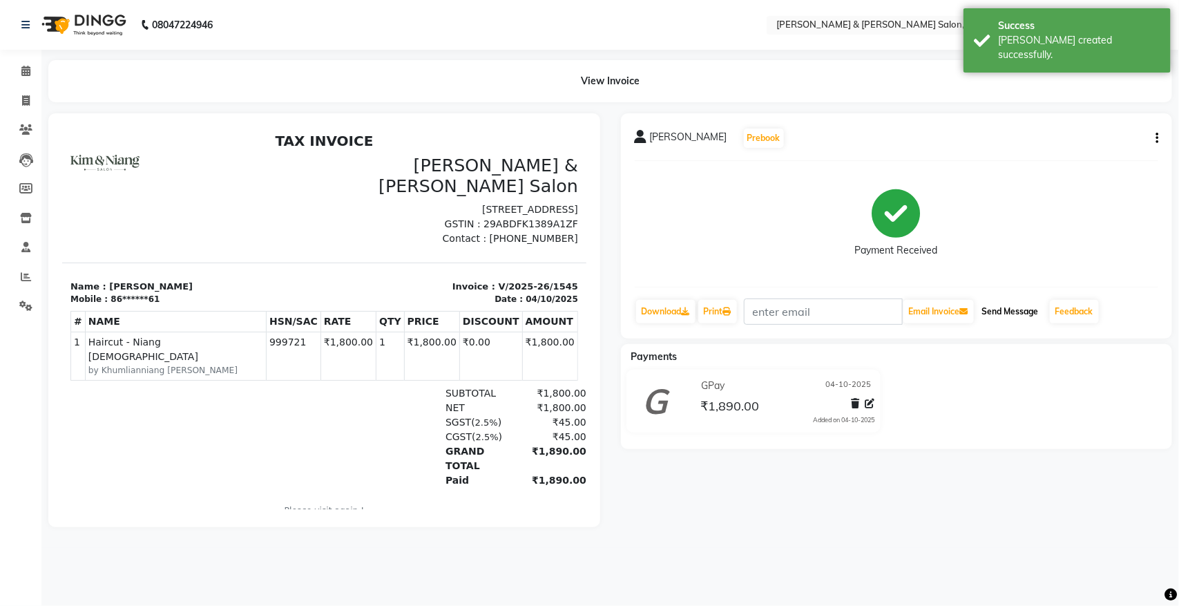
click at [1015, 306] on button "Send Message" at bounding box center [1010, 311] width 68 height 23
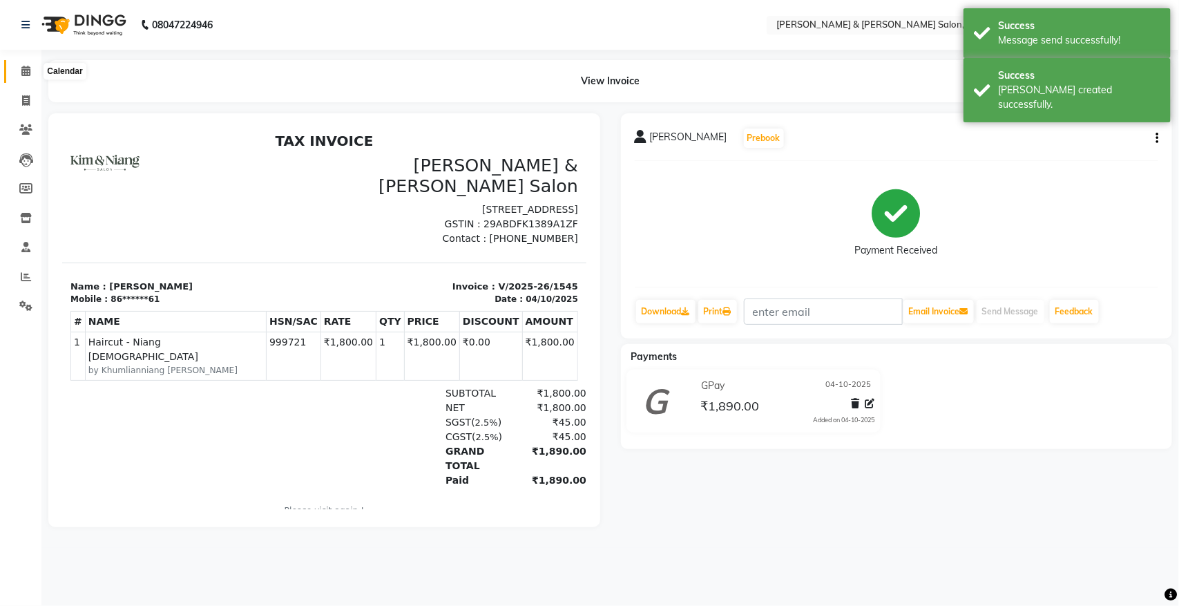
click at [28, 70] on icon at bounding box center [25, 71] width 9 height 10
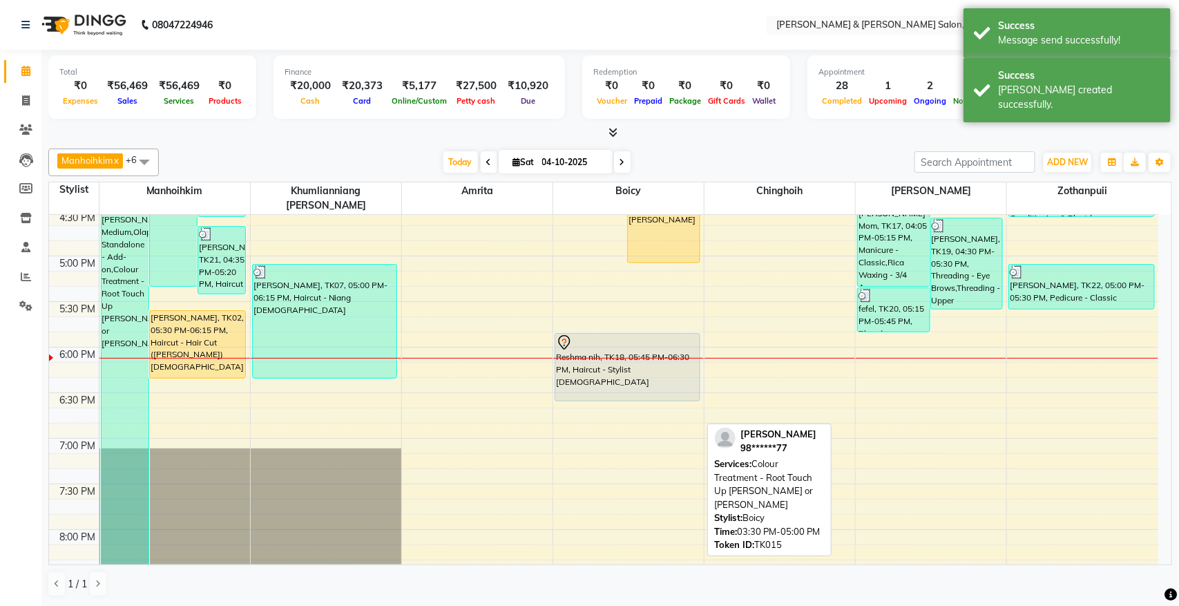
scroll to position [691, 0]
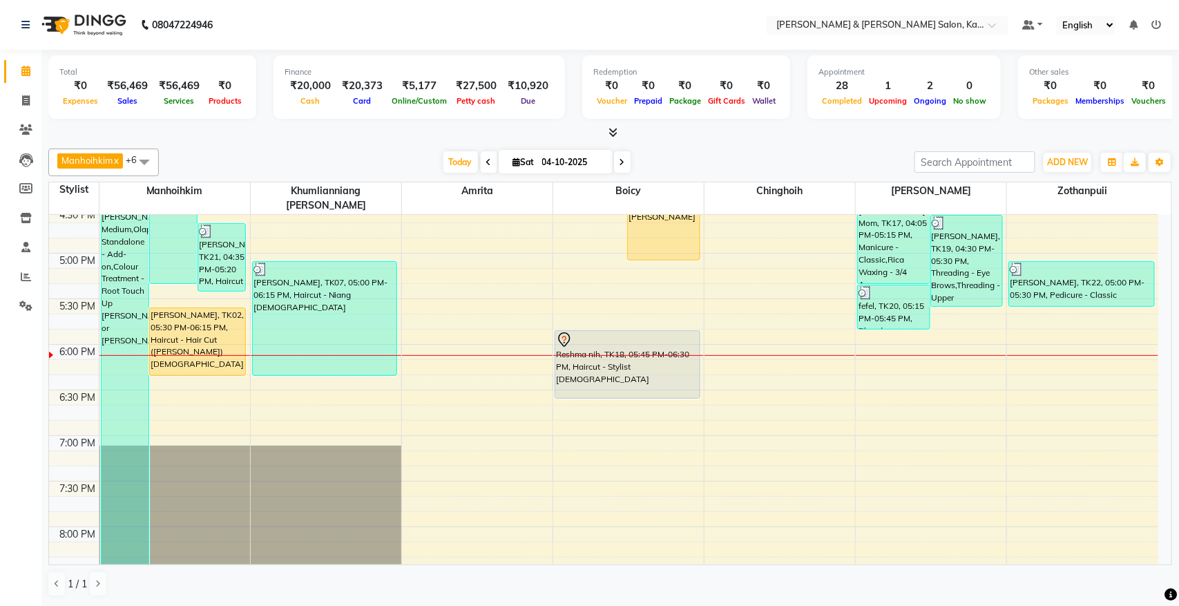
click at [627, 167] on span at bounding box center [622, 161] width 17 height 21
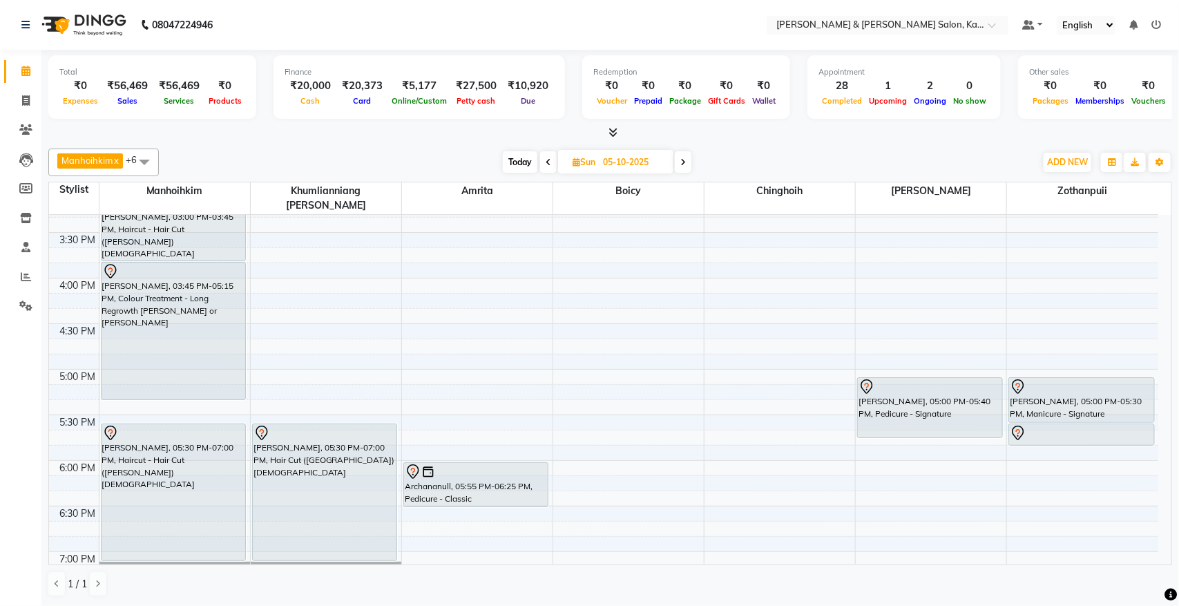
scroll to position [604, 0]
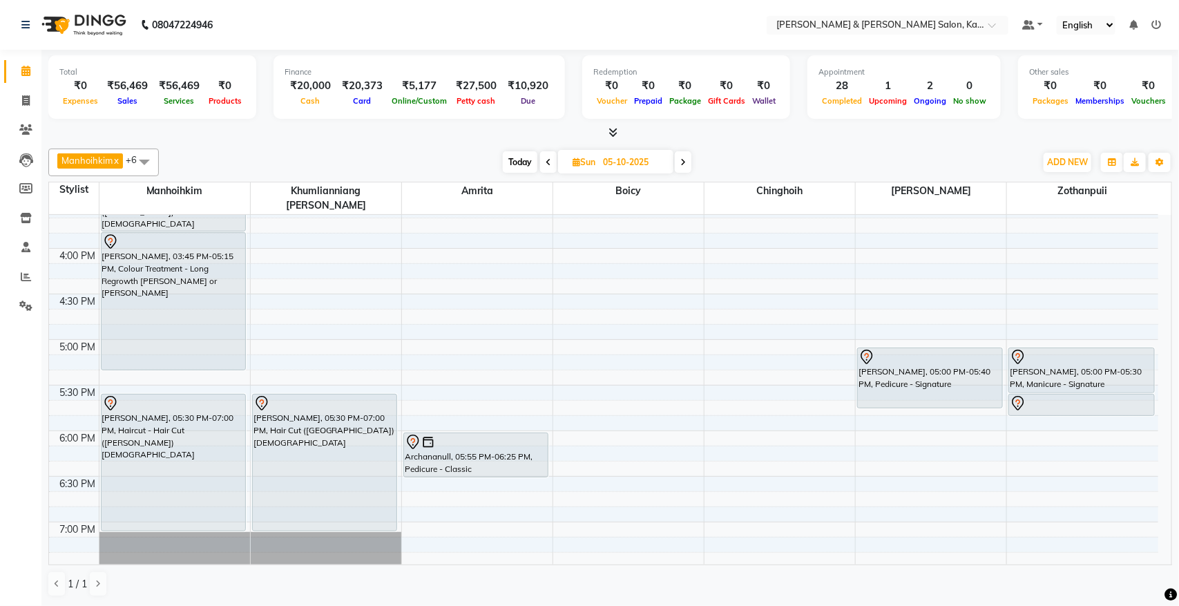
click at [529, 169] on span "Today" at bounding box center [520, 161] width 35 height 21
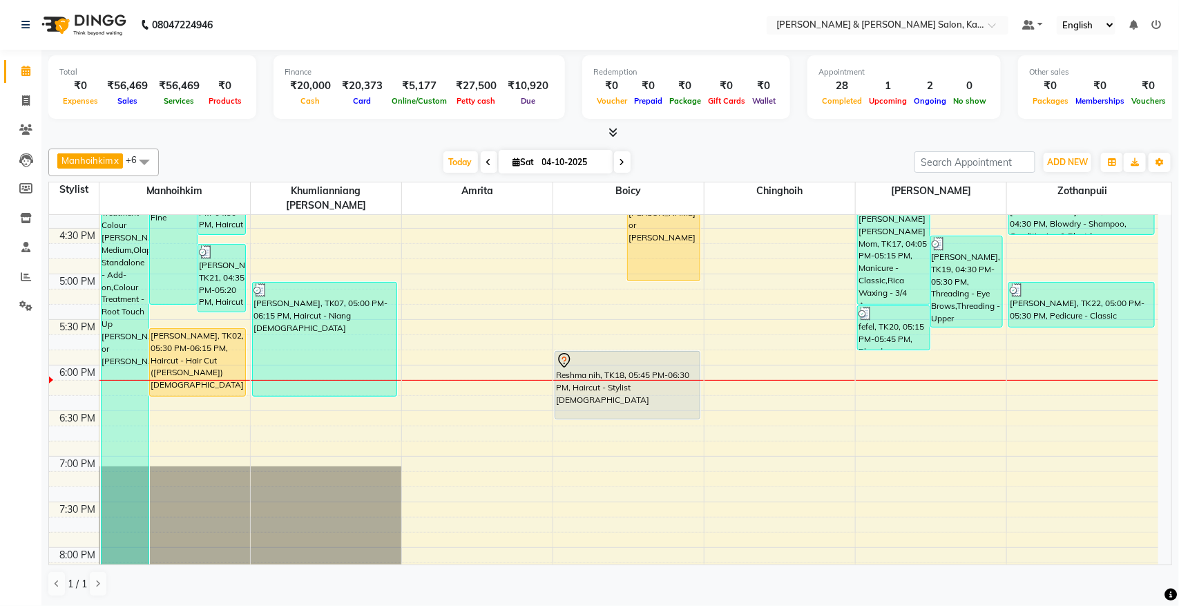
scroll to position [657, 0]
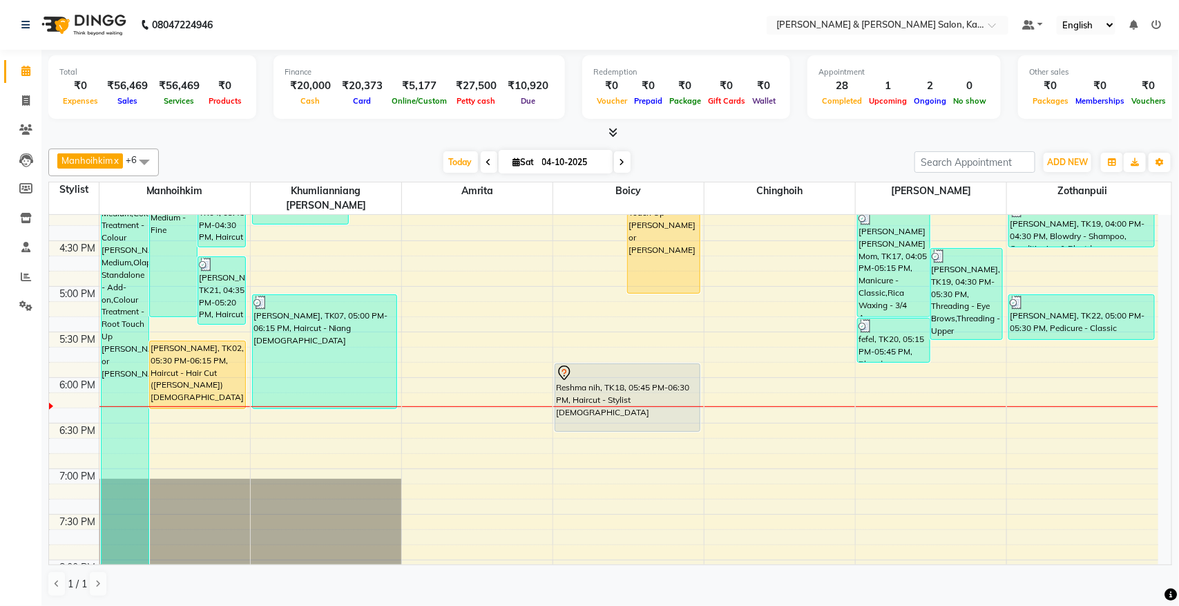
click at [623, 164] on icon at bounding box center [622, 162] width 6 height 8
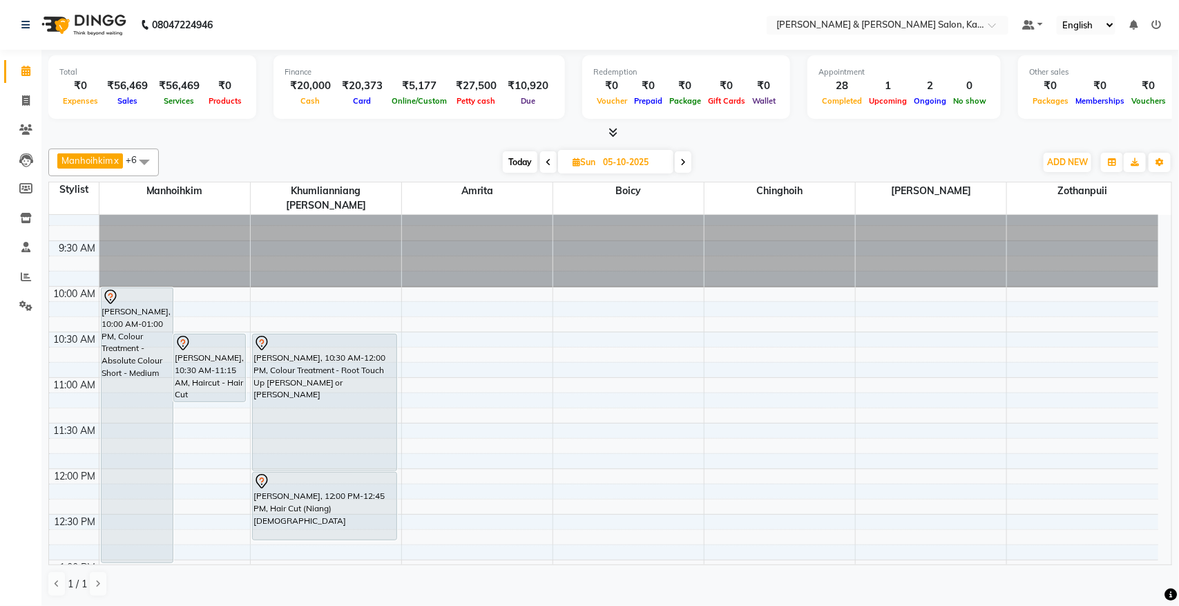
scroll to position [0, 0]
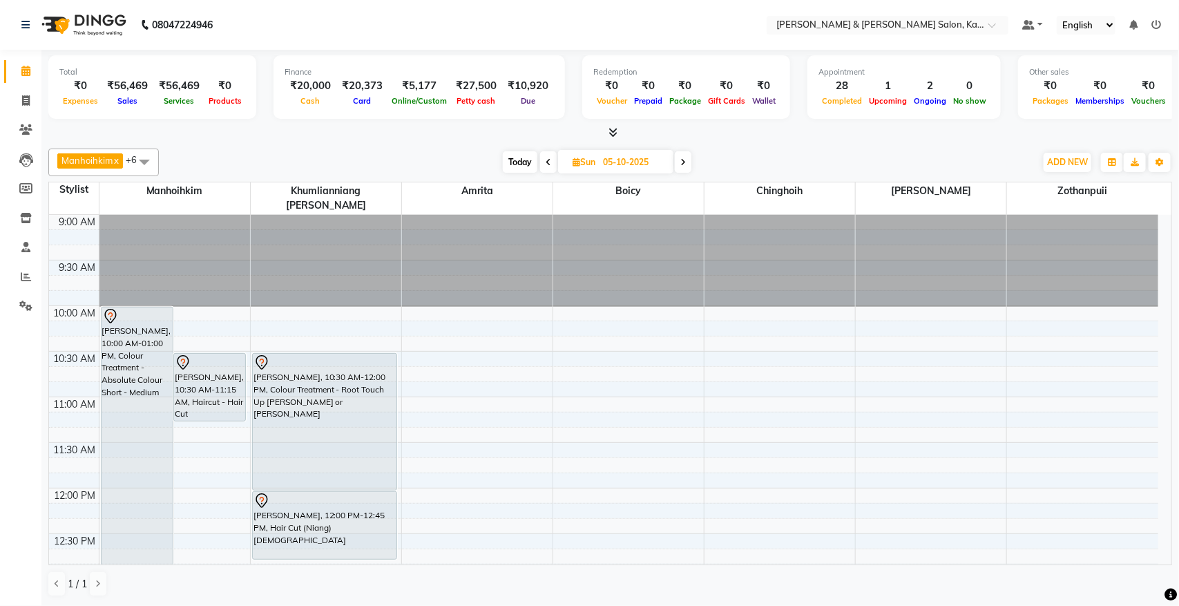
click at [541, 166] on span at bounding box center [548, 161] width 17 height 21
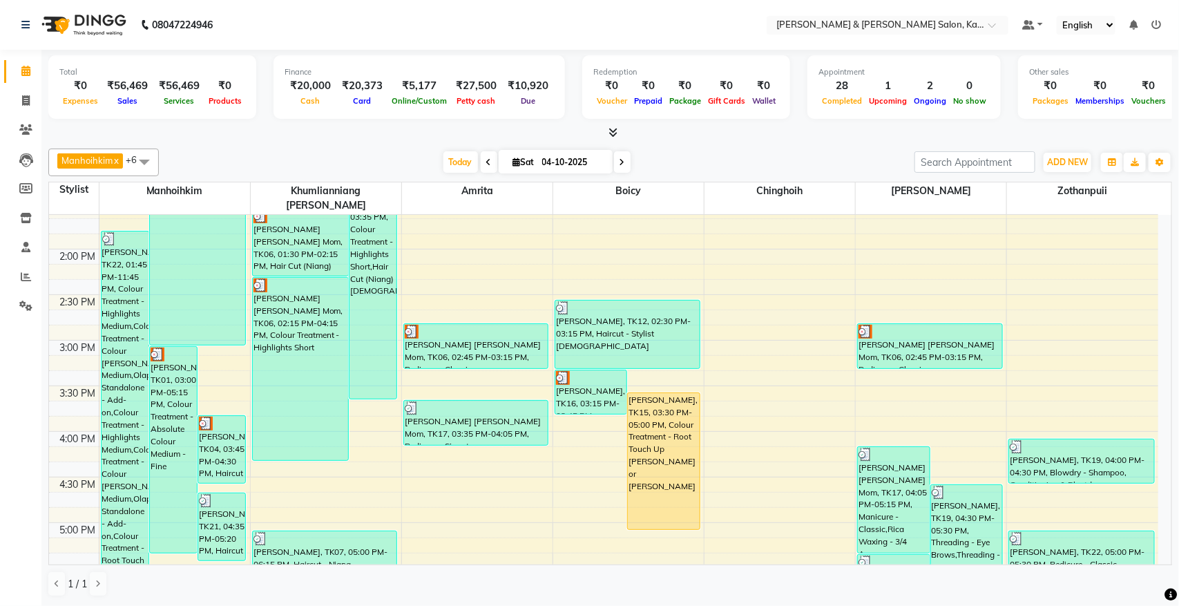
scroll to position [398, 0]
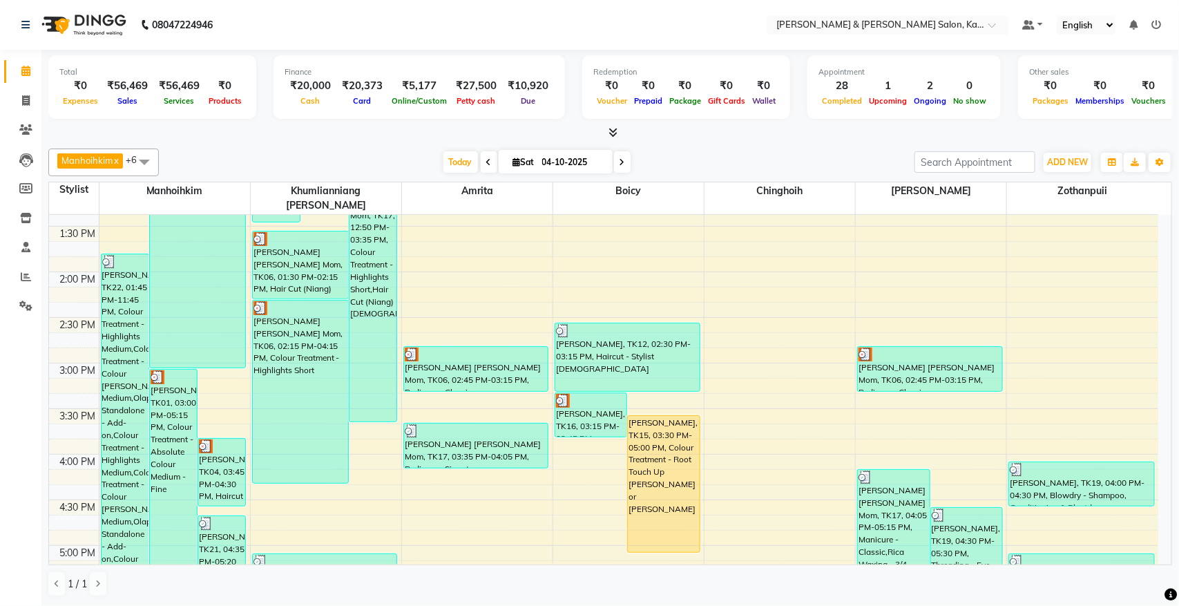
click at [620, 160] on icon at bounding box center [622, 162] width 6 height 8
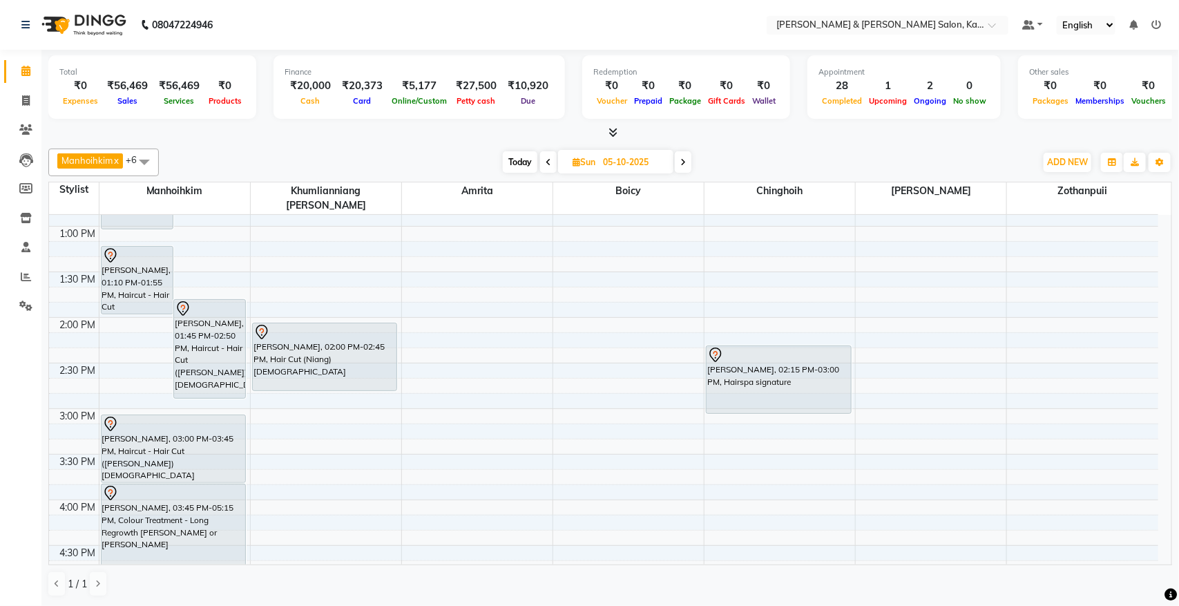
scroll to position [312, 0]
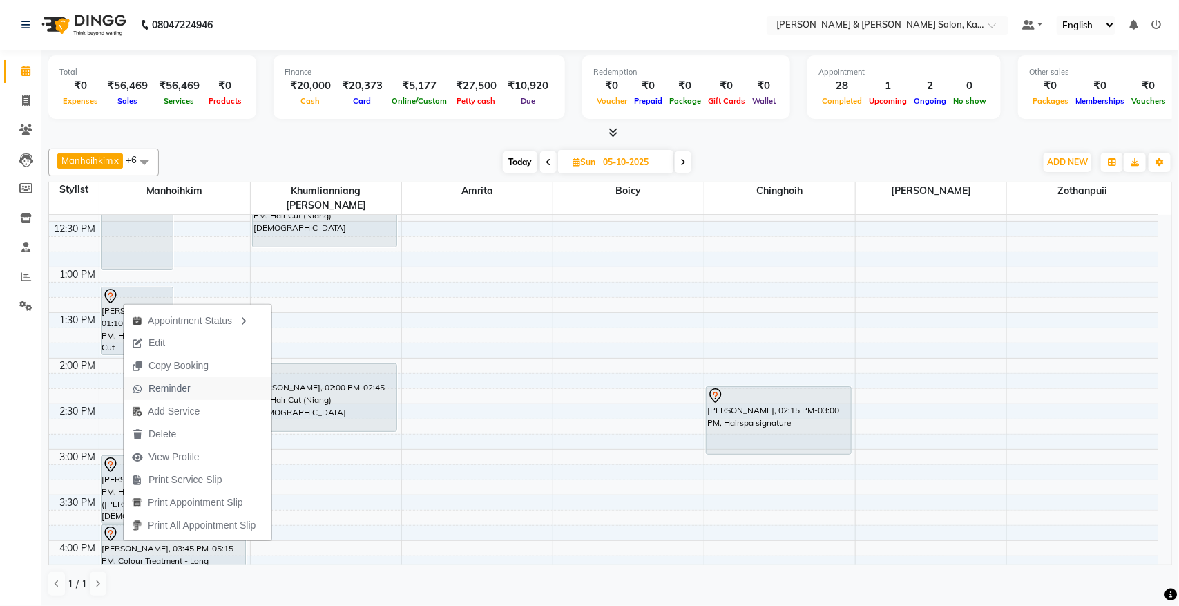
click at [186, 388] on span "Reminder" at bounding box center [169, 388] width 42 height 15
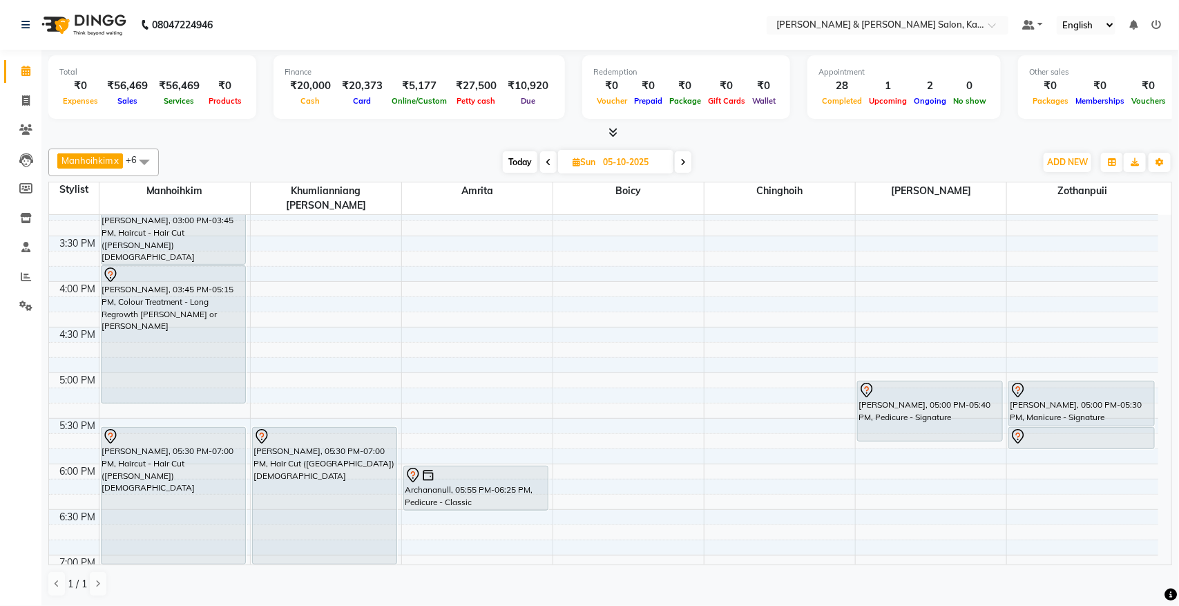
scroll to position [485, 0]
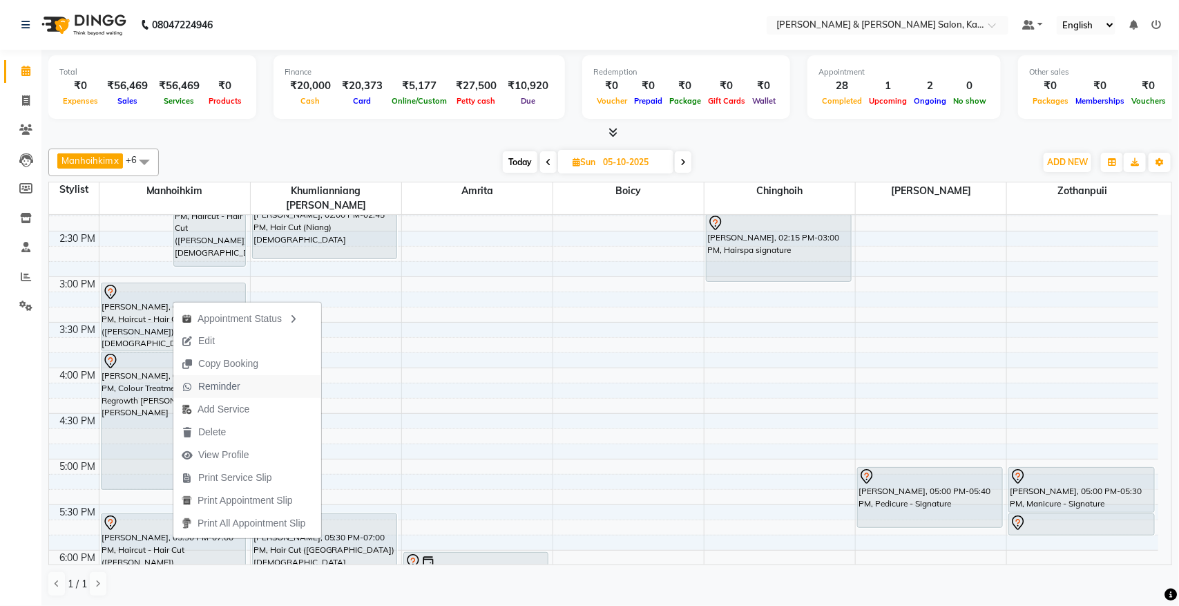
click at [209, 387] on span "Reminder" at bounding box center [219, 386] width 42 height 15
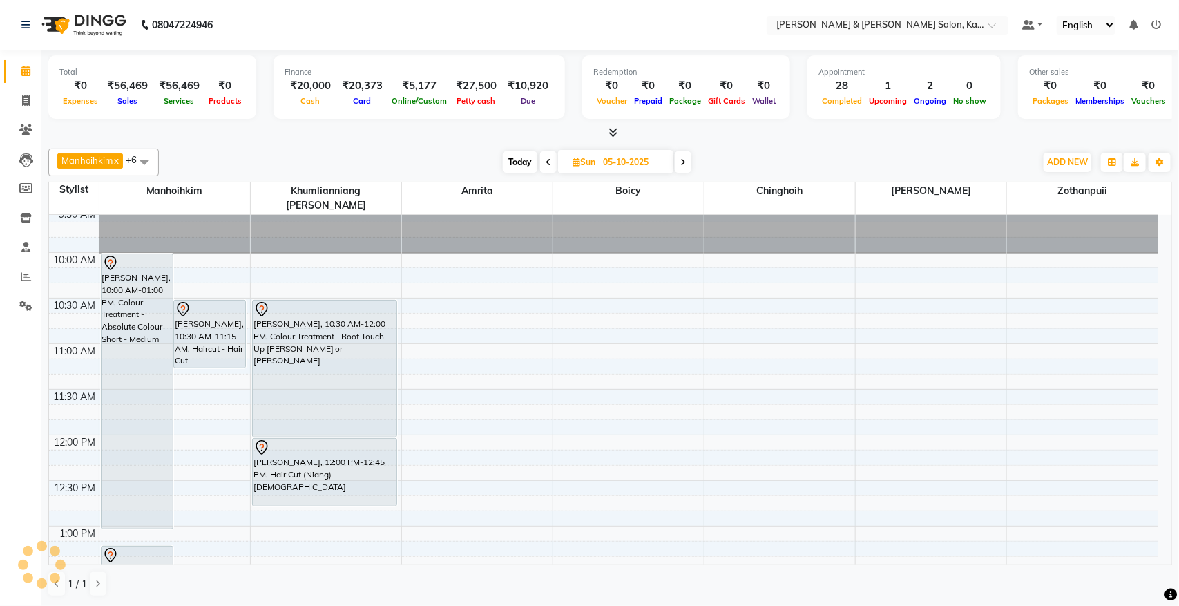
scroll to position [0, 0]
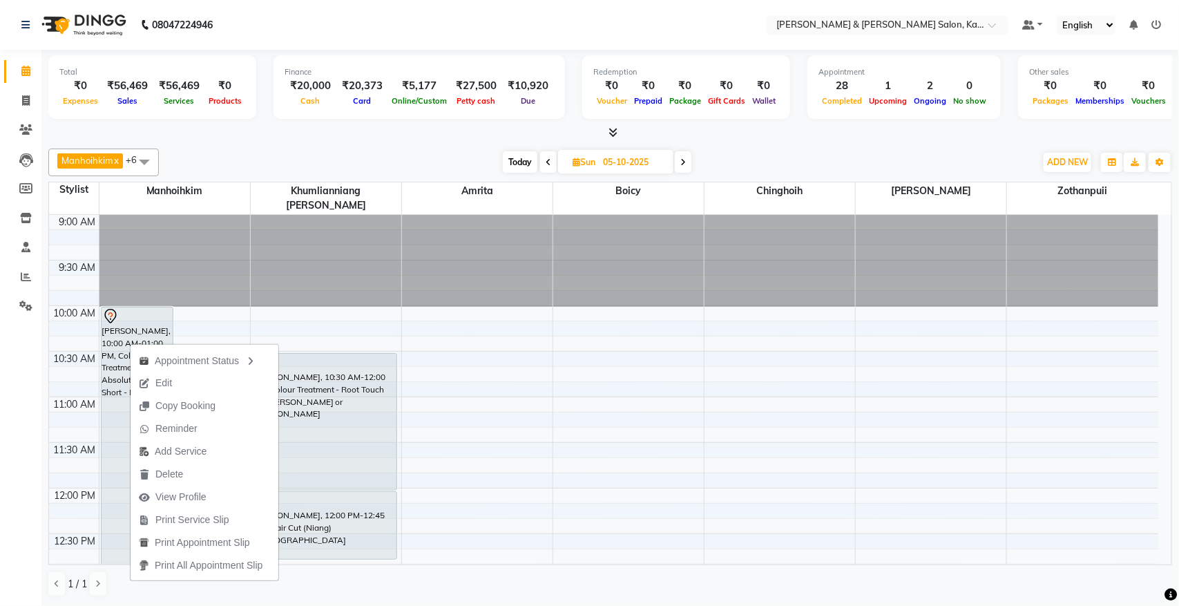
click at [792, 149] on div "Manhoihkim x Amrita x [PERSON_NAME] x Khumlianniang [PERSON_NAME] x Zothanpuii …" at bounding box center [610, 162] width 1124 height 28
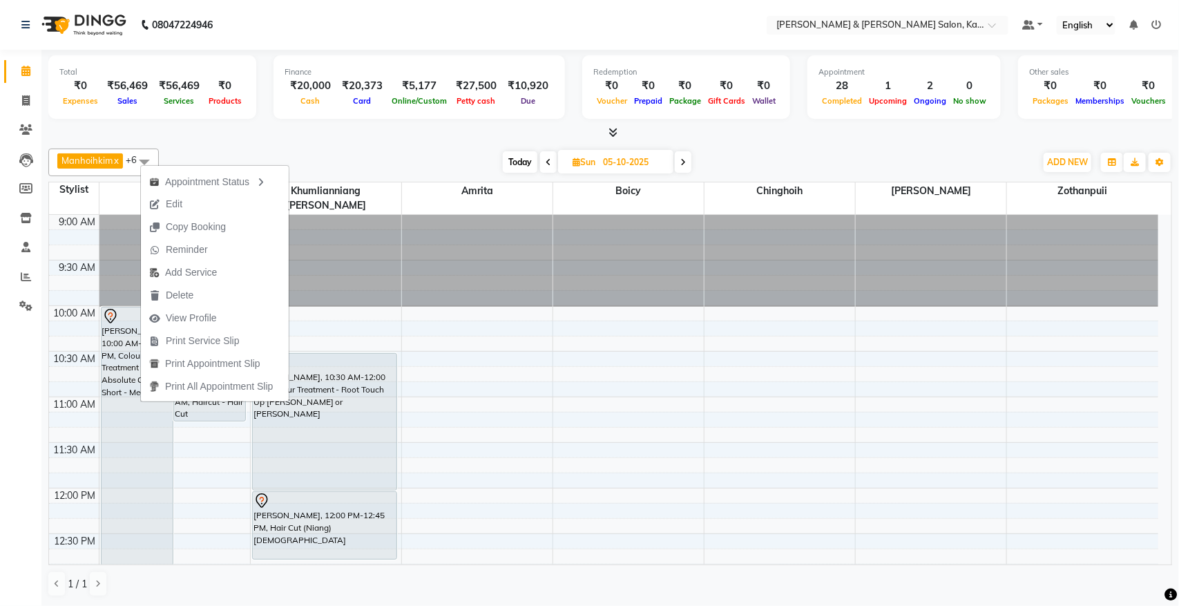
click at [755, 144] on div "Manhoihkim x Amrita x [PERSON_NAME] x Khumlianniang [PERSON_NAME] x Zothanpuii …" at bounding box center [610, 372] width 1124 height 459
click at [186, 242] on span "Reminder" at bounding box center [182, 246] width 42 height 15
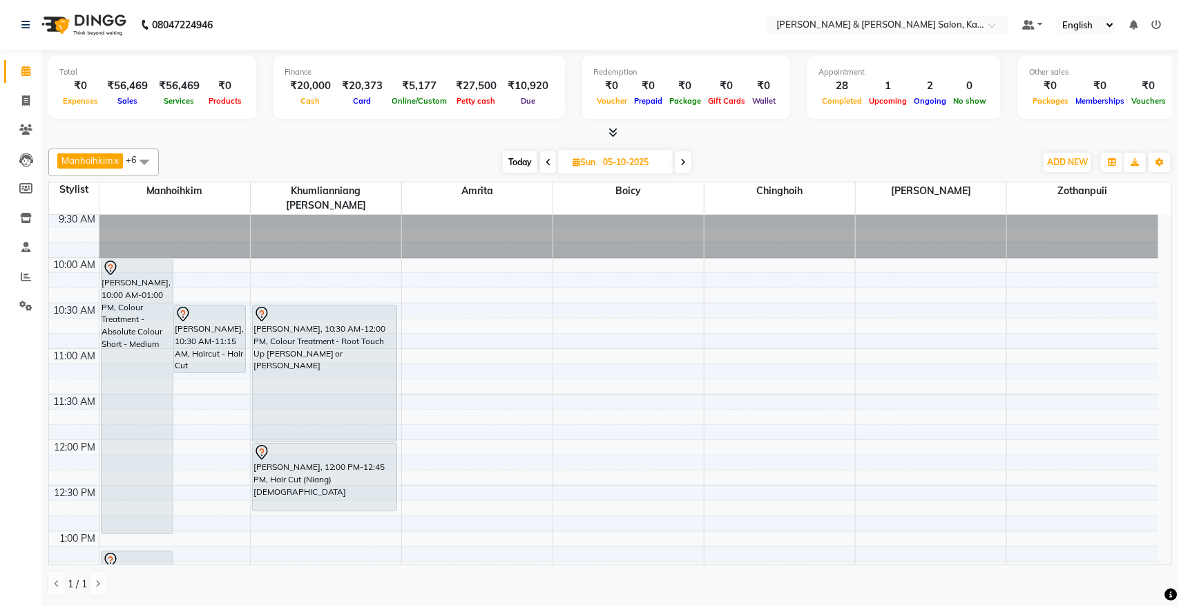
scroll to position [86, 0]
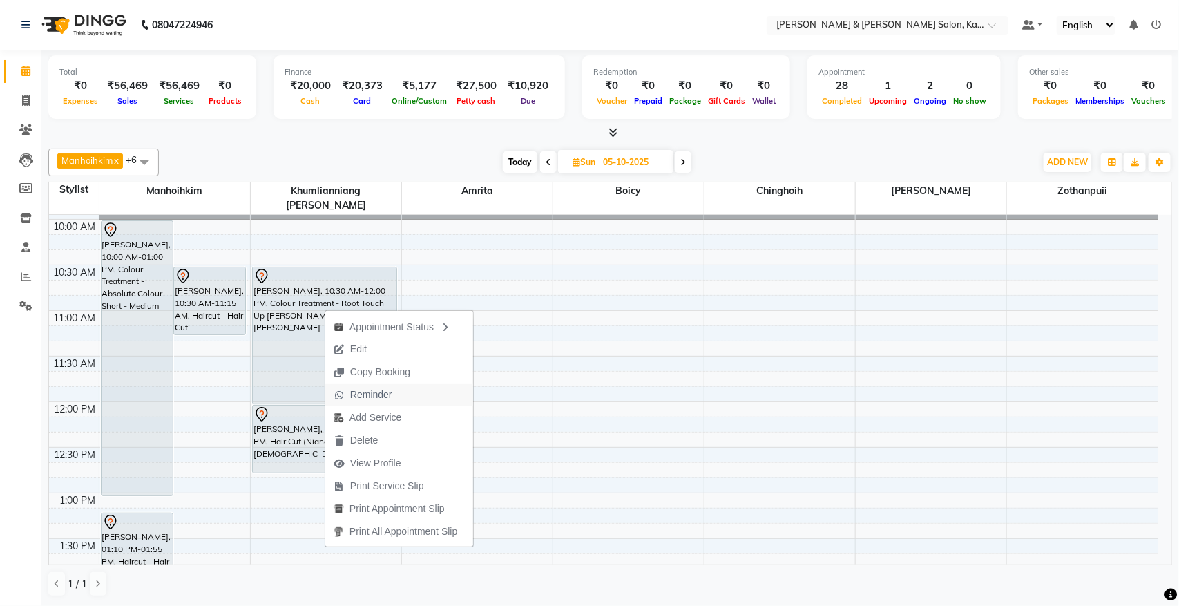
click at [365, 394] on span "Reminder" at bounding box center [371, 394] width 42 height 15
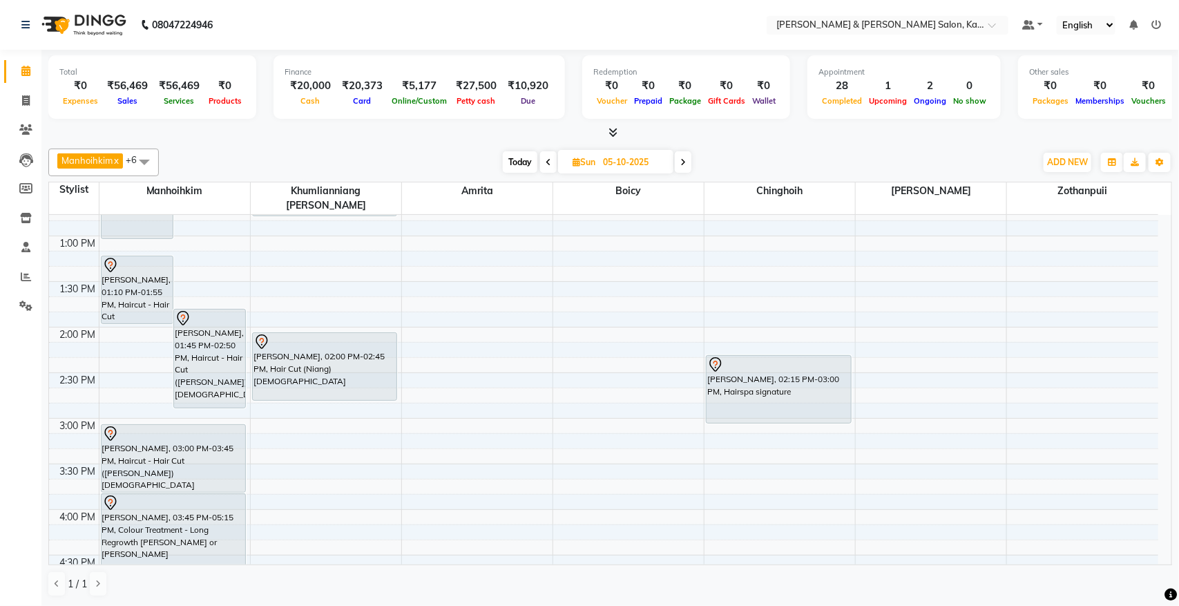
scroll to position [345, 0]
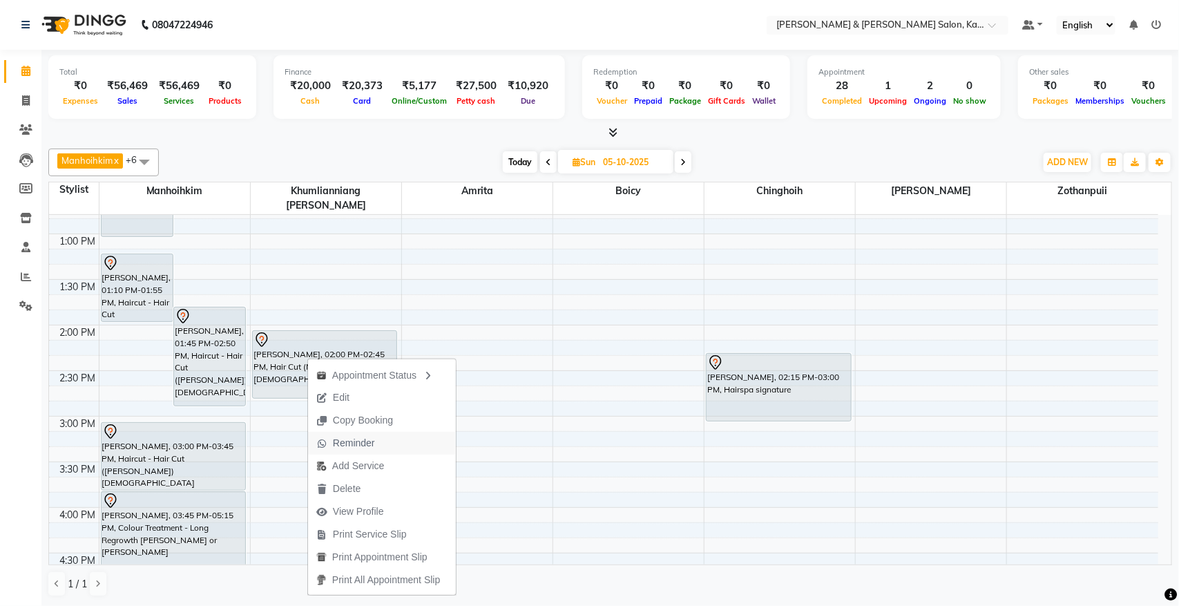
click at [365, 439] on span "Reminder" at bounding box center [354, 443] width 42 height 15
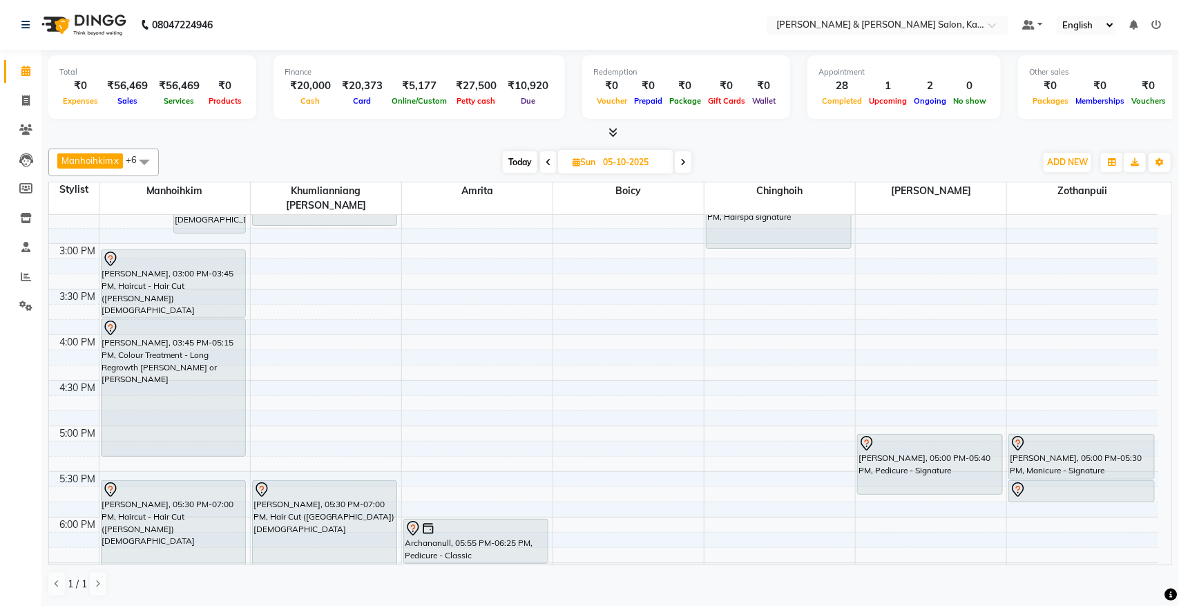
scroll to position [604, 0]
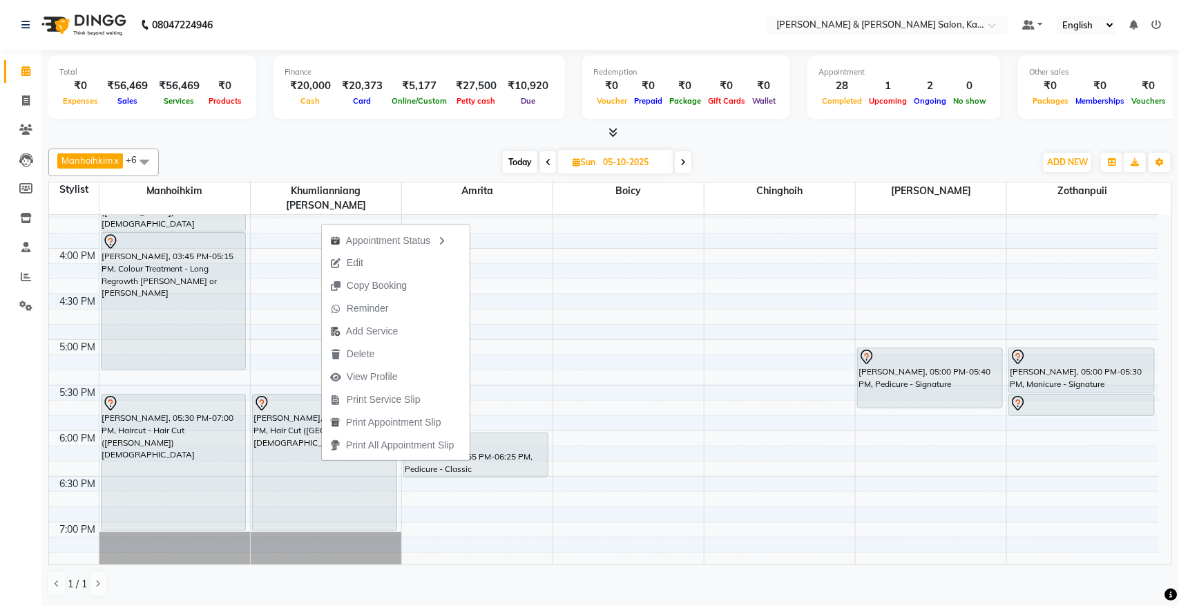
click at [784, 143] on div "Manhoihkim x Amrita x [PERSON_NAME] x Khumlianniang [PERSON_NAME] x Zothanpuii …" at bounding box center [610, 372] width 1124 height 459
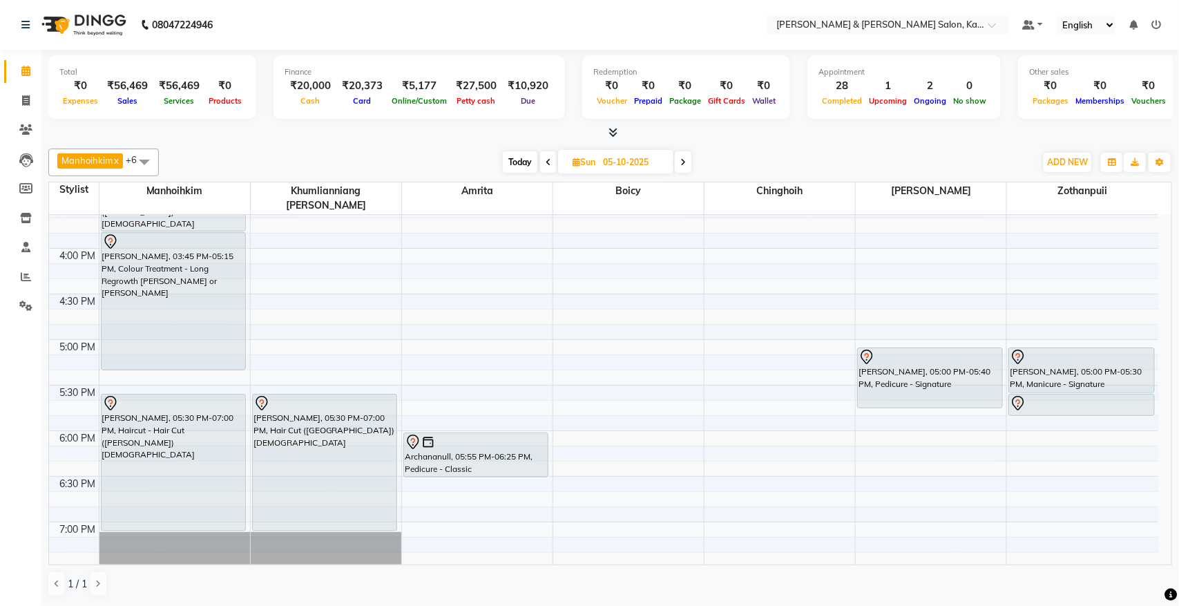
scroll to position [691, 0]
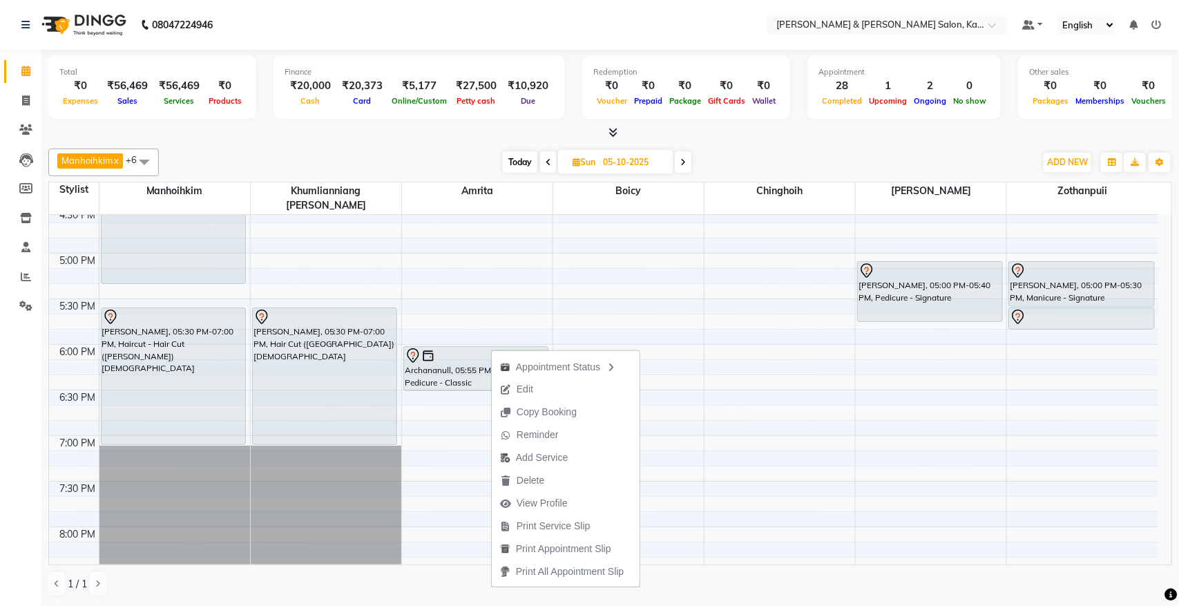
click at [777, 133] on div at bounding box center [610, 133] width 1124 height 15
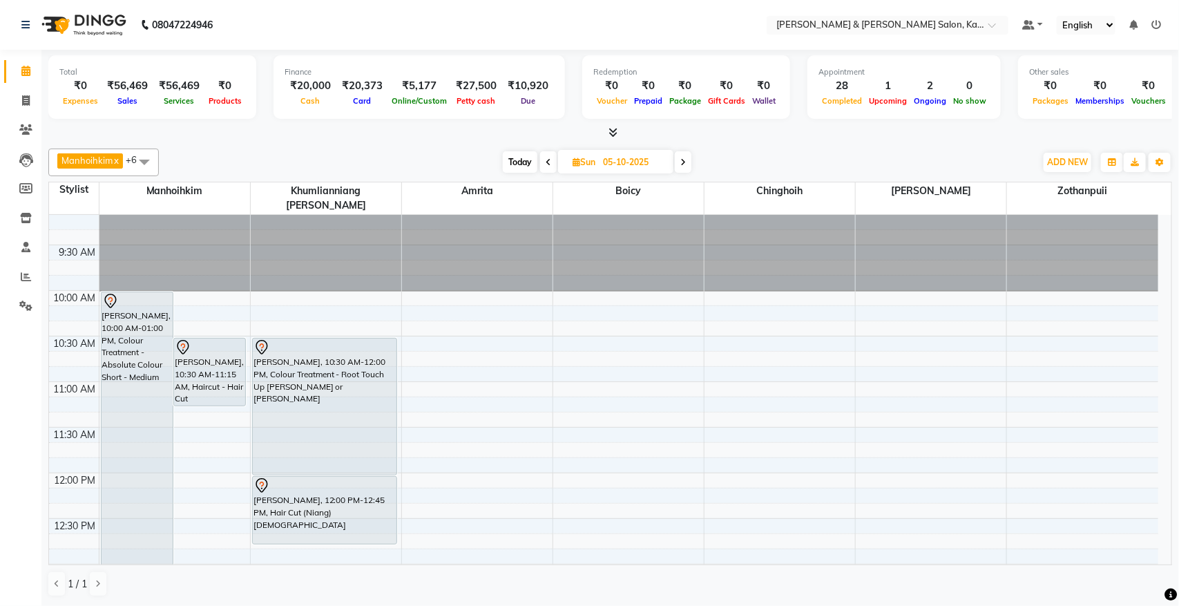
scroll to position [0, 0]
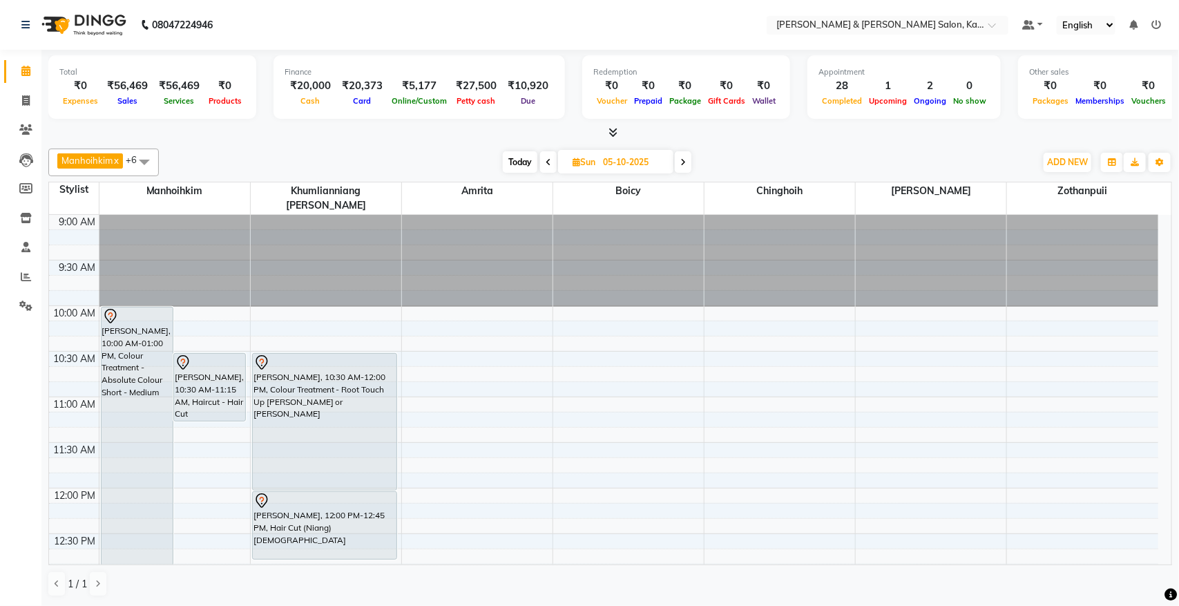
click at [513, 164] on span "Today" at bounding box center [520, 161] width 35 height 21
type input "04-10-2025"
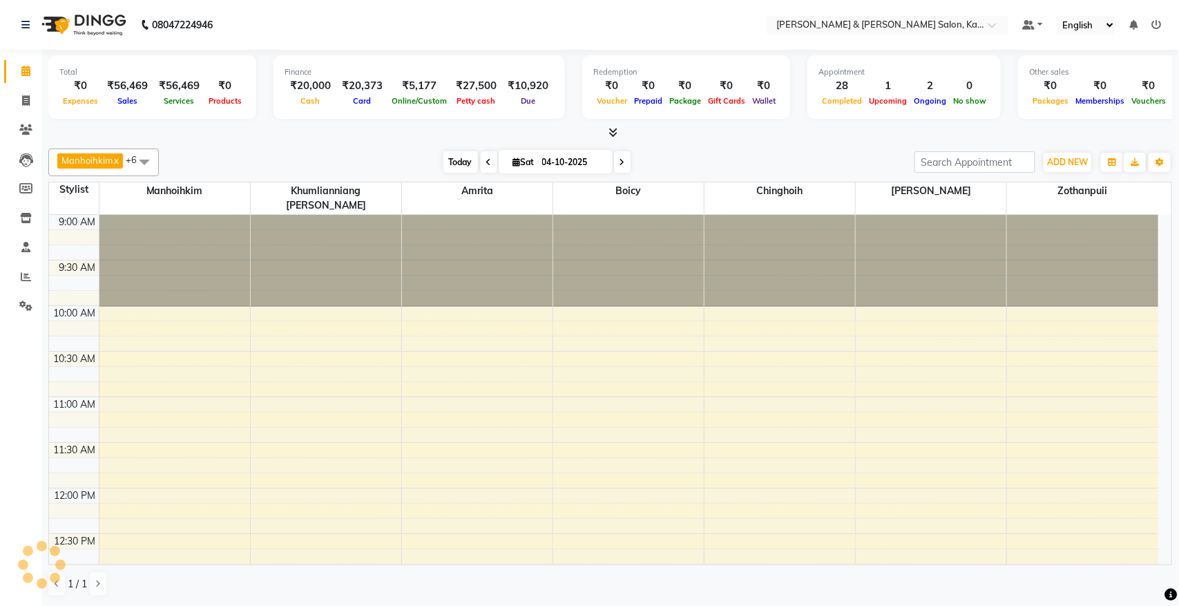
scroll to position [830, 0]
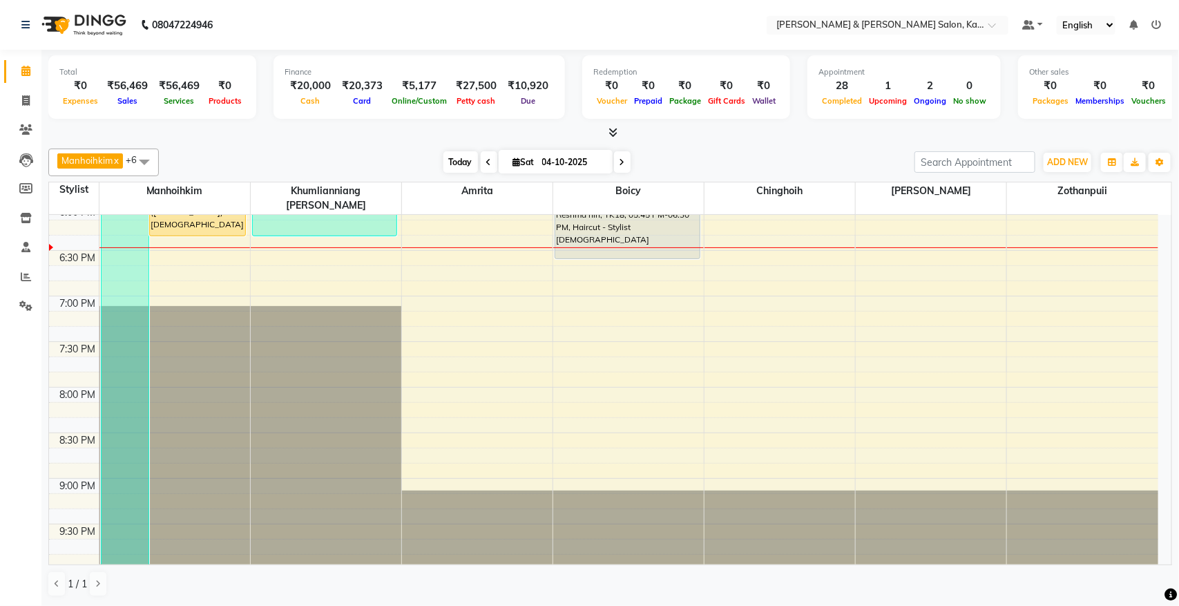
click at [459, 159] on span "Today" at bounding box center [460, 161] width 35 height 21
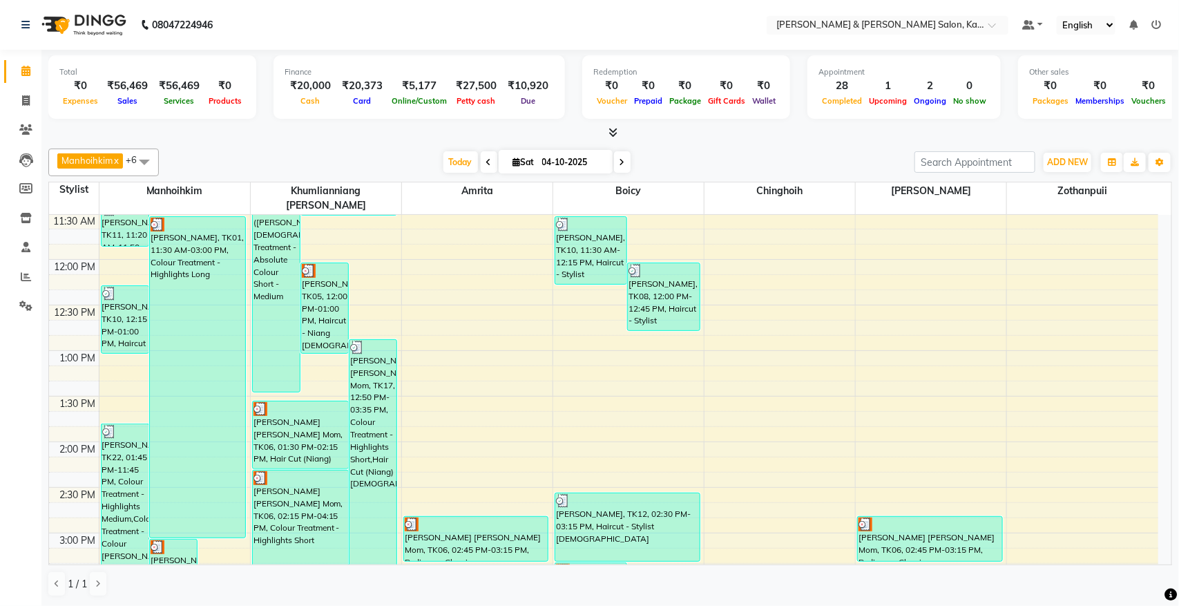
scroll to position [229, 0]
click at [460, 157] on span "Today" at bounding box center [460, 161] width 35 height 21
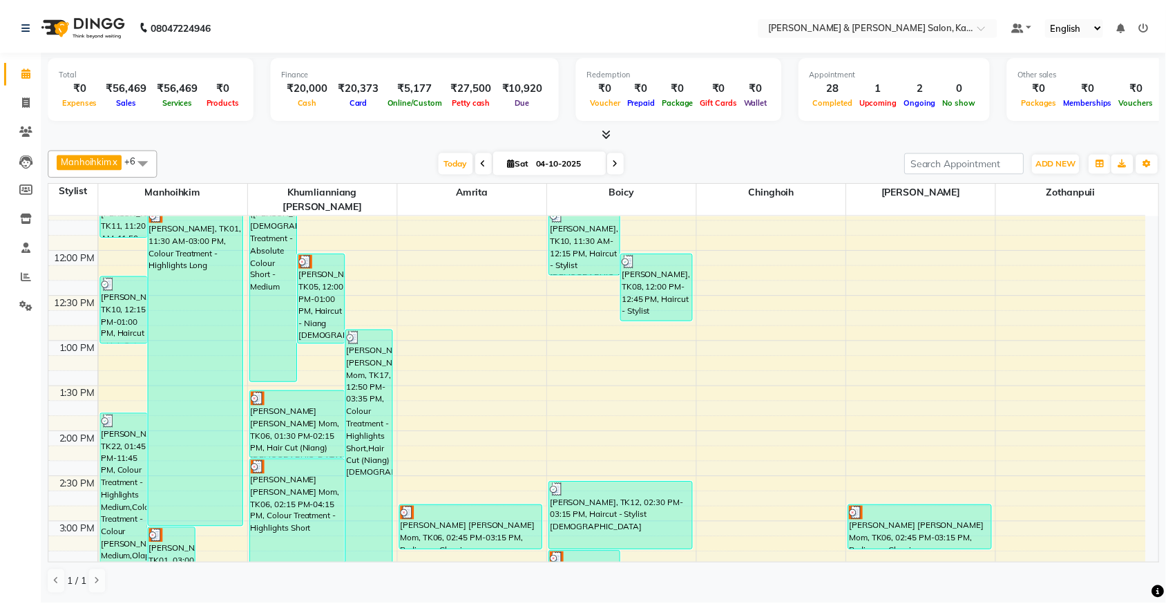
scroll to position [316, 0]
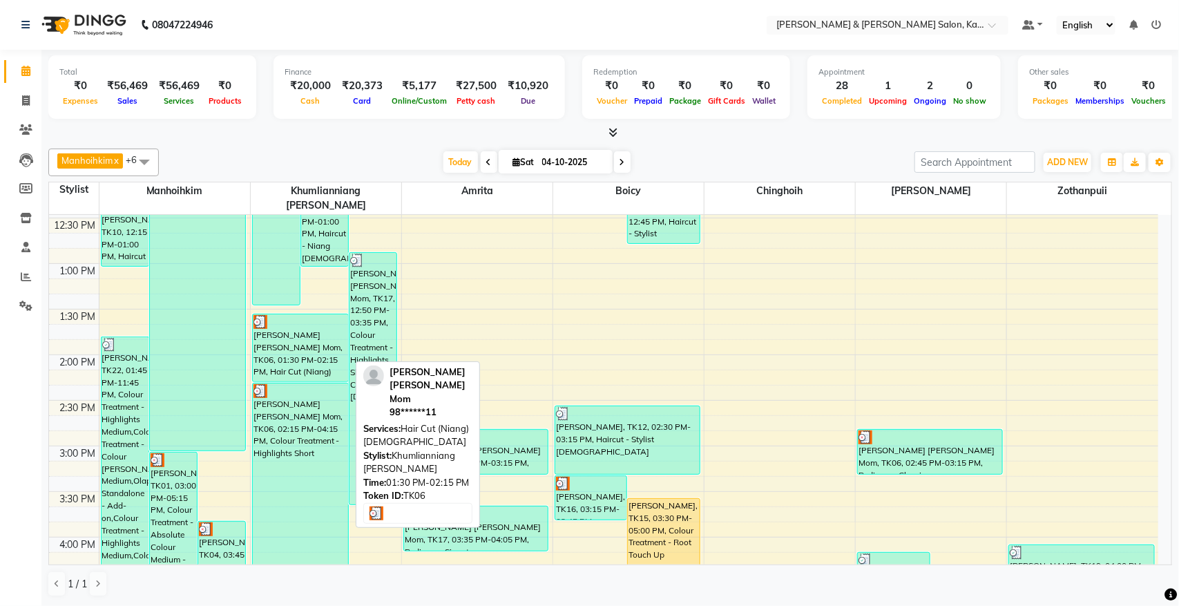
click at [291, 342] on div "[PERSON_NAME] [PERSON_NAME] Mom, TK06, 01:30 PM-02:15 PM, Hair Cut (Niang) [DEM…" at bounding box center [300, 347] width 95 height 67
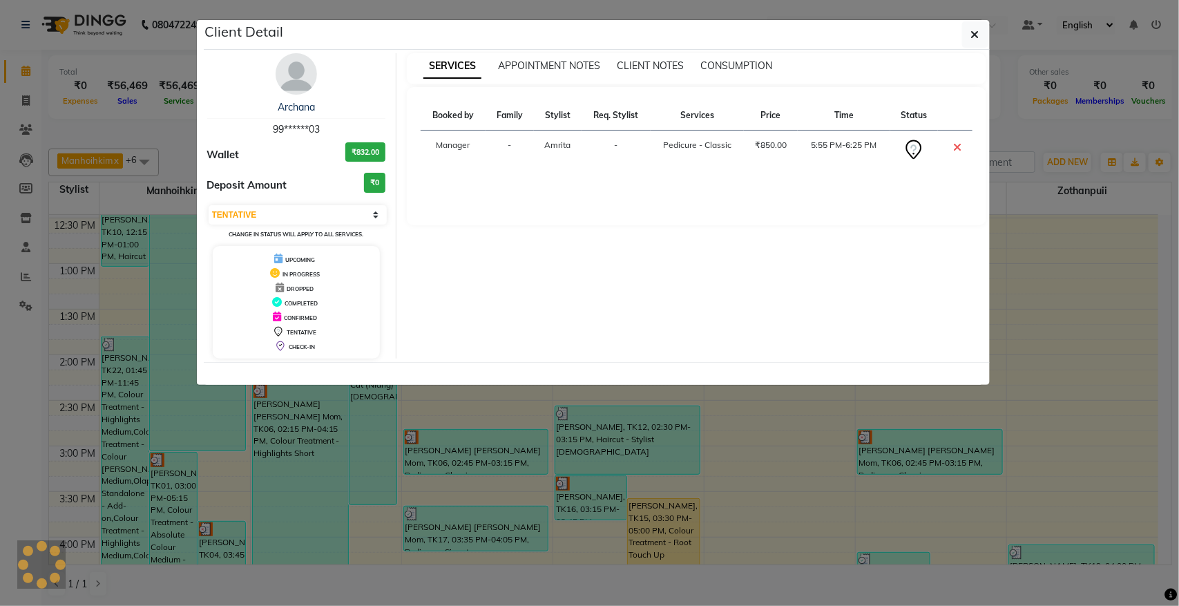
select select "3"
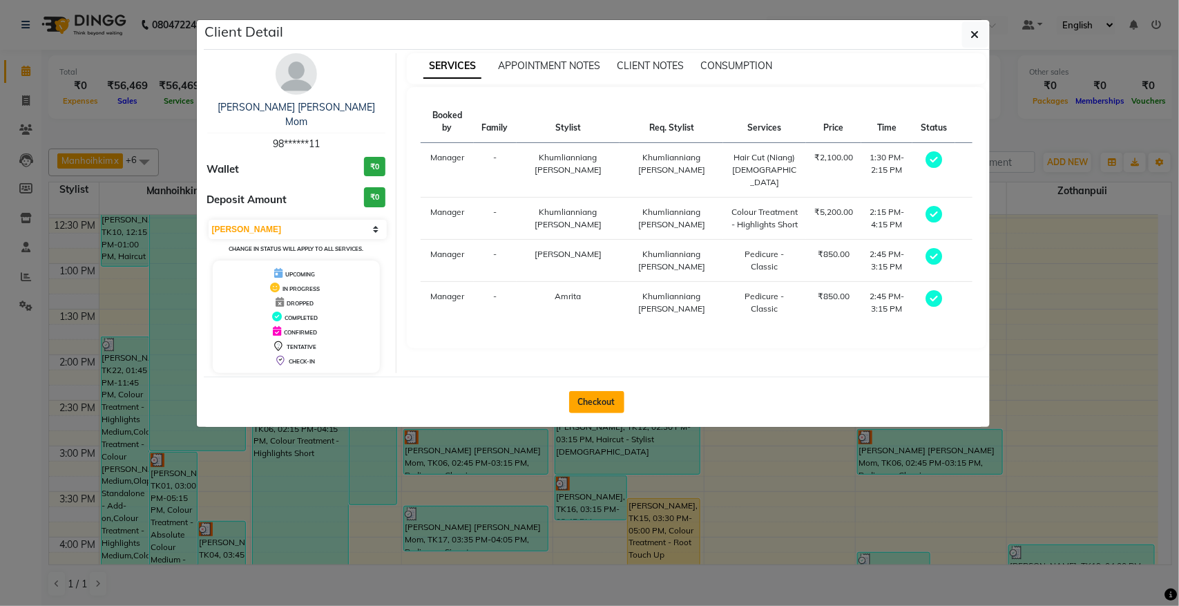
click at [588, 391] on button "Checkout" at bounding box center [596, 402] width 55 height 22
select select "service"
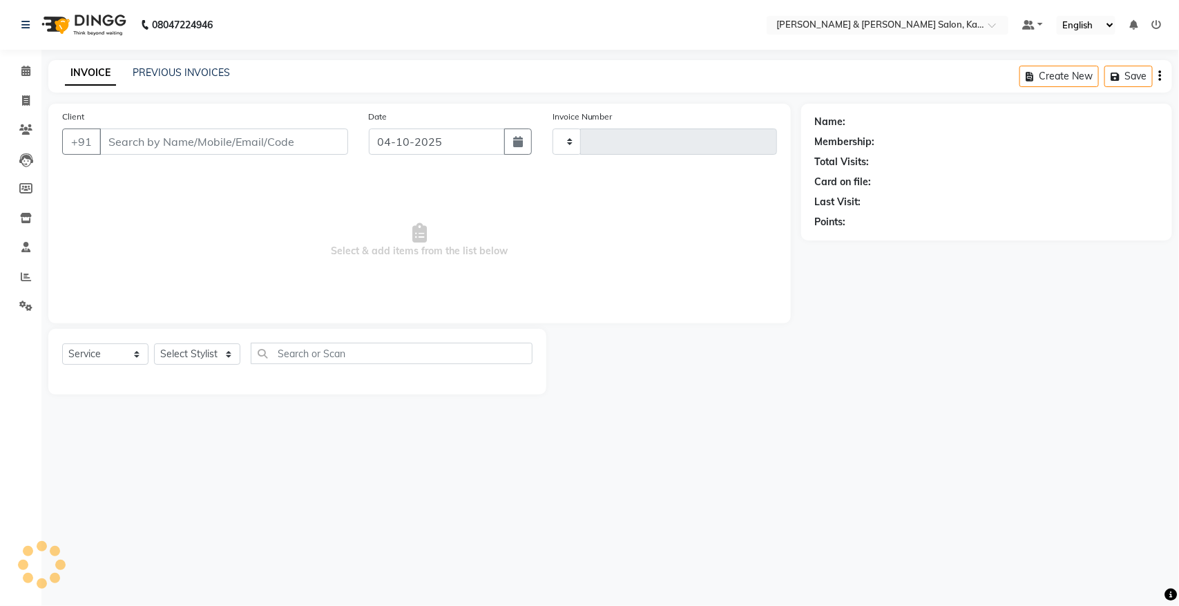
type input "1546"
select select "7750"
type input "98******11"
select select "83049"
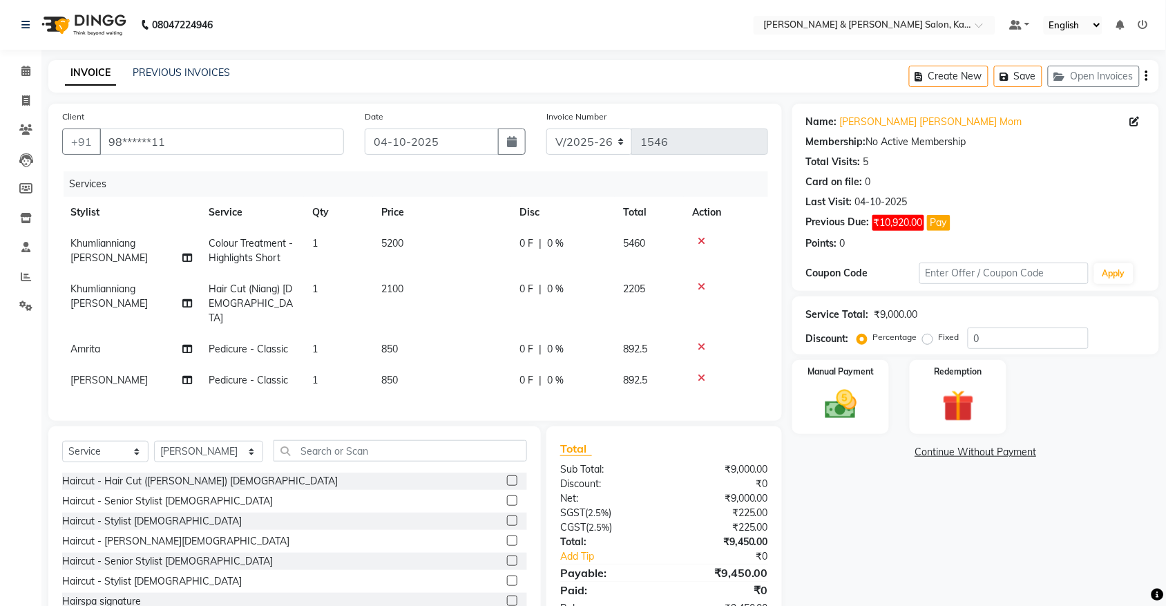
scroll to position [42, 0]
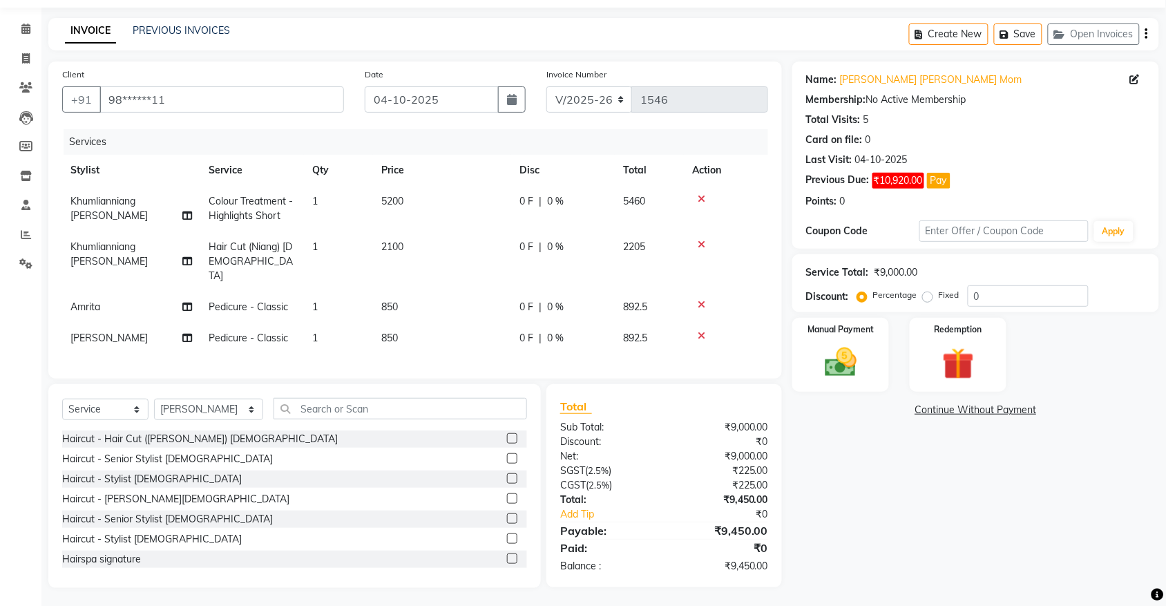
click at [249, 300] on span "Pedicure - Classic" at bounding box center [248, 306] width 79 height 12
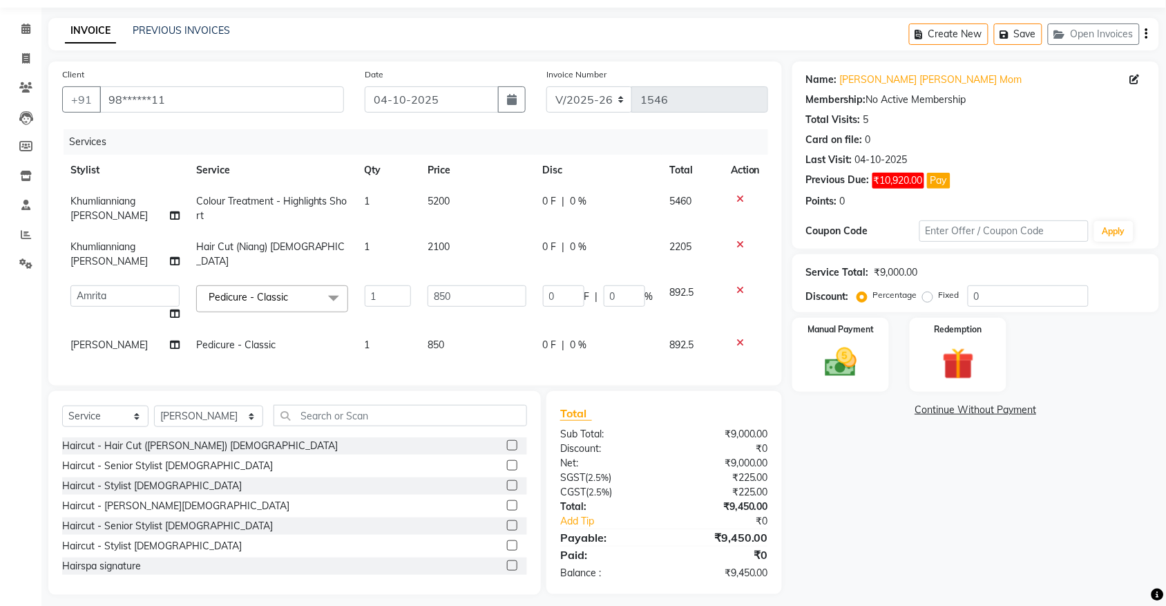
click at [253, 291] on span "Pedicure - Classic x" at bounding box center [252, 298] width 95 height 17
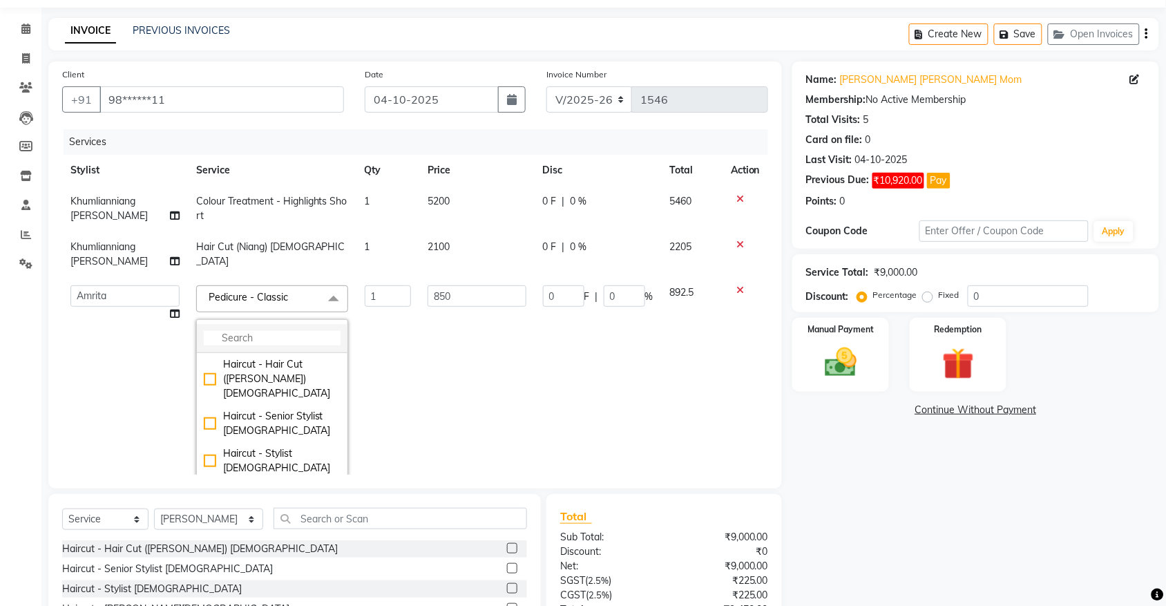
click at [232, 336] on input "multiselect-search" at bounding box center [272, 338] width 137 height 15
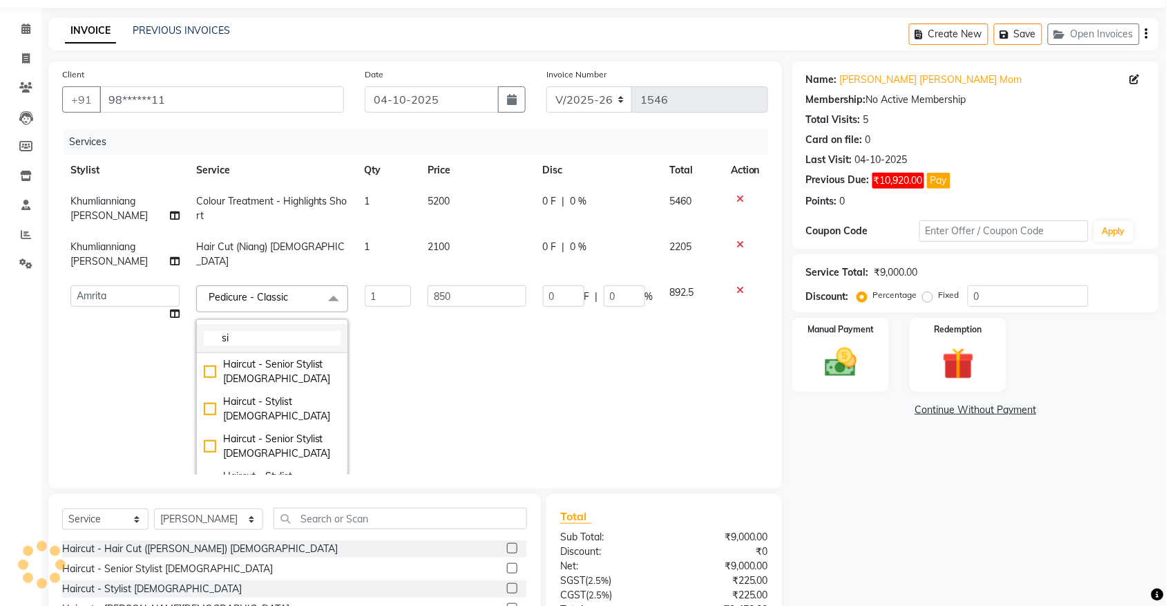
type input "s"
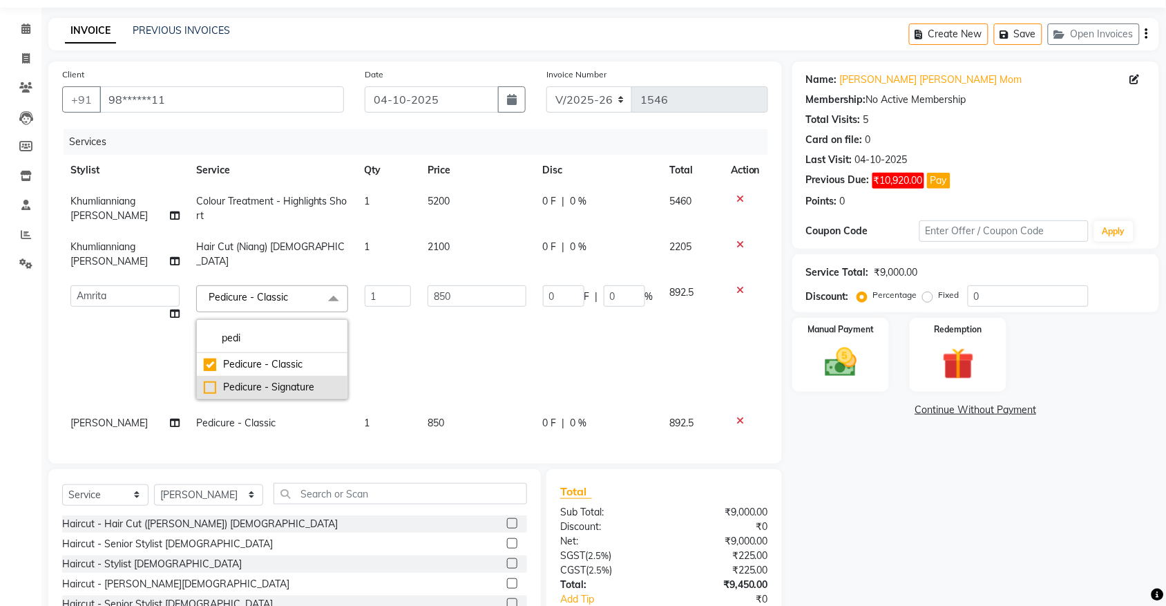
type input "pedi"
click at [250, 380] on div "Pedicure - Signature" at bounding box center [272, 387] width 137 height 15
checkbox input "true"
type input "1850"
checkbox input "false"
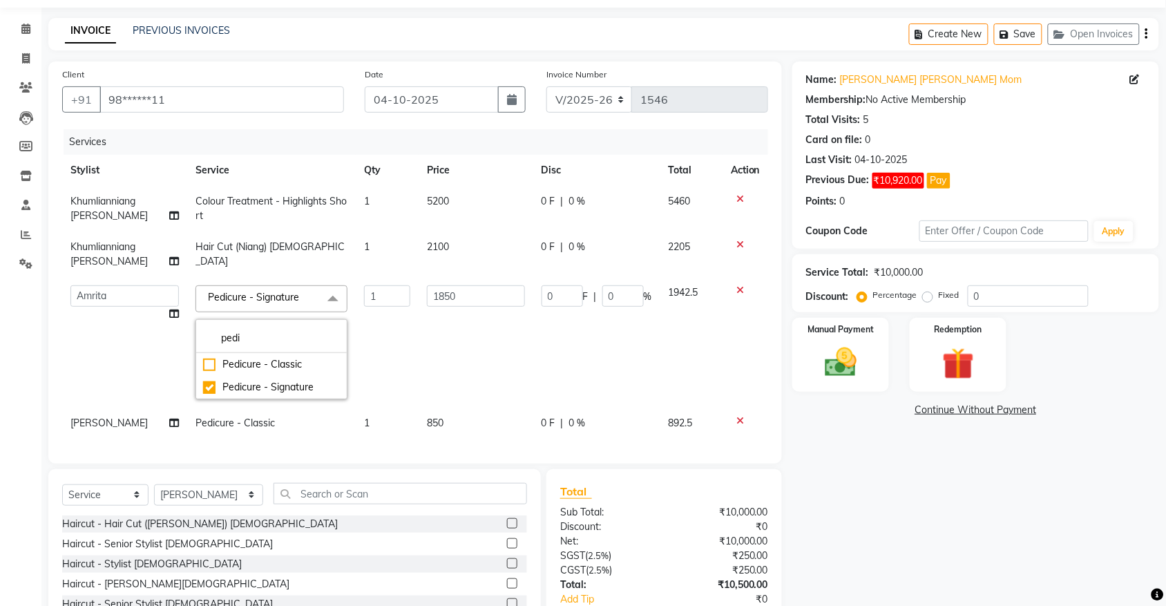
click at [801, 425] on div "Name: [PERSON_NAME] [PERSON_NAME] Mom Membership: No Active Membership Total Vi…" at bounding box center [980, 366] width 377 height 611
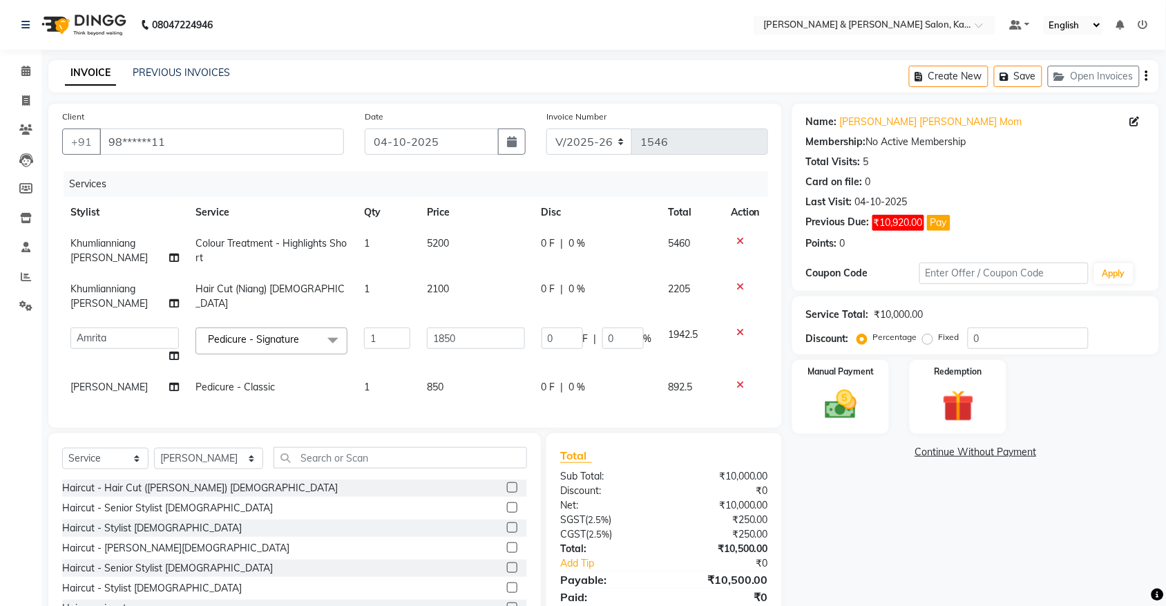
scroll to position [49, 0]
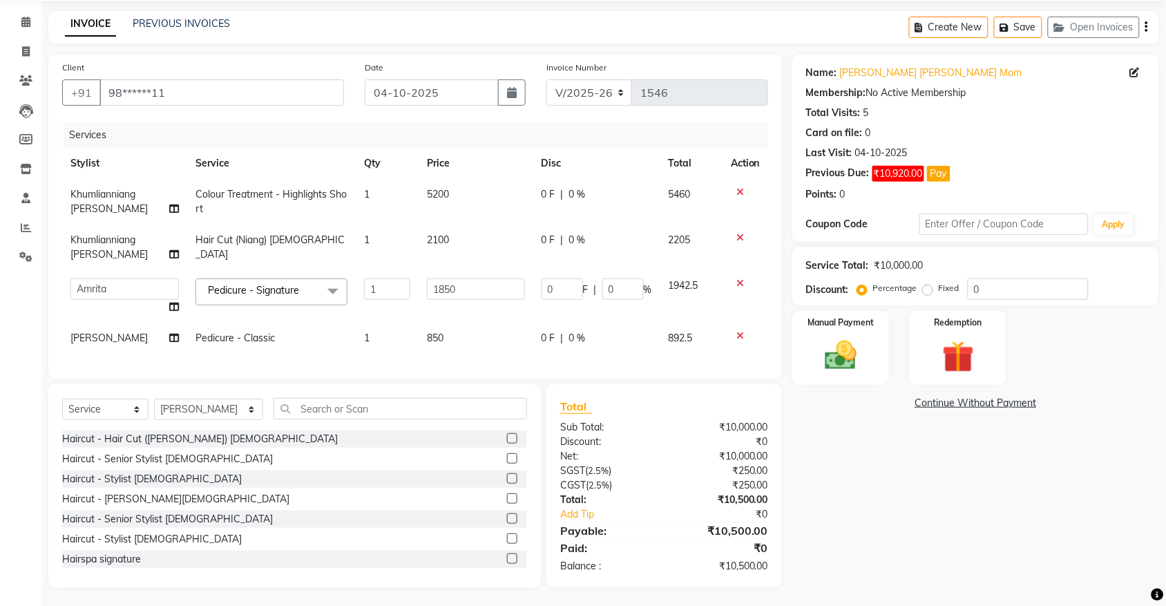
click at [298, 194] on span "Colour Treatment - Highlights Short" at bounding box center [270, 201] width 151 height 27
select select "70737"
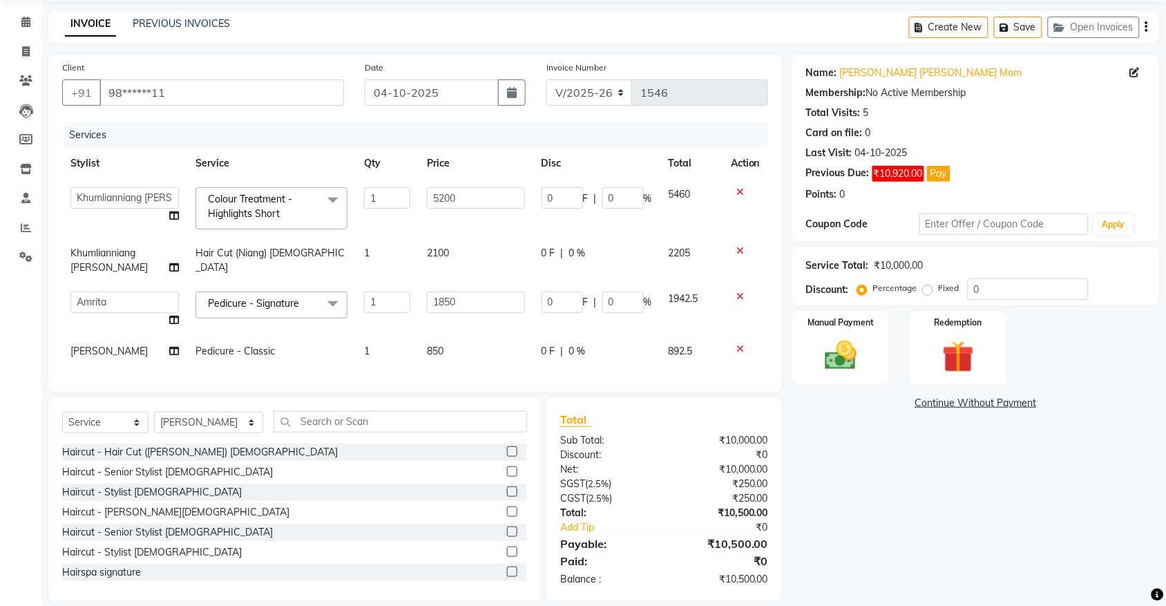
click at [307, 198] on span "Colour Treatment - Highlights Short x" at bounding box center [265, 207] width 122 height 30
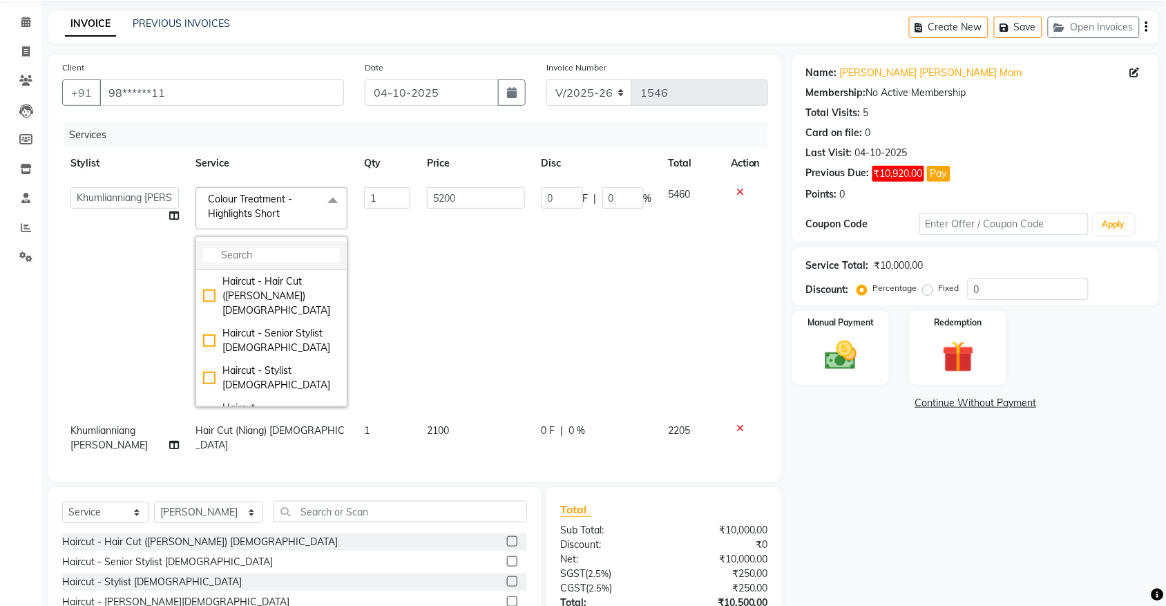
click at [260, 262] on li at bounding box center [271, 255] width 151 height 29
click at [273, 257] on input "multiselect-search" at bounding box center [271, 255] width 137 height 15
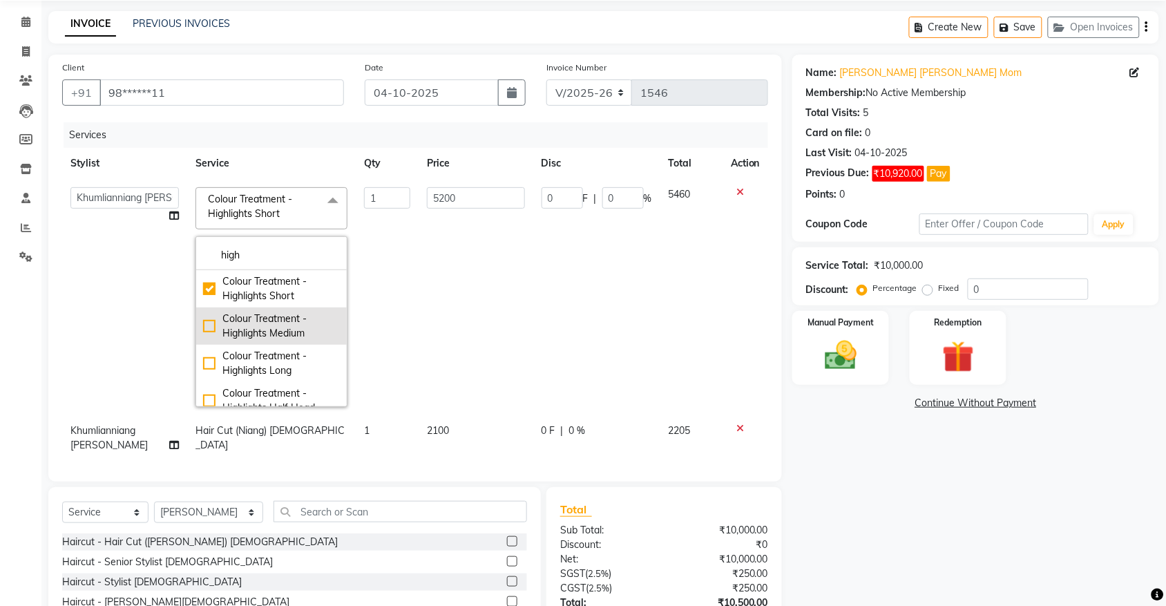
type input "high"
click at [253, 329] on div "Colour Treatment - Highlights Medium" at bounding box center [271, 325] width 137 height 29
type input "6700"
checkbox input "false"
checkbox input "true"
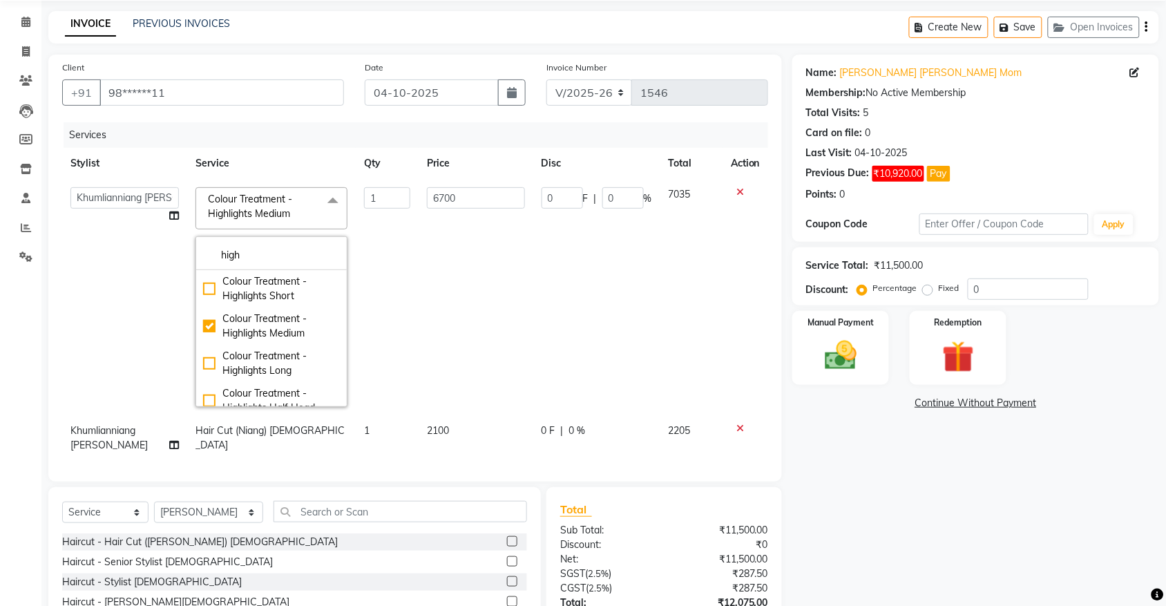
click at [782, 420] on div "Client +91 98******11 Date [DATE] Invoice Number V/2025 V/[PHONE_NUMBER] Servic…" at bounding box center [415, 373] width 754 height 636
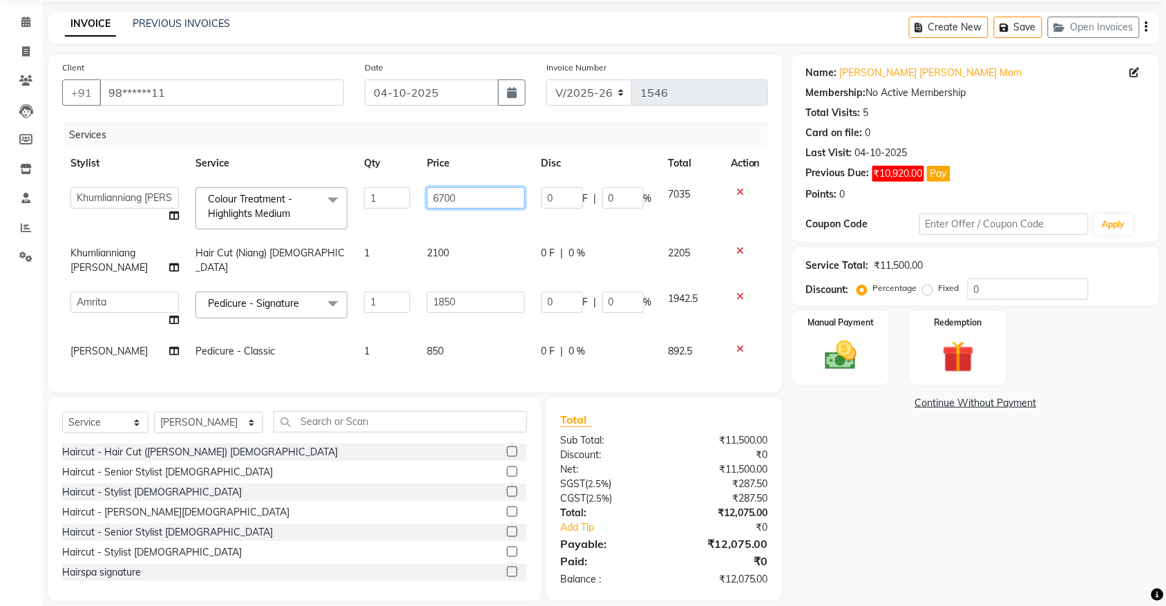
drag, startPoint x: 442, startPoint y: 194, endPoint x: 450, endPoint y: 221, distance: 28.2
click at [442, 193] on input "6700" at bounding box center [476, 197] width 98 height 21
type input "8800"
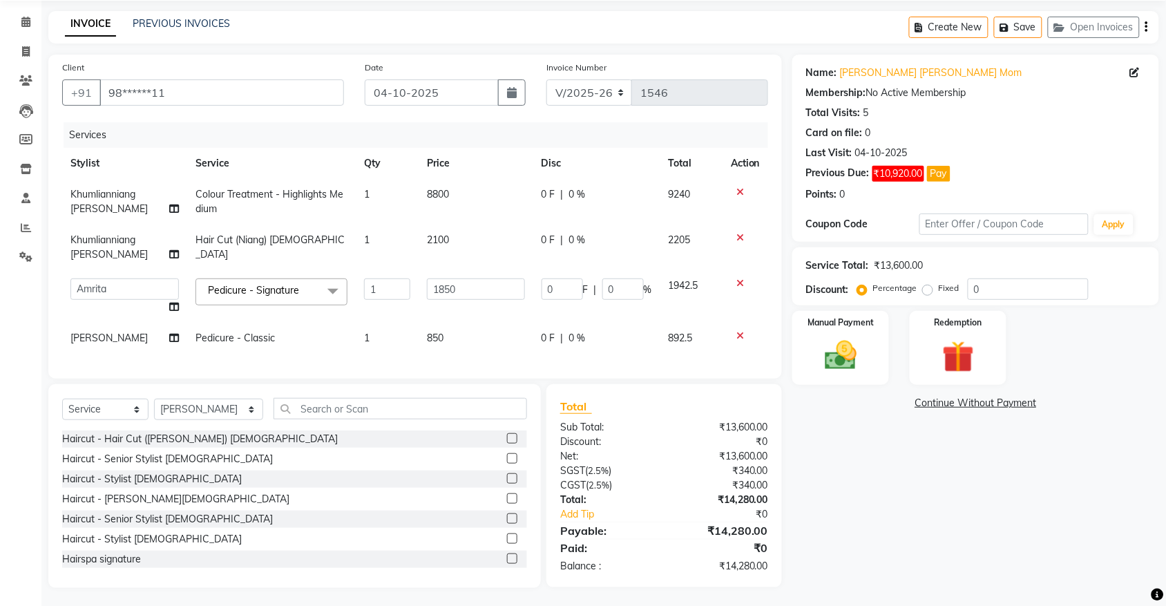
click at [841, 482] on div "Name: [PERSON_NAME] [PERSON_NAME] Mom Membership: No Active Membership Total Vi…" at bounding box center [980, 321] width 377 height 533
click at [320, 409] on input "text" at bounding box center [399, 408] width 253 height 21
click at [242, 245] on span "Hair Cut (Niang) [DEMOGRAPHIC_DATA]" at bounding box center [269, 246] width 149 height 27
select select "70737"
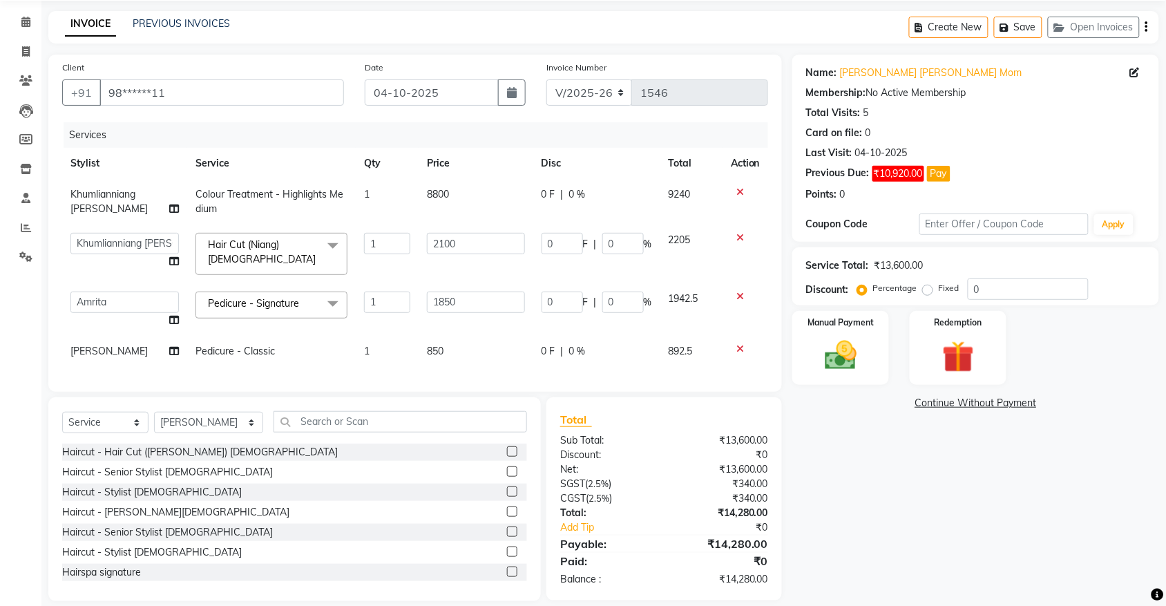
click at [242, 245] on span "Hair Cut (Niang) [DEMOGRAPHIC_DATA]" at bounding box center [262, 251] width 108 height 27
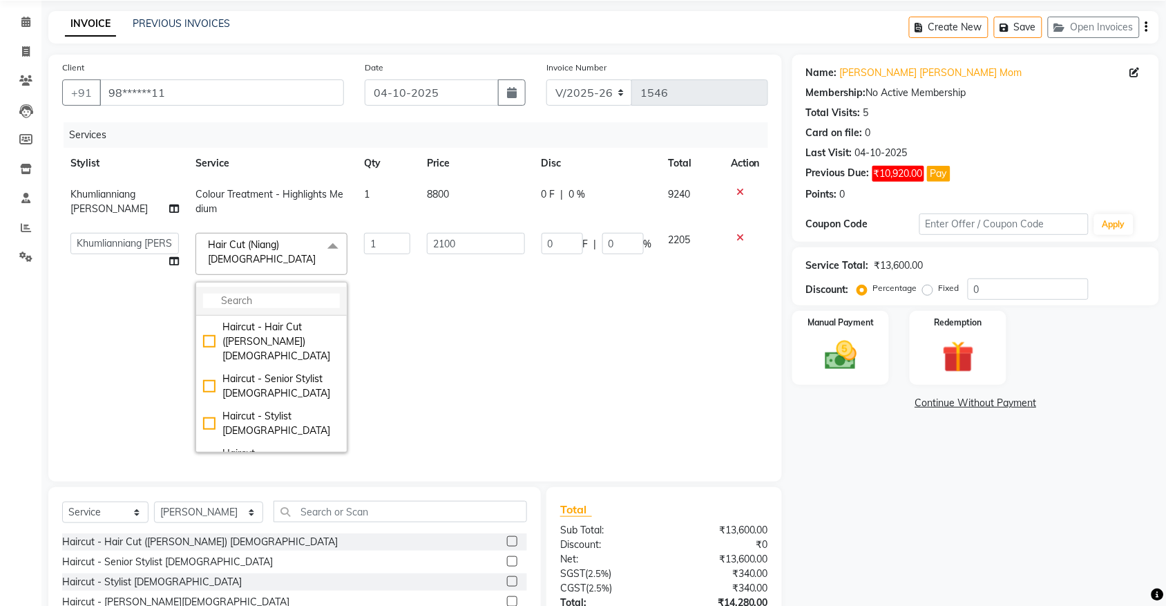
click at [238, 298] on input "multiselect-search" at bounding box center [271, 300] width 137 height 15
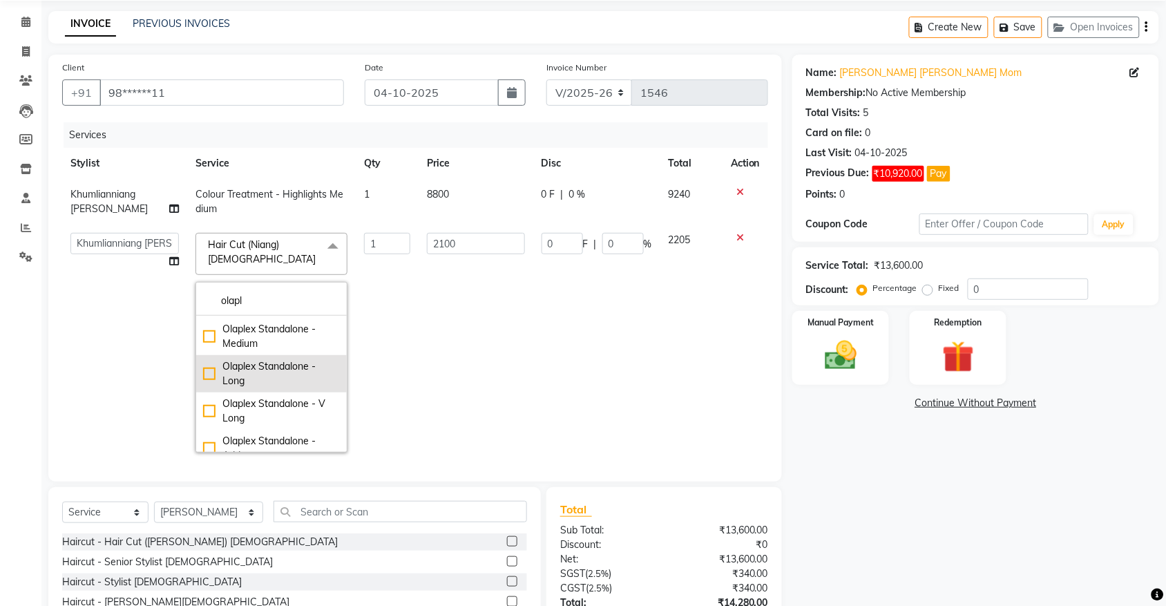
scroll to position [50, 0]
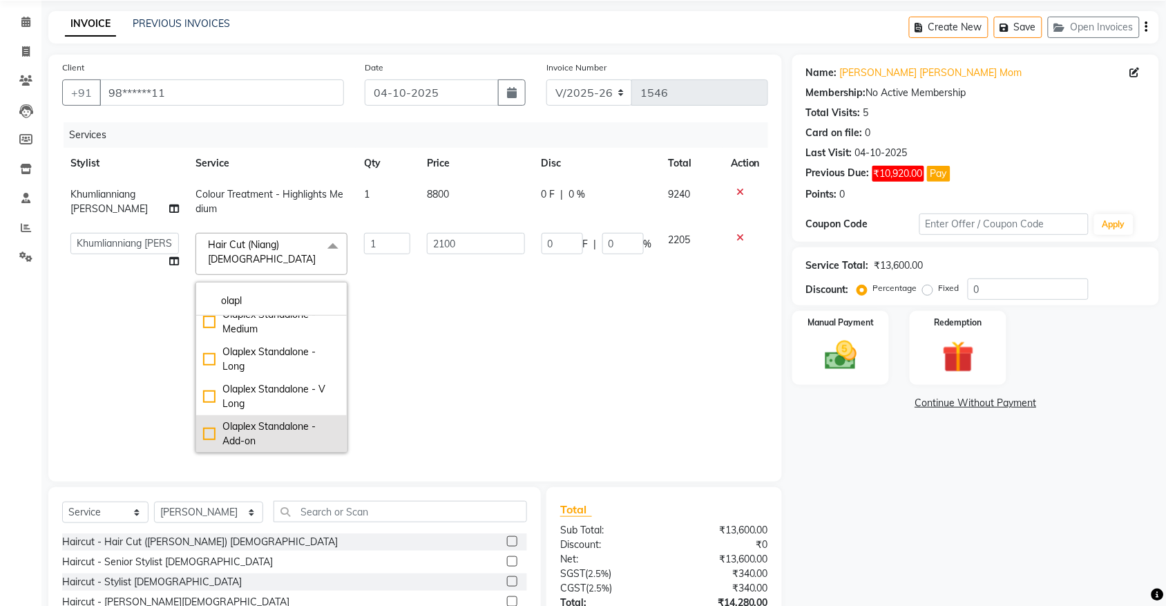
type input "olapl"
click at [236, 421] on div "Olaplex Standalone - Add-on" at bounding box center [271, 433] width 137 height 29
checkbox input "true"
click at [883, 468] on div "Name: [PERSON_NAME] [PERSON_NAME] Mom Membership: No Active Membership Total Vi…" at bounding box center [980, 373] width 377 height 636
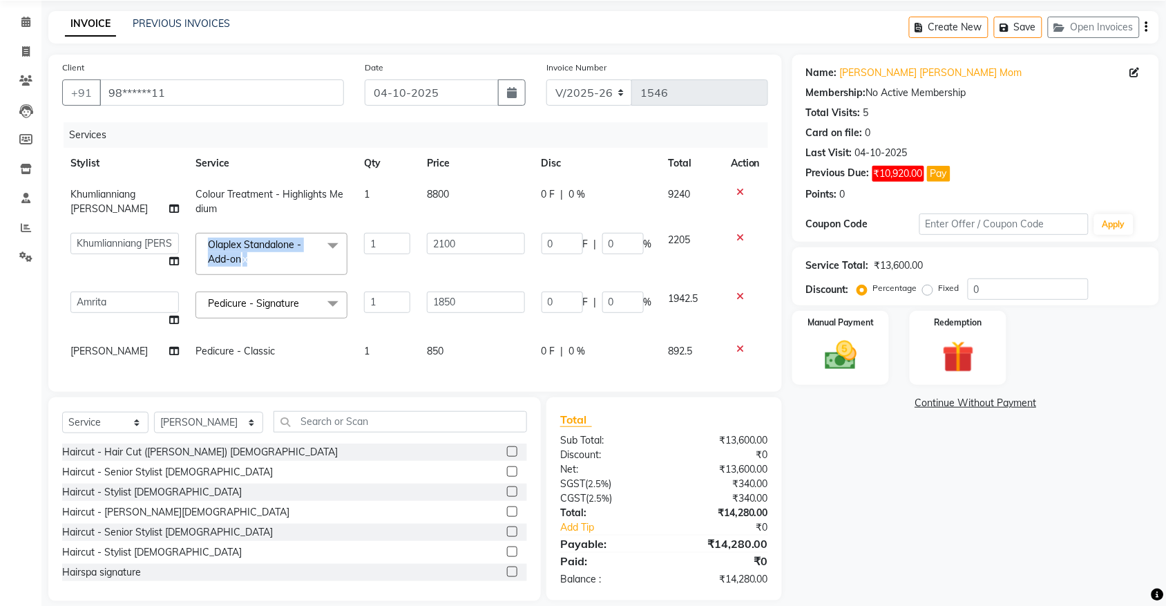
click at [276, 233] on span "Olaplex Standalone - Add-on x" at bounding box center [271, 254] width 152 height 42
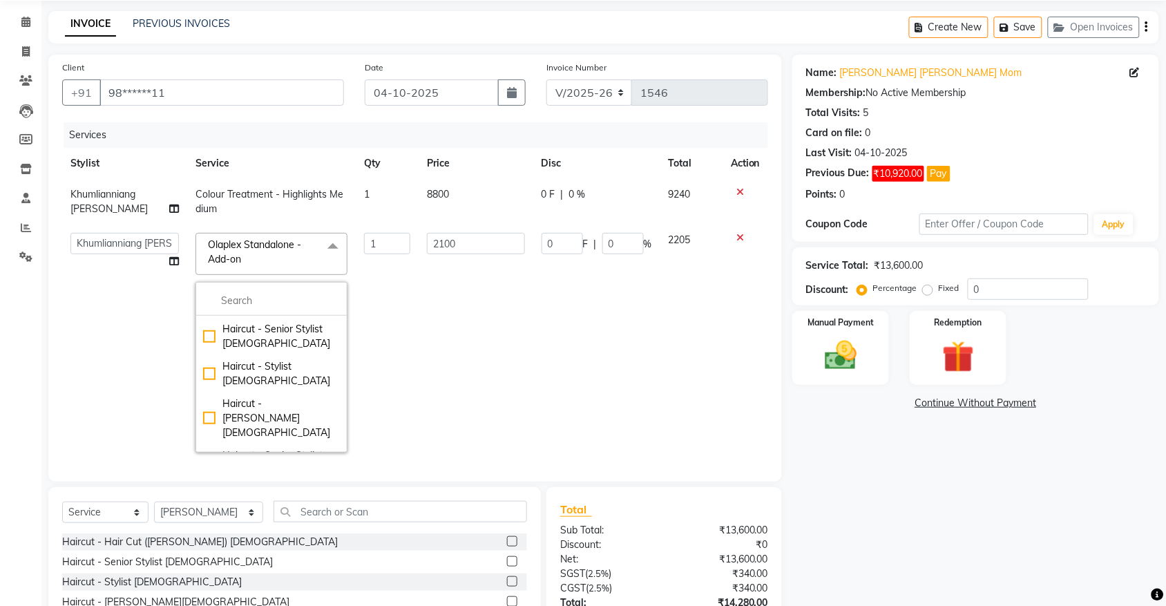
click at [41, 340] on div "Client +91 98******11 Date [DATE] Invoice Number V/2025 V/[PHONE_NUMBER] Servic…" at bounding box center [415, 373] width 754 height 636
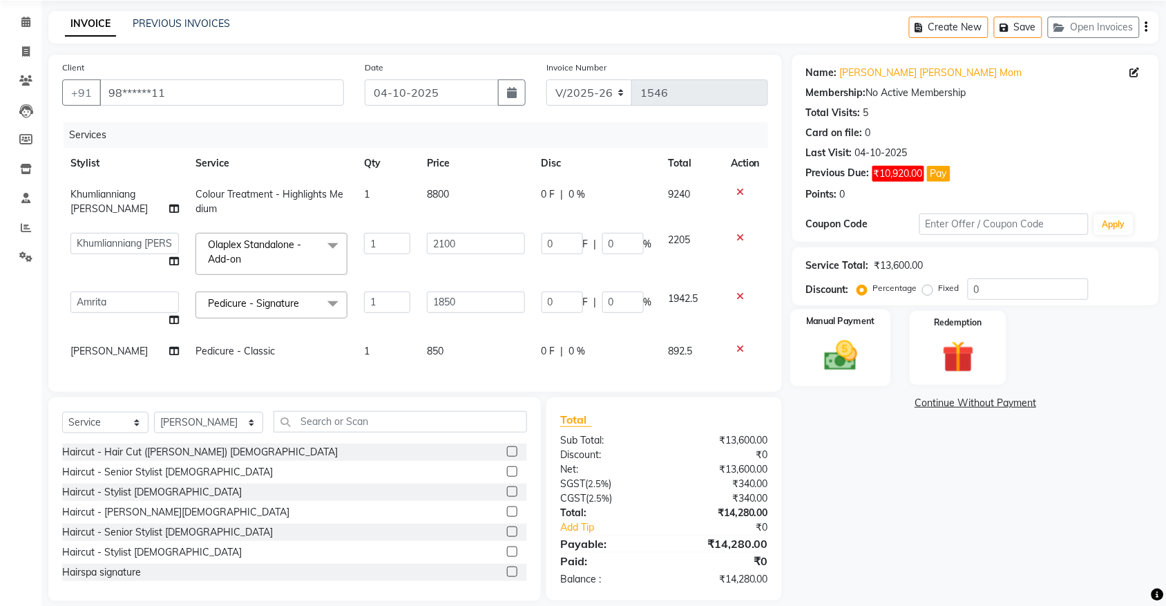
click at [833, 375] on div "Manual Payment" at bounding box center [840, 347] width 101 height 77
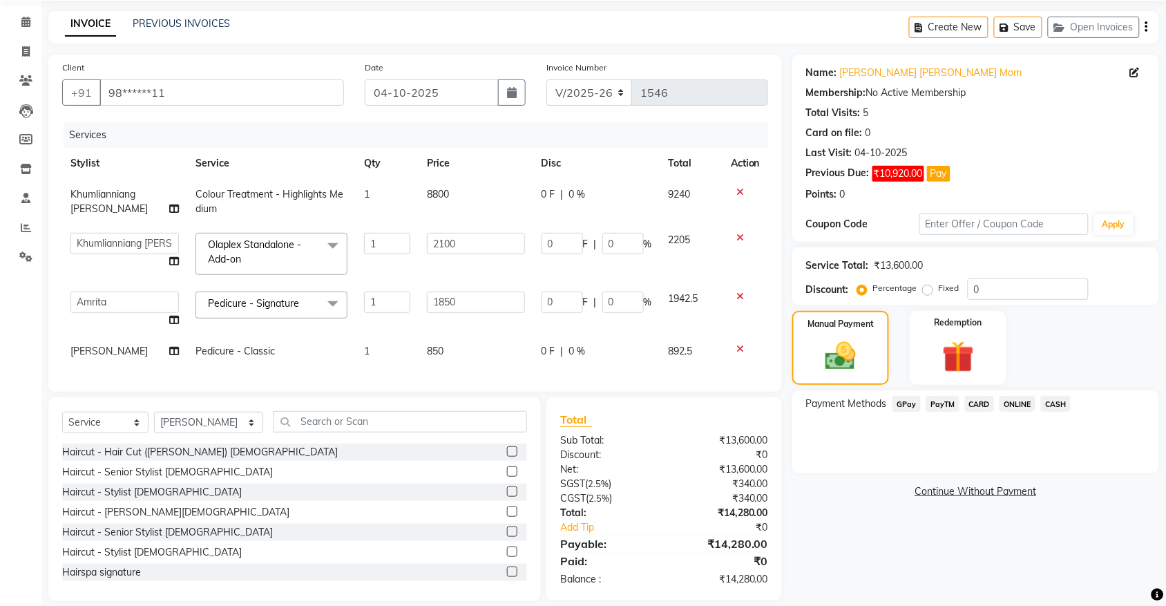
click at [915, 398] on span "GPay" at bounding box center [906, 404] width 28 height 16
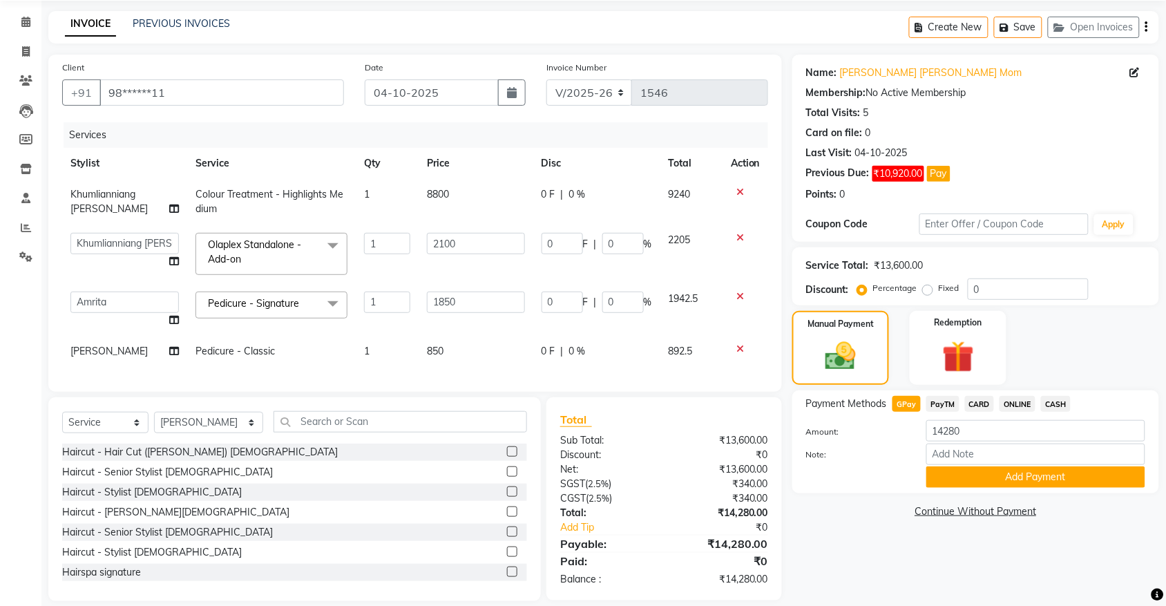
click at [941, 166] on button "Pay" at bounding box center [938, 174] width 23 height 16
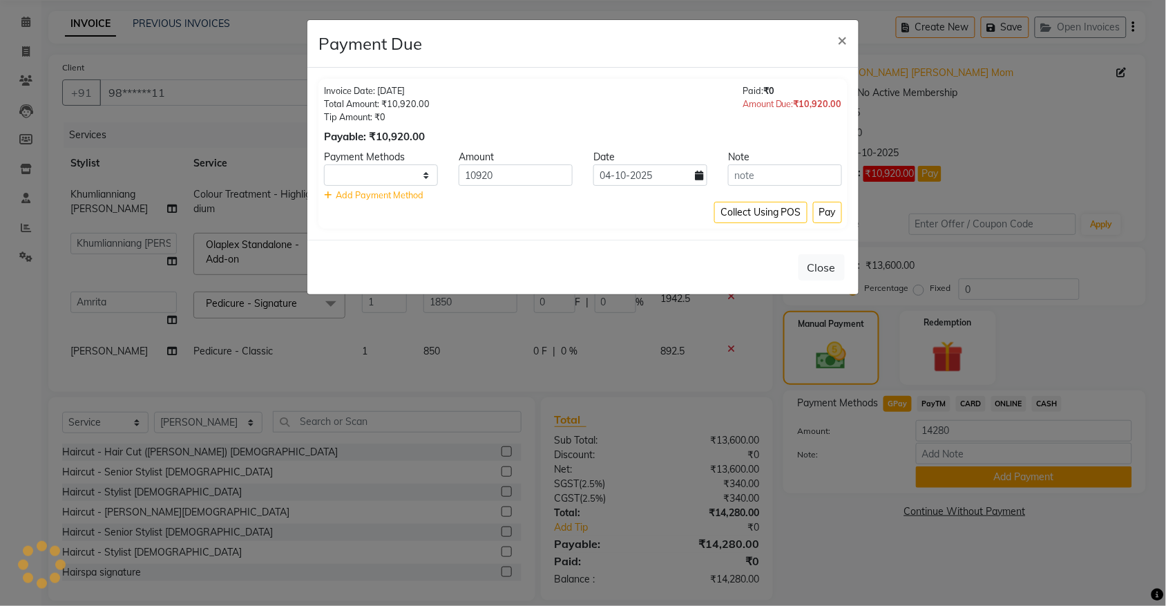
scroll to position [77, 0]
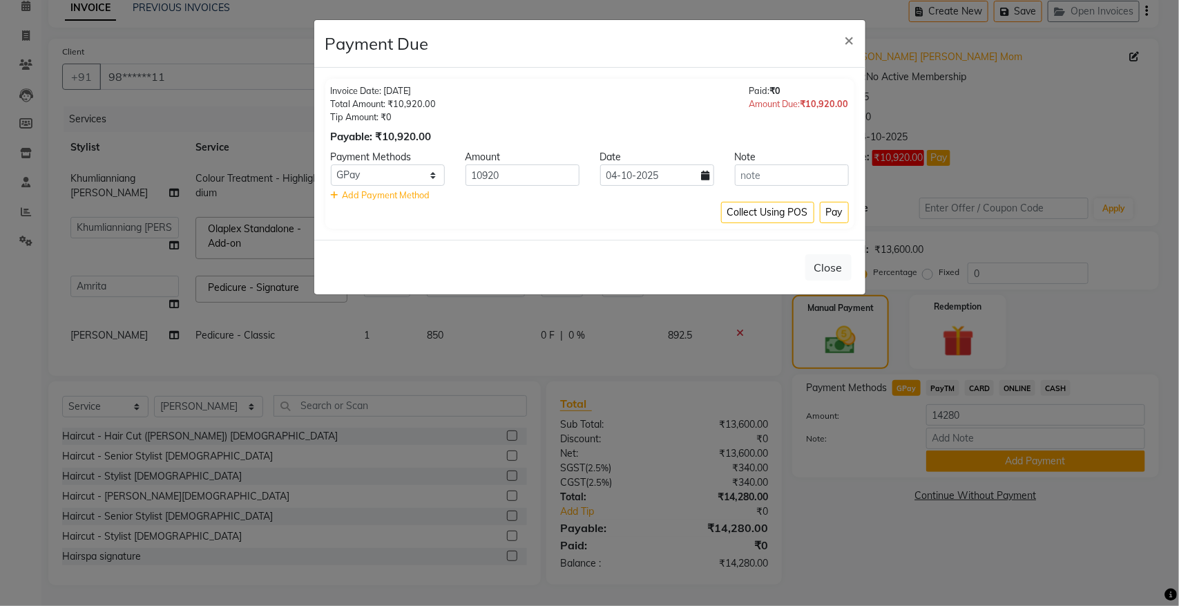
select select "1"
click at [830, 214] on button "Pay" at bounding box center [834, 212] width 29 height 21
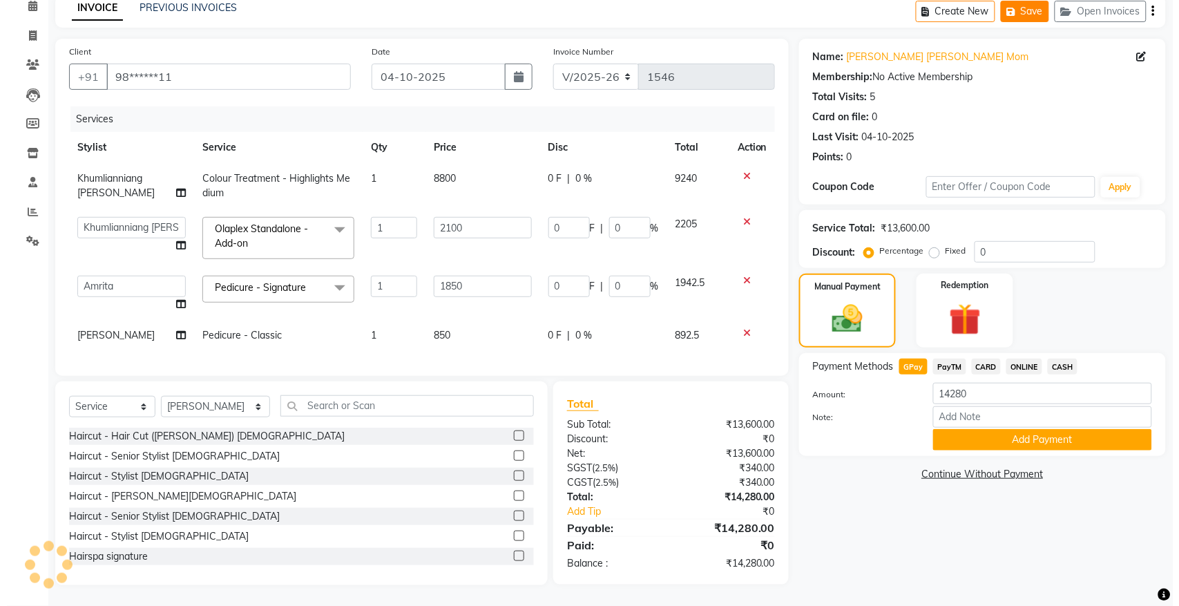
scroll to position [0, 0]
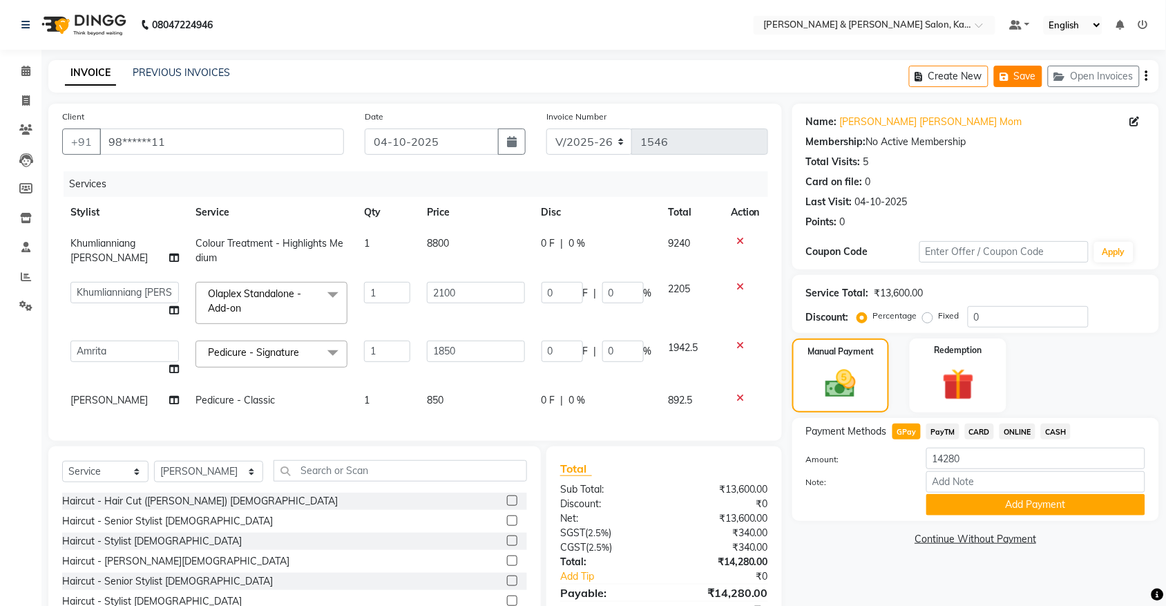
click at [1017, 77] on button "Save" at bounding box center [1018, 76] width 48 height 21
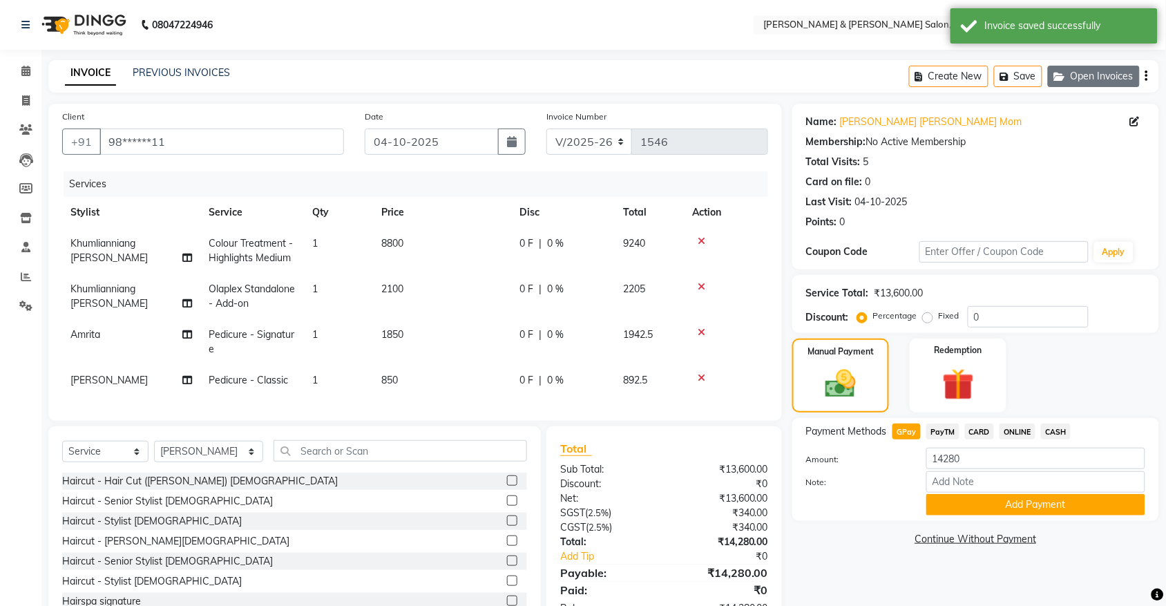
click at [1088, 73] on button "Open Invoices" at bounding box center [1094, 76] width 92 height 21
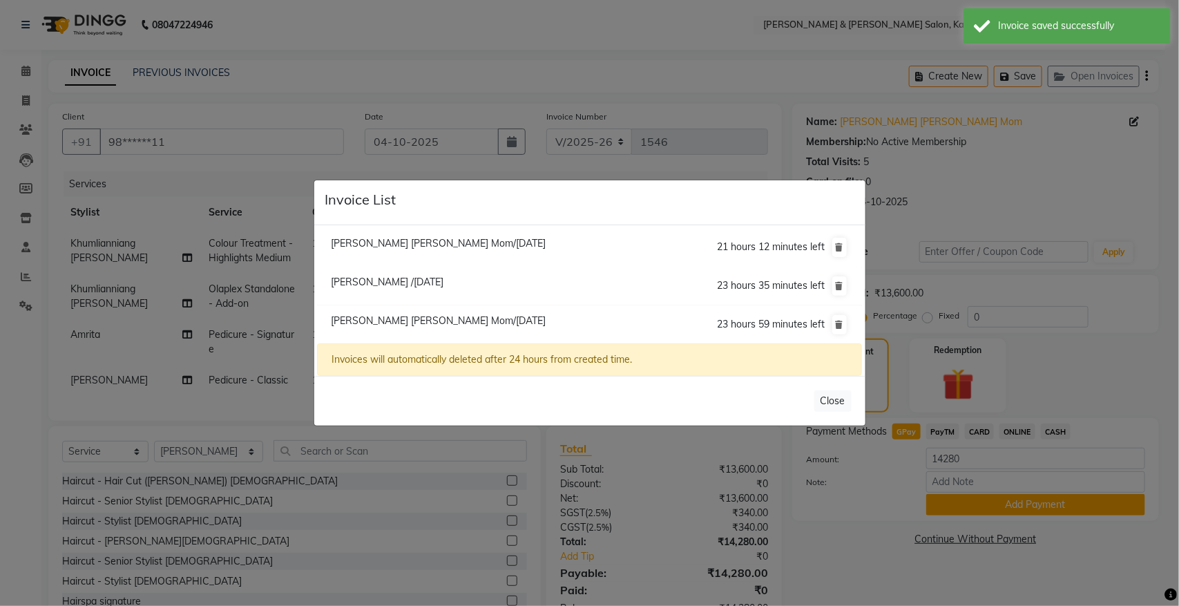
click at [700, 498] on ngb-modal-window "Invoice List [PERSON_NAME] [PERSON_NAME] Mom/[DATE] 21 hours 12 minutes left [G…" at bounding box center [589, 303] width 1179 height 606
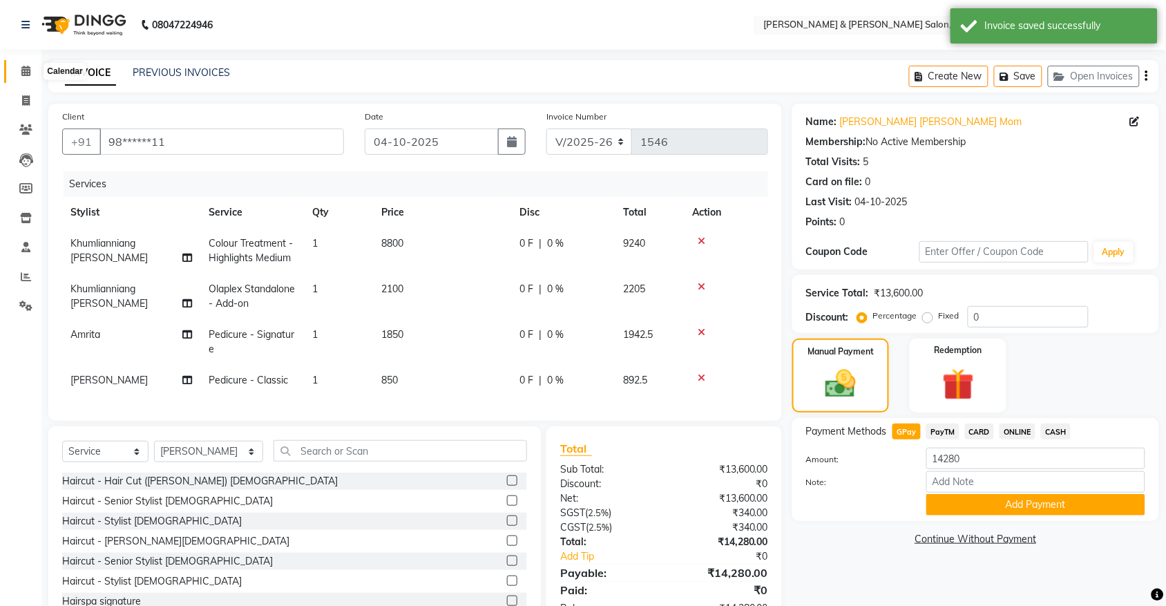
click at [22, 77] on span at bounding box center [26, 72] width 24 height 16
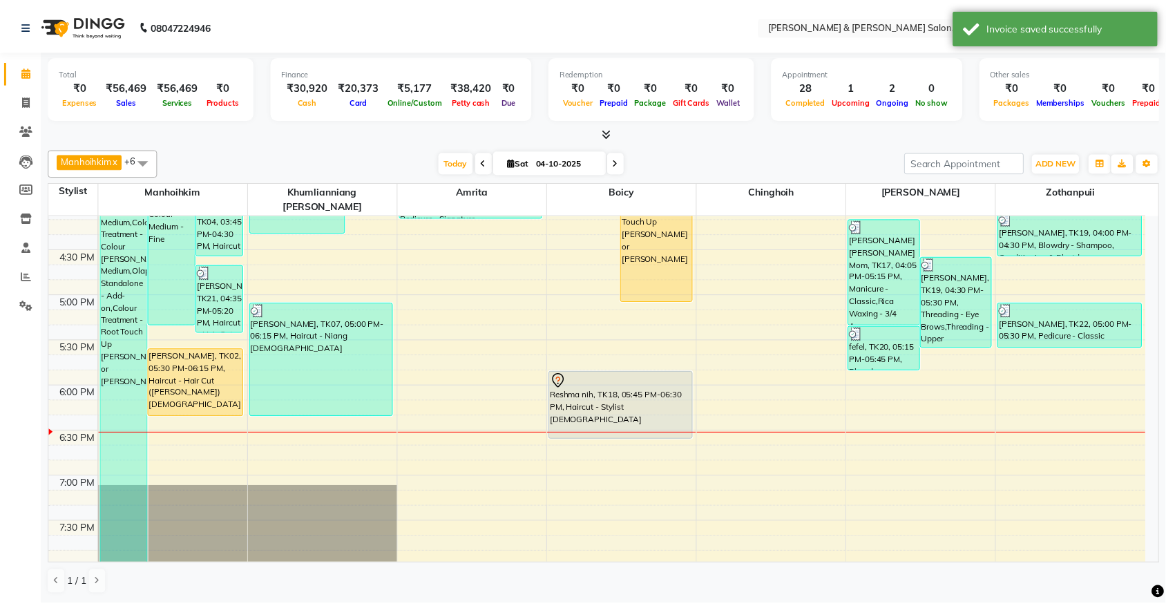
scroll to position [691, 0]
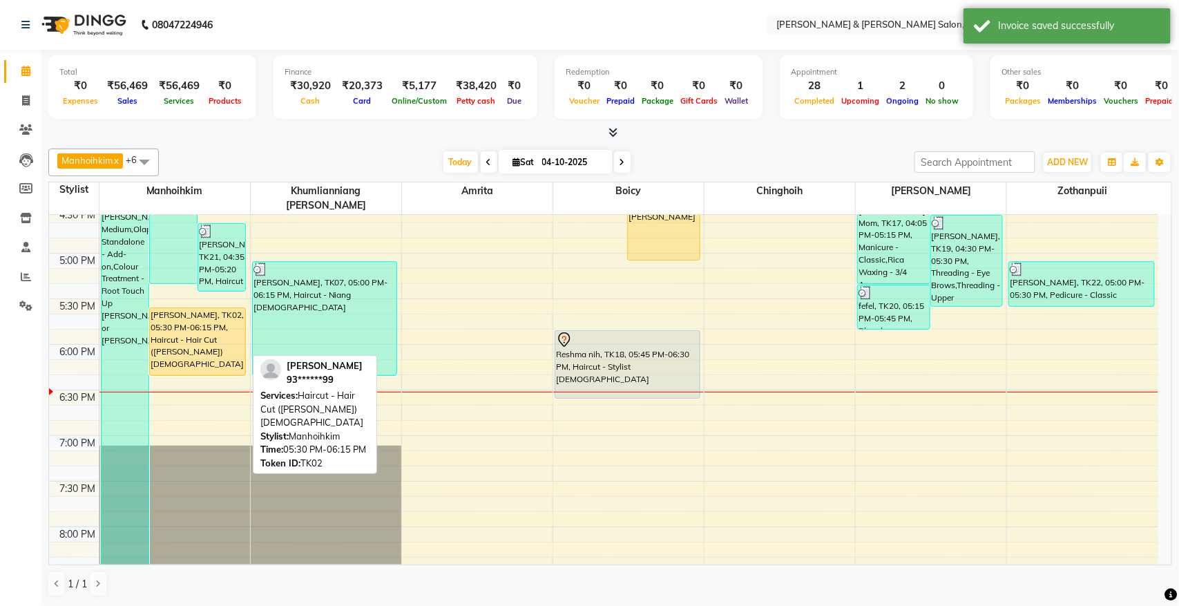
click at [191, 327] on div "[PERSON_NAME], TK02, 05:30 PM-06:15 PM, Haircut - Hair Cut ([PERSON_NAME]) [DEM…" at bounding box center [197, 341] width 95 height 67
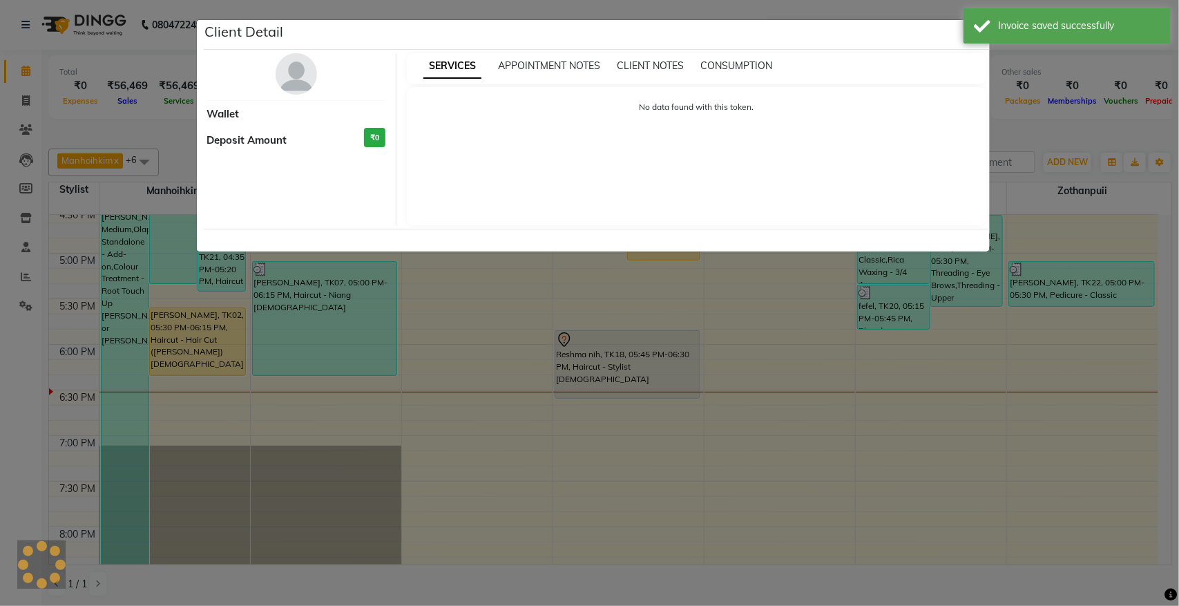
select select "1"
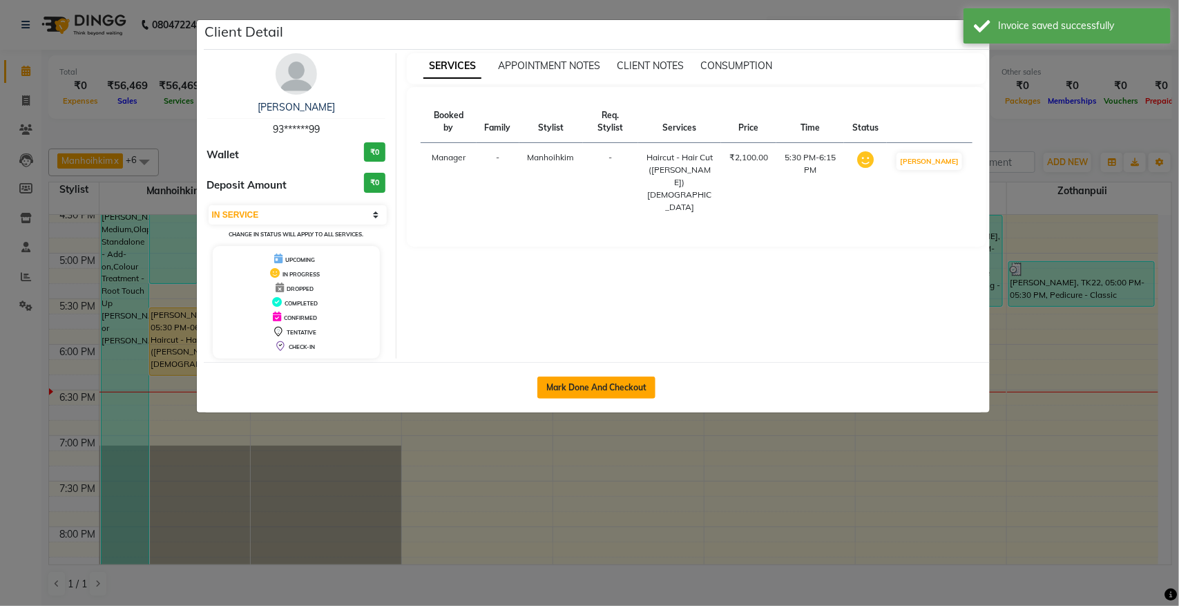
click at [633, 384] on button "Mark Done And Checkout" at bounding box center [596, 387] width 118 height 22
select select "service"
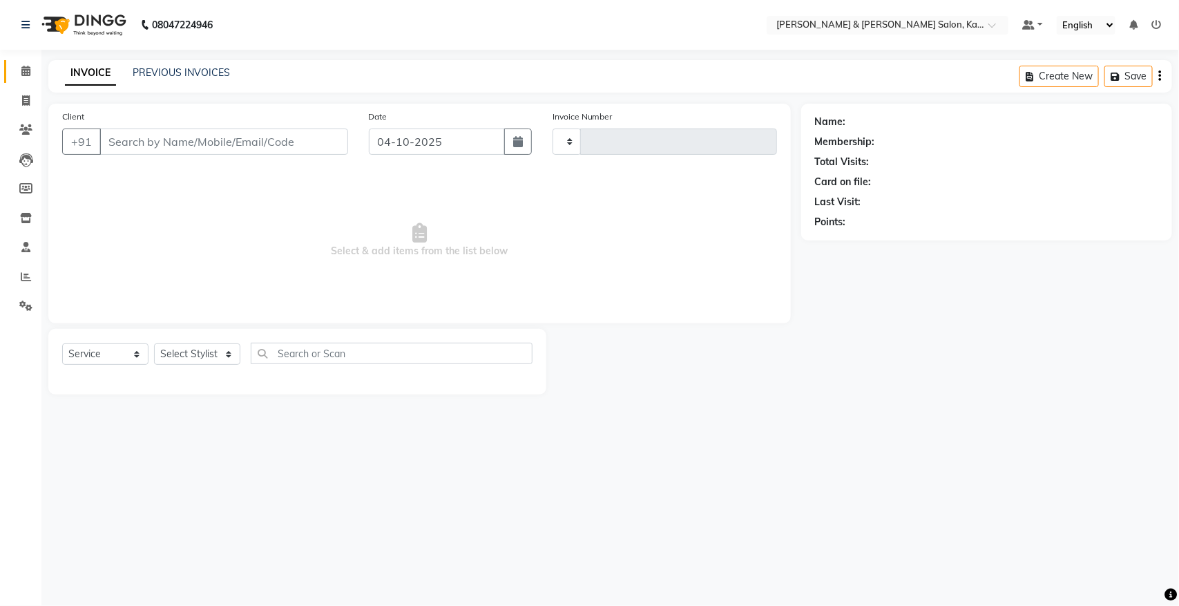
type input "1546"
select select "7750"
type input "93******99"
select select "70736"
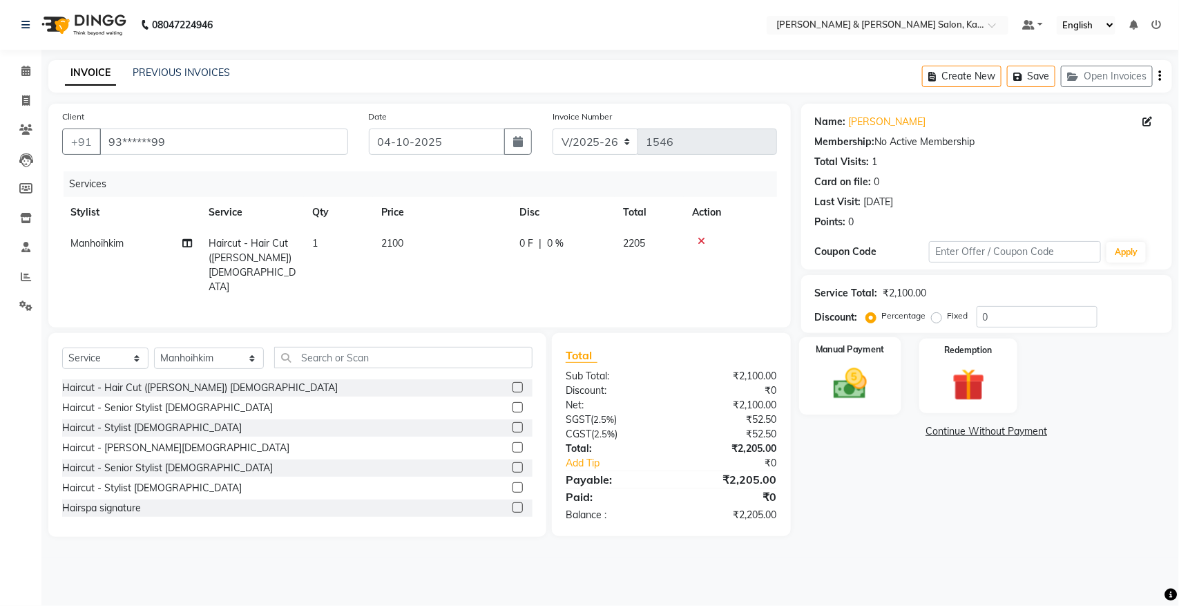
click at [860, 398] on img at bounding box center [849, 383] width 55 height 39
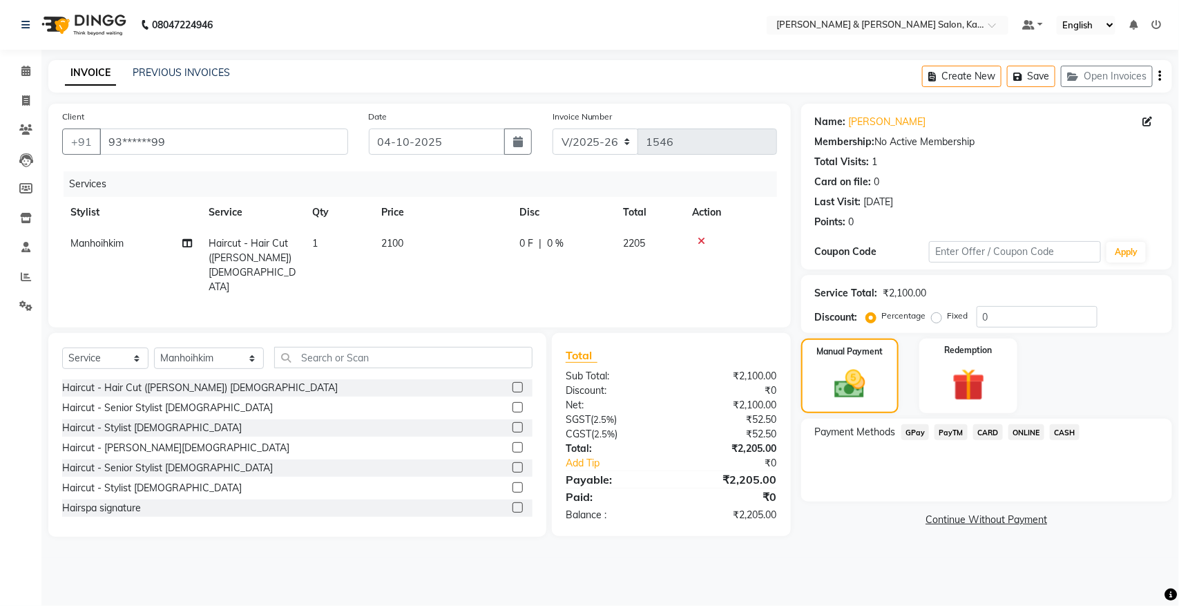
click at [922, 432] on span "GPay" at bounding box center [915, 432] width 28 height 16
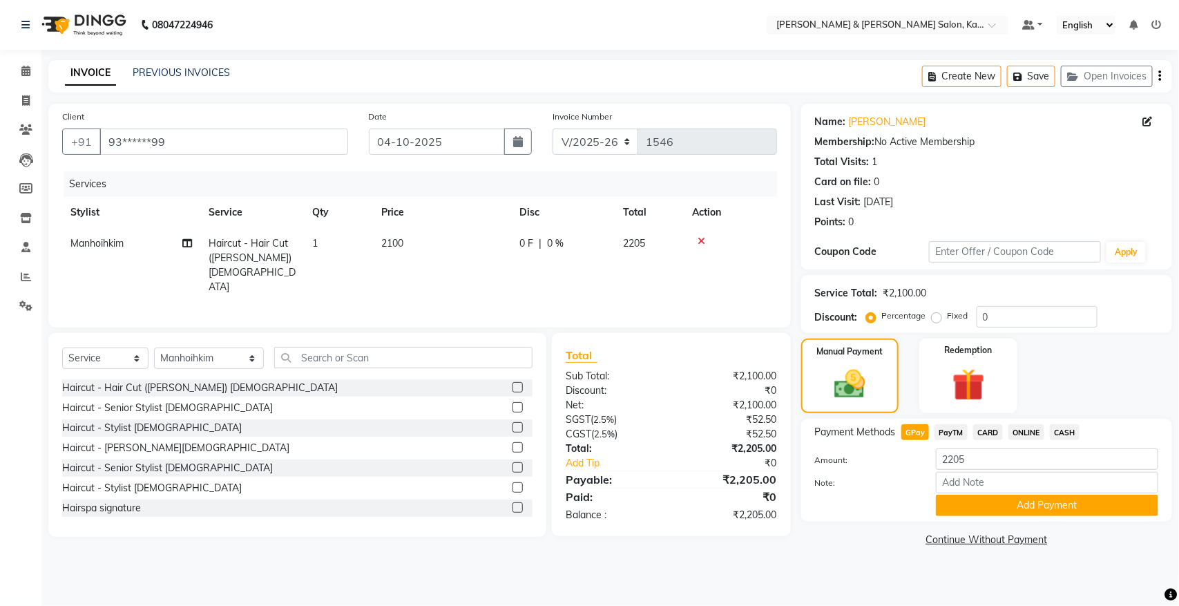
click at [1066, 426] on span "CASH" at bounding box center [1065, 432] width 30 height 16
click at [1037, 509] on button "Add Payment" at bounding box center [1047, 504] width 222 height 21
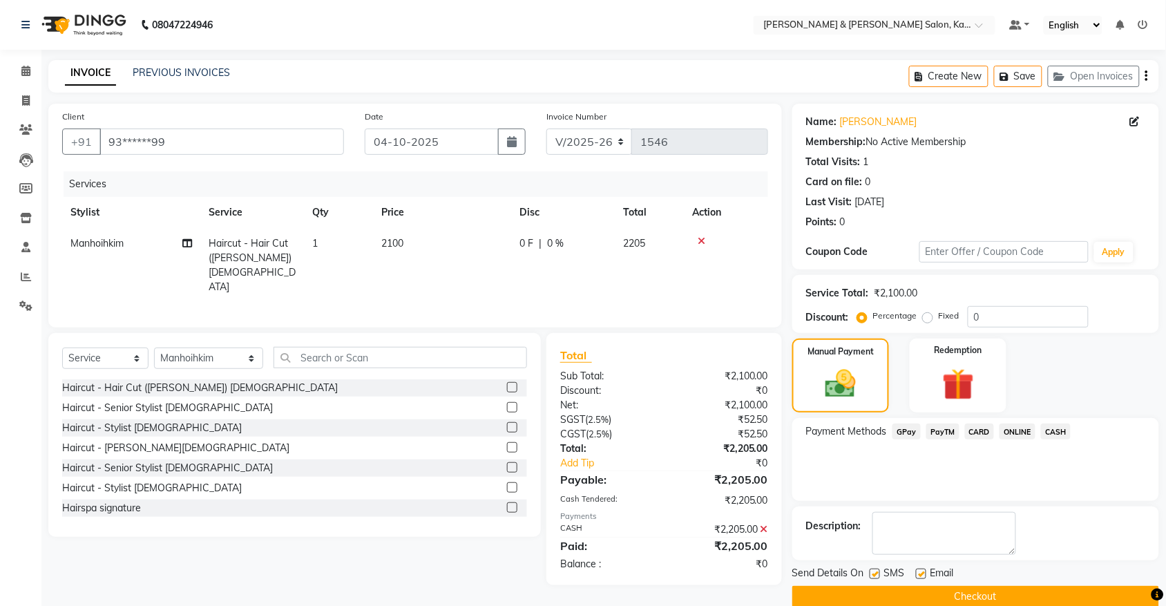
click at [940, 586] on button "Checkout" at bounding box center [975, 596] width 367 height 21
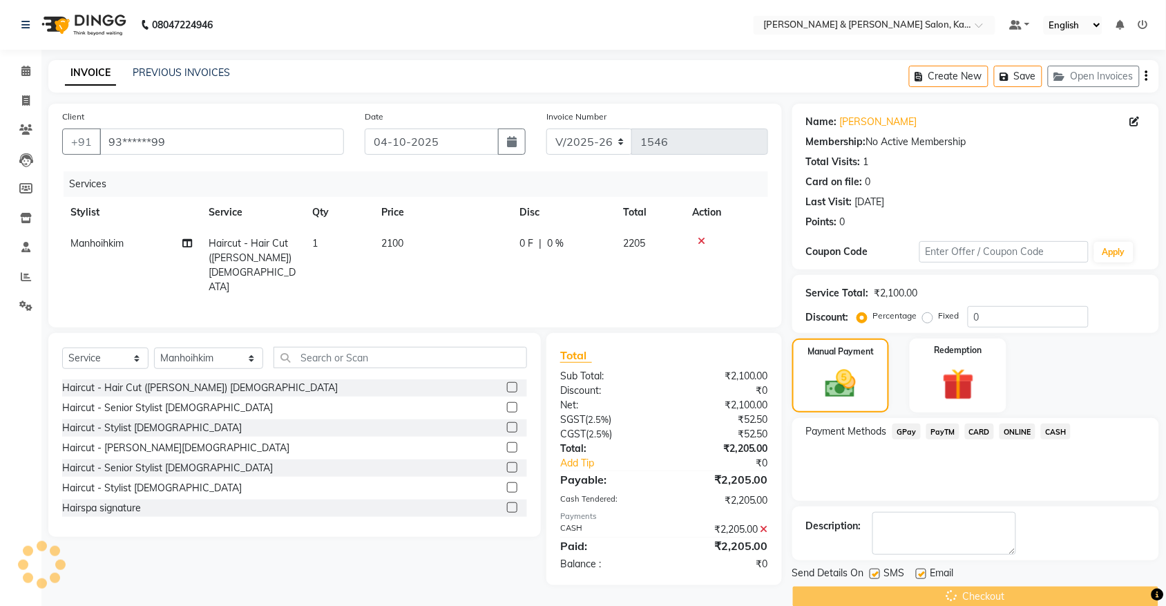
scroll to position [22, 0]
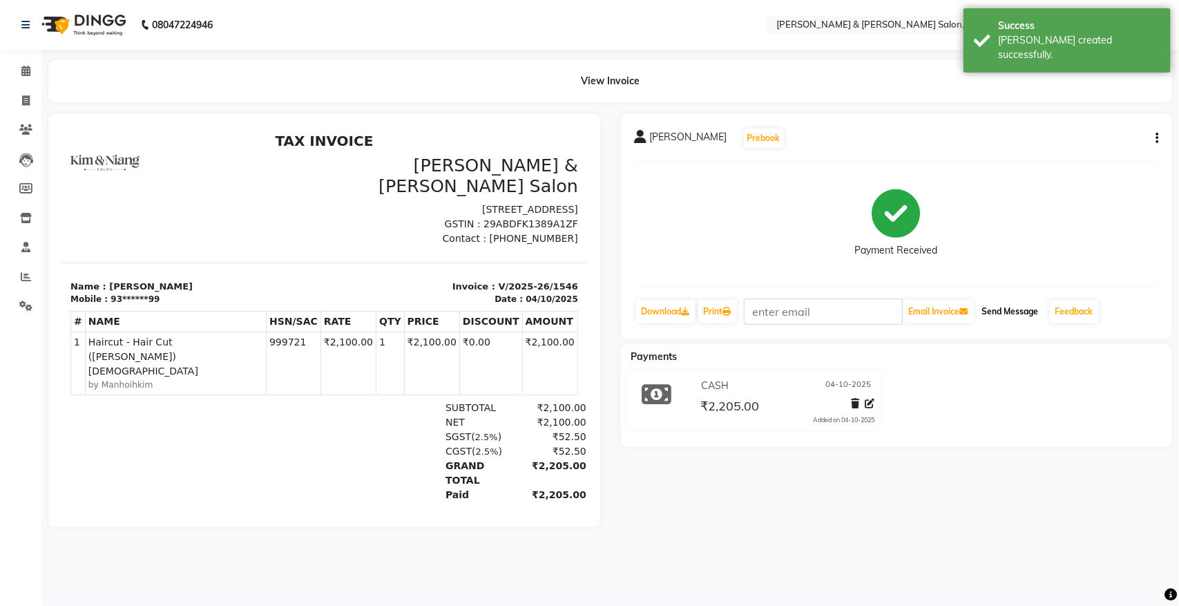
click at [1003, 312] on button "Send Message" at bounding box center [1010, 311] width 68 height 23
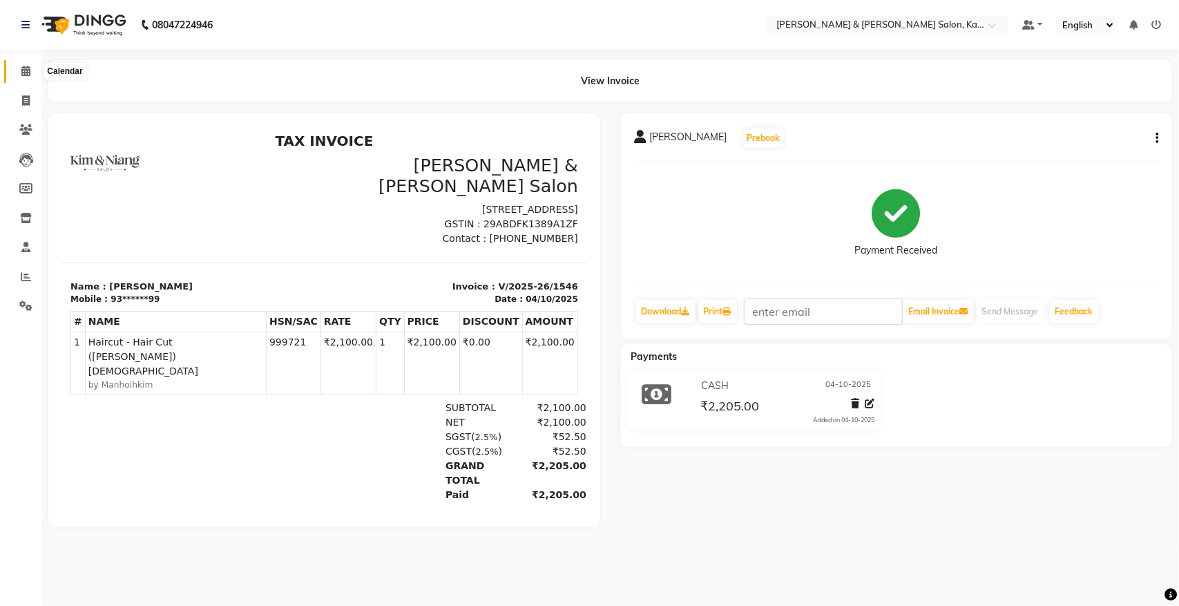
click at [26, 74] on icon at bounding box center [25, 71] width 9 height 10
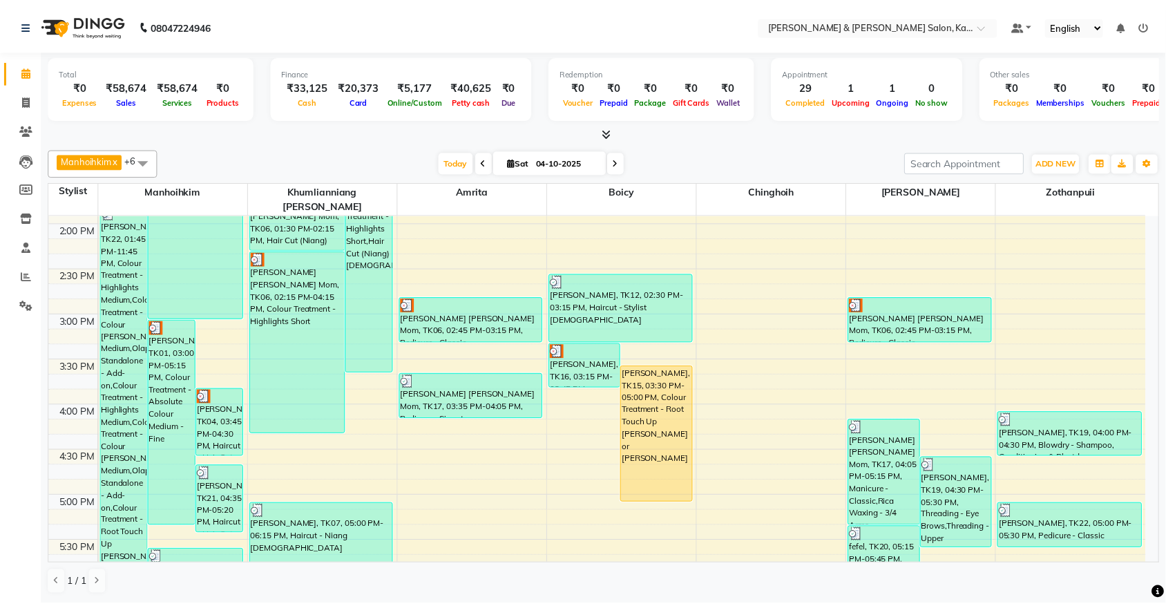
scroll to position [488, 0]
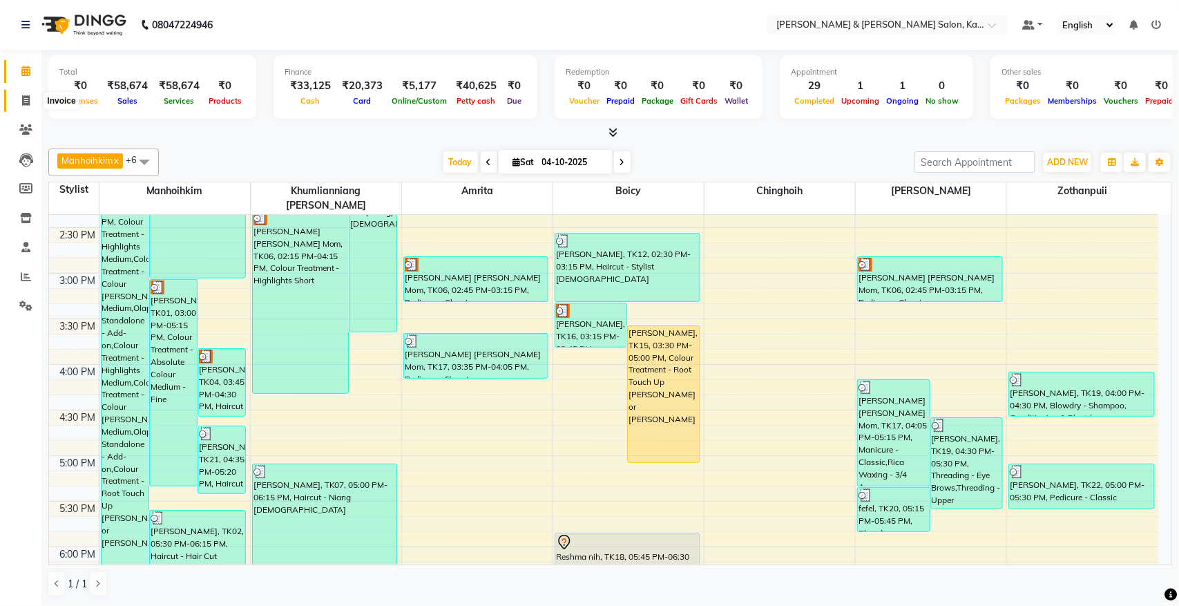
click at [21, 98] on span at bounding box center [26, 101] width 24 height 16
select select "7750"
select select "service"
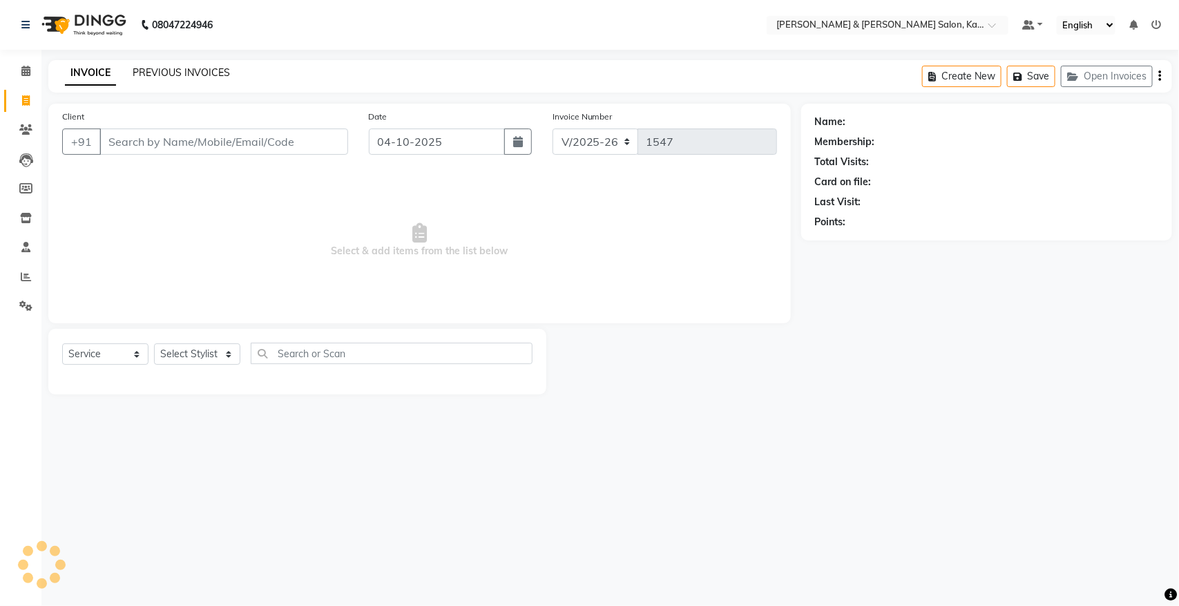
click at [177, 75] on link "PREVIOUS INVOICES" at bounding box center [181, 72] width 97 height 12
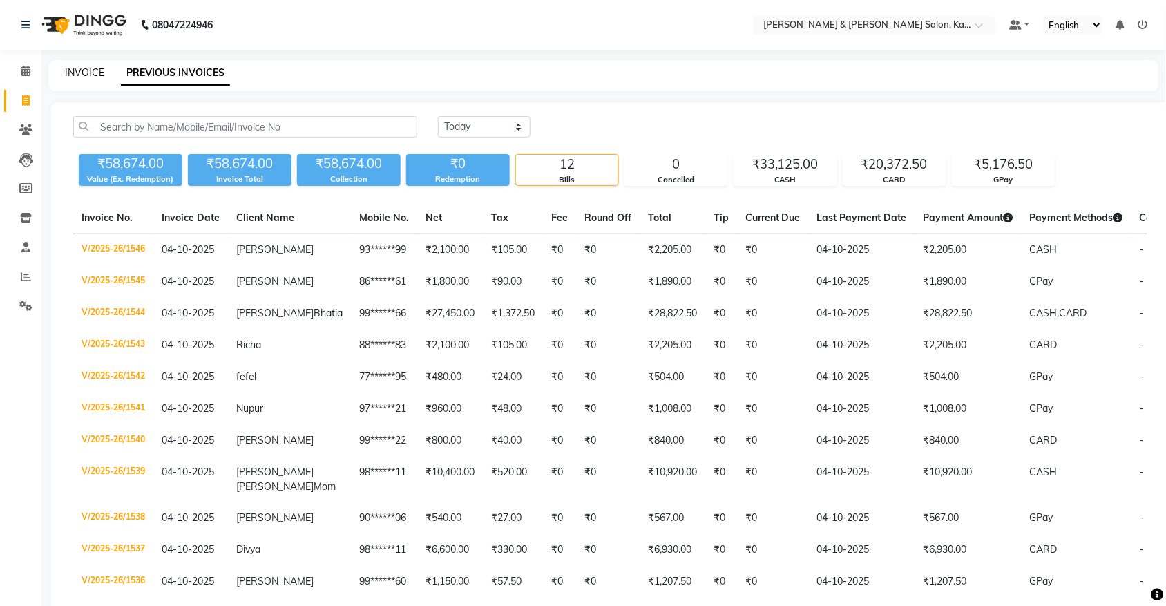
click at [79, 70] on link "INVOICE" at bounding box center [84, 72] width 39 height 12
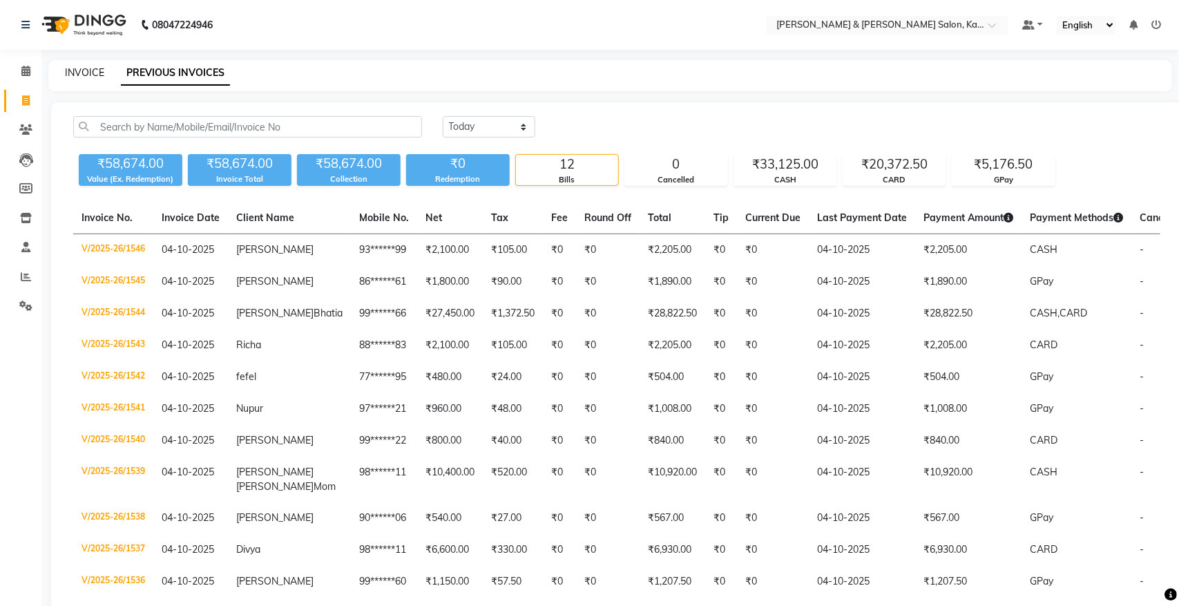
select select "7750"
select select "service"
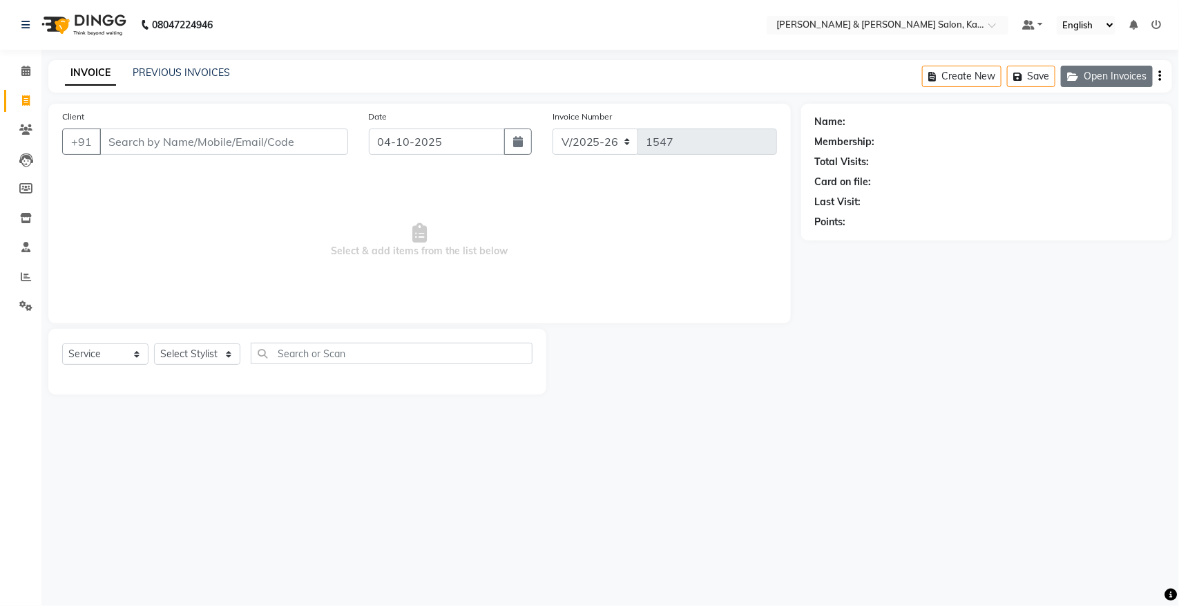
click at [1133, 78] on button "Open Invoices" at bounding box center [1107, 76] width 92 height 21
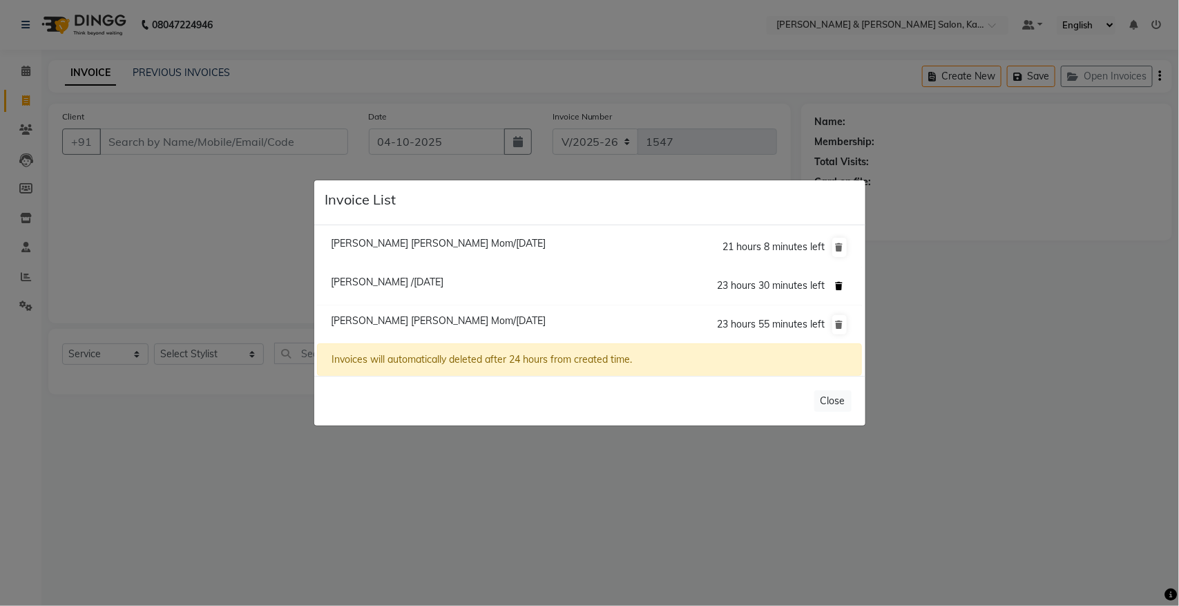
click at [840, 284] on icon at bounding box center [840, 286] width 8 height 8
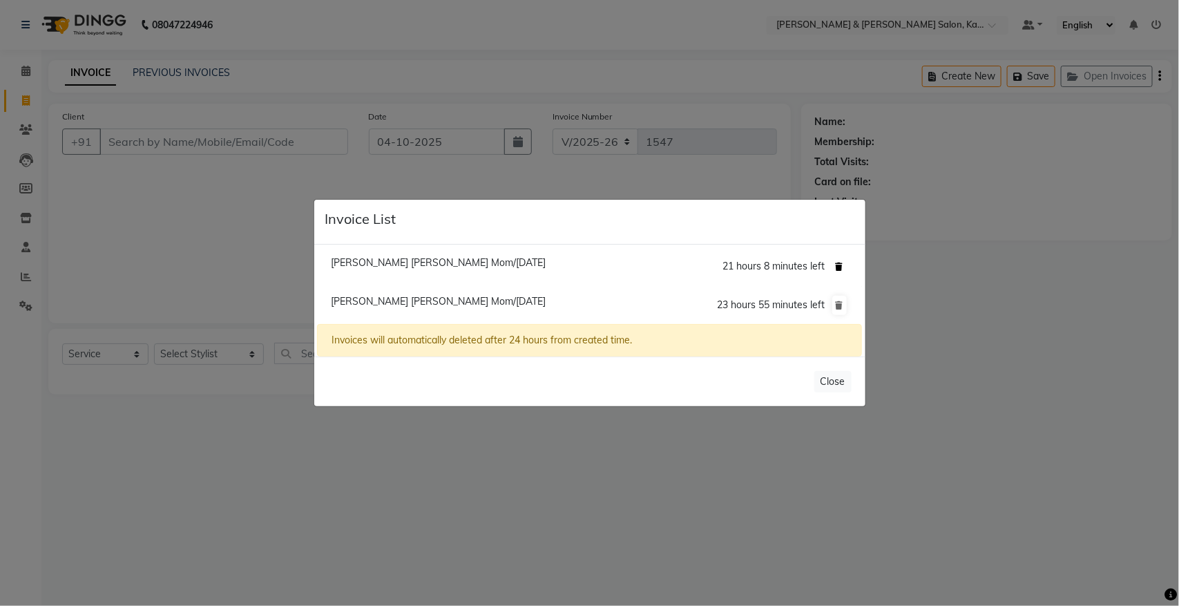
click at [838, 264] on icon at bounding box center [840, 266] width 8 height 8
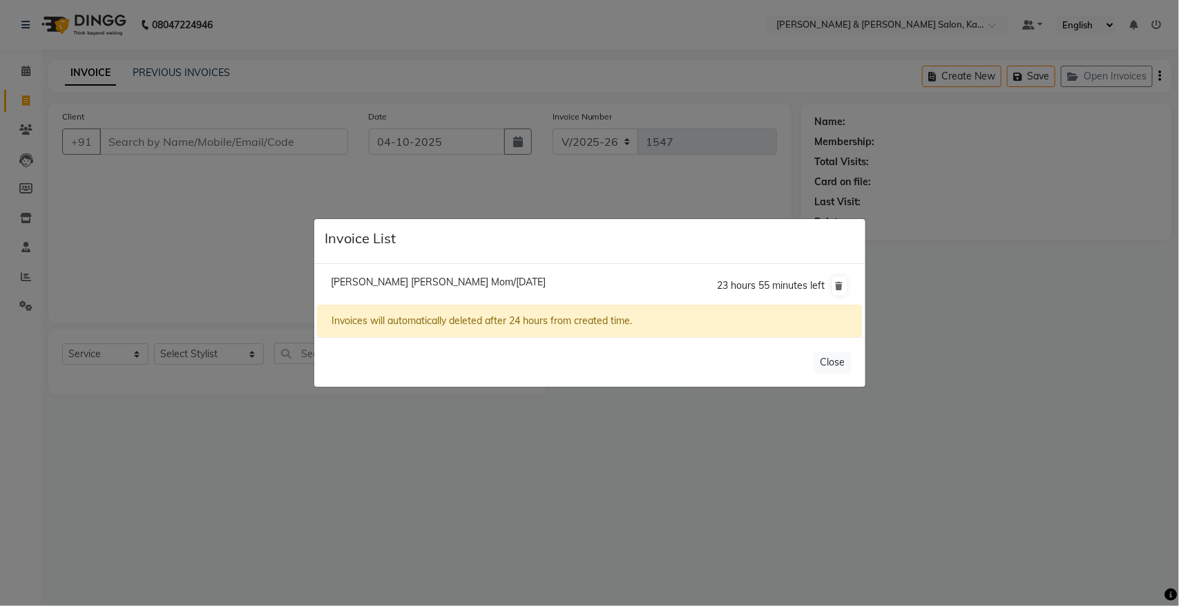
click at [535, 447] on ngb-modal-window "Invoice List [PERSON_NAME] [PERSON_NAME] Mom/[DATE] 23 hours 55 minutes left In…" at bounding box center [589, 303] width 1179 height 606
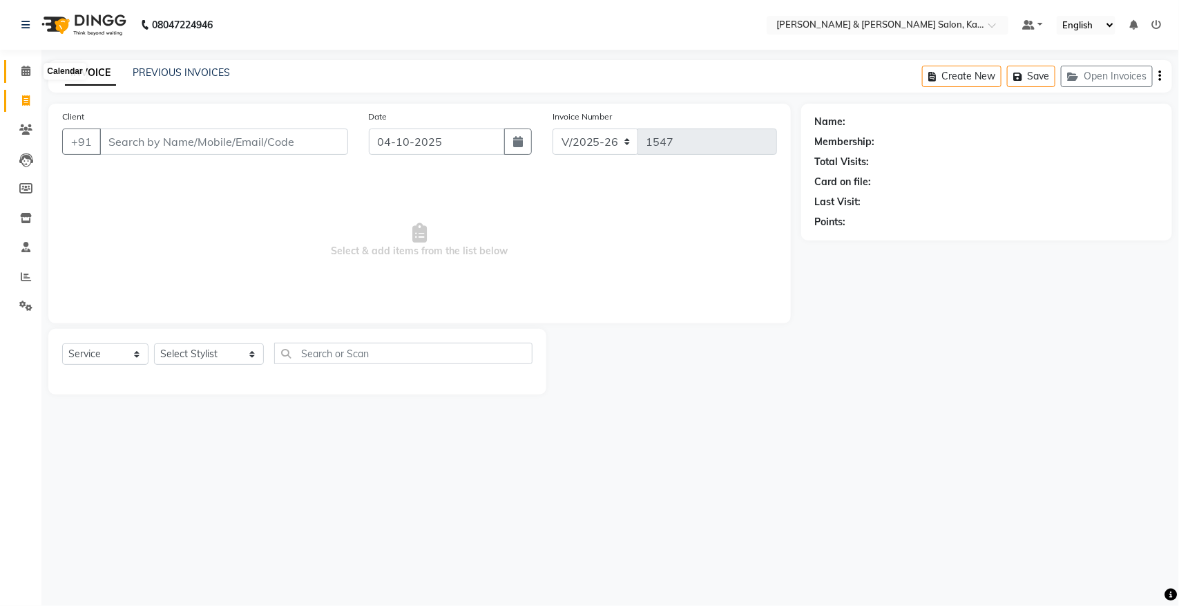
click at [21, 66] on icon at bounding box center [25, 71] width 9 height 10
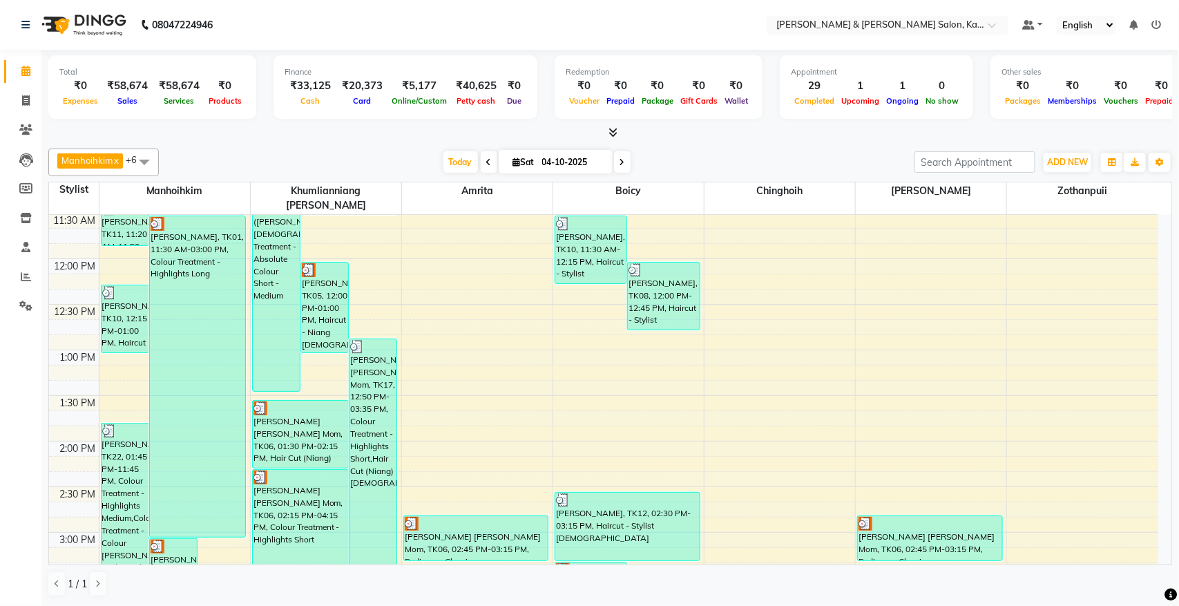
scroll to position [575, 0]
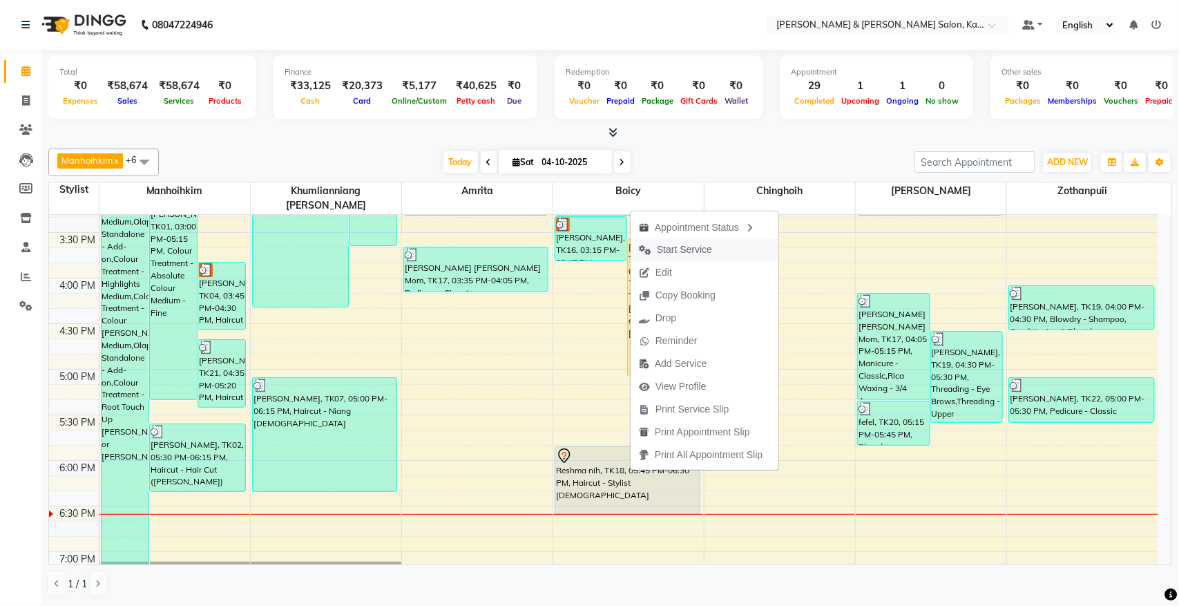
click at [674, 249] on span "Start Service" at bounding box center [684, 249] width 55 height 15
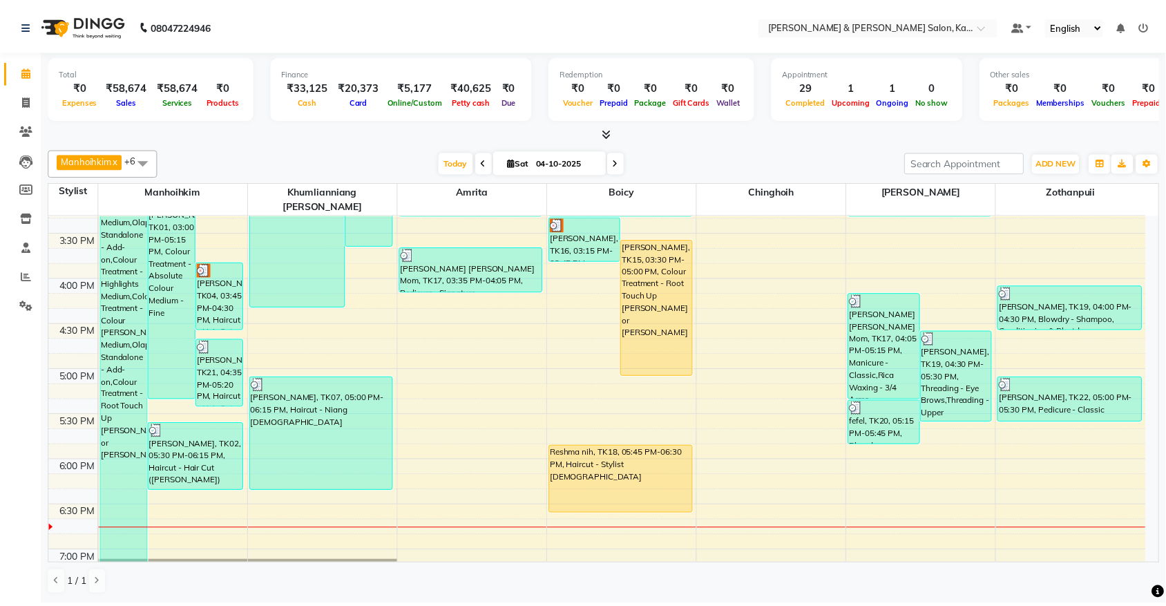
scroll to position [488, 0]
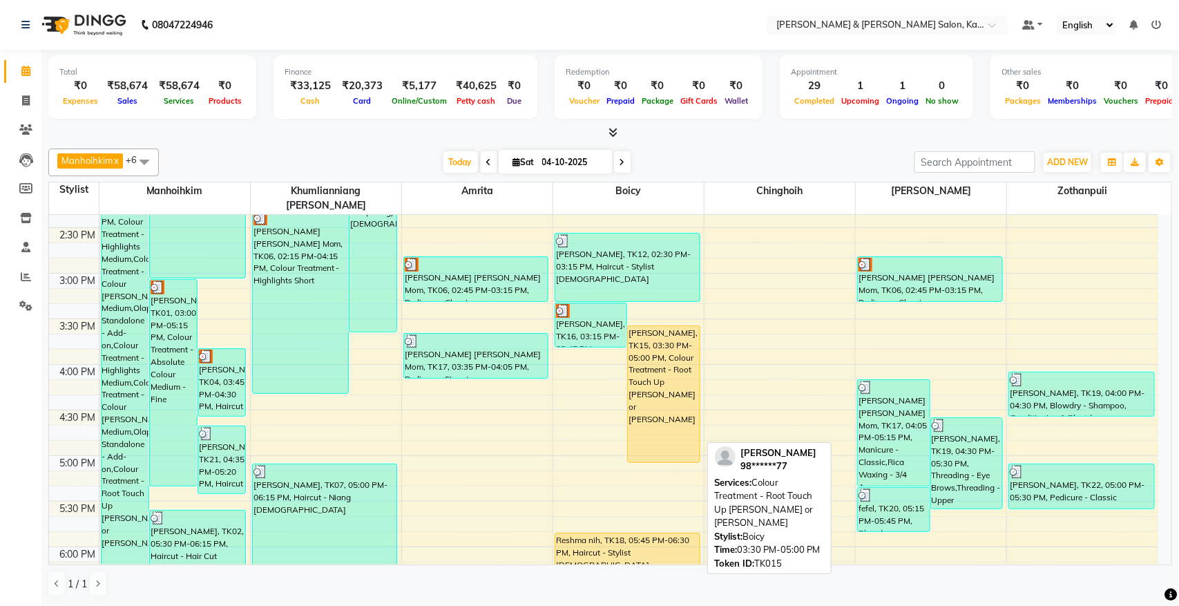
click at [665, 363] on div "[PERSON_NAME], TK15, 03:30 PM-05:00 PM, Colour Treatment - Root Touch Up [PERSO…" at bounding box center [663, 394] width 71 height 136
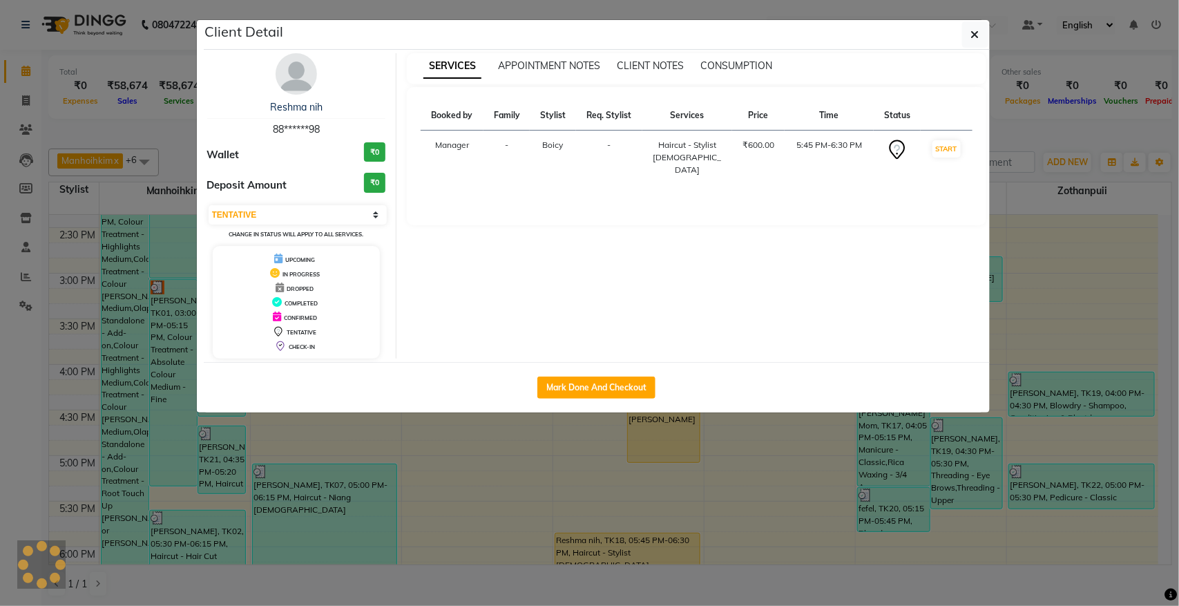
select select "1"
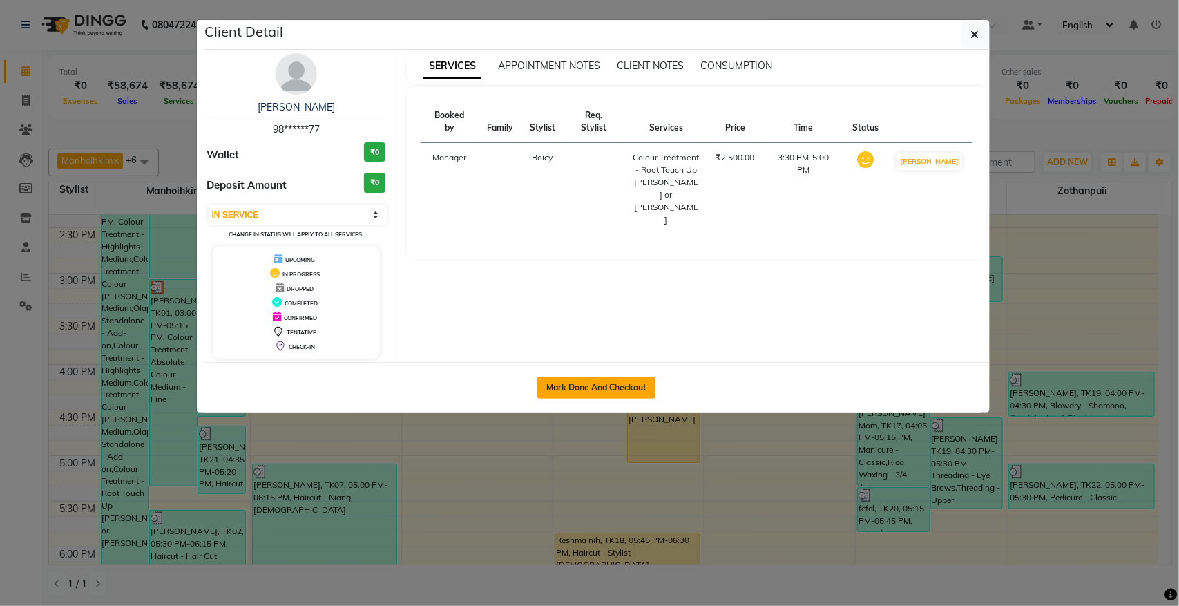
click at [601, 377] on button "Mark Done And Checkout" at bounding box center [596, 387] width 118 height 22
select select "service"
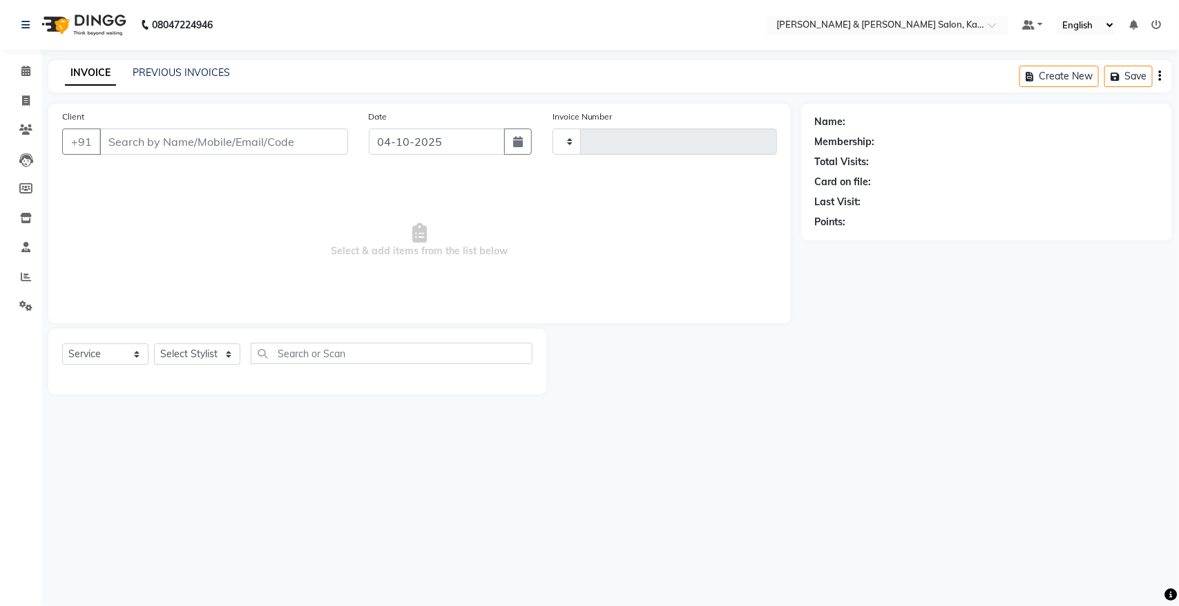
select select "3"
type input "1547"
select select "7750"
type input "98******77"
select select "71735"
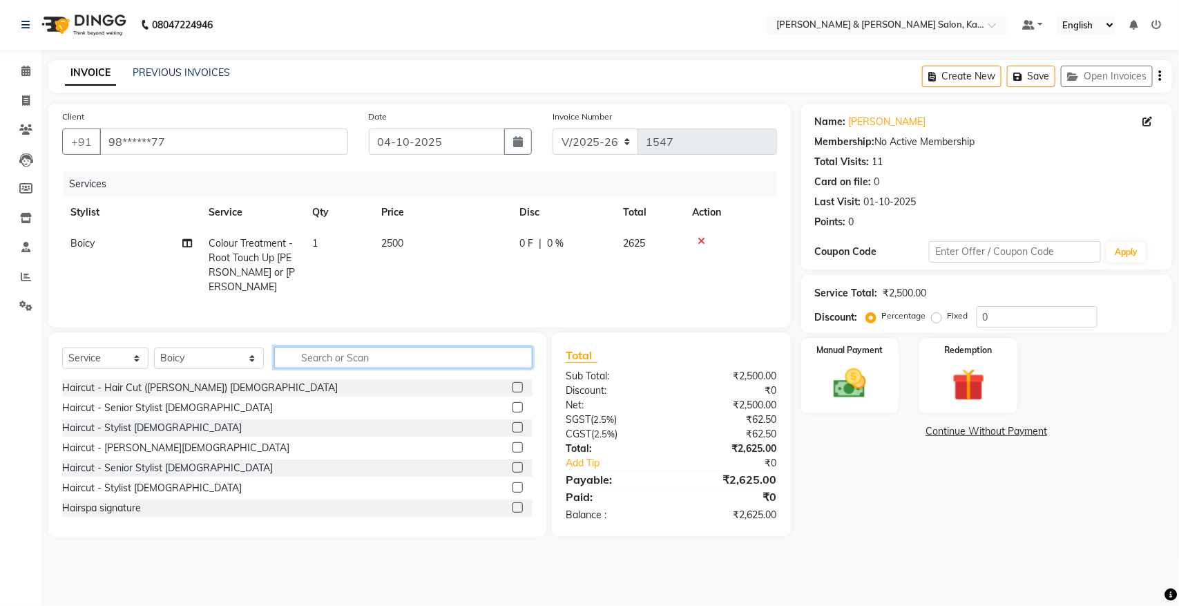
click at [376, 360] on input "text" at bounding box center [403, 357] width 258 height 21
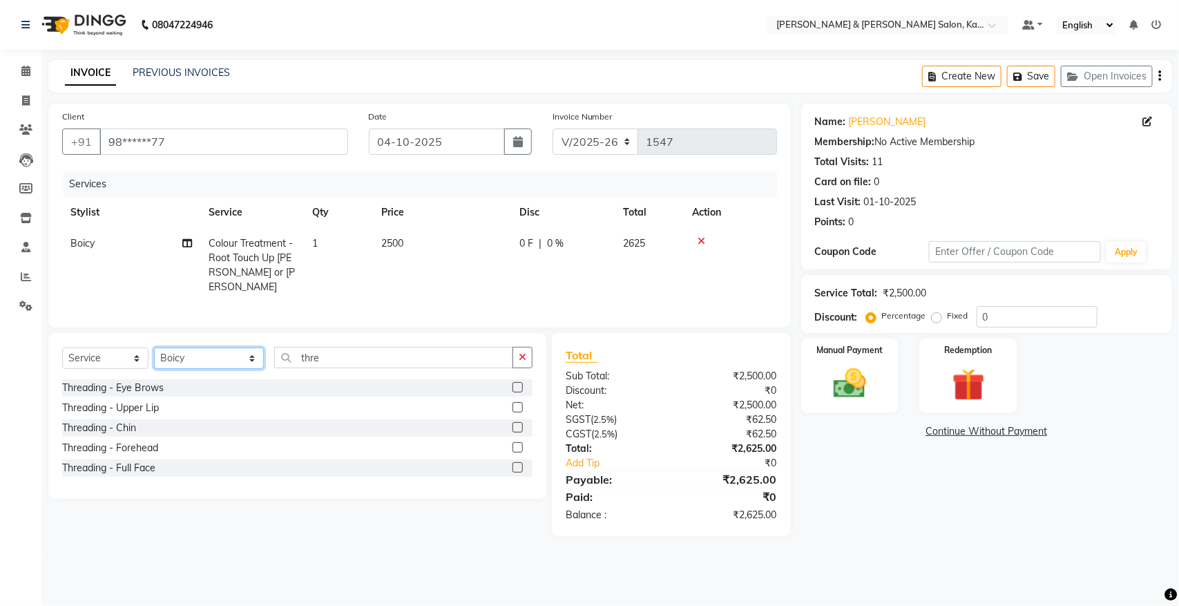
click at [198, 357] on select "Select Stylist Amrita [PERSON_NAME] [PERSON_NAME] [PERSON_NAME] Manager Manhoih…" at bounding box center [209, 357] width 110 height 21
click at [154, 347] on select "Select Stylist Amrita [PERSON_NAME] [PERSON_NAME] [PERSON_NAME] Manager Manhoih…" at bounding box center [209, 357] width 110 height 21
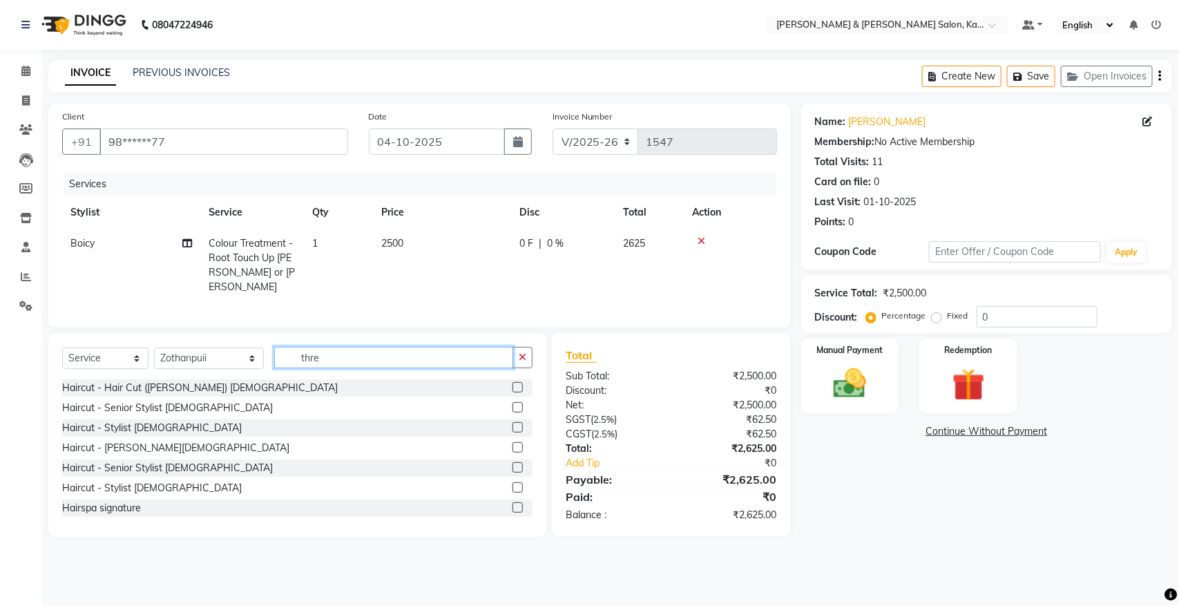
click at [328, 352] on input "thre" at bounding box center [393, 357] width 239 height 21
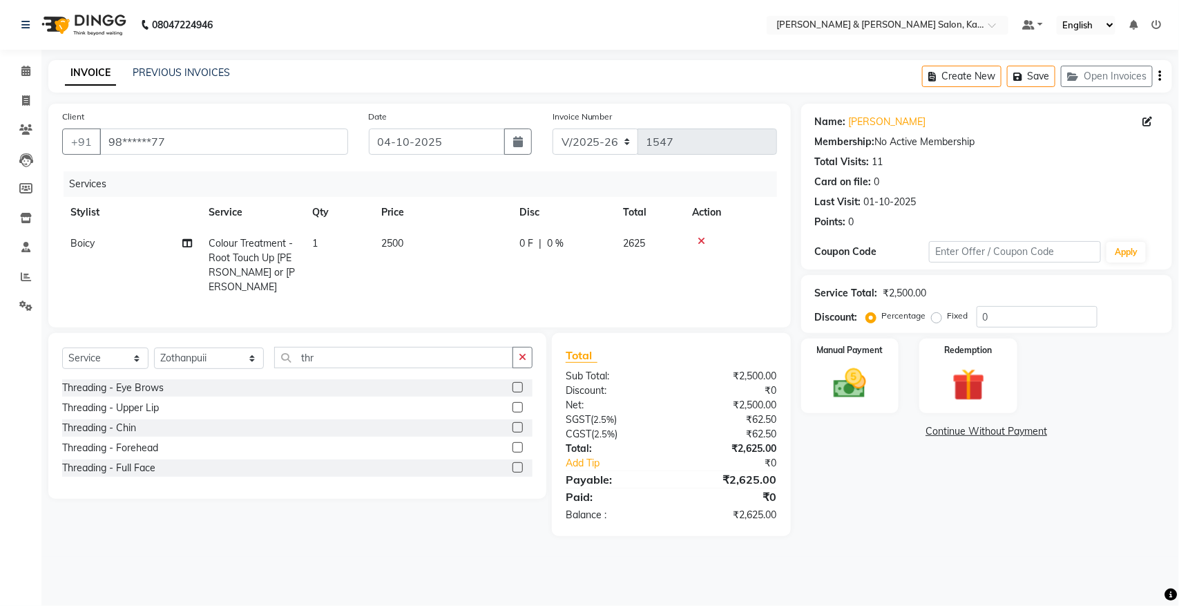
click at [513, 384] on label at bounding box center [517, 387] width 10 height 10
click at [513, 384] on input "checkbox" at bounding box center [516, 387] width 9 height 9
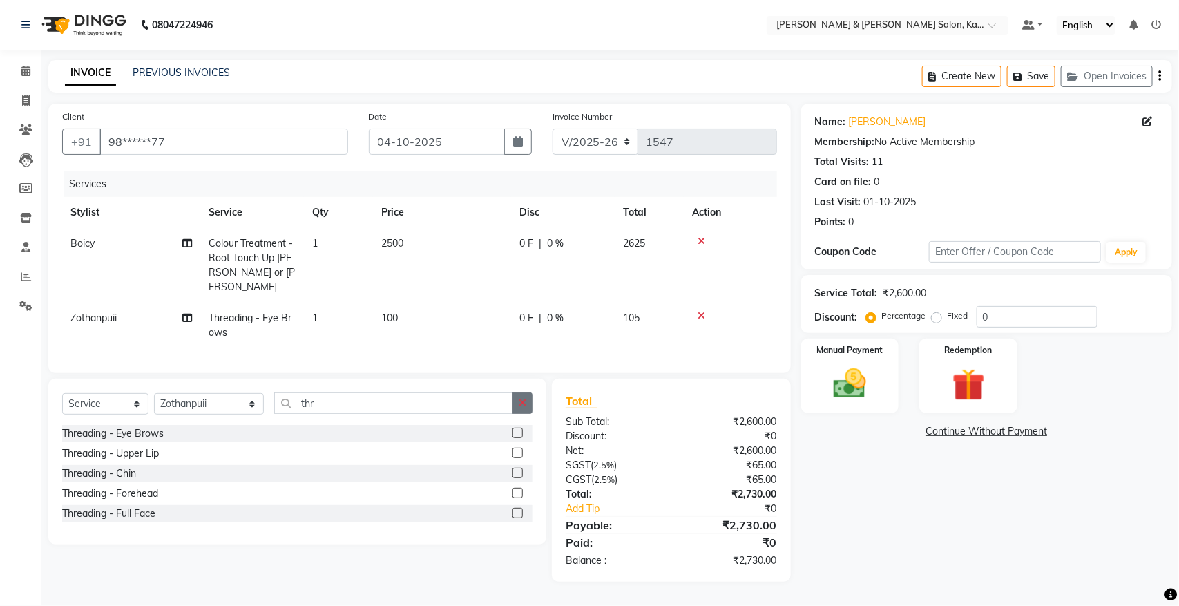
click at [515, 401] on button "button" at bounding box center [522, 402] width 20 height 21
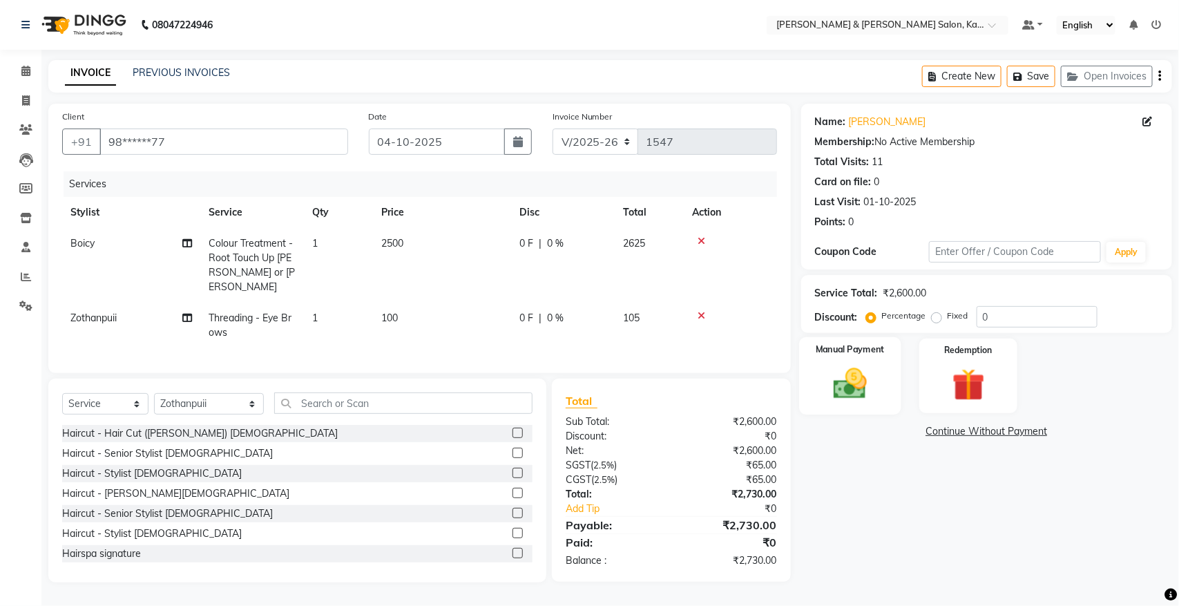
click at [877, 380] on img at bounding box center [849, 383] width 55 height 39
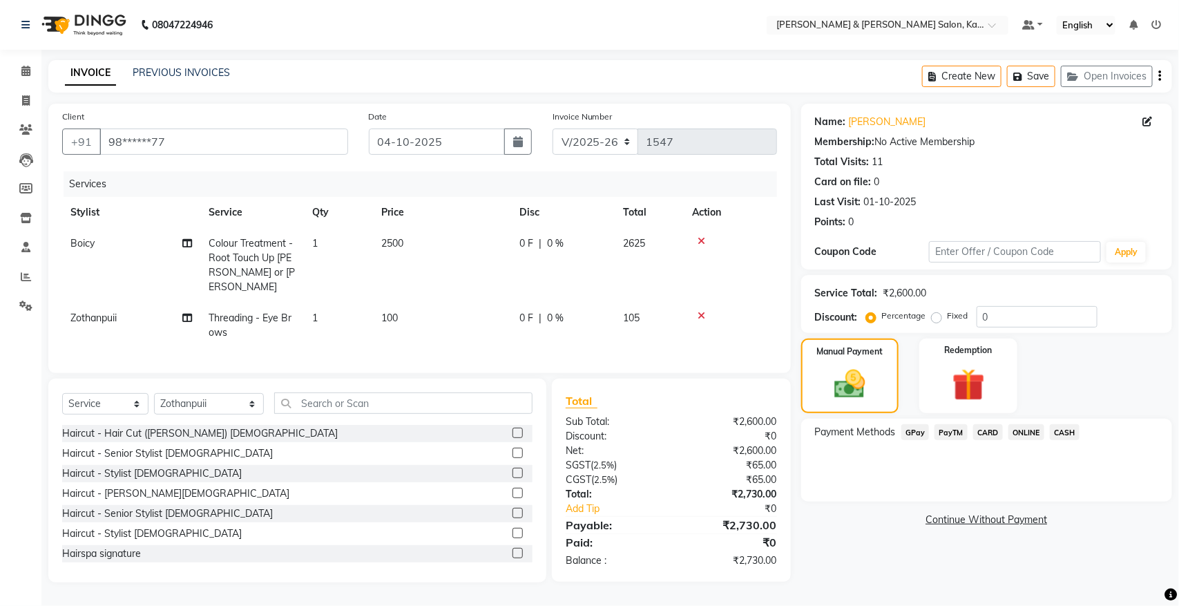
click at [985, 434] on span "CARD" at bounding box center [988, 432] width 30 height 16
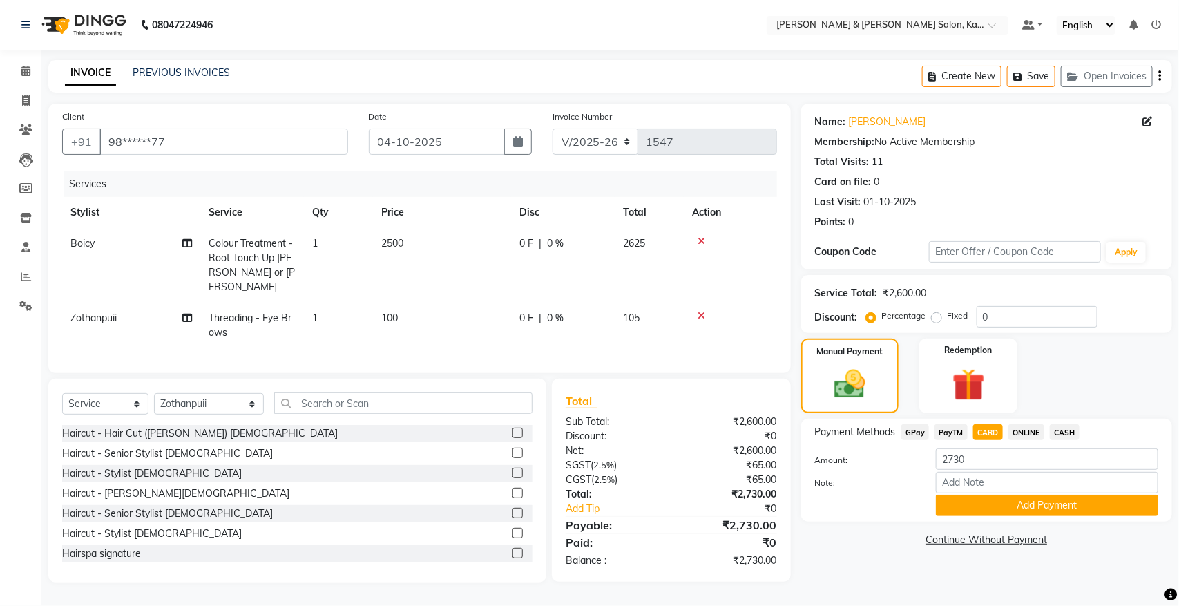
click at [703, 236] on icon at bounding box center [701, 241] width 8 height 10
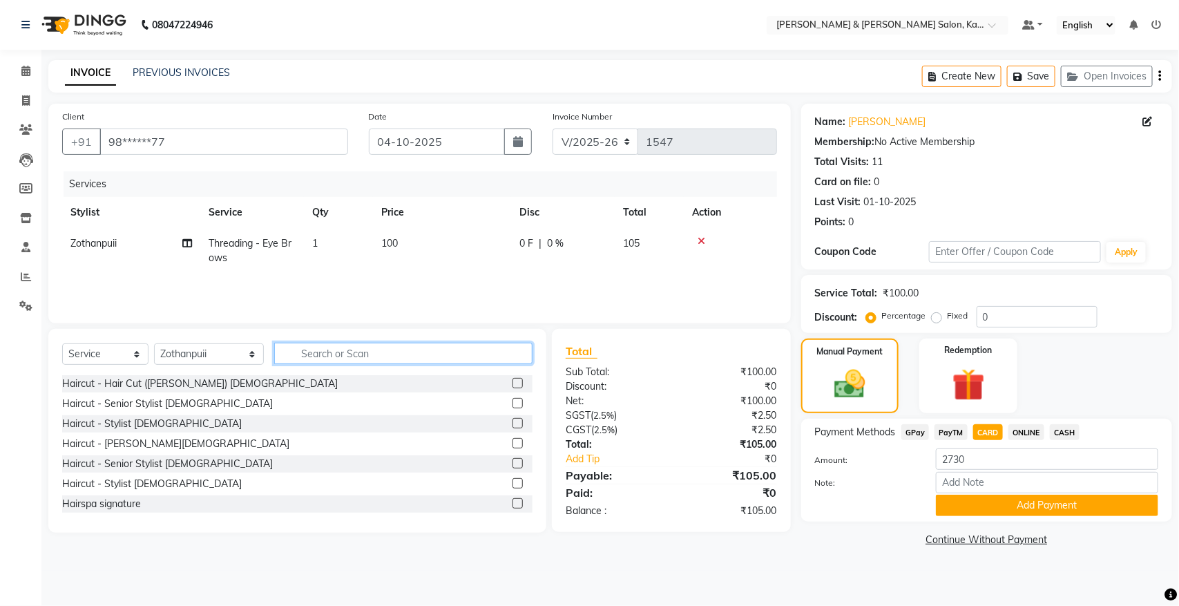
click at [311, 349] on input "text" at bounding box center [403, 353] width 258 height 21
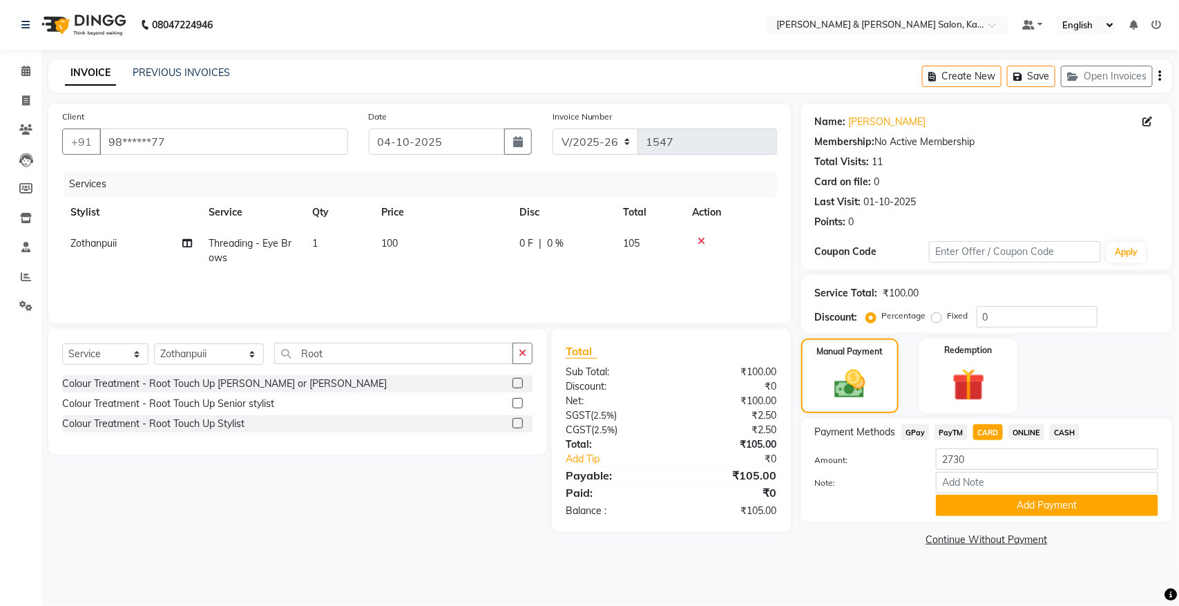
click at [523, 423] on div at bounding box center [522, 423] width 20 height 17
click at [515, 425] on label at bounding box center [517, 423] width 10 height 10
click at [515, 425] on input "checkbox" at bounding box center [516, 423] width 9 height 9
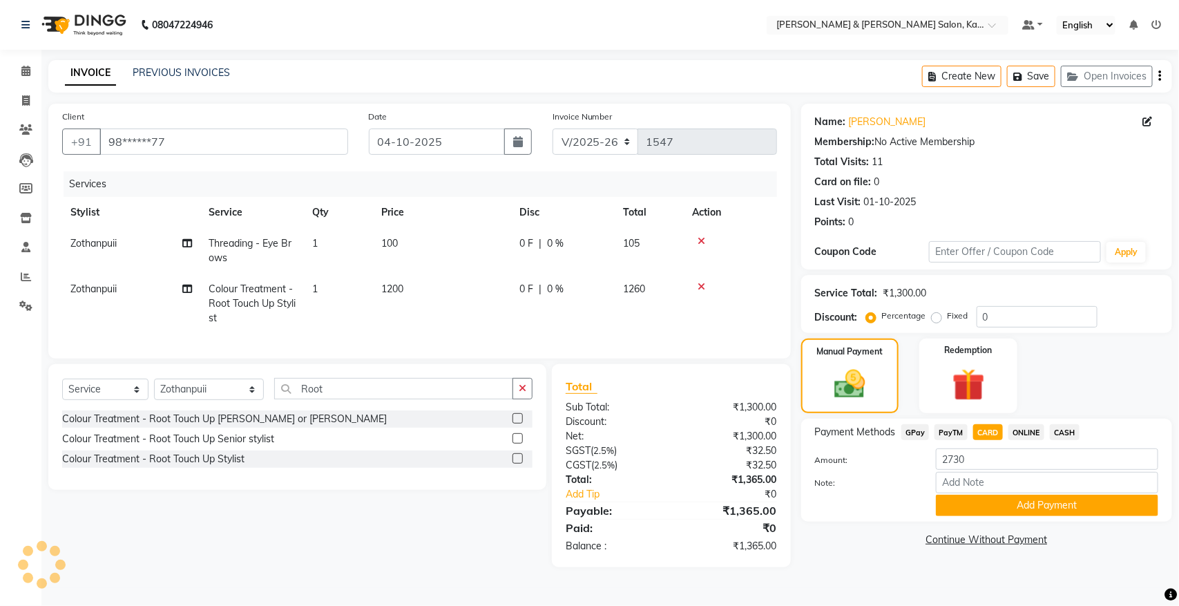
click at [920, 430] on span "GPay" at bounding box center [915, 432] width 28 height 16
click at [989, 509] on button "Add Payment" at bounding box center [1047, 504] width 222 height 21
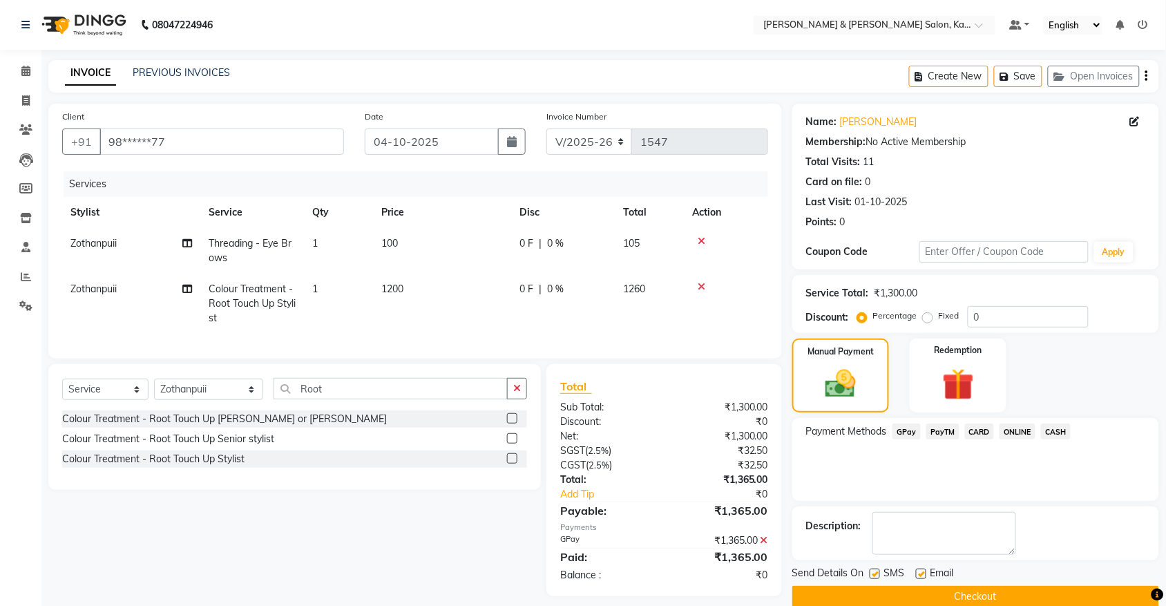
scroll to position [23, 0]
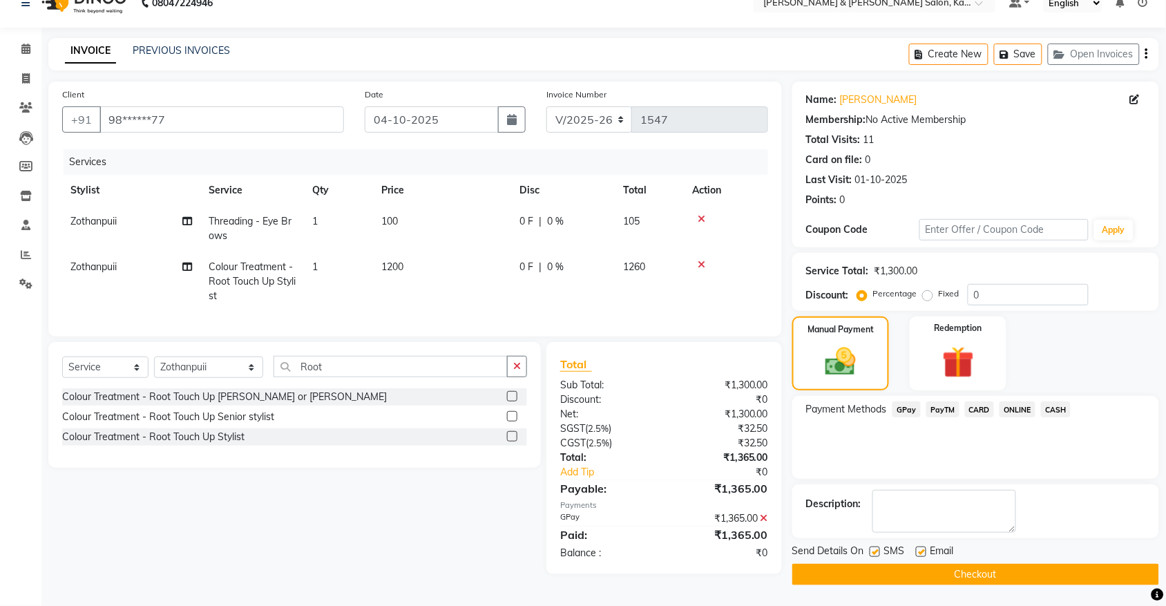
click at [998, 568] on button "Checkout" at bounding box center [975, 573] width 367 height 21
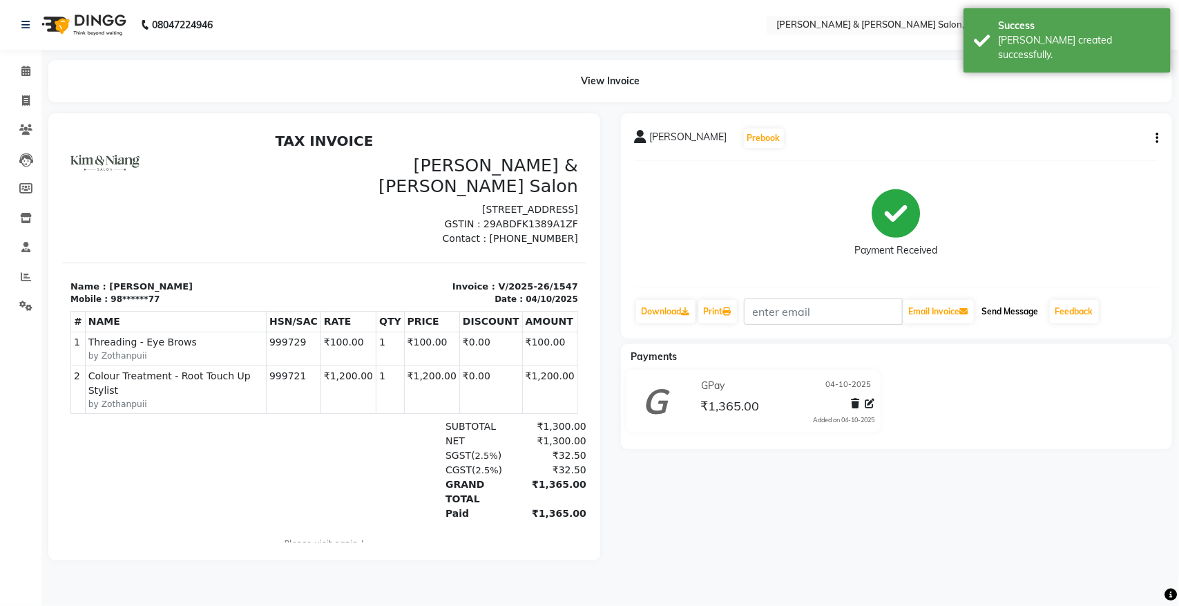
click at [1012, 318] on button "Send Message" at bounding box center [1010, 311] width 68 height 23
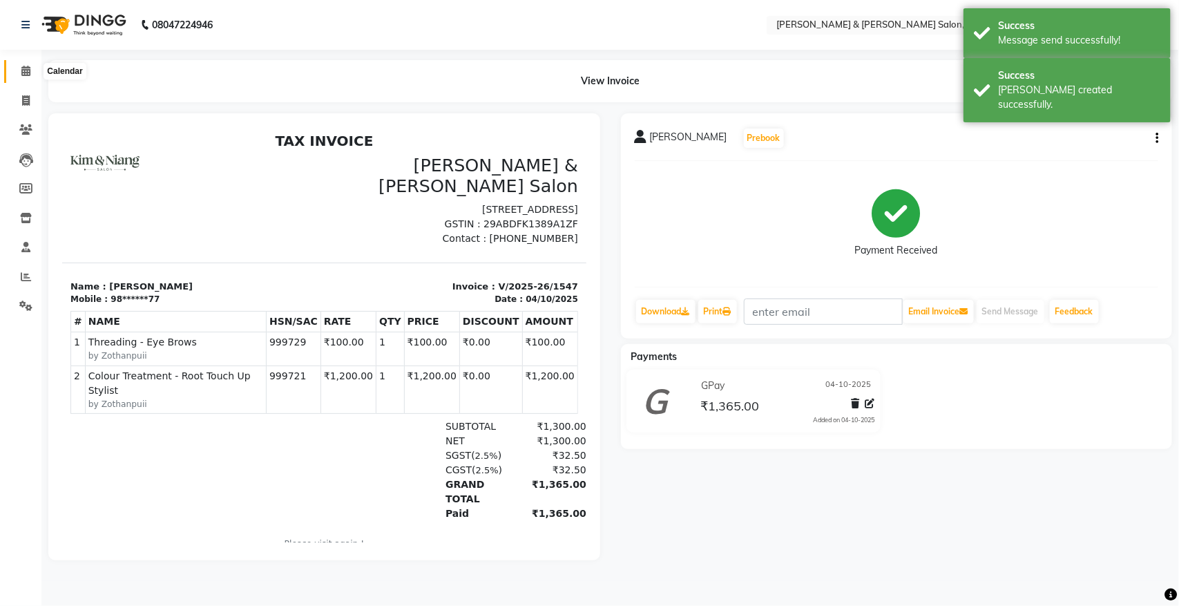
click at [25, 76] on icon at bounding box center [25, 71] width 9 height 10
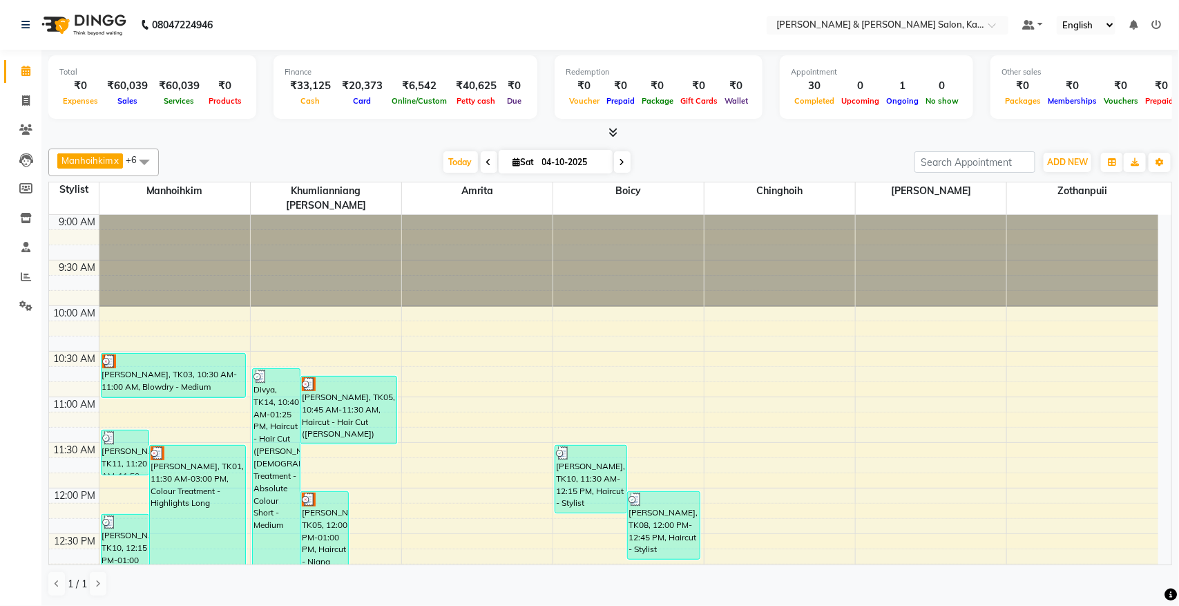
click at [519, 160] on span "Sat" at bounding box center [524, 162] width 28 height 10
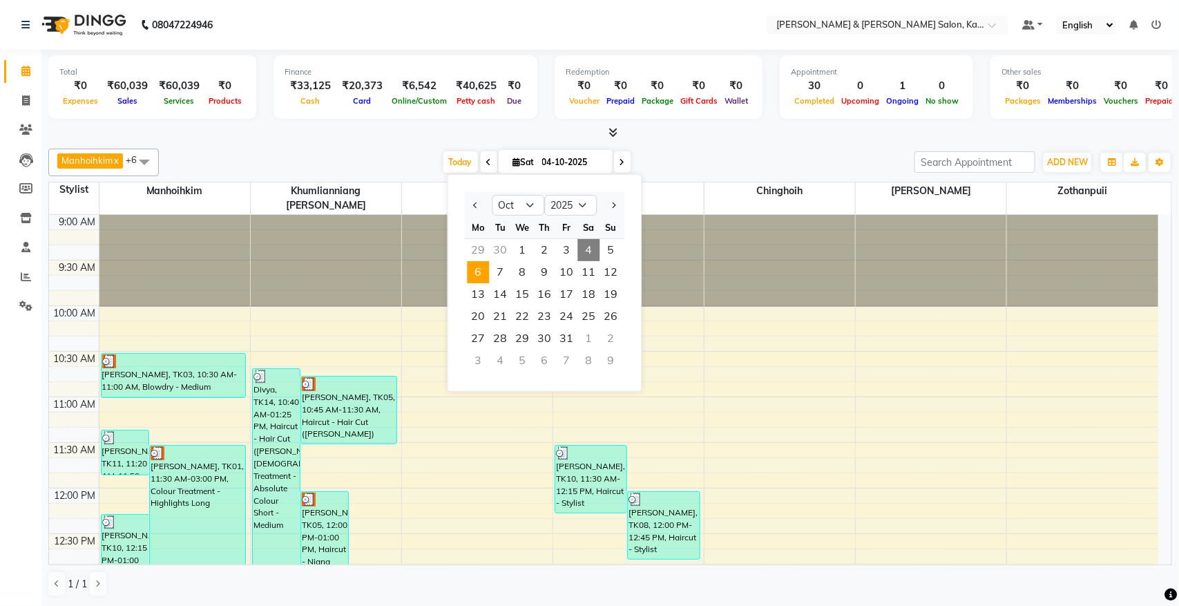
click at [476, 270] on span "6" at bounding box center [479, 272] width 22 height 22
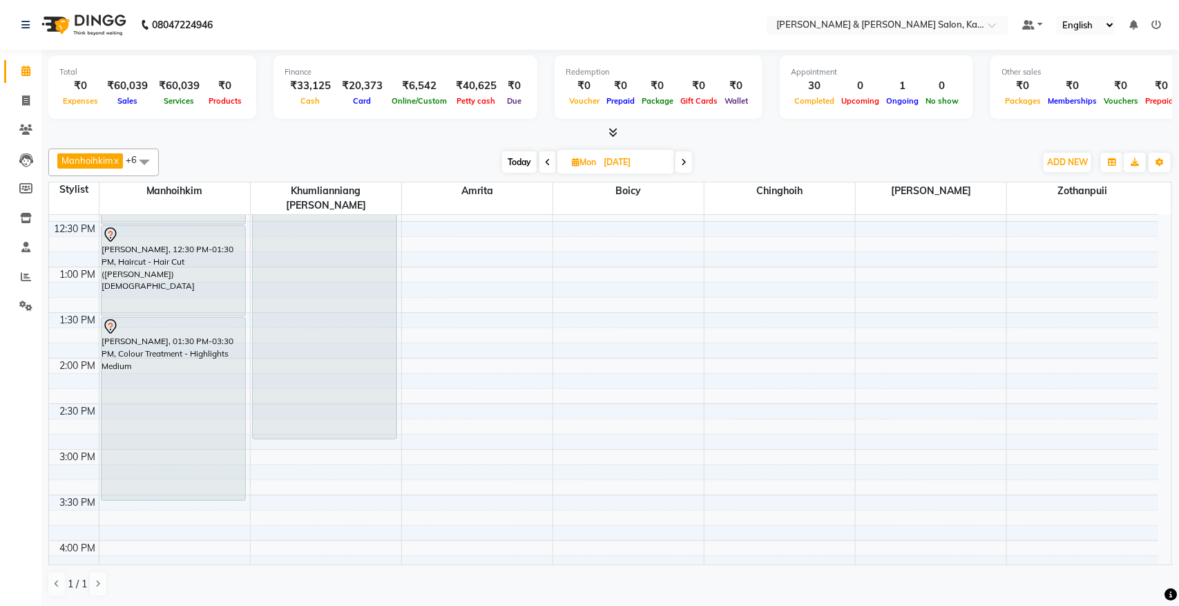
scroll to position [398, 0]
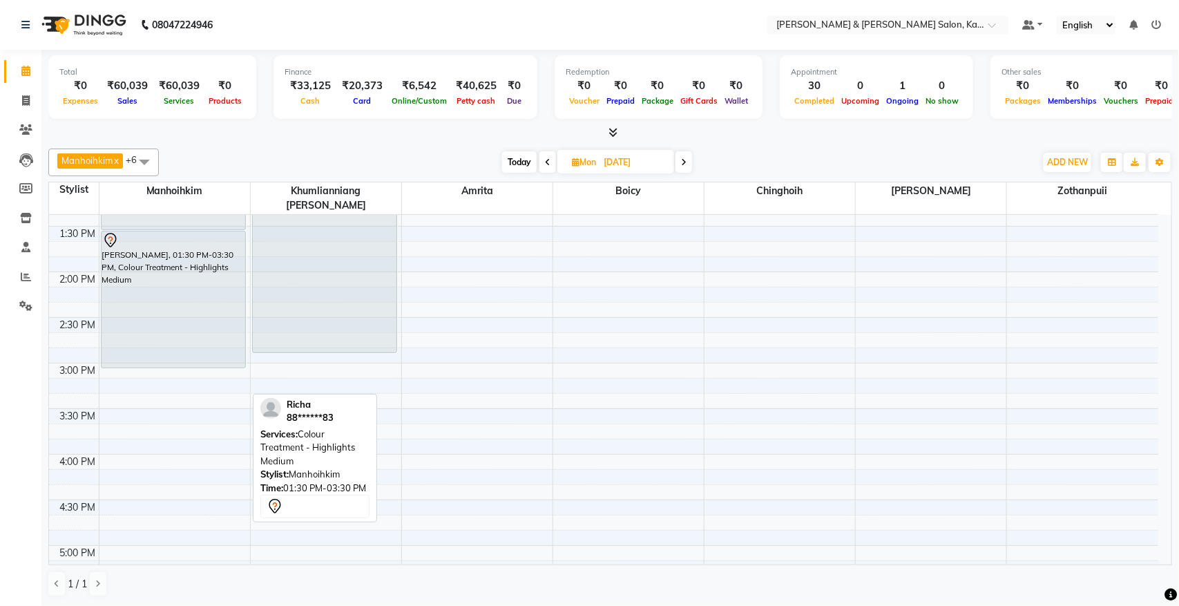
drag, startPoint x: 130, startPoint y: 399, endPoint x: 130, endPoint y: 354, distance: 44.9
click at [130, 354] on div "[PERSON_NAME], 11:00 AM-12:30 PM, Colour Treatment - Root Touch Up [PERSON_NAME…" at bounding box center [174, 408] width 151 height 1184
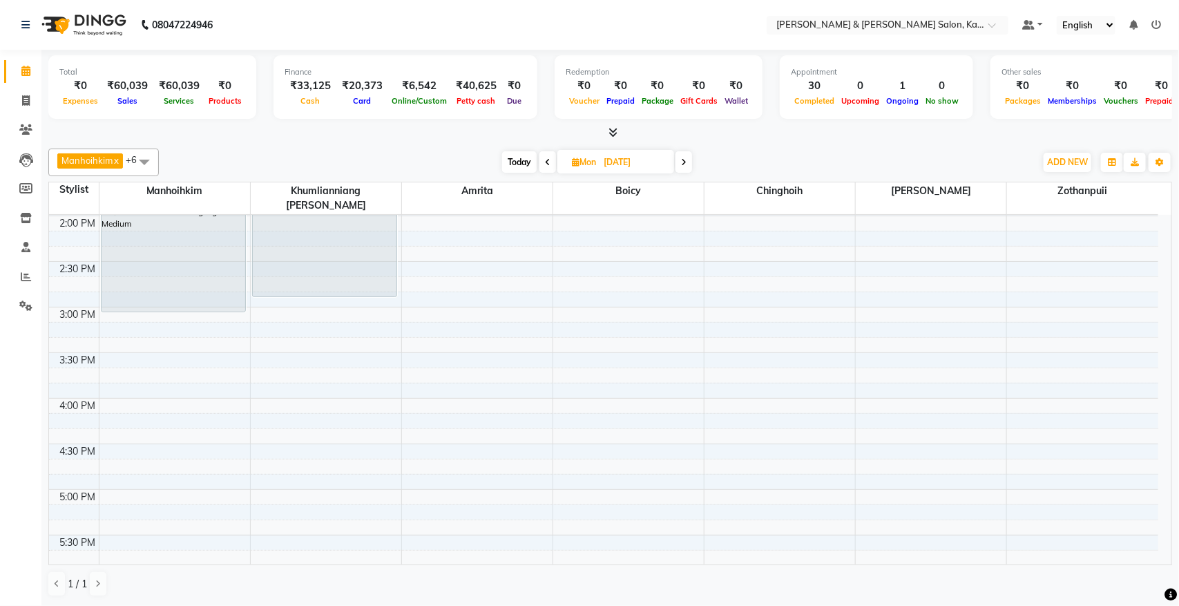
scroll to position [485, 0]
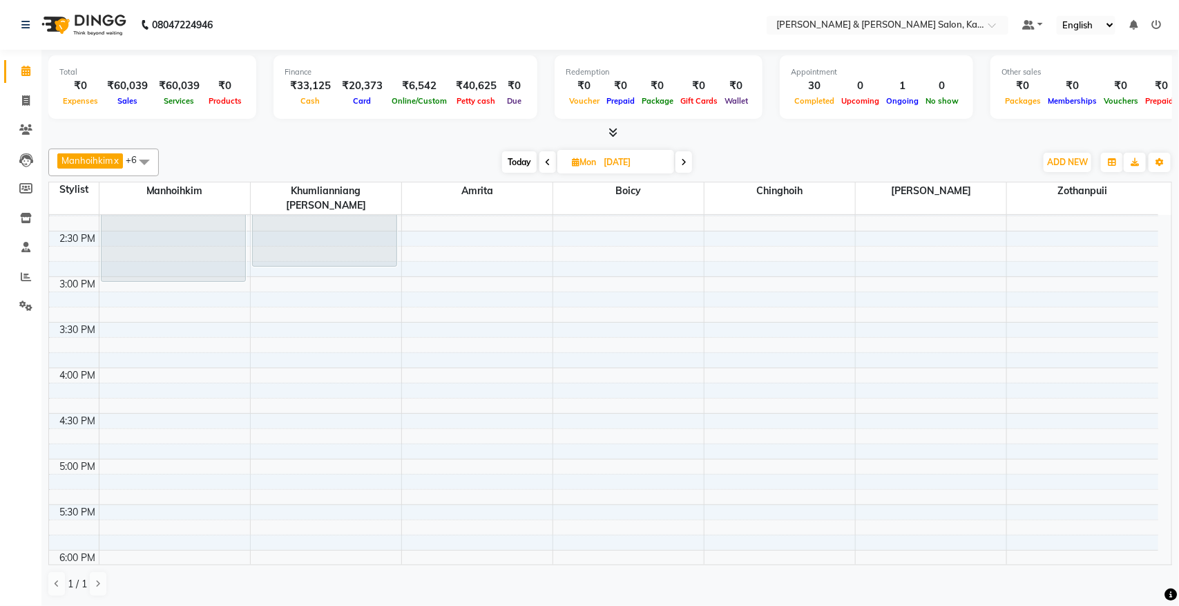
click at [515, 159] on span "Today" at bounding box center [519, 161] width 35 height 21
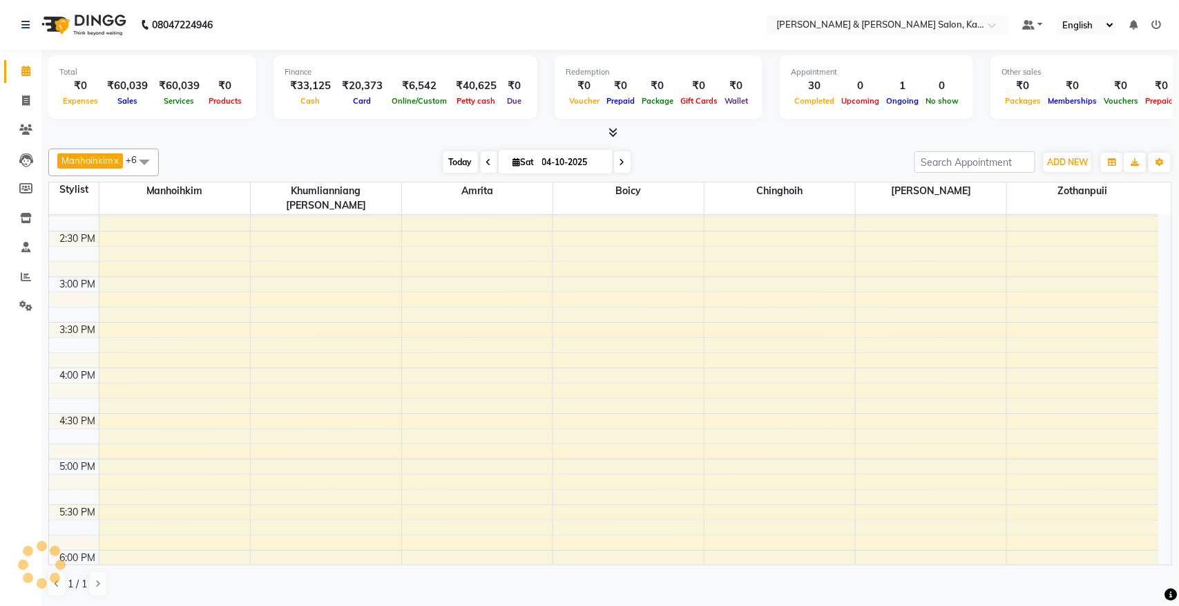
scroll to position [830, 0]
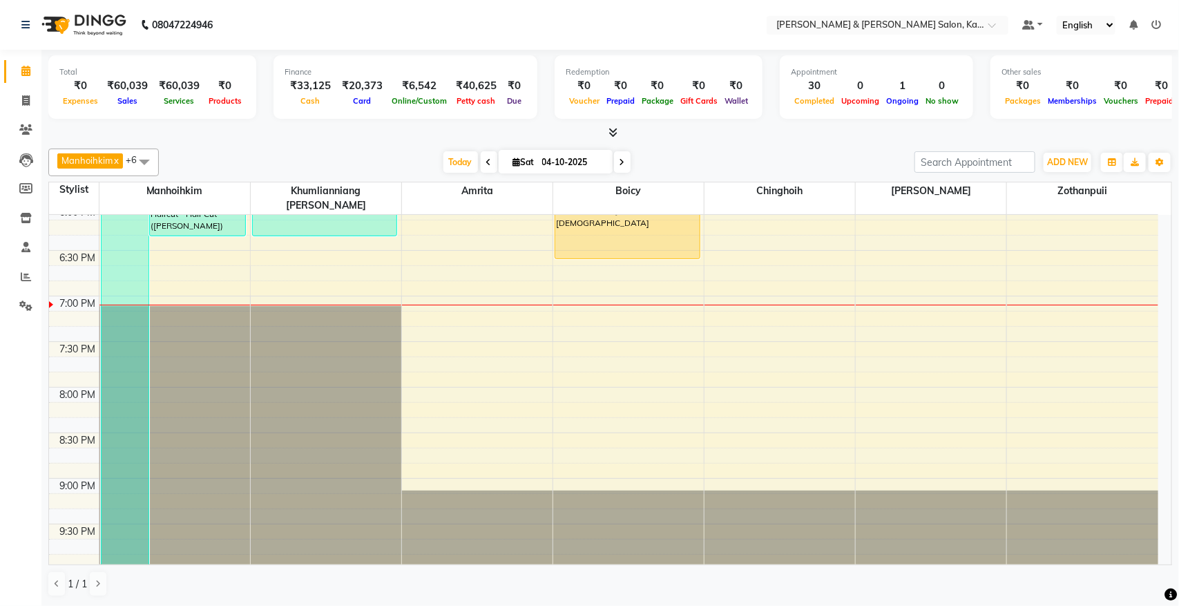
click at [622, 163] on icon at bounding box center [622, 162] width 6 height 8
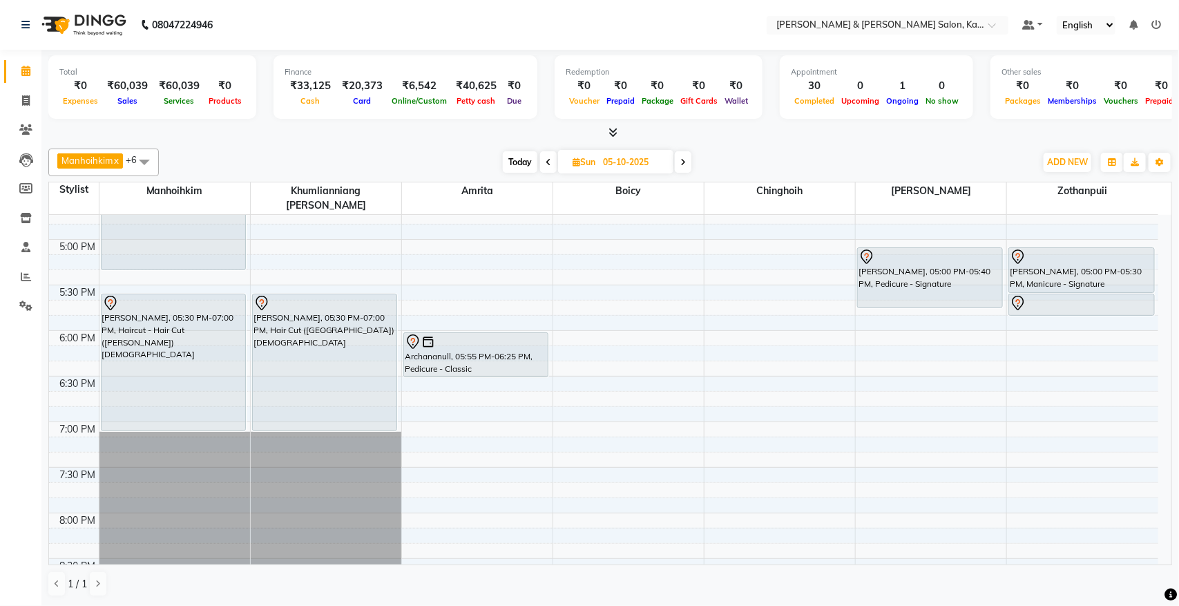
scroll to position [657, 0]
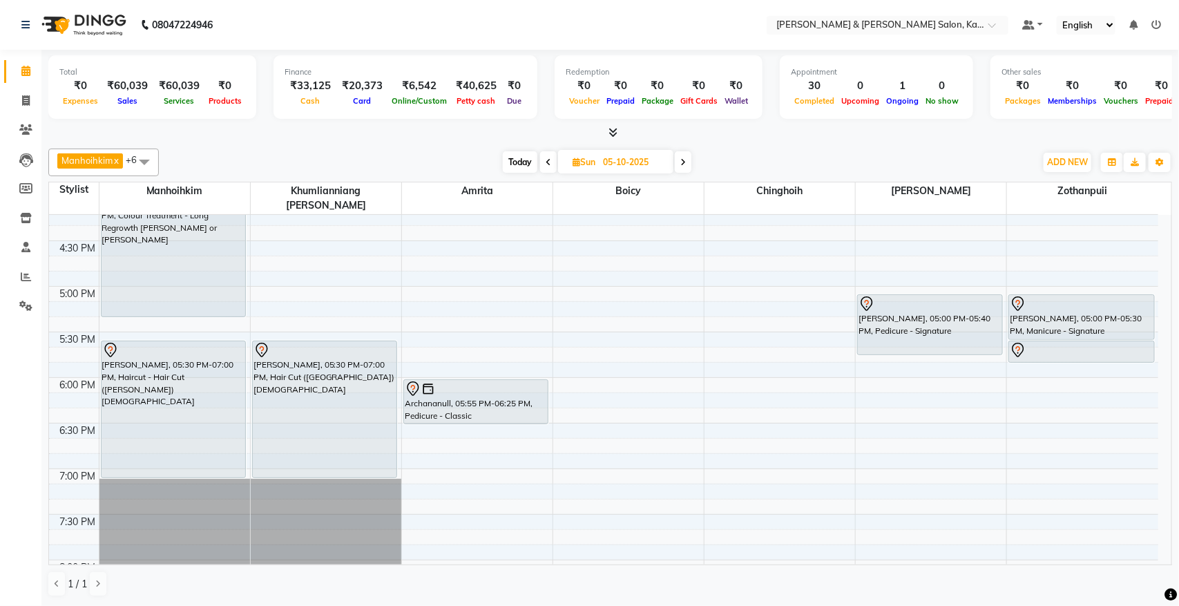
click at [691, 166] on span at bounding box center [683, 161] width 17 height 21
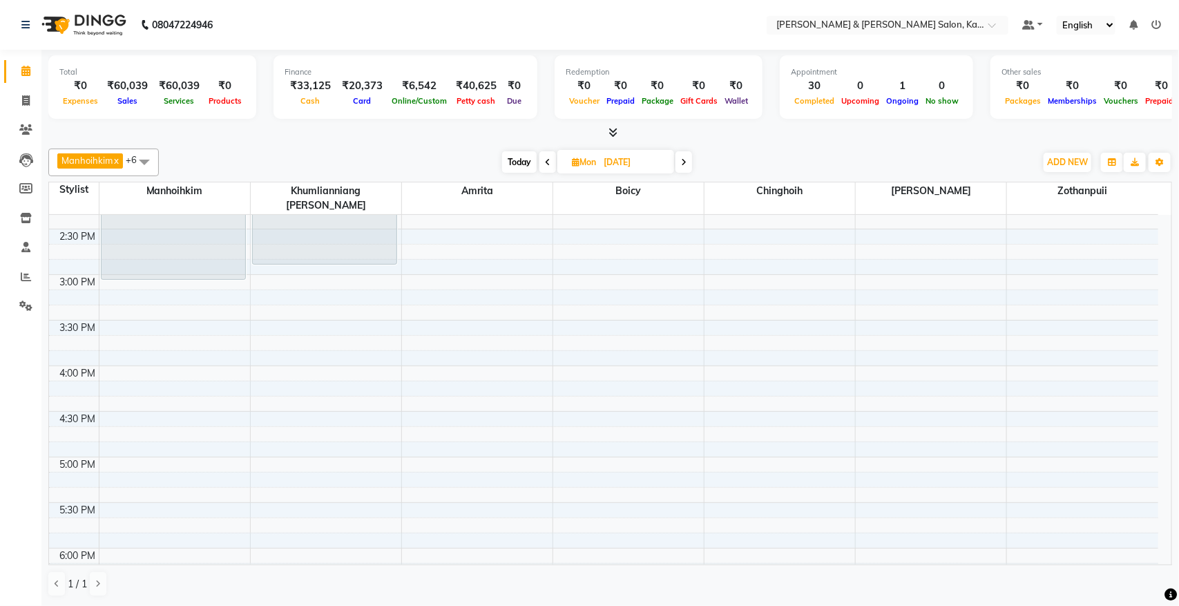
scroll to position [485, 0]
drag, startPoint x: 293, startPoint y: 344, endPoint x: 253, endPoint y: 339, distance: 41.0
click at [539, 156] on span at bounding box center [547, 161] width 17 height 21
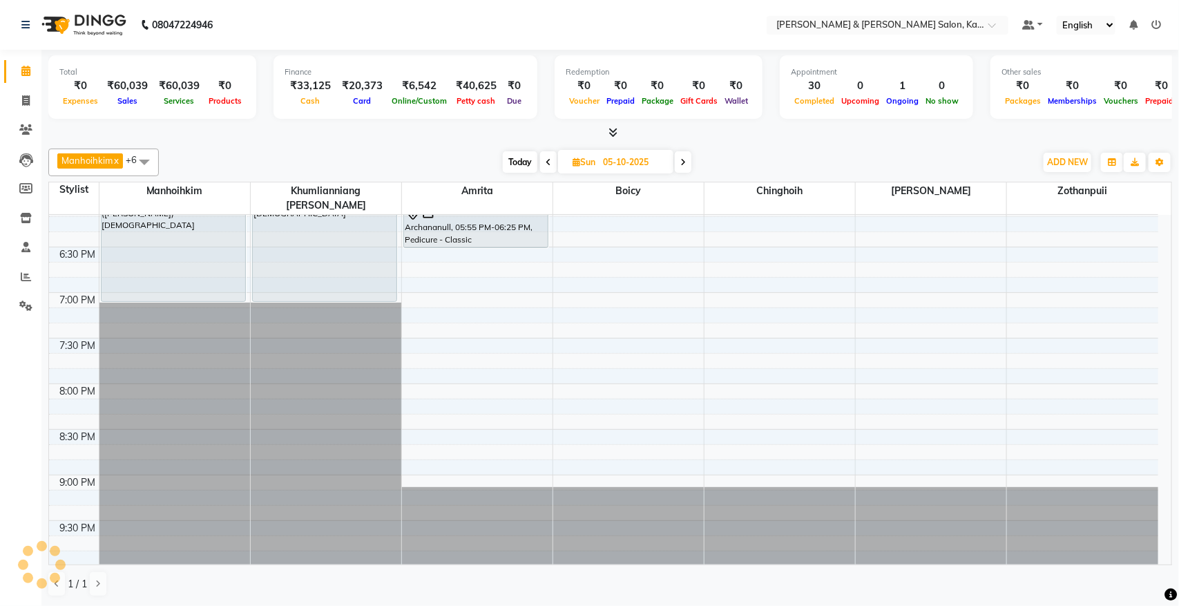
scroll to position [229, 0]
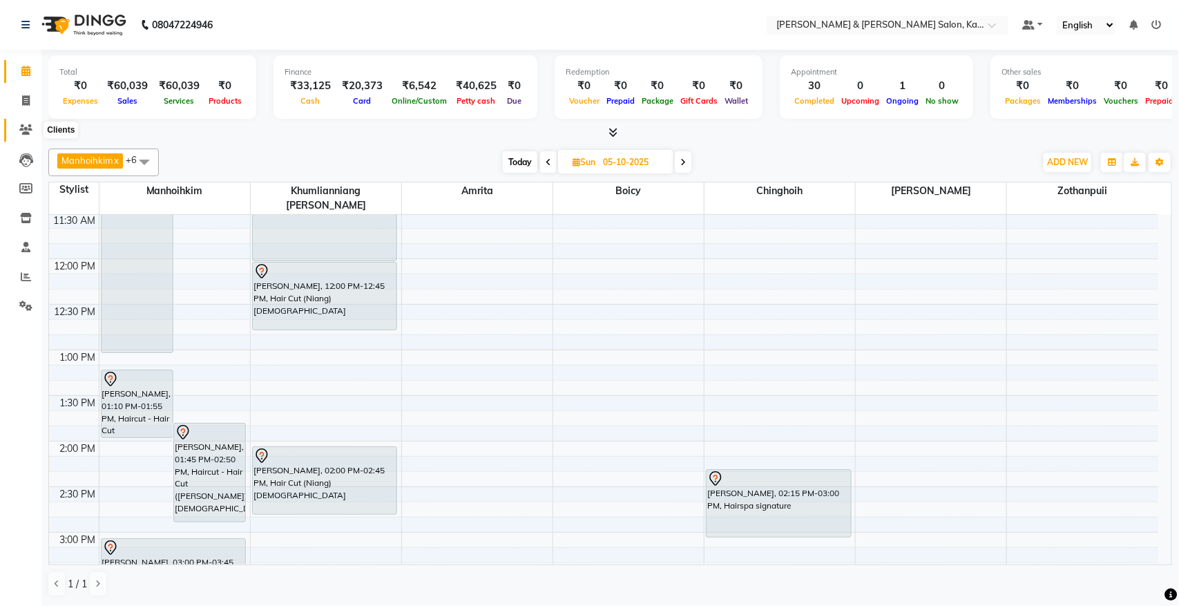
click at [26, 129] on icon at bounding box center [25, 129] width 13 height 10
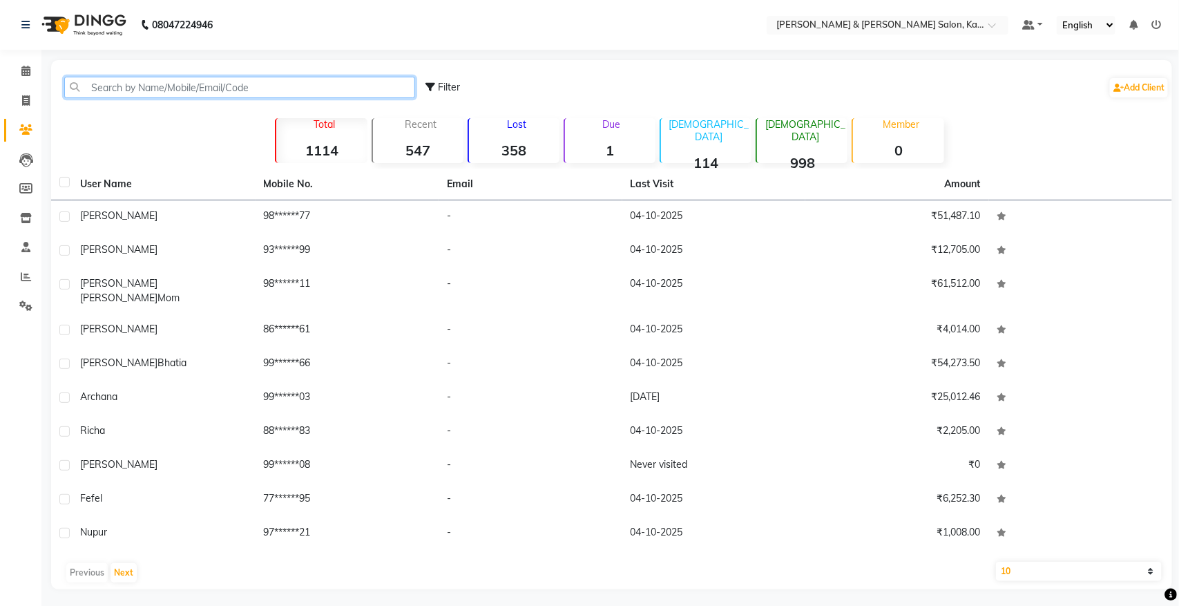
click at [224, 80] on input "text" at bounding box center [239, 87] width 351 height 21
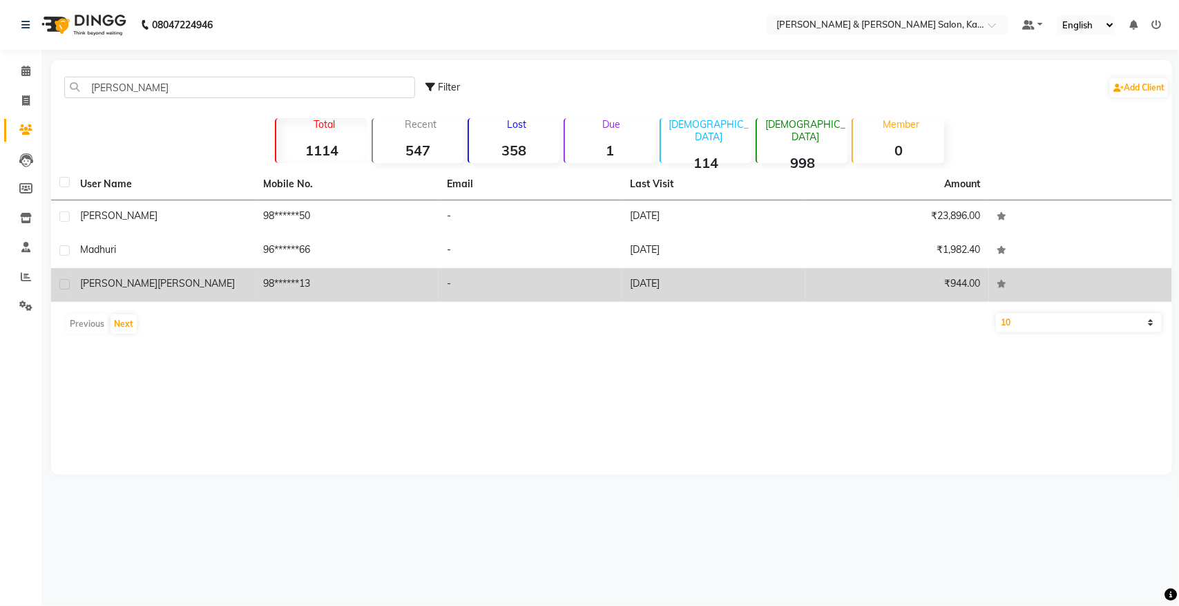
click at [375, 284] on td "98******13" at bounding box center [348, 285] width 184 height 34
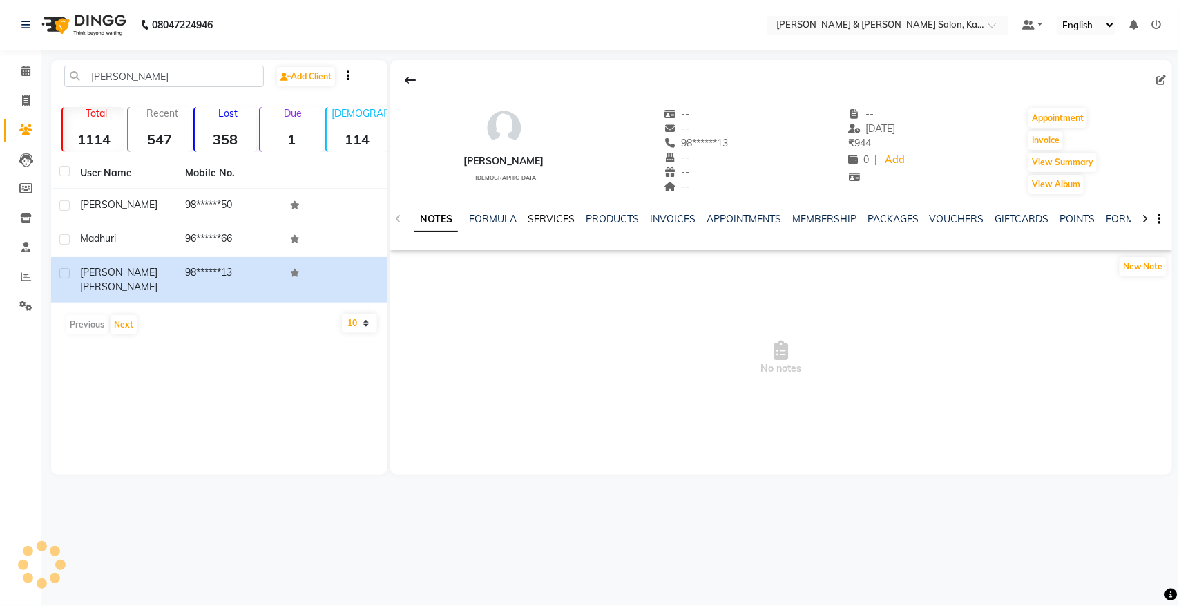
click at [548, 226] on div "SERVICES" at bounding box center [551, 219] width 47 height 15
click at [550, 221] on link "SERVICES" at bounding box center [551, 219] width 47 height 12
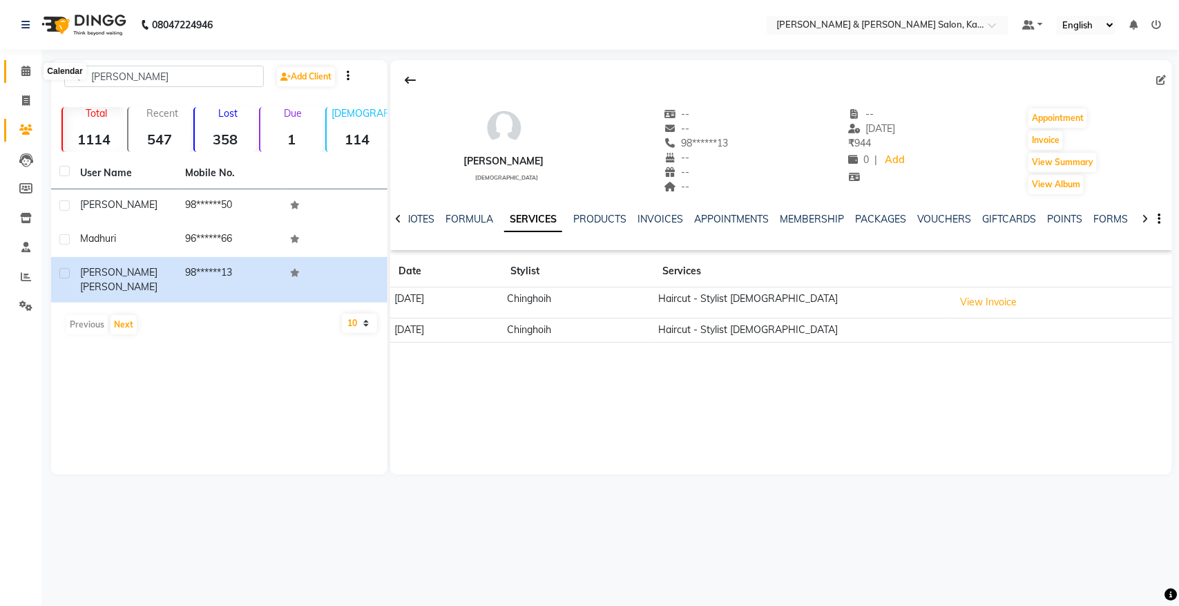
click at [28, 76] on icon at bounding box center [25, 71] width 9 height 10
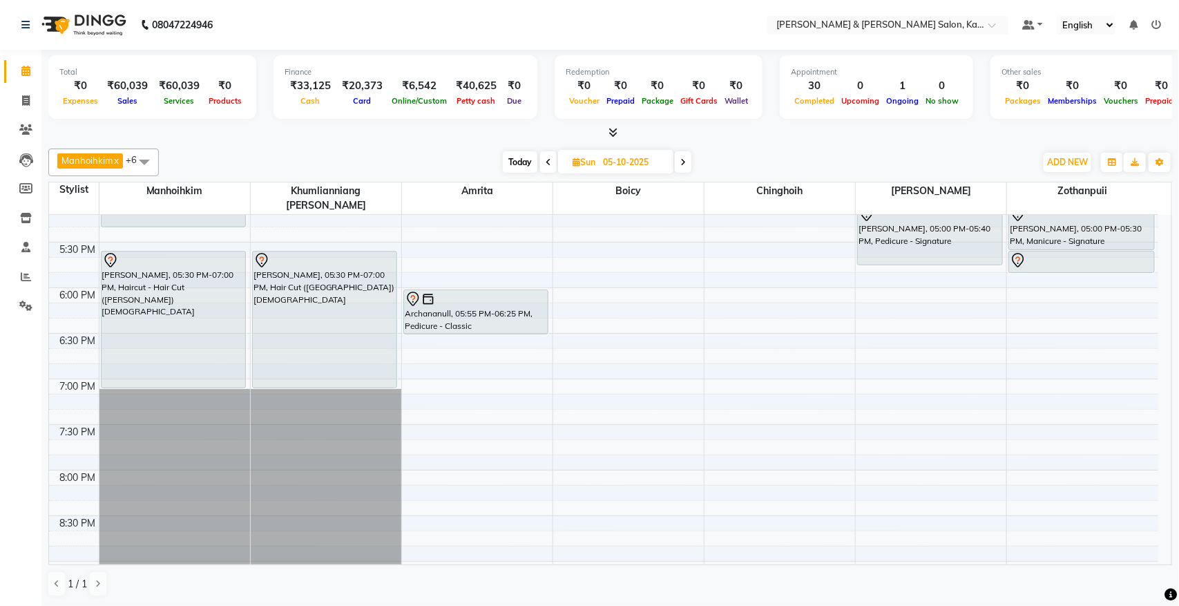
scroll to position [661, 0]
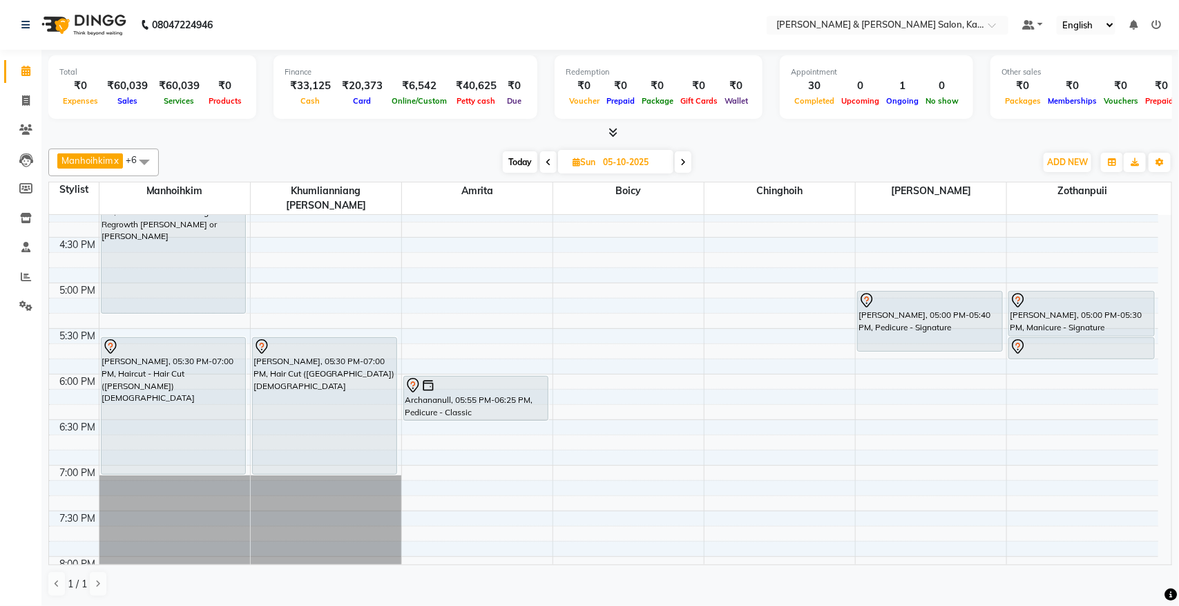
click at [746, 285] on div "9:00 AM 9:30 AM 10:00 AM 10:30 AM 11:00 AM 11:30 AM 12:00 PM 12:30 PM 1:00 PM 1…" at bounding box center [603, 146] width 1109 height 1184
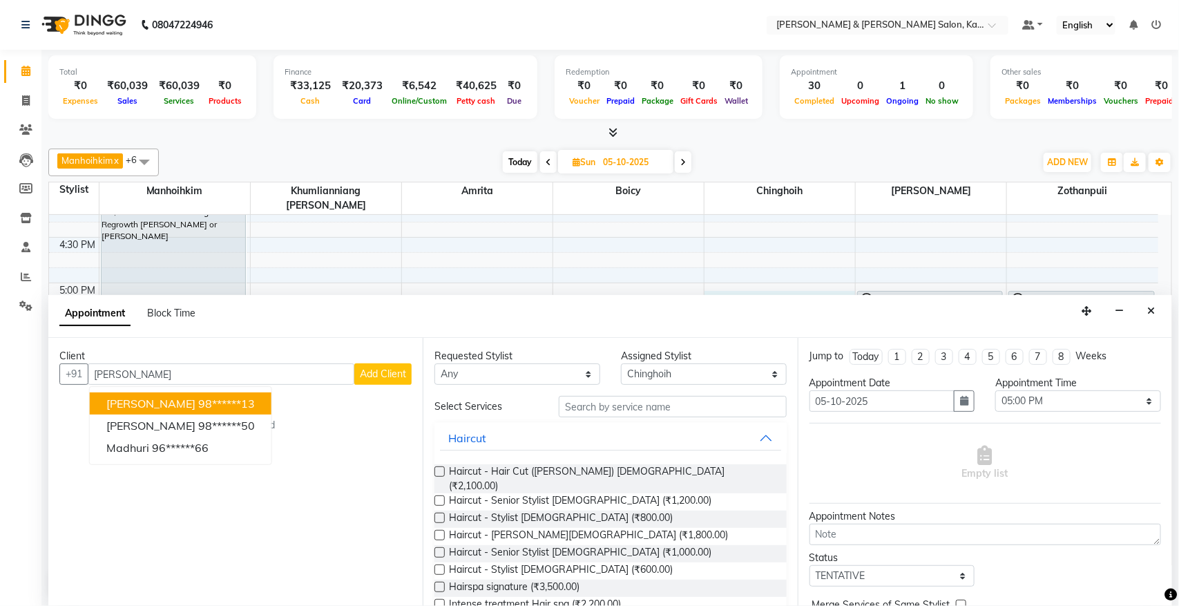
click at [201, 399] on ngb-highlight "98******13" at bounding box center [226, 403] width 57 height 14
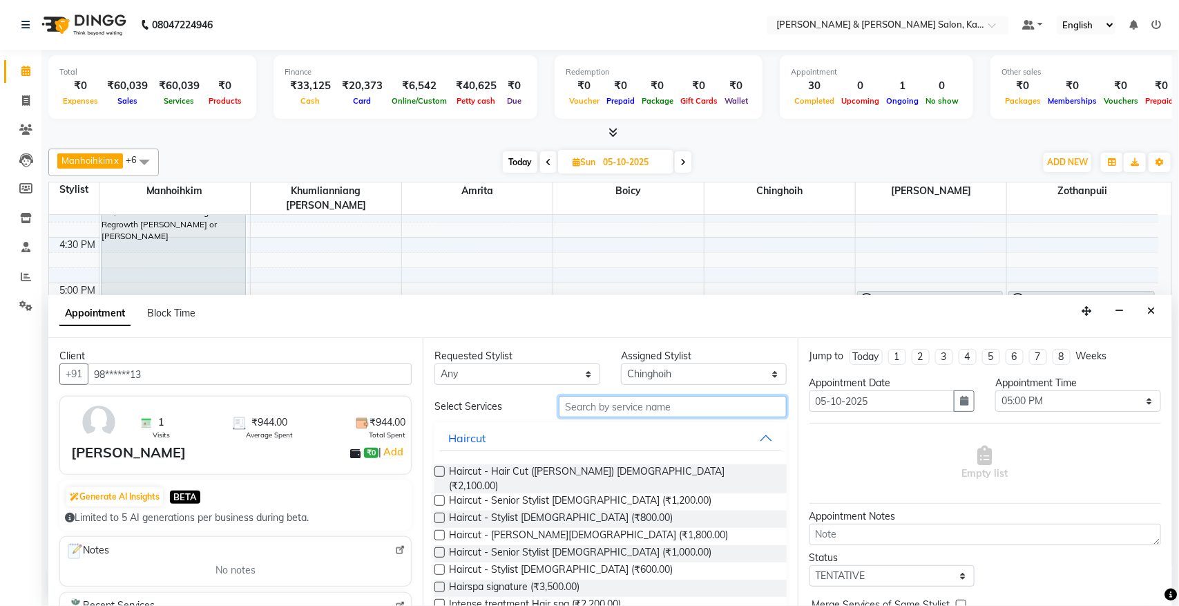
click at [618, 405] on input "text" at bounding box center [673, 406] width 228 height 21
click at [546, 510] on span "Haircut - Stylist [DEMOGRAPHIC_DATA] (₹800.00)" at bounding box center [561, 518] width 224 height 17
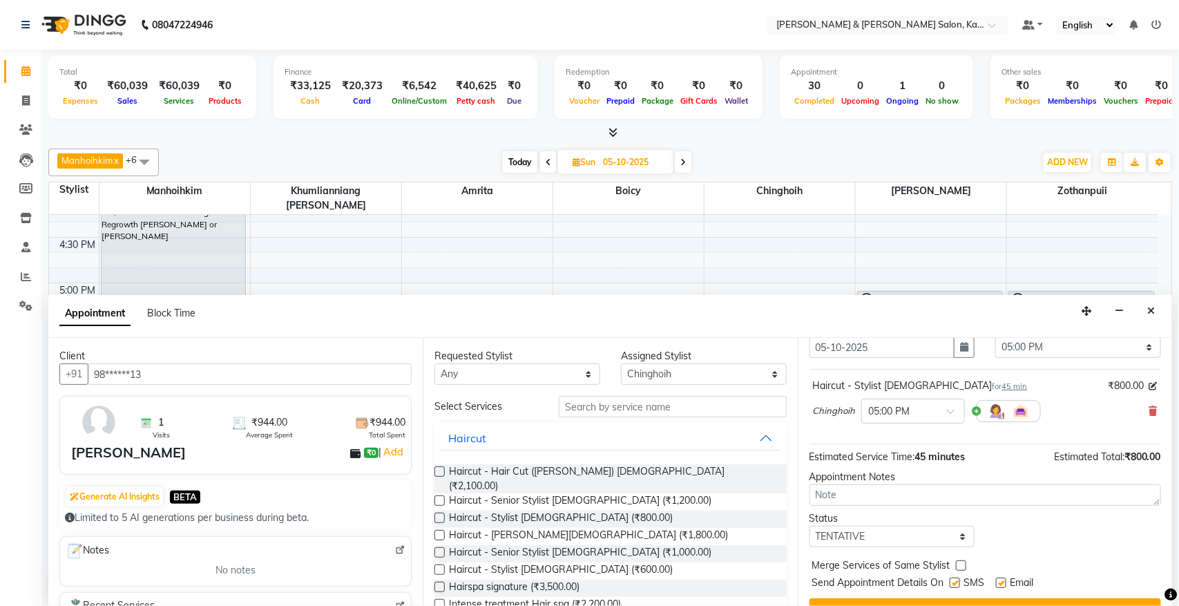
scroll to position [84, 0]
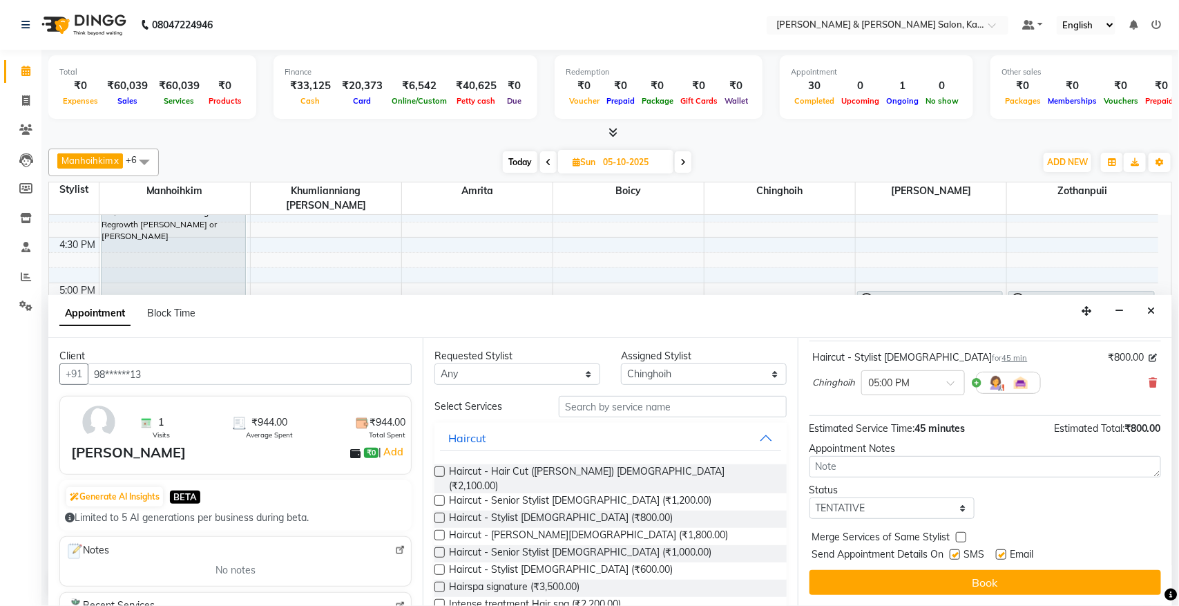
click at [961, 567] on div "Jump to [DATE] 1 2 3 4 5 6 7 8 Weeks Appointment Date [DATE] Appointment Time S…" at bounding box center [985, 472] width 374 height 268
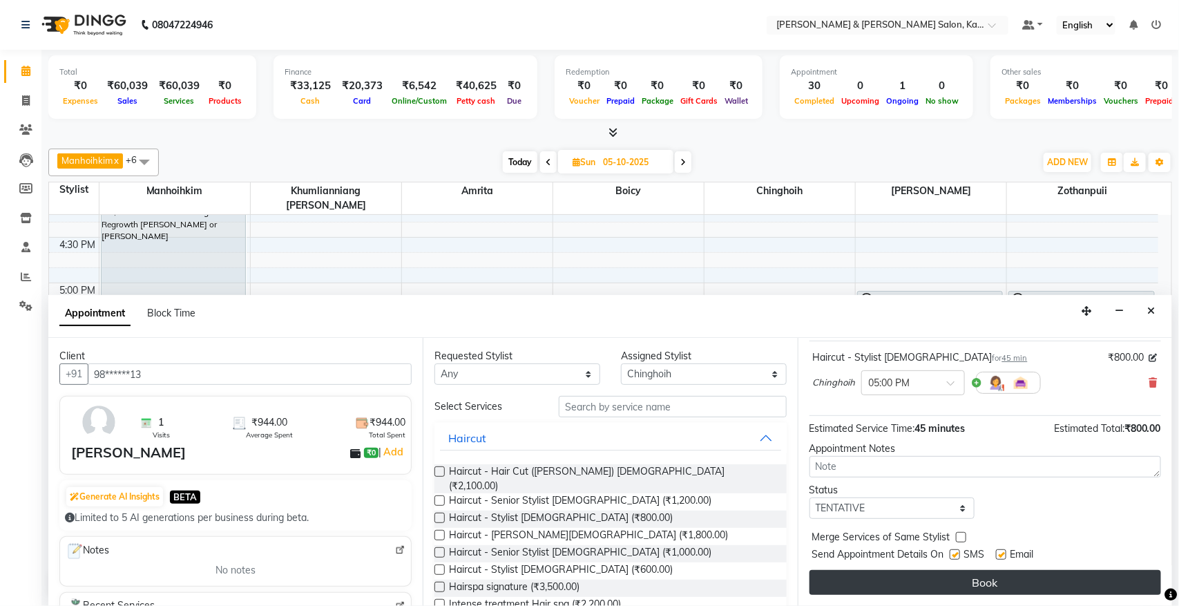
click at [960, 585] on button "Book" at bounding box center [984, 582] width 351 height 25
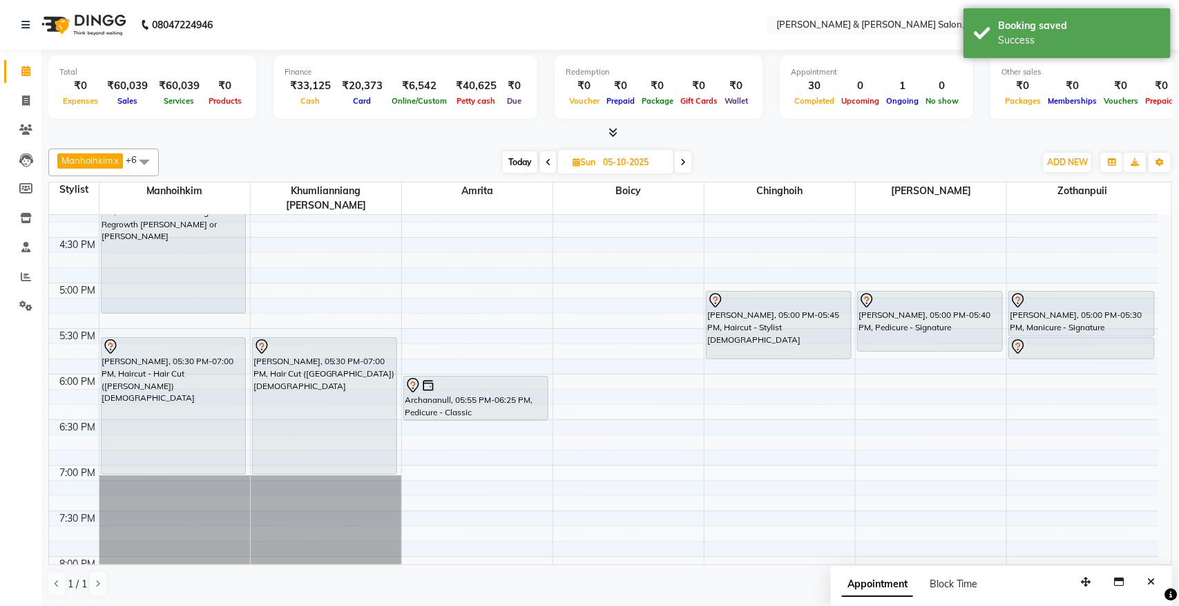
scroll to position [575, 0]
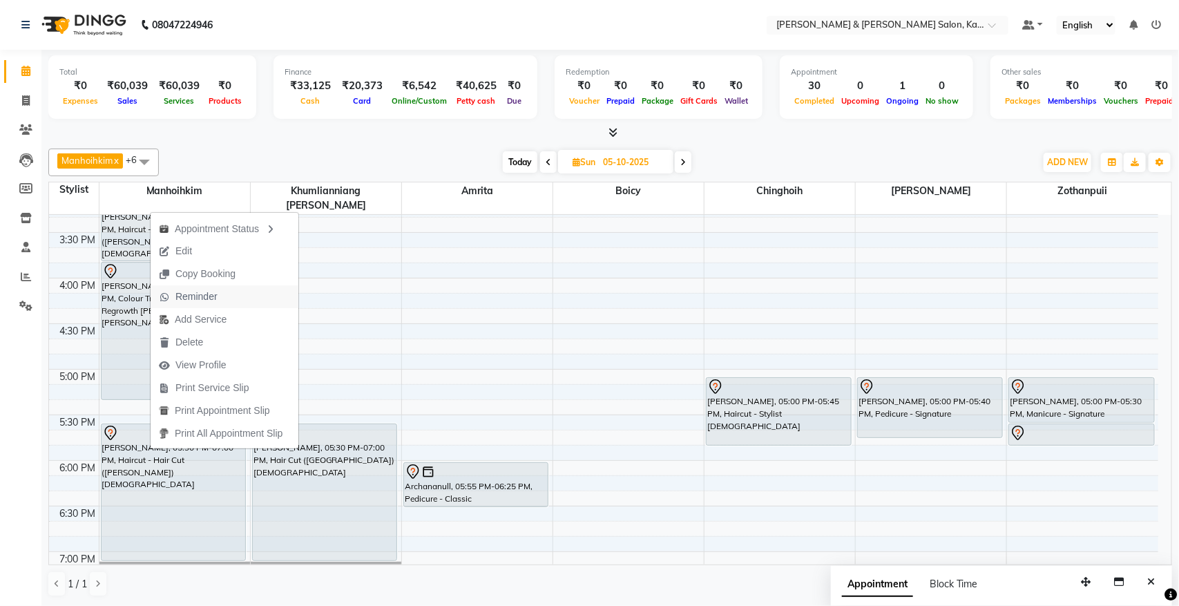
click at [197, 296] on span "Reminder" at bounding box center [196, 296] width 42 height 15
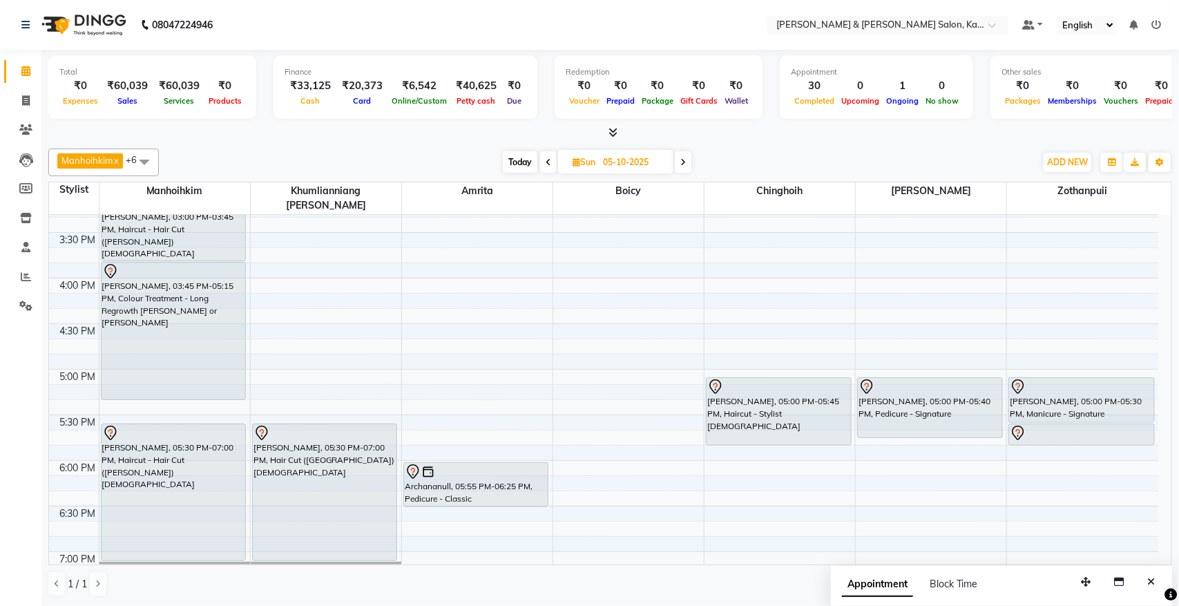
click at [573, 153] on span "[DATE]" at bounding box center [615, 161] width 115 height 23
click at [584, 155] on span "[DATE]" at bounding box center [615, 161] width 115 height 23
click at [578, 160] on icon at bounding box center [576, 161] width 8 height 9
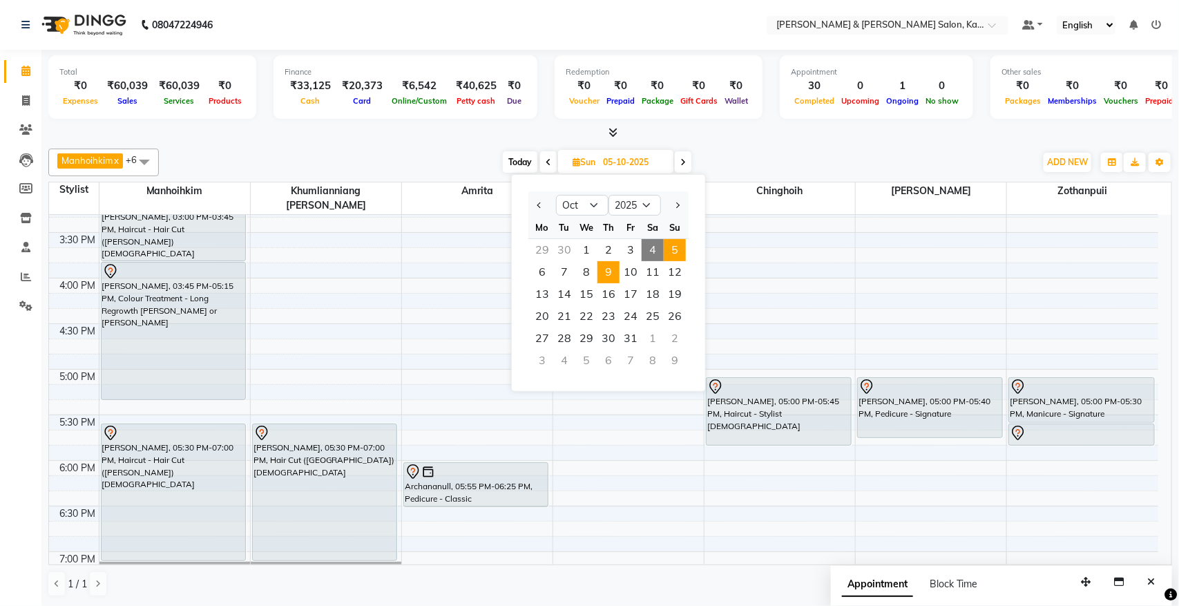
click at [613, 271] on span "9" at bounding box center [608, 272] width 22 height 22
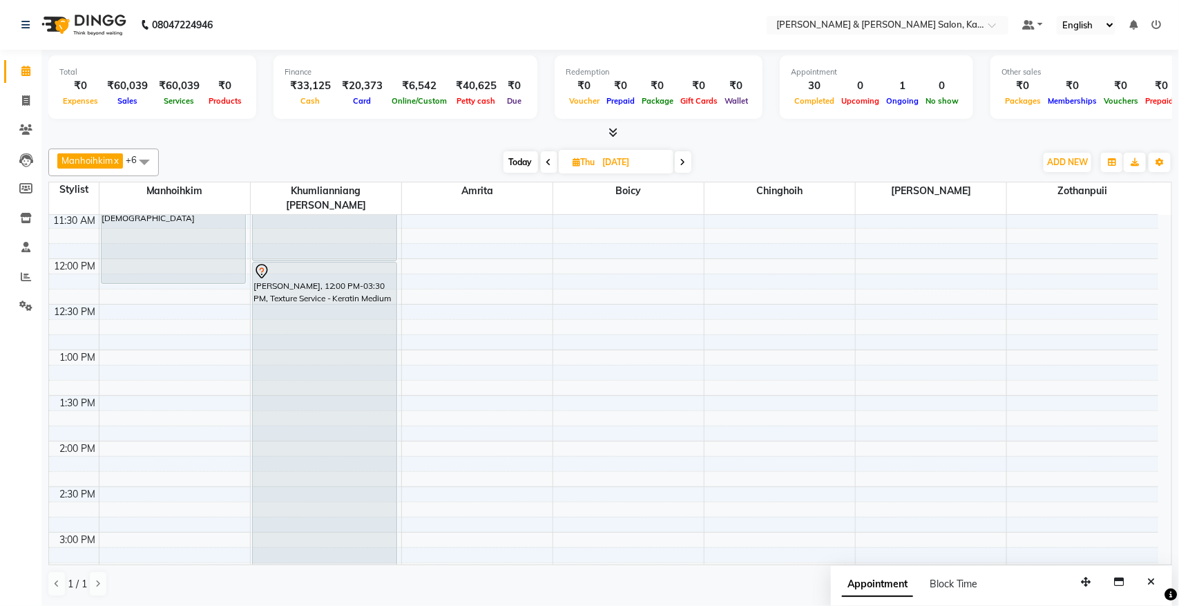
scroll to position [316, 0]
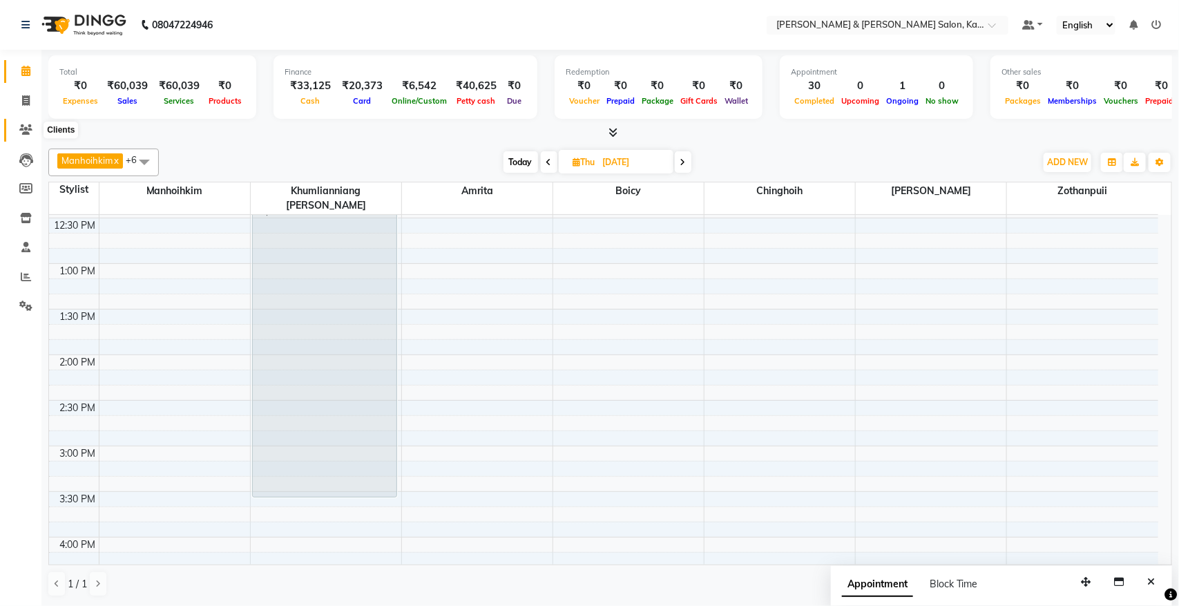
click at [31, 131] on icon at bounding box center [25, 129] width 13 height 10
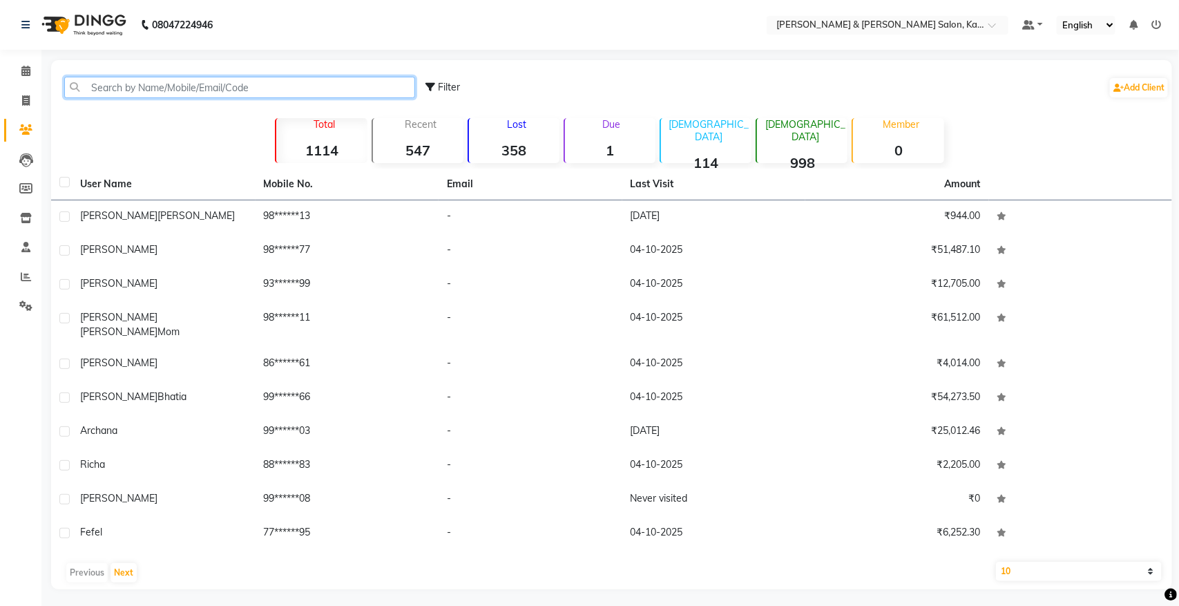
click at [164, 93] on input "text" at bounding box center [239, 87] width 351 height 21
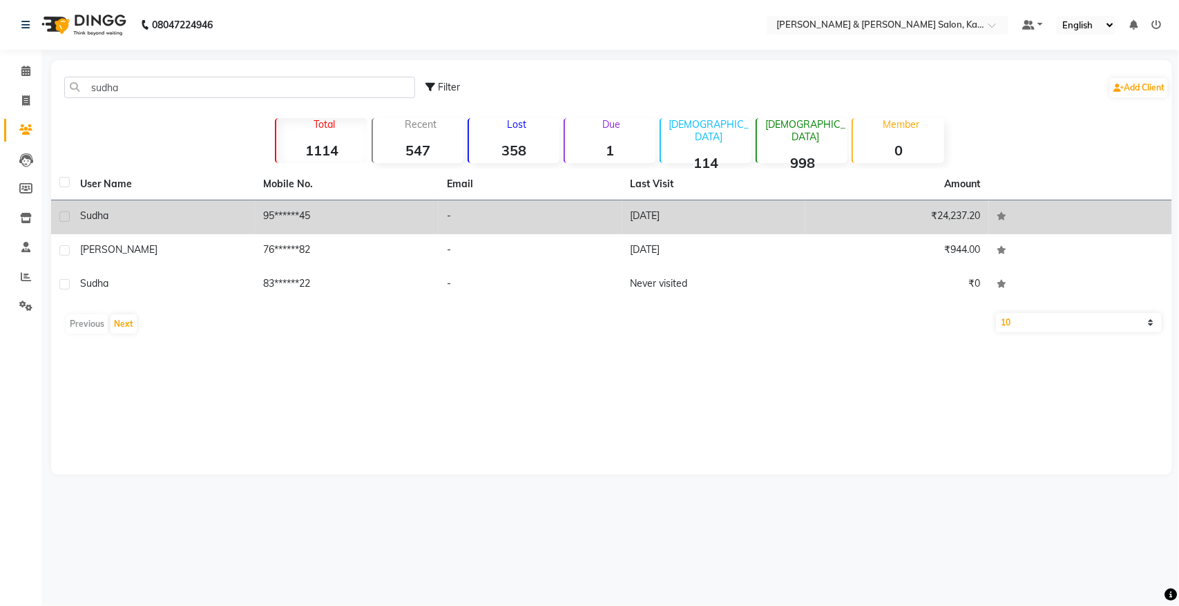
click at [249, 213] on td "Sudha" at bounding box center [164, 217] width 184 height 34
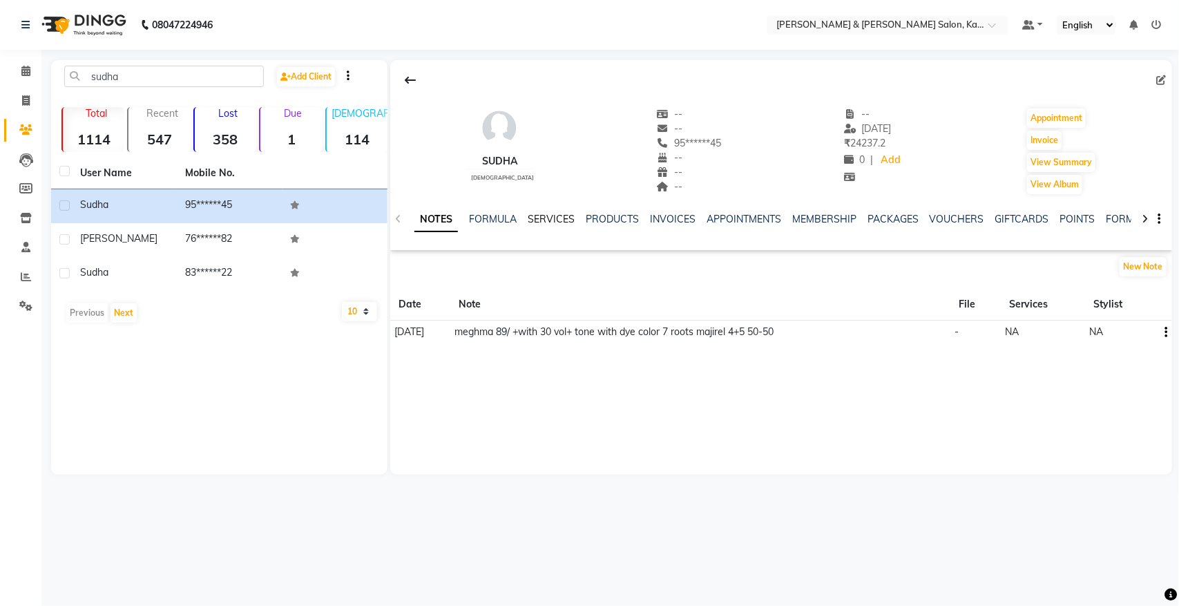
click at [548, 218] on link "SERVICES" at bounding box center [551, 219] width 47 height 12
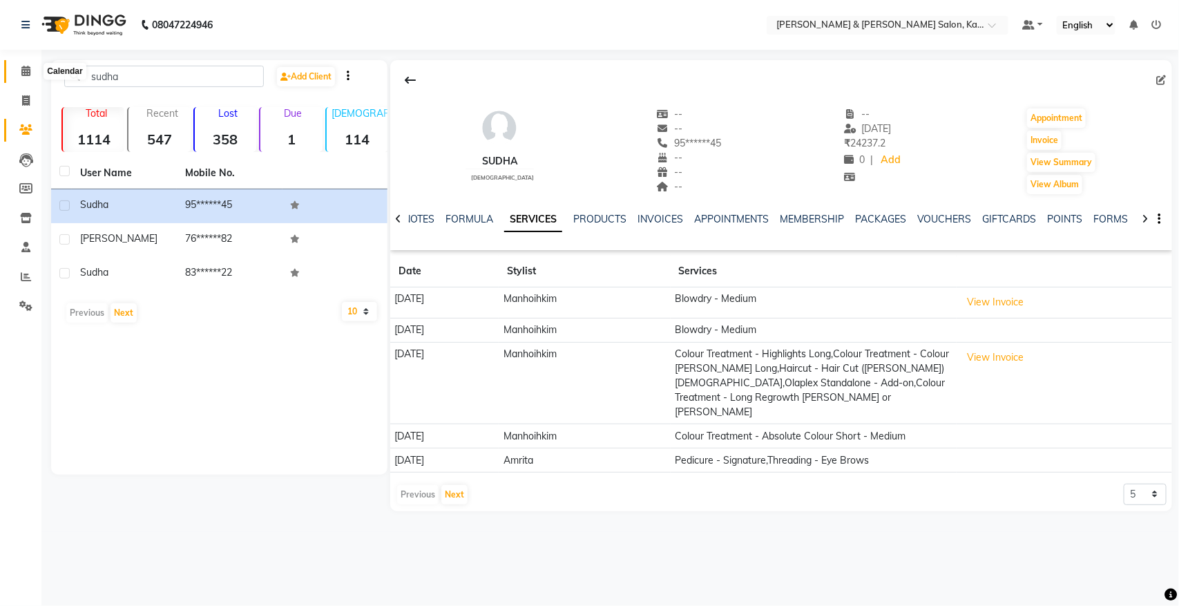
click at [23, 70] on icon at bounding box center [25, 71] width 9 height 10
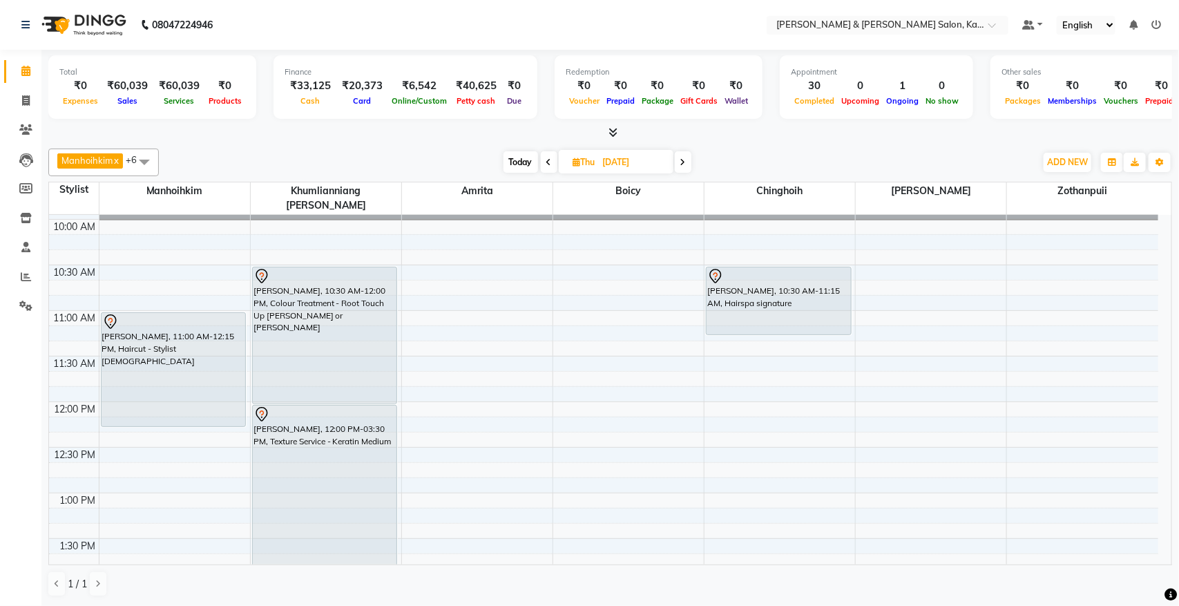
scroll to position [173, 0]
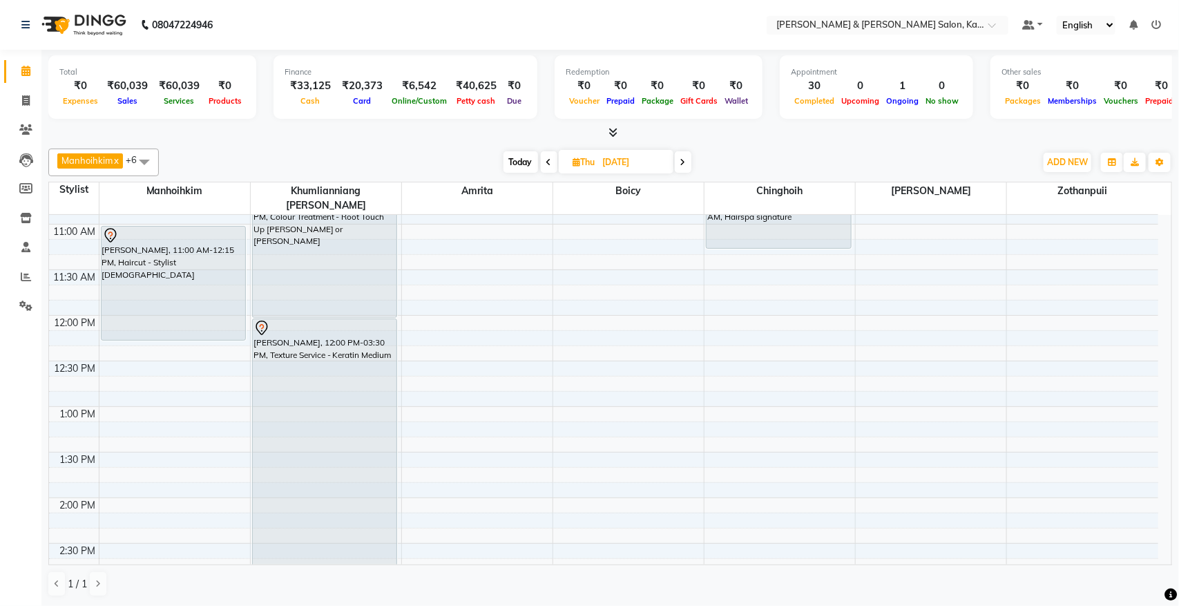
click at [756, 156] on div "[DATE] [DATE]" at bounding box center [597, 162] width 862 height 21
click at [516, 166] on span "Today" at bounding box center [520, 161] width 35 height 21
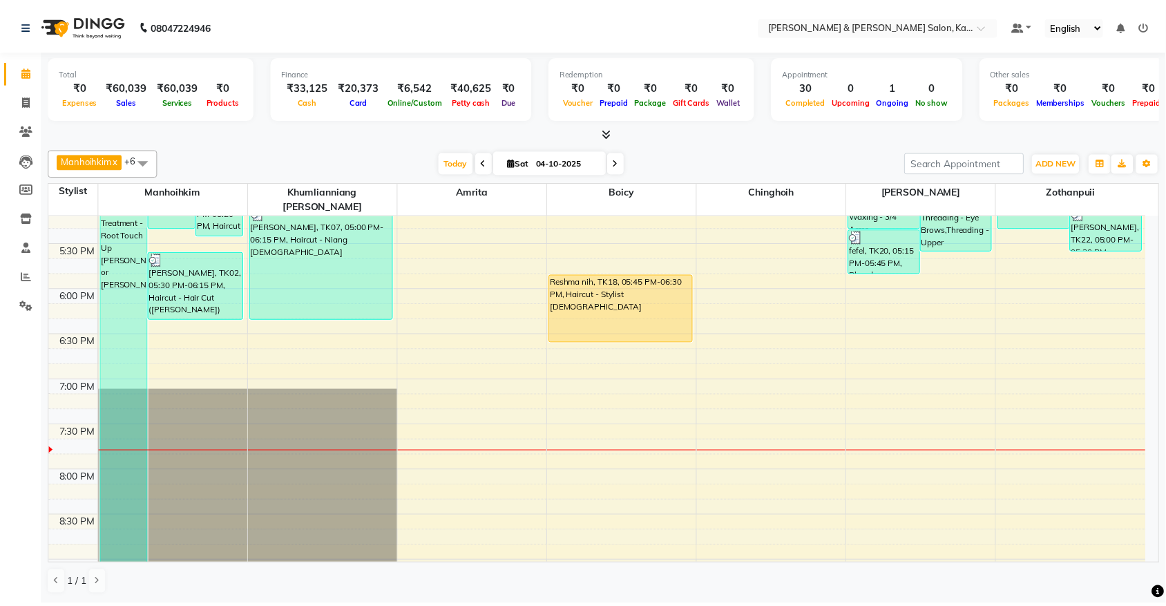
scroll to position [747, 0]
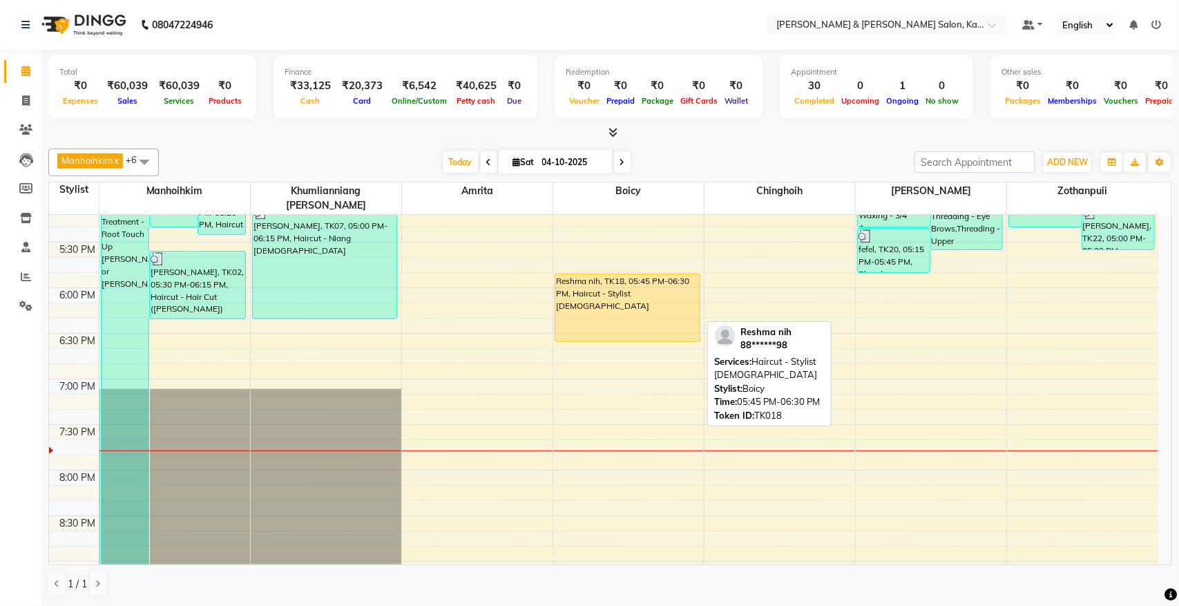
click at [606, 285] on div "Reshma nih, TK18, 05:45 PM-06:30 PM, Haircut - Stylist [DEMOGRAPHIC_DATA]" at bounding box center [627, 307] width 144 height 67
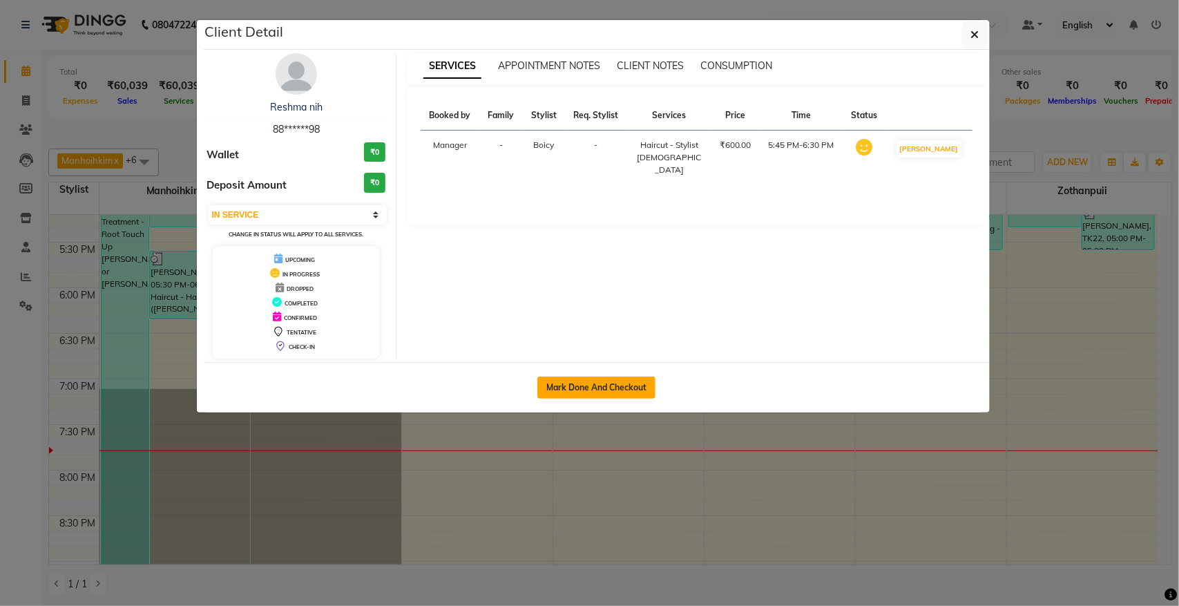
click at [602, 382] on button "Mark Done And Checkout" at bounding box center [596, 387] width 118 height 22
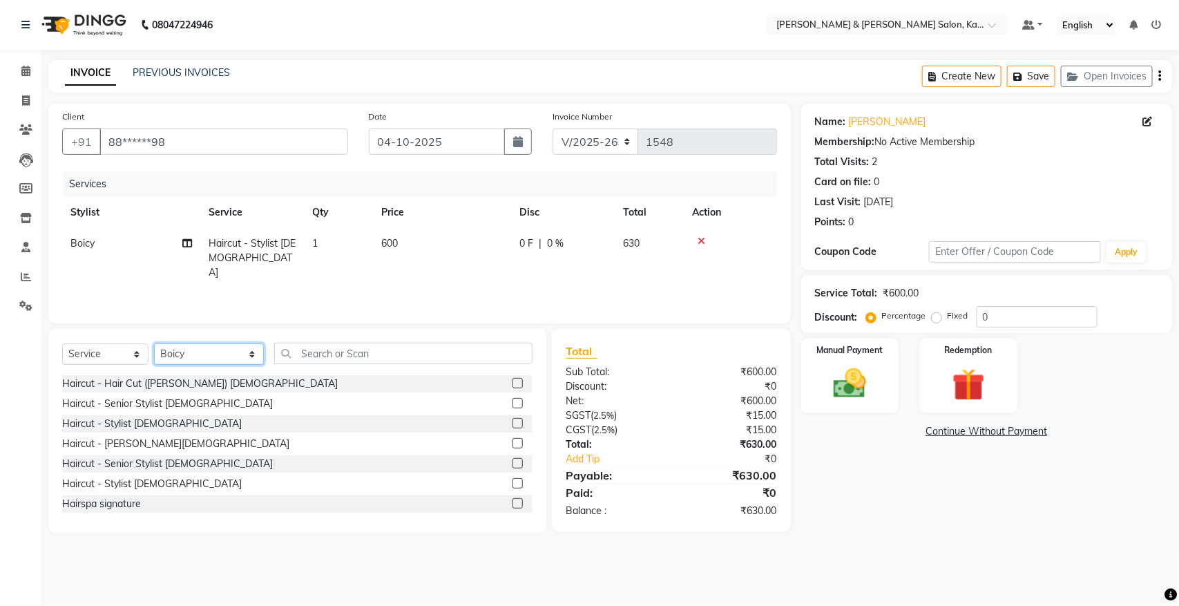
click at [218, 346] on select "Select Stylist Amrita [PERSON_NAME] [PERSON_NAME] [PERSON_NAME] Manager Manhoih…" at bounding box center [209, 353] width 110 height 21
click at [154, 343] on select "Select Stylist Amrita [PERSON_NAME] [PERSON_NAME] [PERSON_NAME] Manager Manhoih…" at bounding box center [209, 353] width 110 height 21
click at [322, 346] on input "text" at bounding box center [403, 353] width 258 height 21
click at [104, 356] on select "Select Service Product Membership Package Voucher Prepaid Gift Card" at bounding box center [105, 353] width 86 height 21
click at [62, 343] on select "Select Service Product Membership Package Voucher Prepaid Gift Card" at bounding box center [105, 353] width 86 height 21
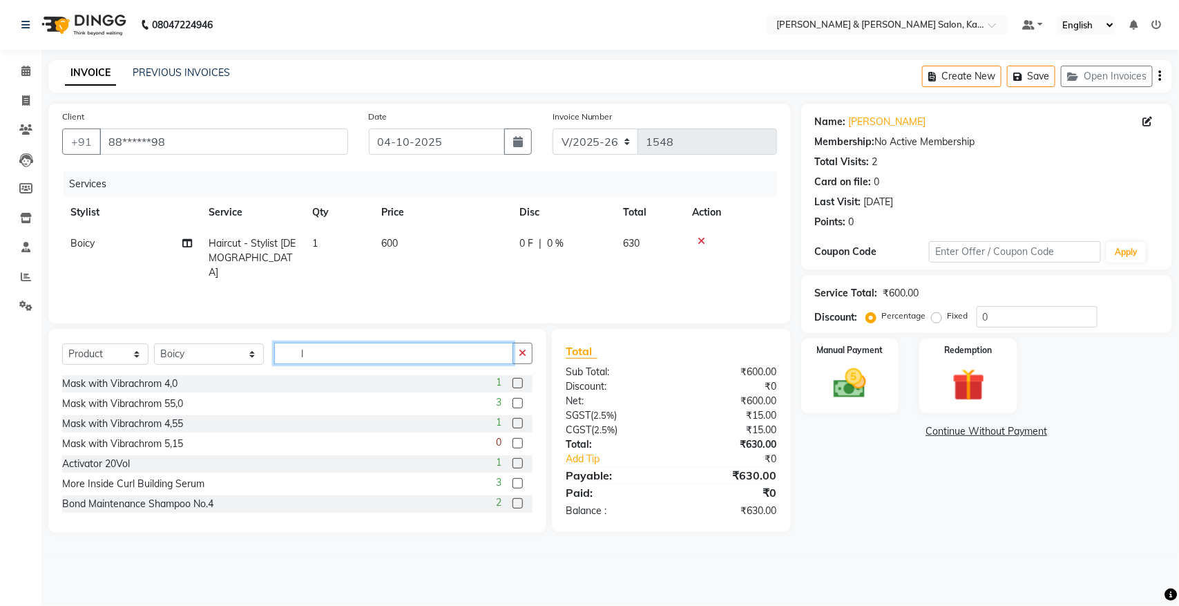
click at [325, 356] on input "l" at bounding box center [393, 353] width 239 height 21
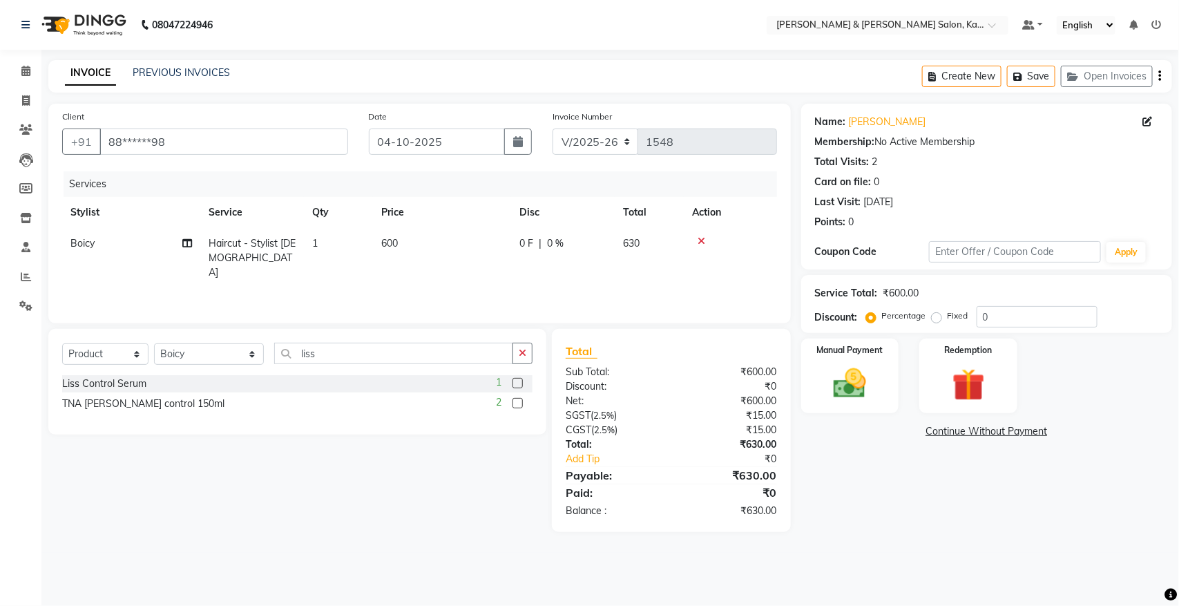
click at [512, 382] on label at bounding box center [517, 383] width 10 height 10
click at [512, 382] on input "checkbox" at bounding box center [516, 383] width 9 height 9
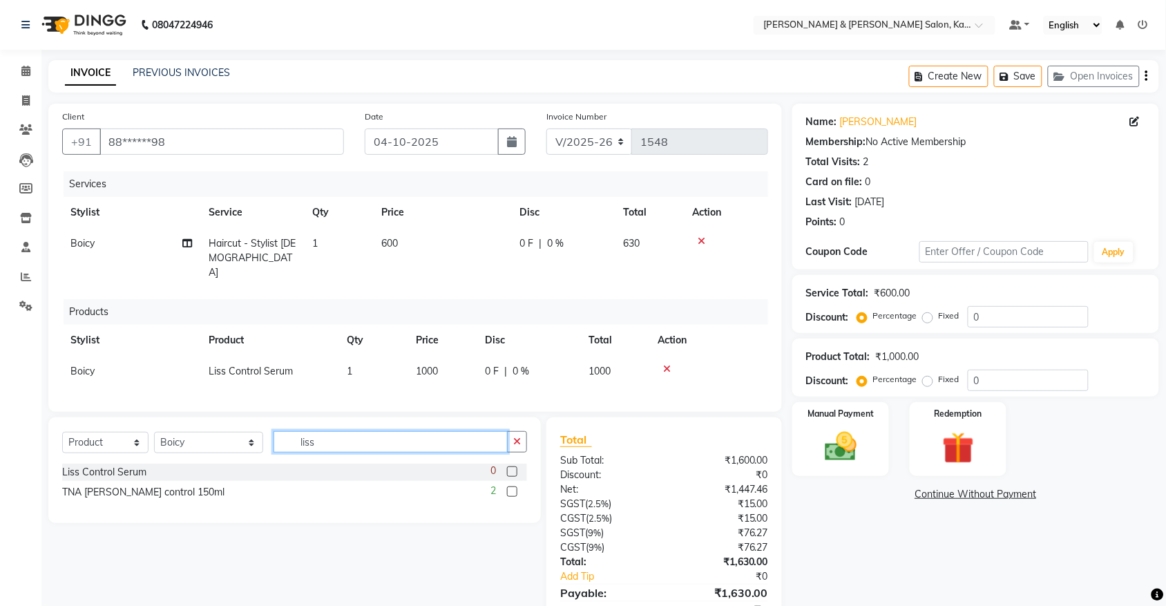
click at [334, 431] on input "liss" at bounding box center [390, 441] width 234 height 21
click at [511, 488] on label at bounding box center [512, 491] width 10 height 10
click at [511, 488] on input "checkbox" at bounding box center [511, 492] width 9 height 9
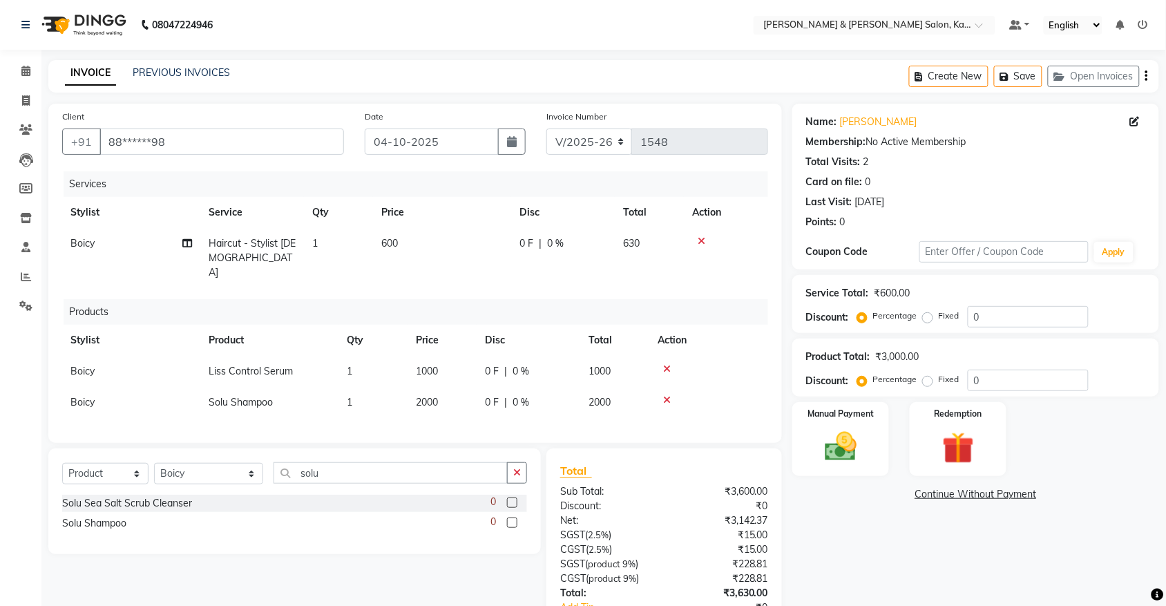
click at [425, 396] on span "2000" at bounding box center [427, 402] width 22 height 12
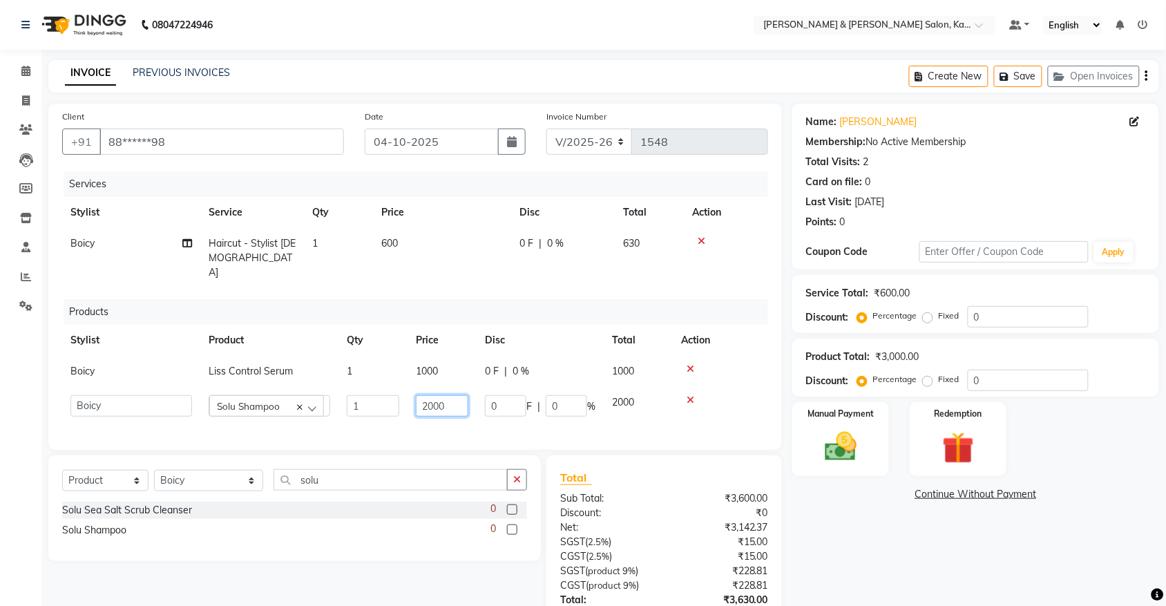
click at [433, 395] on input "2000" at bounding box center [442, 405] width 52 height 21
click at [775, 397] on div "Client +91 88******98 Date [DATE] Invoice Number V/2025 V/[PHONE_NUMBER] Servic…" at bounding box center [414, 277] width 733 height 346
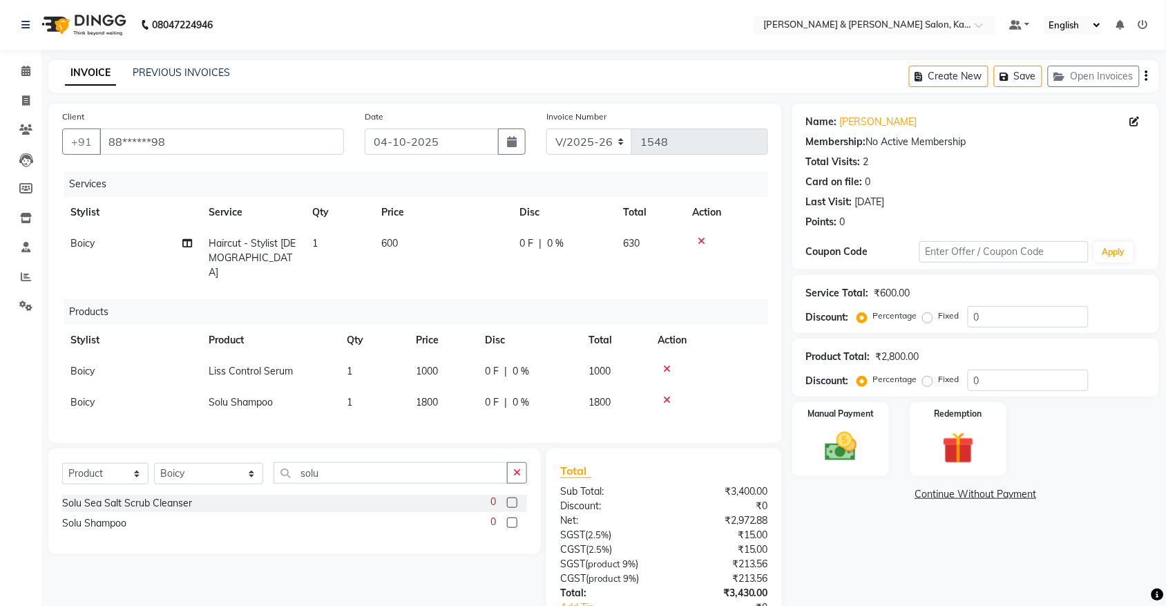
scroll to position [93, 0]
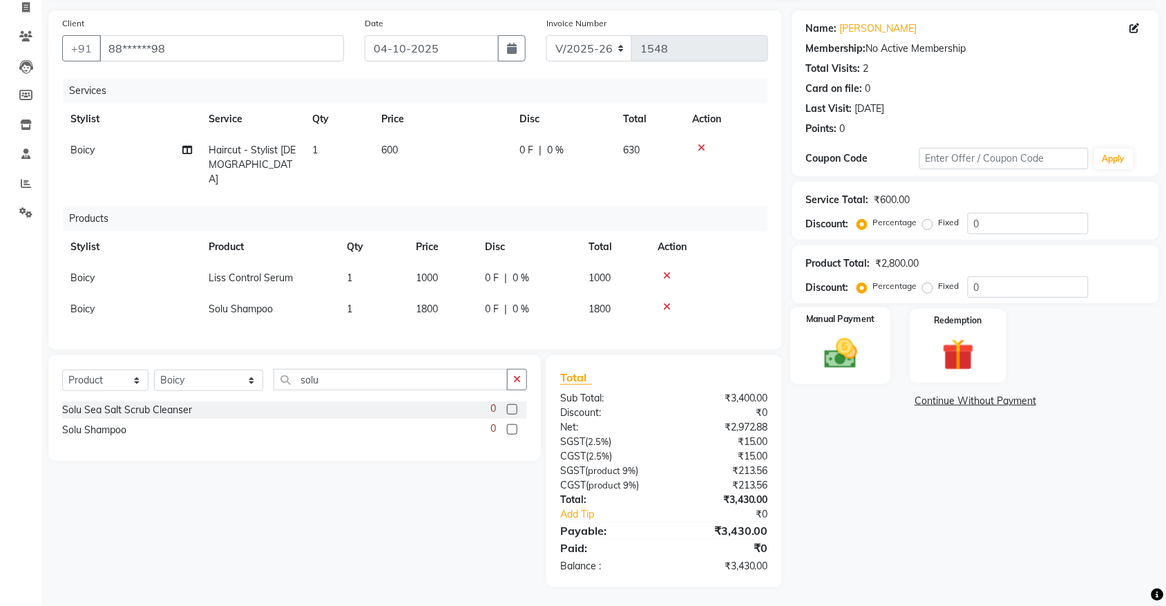
click at [841, 363] on img at bounding box center [840, 353] width 54 height 38
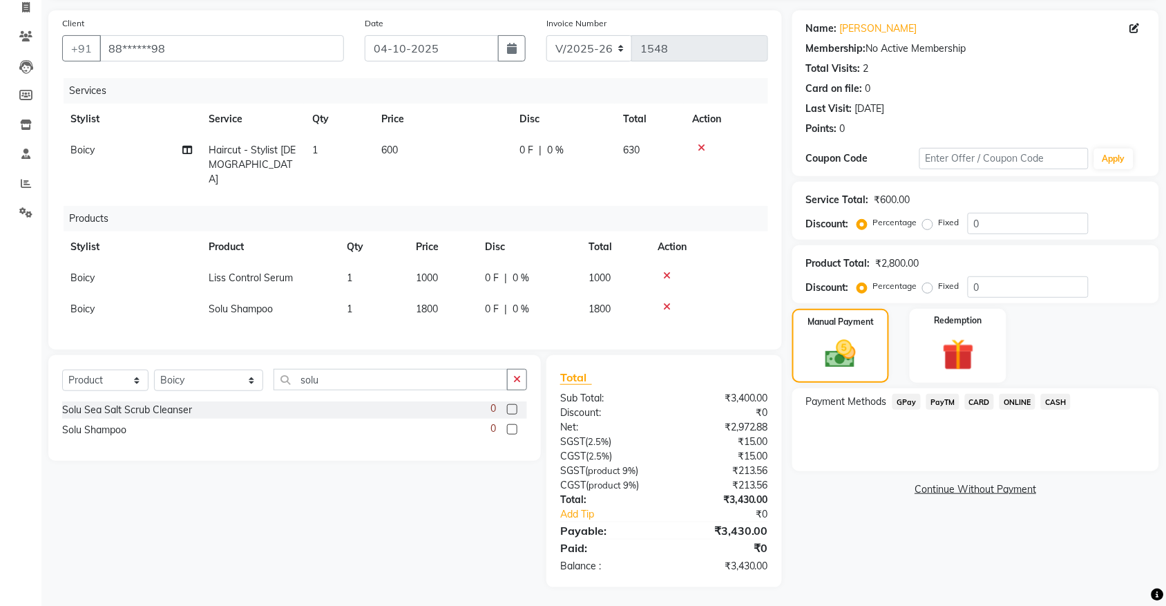
click at [909, 397] on span "GPay" at bounding box center [906, 402] width 28 height 16
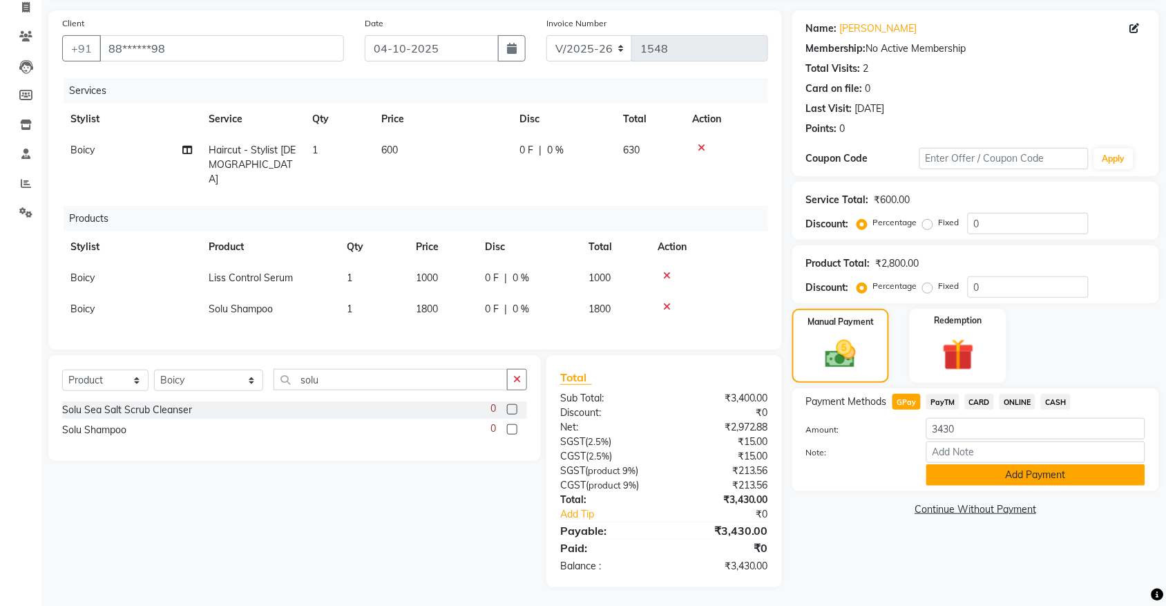
click at [974, 472] on button "Add Payment" at bounding box center [1035, 474] width 219 height 21
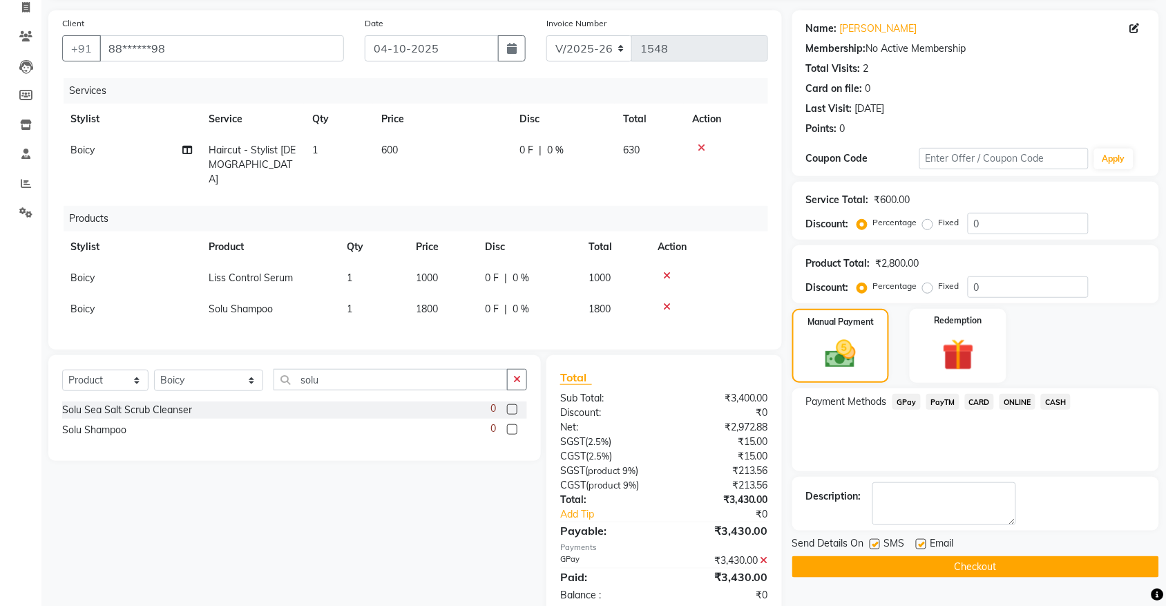
click at [882, 556] on button "Checkout" at bounding box center [975, 566] width 367 height 21
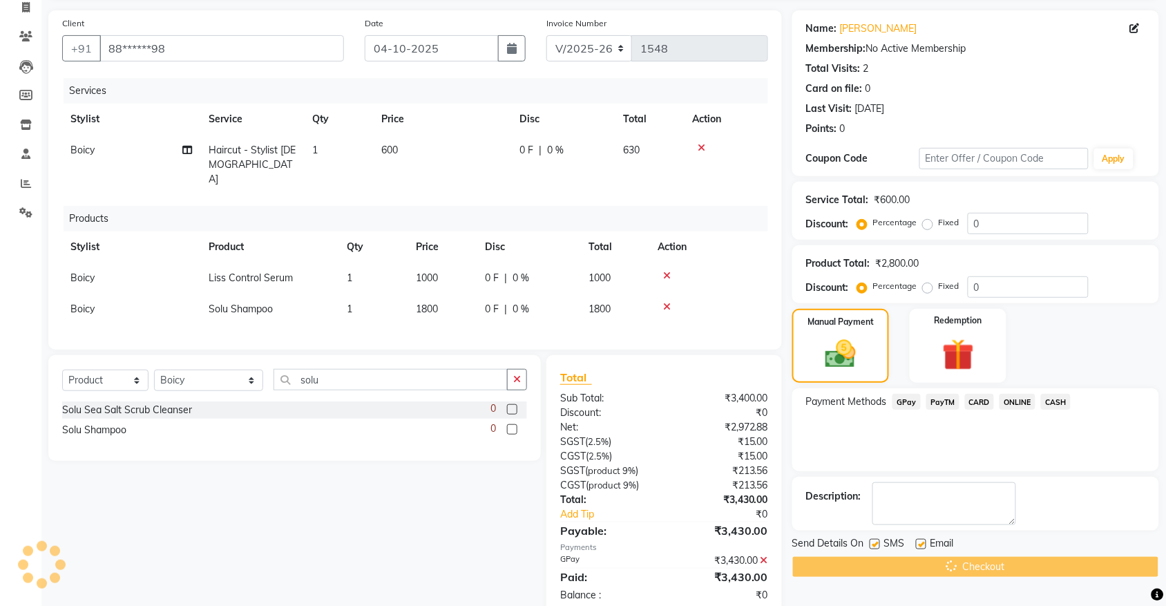
scroll to position [122, 0]
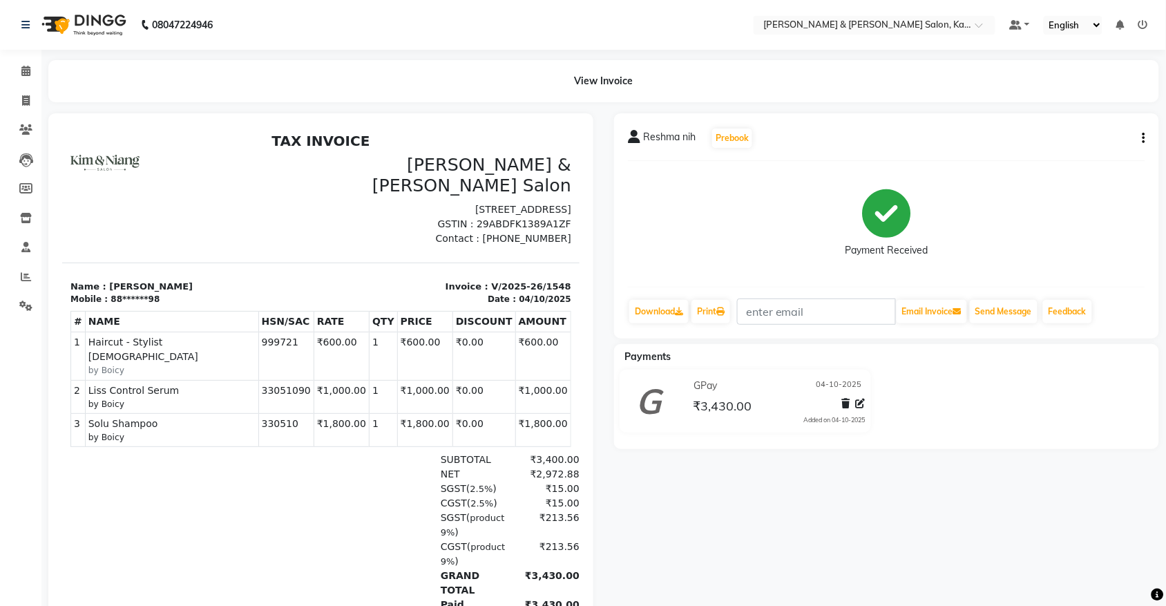
click at [715, 191] on div "Payment Received" at bounding box center [886, 224] width 517 height 104
click at [23, 69] on icon at bounding box center [25, 71] width 9 height 10
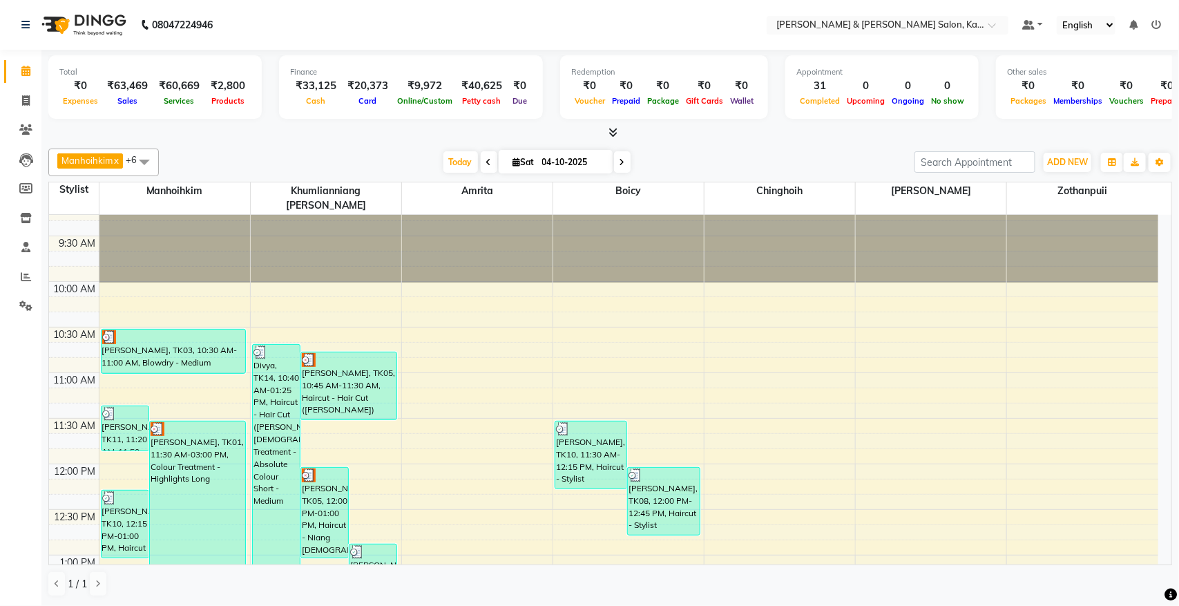
scroll to position [86, 0]
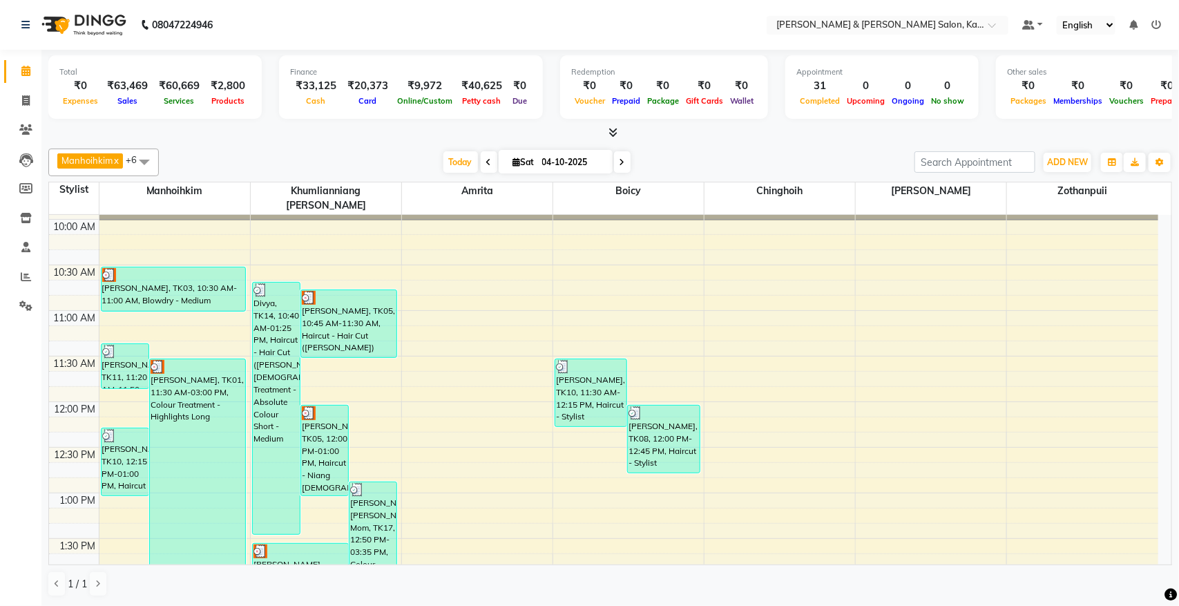
click at [517, 160] on icon at bounding box center [517, 161] width 8 height 9
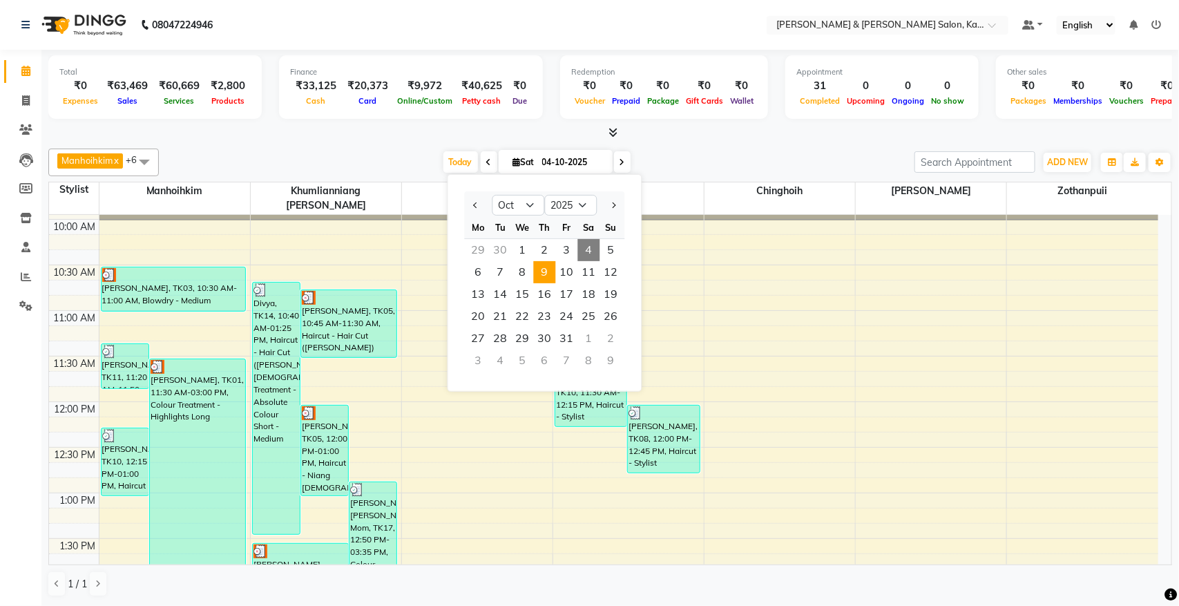
click at [549, 264] on span "9" at bounding box center [545, 272] width 22 height 22
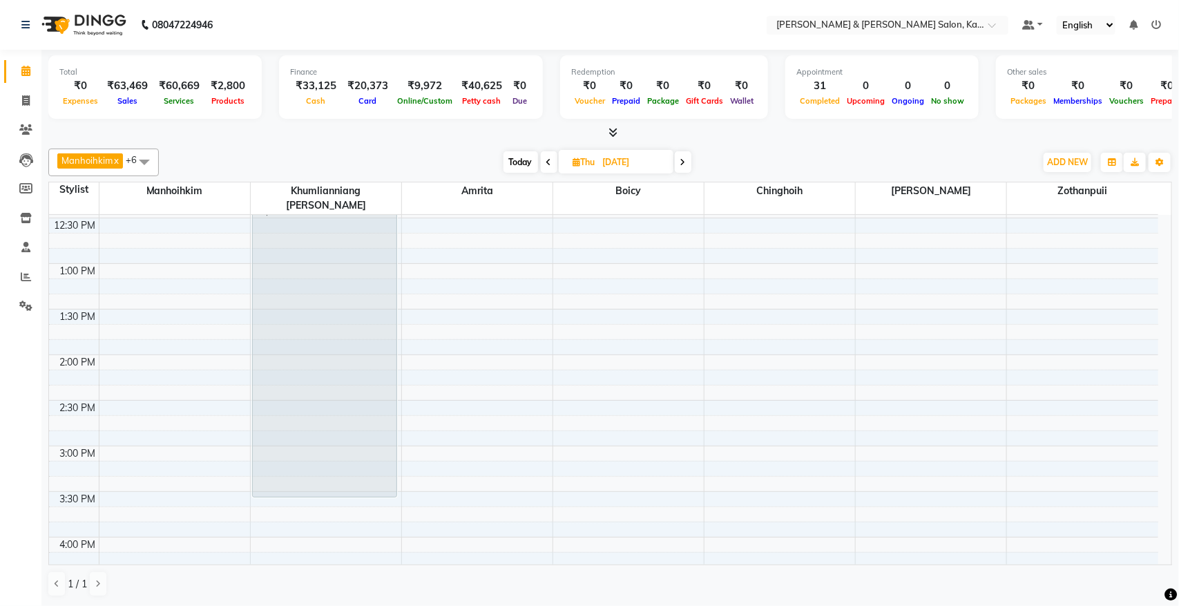
scroll to position [229, 0]
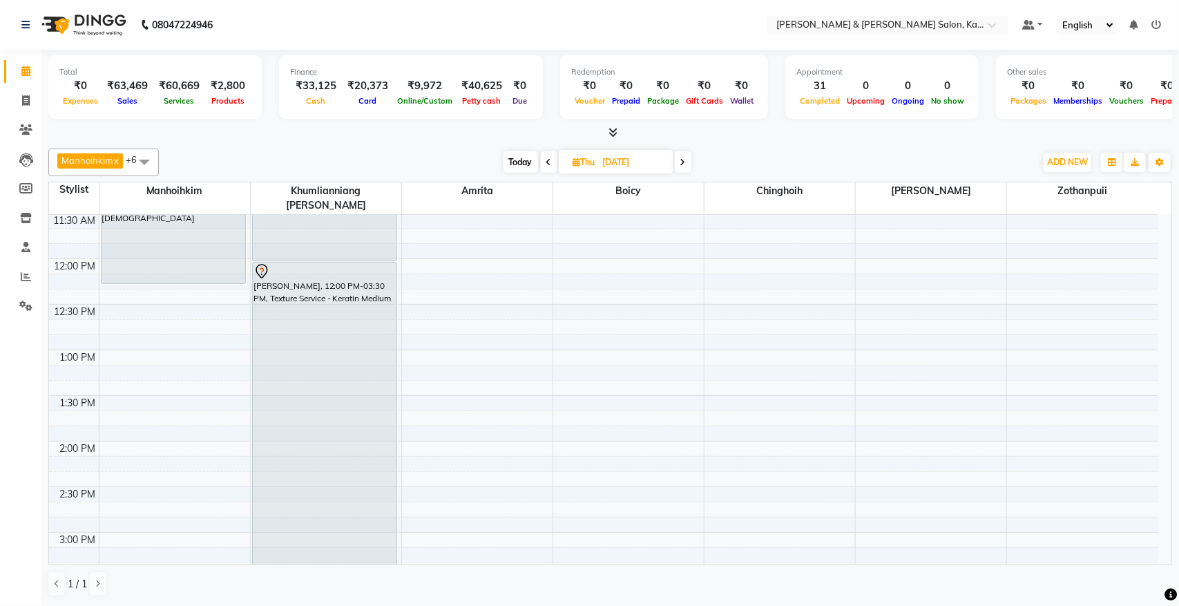
click at [1026, 258] on div "9:00 AM 9:30 AM 10:00 AM 10:30 AM 11:00 AM 11:30 AM 12:00 PM 12:30 PM 1:00 PM 1…" at bounding box center [603, 577] width 1109 height 1184
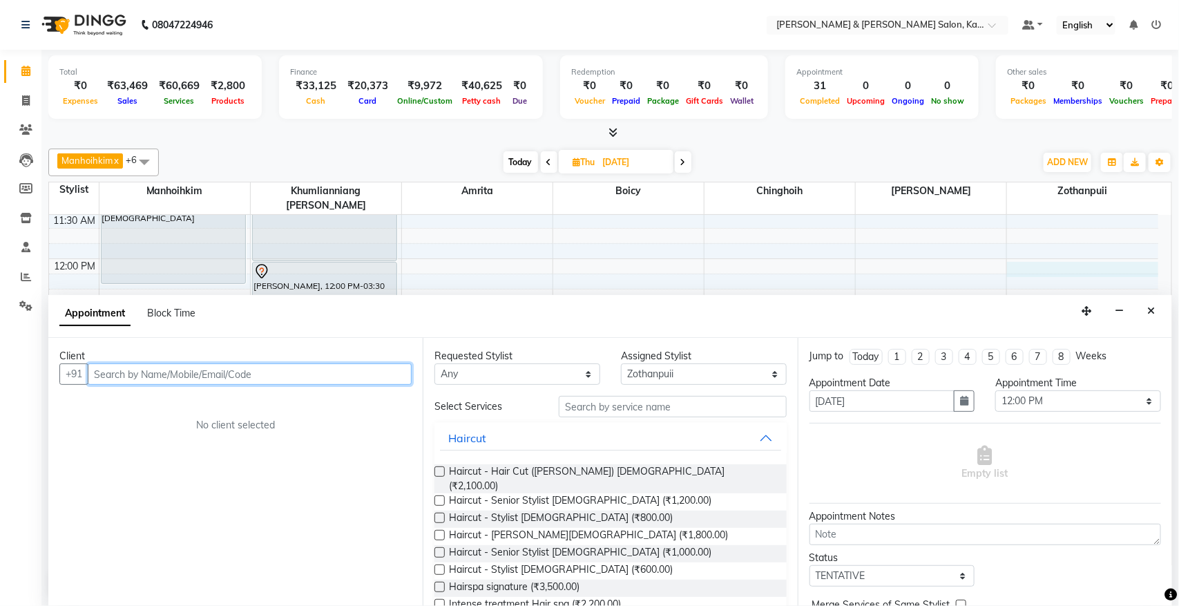
click at [150, 375] on input "text" at bounding box center [250, 373] width 324 height 21
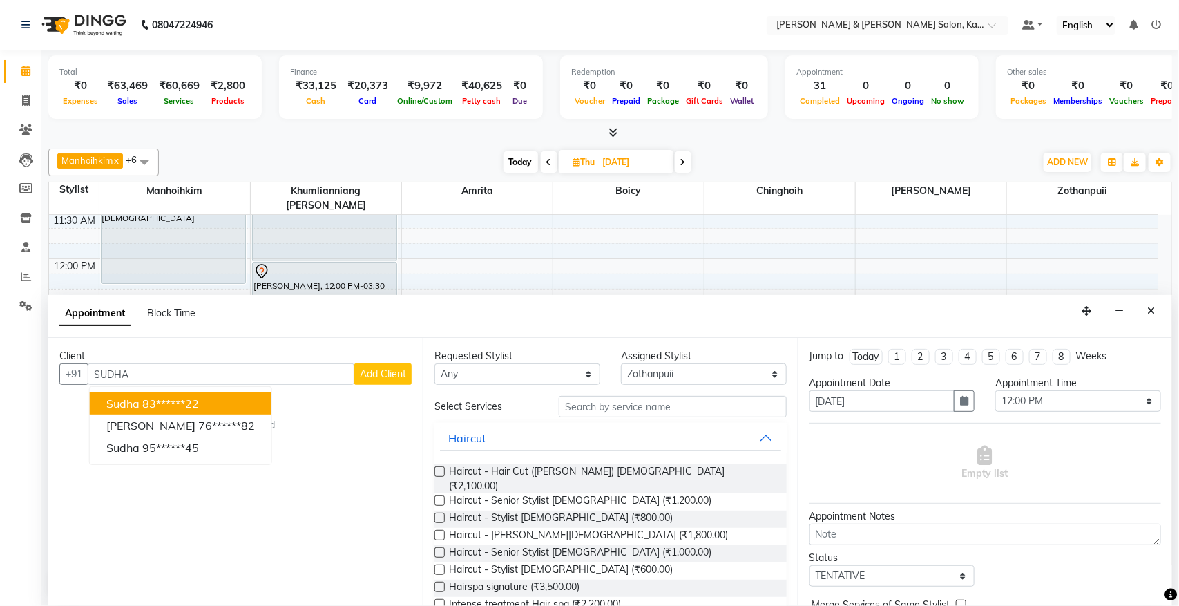
click at [858, 152] on div "[DATE] [DATE]" at bounding box center [597, 162] width 862 height 21
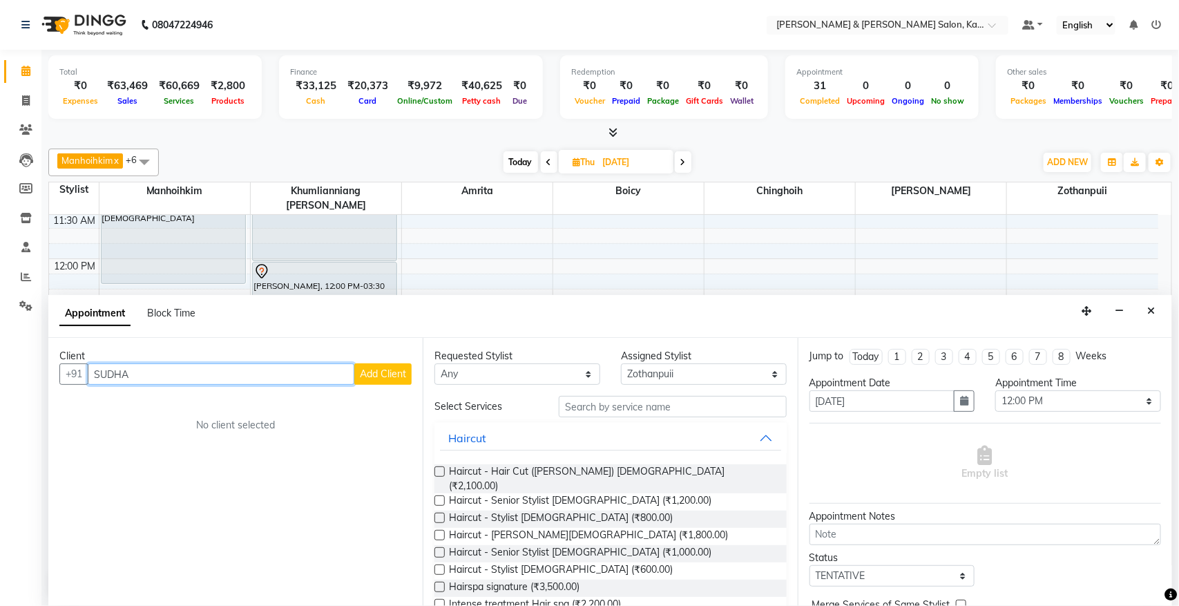
click at [289, 382] on input "SUDHA" at bounding box center [221, 373] width 267 height 21
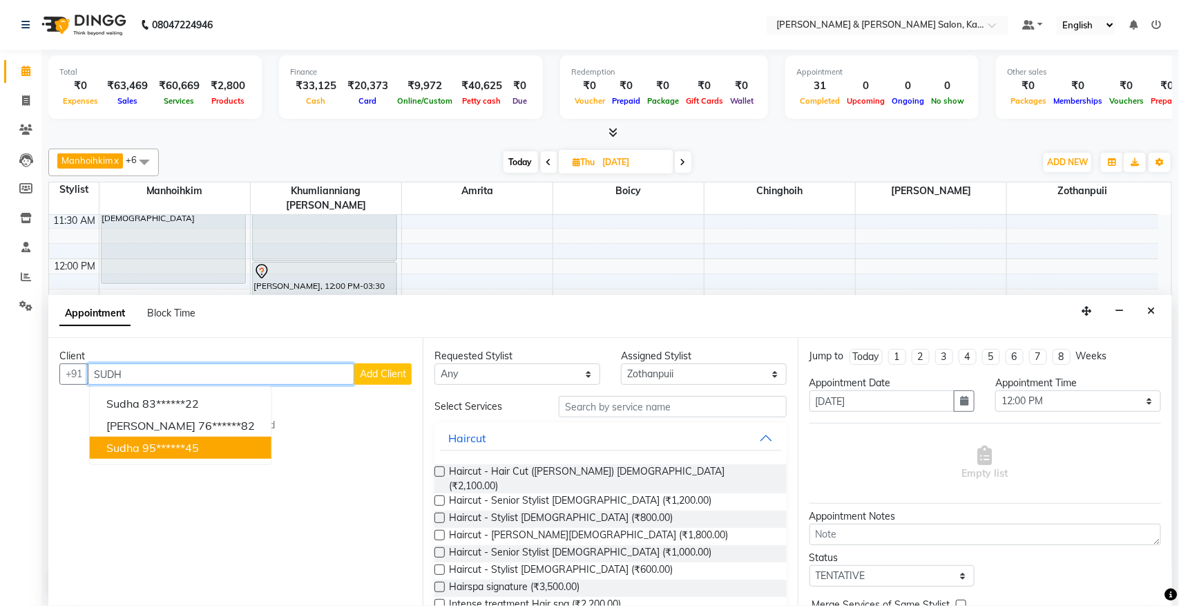
click at [189, 452] on ngb-highlight "95******45" at bounding box center [170, 448] width 57 height 14
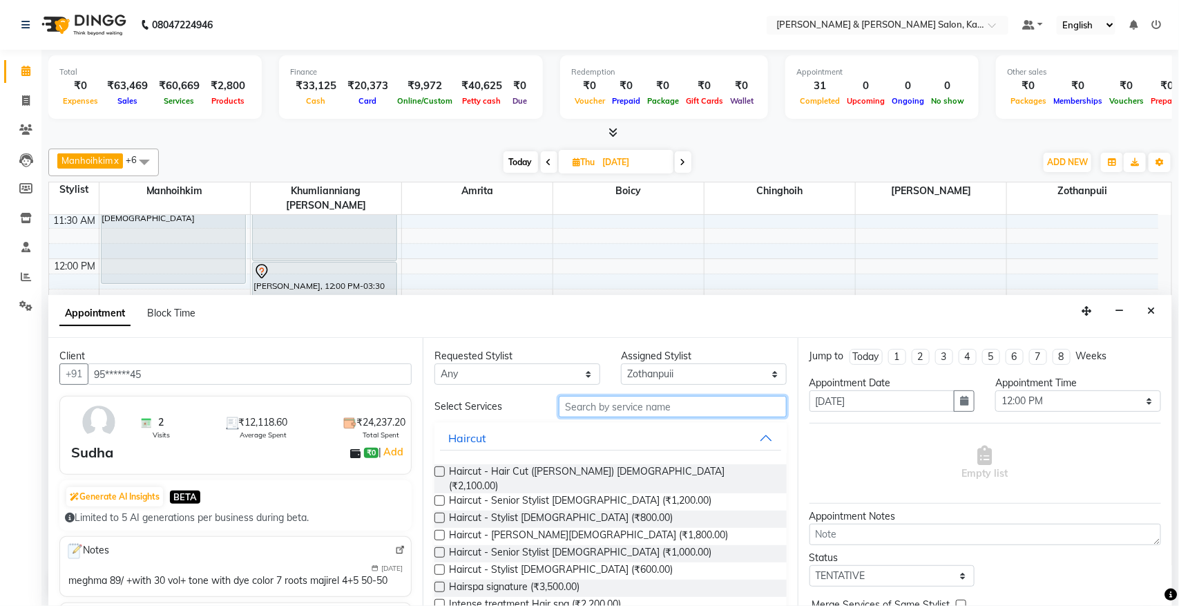
click at [666, 409] on input "text" at bounding box center [673, 406] width 228 height 21
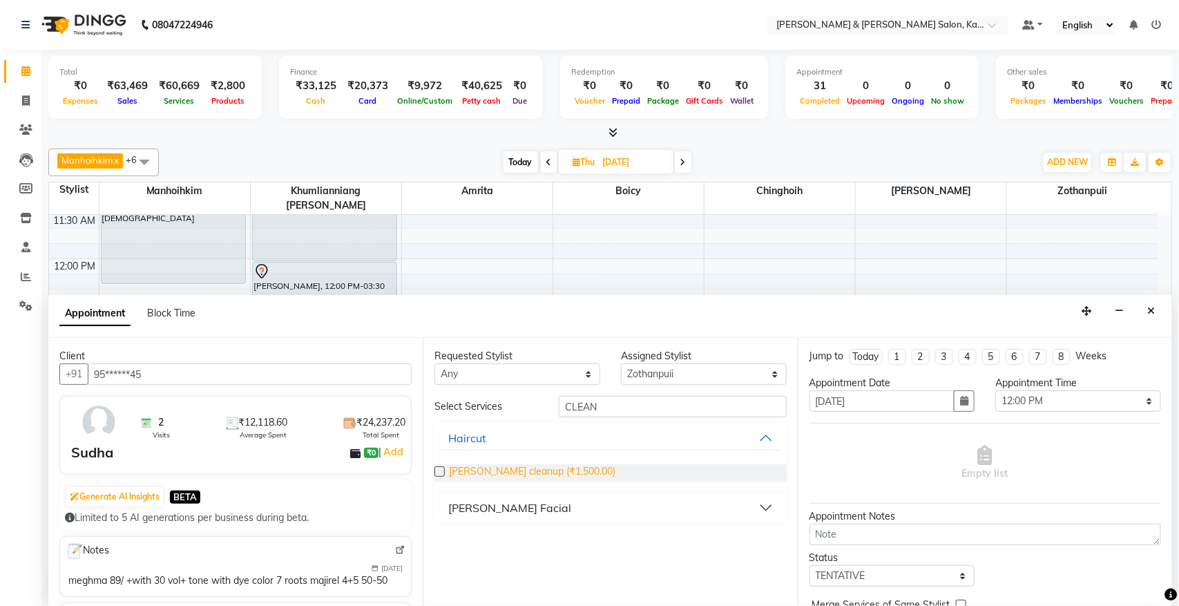
click at [550, 465] on span "[PERSON_NAME] cleanup (₹1,500.00)" at bounding box center [532, 472] width 166 height 17
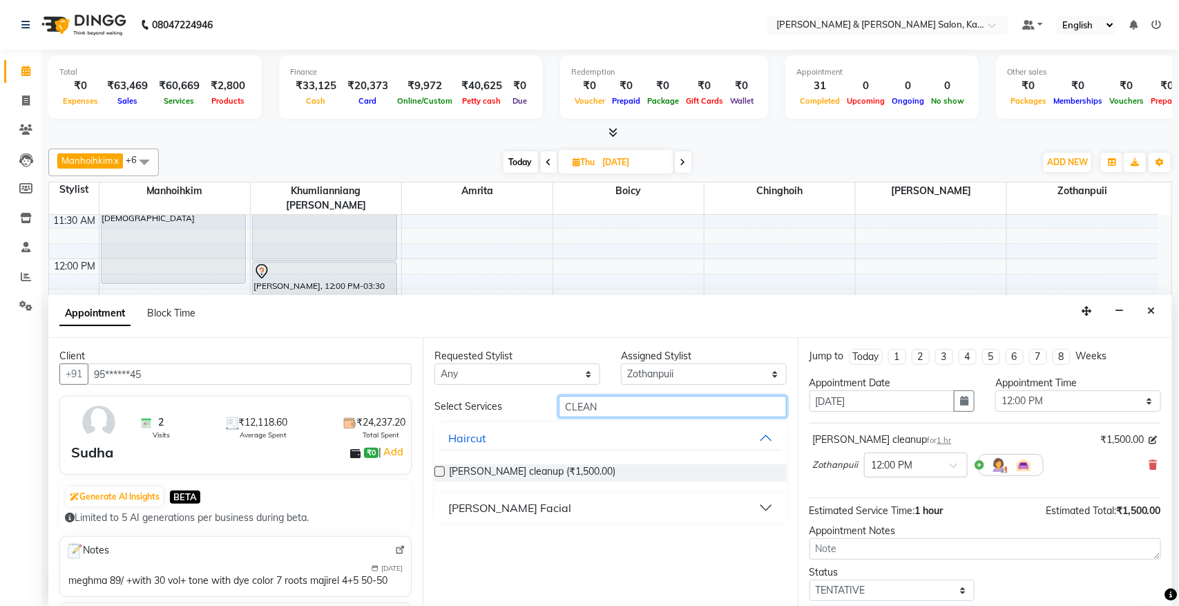
click at [661, 406] on input "CLEAN" at bounding box center [673, 406] width 228 height 21
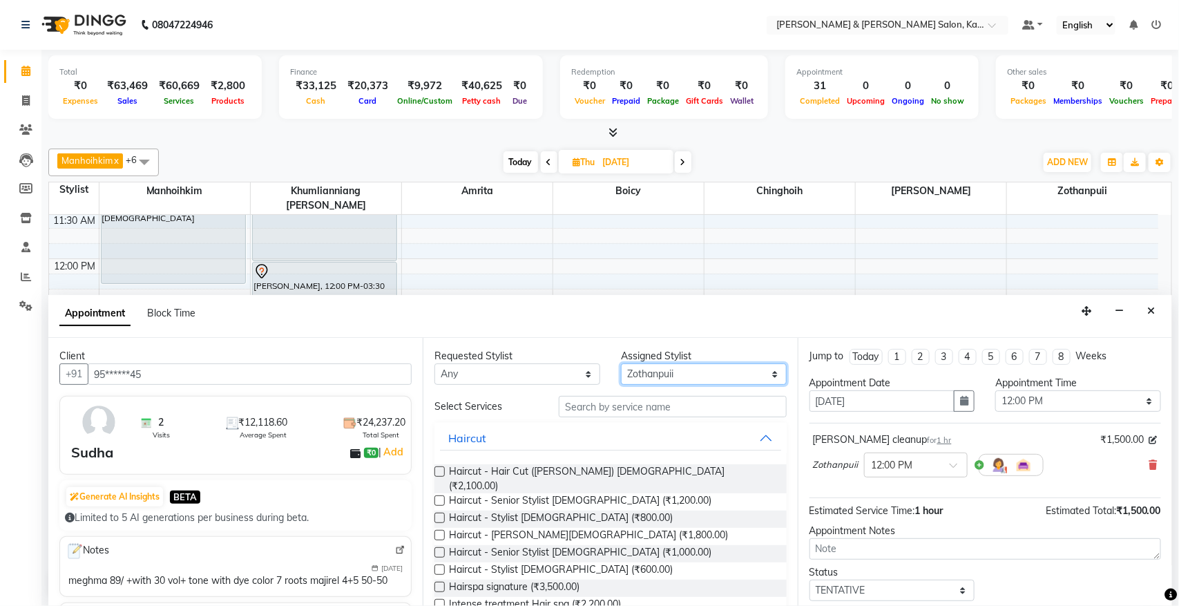
click at [681, 380] on select "Select Amrita [PERSON_NAME] Chinghoih Goumuan Khumlianniang [PERSON_NAME] Manho…" at bounding box center [704, 373] width 166 height 21
click at [621, 364] on select "Select Amrita [PERSON_NAME] Chinghoih Goumuan Khumlianniang [PERSON_NAME] Manho…" at bounding box center [704, 373] width 166 height 21
click at [661, 408] on input "text" at bounding box center [673, 406] width 228 height 21
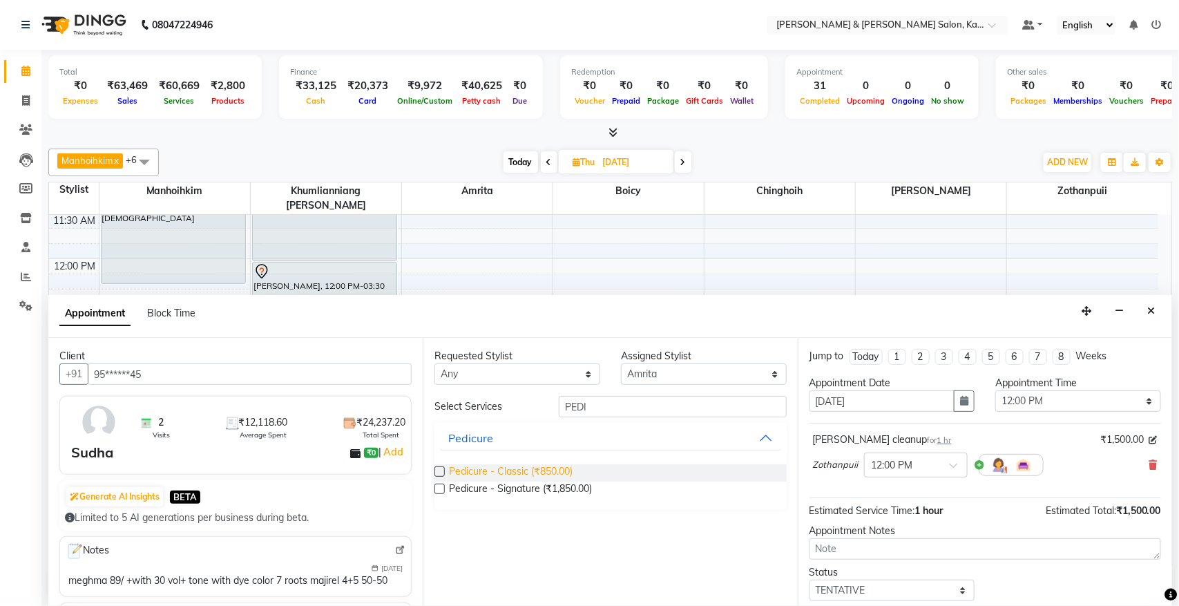
click at [534, 466] on span "Pedicure - Classic (₹850.00)" at bounding box center [511, 472] width 124 height 17
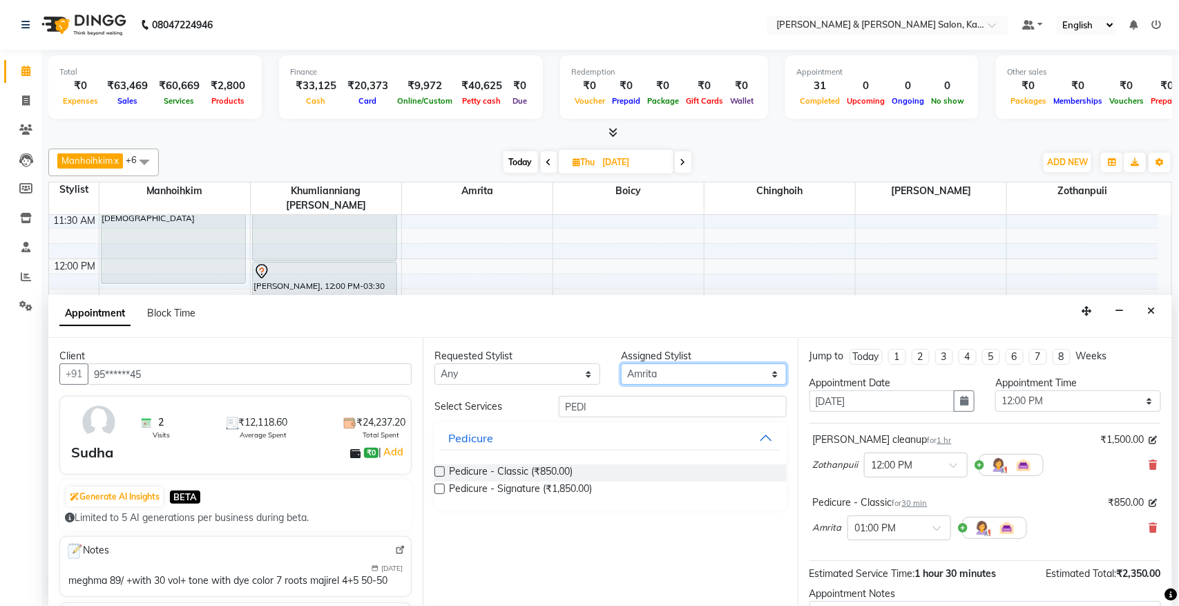
click at [681, 374] on select "Select Amrita [PERSON_NAME] Chinghoih Goumuan Khumlianniang [PERSON_NAME] Manho…" at bounding box center [704, 373] width 166 height 21
click at [621, 364] on select "Select Amrita [PERSON_NAME] Chinghoih Goumuan Khumlianniang [PERSON_NAME] Manho…" at bounding box center [704, 373] width 166 height 21
click at [674, 319] on div "Appointment Block Time" at bounding box center [610, 316] width 1124 height 43
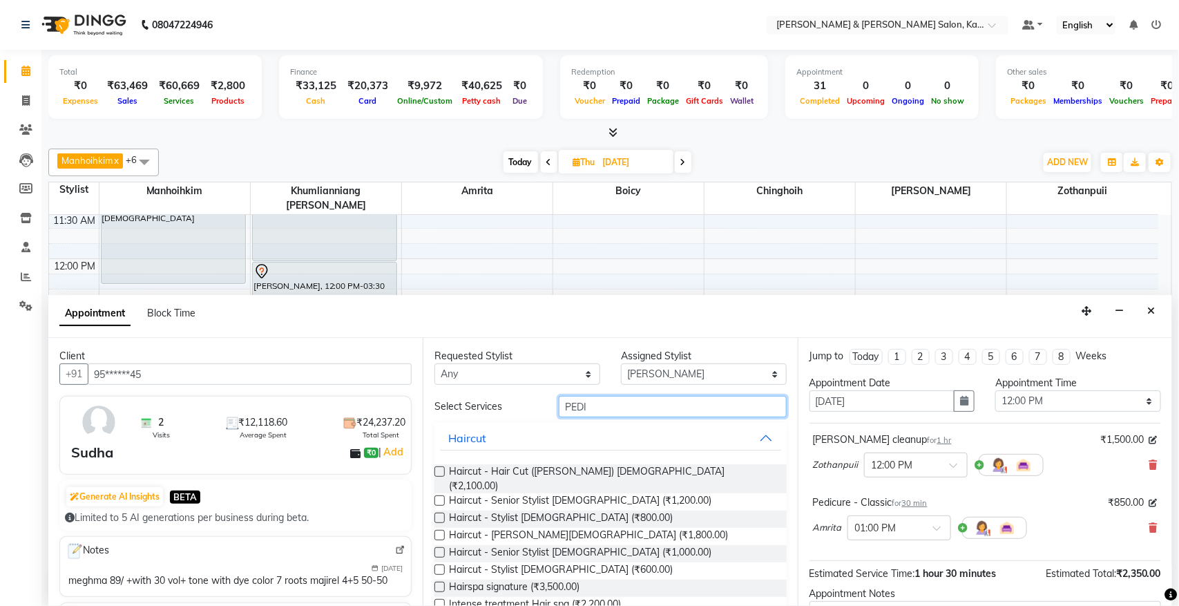
click at [666, 409] on input "PEDI" at bounding box center [673, 406] width 228 height 21
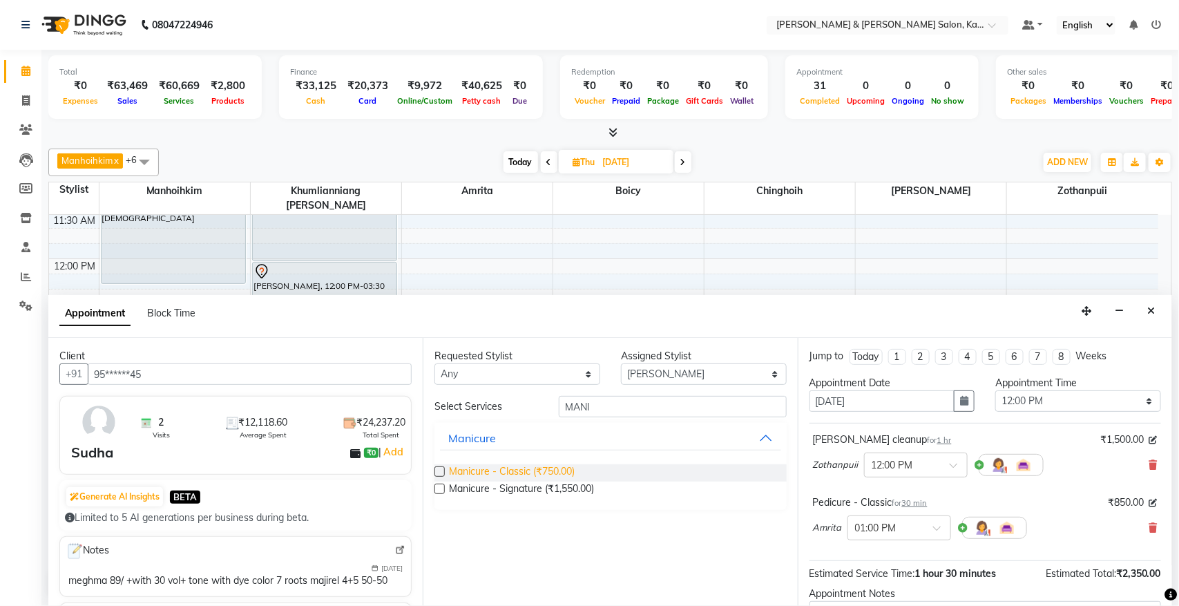
click at [537, 470] on span "Manicure - Classic (₹750.00)" at bounding box center [512, 472] width 126 height 17
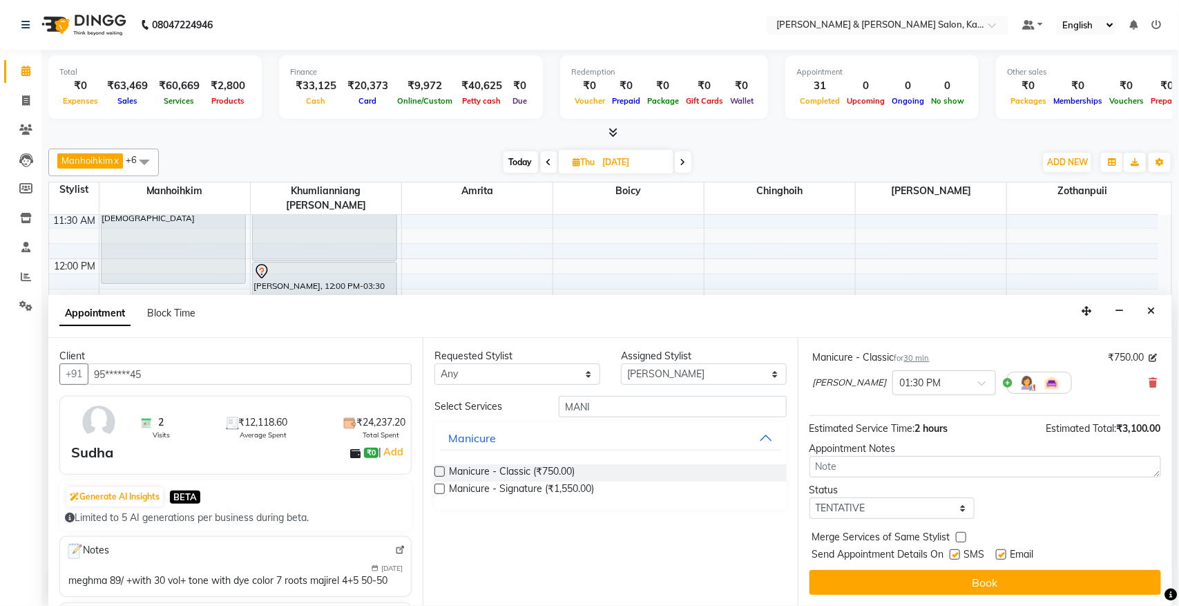
scroll to position [123, 0]
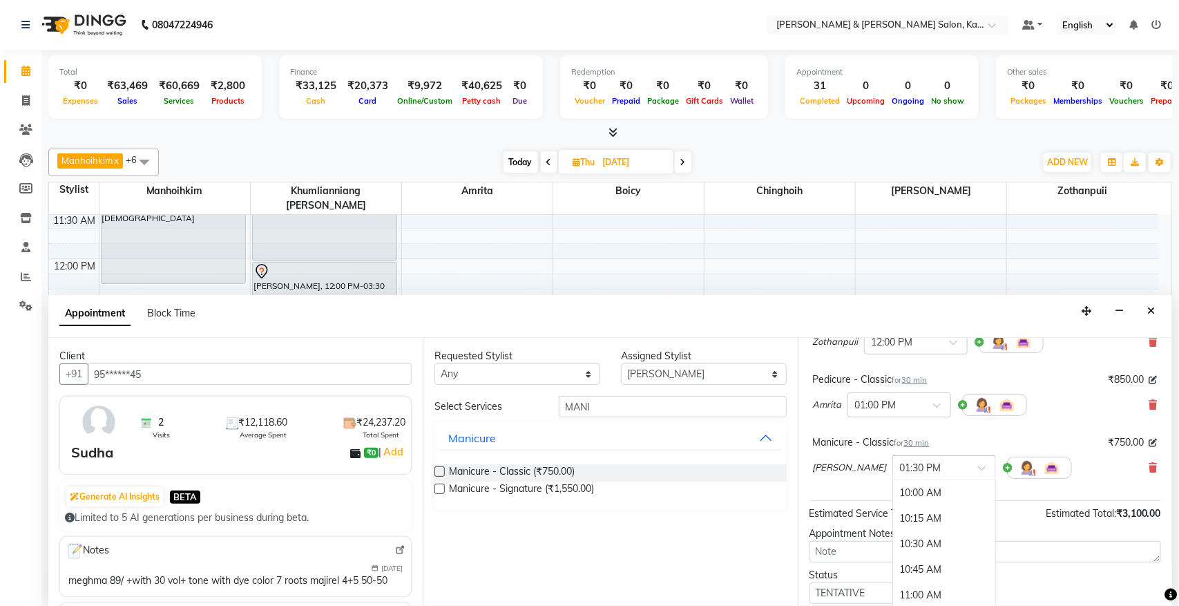
click at [943, 465] on div at bounding box center [944, 466] width 102 height 15
click at [916, 532] on div "01:00 PM" at bounding box center [944, 529] width 102 height 26
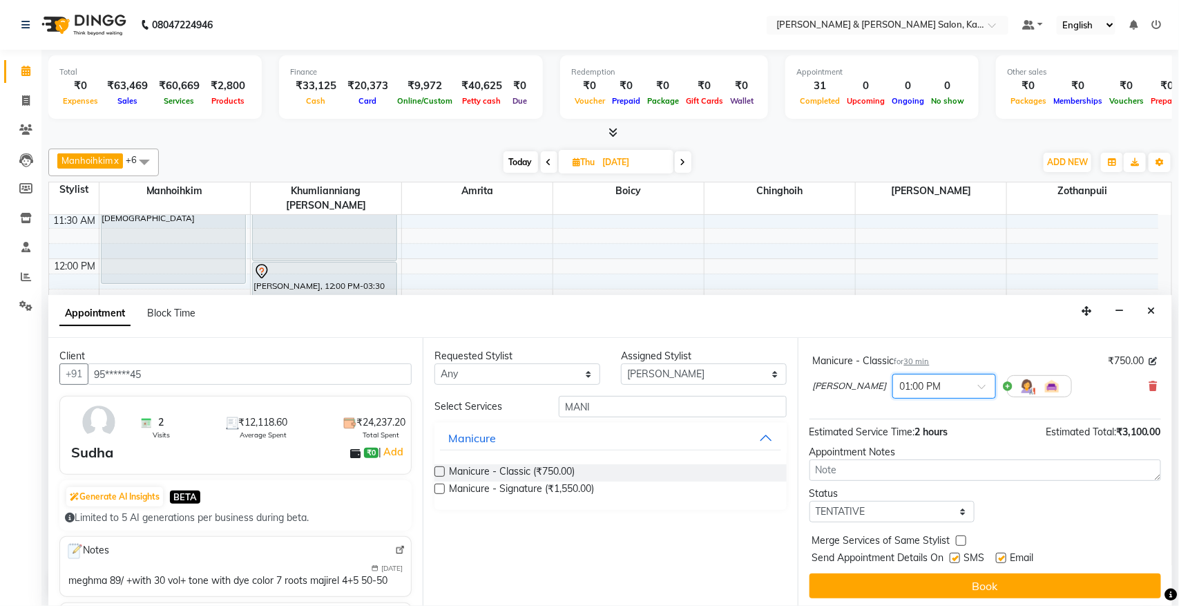
scroll to position [223, 0]
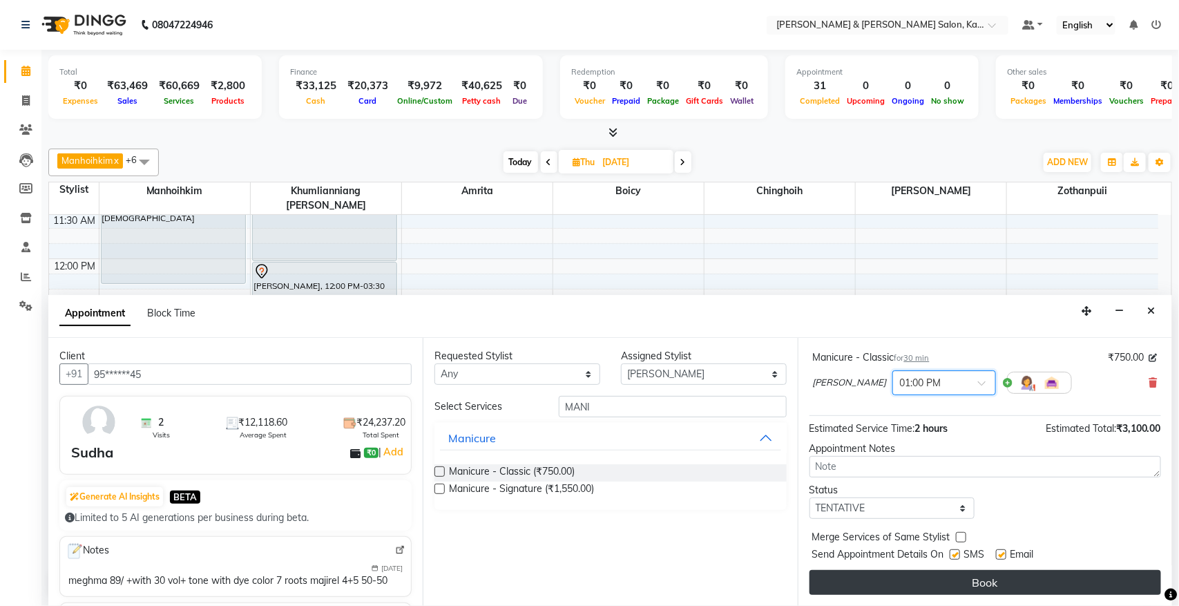
click at [1005, 584] on button "Book" at bounding box center [984, 582] width 351 height 25
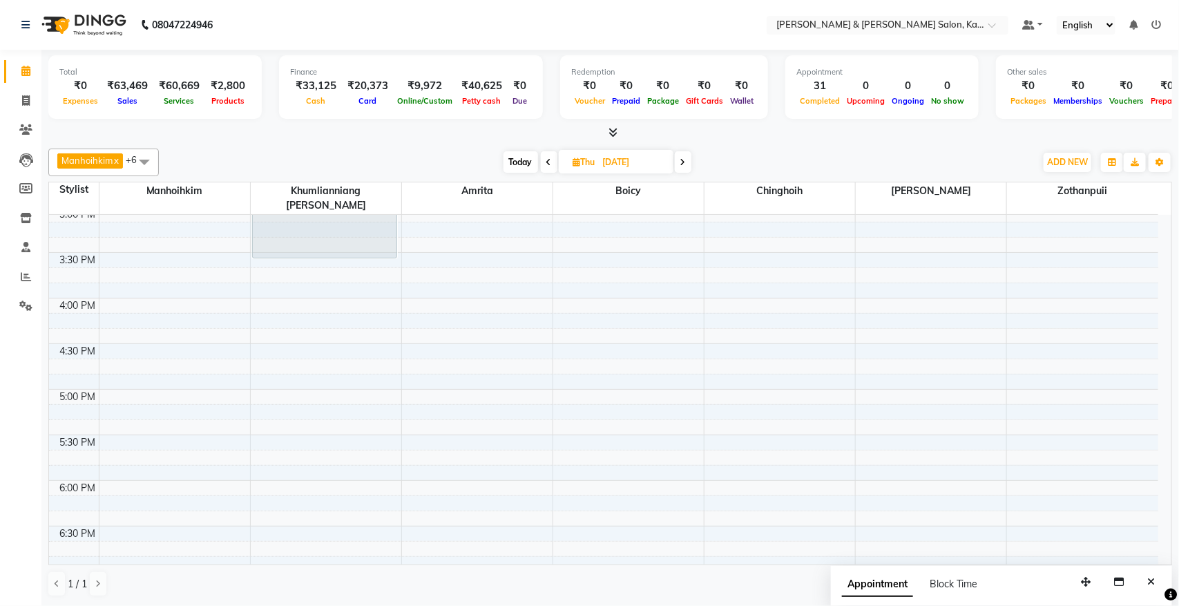
scroll to position [575, 0]
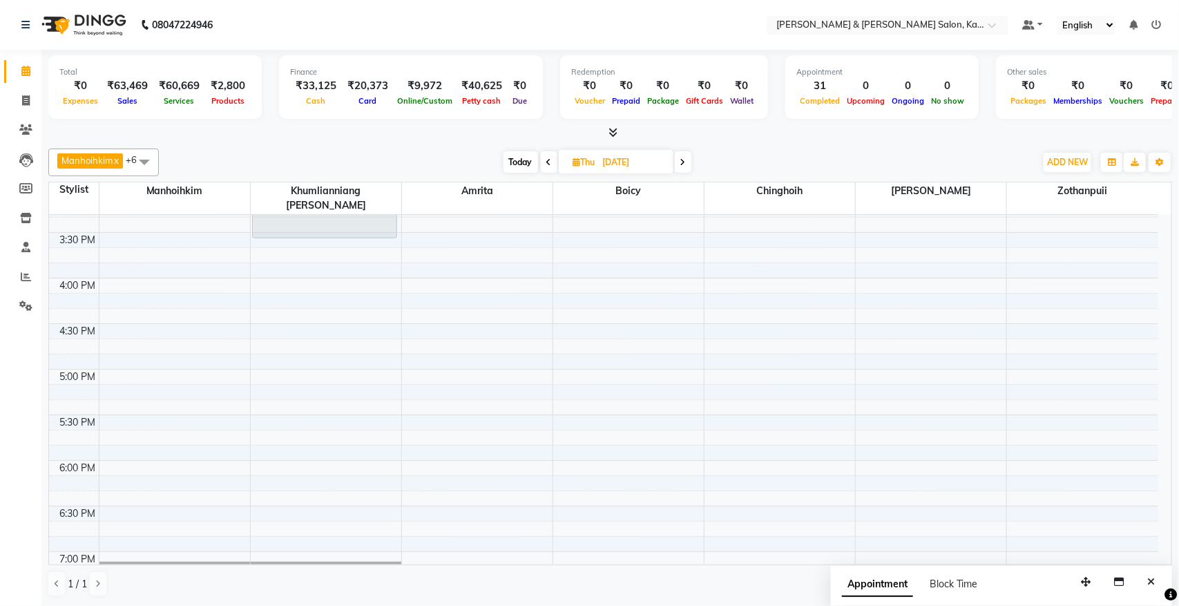
drag, startPoint x: 804, startPoint y: 155, endPoint x: 789, endPoint y: 171, distance: 22.0
click at [804, 156] on div "[DATE] [DATE]" at bounding box center [597, 162] width 862 height 21
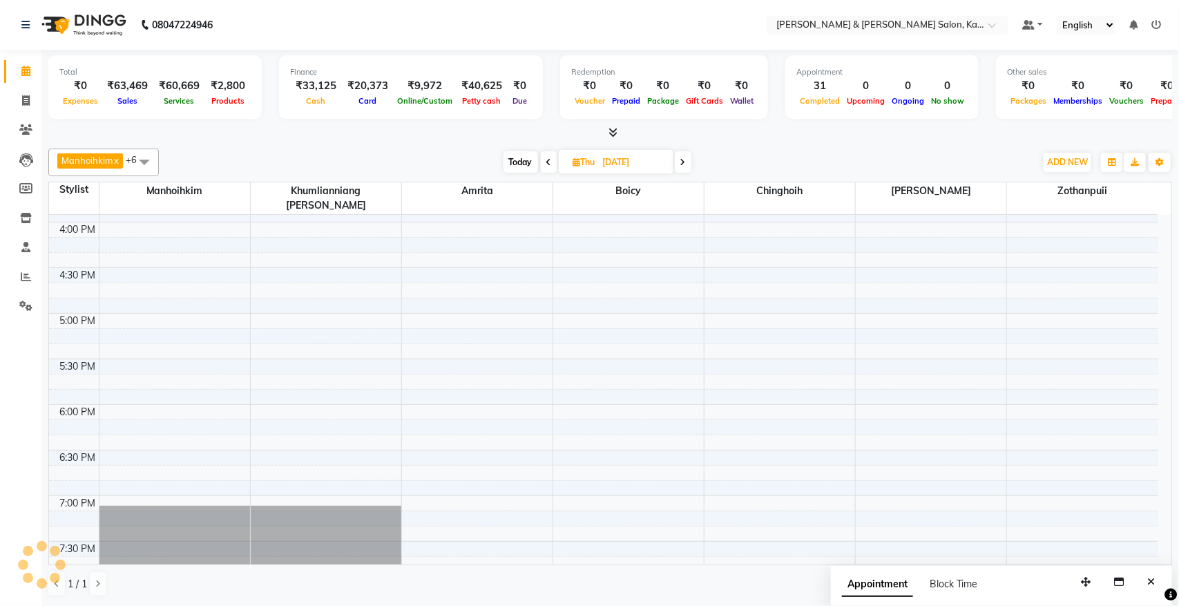
scroll to position [661, 0]
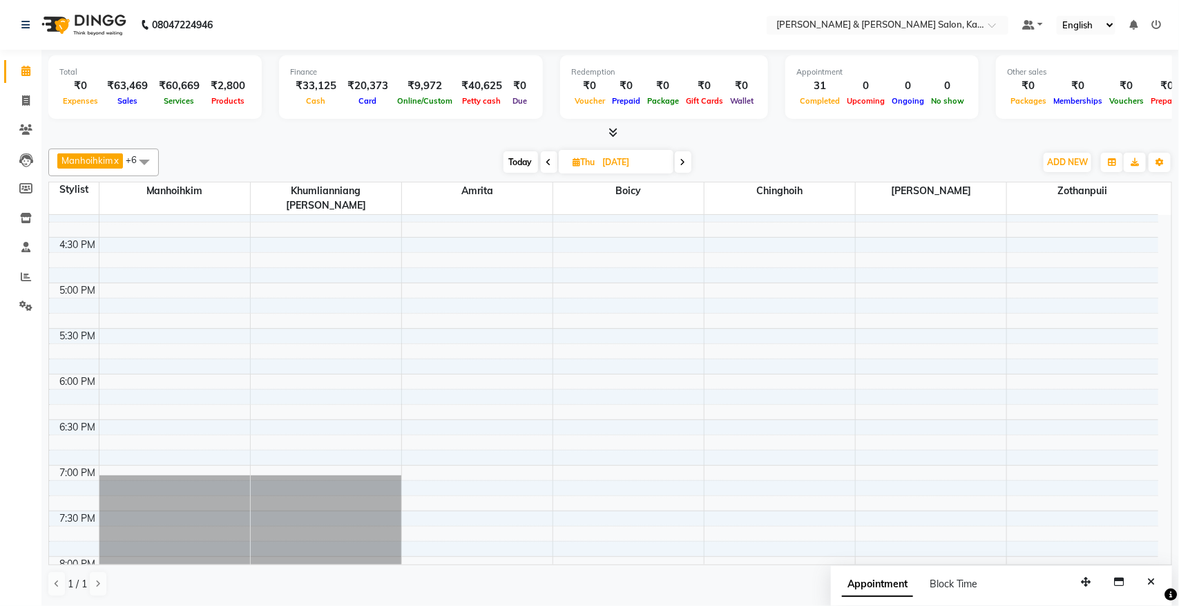
click at [137, 284] on div "9:00 AM 9:30 AM 10:00 AM 10:30 AM 11:00 AM 11:30 AM 12:00 PM 12:30 PM 1:00 PM 1…" at bounding box center [603, 146] width 1109 height 1184
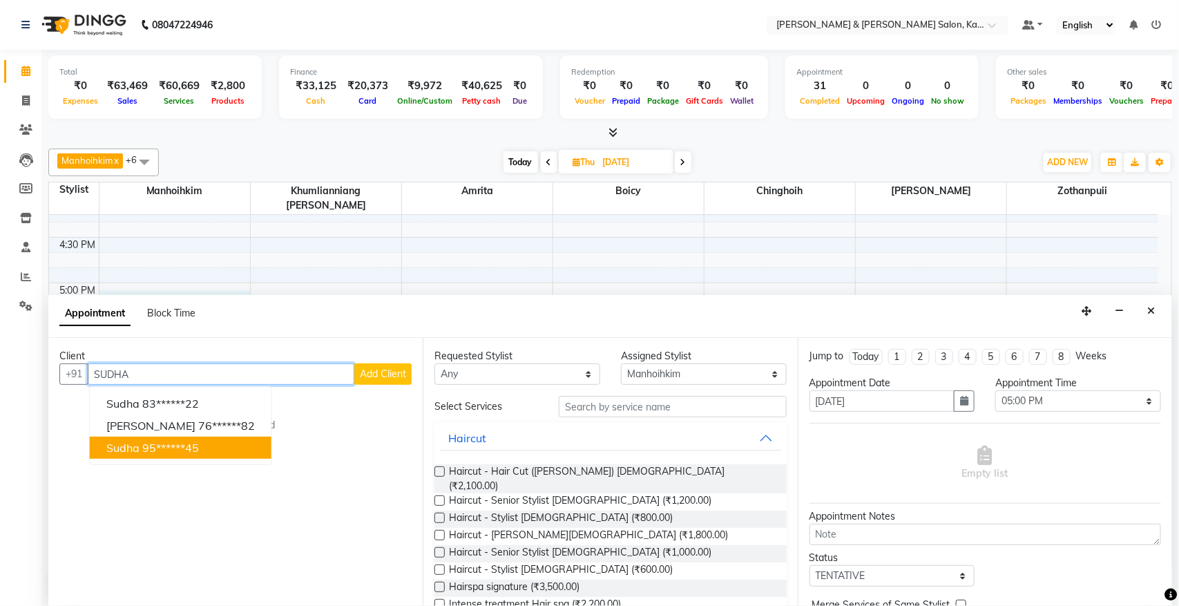
click at [164, 447] on ngb-highlight "95******45" at bounding box center [170, 448] width 57 height 14
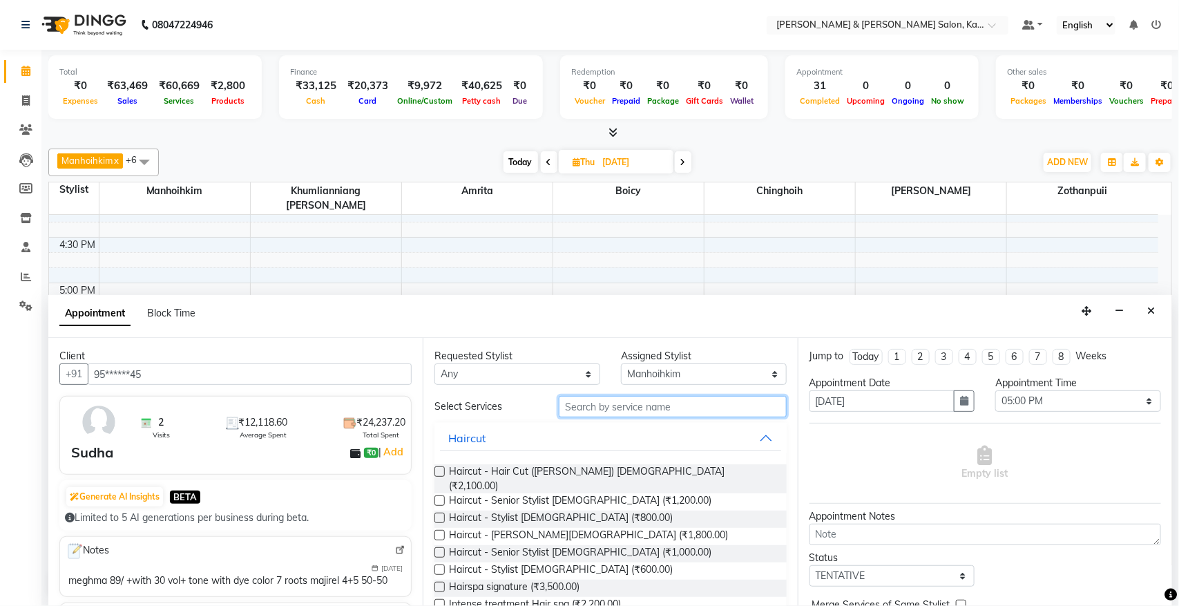
click at [619, 409] on input "text" at bounding box center [673, 406] width 228 height 21
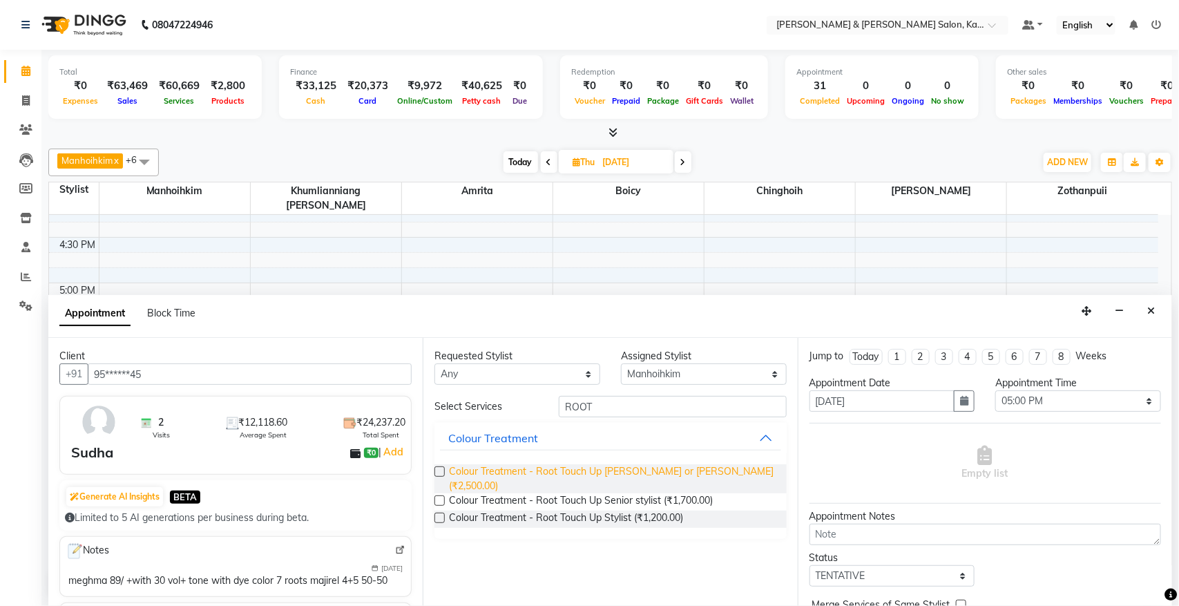
click at [656, 481] on span "Colour Treatment - Root Touch Up [PERSON_NAME] or [PERSON_NAME] (₹2,500.00)" at bounding box center [612, 478] width 326 height 29
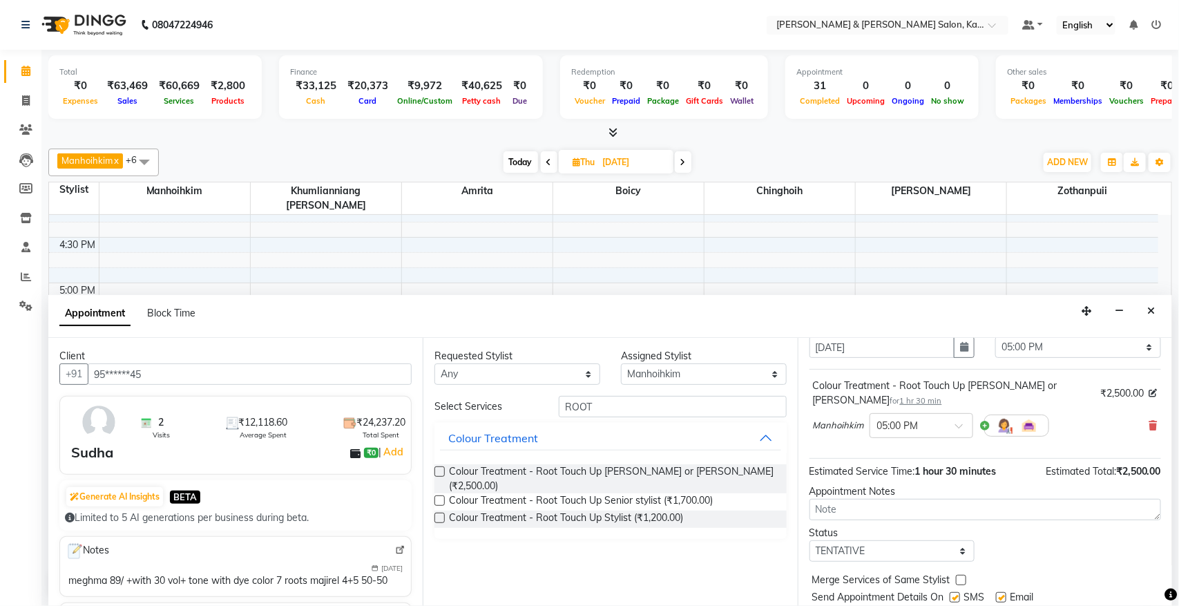
scroll to position [84, 0]
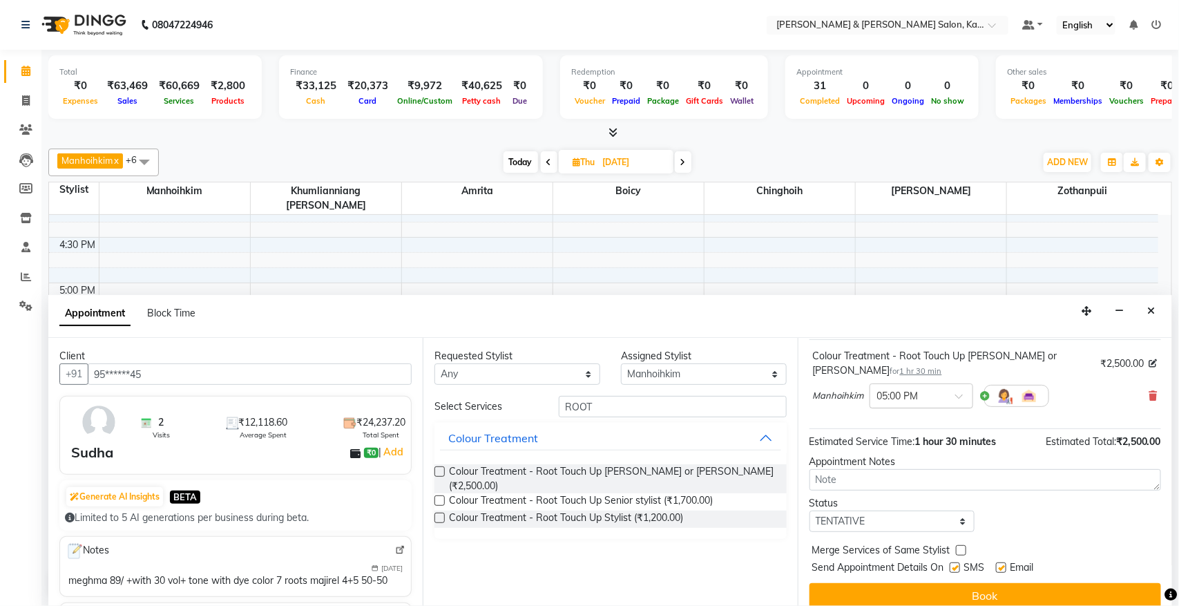
click at [923, 389] on div "× 05:00 PM" at bounding box center [910, 396] width 81 height 15
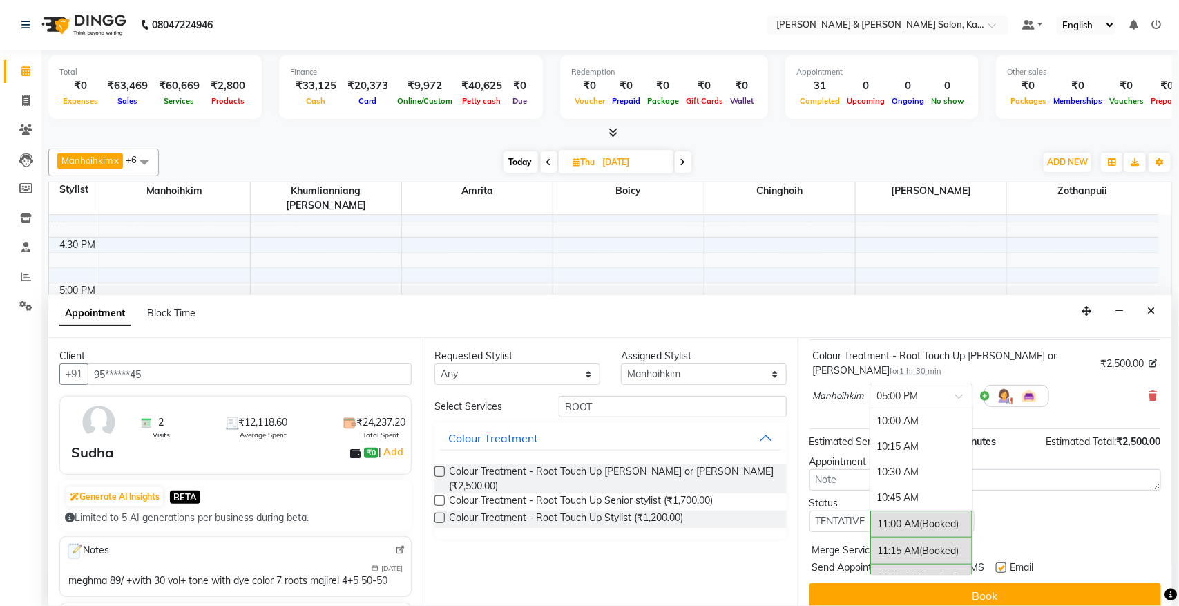
scroll to position [723, 0]
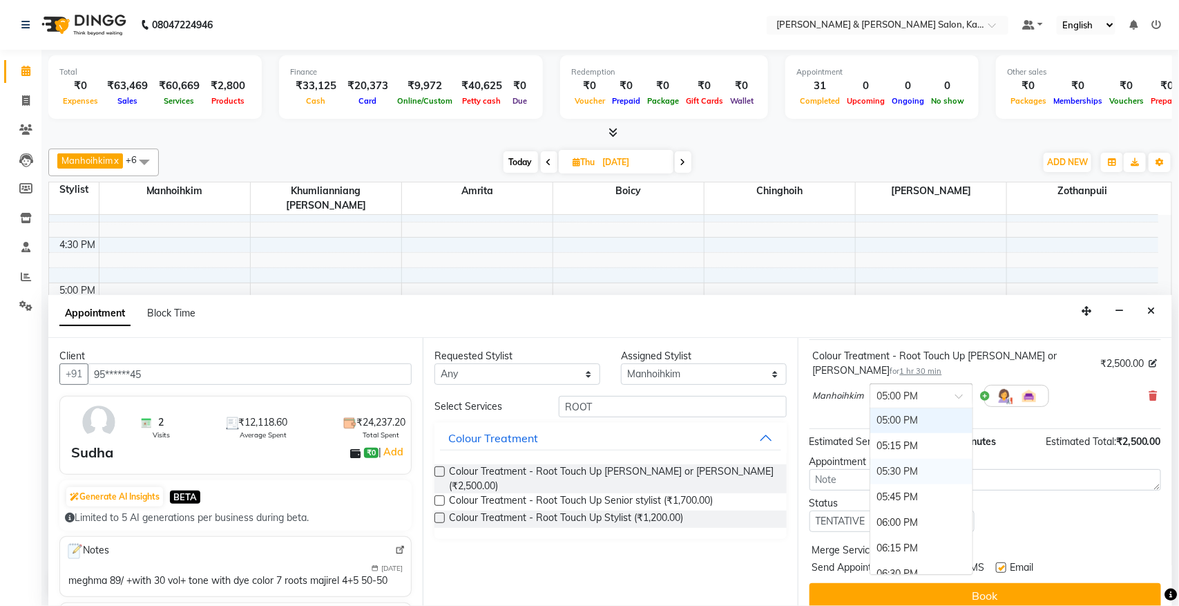
click at [913, 459] on div "05:30 PM" at bounding box center [921, 472] width 102 height 26
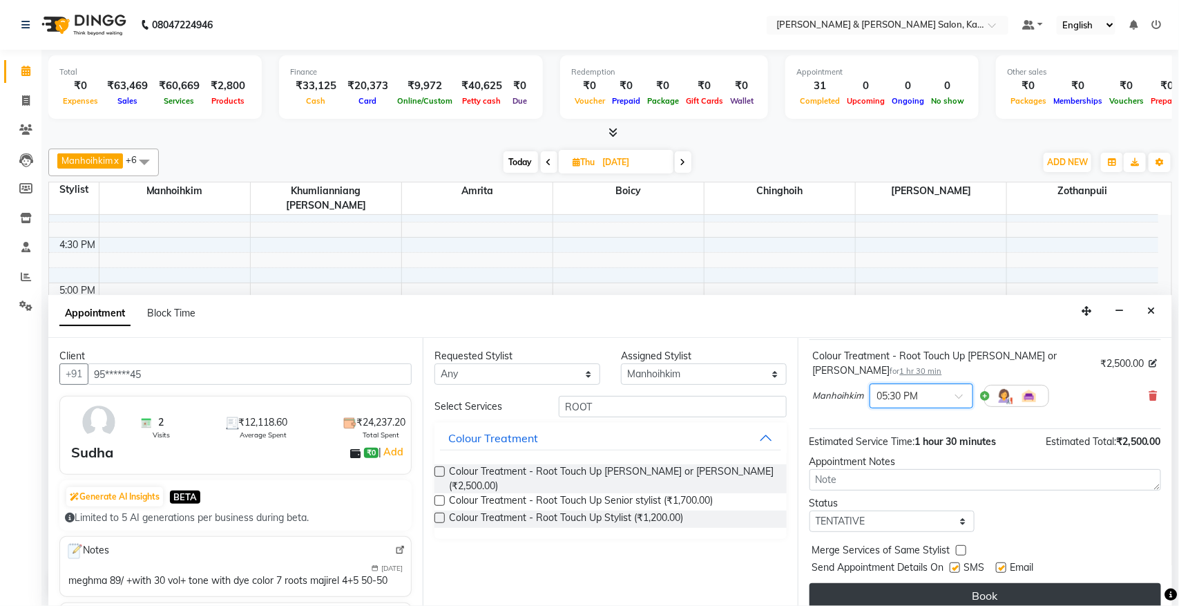
click at [1009, 583] on button "Book" at bounding box center [984, 595] width 351 height 25
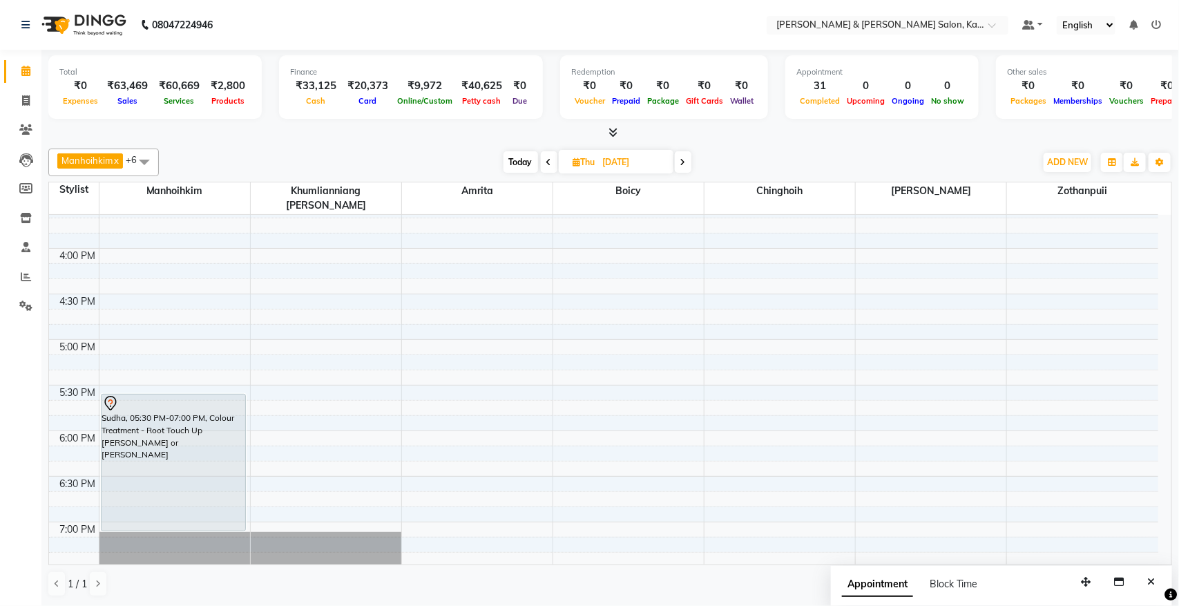
scroll to position [345, 0]
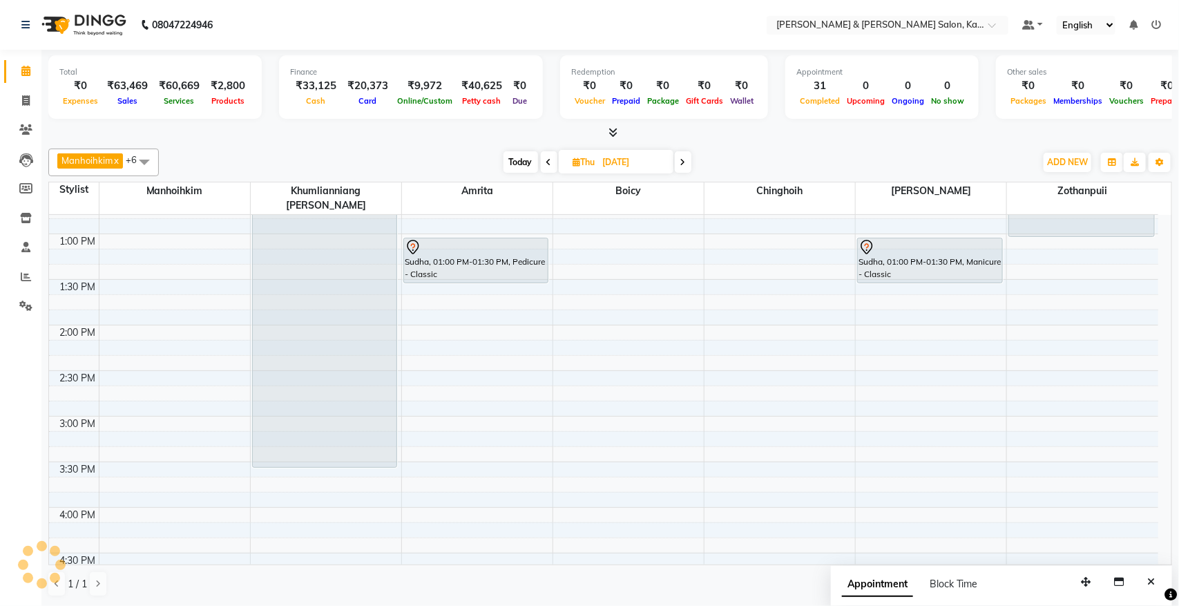
click at [523, 160] on span "Today" at bounding box center [520, 161] width 35 height 21
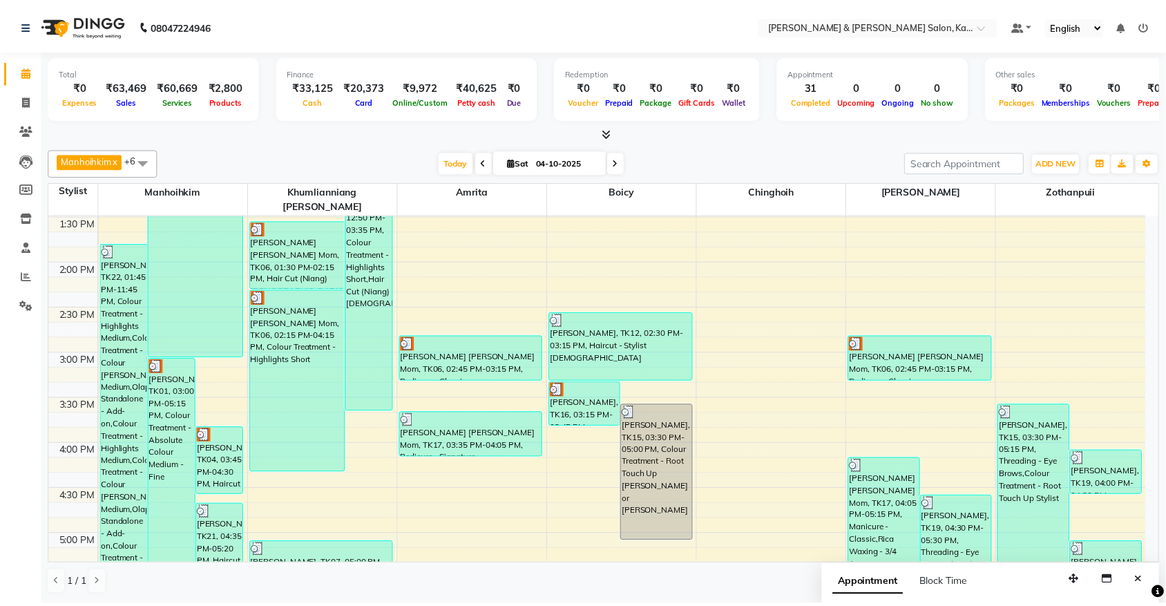
scroll to position [402, 0]
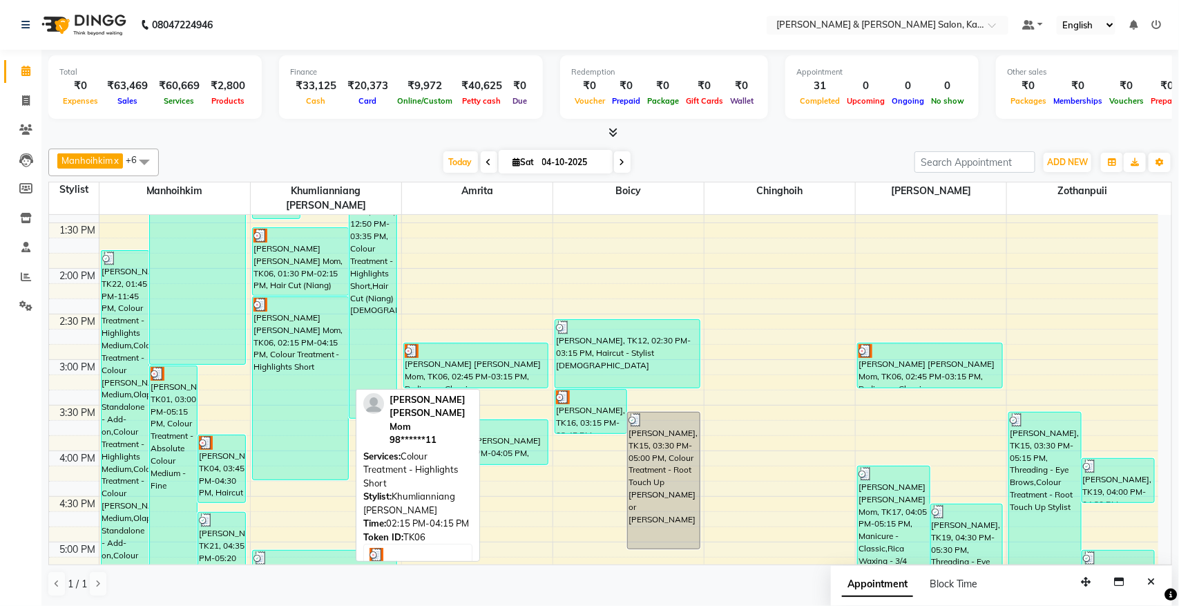
click at [292, 353] on div "[PERSON_NAME] [PERSON_NAME] Mom, TK06, 02:15 PM-04:15 PM, Colour Treatment - Hi…" at bounding box center [300, 388] width 95 height 182
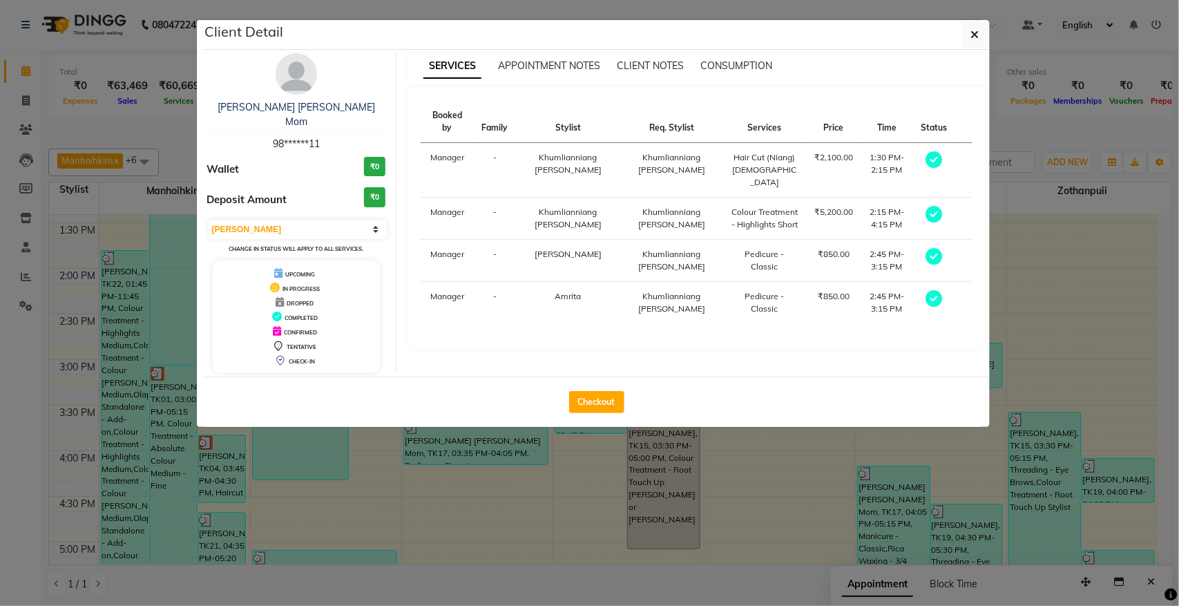
click at [577, 540] on ngb-modal-window "Client Detail [PERSON_NAME] [PERSON_NAME] Mom [DEMOGRAPHIC_DATA]******11 Wallet…" at bounding box center [589, 303] width 1179 height 606
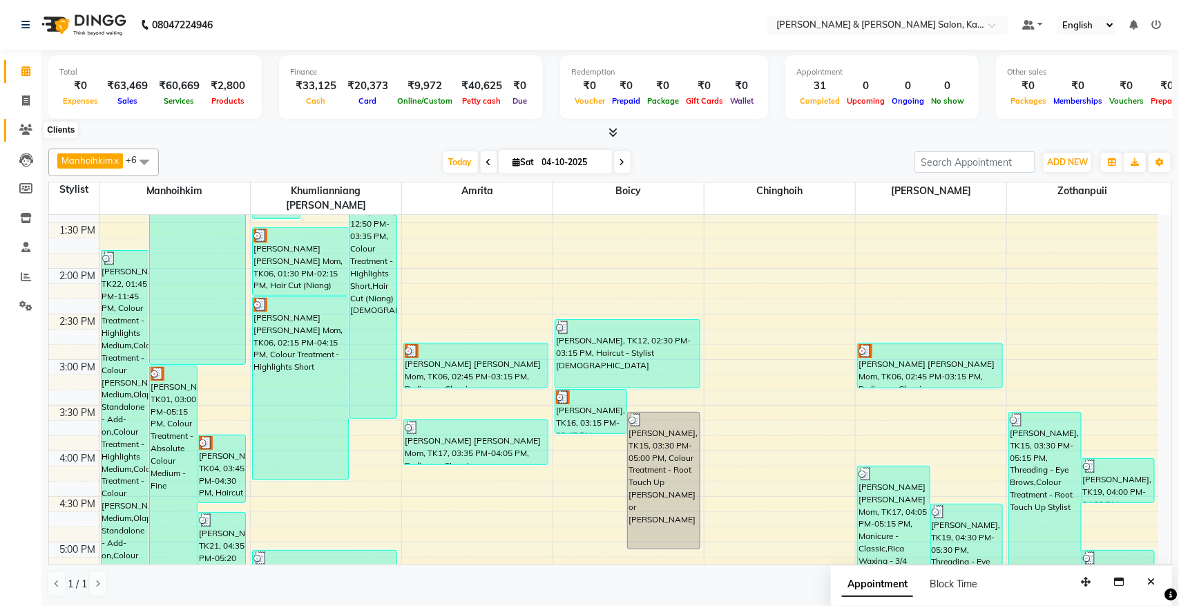
click at [23, 129] on icon at bounding box center [25, 129] width 13 height 10
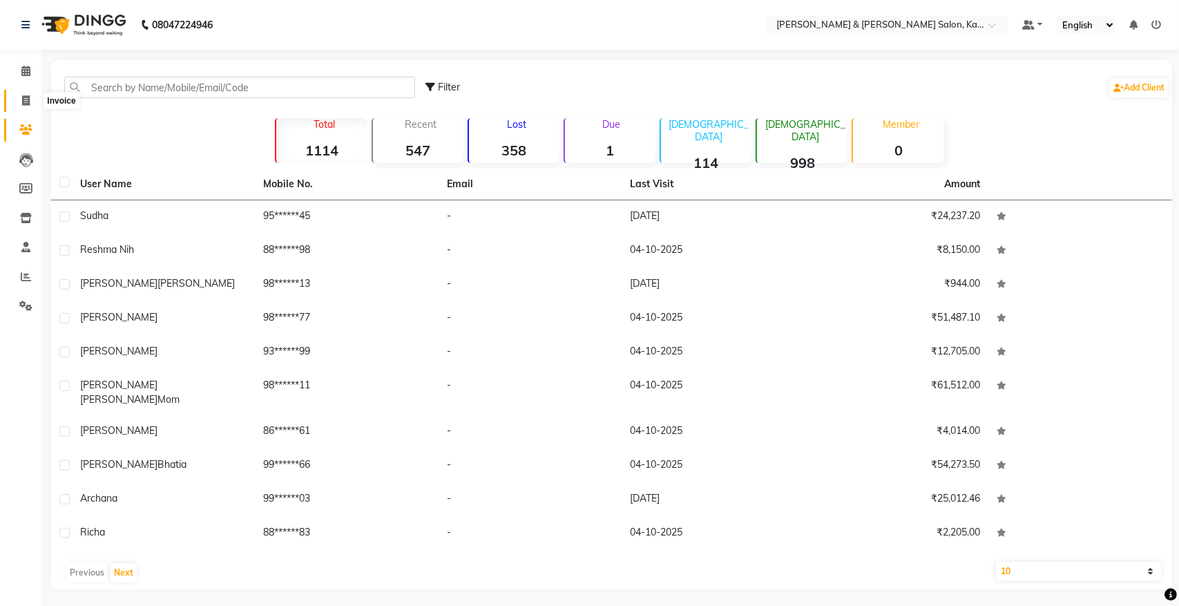
click at [24, 104] on icon at bounding box center [26, 100] width 8 height 10
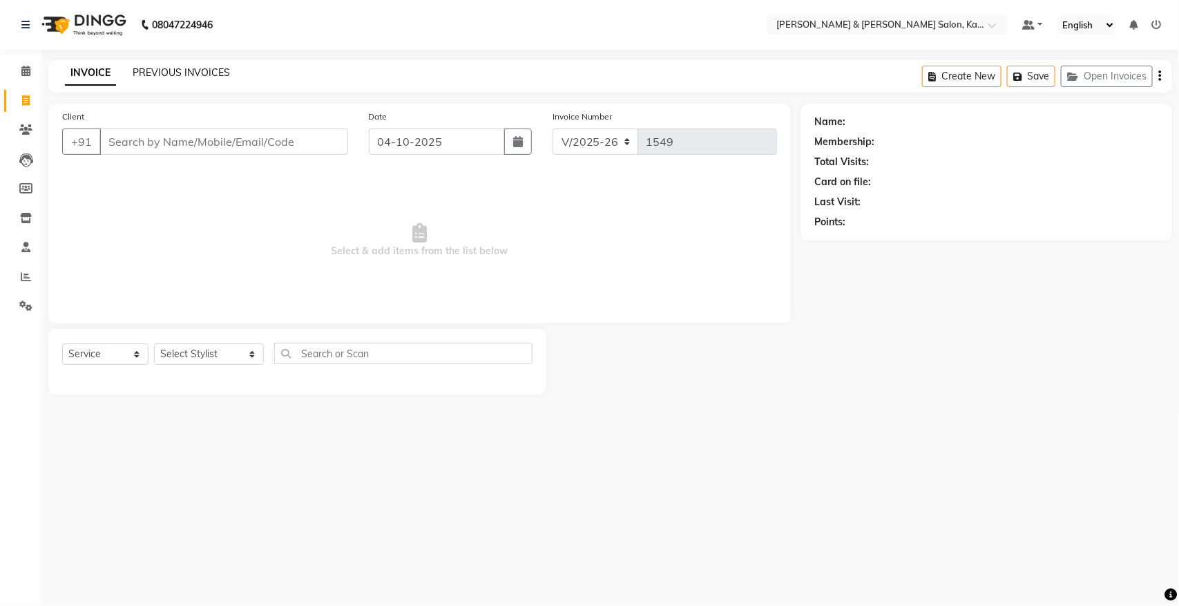
click at [171, 75] on link "PREVIOUS INVOICES" at bounding box center [181, 72] width 97 height 12
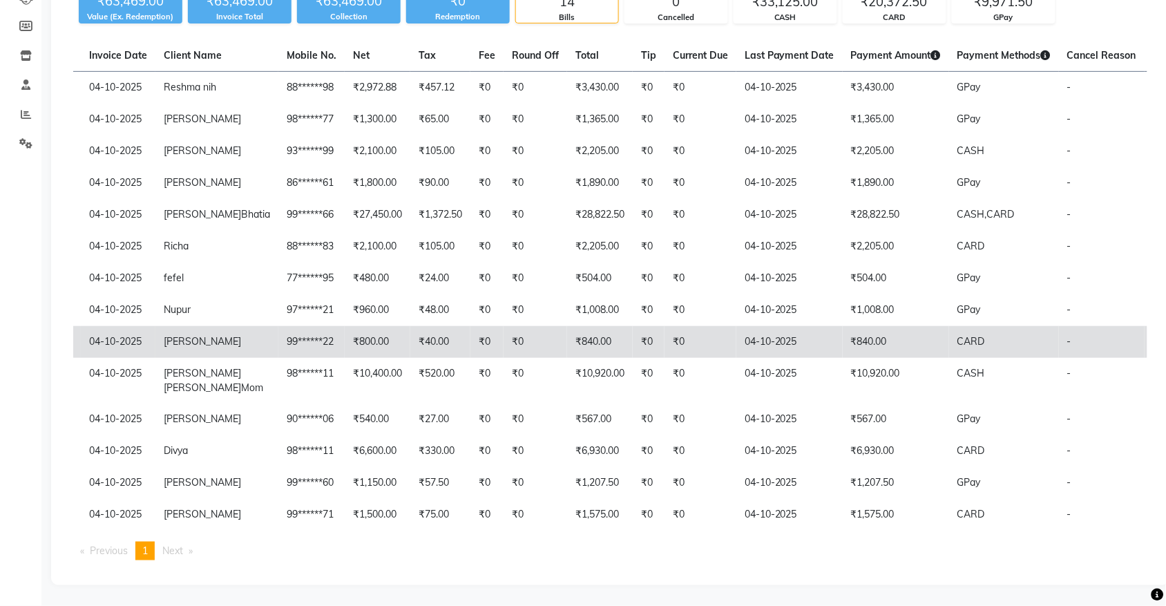
scroll to position [97, 0]
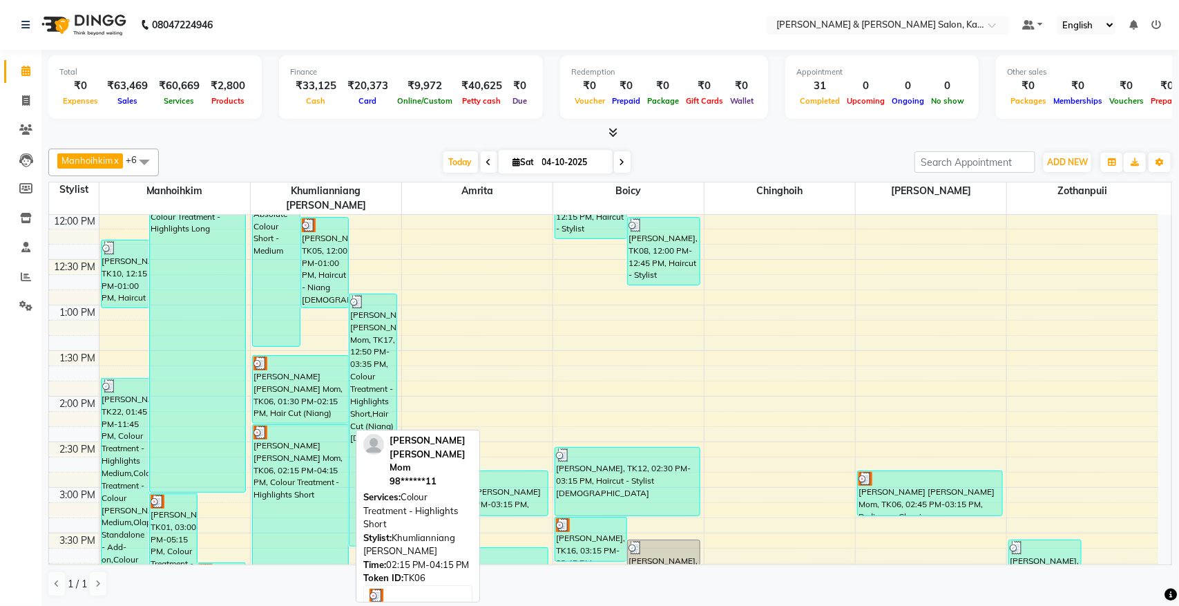
scroll to position [259, 0]
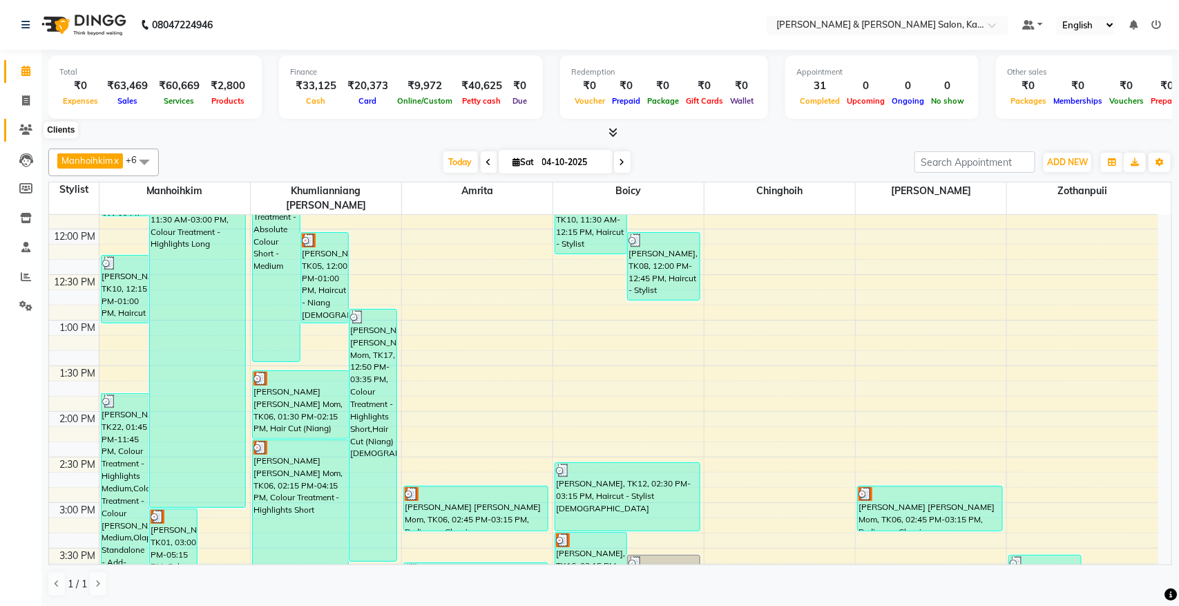
click at [23, 122] on span at bounding box center [26, 130] width 24 height 16
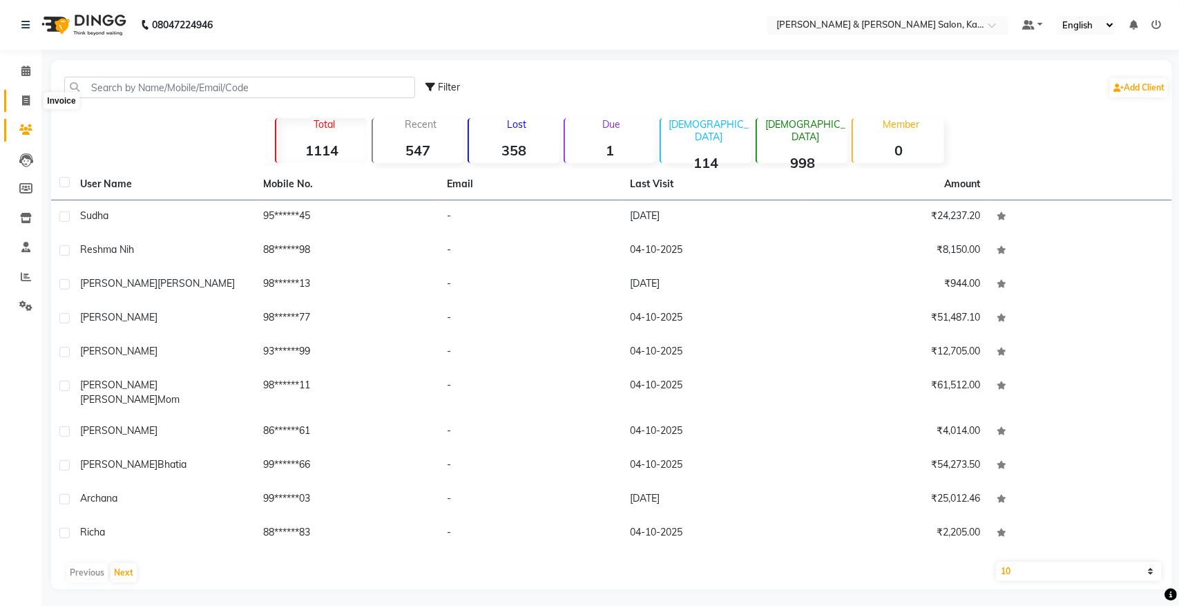
click at [22, 97] on icon at bounding box center [26, 100] width 8 height 10
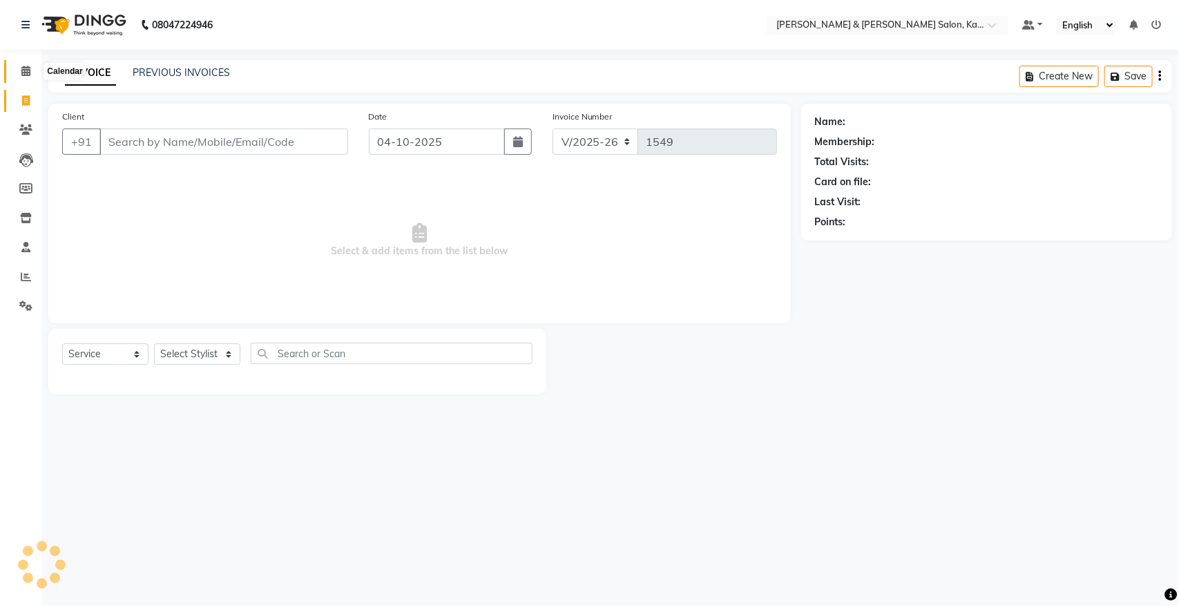
click at [19, 71] on span at bounding box center [26, 72] width 24 height 16
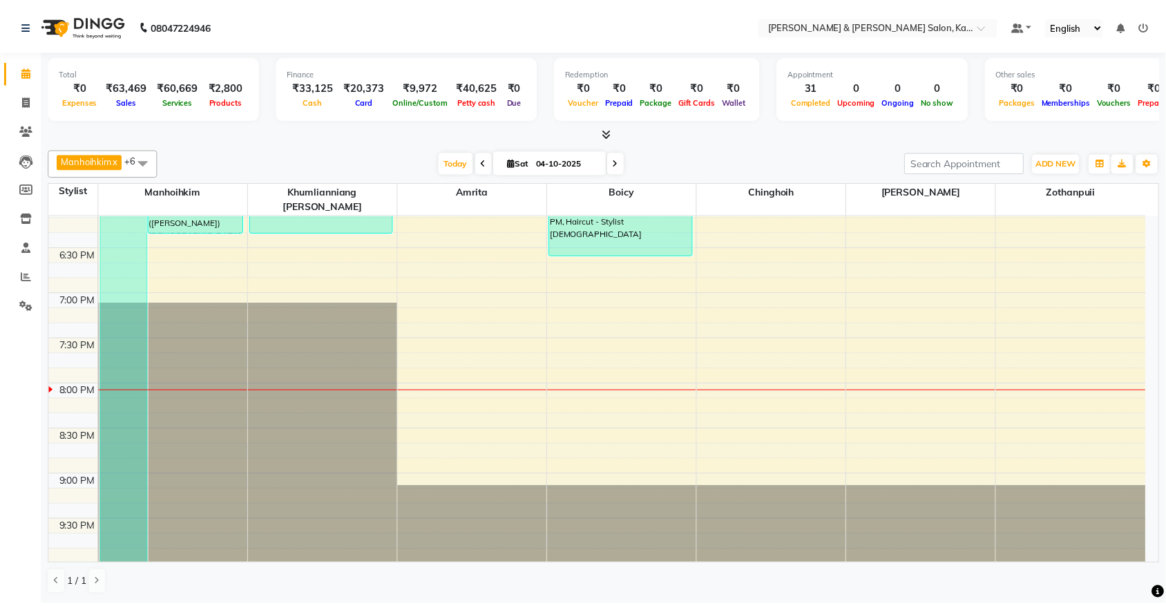
scroll to position [575, 0]
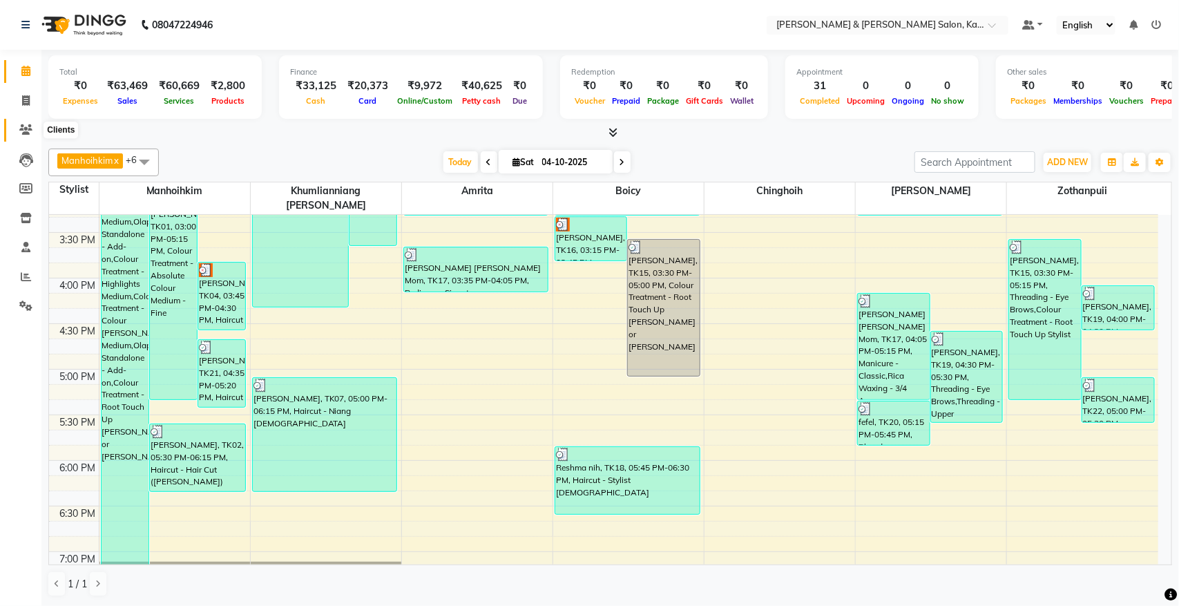
click at [18, 122] on span at bounding box center [26, 130] width 24 height 16
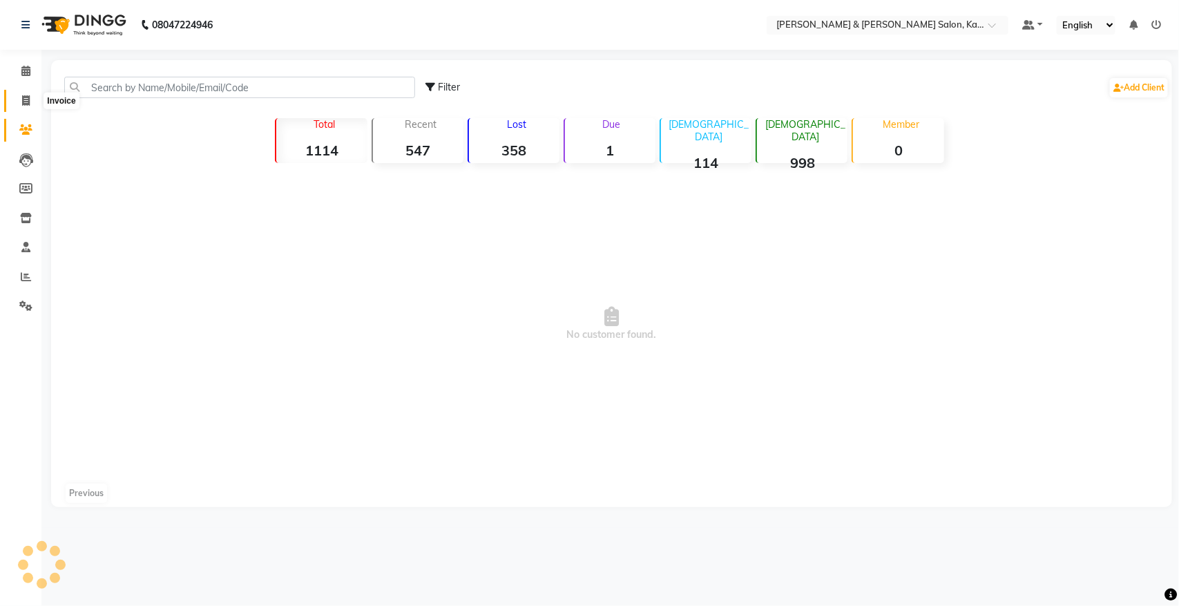
click at [29, 104] on icon at bounding box center [26, 100] width 8 height 10
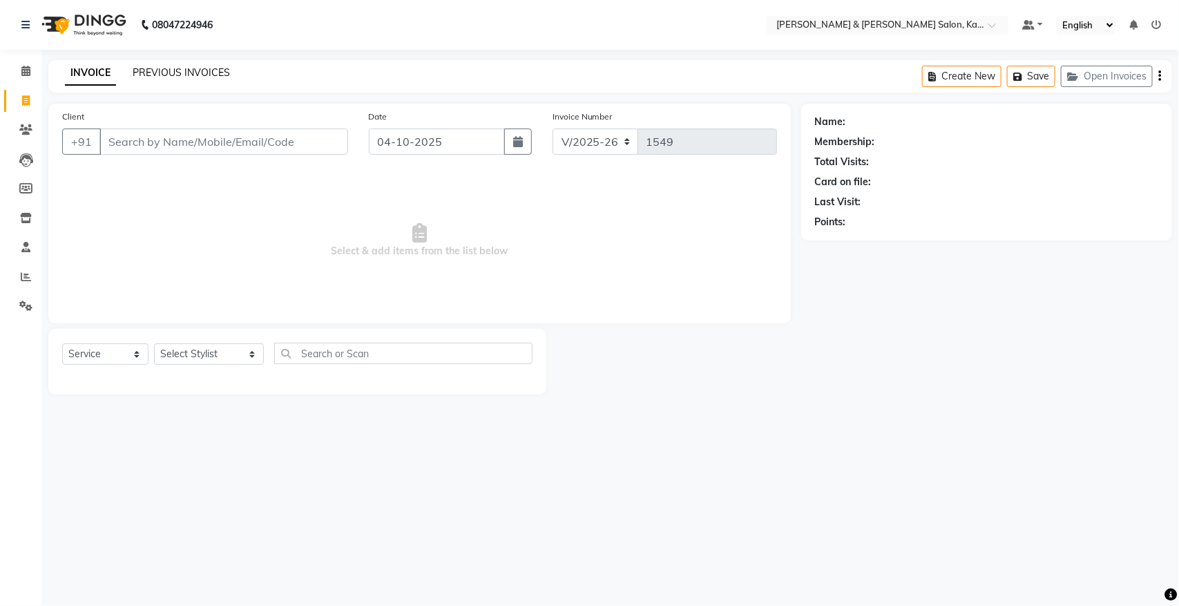
click at [183, 69] on link "PREVIOUS INVOICES" at bounding box center [181, 72] width 97 height 12
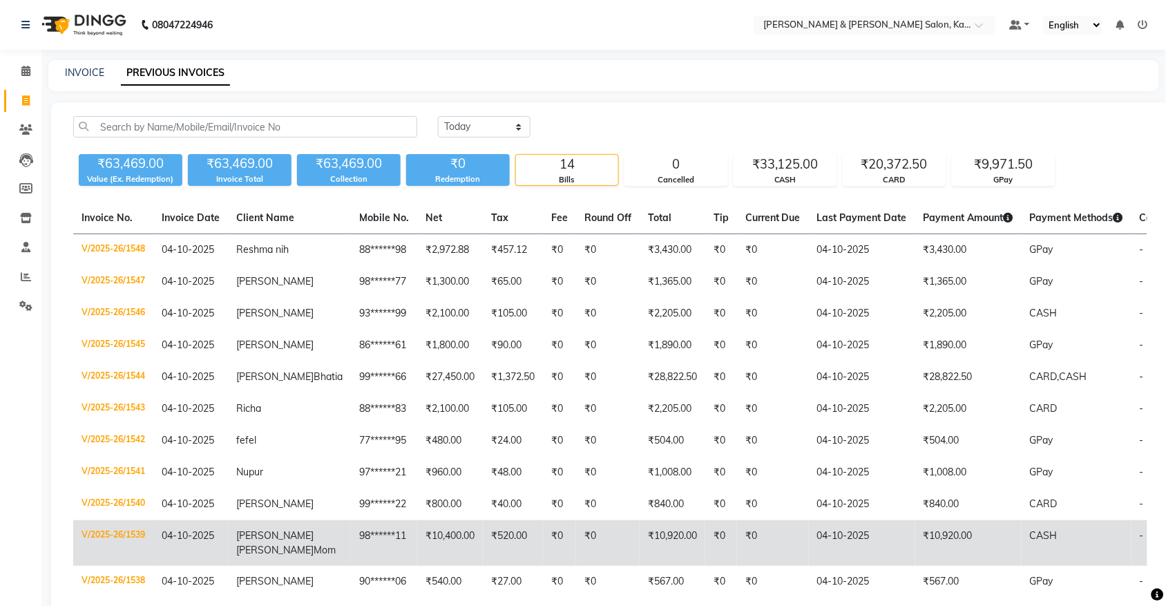
scroll to position [173, 0]
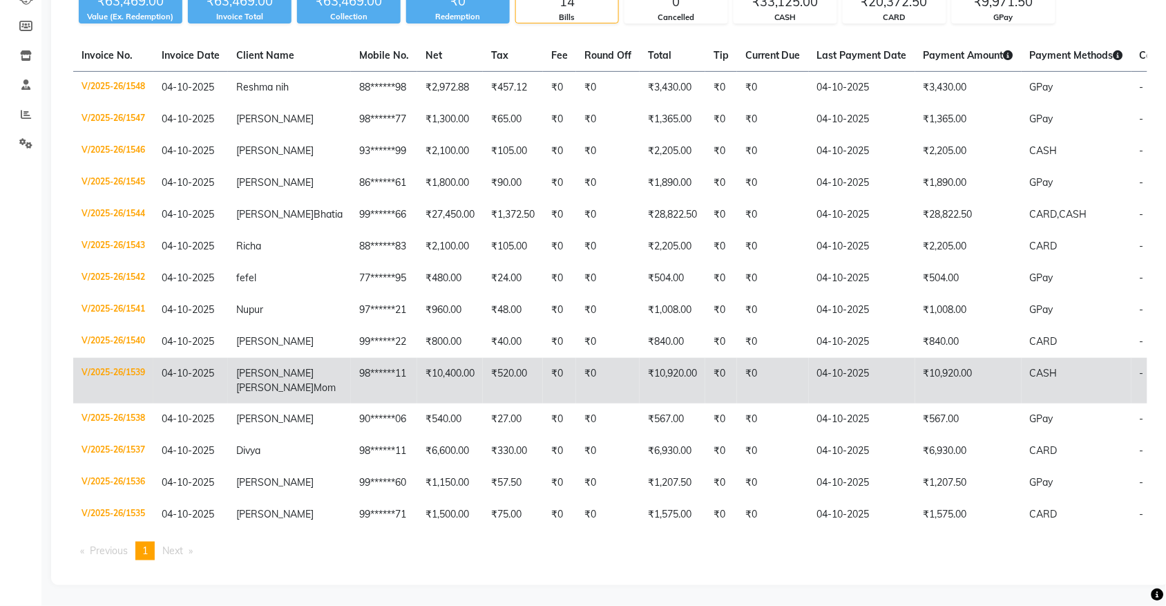
click at [483, 380] on td "₹520.00" at bounding box center [513, 381] width 60 height 46
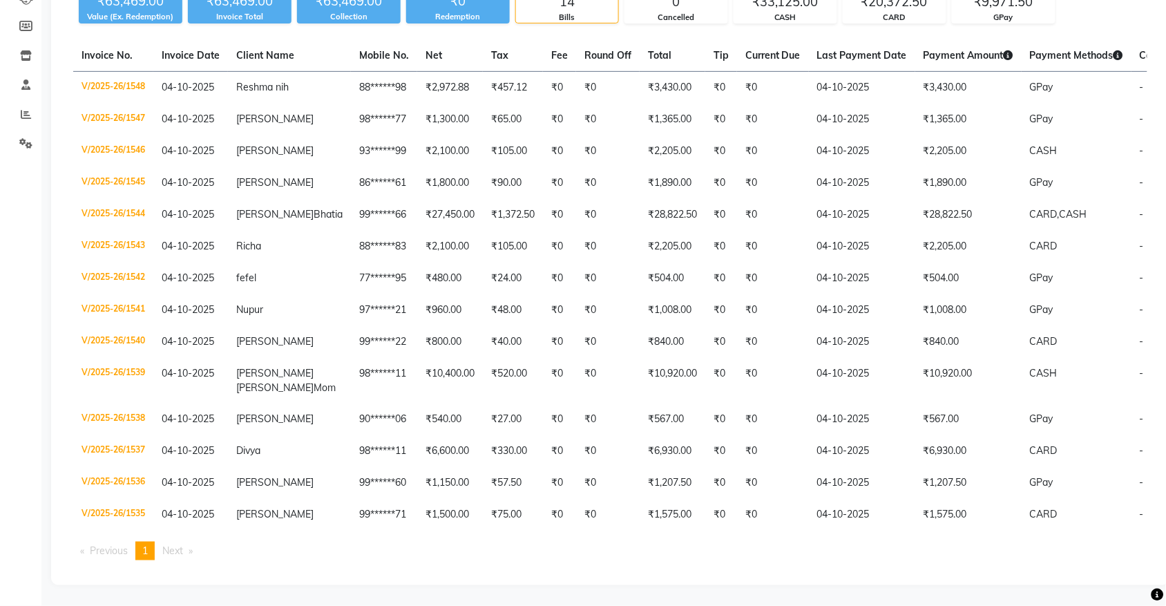
scroll to position [0, 73]
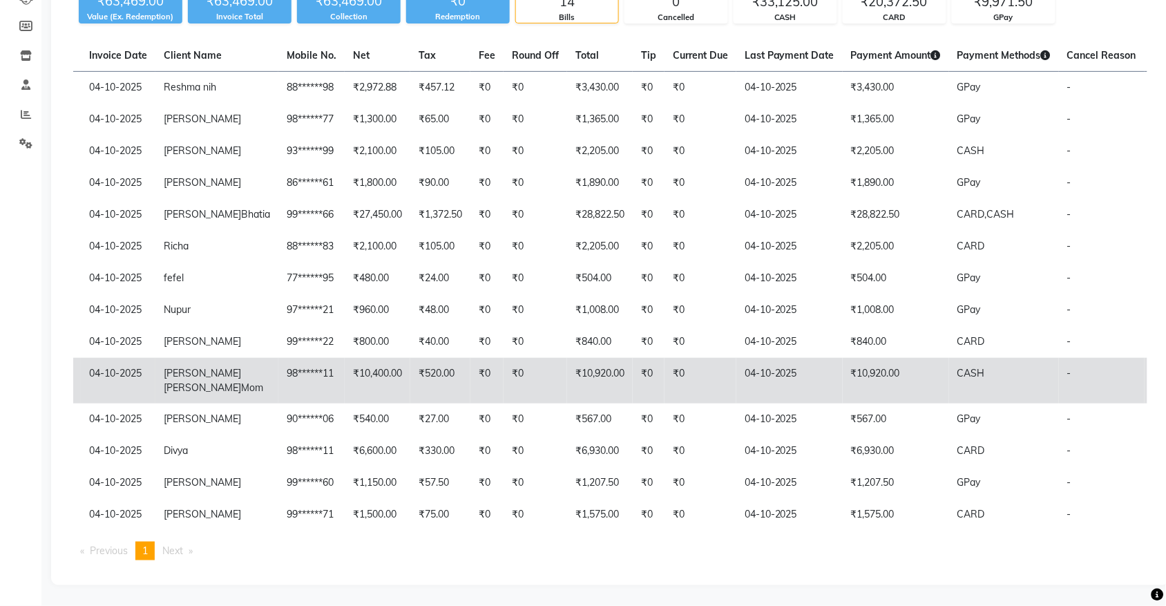
drag, startPoint x: 883, startPoint y: 380, endPoint x: 782, endPoint y: 383, distance: 100.9
click at [782, 383] on td "04-10-2025" at bounding box center [789, 381] width 106 height 46
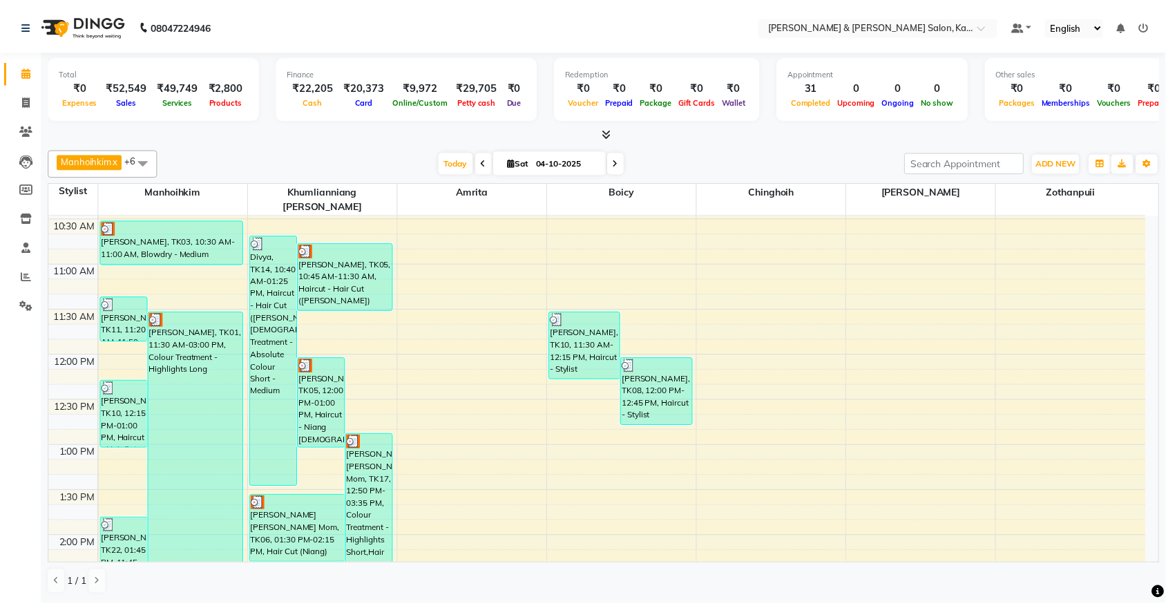
scroll to position [173, 0]
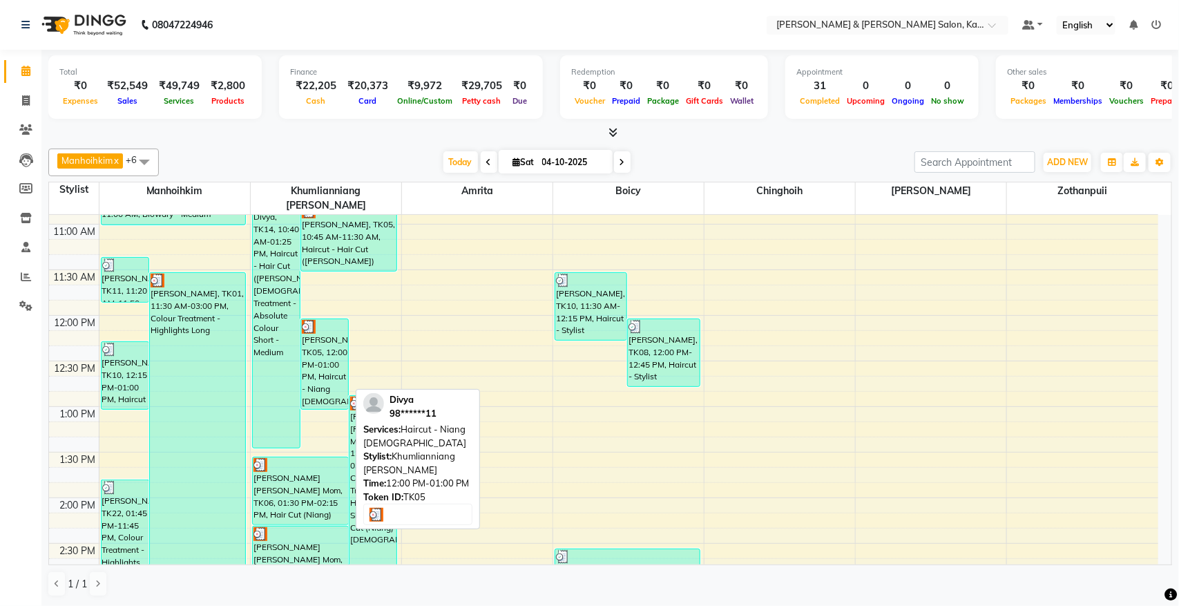
click at [322, 336] on div "[PERSON_NAME], TK05, 12:00 PM-01:00 PM, Haircut - Niang [DEMOGRAPHIC_DATA]" at bounding box center [324, 364] width 47 height 90
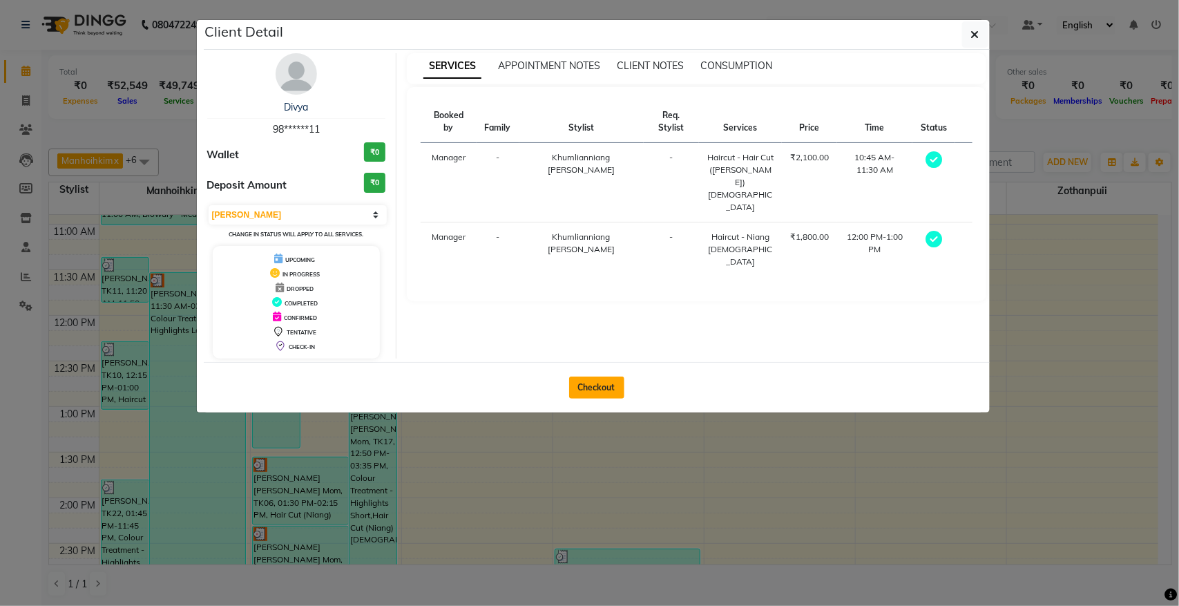
click at [610, 385] on button "Checkout" at bounding box center [596, 387] width 55 height 22
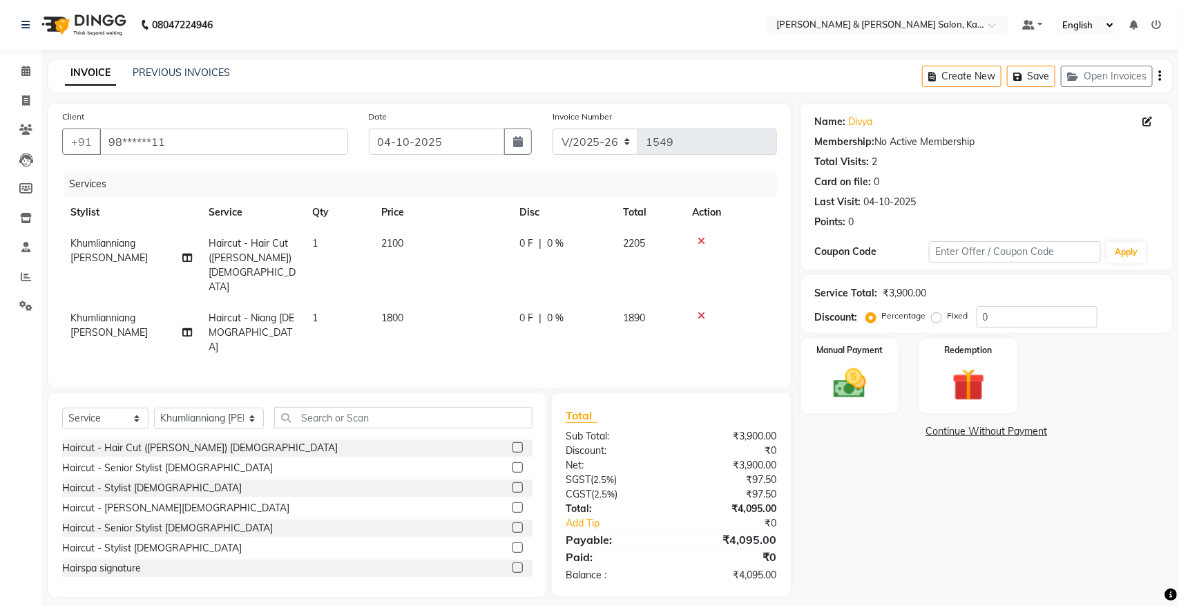
click at [267, 240] on span "Haircut - Hair Cut ([PERSON_NAME]) [DEMOGRAPHIC_DATA]" at bounding box center [252, 265] width 87 height 56
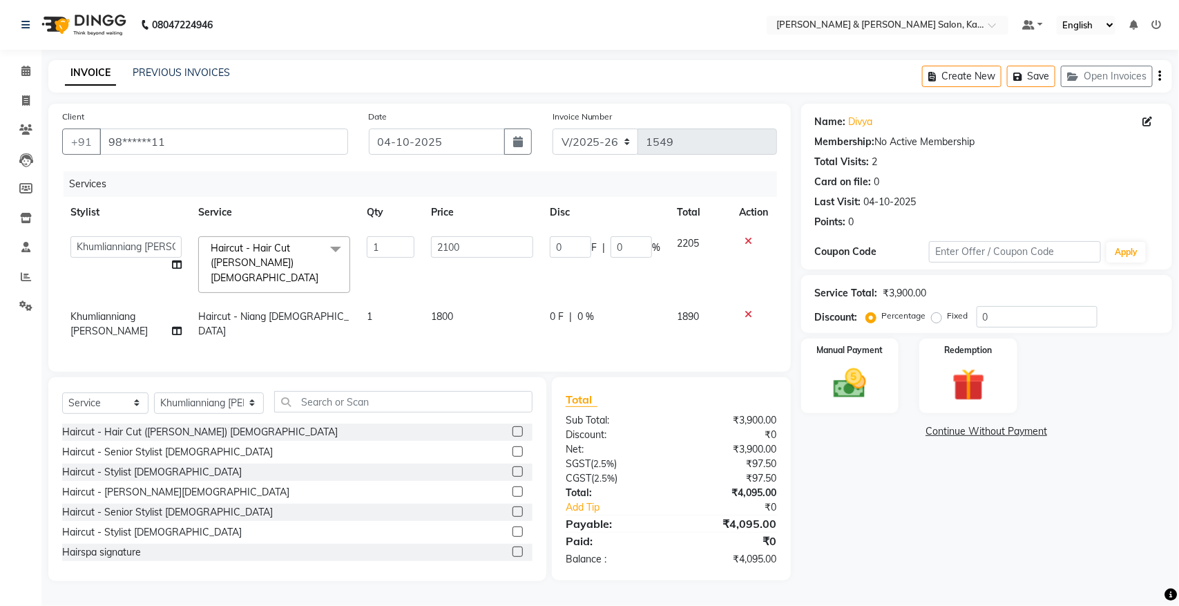
click at [294, 256] on span "Haircut - Hair Cut ([PERSON_NAME]) [DEMOGRAPHIC_DATA] x" at bounding box center [268, 263] width 122 height 44
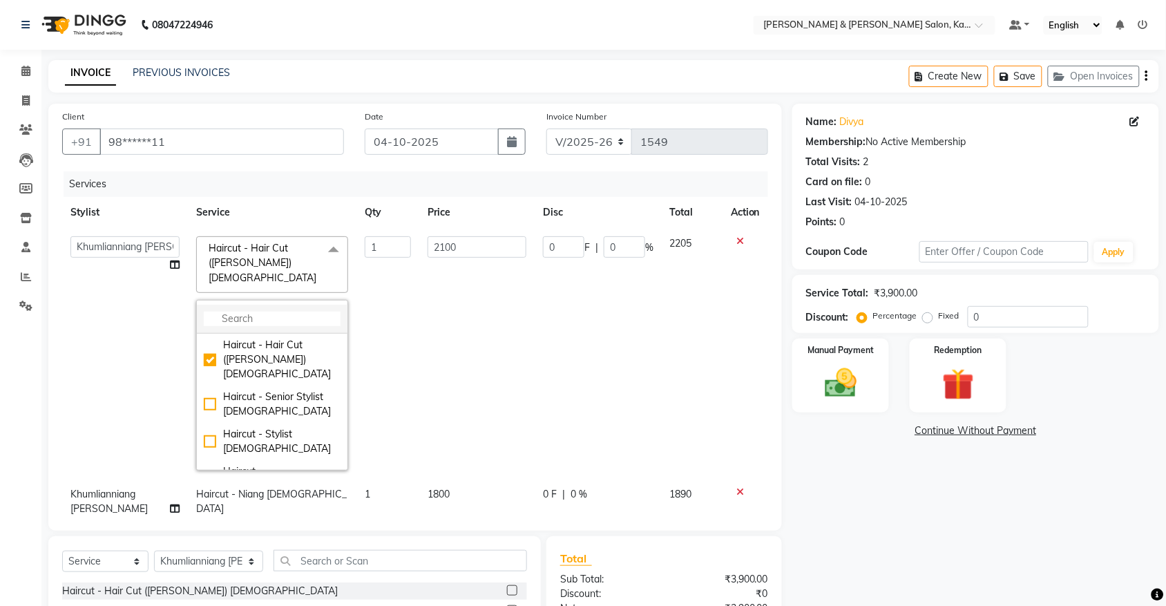
click at [251, 311] on input "multiselect-search" at bounding box center [272, 318] width 137 height 15
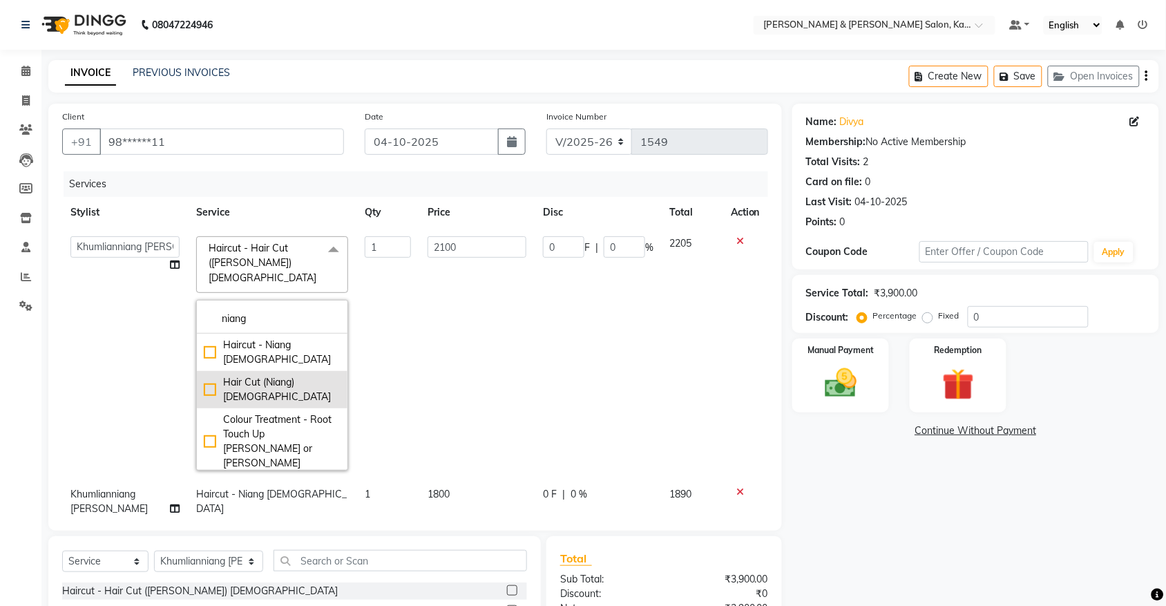
click at [287, 375] on div "Hair Cut (Niang) [DEMOGRAPHIC_DATA]" at bounding box center [272, 389] width 137 height 29
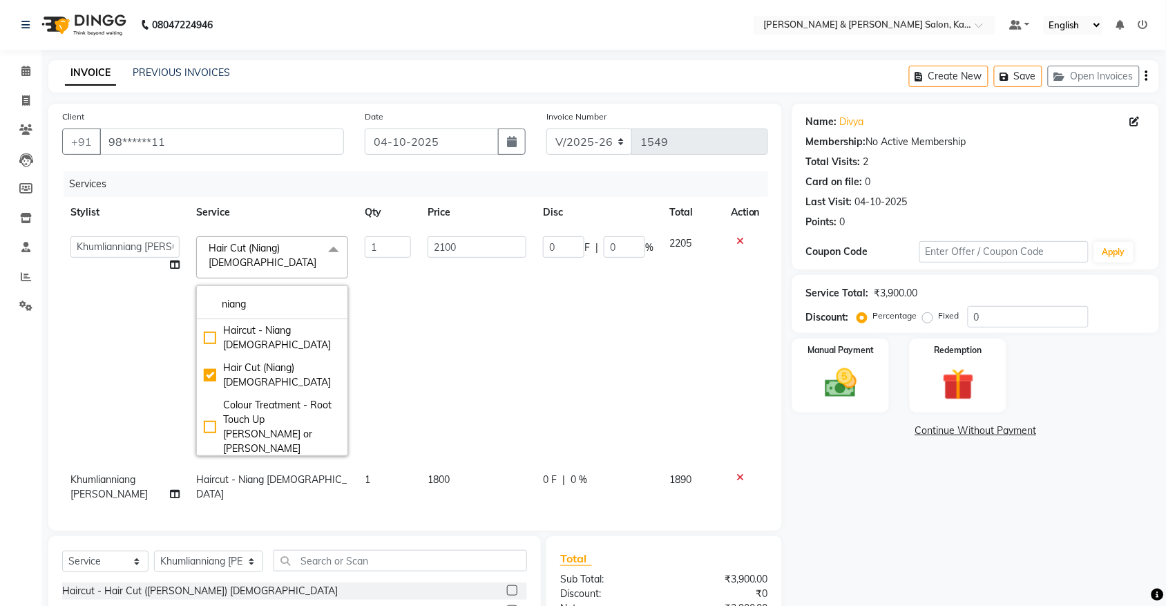
click at [782, 409] on div "Manual Payment Redemption" at bounding box center [975, 375] width 387 height 74
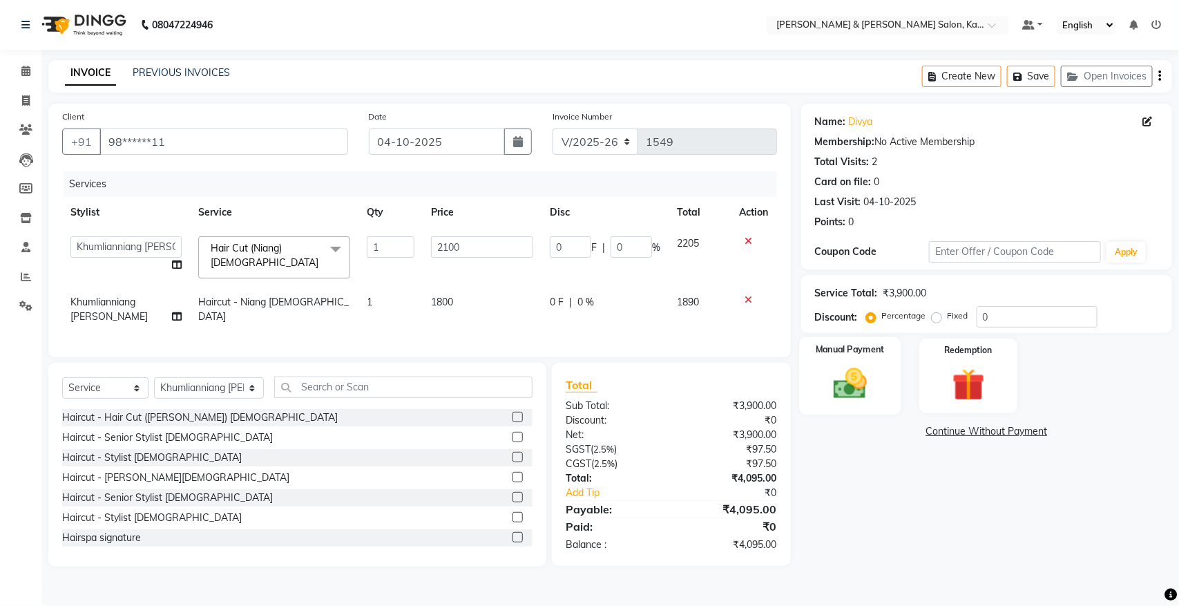
click at [851, 388] on img at bounding box center [849, 383] width 55 height 39
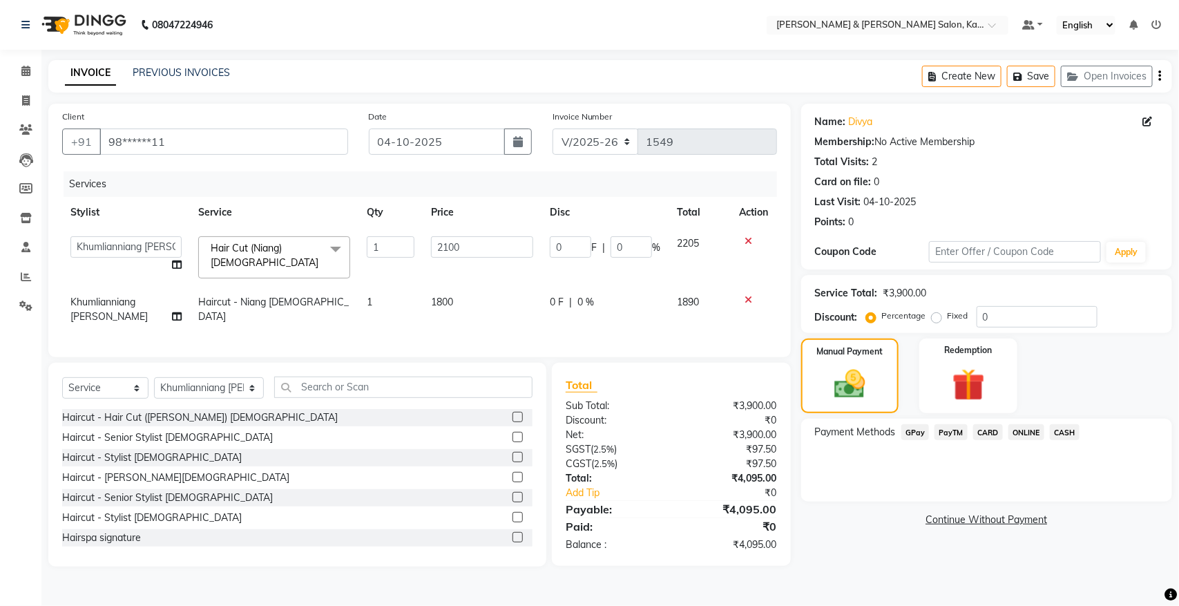
click at [926, 432] on span "GPay" at bounding box center [915, 432] width 28 height 16
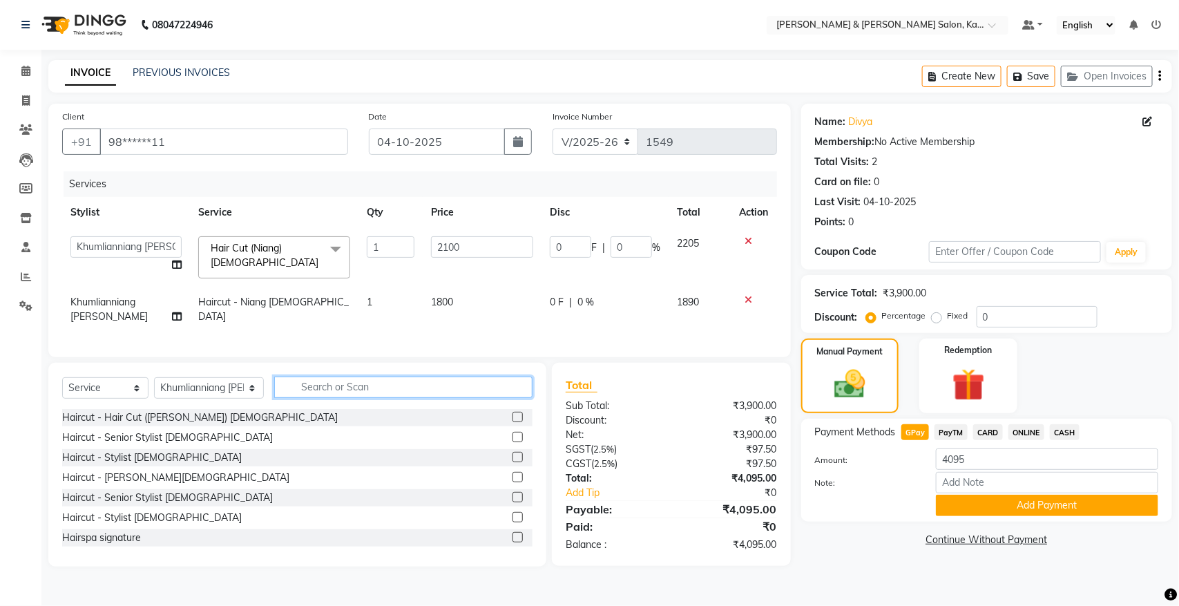
click at [429, 378] on input "text" at bounding box center [403, 386] width 258 height 21
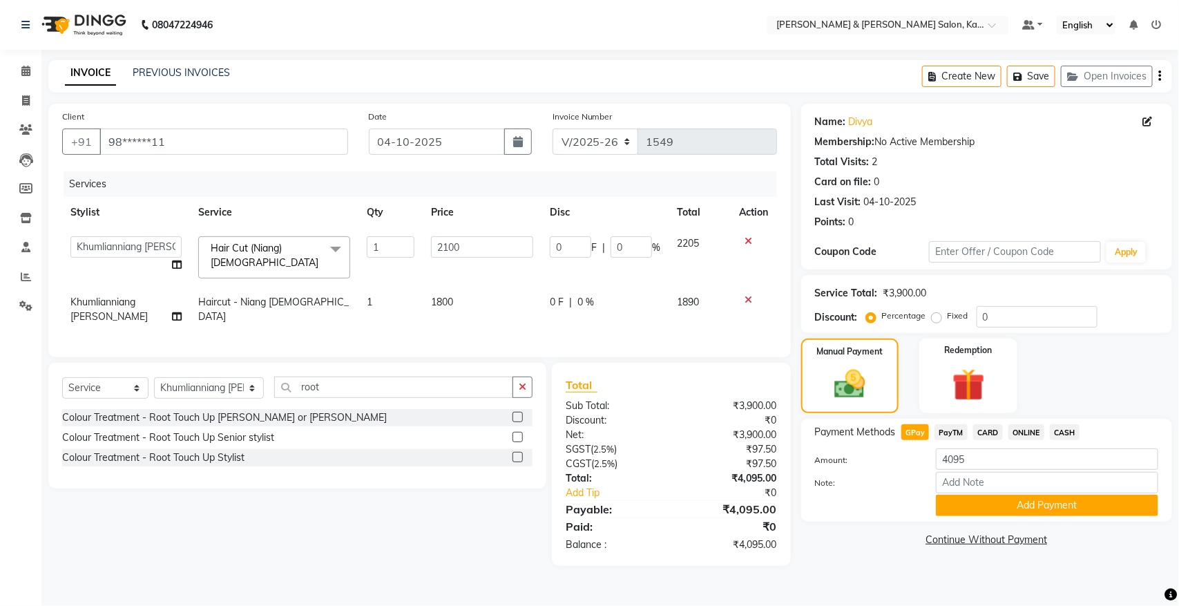
click at [519, 415] on label at bounding box center [517, 417] width 10 height 10
click at [519, 415] on input "checkbox" at bounding box center [516, 417] width 9 height 9
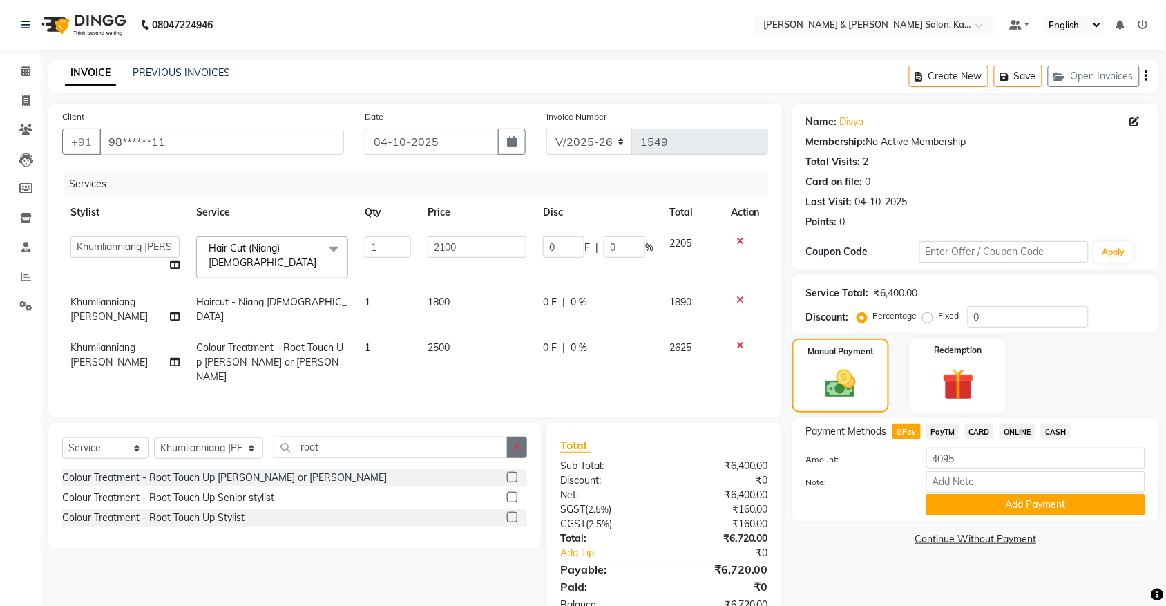
scroll to position [24, 0]
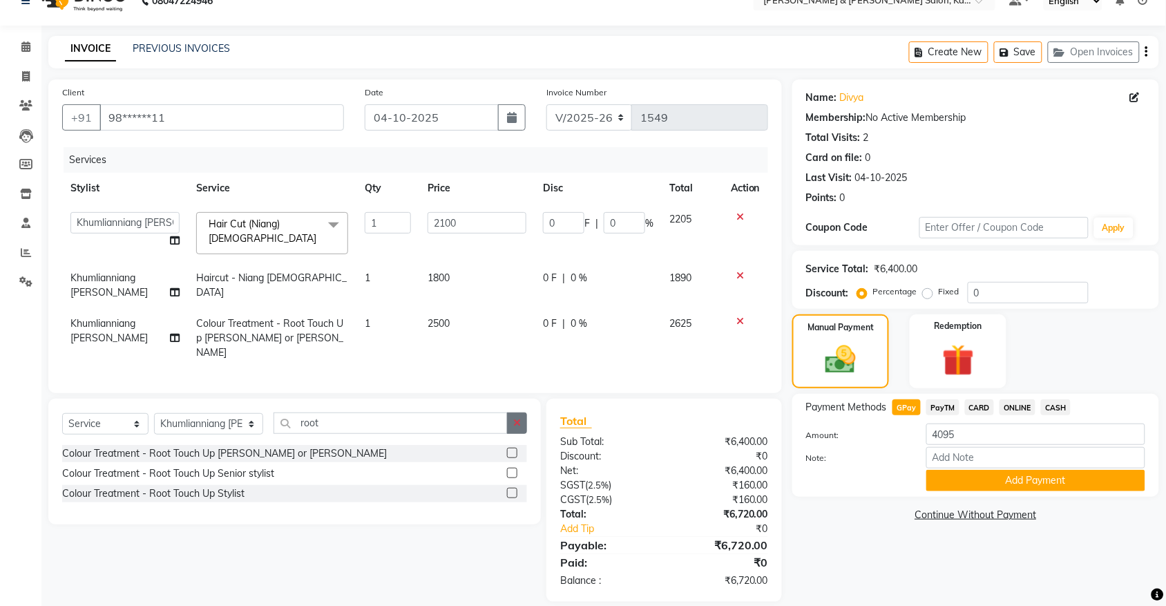
click at [516, 418] on icon "button" at bounding box center [517, 423] width 8 height 10
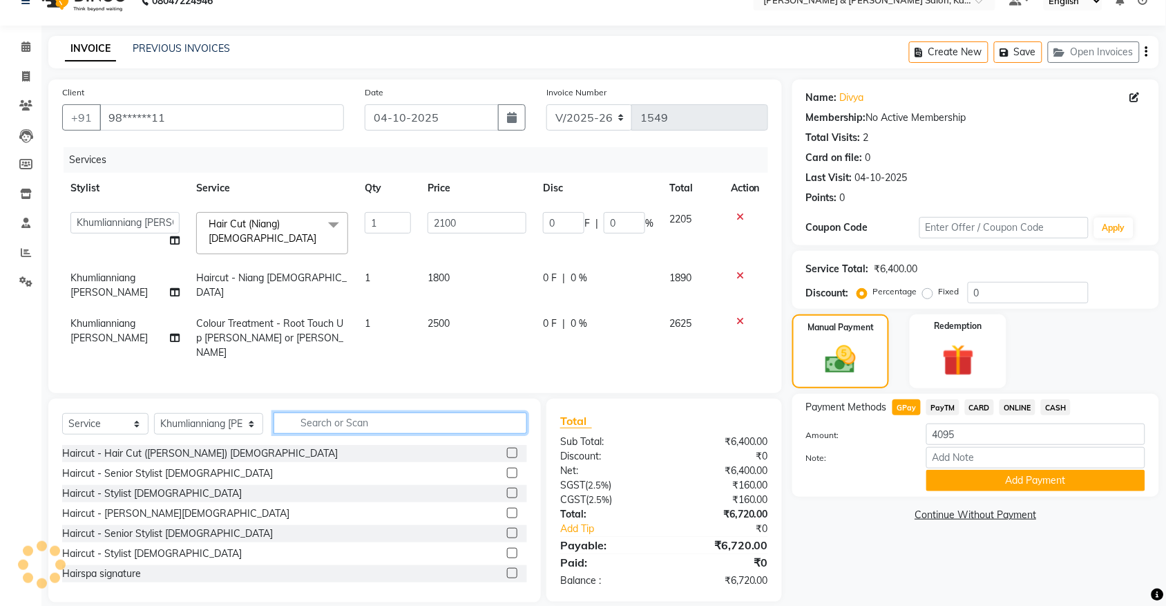
scroll to position [0, 0]
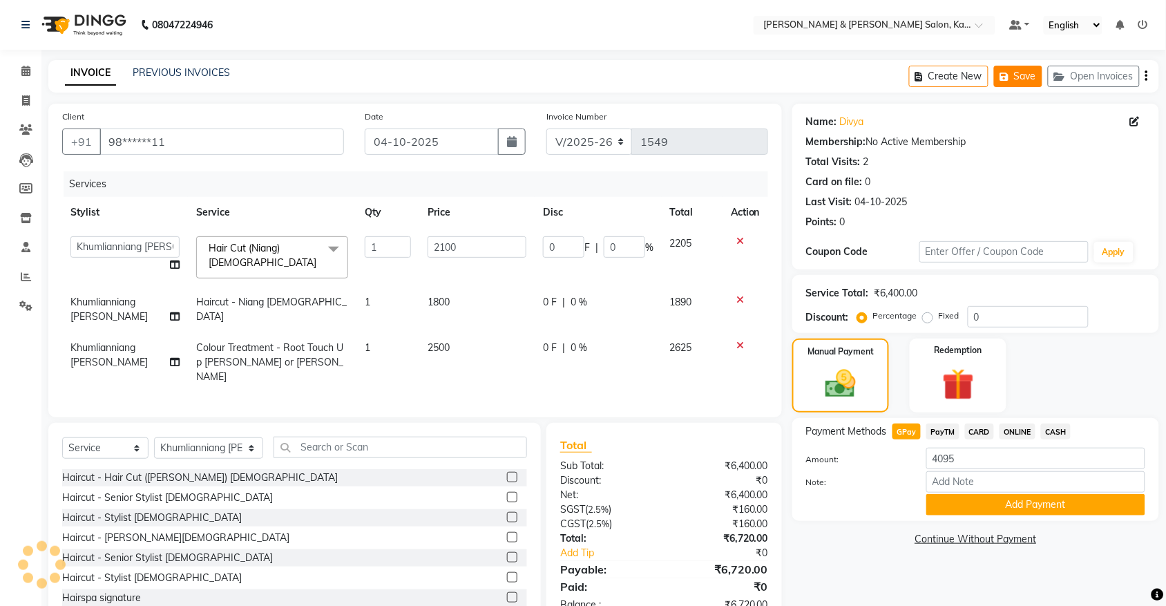
click at [1017, 76] on button "Save" at bounding box center [1018, 76] width 48 height 21
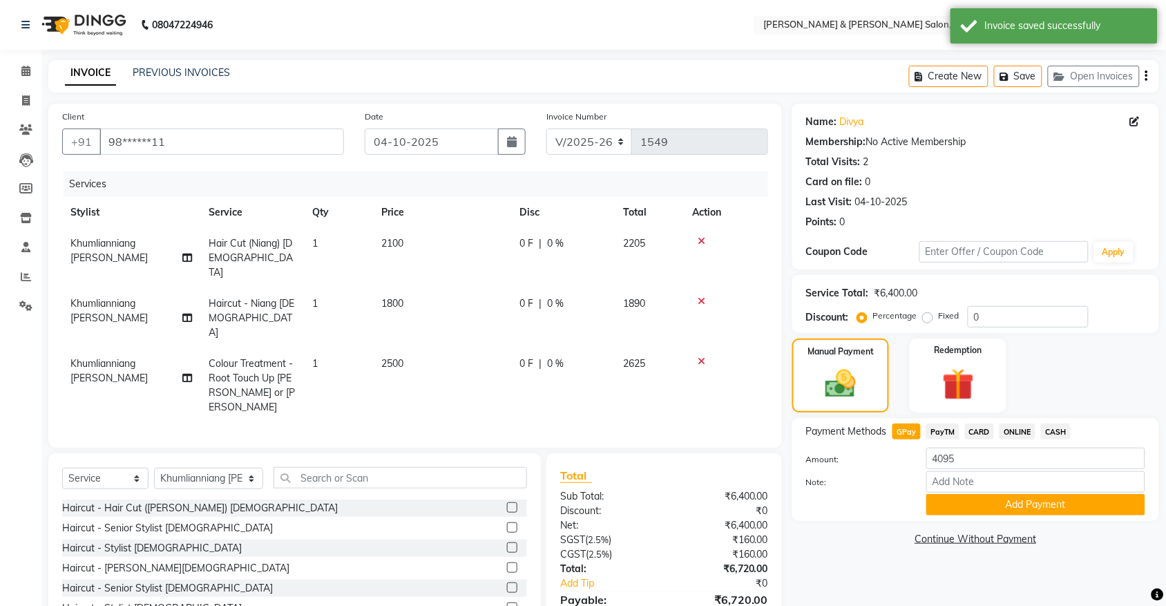
scroll to position [40, 0]
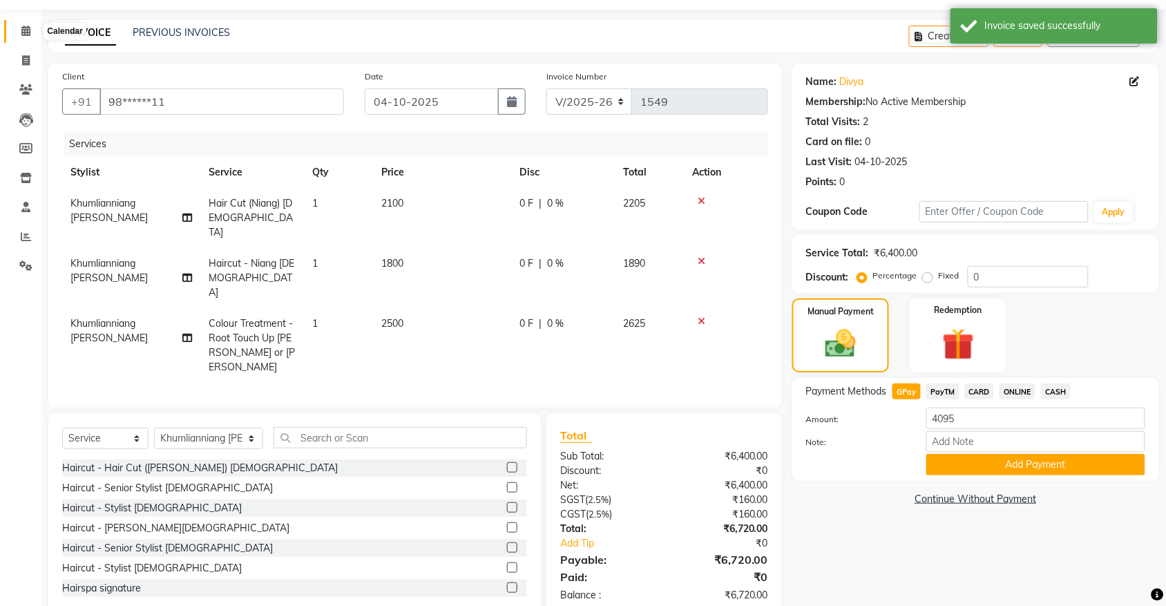
click at [21, 36] on icon at bounding box center [25, 31] width 9 height 10
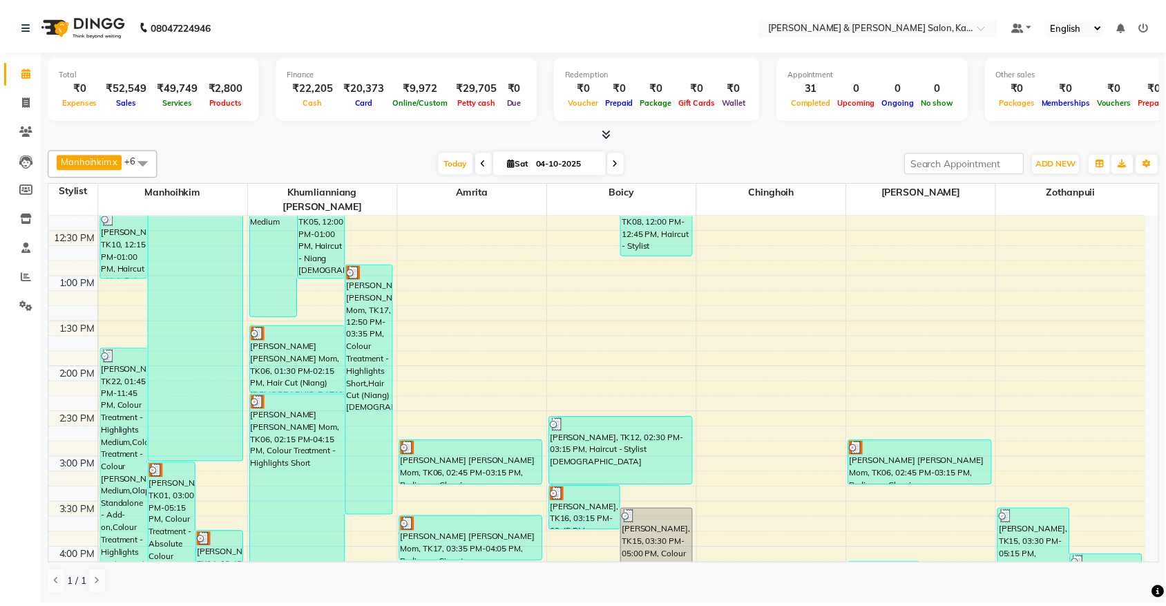
scroll to position [345, 0]
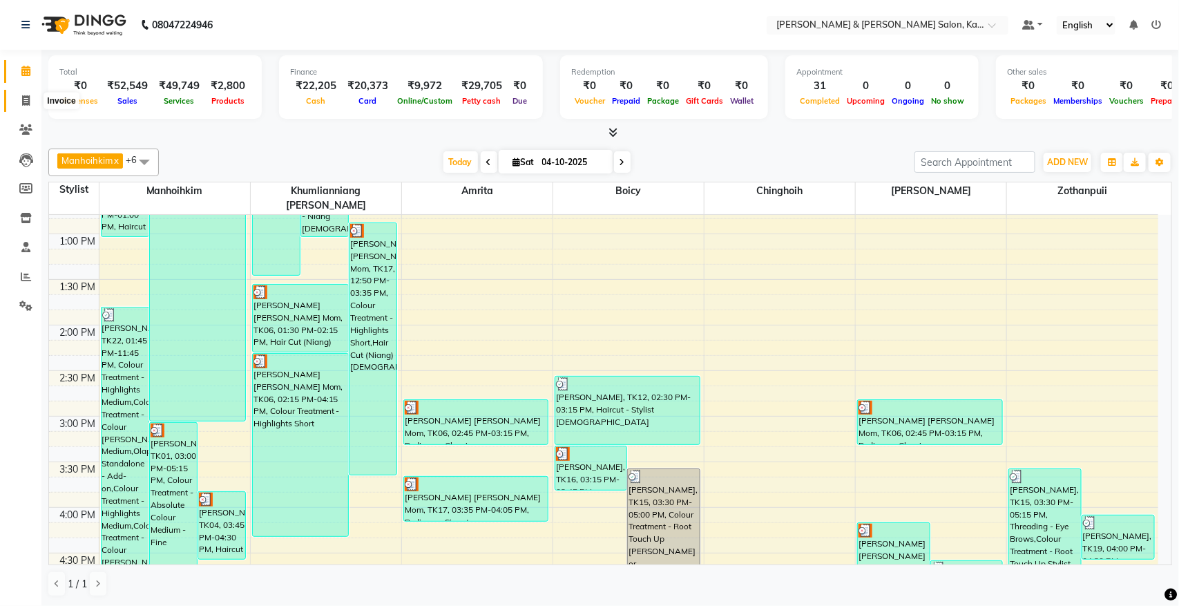
click at [30, 97] on span at bounding box center [26, 101] width 24 height 16
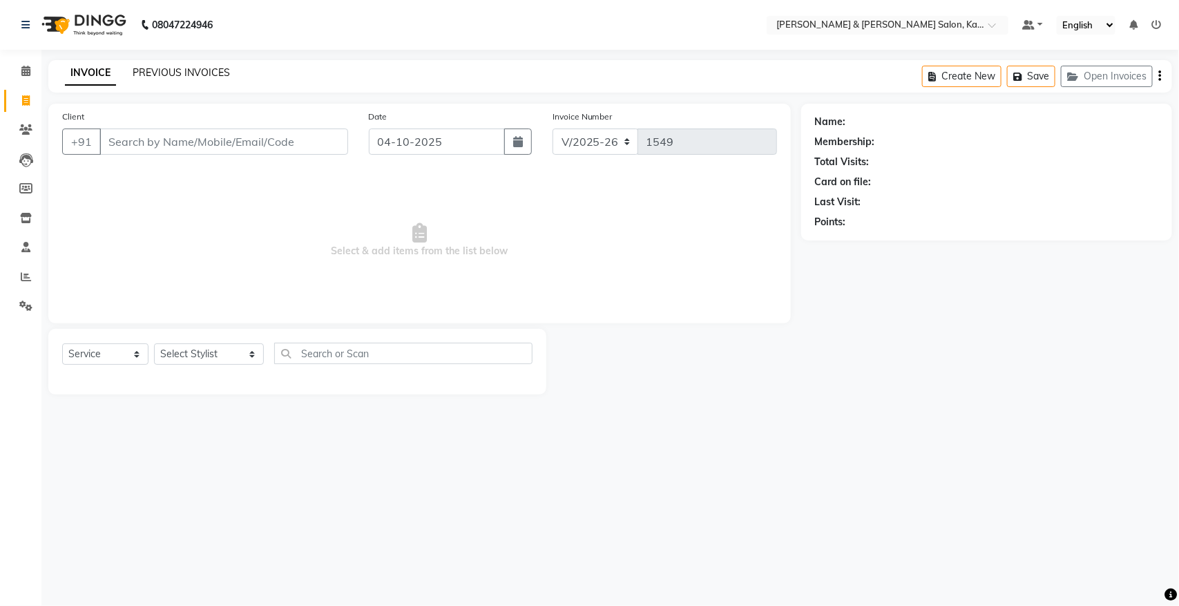
click at [186, 77] on link "PREVIOUS INVOICES" at bounding box center [181, 72] width 97 height 12
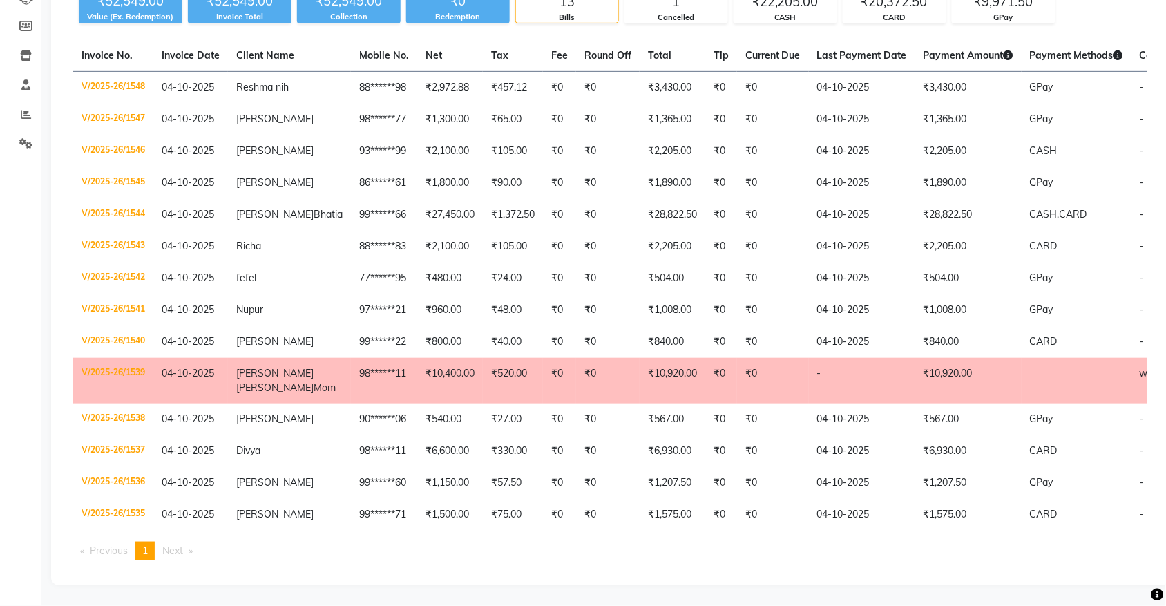
scroll to position [0, 95]
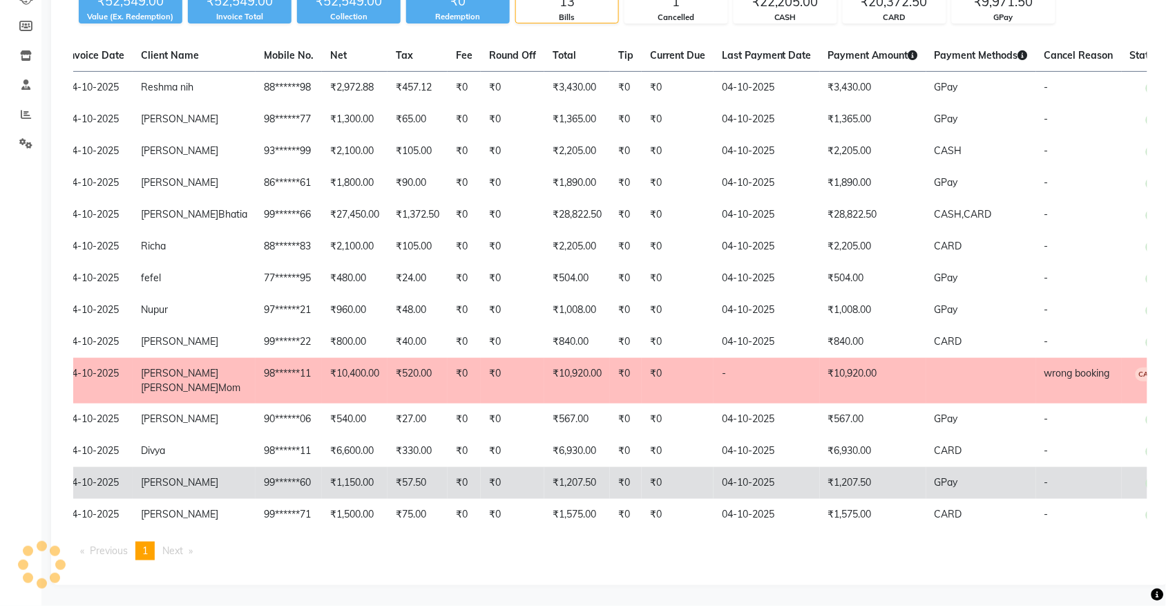
click at [713, 477] on td "04-10-2025" at bounding box center [766, 483] width 106 height 32
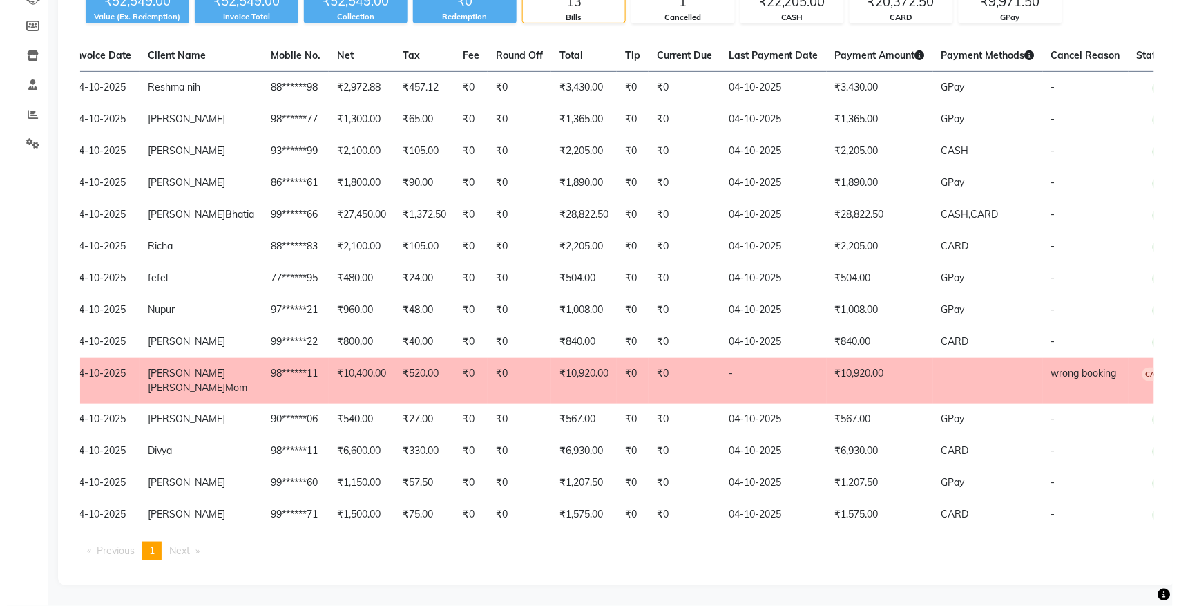
scroll to position [0, 0]
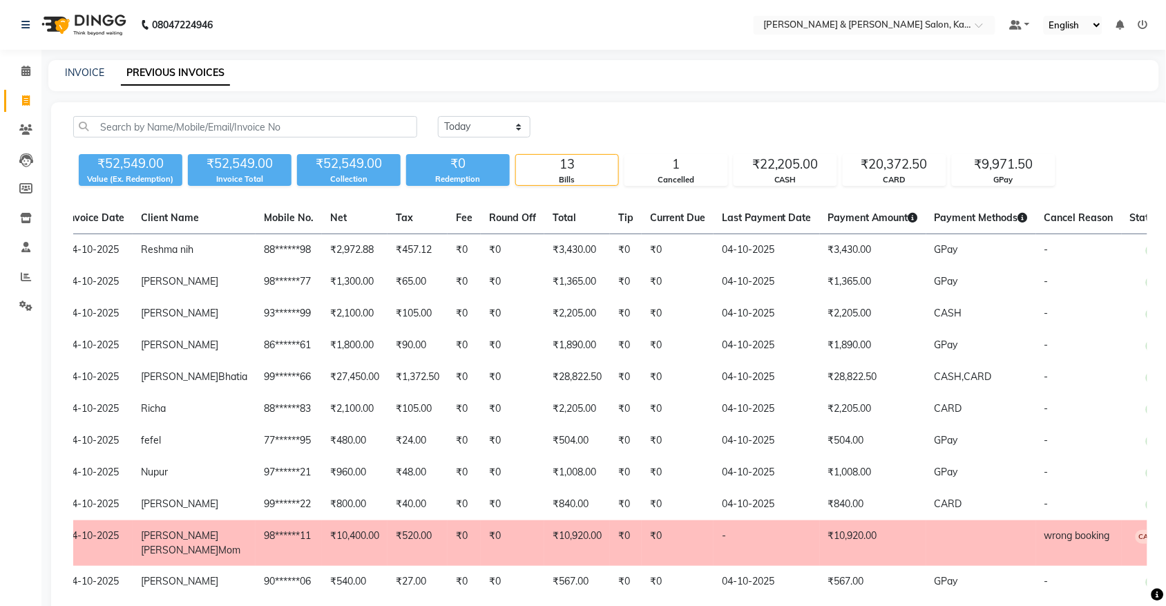
click at [599, 16] on nav "08047224946 Select Location × [PERSON_NAME] & [PERSON_NAME] Salon, Kalyan Nagar…" at bounding box center [583, 25] width 1166 height 50
click at [19, 73] on span at bounding box center [26, 72] width 24 height 16
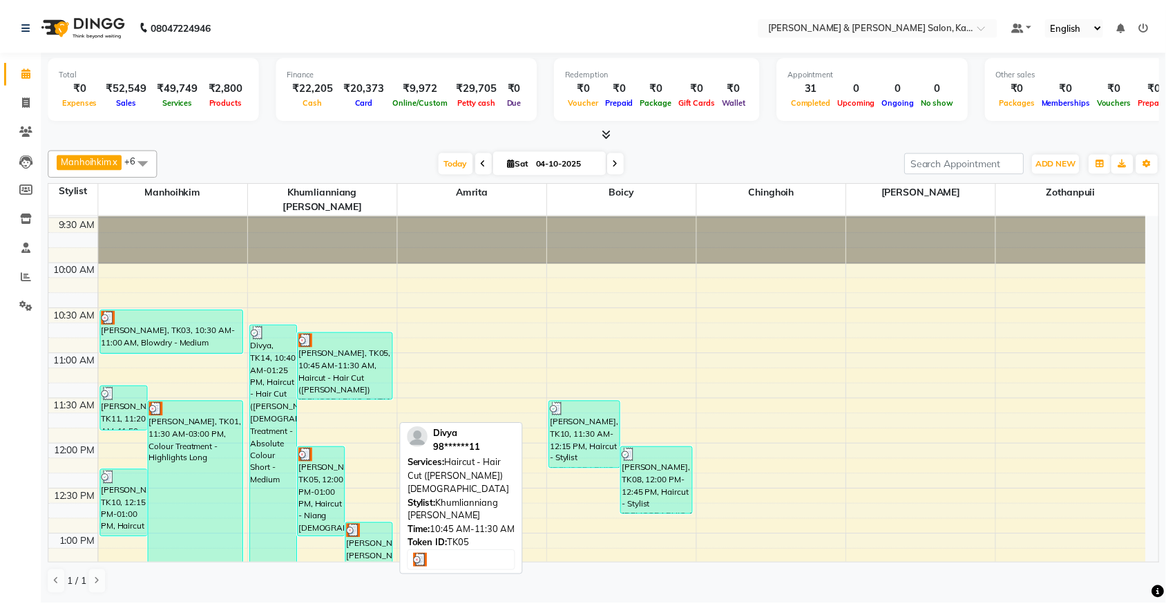
scroll to position [86, 0]
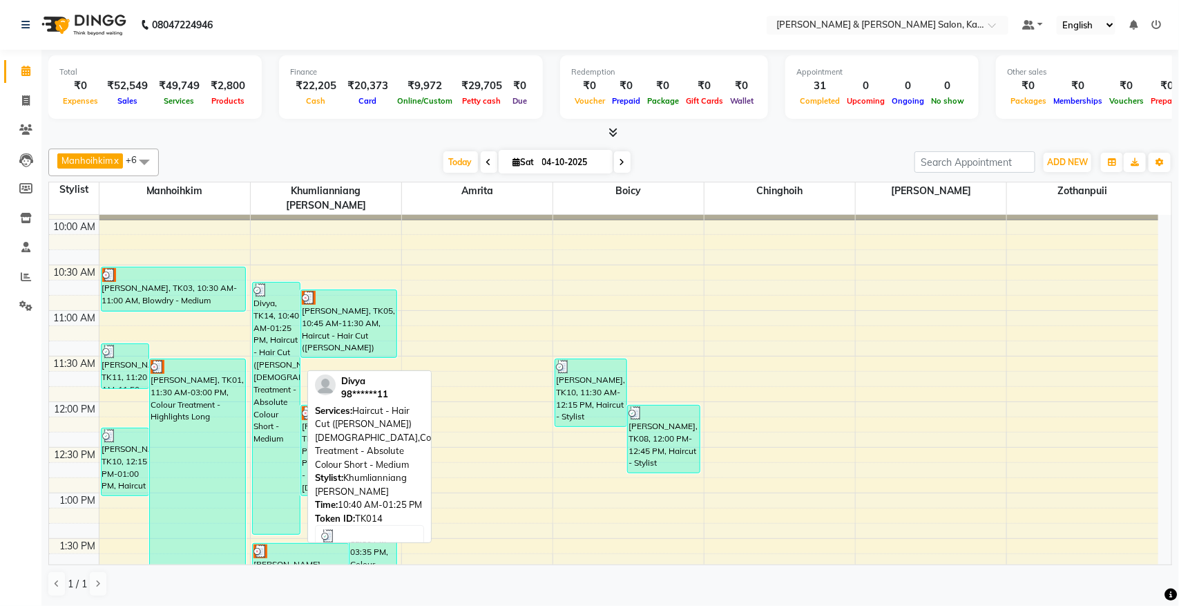
click at [275, 315] on div "Divya, TK14, 10:40 AM-01:25 PM, Haircut - Hair Cut ([PERSON_NAME]) [DEMOGRAPHIC…" at bounding box center [276, 407] width 47 height 251
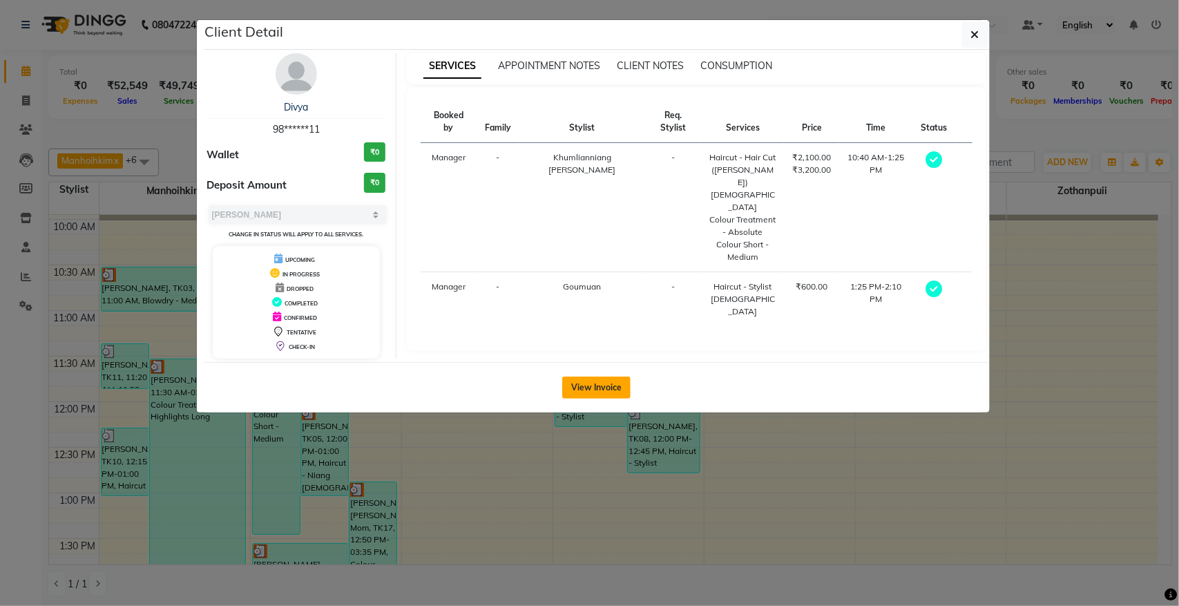
click at [590, 387] on button "View Invoice" at bounding box center [596, 387] width 68 height 22
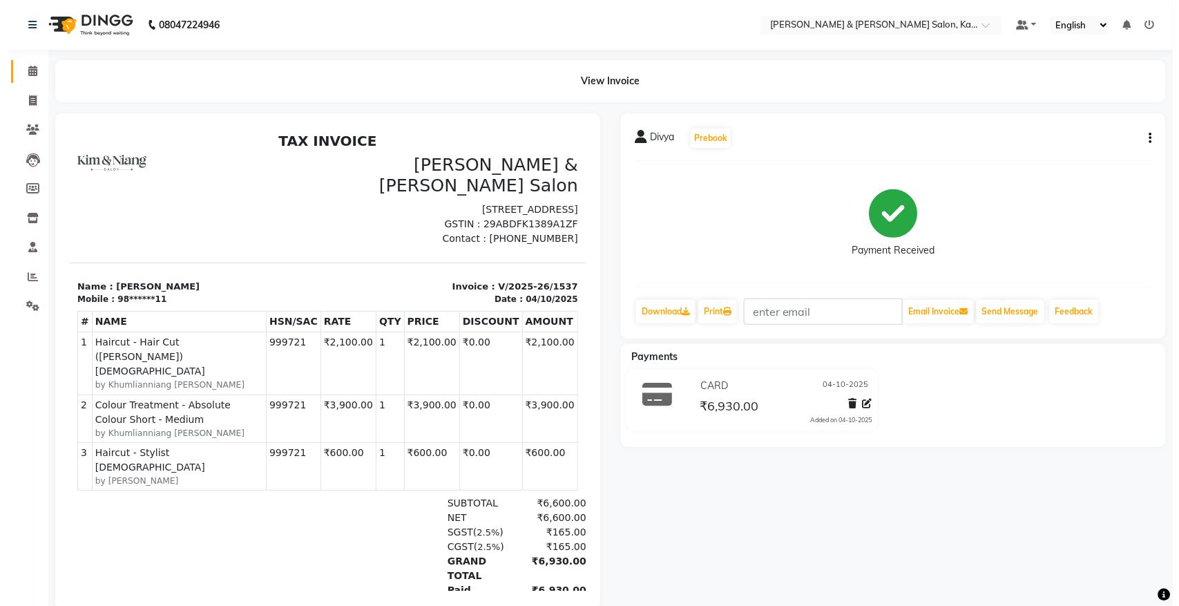
scroll to position [10, 0]
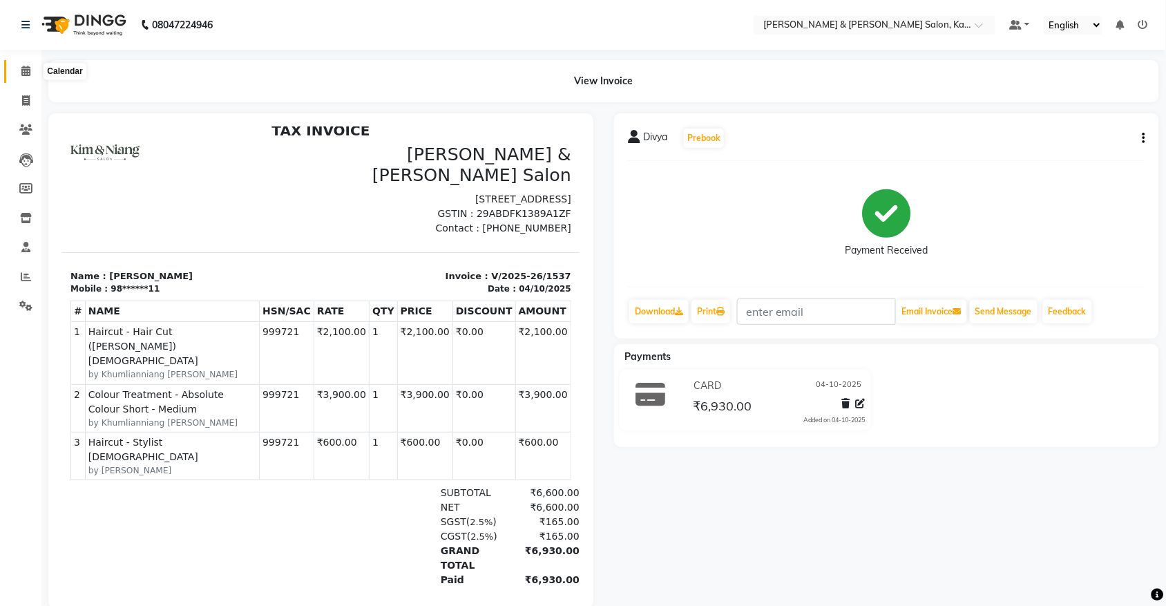
click at [24, 67] on icon at bounding box center [25, 71] width 9 height 10
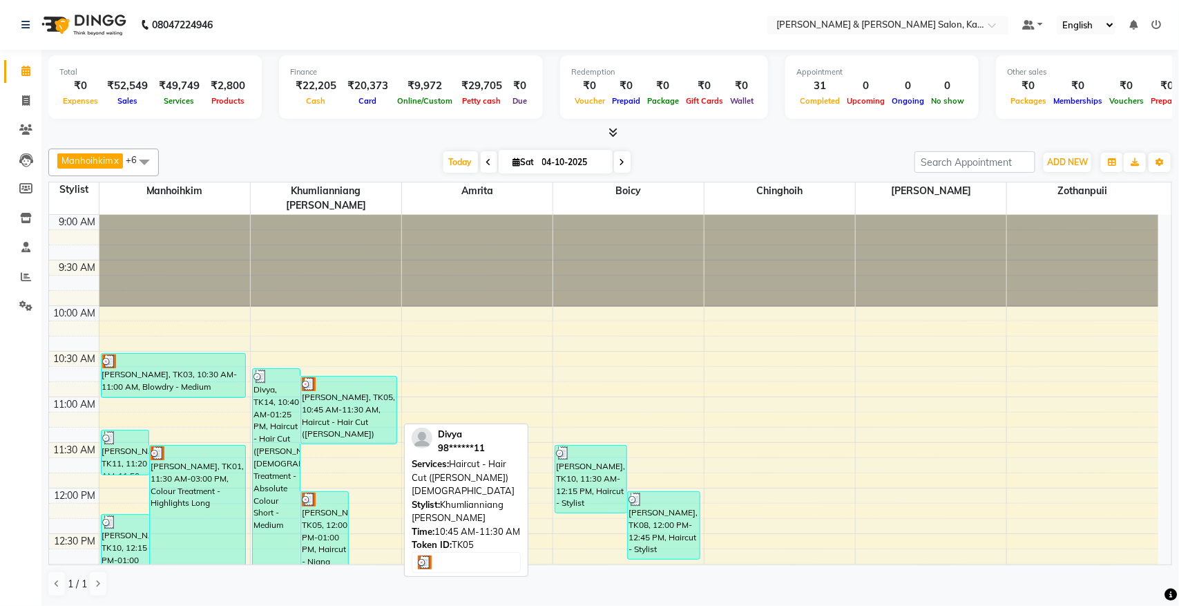
click at [334, 392] on div "[PERSON_NAME], TK05, 10:45 AM-11:30 AM, Haircut - Hair Cut ([PERSON_NAME]) [DEM…" at bounding box center [348, 409] width 95 height 67
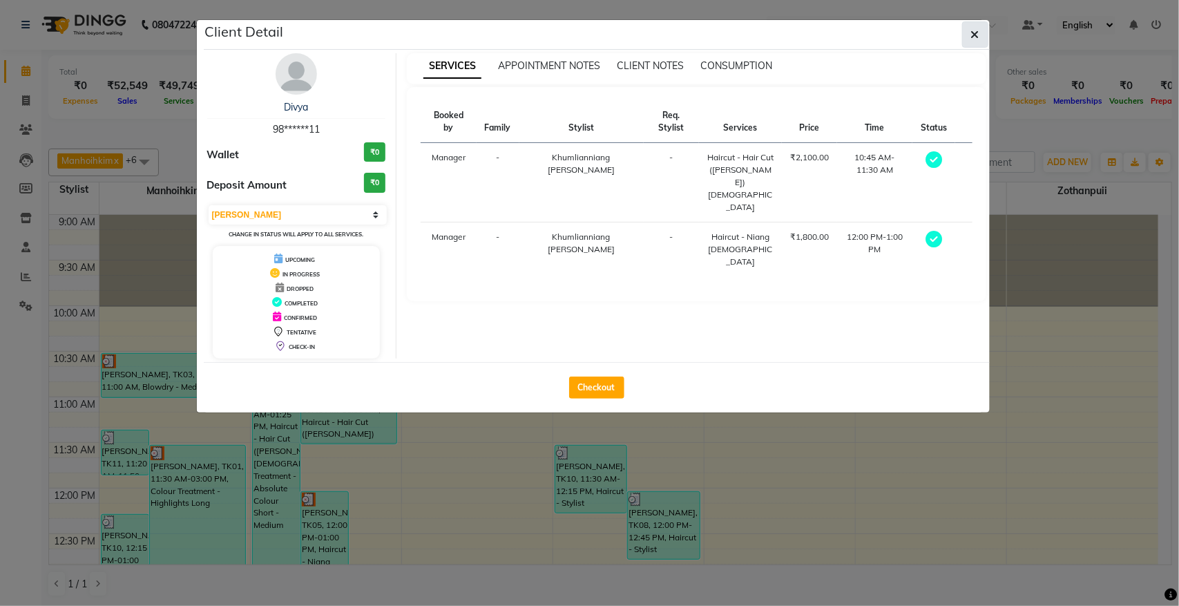
click at [972, 40] on icon "button" at bounding box center [975, 34] width 8 height 11
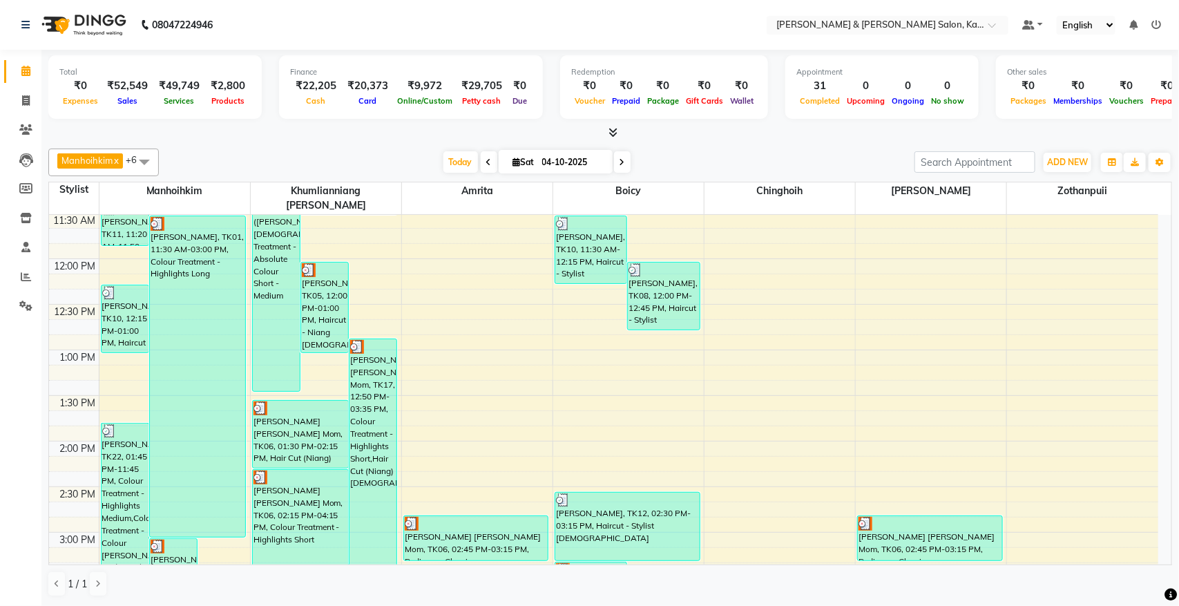
scroll to position [345, 0]
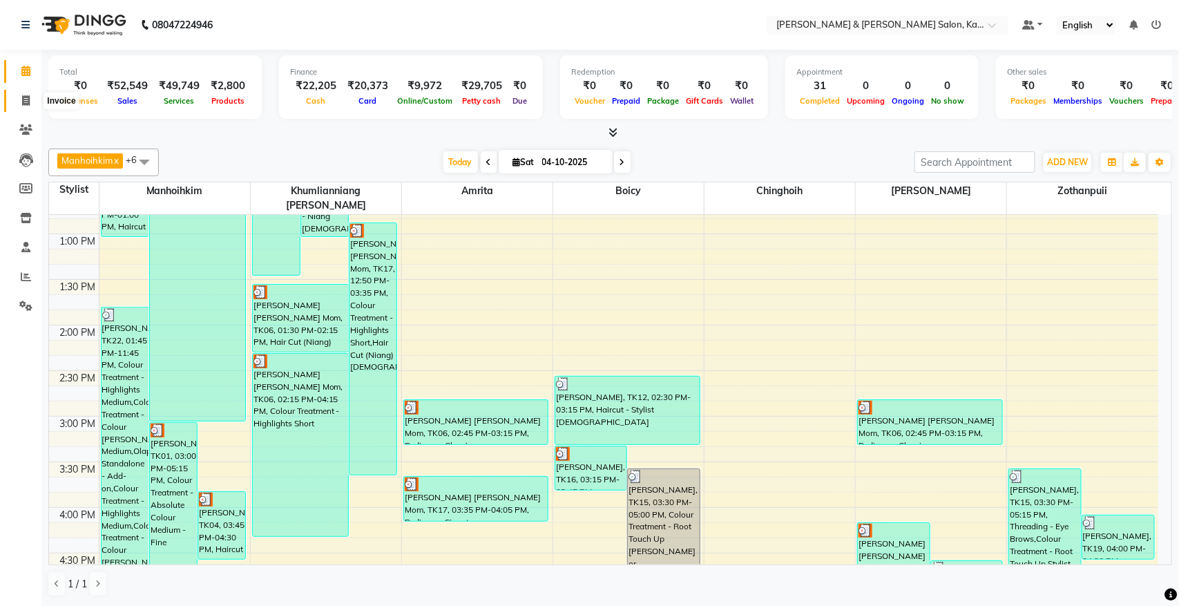
click at [21, 102] on span at bounding box center [26, 101] width 24 height 16
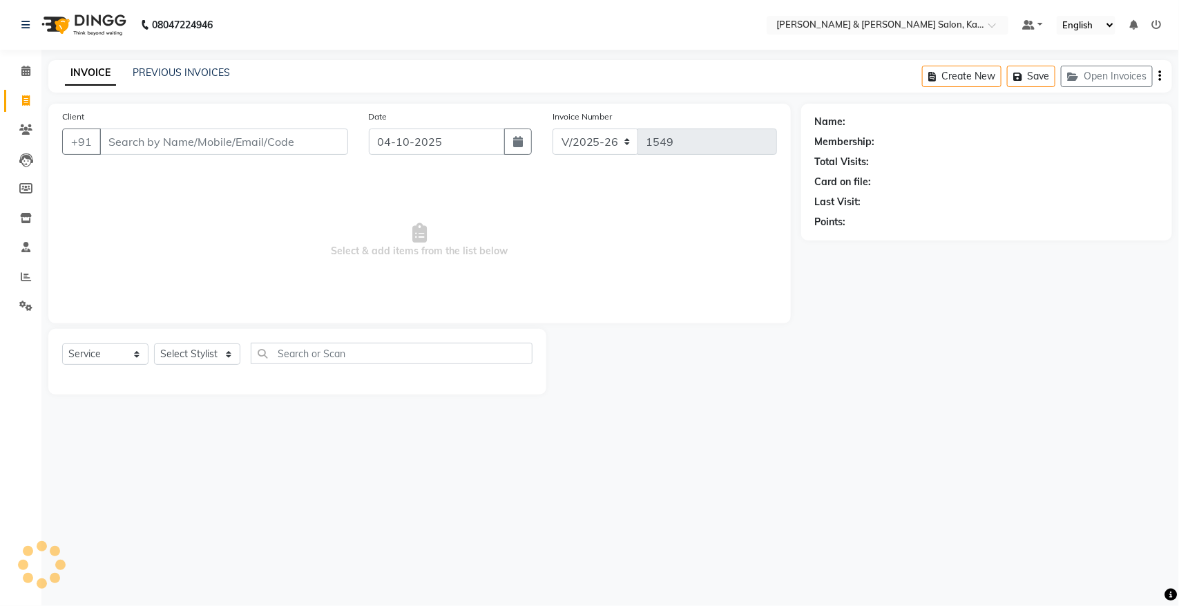
click at [180, 63] on div "INVOICE PREVIOUS INVOICES Create New Save Open Invoices" at bounding box center [610, 76] width 1124 height 32
click at [173, 76] on link "PREVIOUS INVOICES" at bounding box center [181, 72] width 97 height 12
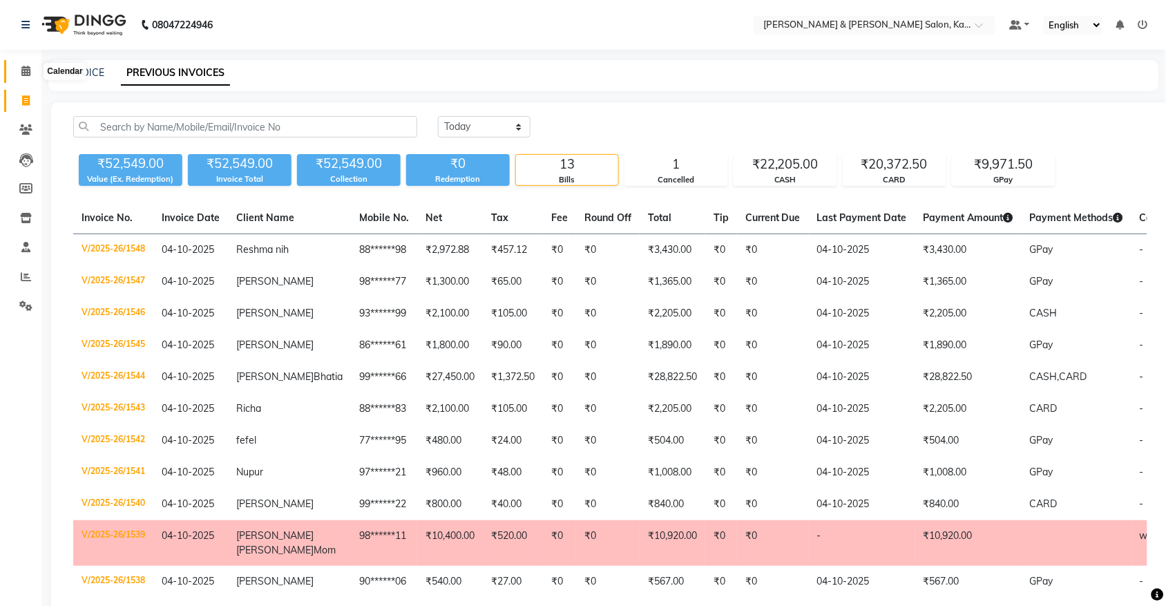
click at [26, 73] on icon at bounding box center [25, 71] width 9 height 10
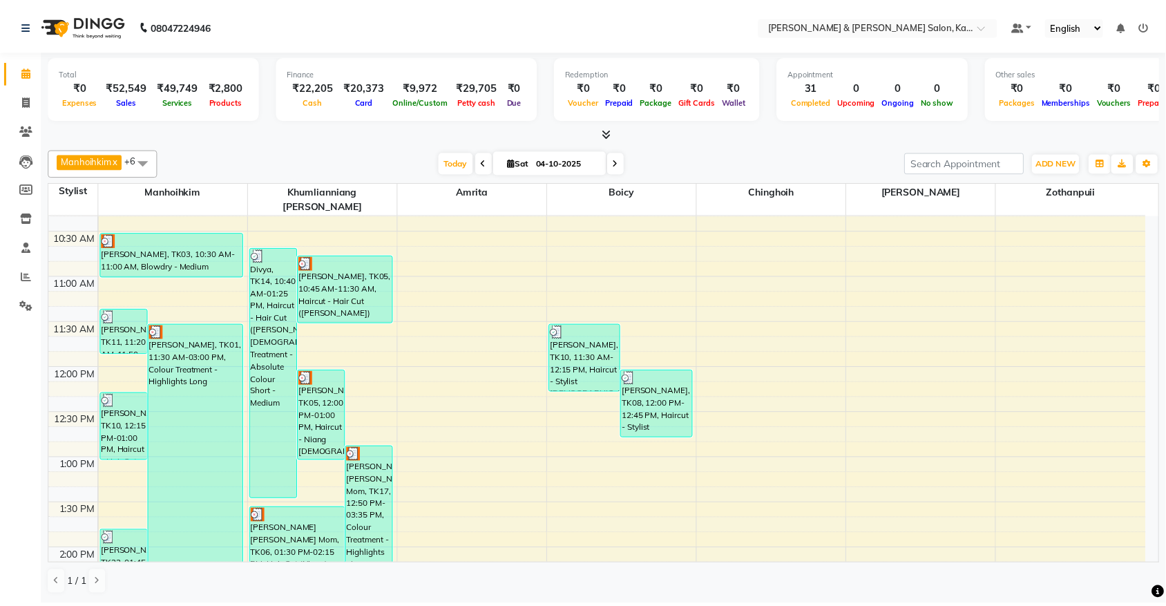
scroll to position [173, 0]
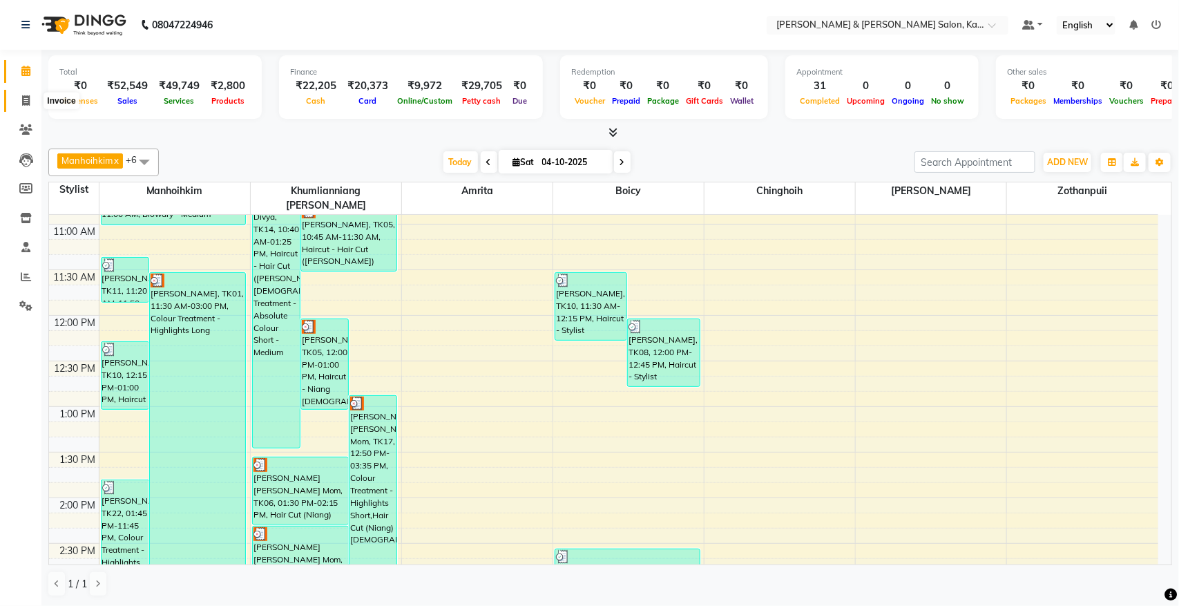
click at [26, 100] on icon at bounding box center [26, 100] width 8 height 10
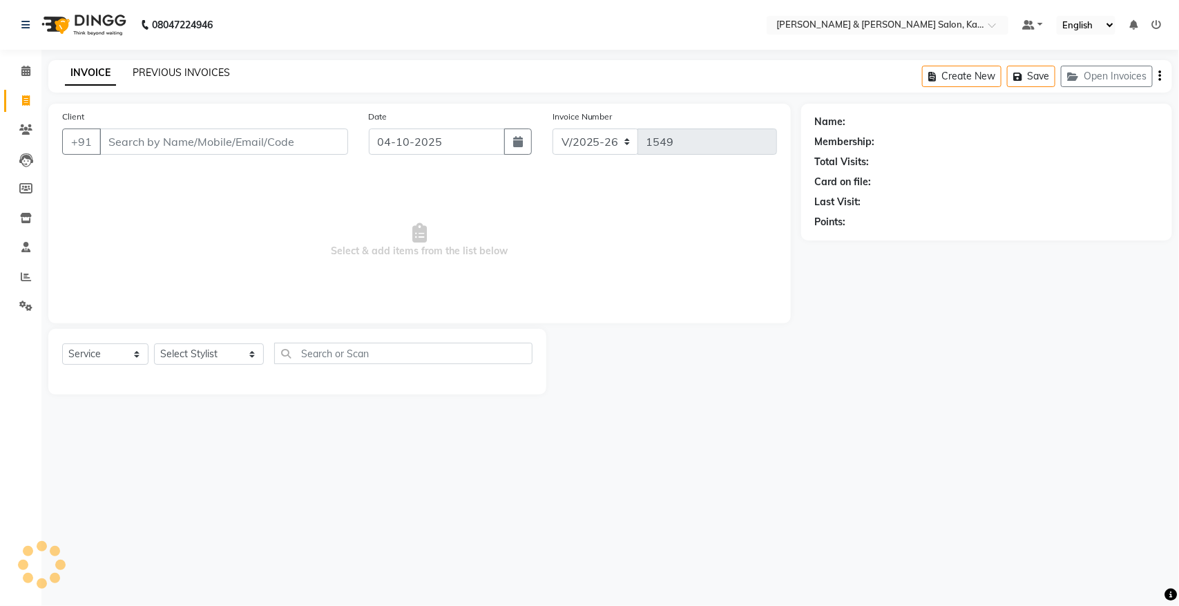
click at [147, 68] on link "PREVIOUS INVOICES" at bounding box center [181, 72] width 97 height 12
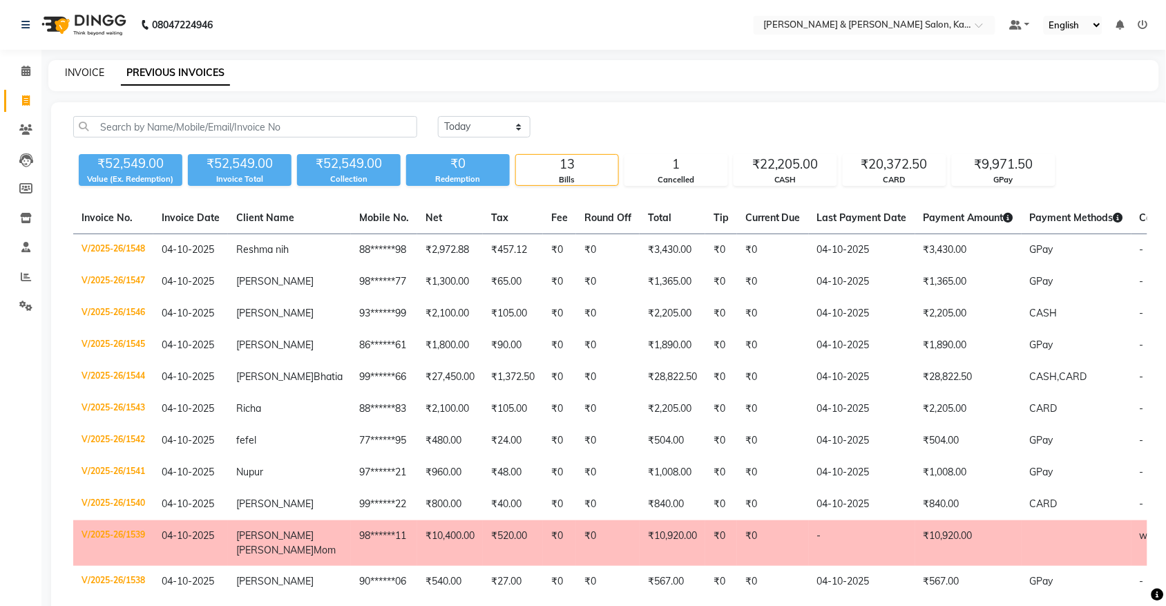
click at [97, 74] on link "INVOICE" at bounding box center [84, 72] width 39 height 12
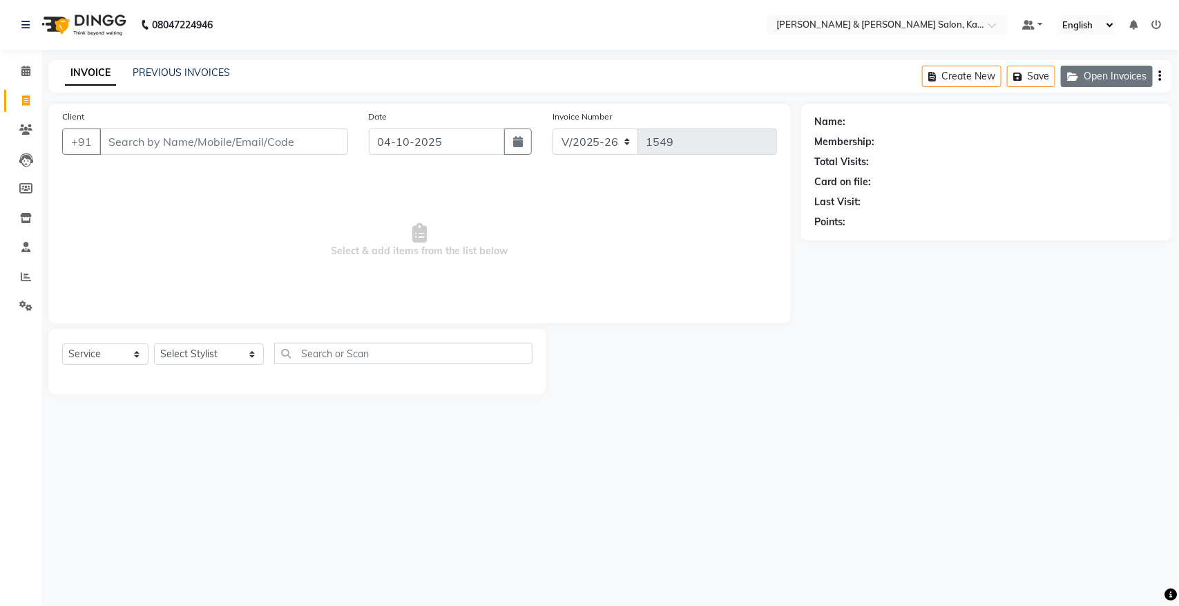
click at [1119, 70] on button "Open Invoices" at bounding box center [1107, 76] width 92 height 21
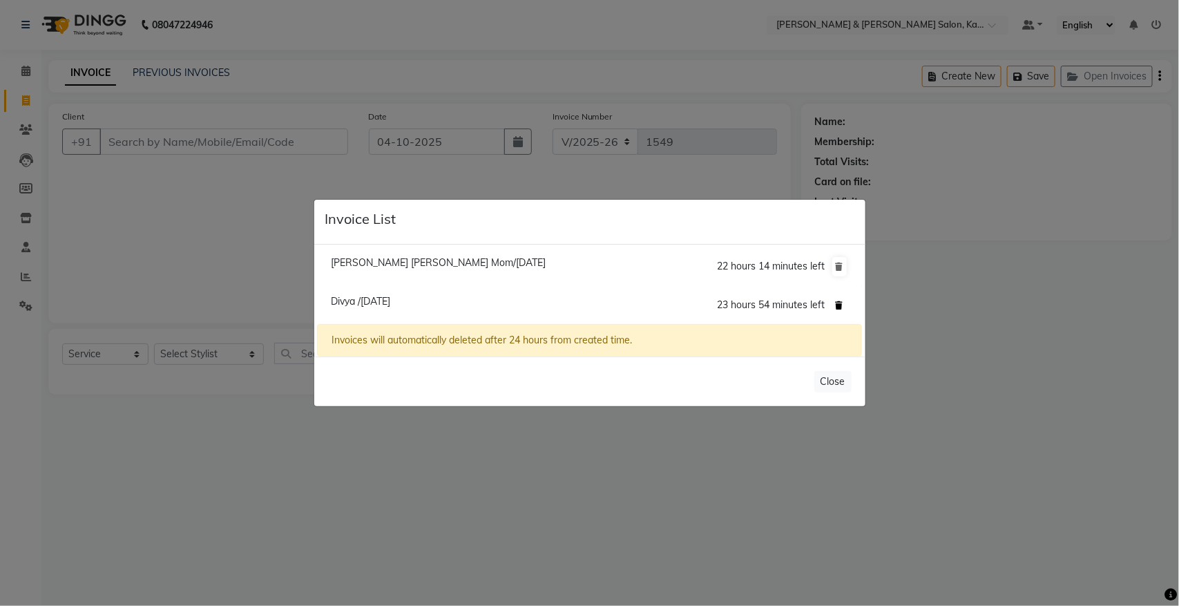
click at [840, 302] on icon at bounding box center [840, 305] width 8 height 8
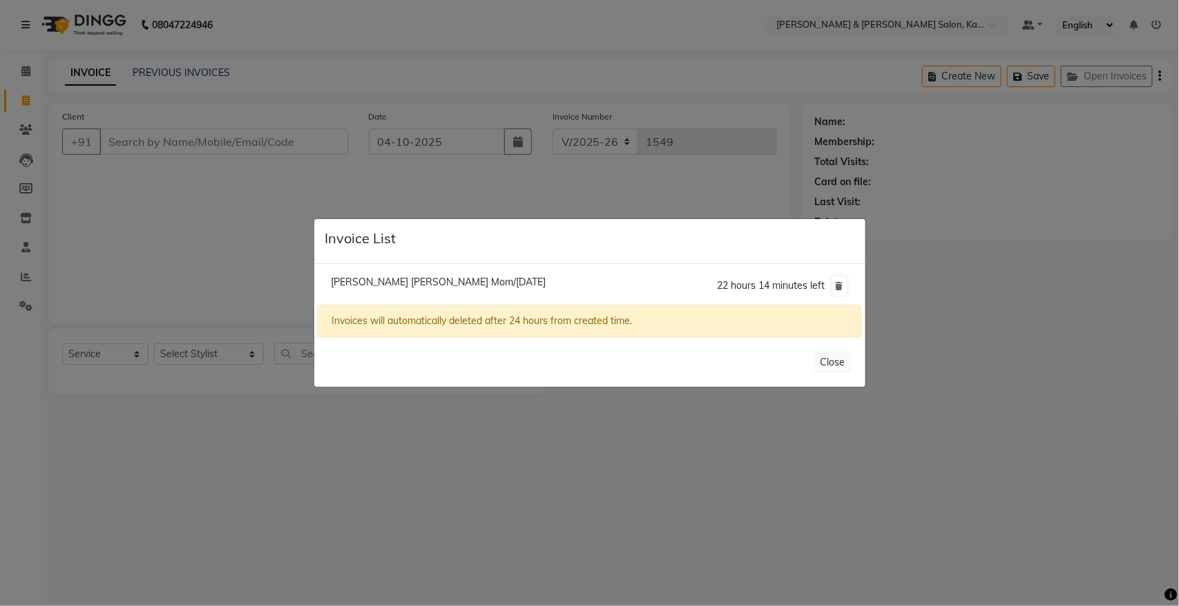
click at [403, 277] on span "[PERSON_NAME] [PERSON_NAME] Mom/[DATE]" at bounding box center [438, 282] width 215 height 12
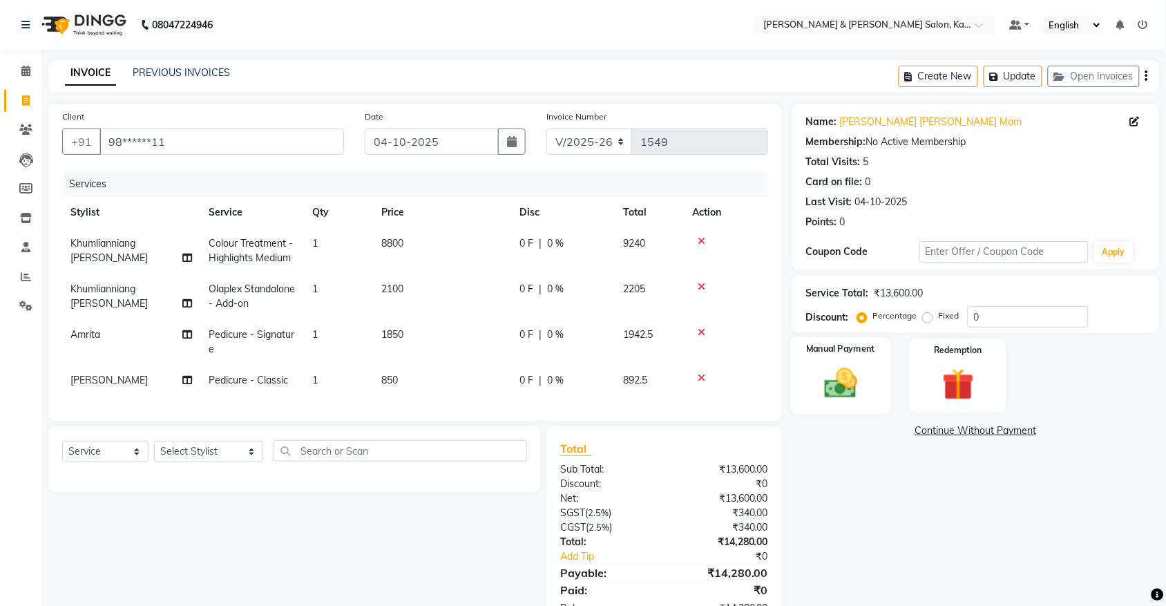
click at [842, 380] on img at bounding box center [840, 383] width 54 height 38
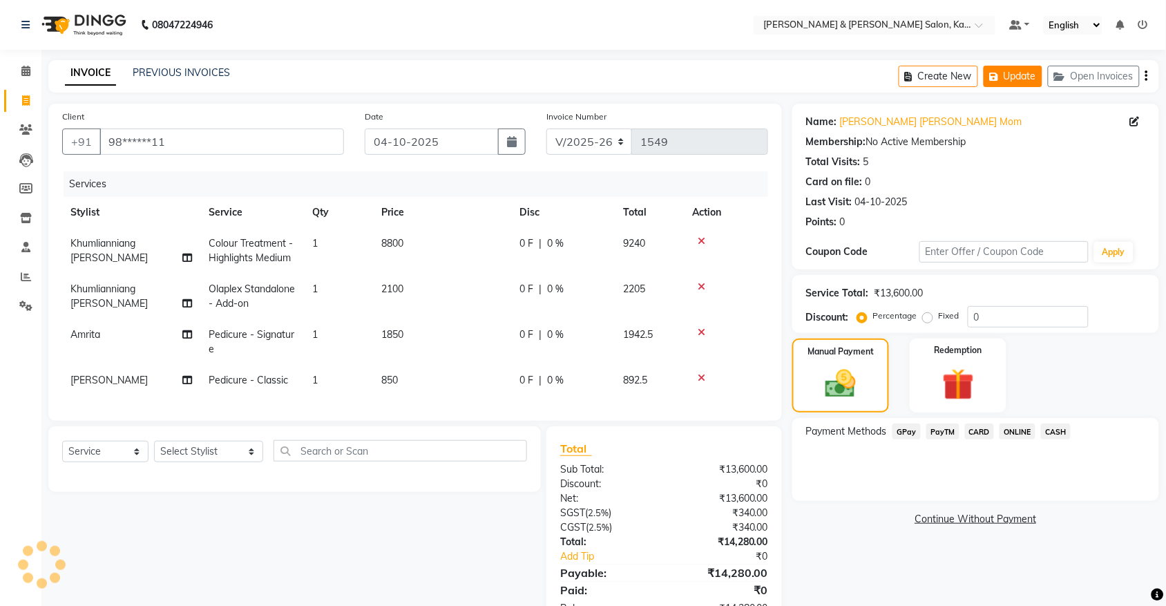
click at [1021, 77] on button "Update" at bounding box center [1012, 76] width 59 height 21
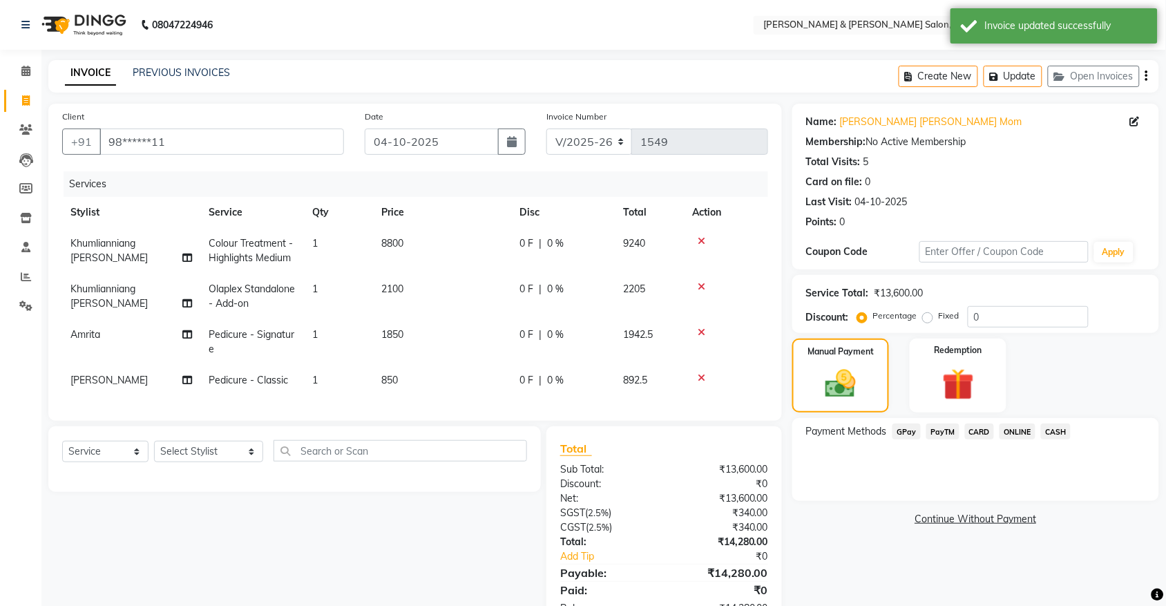
scroll to position [57, 0]
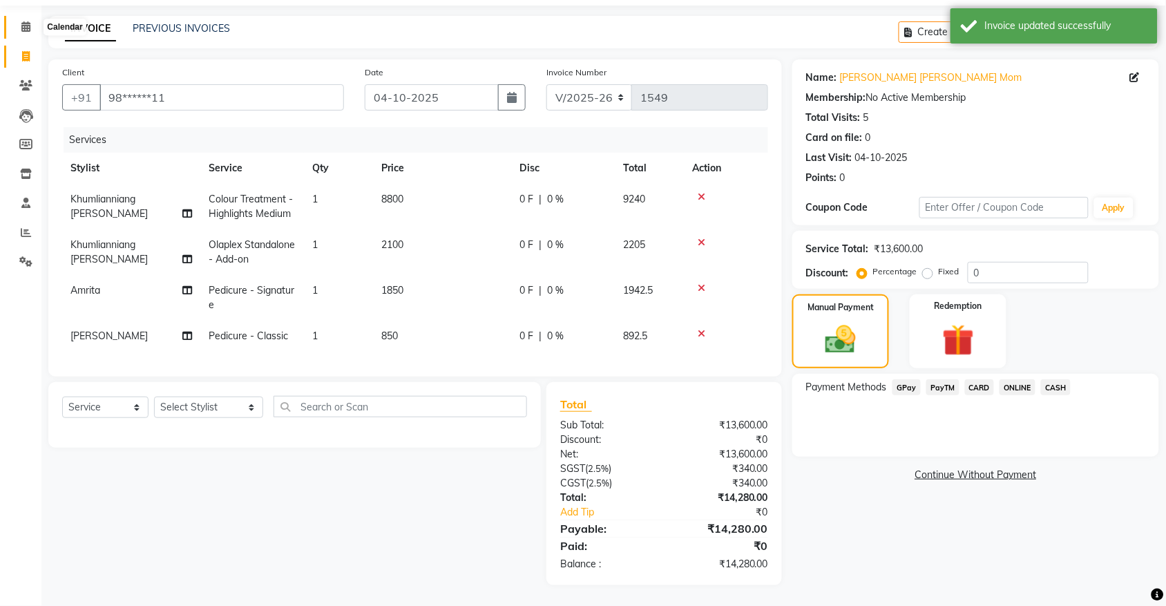
click at [25, 32] on icon at bounding box center [25, 26] width 9 height 10
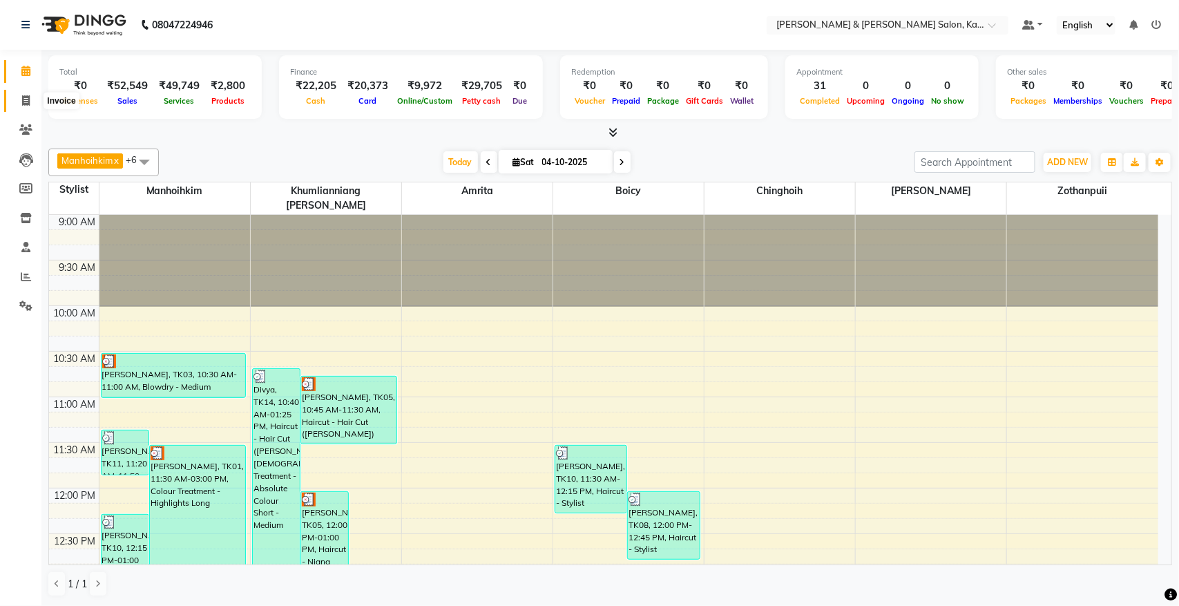
click at [19, 97] on span at bounding box center [26, 101] width 24 height 16
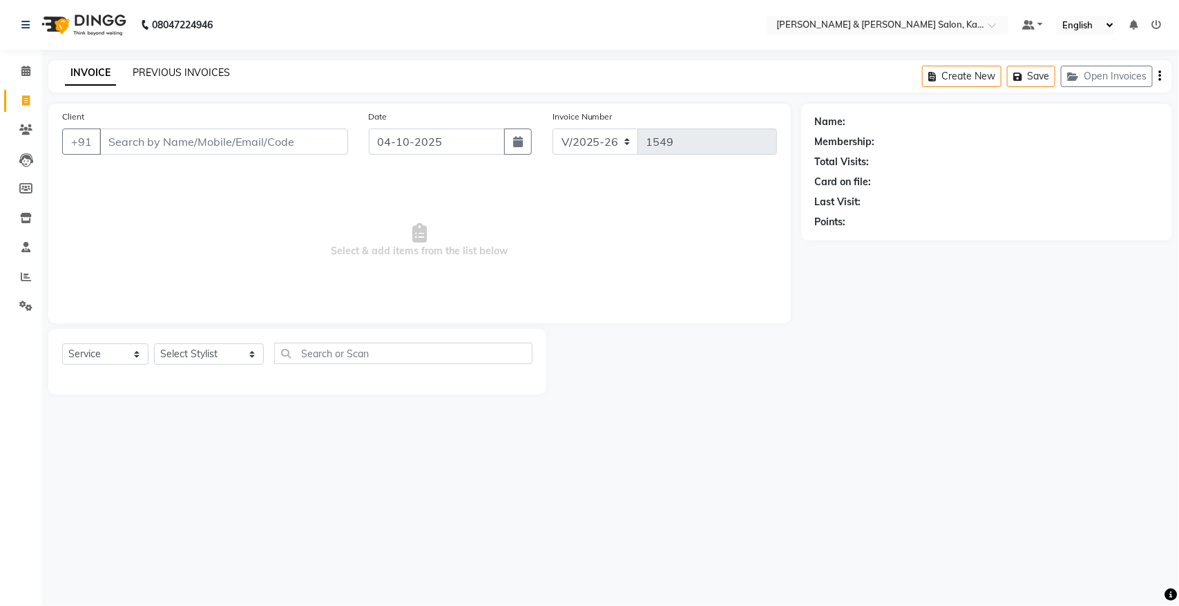
click at [174, 73] on link "PREVIOUS INVOICES" at bounding box center [181, 72] width 97 height 12
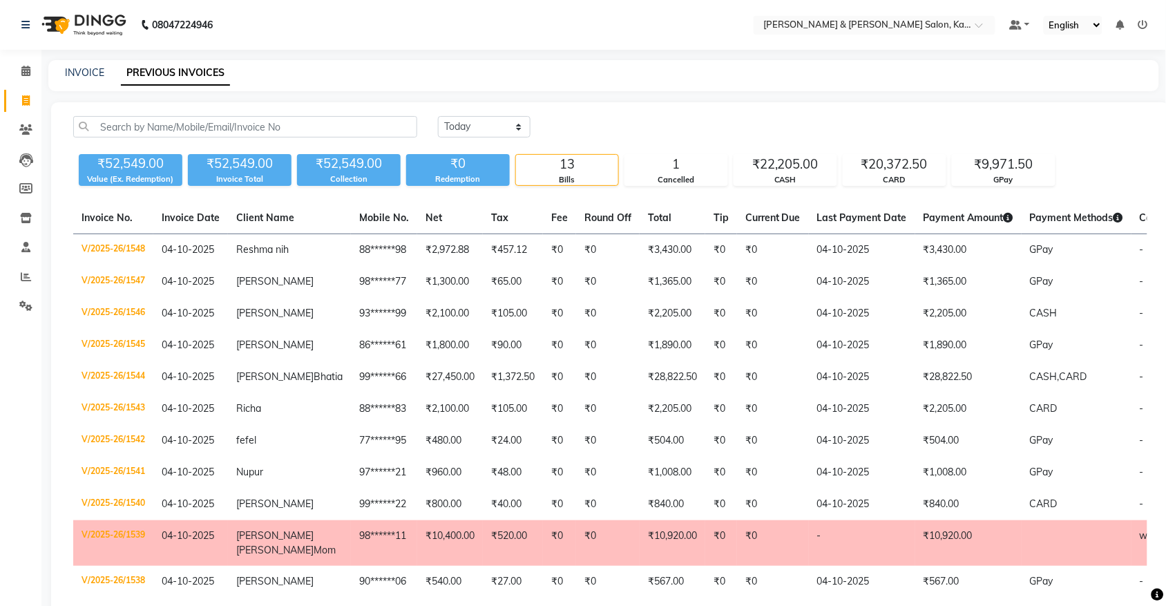
scroll to position [173, 0]
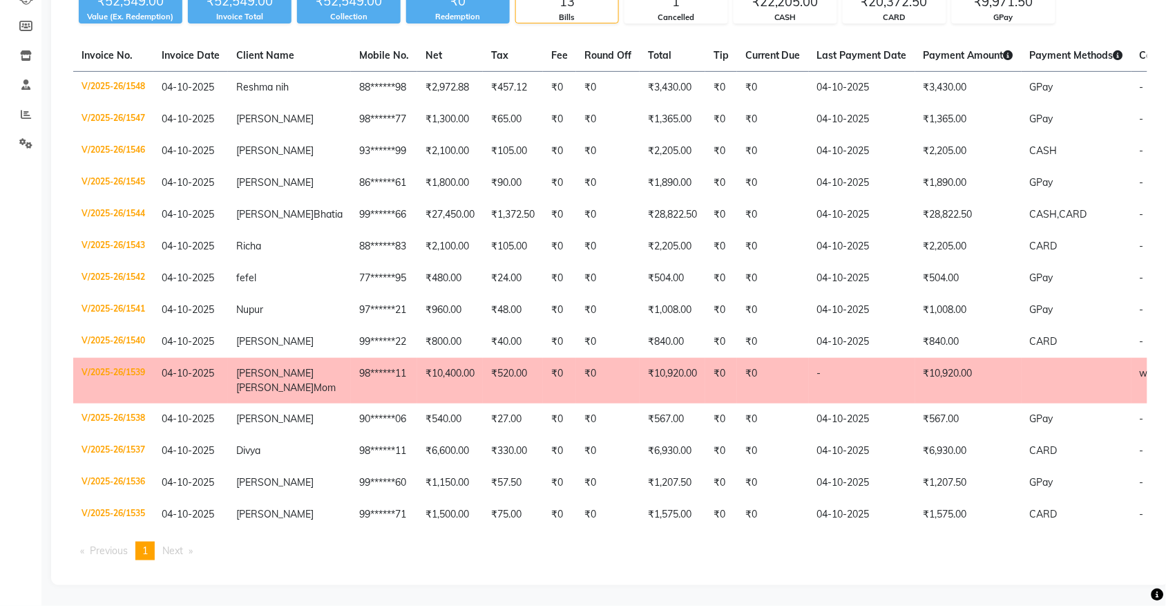
click at [417, 374] on td "₹10,400.00" at bounding box center [450, 381] width 66 height 46
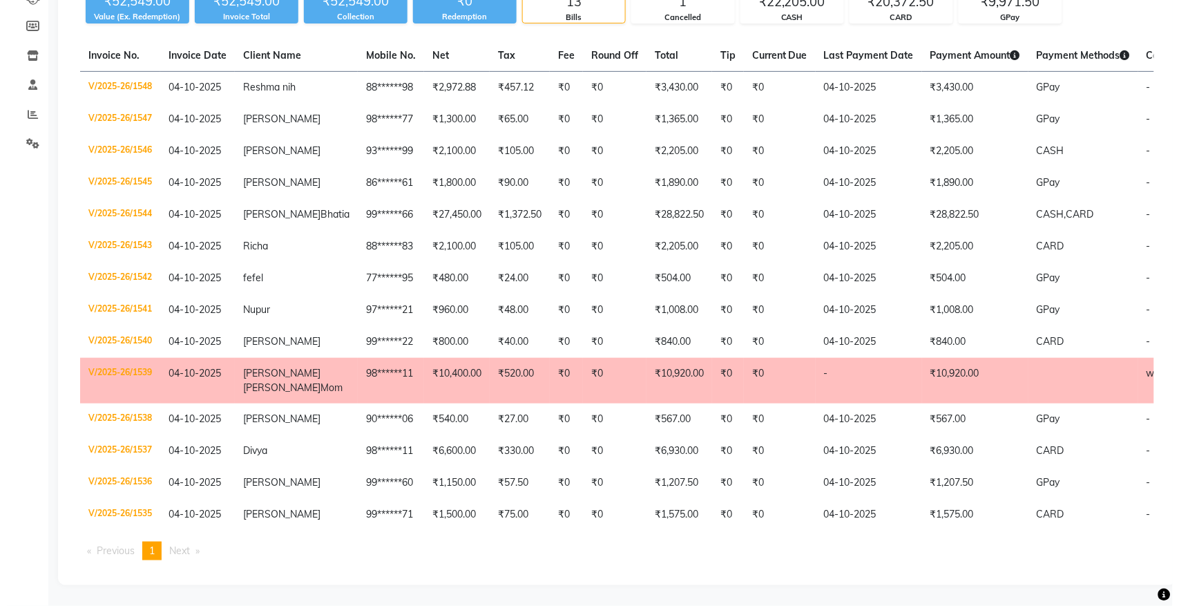
scroll to position [0, 0]
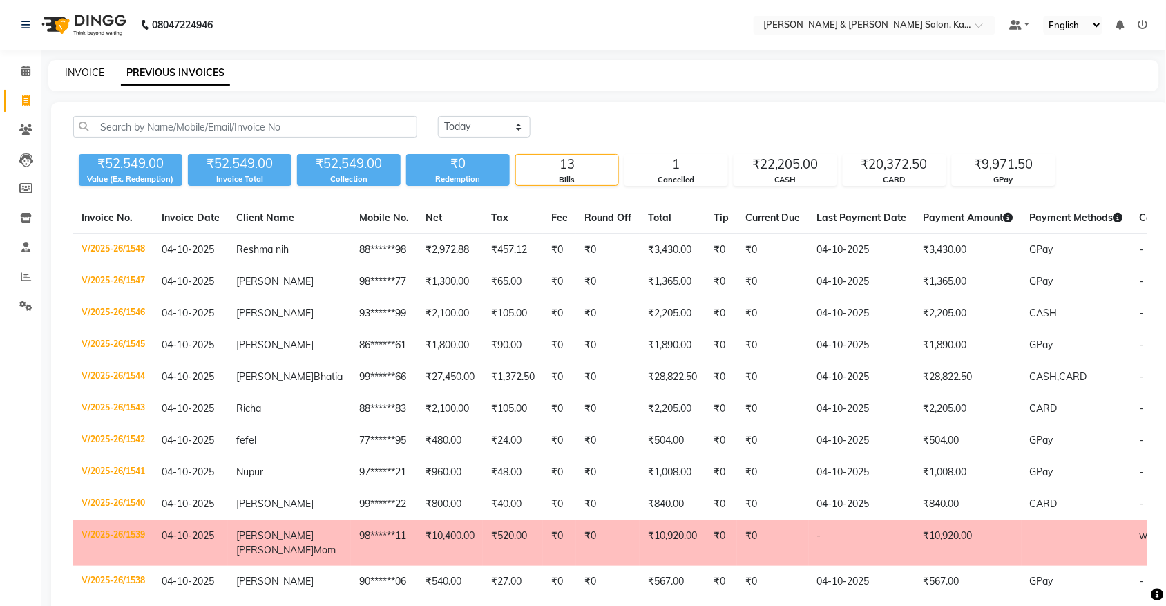
click at [86, 69] on link "INVOICE" at bounding box center [84, 72] width 39 height 12
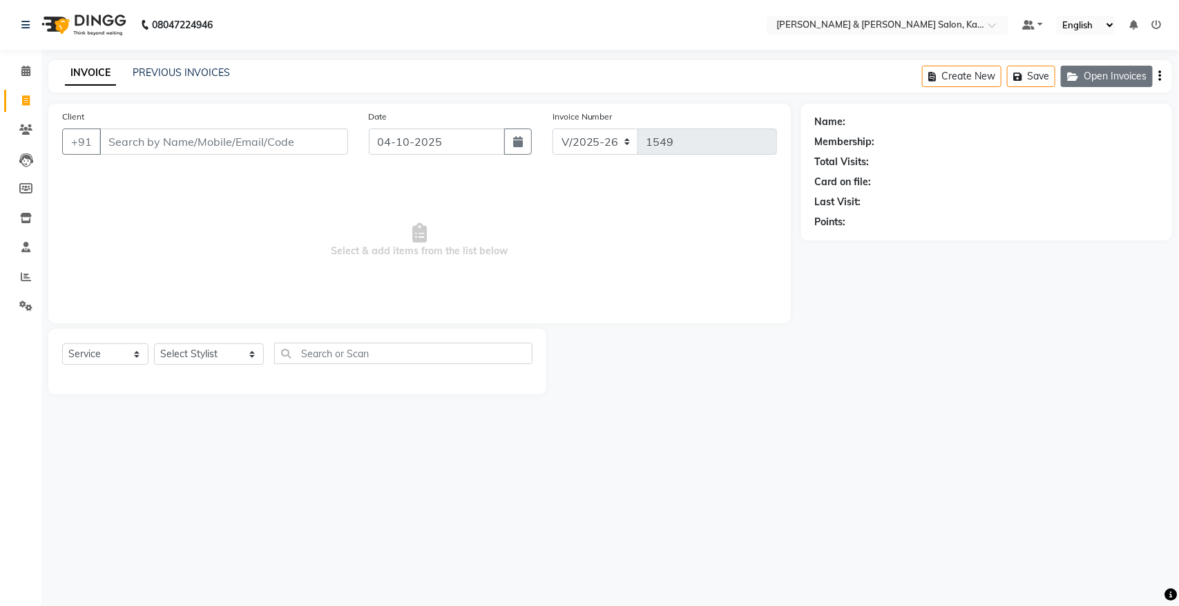
click at [1106, 73] on button "Open Invoices" at bounding box center [1107, 76] width 92 height 21
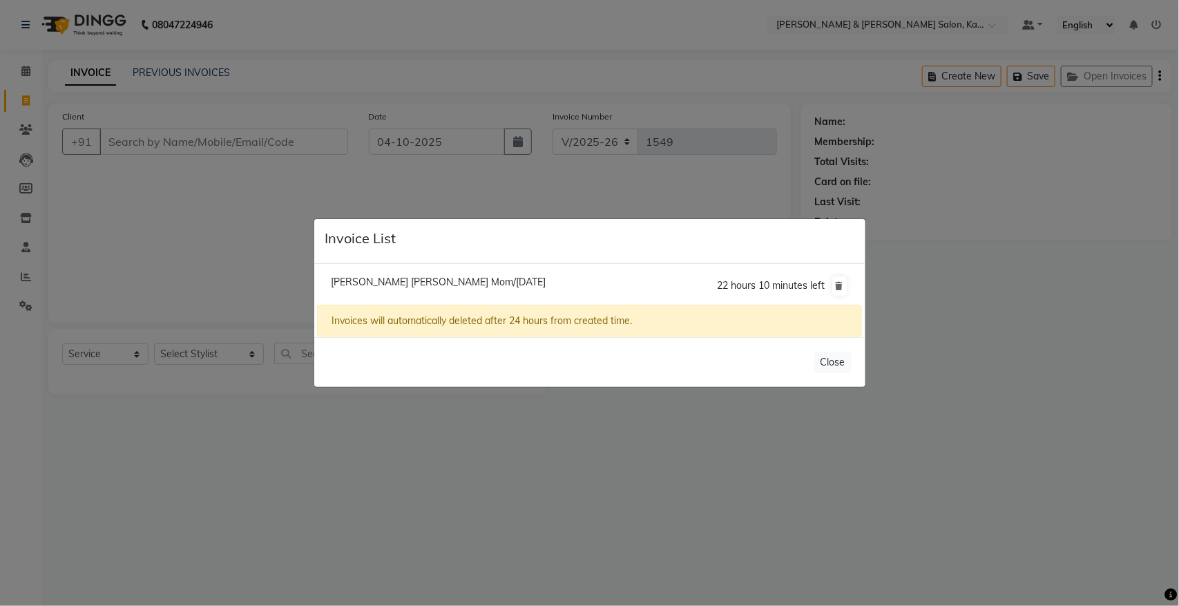
click at [398, 282] on span "[PERSON_NAME] [PERSON_NAME] Mom/[DATE]" at bounding box center [438, 282] width 215 height 12
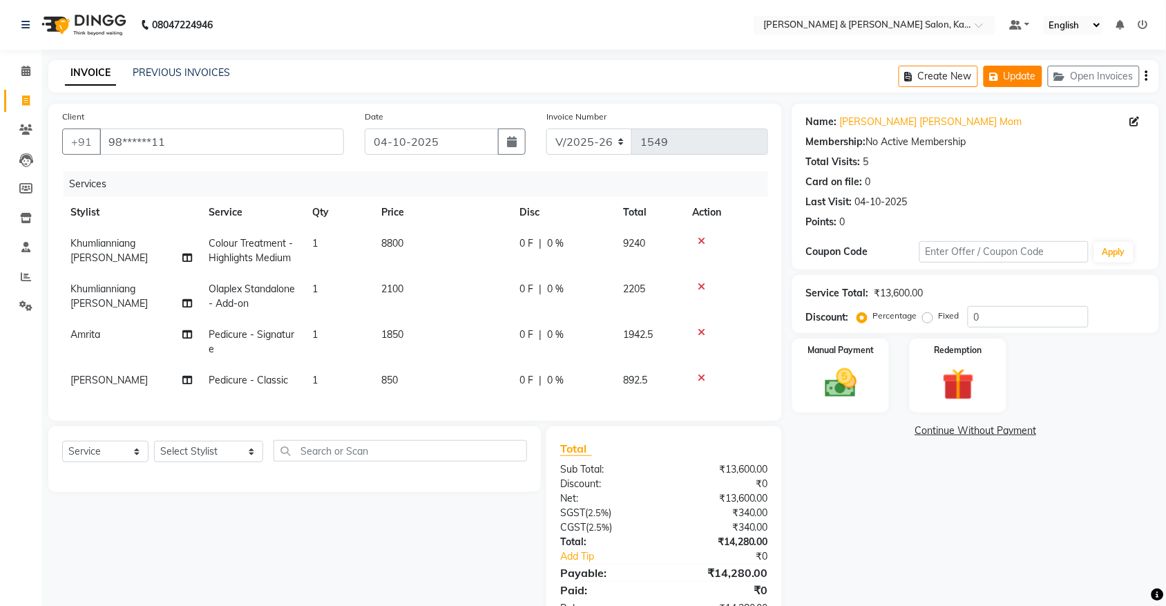
click at [1003, 75] on button "Update" at bounding box center [1012, 76] width 59 height 21
click at [847, 388] on img at bounding box center [840, 383] width 54 height 38
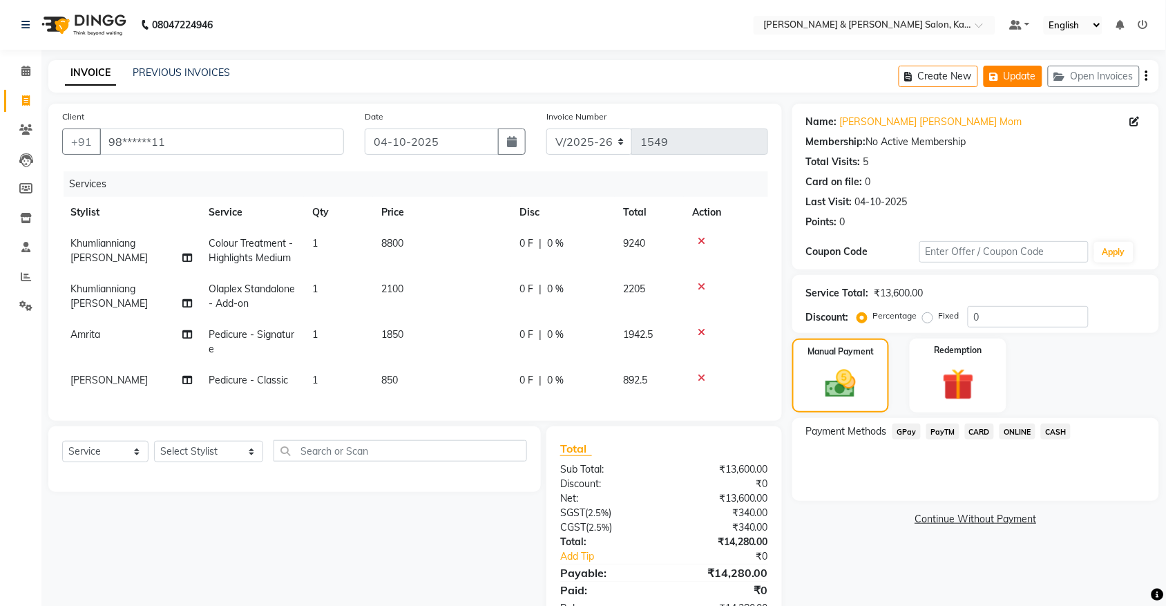
click at [1023, 77] on button "Update" at bounding box center [1012, 76] width 59 height 21
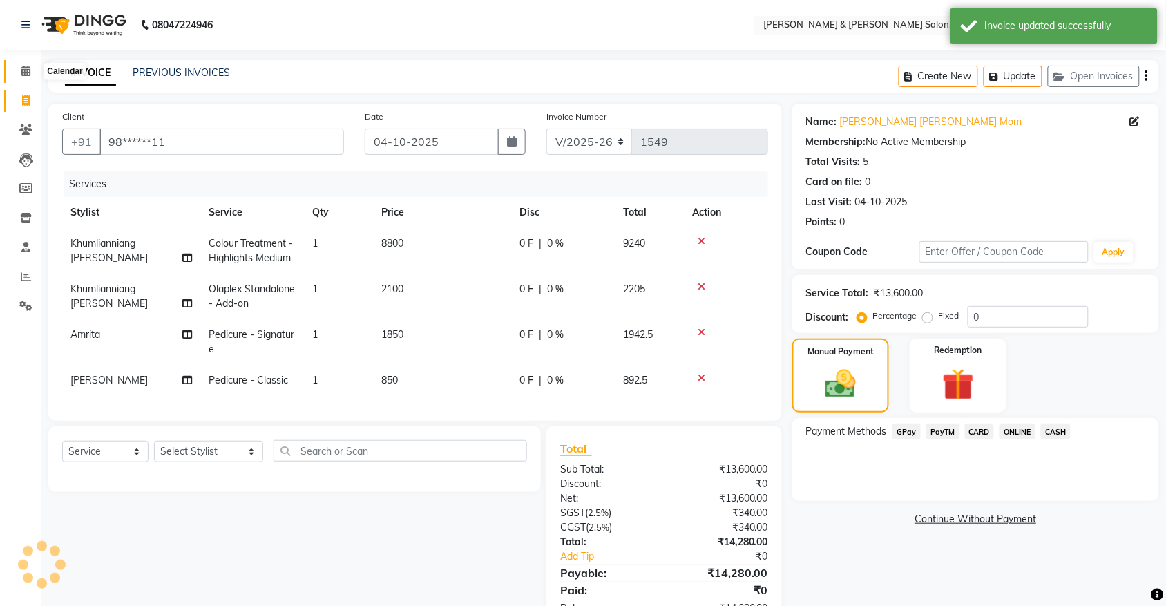
click at [17, 67] on span at bounding box center [26, 72] width 24 height 16
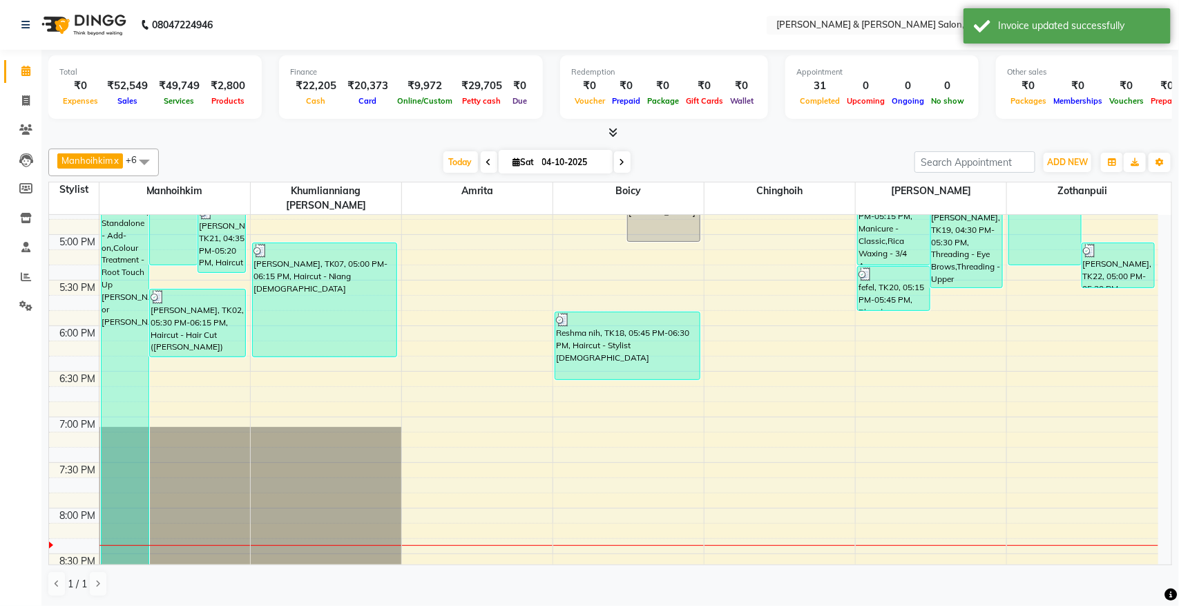
scroll to position [604, 0]
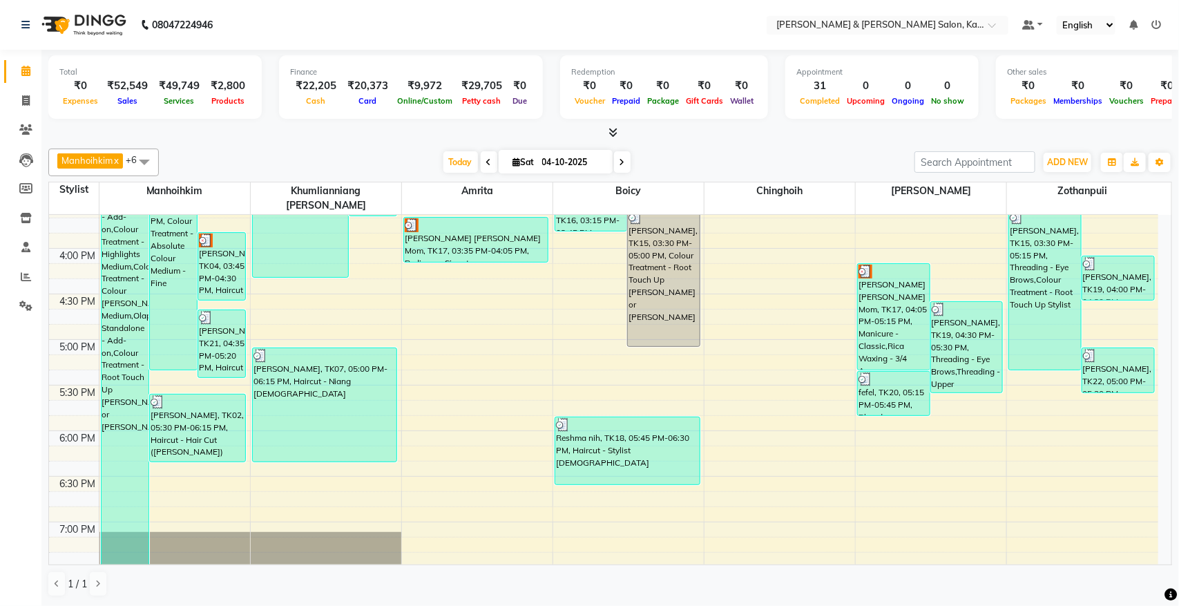
drag, startPoint x: 454, startPoint y: 357, endPoint x: 380, endPoint y: 139, distance: 230.6
click at [380, 139] on div at bounding box center [610, 133] width 1124 height 15
click at [626, 163] on span at bounding box center [622, 161] width 17 height 21
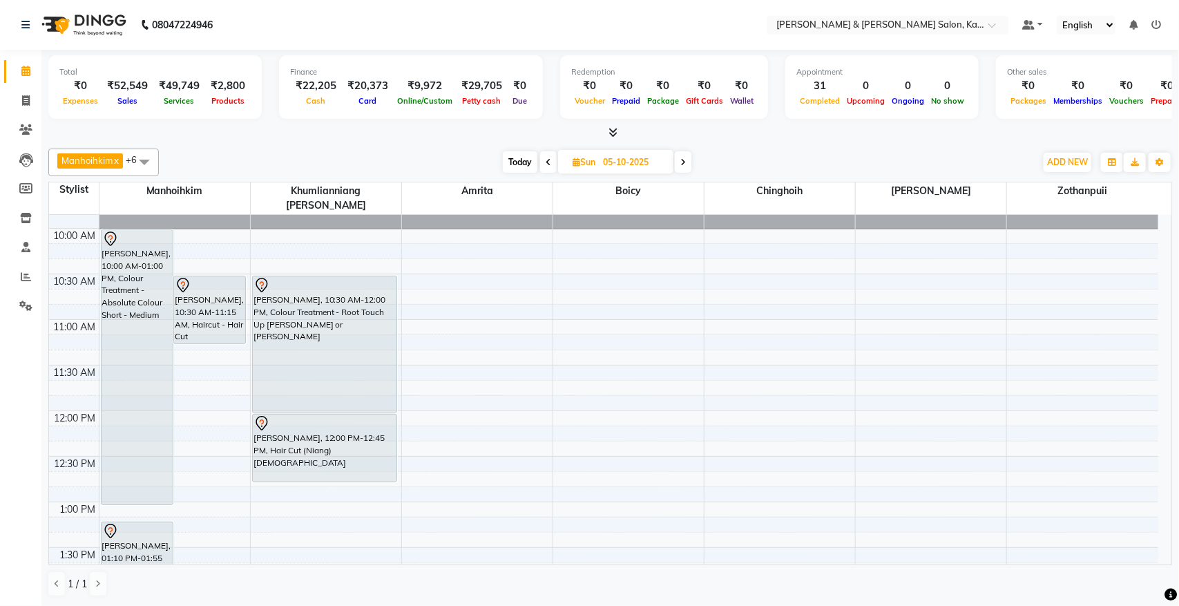
scroll to position [0, 0]
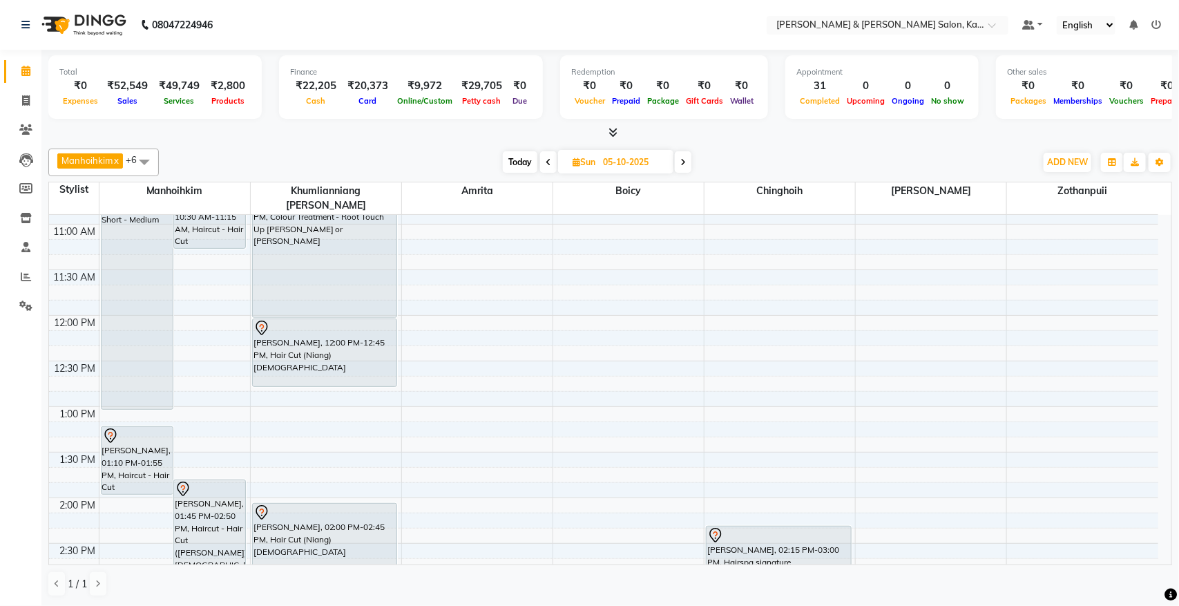
click at [523, 163] on span "Today" at bounding box center [520, 161] width 35 height 21
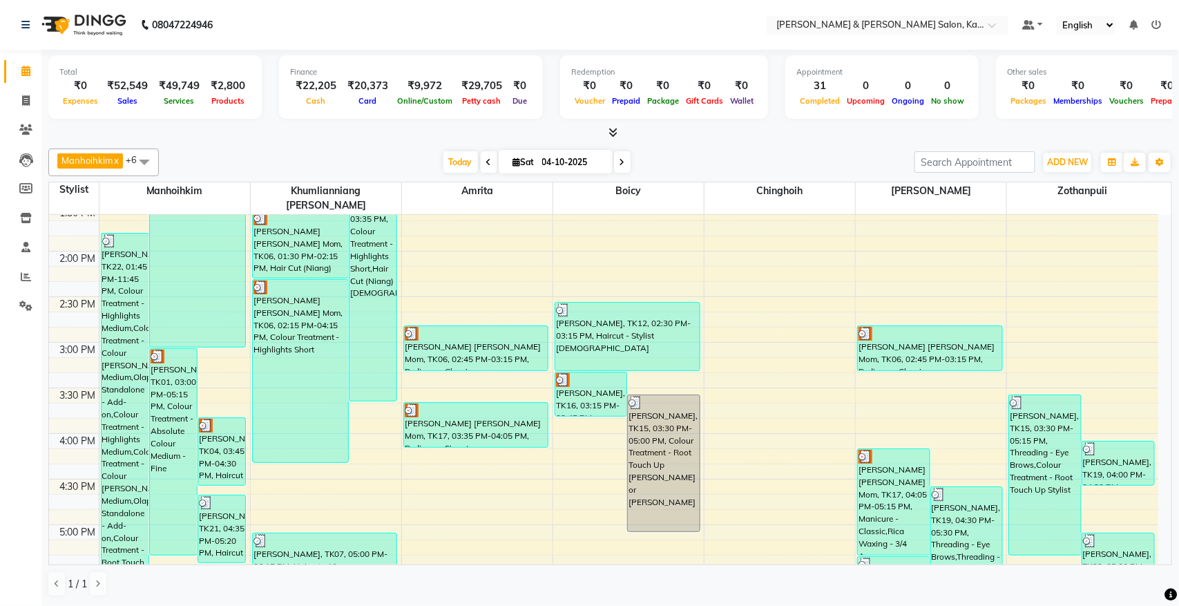
scroll to position [402, 0]
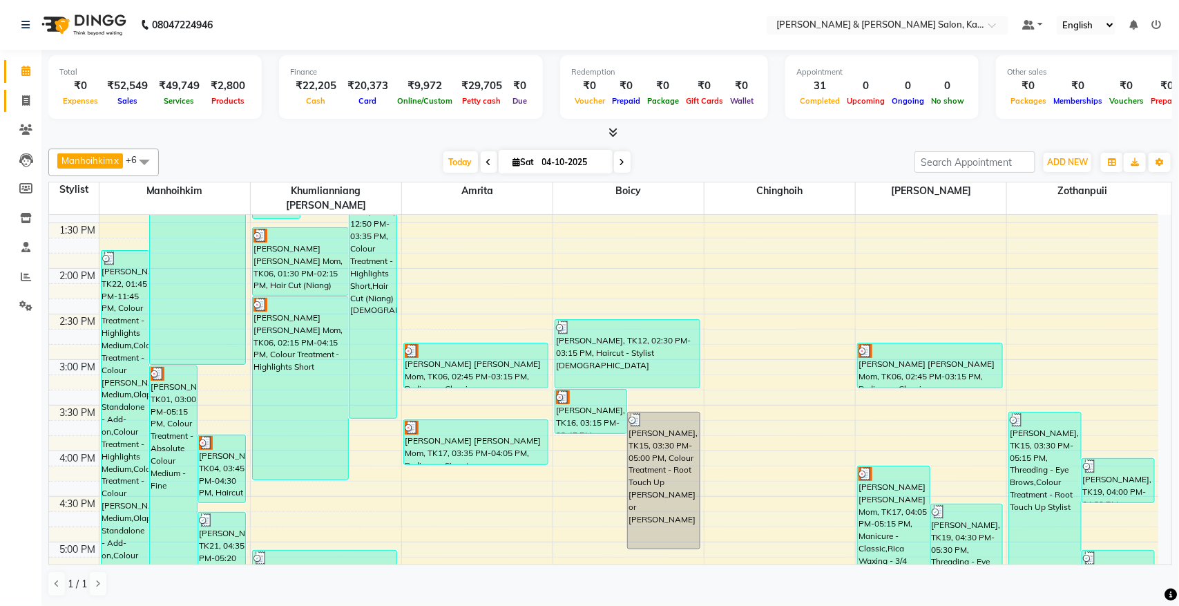
click at [23, 108] on span at bounding box center [26, 101] width 24 height 16
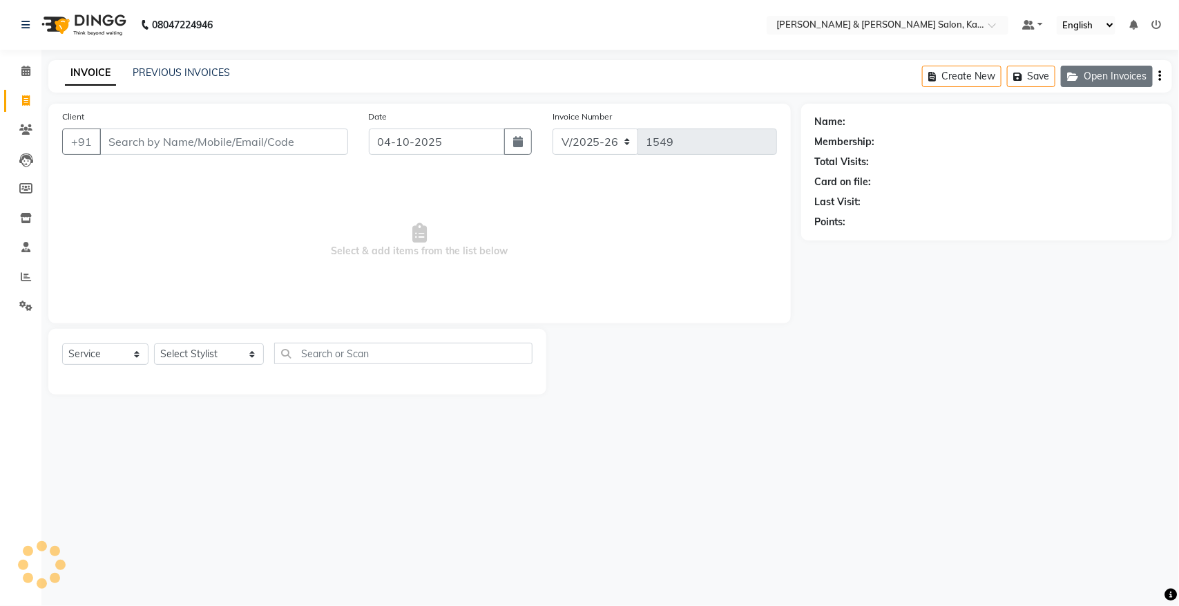
click at [1108, 81] on button "Open Invoices" at bounding box center [1107, 76] width 92 height 21
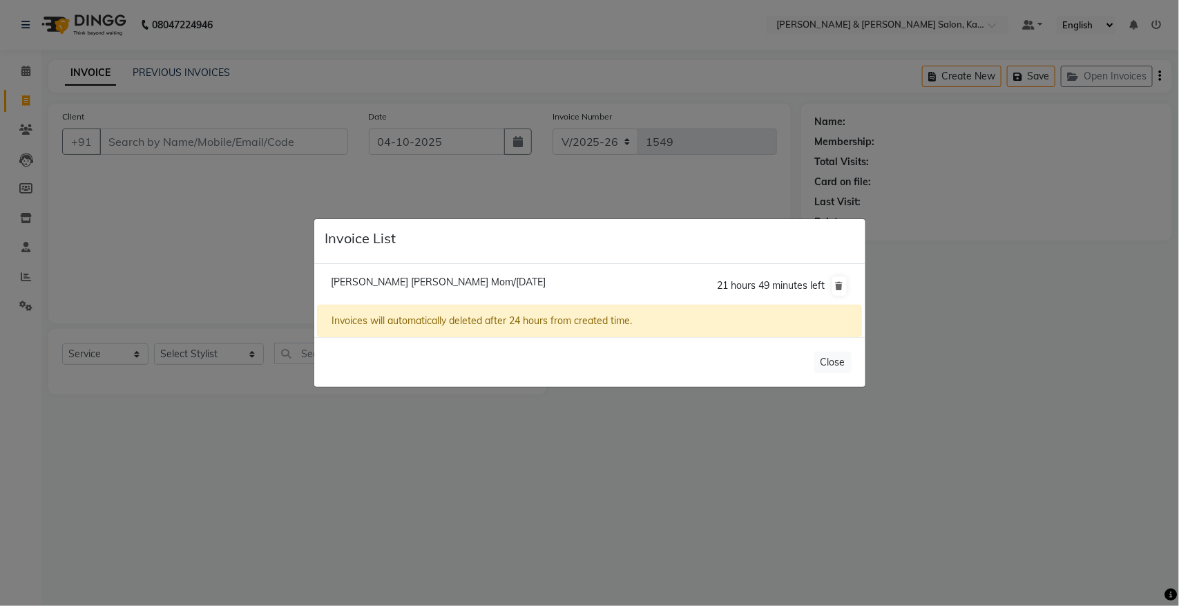
click at [401, 278] on span "[PERSON_NAME] [PERSON_NAME] Mom/[DATE]" at bounding box center [438, 282] width 215 height 12
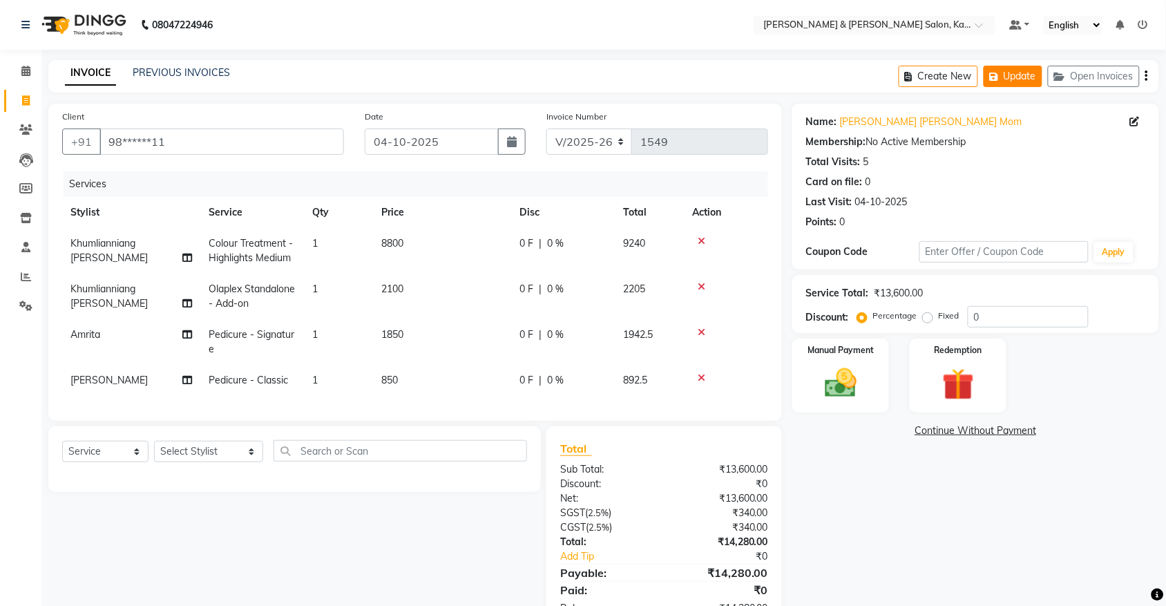
click at [1031, 70] on button "Update" at bounding box center [1012, 76] width 59 height 21
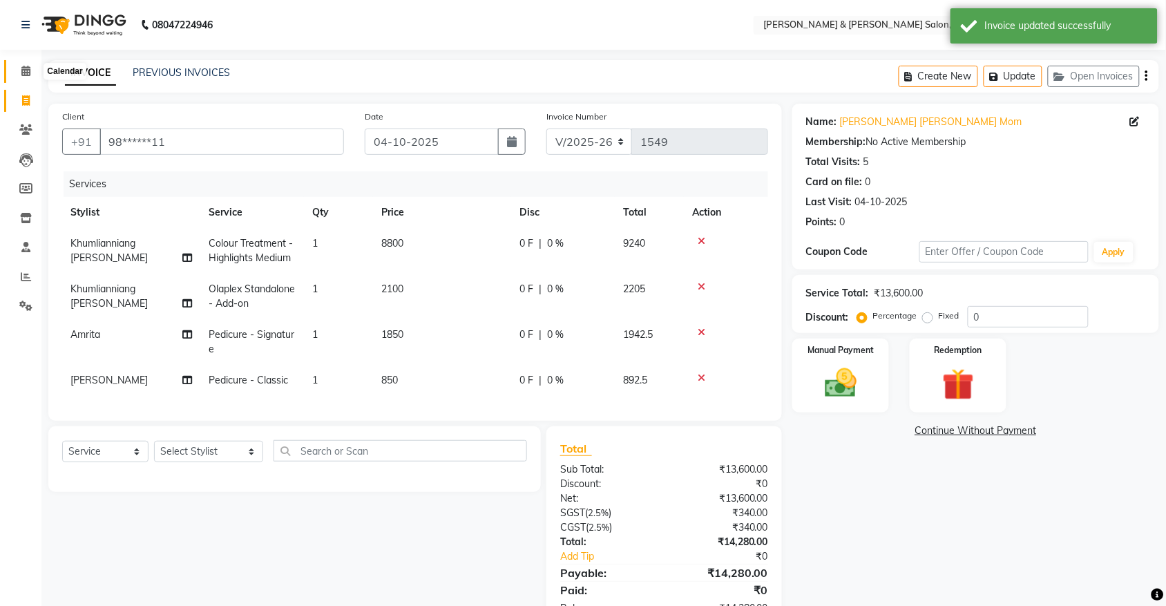
click at [30, 67] on span at bounding box center [26, 72] width 24 height 16
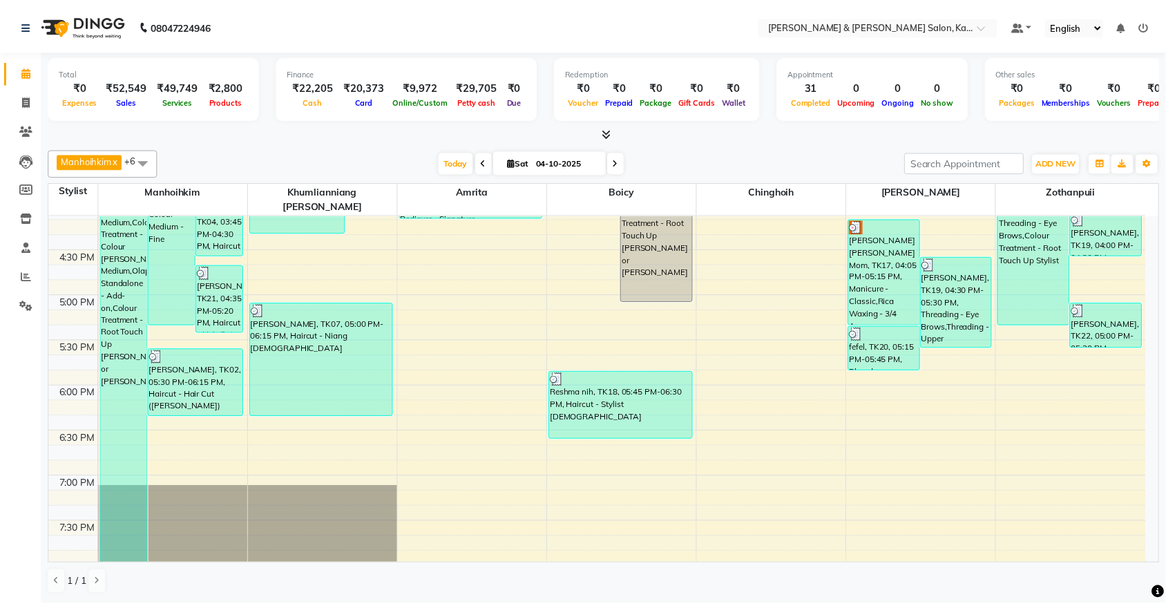
scroll to position [691, 0]
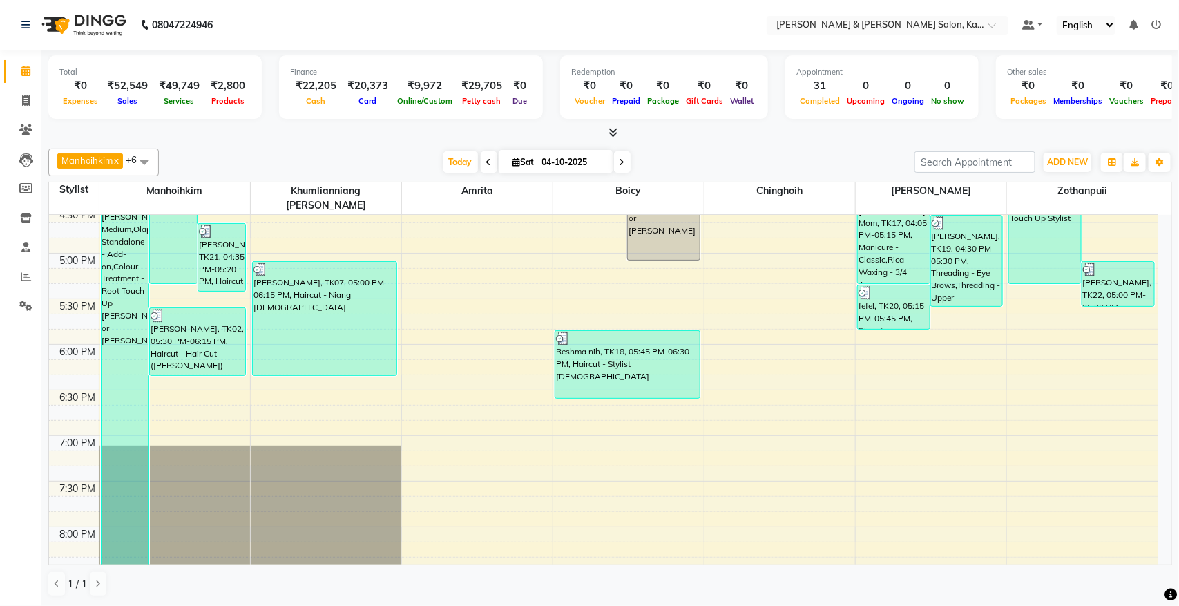
drag, startPoint x: 729, startPoint y: 312, endPoint x: 296, endPoint y: 153, distance: 461.2
click at [330, 153] on div "[DATE] [DATE]" at bounding box center [537, 162] width 742 height 21
click at [30, 123] on span at bounding box center [26, 130] width 24 height 16
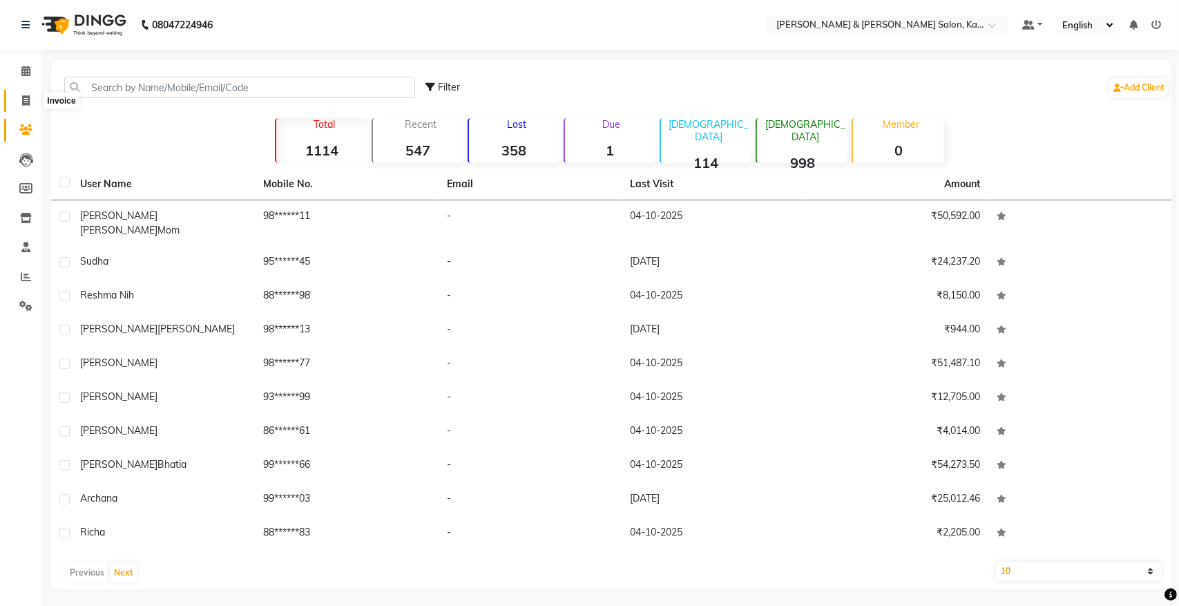
click at [33, 100] on span at bounding box center [26, 101] width 24 height 16
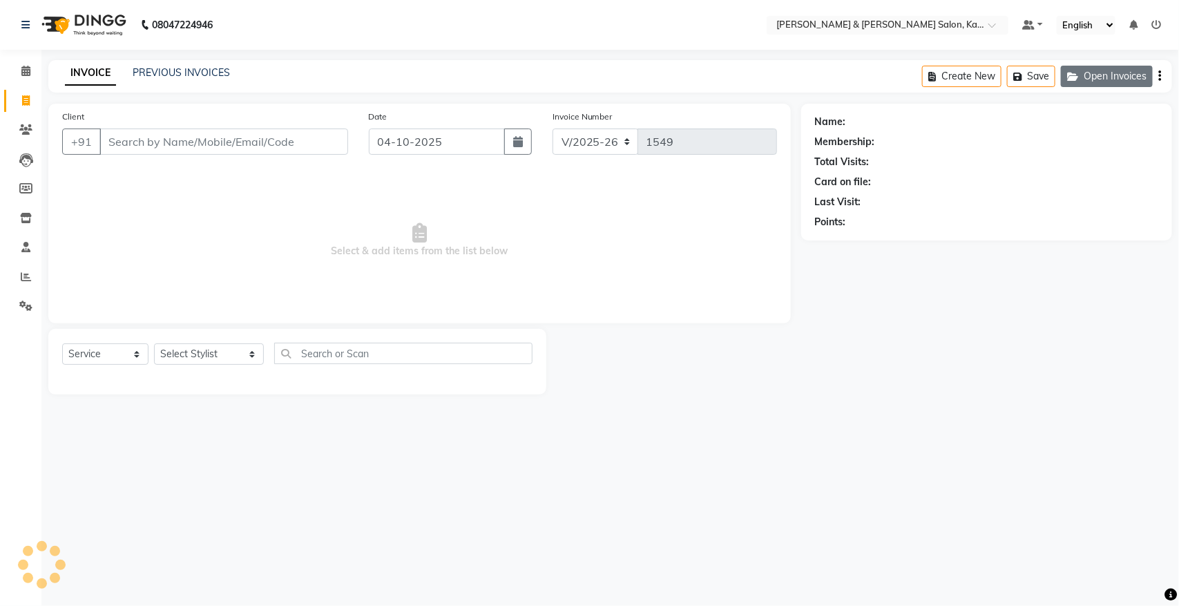
click at [1134, 83] on button "Open Invoices" at bounding box center [1107, 76] width 92 height 21
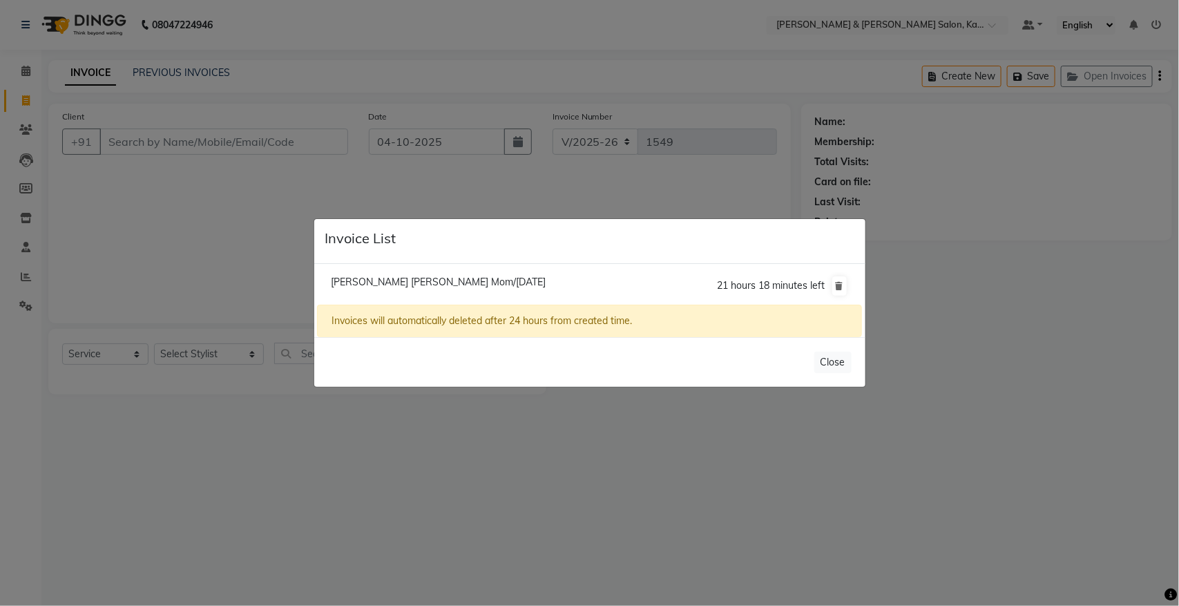
click at [387, 278] on span "[PERSON_NAME] [PERSON_NAME] Mom/[DATE]" at bounding box center [438, 282] width 215 height 12
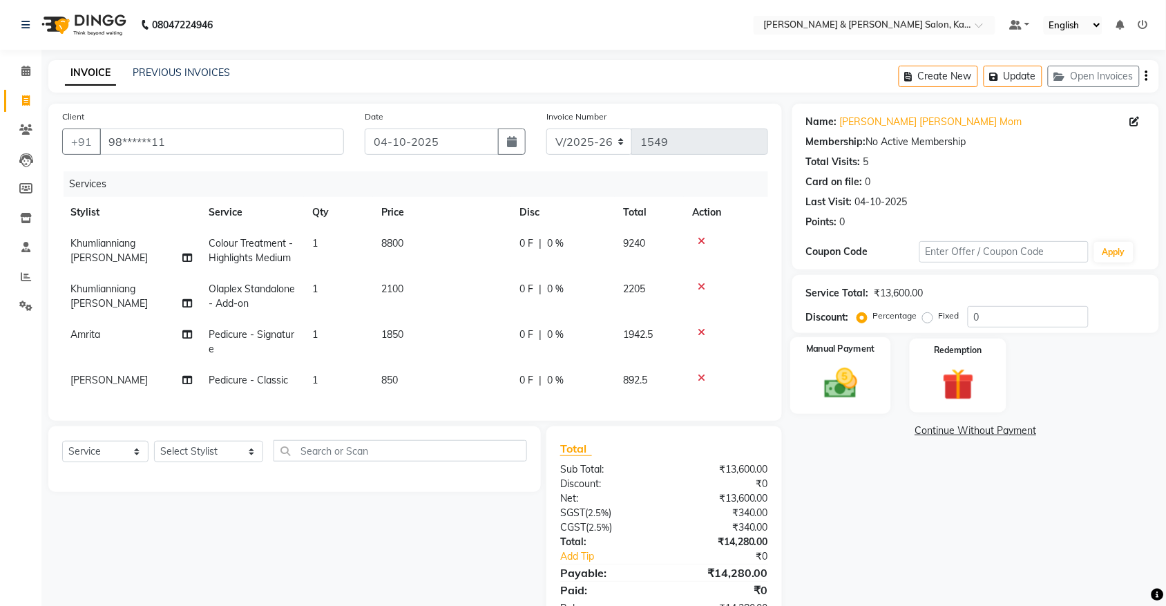
click at [856, 380] on img at bounding box center [840, 383] width 54 height 38
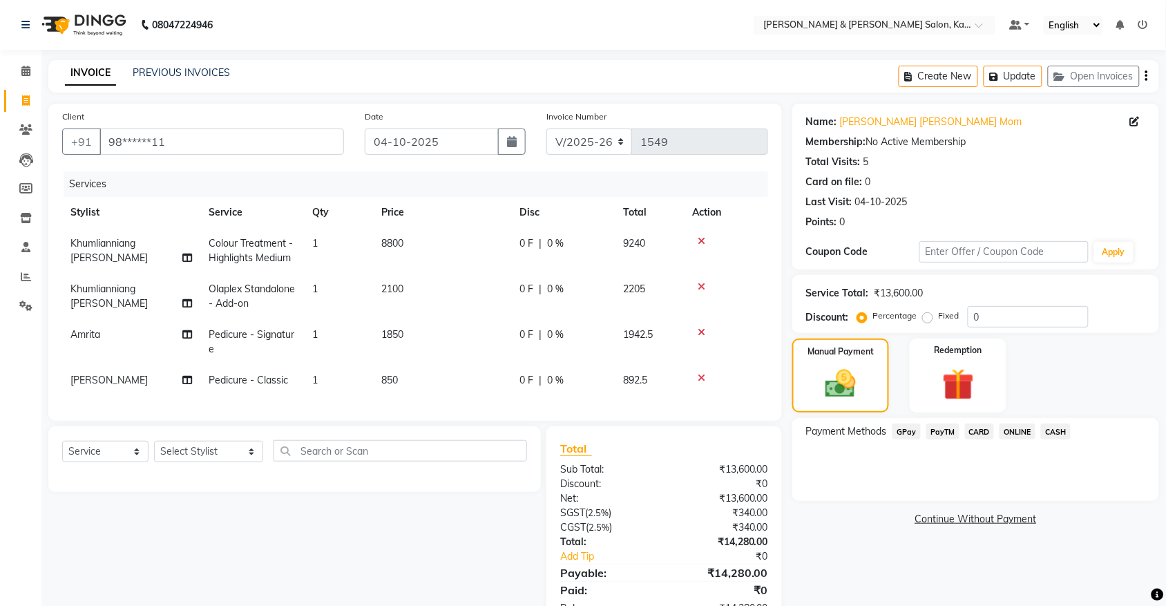
scroll to position [57, 0]
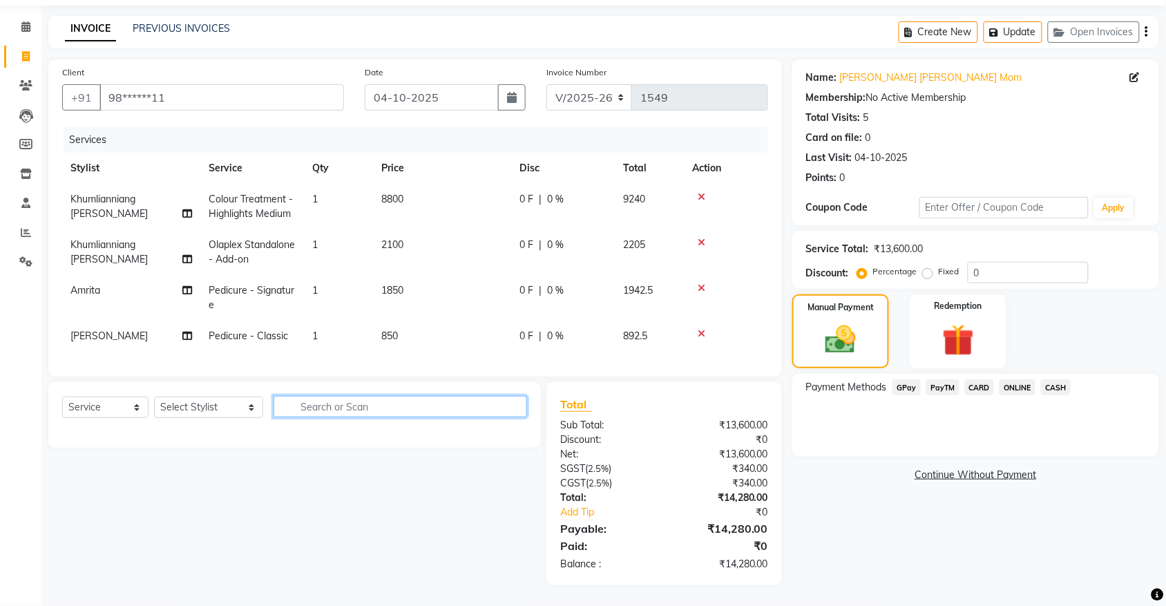
click at [329, 405] on input "text" at bounding box center [399, 406] width 253 height 21
click at [224, 408] on select "Select Stylist Amrita [PERSON_NAME] [PERSON_NAME] [PERSON_NAME] Manager Manhoih…" at bounding box center [208, 406] width 109 height 21
click at [154, 396] on select "Select Stylist Amrita [PERSON_NAME] [PERSON_NAME] [PERSON_NAME] Manager Manhoih…" at bounding box center [208, 406] width 109 height 21
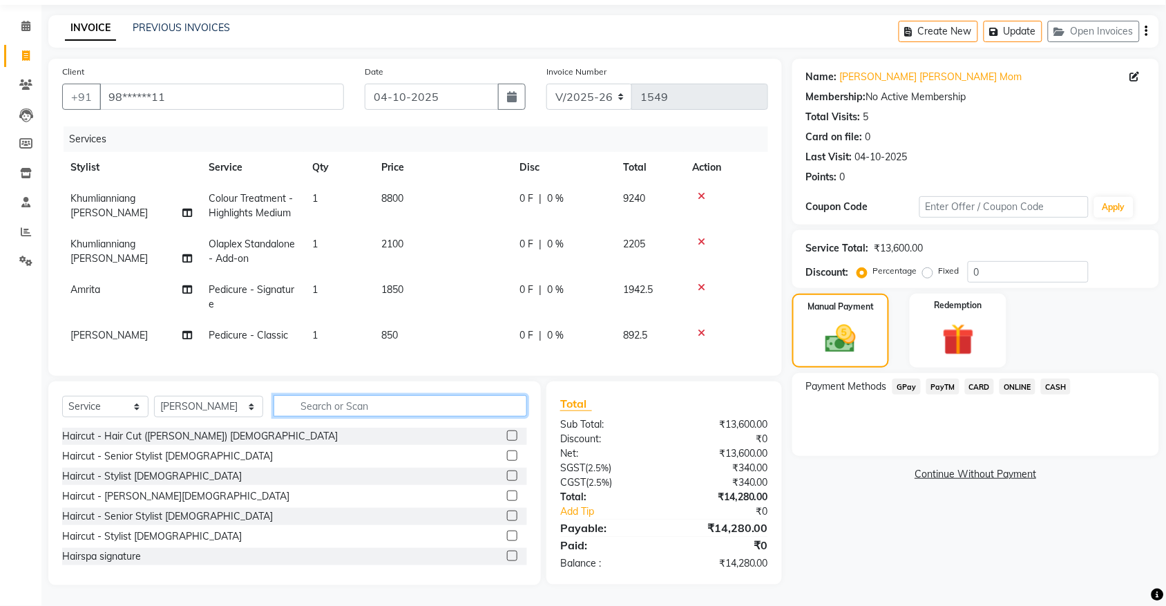
click at [372, 411] on input "text" at bounding box center [399, 405] width 253 height 21
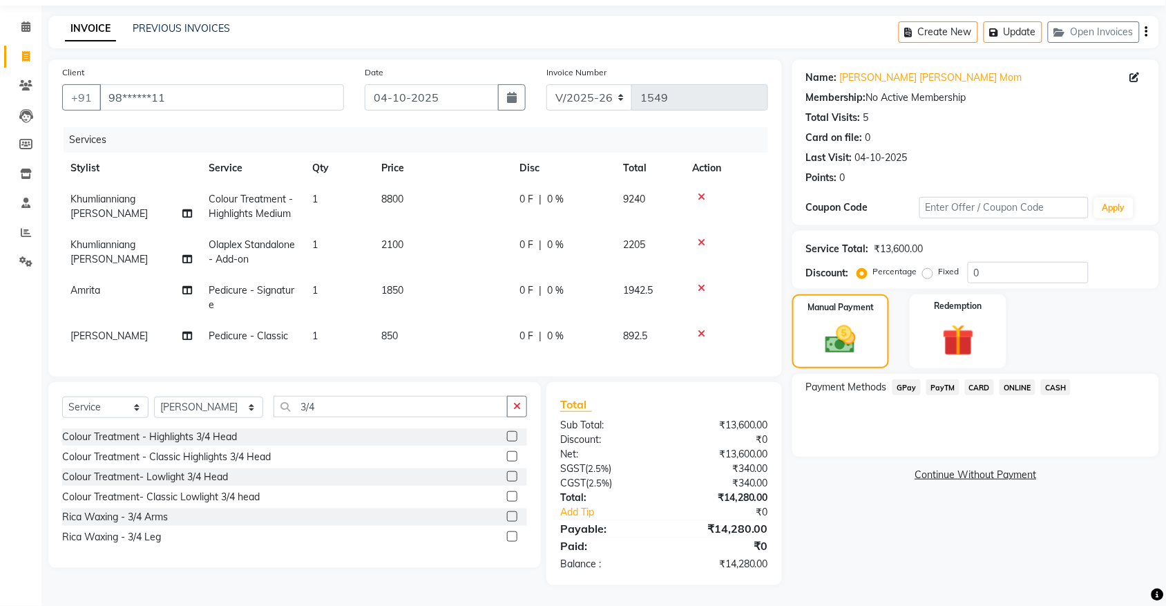
click at [508, 514] on label at bounding box center [512, 516] width 10 height 10
click at [508, 514] on input "checkbox" at bounding box center [511, 516] width 9 height 9
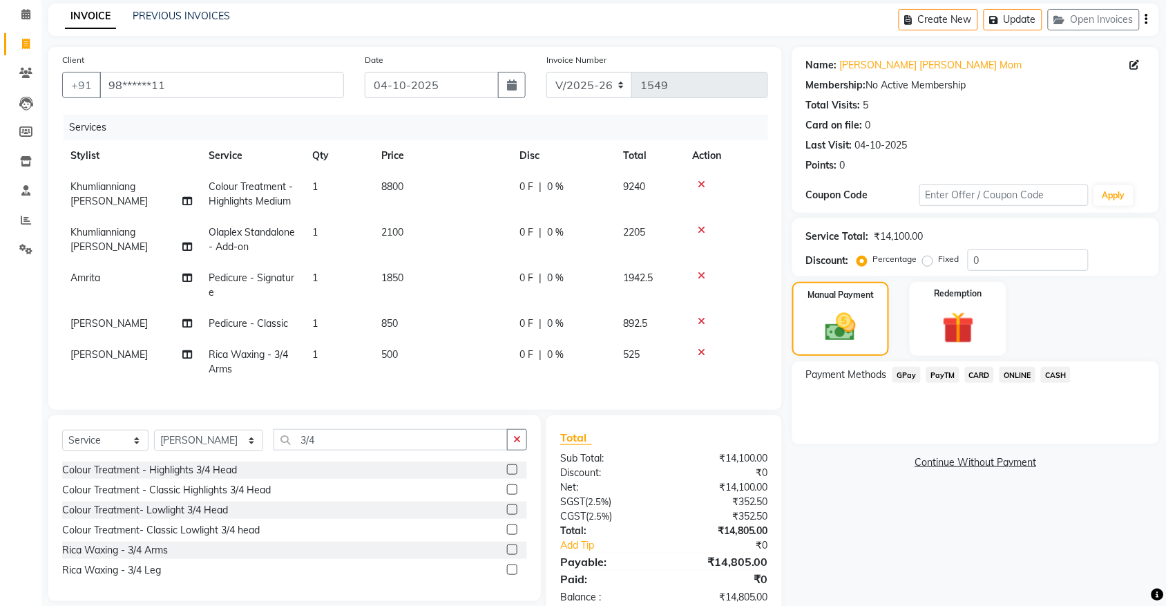
click at [224, 317] on span "Pedicure - Classic" at bounding box center [248, 323] width 79 height 12
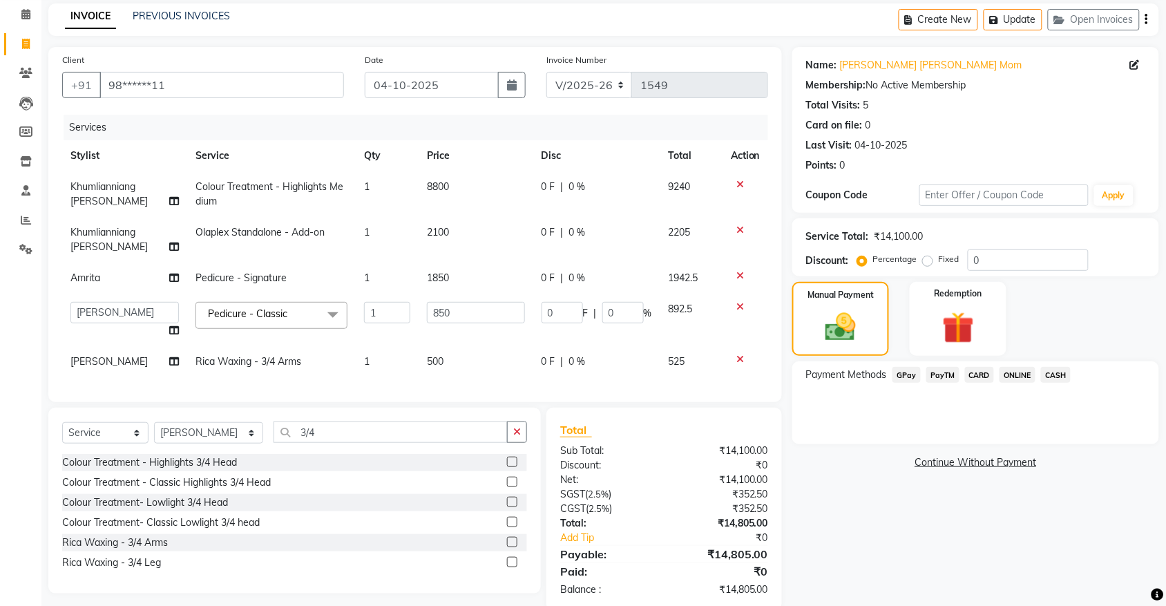
click at [228, 307] on span "Pedicure - Classic" at bounding box center [247, 313] width 79 height 12
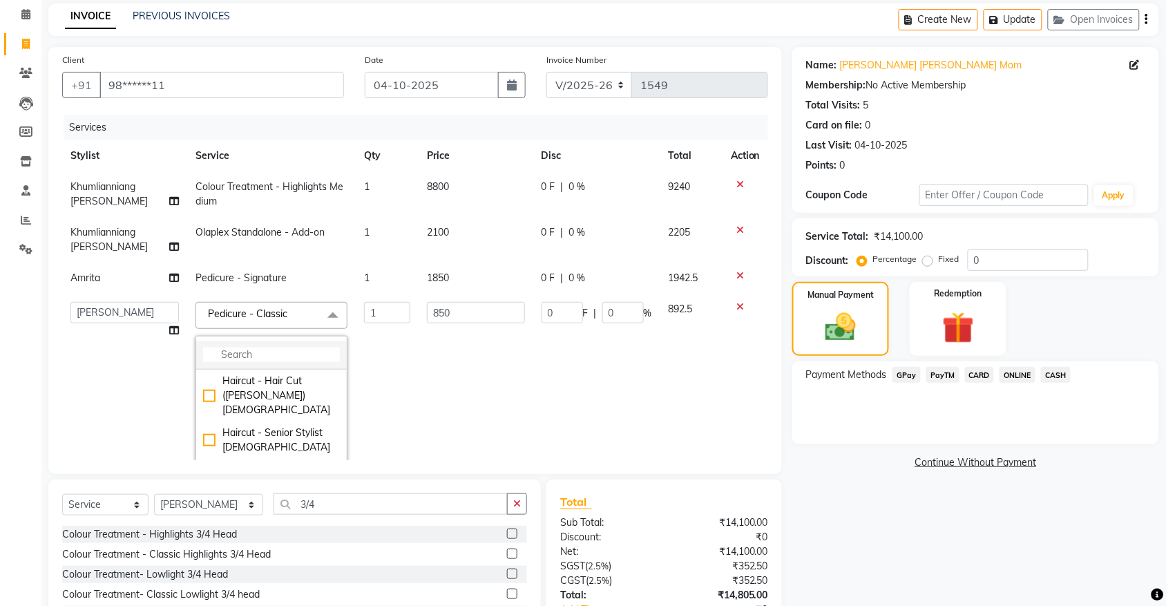
click at [257, 349] on input "multiselect-search" at bounding box center [271, 354] width 137 height 15
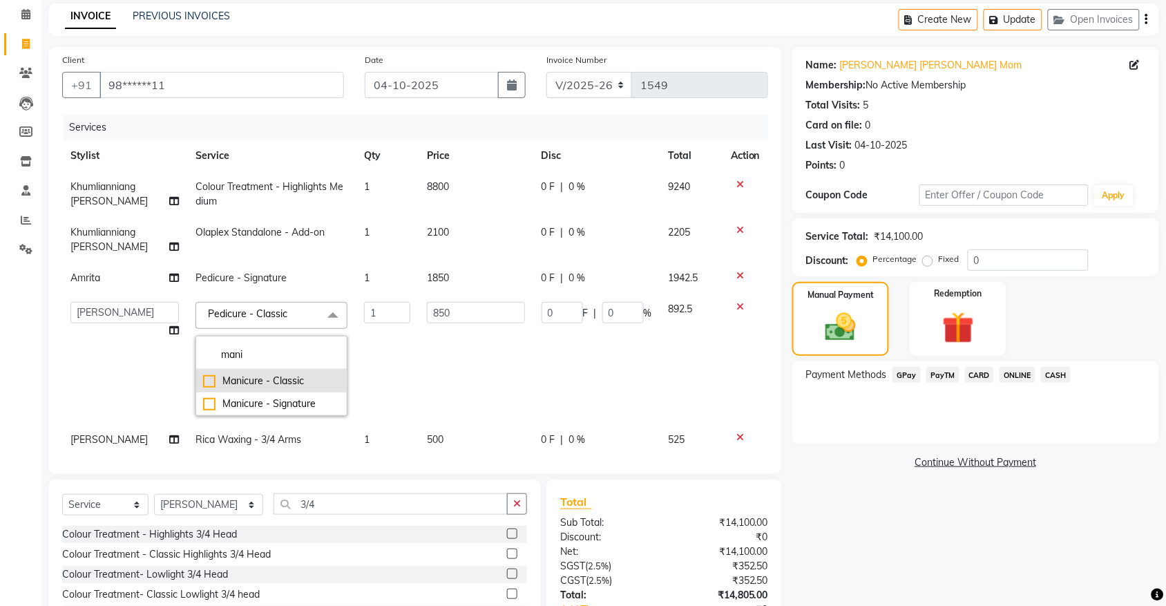
click at [278, 378] on div "Manicure - Classic" at bounding box center [271, 381] width 137 height 15
click at [827, 471] on div "Name: [PERSON_NAME] [PERSON_NAME] Mom Membership: No Active Membership Total Vi…" at bounding box center [980, 364] width 377 height 635
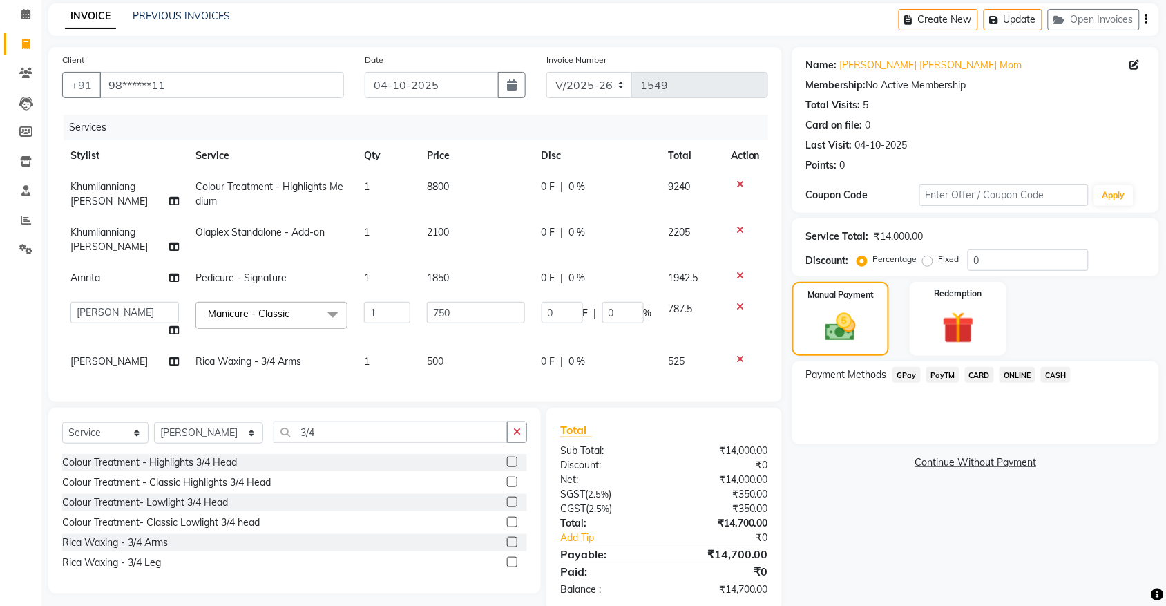
scroll to position [80, 0]
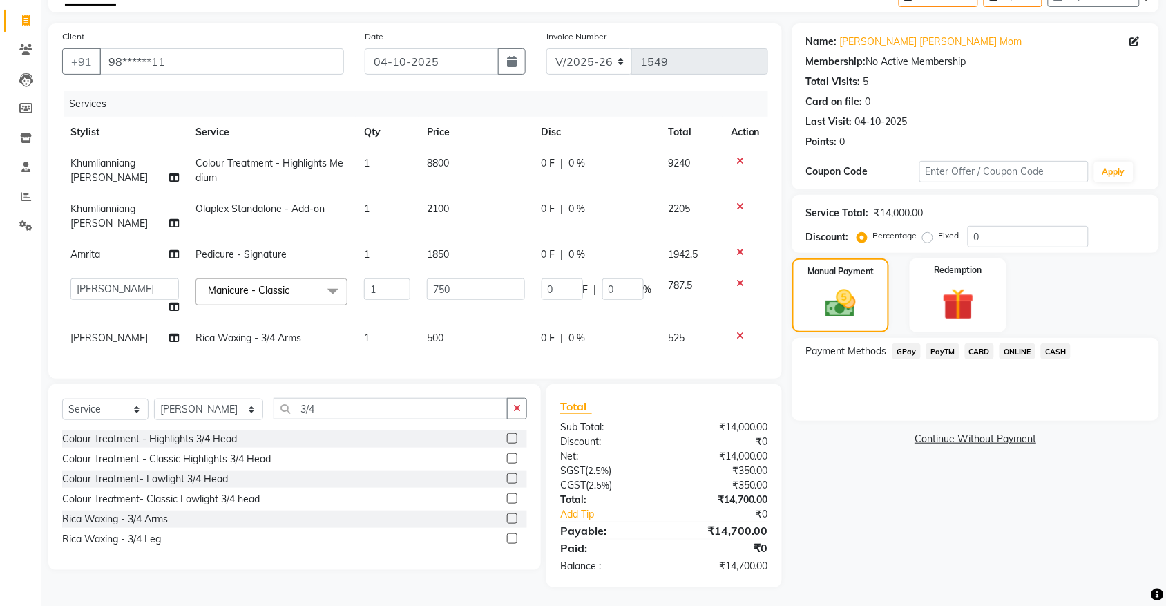
click at [972, 351] on span "CARD" at bounding box center [980, 351] width 30 height 16
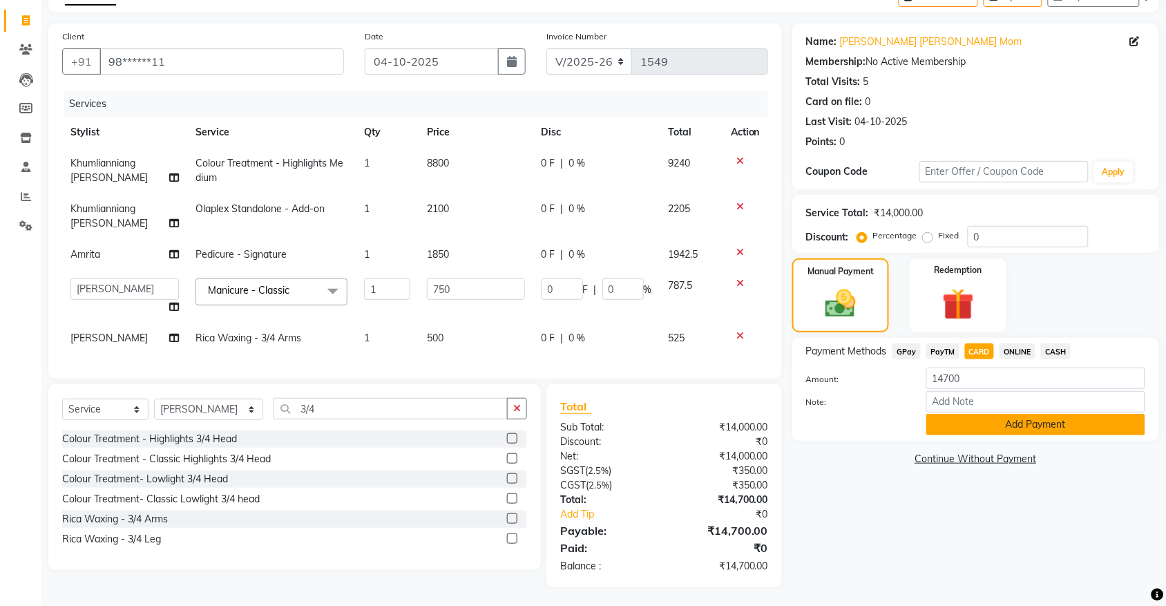
click at [989, 416] on button "Add Payment" at bounding box center [1035, 424] width 219 height 21
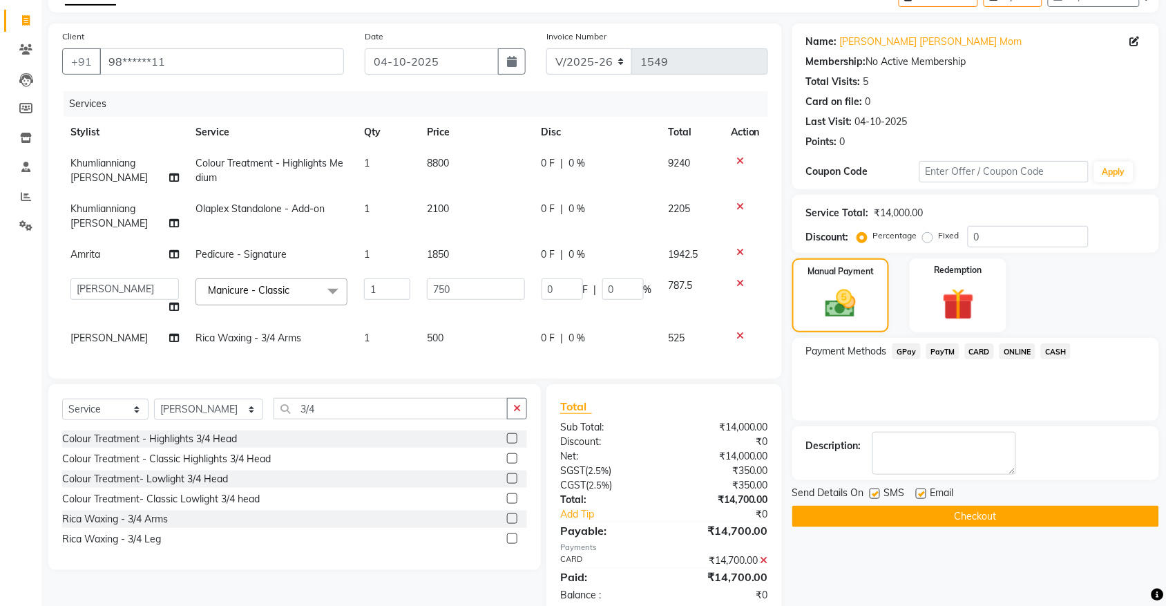
click at [898, 512] on button "Checkout" at bounding box center [975, 515] width 367 height 21
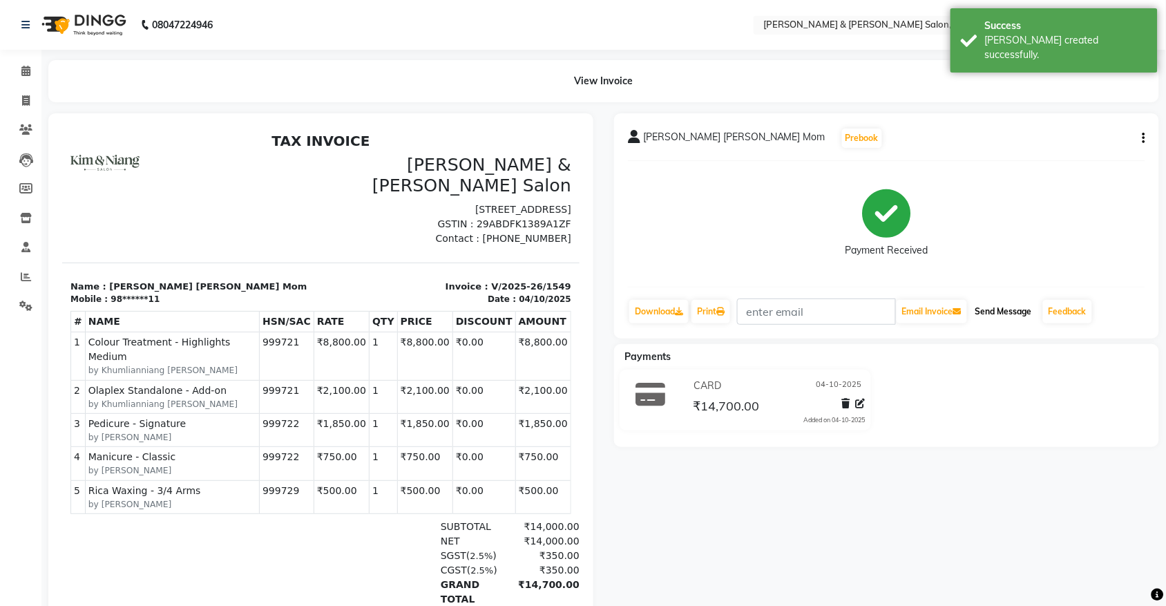
click at [1013, 318] on button "Send Message" at bounding box center [1004, 311] width 68 height 23
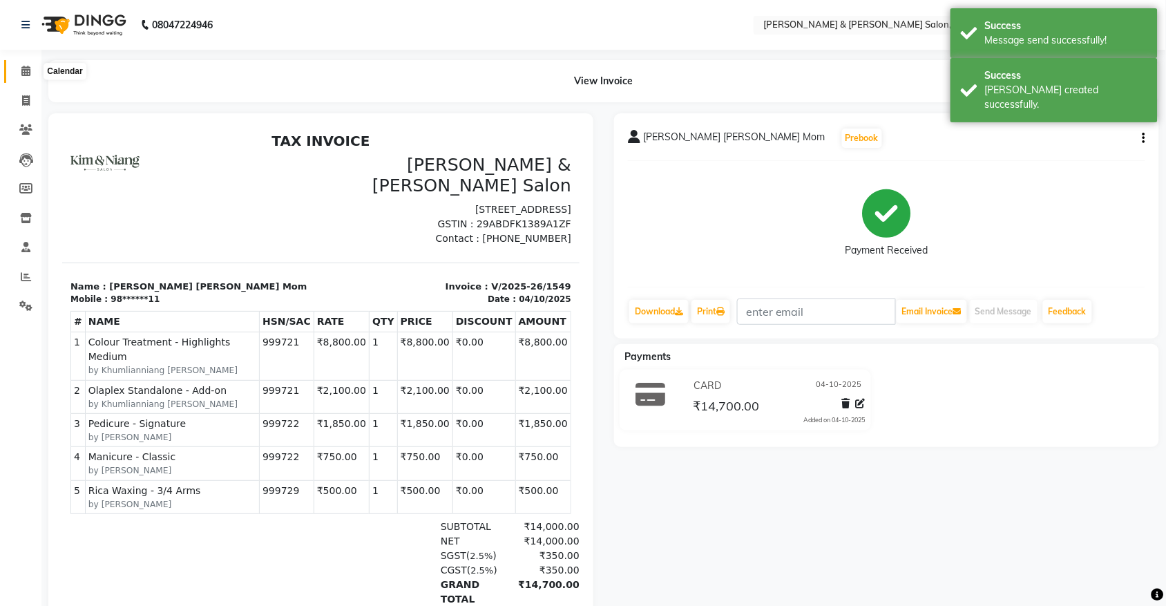
click at [29, 71] on icon at bounding box center [25, 71] width 9 height 10
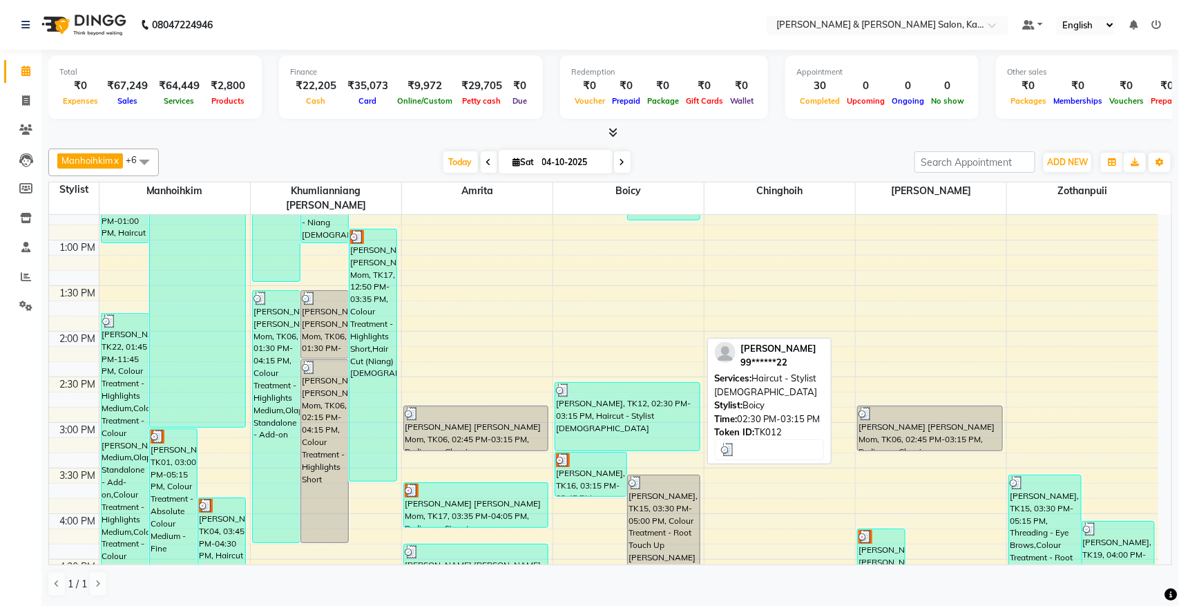
scroll to position [86, 0]
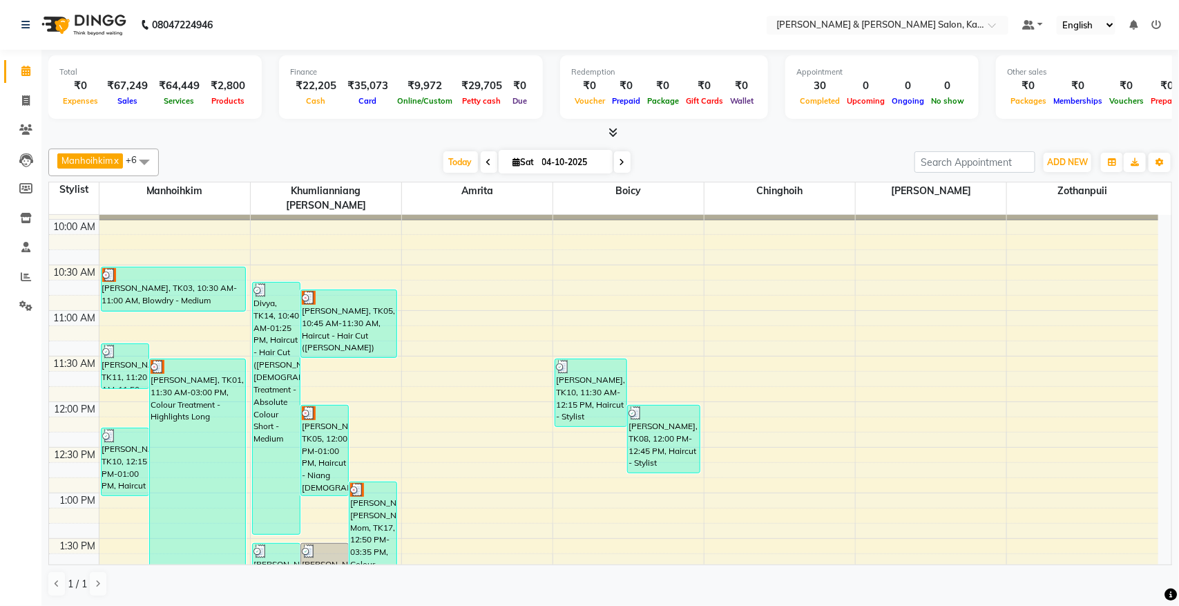
click at [626, 162] on span at bounding box center [622, 161] width 17 height 21
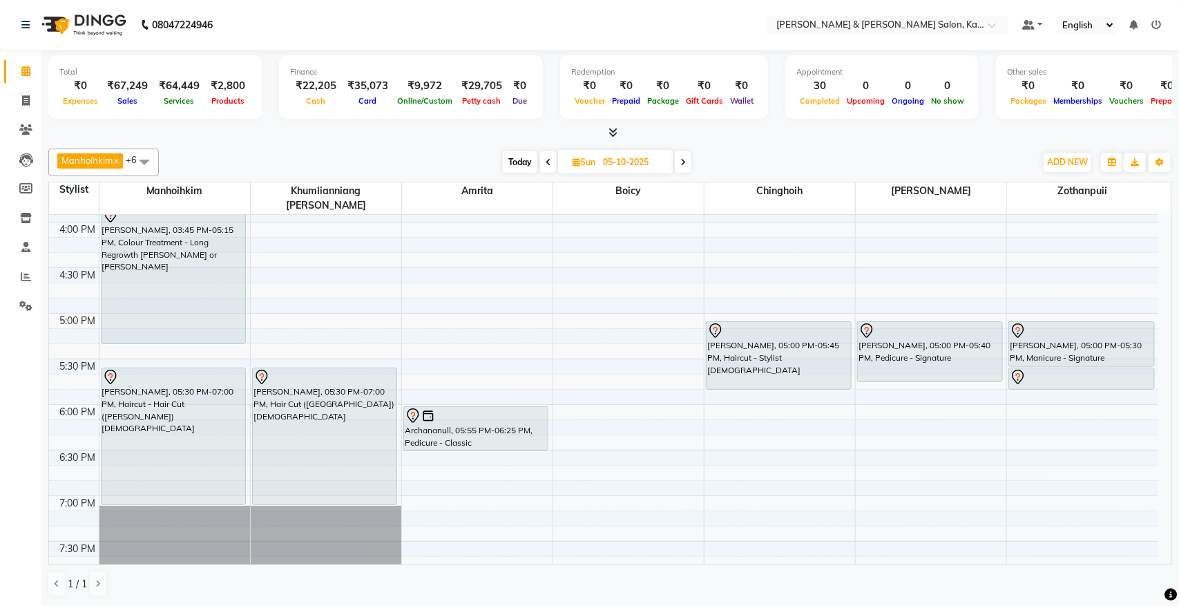
scroll to position [661, 0]
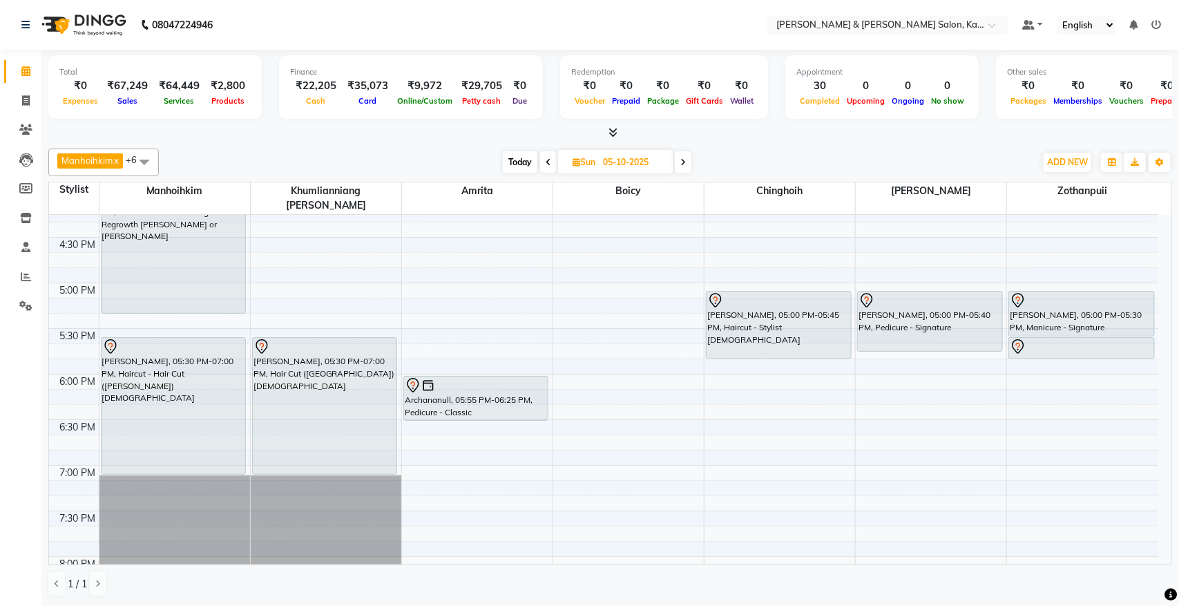
drag, startPoint x: 1144, startPoint y: 19, endPoint x: 1178, endPoint y: 28, distance: 35.0
click at [1173, 19] on app-home "08047224946 Select Location × [PERSON_NAME] & [PERSON_NAME] Salon, Kalyan Nagar…" at bounding box center [589, 303] width 1179 height 606
click at [1154, 23] on icon at bounding box center [1156, 25] width 10 height 10
